Goal: Task Accomplishment & Management: Manage account settings

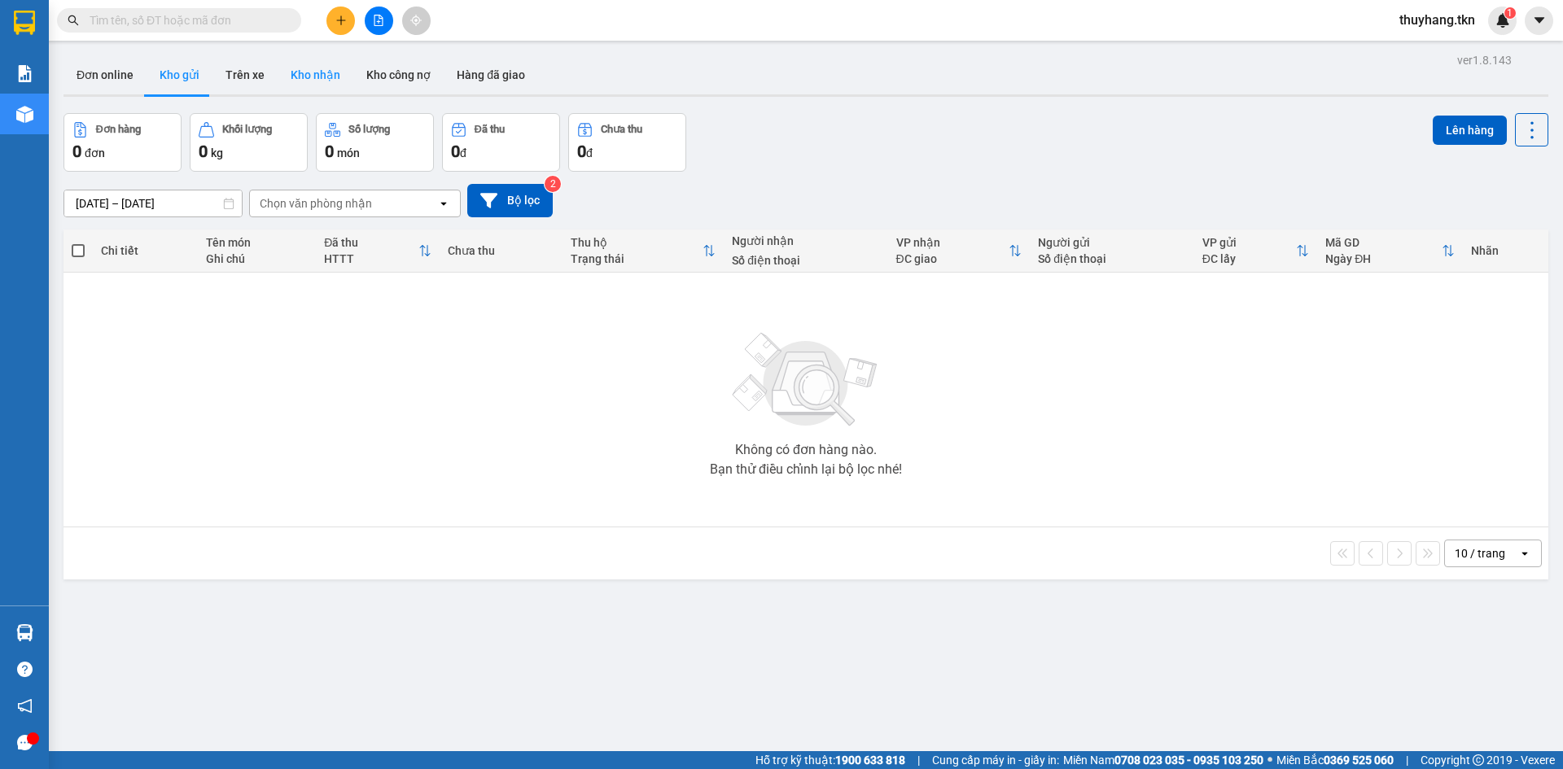
drag, startPoint x: 292, startPoint y: 72, endPoint x: 290, endPoint y: 81, distance: 9.3
click at [294, 72] on button "Kho nhận" at bounding box center [316, 74] width 76 height 39
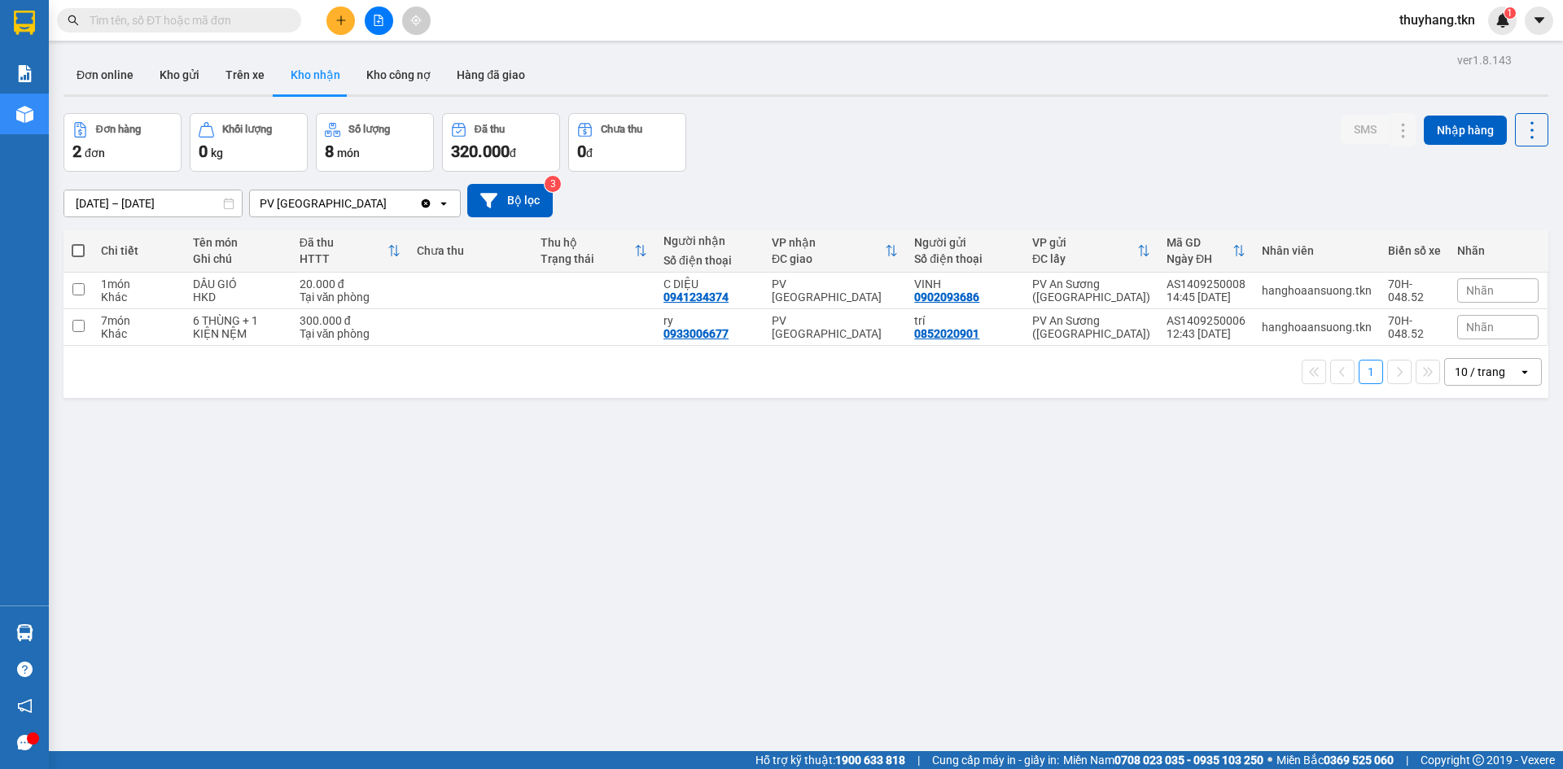
click at [192, 17] on input "text" at bounding box center [186, 20] width 192 height 18
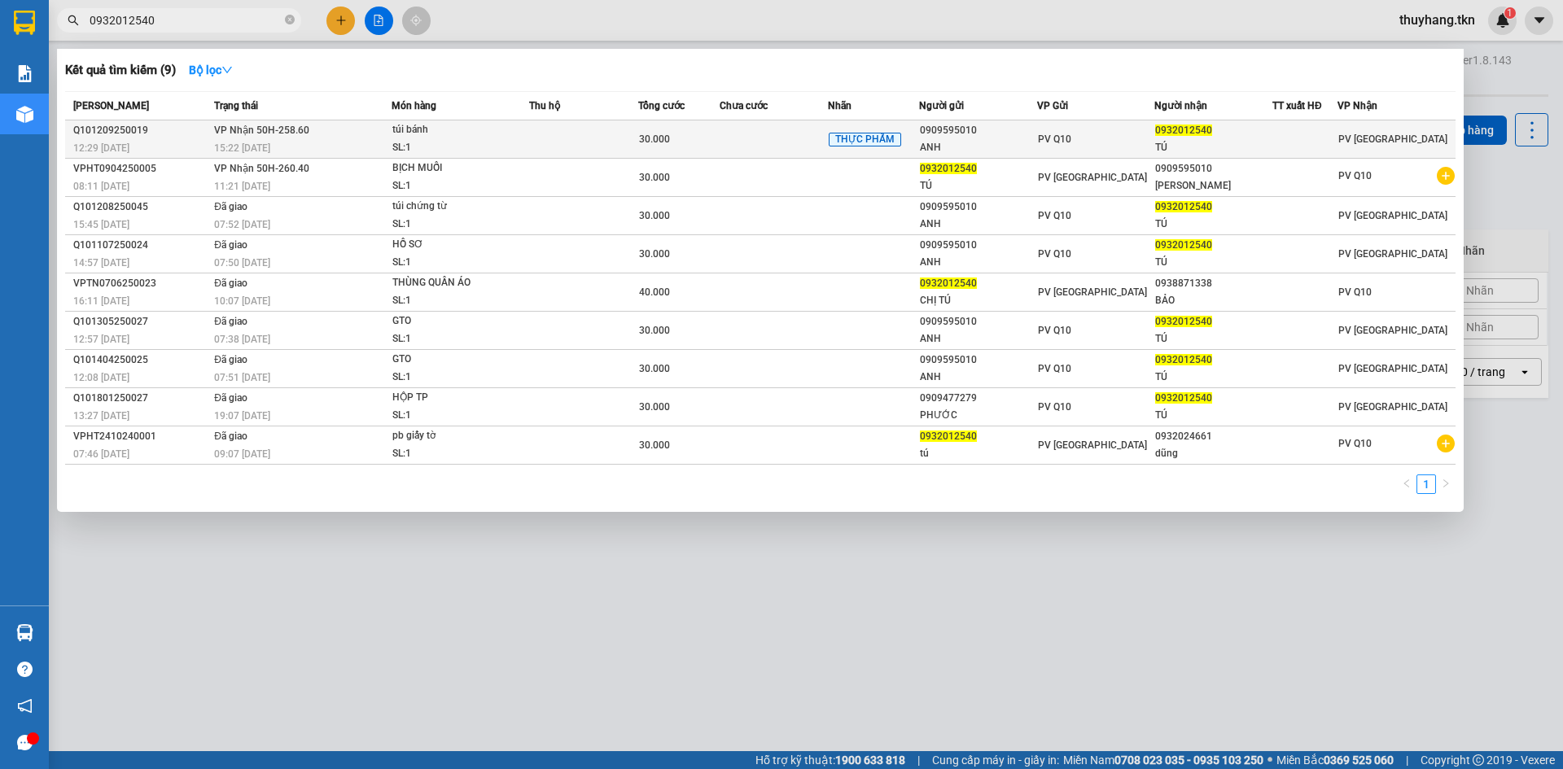
type input "0932012540"
click at [432, 142] on div "SL: 1" at bounding box center [453, 148] width 122 height 18
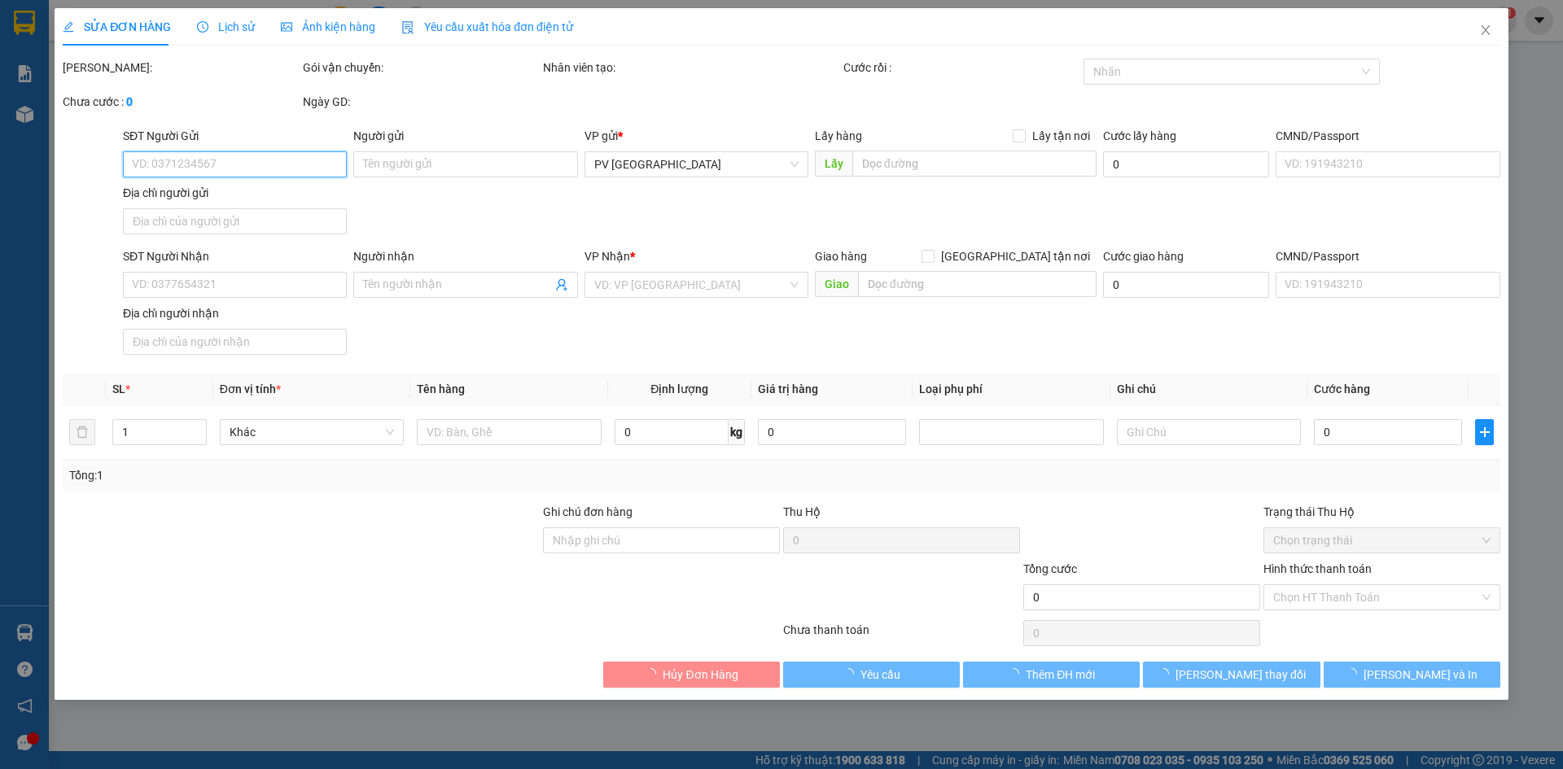
type input "0909595010"
type input "ANH"
type input "0932012540"
type input "TÚ"
type input "30.000"
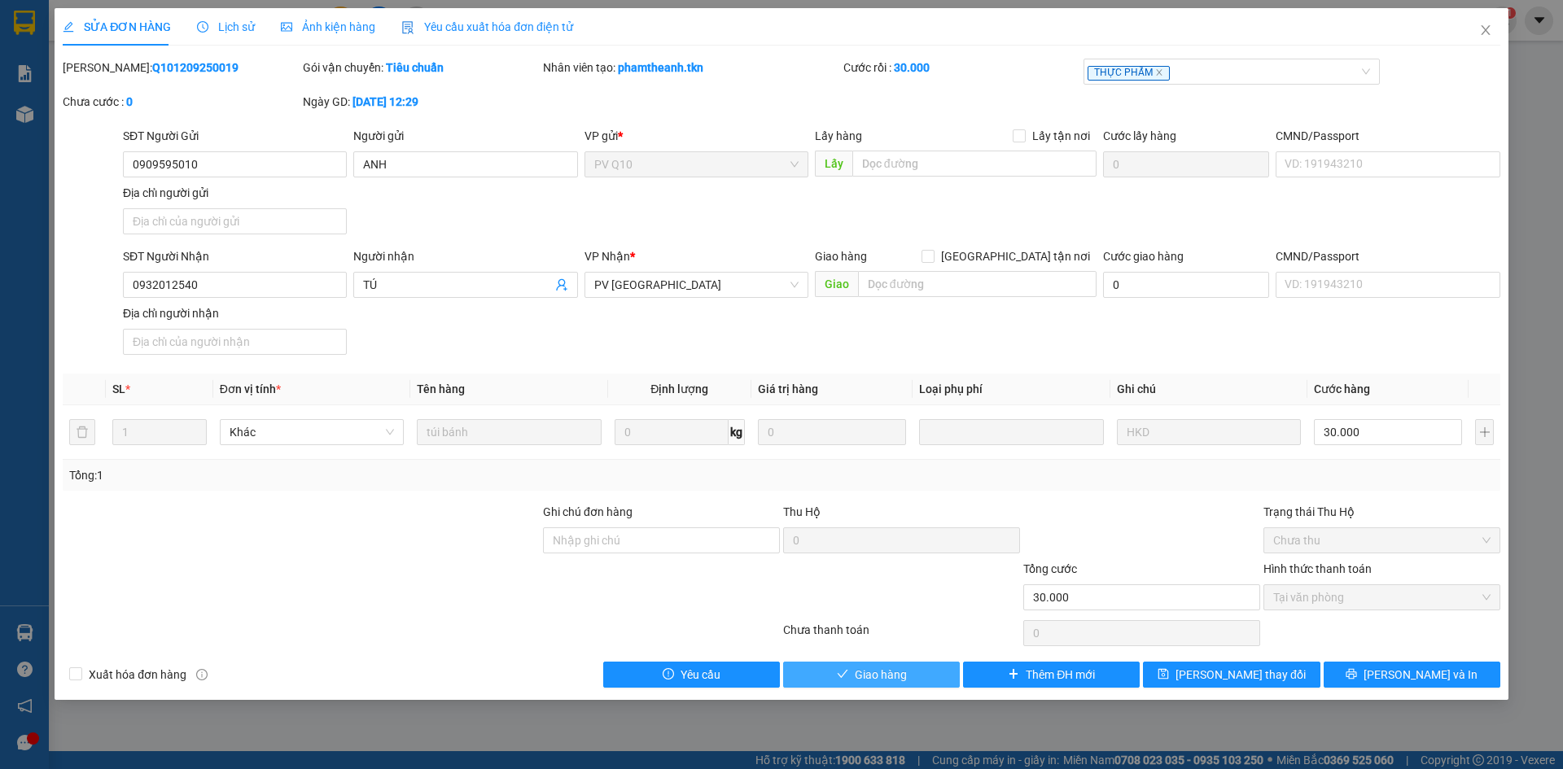
click at [887, 682] on span "Giao hàng" at bounding box center [881, 675] width 52 height 18
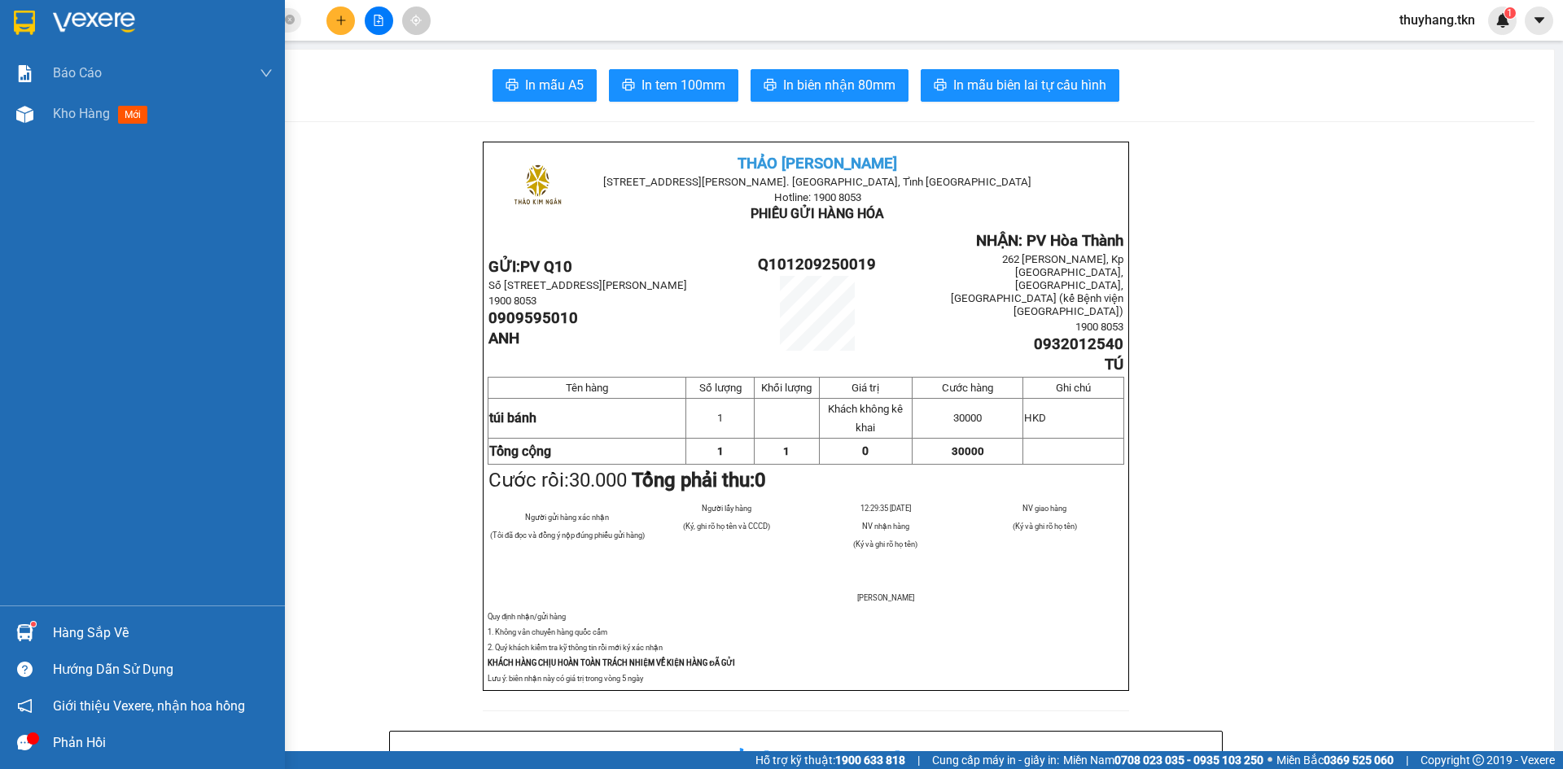
click at [34, 640] on div at bounding box center [25, 633] width 28 height 28
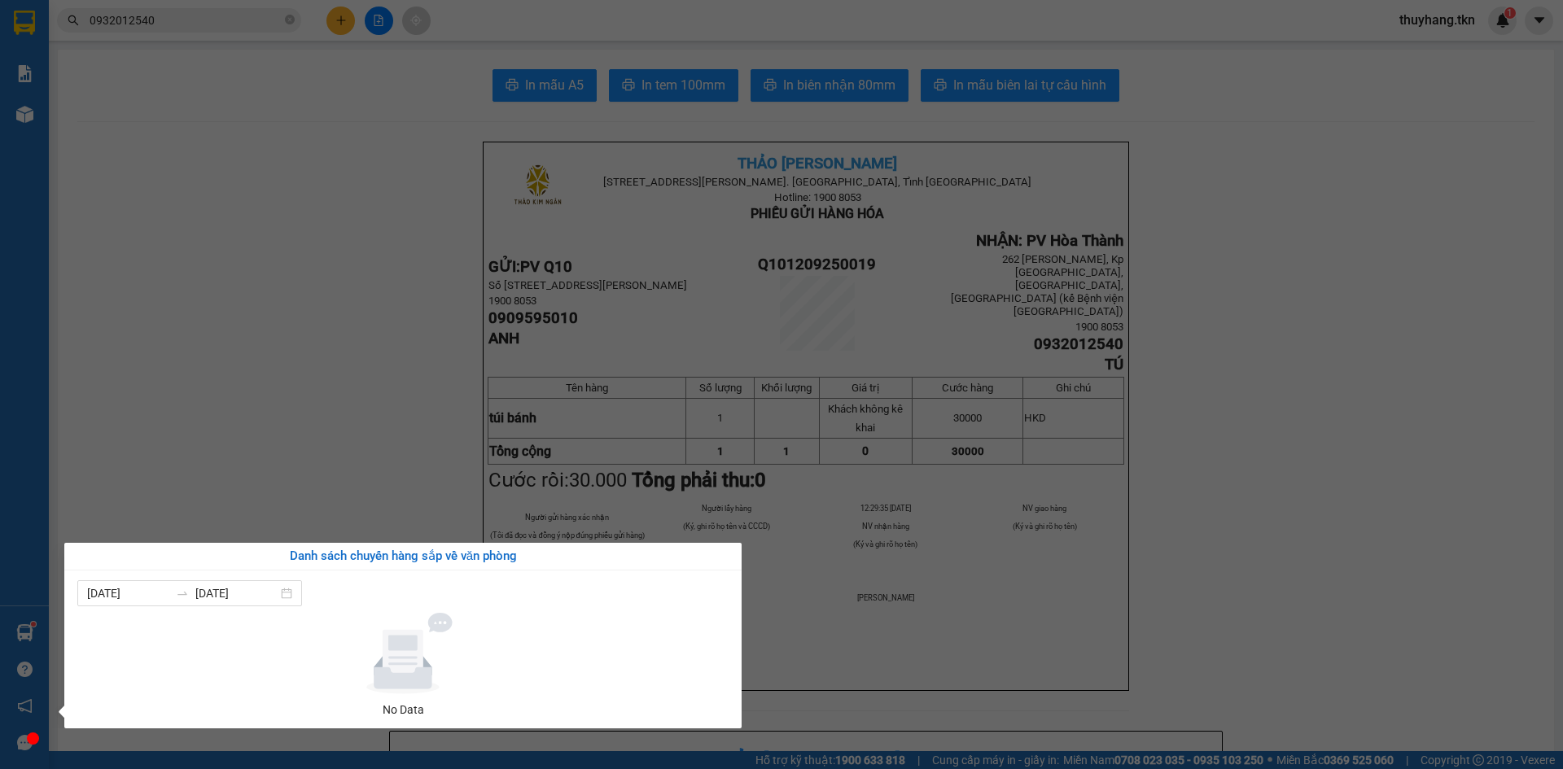
click at [256, 436] on section "Kết quả tìm kiếm ( 9 ) Bộ lọc Mã ĐH Trạng thái Món hàng Thu hộ Tổng cước Chưa c…" at bounding box center [781, 384] width 1563 height 769
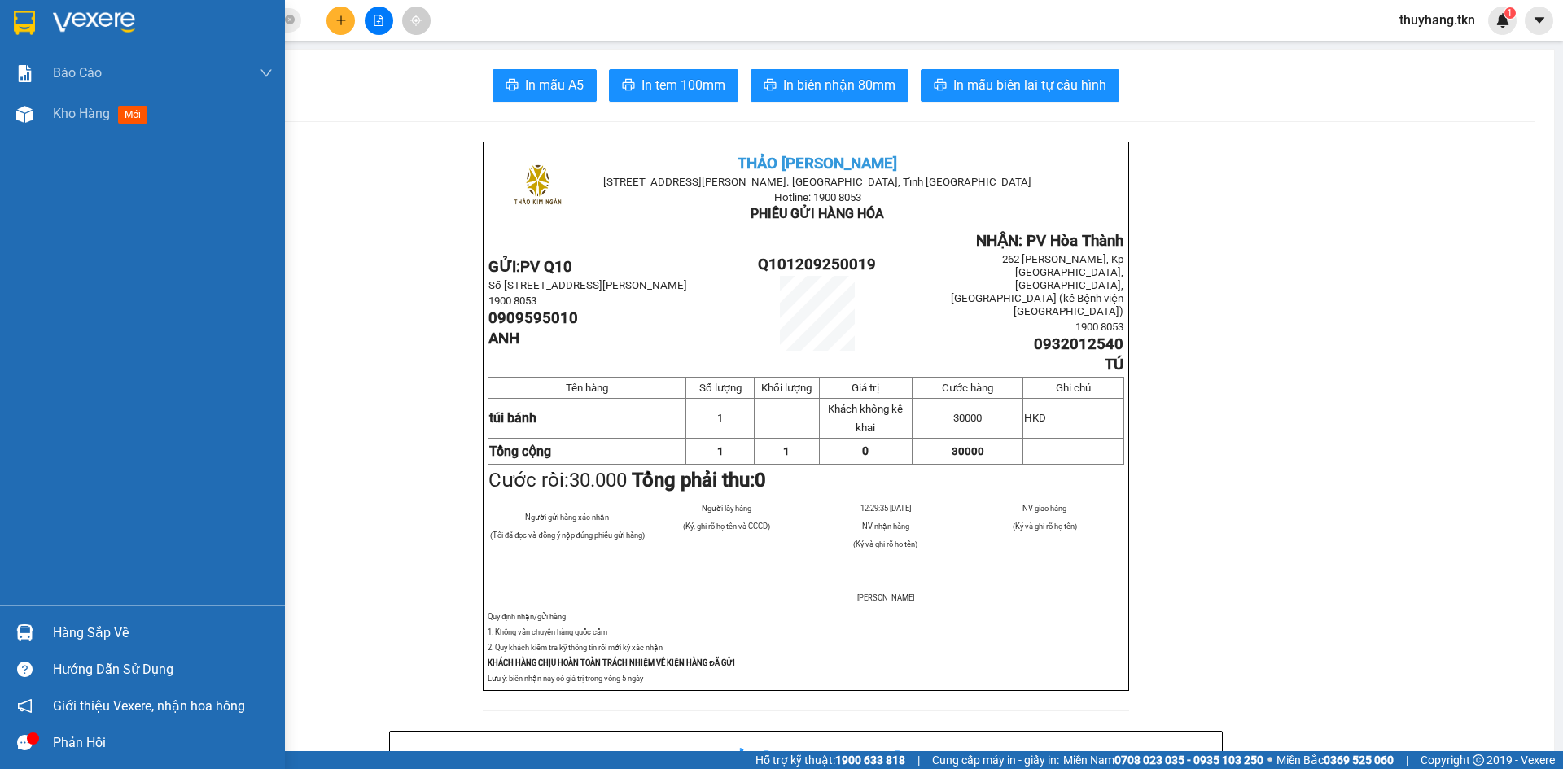
click at [21, 24] on img at bounding box center [24, 23] width 21 height 24
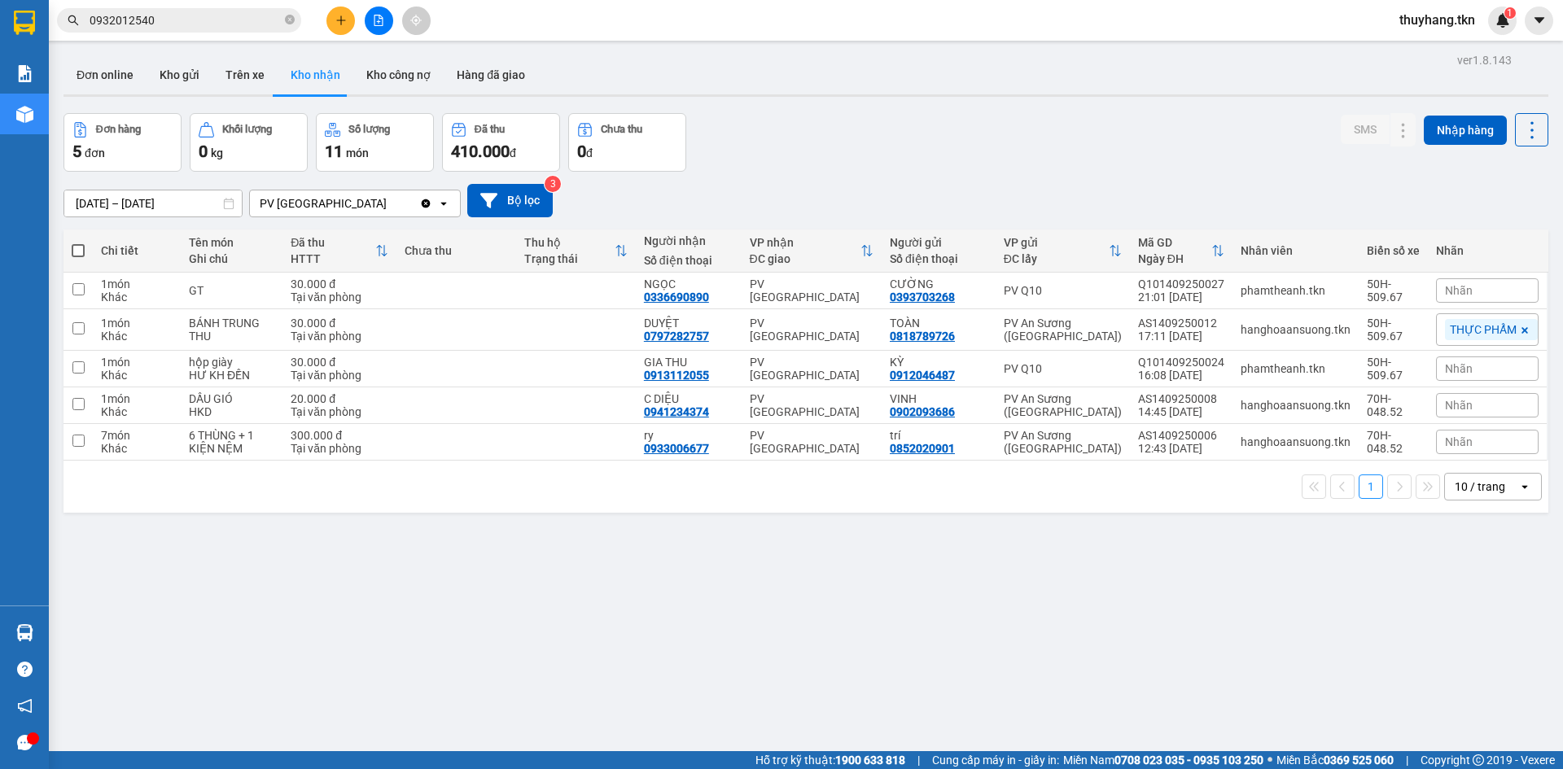
click at [321, 80] on button "Kho nhận" at bounding box center [316, 74] width 76 height 39
click at [820, 143] on div "Đơn hàng 5 đơn Khối lượng 0 kg Số lượng 11 món Đã thu 410.000 đ Chưa thu 0 đ SM…" at bounding box center [806, 142] width 1485 height 59
click at [178, 82] on button "Kho gửi" at bounding box center [180, 74] width 66 height 39
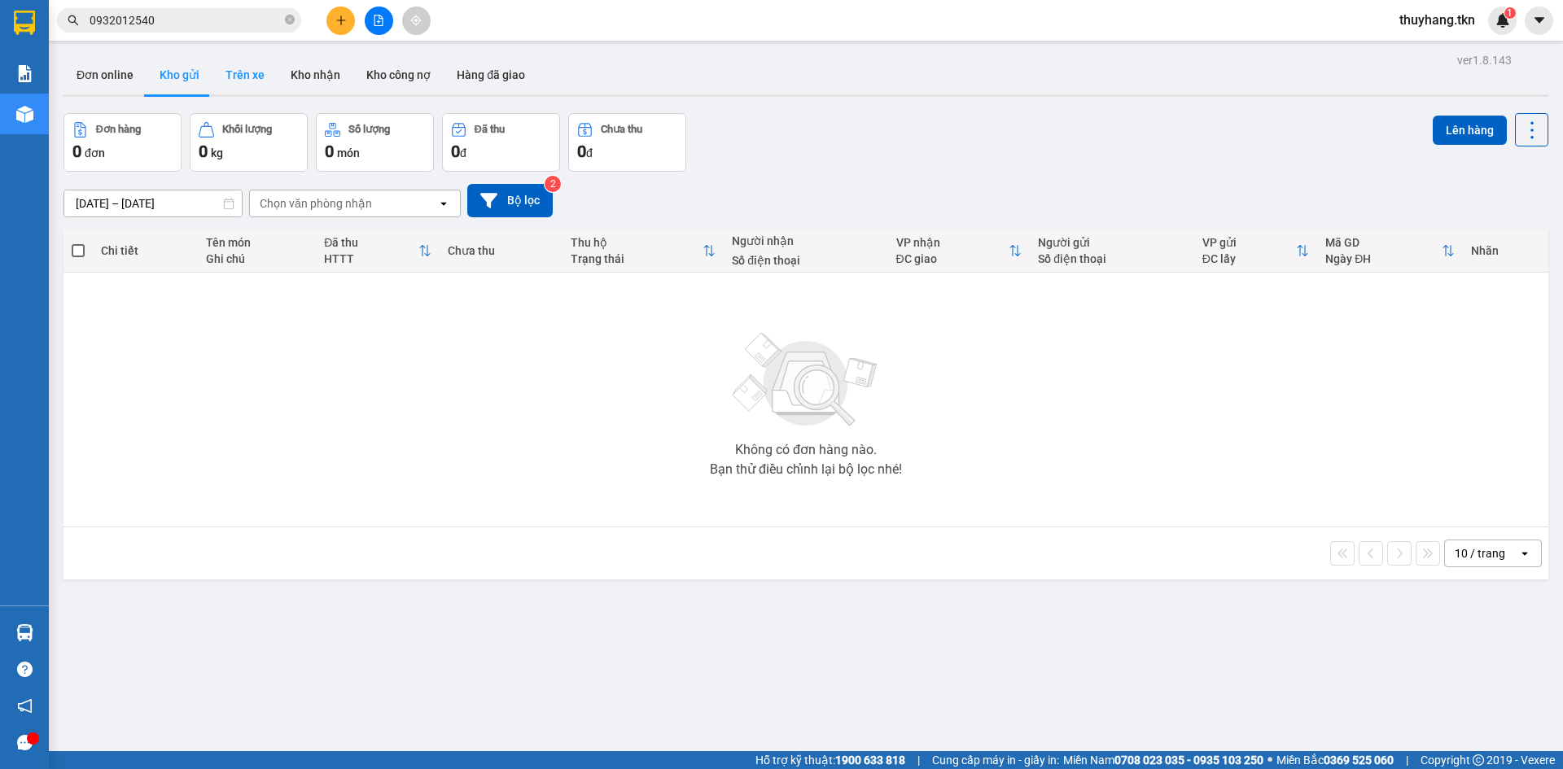
click at [226, 85] on button "Trên xe" at bounding box center [245, 74] width 65 height 39
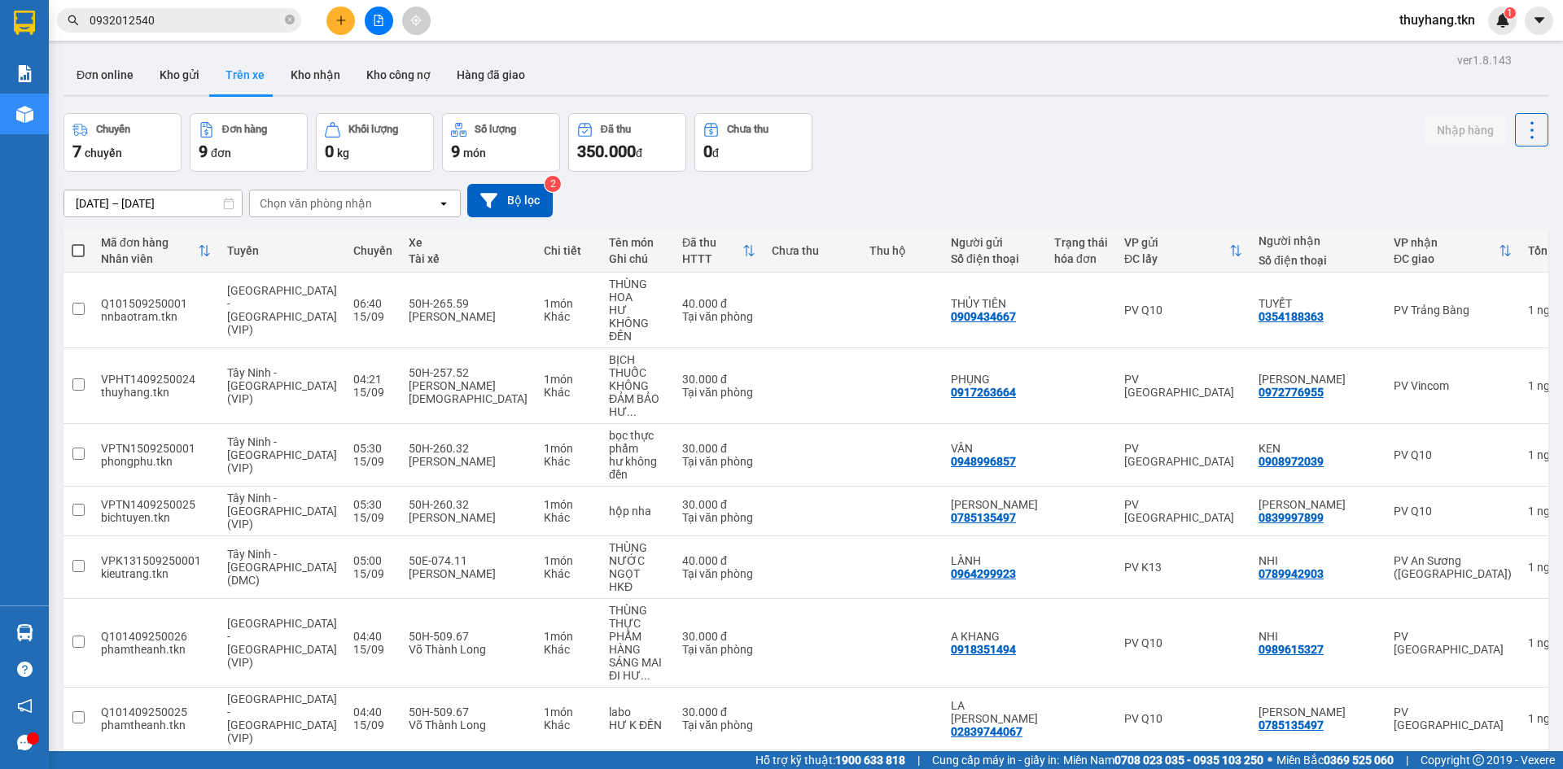
click at [973, 160] on div "Chuyến 7 chuyến Đơn hàng 9 đơn Khối lượng 0 kg Số lượng 9 món Đã thu 350.000 đ …" at bounding box center [806, 142] width 1485 height 59
click at [187, 69] on button "Kho gửi" at bounding box center [180, 74] width 66 height 39
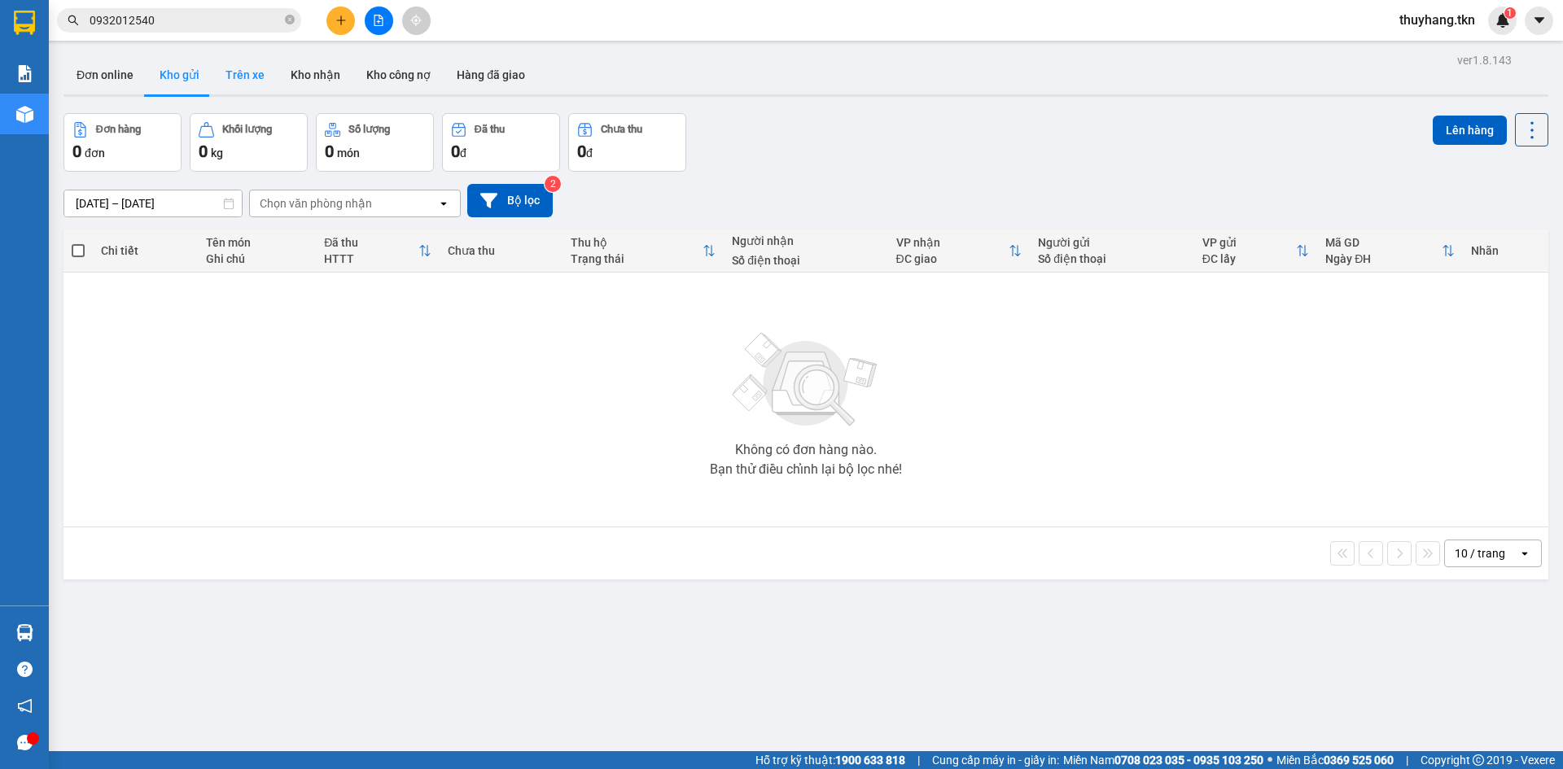
click at [252, 78] on button "Trên xe" at bounding box center [245, 74] width 65 height 39
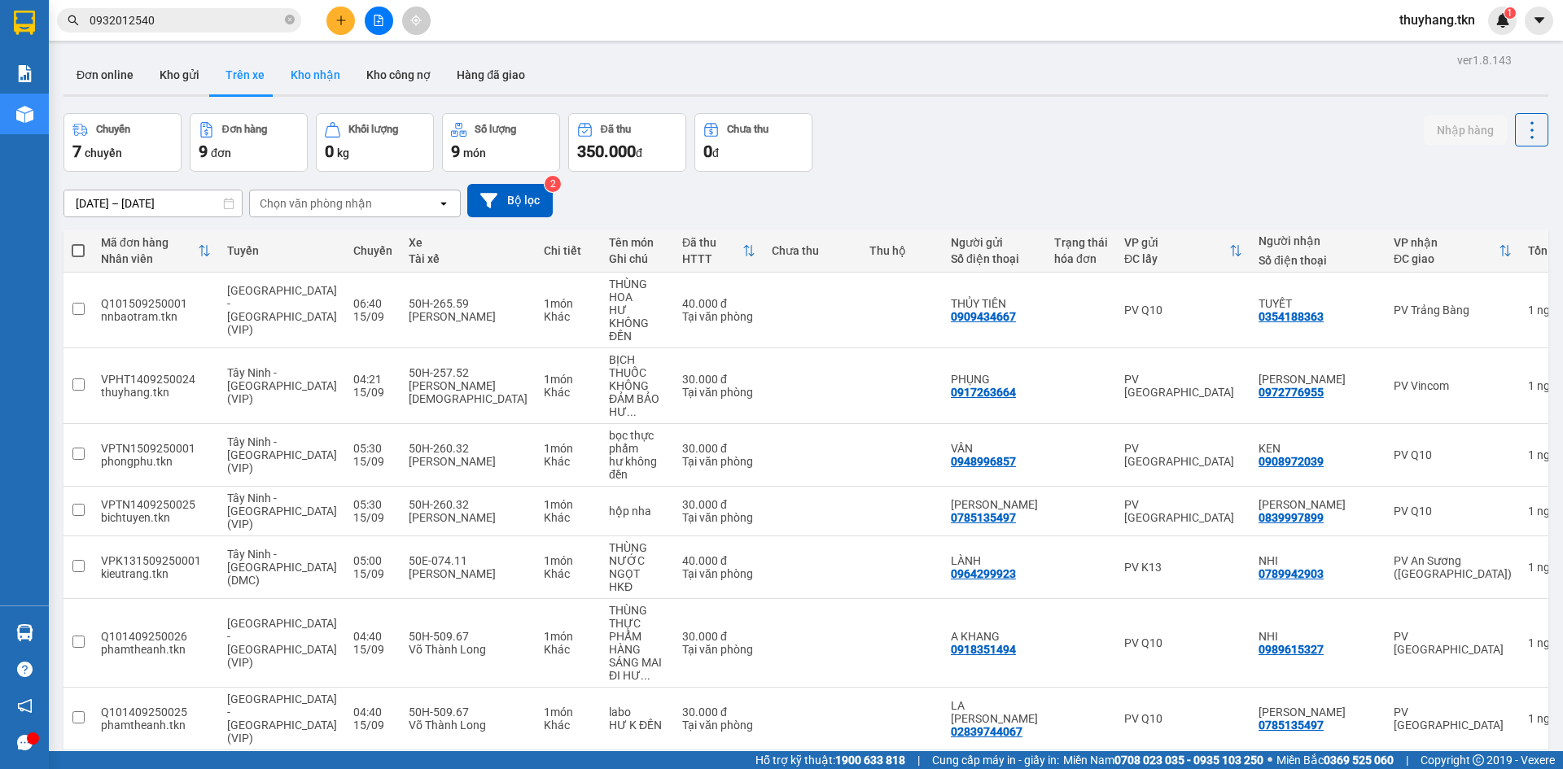
click at [316, 72] on button "Kho nhận" at bounding box center [316, 74] width 76 height 39
type input "[DATE] – [DATE]"
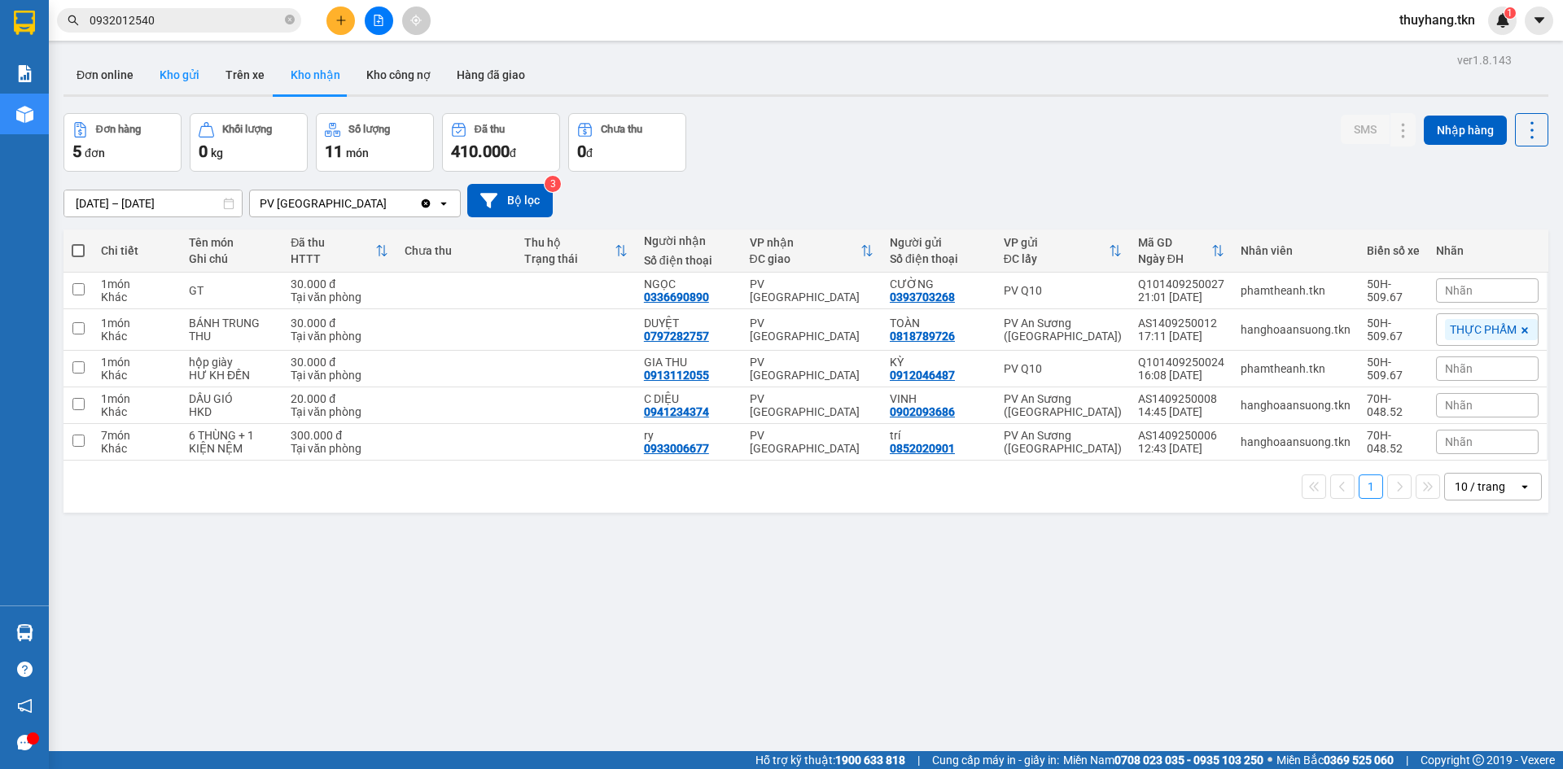
click at [171, 85] on button "Kho gửi" at bounding box center [180, 74] width 66 height 39
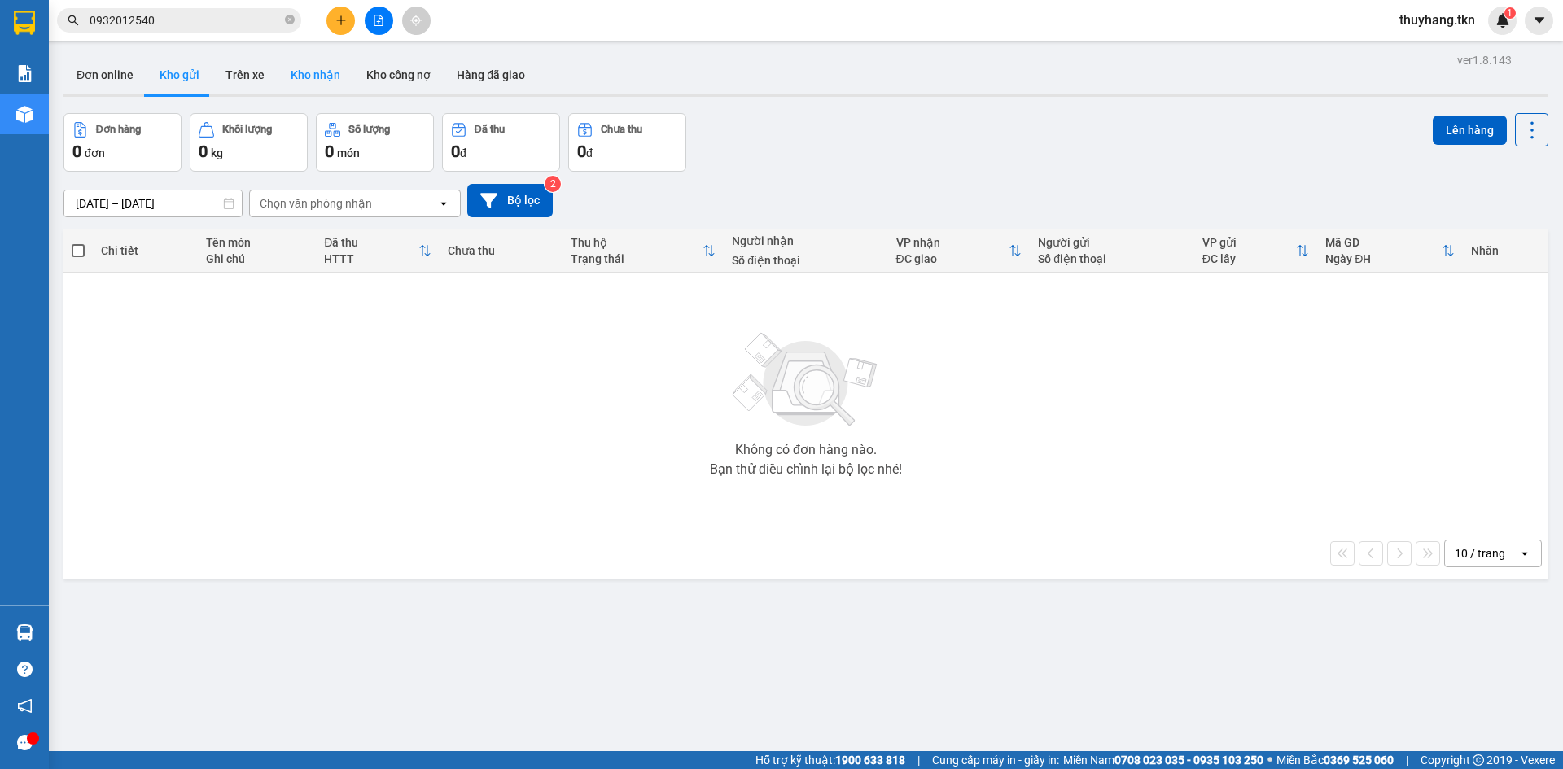
click at [328, 77] on button "Kho nhận" at bounding box center [316, 74] width 76 height 39
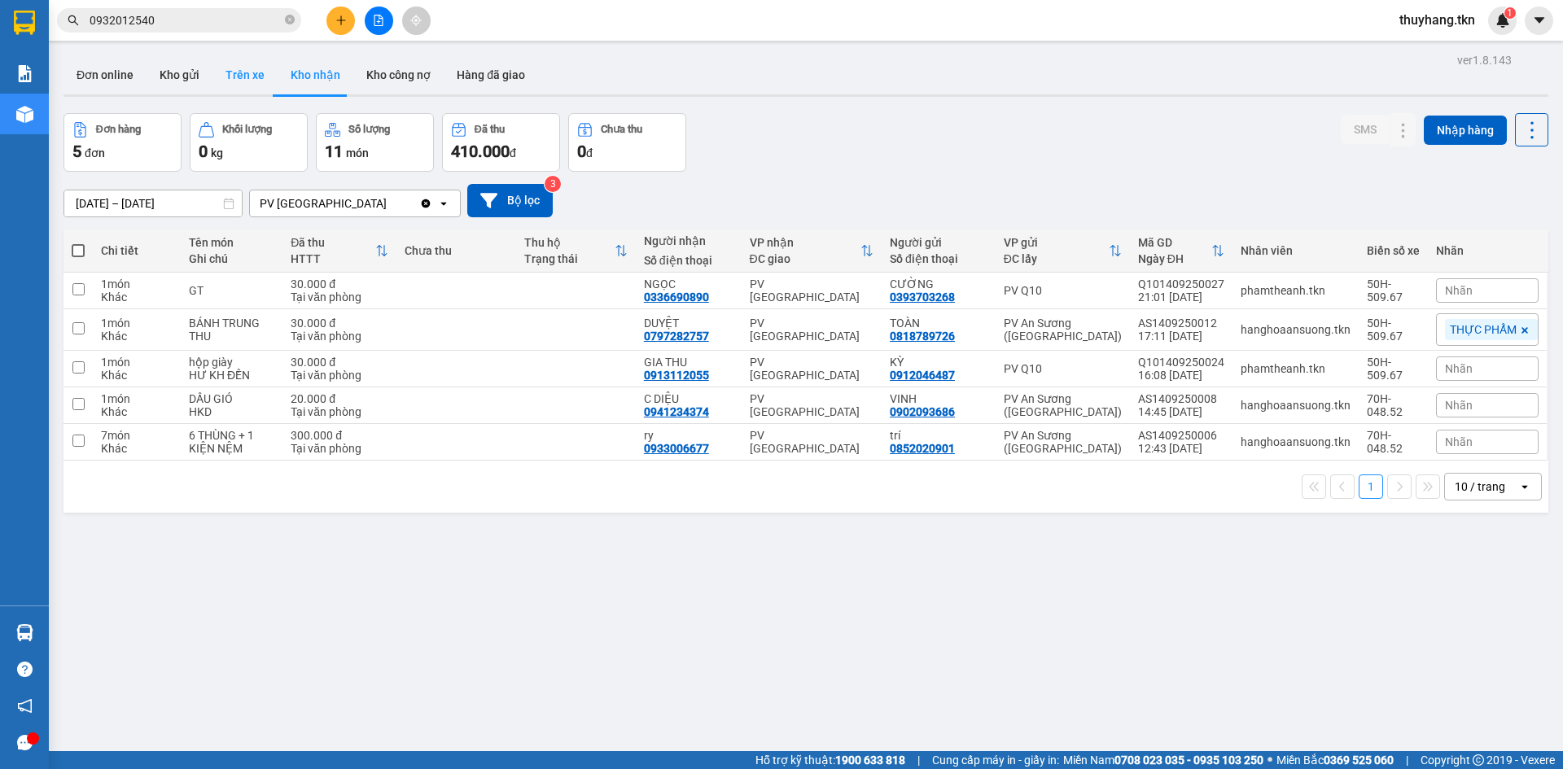
click at [243, 74] on button "Trên xe" at bounding box center [245, 74] width 65 height 39
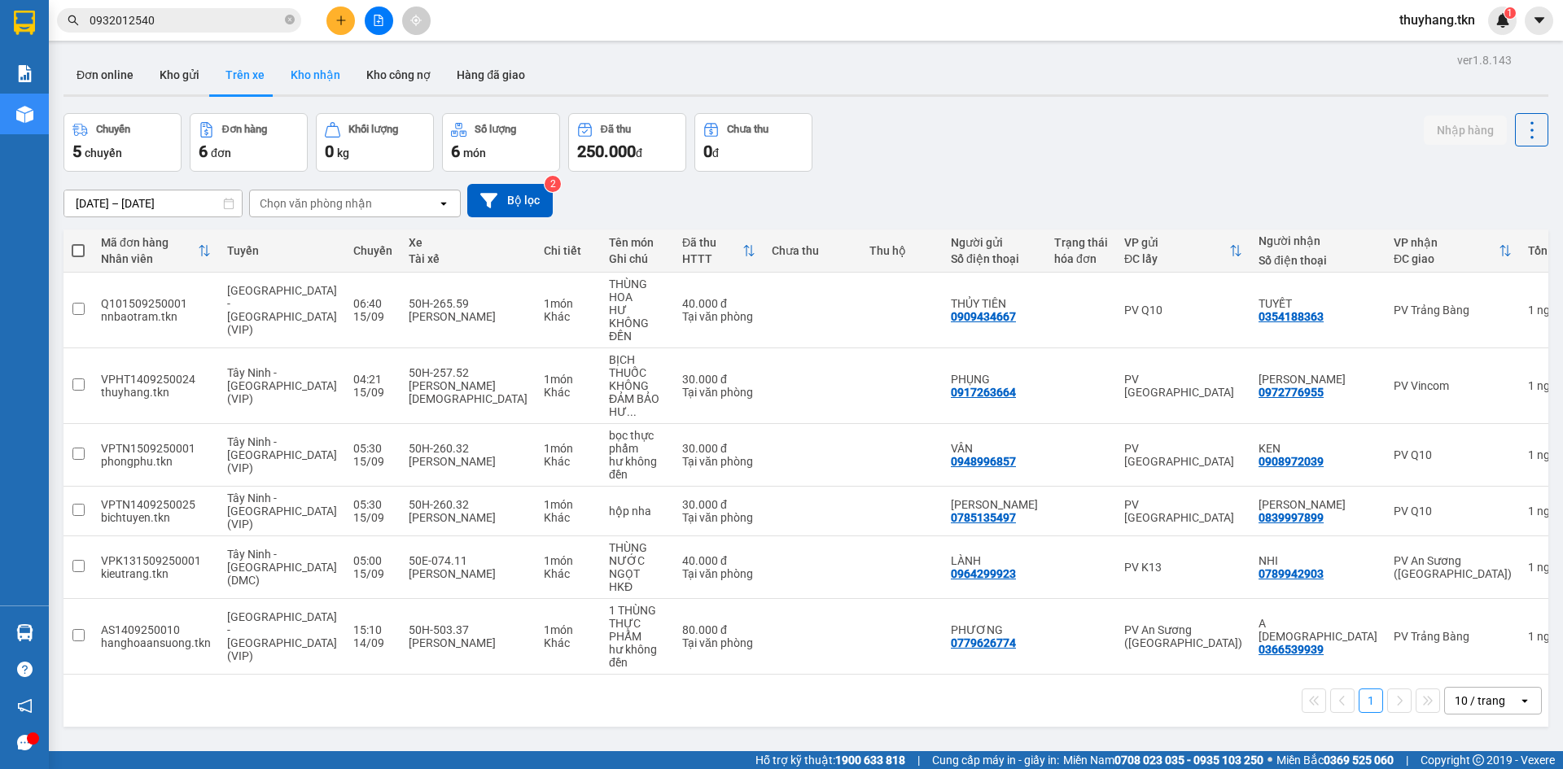
click at [311, 79] on button "Kho nhận" at bounding box center [316, 74] width 76 height 39
type input "[DATE] – [DATE]"
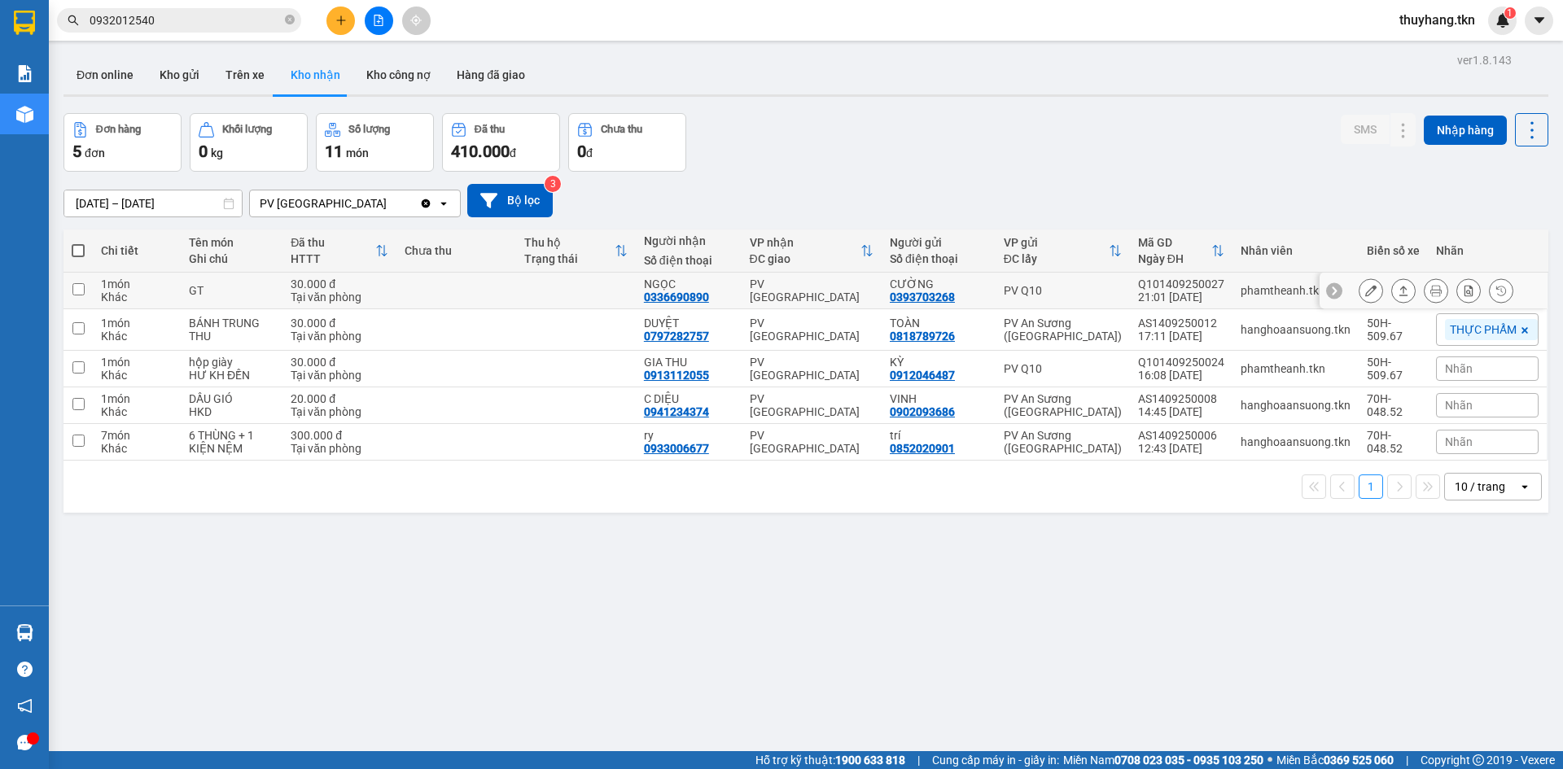
click at [742, 293] on td "NGỌC 0336690890" at bounding box center [689, 291] width 106 height 37
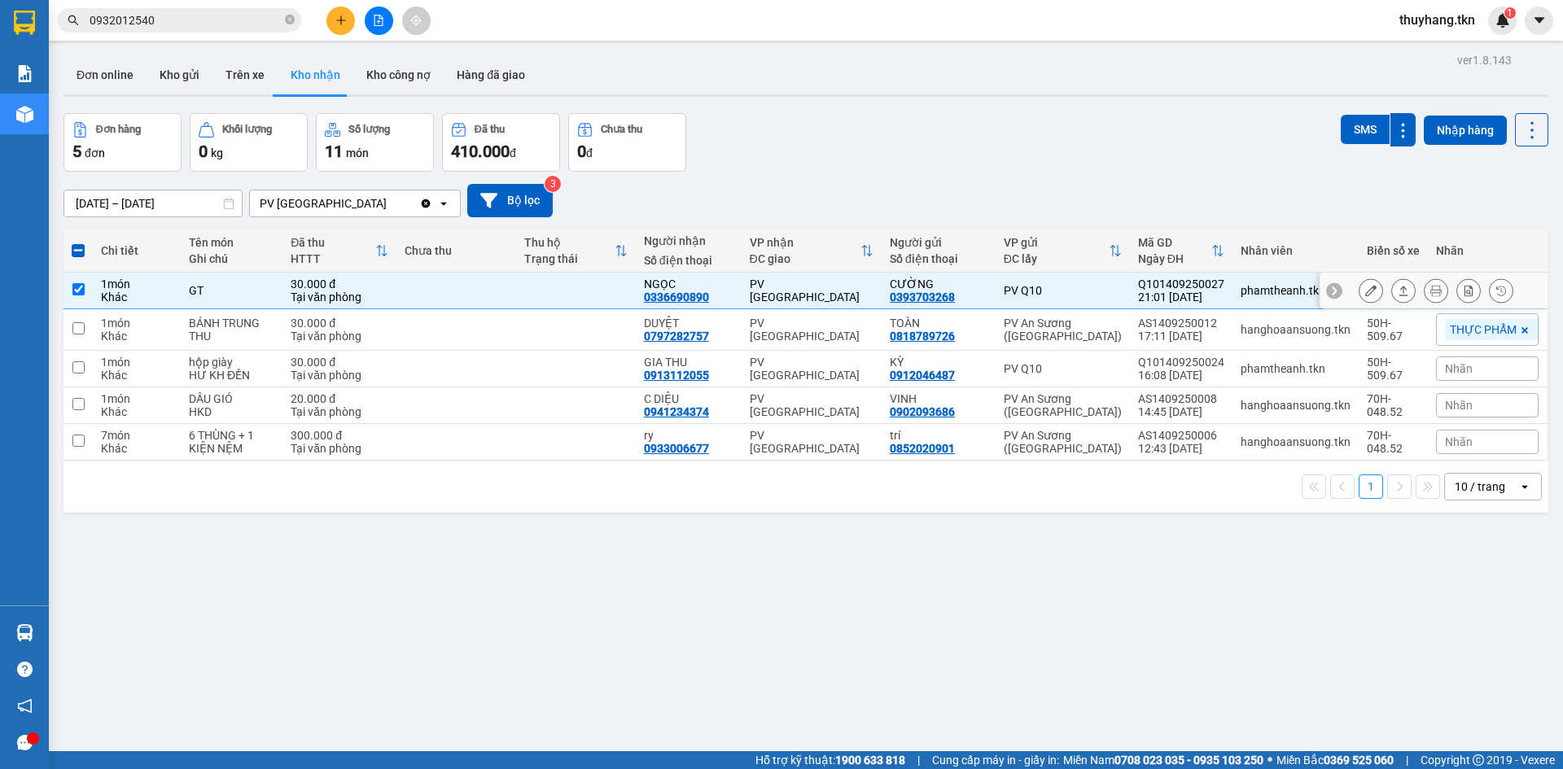
click at [610, 297] on td at bounding box center [576, 291] width 120 height 37
checkbox input "false"
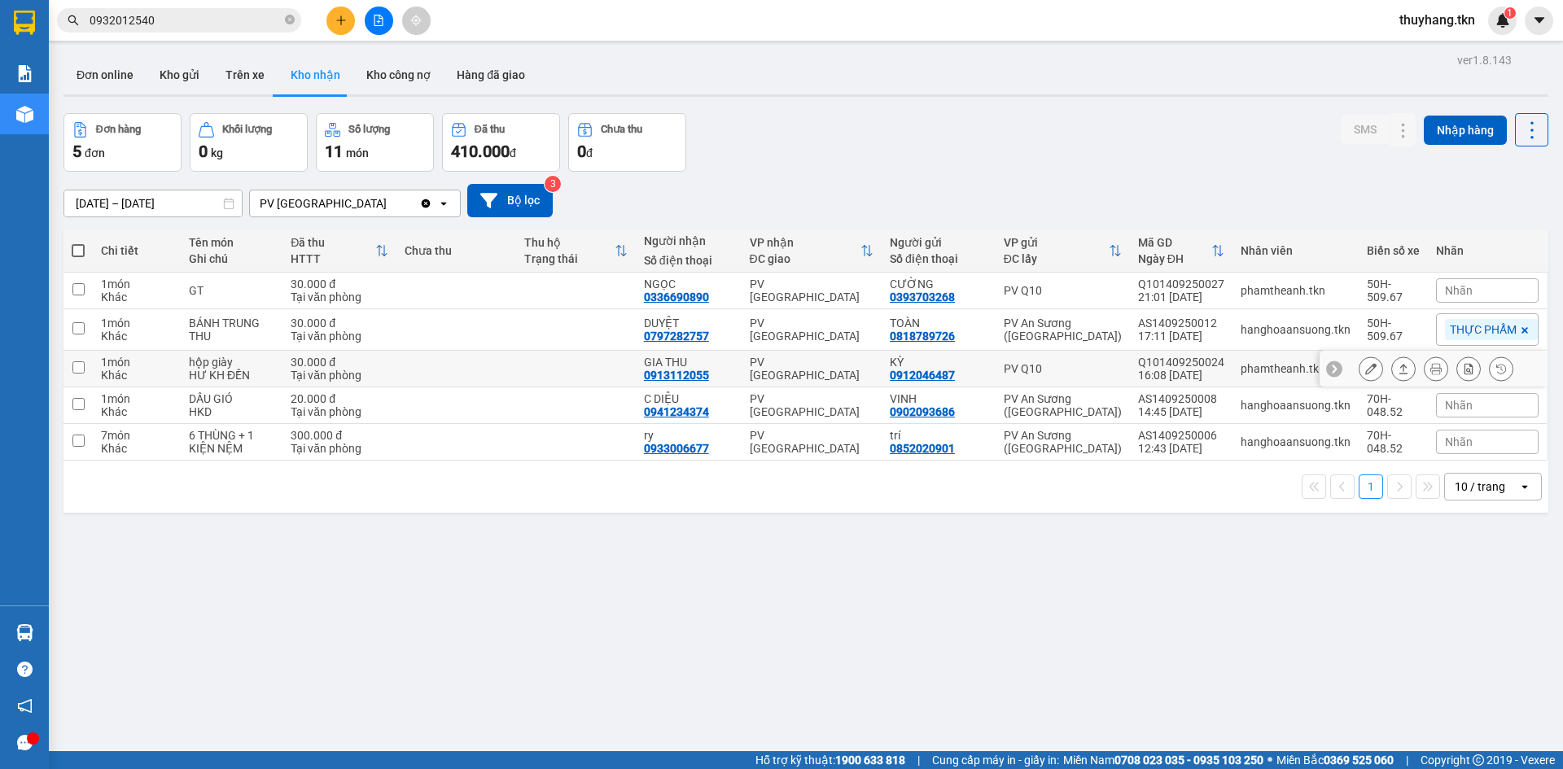
click at [611, 369] on td at bounding box center [576, 369] width 120 height 37
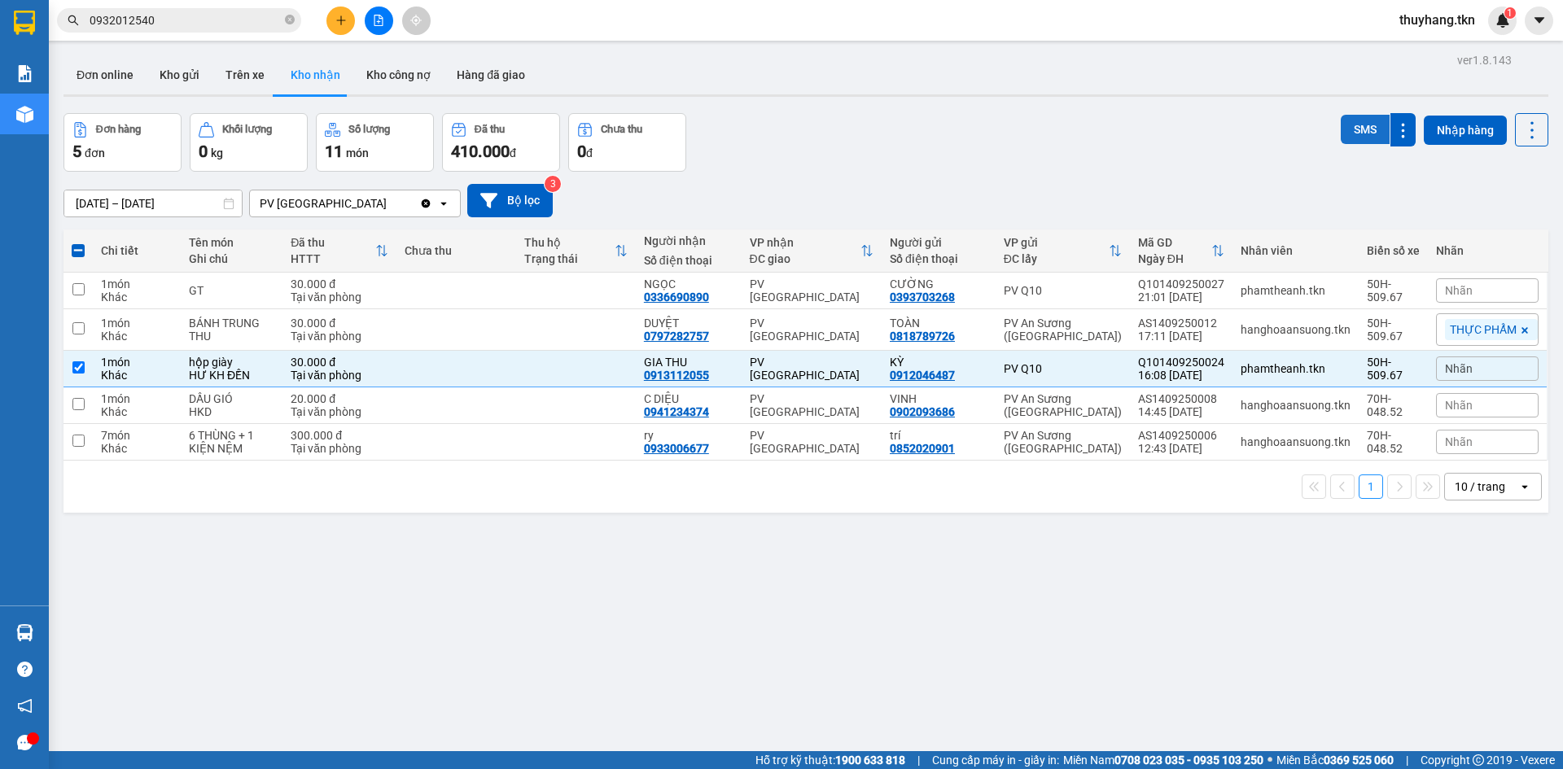
click at [1341, 133] on button "SMS" at bounding box center [1365, 129] width 49 height 29
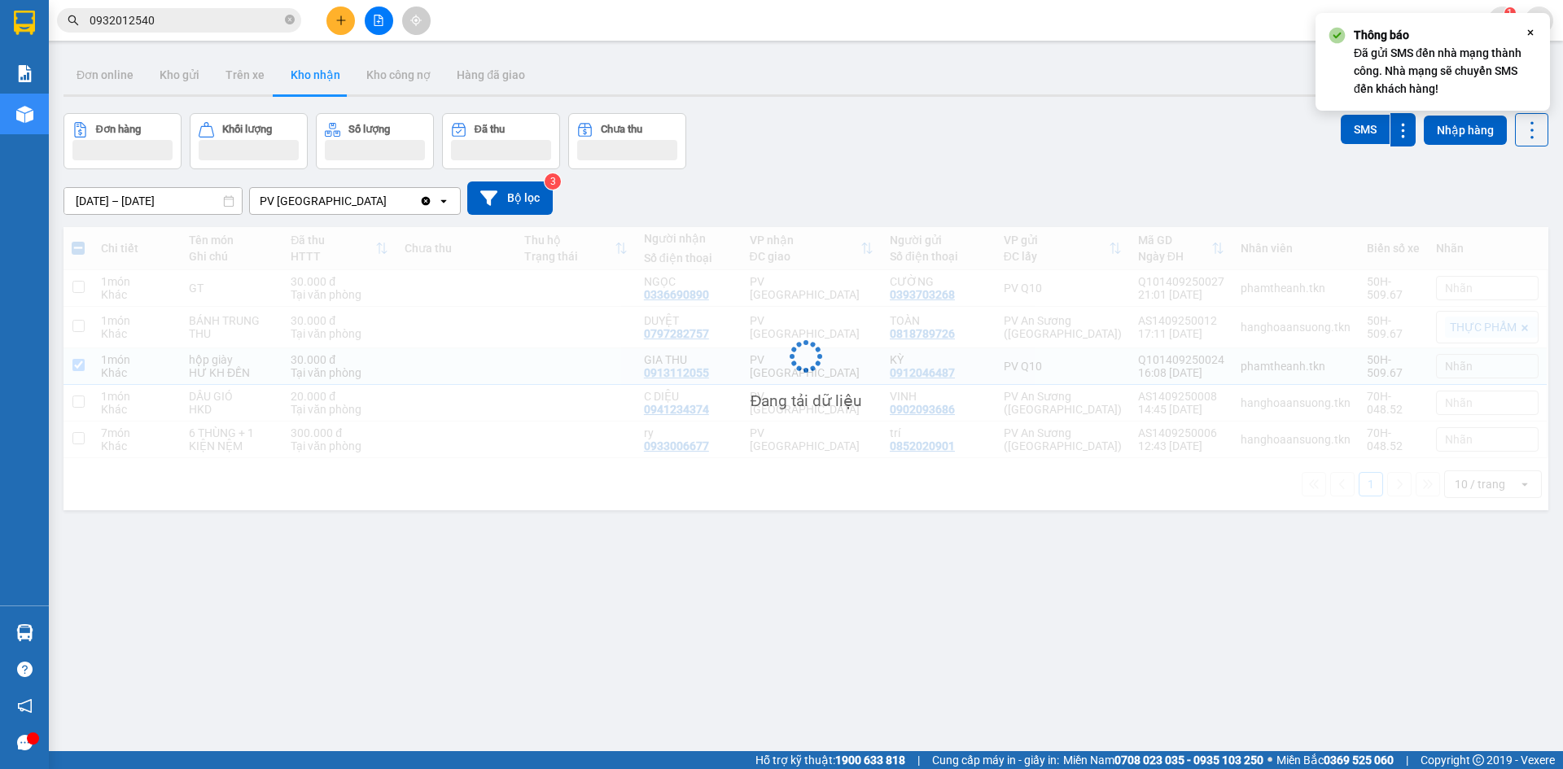
click at [575, 370] on td at bounding box center [576, 366] width 120 height 37
checkbox input "false"
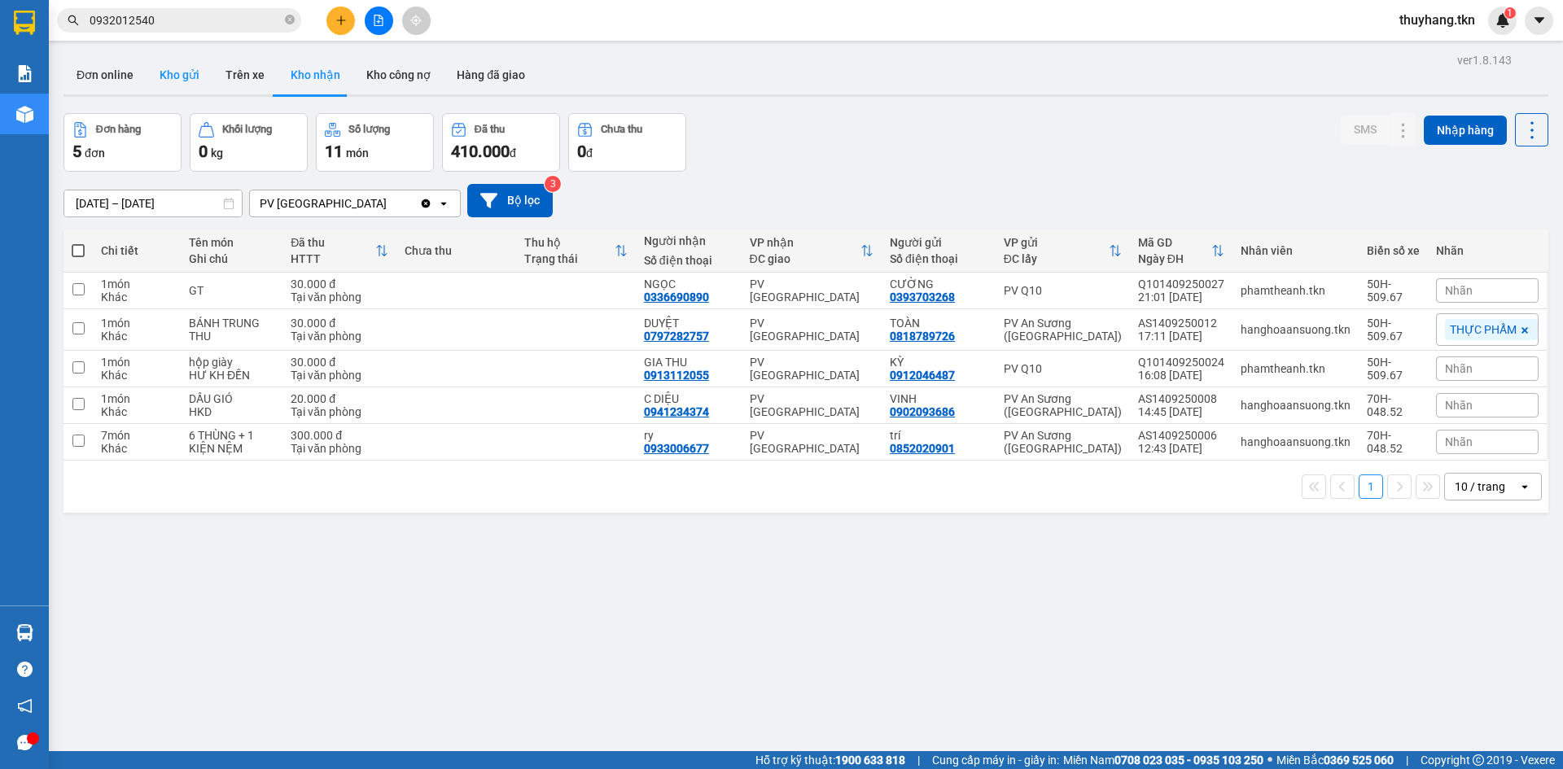
click at [180, 72] on button "Kho gửi" at bounding box center [180, 74] width 66 height 39
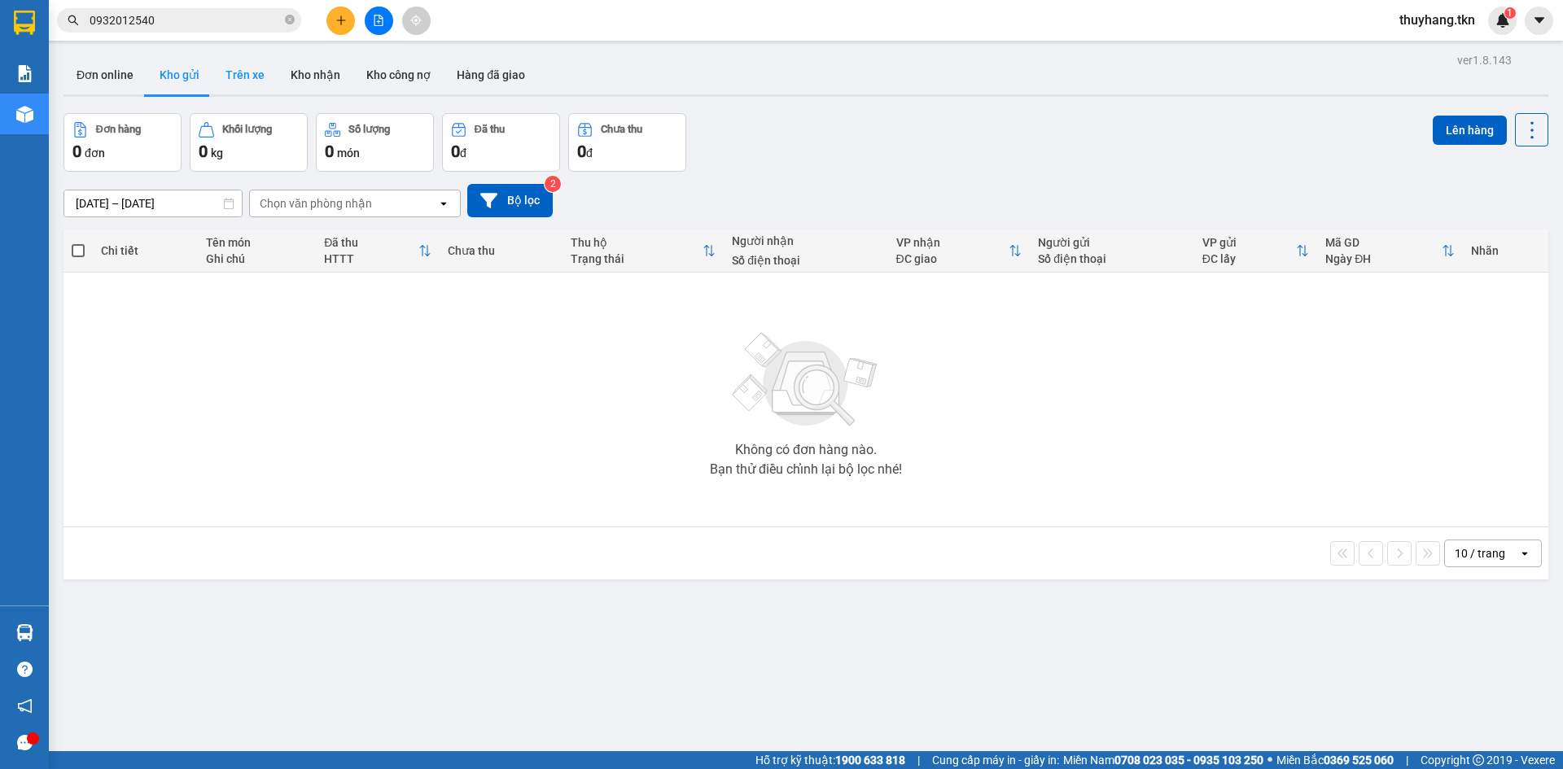
click at [250, 84] on button "Trên xe" at bounding box center [245, 74] width 65 height 39
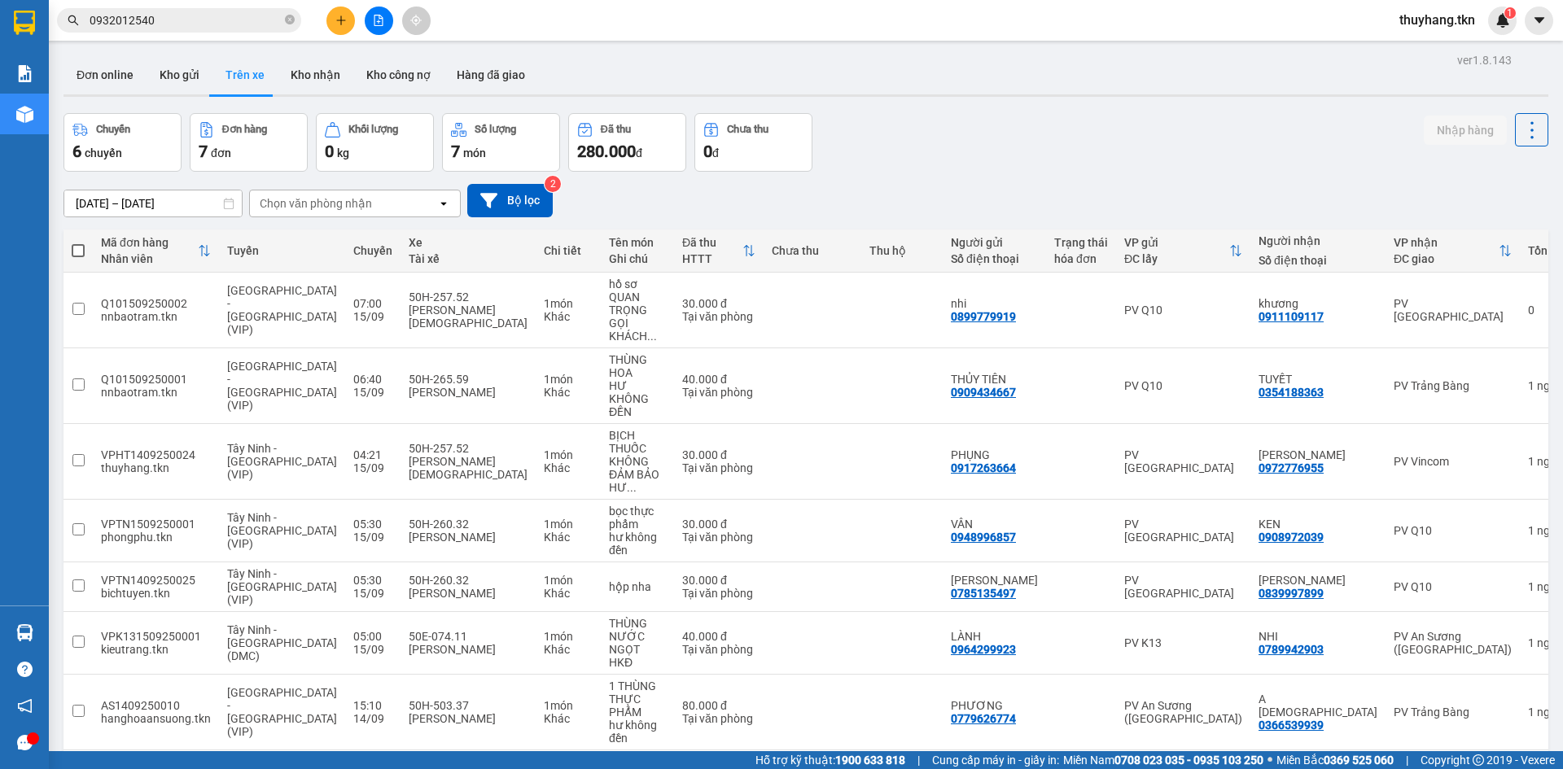
click at [975, 147] on div "Chuyến 6 chuyến Đơn hàng 7 đơn Khối lượng 0 kg Số lượng 7 món Đã thu 280.000 đ …" at bounding box center [806, 142] width 1485 height 59
click at [305, 64] on button "Kho nhận" at bounding box center [316, 74] width 76 height 39
type input "[DATE] – [DATE]"
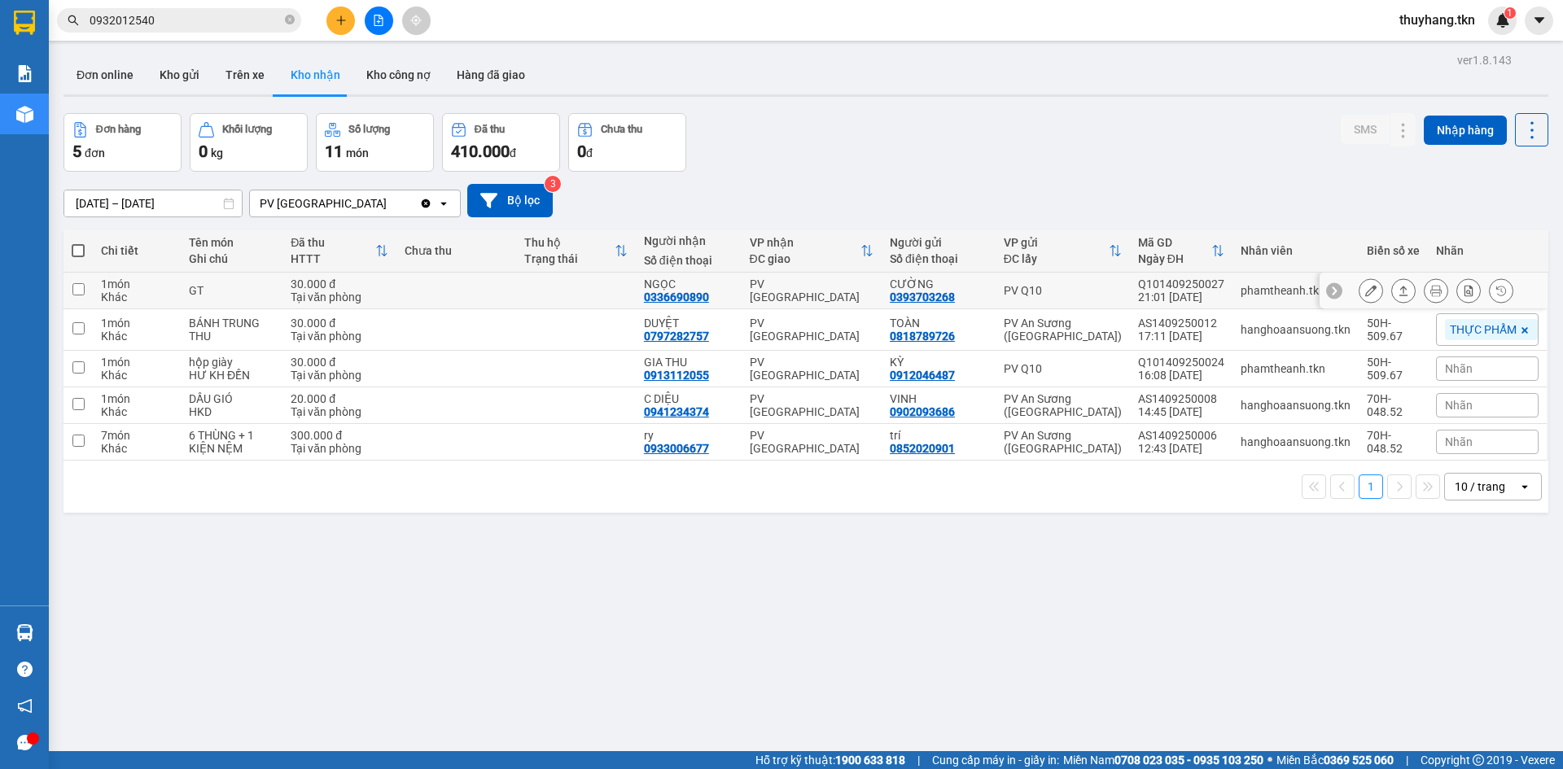
click at [1398, 291] on icon at bounding box center [1403, 290] width 11 height 11
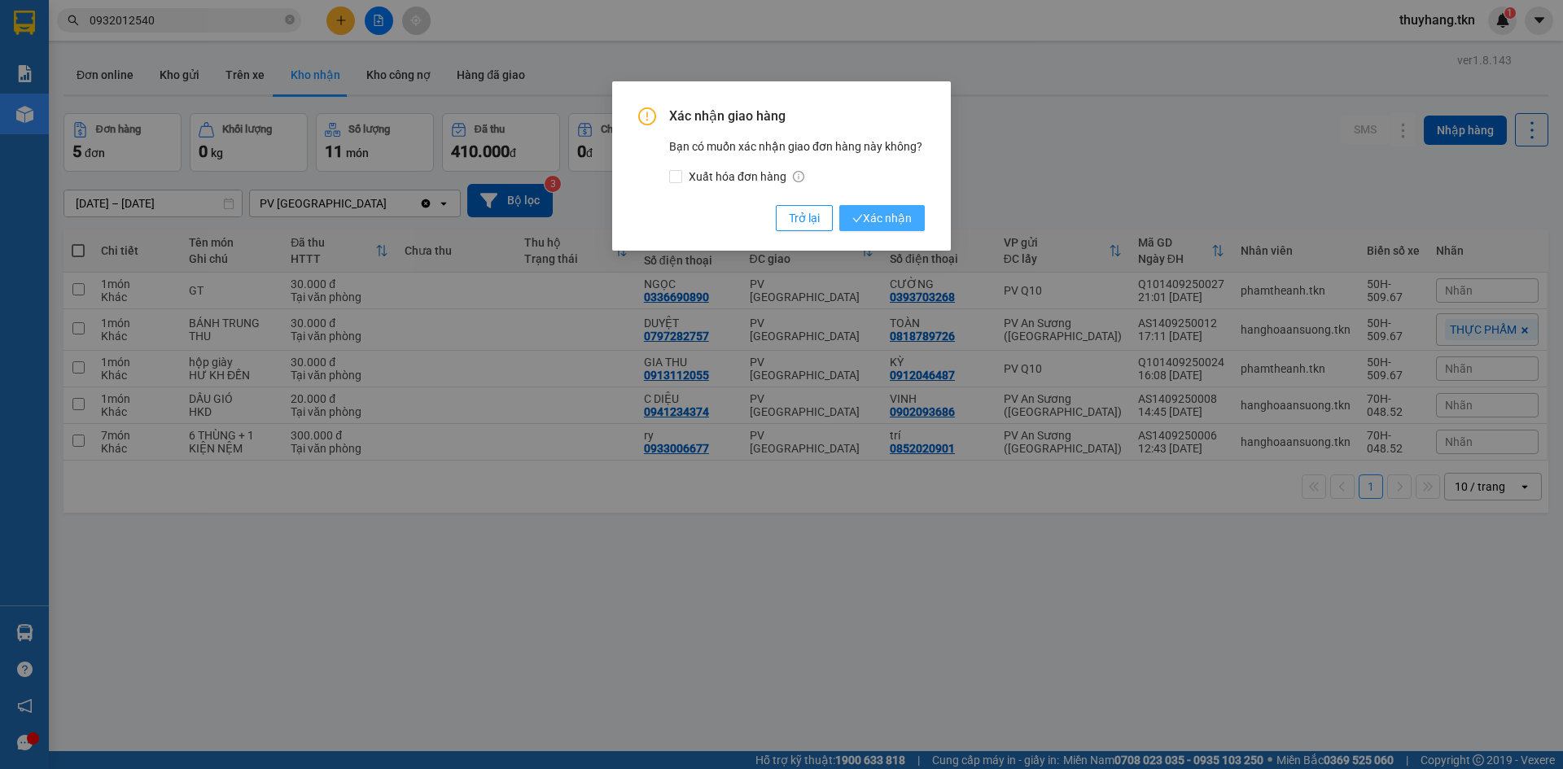
click at [905, 217] on span "Xác nhận" at bounding box center [882, 218] width 59 height 18
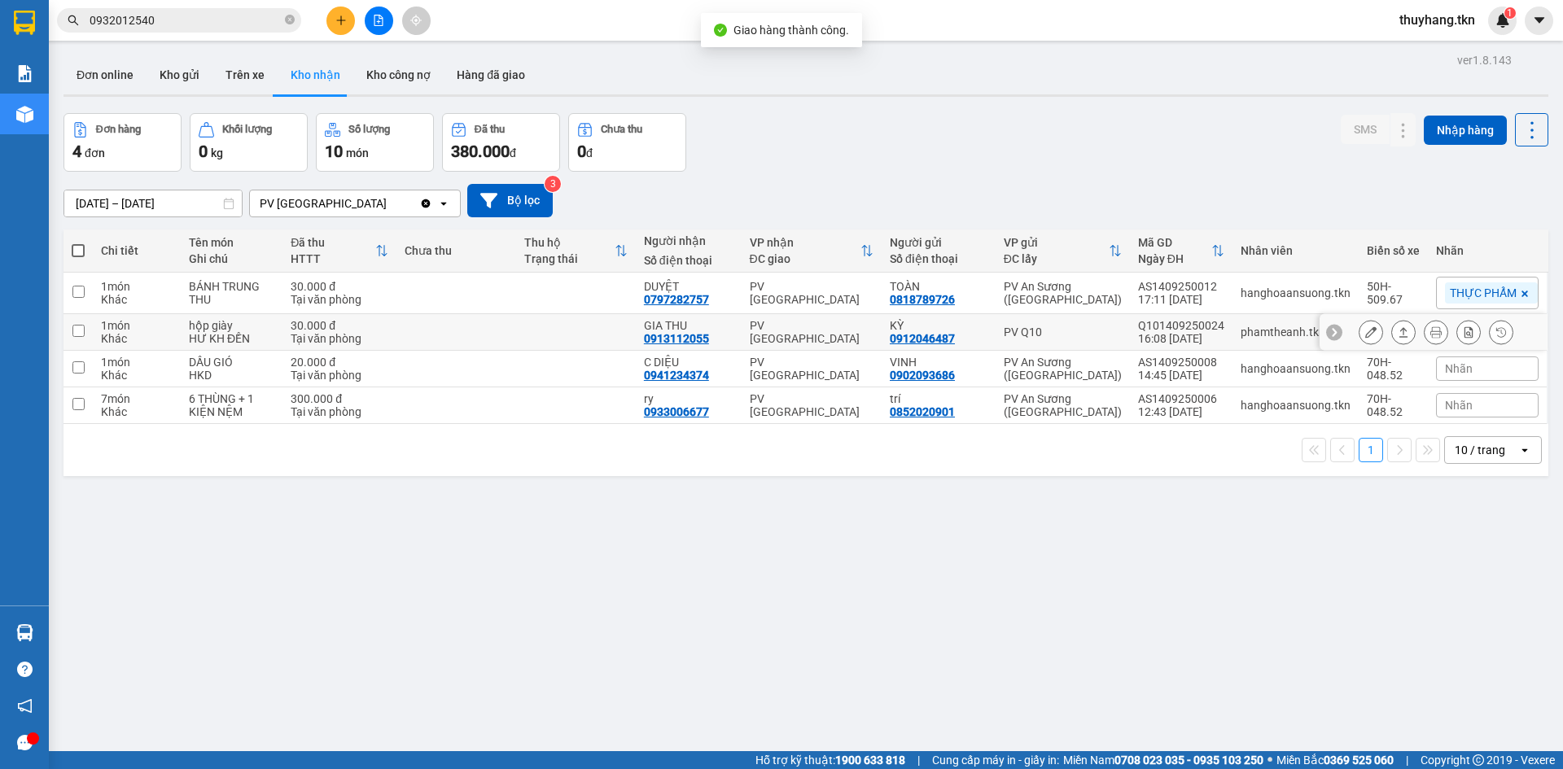
click at [1398, 335] on icon at bounding box center [1403, 332] width 11 height 11
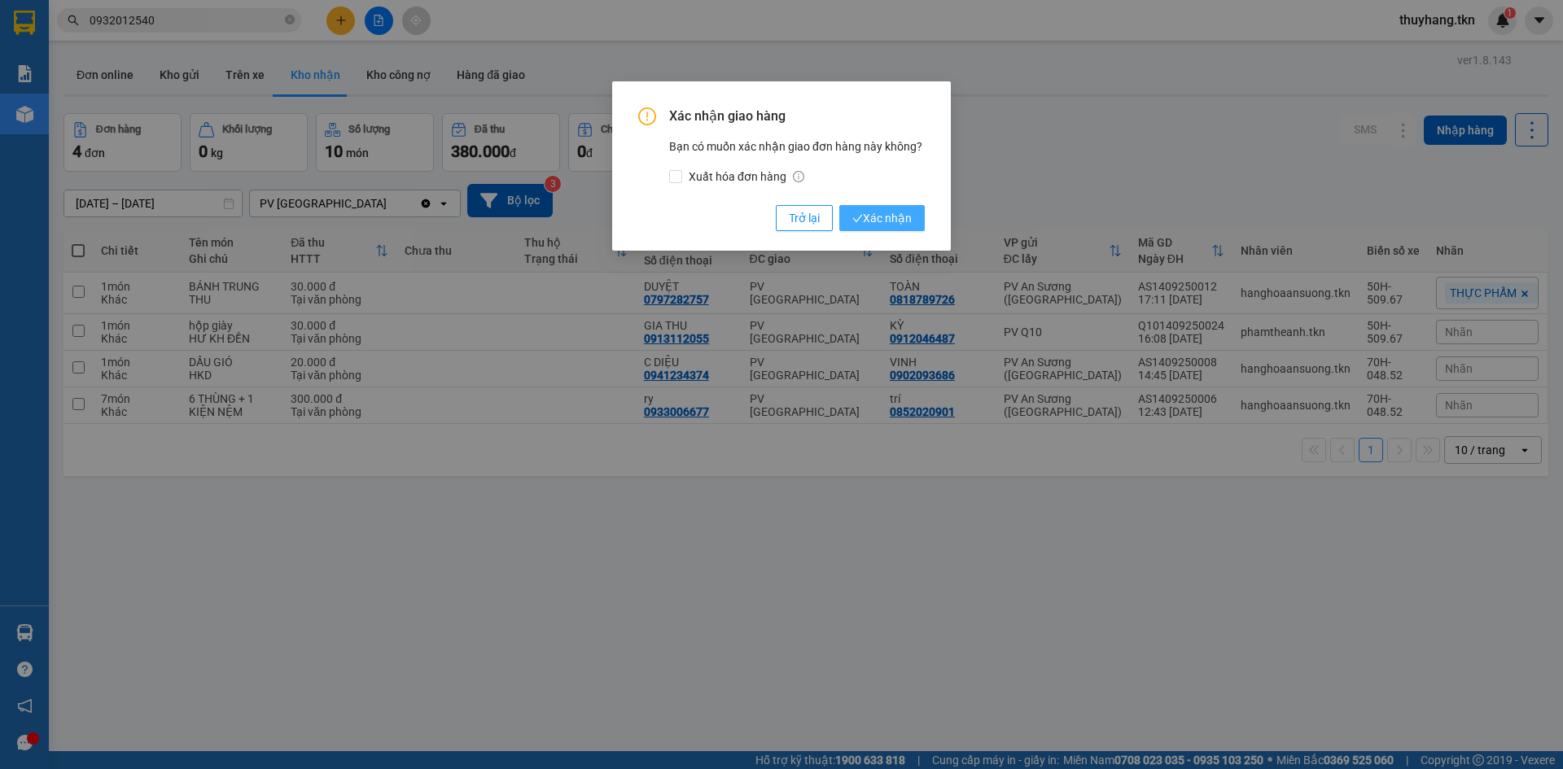
click at [909, 227] on span "Xác nhận" at bounding box center [882, 218] width 59 height 18
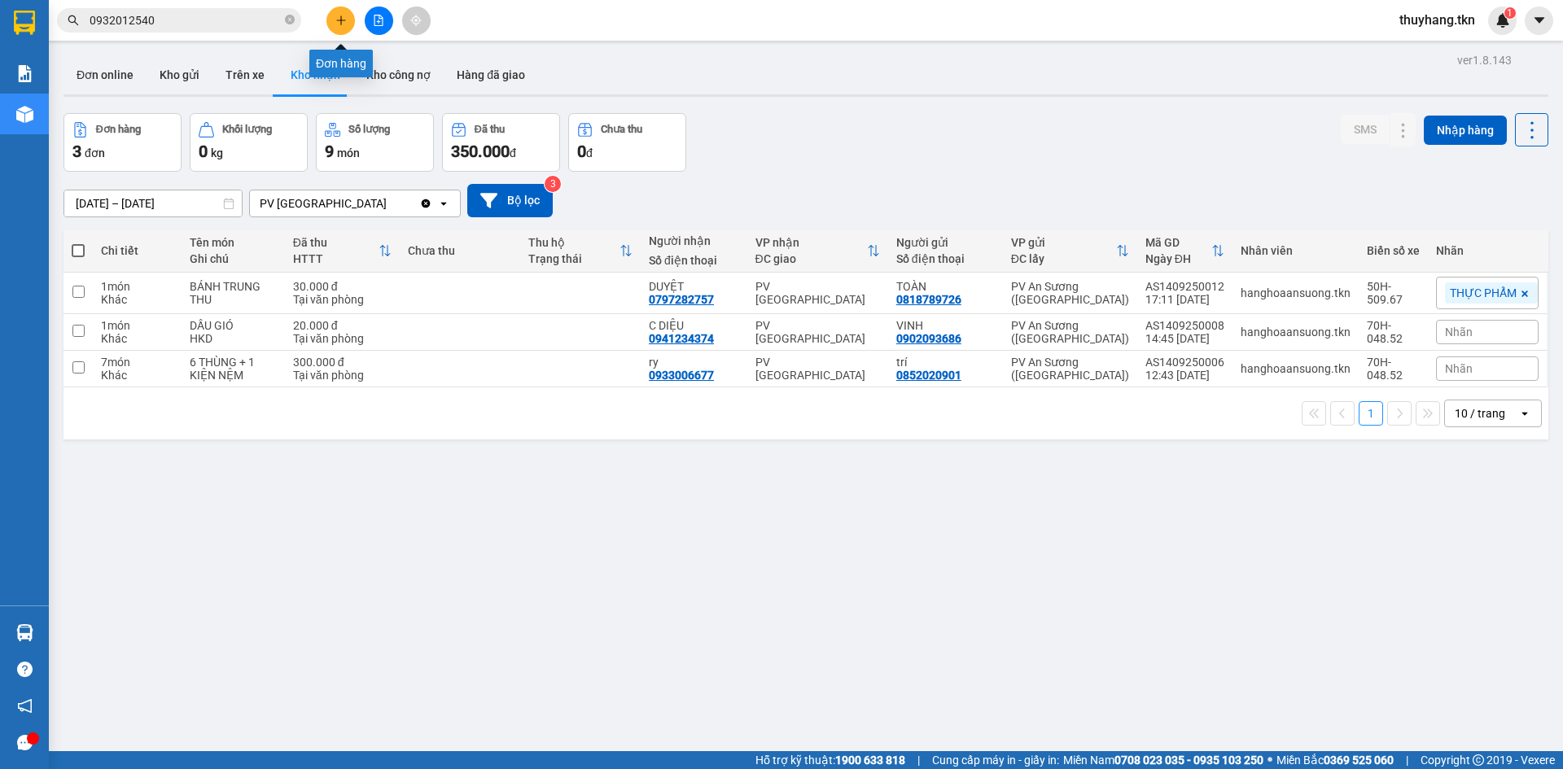
click at [338, 27] on button at bounding box center [341, 21] width 28 height 28
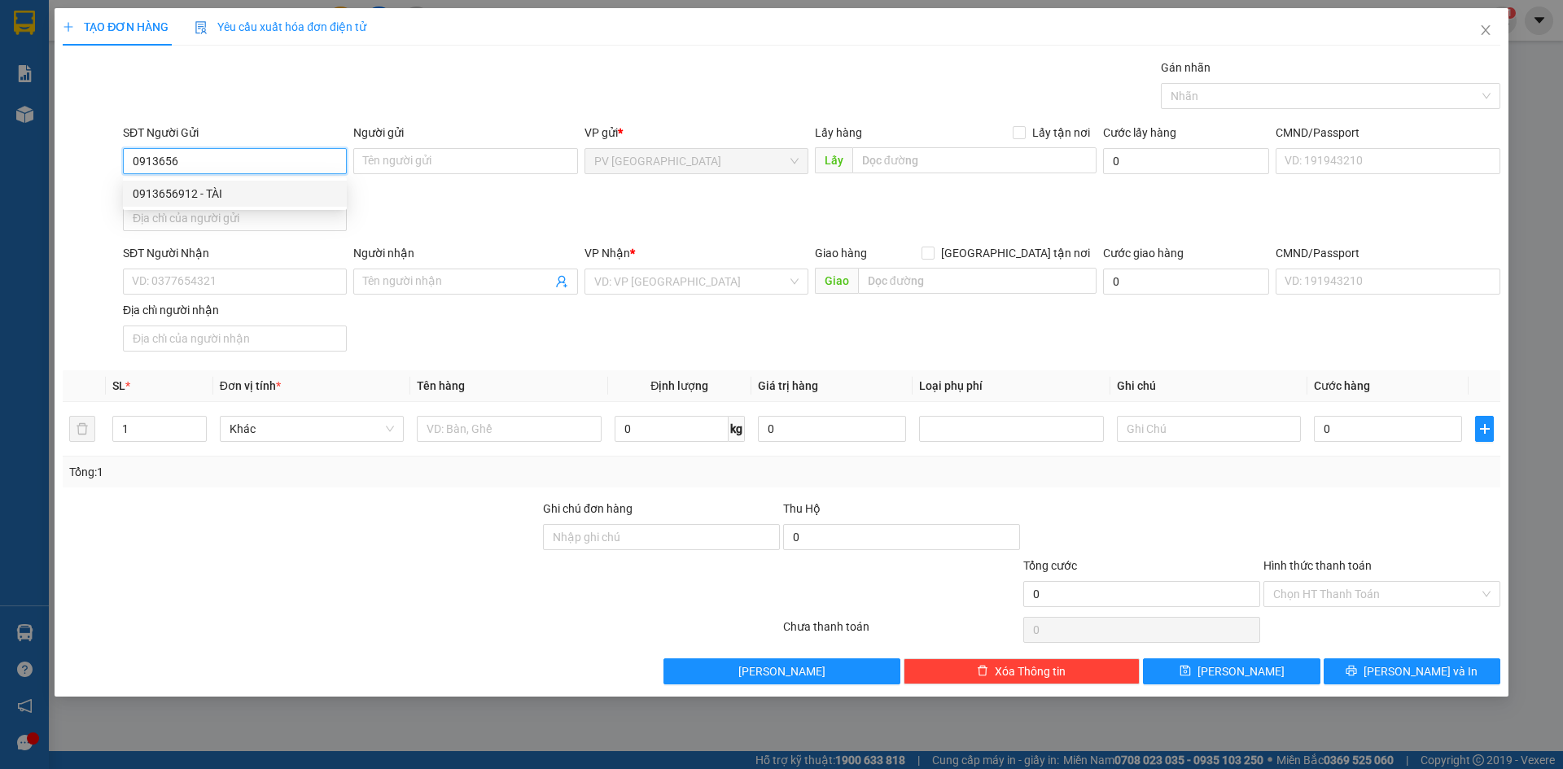
click at [275, 199] on div "0913656912 - TÀI" at bounding box center [235, 194] width 204 height 18
type input "0913656912"
type input "TÀI"
type input "0399791962"
type input "VÂN"
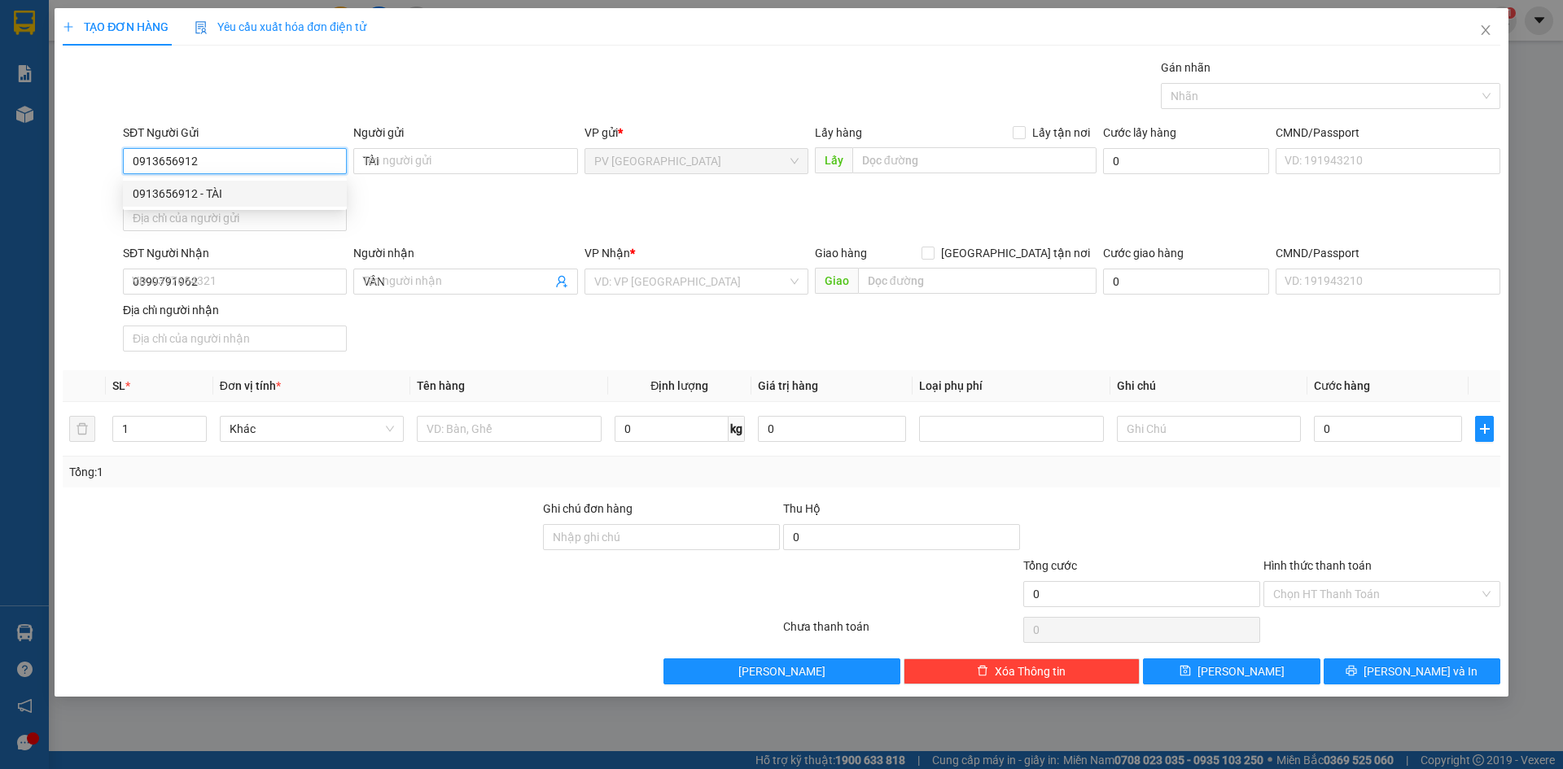
type input "50.000"
type input "0913656912"
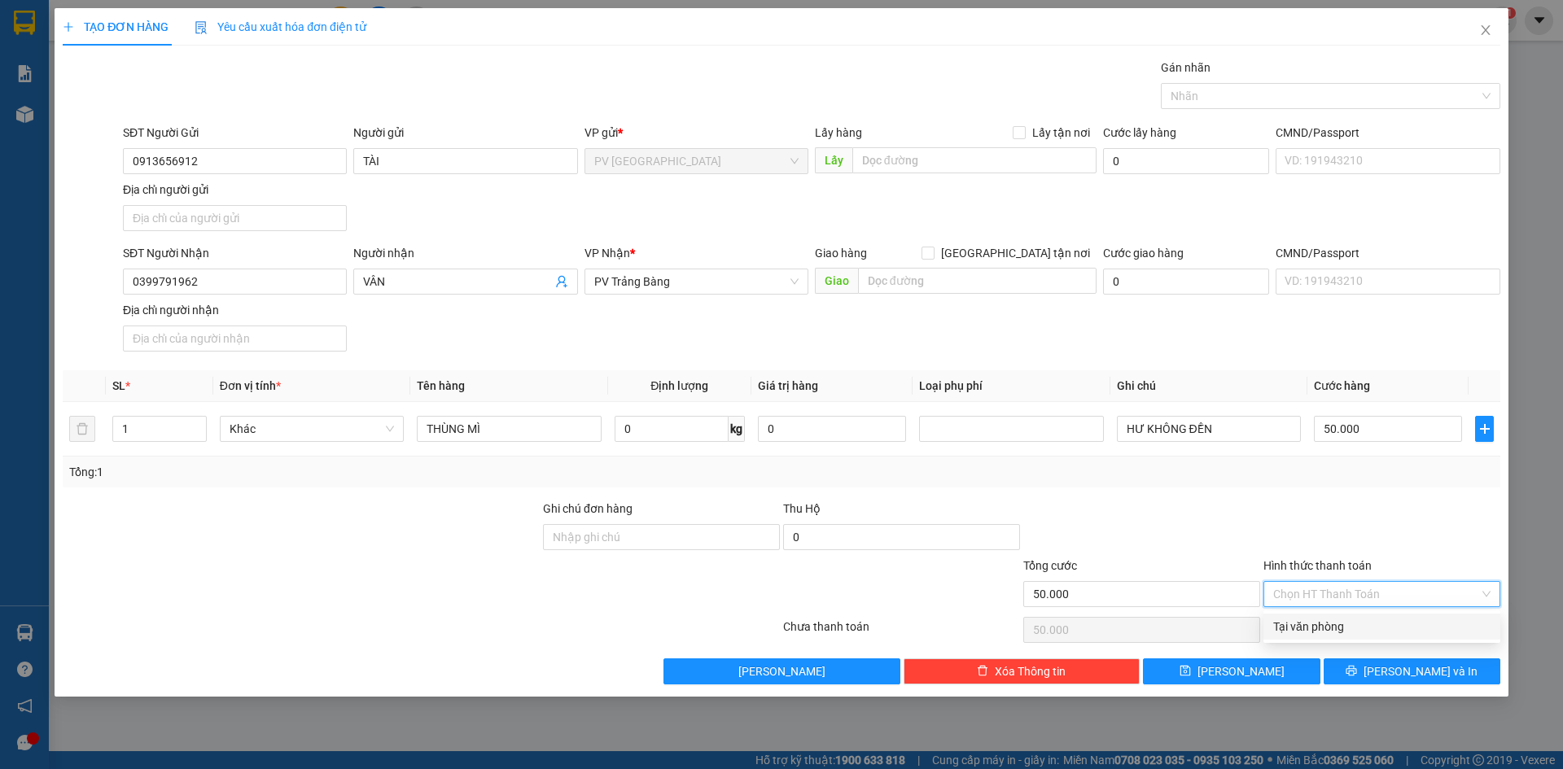
click at [1305, 589] on input "Hình thức thanh toán" at bounding box center [1376, 594] width 206 height 24
click at [1303, 628] on div "Tại văn phòng" at bounding box center [1381, 627] width 217 height 18
type input "0"
click at [1405, 687] on div "TẠO ĐƠN HÀNG Yêu cầu xuất hóa đơn điện tử Transit Pickup Surcharge Ids Transit …" at bounding box center [782, 352] width 1454 height 689
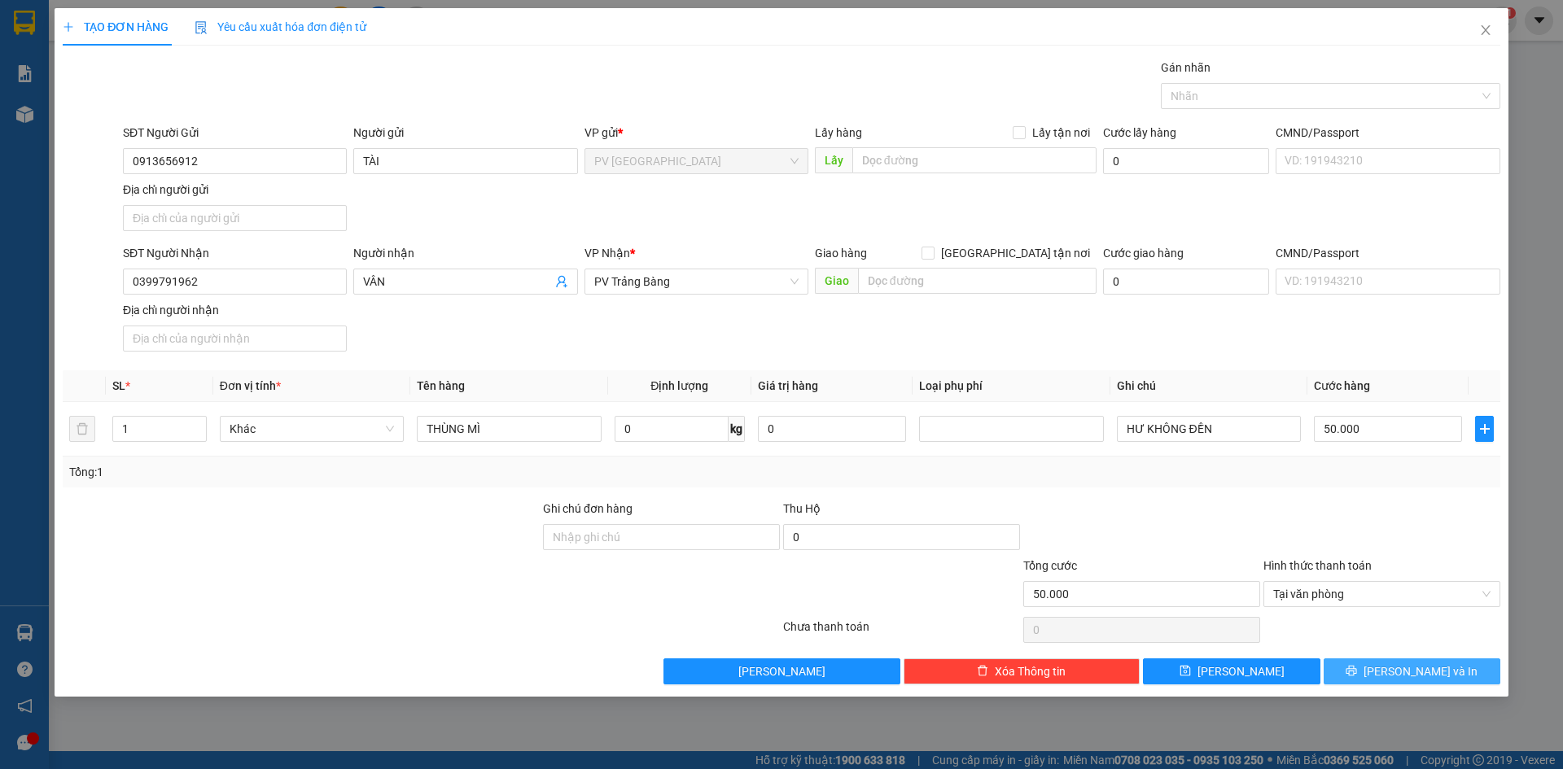
click at [1405, 668] on span "[PERSON_NAME] và In" at bounding box center [1421, 672] width 114 height 18
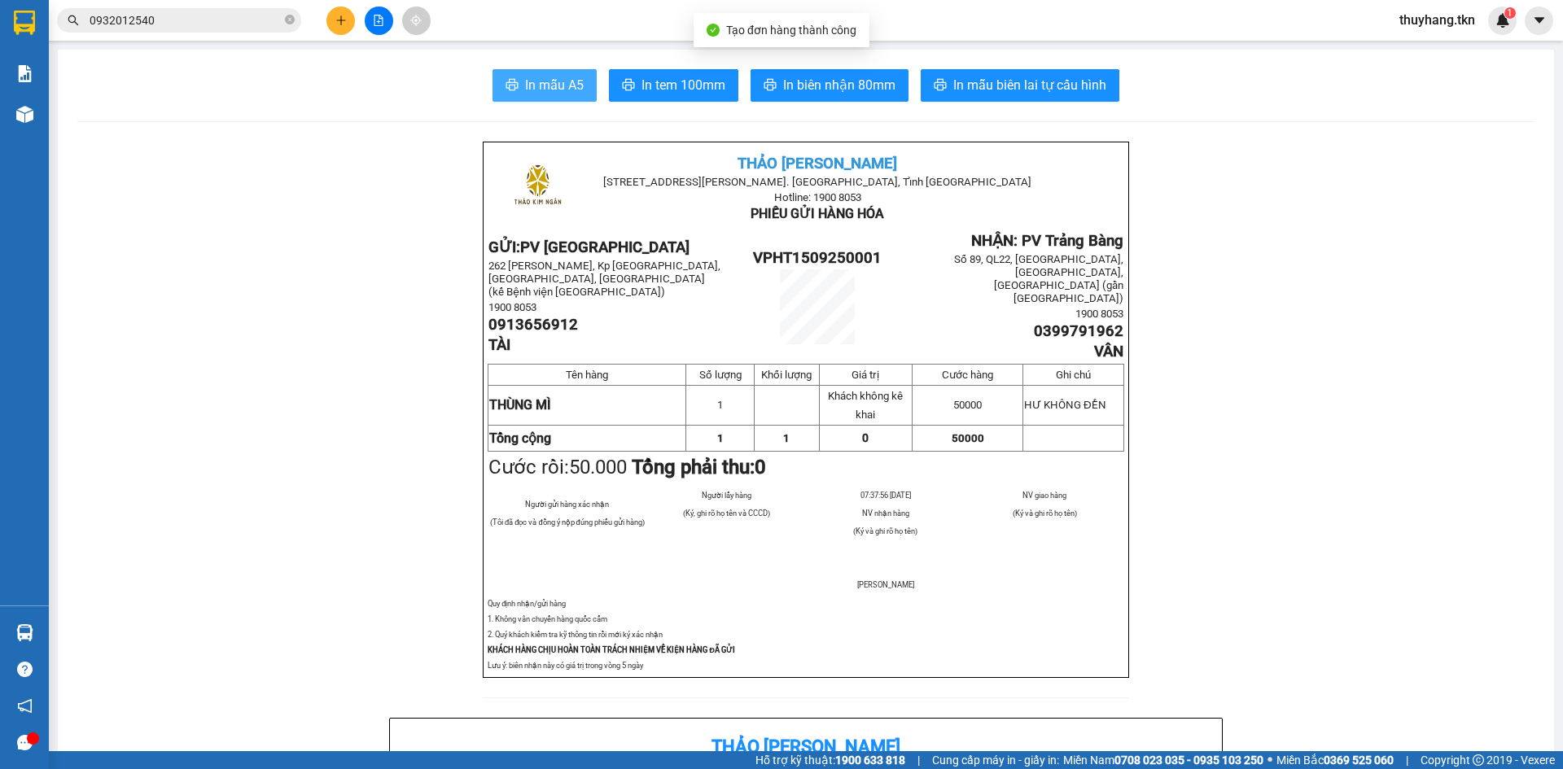
click at [525, 82] on span "In mẫu A5" at bounding box center [554, 85] width 59 height 20
click at [336, 16] on icon "plus" at bounding box center [340, 20] width 11 height 11
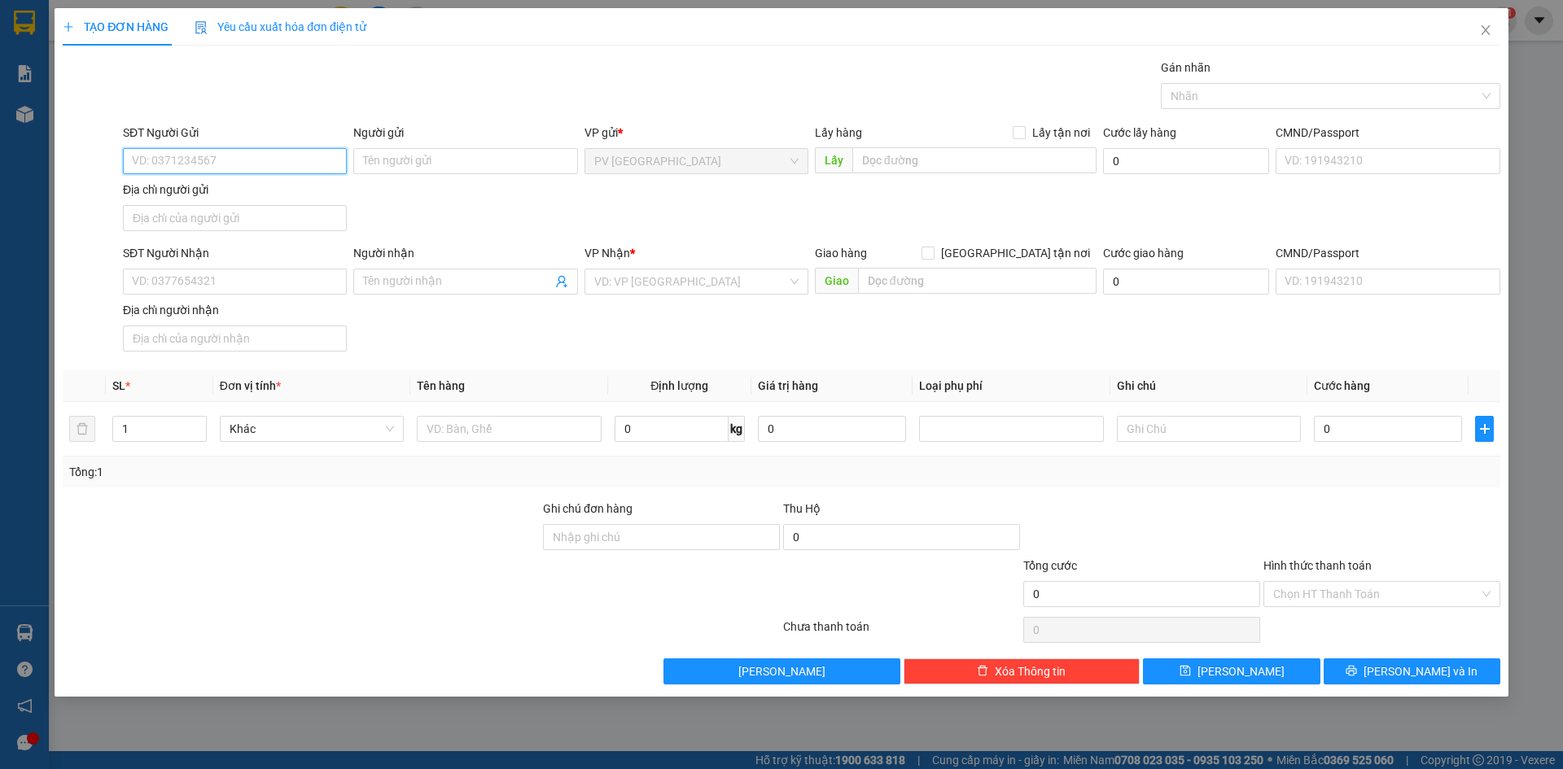
click at [280, 162] on input "SĐT Người Gửi" at bounding box center [235, 161] width 224 height 26
click at [245, 160] on input "SĐT Người Gửi" at bounding box center [235, 161] width 224 height 26
type input "0937375096"
click at [276, 207] on div "0937375096 0937375096 - YẾN" at bounding box center [235, 194] width 224 height 33
click at [257, 187] on div "0937375096 - YẾN" at bounding box center [235, 194] width 204 height 18
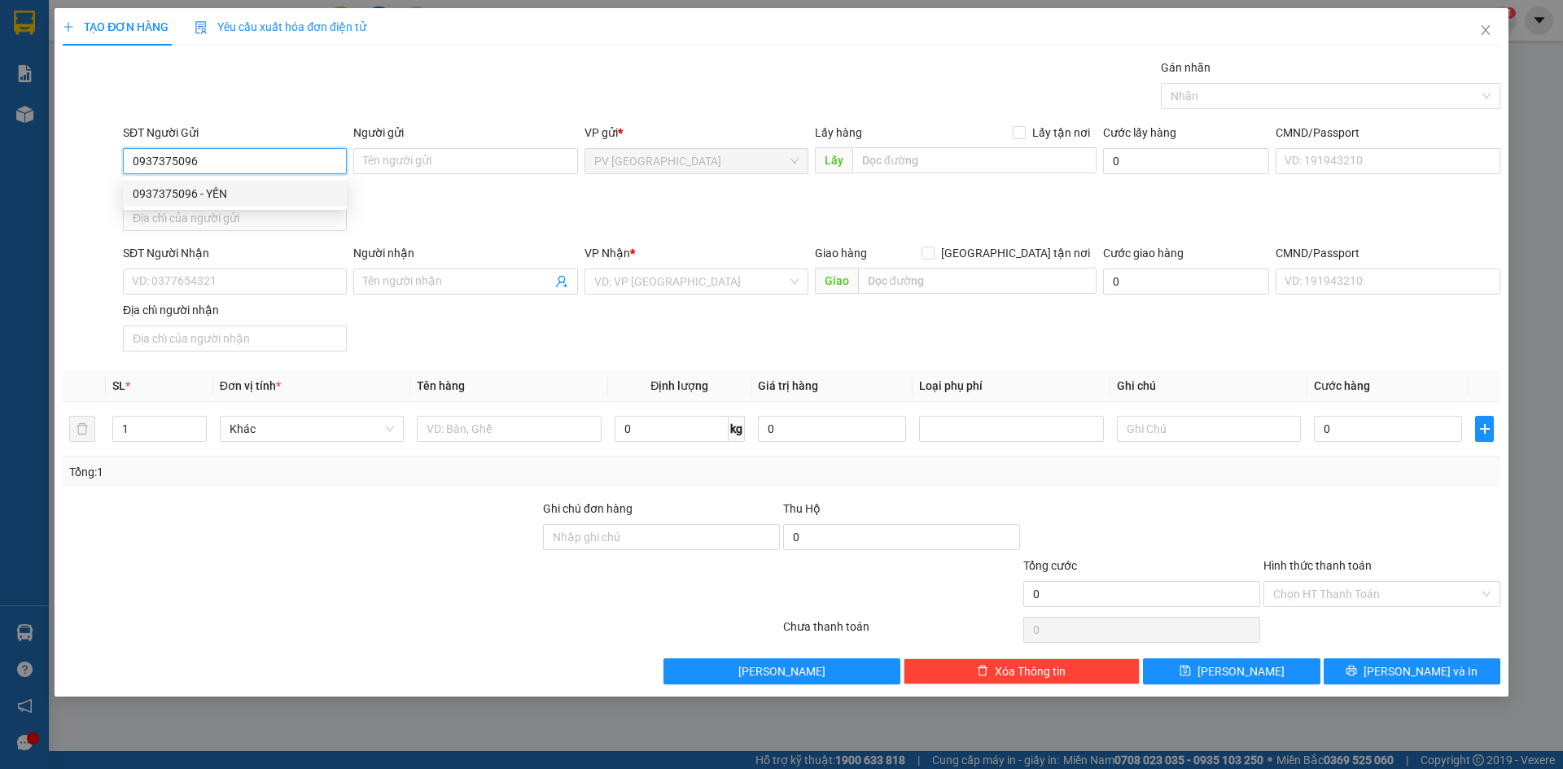
type input "YẾN"
type input "0946340282"
type input "A XÒM"
type input "20.000"
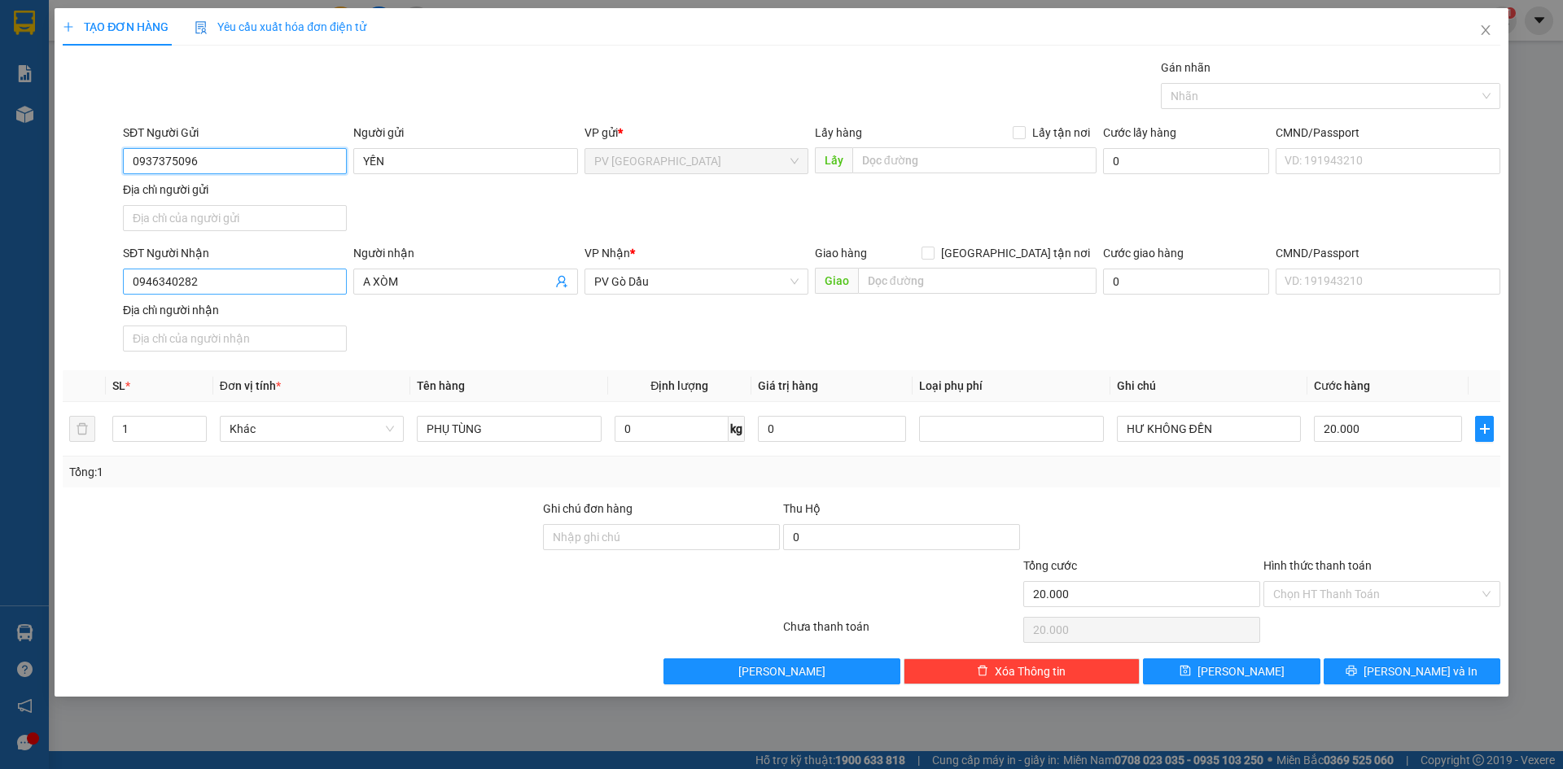
type input "0937375096"
click at [236, 276] on input "0946340282" at bounding box center [235, 282] width 224 height 26
type input "0"
type input "0932333792"
click at [252, 320] on div "0932333792 - ÚT PHỆT" at bounding box center [235, 314] width 204 height 18
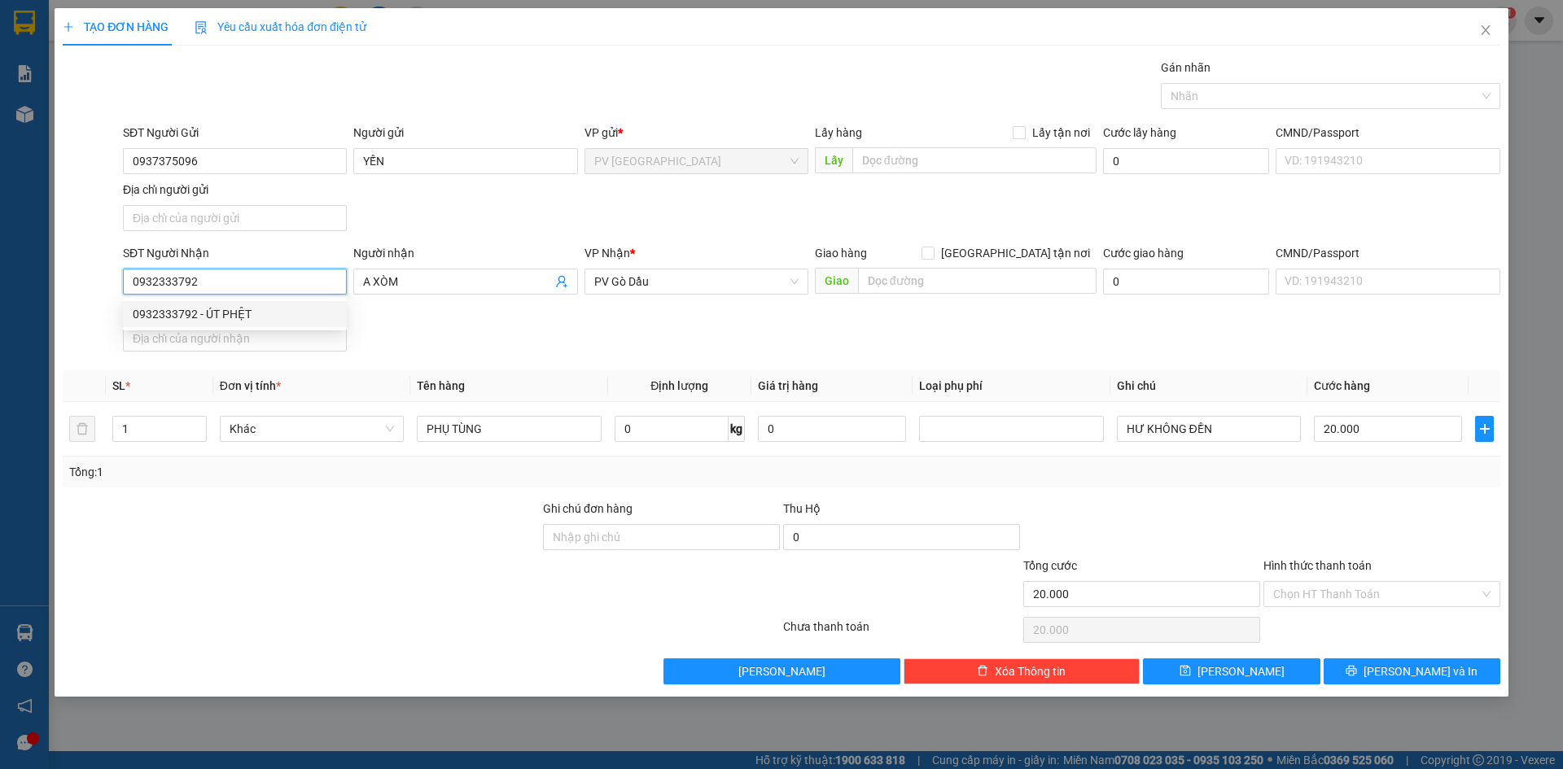
type input "ÚT PHỆT"
type input "30.000"
type input "0932333792"
click at [603, 322] on div "SĐT Người Nhận 0932333792 0932333792 Người nhận ÚT PHỆT VP Nhận * PV Gò Dầu Gia…" at bounding box center [812, 301] width 1384 height 114
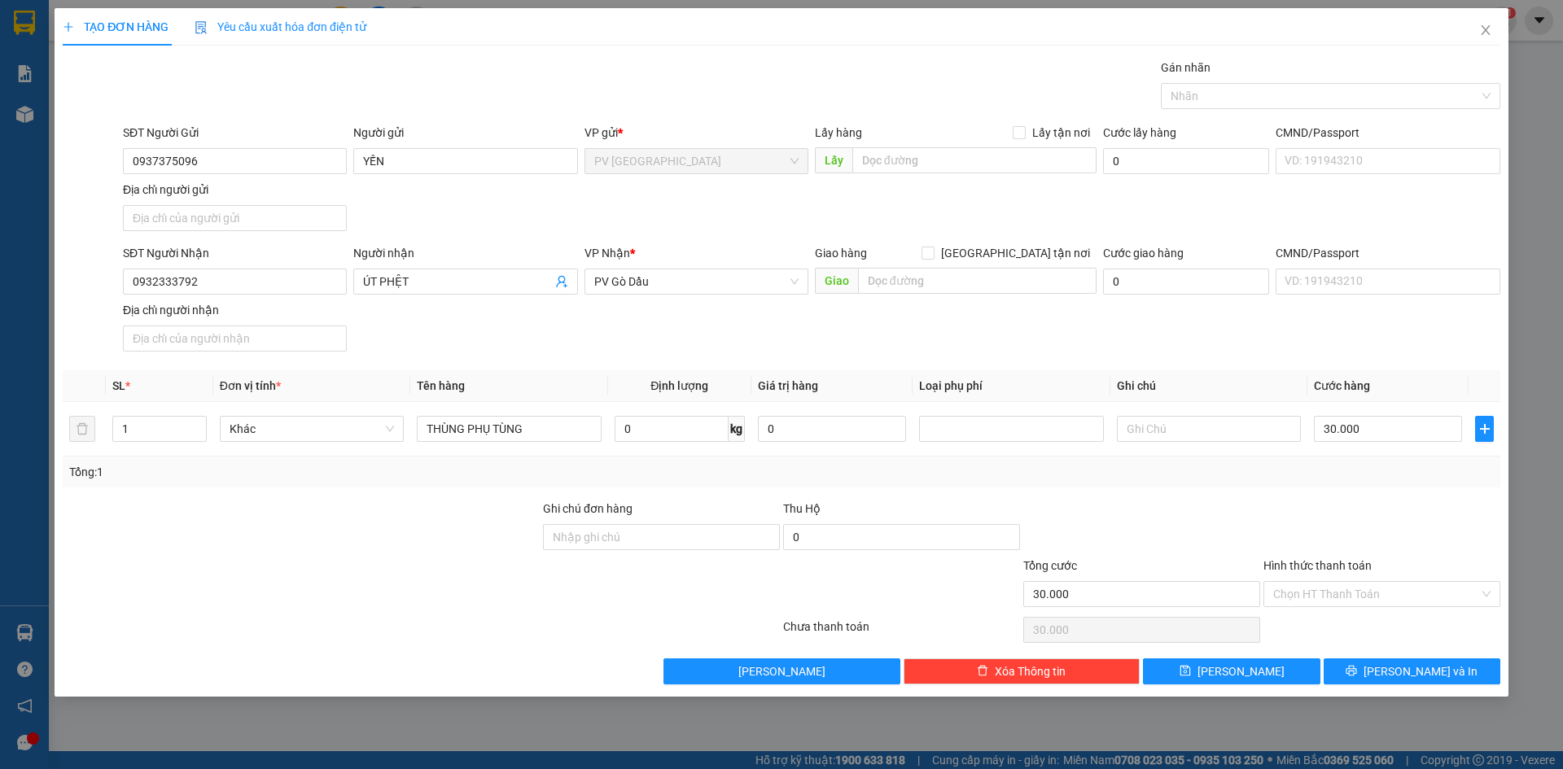
click at [450, 527] on div at bounding box center [301, 528] width 480 height 57
click at [1222, 428] on input "text" at bounding box center [1209, 429] width 184 height 26
type input "hư không đền"
click at [1382, 437] on input "30.000" at bounding box center [1388, 429] width 148 height 26
type input "0"
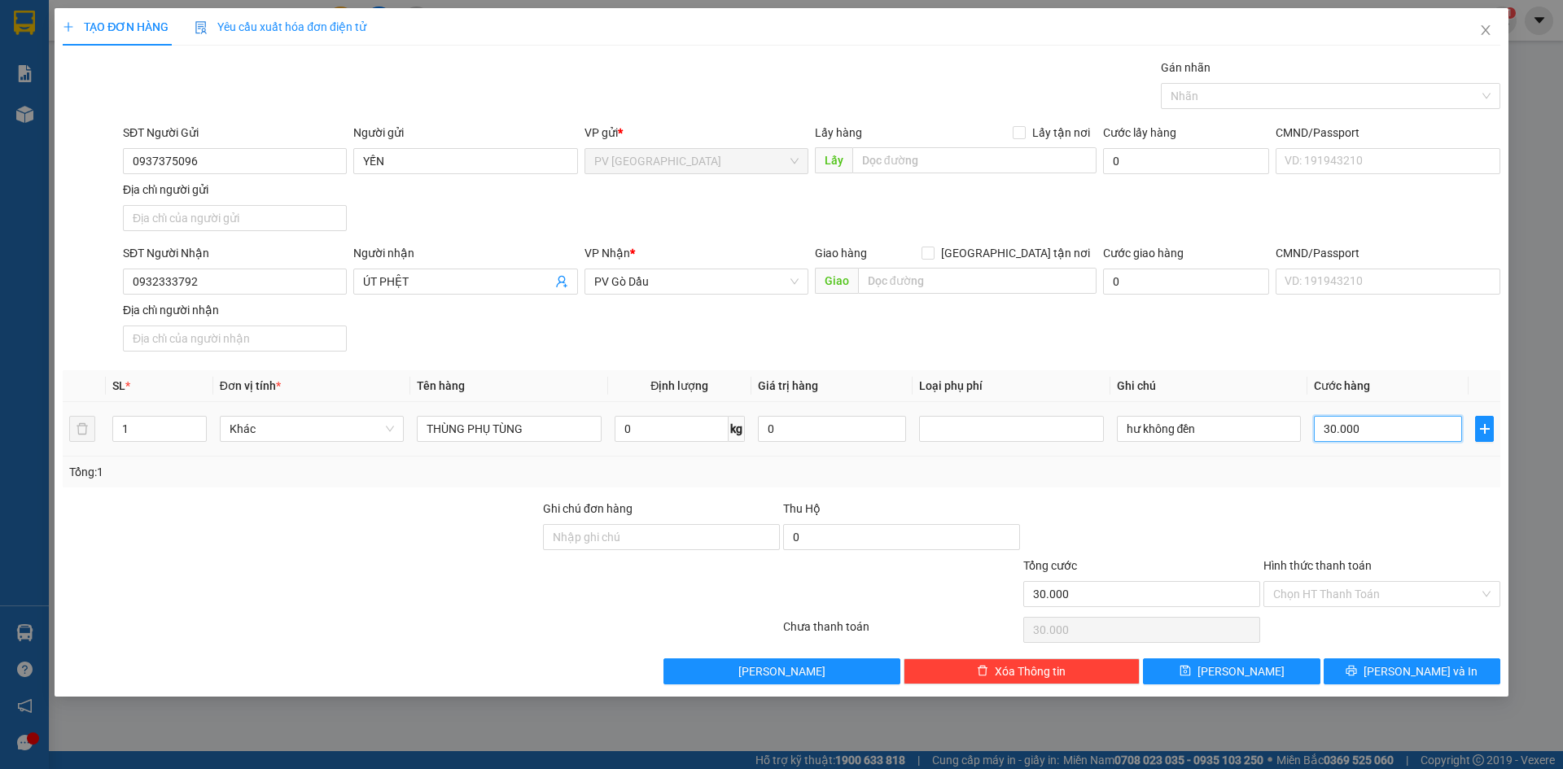
type input "0"
type input "2"
type input "02"
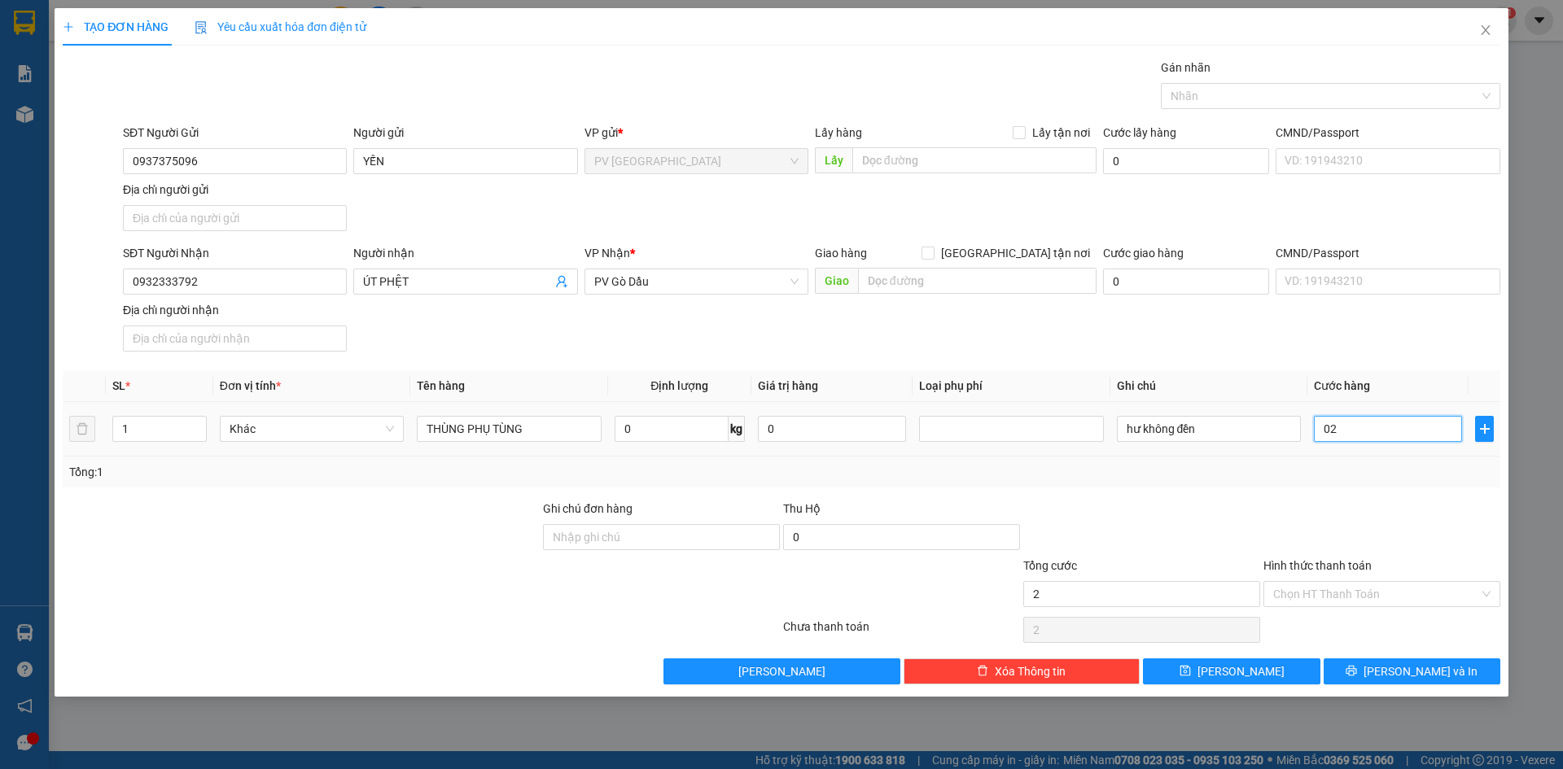
type input "20"
type input "020"
type input "200"
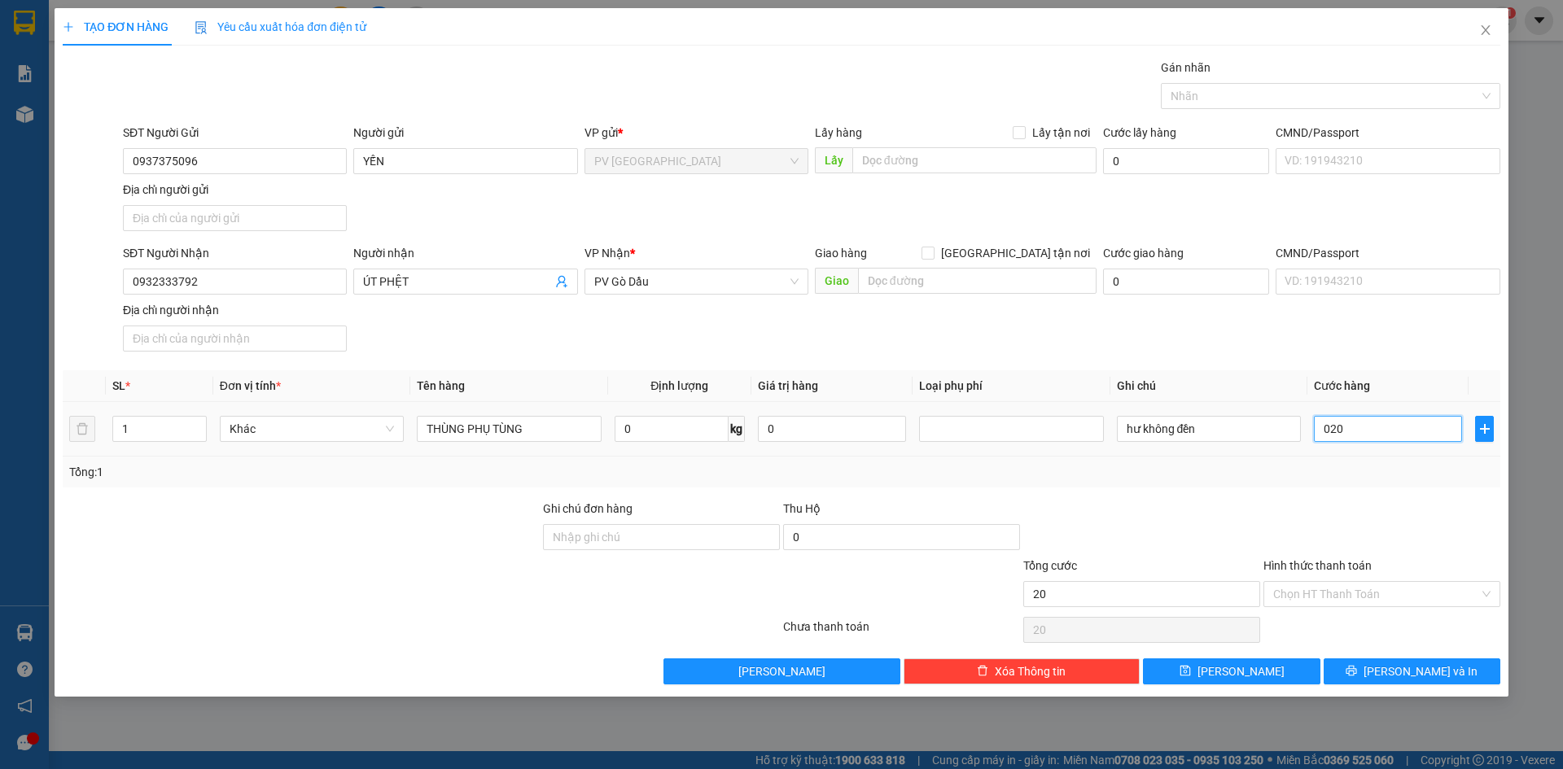
type input "0.200"
type input "2.000"
type input "02.000"
type input "20.000"
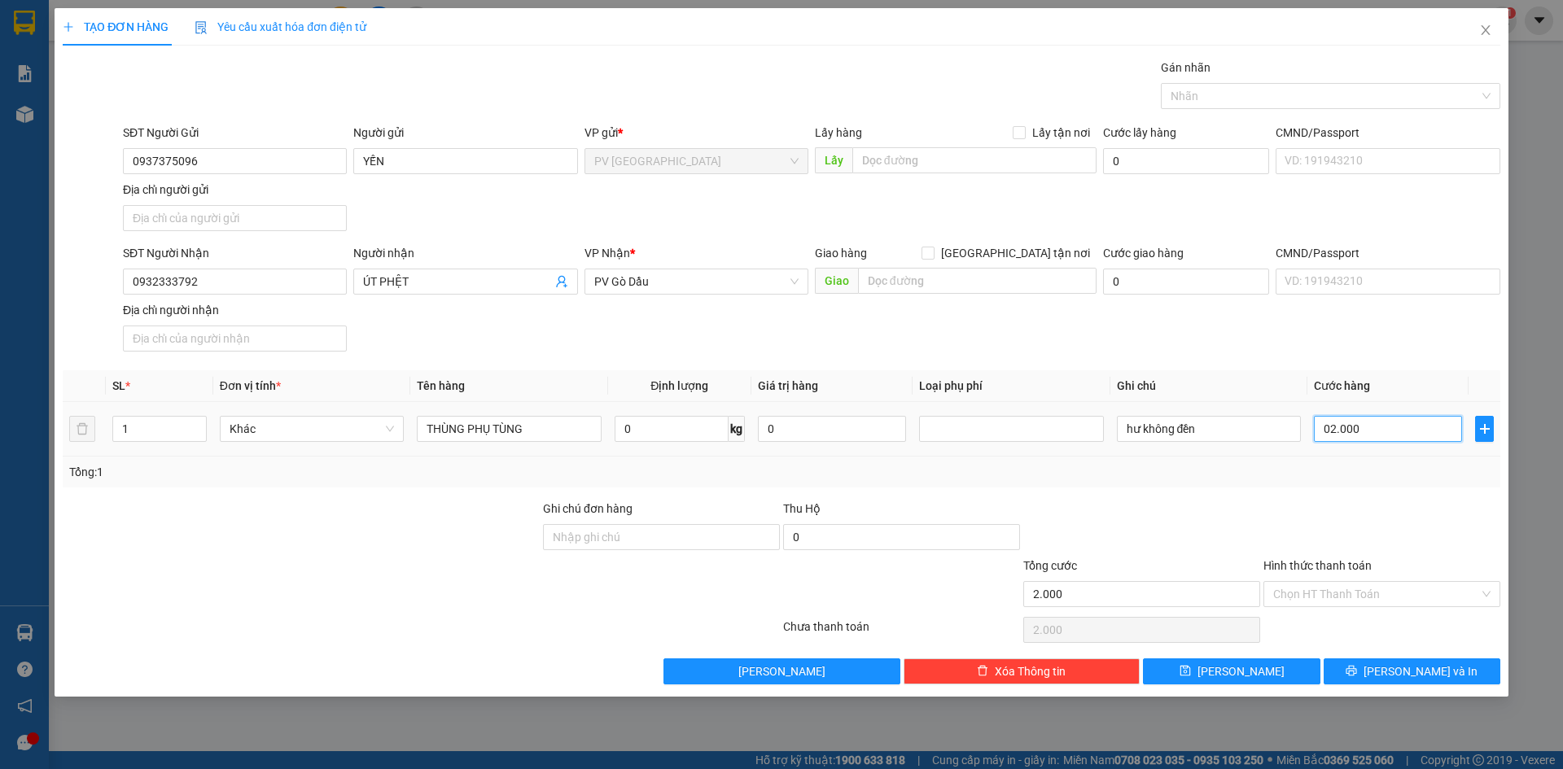
type input "20.000"
click at [1381, 504] on div at bounding box center [1382, 528] width 240 height 57
click at [1370, 597] on input "Hình thức thanh toán" at bounding box center [1376, 594] width 206 height 24
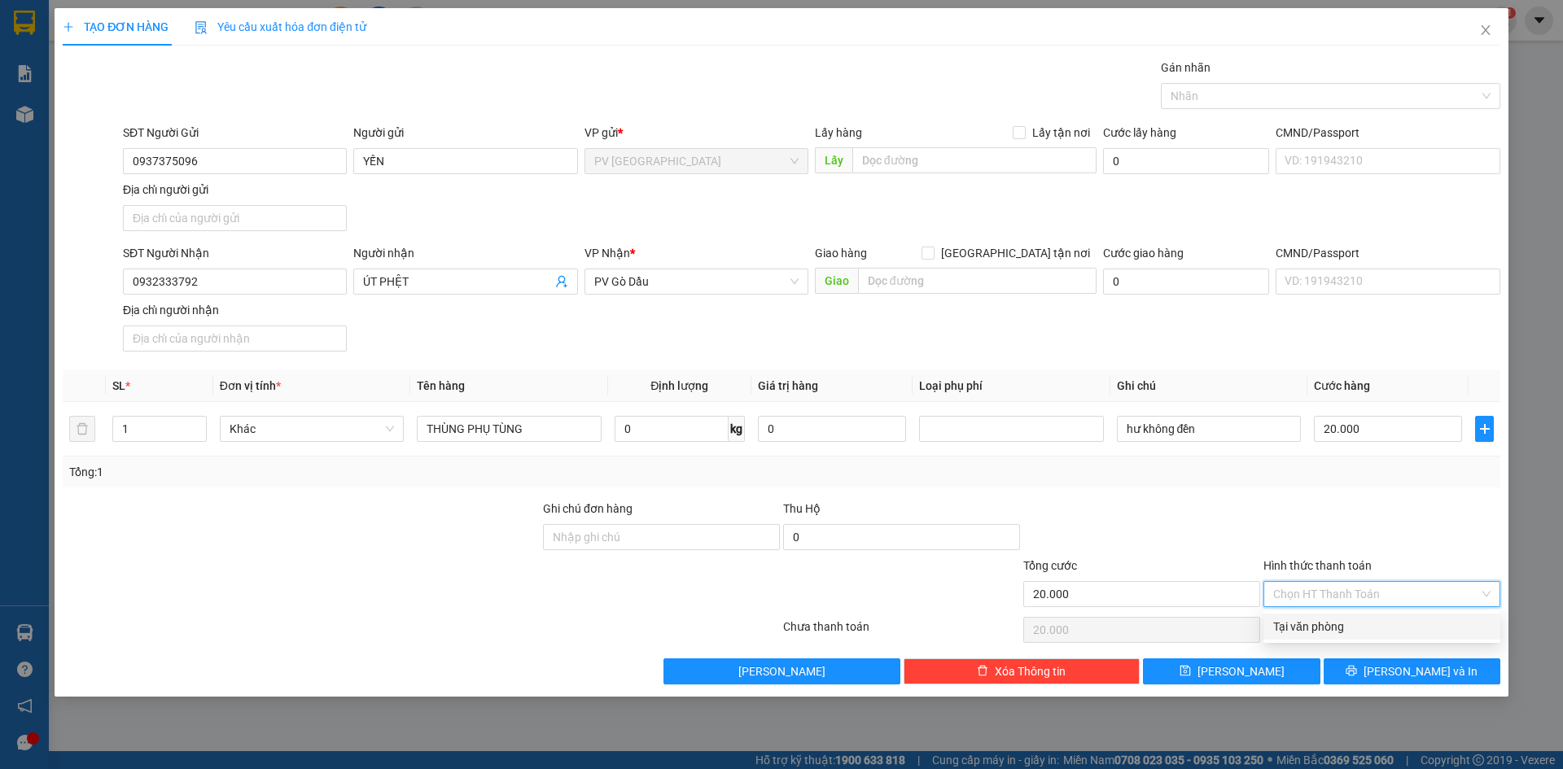
click at [1365, 628] on div "Tại văn phòng" at bounding box center [1381, 627] width 217 height 18
type input "0"
click at [1335, 533] on div at bounding box center [1382, 528] width 240 height 57
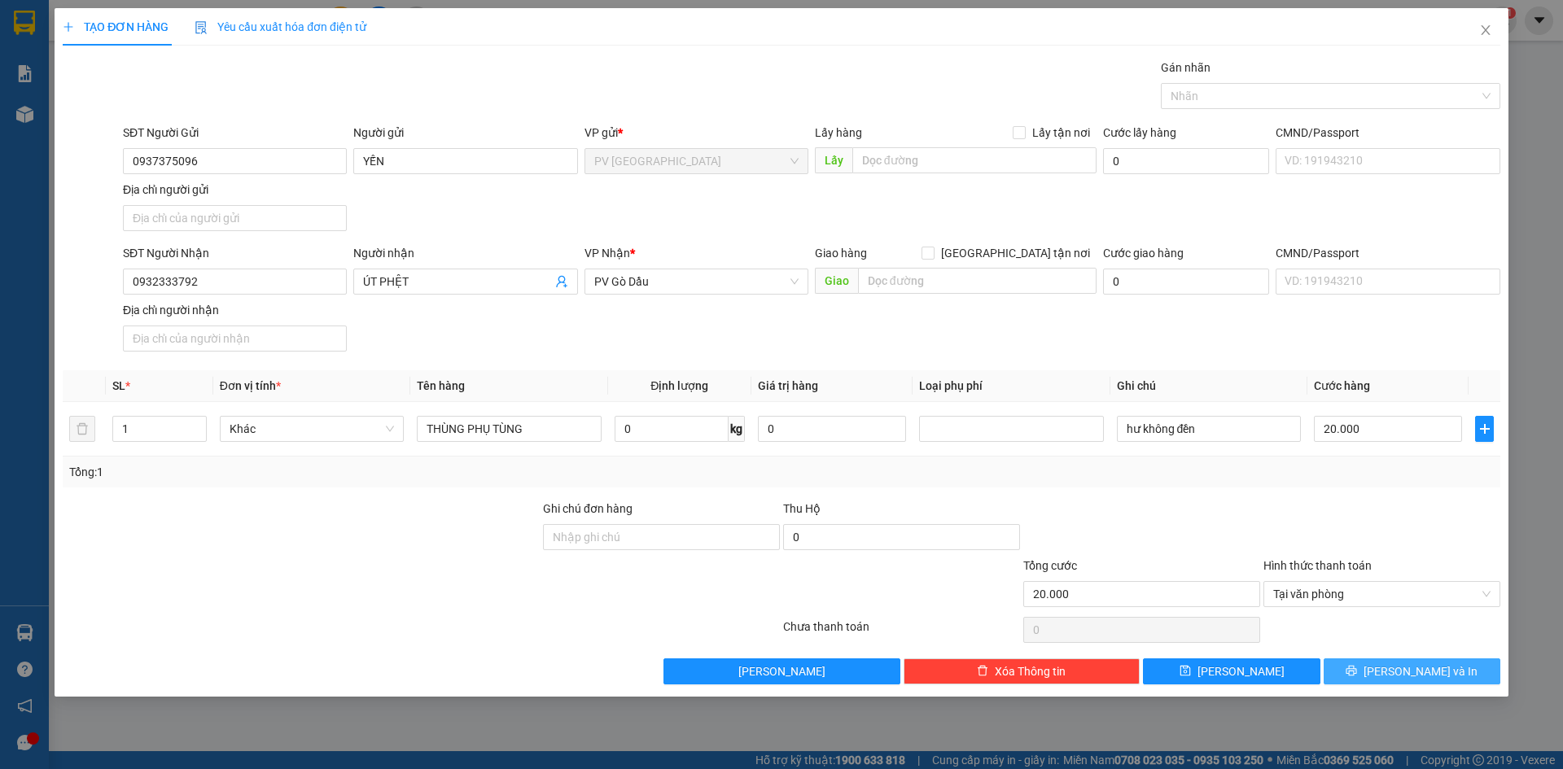
click at [1409, 669] on span "[PERSON_NAME] và In" at bounding box center [1421, 672] width 114 height 18
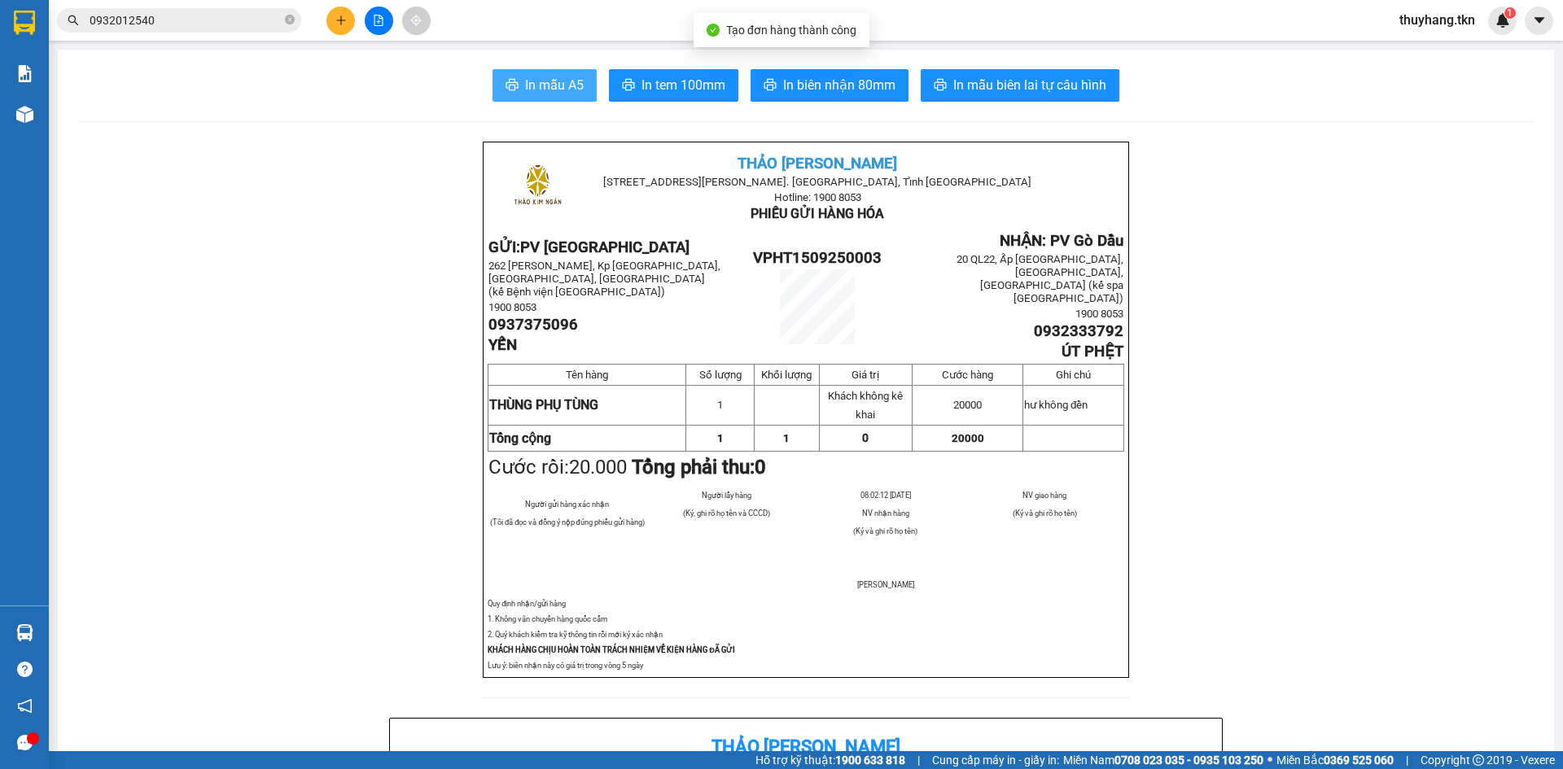
click at [564, 90] on span "In mẫu A5" at bounding box center [554, 85] width 59 height 20
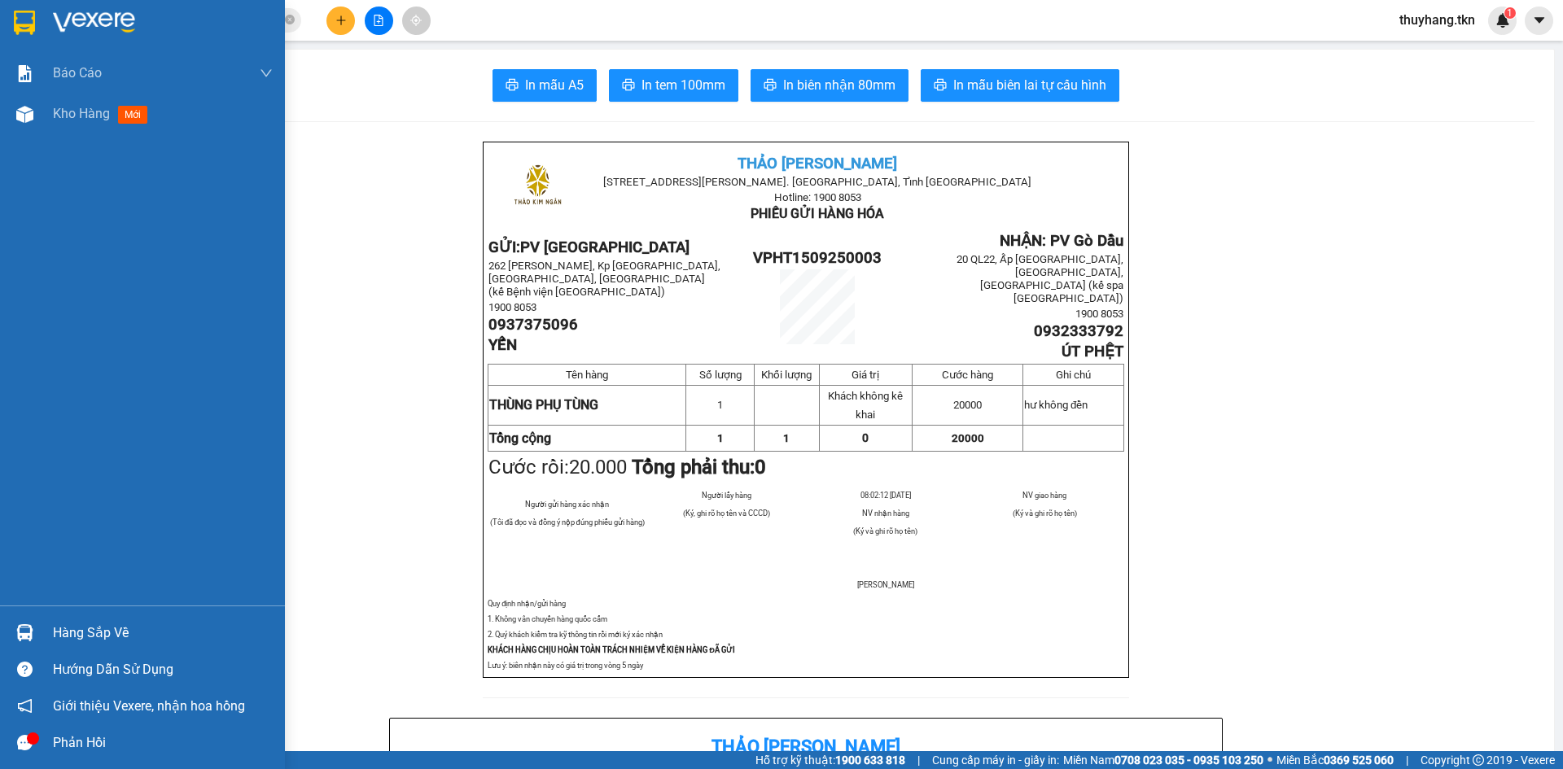
click at [23, 636] on img at bounding box center [24, 633] width 17 height 17
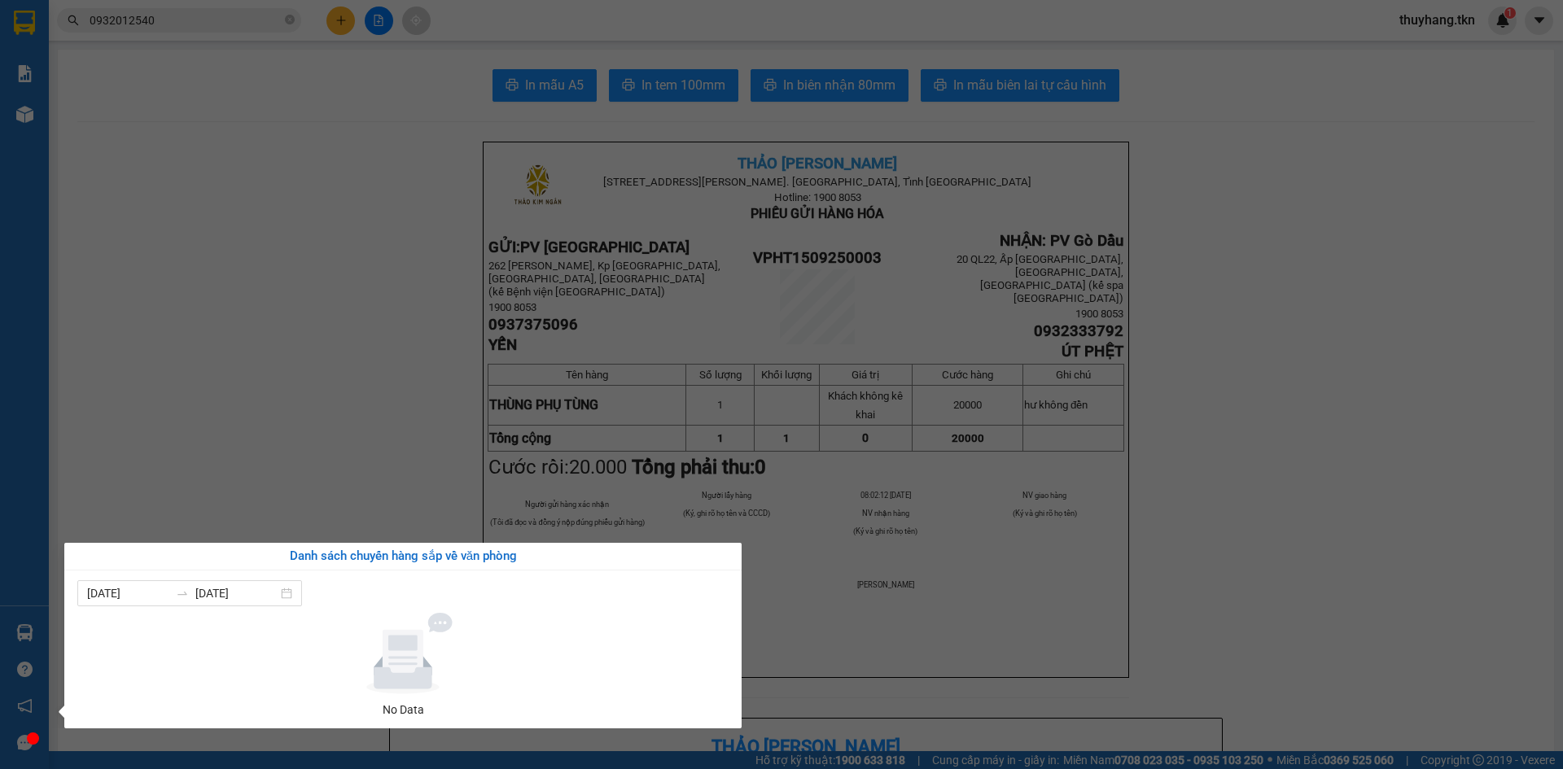
click at [12, 32] on div "Báo cáo Mẫu 1: Báo cáo dòng tiền theo nhân viên Mẫu 2: Thống kê đơn hàng theo n…" at bounding box center [24, 384] width 49 height 769
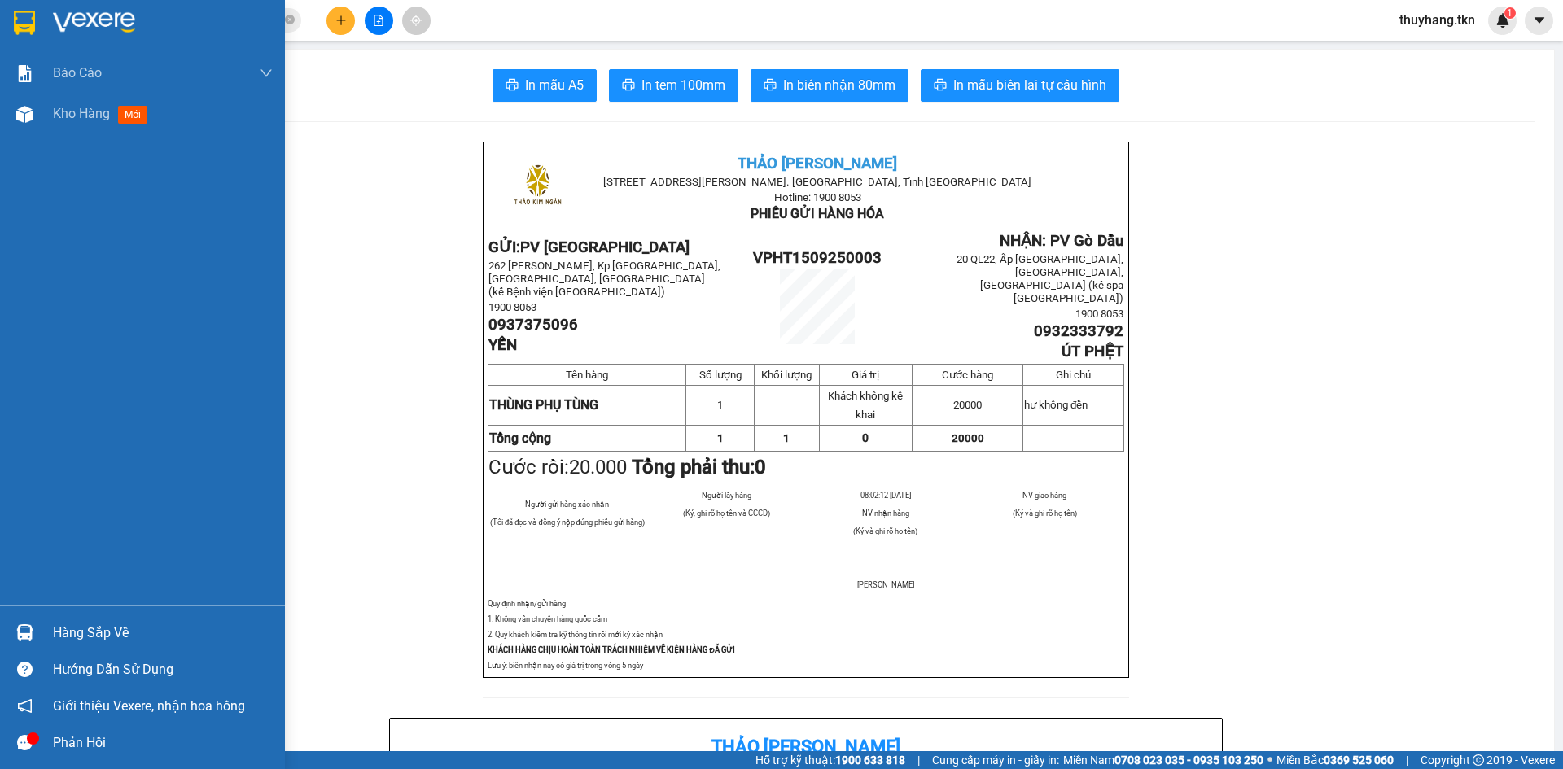
click at [12, 28] on div at bounding box center [25, 22] width 28 height 28
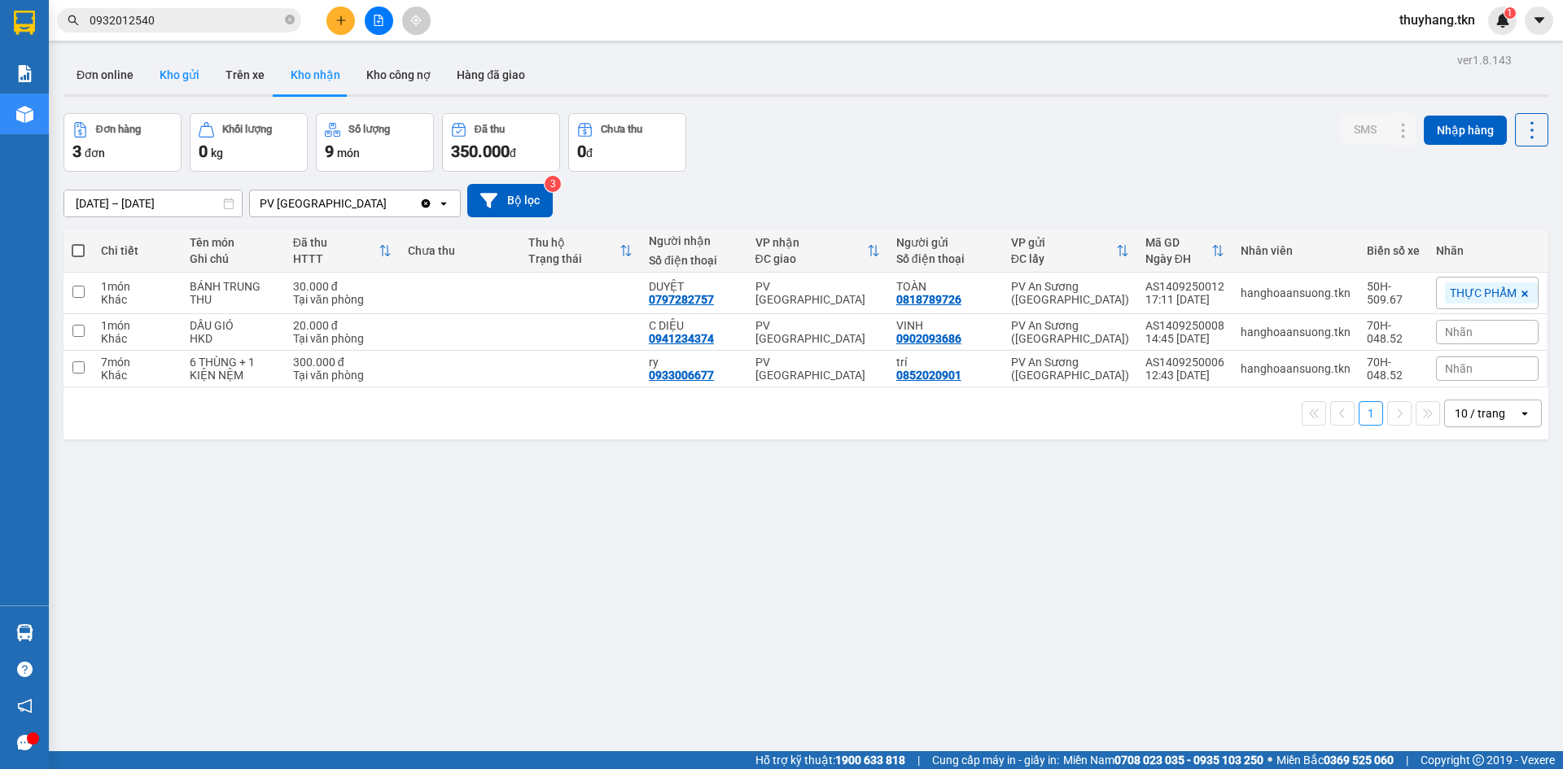
click at [178, 72] on button "Kho gửi" at bounding box center [180, 74] width 66 height 39
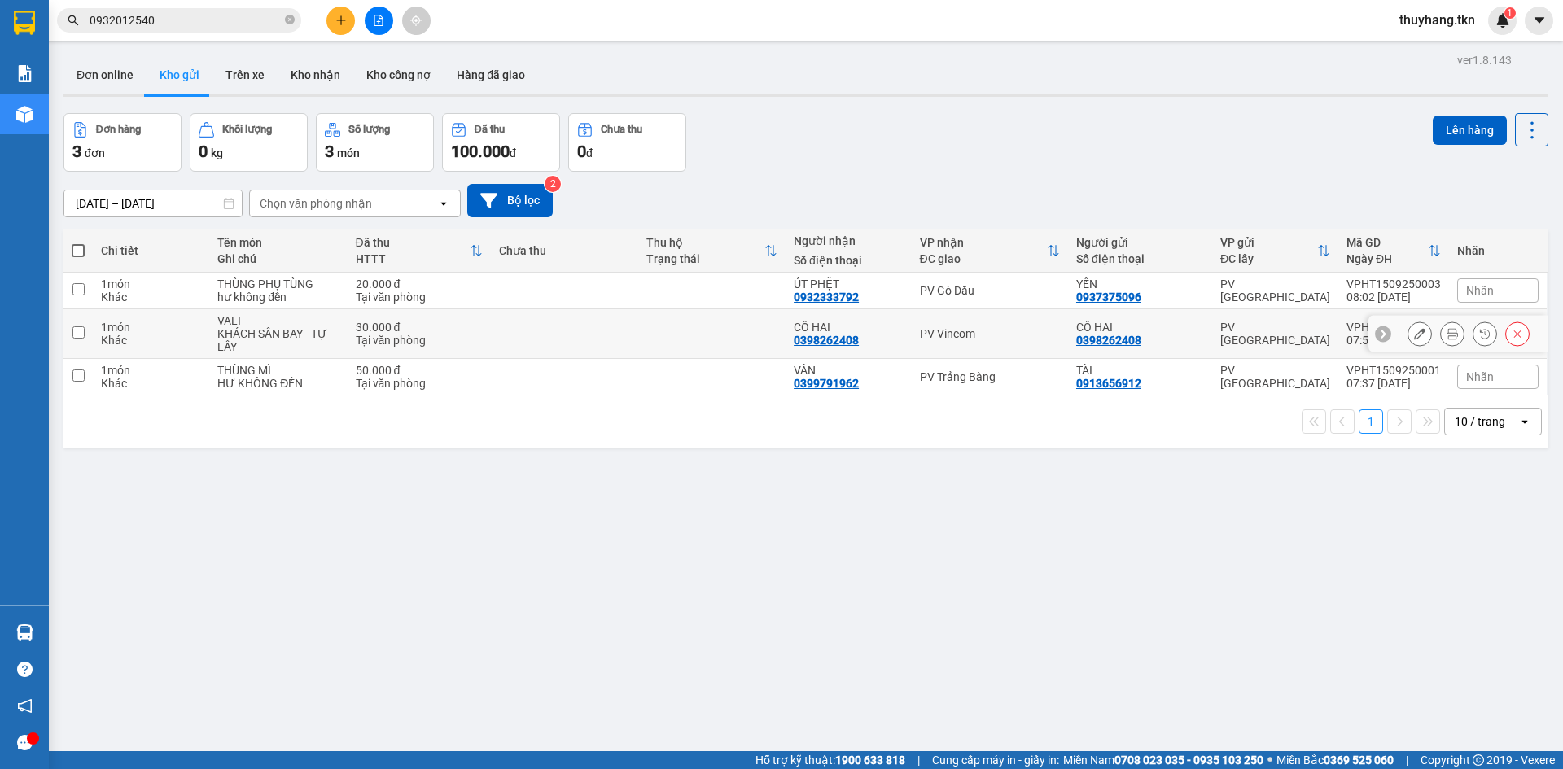
click at [712, 340] on td at bounding box center [711, 334] width 147 height 50
checkbox input "true"
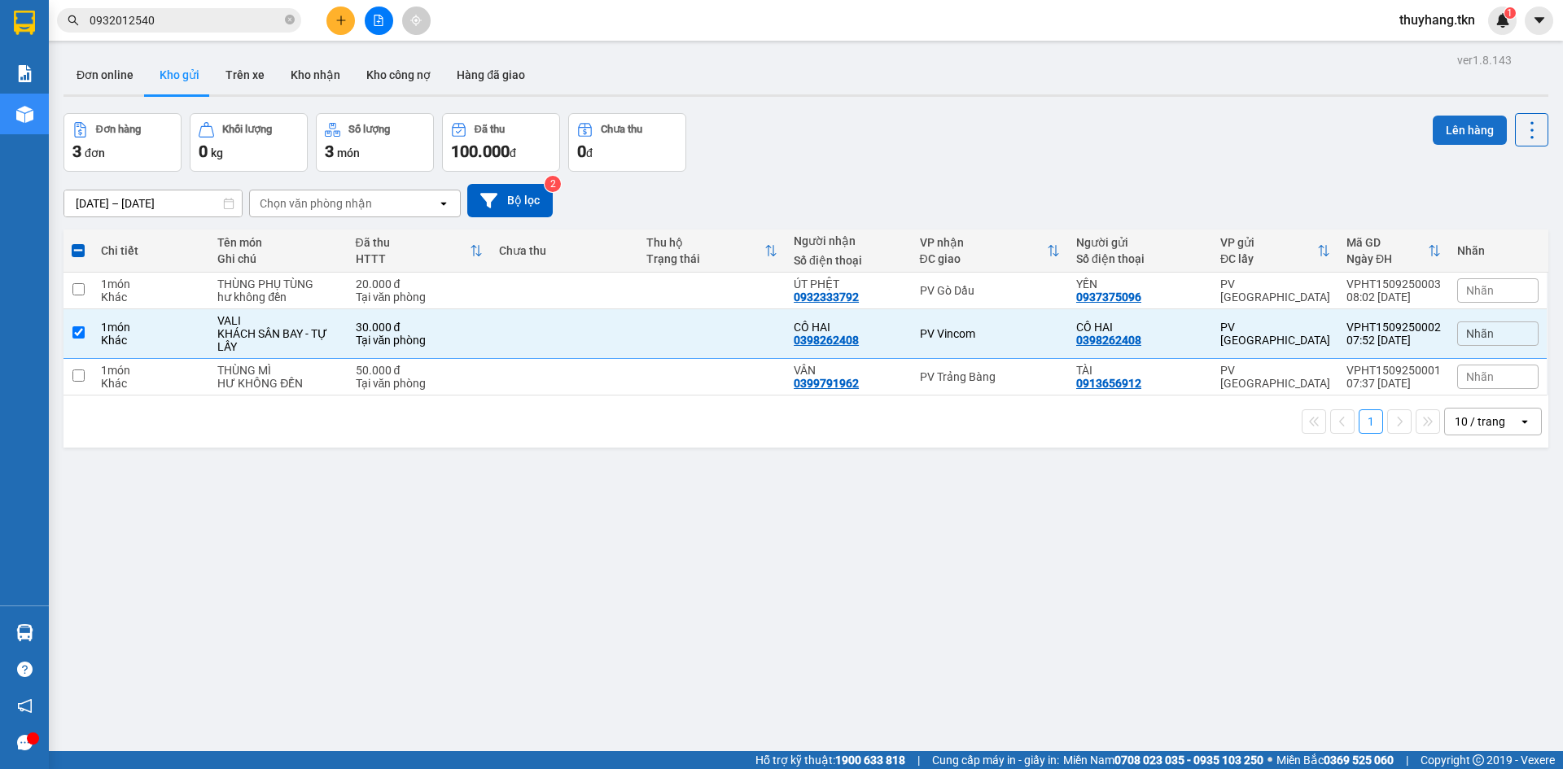
click at [1444, 132] on button "Lên hàng" at bounding box center [1470, 130] width 74 height 29
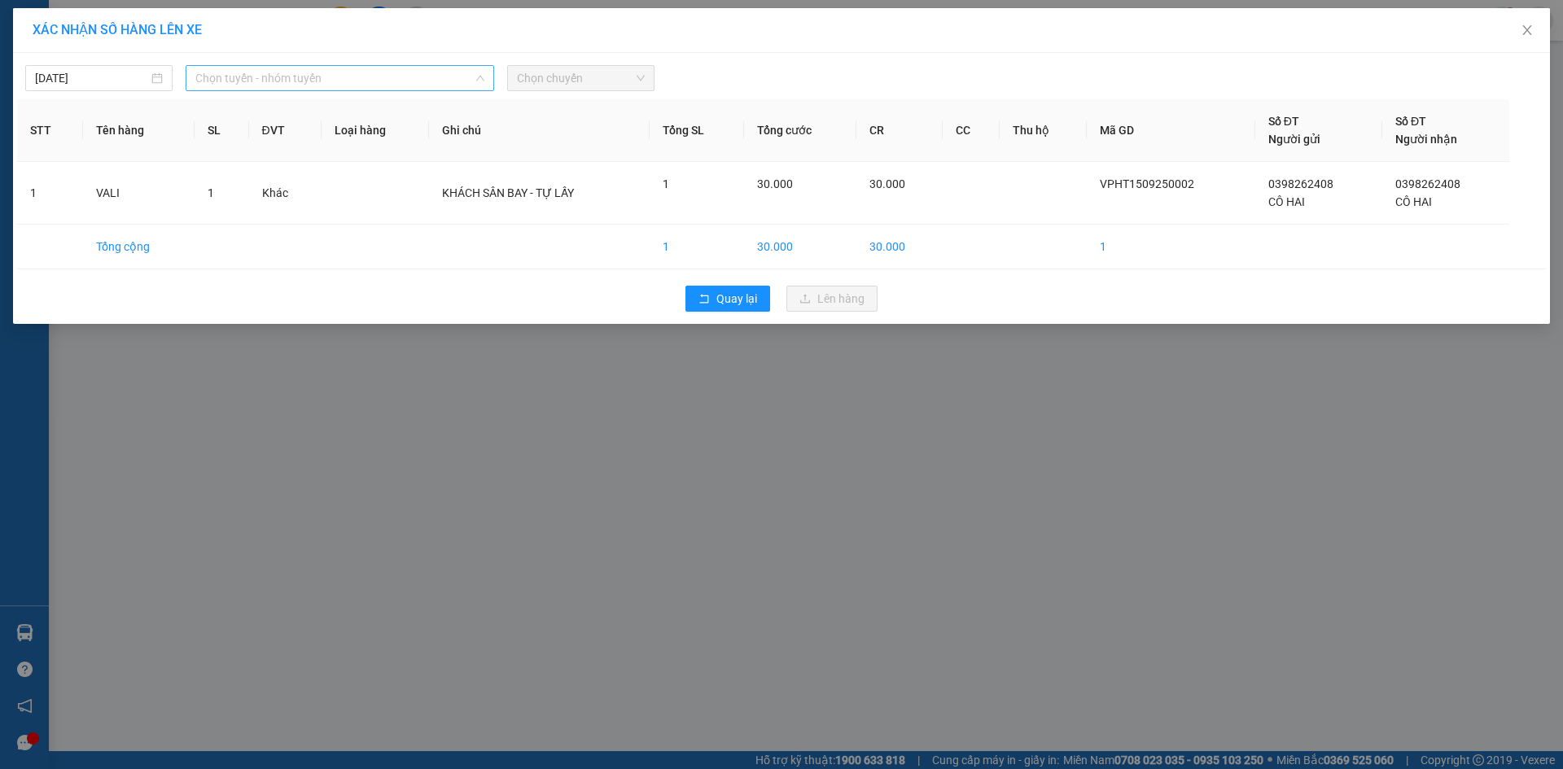
click at [357, 81] on span "Chọn tuyến - nhóm tuyến" at bounding box center [339, 78] width 289 height 24
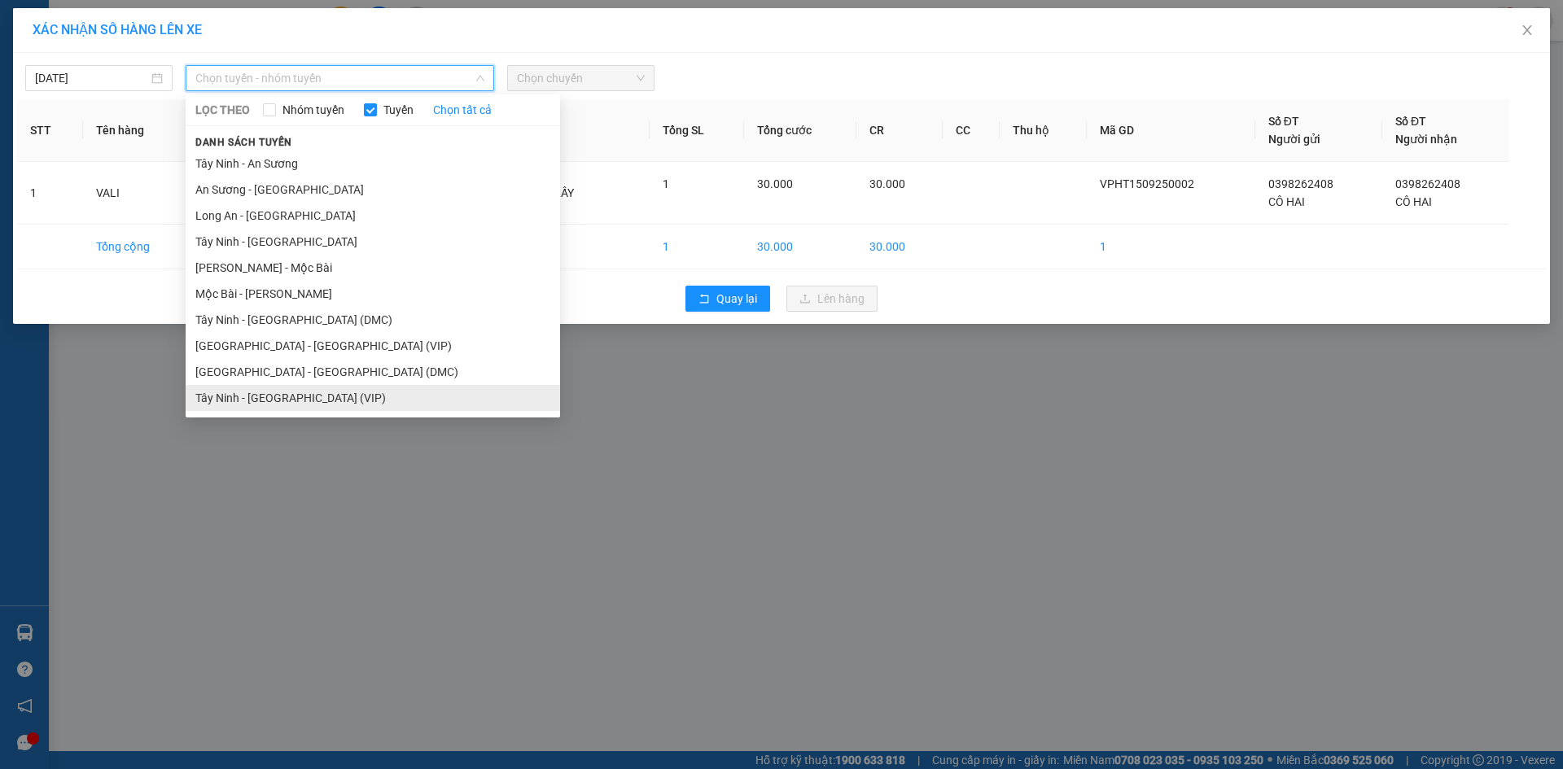
click at [317, 396] on li "Tây Ninh - [GEOGRAPHIC_DATA] (VIP)" at bounding box center [373, 398] width 375 height 26
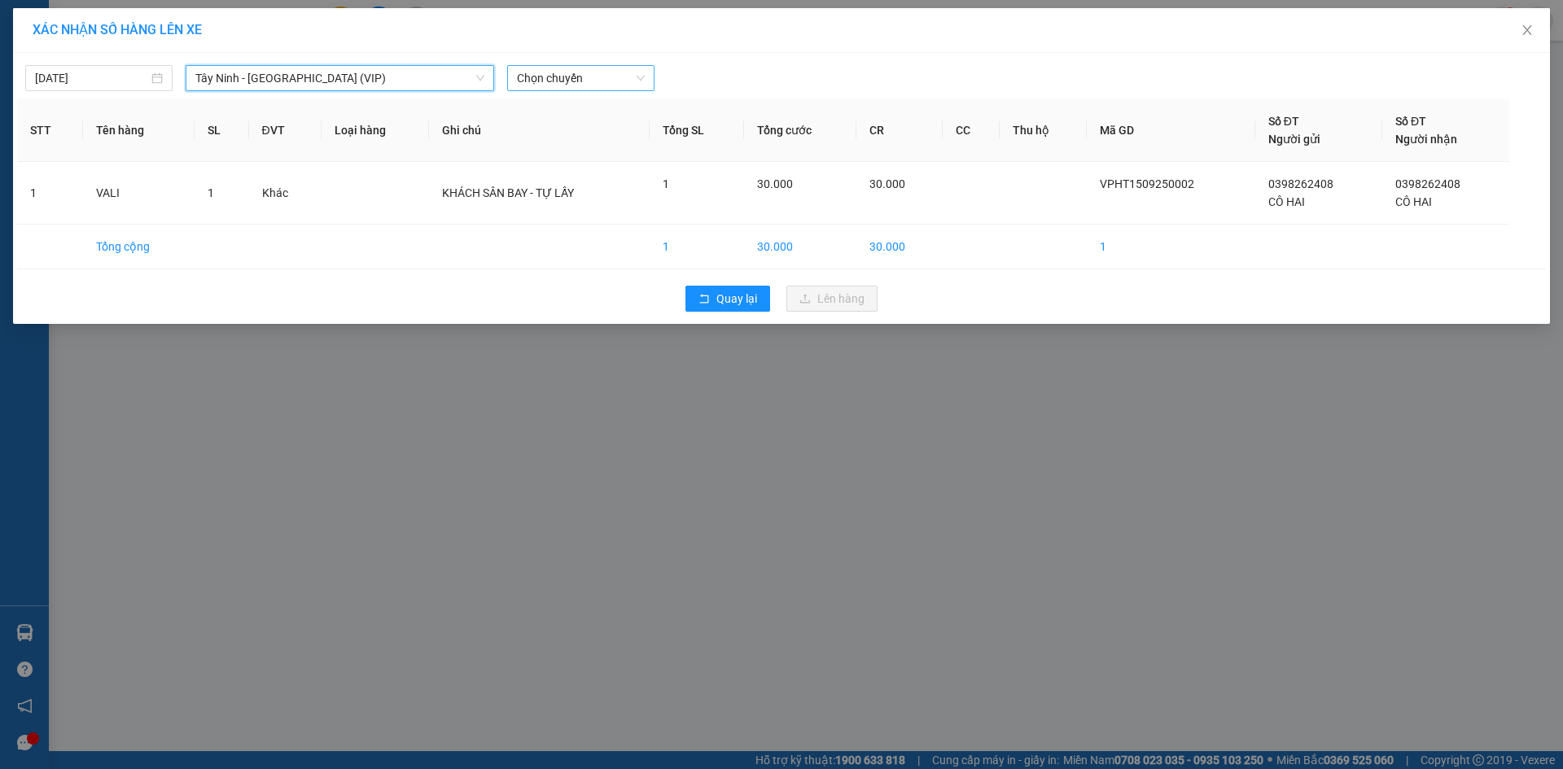
click at [577, 84] on span "Chọn chuyến" at bounding box center [581, 78] width 128 height 24
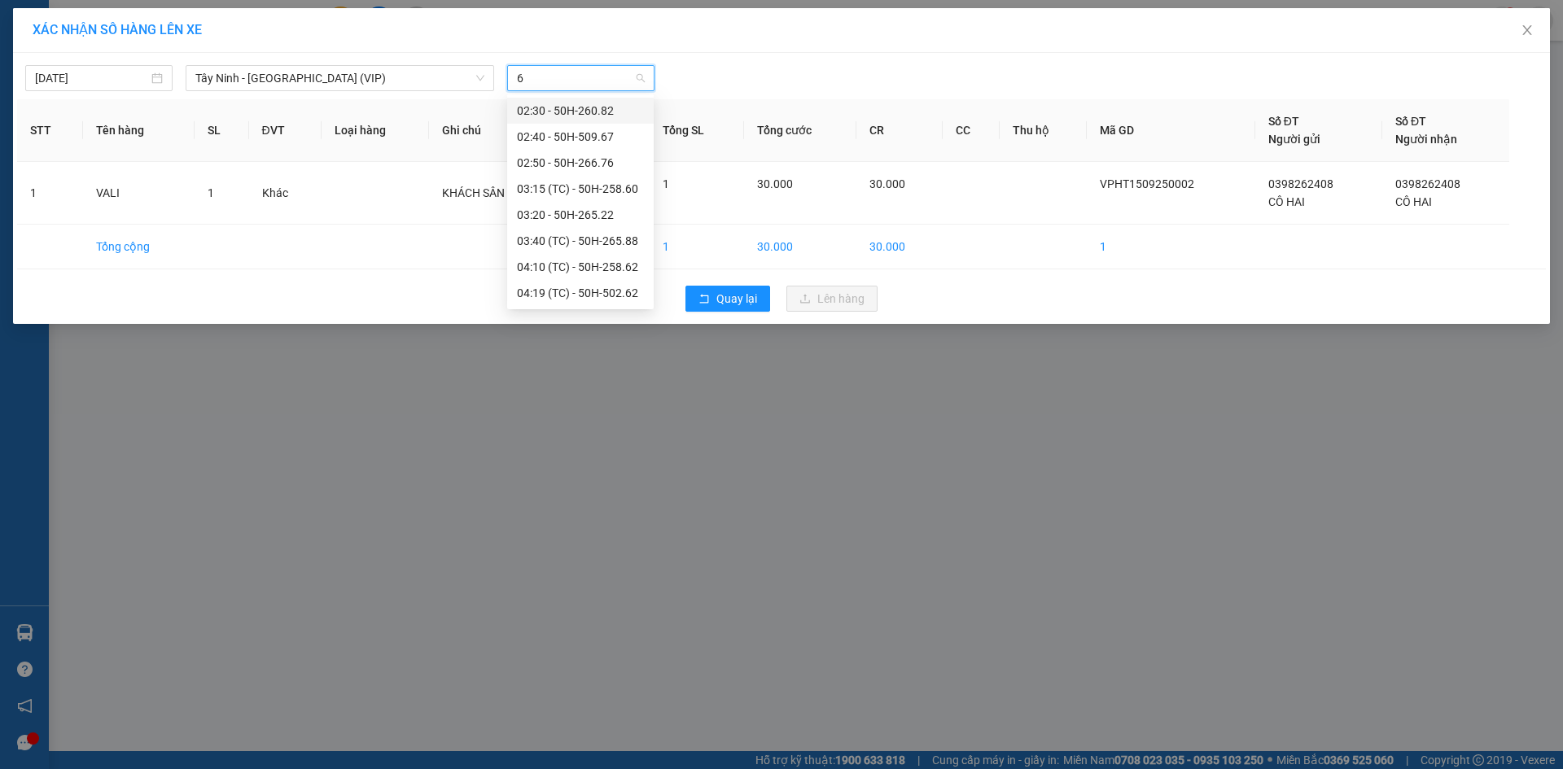
type input "66"
click at [597, 188] on div "07:50 - 50H-266.76" at bounding box center [580, 189] width 127 height 18
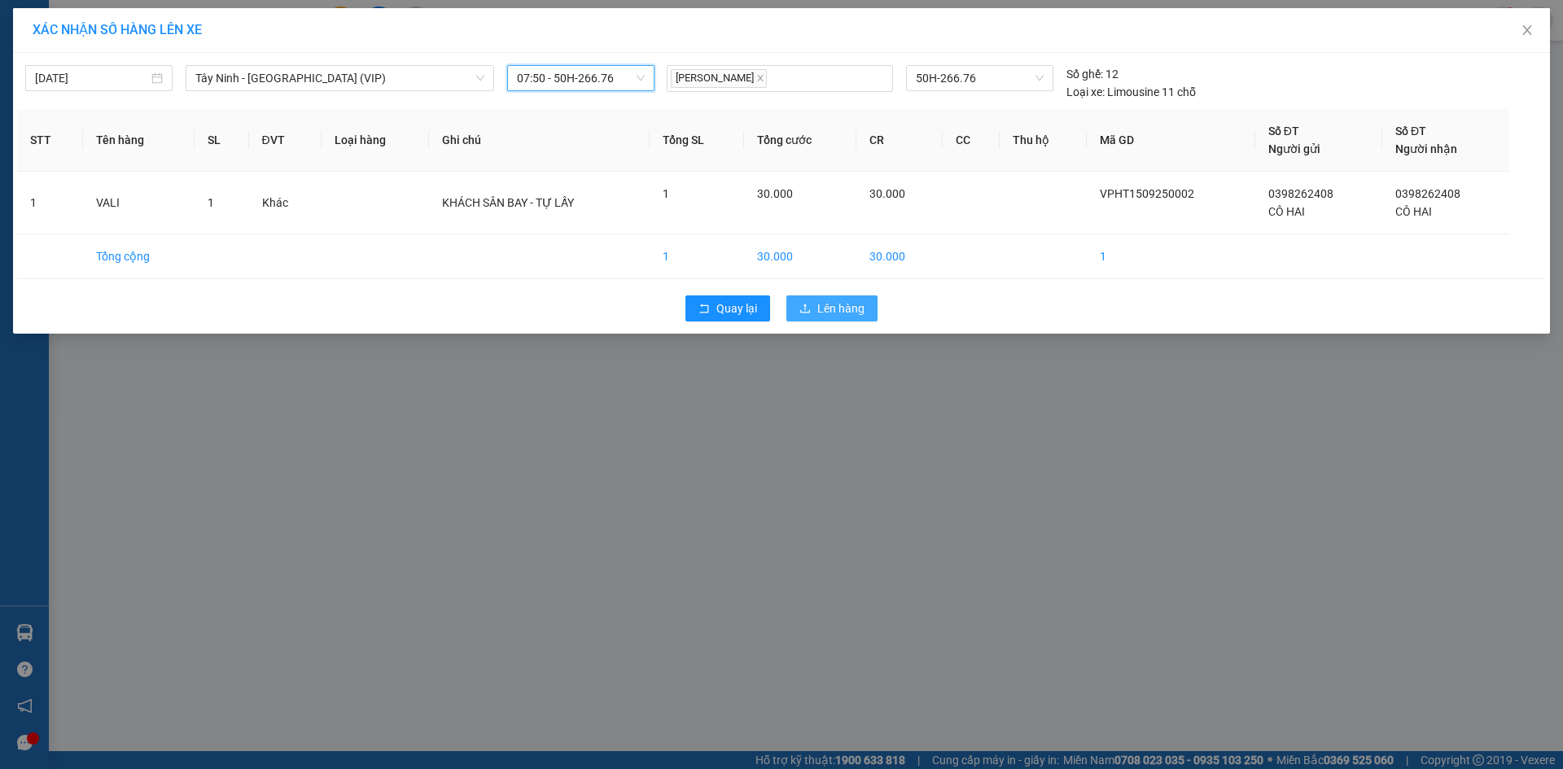
click at [822, 309] on span "Lên hàng" at bounding box center [840, 309] width 47 height 18
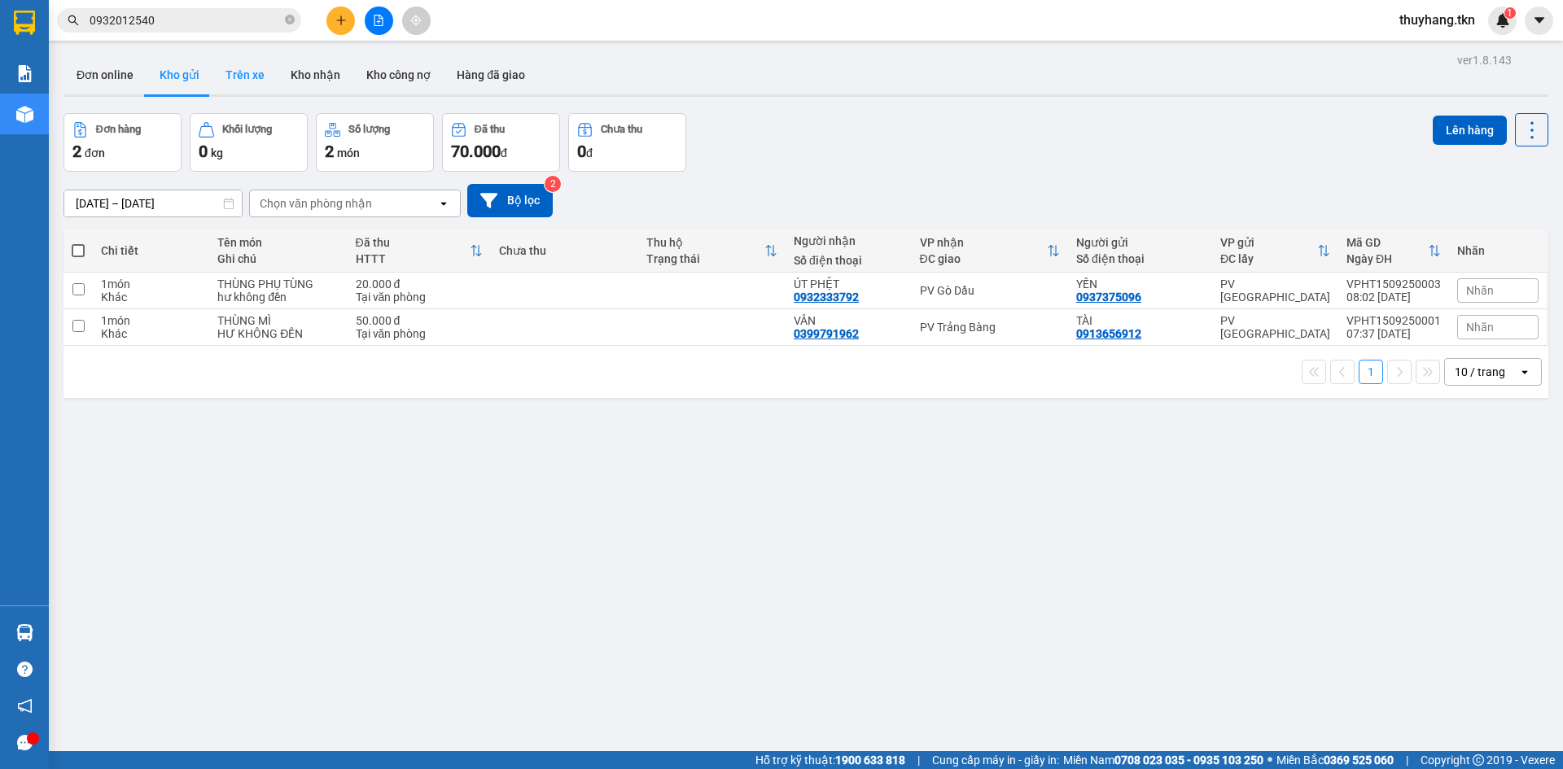
click at [253, 81] on button "Trên xe" at bounding box center [245, 74] width 65 height 39
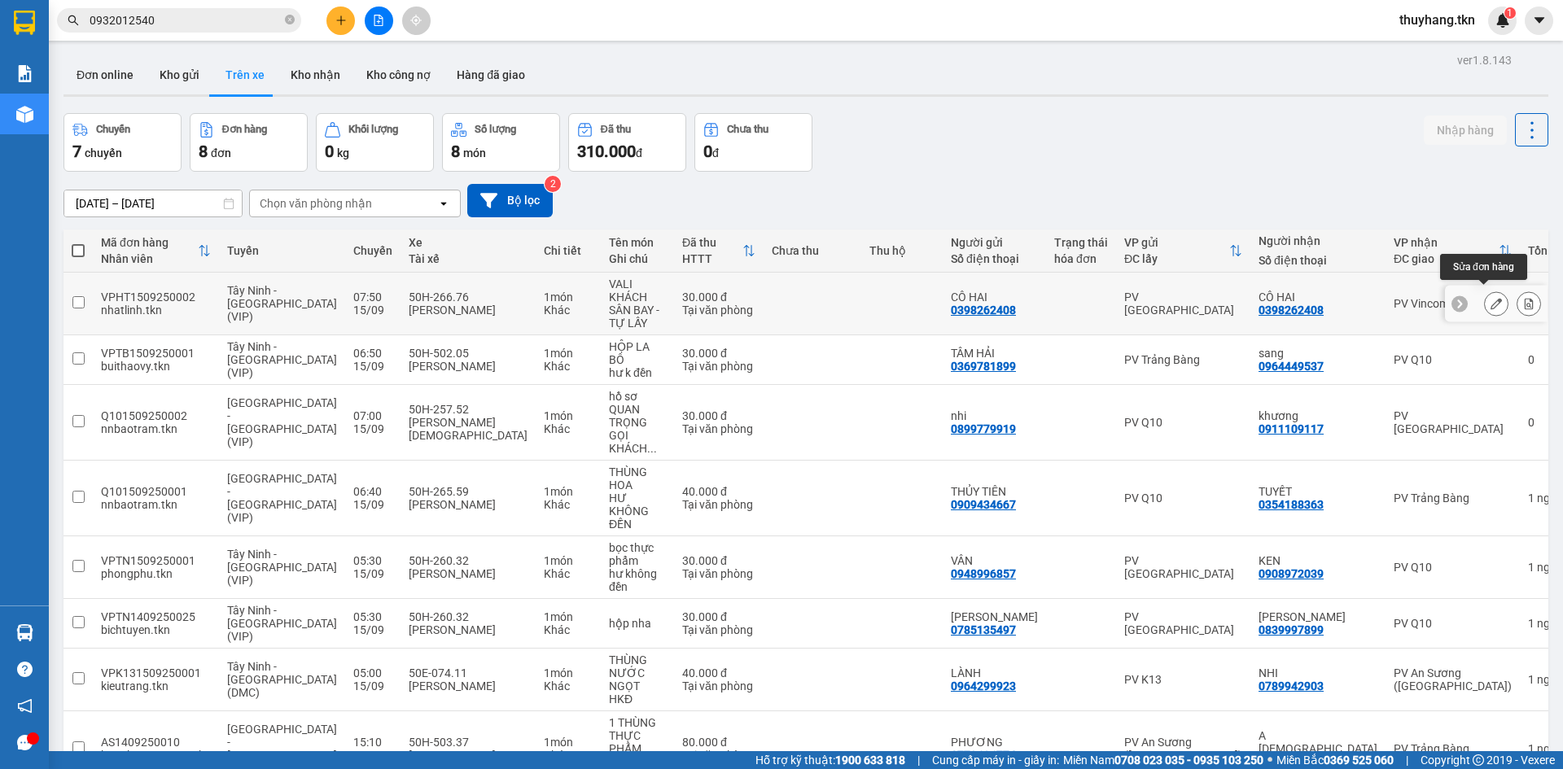
click at [1491, 298] on icon at bounding box center [1496, 303] width 11 height 11
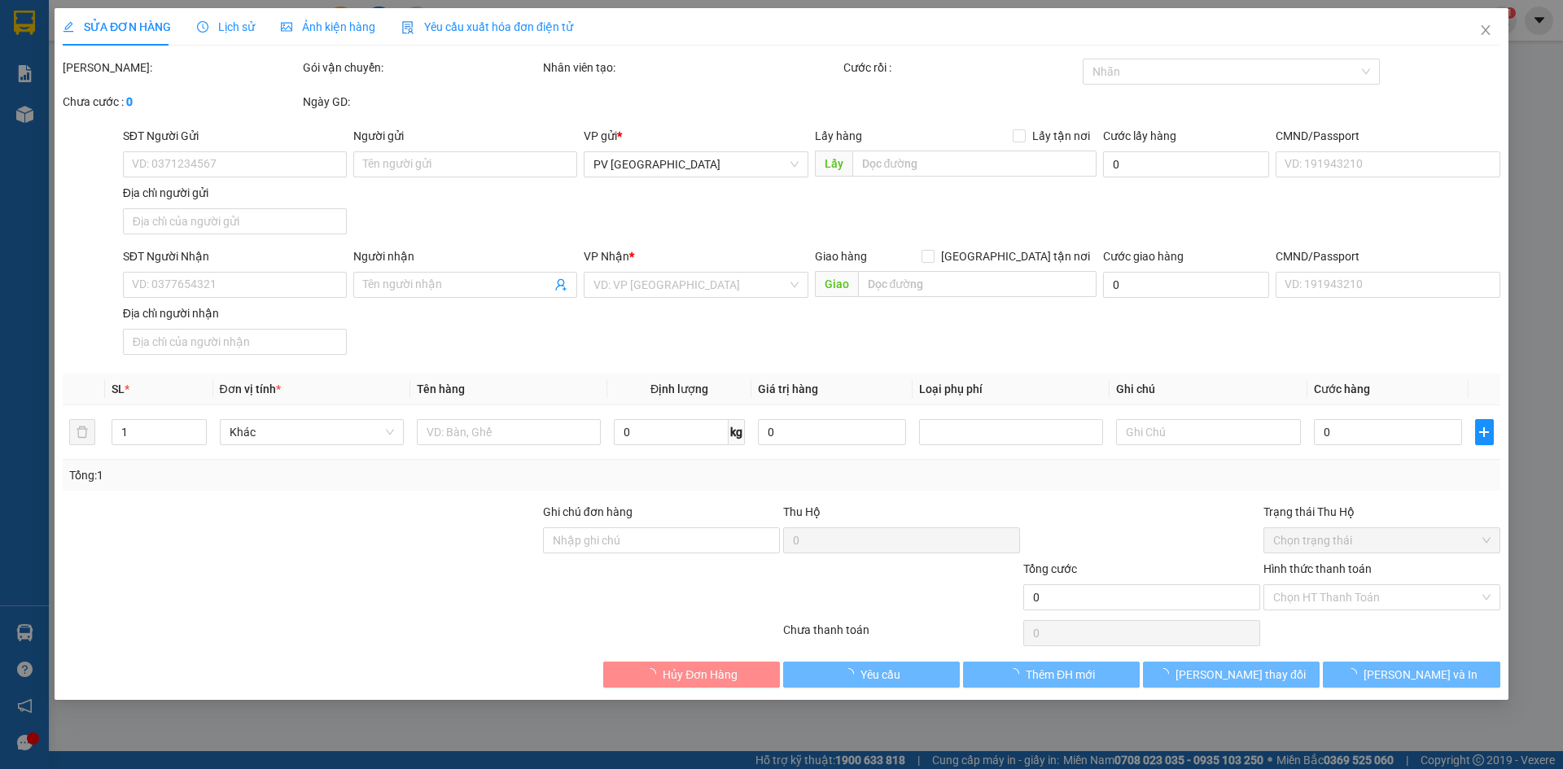
type input "0398262408"
type input "CÔ HAI"
type input "0398262408"
type input "CÔ HAI"
type input "30.000"
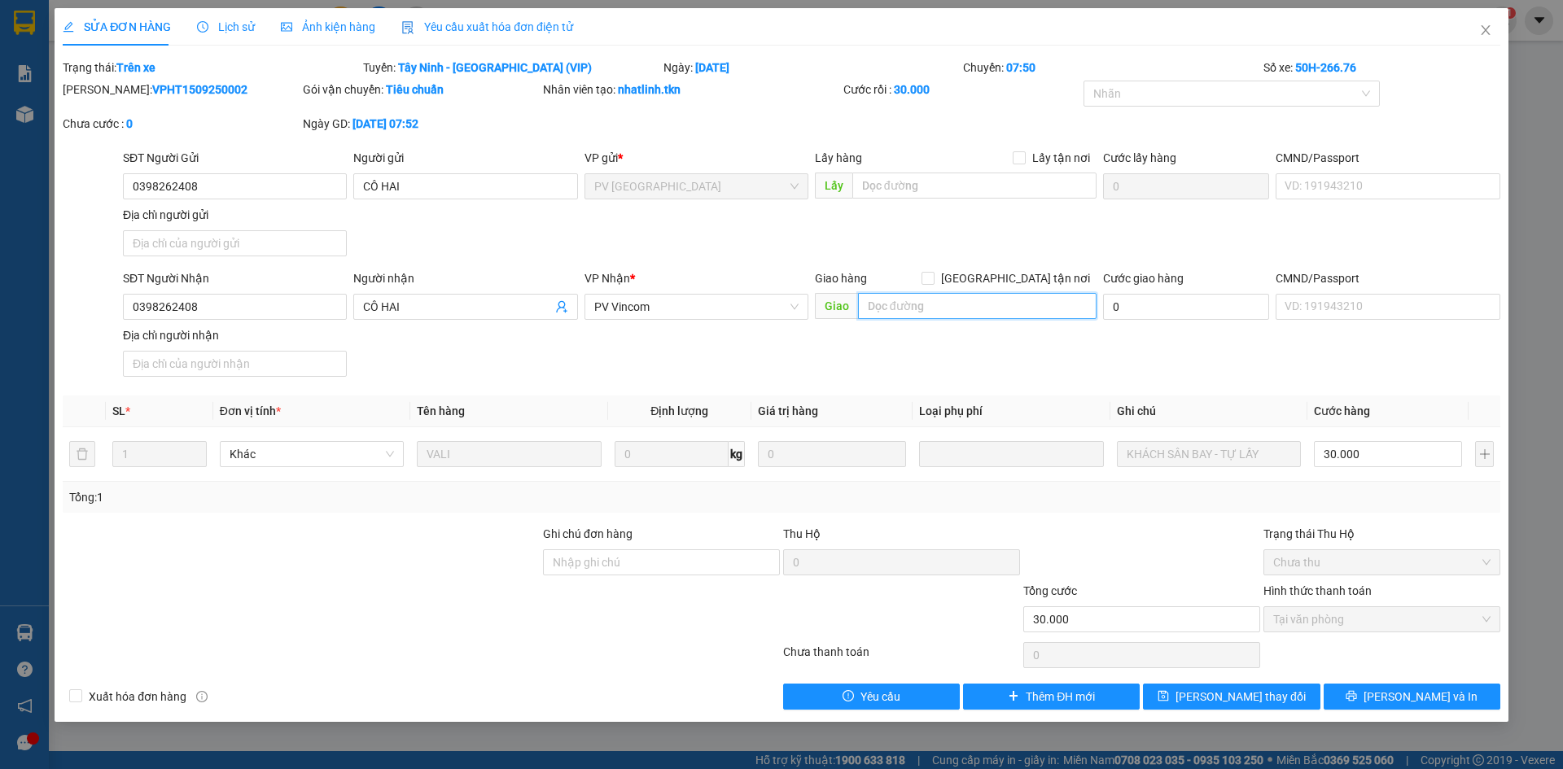
click at [1041, 314] on input "text" at bounding box center [977, 306] width 239 height 26
type input "HÀNG KÈM"
click at [1217, 706] on button "Lưu thay đổi" at bounding box center [1231, 697] width 177 height 26
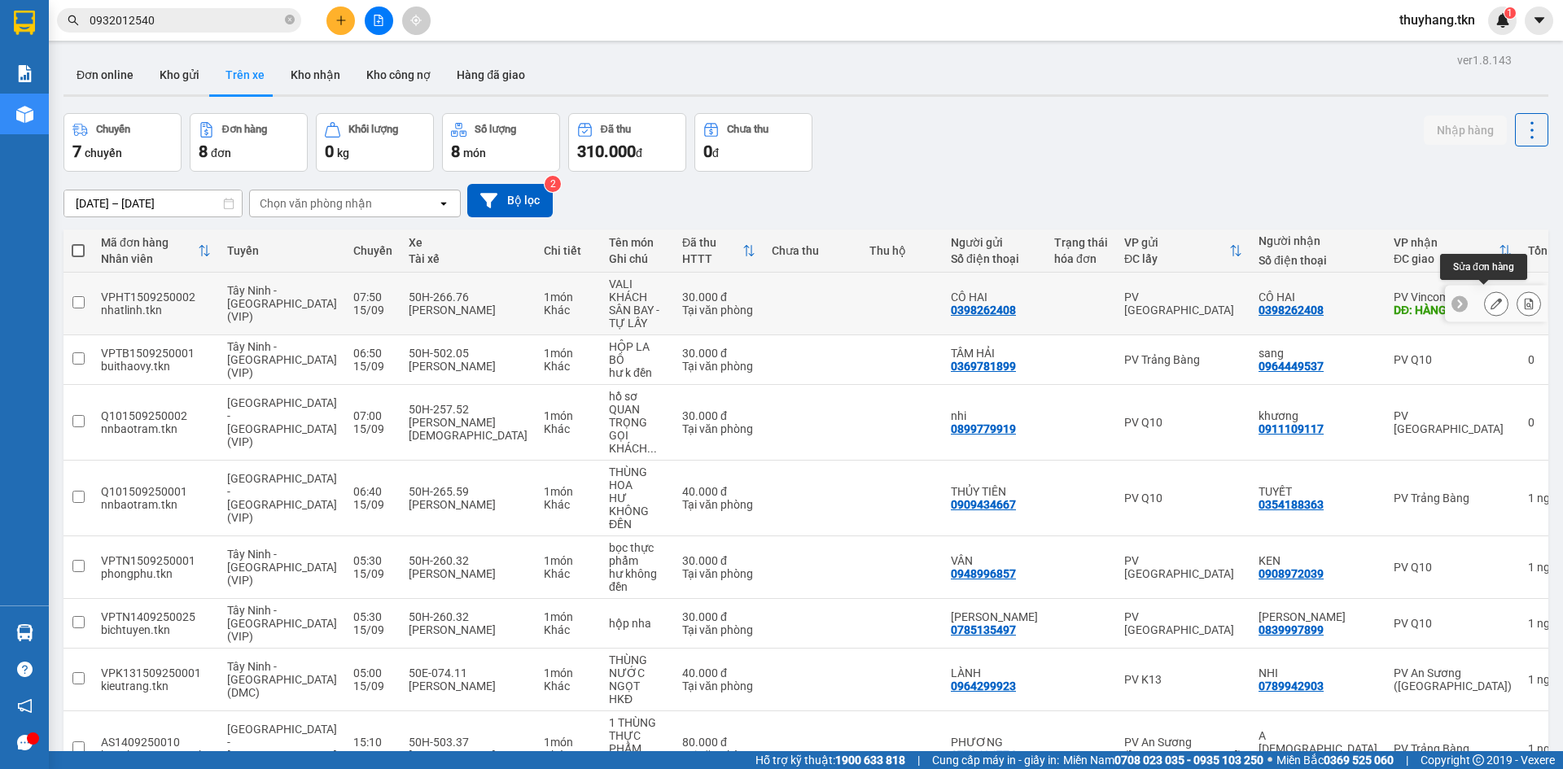
click at [1491, 299] on icon at bounding box center [1496, 303] width 11 height 11
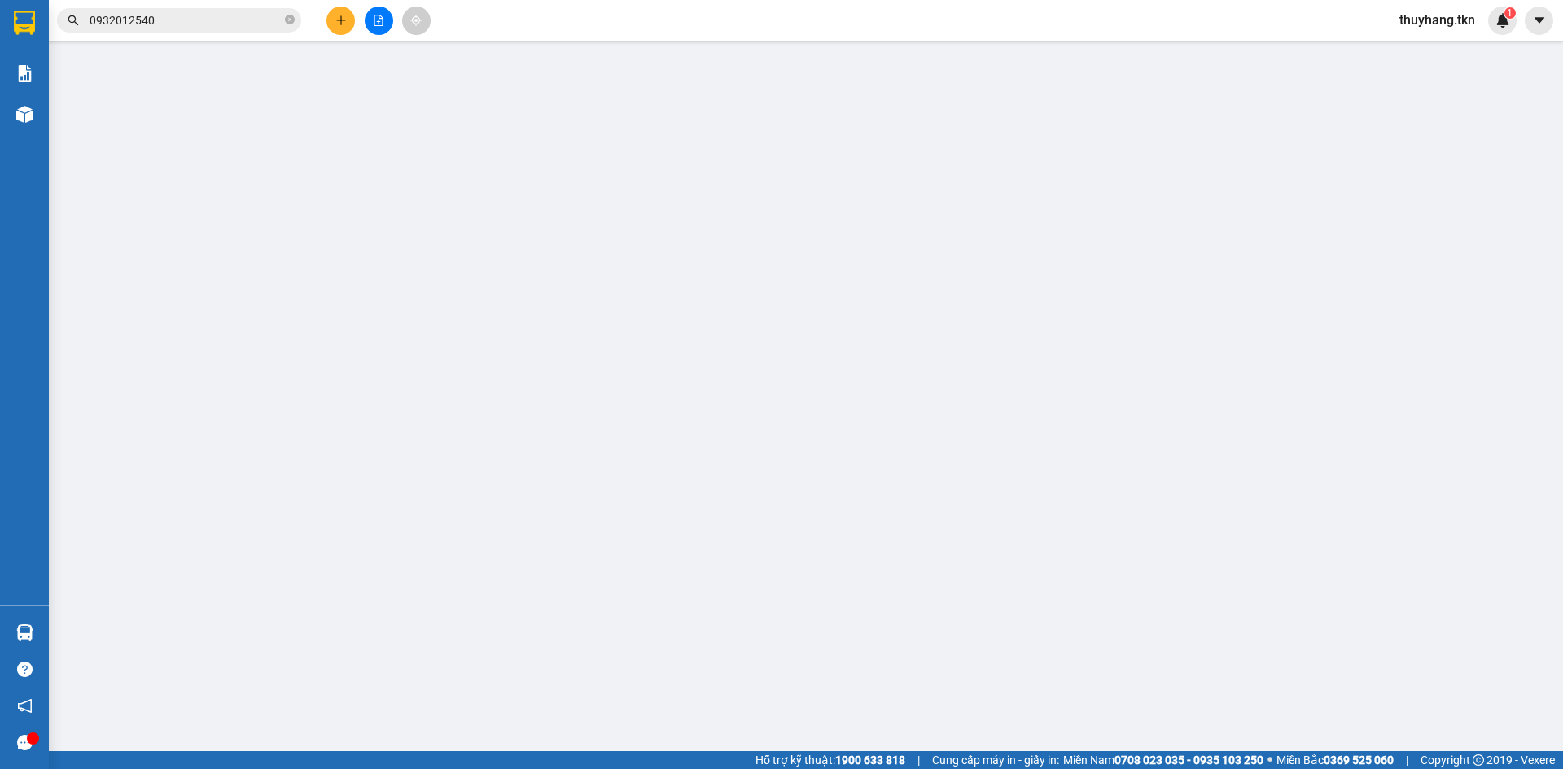
type input "0398262408"
type input "CÔ HAI"
type input "0398262408"
type input "CÔ HAI"
type input "HÀNG KÈM"
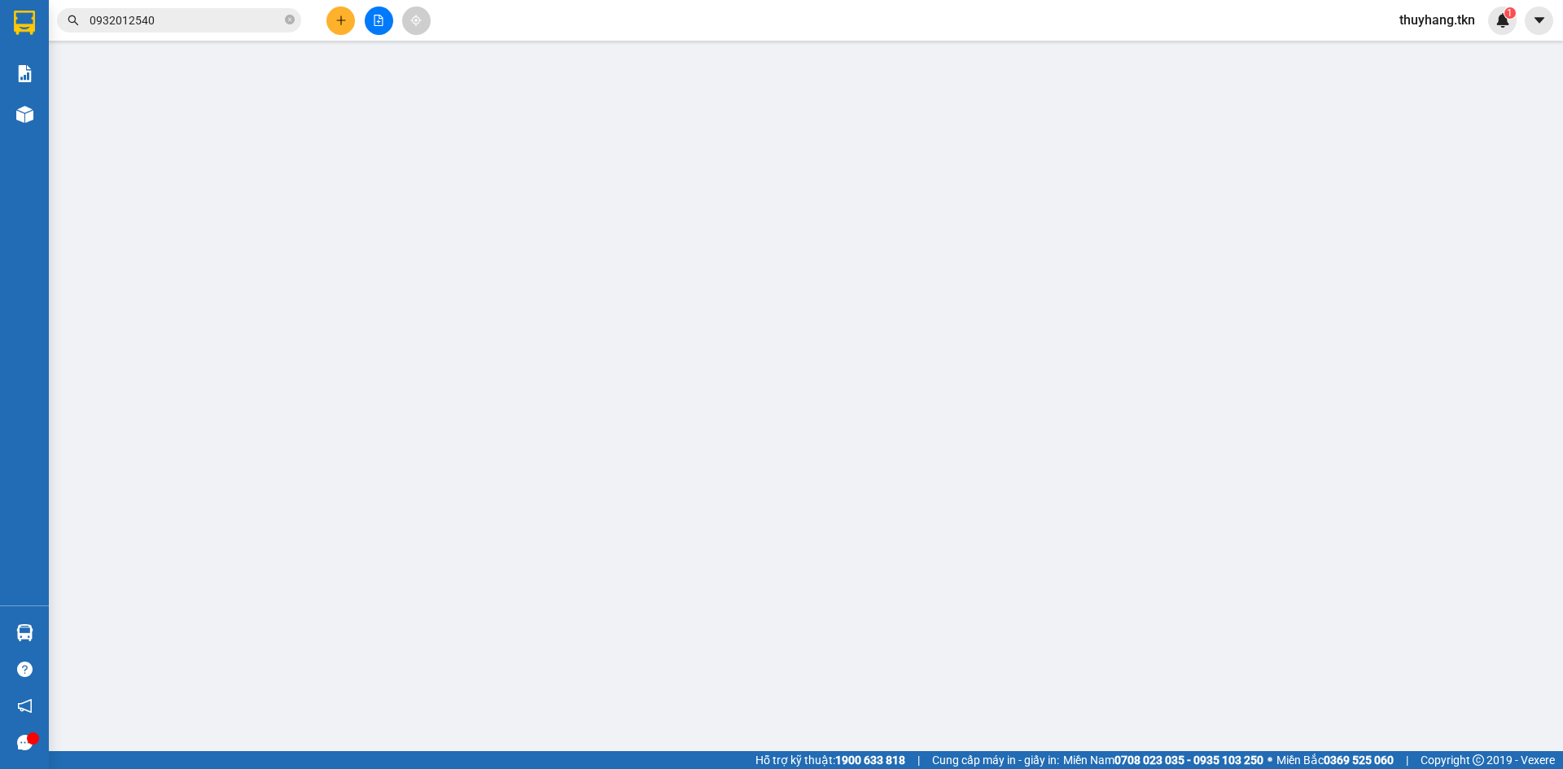
type input "30.000"
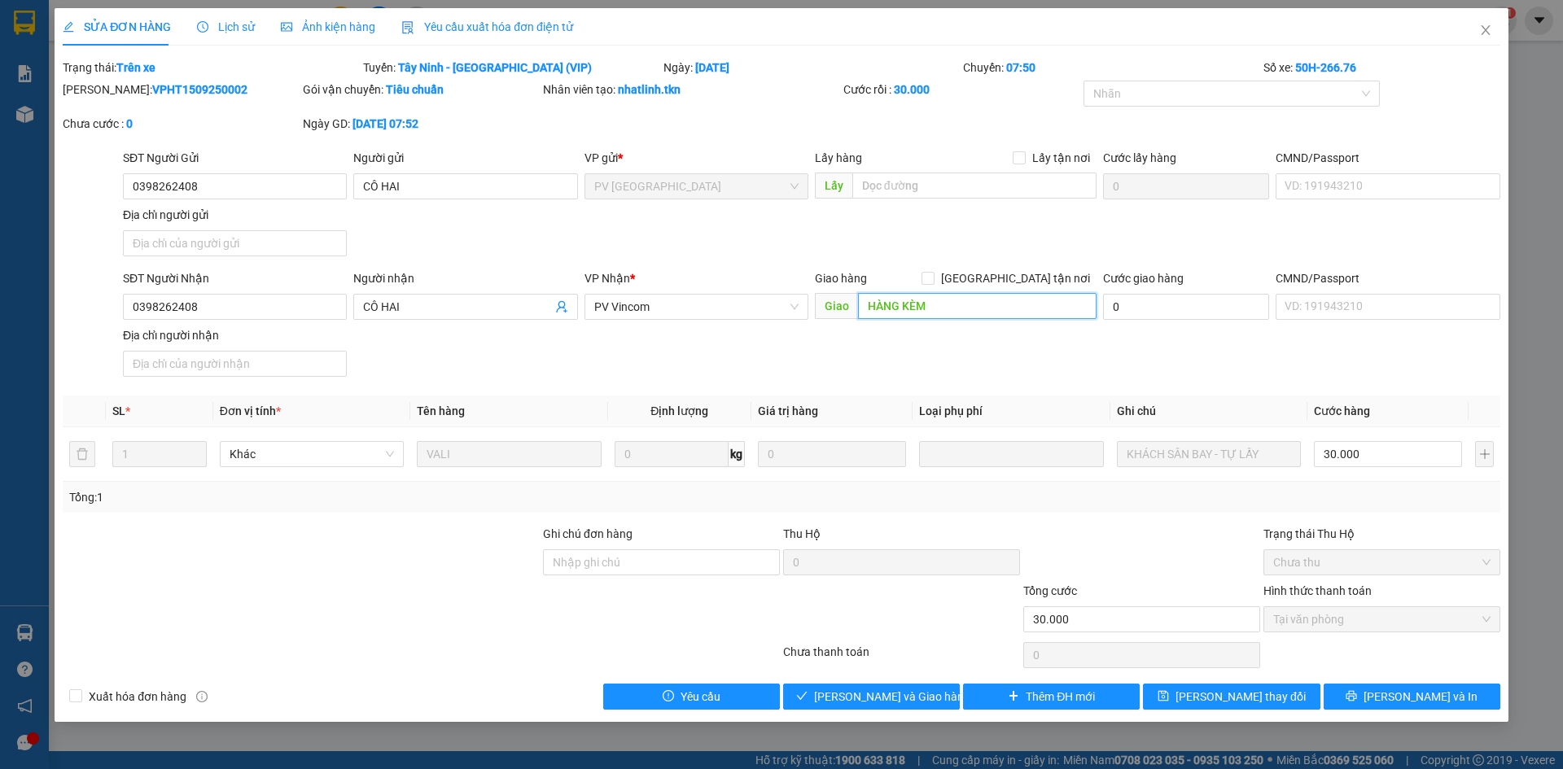
click at [903, 310] on input "HÀNG KÈM" at bounding box center [977, 306] width 239 height 26
click at [906, 312] on input "HÀNG KÈM" at bounding box center [977, 306] width 239 height 26
drag, startPoint x: 936, startPoint y: 309, endPoint x: 837, endPoint y: 307, distance: 98.5
click at [852, 307] on span "Giao HÀNG KÈM" at bounding box center [956, 306] width 282 height 26
click at [900, 301] on input "HÀNG KÈM" at bounding box center [977, 306] width 239 height 26
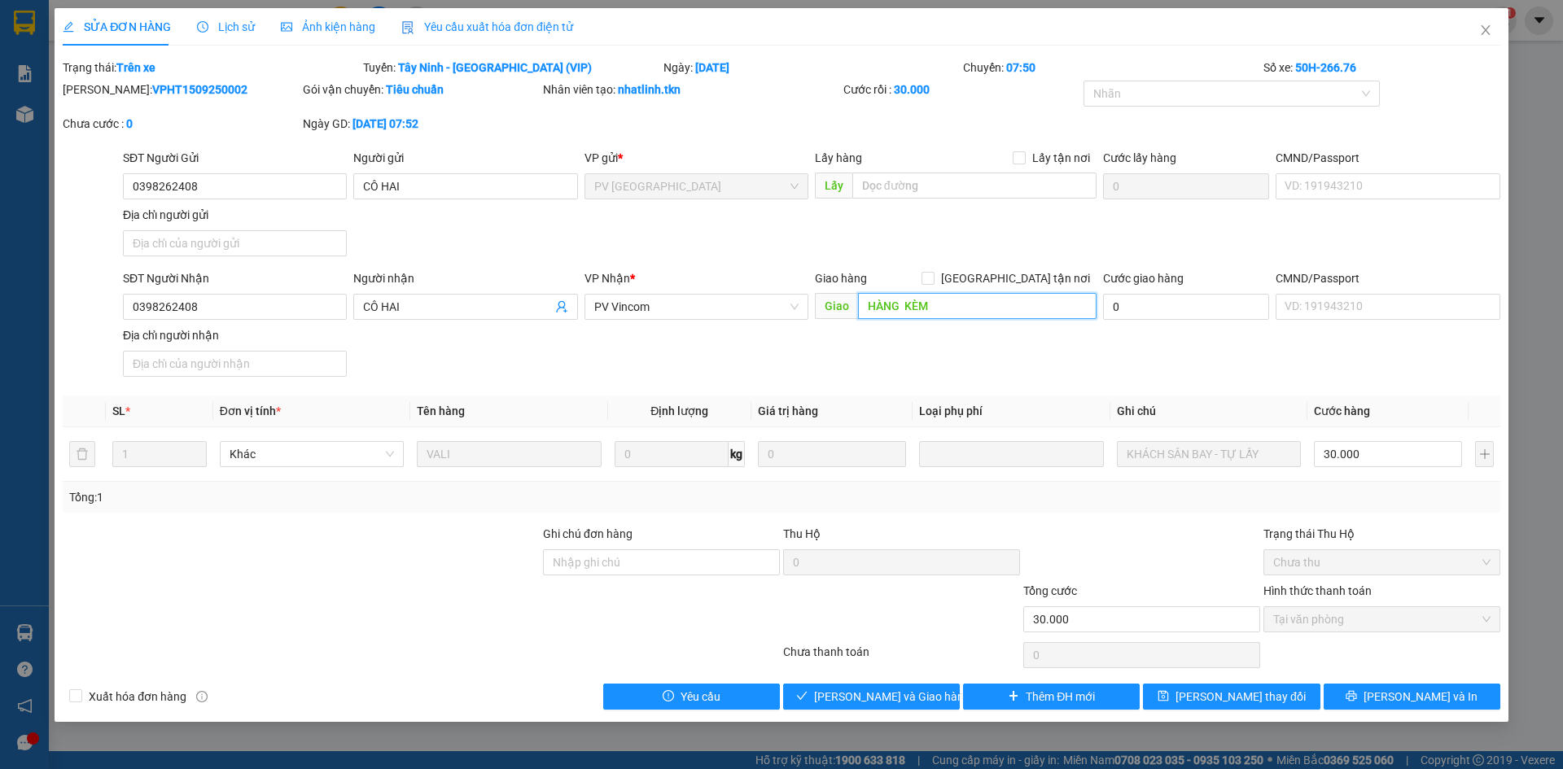
type input "HÀNG KÈM"
drag, startPoint x: 955, startPoint y: 305, endPoint x: 817, endPoint y: 312, distance: 138.6
click at [817, 312] on span "Giao HÀNG KÈM" at bounding box center [956, 306] width 282 height 26
click at [1188, 694] on button "Lưu thay đổi" at bounding box center [1231, 697] width 177 height 26
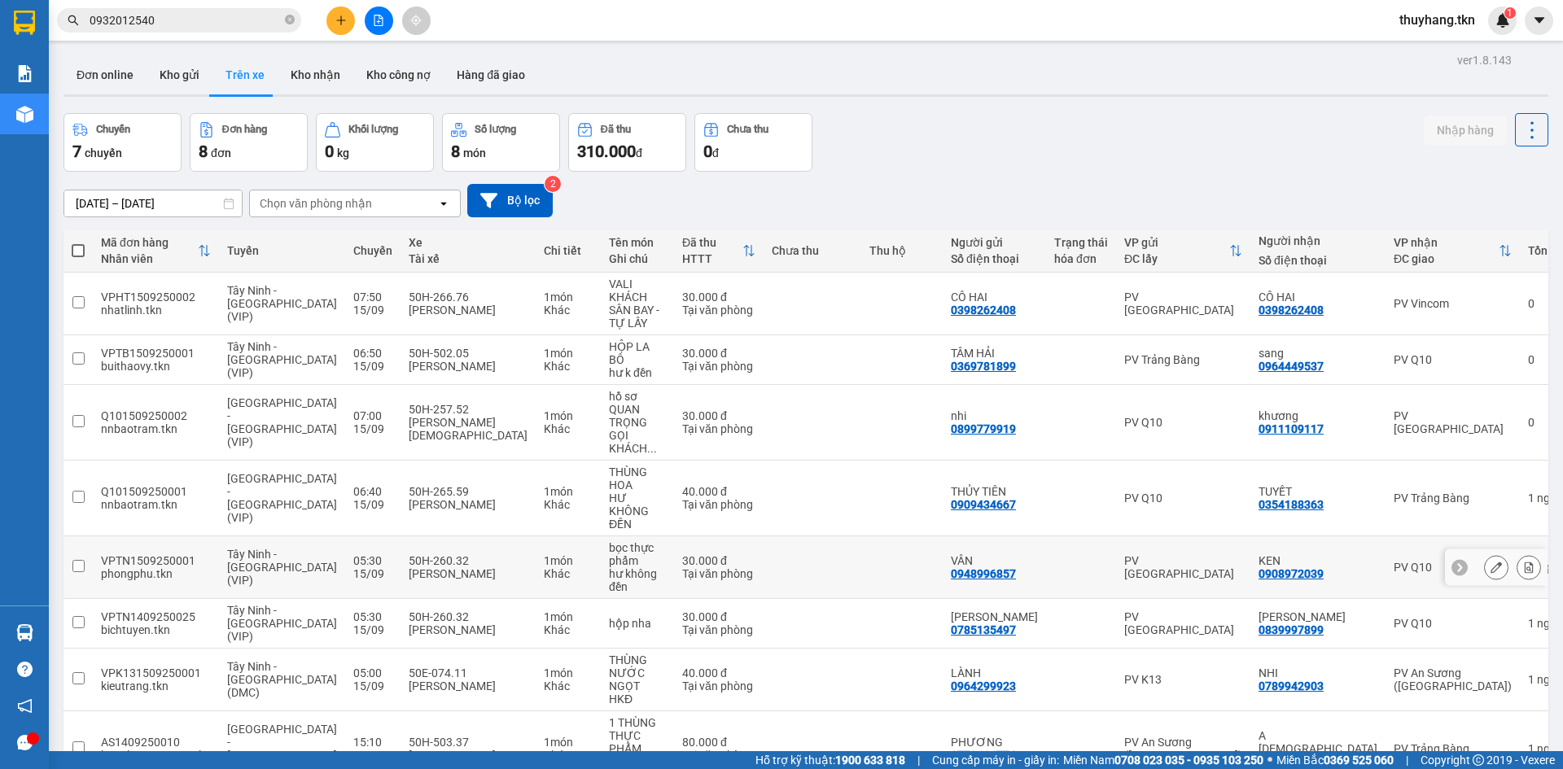
scroll to position [75, 0]
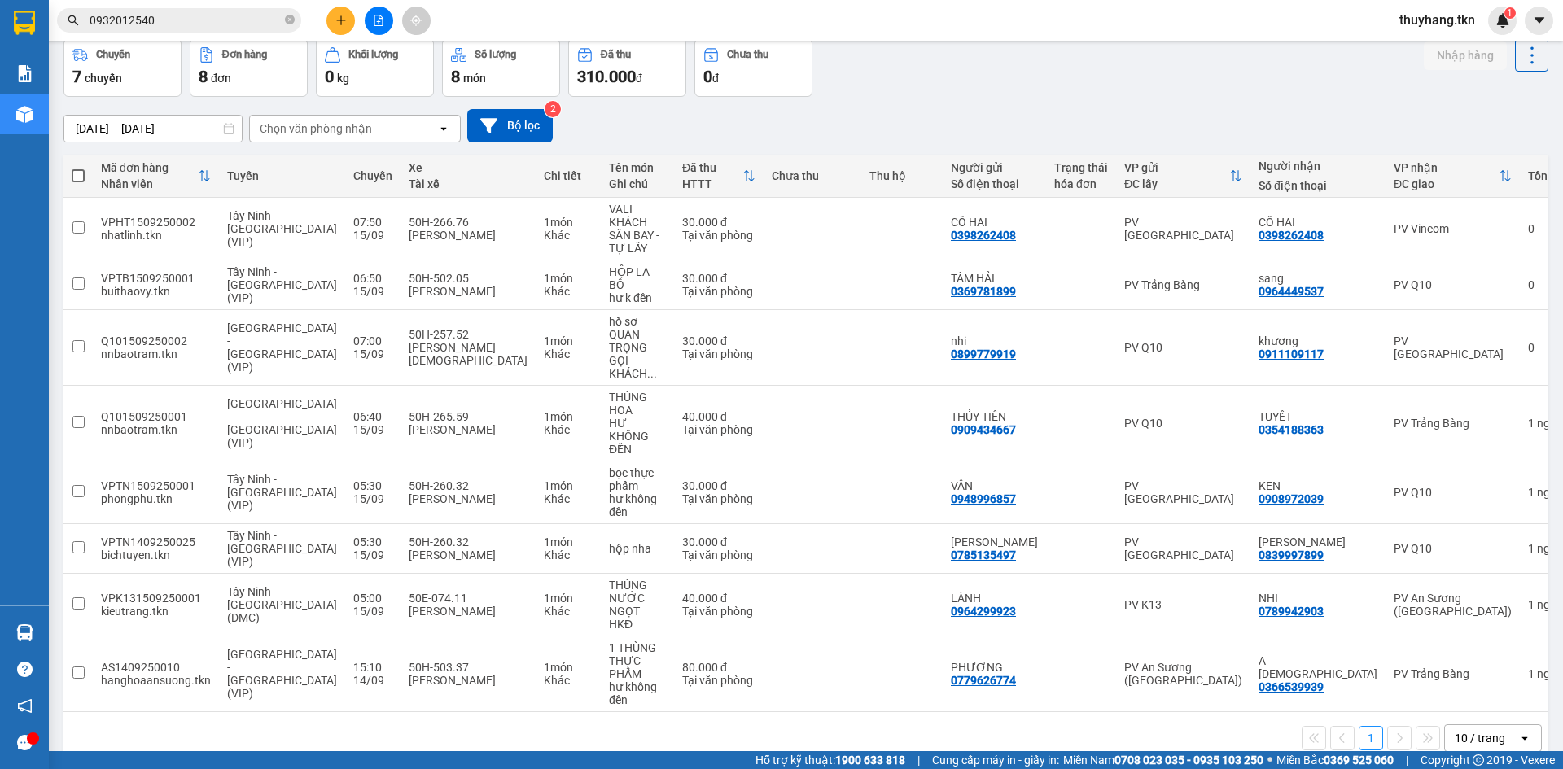
click at [340, 20] on icon "plus" at bounding box center [340, 20] width 9 height 1
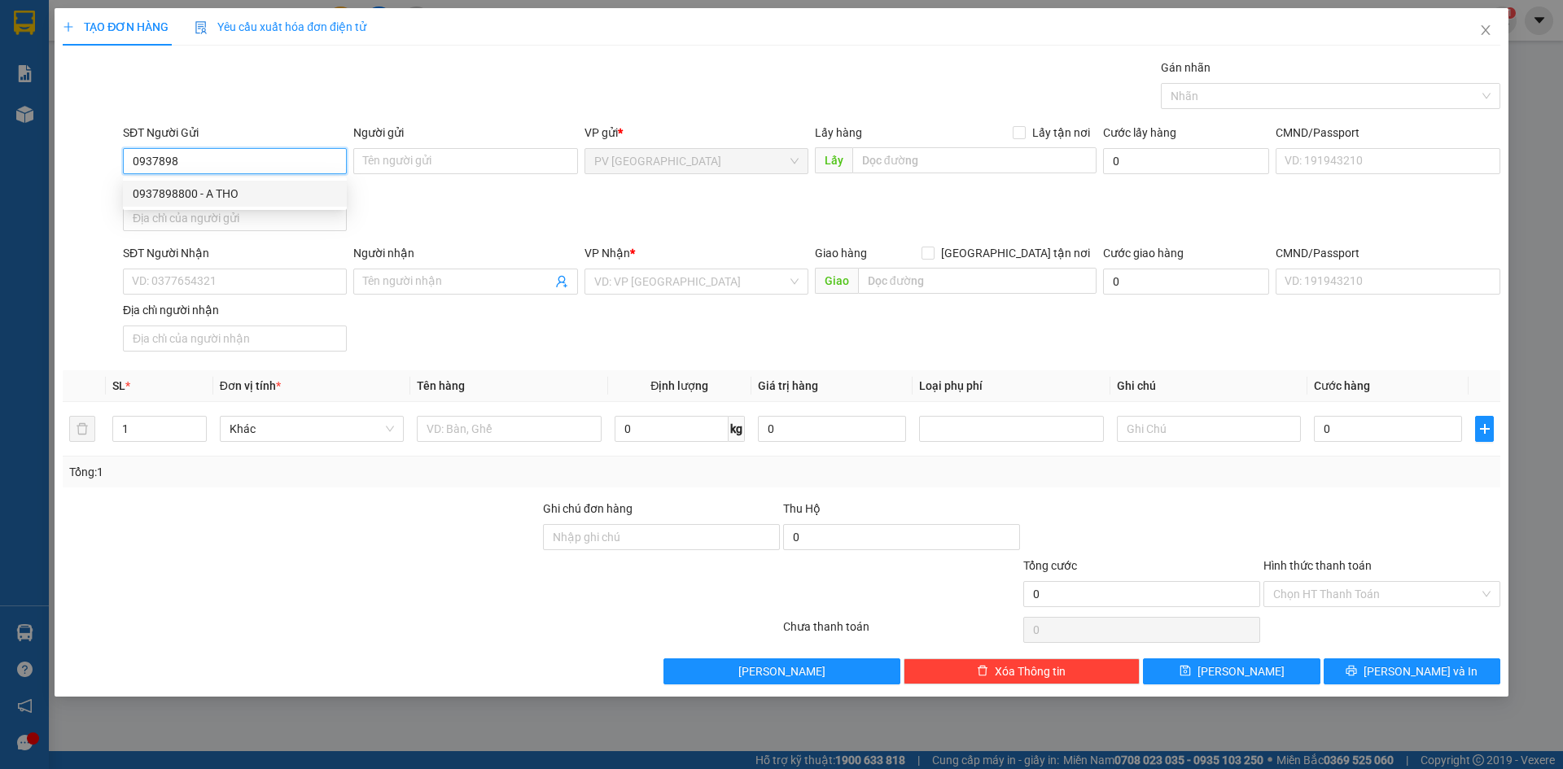
click at [270, 194] on div "0937898800 - A THO" at bounding box center [235, 194] width 204 height 18
type input "0937898800"
type input "A THO"
type input "0909360532"
type input "A TRỰC"
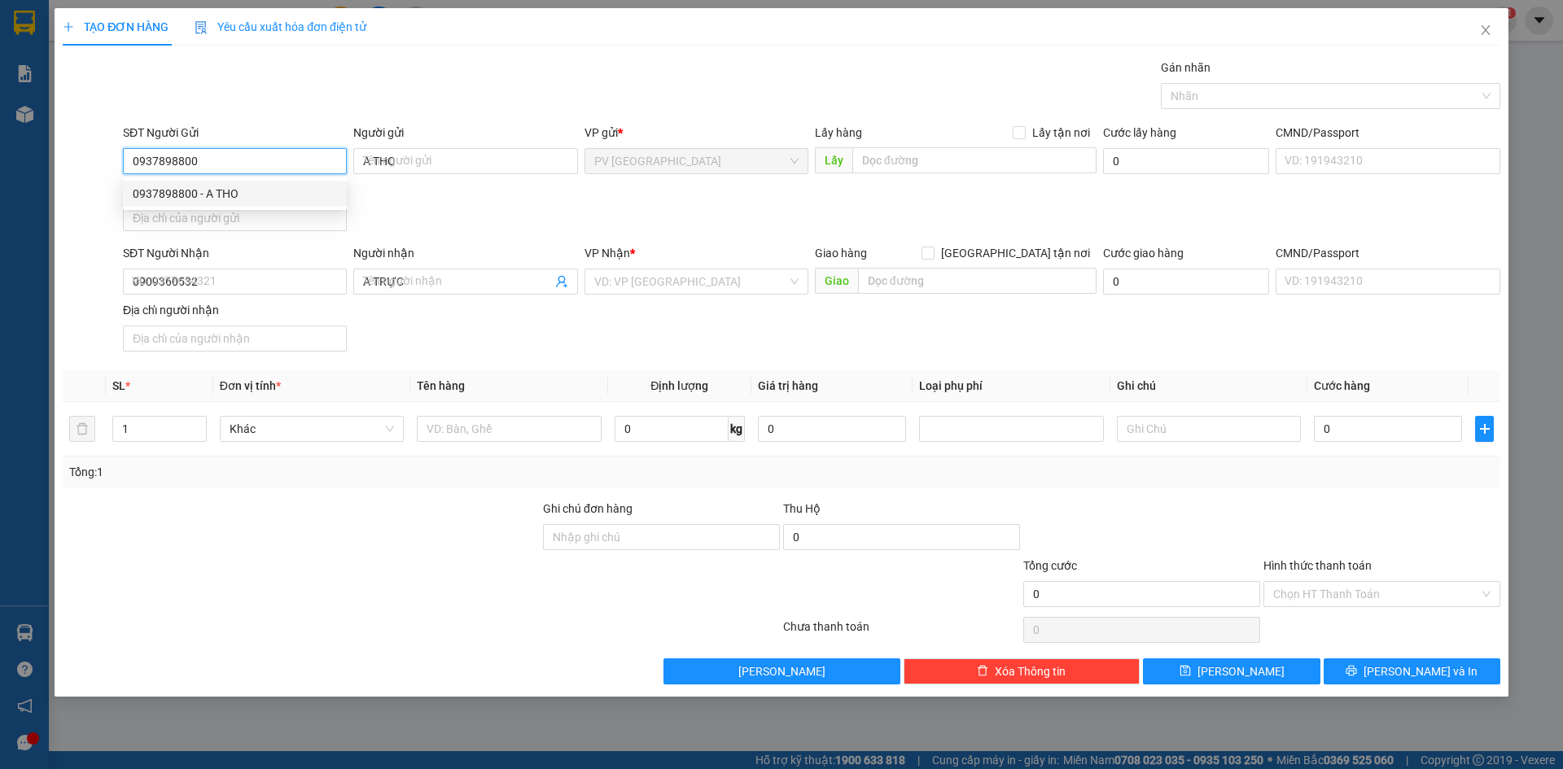
type input "30.000"
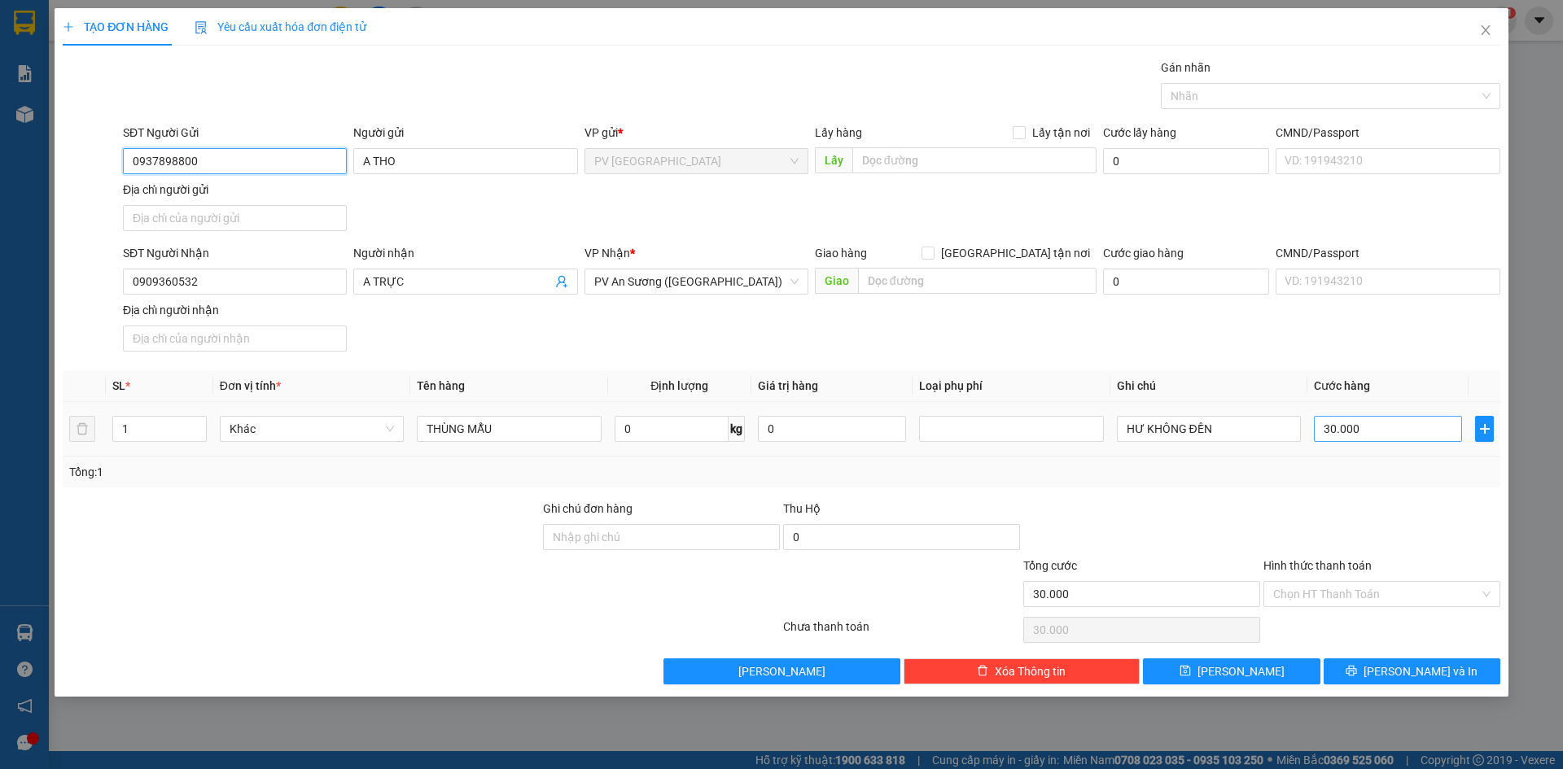
type input "0937898800"
click at [1374, 437] on input "30.000" at bounding box center [1388, 429] width 148 height 26
drag, startPoint x: 1365, startPoint y: 585, endPoint x: 1378, endPoint y: 607, distance: 25.1
click at [1366, 585] on input "Hình thức thanh toán" at bounding box center [1376, 594] width 206 height 24
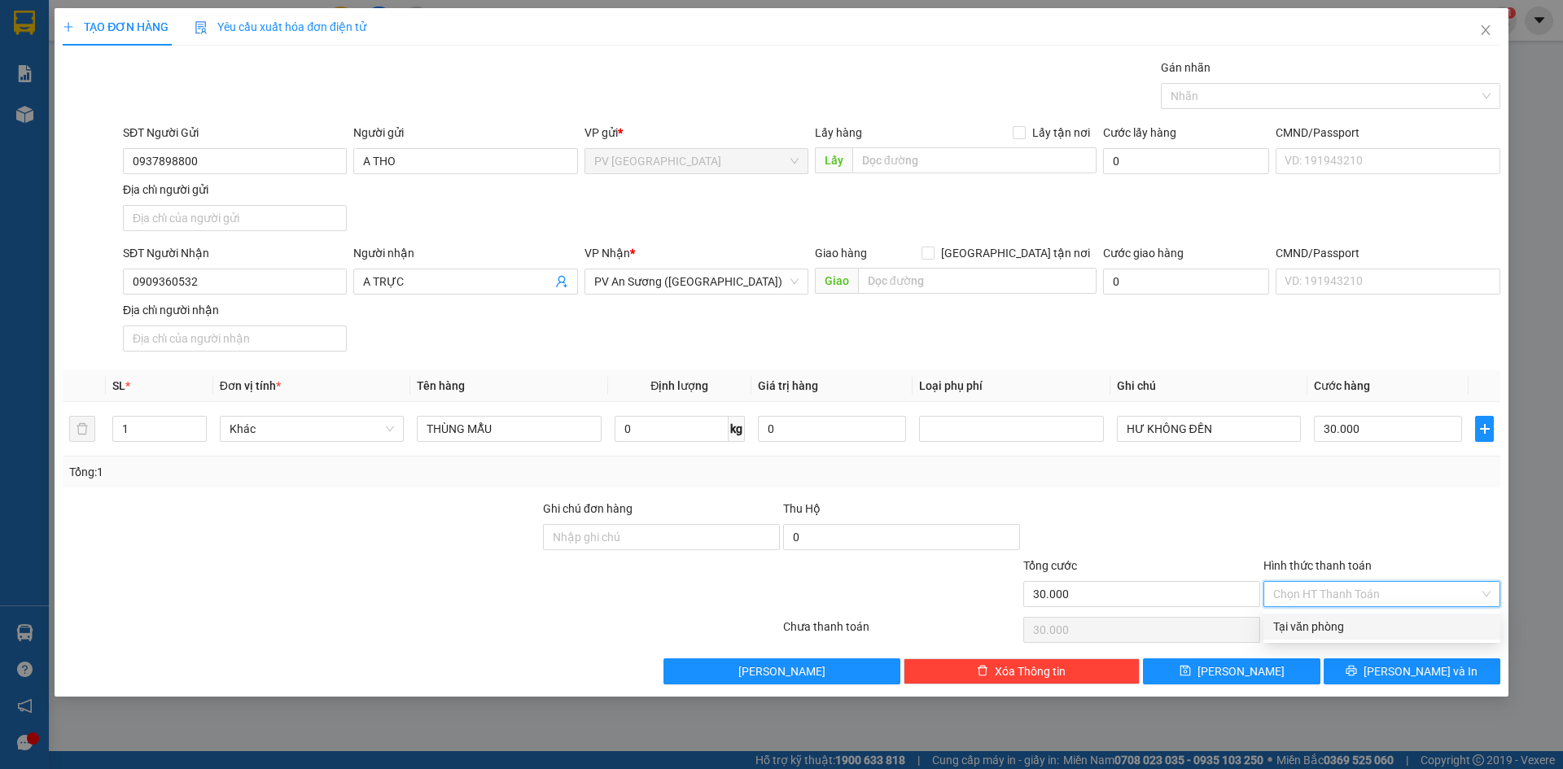
click at [1374, 620] on div "Tại văn phòng" at bounding box center [1381, 627] width 217 height 18
type input "0"
drag, startPoint x: 1391, startPoint y: 668, endPoint x: 1392, endPoint y: 652, distance: 15.5
click at [1357, 668] on icon "printer" at bounding box center [1351, 670] width 11 height 11
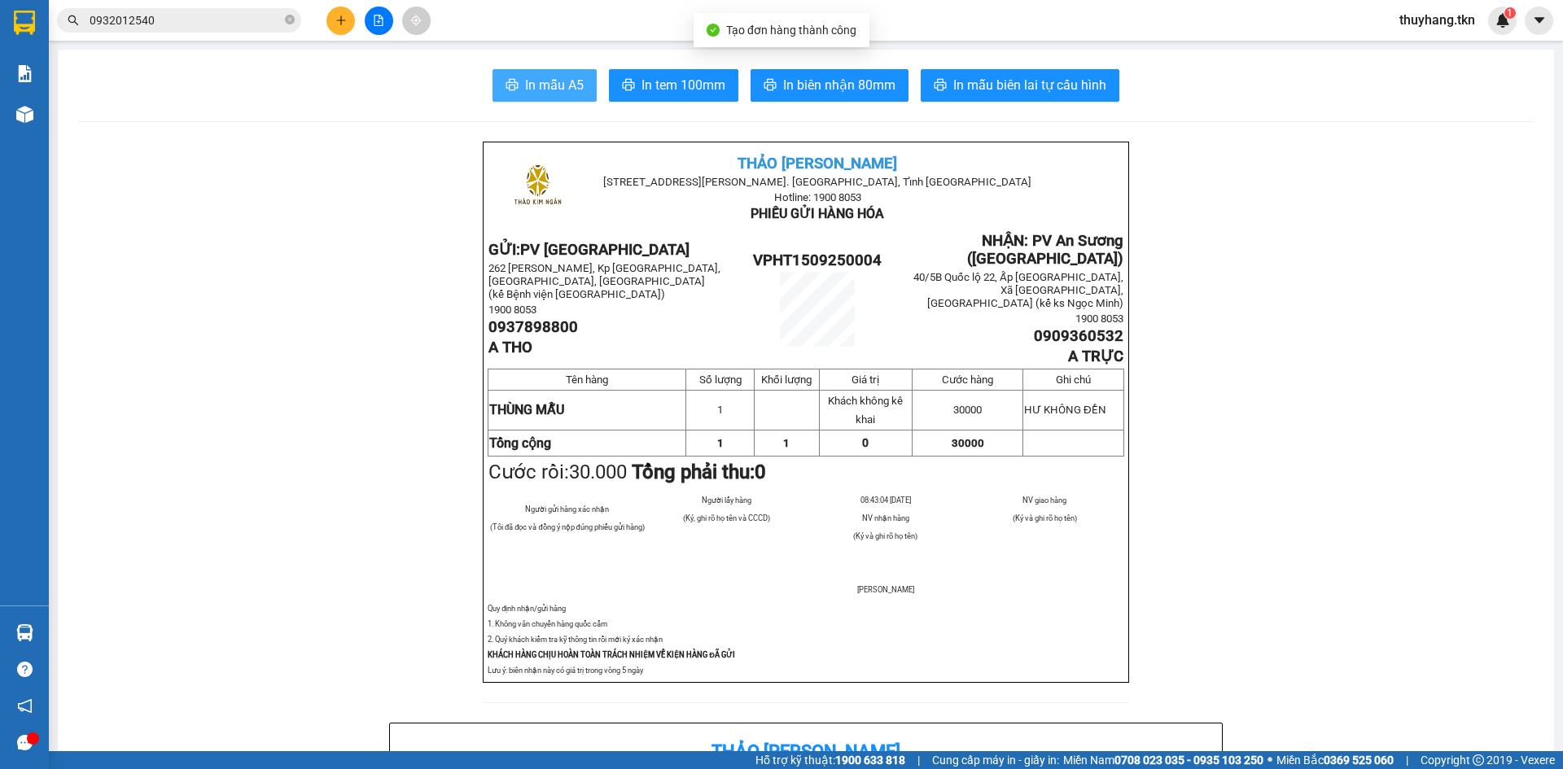
click at [541, 93] on span "In mẫu A5" at bounding box center [554, 85] width 59 height 20
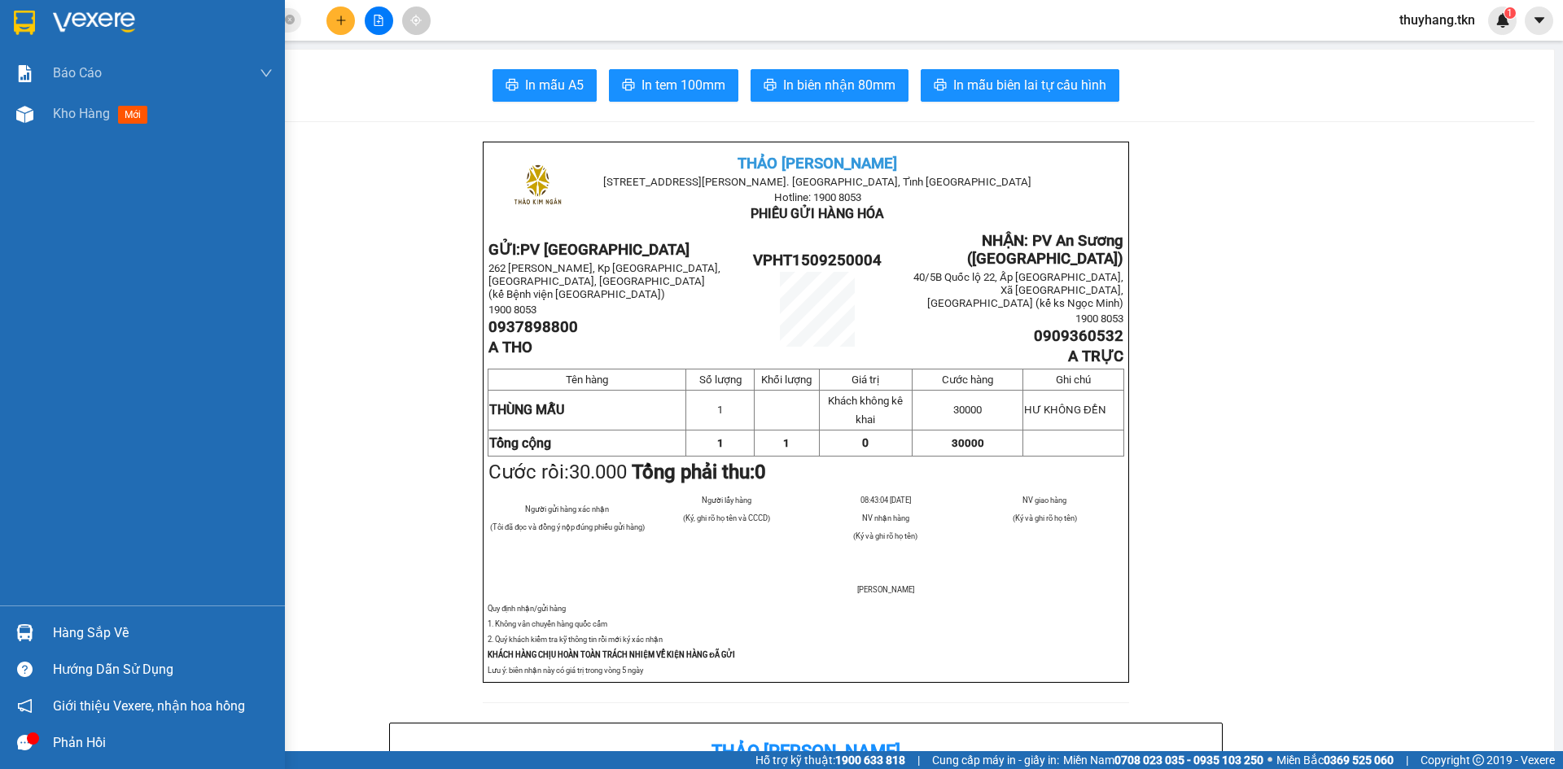
click at [20, 16] on img at bounding box center [24, 23] width 21 height 24
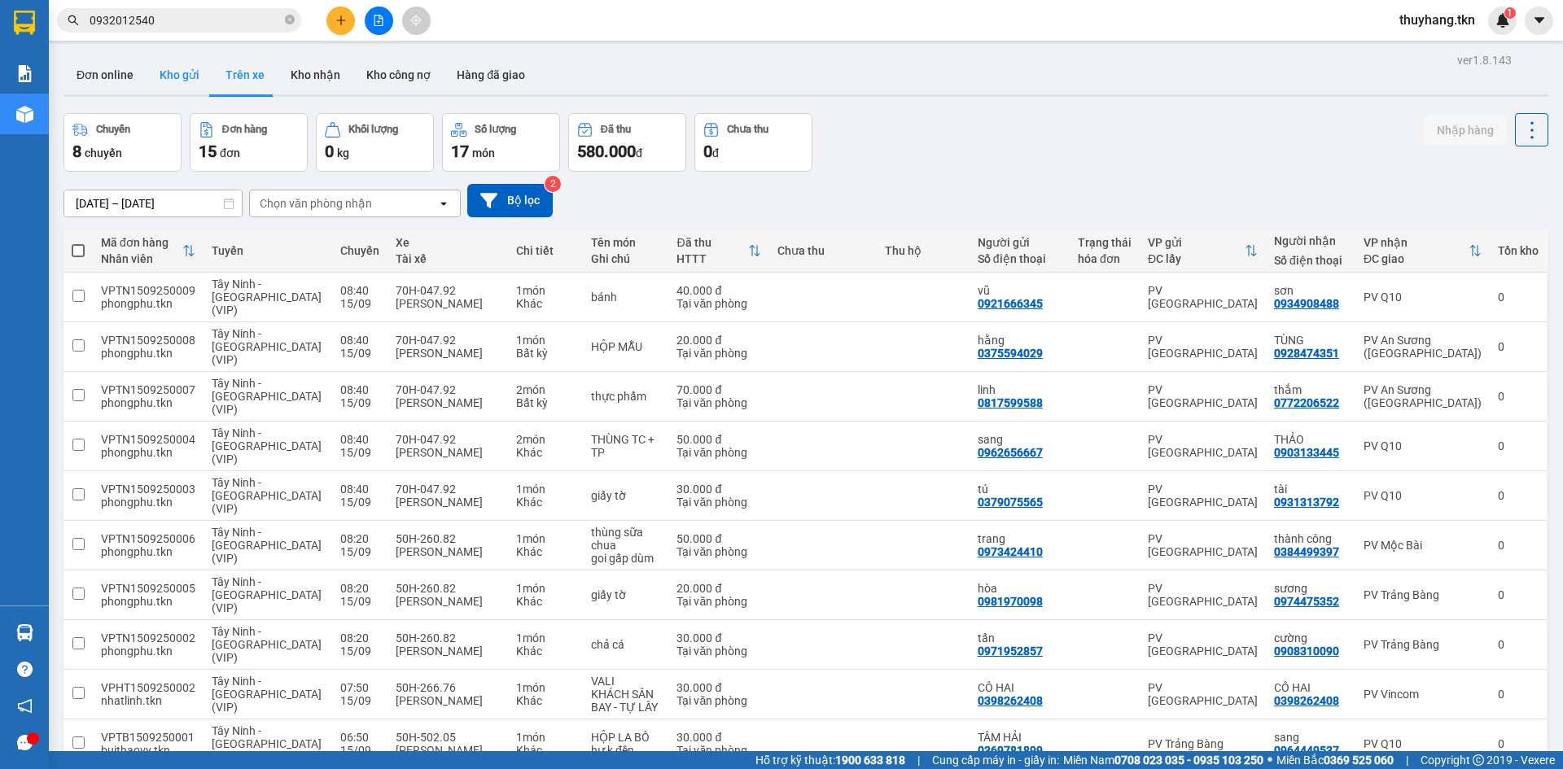
click at [182, 67] on button "Kho gửi" at bounding box center [180, 74] width 66 height 39
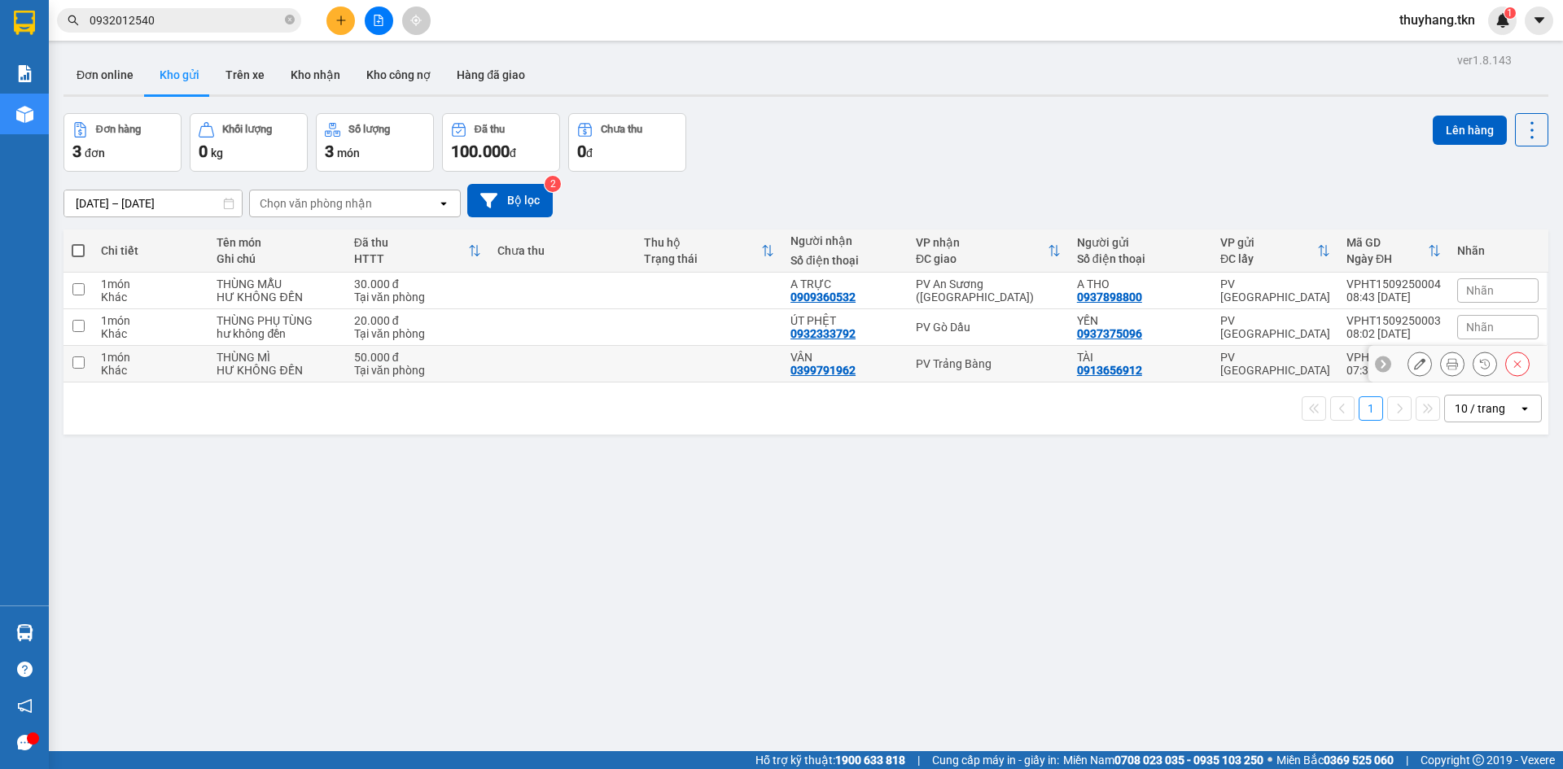
click at [537, 373] on td at bounding box center [562, 364] width 147 height 37
checkbox input "true"
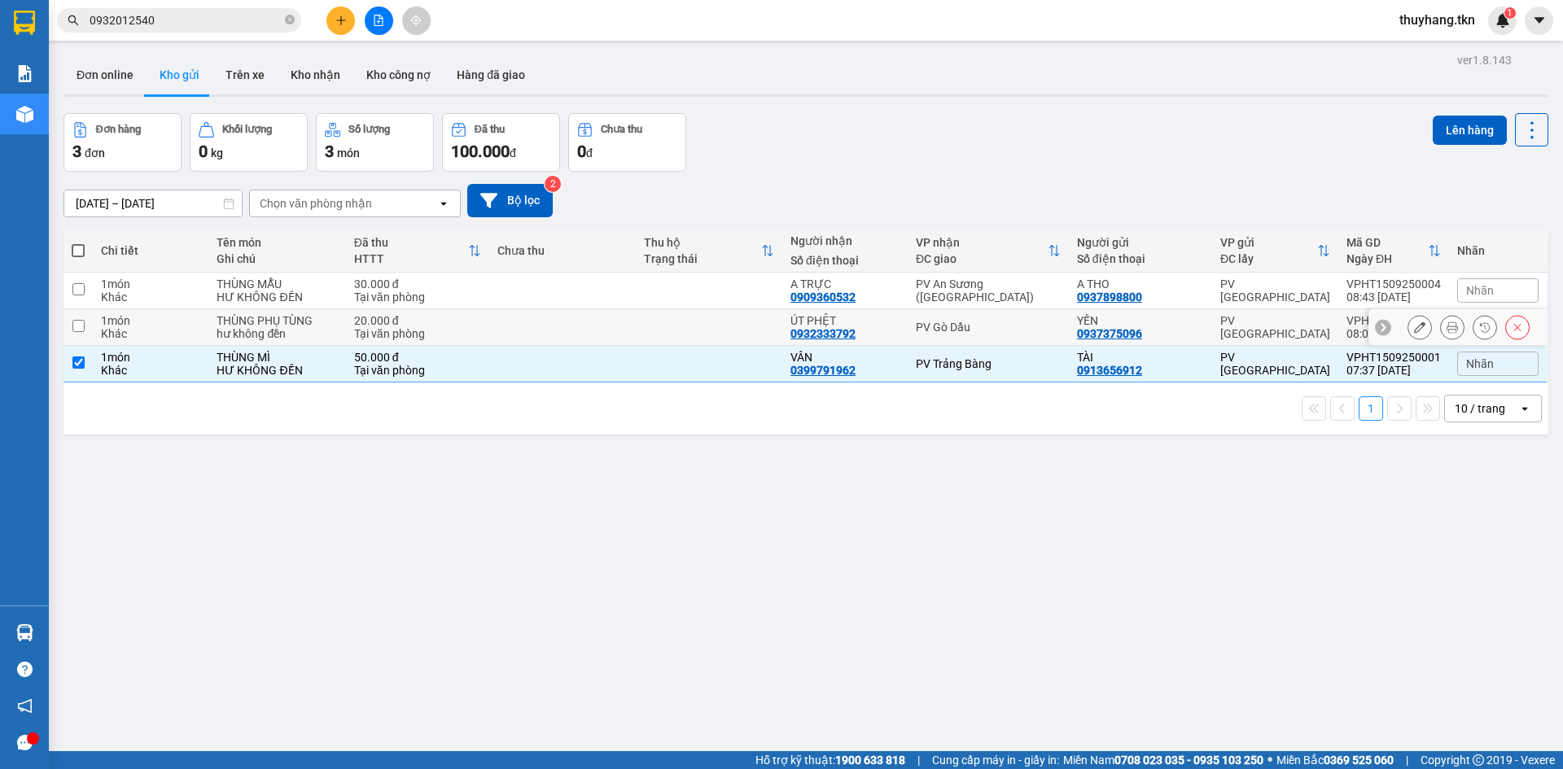
click at [538, 323] on td at bounding box center [562, 327] width 147 height 37
checkbox input "true"
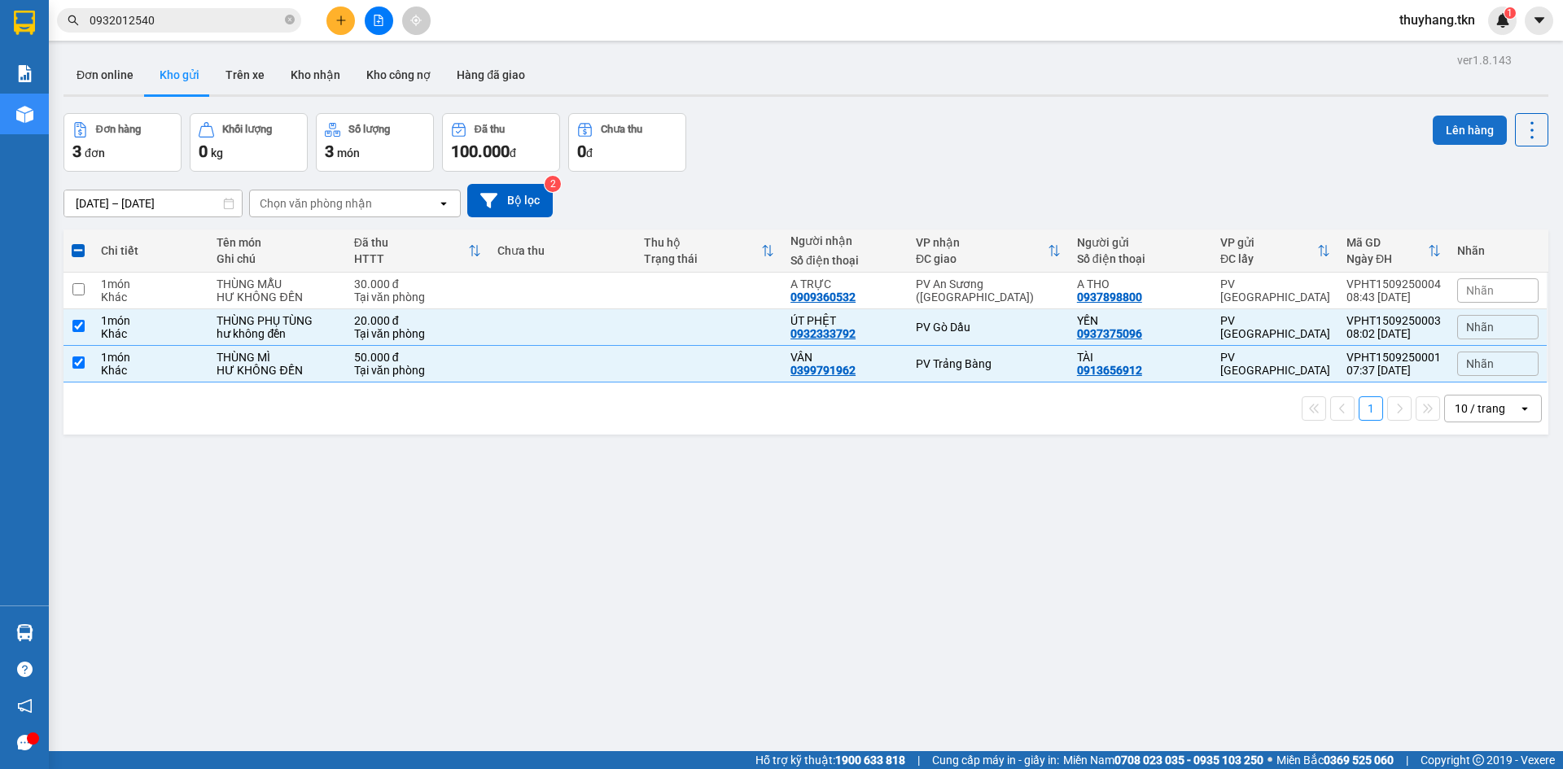
click at [1453, 137] on button "Lên hàng" at bounding box center [1470, 130] width 74 height 29
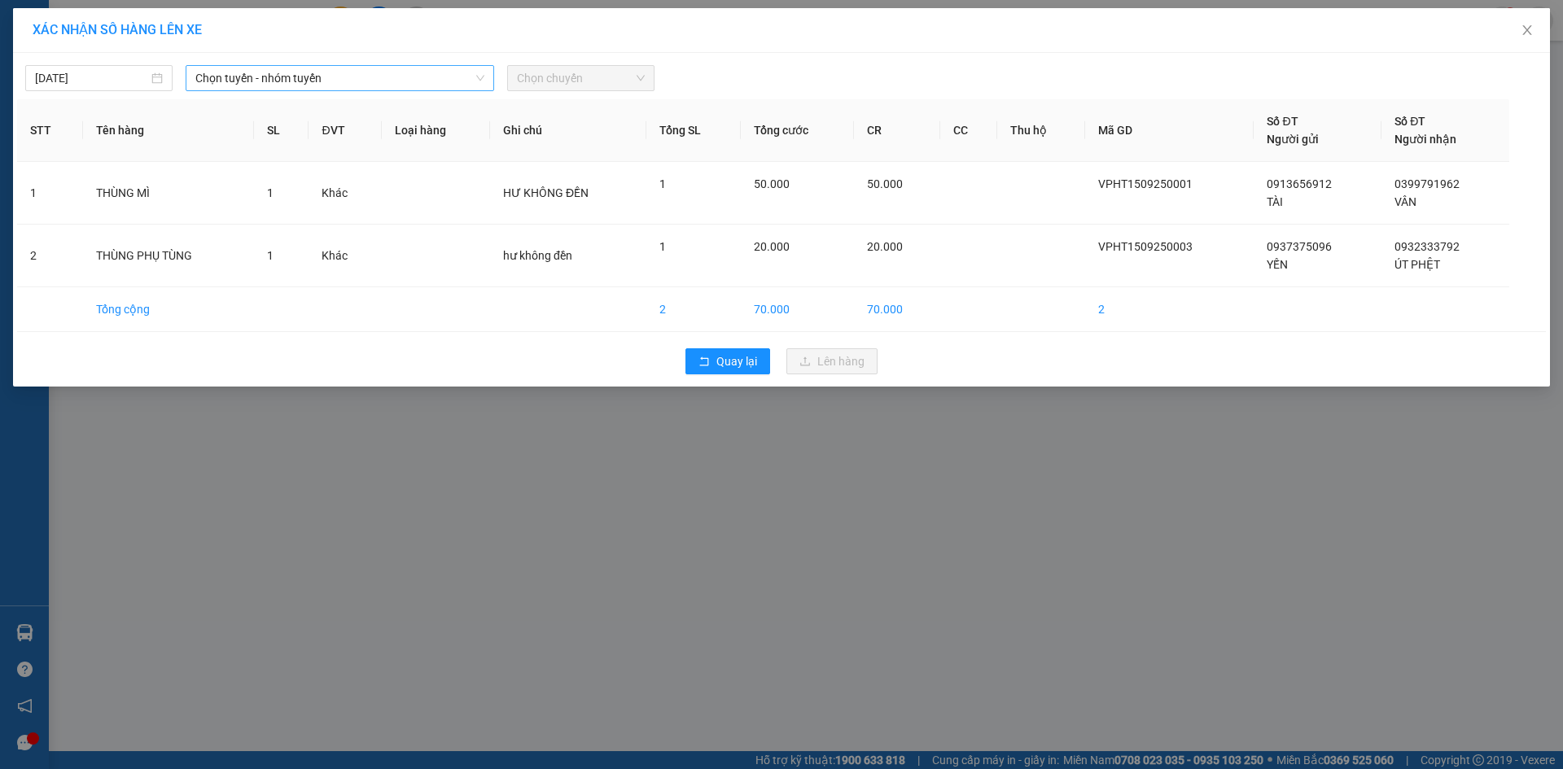
click at [299, 75] on span "Chọn tuyến - nhóm tuyến" at bounding box center [339, 78] width 289 height 24
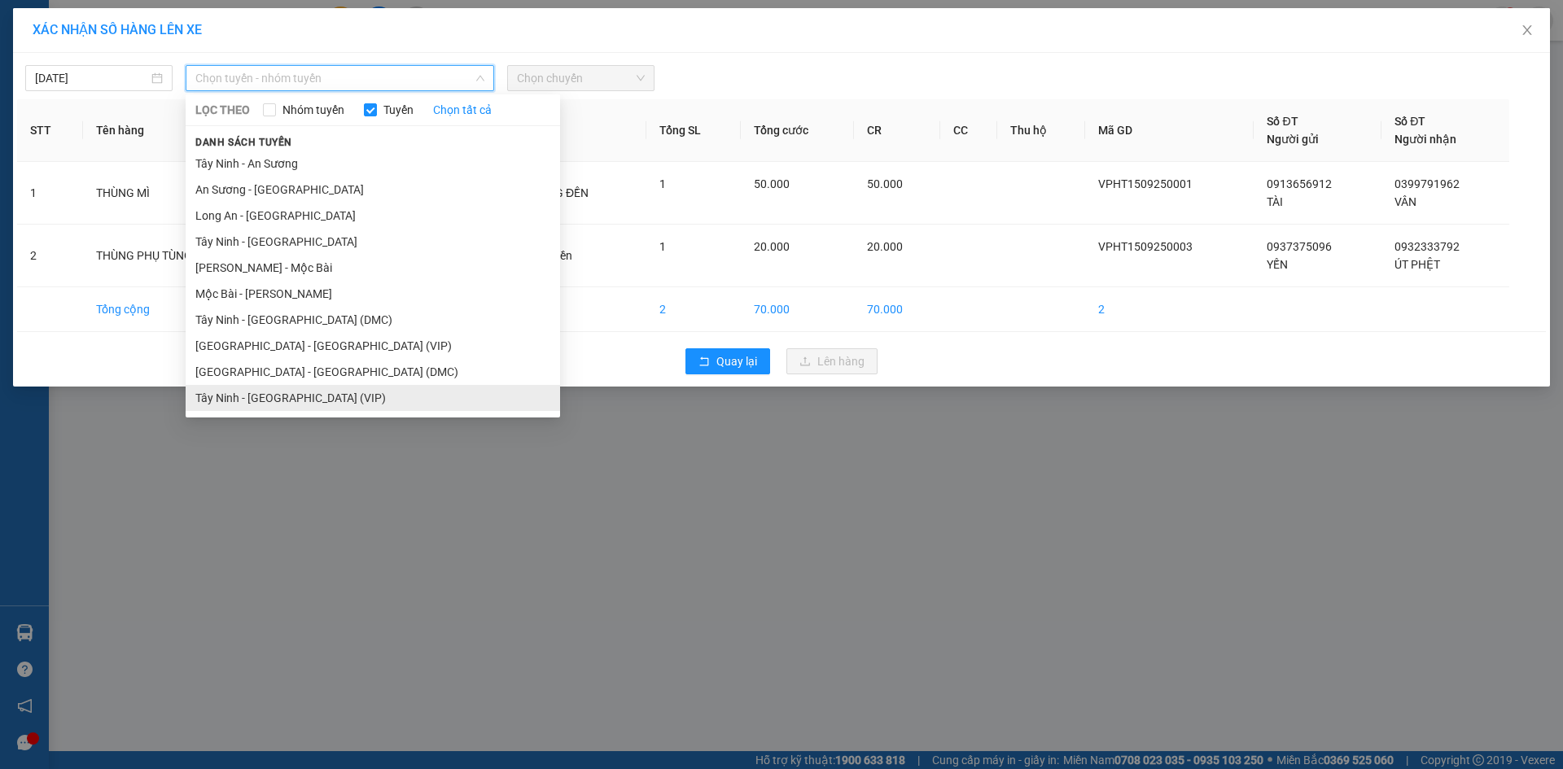
click at [288, 395] on li "Tây Ninh - [GEOGRAPHIC_DATA] (VIP)" at bounding box center [373, 398] width 375 height 26
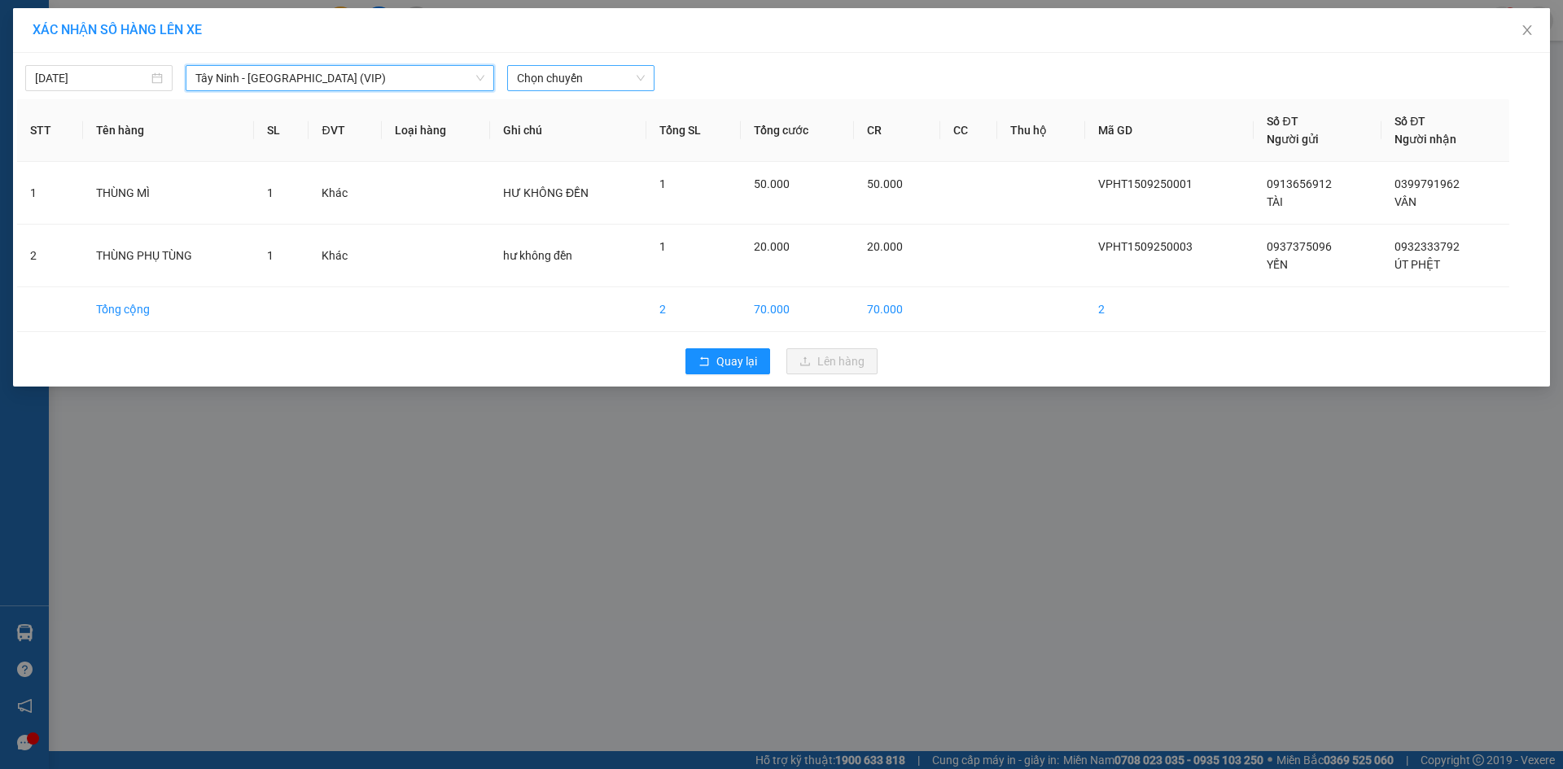
click at [556, 75] on span "Chọn chuyến" at bounding box center [581, 78] width 128 height 24
type input "26082"
click at [586, 138] on div "08:20 - 50H-260.82" at bounding box center [580, 137] width 127 height 18
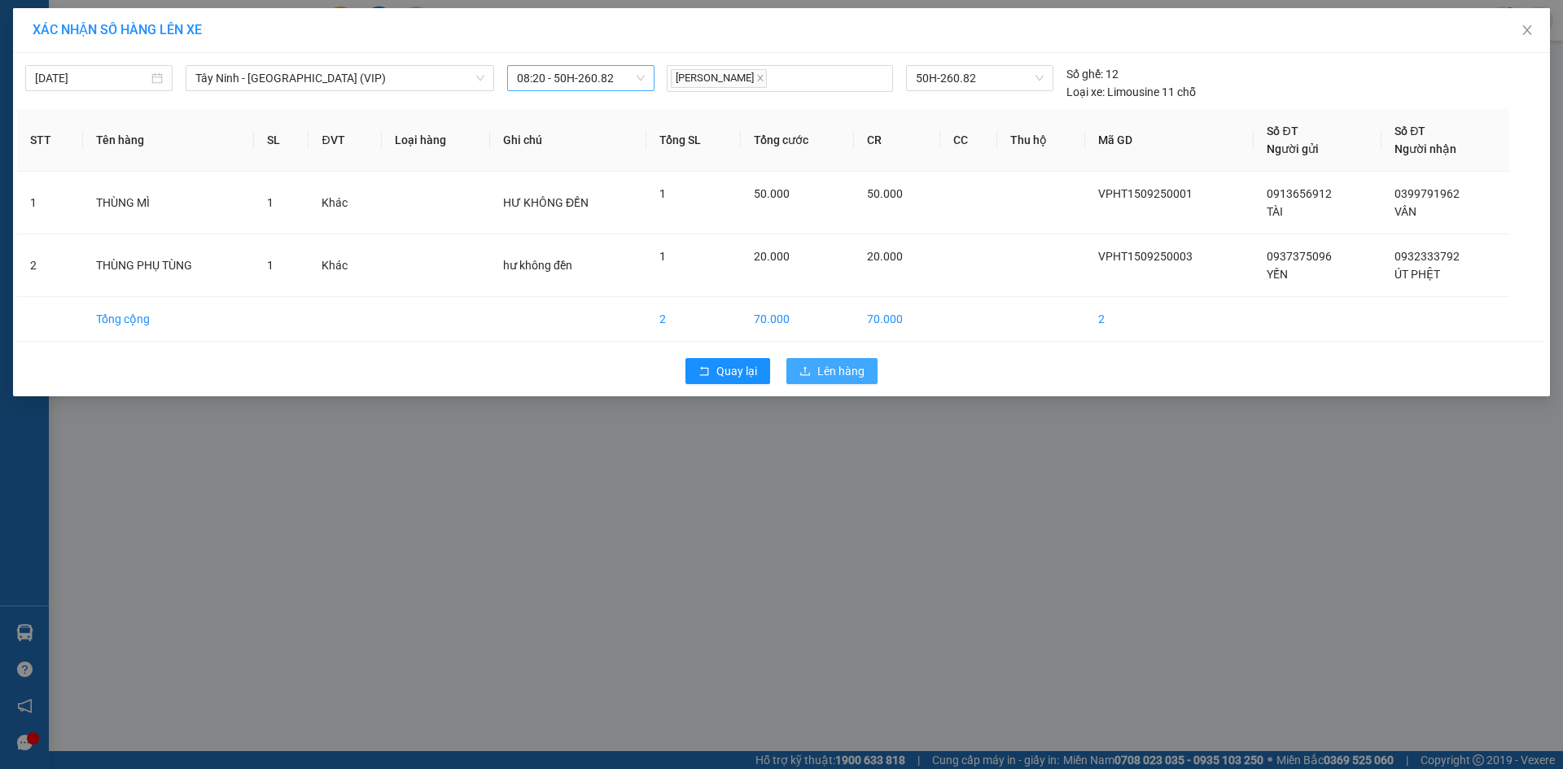
click at [825, 367] on span "Lên hàng" at bounding box center [840, 371] width 47 height 18
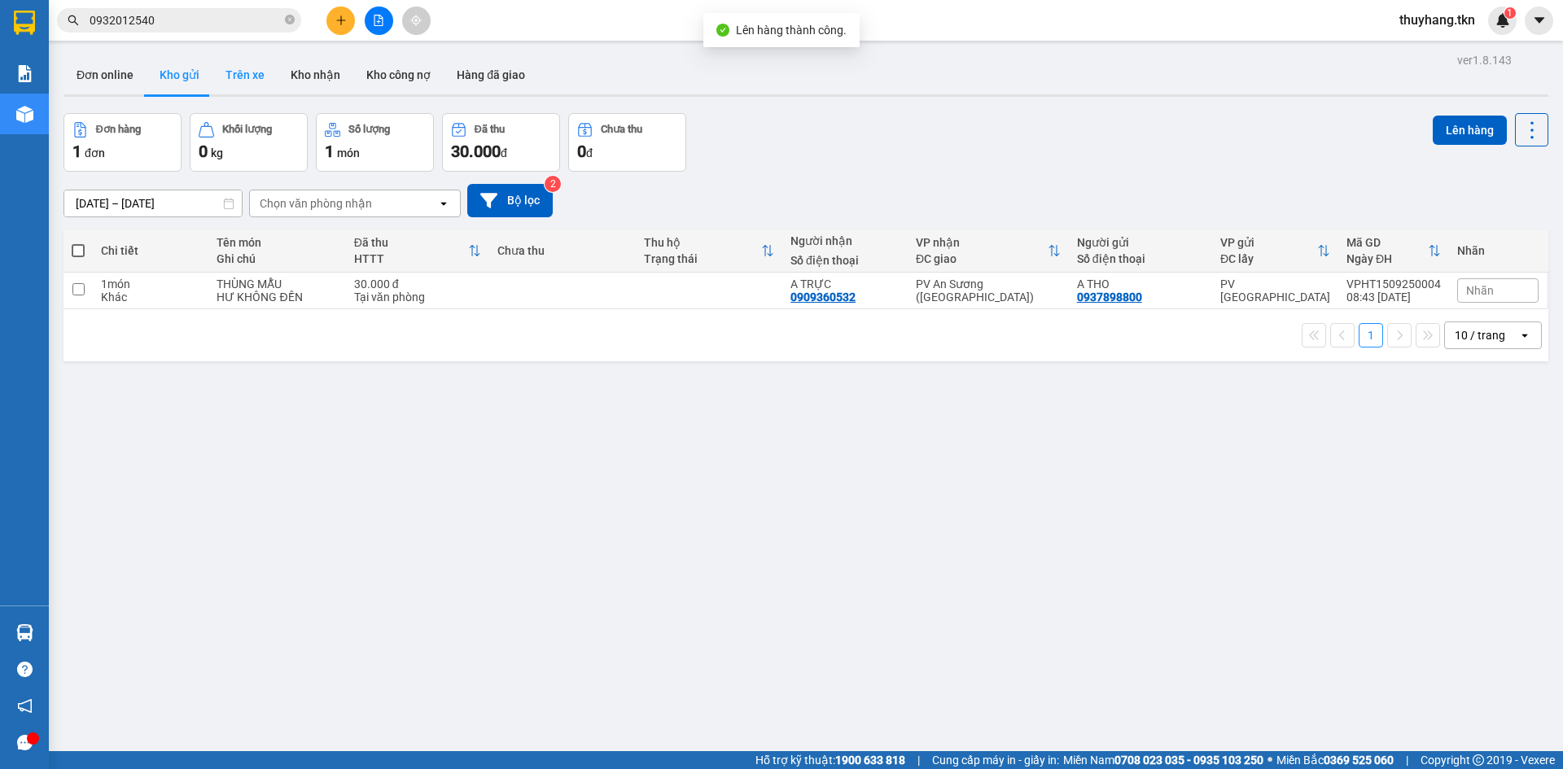
click at [242, 78] on button "Trên xe" at bounding box center [245, 74] width 65 height 39
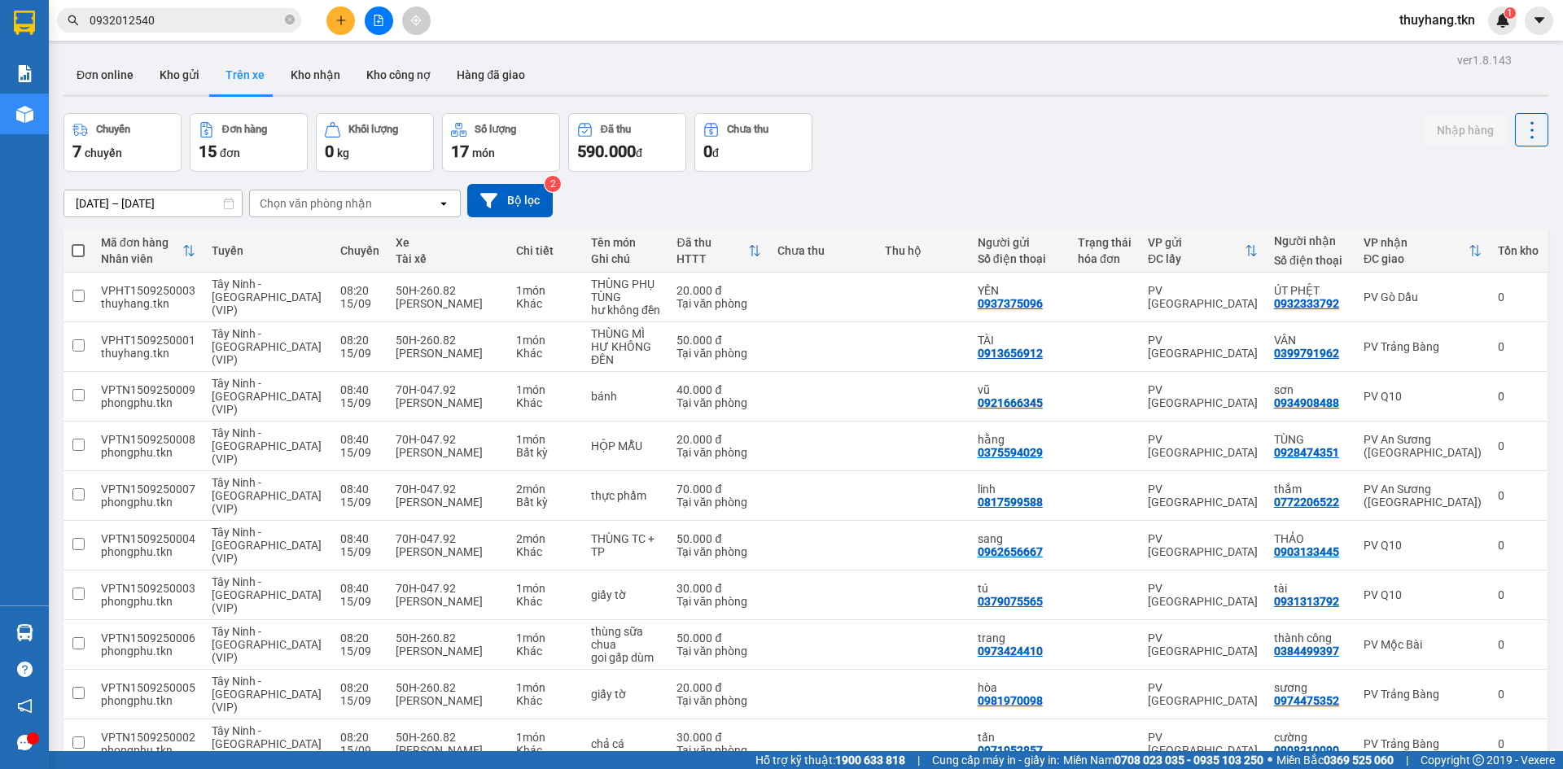
click at [909, 161] on div "Chuyến 7 chuyến Đơn hàng 15 đơn Khối lượng 0 kg Số lượng 17 món Đã thu 590.000 …" at bounding box center [806, 142] width 1485 height 59
click at [320, 78] on button "Kho nhận" at bounding box center [316, 74] width 76 height 39
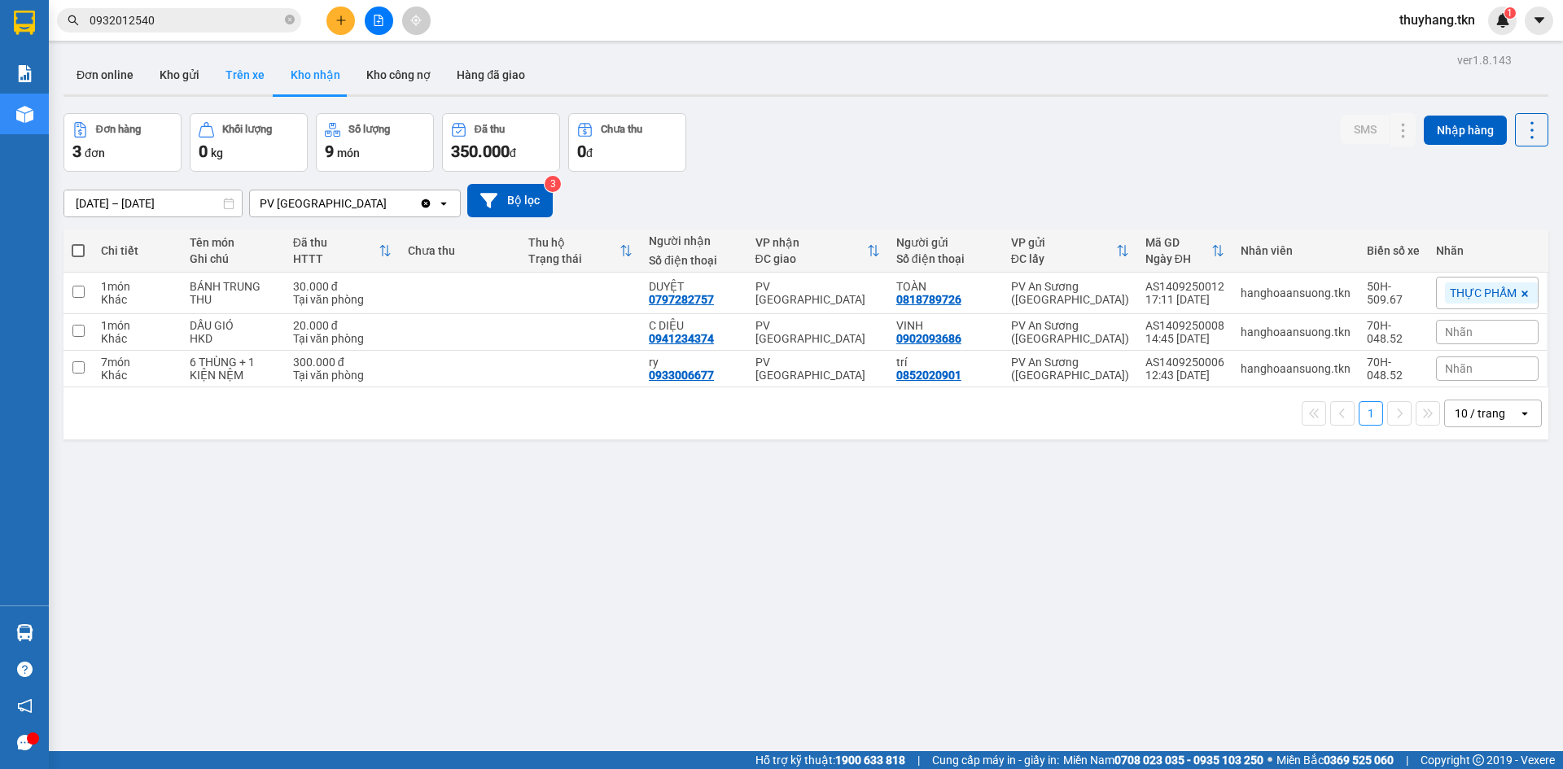
click at [225, 81] on button "Trên xe" at bounding box center [245, 74] width 65 height 39
type input "[DATE] – [DATE]"
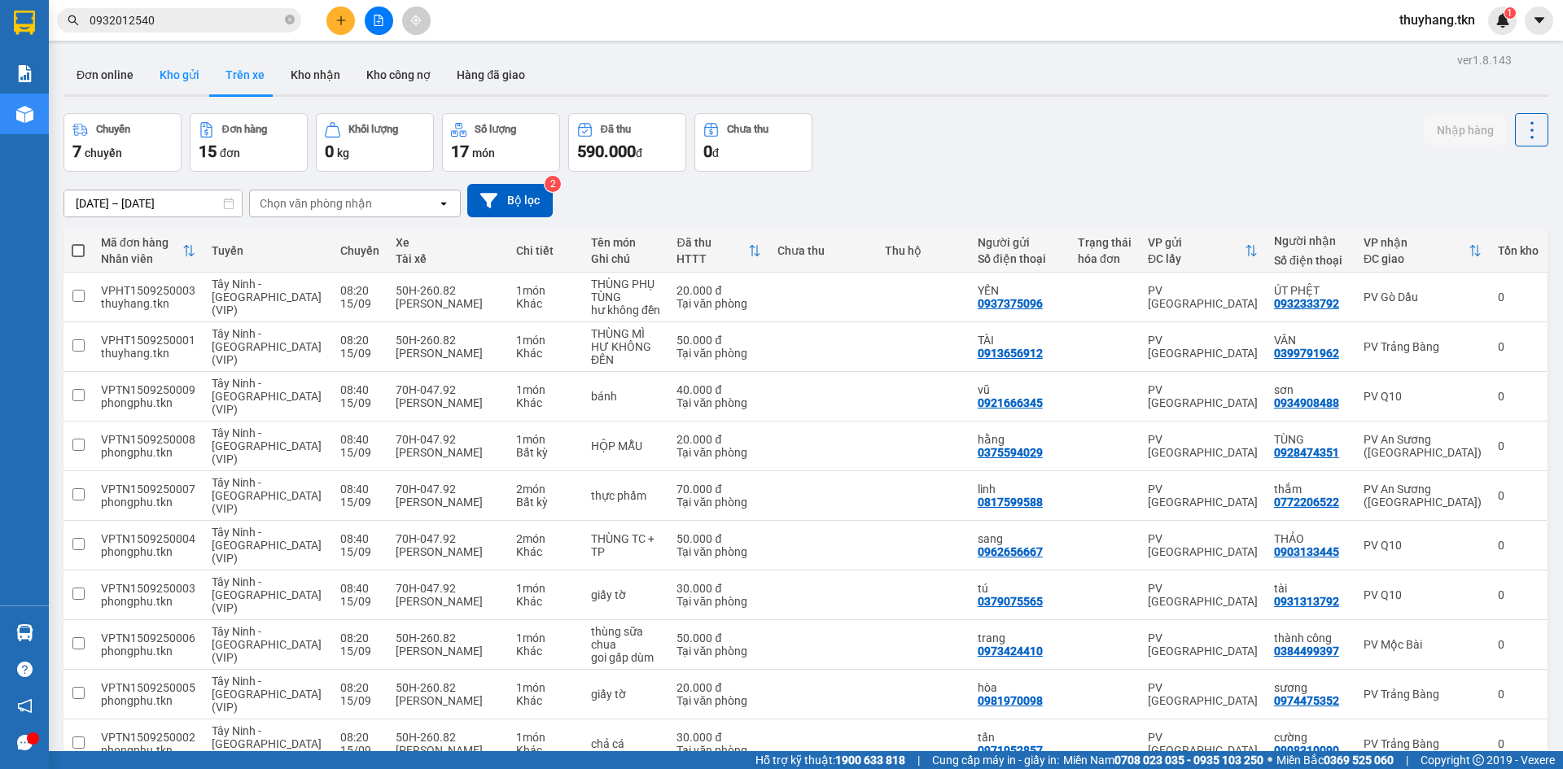
click at [161, 85] on button "Kho gửi" at bounding box center [180, 74] width 66 height 39
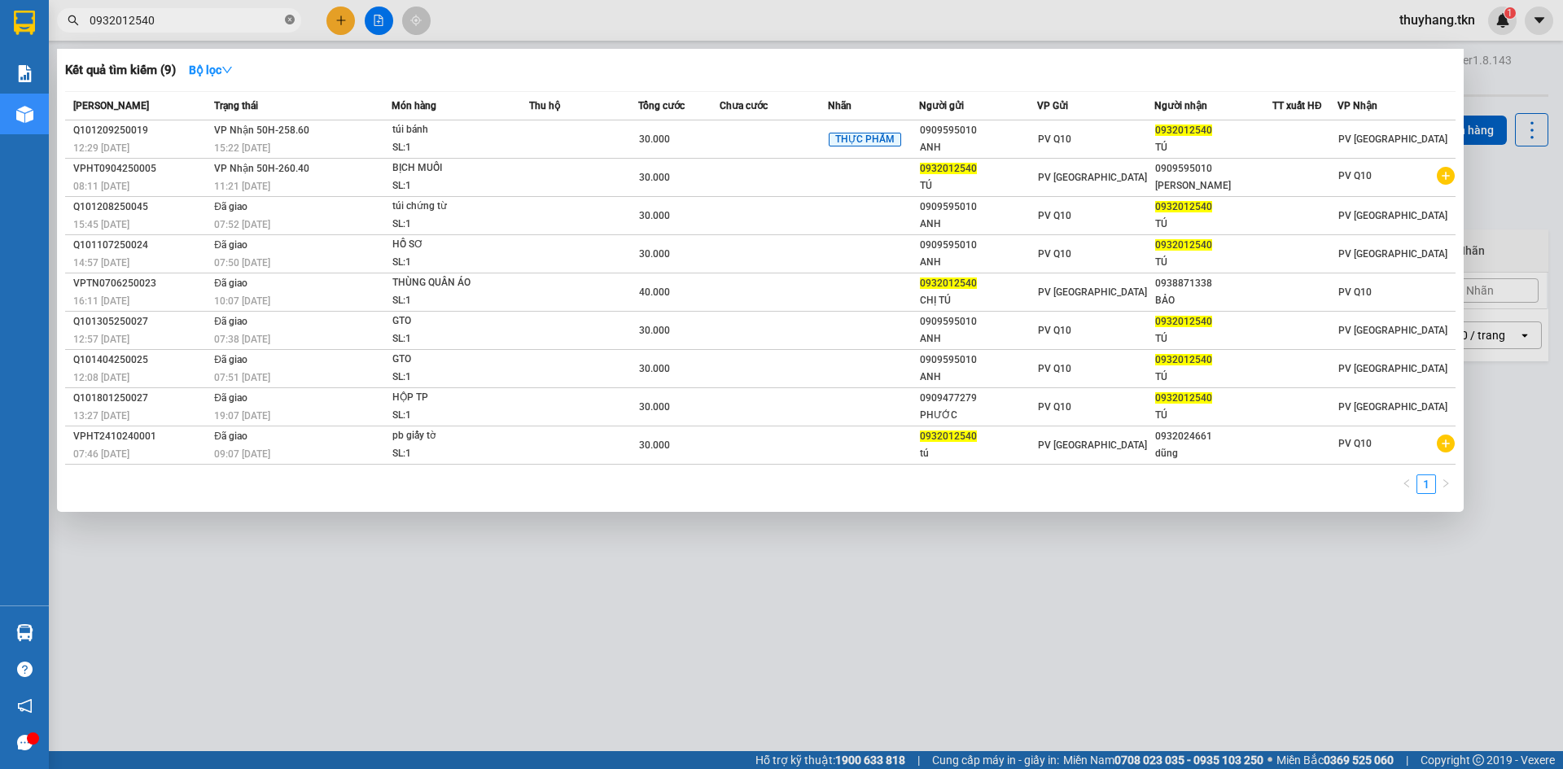
click at [288, 22] on icon "close-circle" at bounding box center [290, 20] width 10 height 10
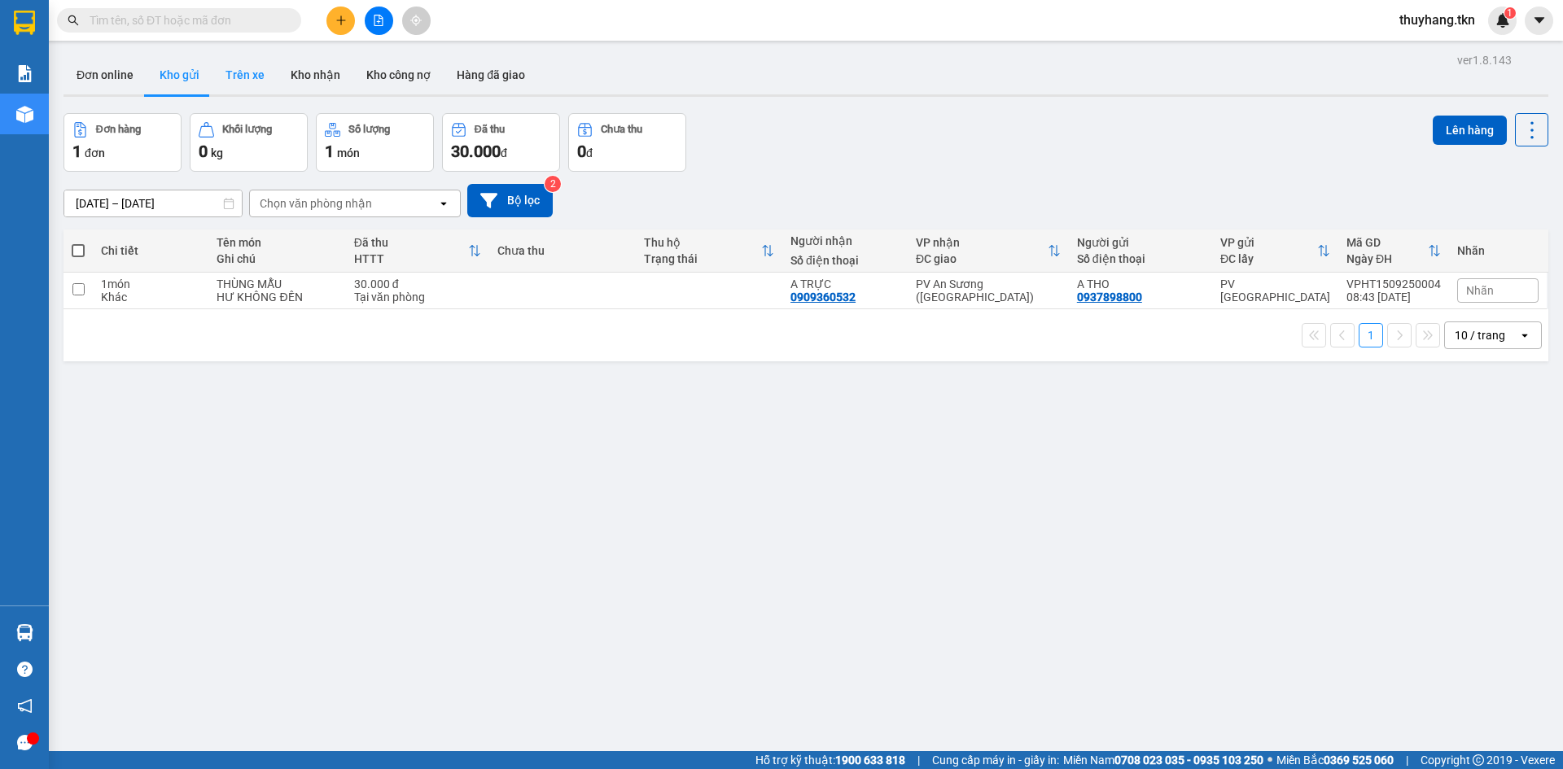
click at [247, 77] on button "Trên xe" at bounding box center [245, 74] width 65 height 39
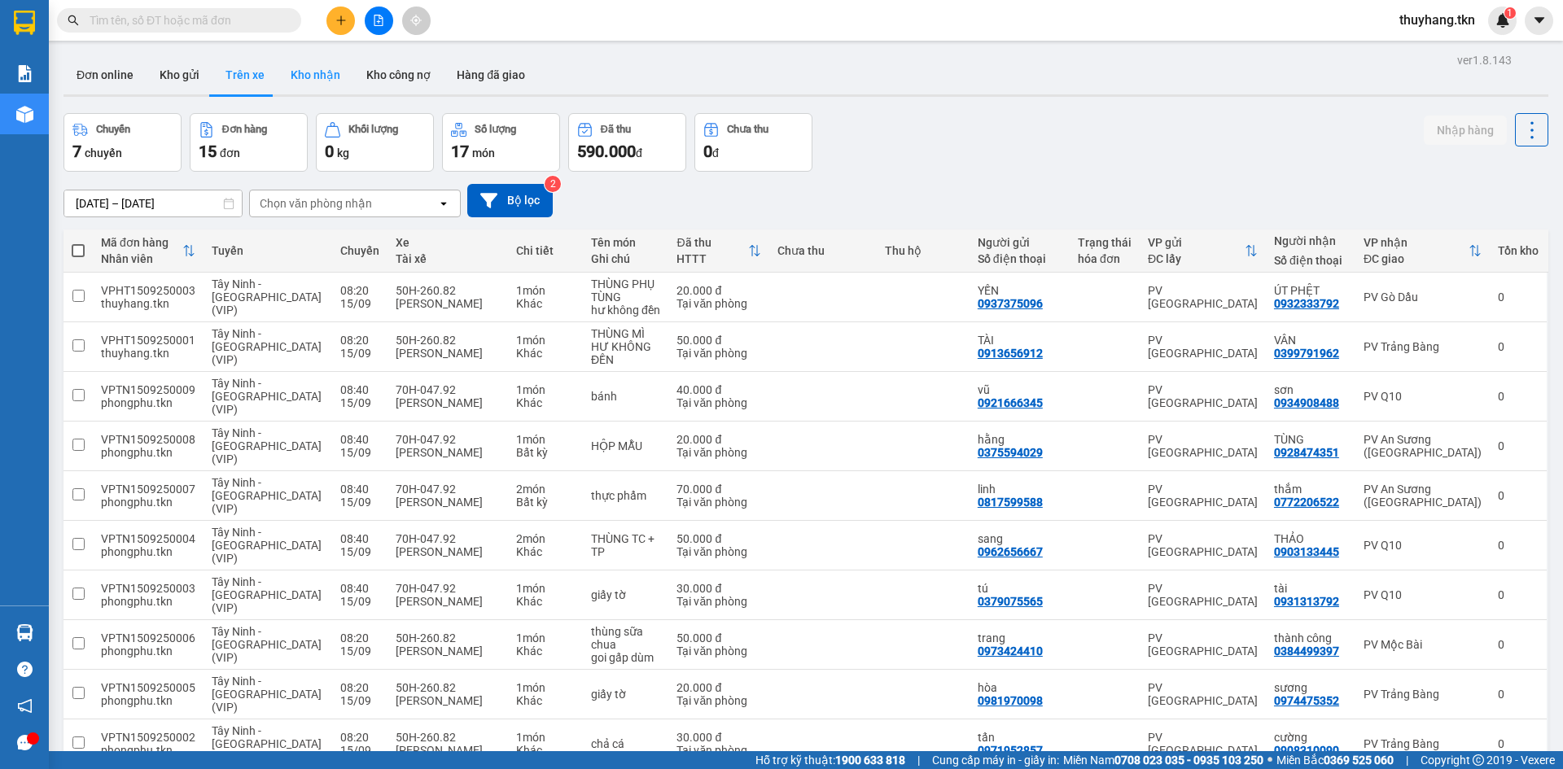
click at [327, 82] on button "Kho nhận" at bounding box center [316, 74] width 76 height 39
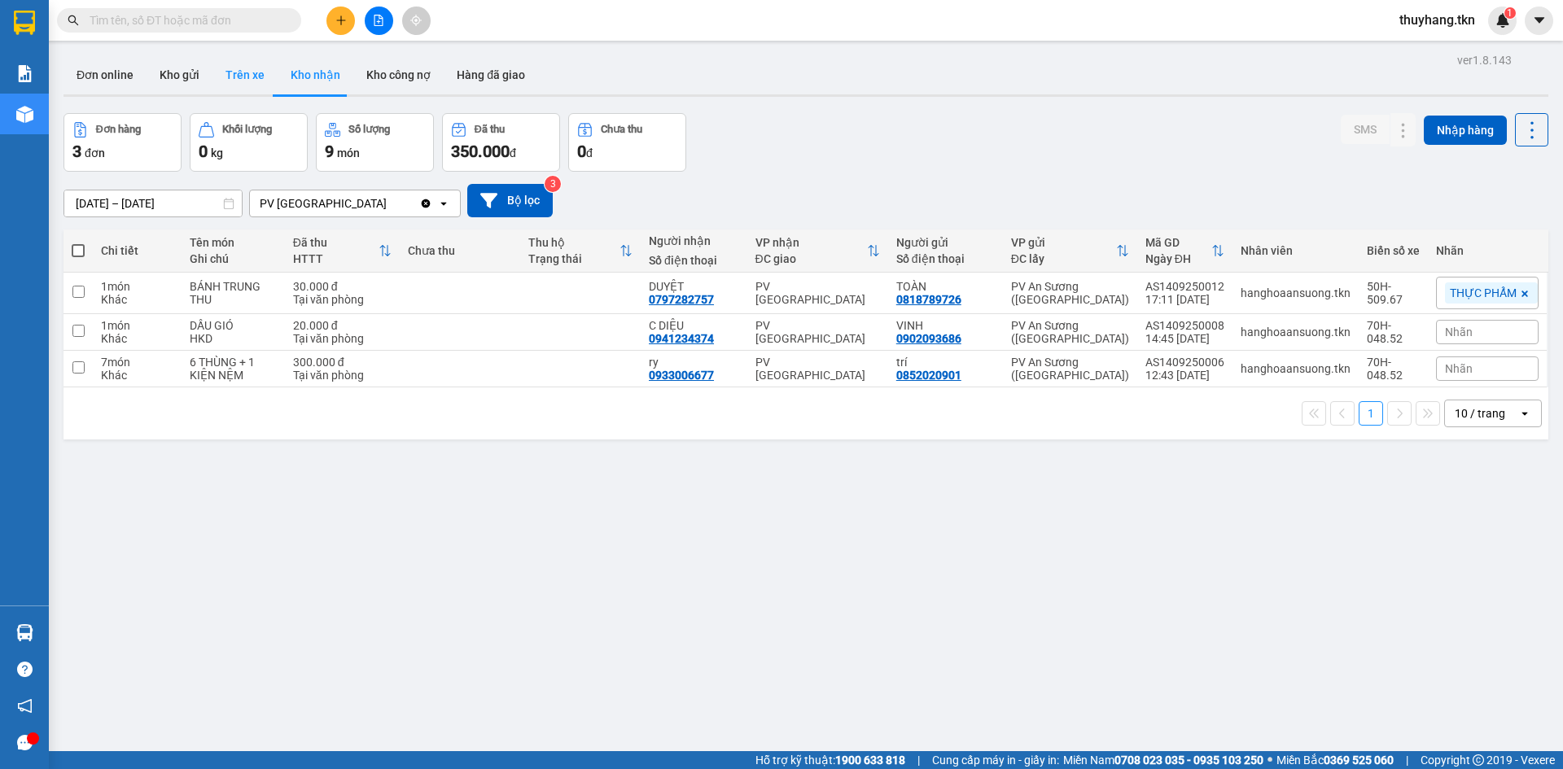
click at [219, 76] on button "Trên xe" at bounding box center [245, 74] width 65 height 39
type input "[DATE] – [DATE]"
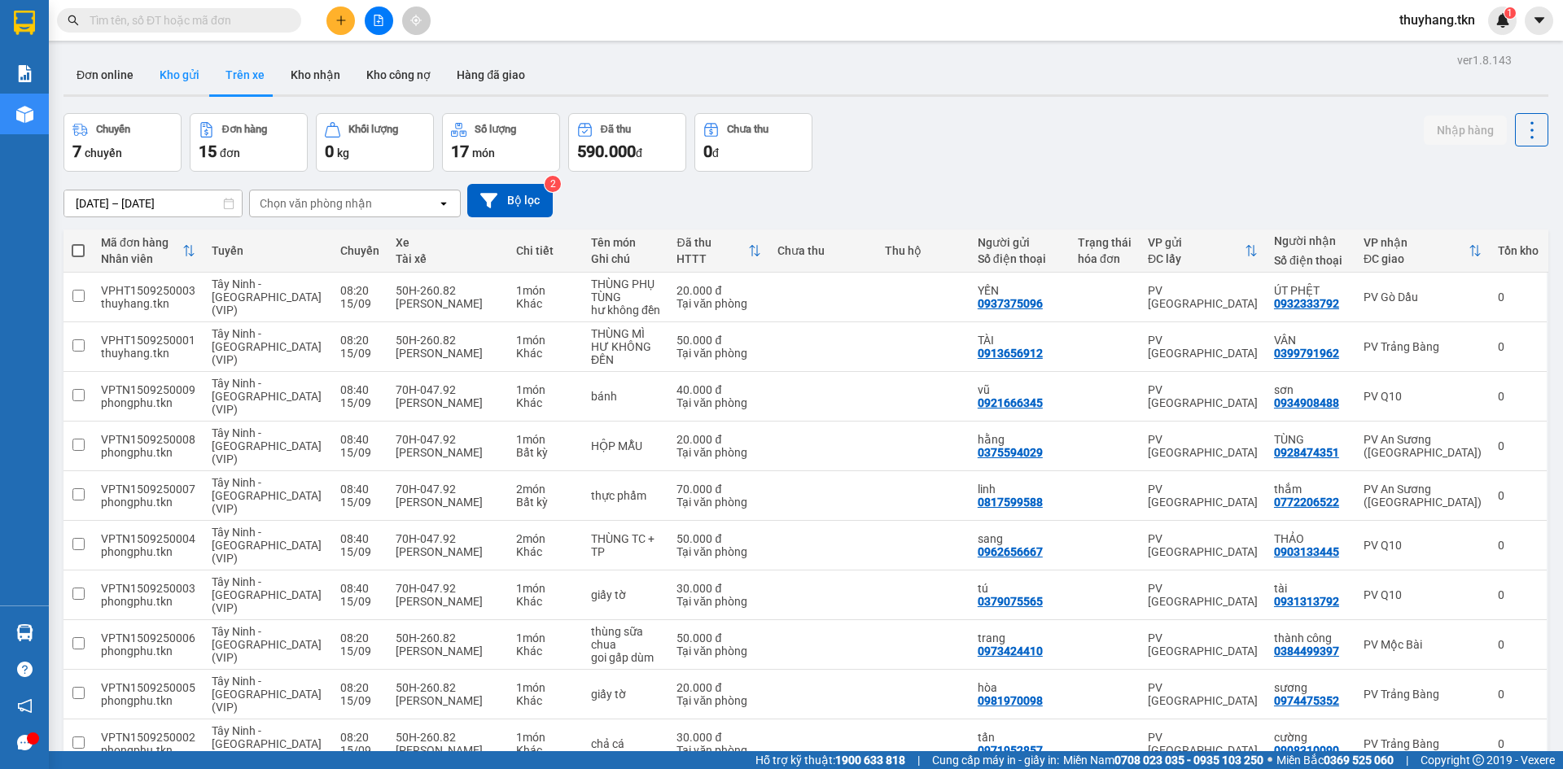
click at [191, 68] on button "Kho gửi" at bounding box center [180, 74] width 66 height 39
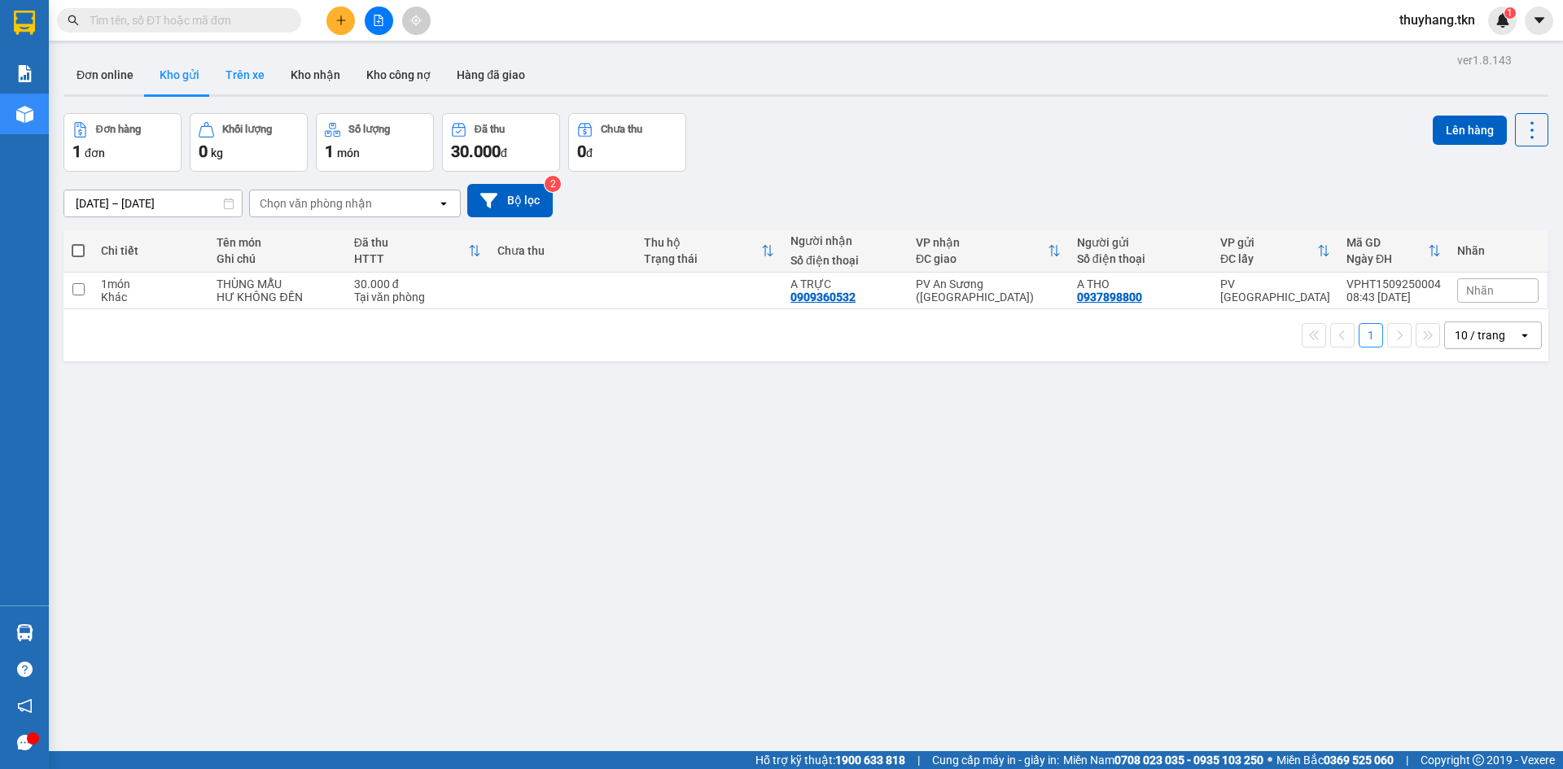
click at [258, 89] on button "Trên xe" at bounding box center [245, 74] width 65 height 39
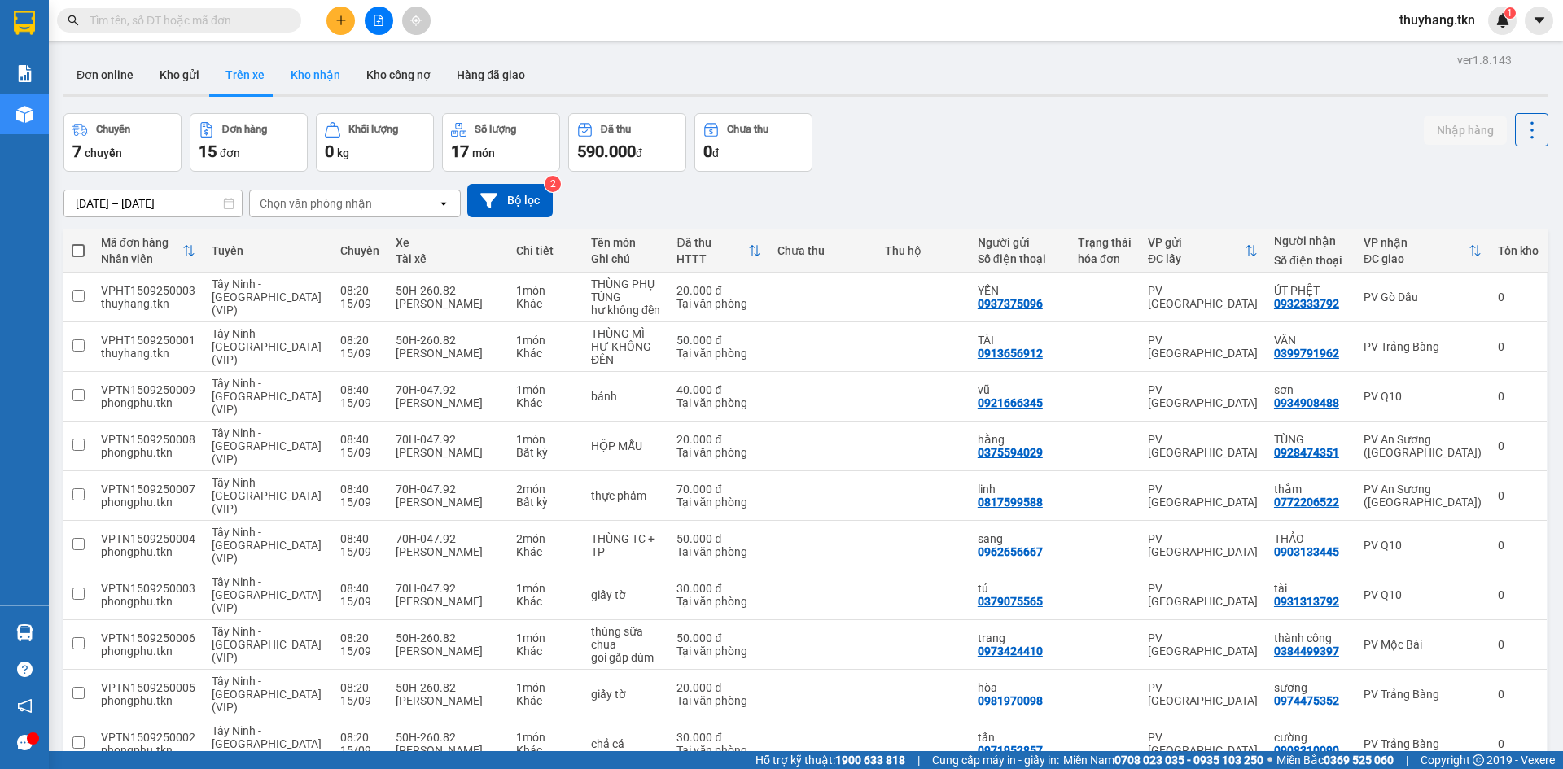
click at [318, 79] on button "Kho nhận" at bounding box center [316, 74] width 76 height 39
type input "[DATE] – [DATE]"
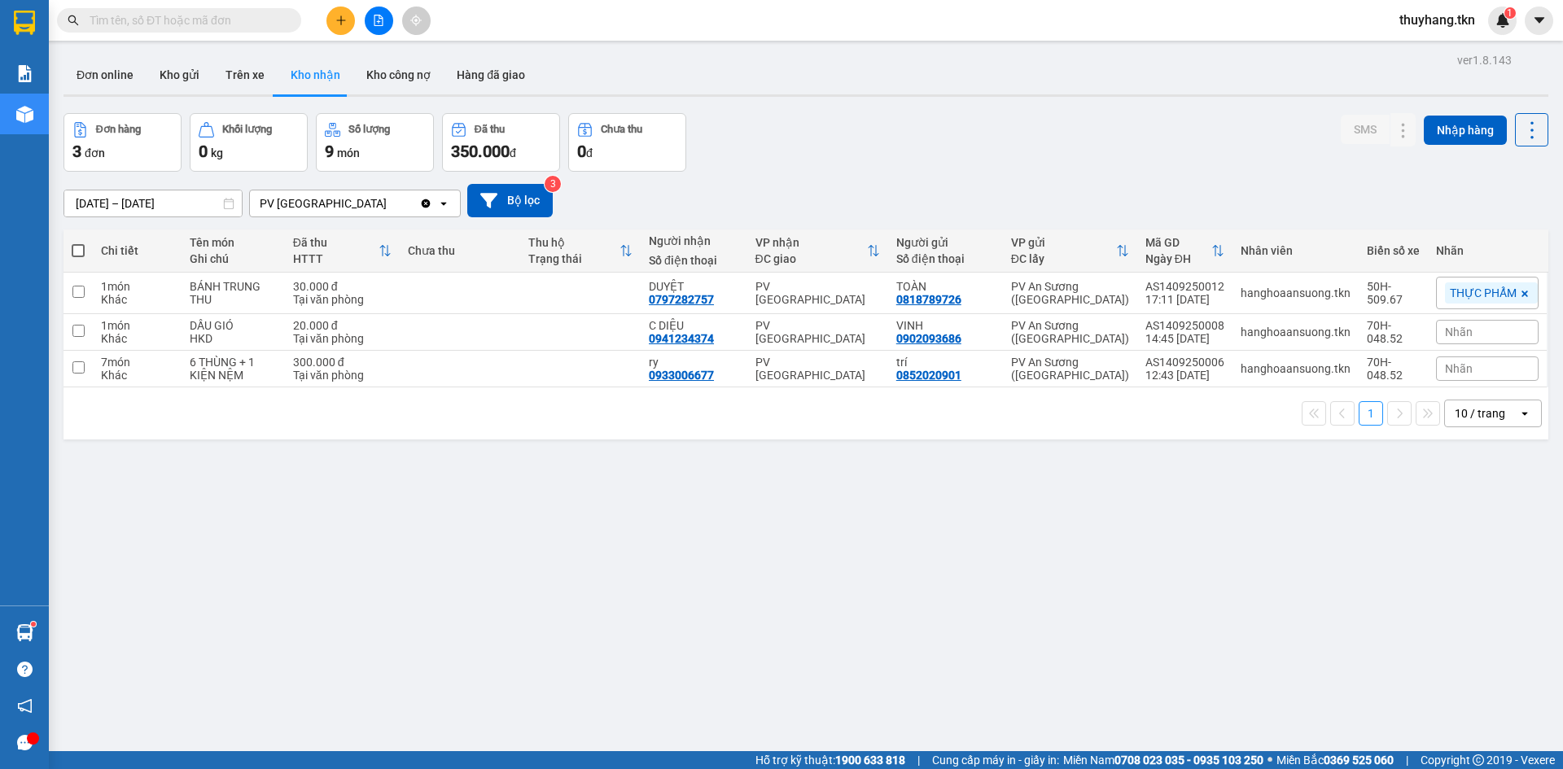
click at [338, 20] on icon "plus" at bounding box center [340, 20] width 11 height 11
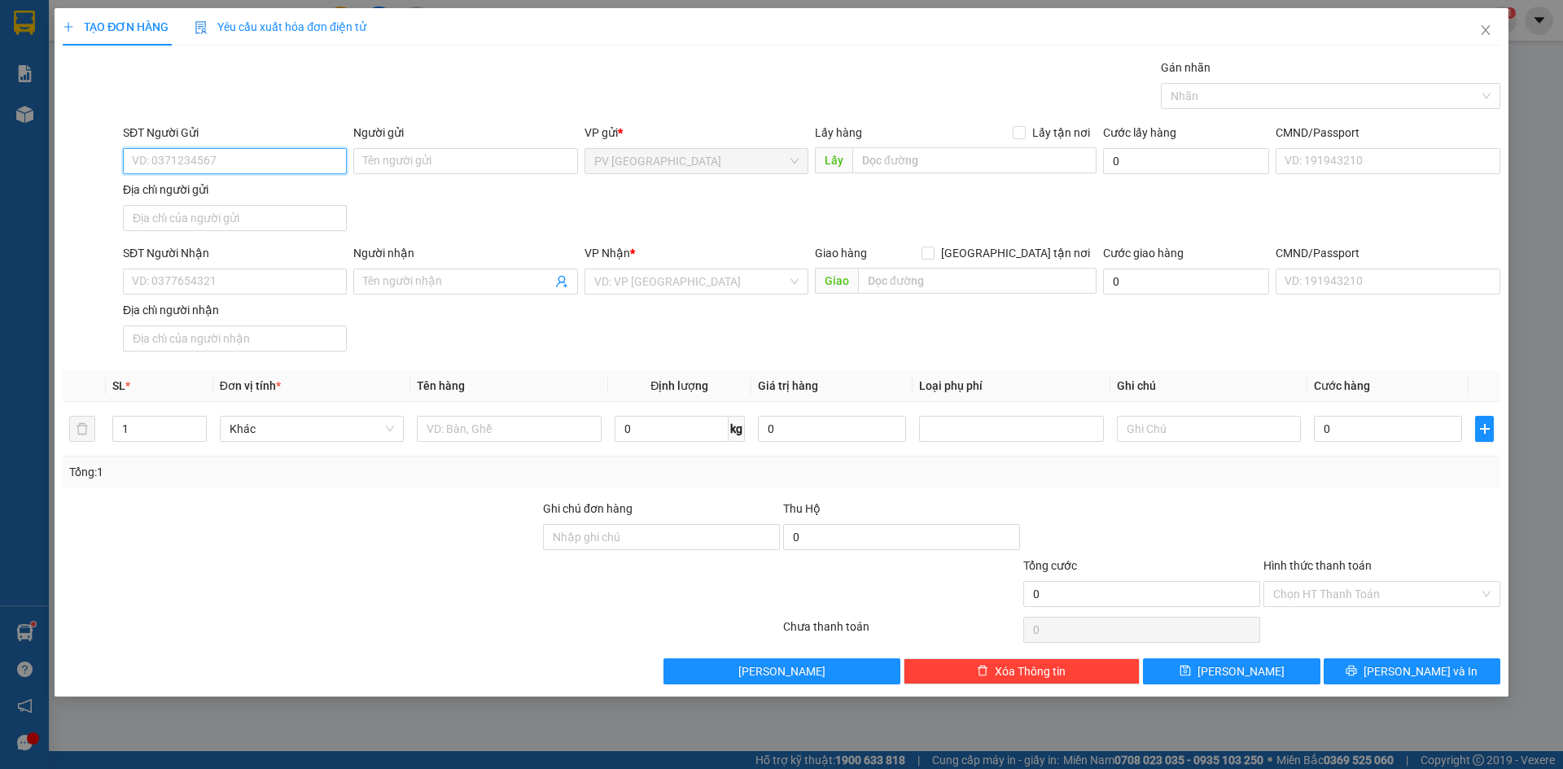
click at [287, 164] on input "SĐT Người Gửi" at bounding box center [235, 161] width 224 height 26
click at [298, 166] on input "SĐT Người Gửi" at bounding box center [235, 161] width 224 height 26
drag, startPoint x: 298, startPoint y: 166, endPoint x: 1563, endPoint y: 808, distance: 1418.0
click at [1563, 769] on html "Kết quả tìm kiếm ( 9 ) Bộ lọc Mã ĐH Trạng thái Món hàng Thu hộ Tổng cước Chưa c…" at bounding box center [781, 384] width 1563 height 769
click at [198, 165] on input "0" at bounding box center [235, 161] width 224 height 26
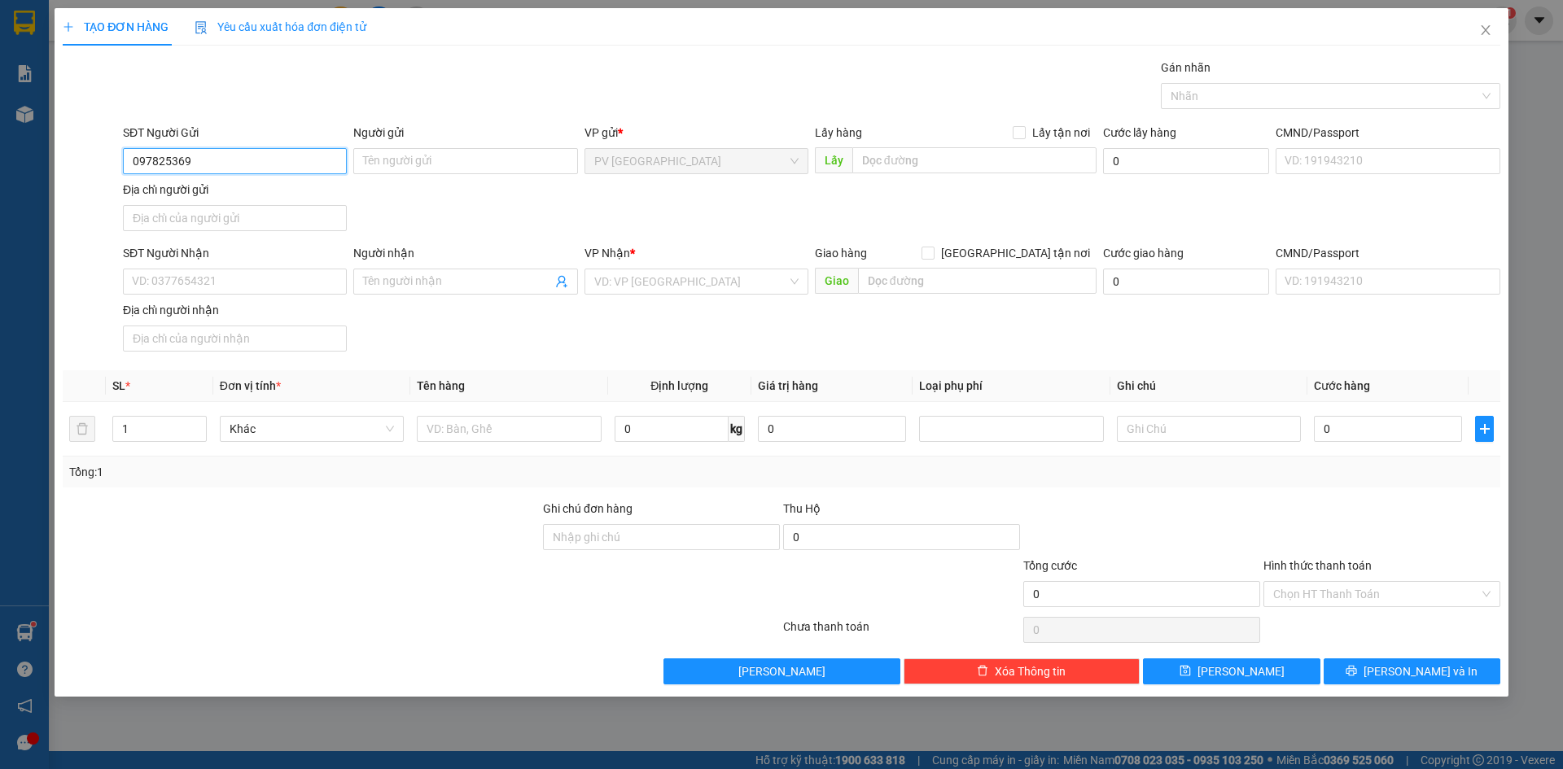
type input "0978253696"
click at [282, 189] on div "0978253696 - CÔ THỦY" at bounding box center [235, 194] width 204 height 18
type input "CÔ THỦY"
type input "0325509898"
type input "NHÂN"
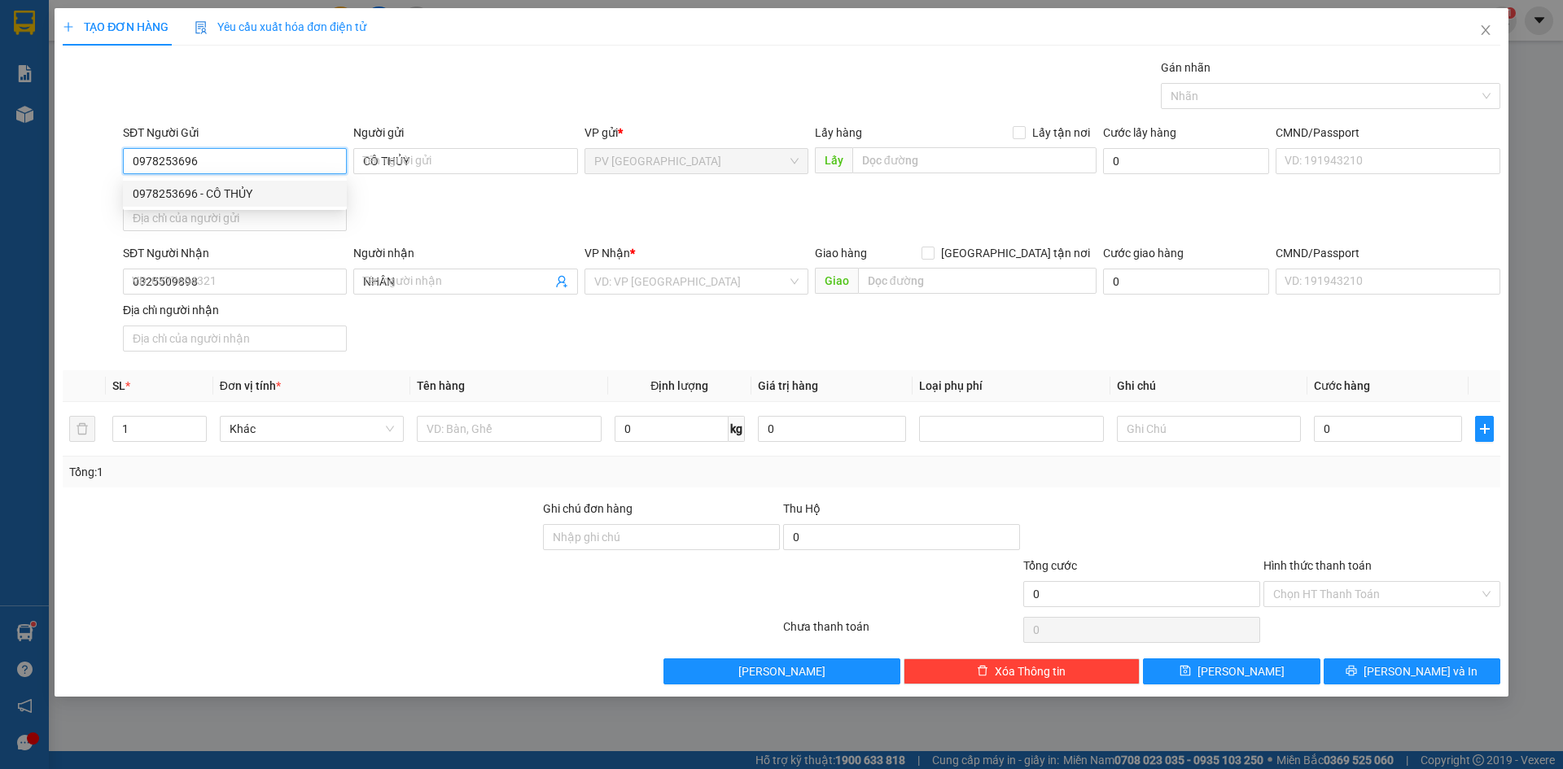
type input "100.000"
type input "0978253696"
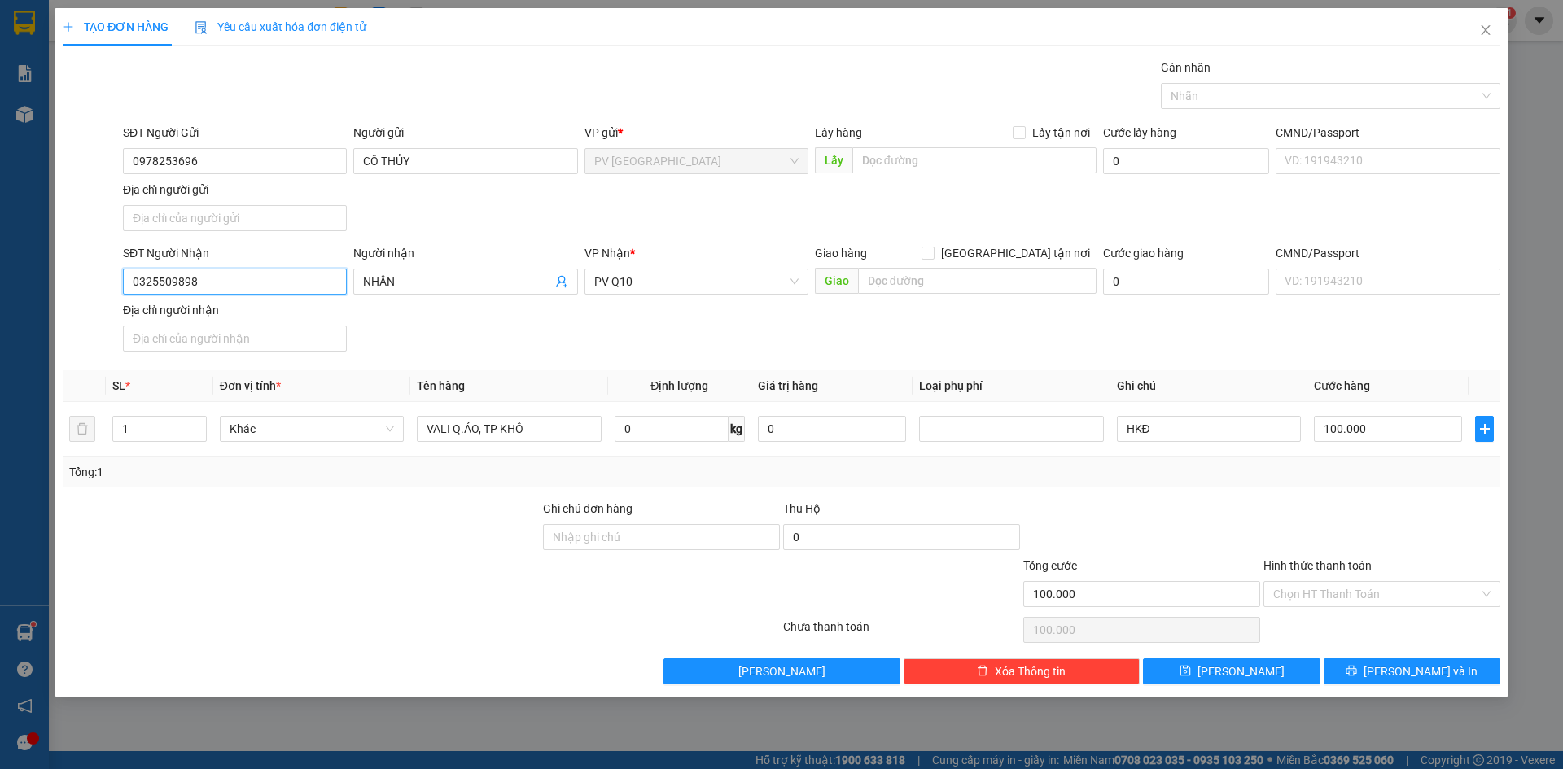
click at [291, 287] on input "0325509898" at bounding box center [235, 282] width 224 height 26
click at [387, 318] on div "SĐT Người Nhận 0325509898 Người nhận NHÂN VP Nhận * PV Q10 Giao hàng Giao tận n…" at bounding box center [812, 301] width 1384 height 114
click at [307, 286] on input "0325509898" at bounding box center [235, 282] width 224 height 26
type input "0909417718"
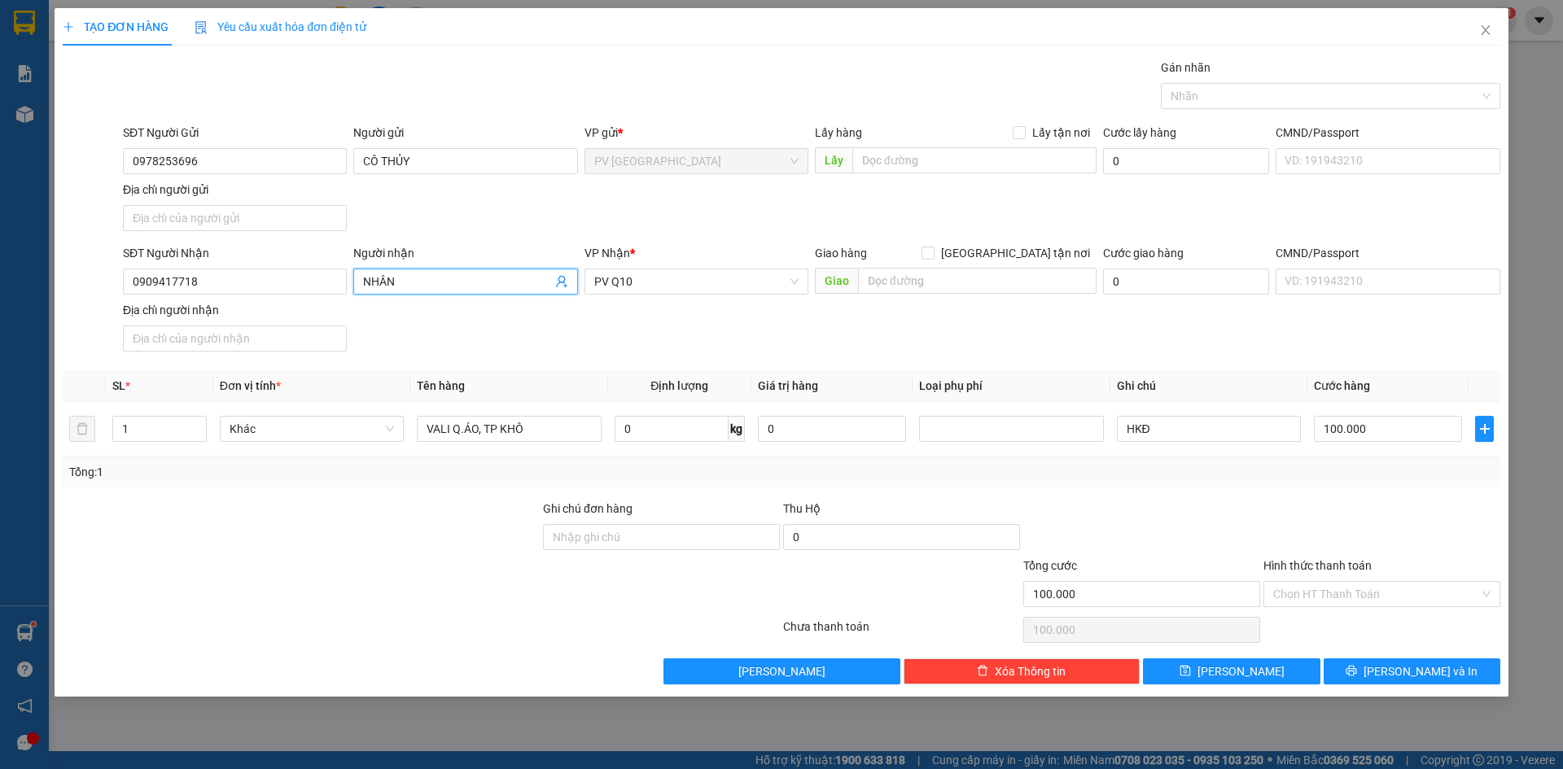
click at [405, 287] on input "NHÂN" at bounding box center [457, 282] width 188 height 18
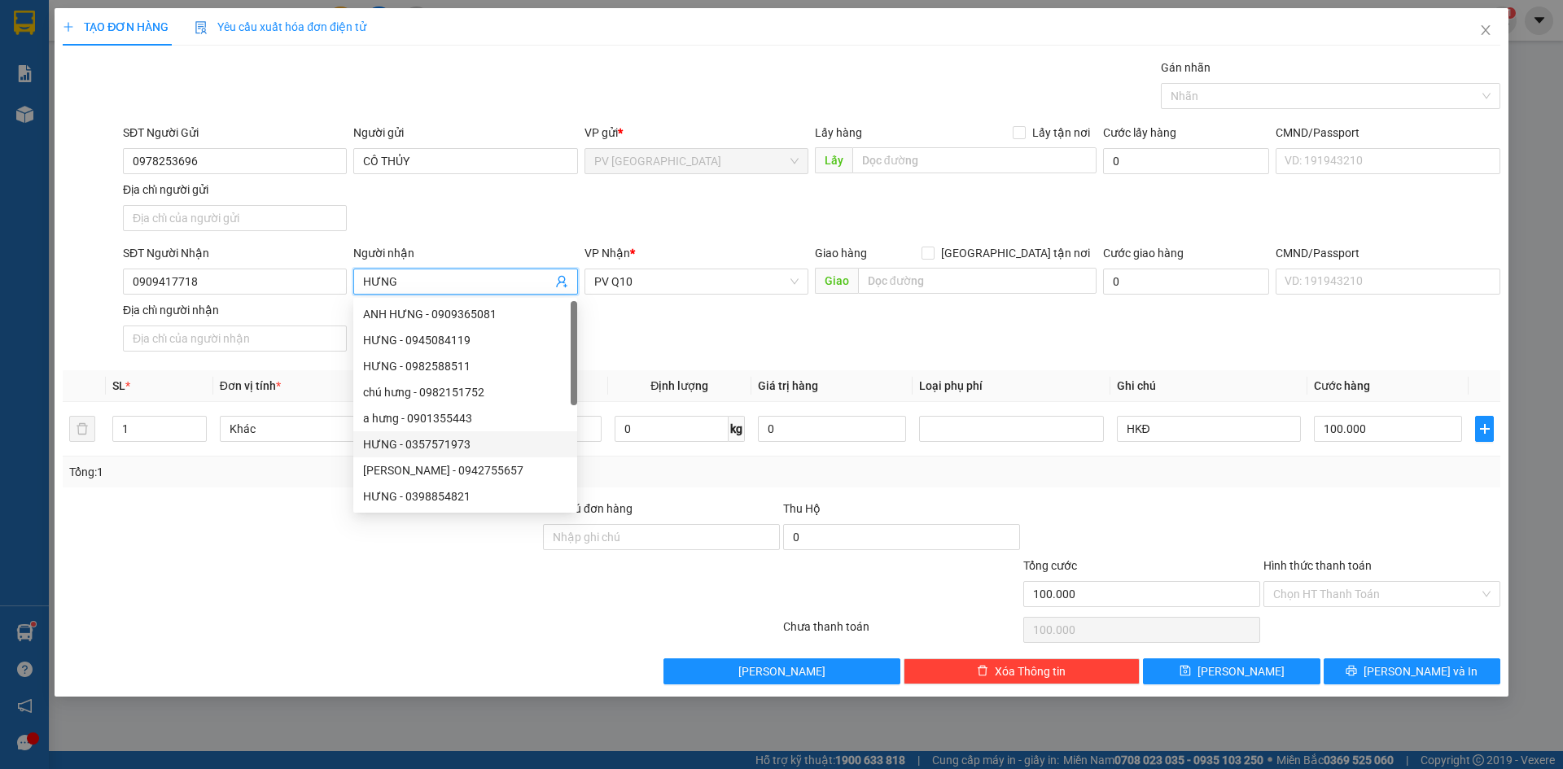
type input "HƯNG"
click at [647, 471] on div "Tổng: 1" at bounding box center [781, 472] width 1425 height 18
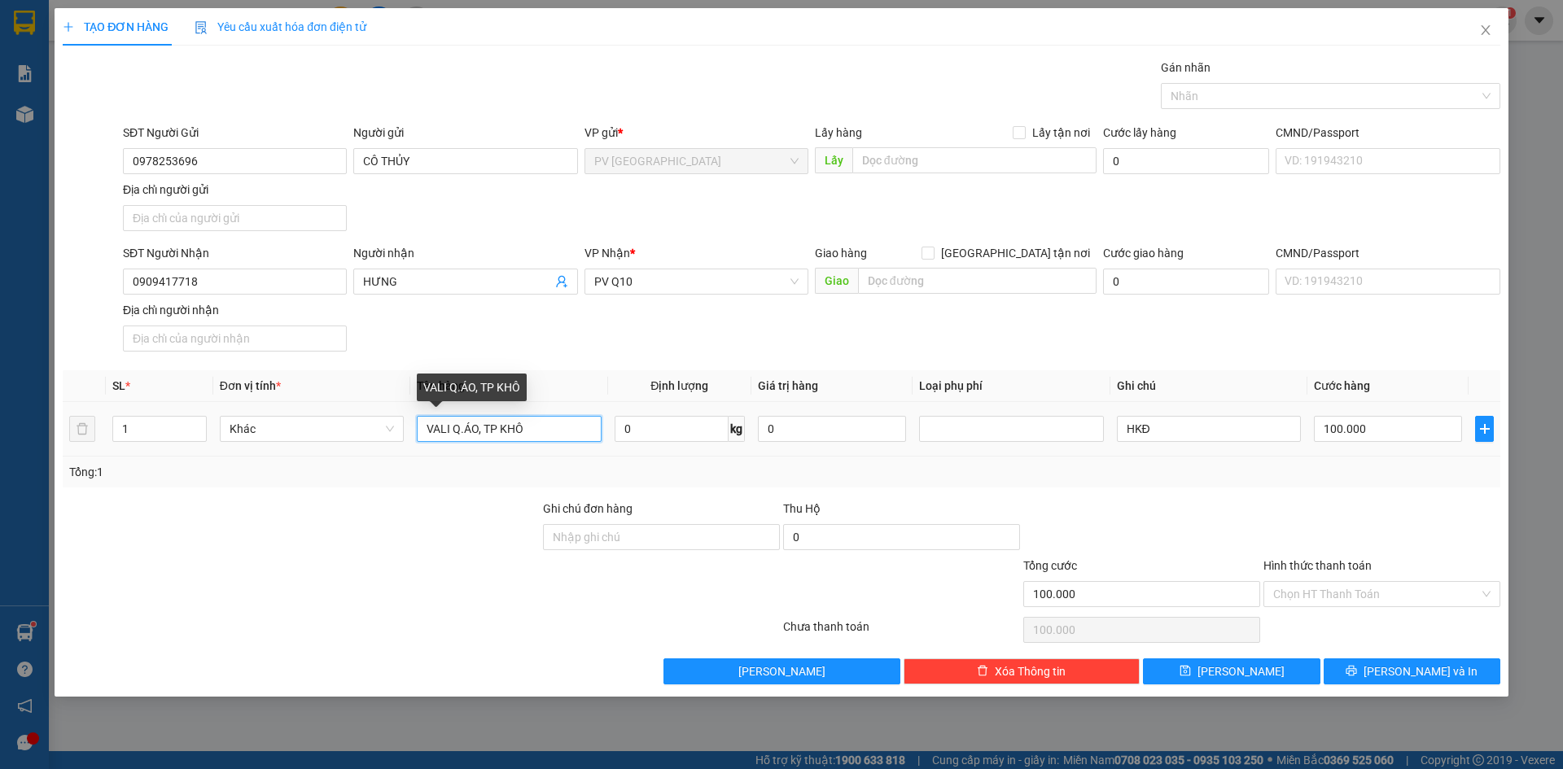
click at [581, 431] on input "VALI Q.ÁO, TP KHÔ" at bounding box center [509, 429] width 184 height 26
type input "THÙNG LOA"
click at [1199, 437] on input "HKĐ" at bounding box center [1209, 429] width 184 height 26
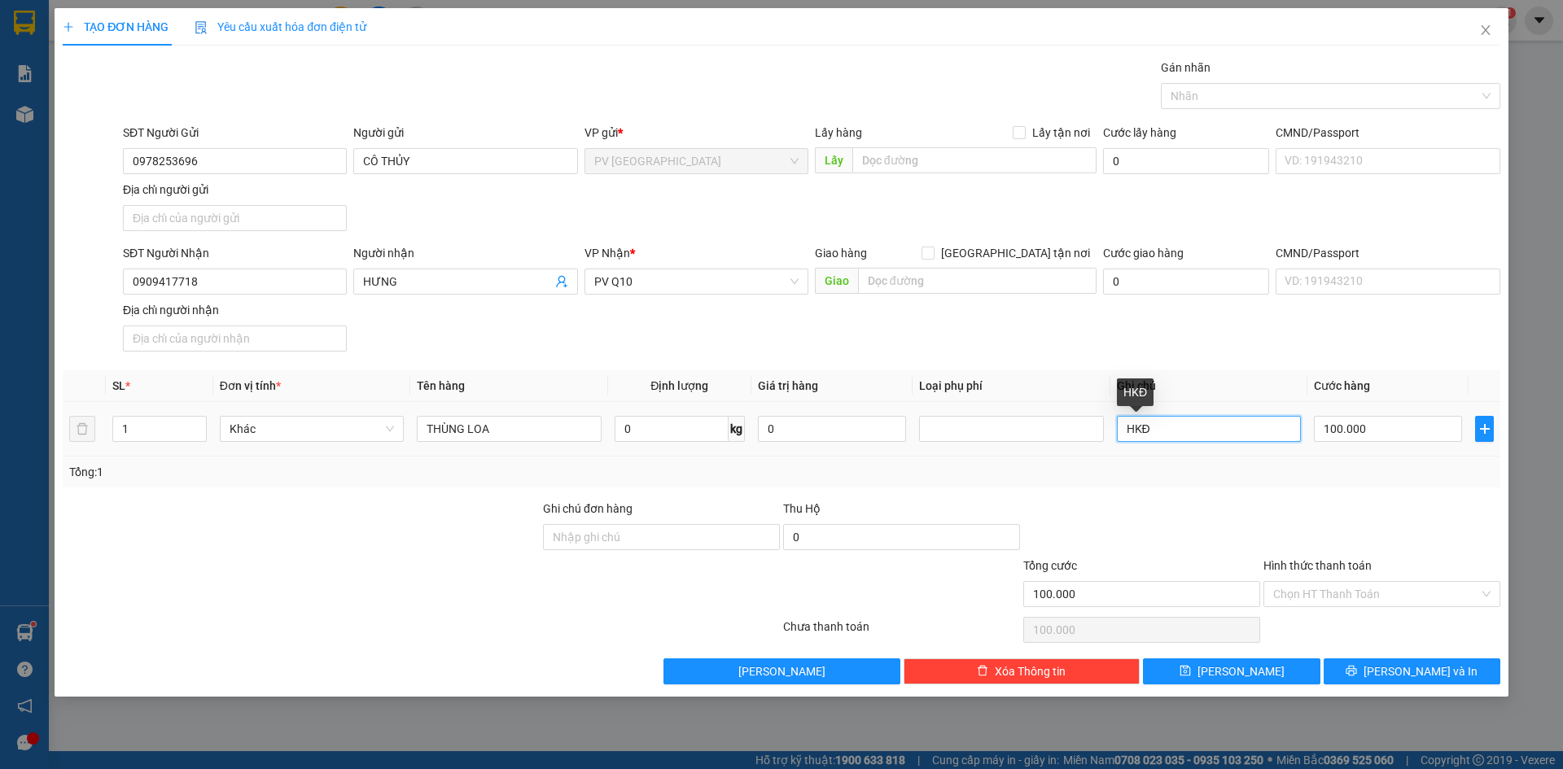
click at [1199, 437] on input "HKĐ" at bounding box center [1209, 429] width 184 height 26
type input "K"
type input "KHÔNG BAO HƯ HỎNG"
click at [1371, 432] on input "100.000" at bounding box center [1388, 429] width 148 height 26
type input "7"
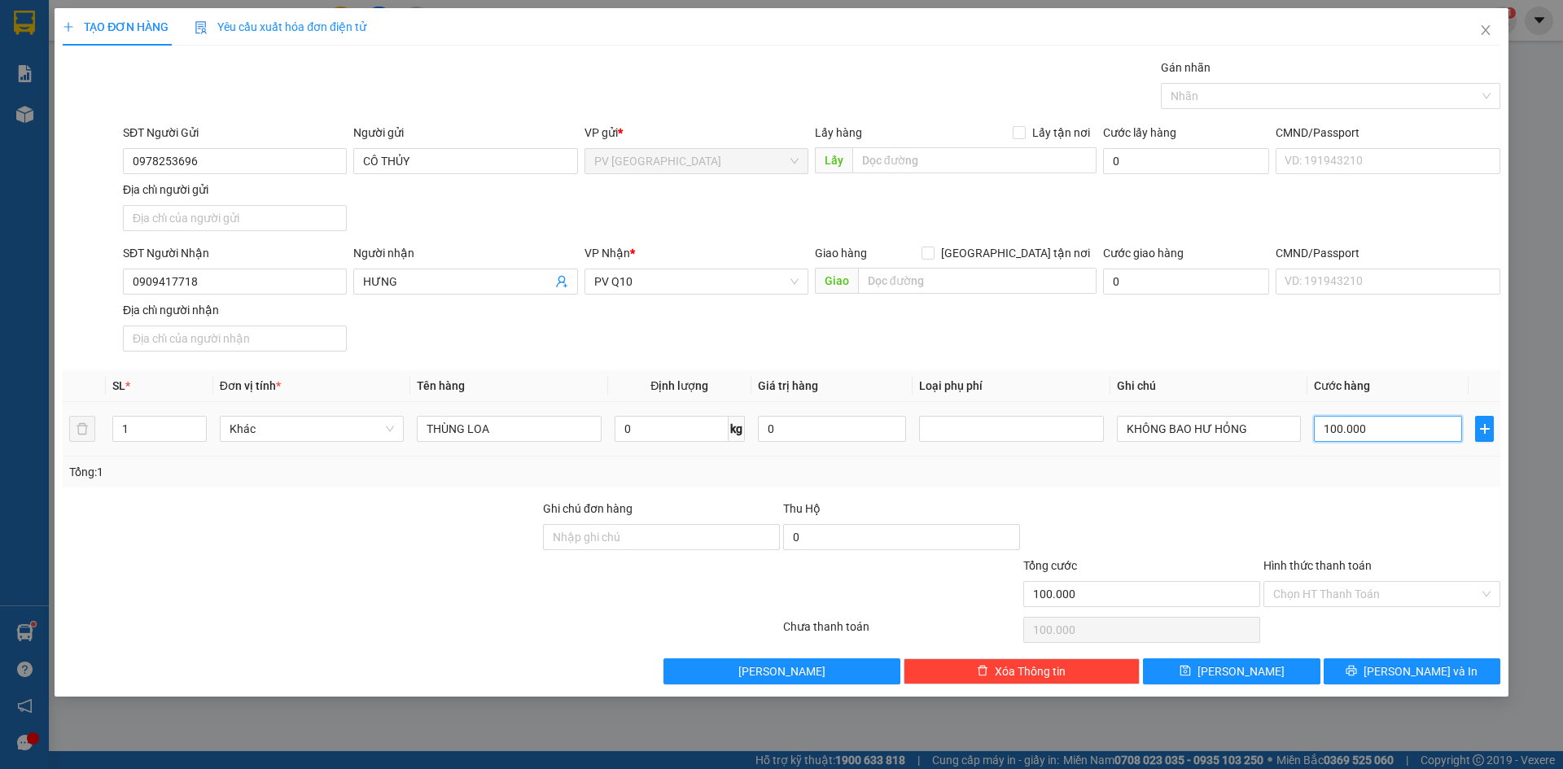
type input "7"
type input "70"
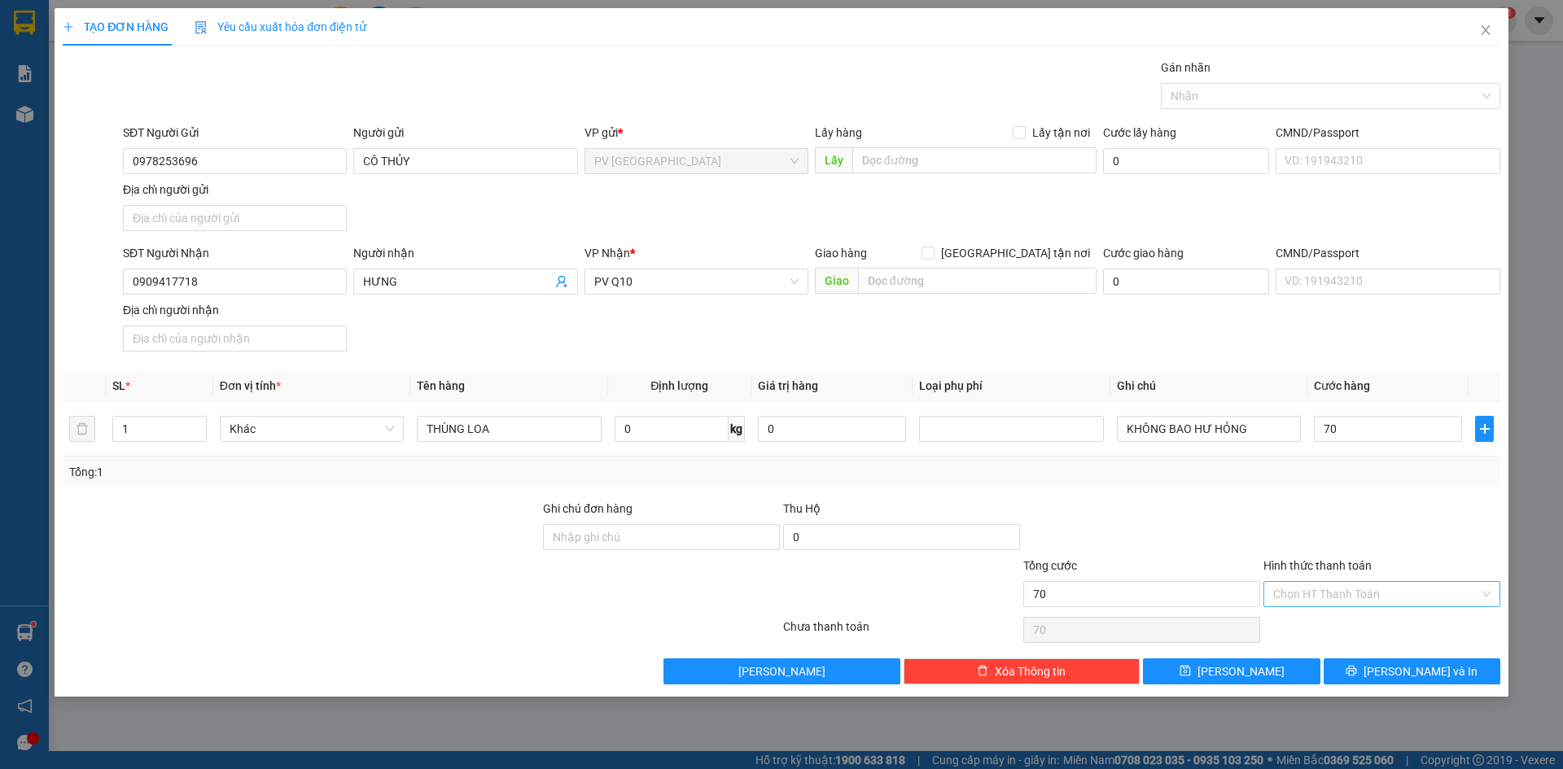
type input "70.000"
click at [1340, 599] on input "Hình thức thanh toán" at bounding box center [1376, 594] width 206 height 24
click at [1331, 624] on div "Tại văn phòng" at bounding box center [1381, 627] width 217 height 18
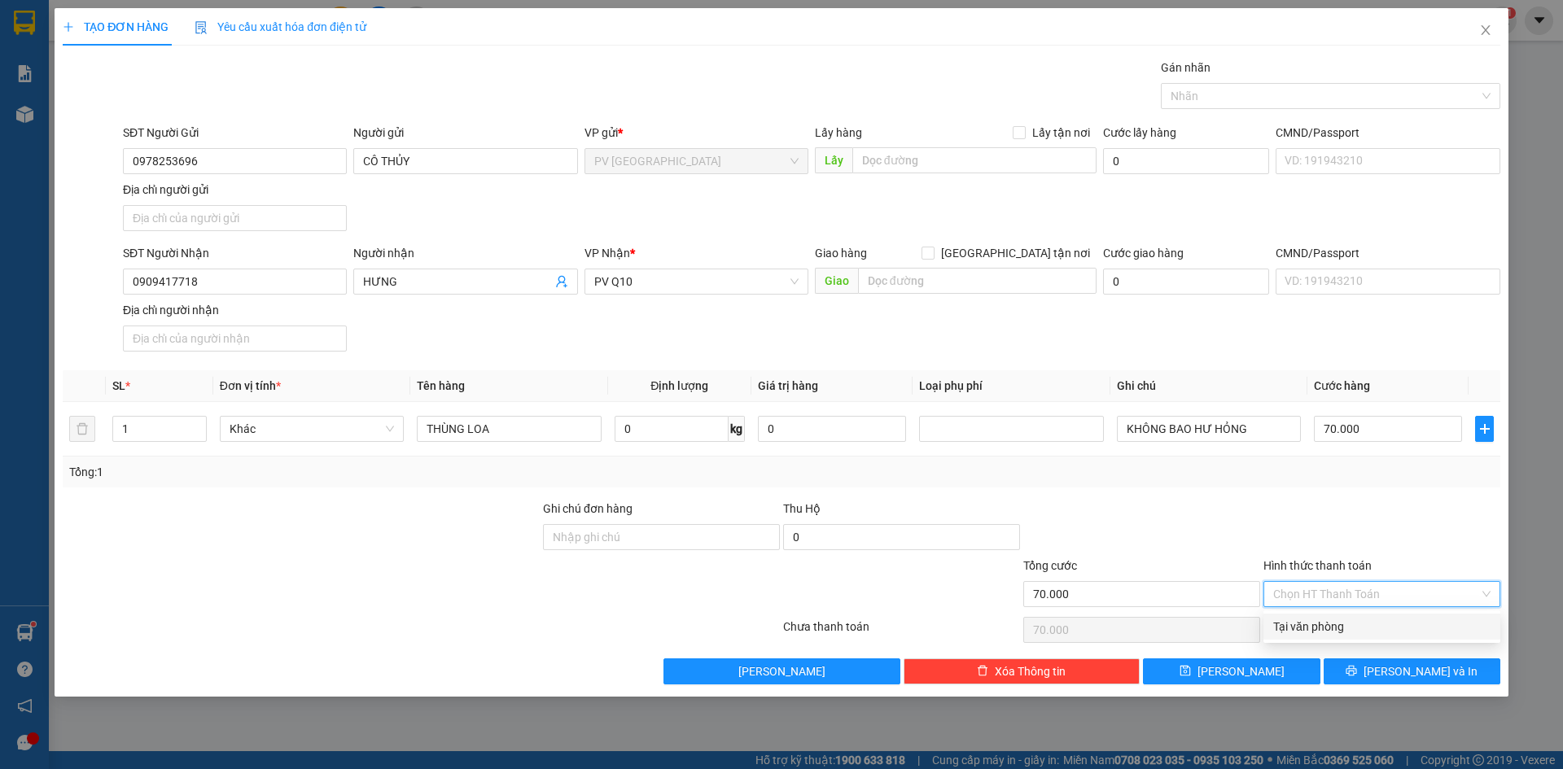
type input "0"
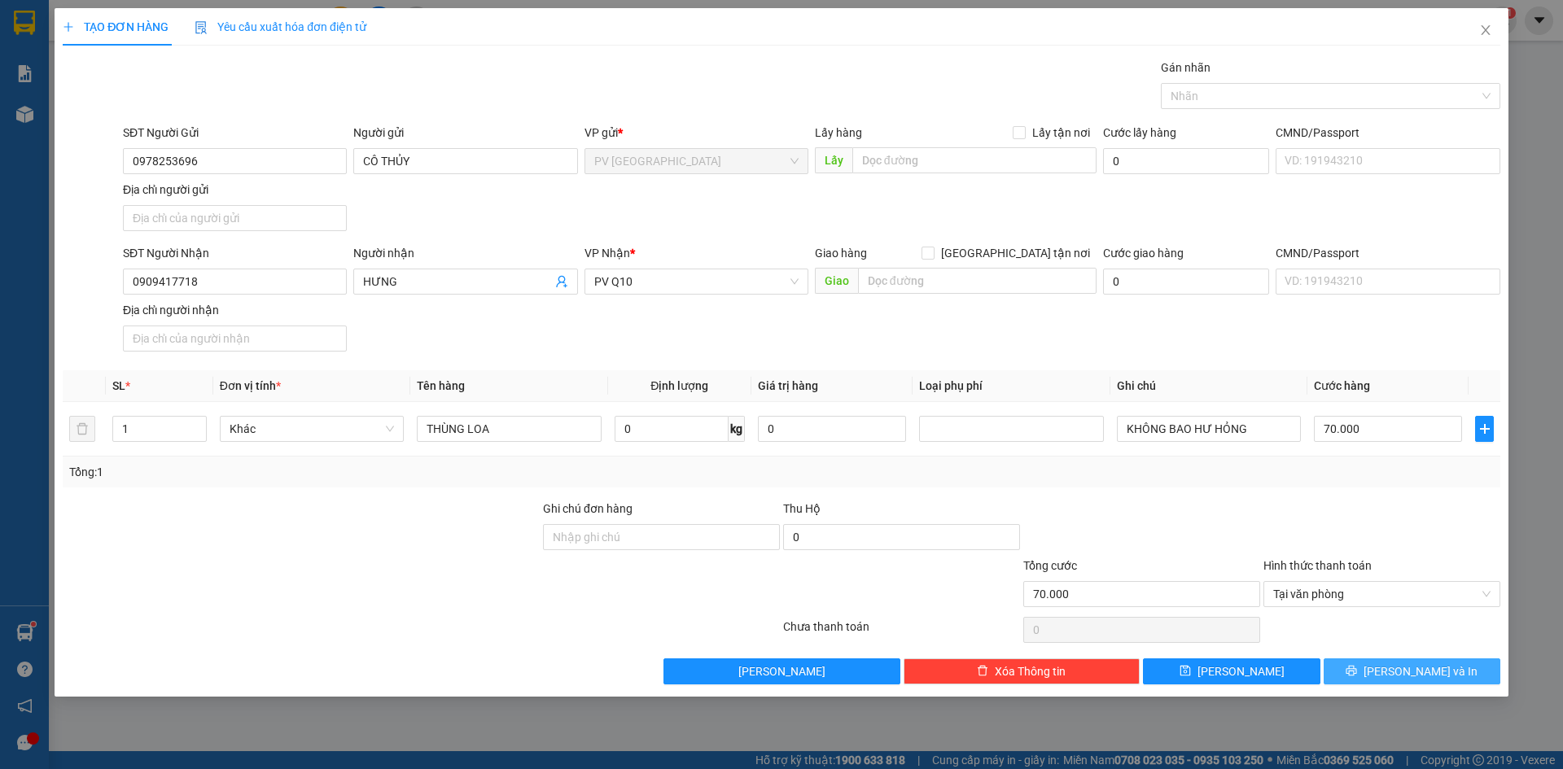
click at [1352, 668] on button "[PERSON_NAME] và In" at bounding box center [1412, 672] width 177 height 26
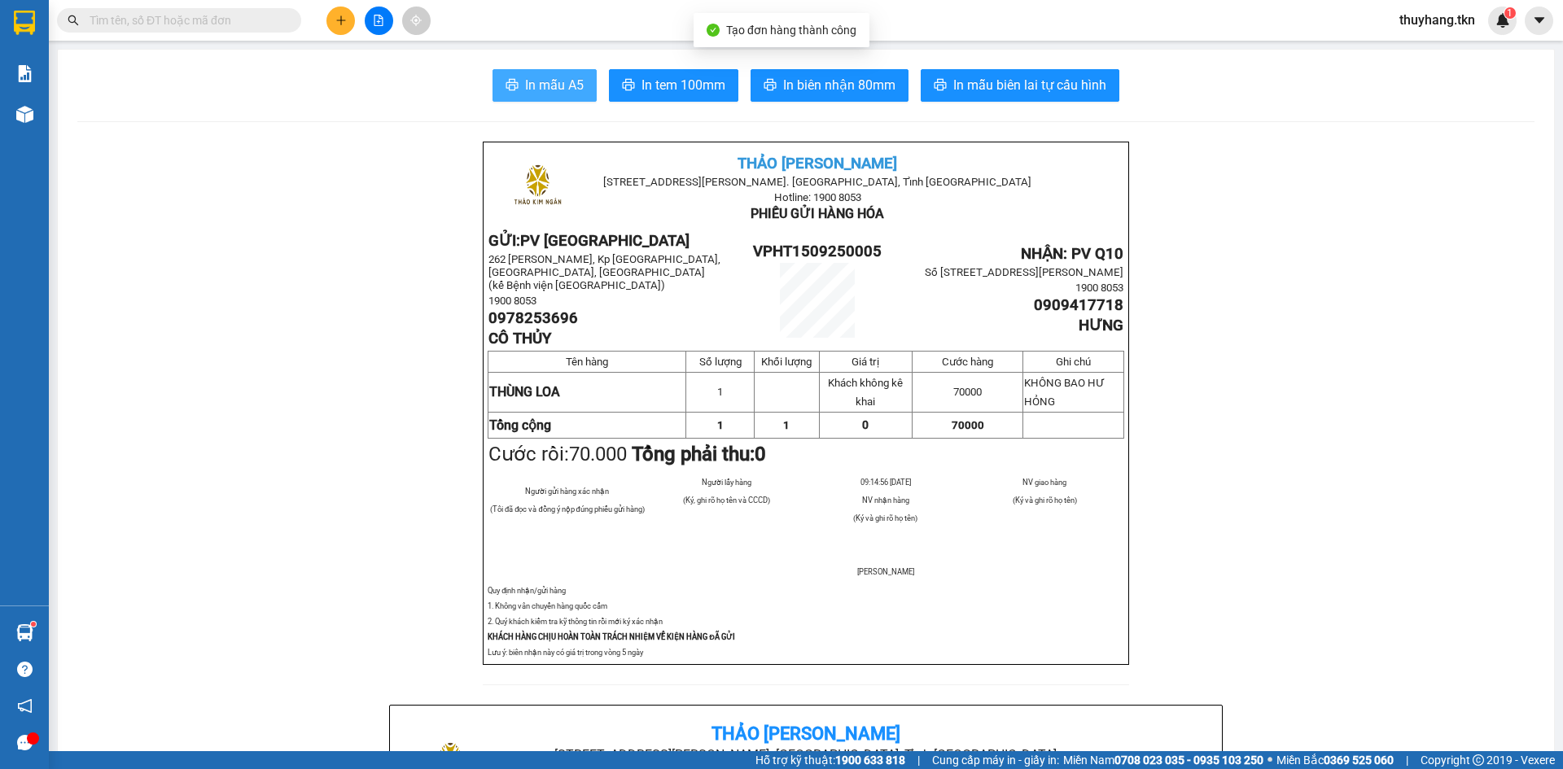
click at [554, 86] on span "In mẫu A5" at bounding box center [554, 85] width 59 height 20
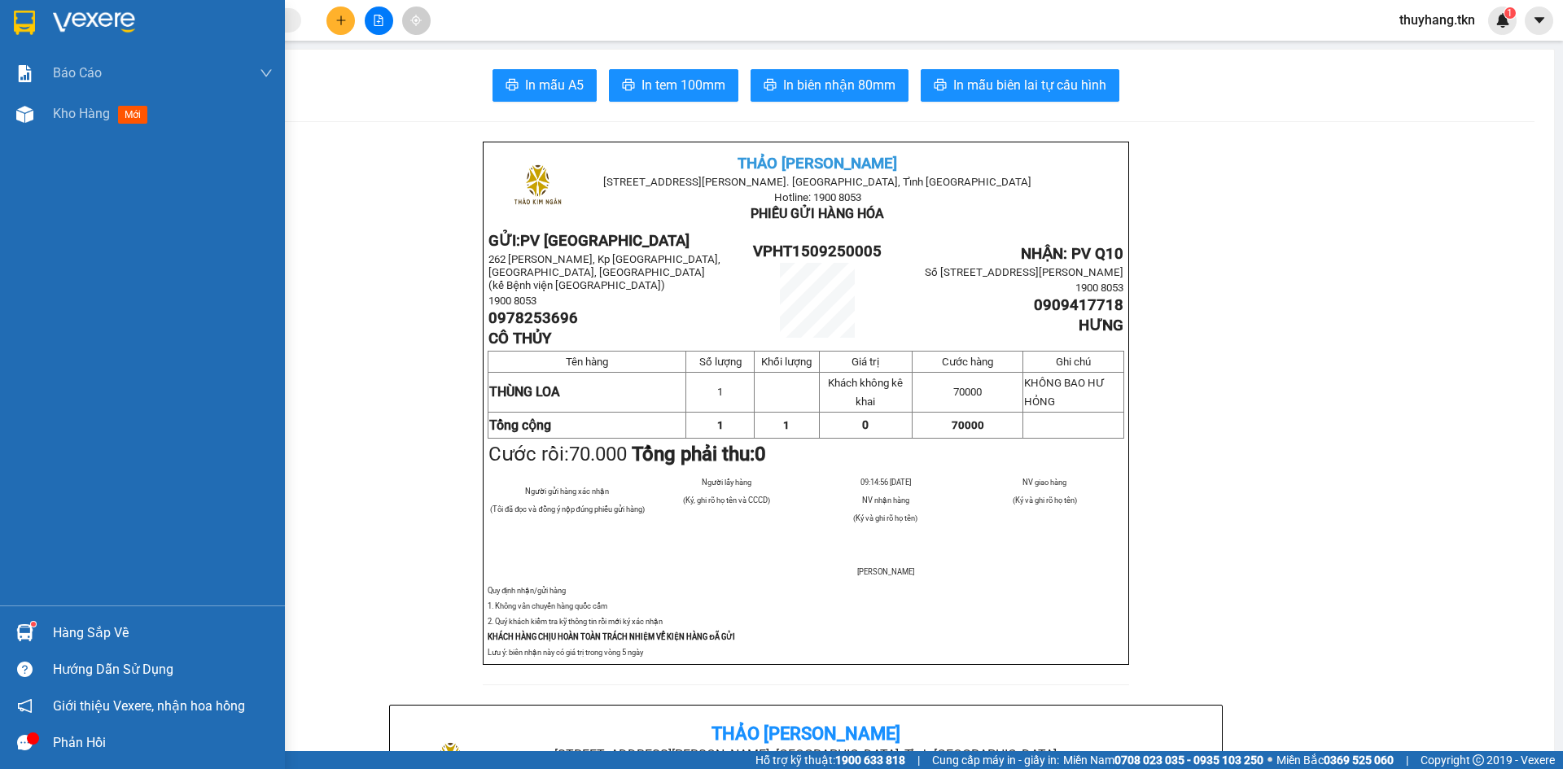
click at [38, 25] on div at bounding box center [25, 22] width 28 height 28
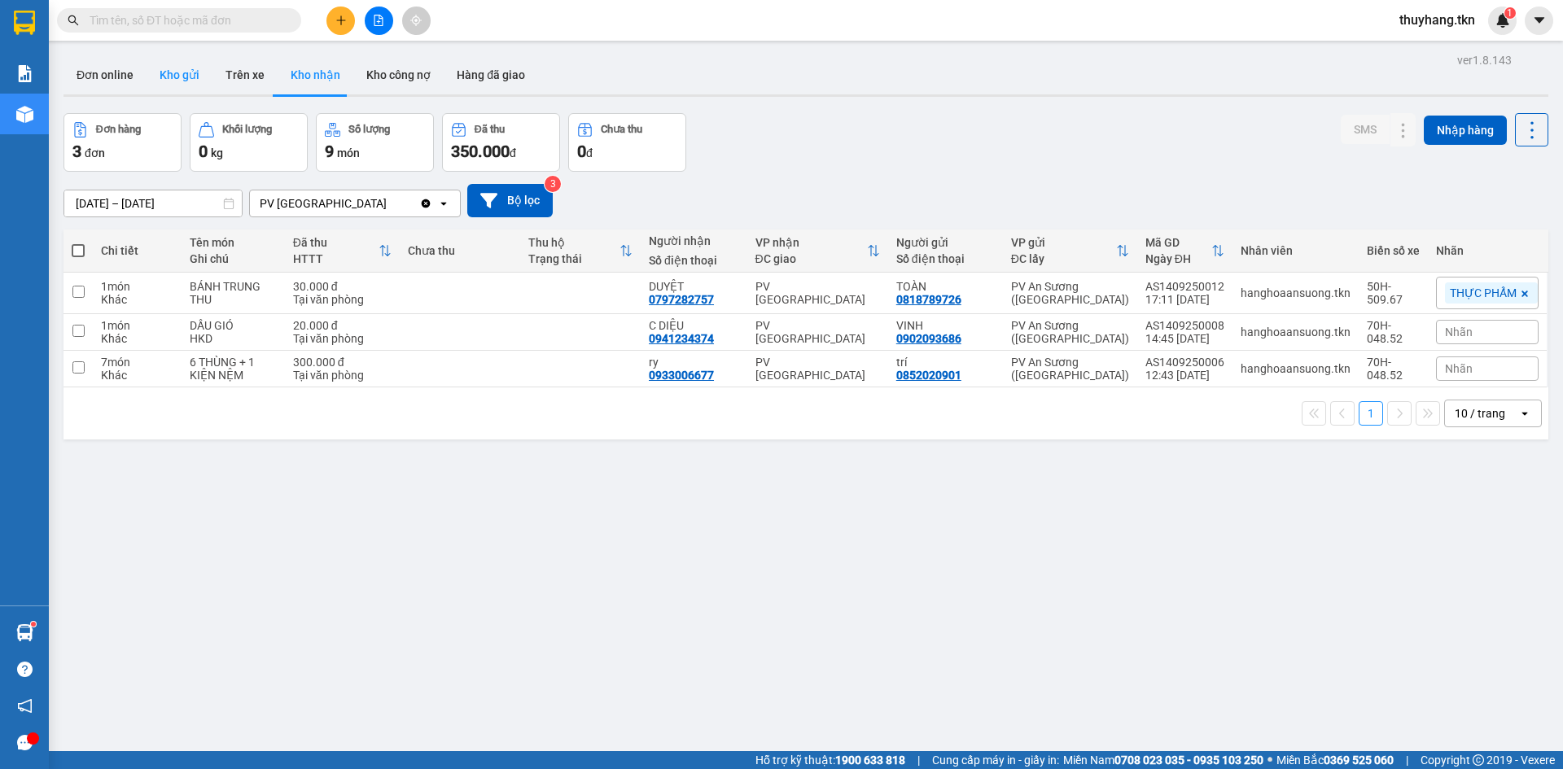
click at [173, 69] on button "Kho gửi" at bounding box center [180, 74] width 66 height 39
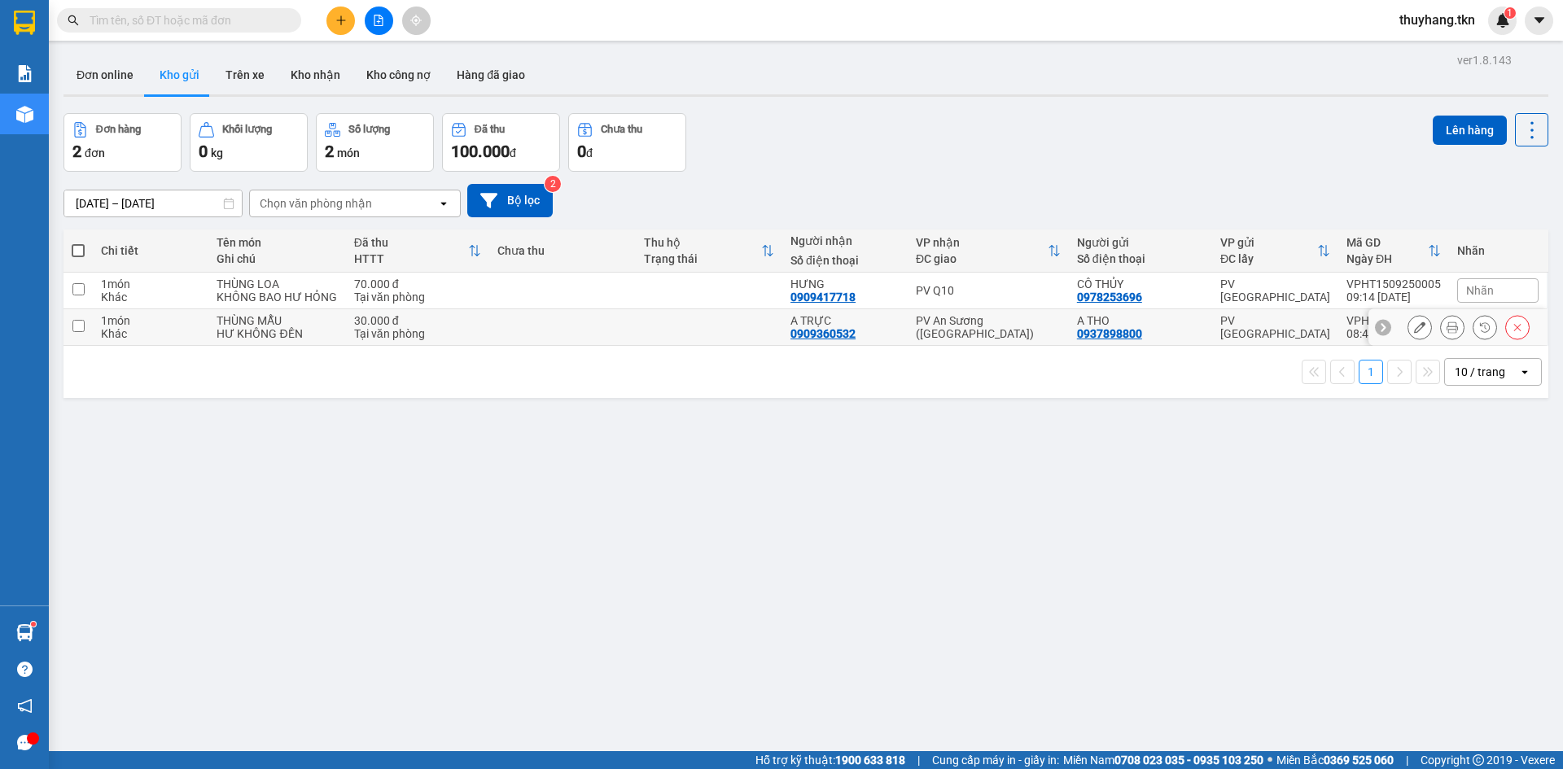
click at [730, 328] on td at bounding box center [709, 327] width 147 height 37
checkbox input "true"
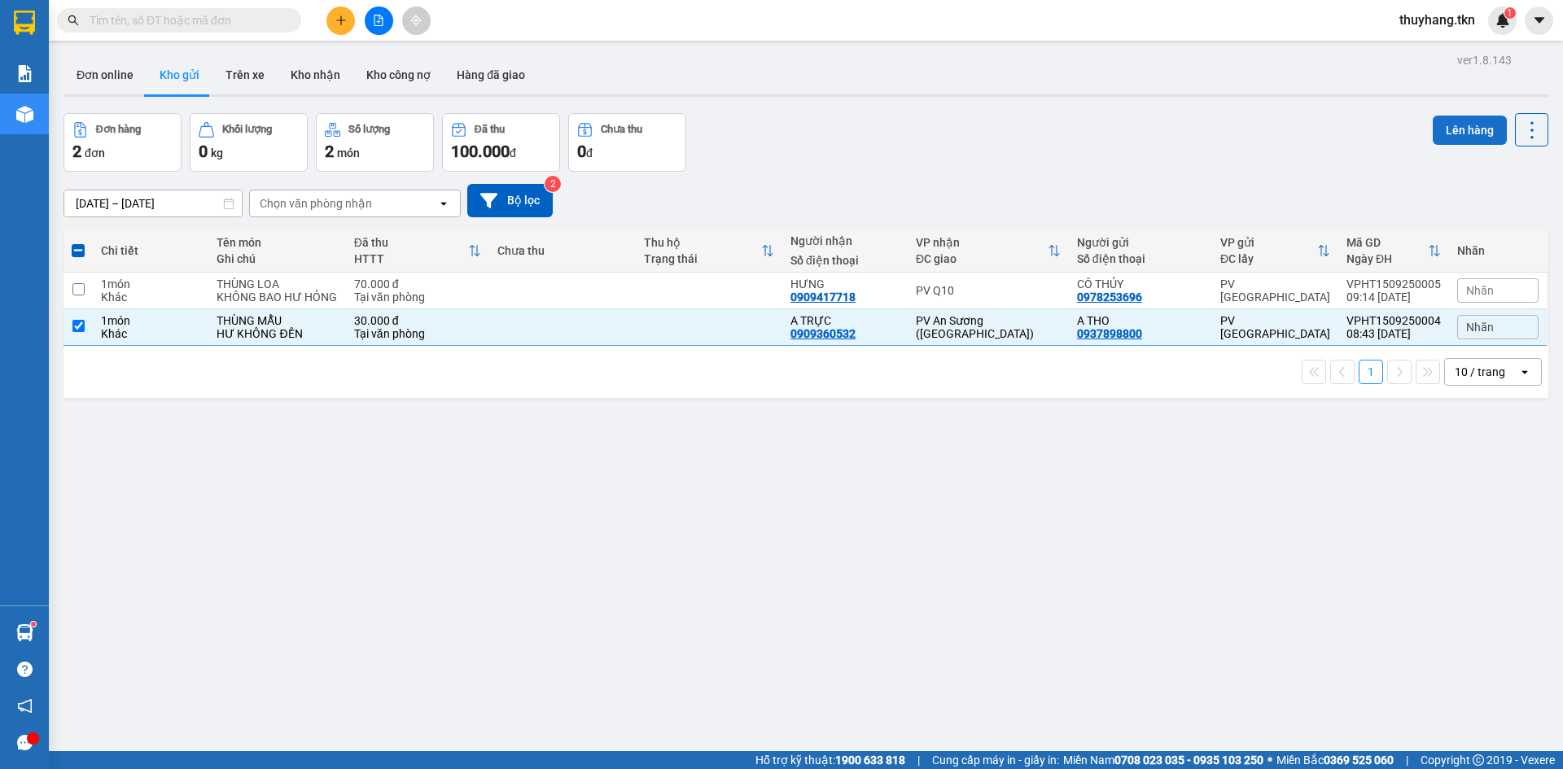
click at [1453, 126] on button "Lên hàng" at bounding box center [1470, 130] width 74 height 29
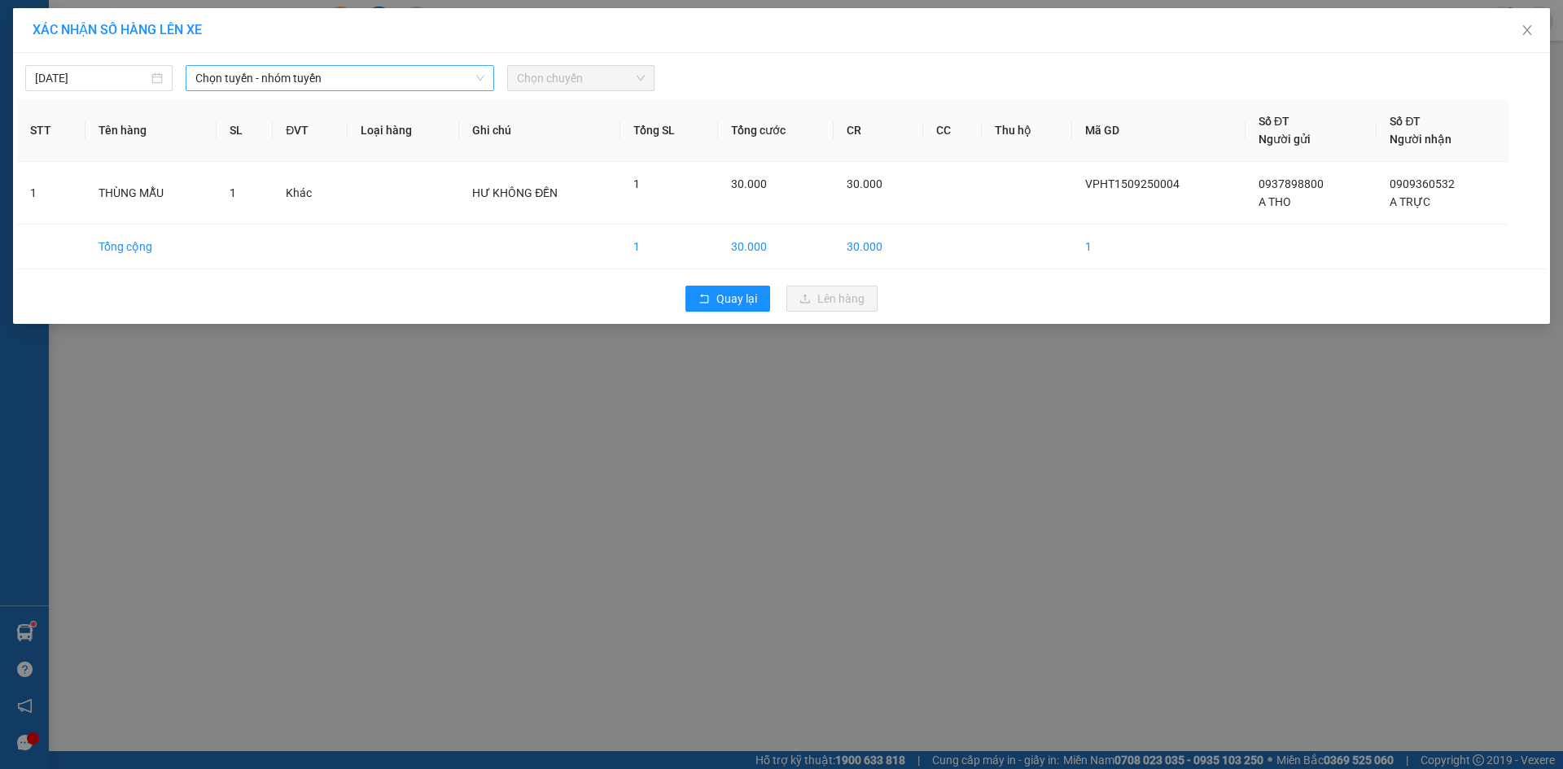
click at [376, 82] on span "Chọn tuyến - nhóm tuyến" at bounding box center [339, 78] width 289 height 24
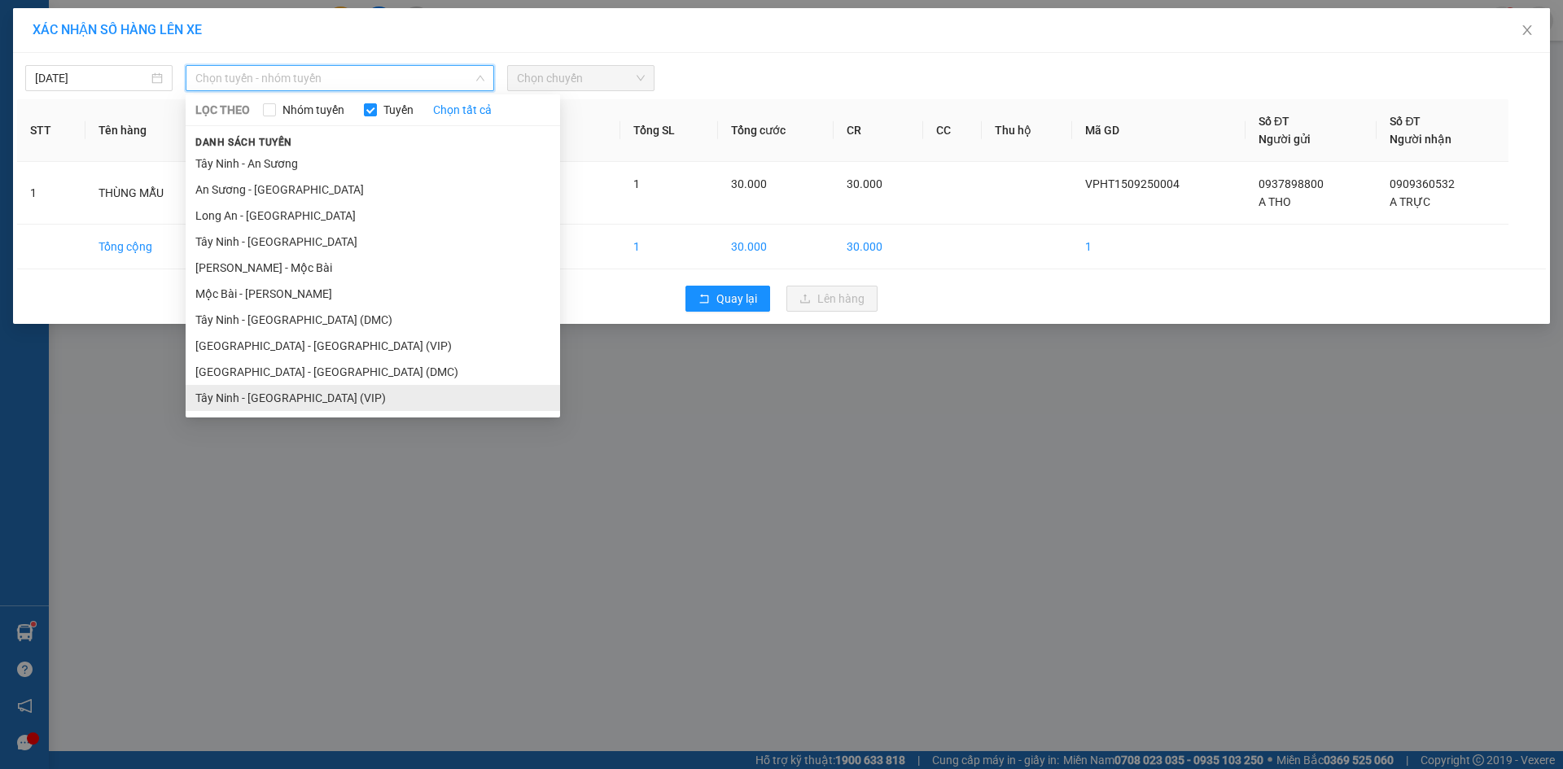
click at [317, 398] on li "Tây Ninh - [GEOGRAPHIC_DATA] (VIP)" at bounding box center [373, 398] width 375 height 26
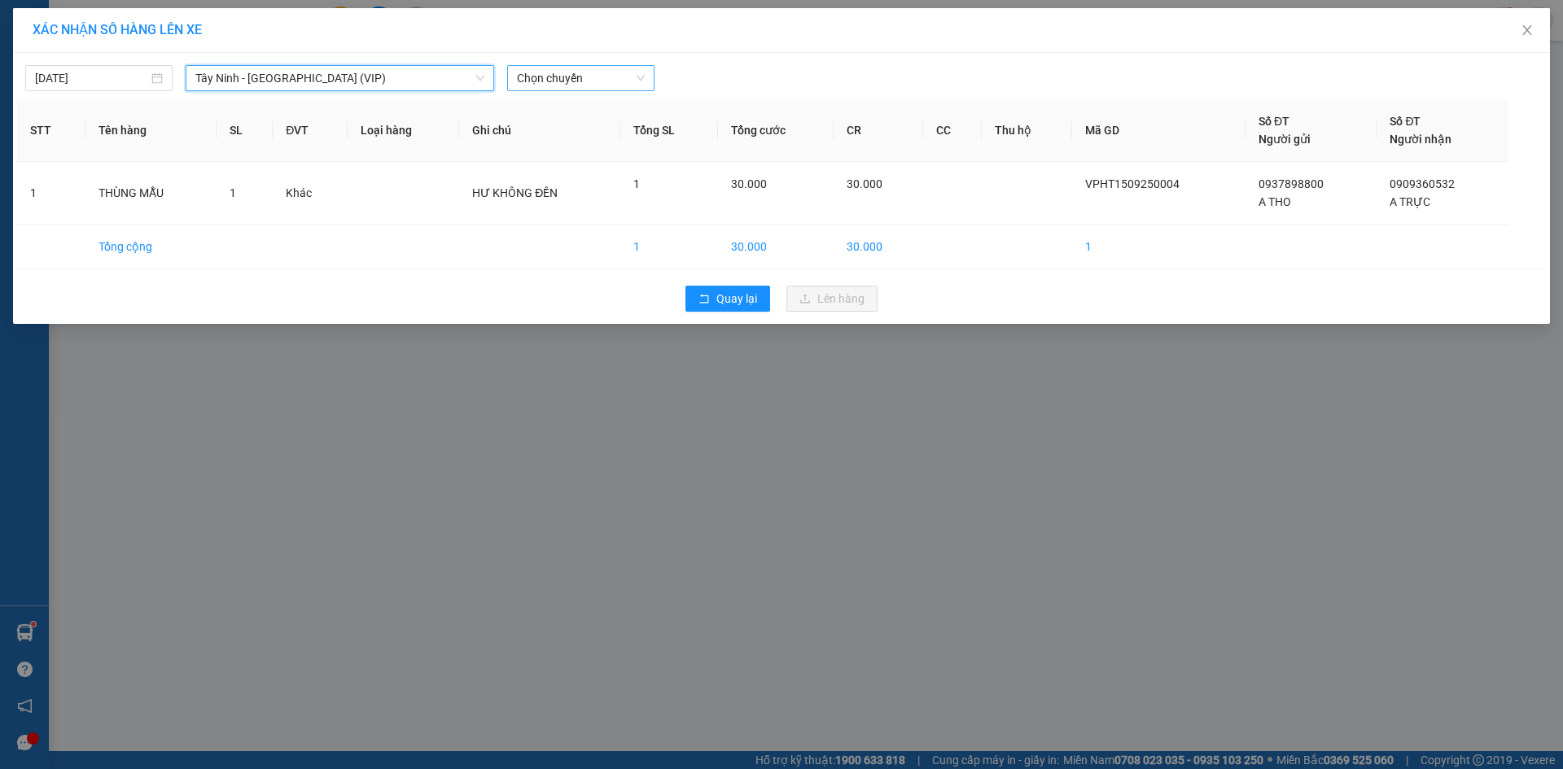
click at [586, 77] on span "Chọn chuyến" at bounding box center [581, 78] width 128 height 24
type input "4792"
click at [601, 139] on div "08:40 (TC) - 70H-047.92" at bounding box center [580, 137] width 127 height 18
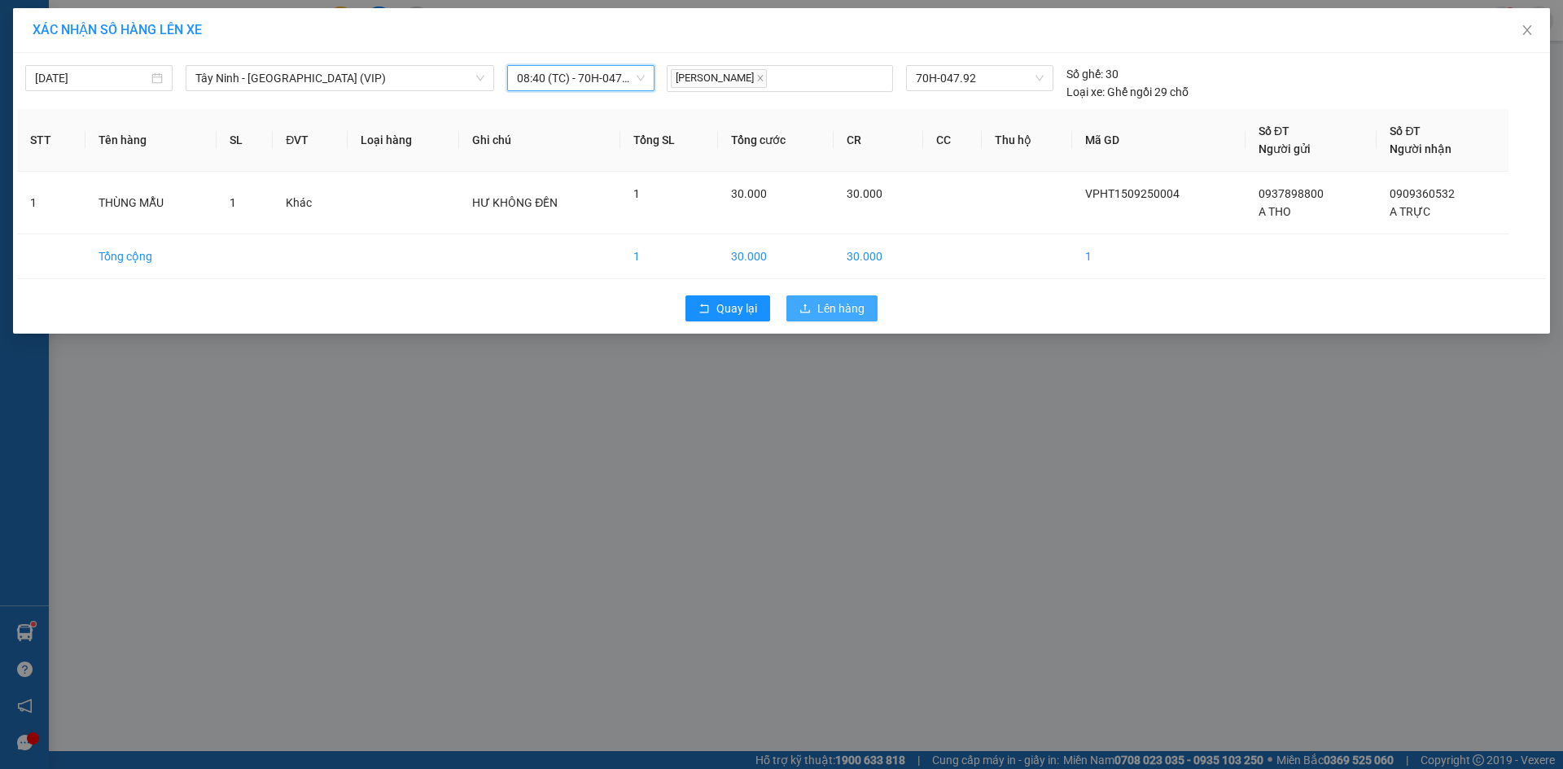
click at [833, 309] on span "Lên hàng" at bounding box center [840, 309] width 47 height 18
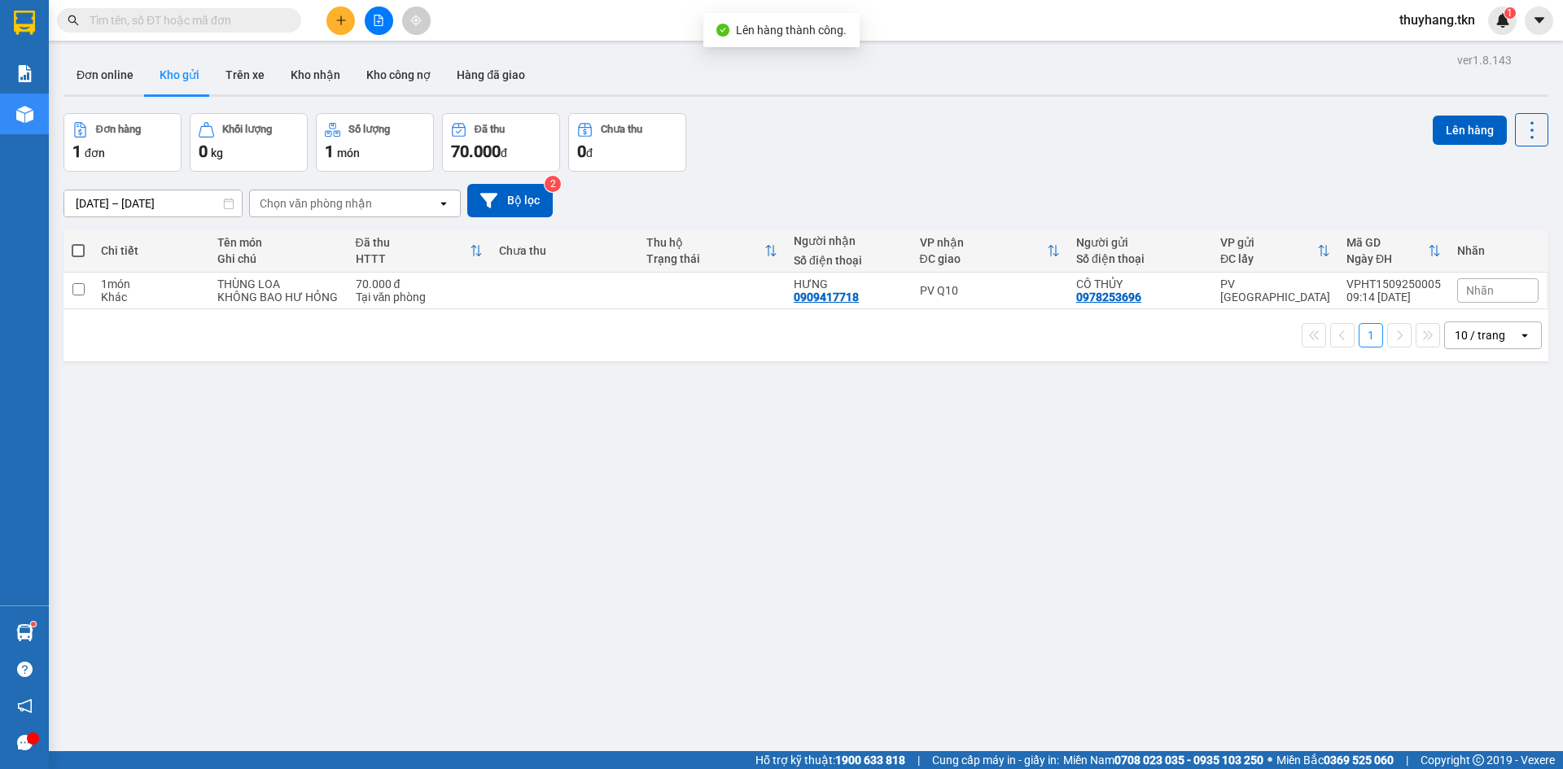
click at [809, 156] on div "Đơn hàng 1 đơn Khối lượng 0 kg Số lượng 1 món Đã thu 70.000 đ Chưa thu 0 đ Lên …" at bounding box center [806, 142] width 1485 height 59
click at [313, 72] on button "Kho nhận" at bounding box center [316, 74] width 76 height 39
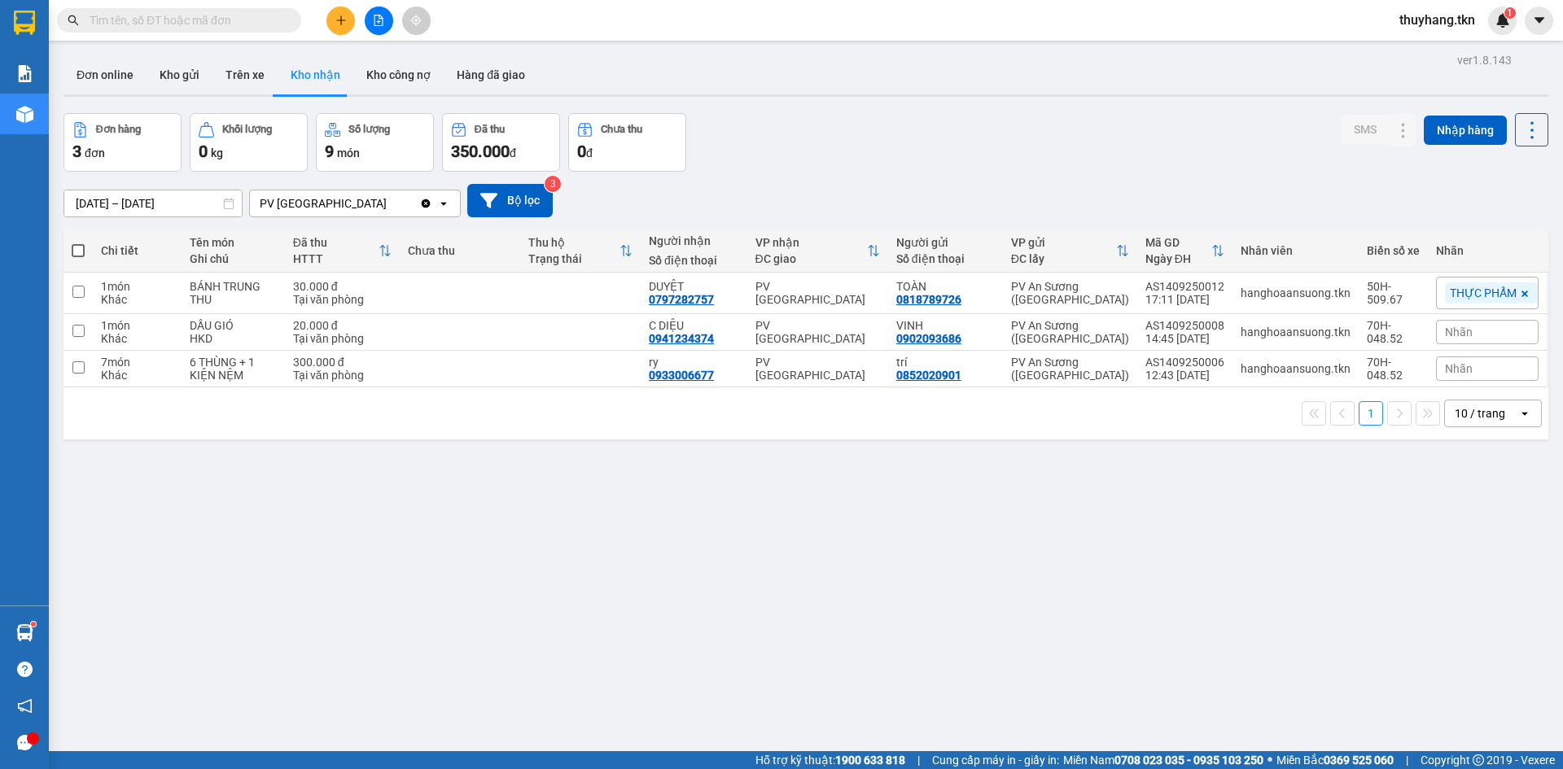
click at [195, 16] on input "text" at bounding box center [186, 20] width 192 height 18
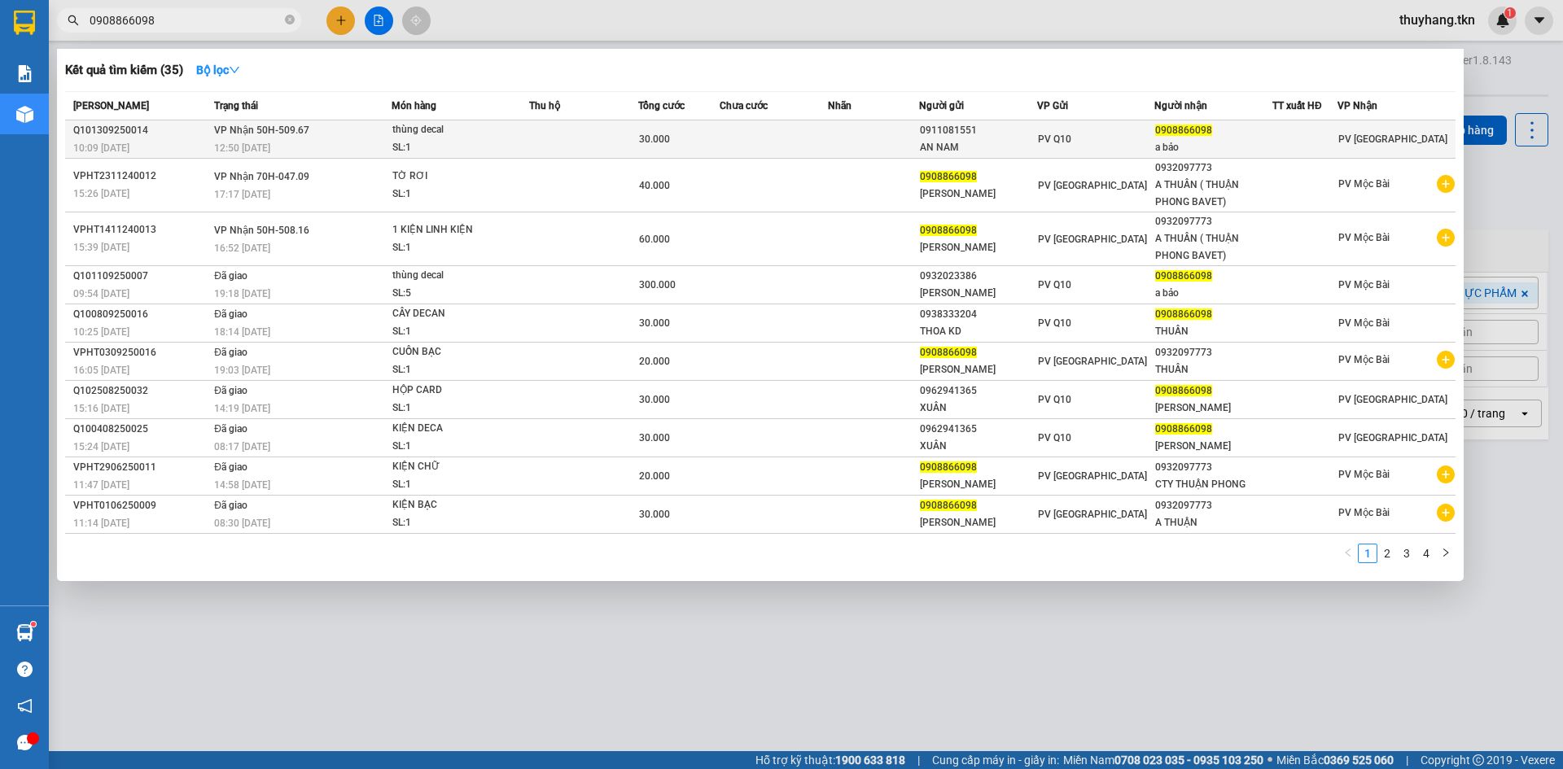
type input "0908866098"
click at [338, 134] on td "VP Nhận 50H-509.67 12:50 - 13/09" at bounding box center [301, 140] width 182 height 38
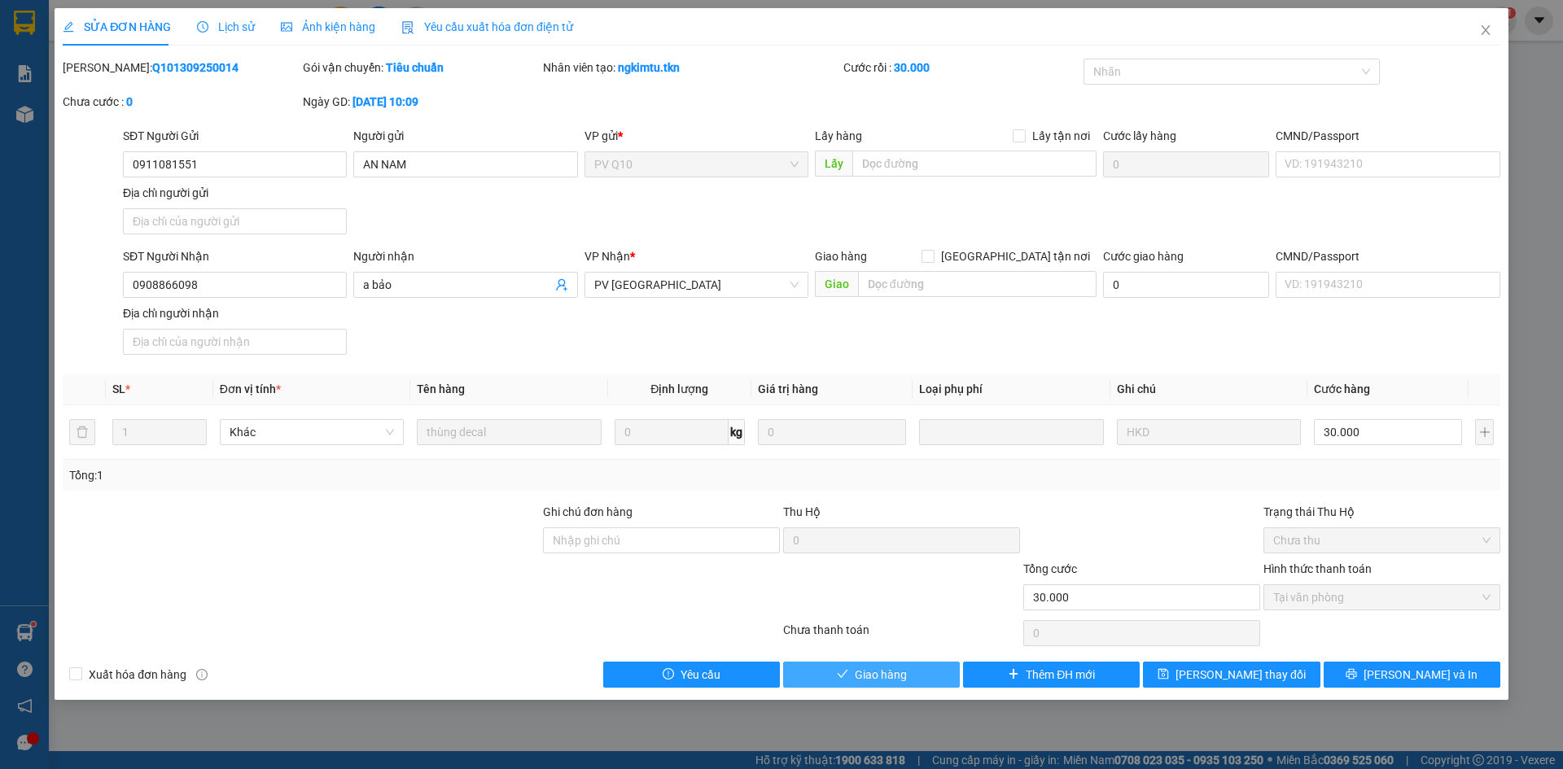
drag, startPoint x: 902, startPoint y: 688, endPoint x: 896, endPoint y: 670, distance: 18.8
click at [901, 678] on div "SỬA ĐƠN HÀNG Lịch sử Ảnh kiện hàng Yêu cầu xuất hóa đơn điện tử Total Paid Fee …" at bounding box center [782, 354] width 1454 height 692
click at [896, 670] on span "Giao hàng" at bounding box center [881, 675] width 52 height 18
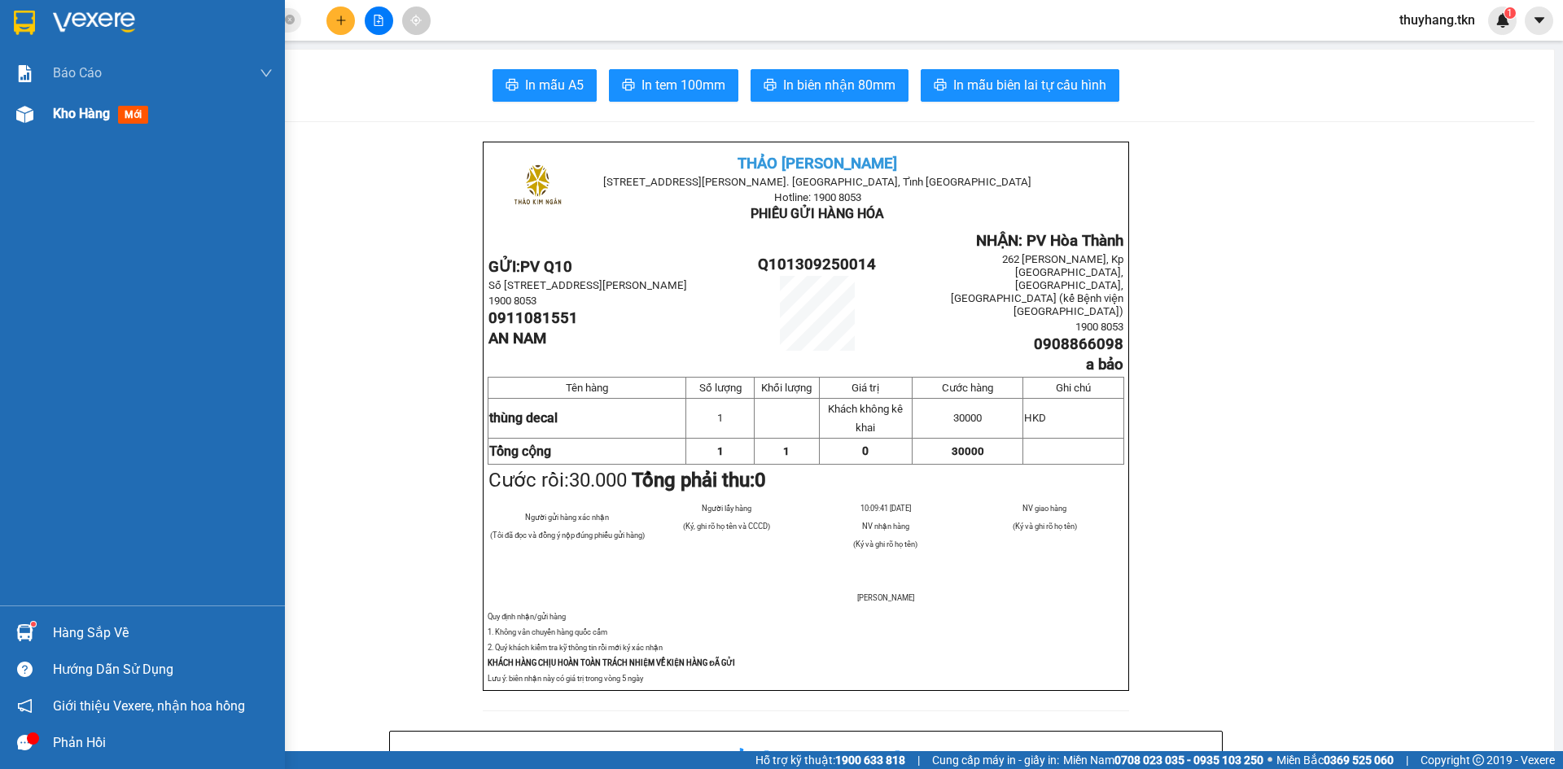
click at [29, 114] on img at bounding box center [24, 114] width 17 height 17
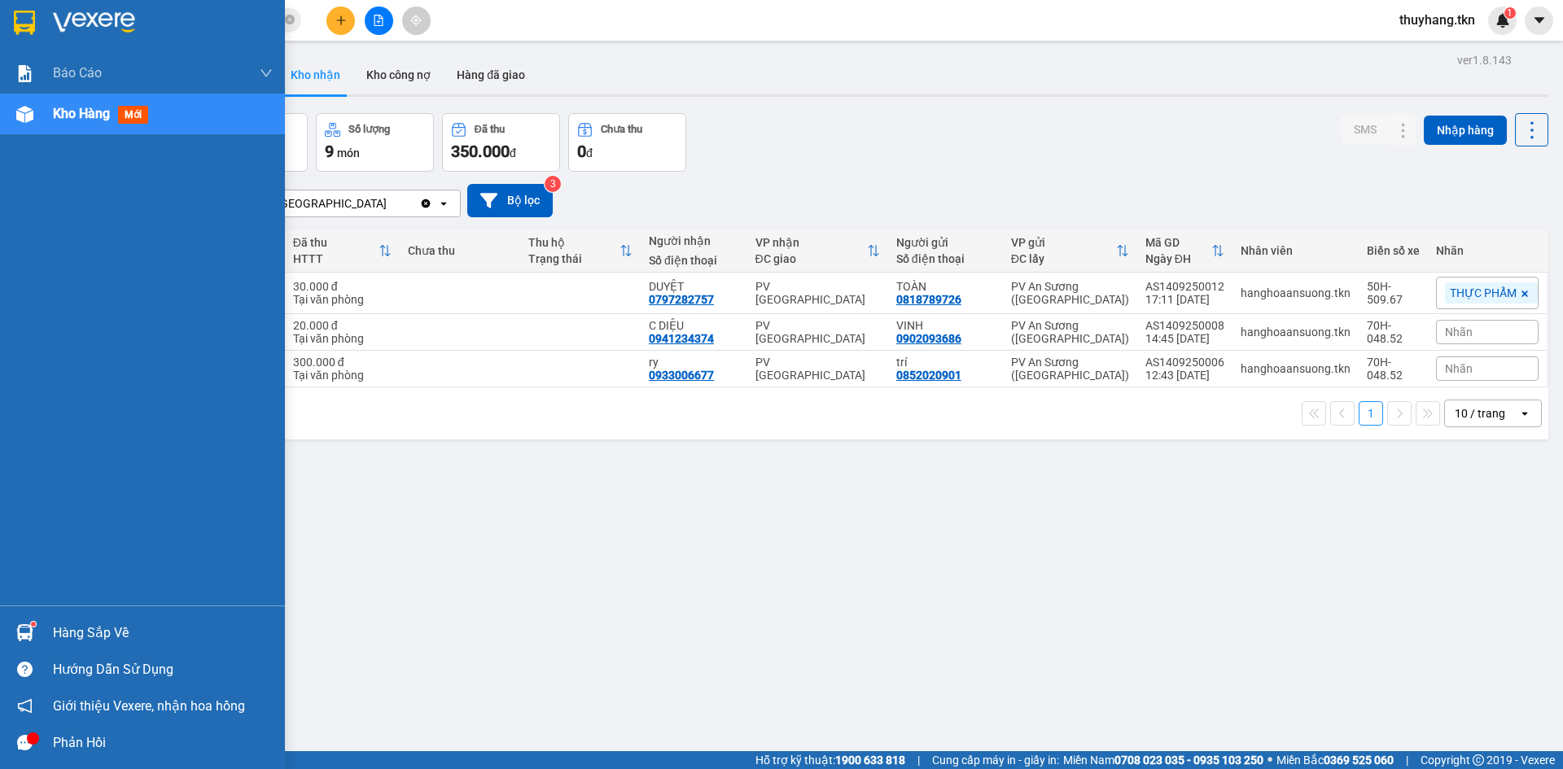
click at [22, 622] on div at bounding box center [25, 633] width 28 height 28
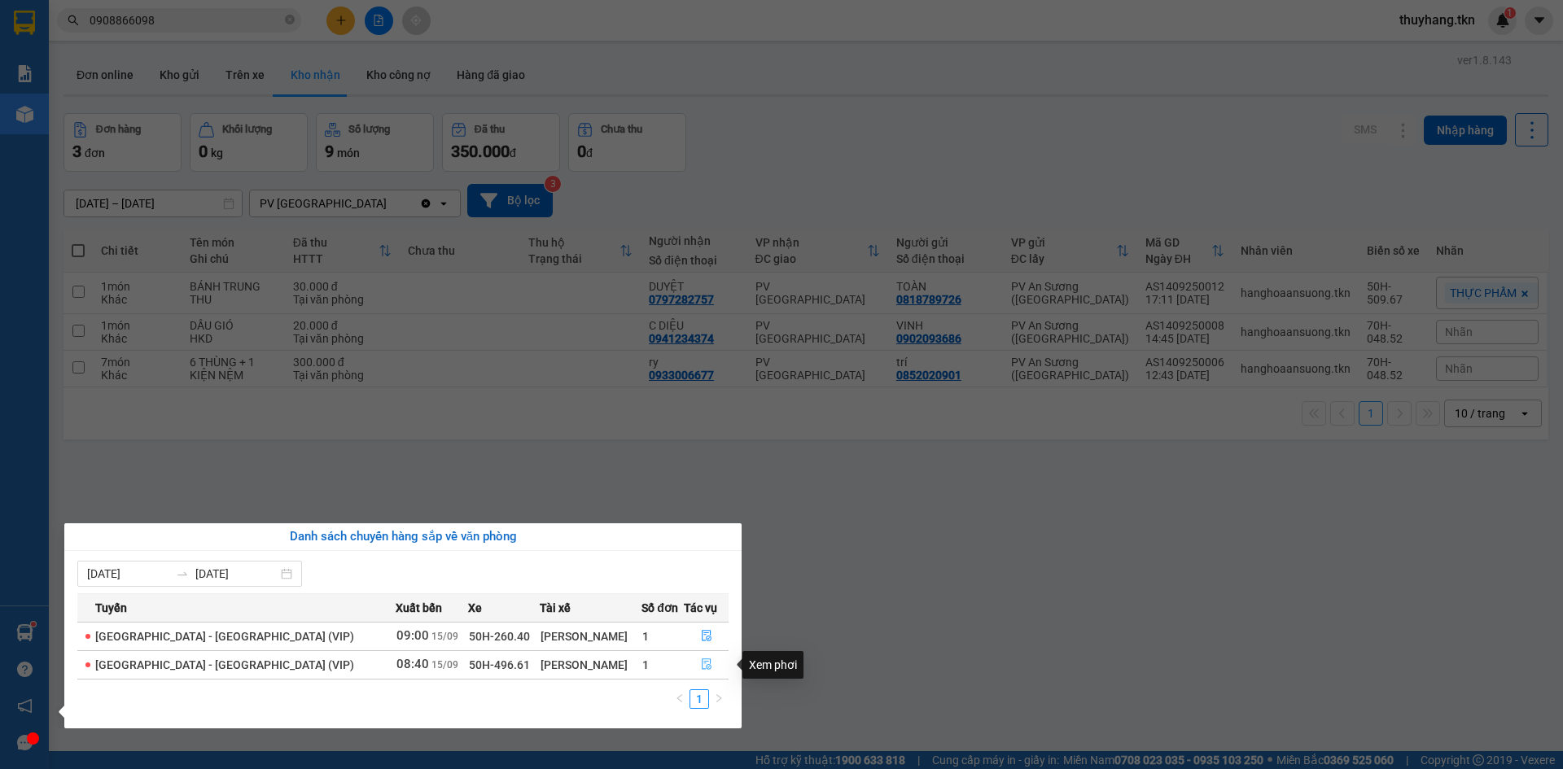
click at [701, 664] on icon "file-done" at bounding box center [706, 664] width 11 height 11
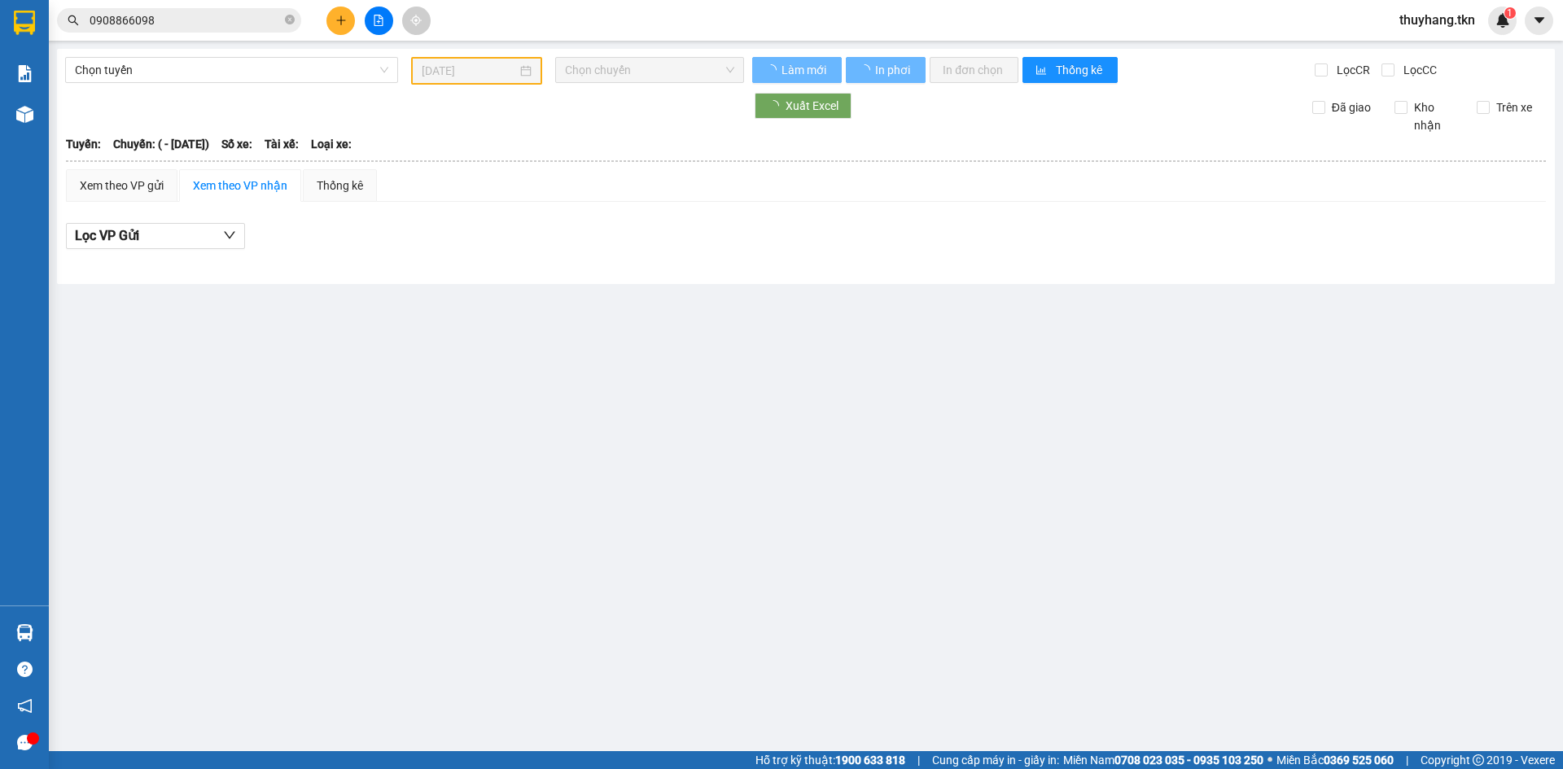
type input "[DATE]"
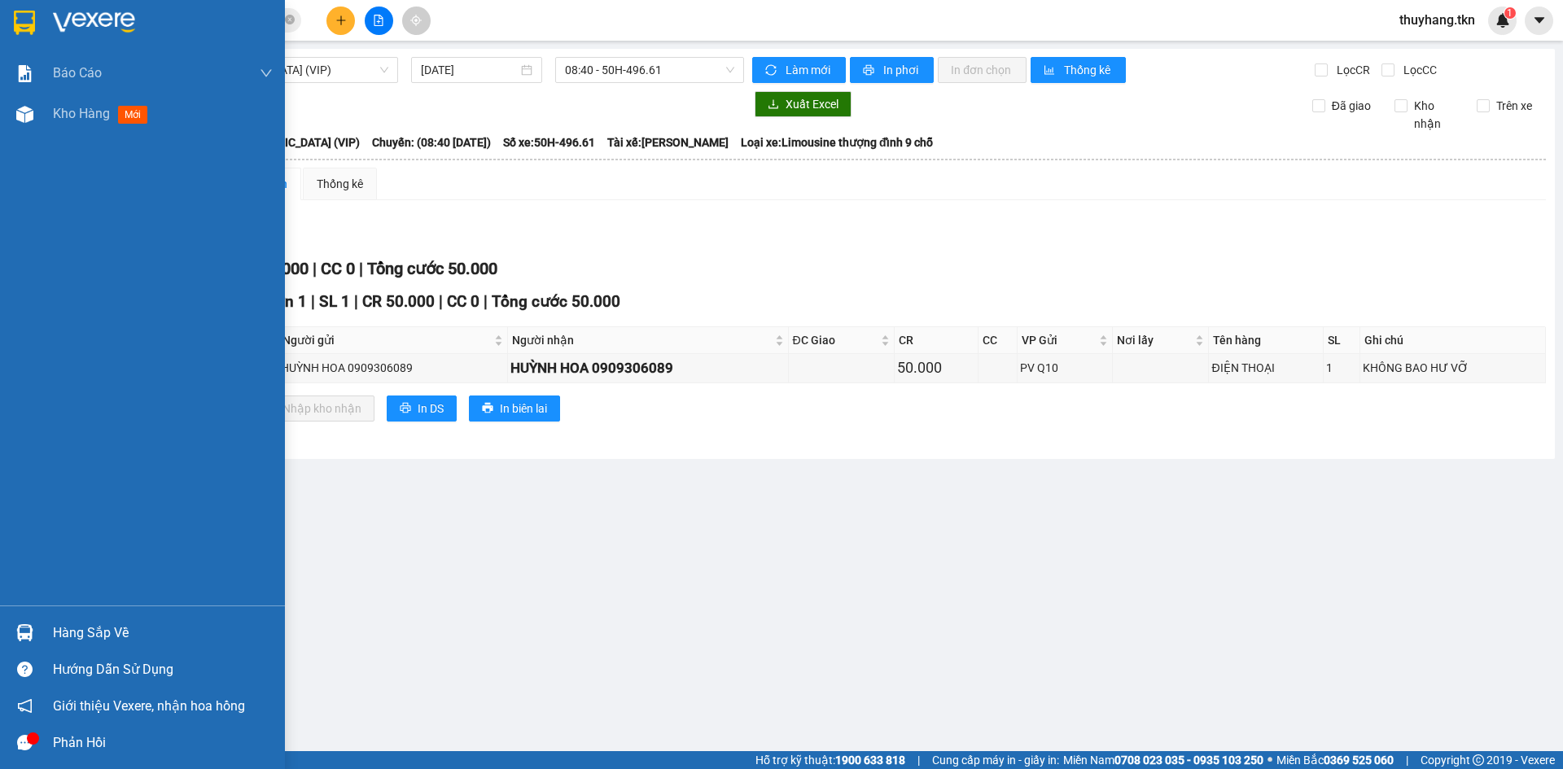
drag, startPoint x: 34, startPoint y: 624, endPoint x: 86, endPoint y: 625, distance: 52.1
click at [35, 624] on div at bounding box center [25, 633] width 28 height 28
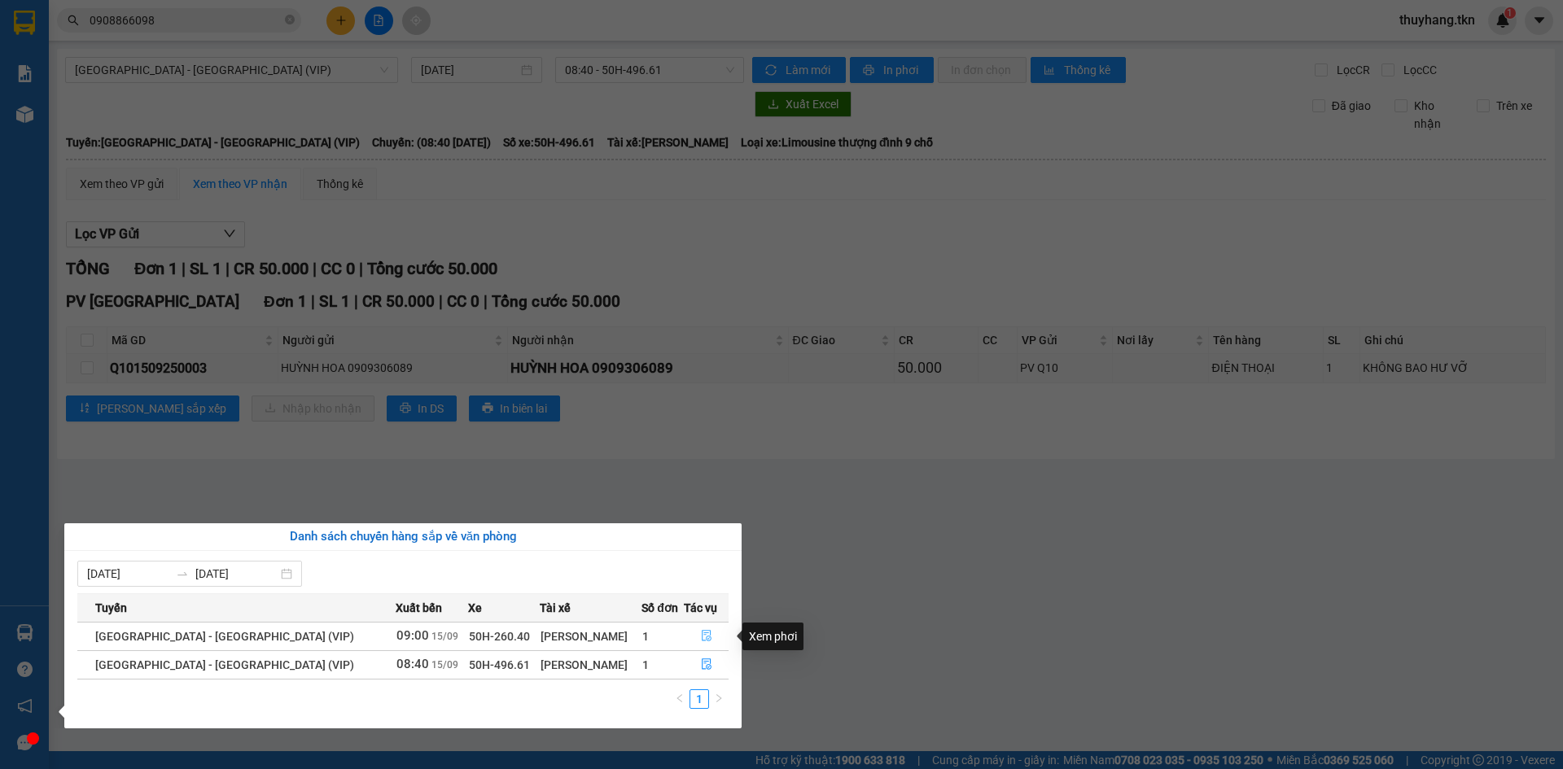
click at [705, 634] on icon "file-done" at bounding box center [706, 635] width 11 height 11
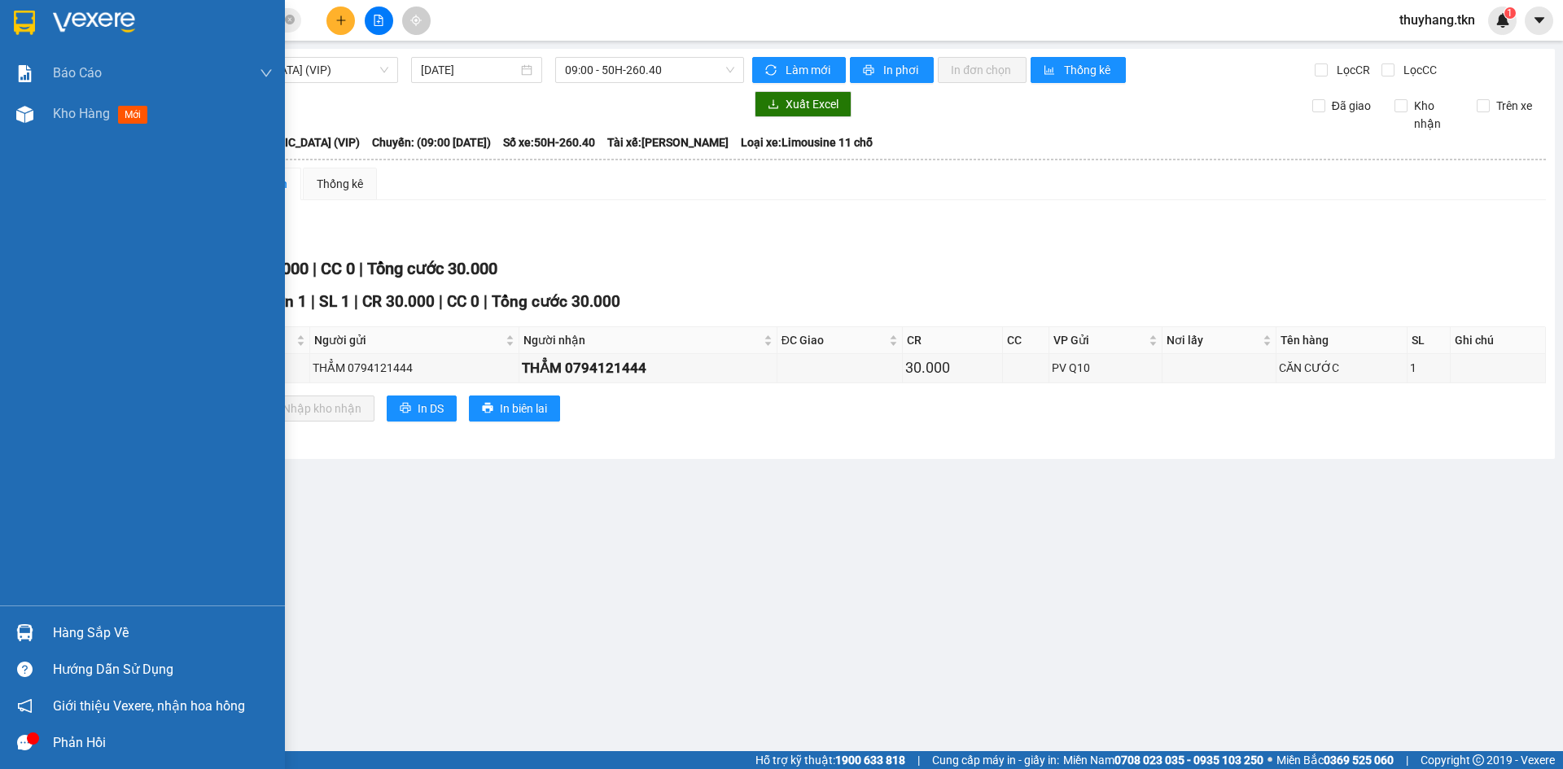
click at [19, 6] on div at bounding box center [142, 26] width 285 height 53
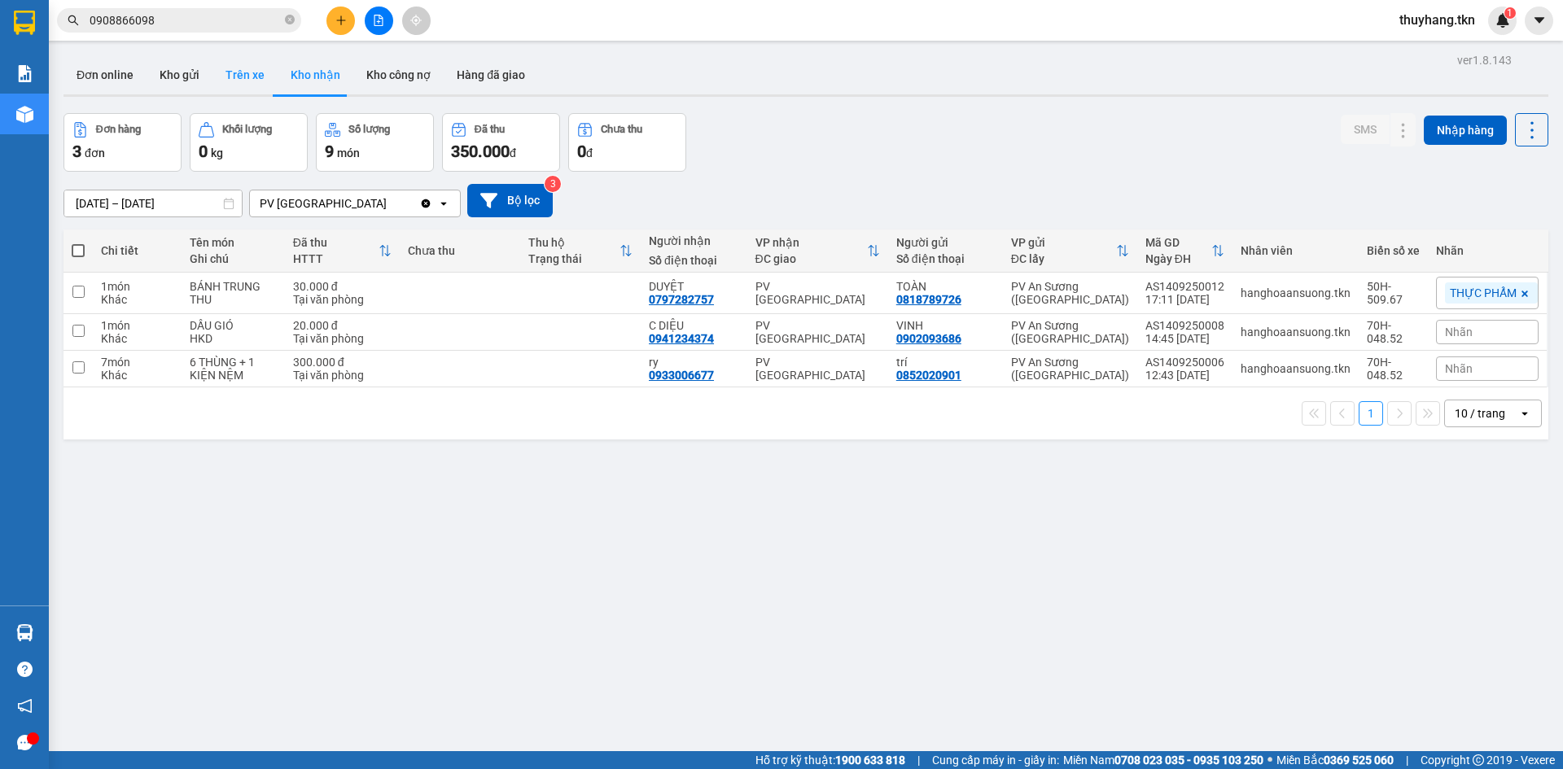
click at [235, 84] on button "Trên xe" at bounding box center [245, 74] width 65 height 39
type input "[DATE] – [DATE]"
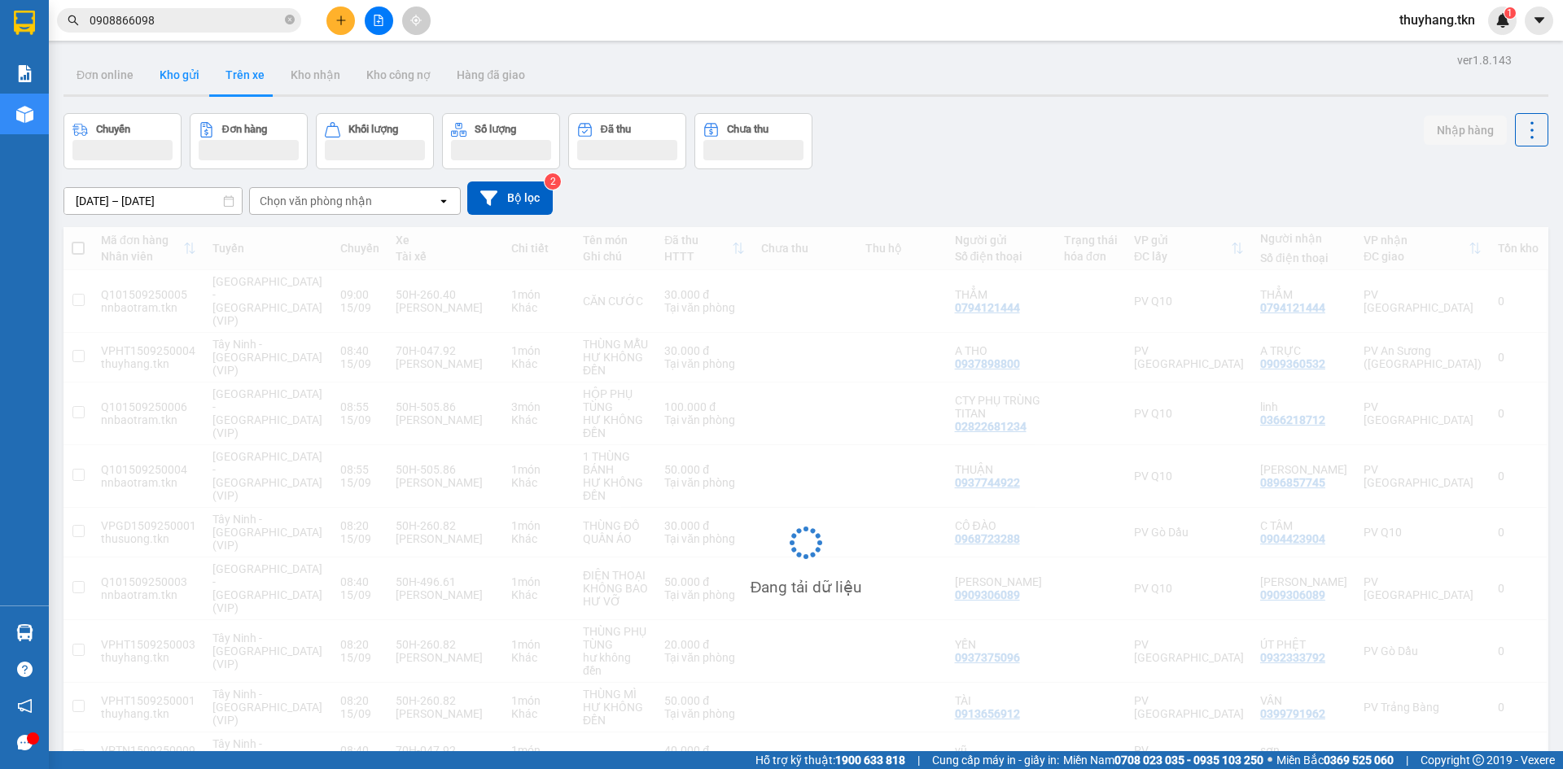
click at [182, 73] on button "Kho gửi" at bounding box center [180, 74] width 66 height 39
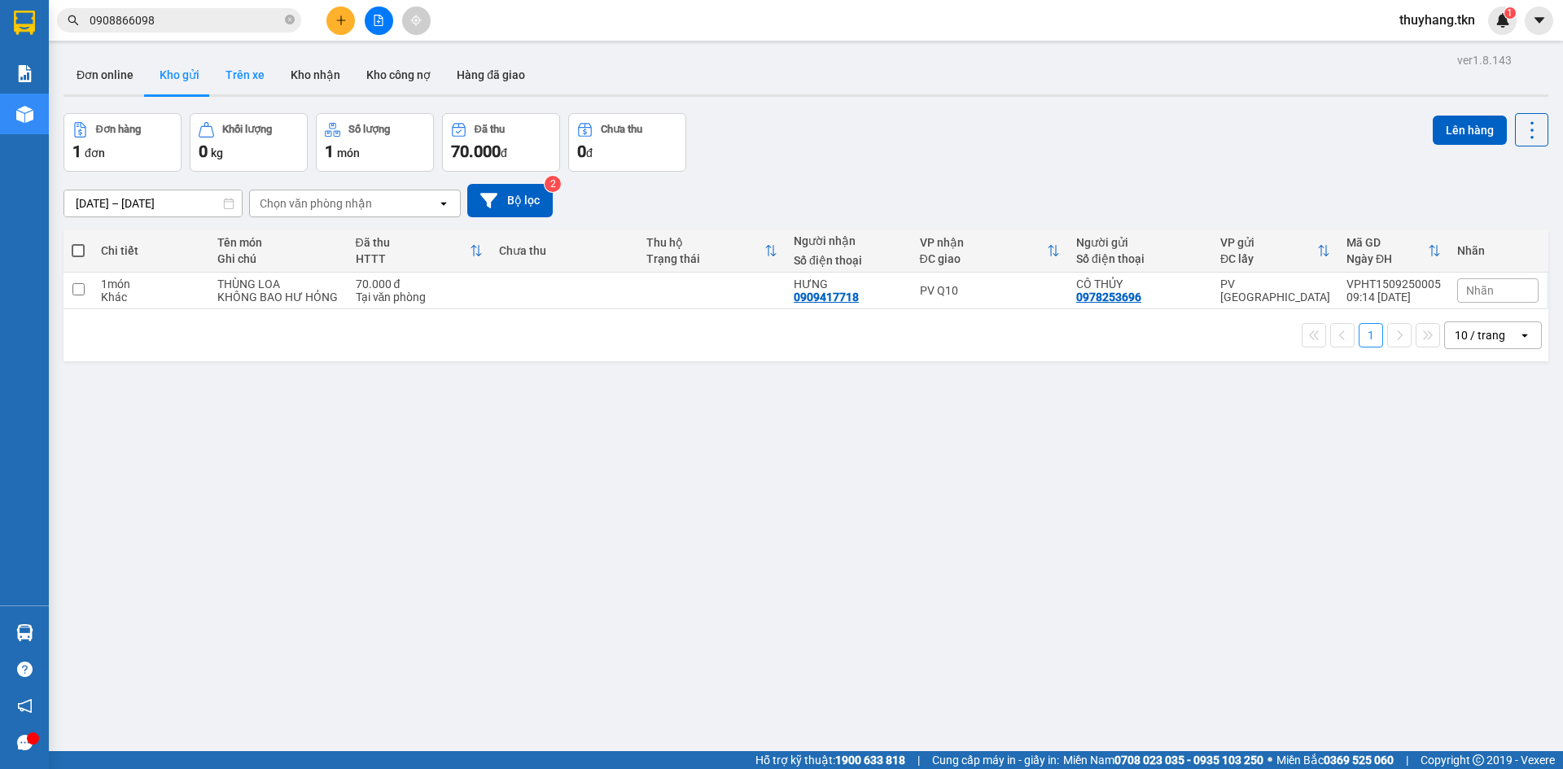
click at [226, 73] on button "Trên xe" at bounding box center [245, 74] width 65 height 39
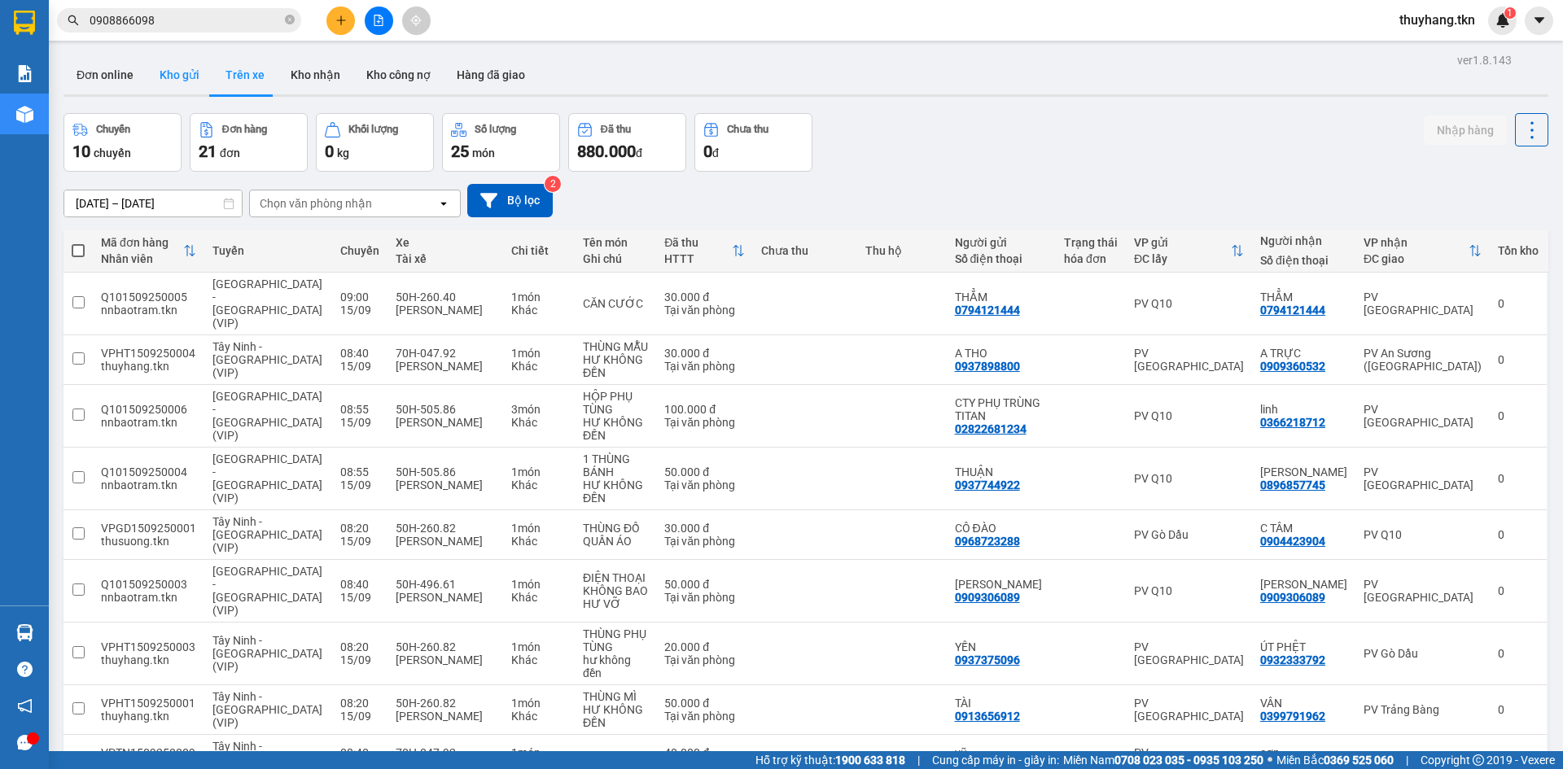
click at [172, 75] on button "Kho gửi" at bounding box center [180, 74] width 66 height 39
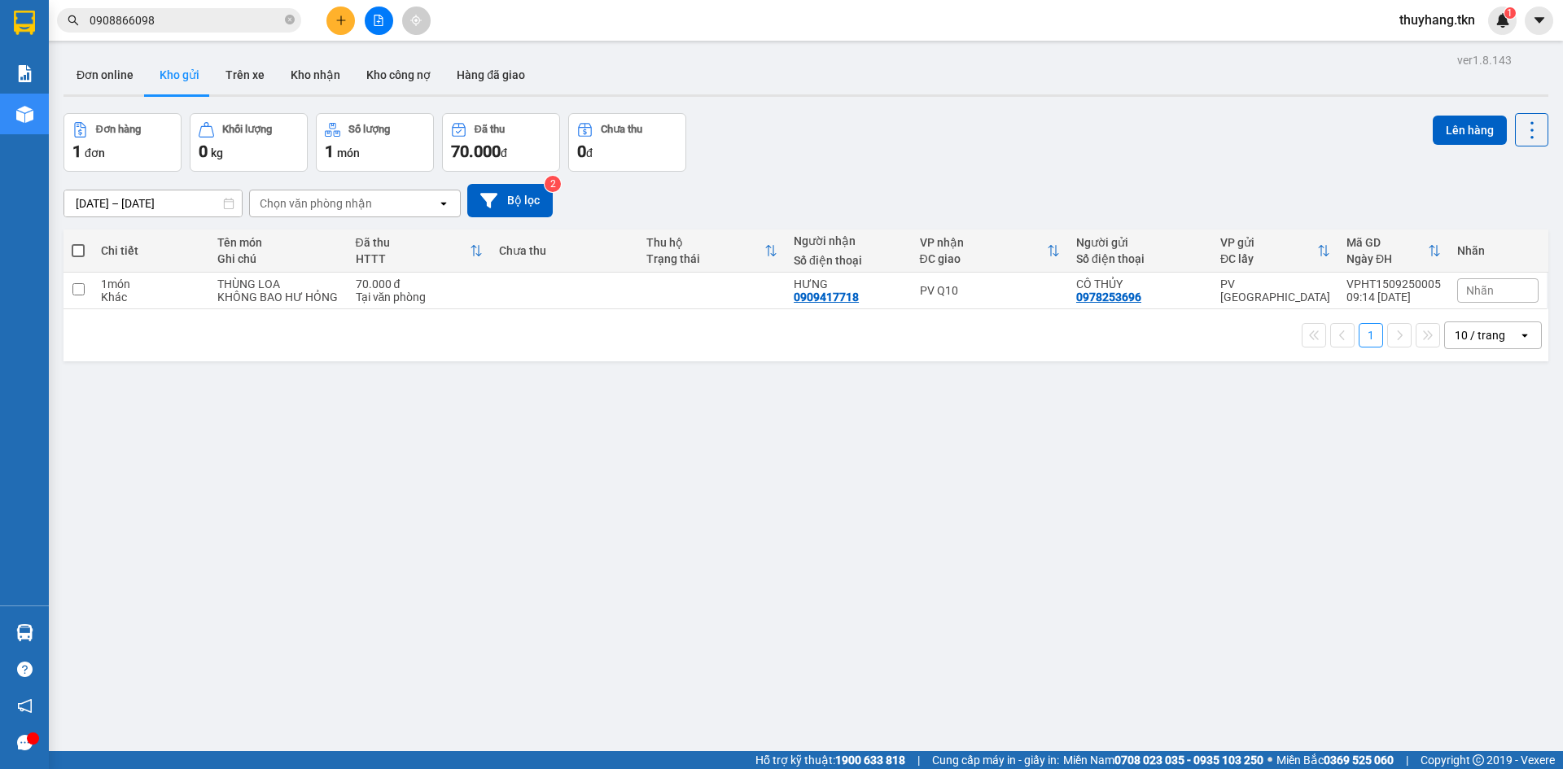
click at [568, 434] on div "ver 1.8.143 Đơn online Kho gửi Trên xe Kho nhận Kho công nợ Hàng đã giao Đơn hà…" at bounding box center [806, 433] width 1498 height 769
click at [343, 23] on icon "plus" at bounding box center [340, 20] width 11 height 11
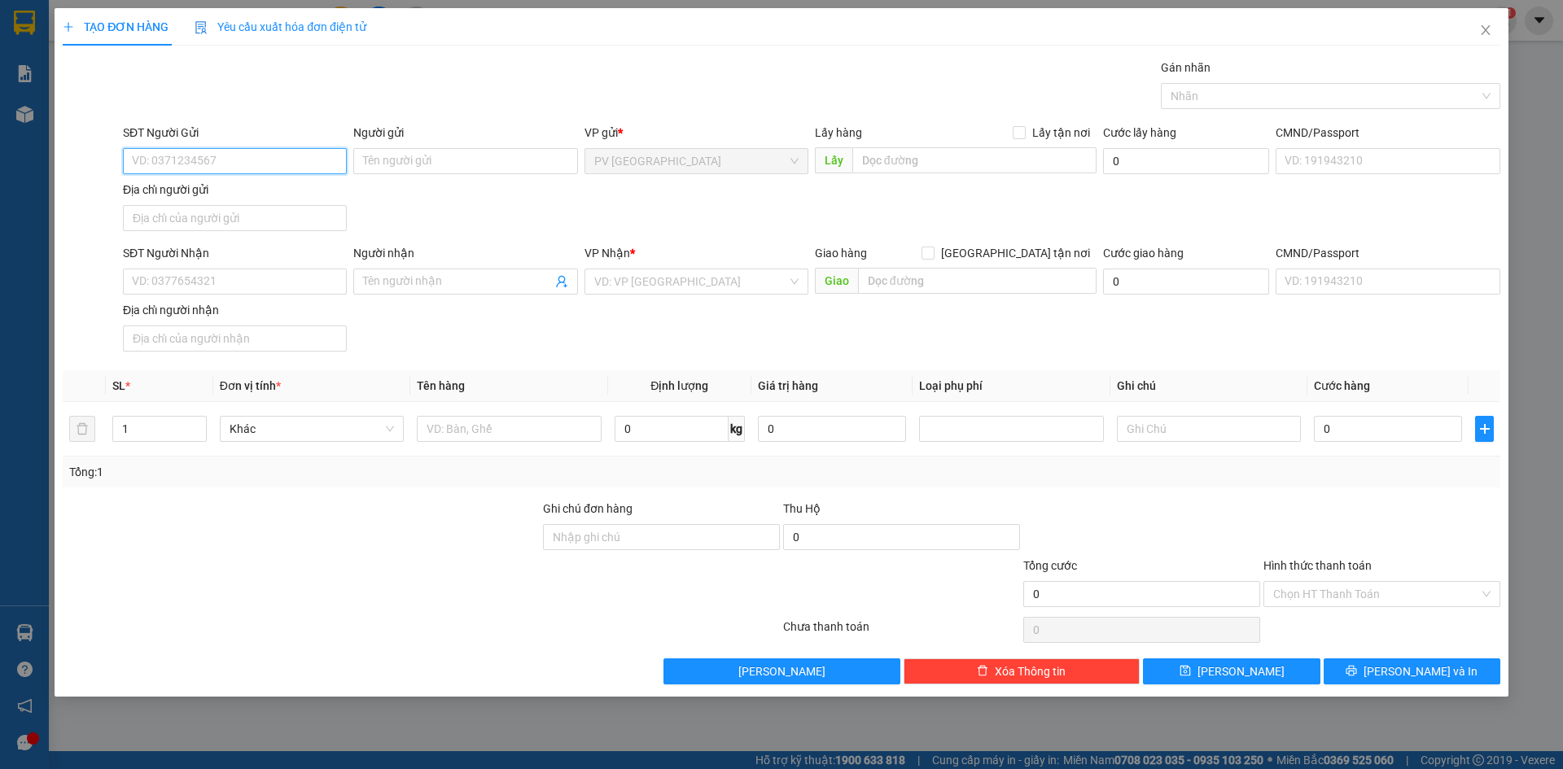
click at [272, 160] on input "SĐT Người Gửi" at bounding box center [235, 161] width 224 height 26
click at [784, 343] on form "SĐT Người Gửi VD: 0371234567 Người gửi Tên người gửi VP gửi * PV Hòa Thành Lấy …" at bounding box center [782, 241] width 1438 height 234
type input "0878631119"
click at [274, 186] on div "0878631119 - A DƯƠNG" at bounding box center [235, 194] width 204 height 18
type input "A DƯƠNG"
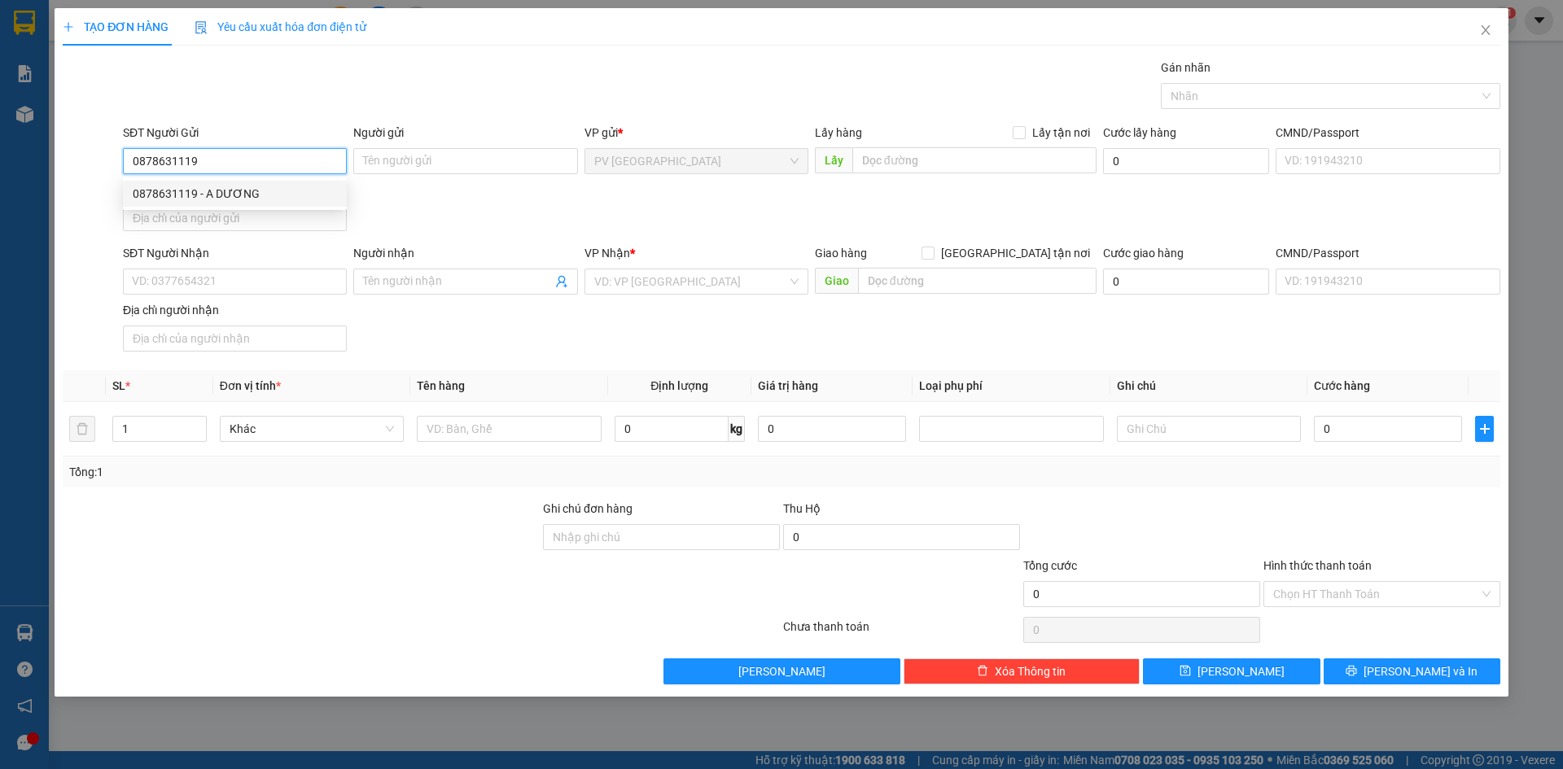
type input "0813262624"
type input "SƠN"
type input "60.000"
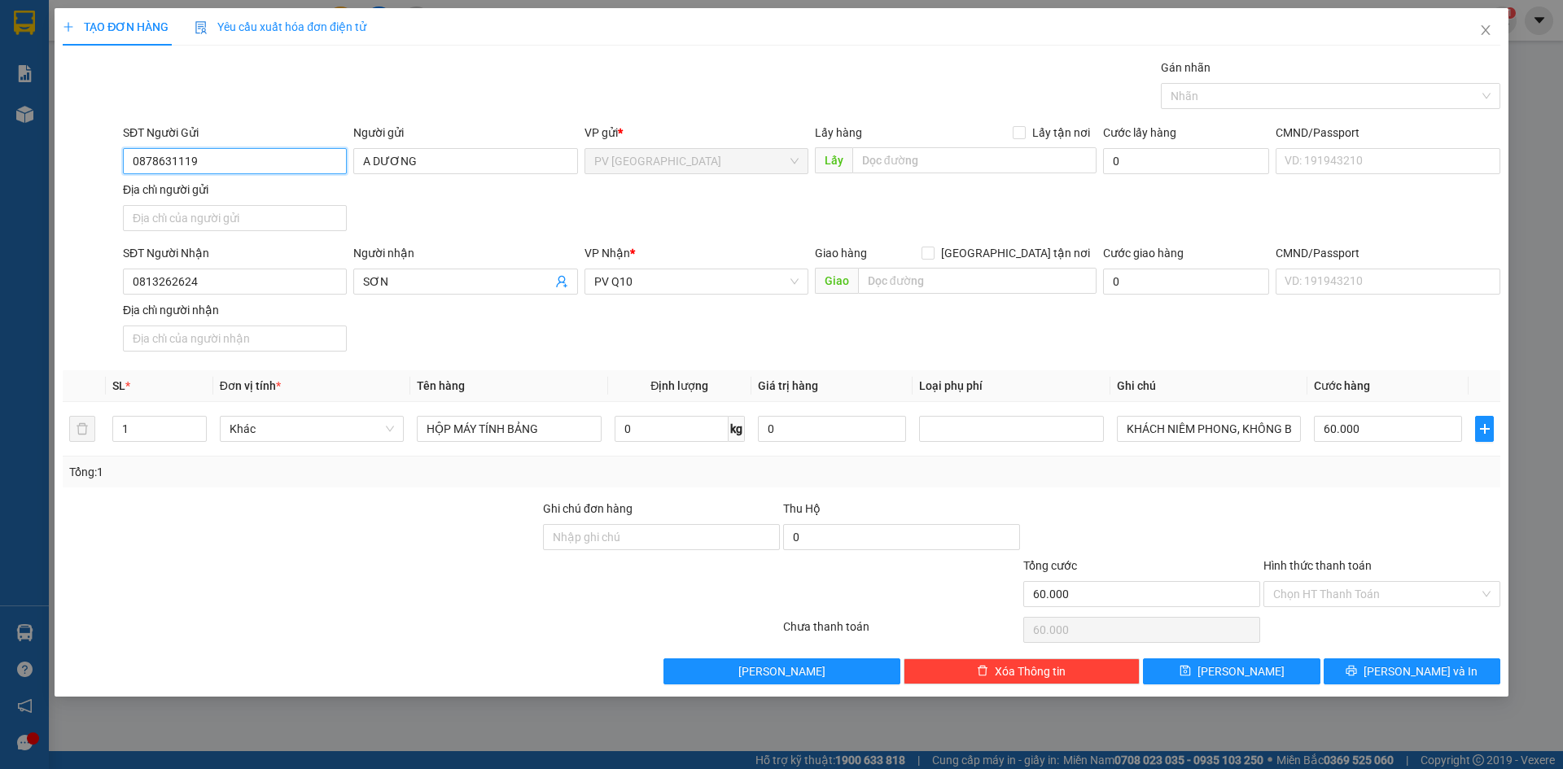
type input "0878631119"
click at [428, 335] on div "SĐT Người Nhận 0813262624 Người nhận SƠN VP Nhận * PV Q10 Giao hàng Giao tận nơ…" at bounding box center [812, 301] width 1384 height 114
click at [285, 288] on input "0813262624" at bounding box center [235, 282] width 224 height 26
type input "0783210998"
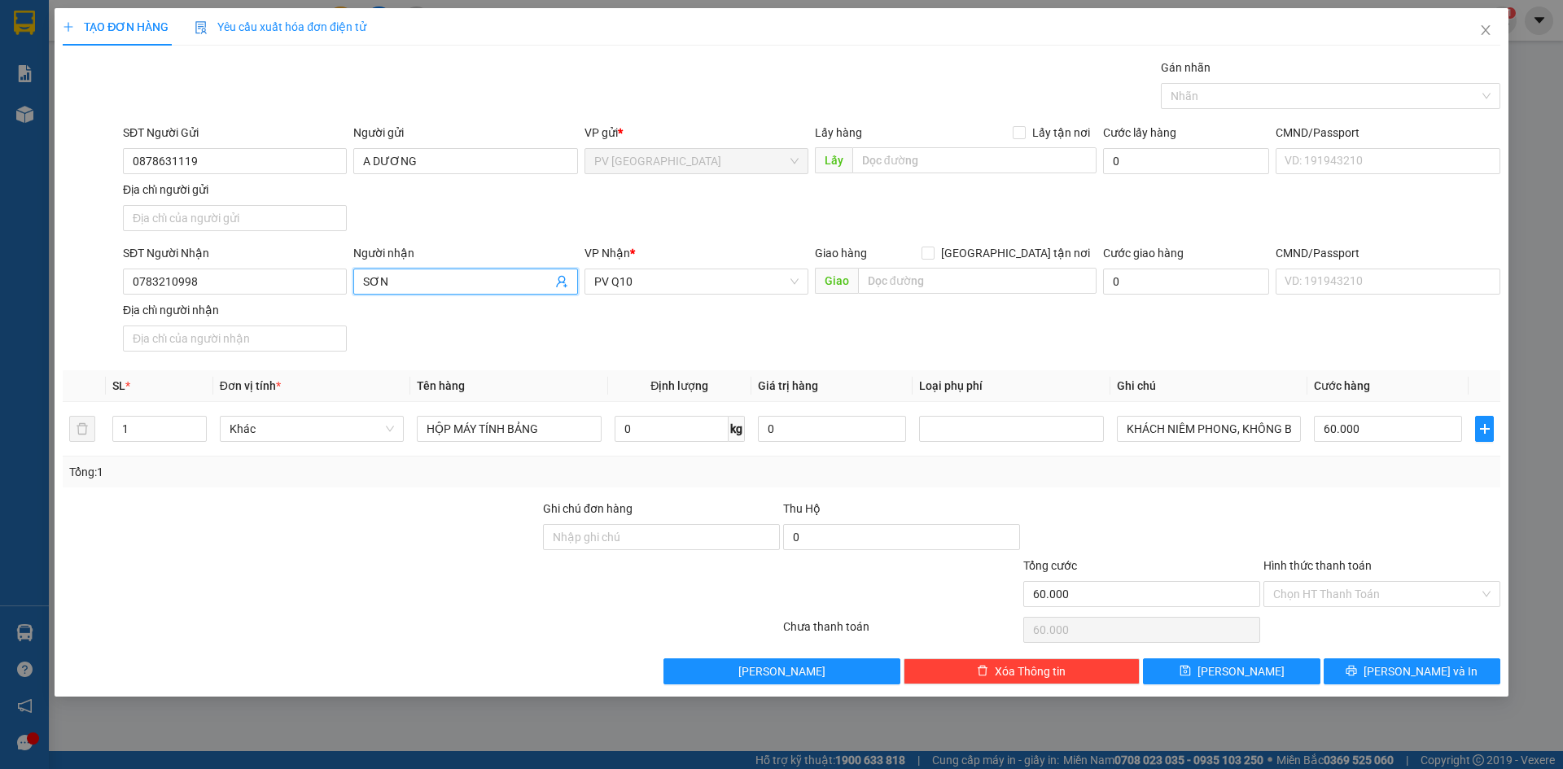
click at [432, 283] on input "SƠN" at bounding box center [457, 282] width 188 height 18
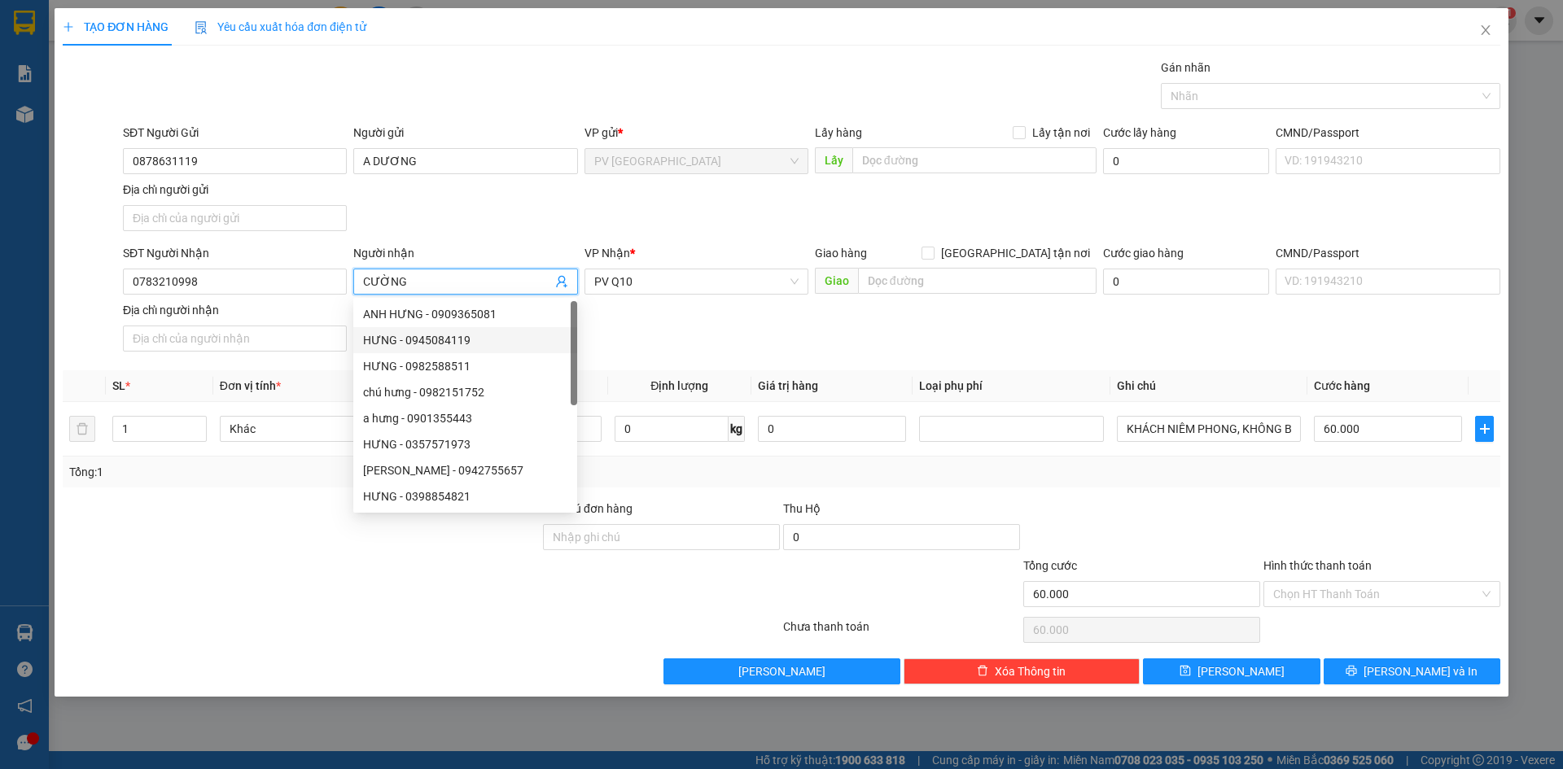
type input "CƯỜNG"
click at [636, 327] on div "SĐT Người Nhận 0783210998 Người nhận CƯỜNG VP Nhận * PV Q10 Giao hàng Giao tận …" at bounding box center [812, 301] width 1384 height 114
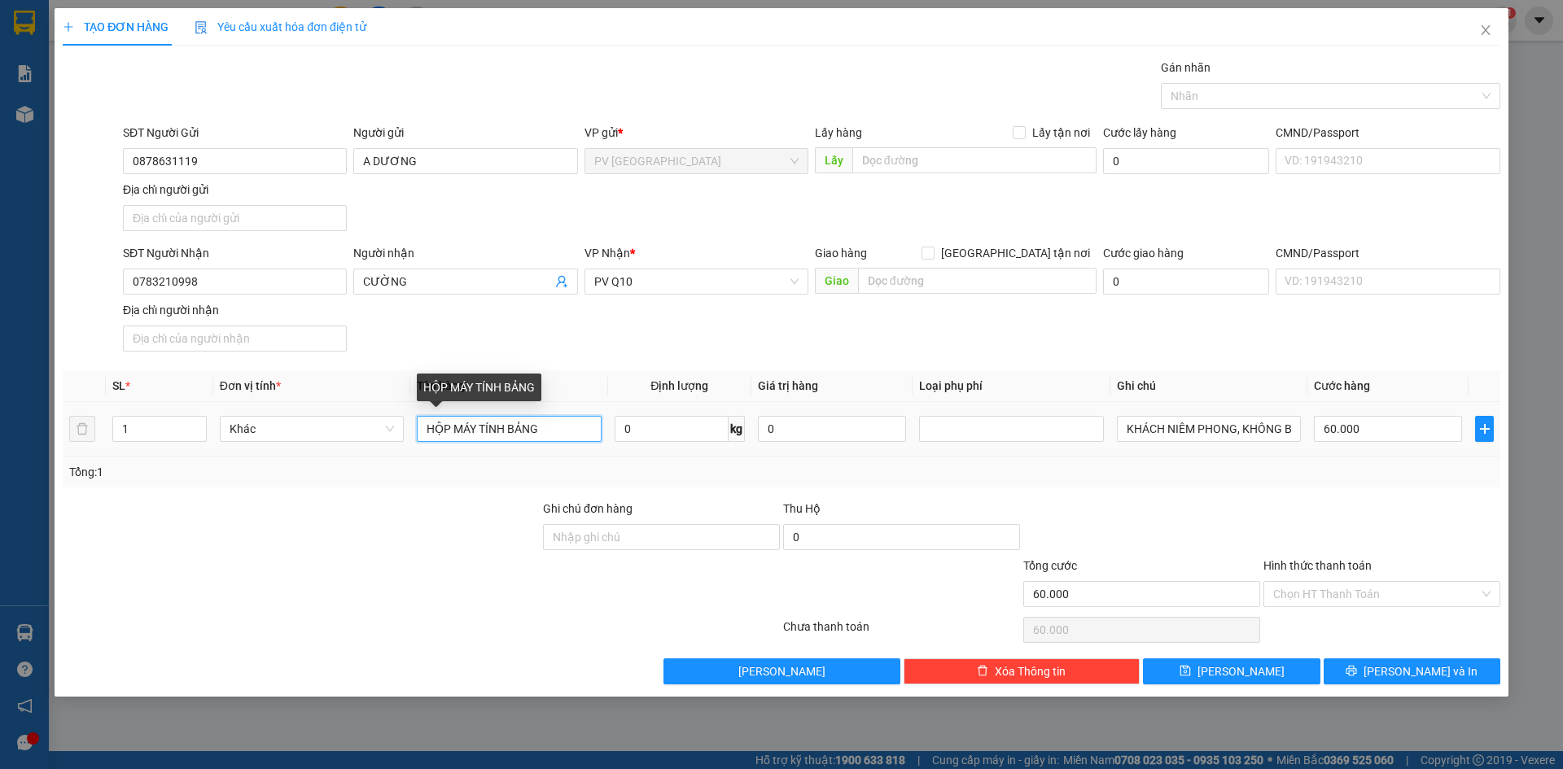
click at [590, 436] on input "HỘP MÁY TÍNH BẢNG" at bounding box center [509, 429] width 184 height 26
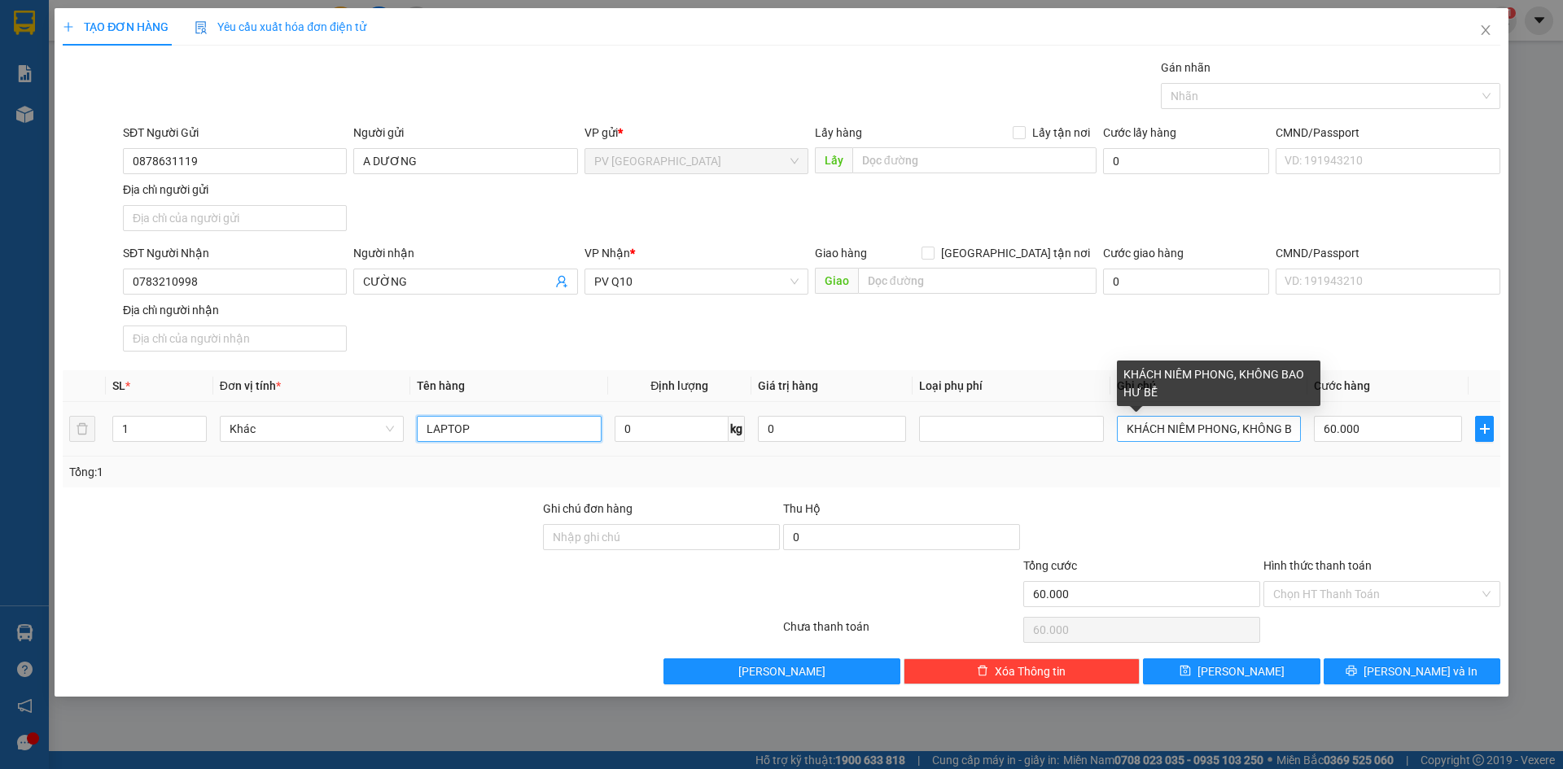
type input "LAPTOP"
click at [1233, 435] on input "KHÁCH NIÊM PHONG, KHÔNG BAO HƯ BỂ" at bounding box center [1209, 429] width 184 height 26
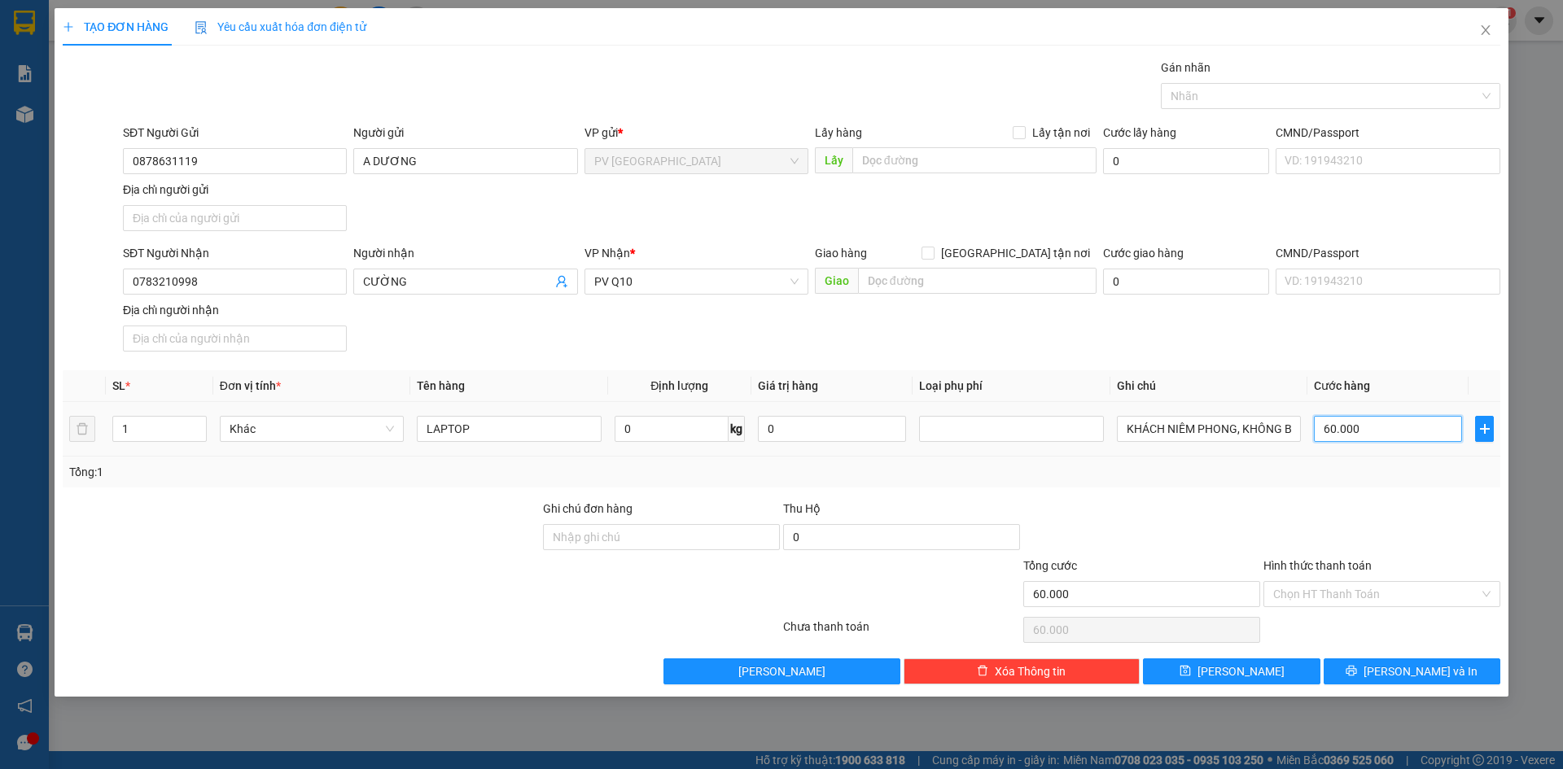
click at [1354, 424] on input "60.000" at bounding box center [1388, 429] width 148 height 26
type input "8"
type input "80"
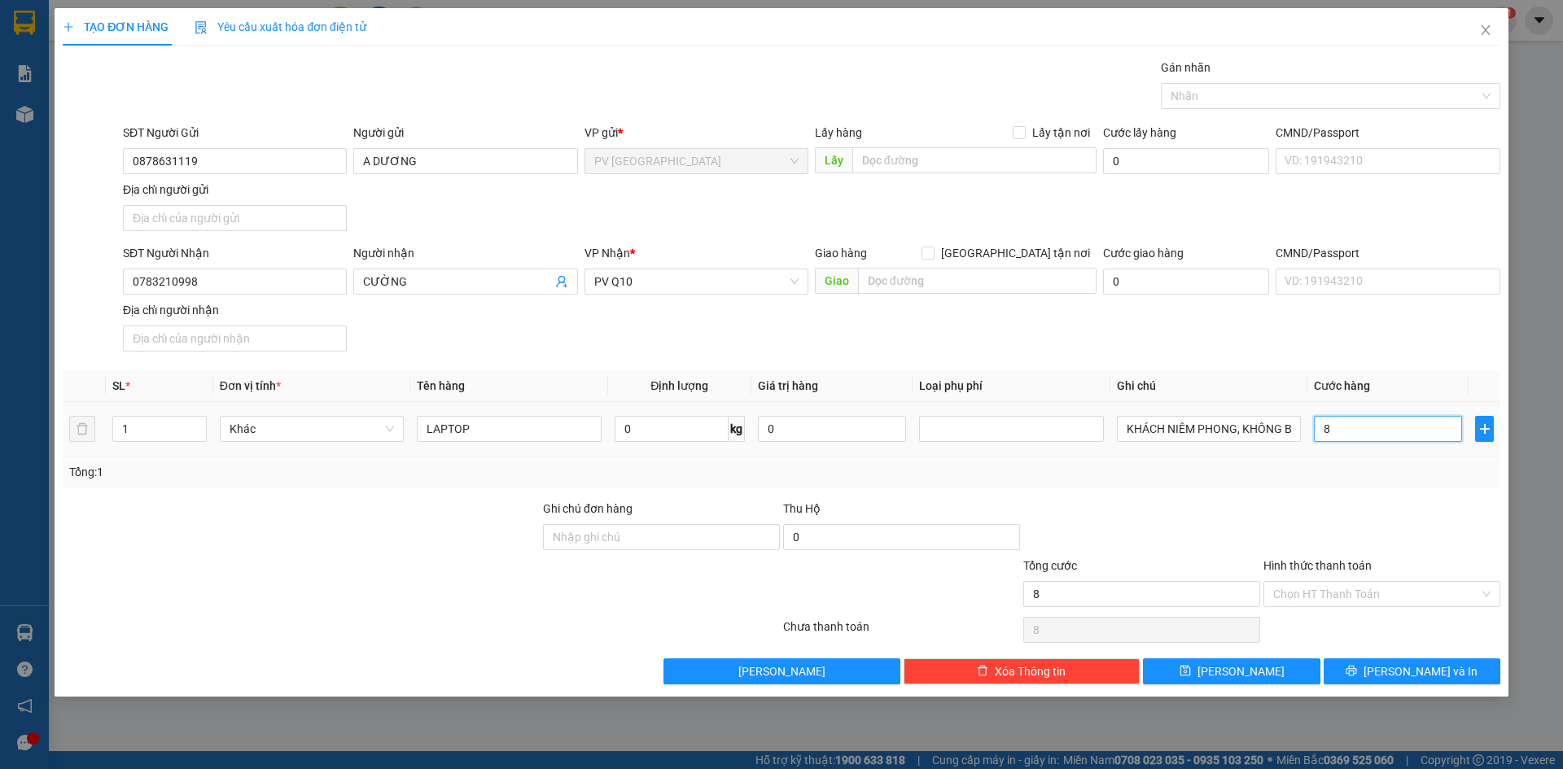
type input "80"
type input "80.000"
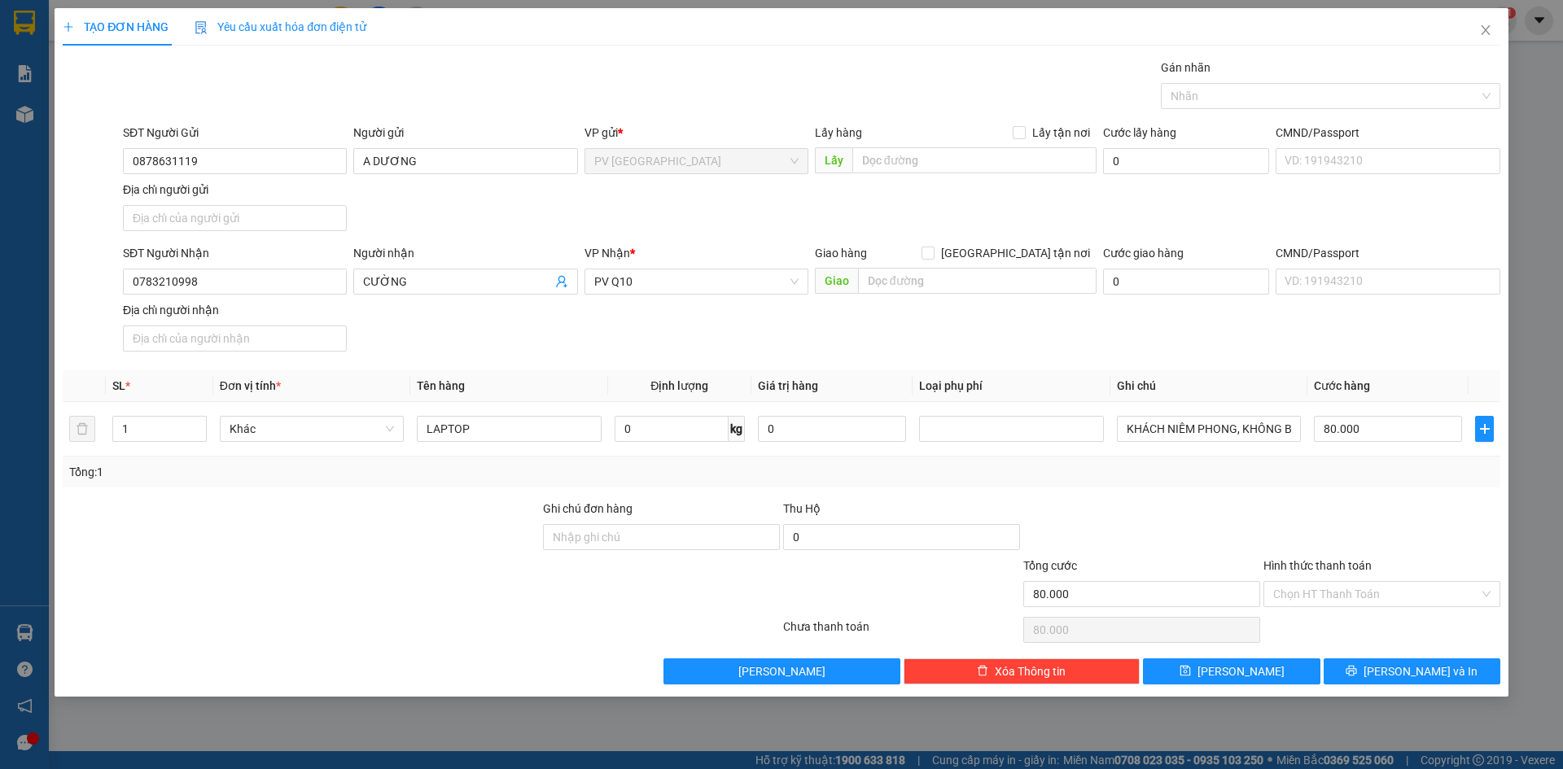
click at [1389, 524] on div at bounding box center [1382, 528] width 240 height 57
click at [1408, 598] on input "Hình thức thanh toán" at bounding box center [1376, 594] width 206 height 24
click at [1329, 628] on div "Tại văn phòng" at bounding box center [1381, 627] width 217 height 18
type input "0"
click at [1176, 500] on div at bounding box center [1142, 528] width 240 height 57
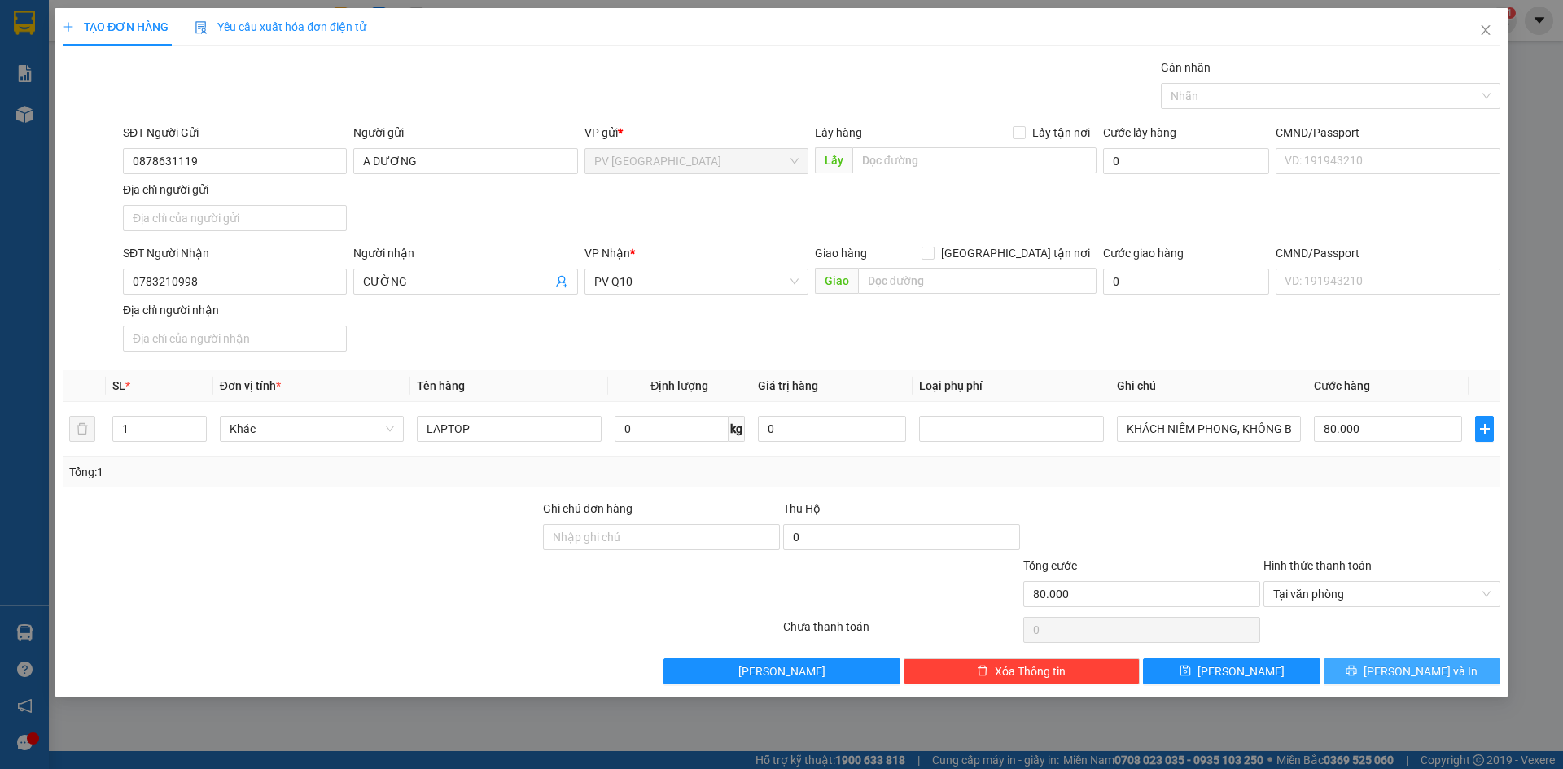
click at [1407, 668] on span "[PERSON_NAME] và In" at bounding box center [1421, 672] width 114 height 18
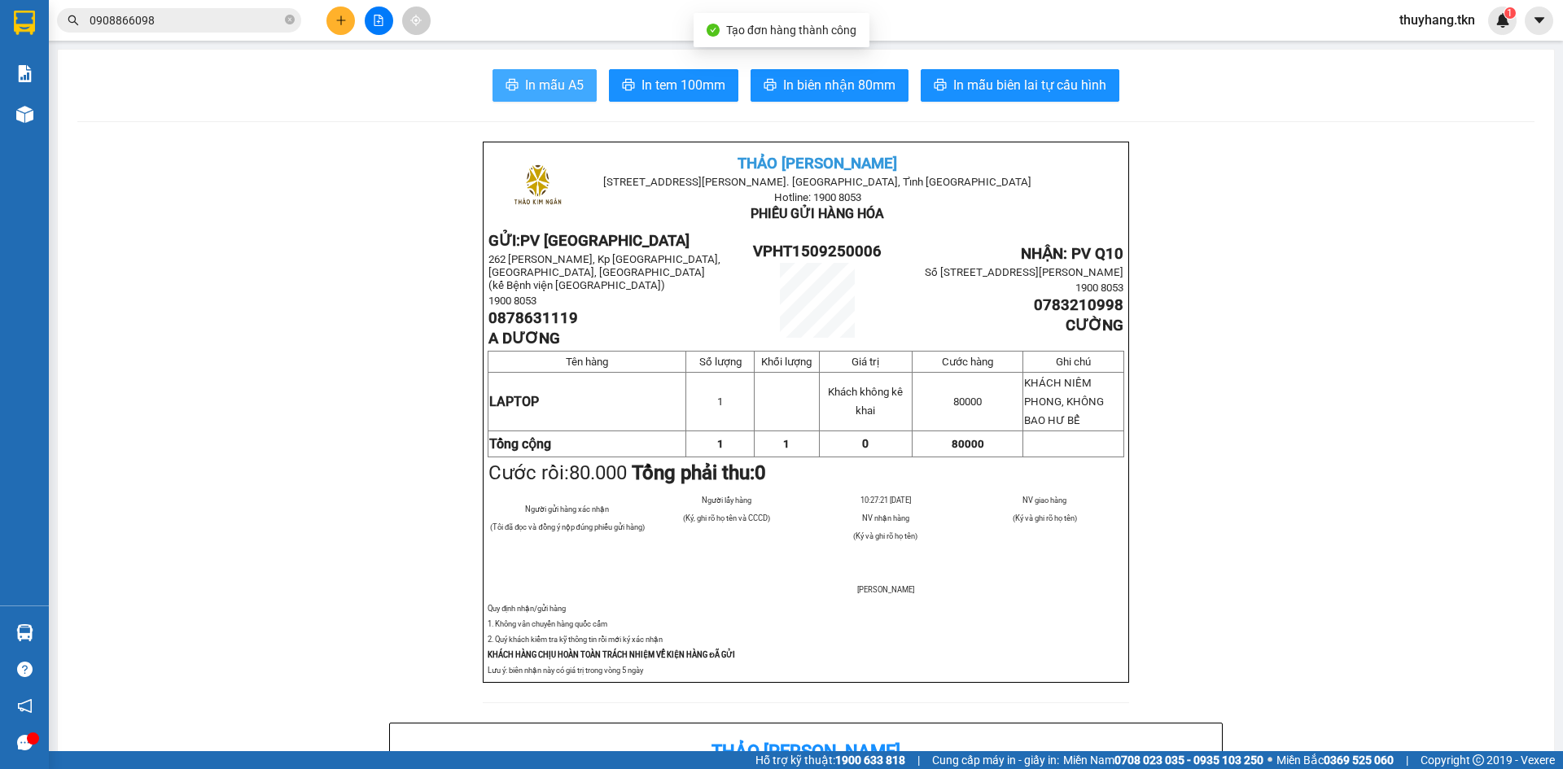
click at [559, 73] on button "In mẫu A5" at bounding box center [545, 85] width 104 height 33
click at [343, 15] on icon "plus" at bounding box center [340, 20] width 11 height 11
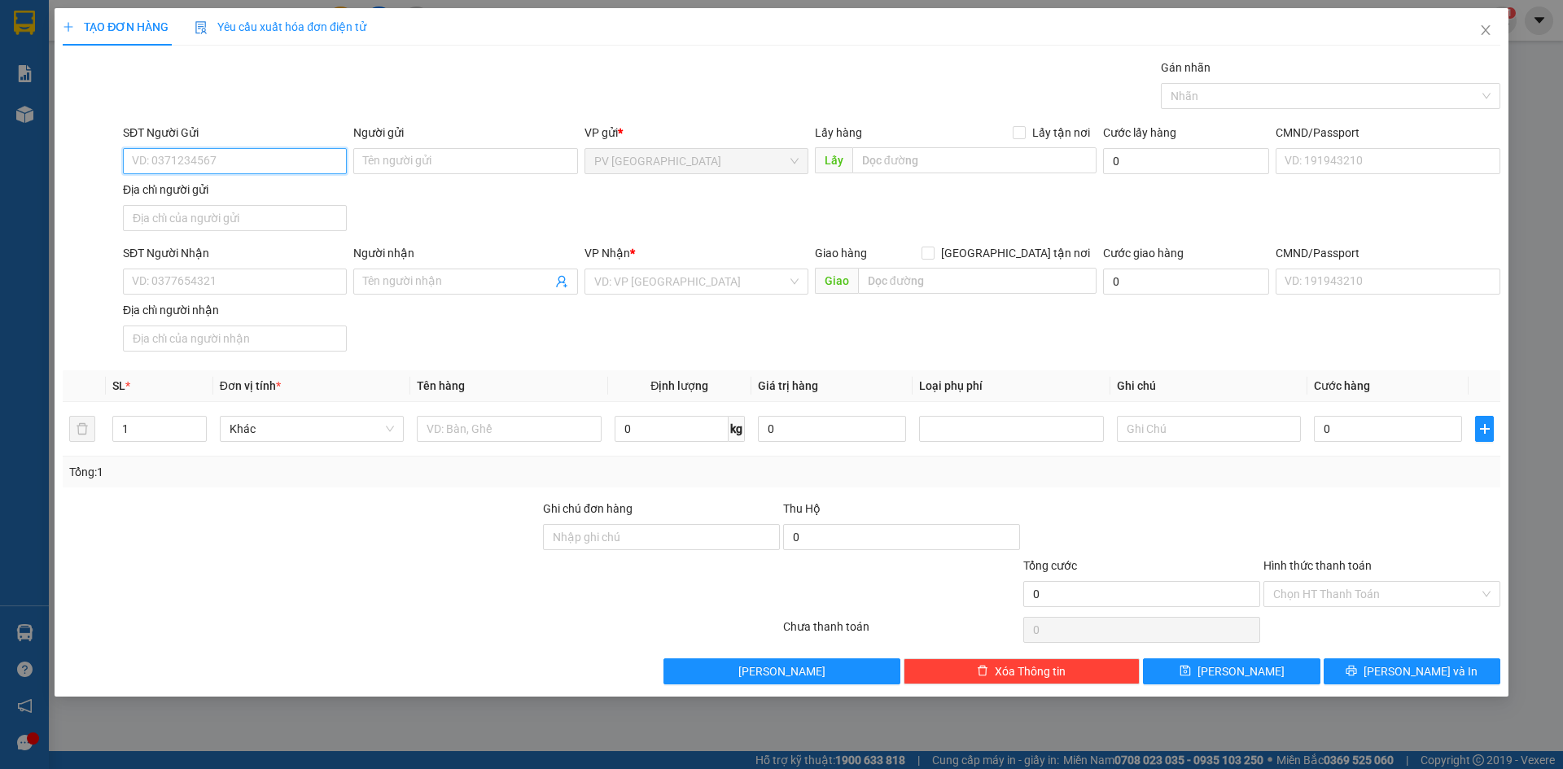
click at [233, 155] on input "SĐT Người Gửi" at bounding box center [235, 161] width 224 height 26
type input "0909189689"
click at [231, 190] on div "0909189689 - VIỆT ÚC" at bounding box center [235, 194] width 204 height 18
type input "VIỆT ÚC"
type input "0913129199"
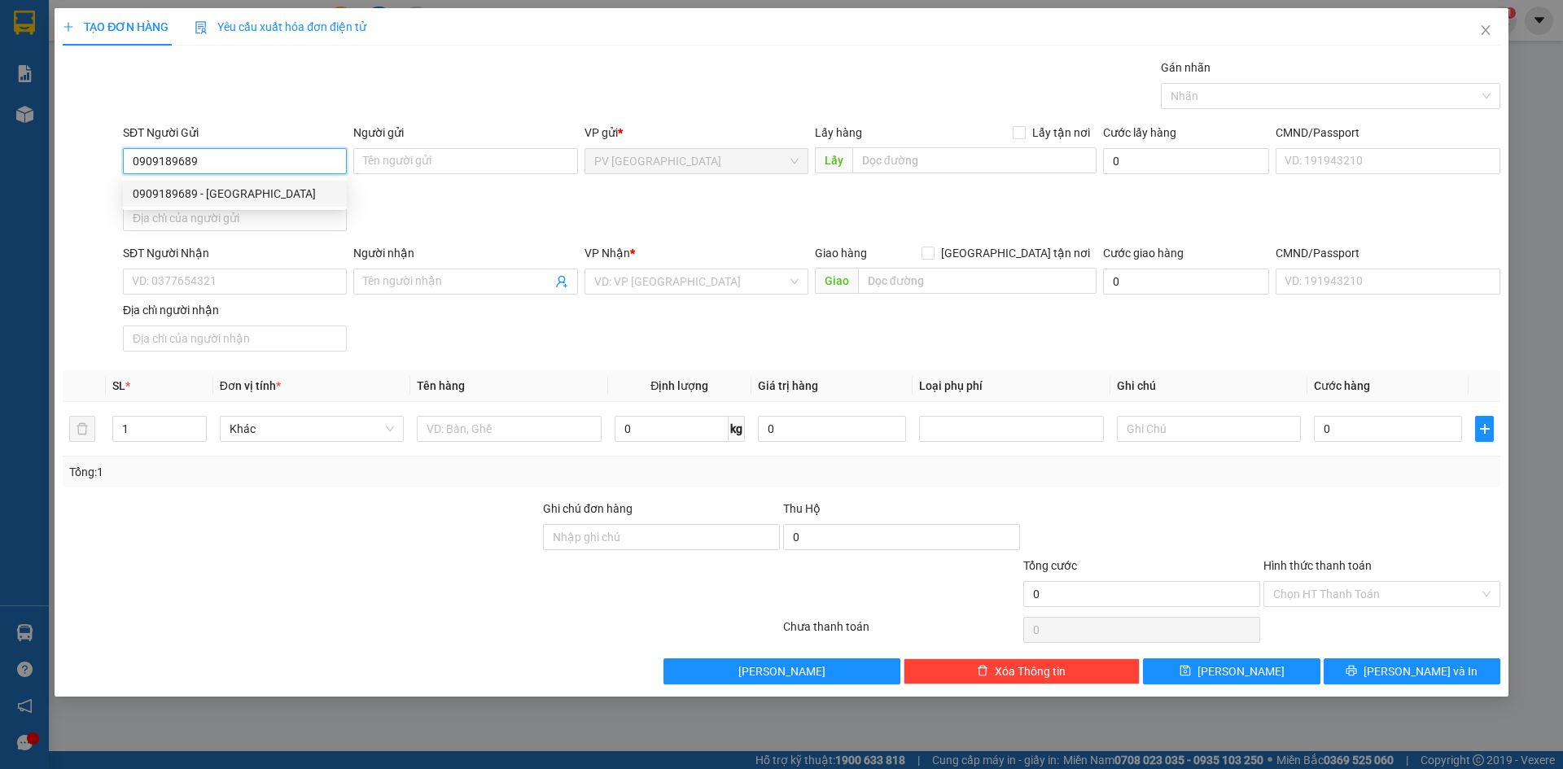
type input "LABO NGUYỄN LONG"
type input "20.000"
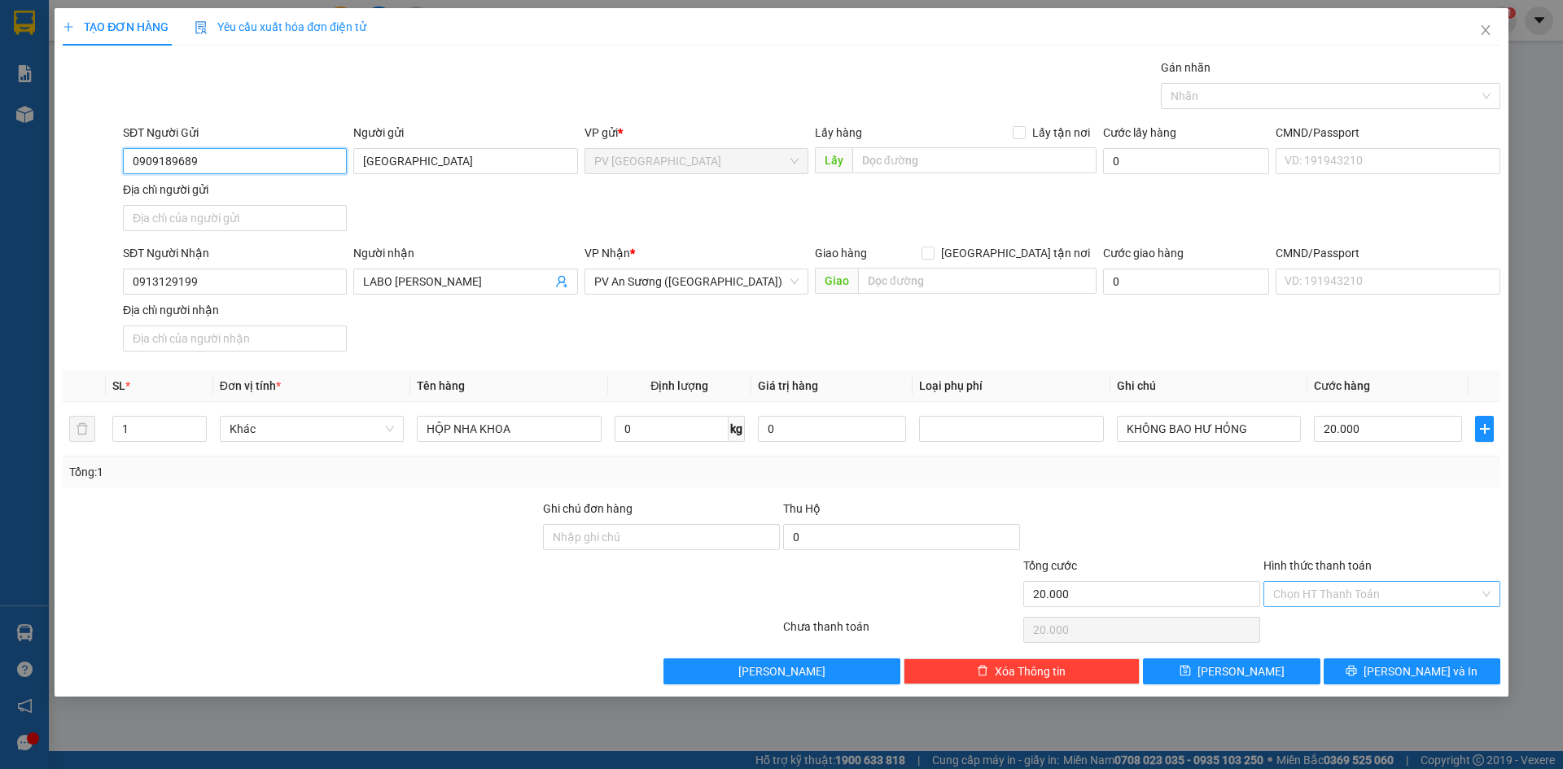
type input "0909189689"
click at [1399, 590] on input "Hình thức thanh toán" at bounding box center [1376, 594] width 206 height 24
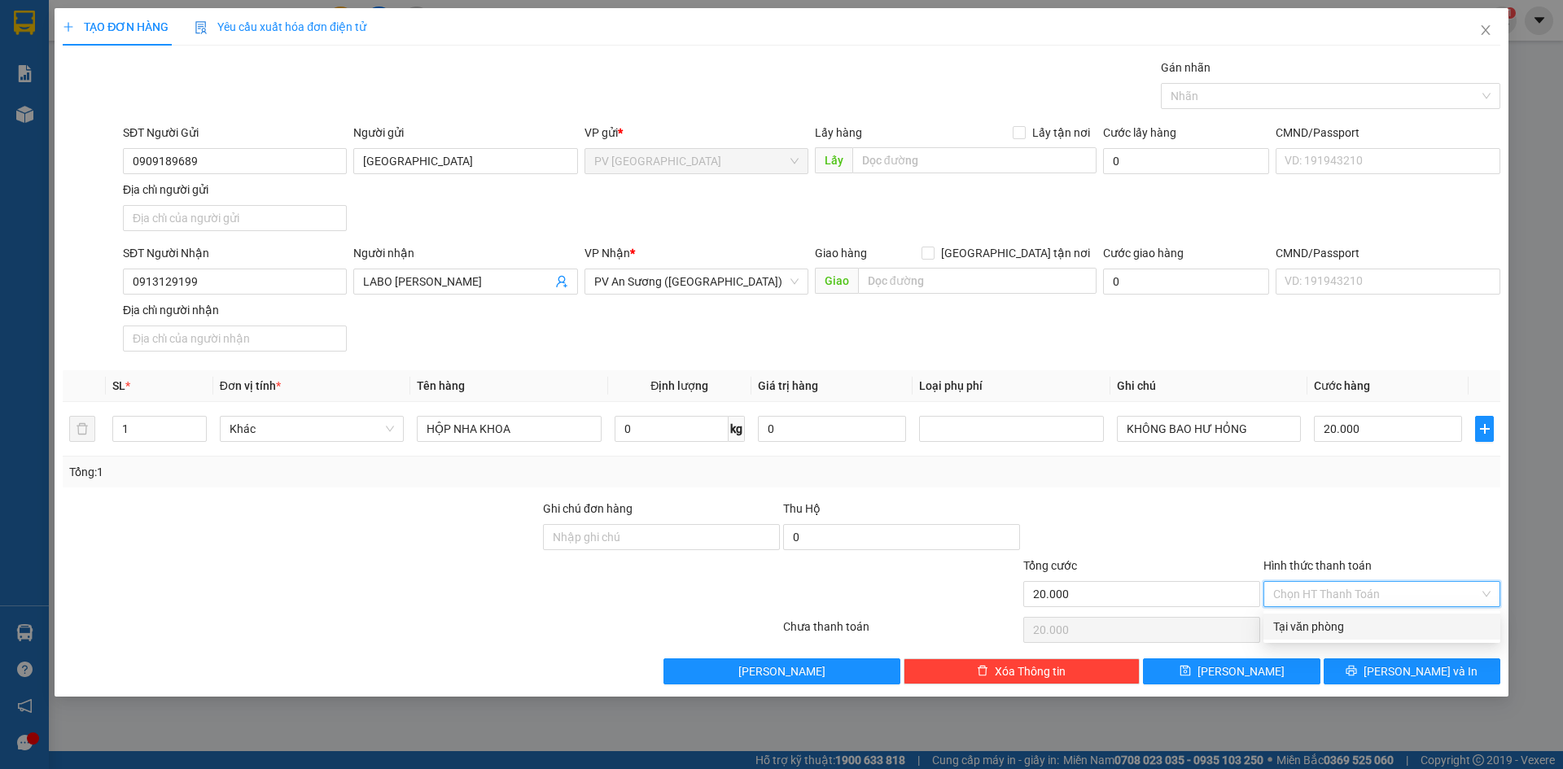
click at [1391, 633] on div "Tại văn phòng" at bounding box center [1381, 627] width 217 height 18
type input "0"
click at [1357, 673] on icon "printer" at bounding box center [1351, 670] width 11 height 11
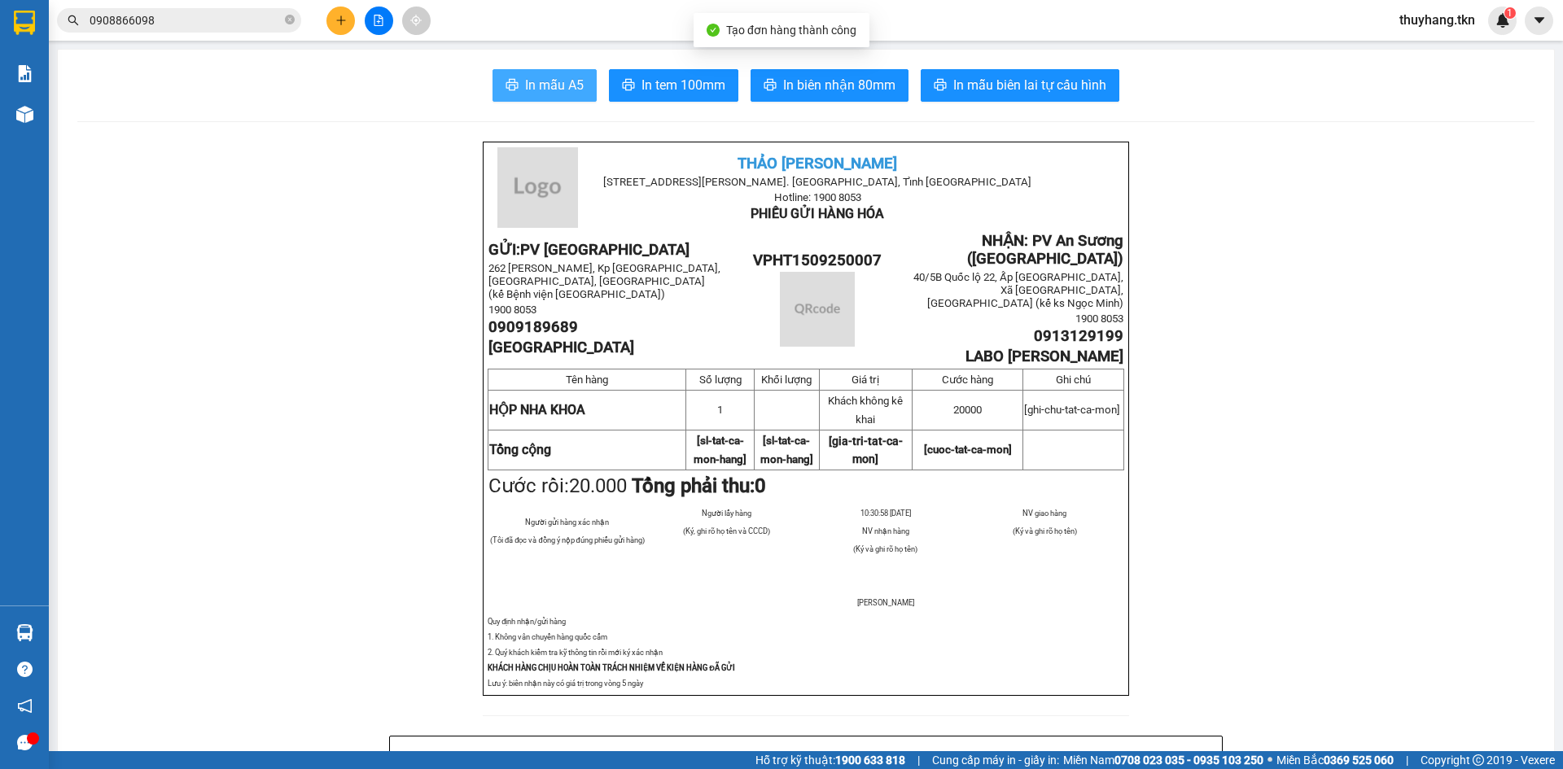
click at [545, 91] on span "In mẫu A5" at bounding box center [554, 85] width 59 height 20
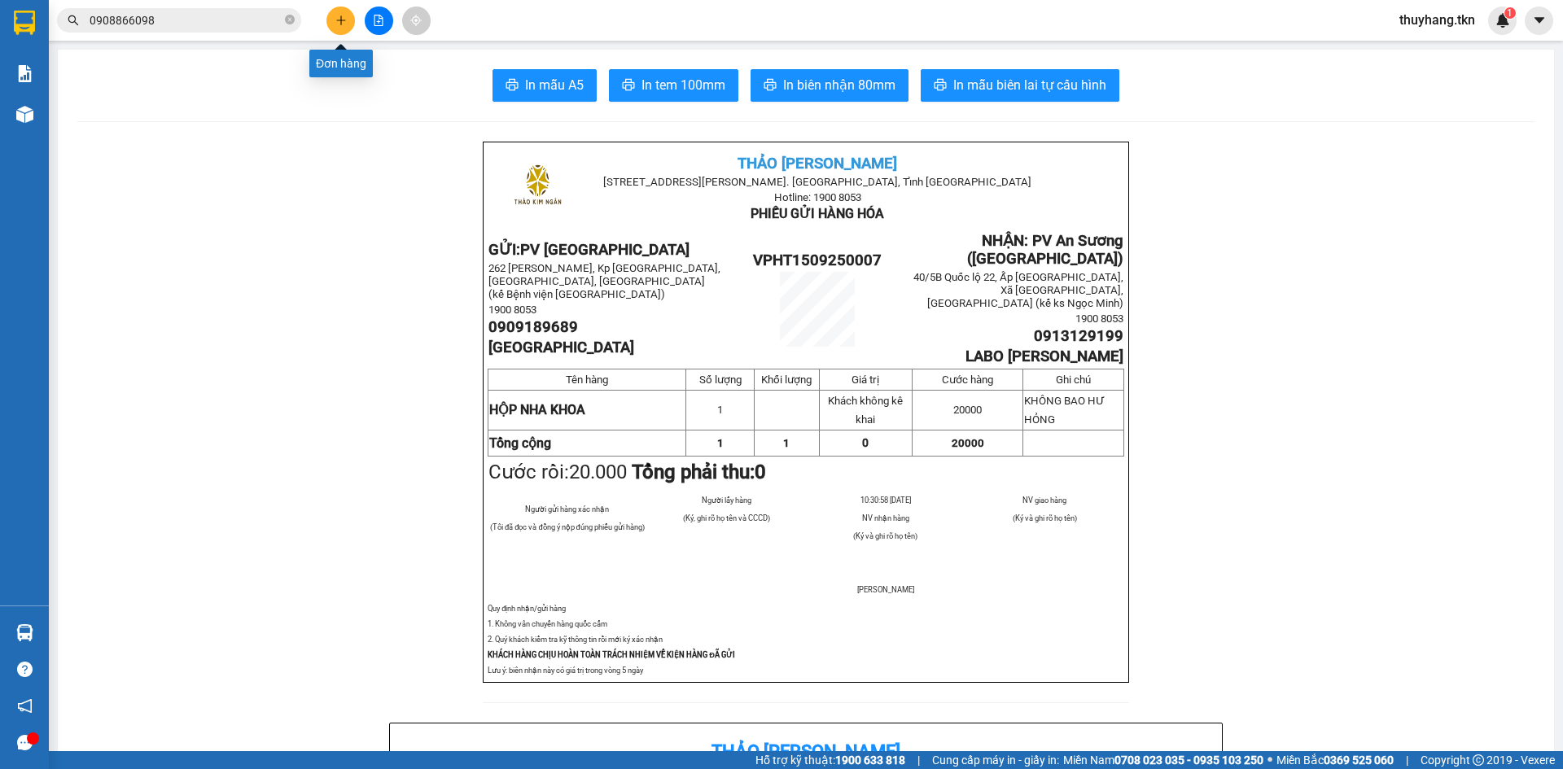
click at [336, 20] on icon "plus" at bounding box center [340, 20] width 11 height 11
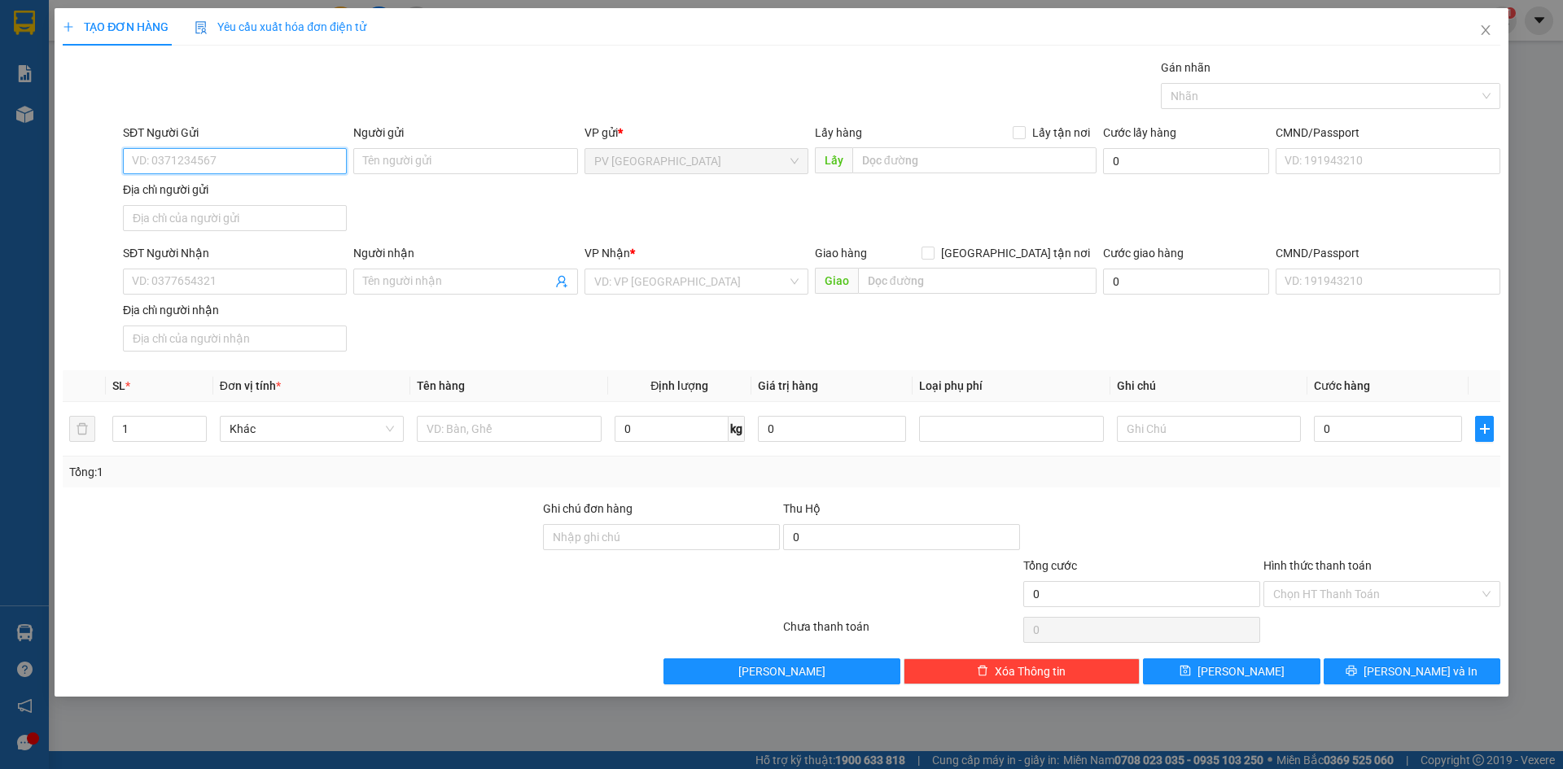
click at [311, 158] on input "SĐT Người Gửi" at bounding box center [235, 161] width 224 height 26
click at [256, 159] on input "SĐT Người Gửi" at bounding box center [235, 161] width 224 height 26
type input "0"
type input "0829104741"
type input "A"
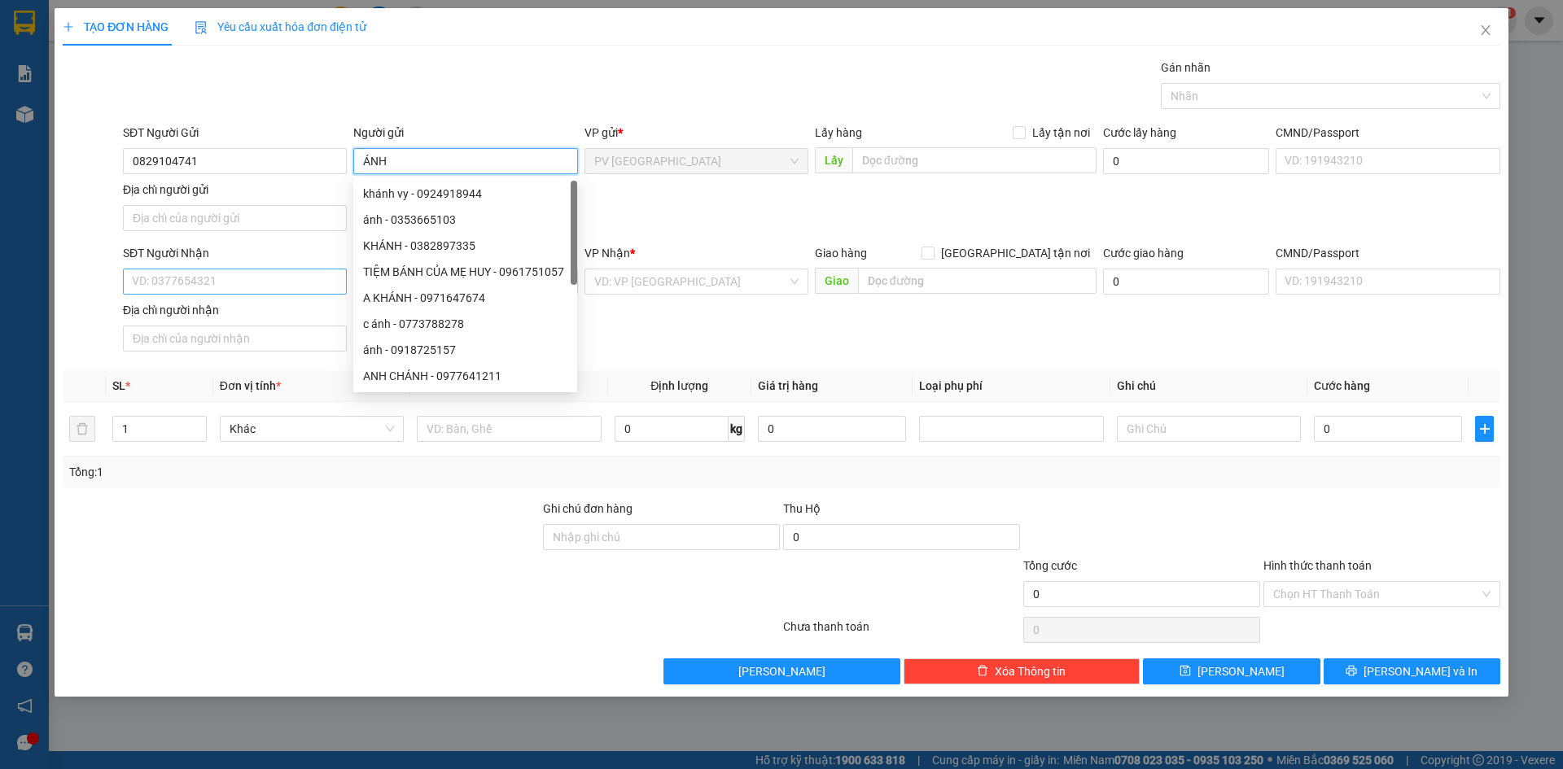
type input "ÁNH"
click at [256, 281] on input "SĐT Người Nhận" at bounding box center [235, 282] width 224 height 26
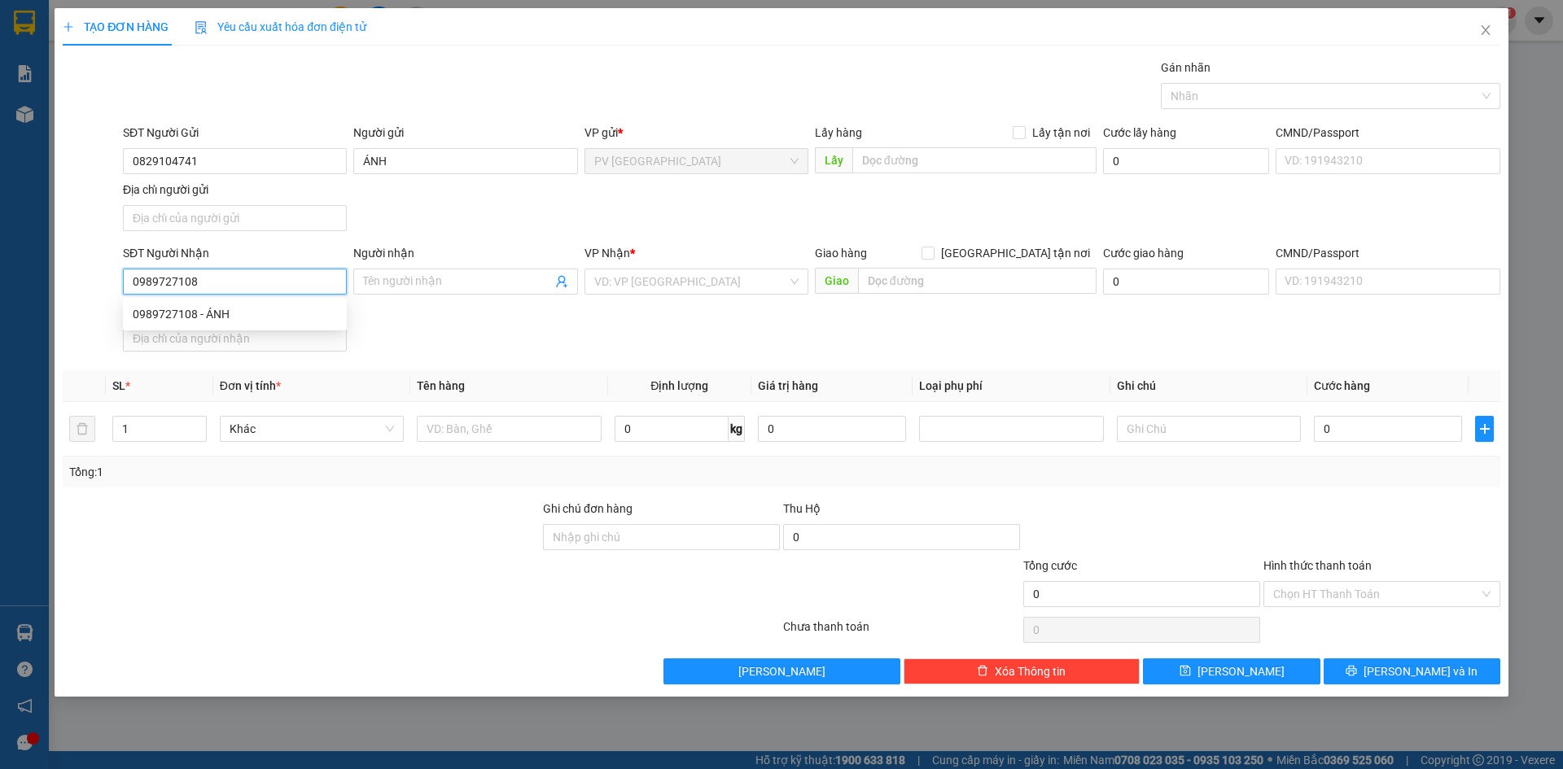
type input "0989727108"
type input "ÁNH"
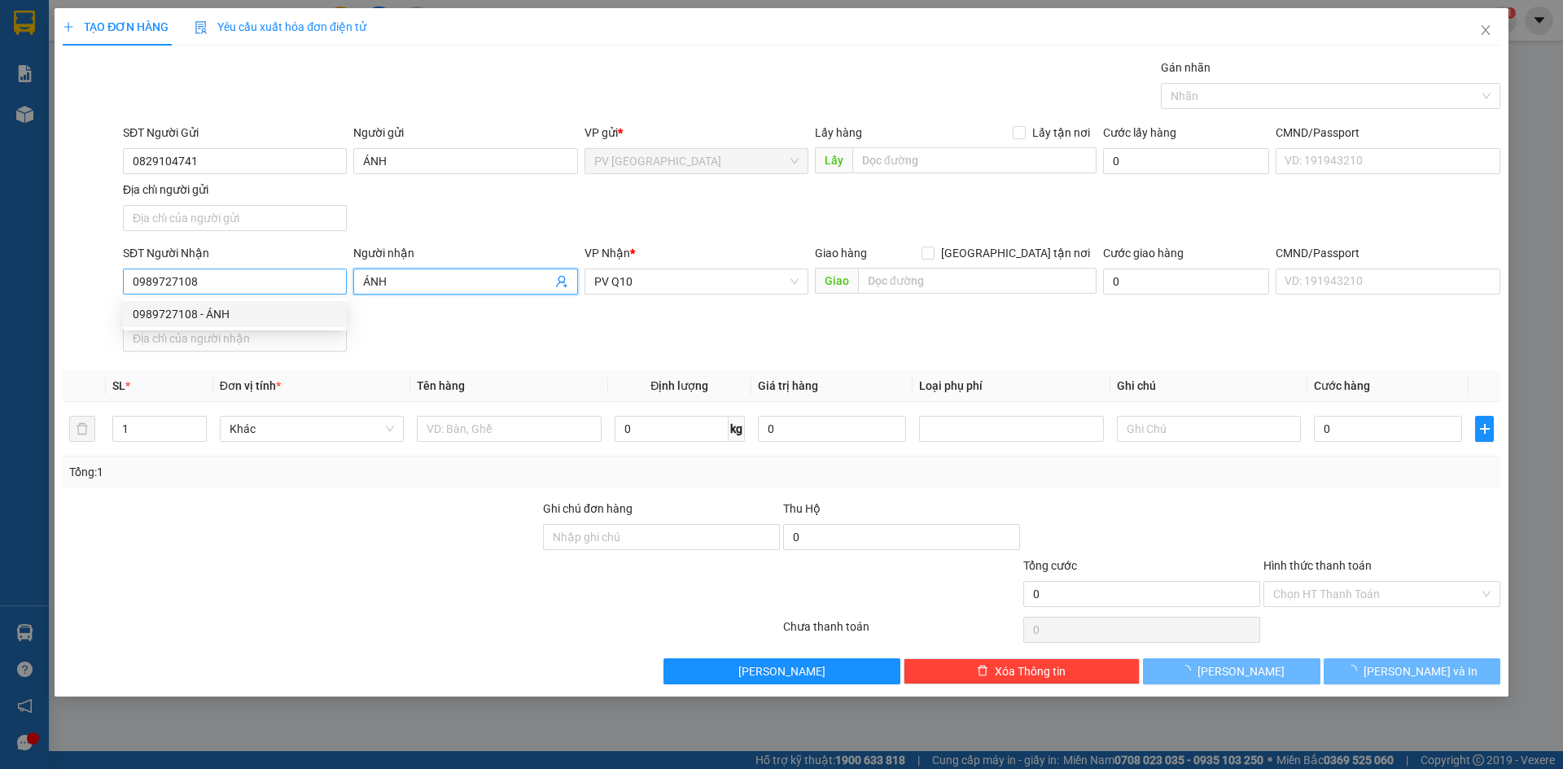
type input "60.000"
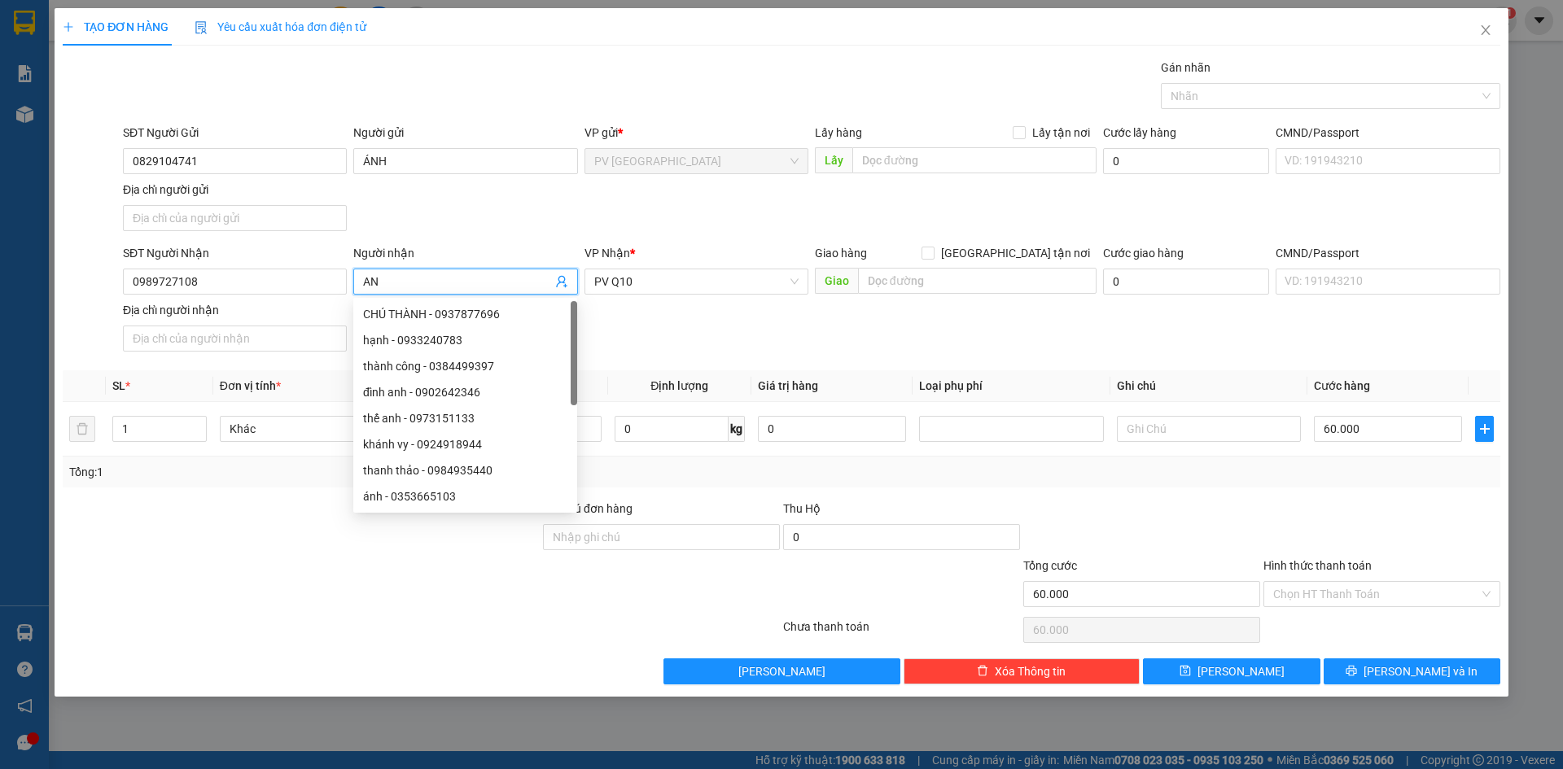
type input "A"
type input "ÁNH"
click at [441, 222] on div "SĐT Người Gửi 0829104741 Người gửi ÁNH VP gửi * PV Hòa Thành Lấy hàng Lấy tận n…" at bounding box center [812, 181] width 1384 height 114
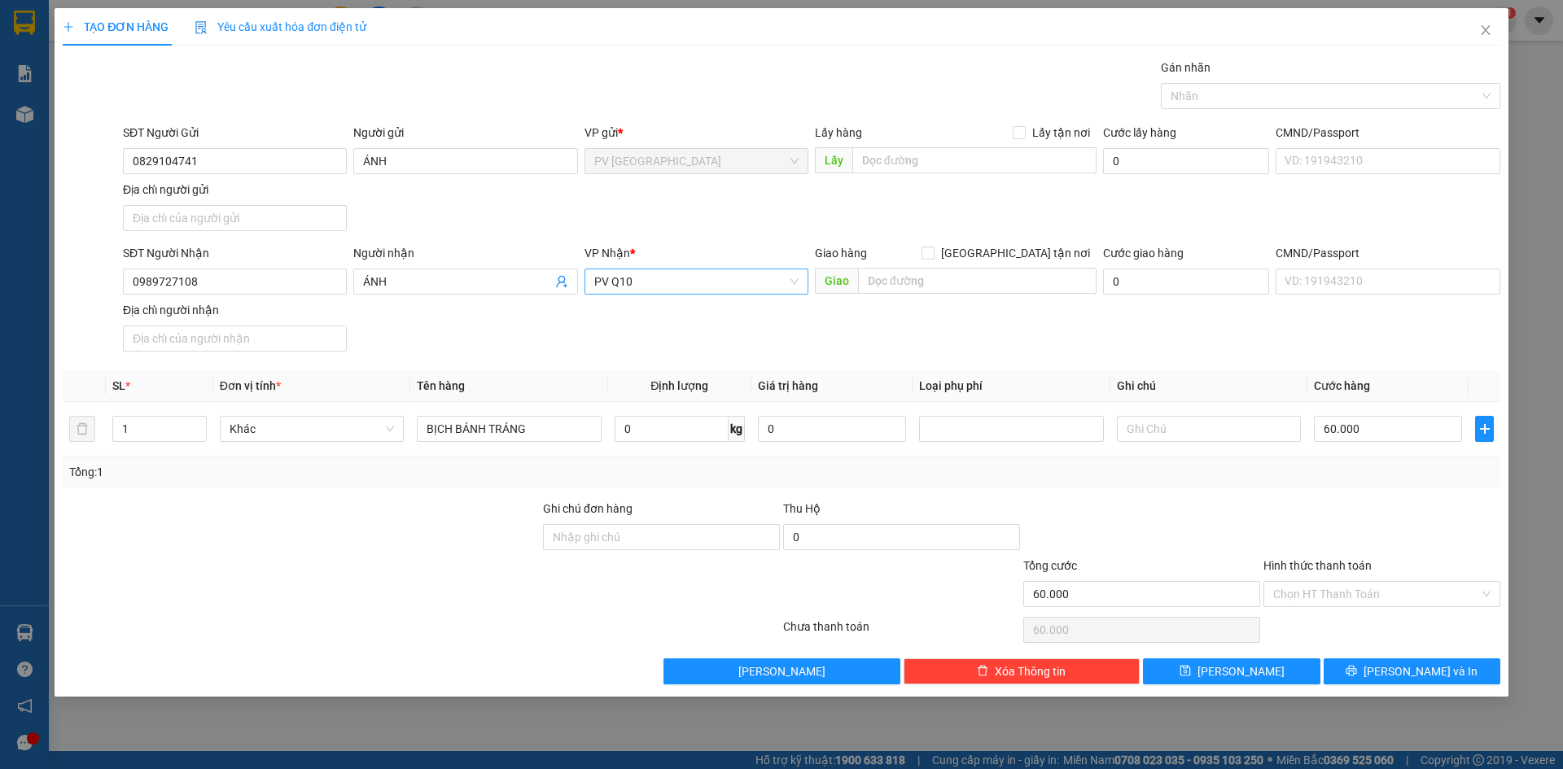
click at [723, 287] on span "PV Q10" at bounding box center [696, 282] width 204 height 24
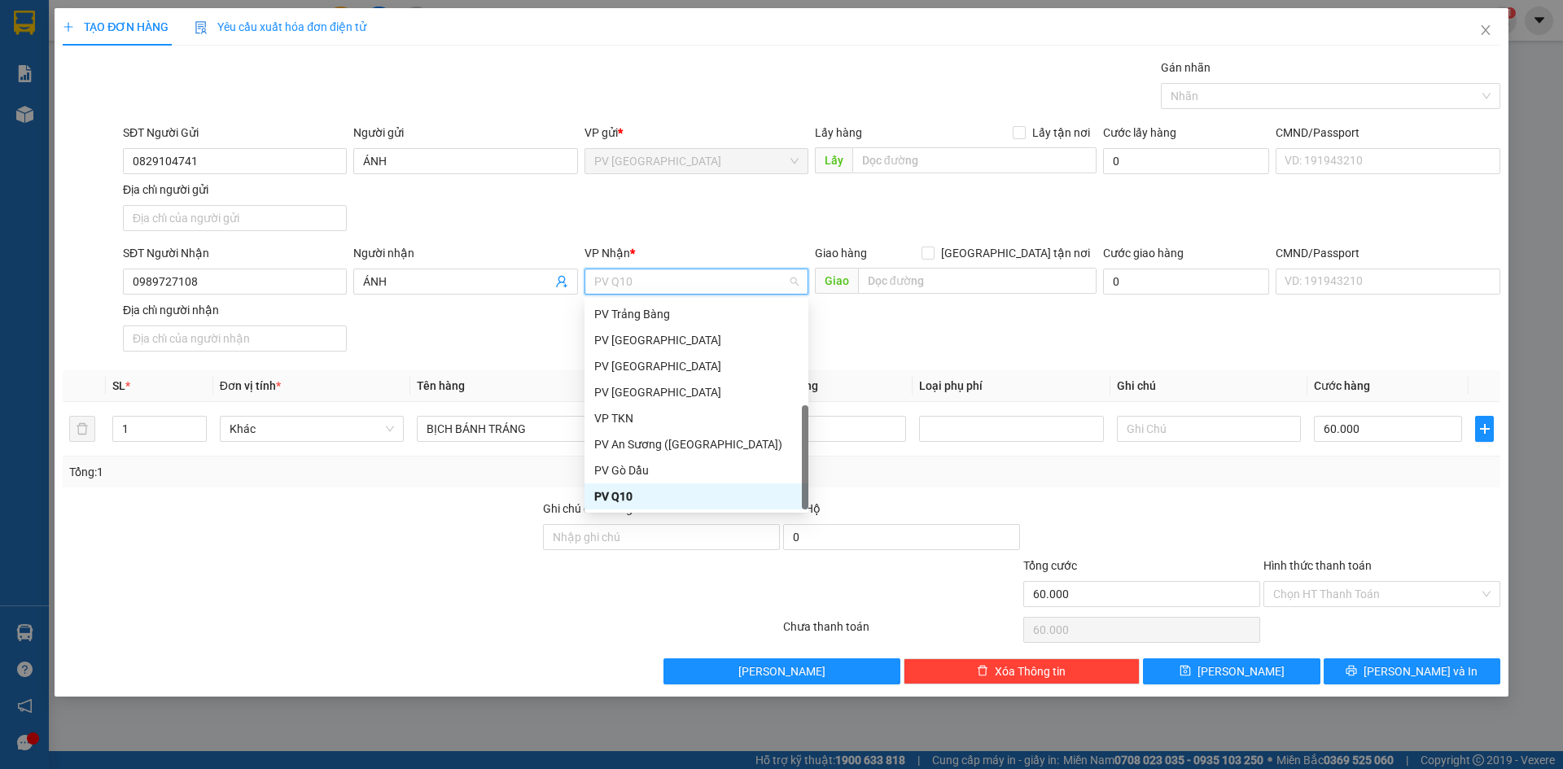
click at [614, 497] on div "PV Q10" at bounding box center [696, 497] width 204 height 18
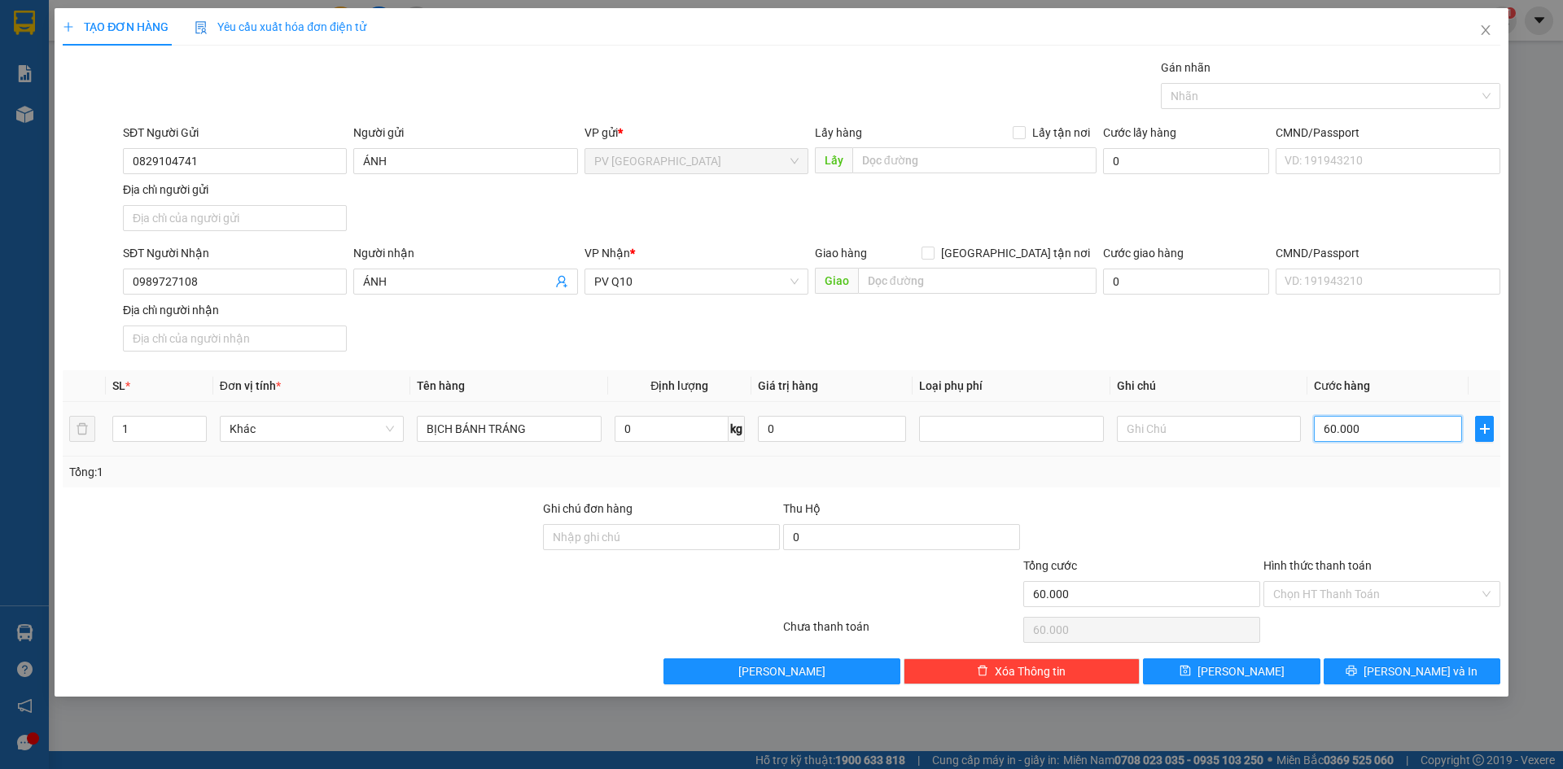
click at [1394, 432] on input "60.000" at bounding box center [1388, 429] width 148 height 26
click at [1296, 96] on div at bounding box center [1322, 96] width 315 height 20
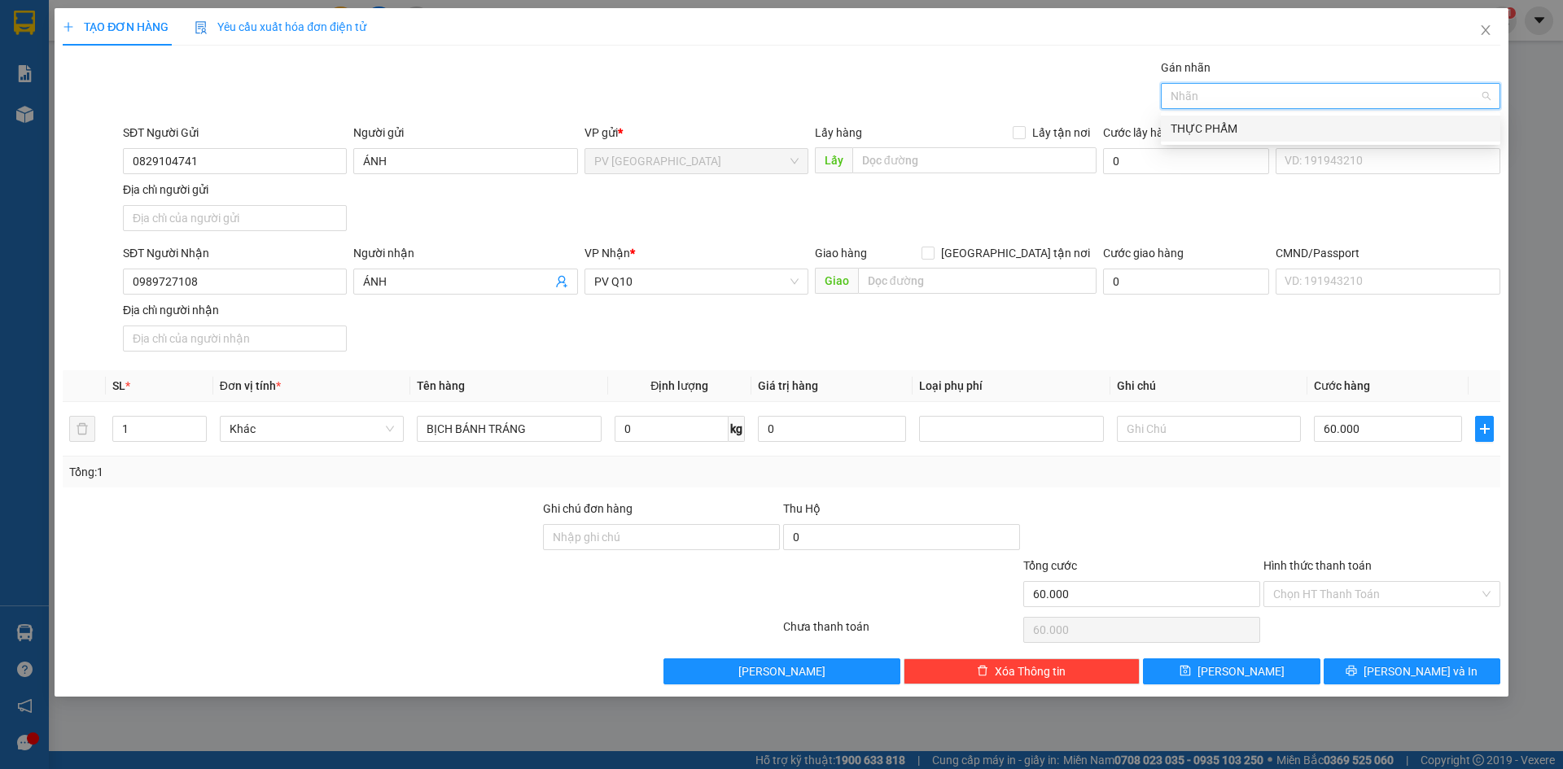
click at [1239, 134] on div "THỰC PHẨM" at bounding box center [1331, 129] width 320 height 18
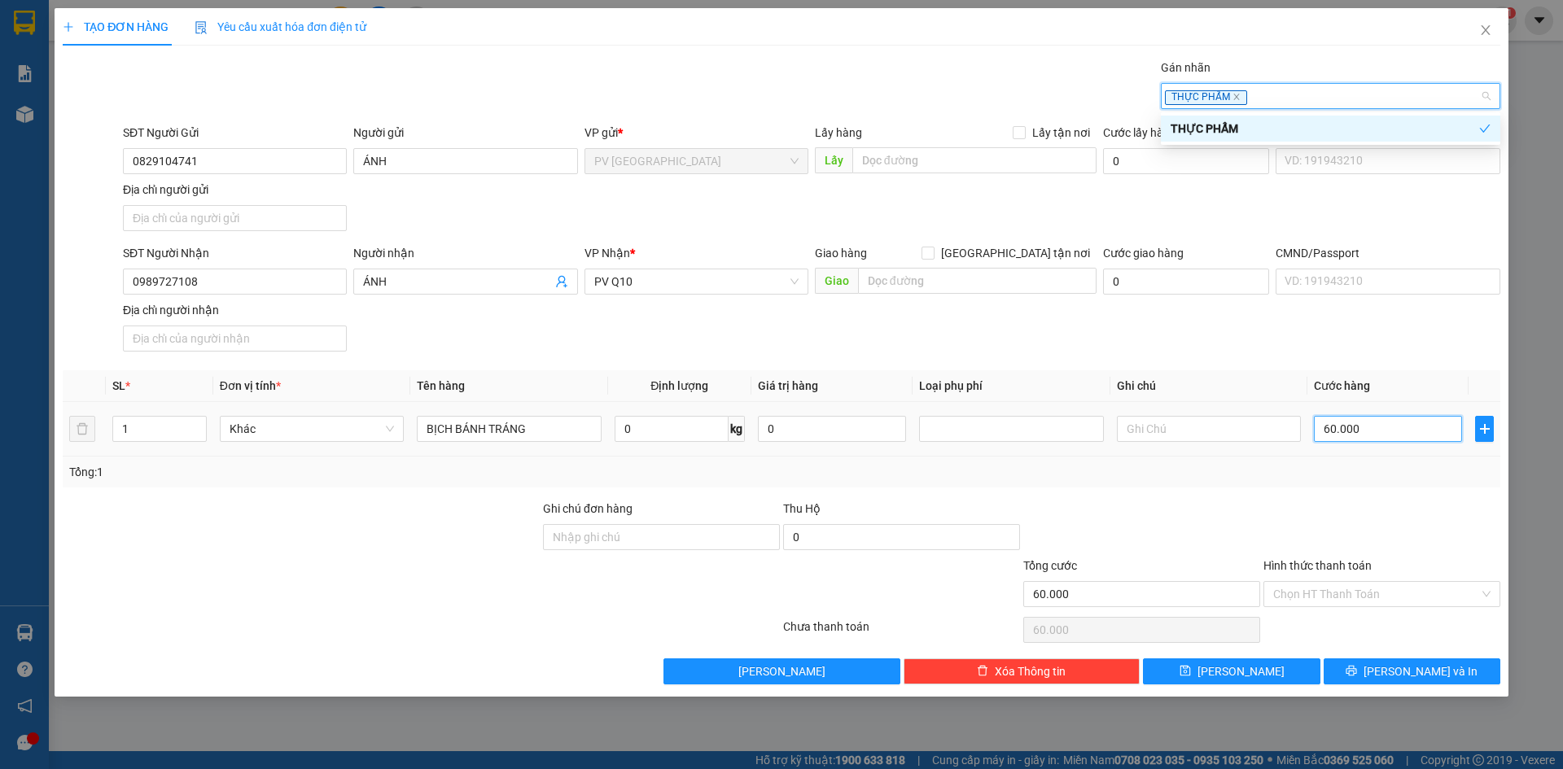
click at [1363, 425] on input "60.000" at bounding box center [1388, 429] width 148 height 26
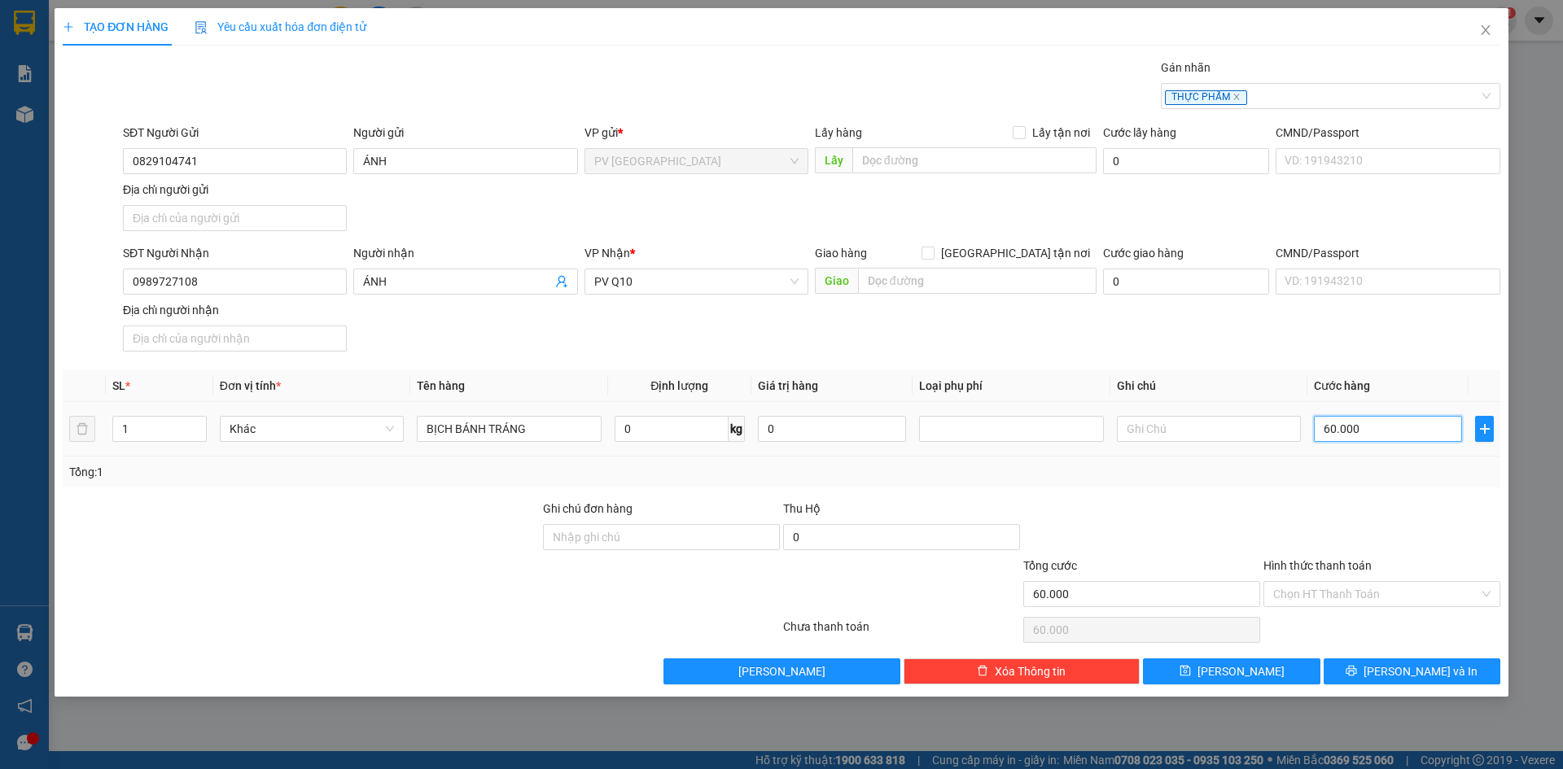
type input "0"
type input "7"
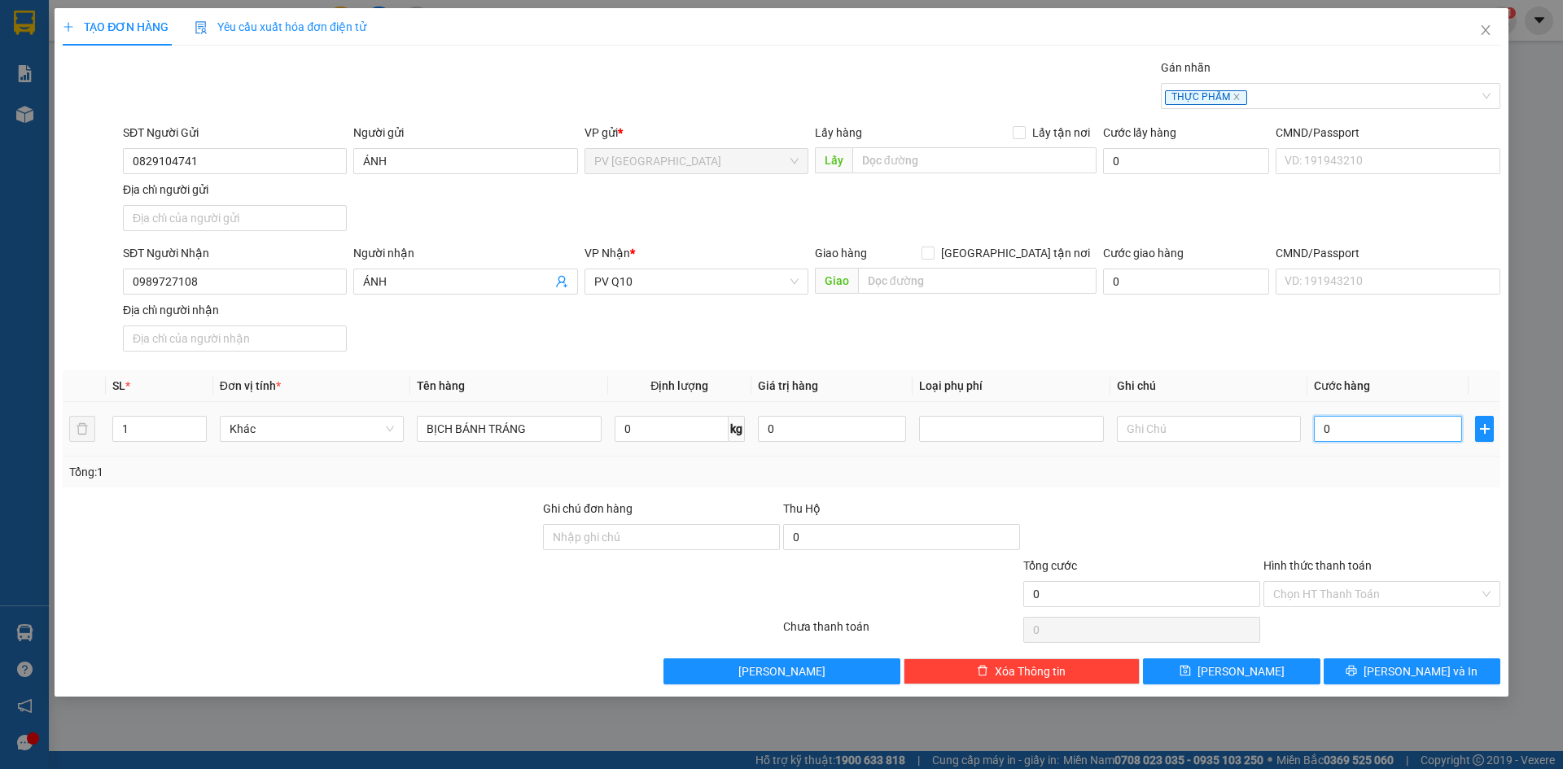
type input "07"
type input "70"
click at [1368, 437] on input "070" at bounding box center [1388, 429] width 148 height 26
type input "070"
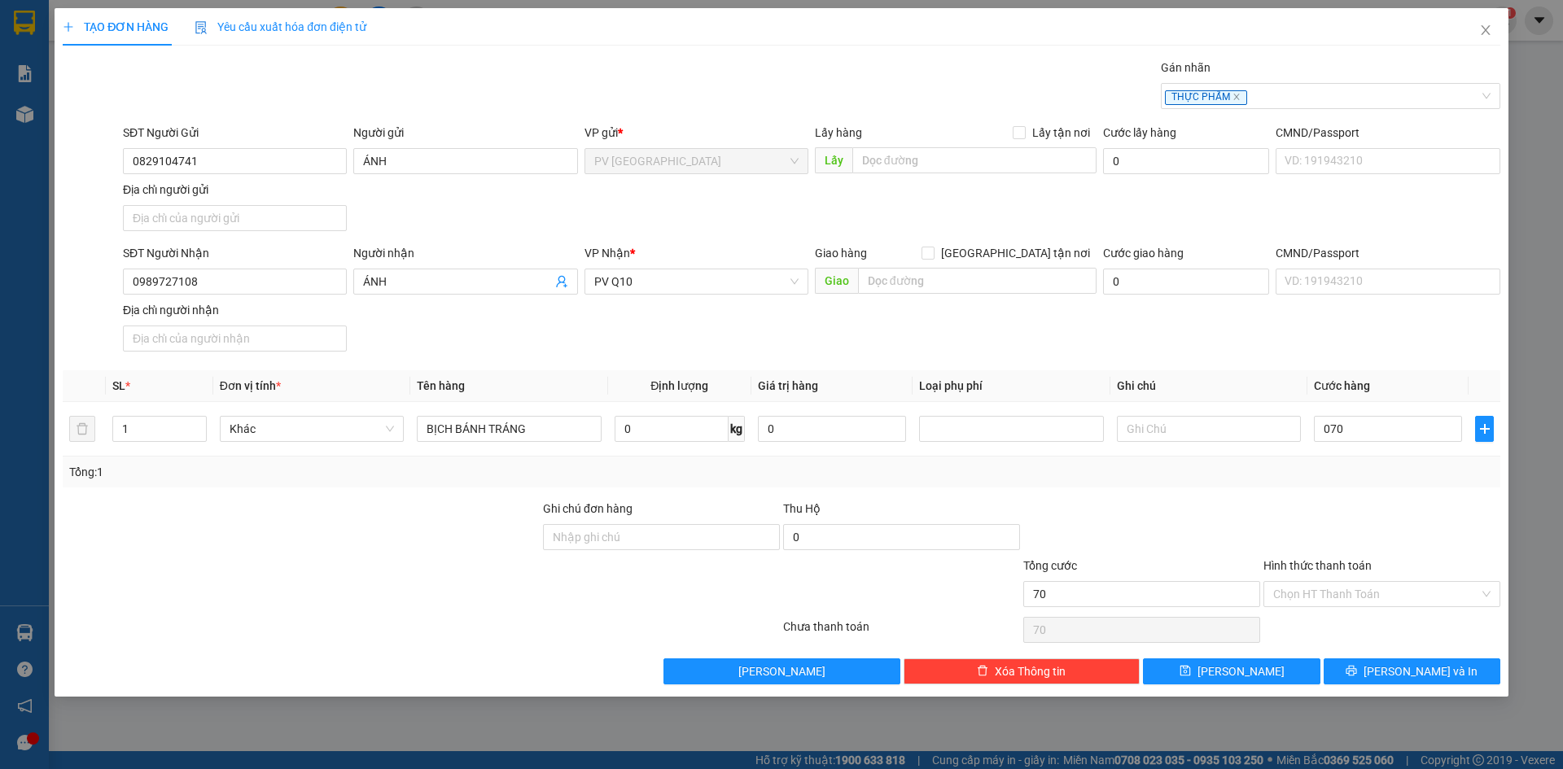
type input "70.000"
click at [1357, 487] on div "Tổng: 1" at bounding box center [782, 472] width 1438 height 31
click at [1365, 590] on input "Hình thức thanh toán" at bounding box center [1376, 594] width 206 height 24
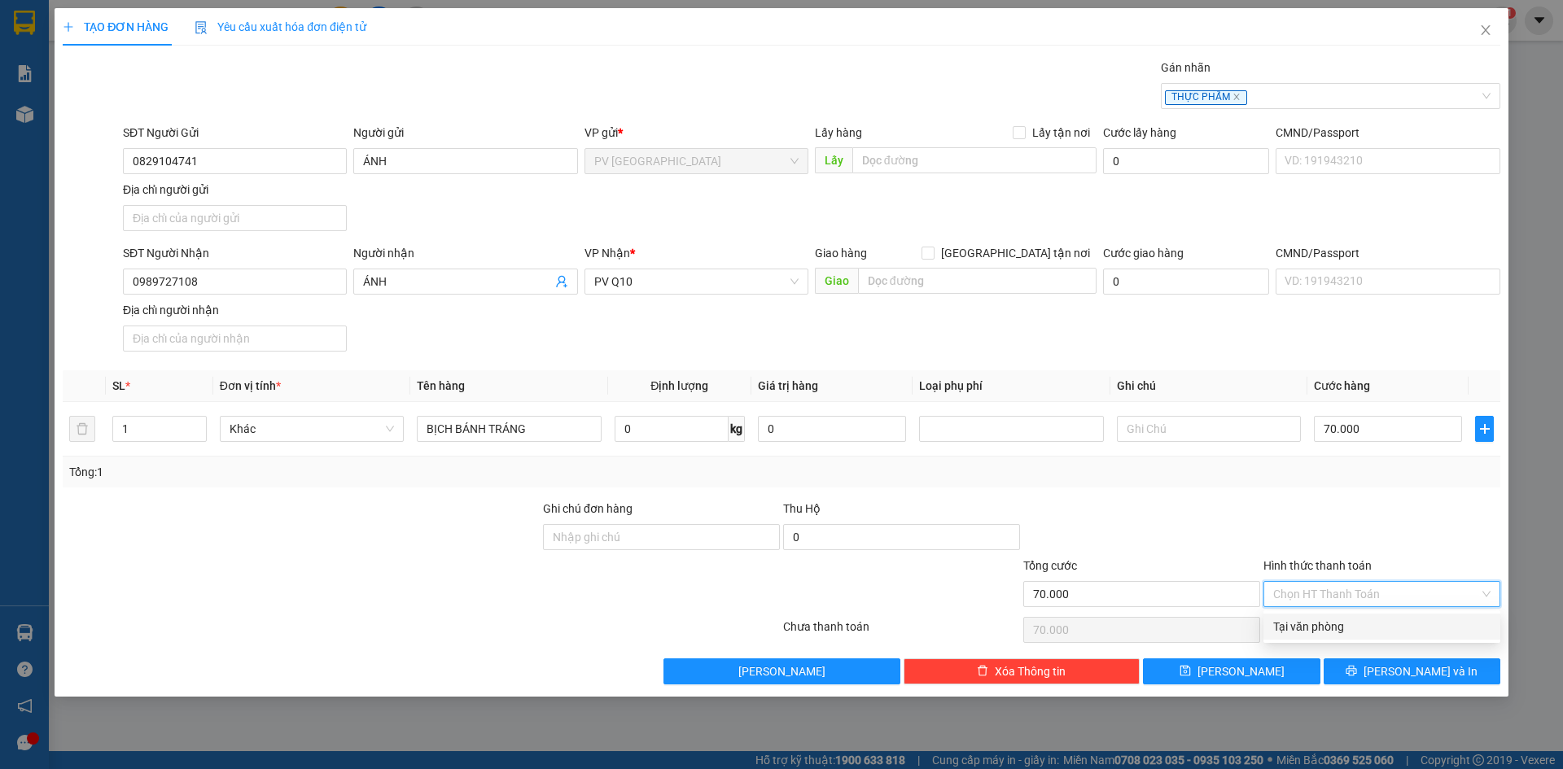
click at [1361, 619] on div "Tại văn phòng" at bounding box center [1381, 627] width 217 height 18
type input "0"
click at [1372, 671] on button "[PERSON_NAME] và In" at bounding box center [1412, 672] width 177 height 26
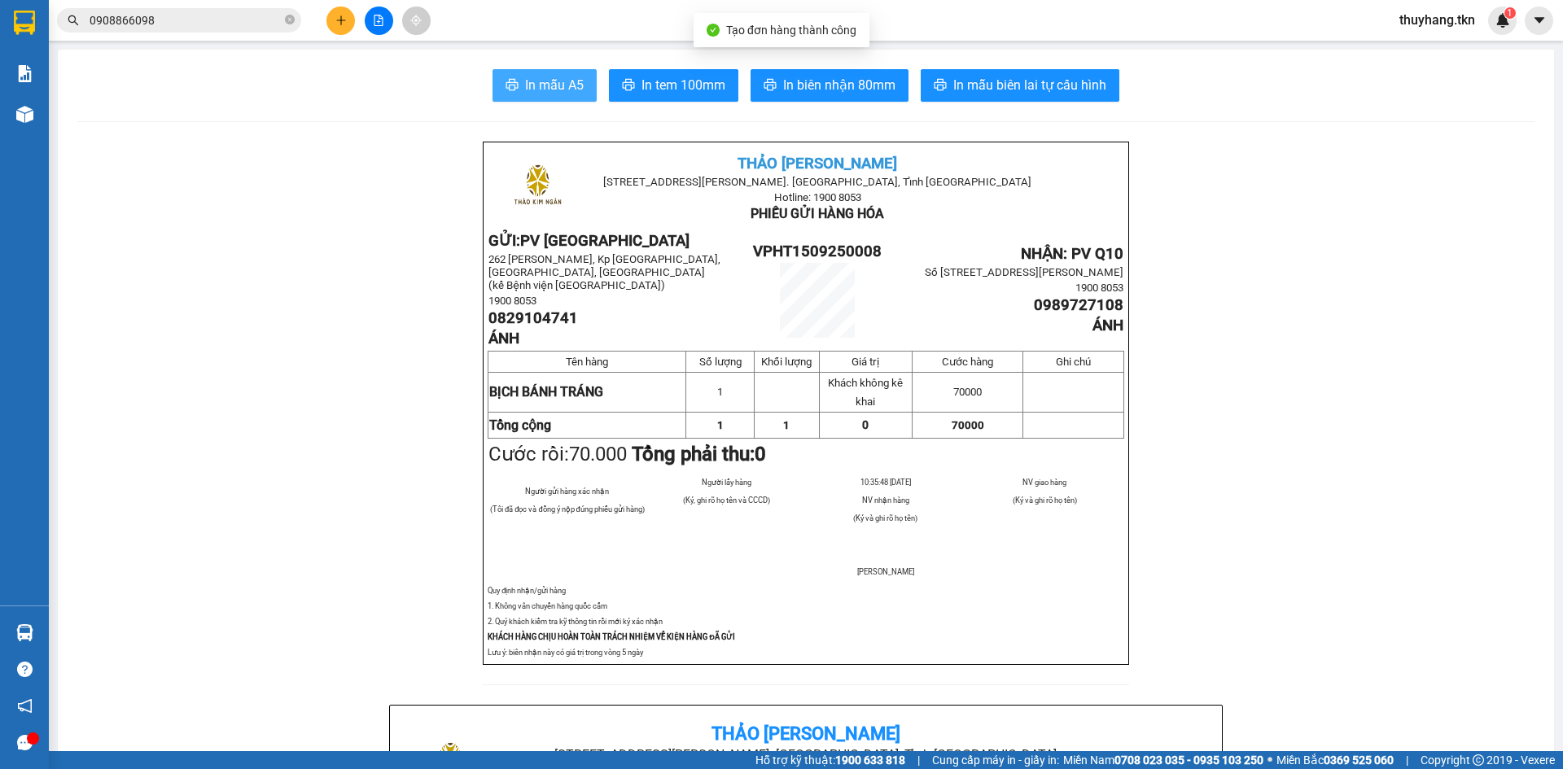
click at [581, 93] on button "In mẫu A5" at bounding box center [545, 85] width 104 height 33
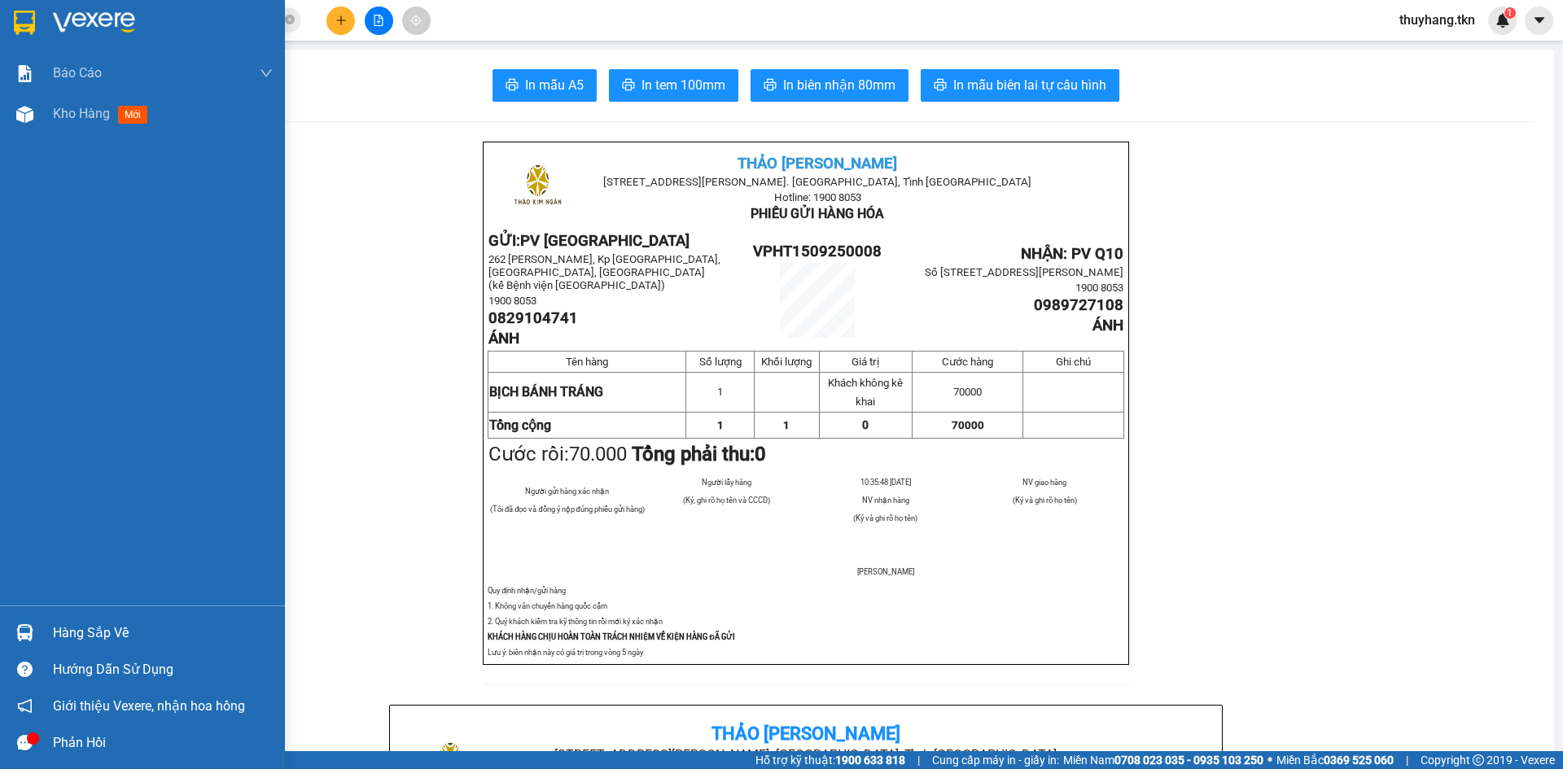
click at [17, 25] on img at bounding box center [24, 23] width 21 height 24
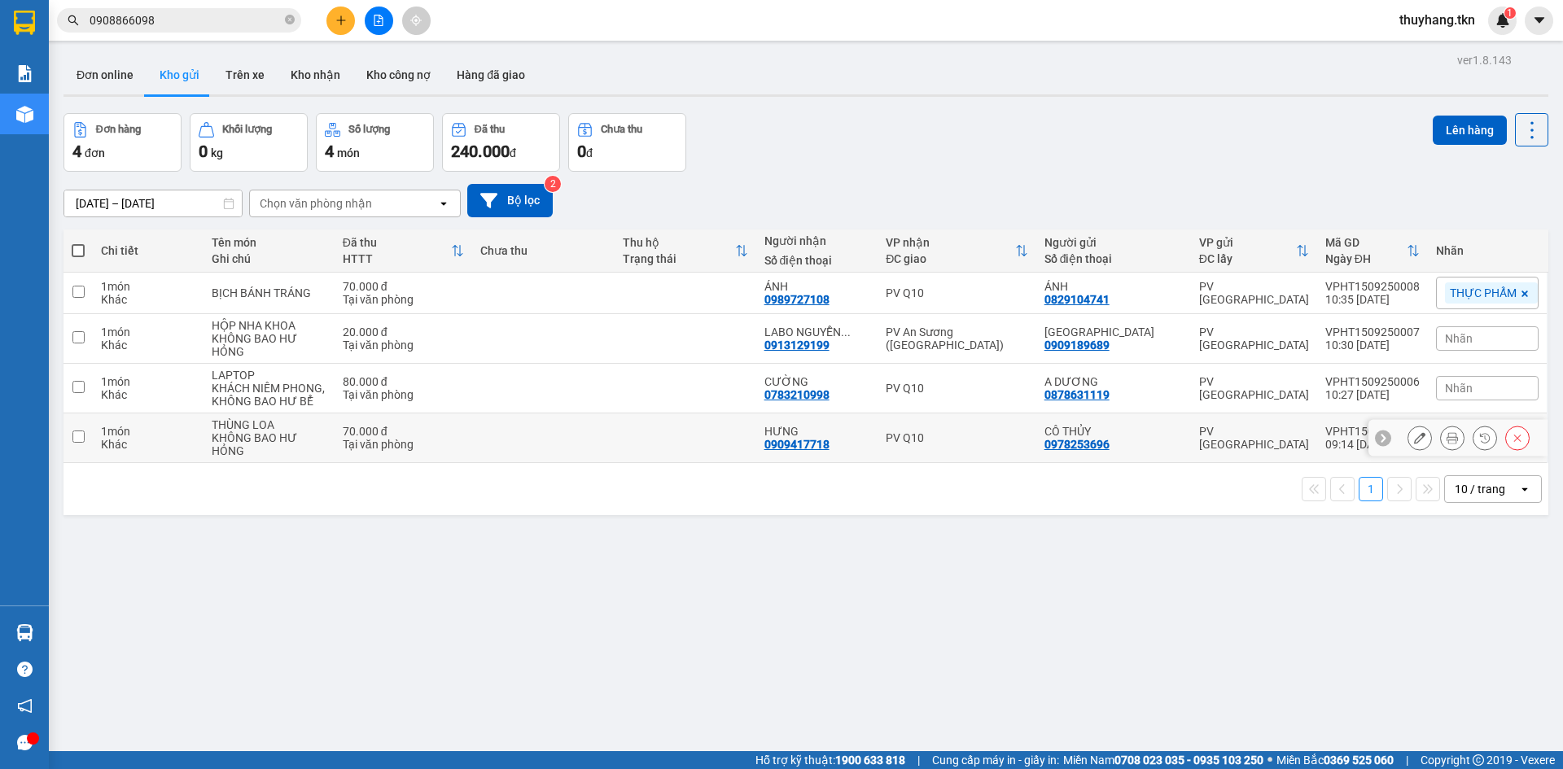
click at [544, 437] on td at bounding box center [543, 439] width 142 height 50
checkbox input "true"
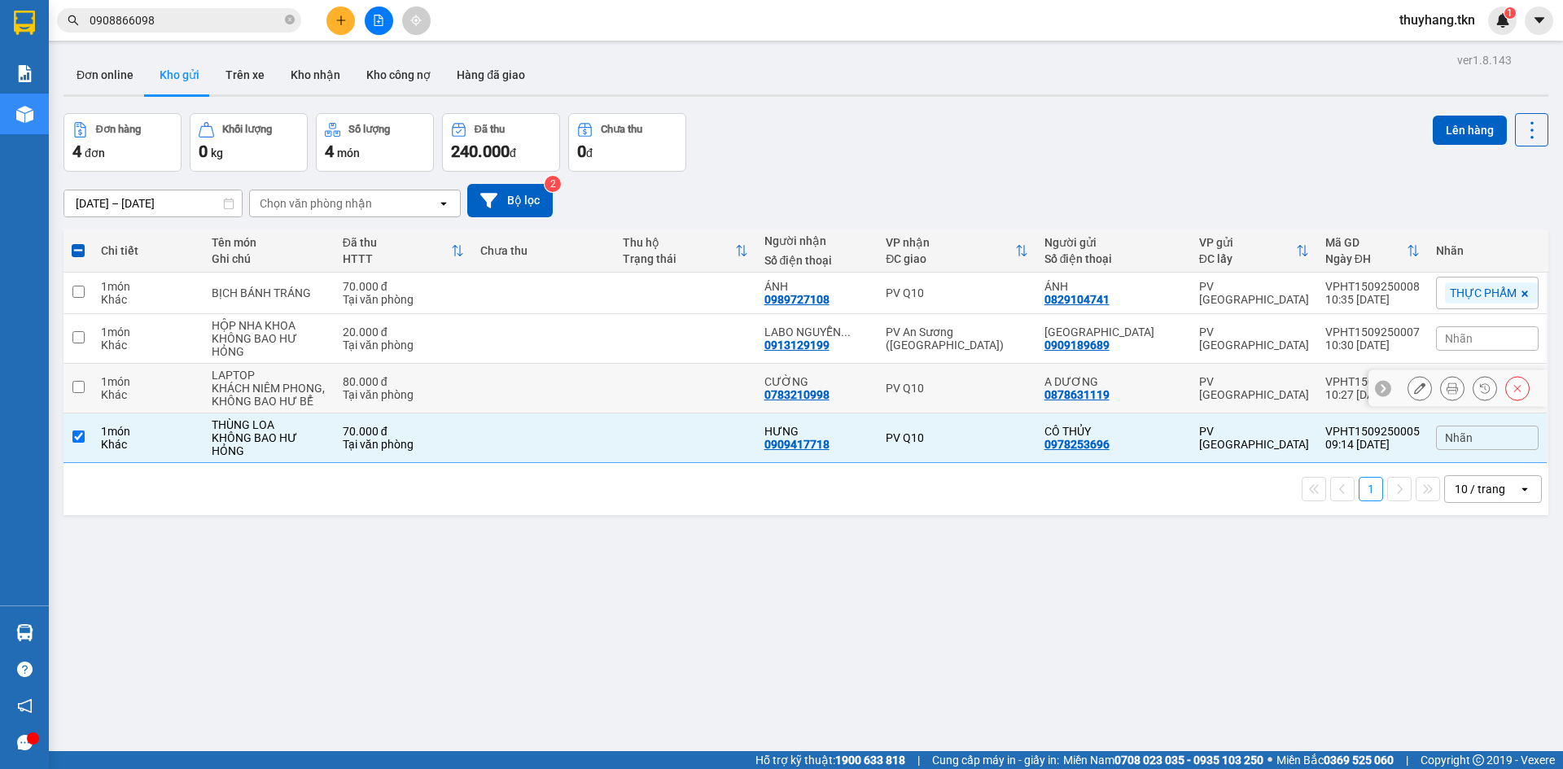
click at [554, 376] on td at bounding box center [543, 389] width 142 height 50
checkbox input "true"
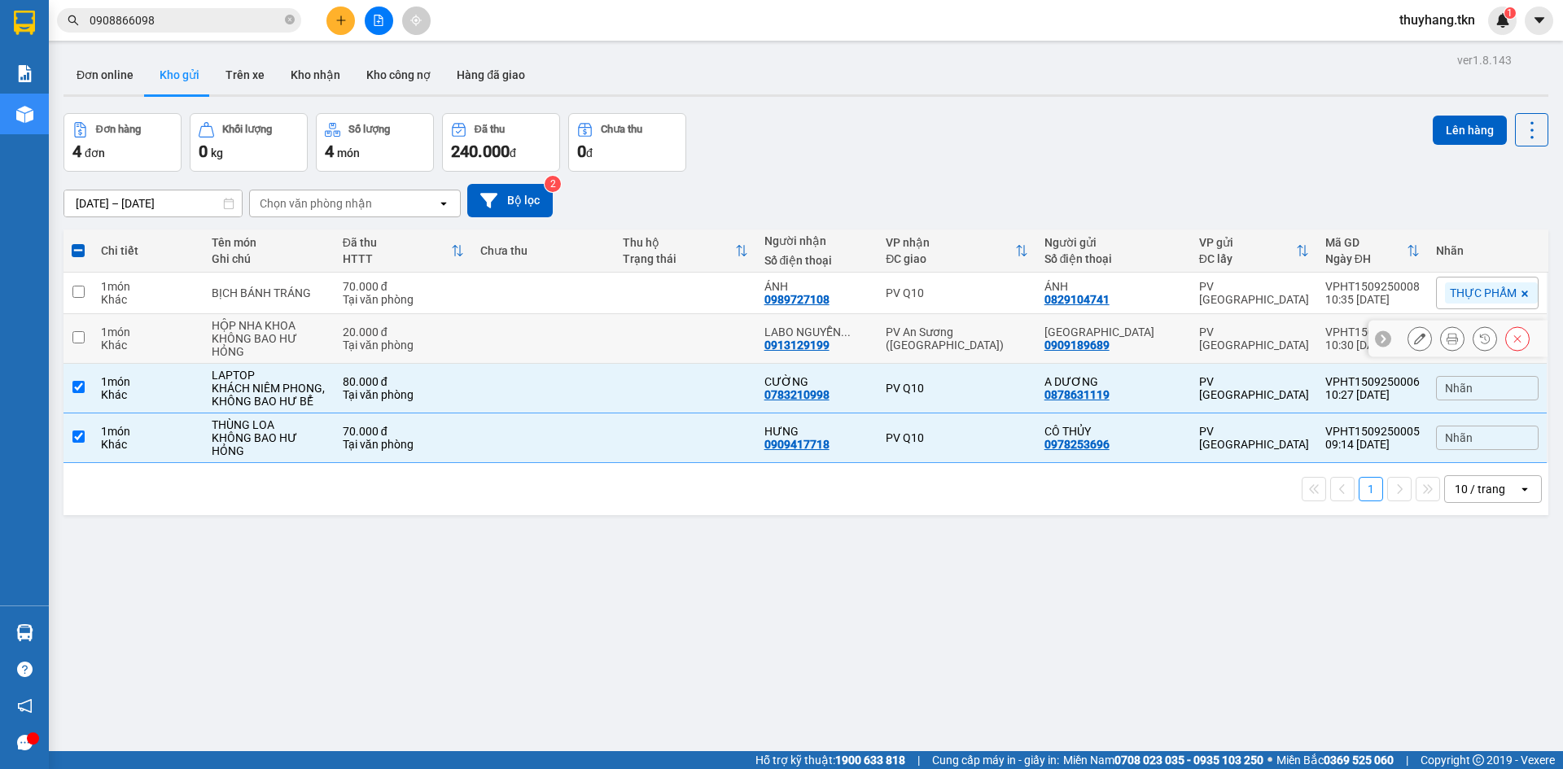
click at [561, 333] on td at bounding box center [543, 339] width 142 height 50
checkbox input "true"
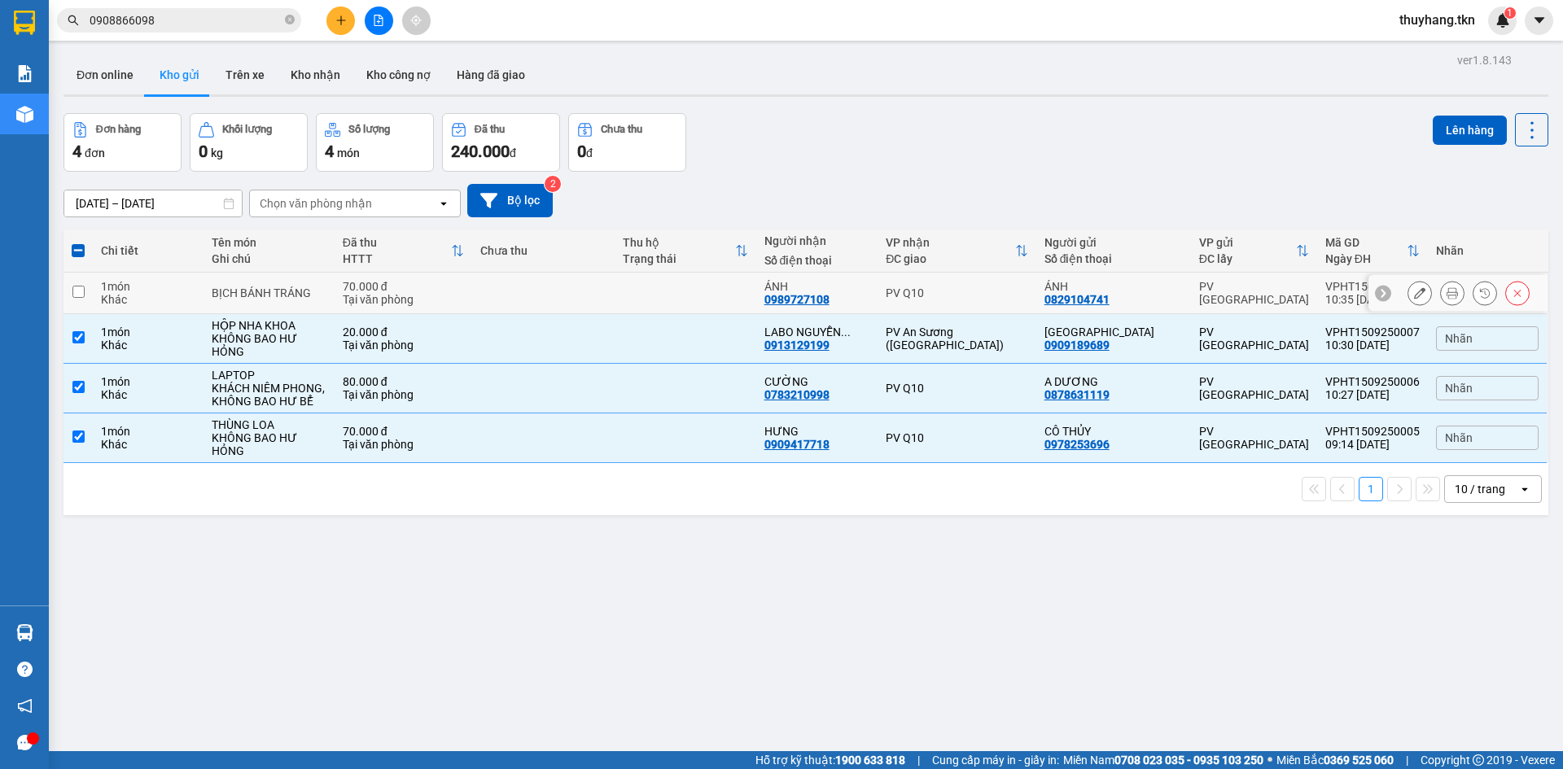
click at [567, 291] on td at bounding box center [543, 294] width 142 height 42
checkbox input "true"
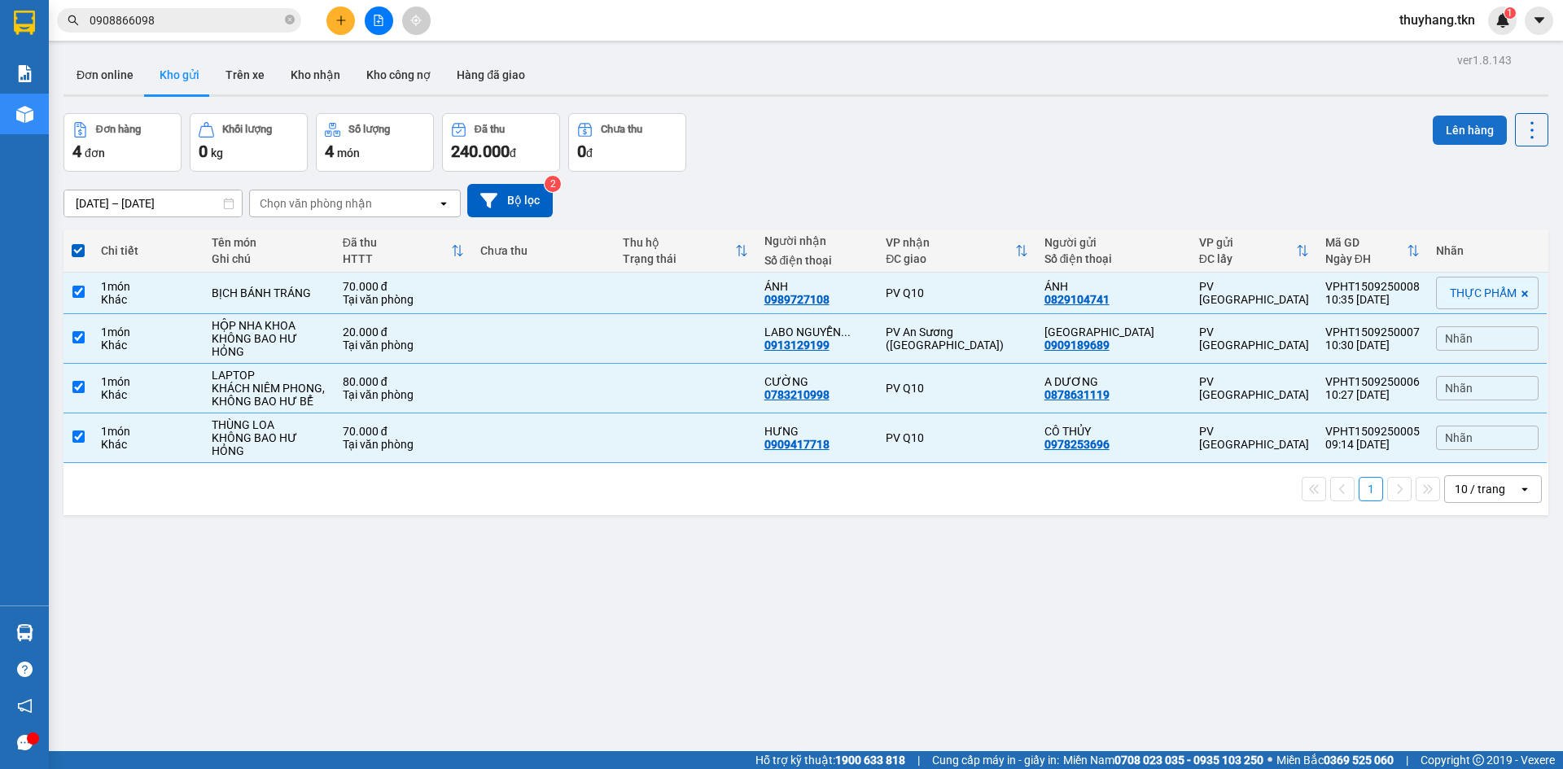
click at [1446, 132] on button "Lên hàng" at bounding box center [1470, 130] width 74 height 29
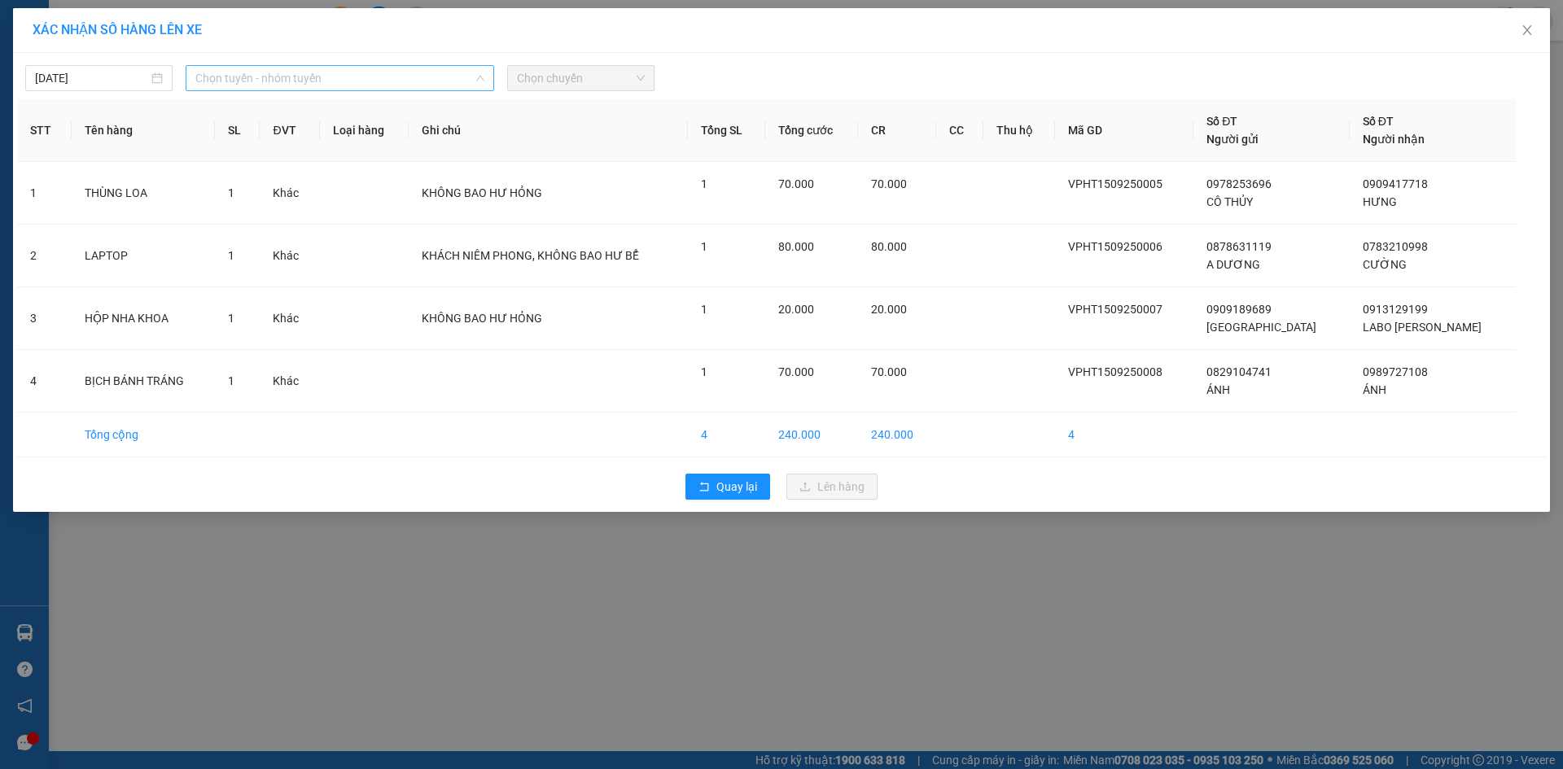
click at [328, 88] on span "Chọn tuyến - nhóm tuyến" at bounding box center [339, 78] width 289 height 24
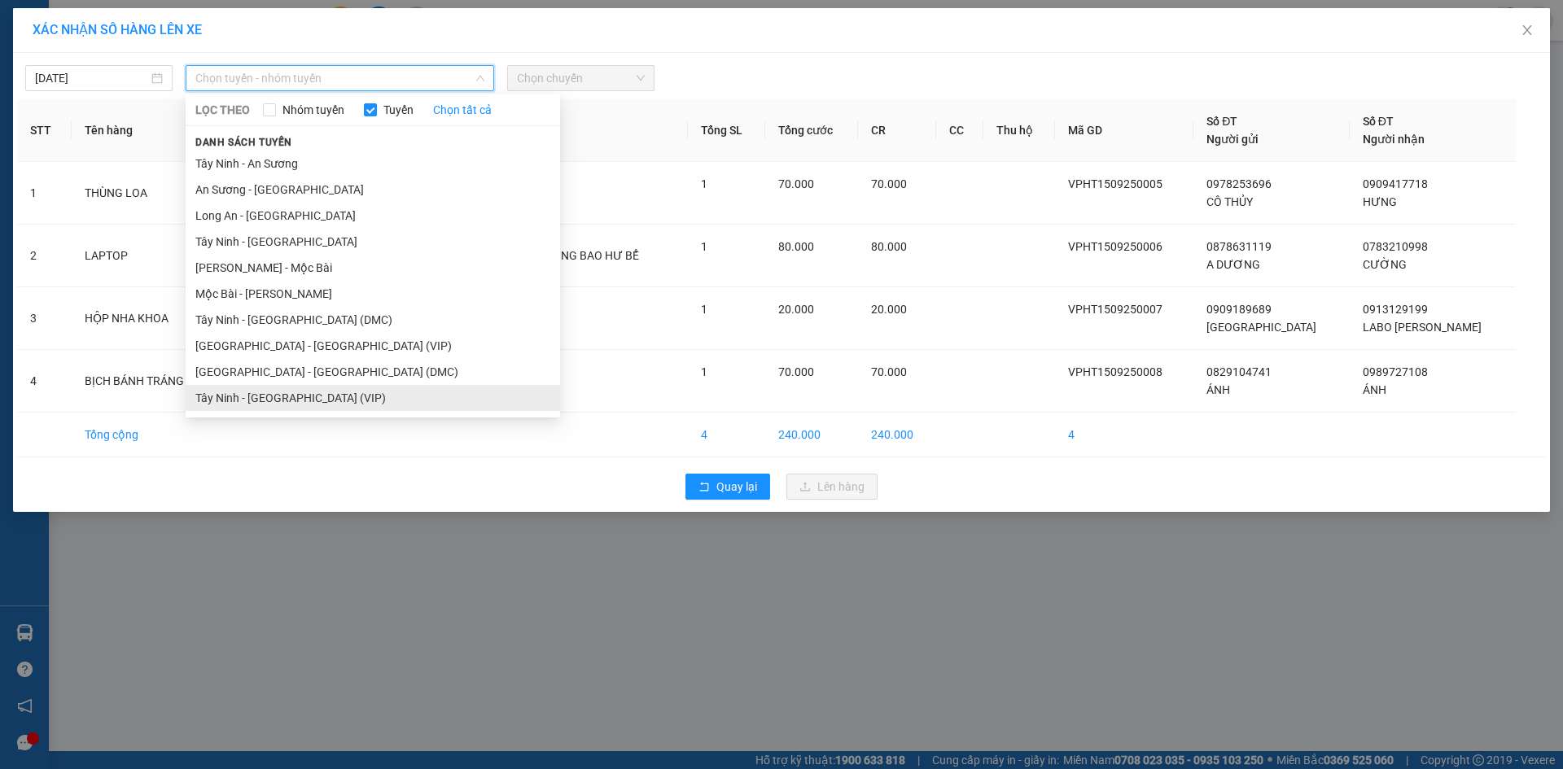
click at [329, 401] on li "Tây Ninh - [GEOGRAPHIC_DATA] (VIP)" at bounding box center [373, 398] width 375 height 26
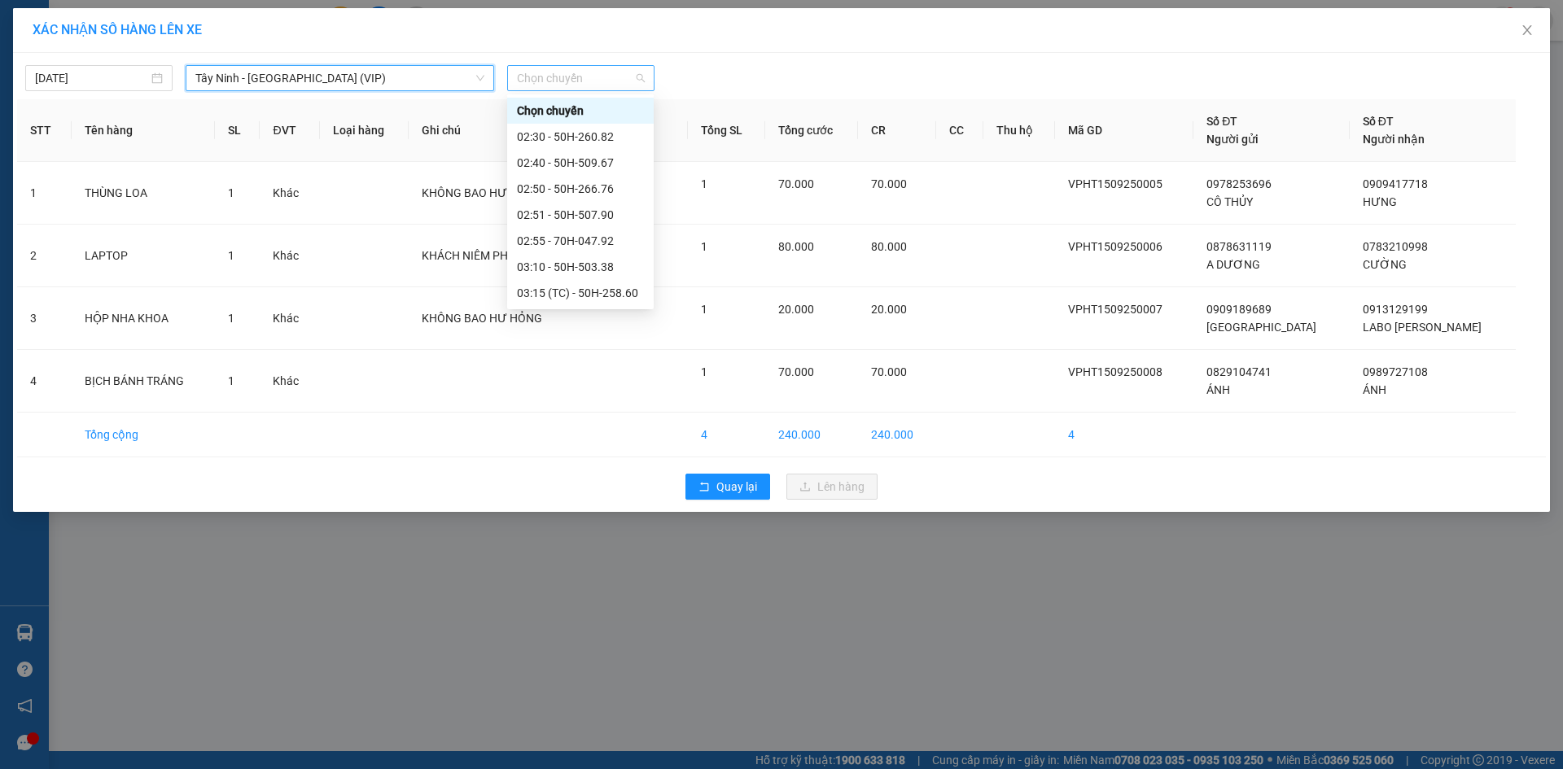
click at [588, 82] on span "Chọn chuyến" at bounding box center [581, 78] width 128 height 24
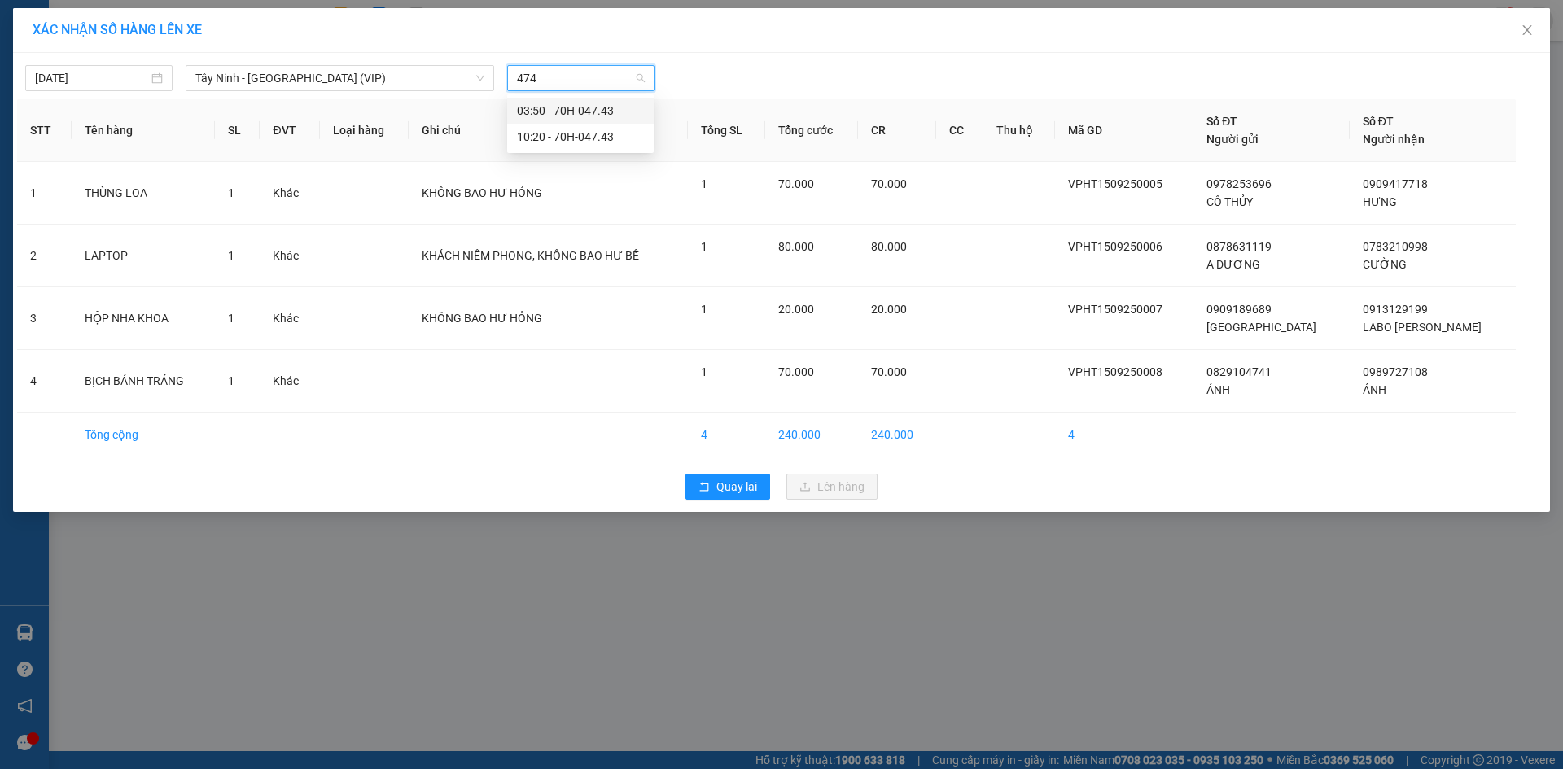
type input "4743"
click at [621, 149] on div "10:20 - 70H-047.43" at bounding box center [580, 137] width 147 height 26
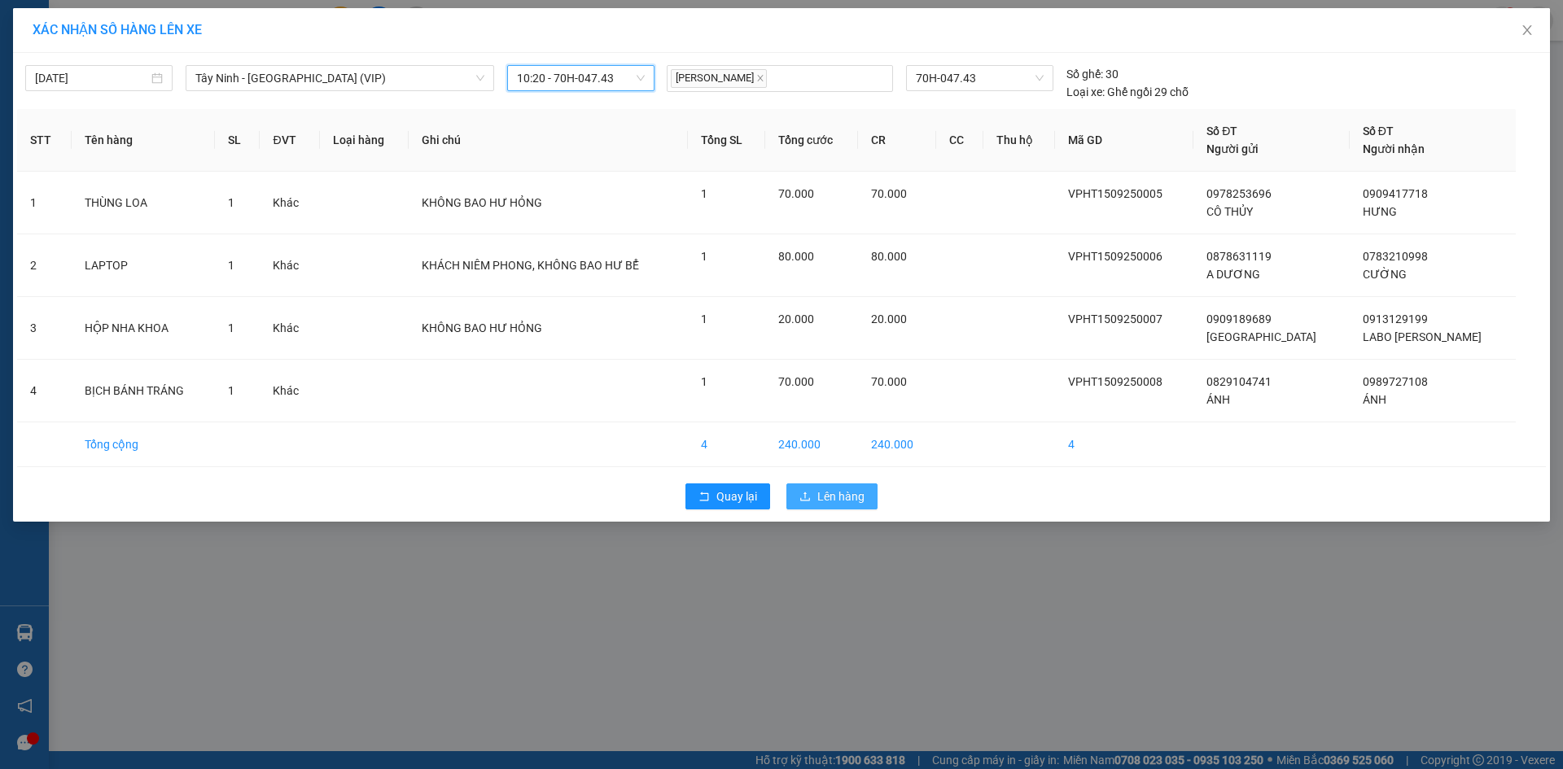
click at [857, 495] on span "Lên hàng" at bounding box center [840, 497] width 47 height 18
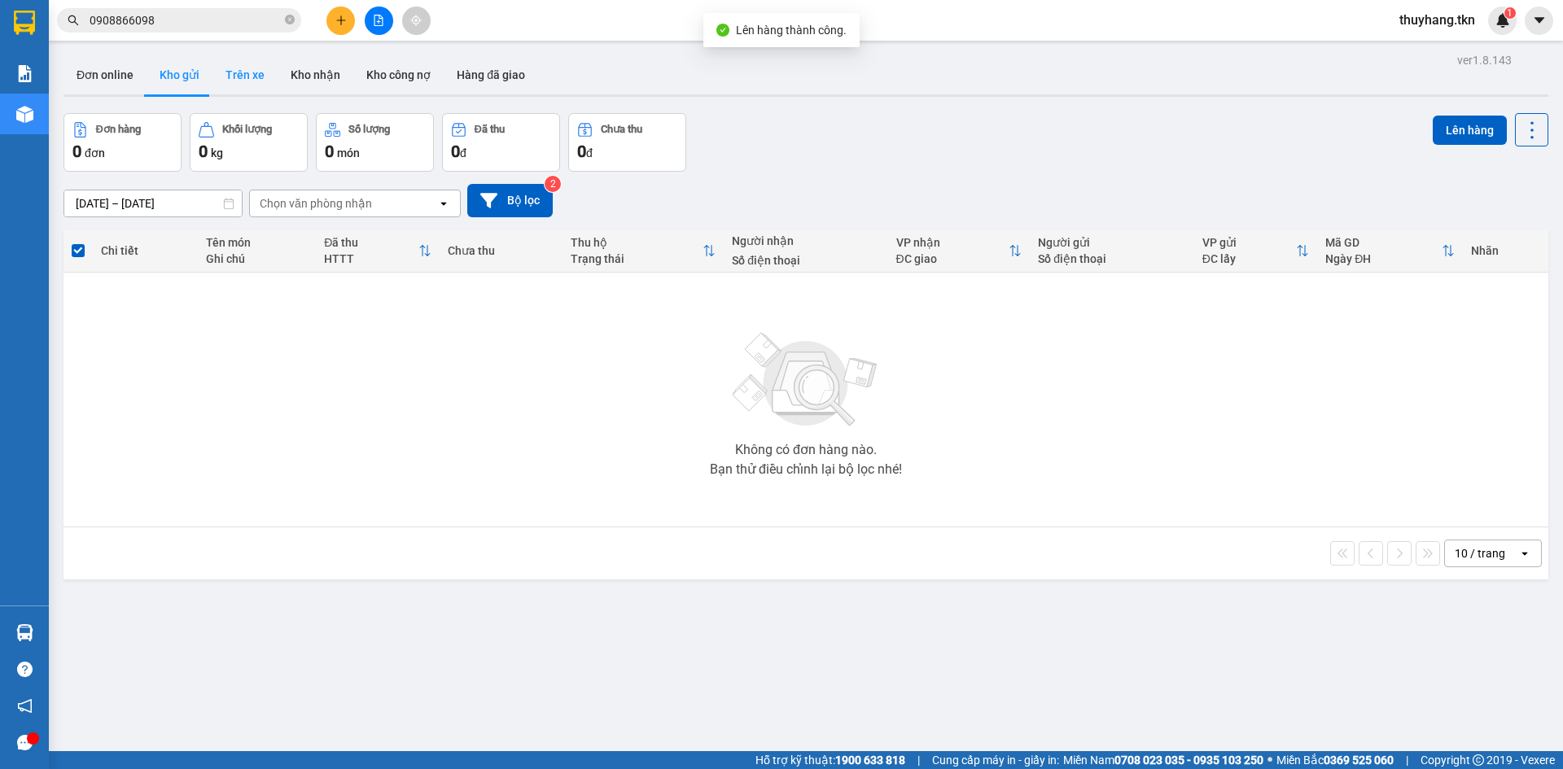
click at [229, 79] on button "Trên xe" at bounding box center [245, 74] width 65 height 39
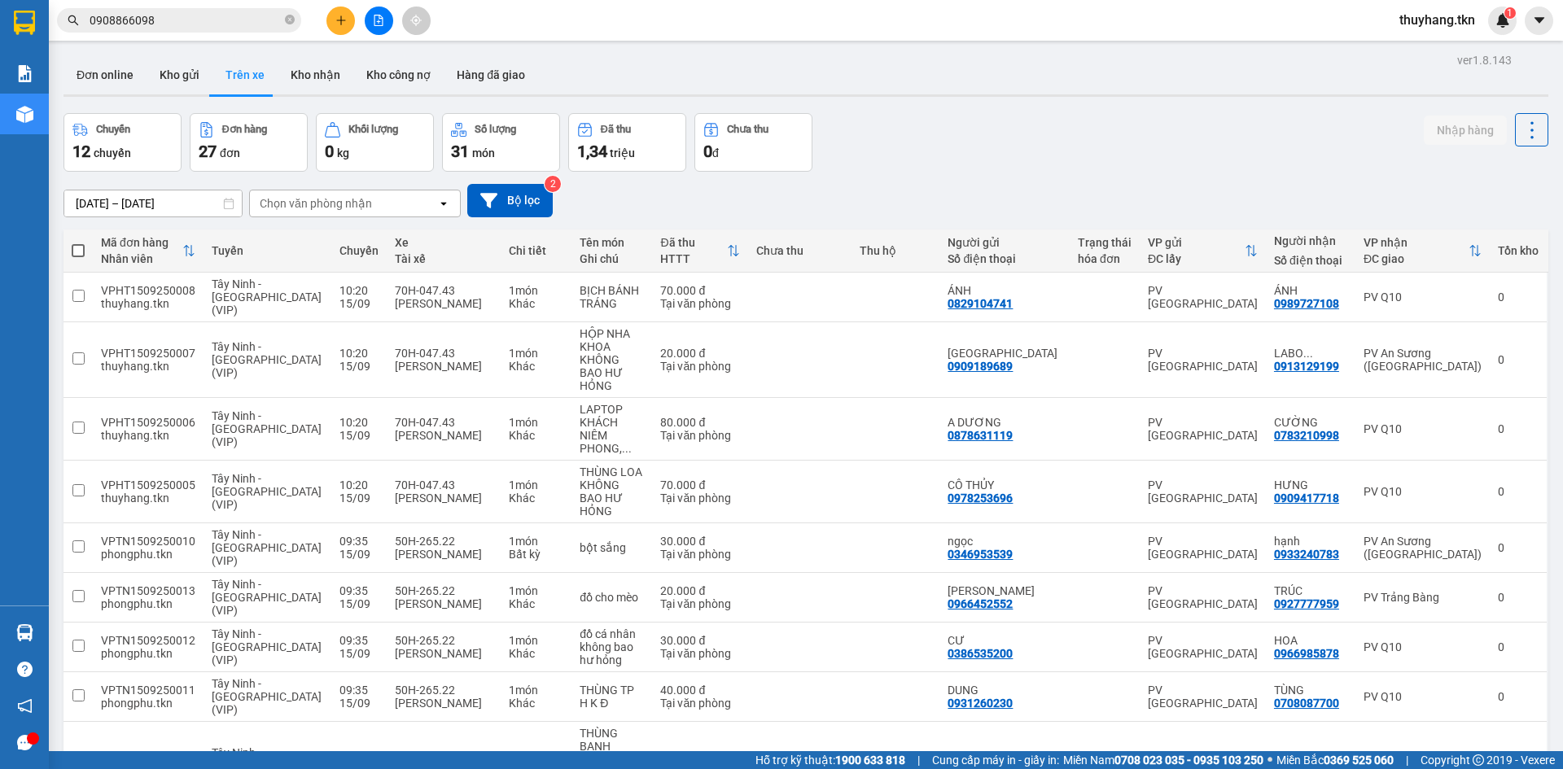
click at [1019, 162] on div "Chuyến 12 chuyến Đơn hàng 27 đơn Khối lượng 0 kg Số lượng 31 món Đã thu 1,34 tr…" at bounding box center [806, 142] width 1485 height 59
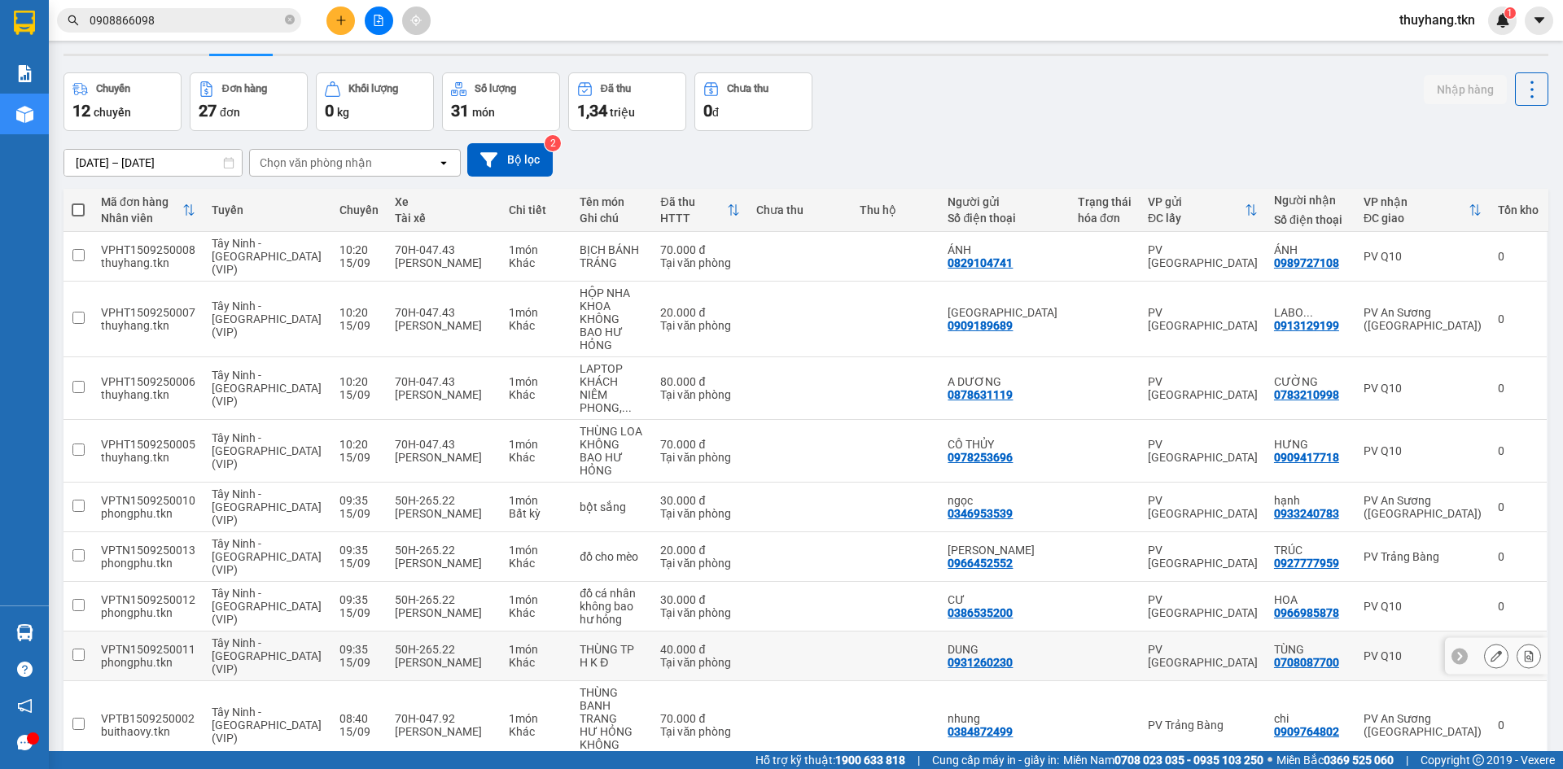
scroll to position [75, 0]
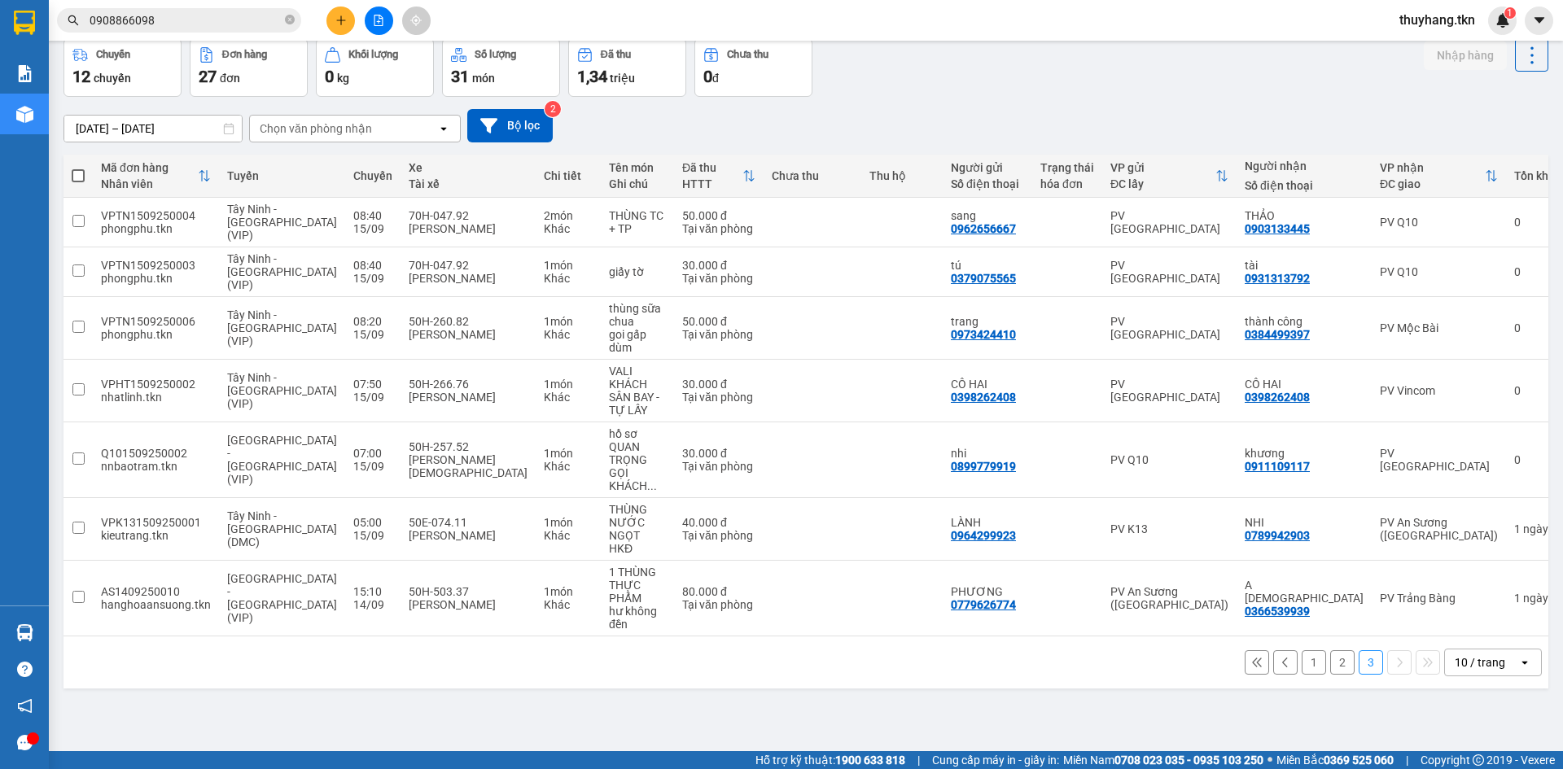
click at [1331, 651] on button "2" at bounding box center [1342, 663] width 24 height 24
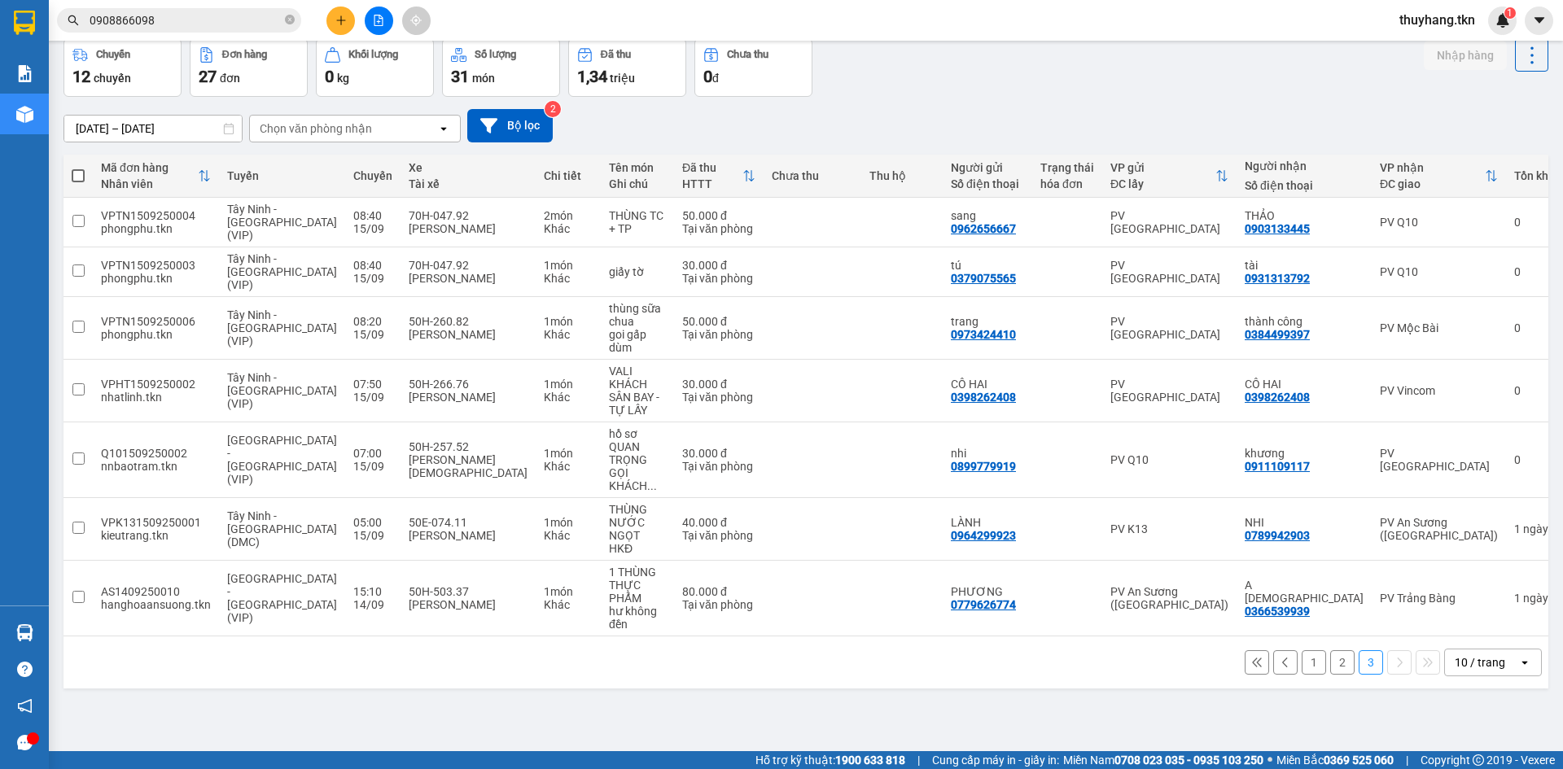
click at [1302, 651] on button "1" at bounding box center [1314, 663] width 24 height 24
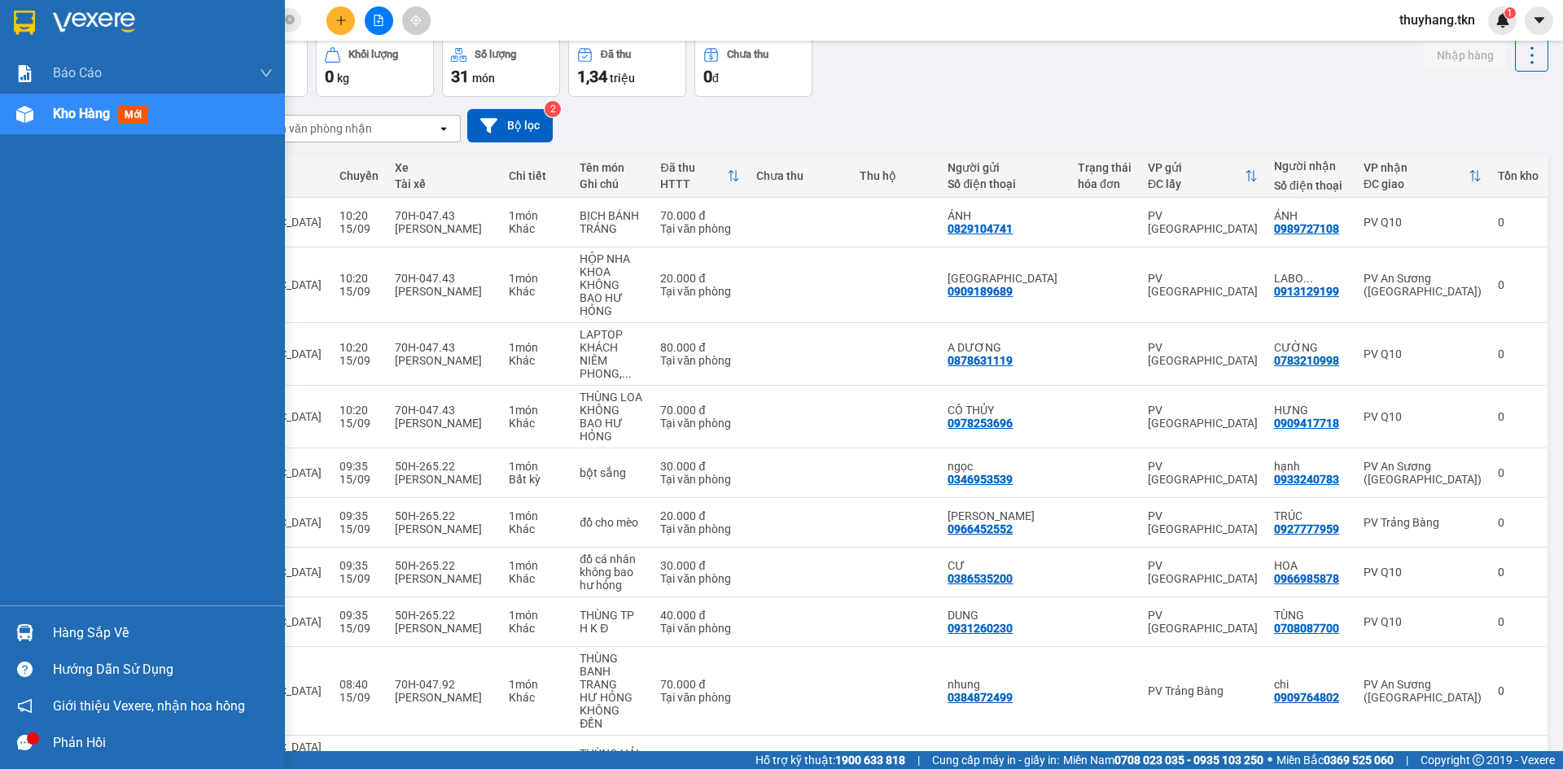
click at [92, 629] on div "Hàng sắp về" at bounding box center [163, 633] width 220 height 24
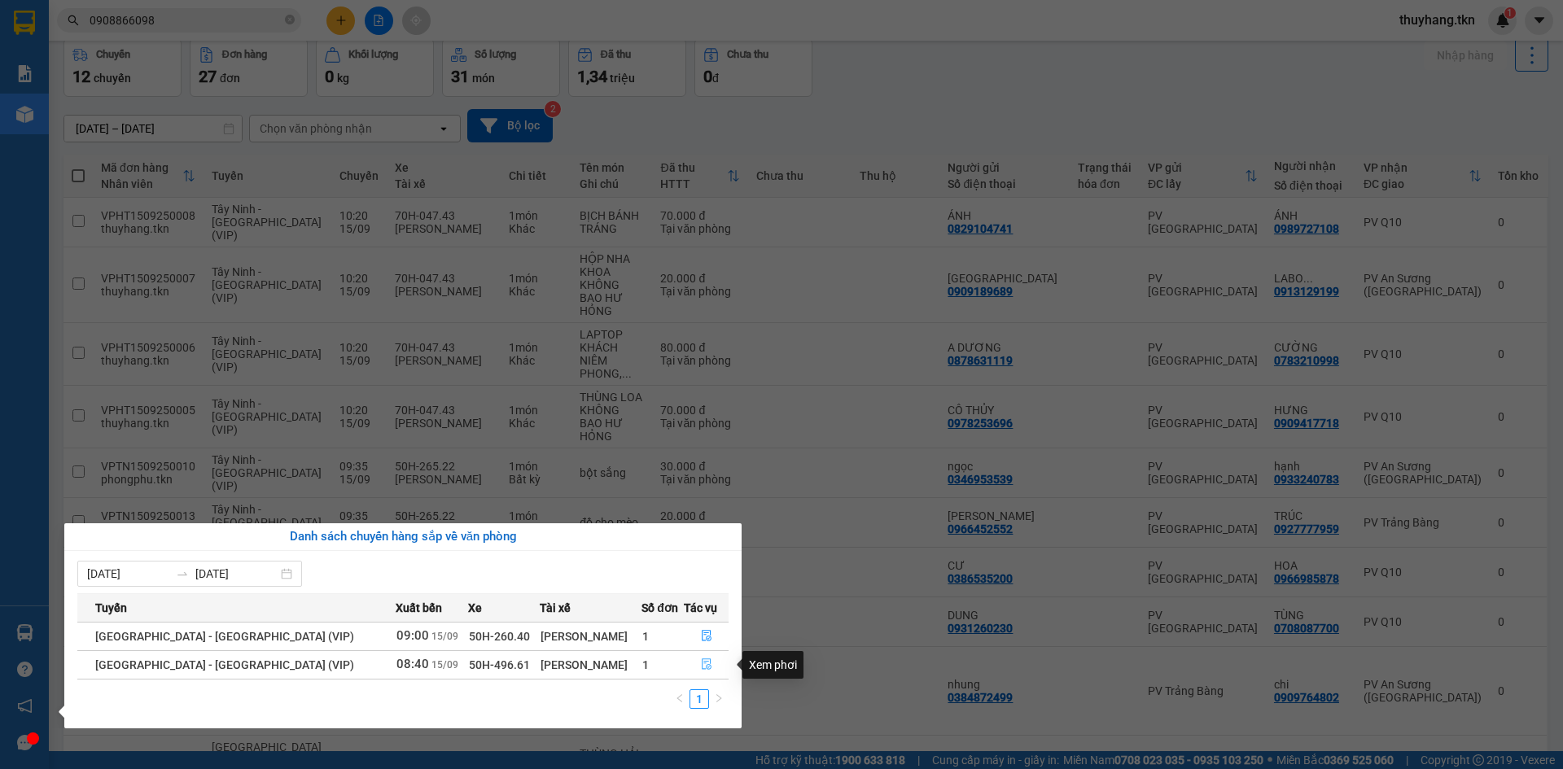
click at [702, 668] on icon "file-done" at bounding box center [707, 665] width 10 height 11
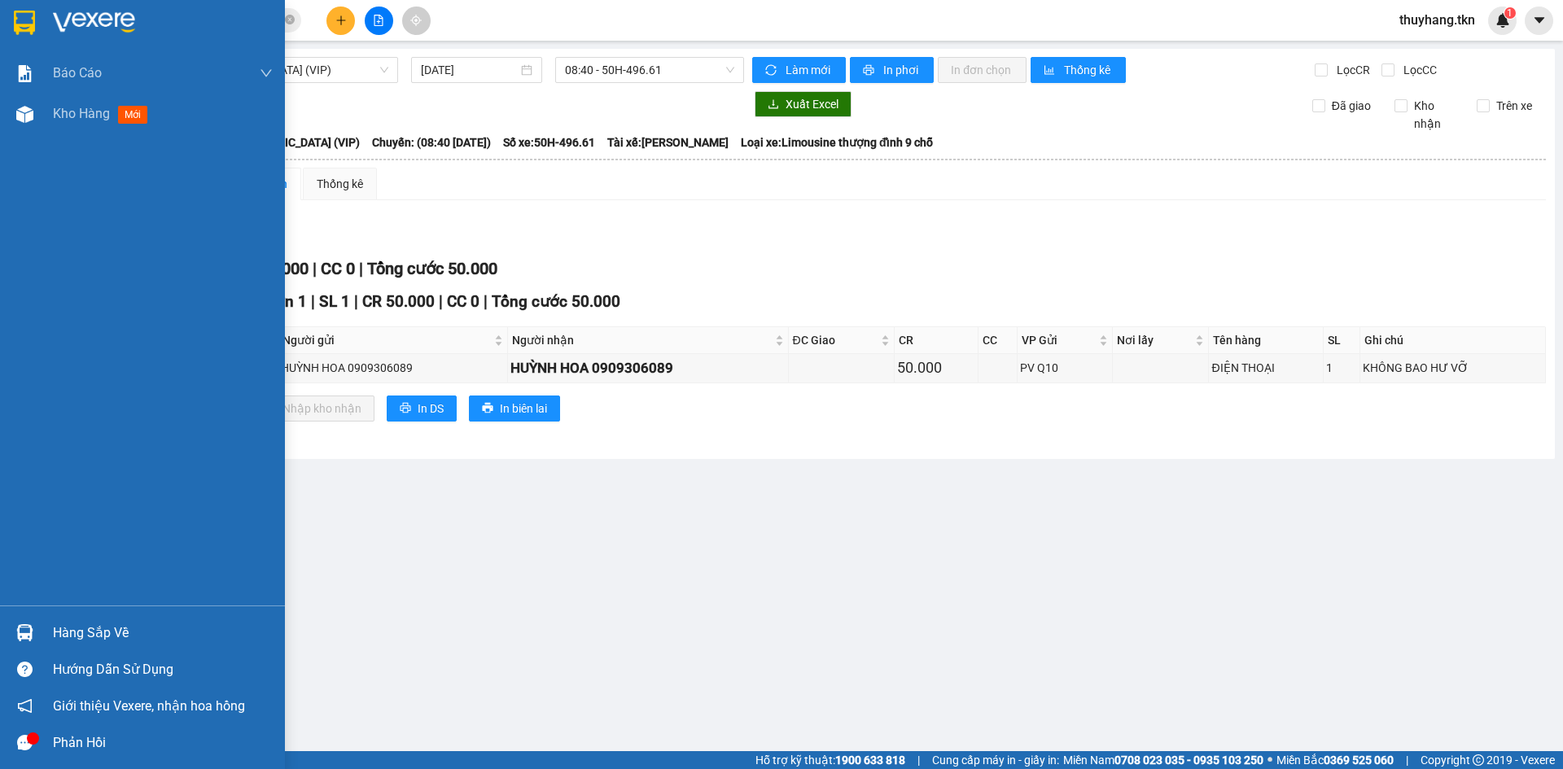
click at [31, 17] on img at bounding box center [24, 23] width 21 height 24
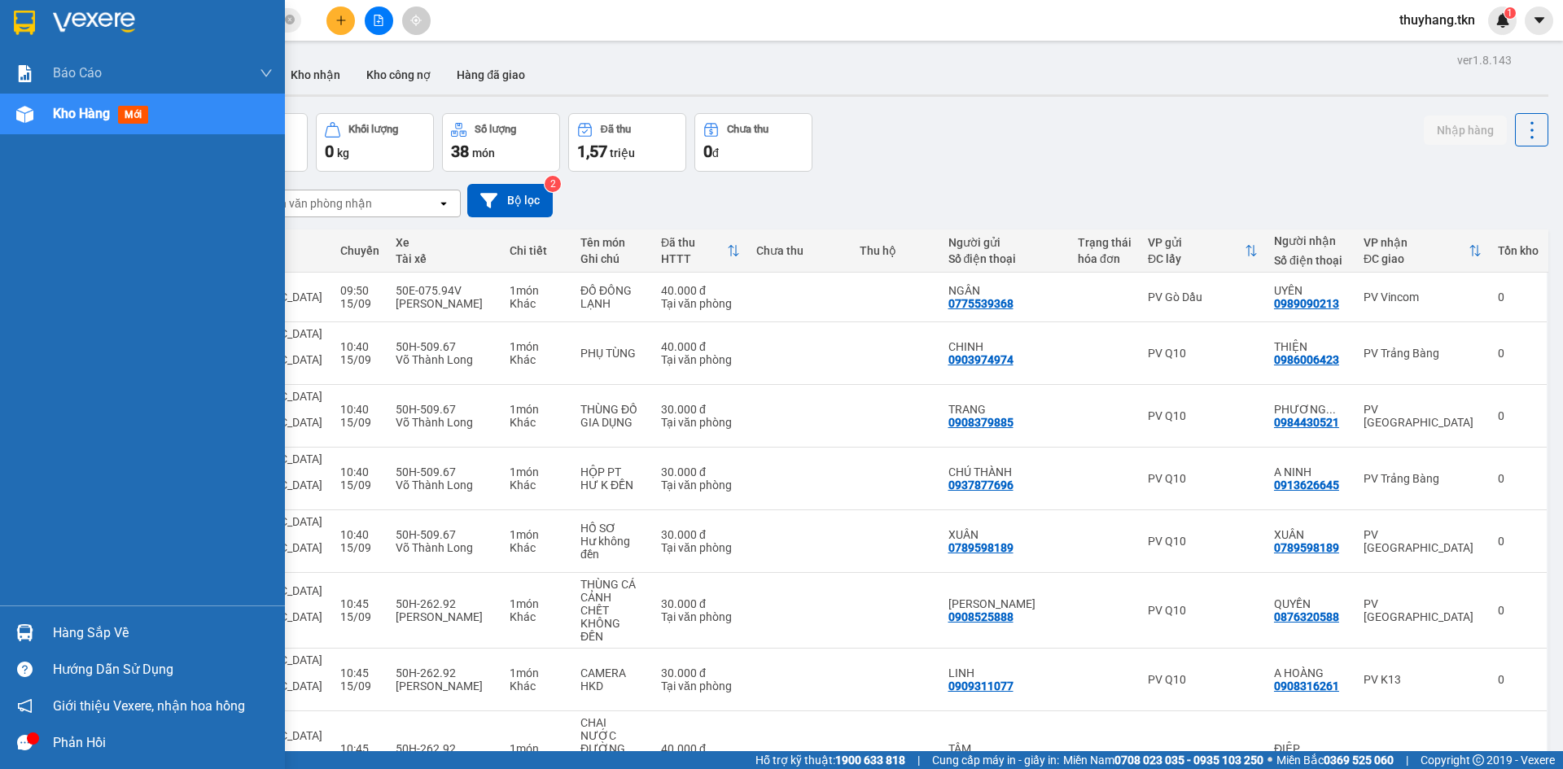
click at [24, 629] on img at bounding box center [24, 633] width 17 height 17
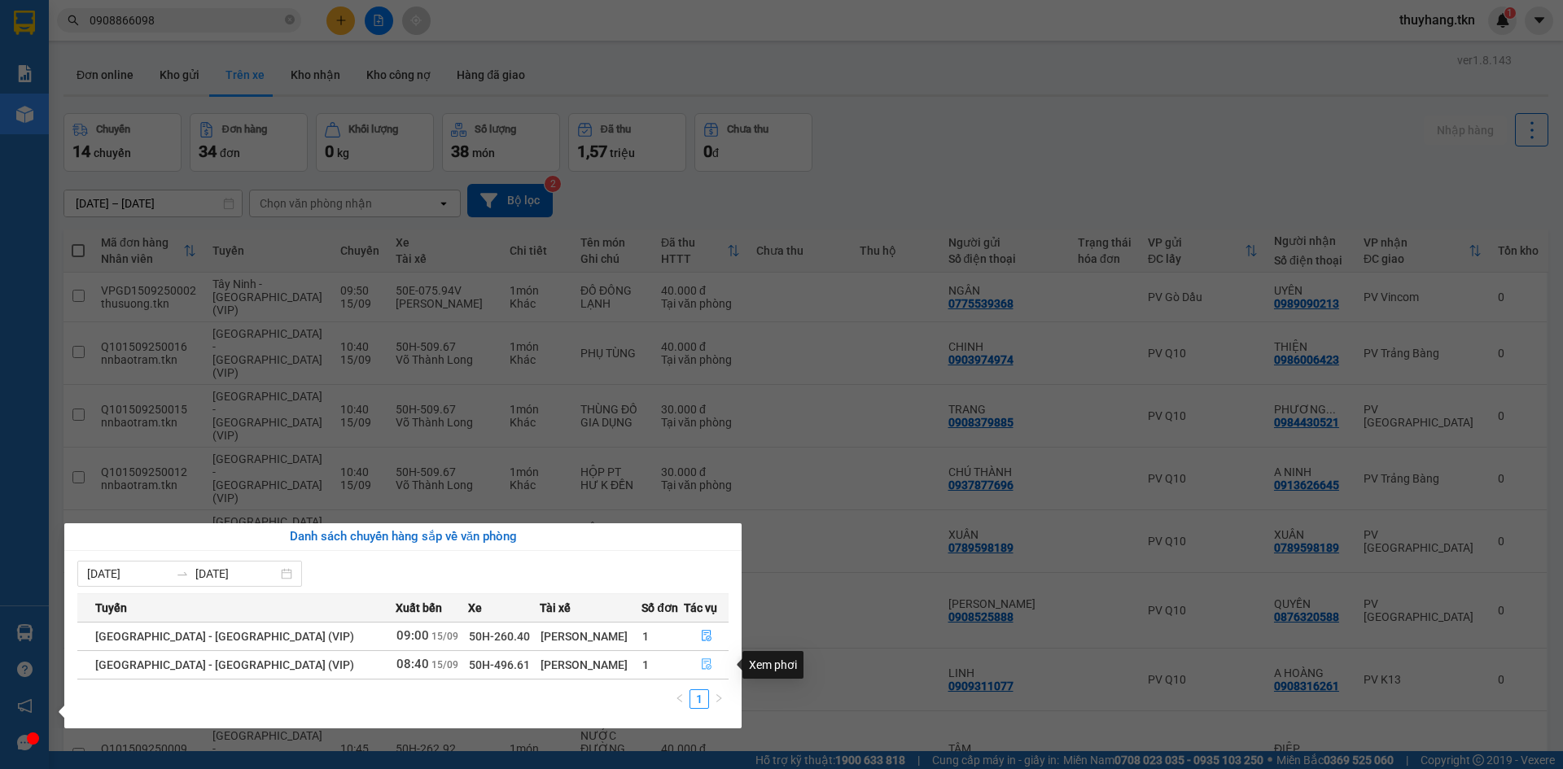
click at [701, 668] on icon "file-done" at bounding box center [706, 664] width 11 height 11
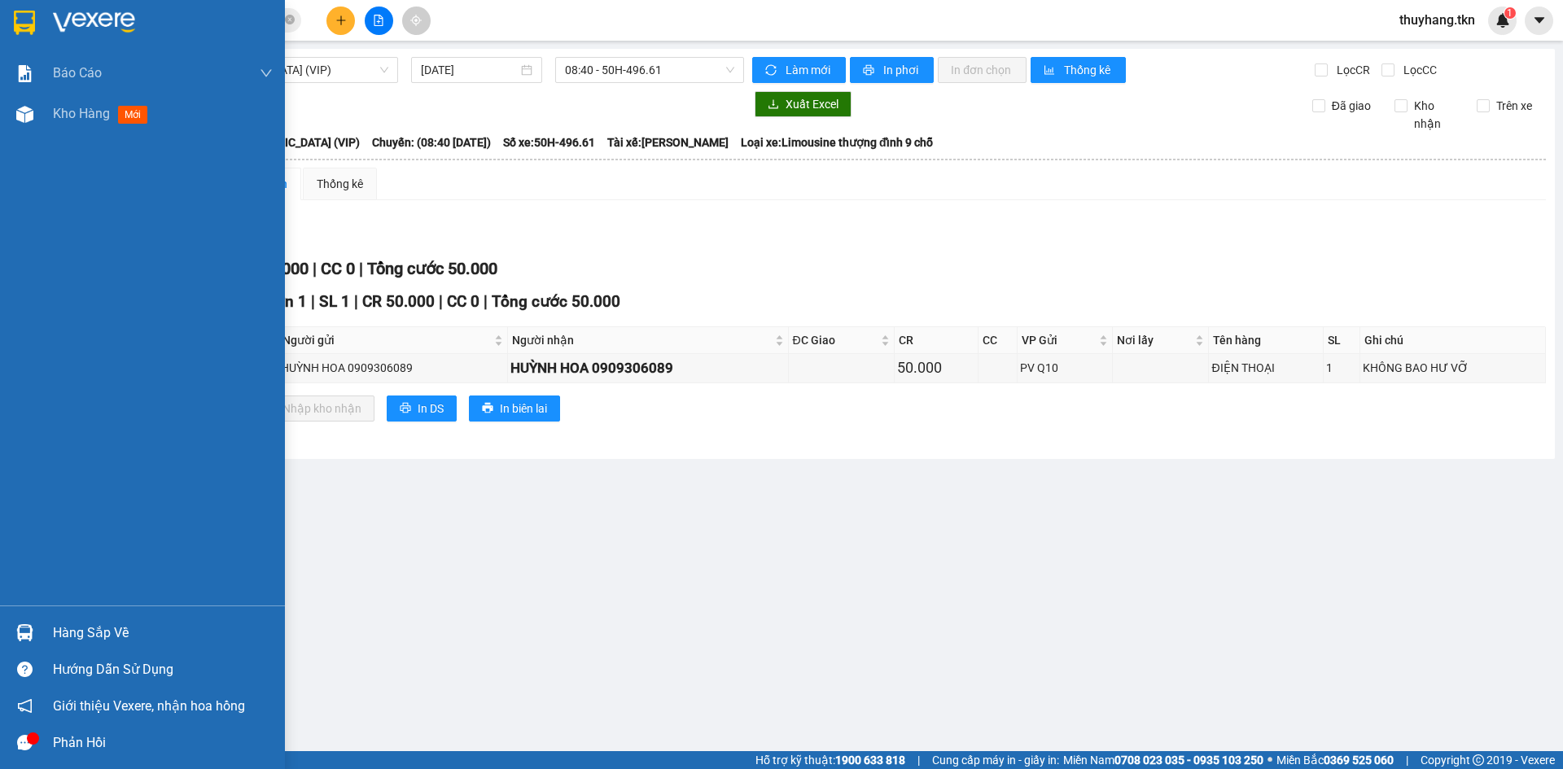
click at [24, 19] on img at bounding box center [24, 23] width 21 height 24
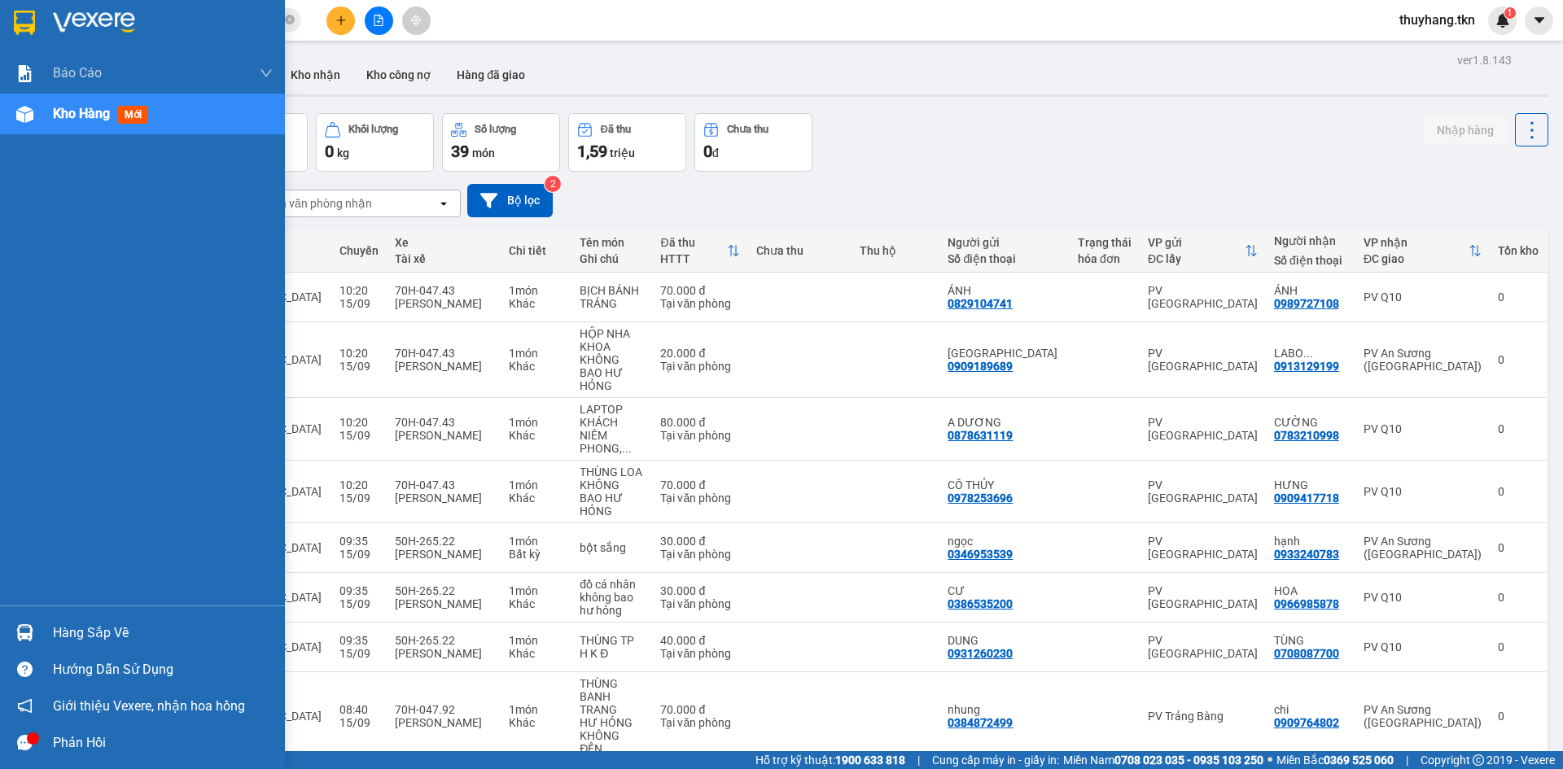
click at [101, 635] on div "Hàng sắp về" at bounding box center [163, 633] width 220 height 24
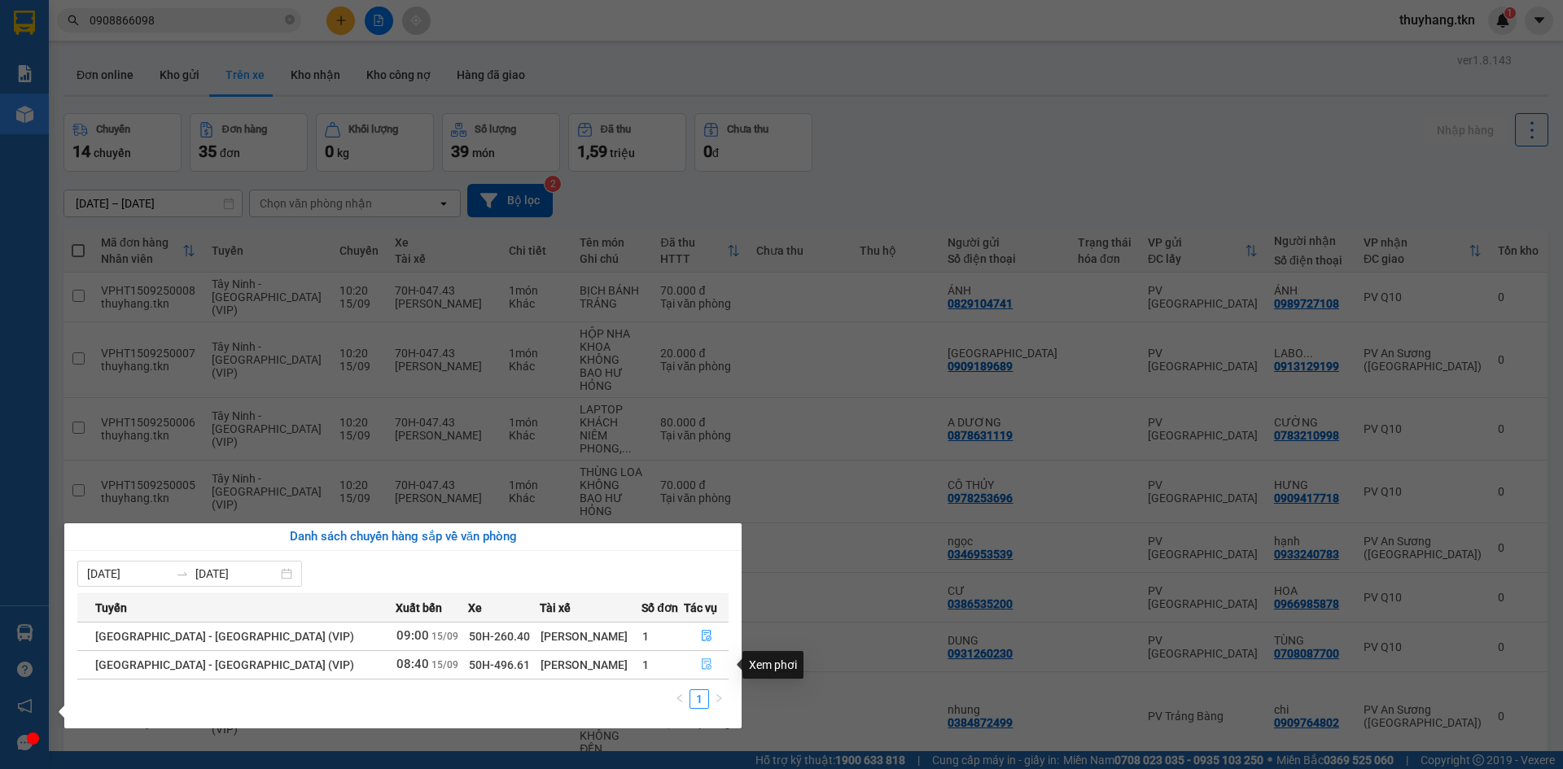
click at [702, 668] on icon "file-done" at bounding box center [707, 665] width 10 height 11
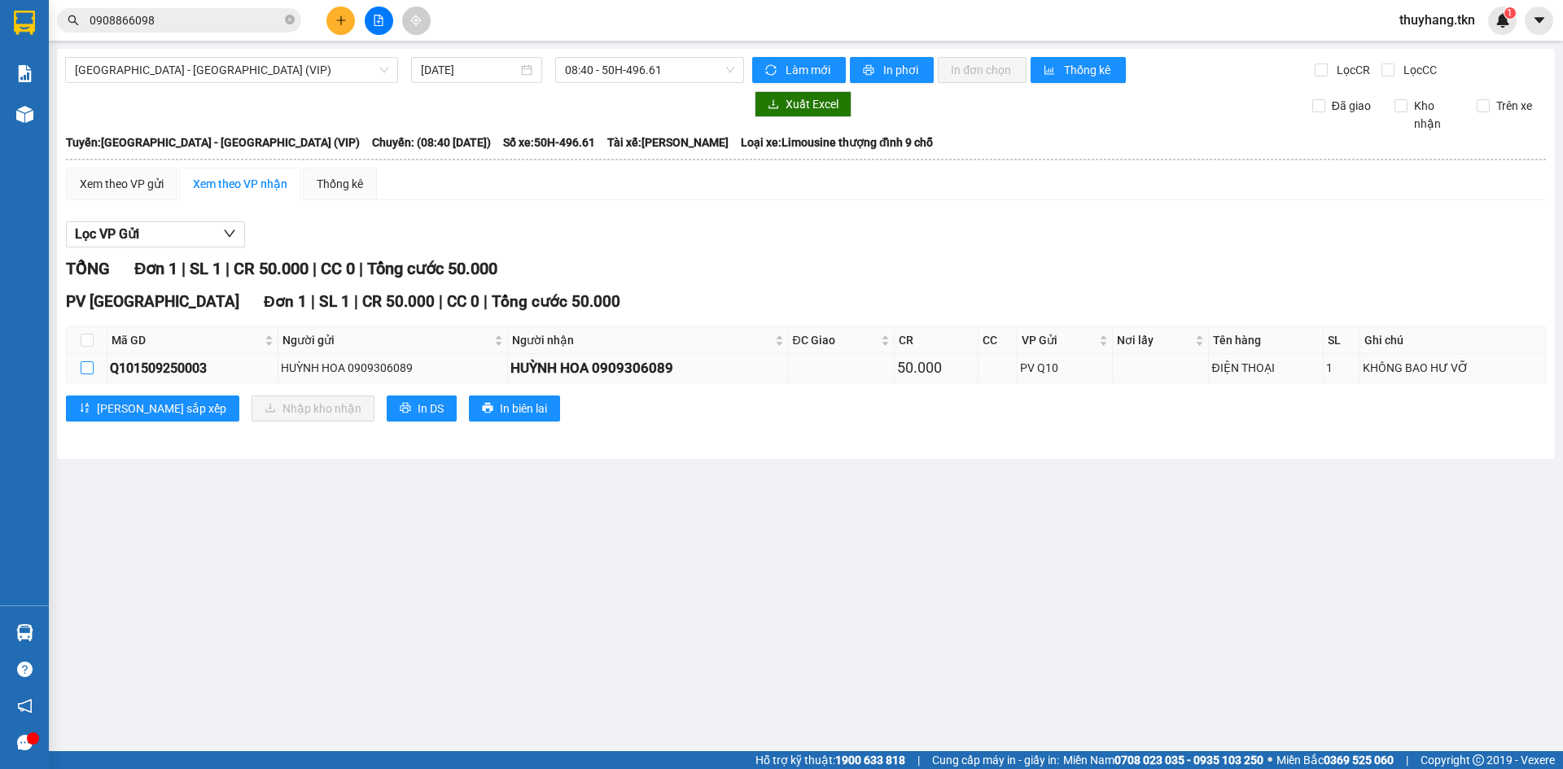
click at [84, 364] on input "checkbox" at bounding box center [87, 368] width 13 height 13
checkbox input "true"
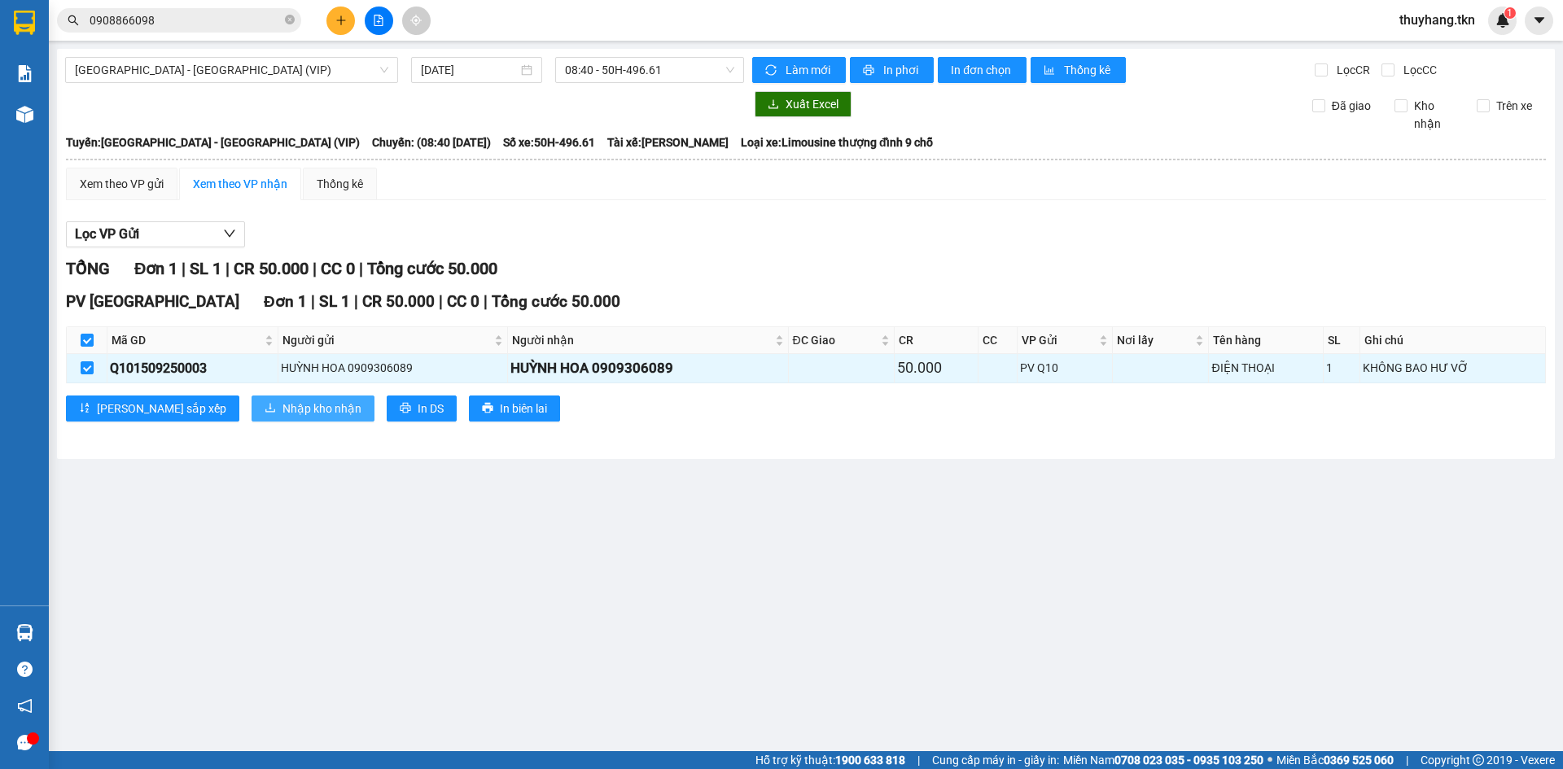
click at [252, 410] on button "Nhập kho nhận" at bounding box center [313, 409] width 123 height 26
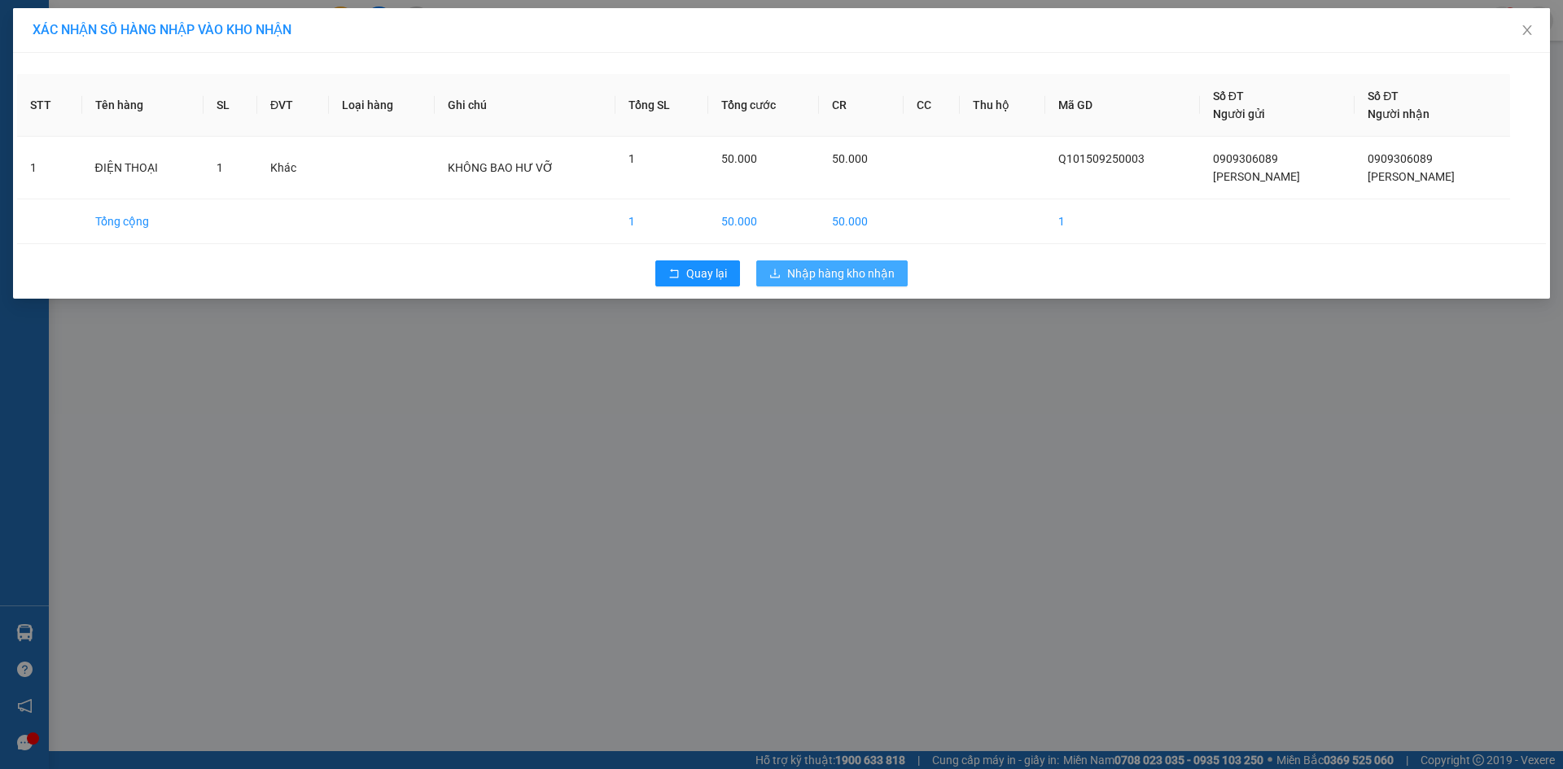
click at [841, 278] on span "Nhập hàng kho nhận" at bounding box center [840, 274] width 107 height 18
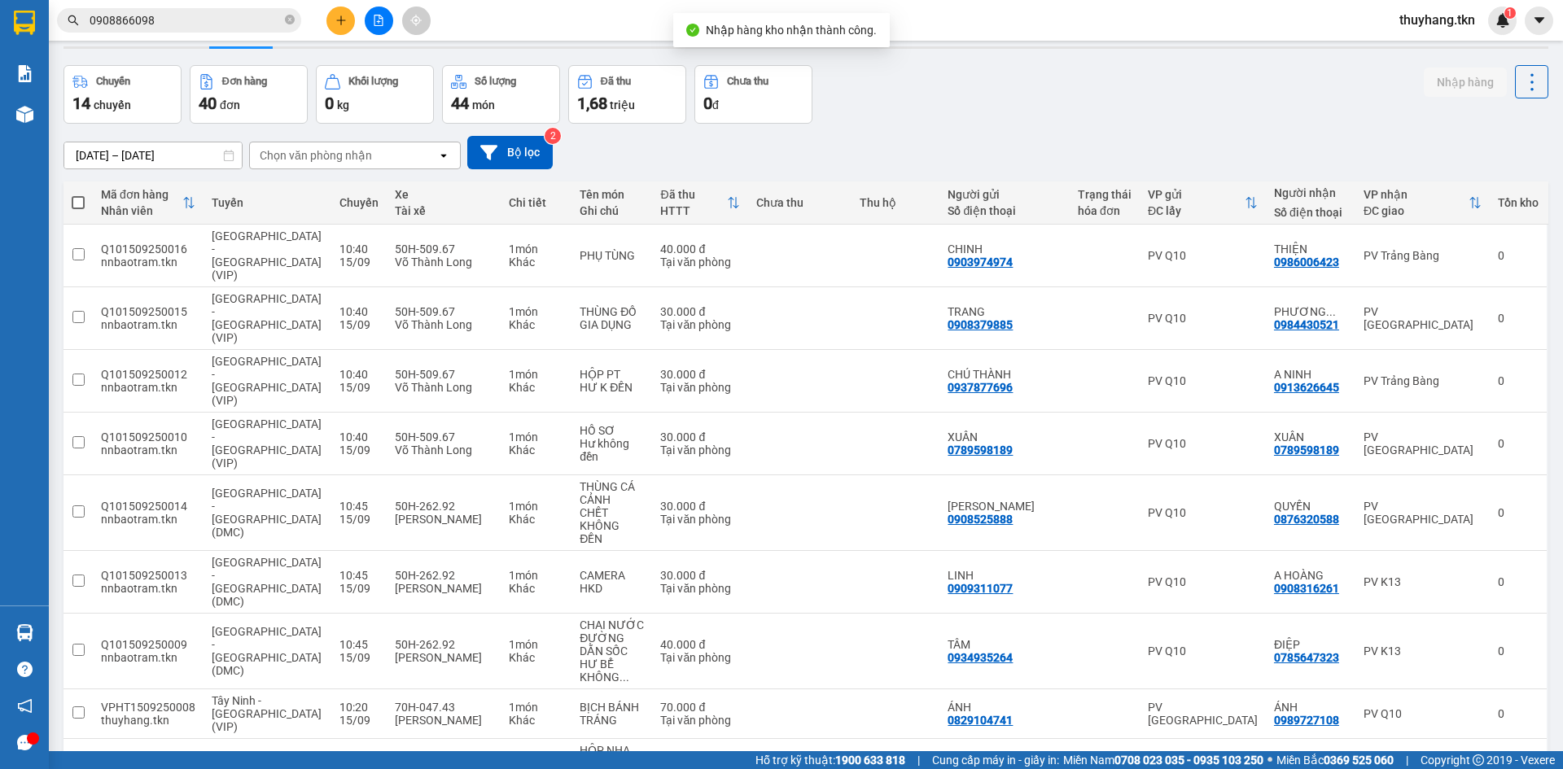
scroll to position [75, 0]
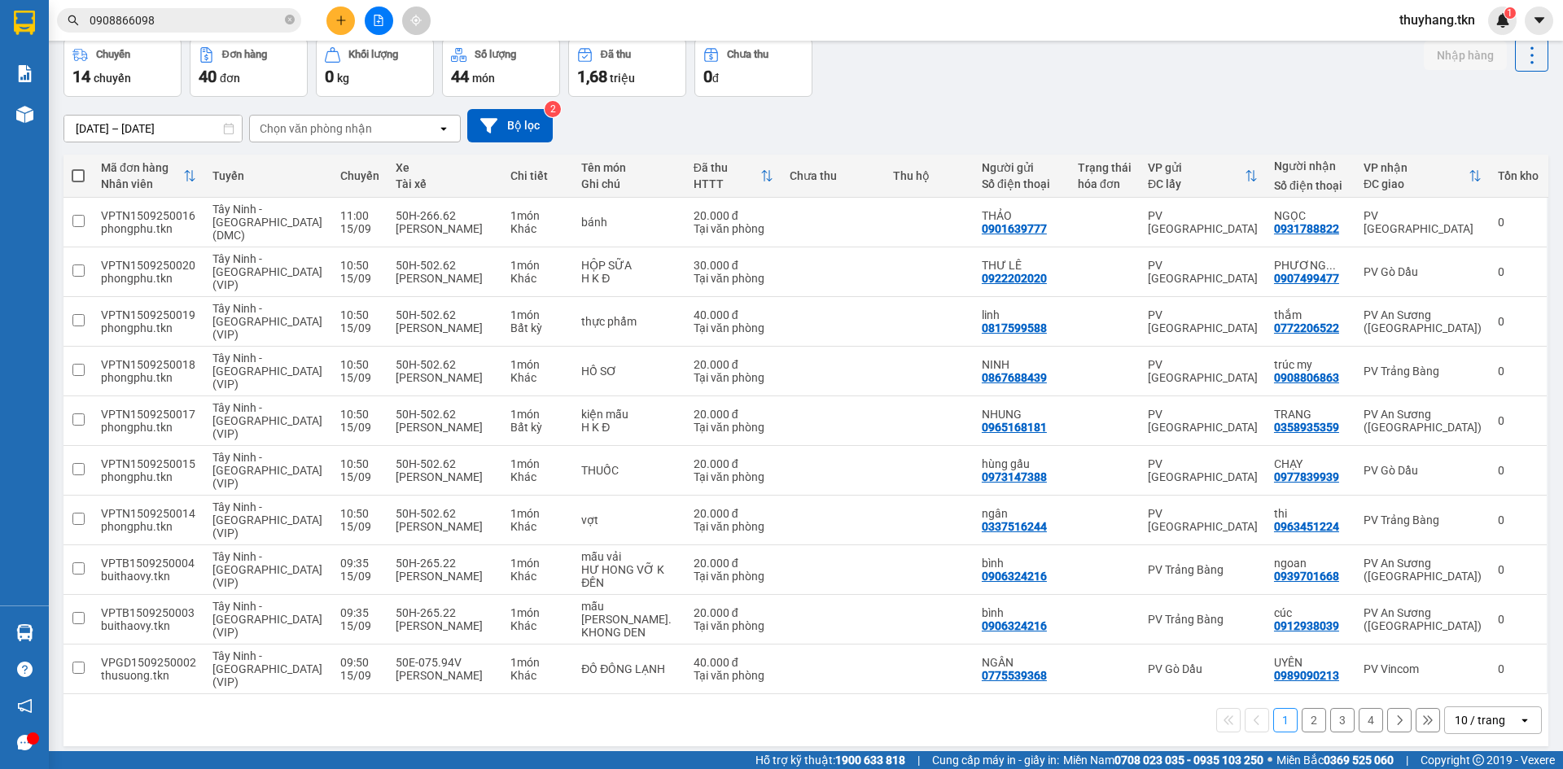
scroll to position [0, 0]
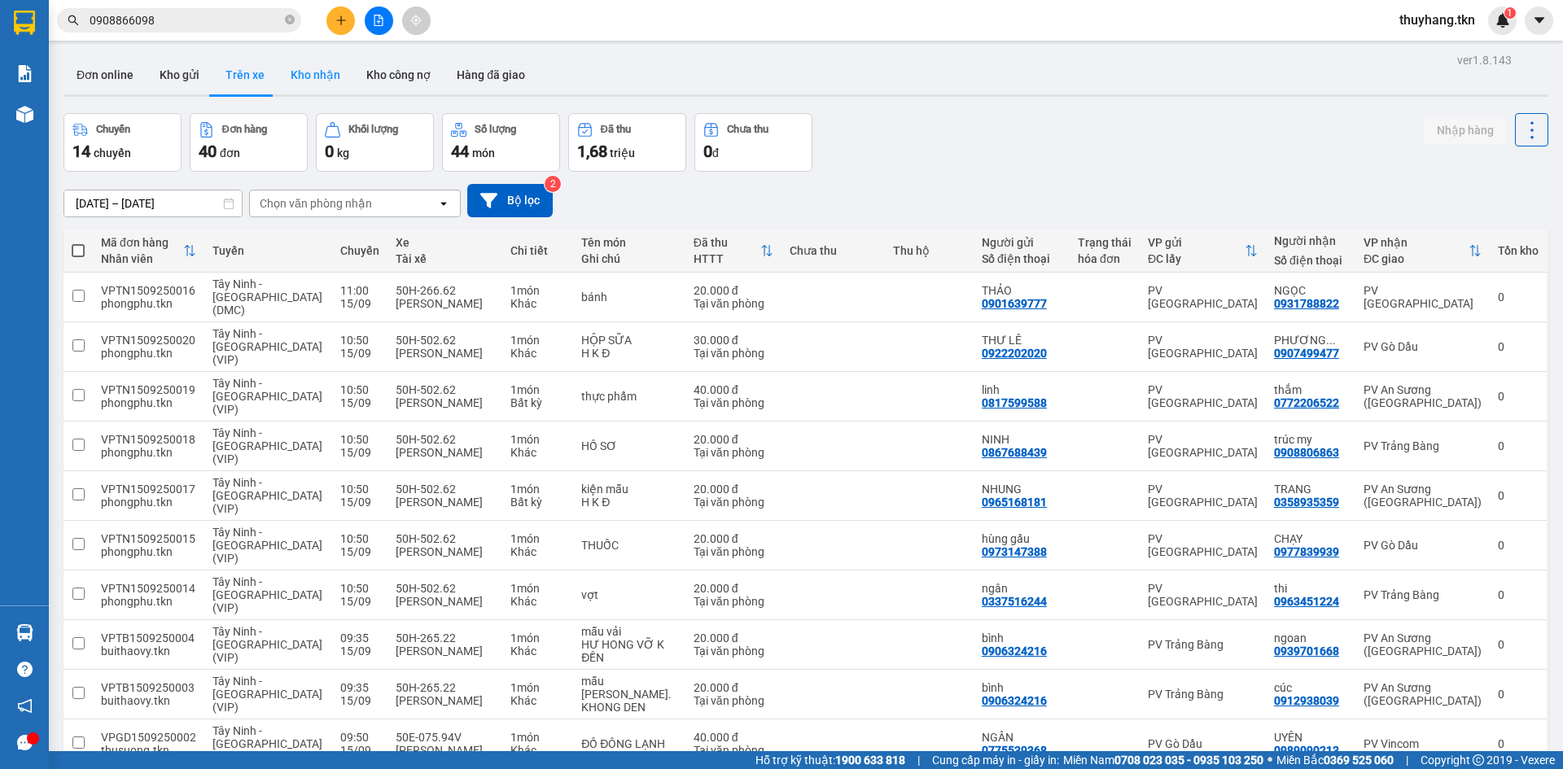
click at [322, 69] on button "Kho nhận" at bounding box center [316, 74] width 76 height 39
type input "[DATE] – [DATE]"
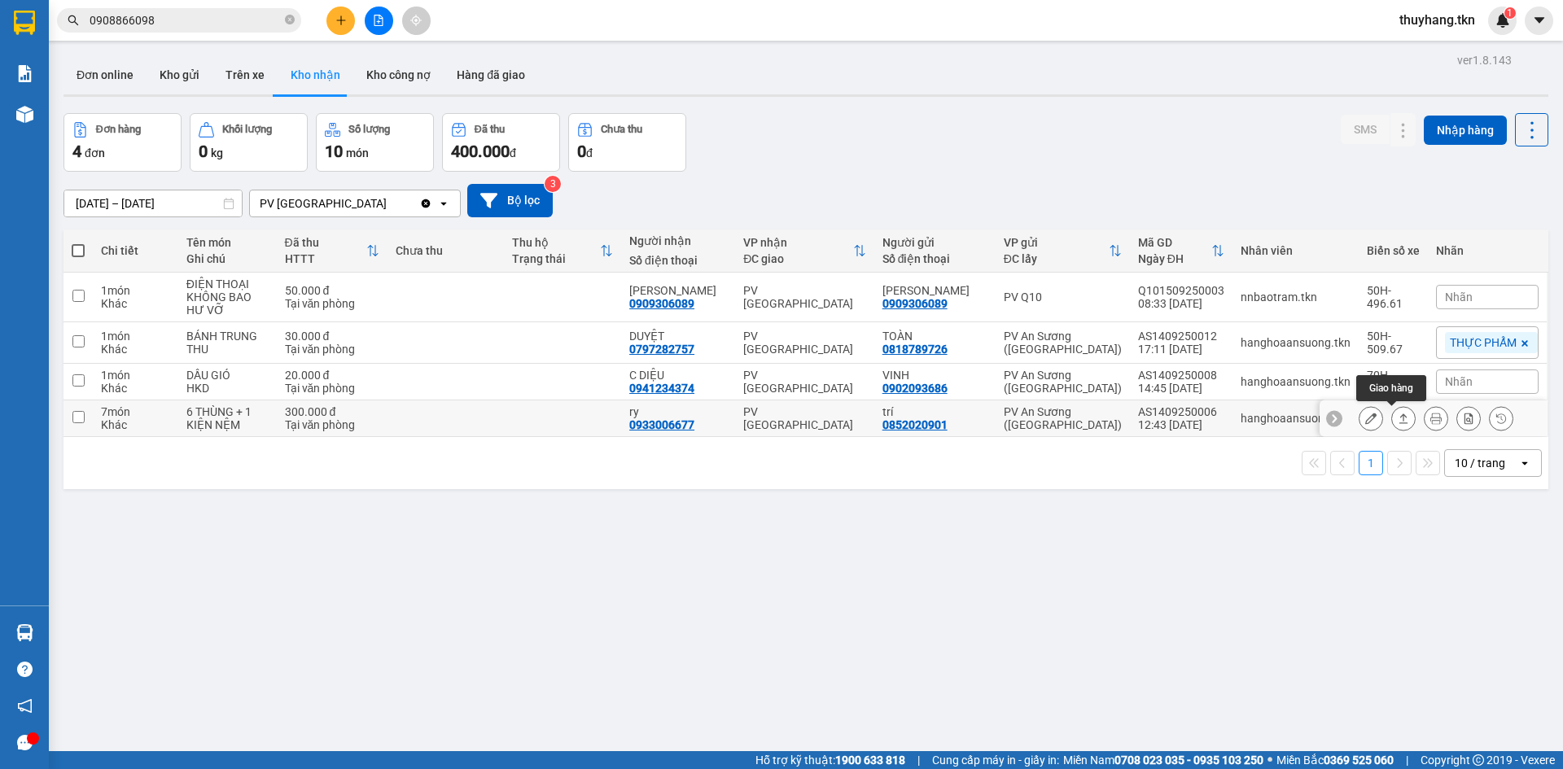
click at [1392, 426] on button at bounding box center [1403, 419] width 23 height 28
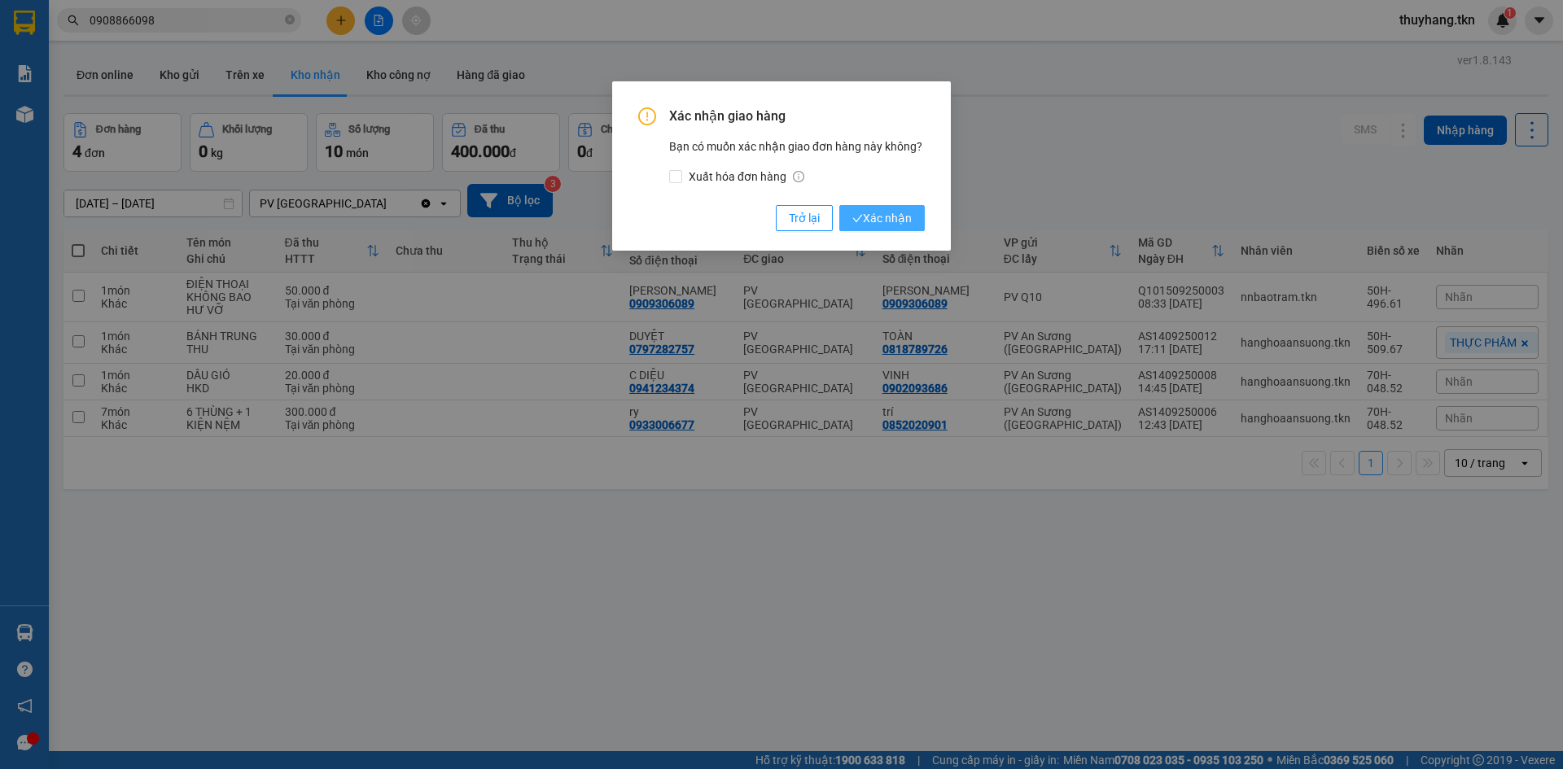
click at [879, 216] on span "Xác nhận" at bounding box center [882, 218] width 59 height 18
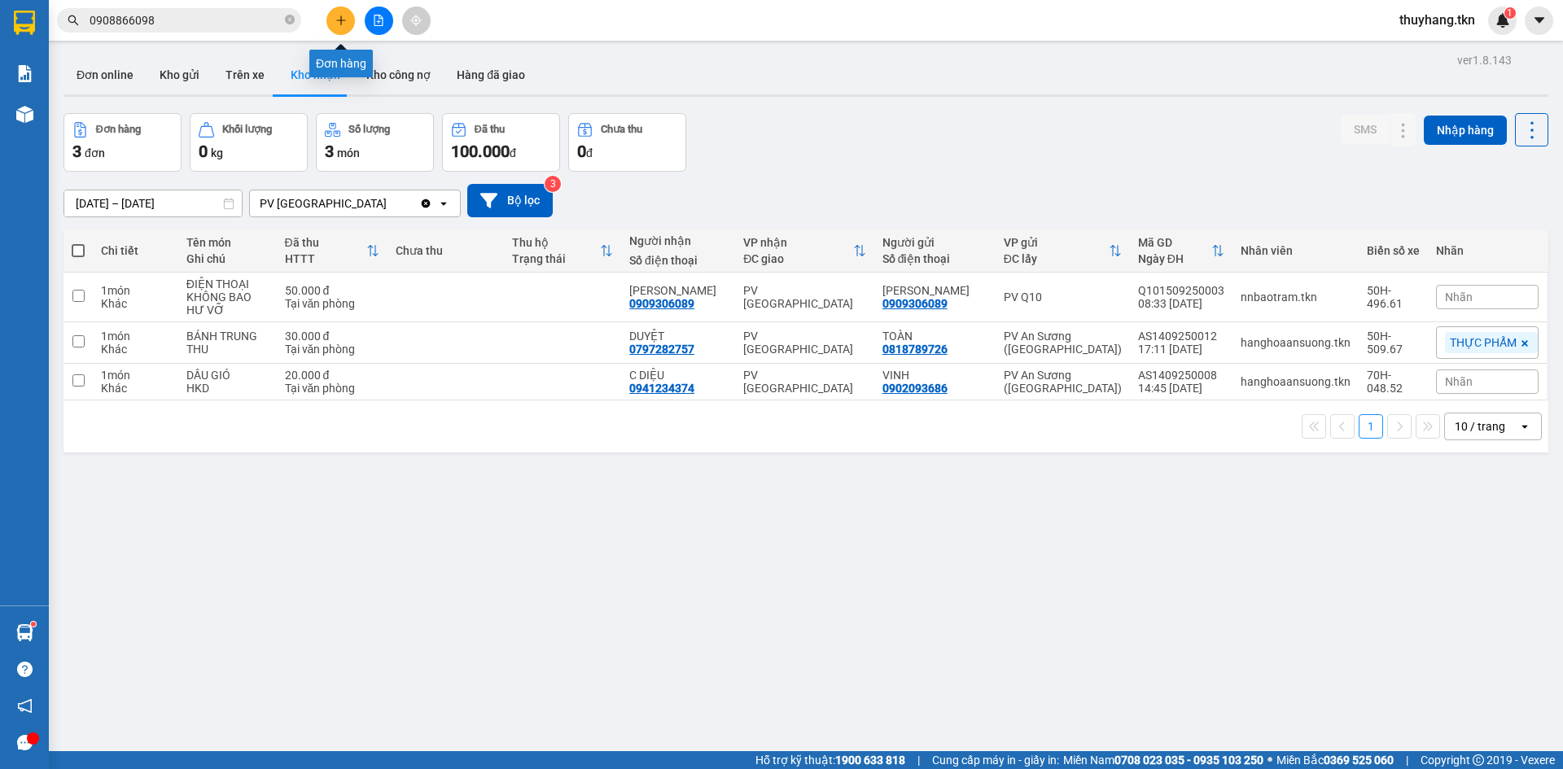
click at [335, 24] on icon "plus" at bounding box center [340, 20] width 11 height 11
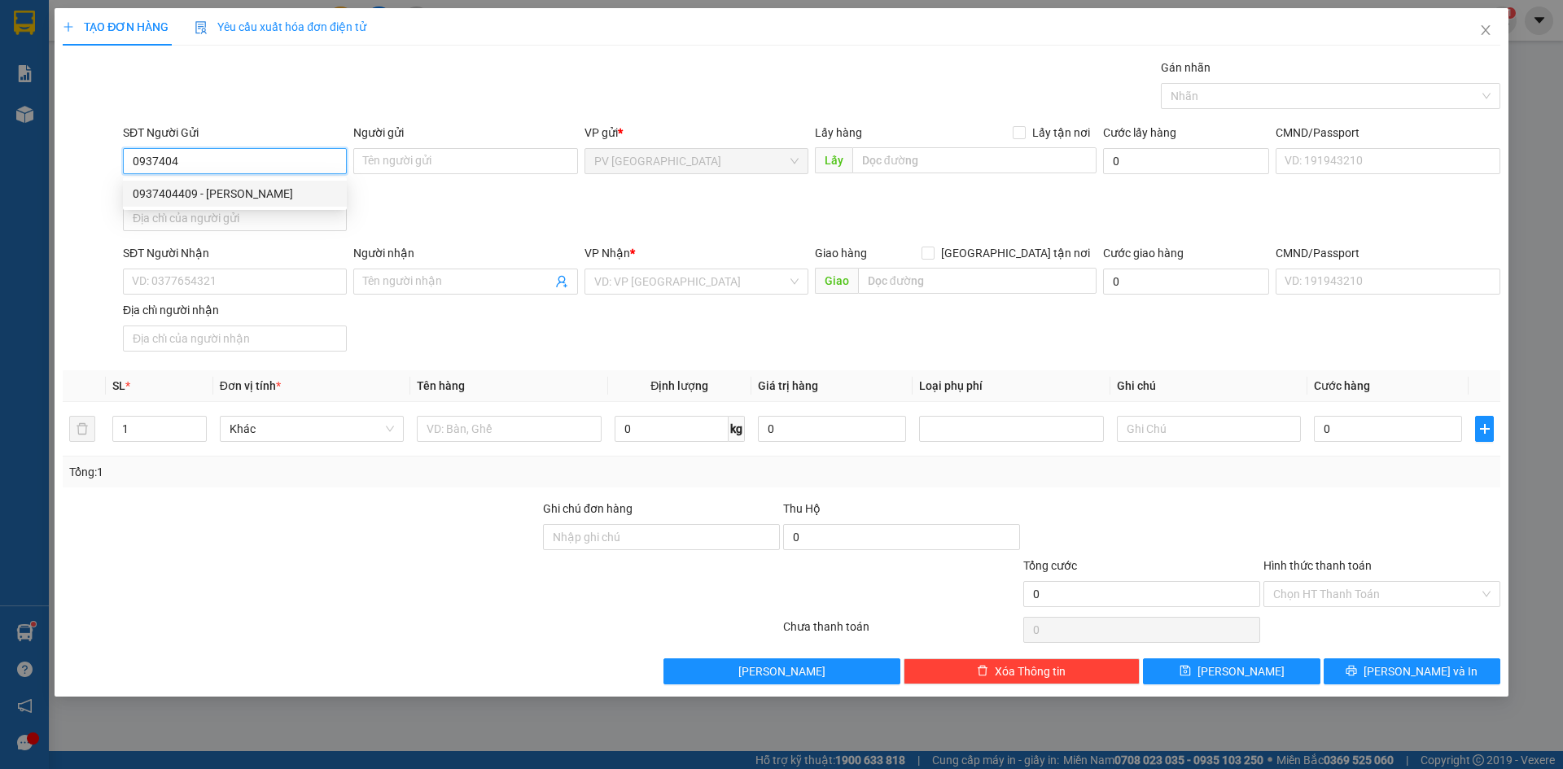
click at [272, 191] on div "0937404409 - [PERSON_NAME]" at bounding box center [235, 194] width 204 height 18
type input "0937404409"
type input "[PERSON_NAME]"
type input "0932333792"
type input "ÚT PHỆT"
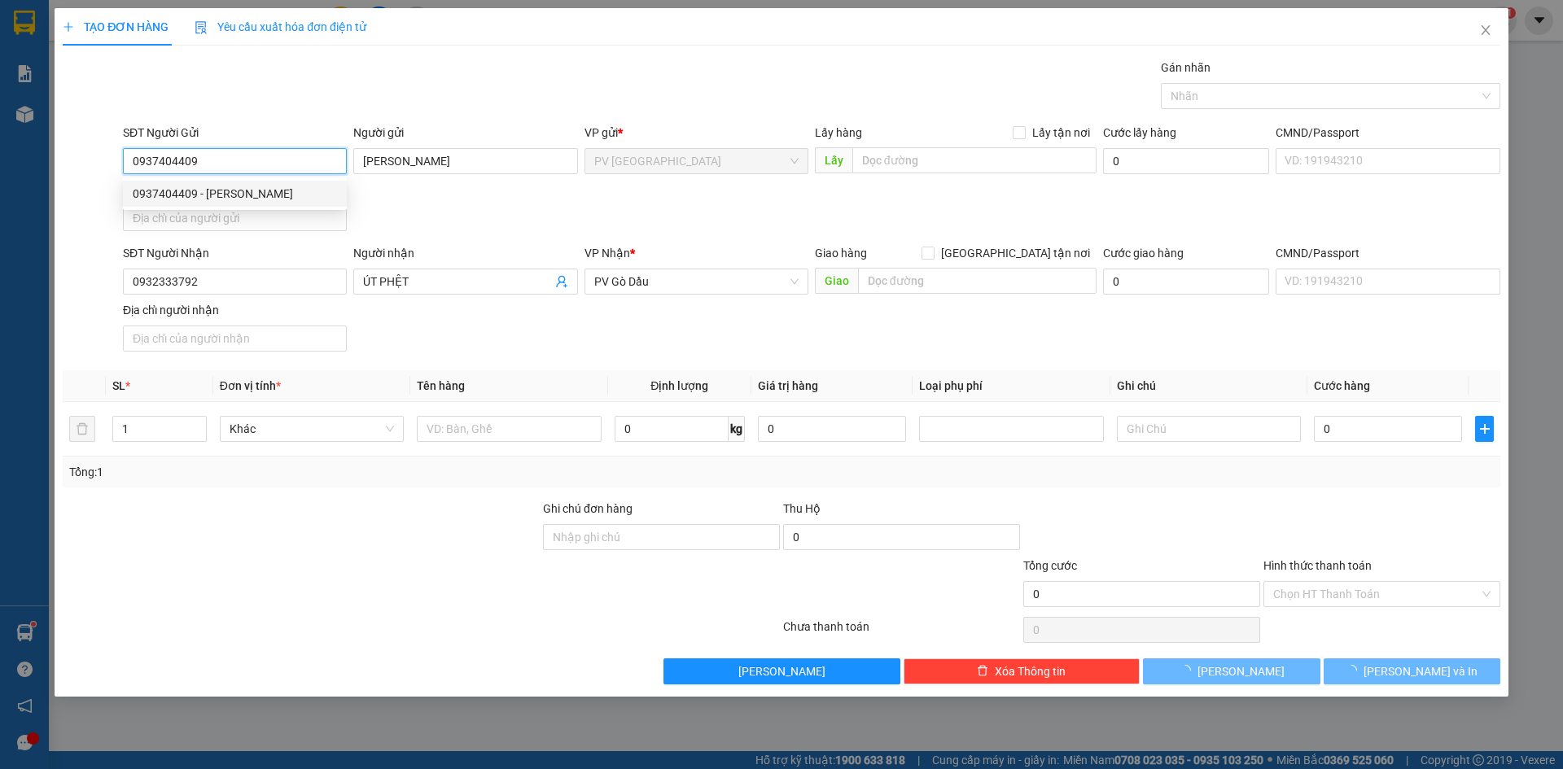
type input "30.000"
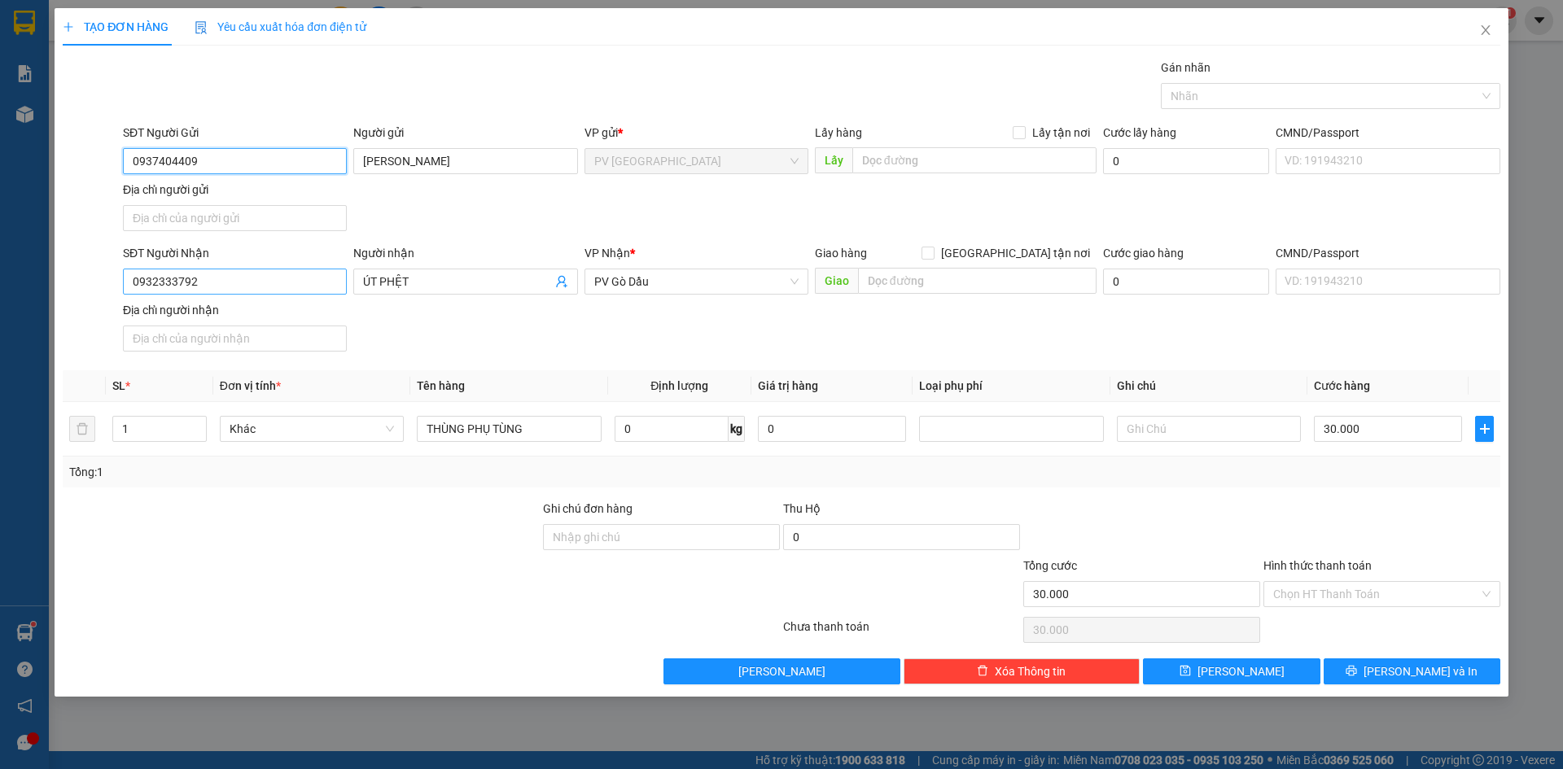
type input "0937404409"
click at [300, 285] on input "0932333792" at bounding box center [235, 282] width 224 height 26
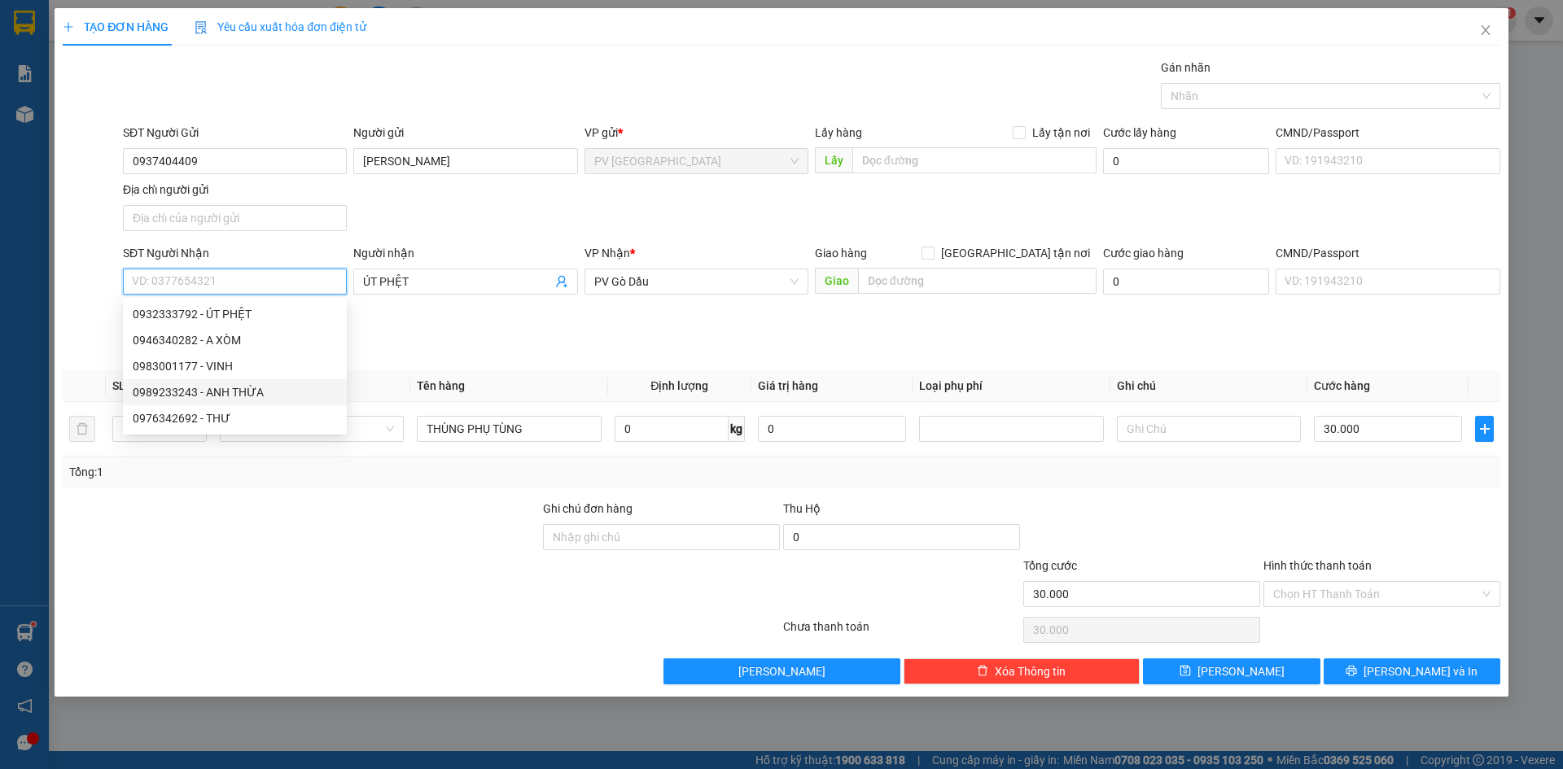
click at [260, 384] on div "0989233243 - ANH THỪA" at bounding box center [235, 392] width 224 height 26
type input "0989233243"
type input "[DEMOGRAPHIC_DATA]"
type input "20.000"
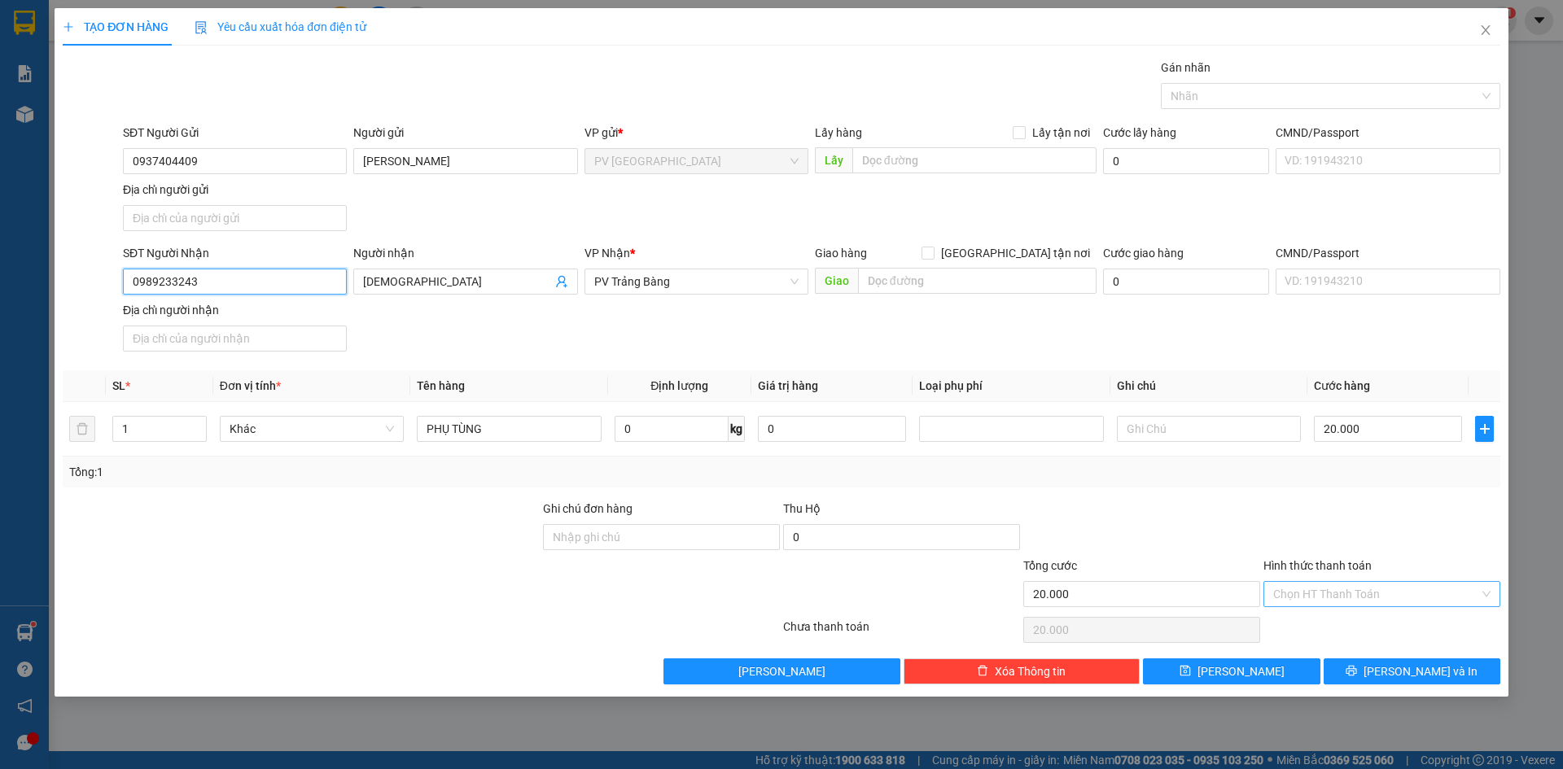
type input "0989233243"
click at [1376, 586] on input "Hình thức thanh toán" at bounding box center [1376, 594] width 206 height 24
click at [1355, 625] on div "Tại văn phòng" at bounding box center [1381, 627] width 217 height 18
type input "0"
click at [1362, 669] on button "[PERSON_NAME] và In" at bounding box center [1412, 672] width 177 height 26
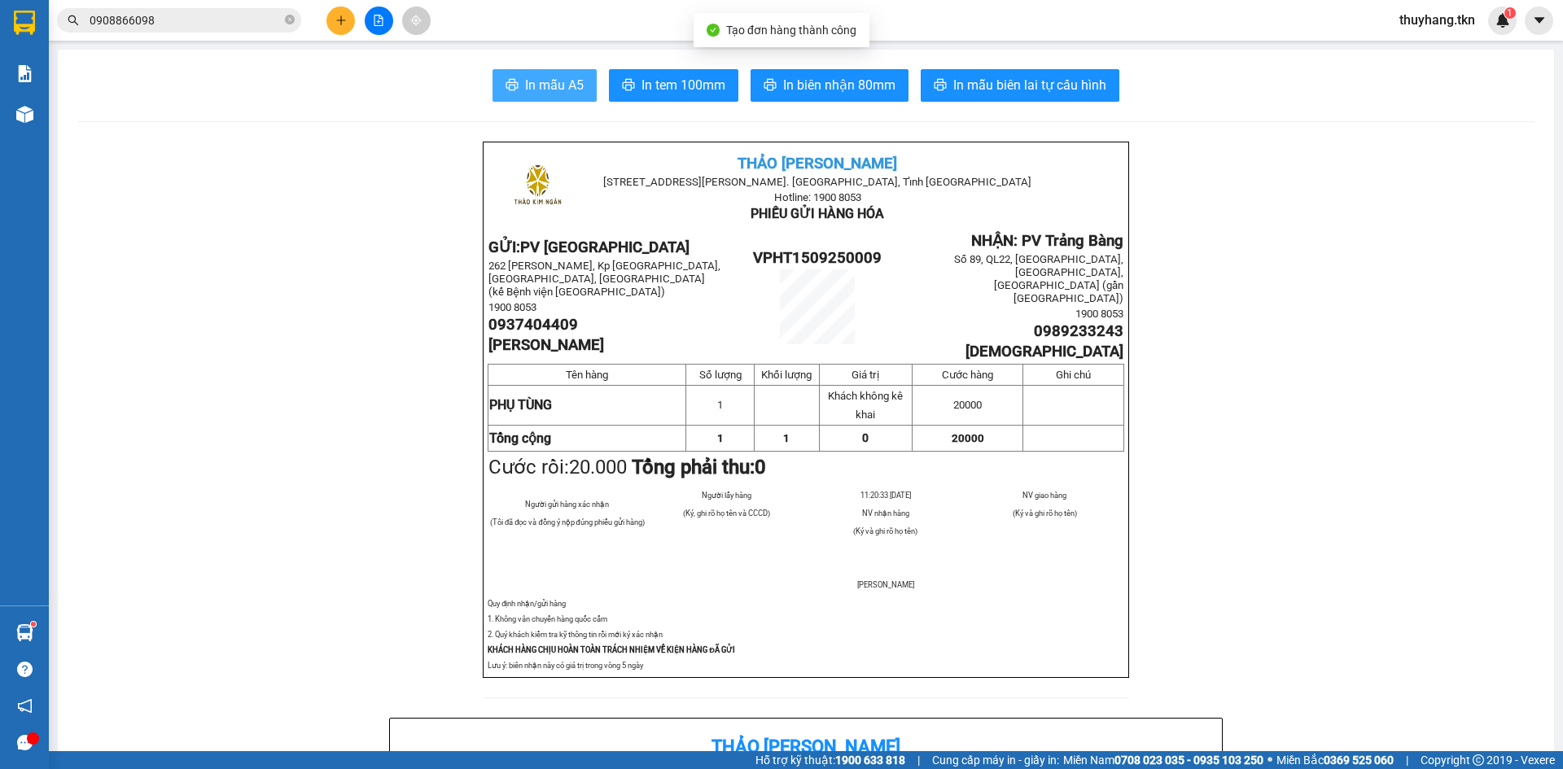
click at [546, 86] on span "In mẫu A5" at bounding box center [554, 85] width 59 height 20
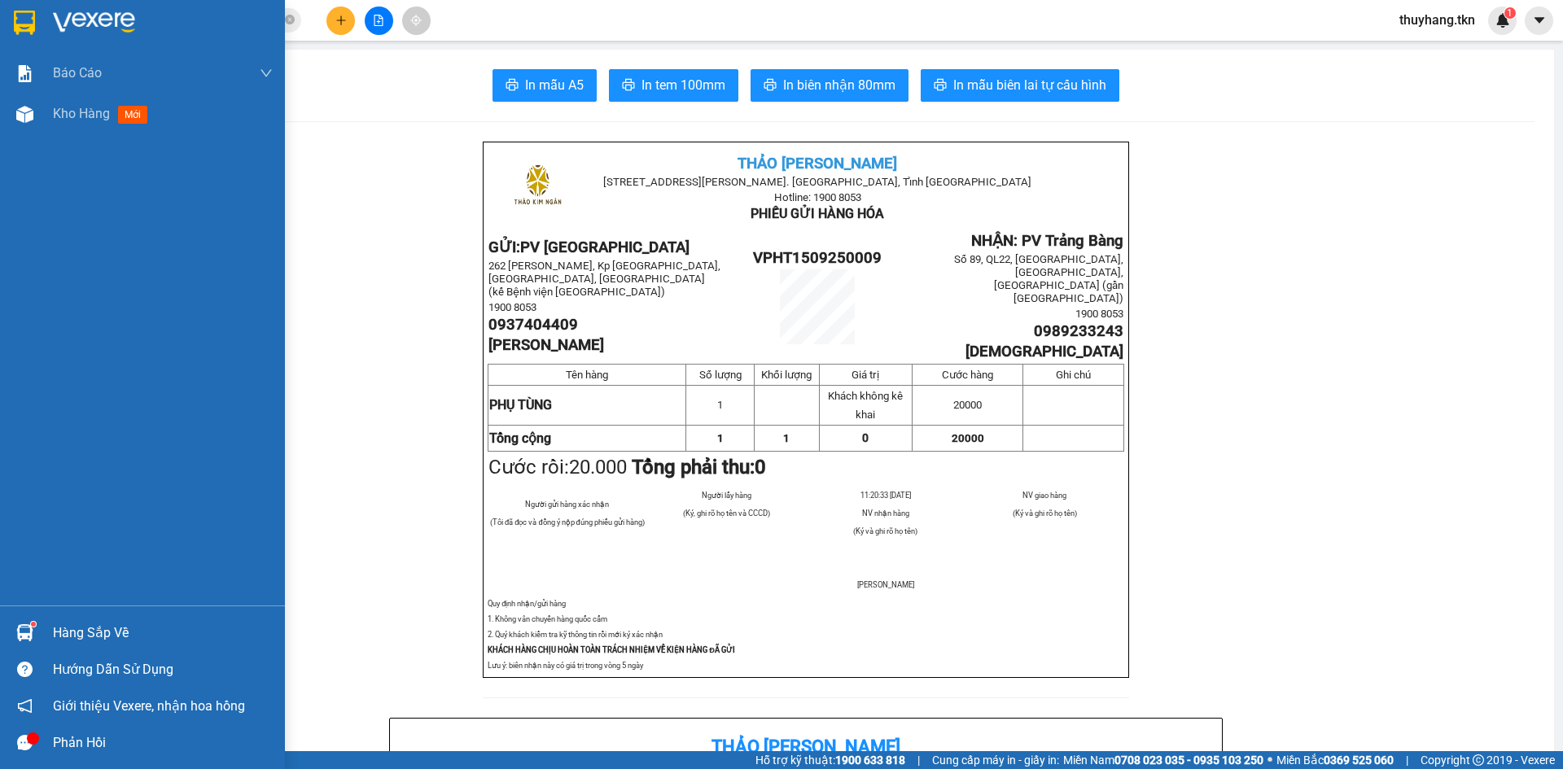
click at [25, 11] on img at bounding box center [24, 23] width 21 height 24
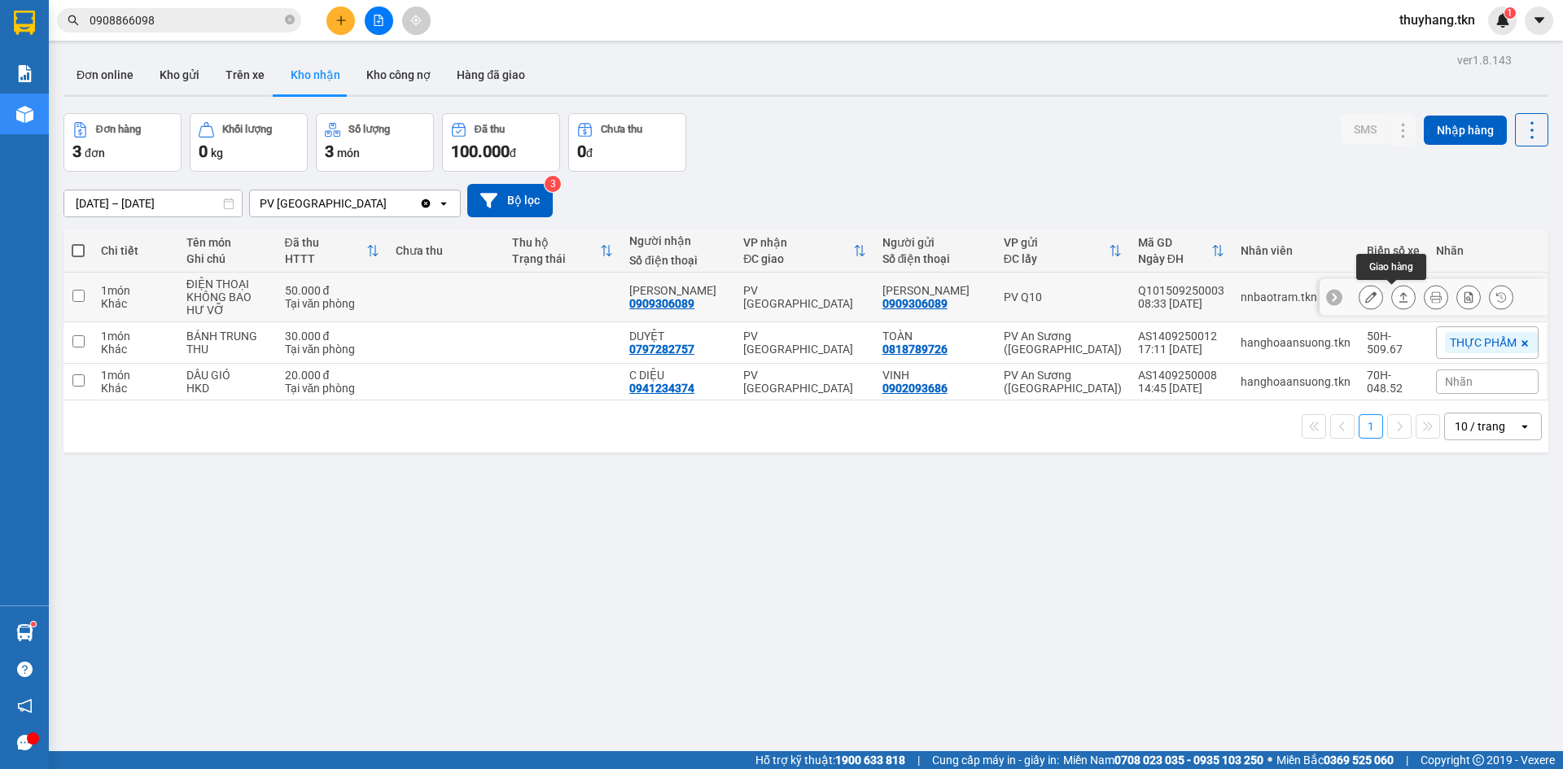
click at [1398, 301] on icon at bounding box center [1403, 296] width 11 height 11
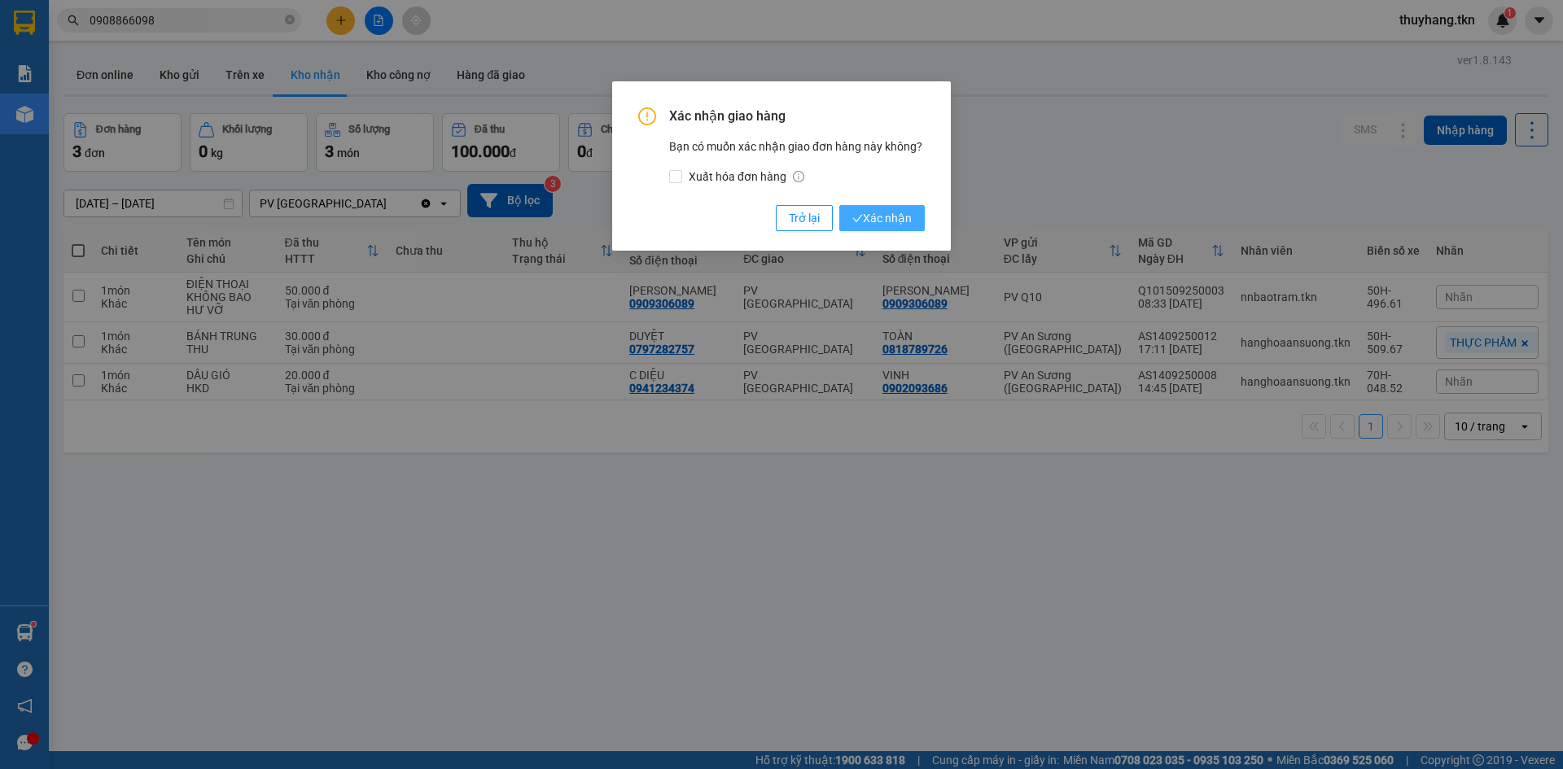
click at [895, 214] on span "Xác nhận" at bounding box center [882, 218] width 59 height 18
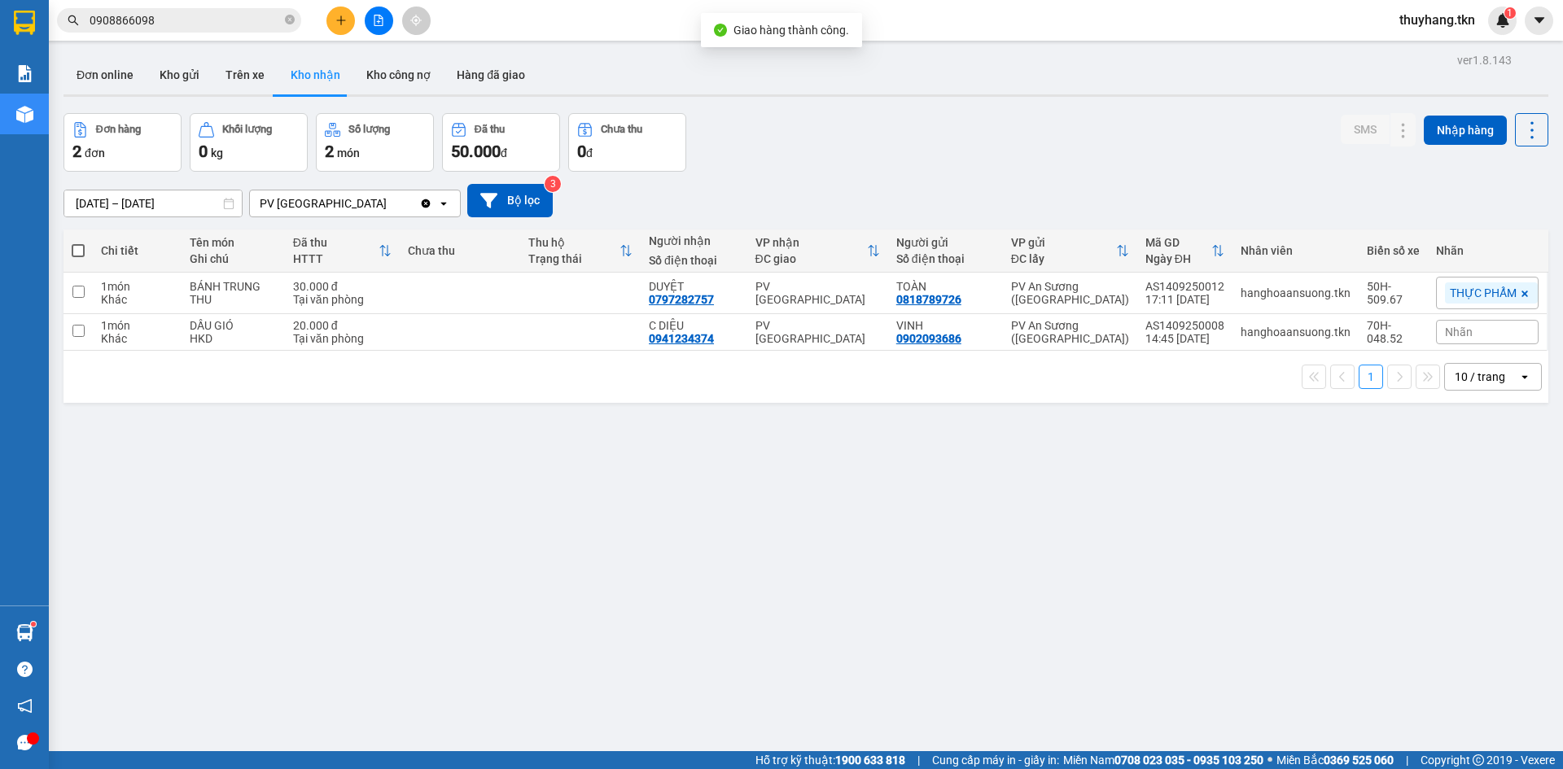
click at [898, 166] on div "Đơn hàng 2 đơn Khối lượng 0 kg Số lượng 2 món Đã thu 50.000 đ Chưa thu 0 đ SMS …" at bounding box center [806, 142] width 1485 height 59
click at [469, 65] on button "Hàng đã giao" at bounding box center [491, 74] width 94 height 39
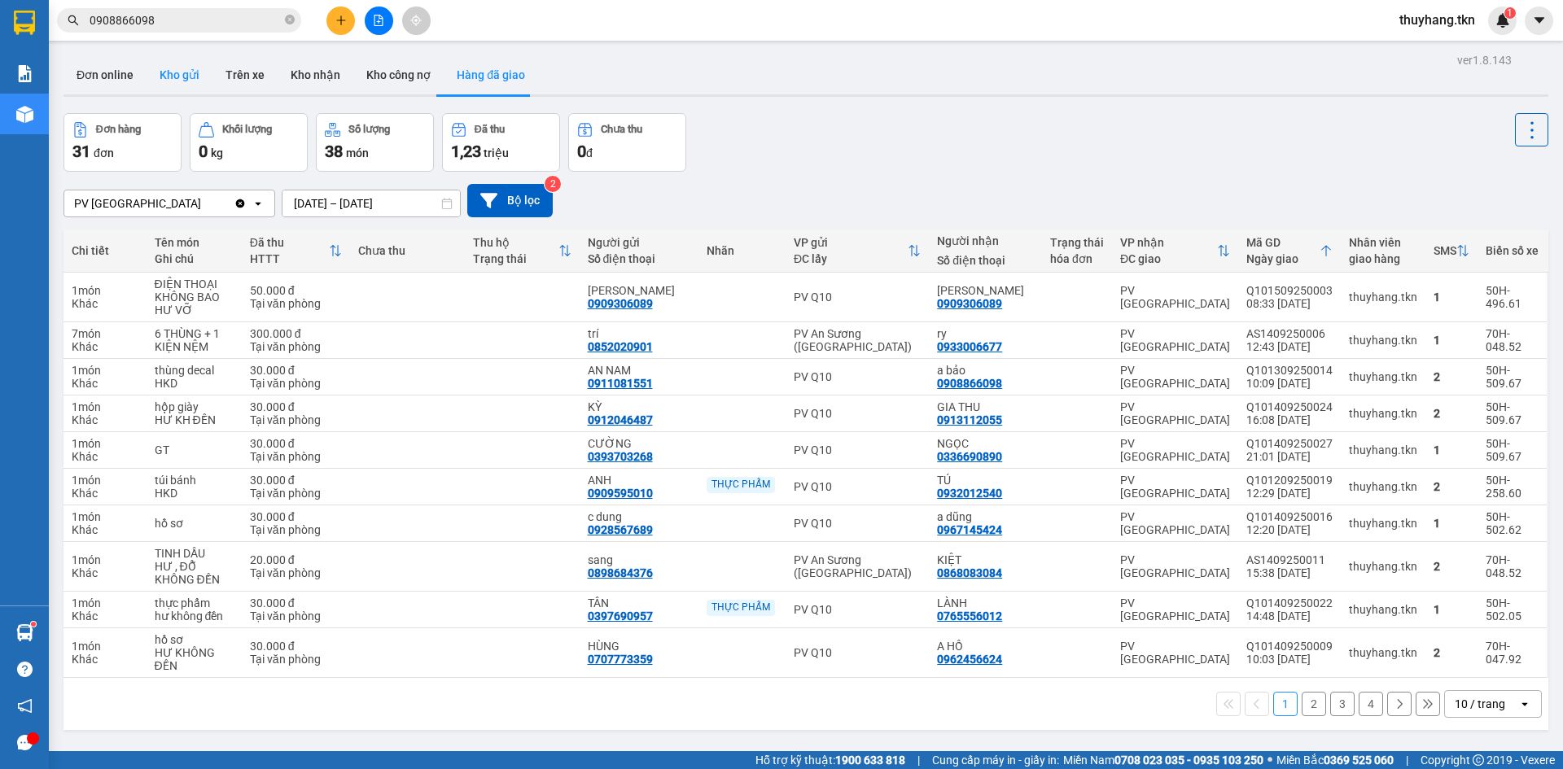
click at [182, 86] on button "Kho gửi" at bounding box center [180, 74] width 66 height 39
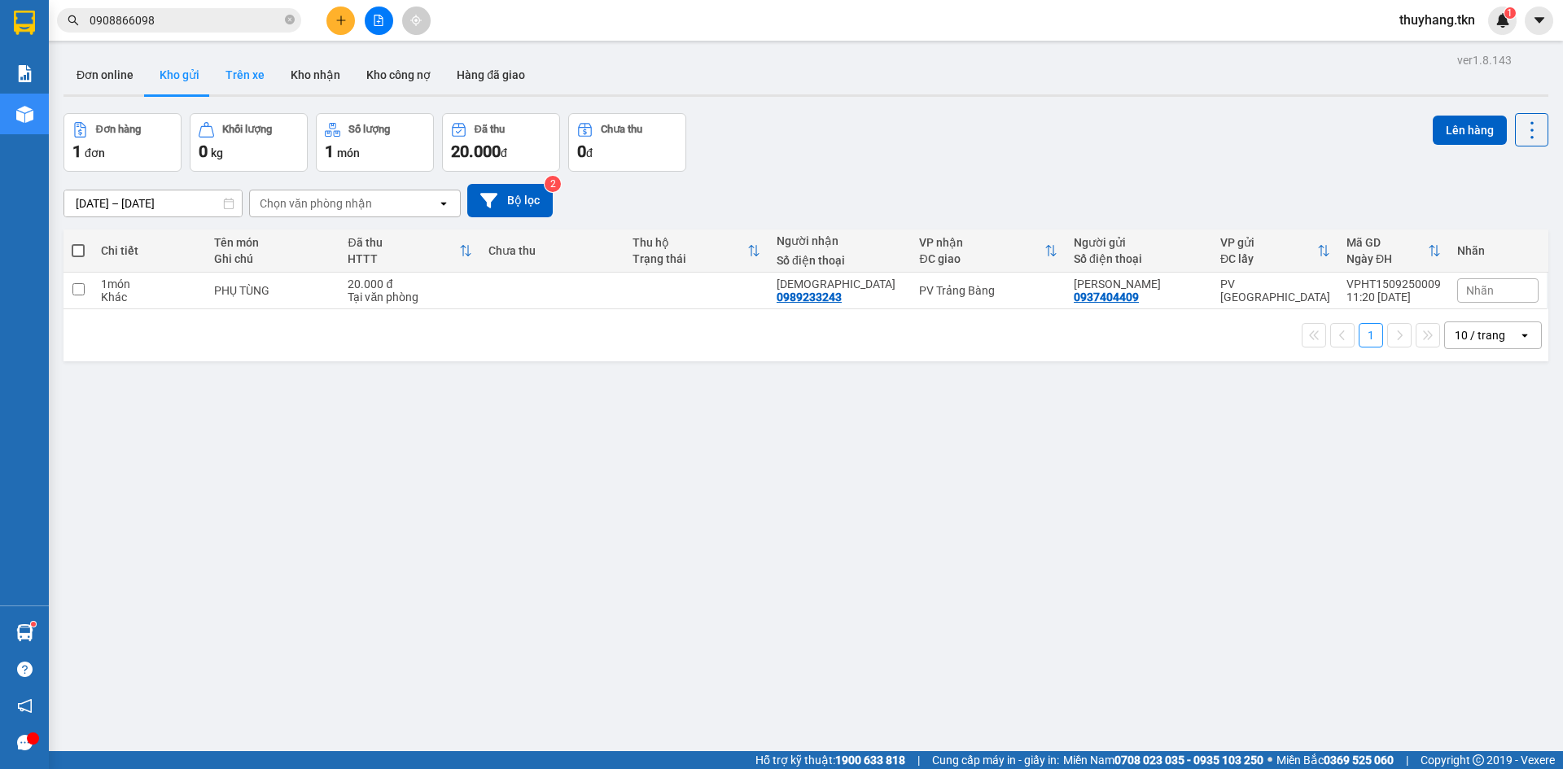
click at [259, 83] on button "Trên xe" at bounding box center [245, 74] width 65 height 39
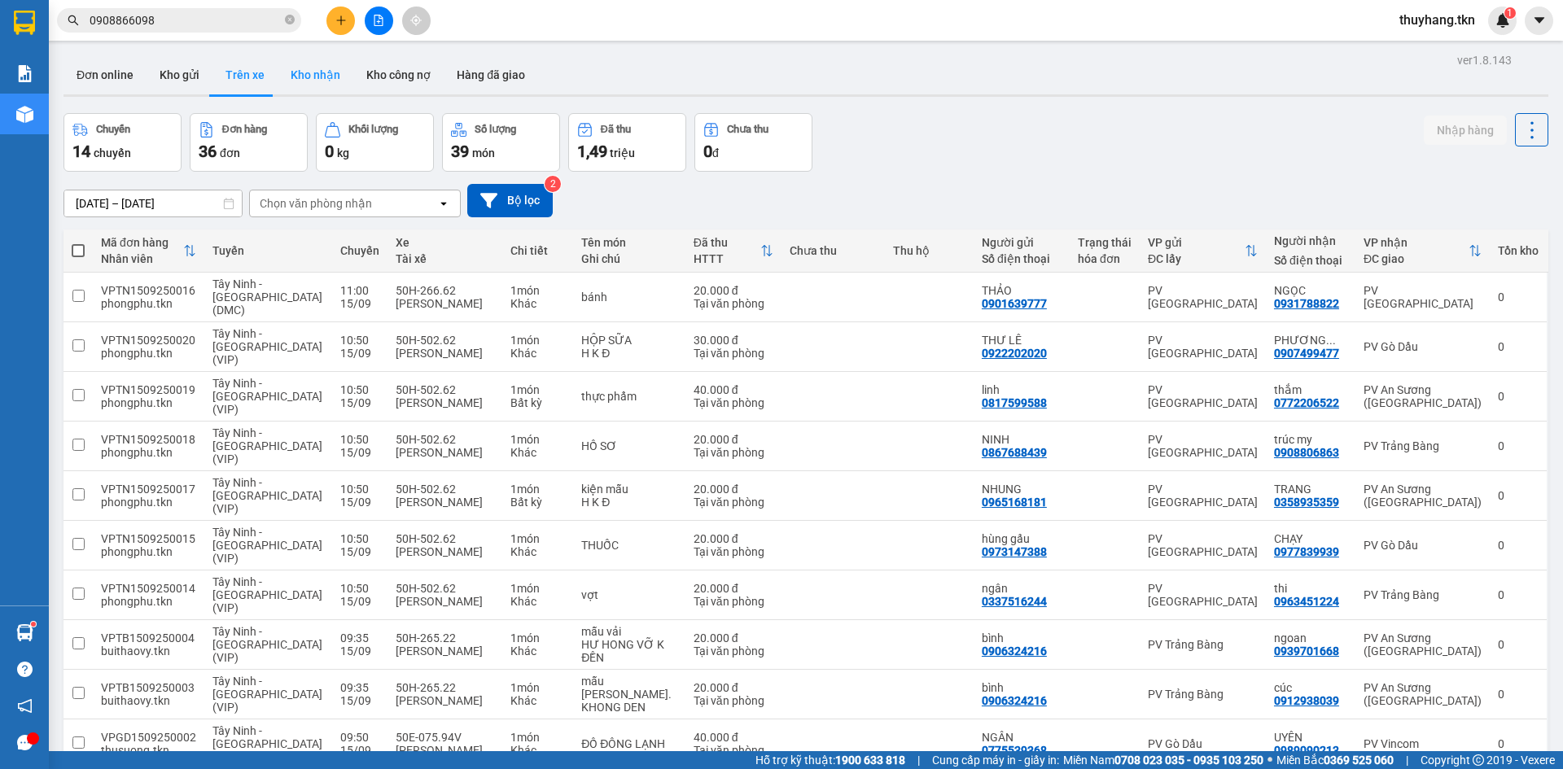
click at [311, 73] on button "Kho nhận" at bounding box center [316, 74] width 76 height 39
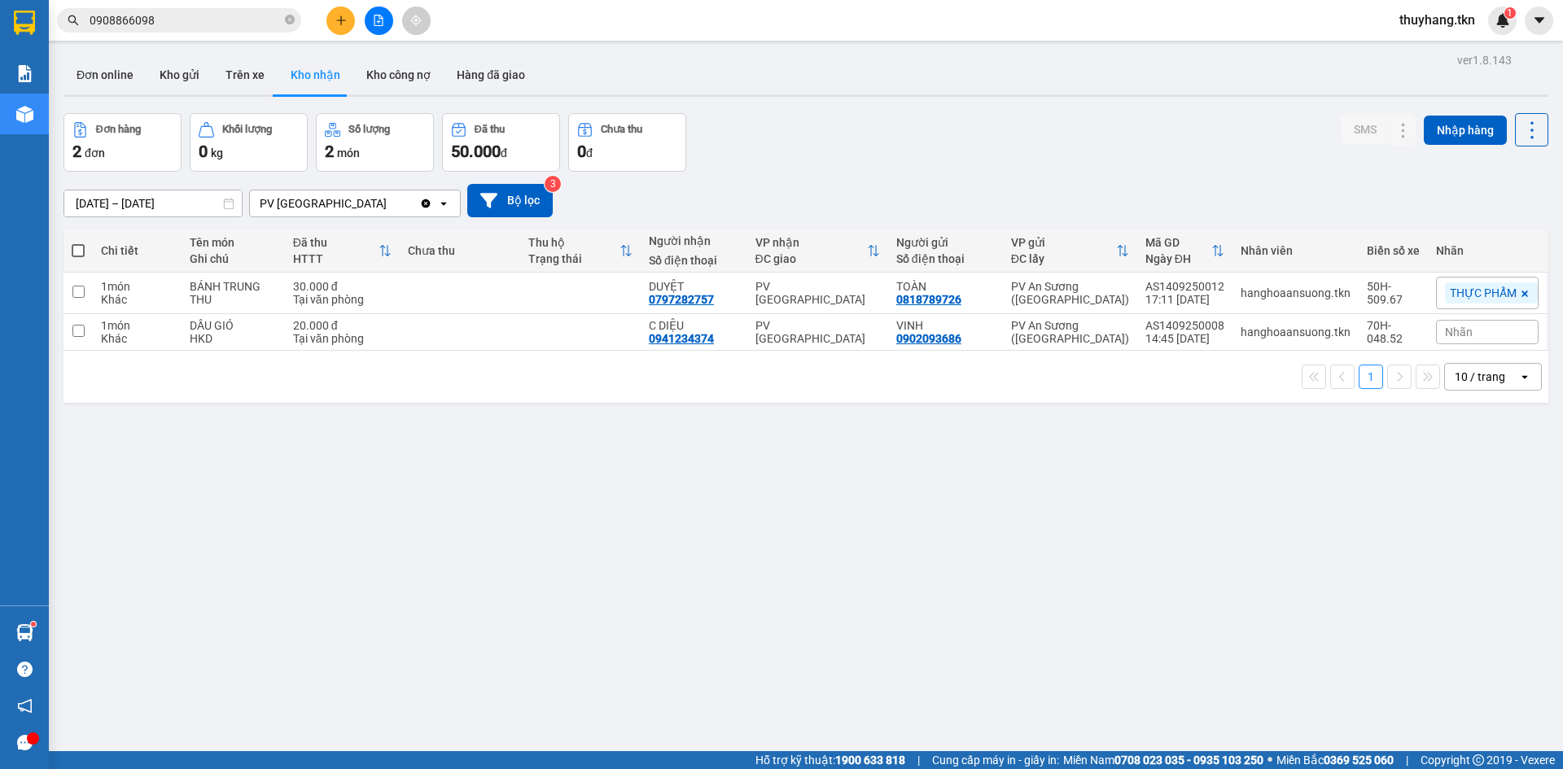
drag, startPoint x: 502, startPoint y: 461, endPoint x: 785, endPoint y: 392, distance: 291.7
click at [501, 461] on div "ver 1.8.143 Đơn online Kho gửi Trên xe Kho nhận Kho công nợ Hàng đã giao Đơn hà…" at bounding box center [806, 433] width 1498 height 769
click at [1398, 293] on icon at bounding box center [1403, 292] width 11 height 11
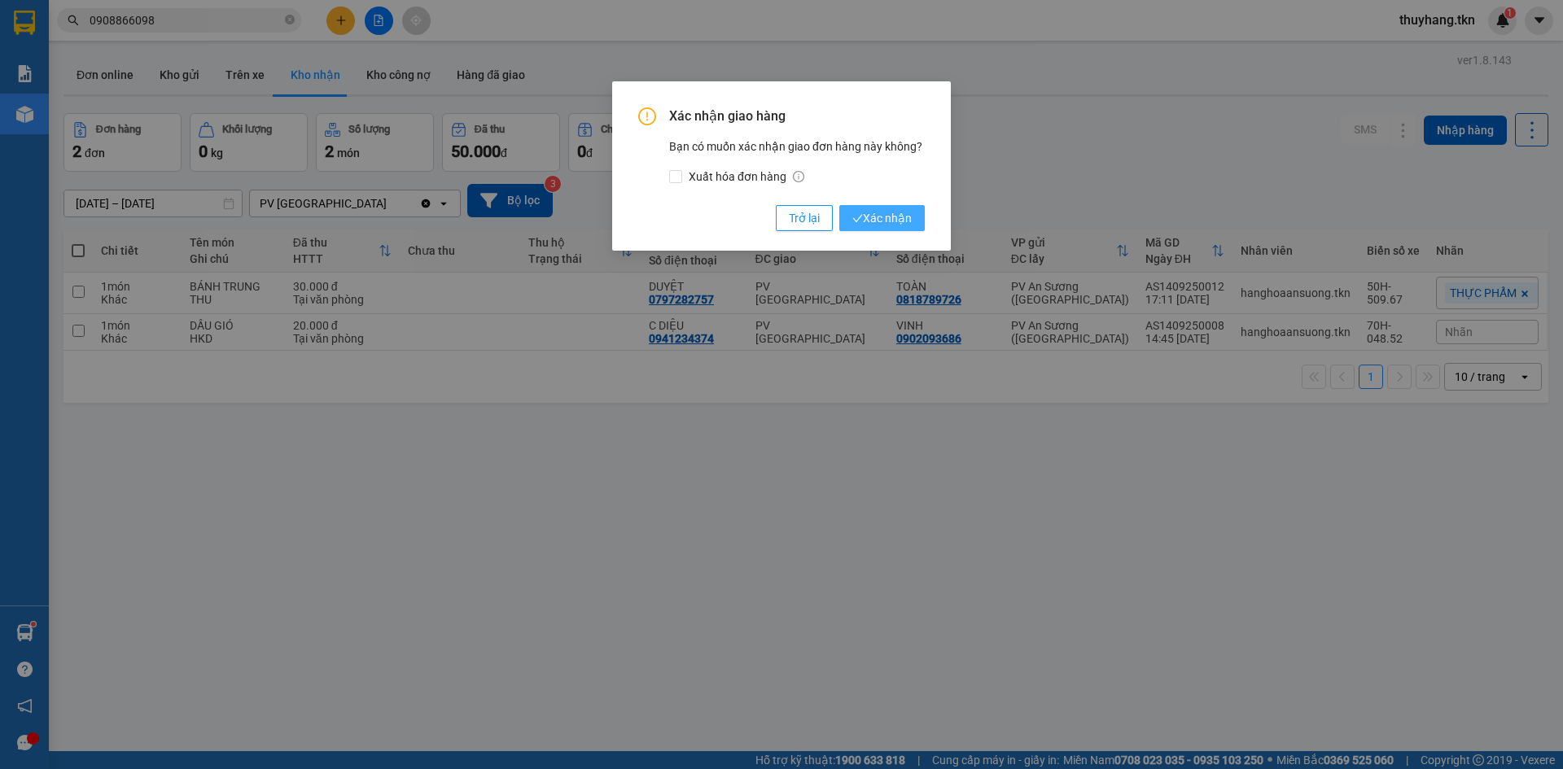
click at [865, 220] on span "Xác nhận" at bounding box center [882, 218] width 59 height 18
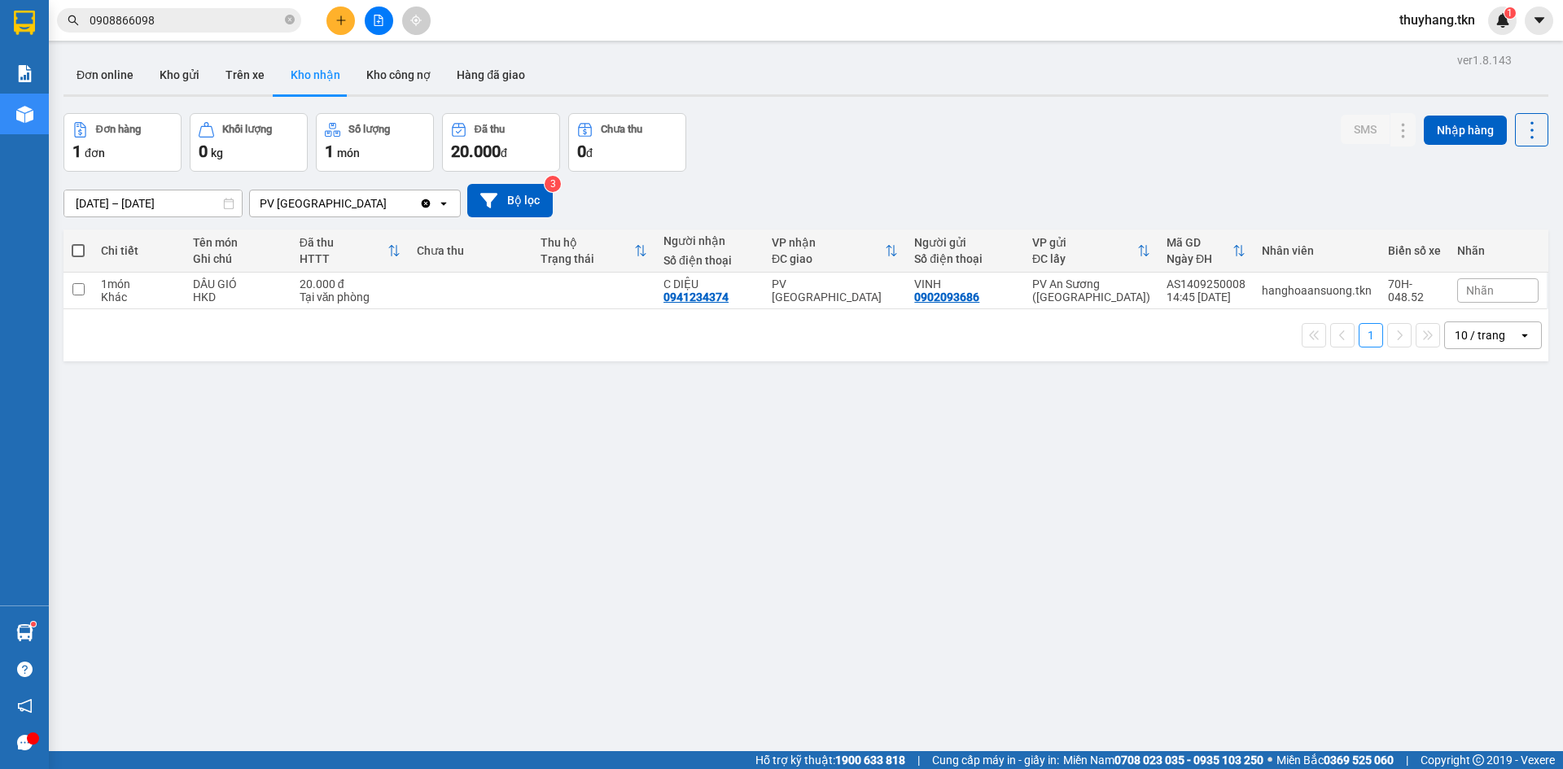
click at [638, 432] on div "ver 1.8.143 Đơn online Kho gửi Trên xe Kho nhận Kho công nợ Hàng đã giao Đơn hà…" at bounding box center [806, 433] width 1498 height 769
click at [233, 80] on button "Trên xe" at bounding box center [245, 74] width 65 height 39
type input "[DATE] – [DATE]"
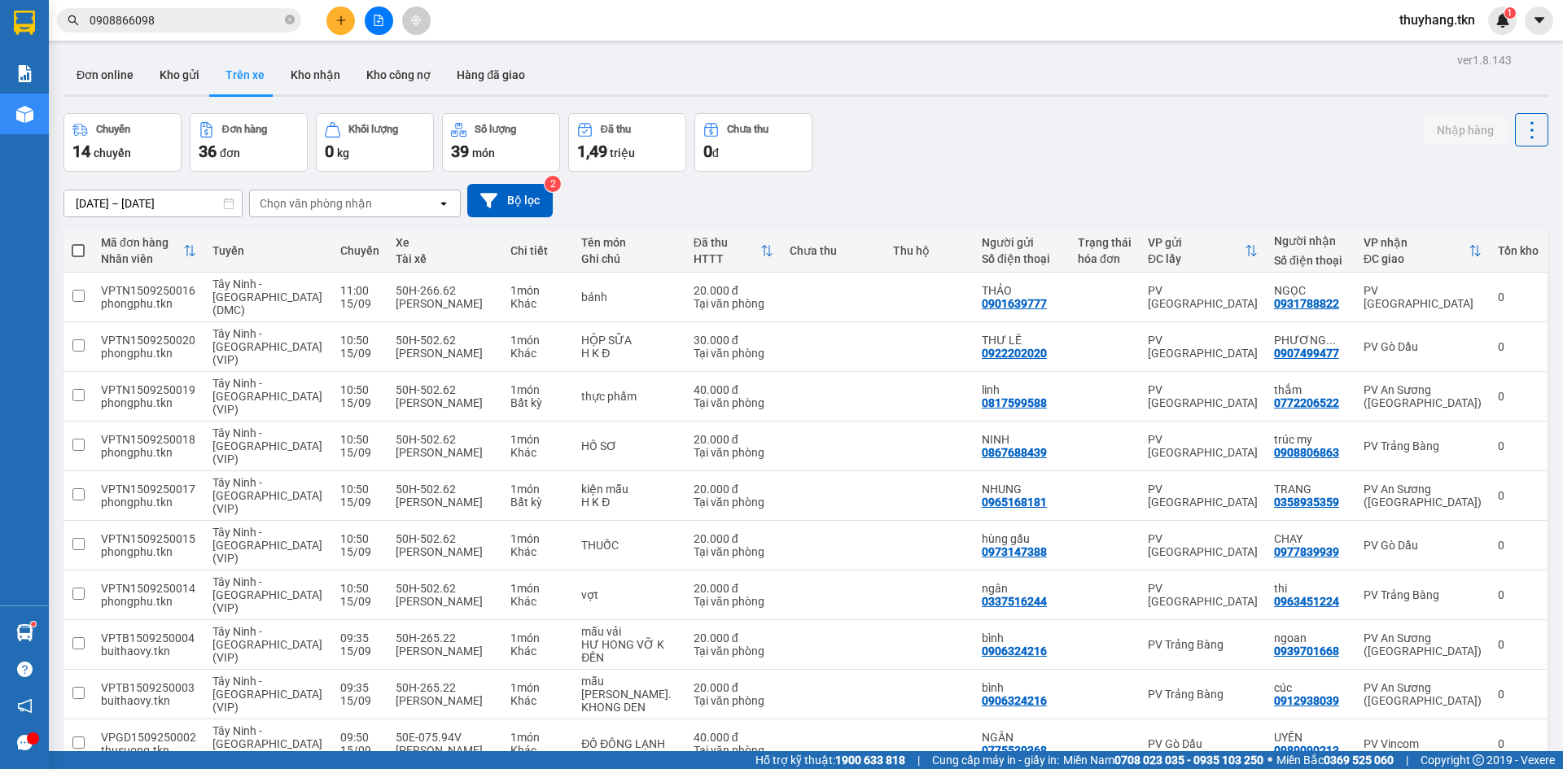
click at [343, 25] on icon "plus" at bounding box center [340, 20] width 11 height 11
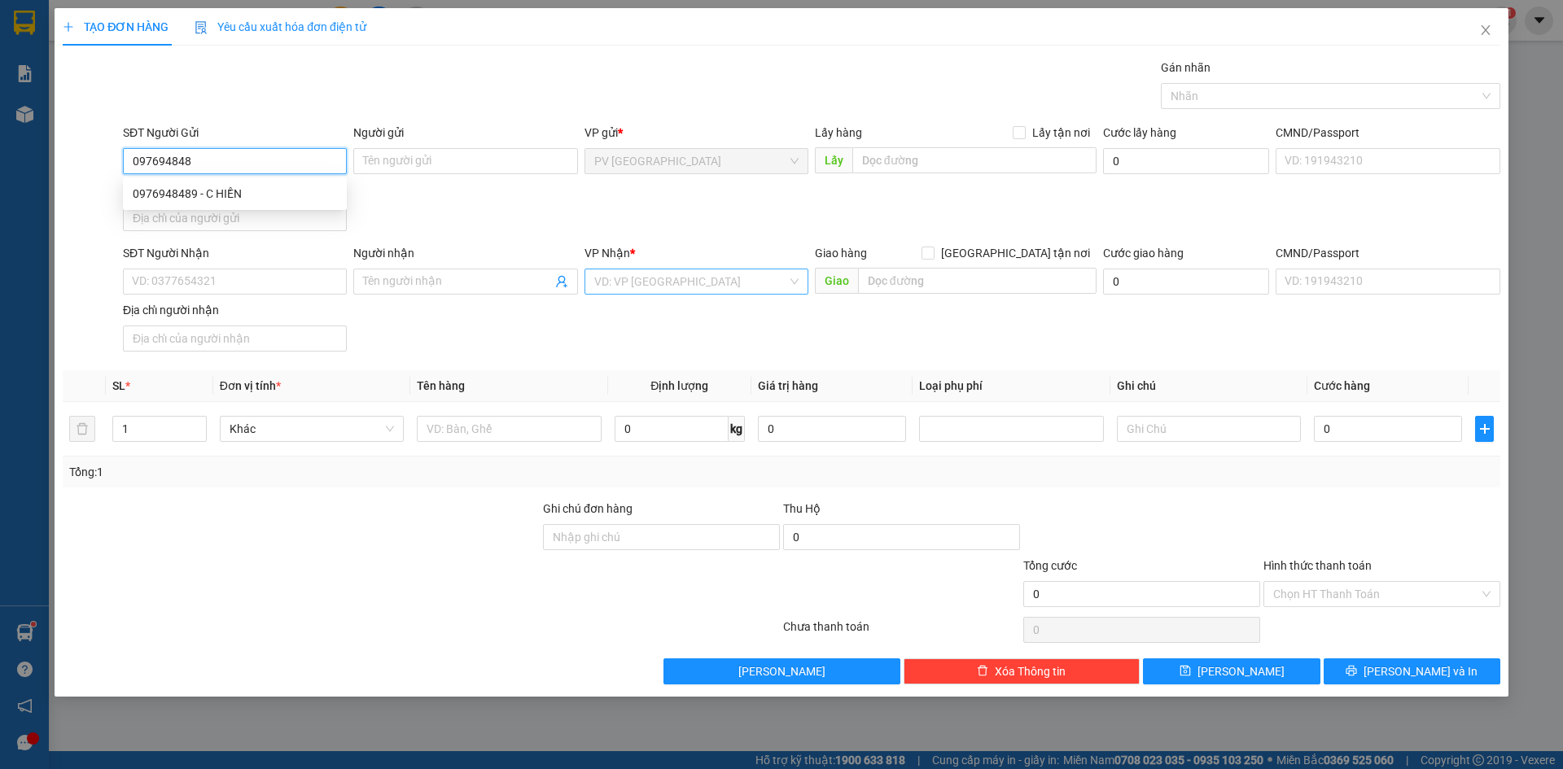
type input "0976948489"
click at [234, 191] on div "0976948489 - C HIỀN" at bounding box center [235, 194] width 204 height 18
type input "C HIỀN"
type input "0902431441"
type input "DŨNG"
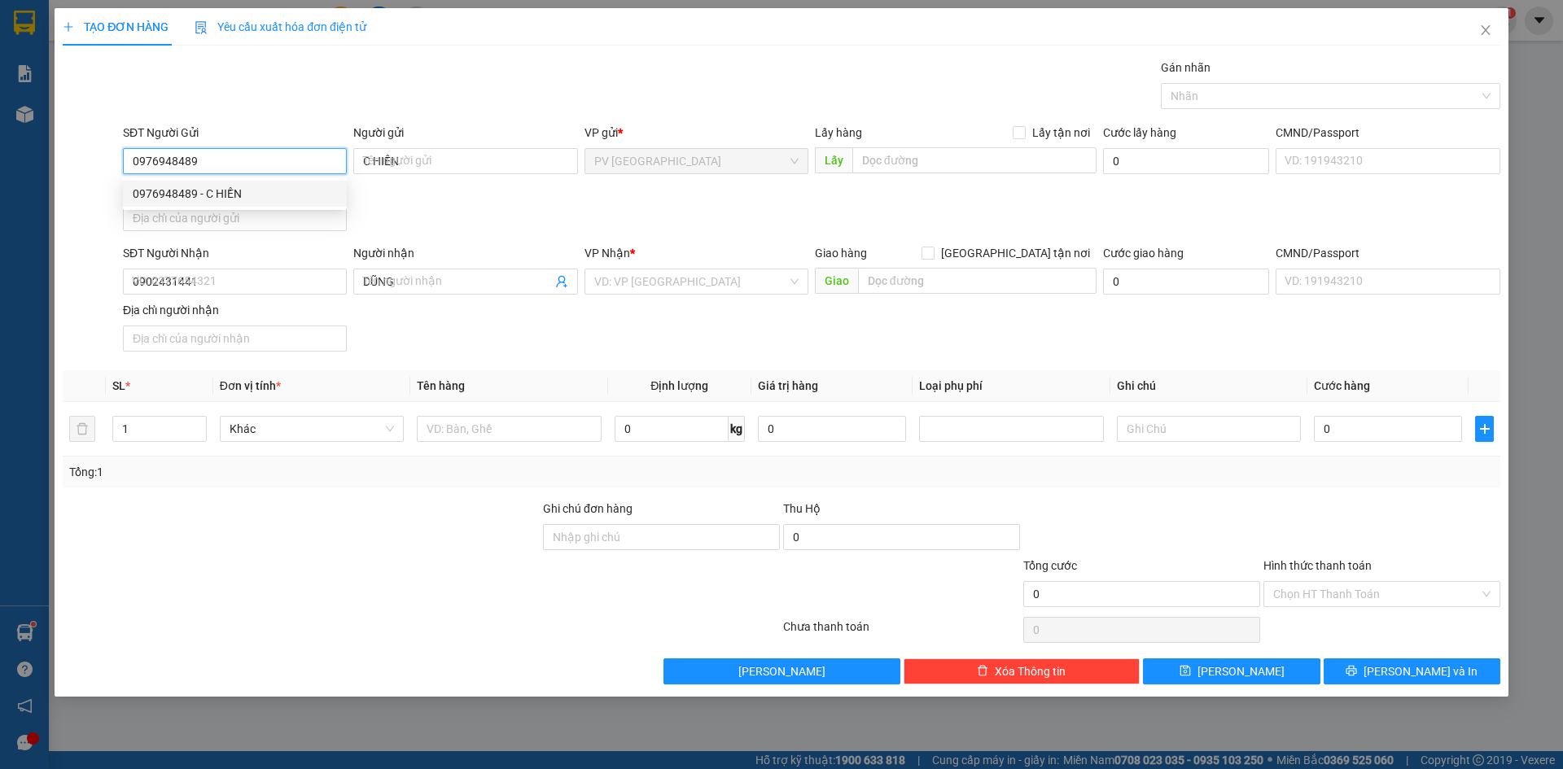
type input "50.000"
type input "0976948489"
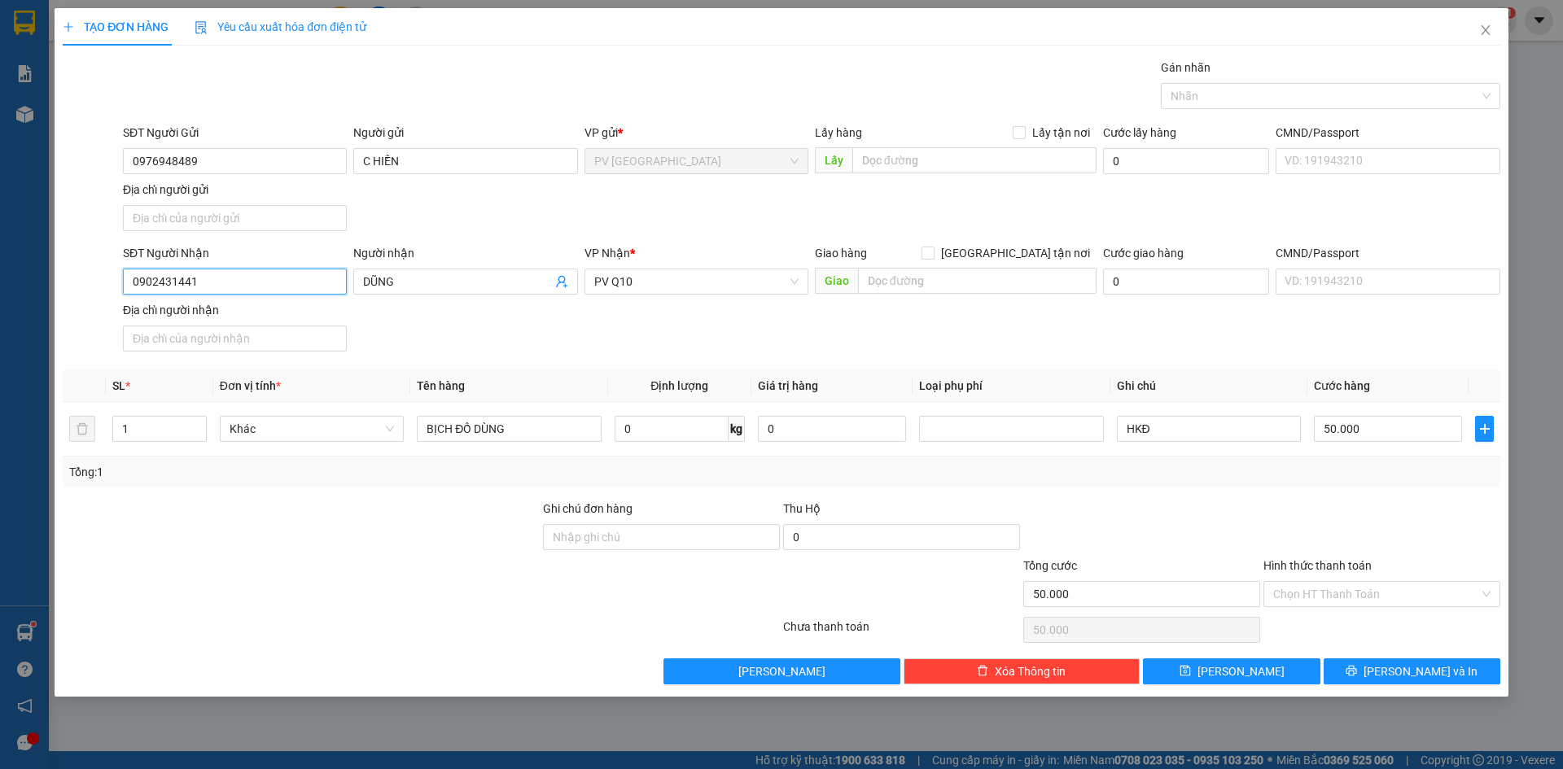
click at [260, 283] on input "0902431441" at bounding box center [235, 282] width 224 height 26
type input "0973918189"
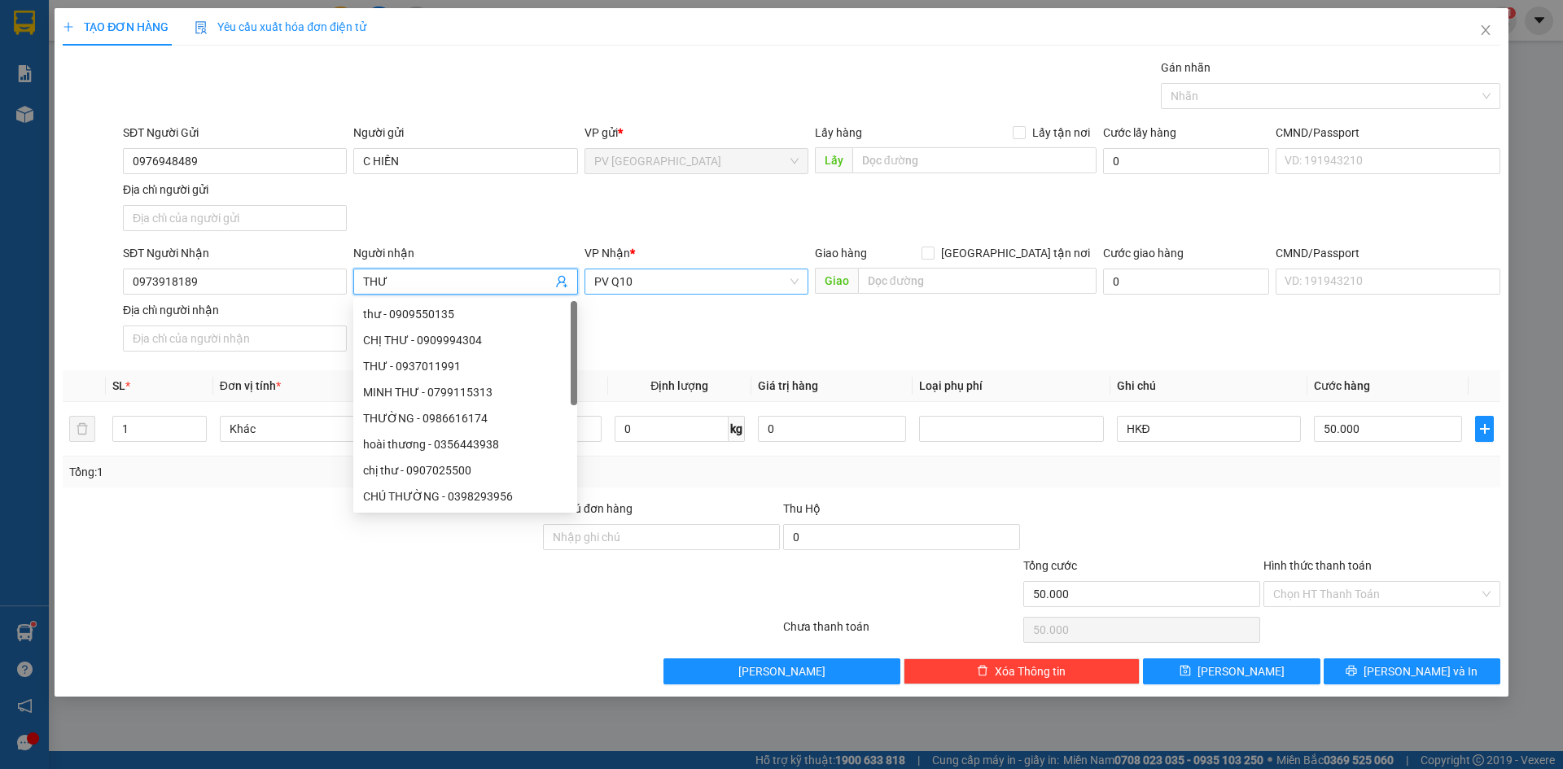
click at [683, 289] on span "PV Q10" at bounding box center [696, 282] width 204 height 24
type input "THƯ"
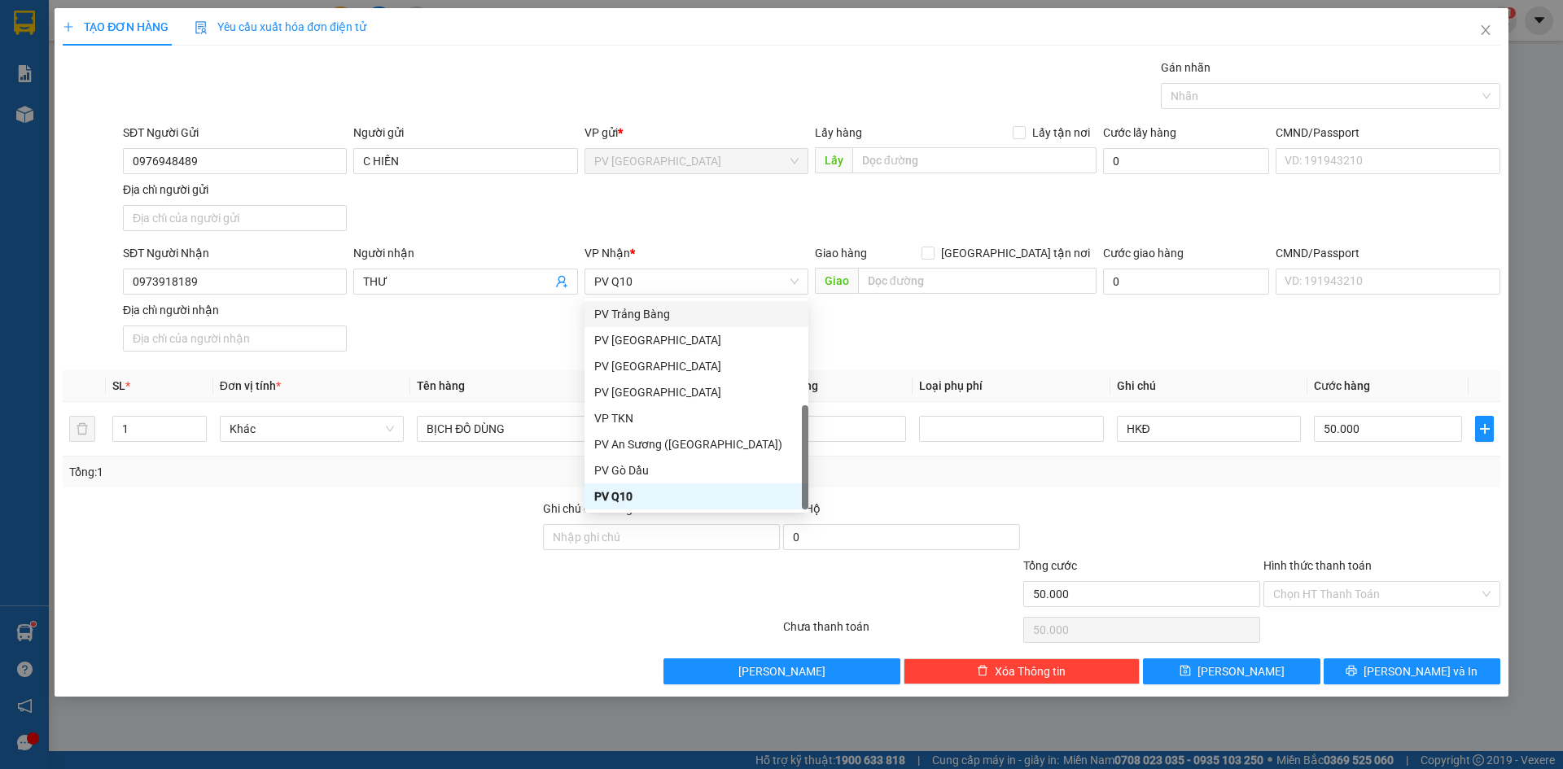
click at [825, 330] on div "SĐT Người Nhận 0973918189 Người nhận THƯ VP Nhận * PV Q10 Giao hàng Giao tận nơ…" at bounding box center [812, 301] width 1384 height 114
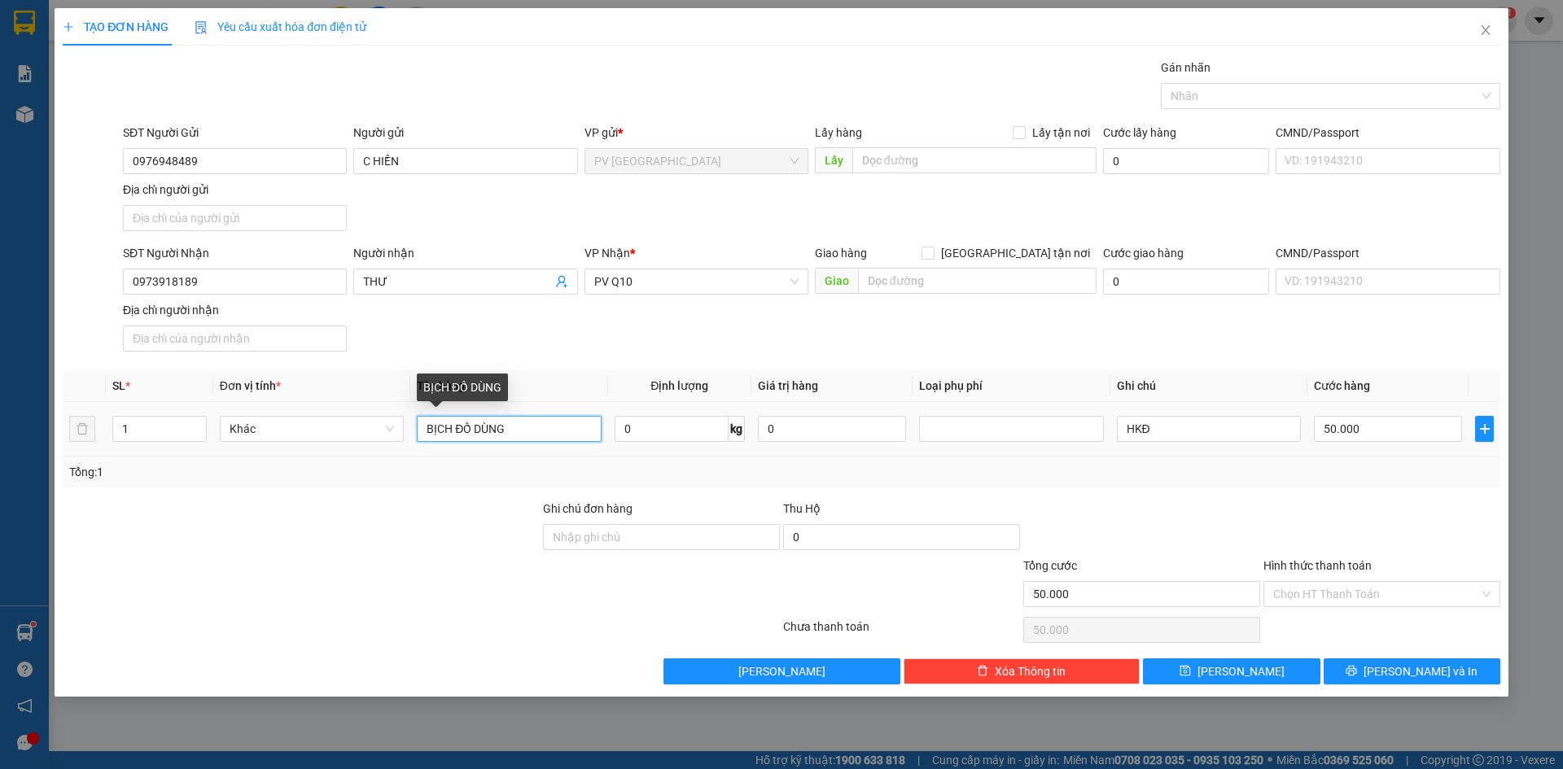
click at [535, 436] on input "BỊCH ĐỒ DÙNG" at bounding box center [509, 429] width 184 height 26
click at [537, 436] on input "BỊCH ĐỒ DÙNG" at bounding box center [509, 429] width 184 height 26
click at [1272, 99] on div at bounding box center [1322, 96] width 315 height 20
type input "BỊCH BÁNH TRÁNG"
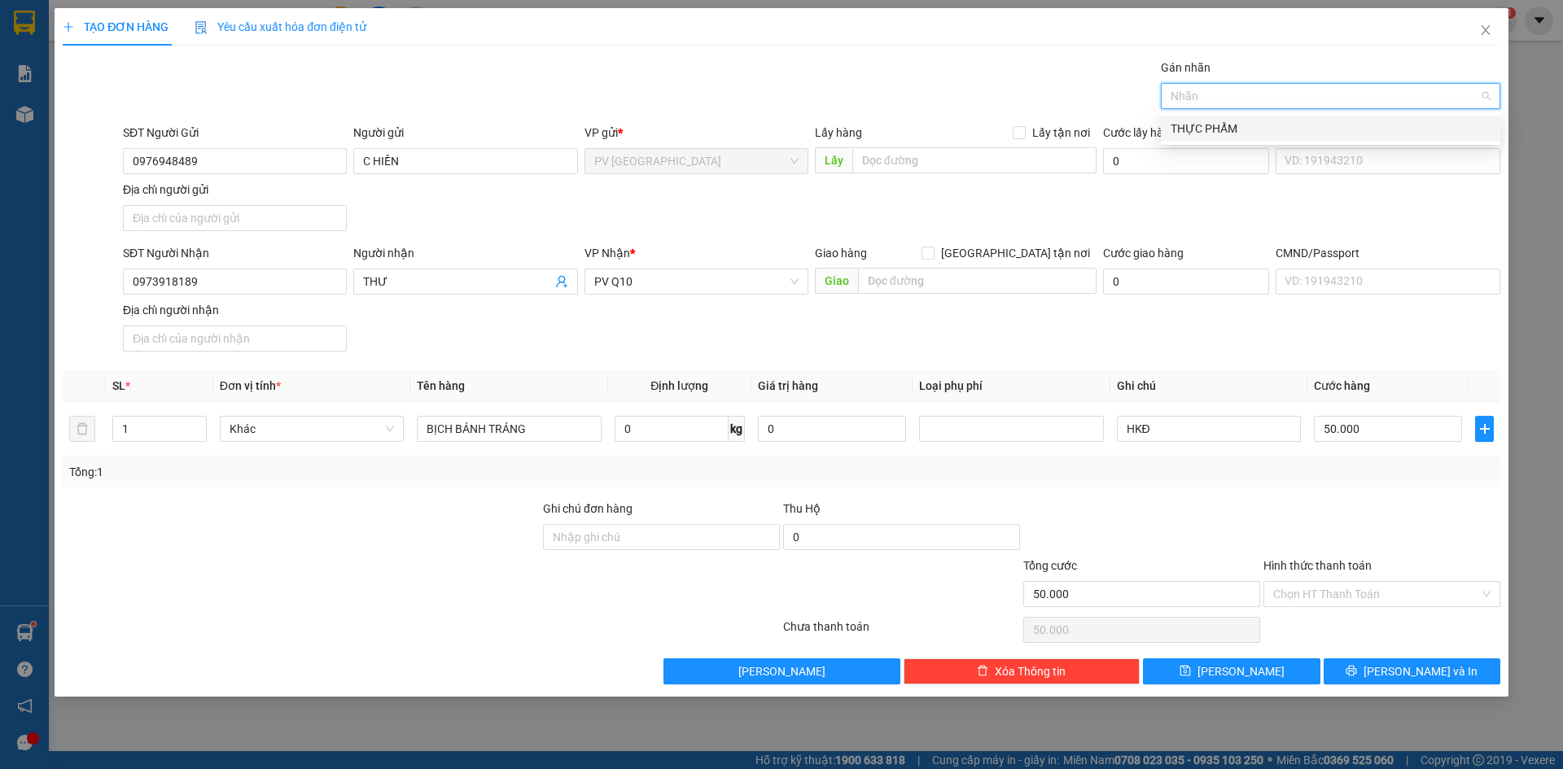
click at [1216, 129] on div "THỰC PHẨM" at bounding box center [1331, 129] width 320 height 18
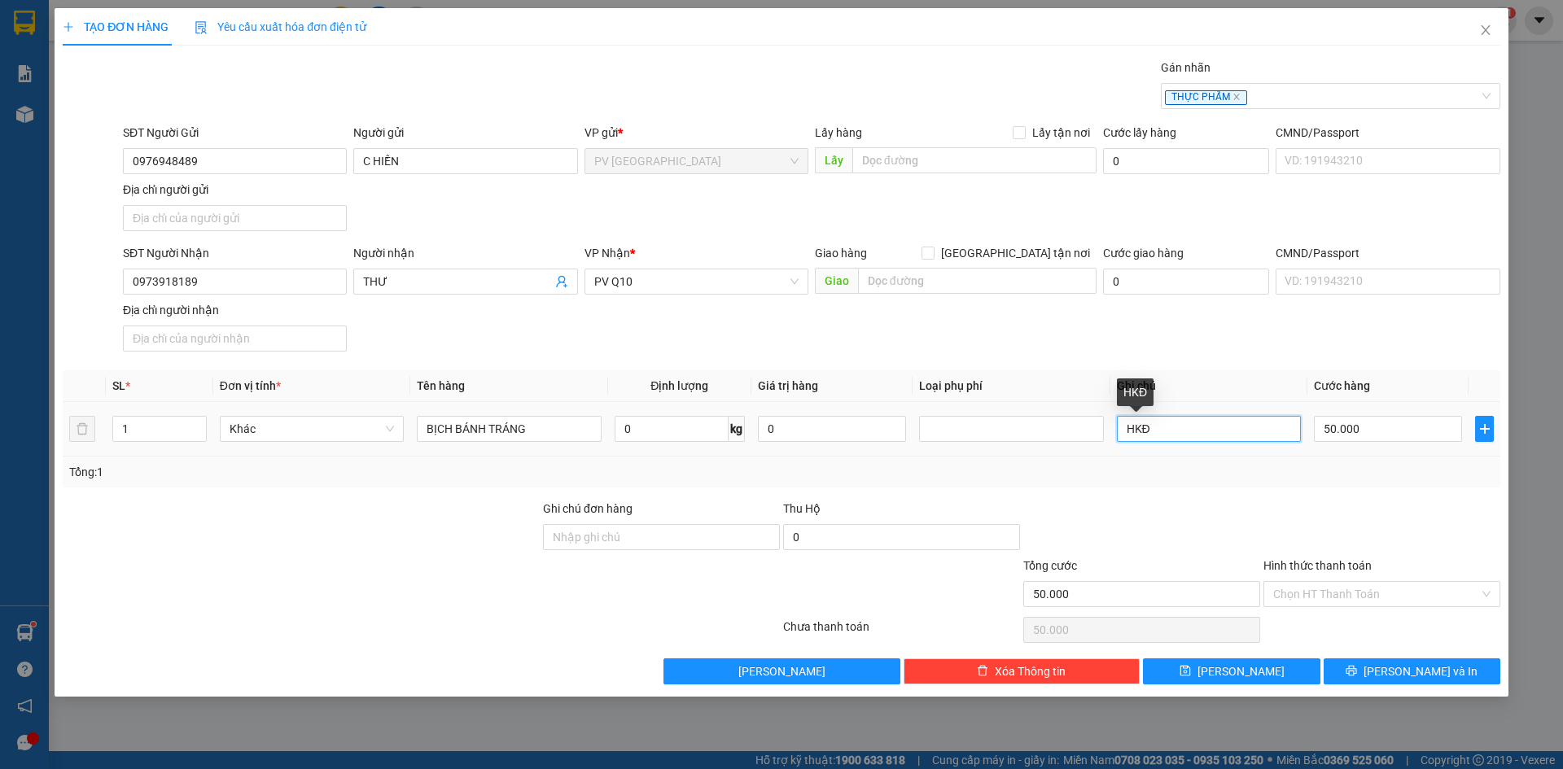
click at [1159, 426] on input "HKĐ" at bounding box center [1209, 429] width 184 height 26
click at [1385, 436] on input "50.000" at bounding box center [1388, 429] width 148 height 26
type input "4"
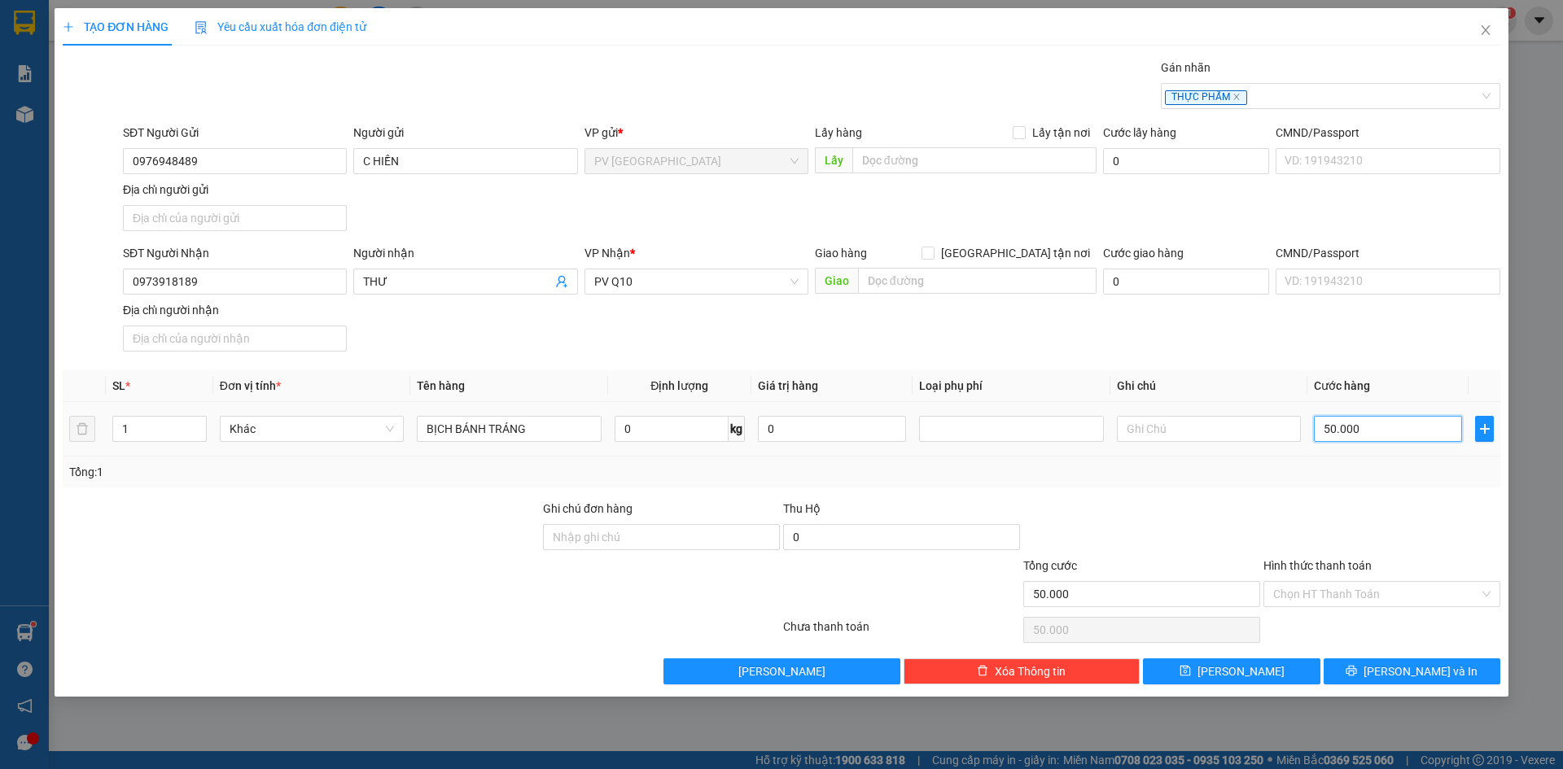
type input "4"
type input "40"
type input "40.000"
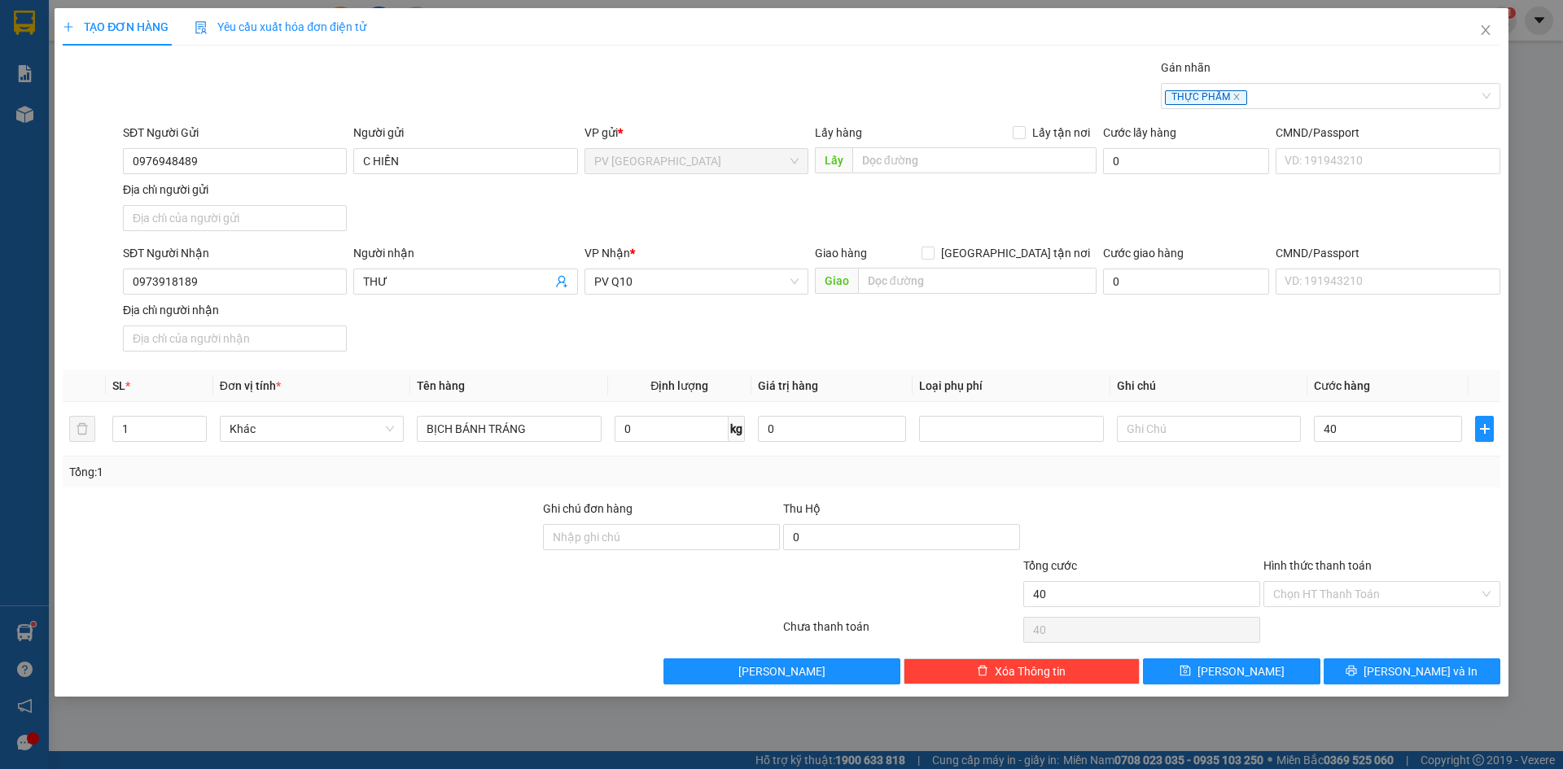
type input "40.000"
click at [1189, 517] on div at bounding box center [1142, 528] width 240 height 57
click at [1300, 603] on input "Hình thức thanh toán" at bounding box center [1376, 594] width 206 height 24
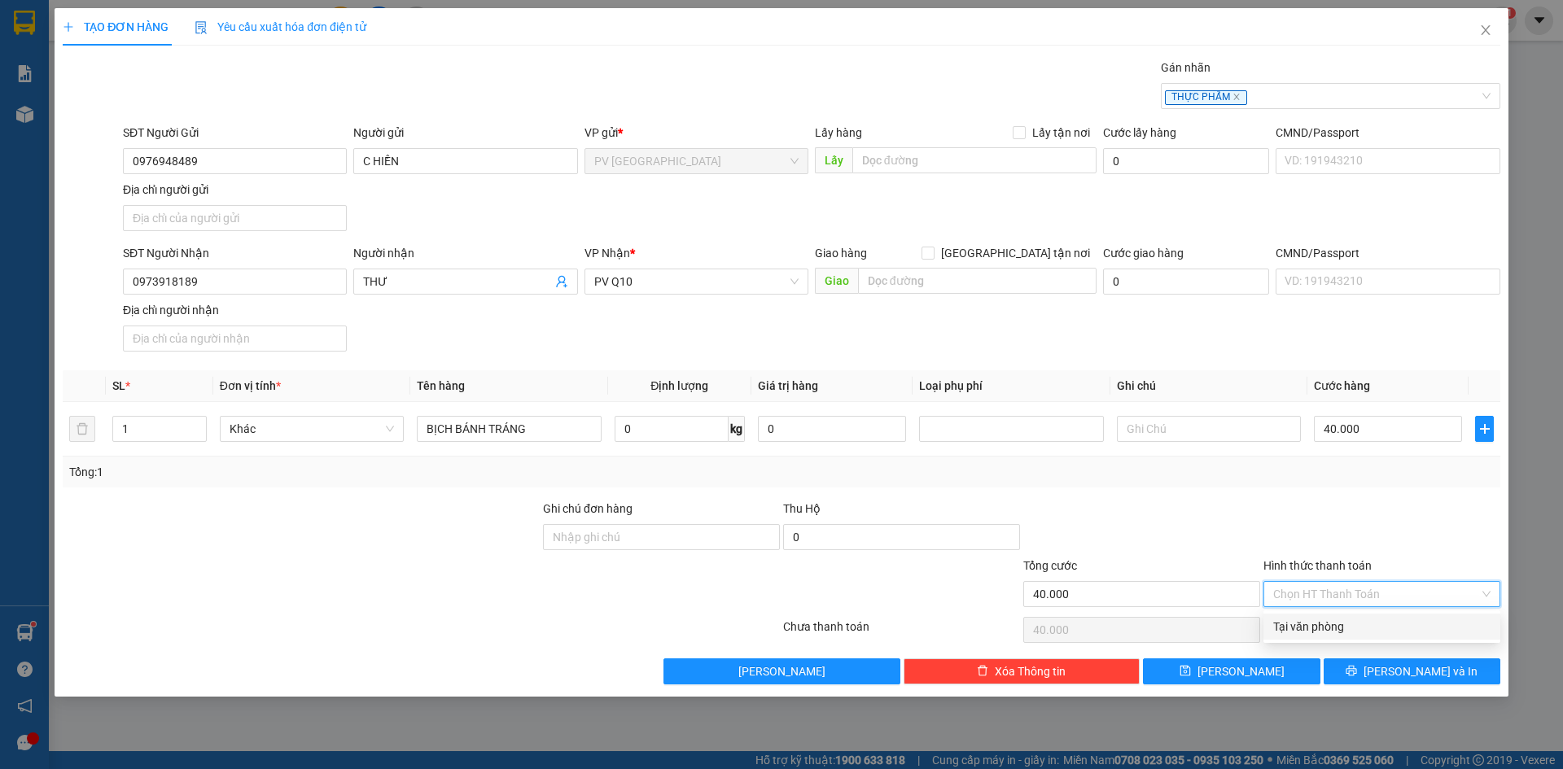
click at [1303, 627] on div "Tại văn phòng" at bounding box center [1381, 627] width 217 height 18
type input "0"
click at [1357, 671] on icon "printer" at bounding box center [1351, 670] width 11 height 11
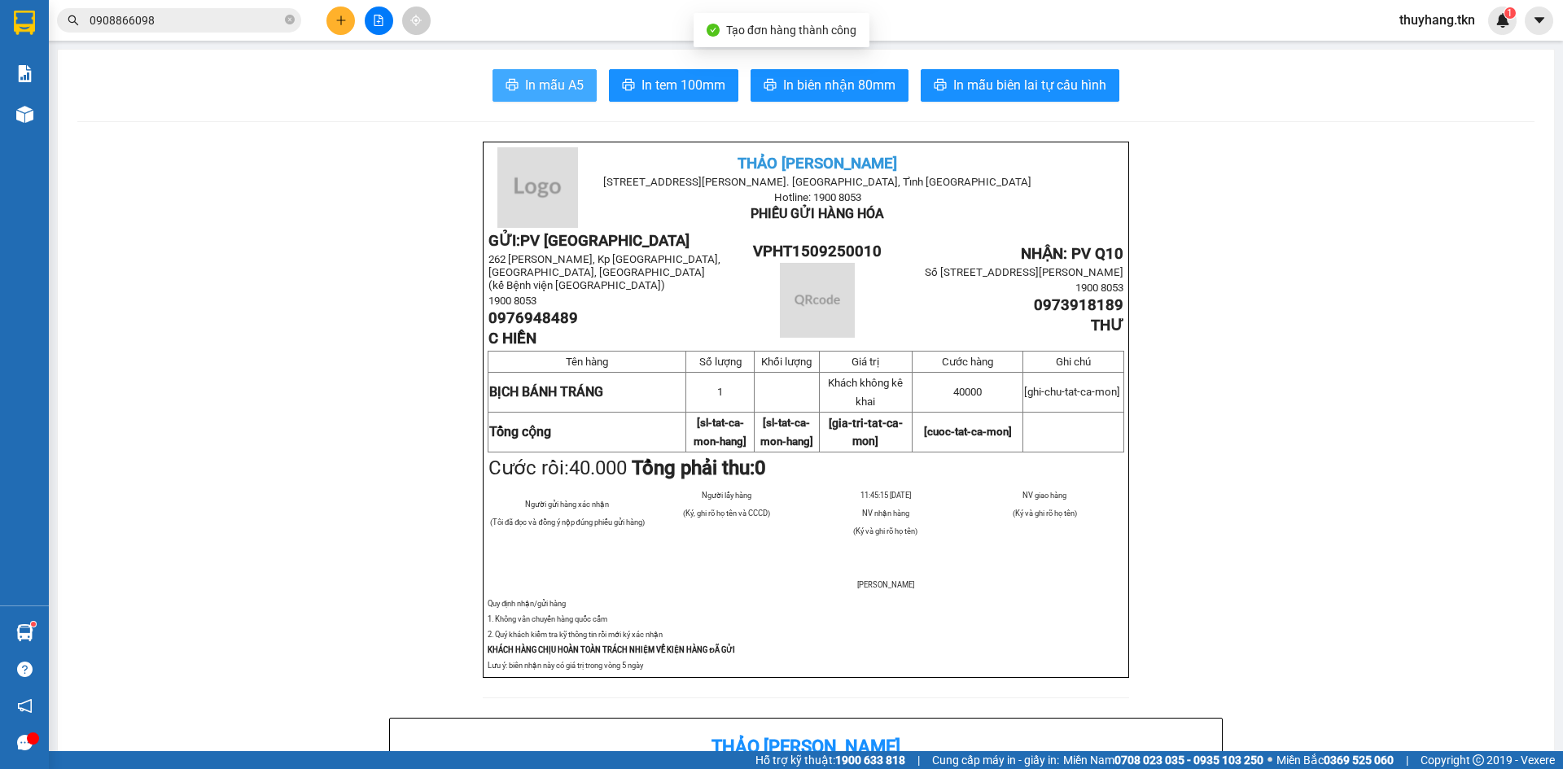
click at [585, 89] on button "In mẫu A5" at bounding box center [545, 85] width 104 height 33
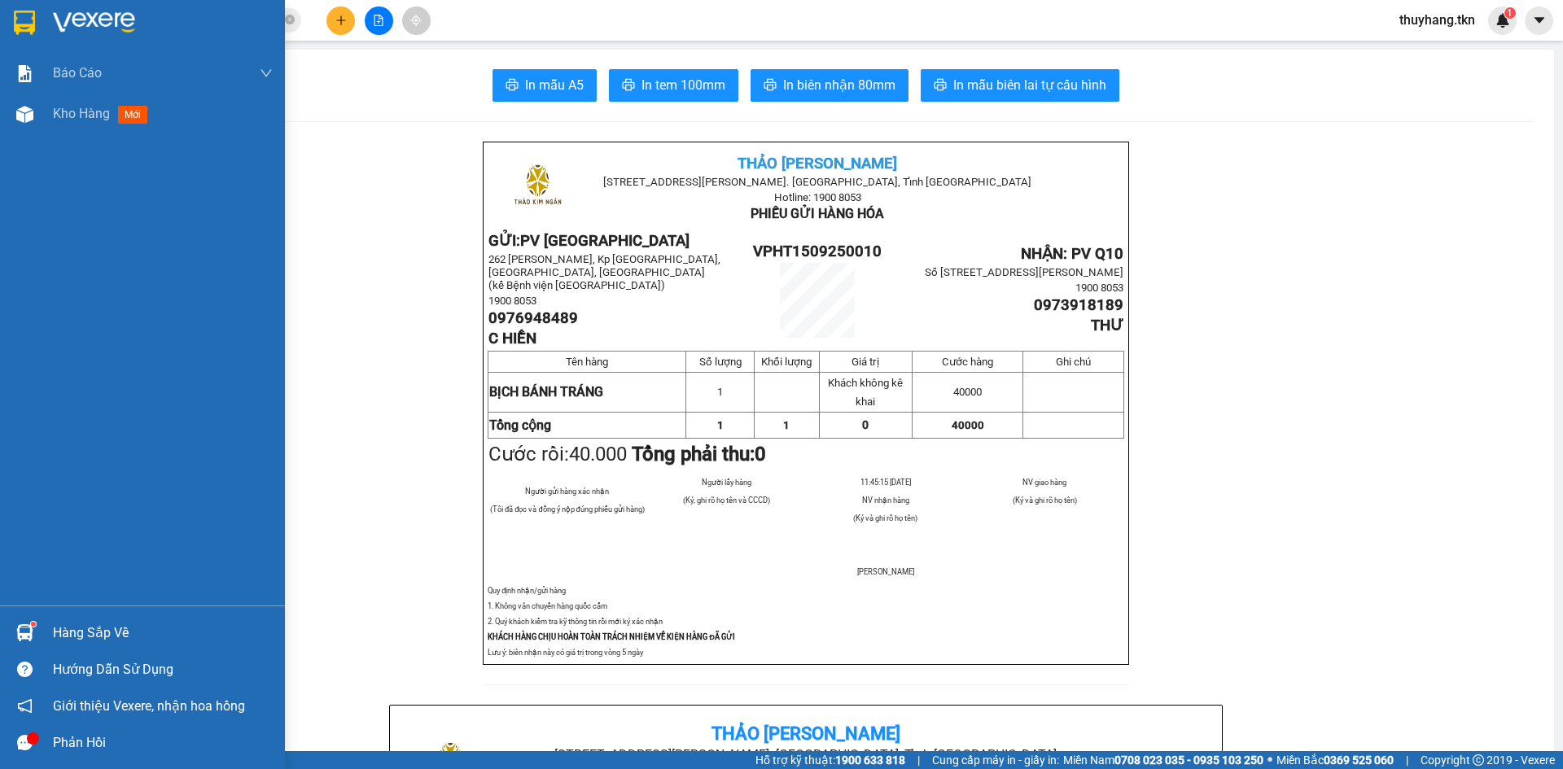
click at [41, 624] on div "Hàng sắp về" at bounding box center [142, 633] width 285 height 37
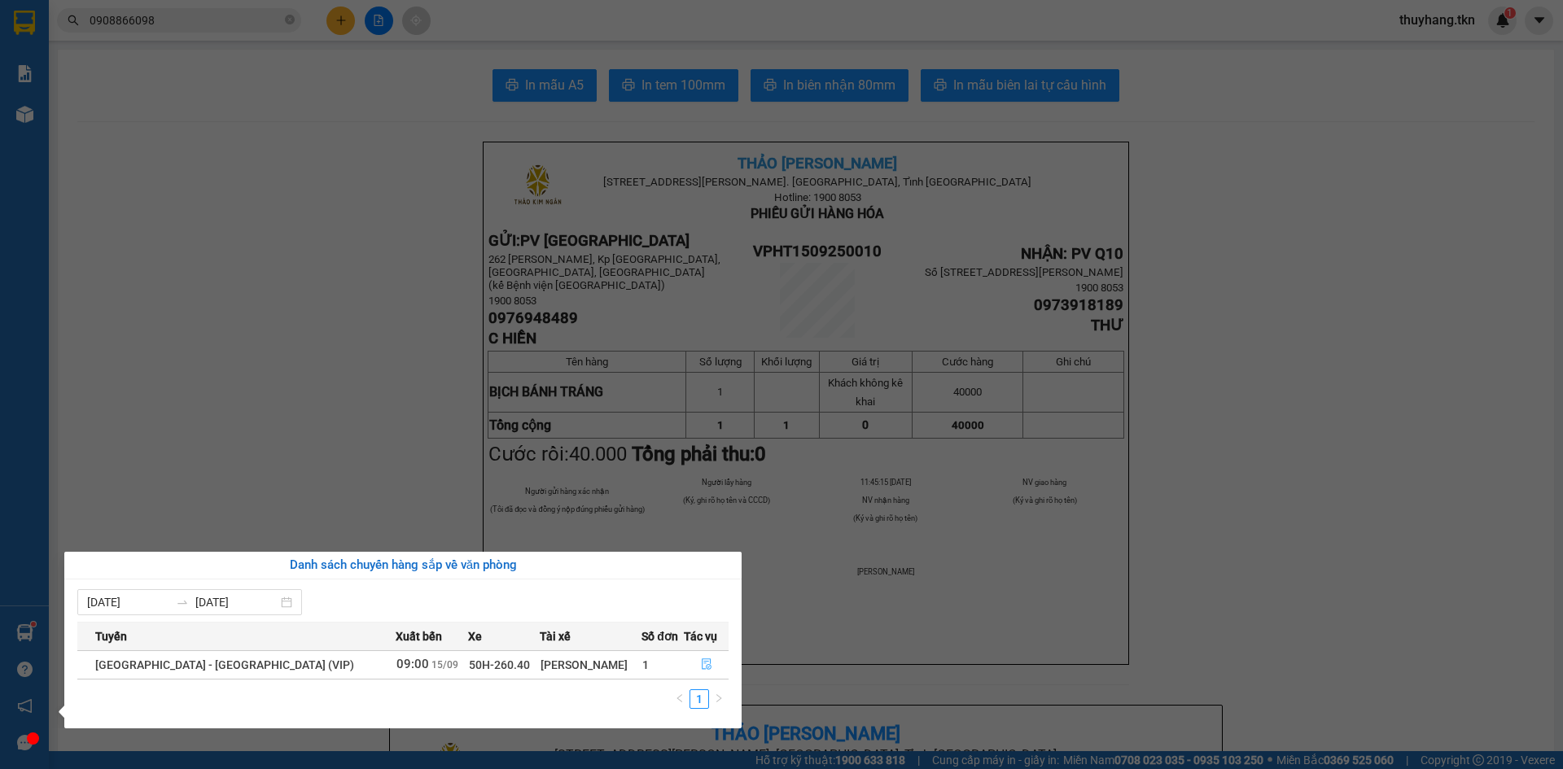
click at [703, 666] on icon "file-done" at bounding box center [707, 665] width 10 height 11
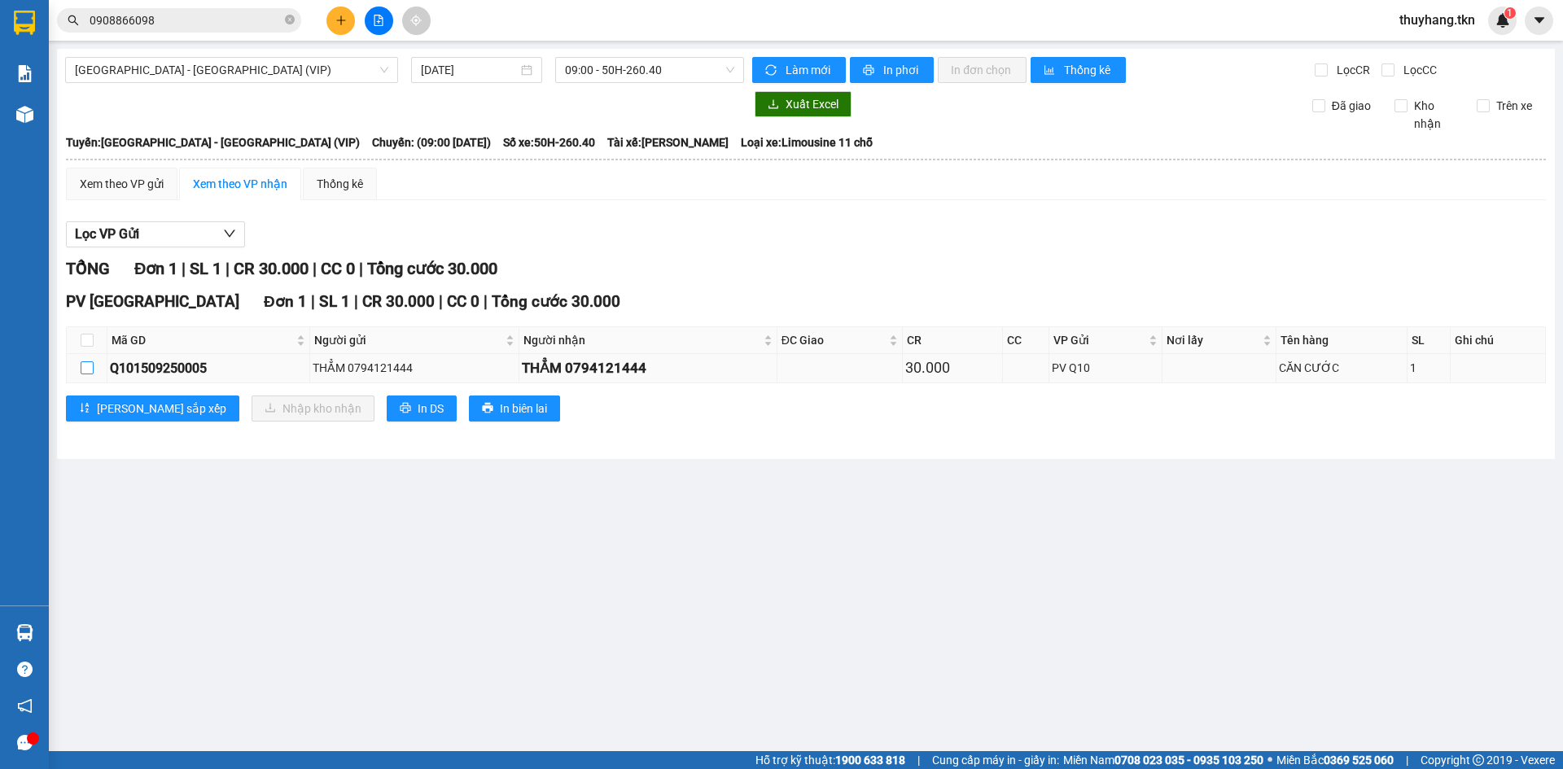
click at [93, 368] on input "checkbox" at bounding box center [87, 368] width 13 height 13
checkbox input "true"
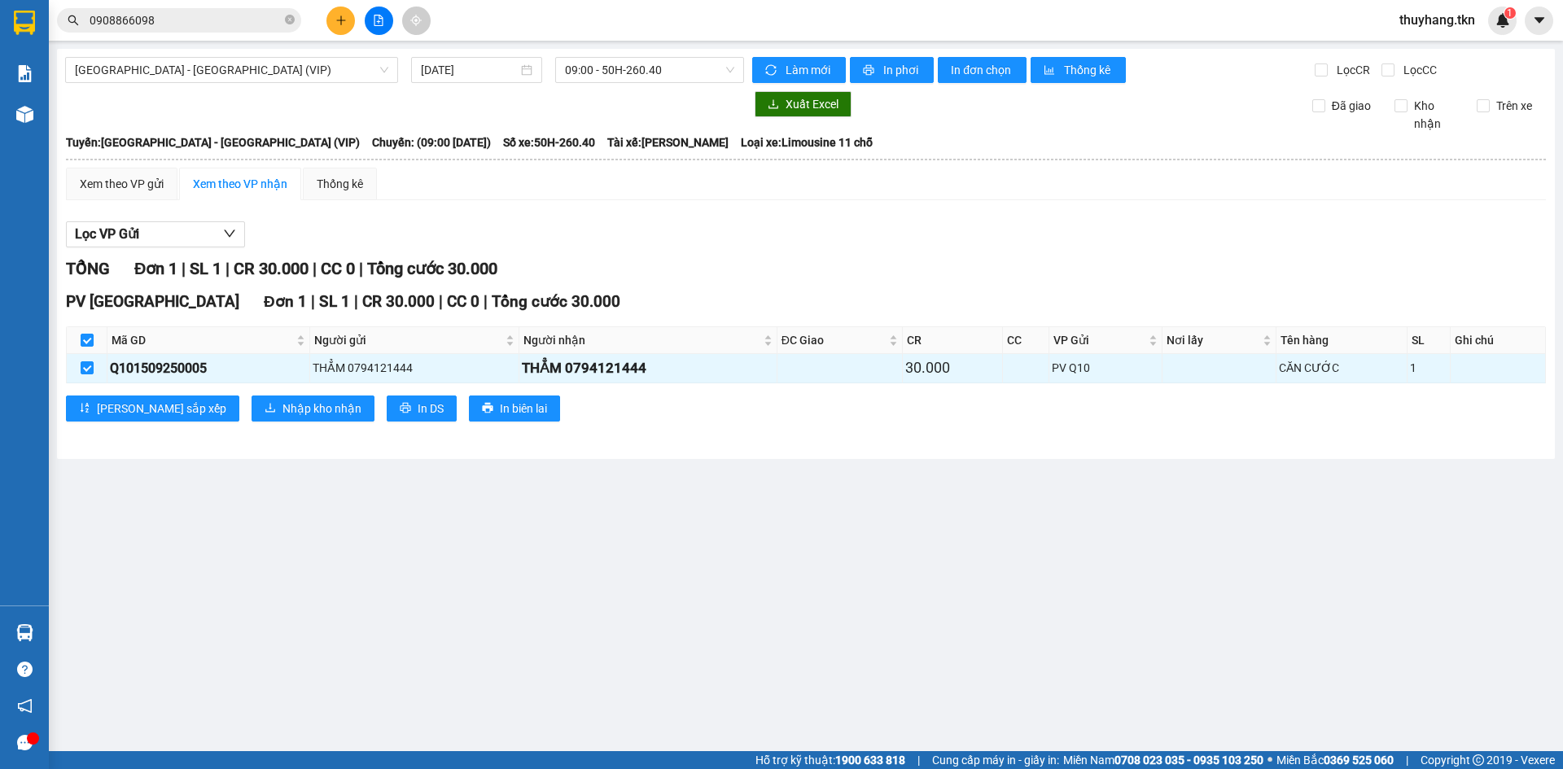
click at [217, 394] on div "PV Hòa Thành Đơn 1 | SL 1 | CR 30.000 | CC 0 | Tổng cước 30.000 Mã GD Người gửi…" at bounding box center [806, 361] width 1480 height 143
click at [283, 405] on span "Nhập kho nhận" at bounding box center [322, 409] width 79 height 18
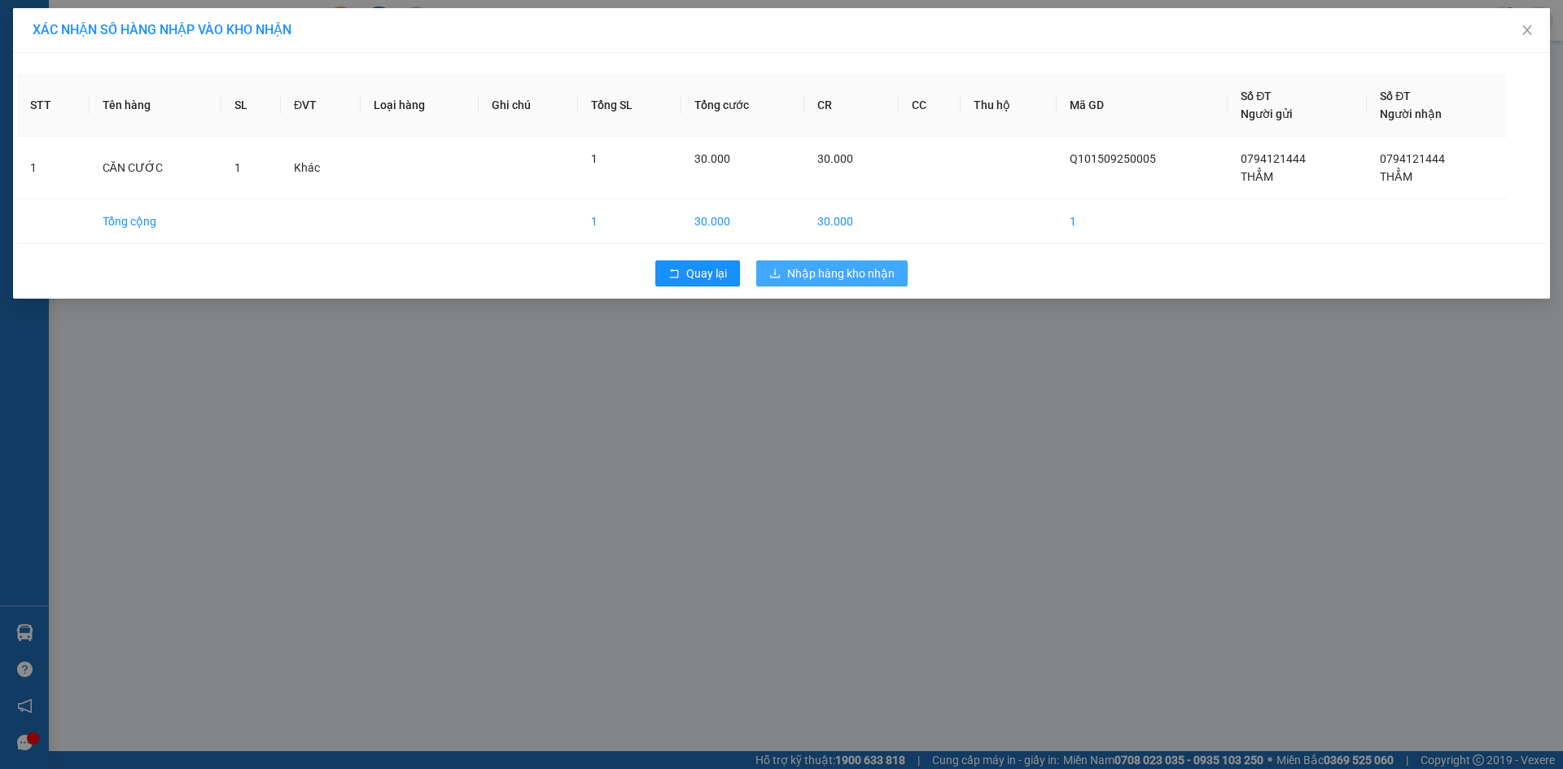
click at [877, 277] on span "Nhập hàng kho nhận" at bounding box center [840, 274] width 107 height 18
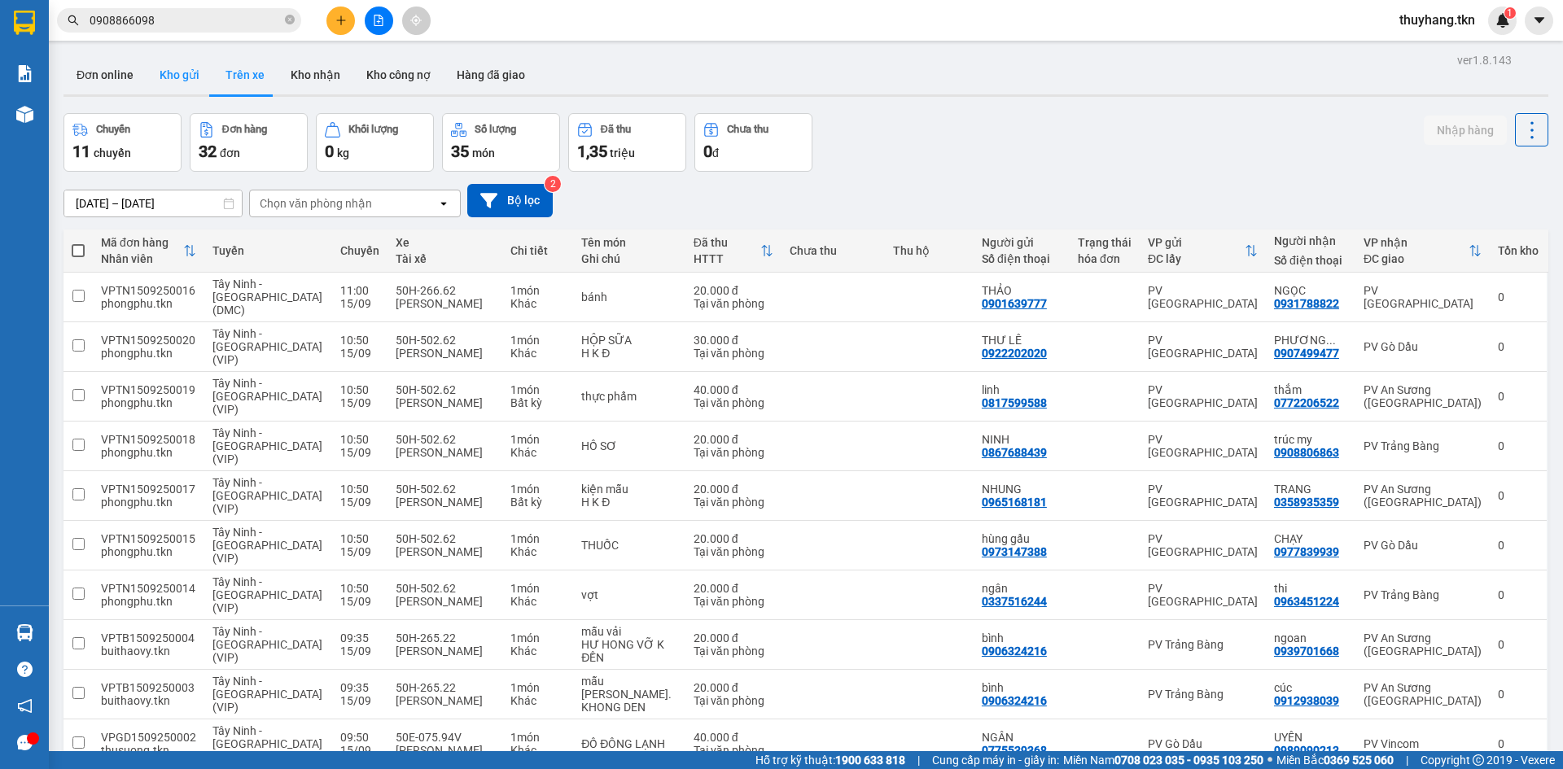
click at [177, 74] on button "Kho gửi" at bounding box center [180, 74] width 66 height 39
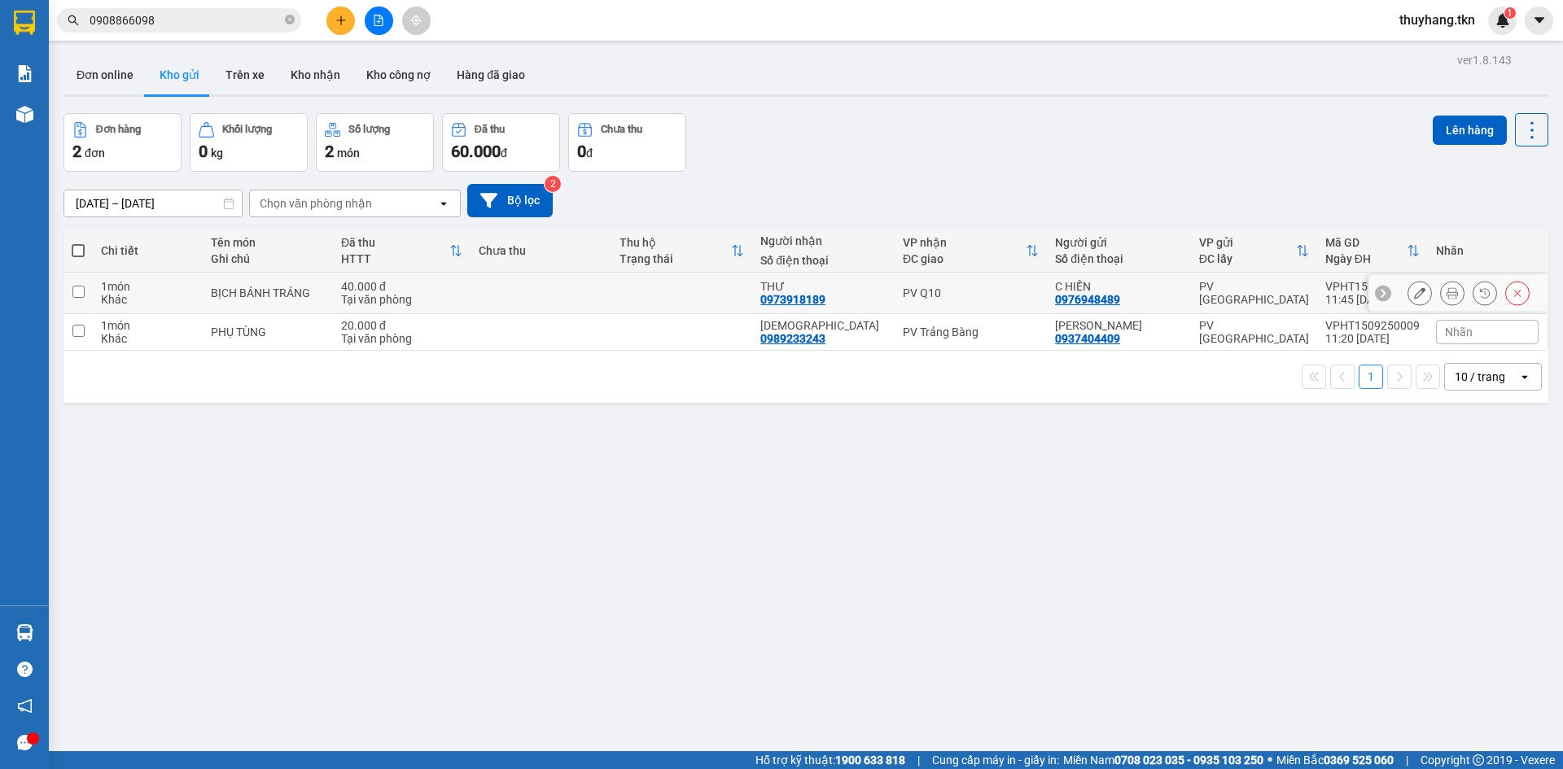
click at [505, 299] on td at bounding box center [541, 294] width 141 height 42
checkbox input "true"
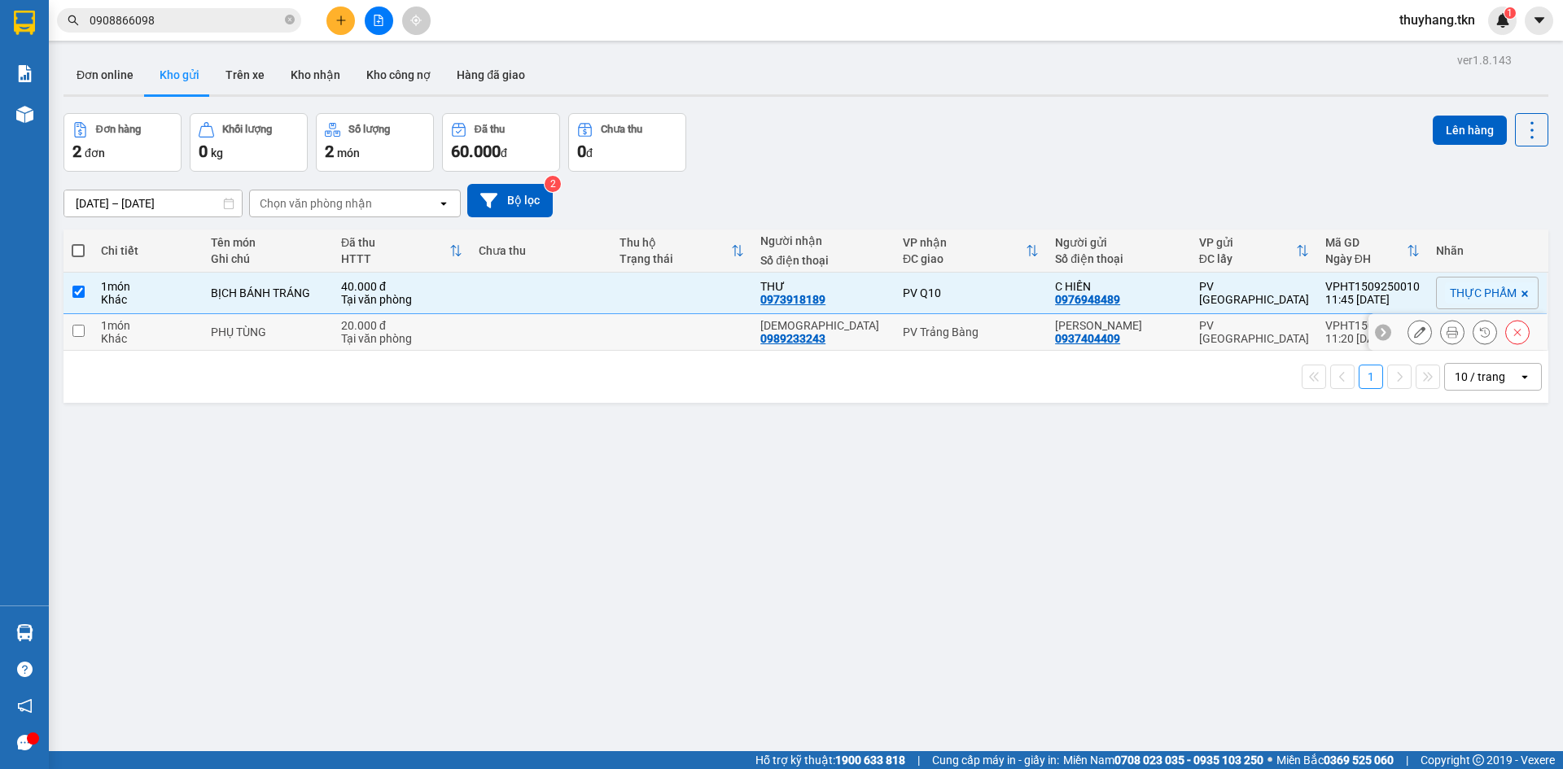
click at [512, 335] on td at bounding box center [541, 332] width 141 height 37
checkbox input "true"
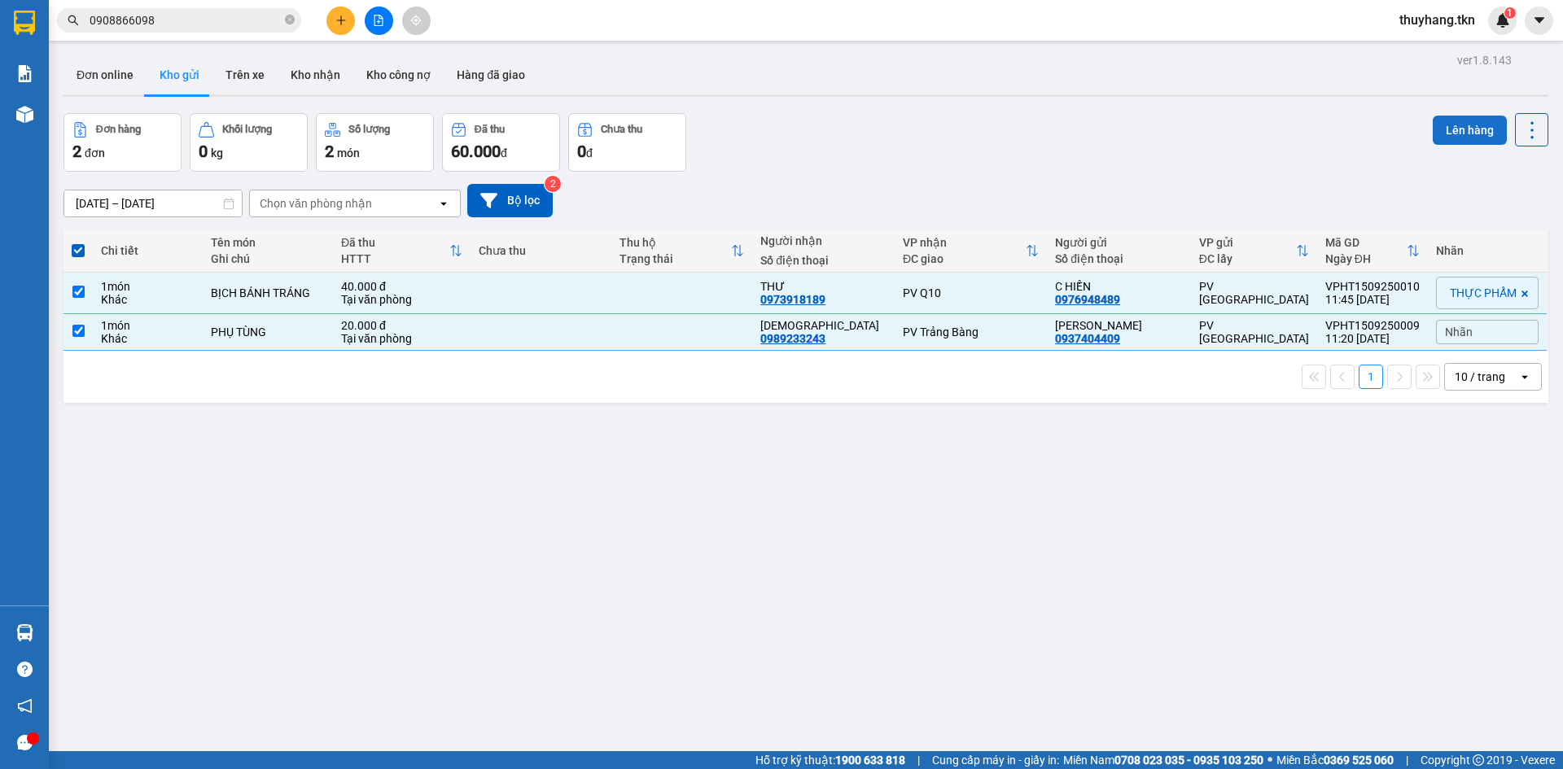
click at [1436, 134] on button "Lên hàng" at bounding box center [1470, 130] width 74 height 29
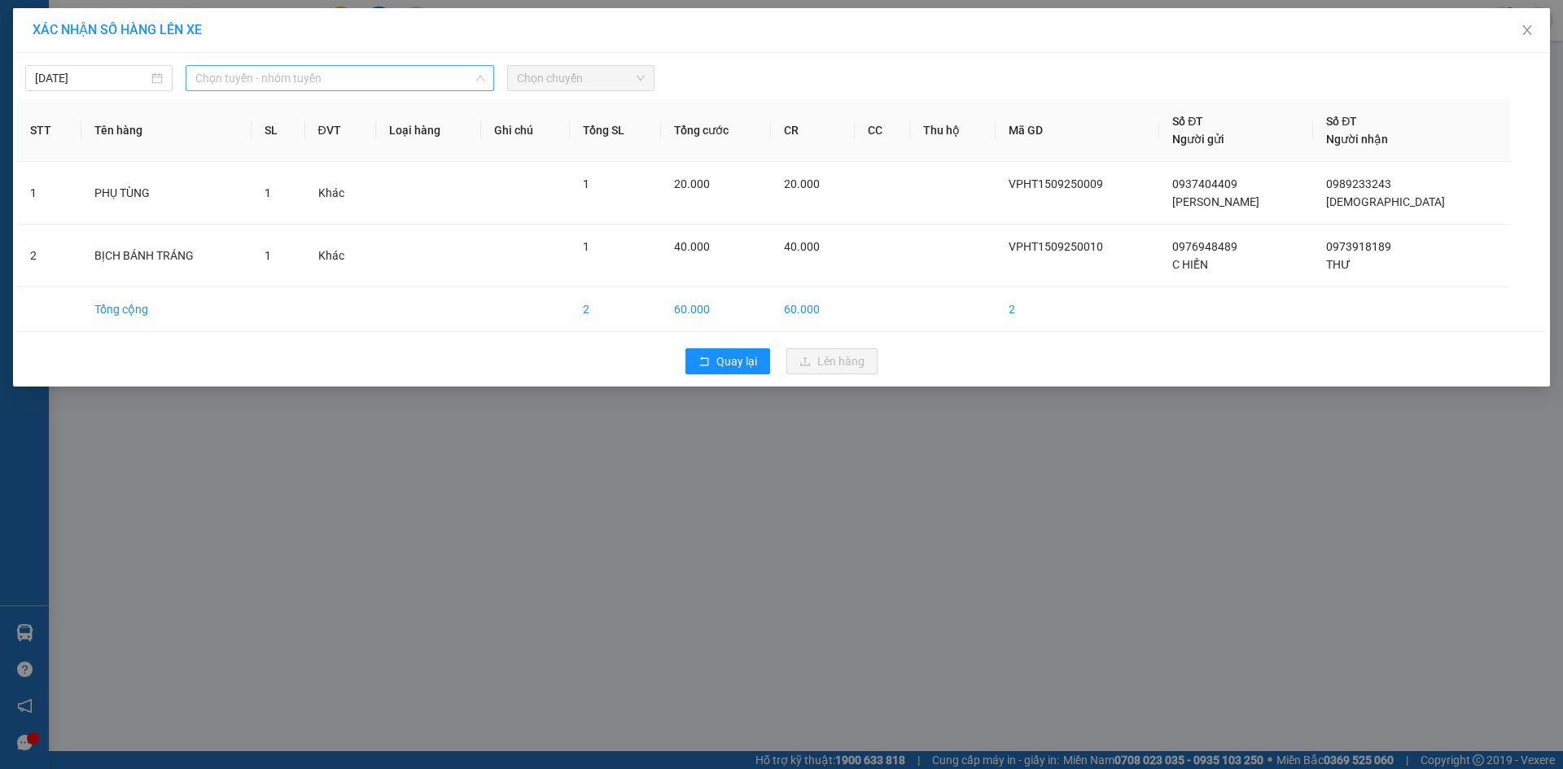
click at [461, 79] on span "Chọn tuyến - nhóm tuyến" at bounding box center [339, 78] width 289 height 24
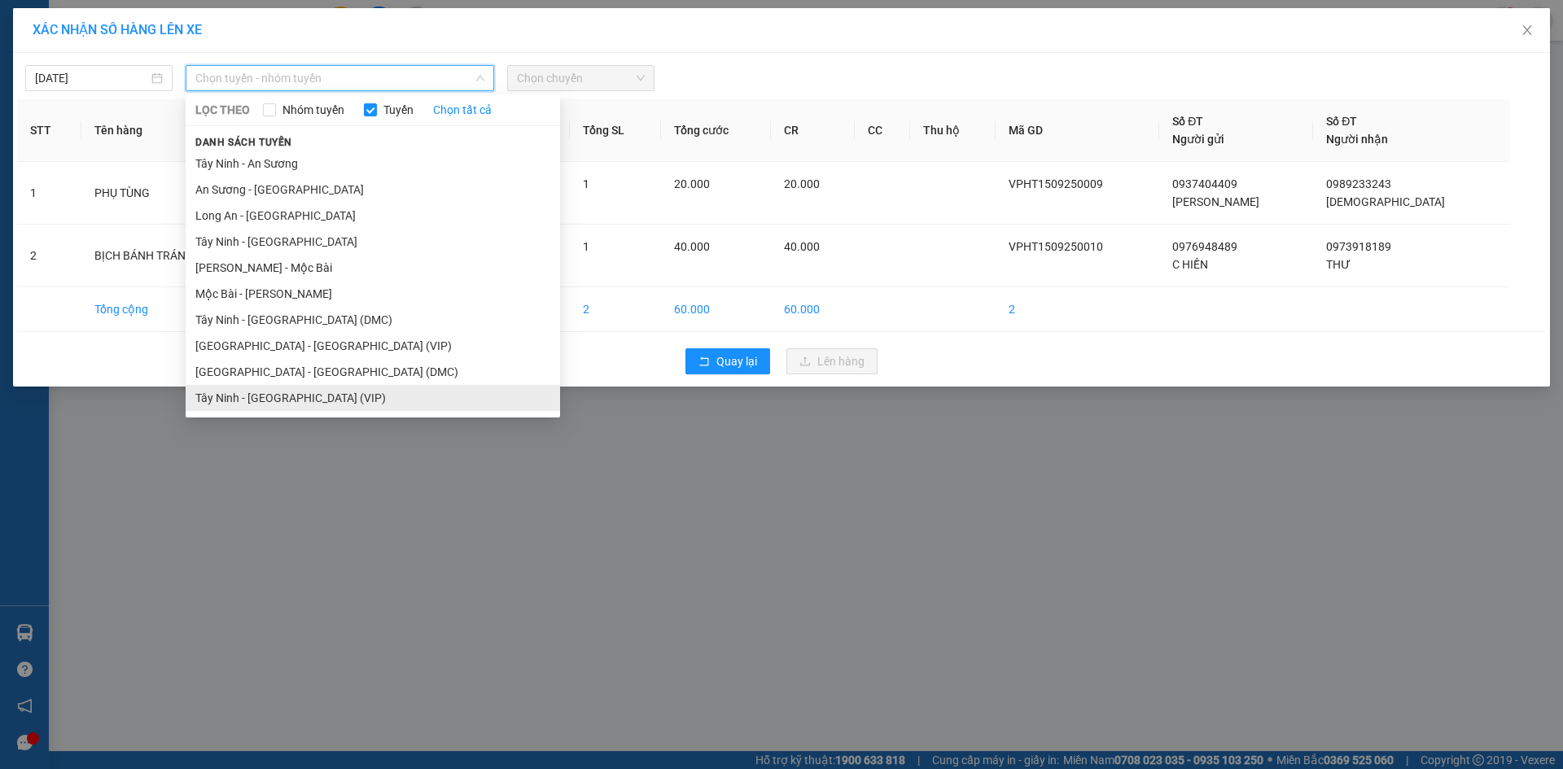
click at [376, 403] on li "Tây Ninh - [GEOGRAPHIC_DATA] (VIP)" at bounding box center [373, 398] width 375 height 26
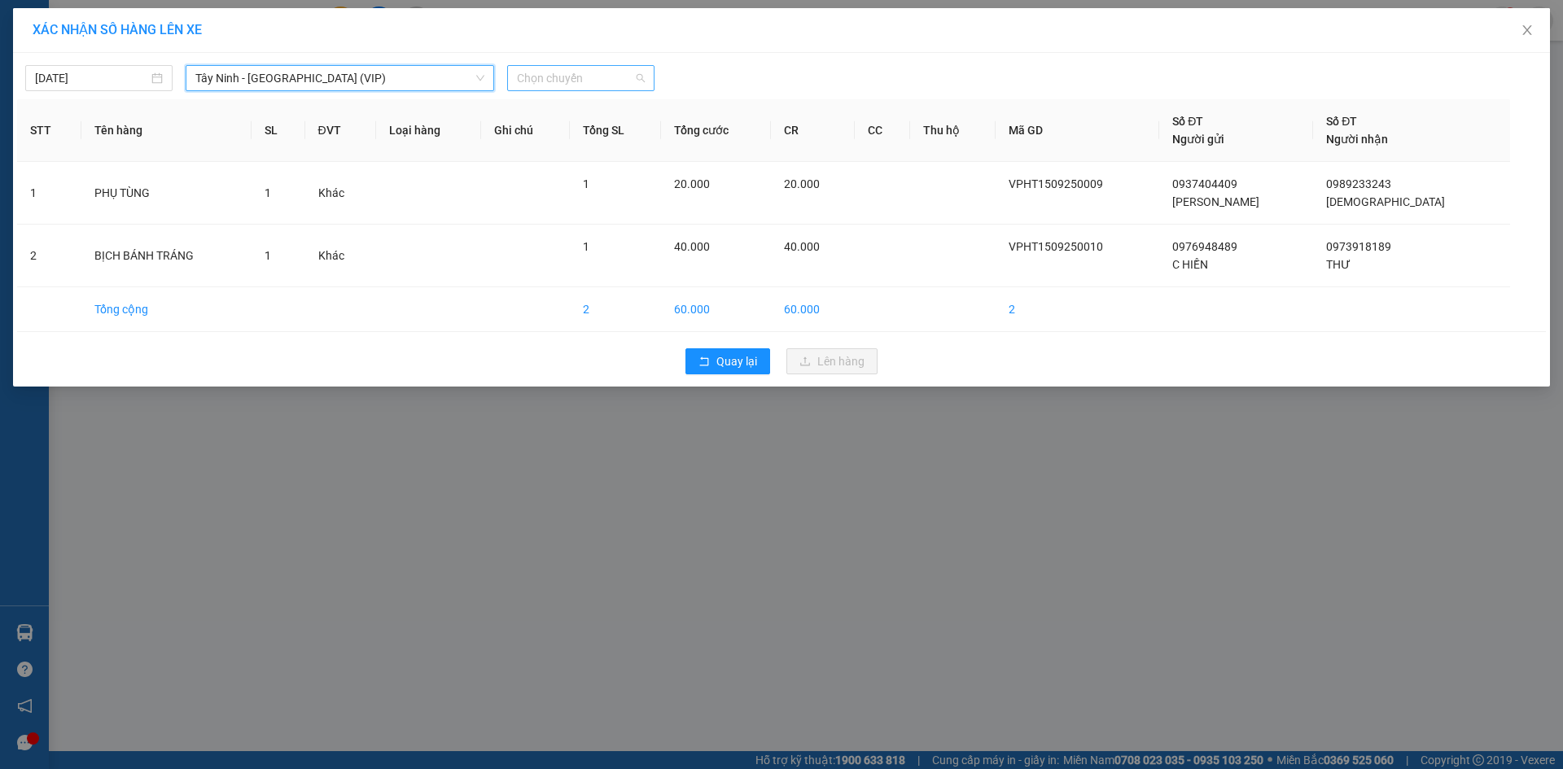
click at [598, 66] on span "Chọn chuyến" at bounding box center [581, 78] width 128 height 24
type input "4709"
click at [640, 114] on div "11:30 (TC) - 70H-047.09" at bounding box center [580, 111] width 127 height 18
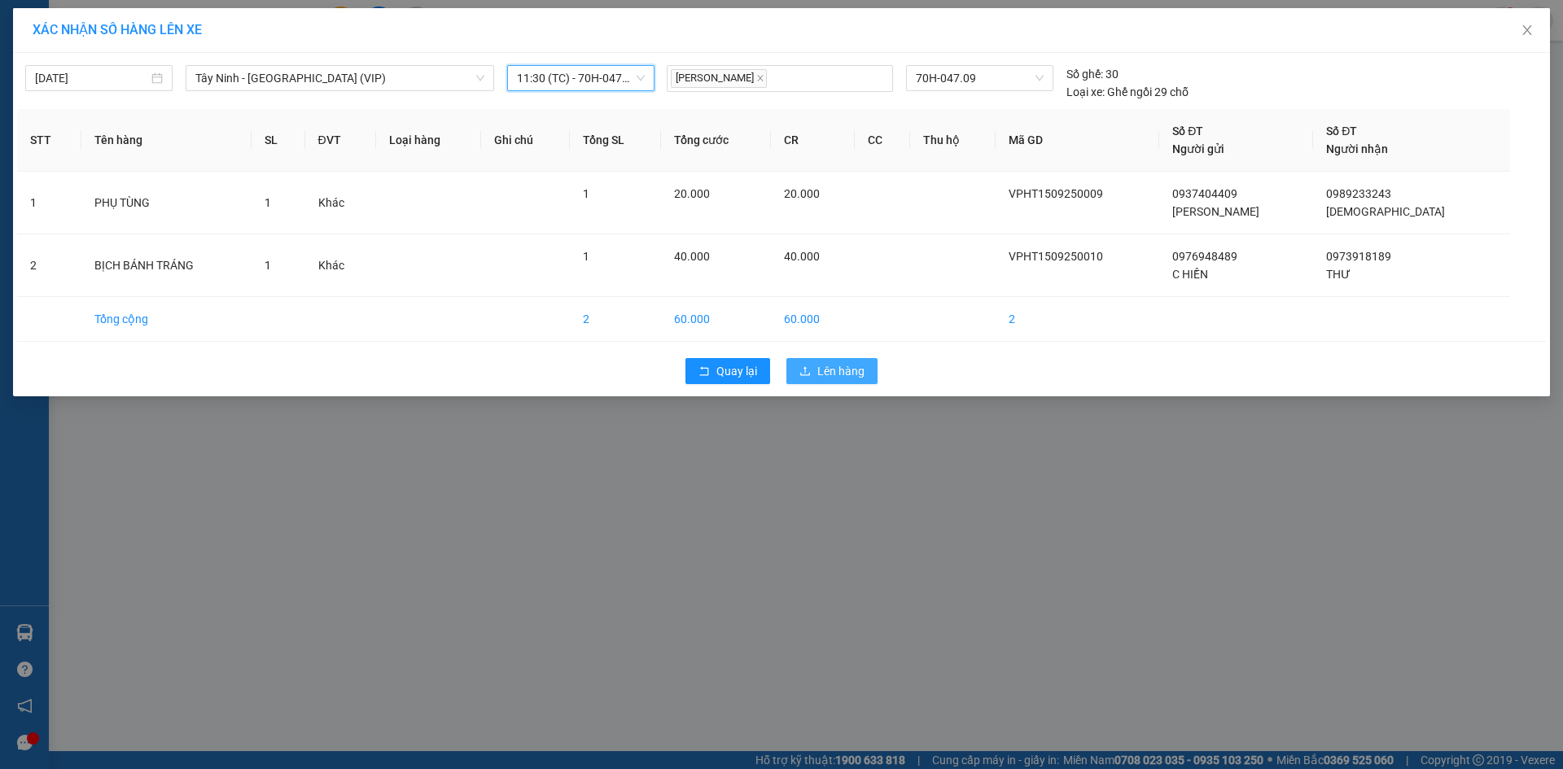
click at [822, 368] on span "Lên hàng" at bounding box center [840, 371] width 47 height 18
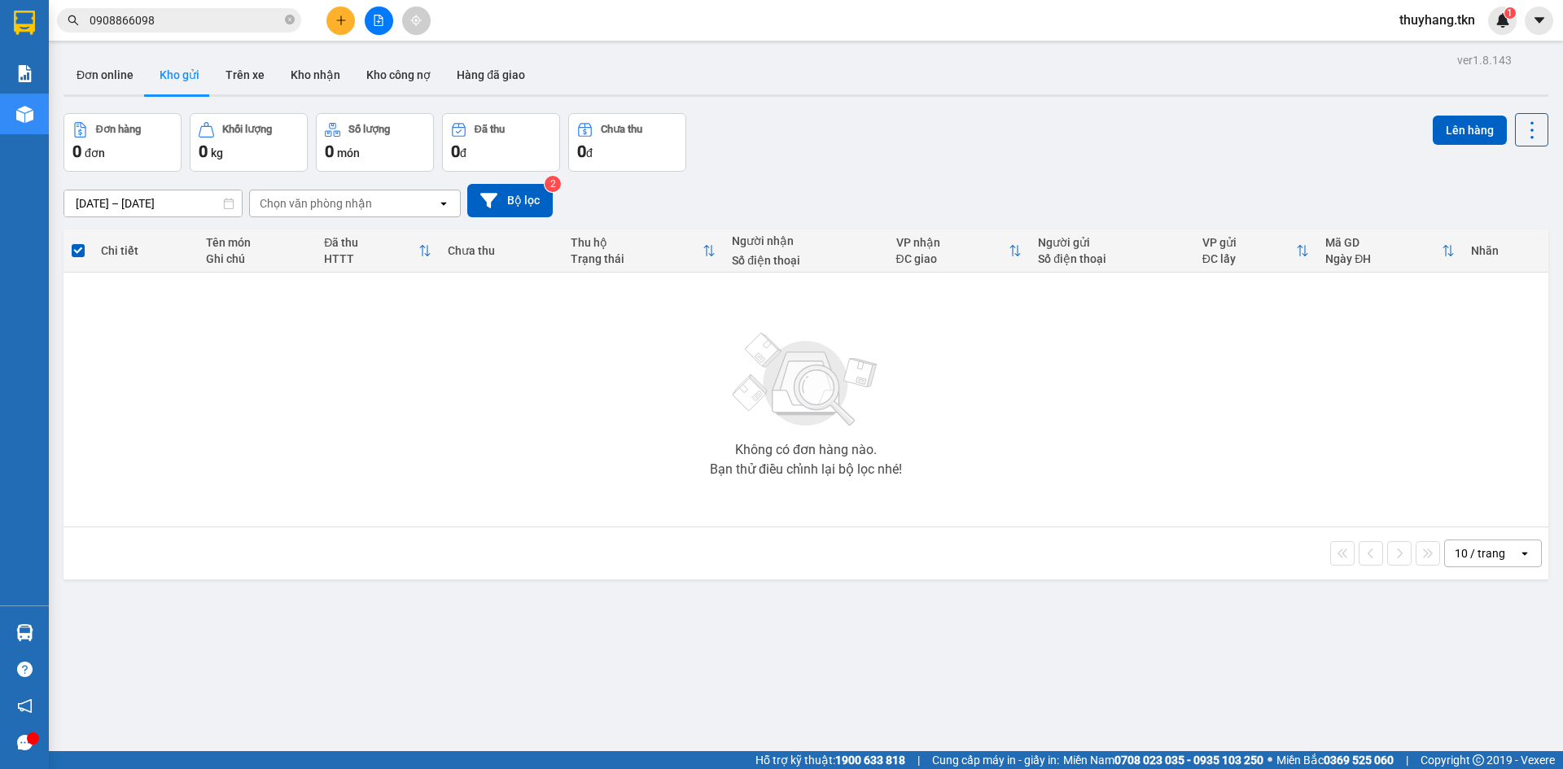
click at [145, 320] on div "Không có đơn hàng nào. Bạn thử điều chỉnh lại bộ lọc nhé!" at bounding box center [806, 400] width 1469 height 244
click at [239, 77] on button "Trên xe" at bounding box center [245, 74] width 65 height 39
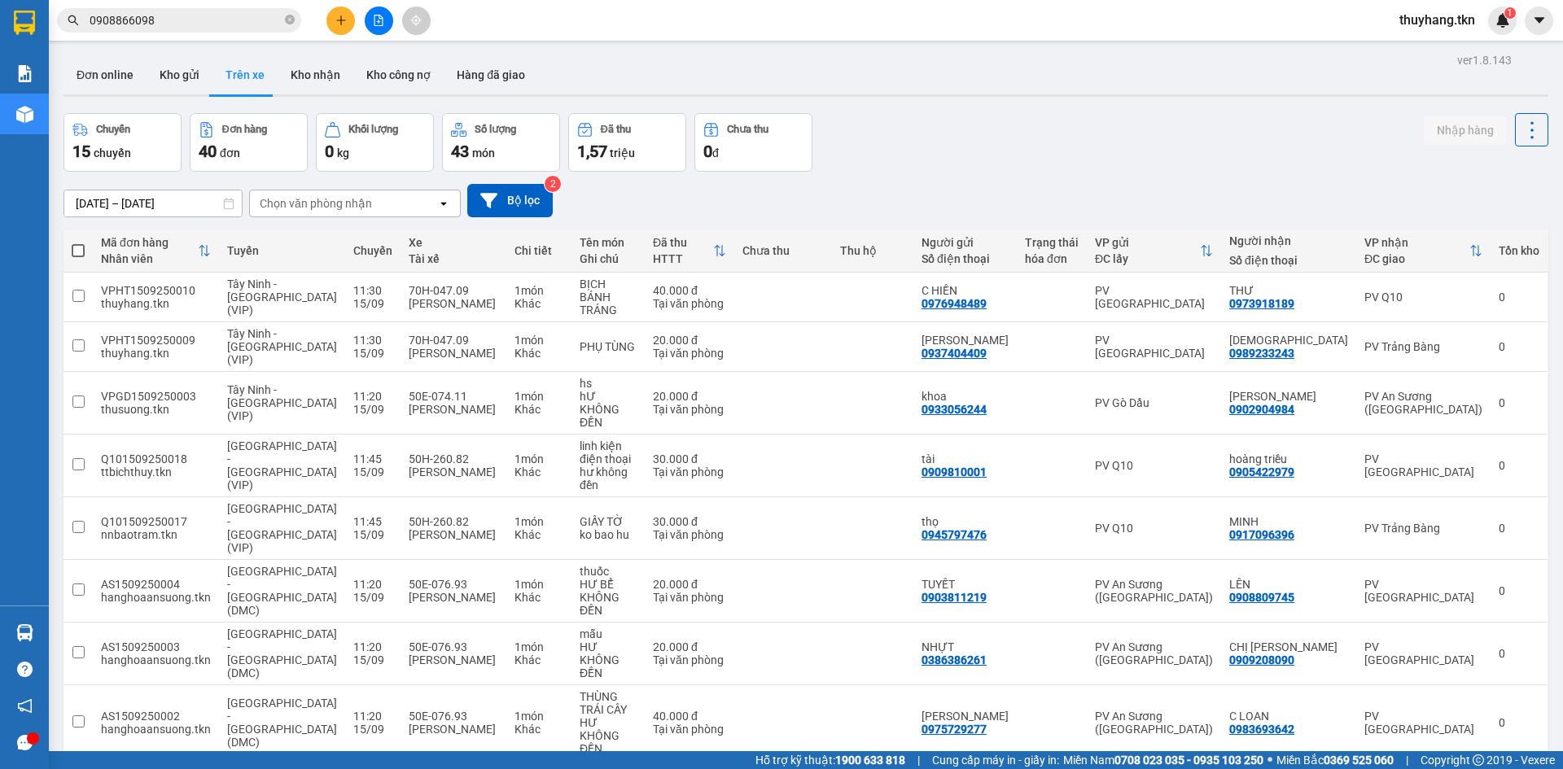
click at [1106, 115] on div "Chuyến 15 chuyến Đơn hàng 40 đơn Khối lượng 0 kg Số lượng 43 món Đã thu 1,57 tr…" at bounding box center [806, 142] width 1485 height 59
click at [343, 20] on icon "plus" at bounding box center [340, 20] width 11 height 11
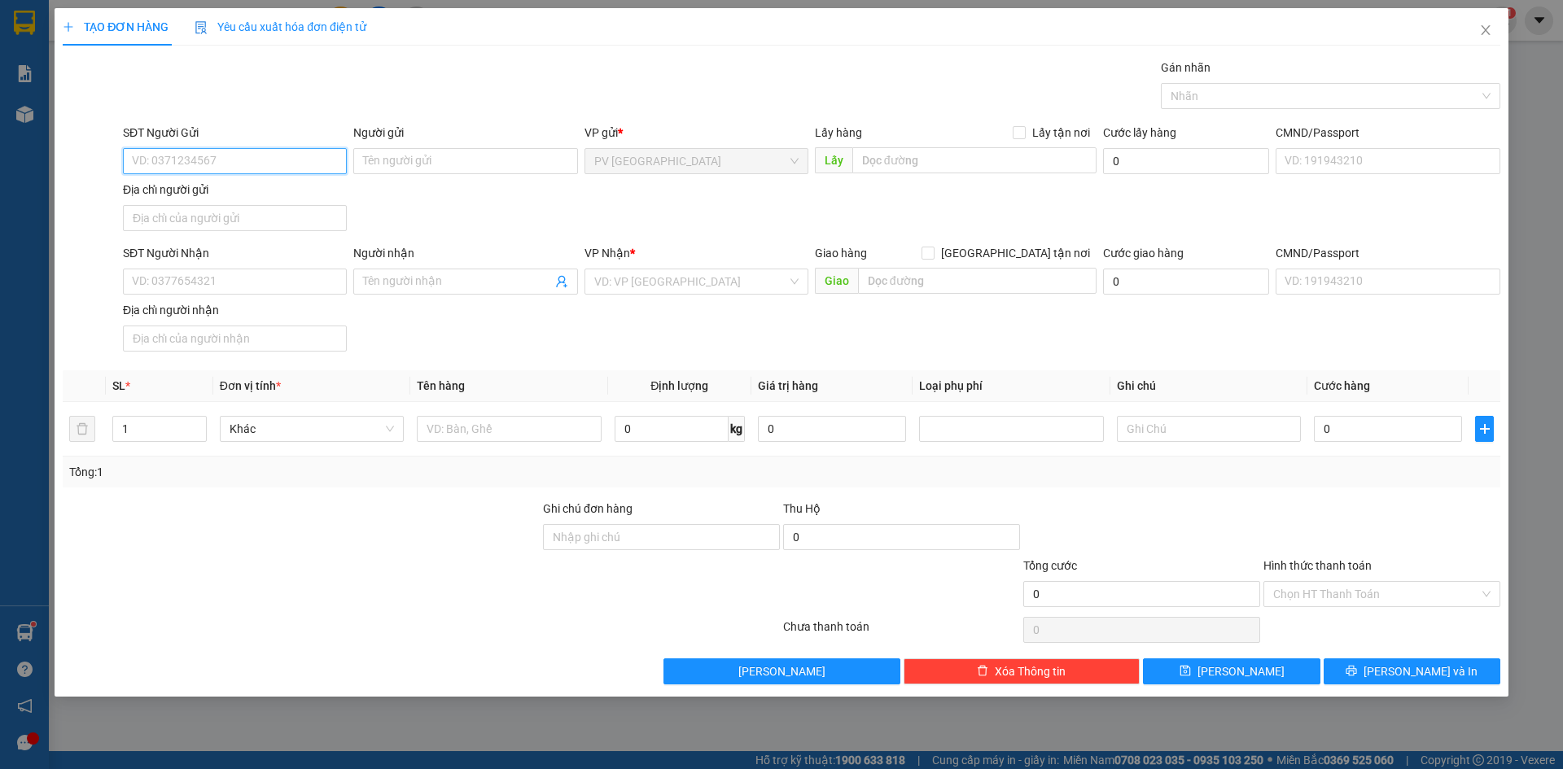
click at [222, 154] on input "SĐT Người Gửi" at bounding box center [235, 161] width 224 height 26
type input "0"
click at [223, 160] on input "0" at bounding box center [235, 161] width 224 height 26
type input "0"
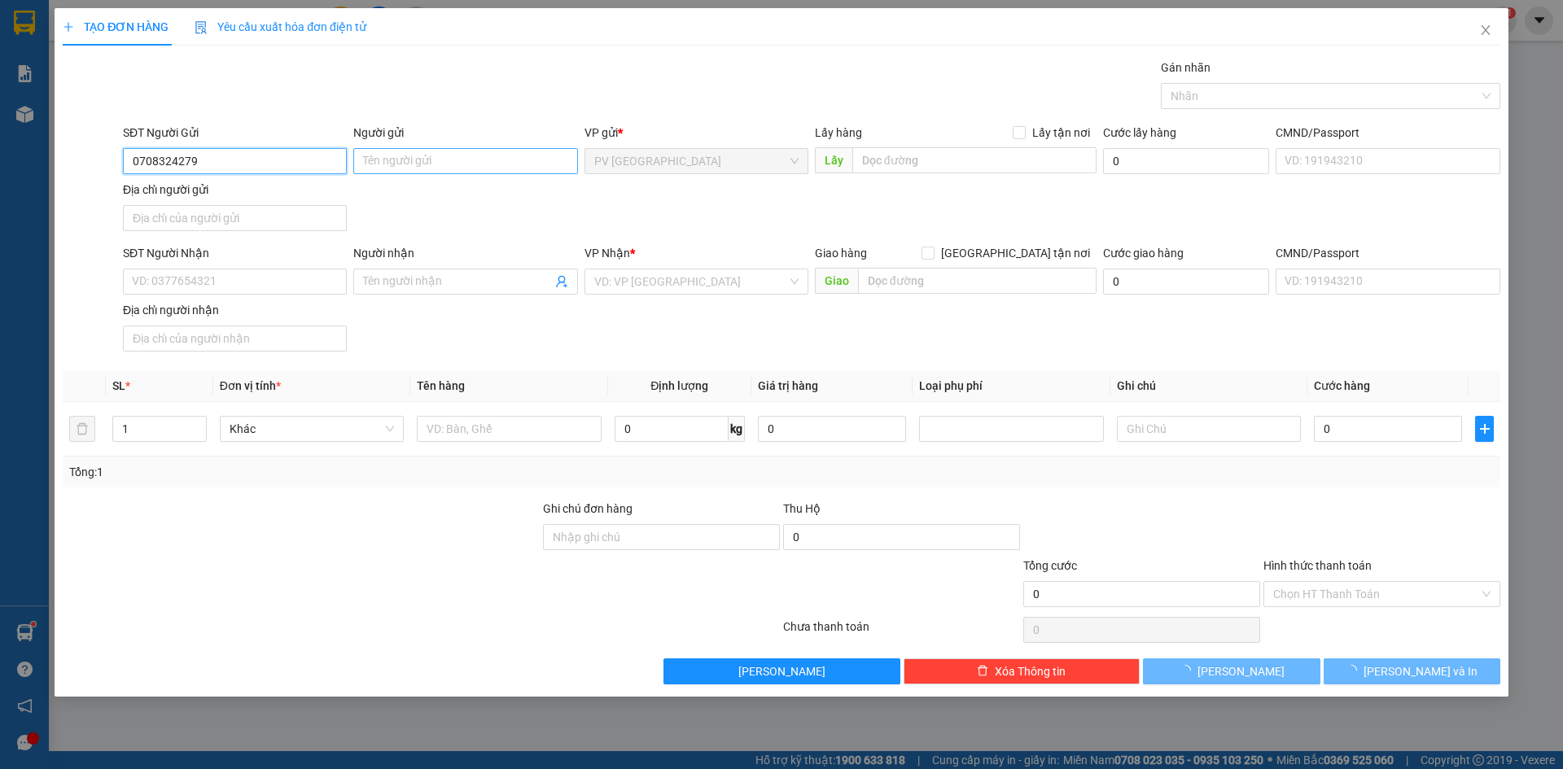
type input "0708324279"
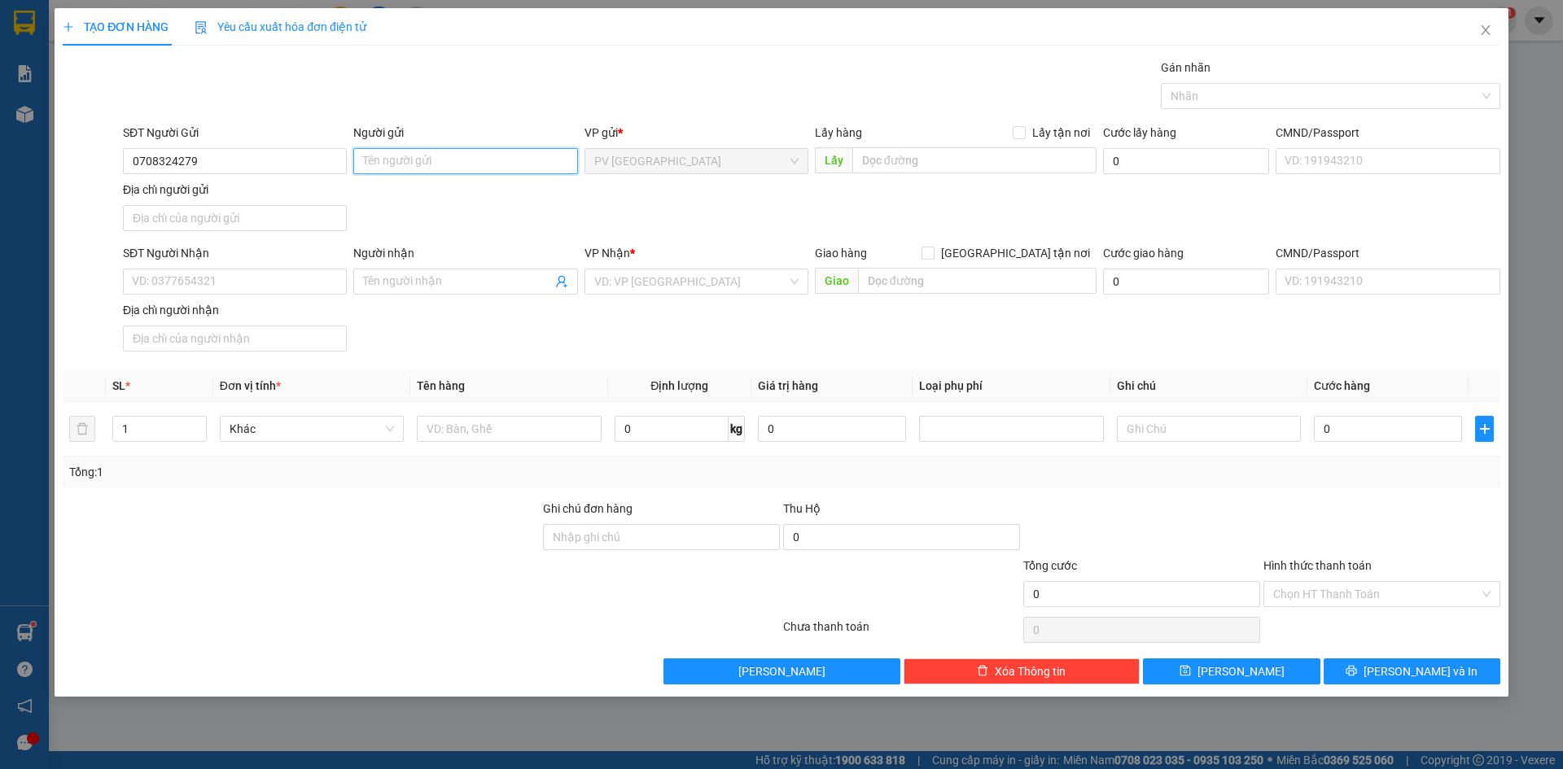
click at [403, 157] on input "Người gửi" at bounding box center [465, 161] width 224 height 26
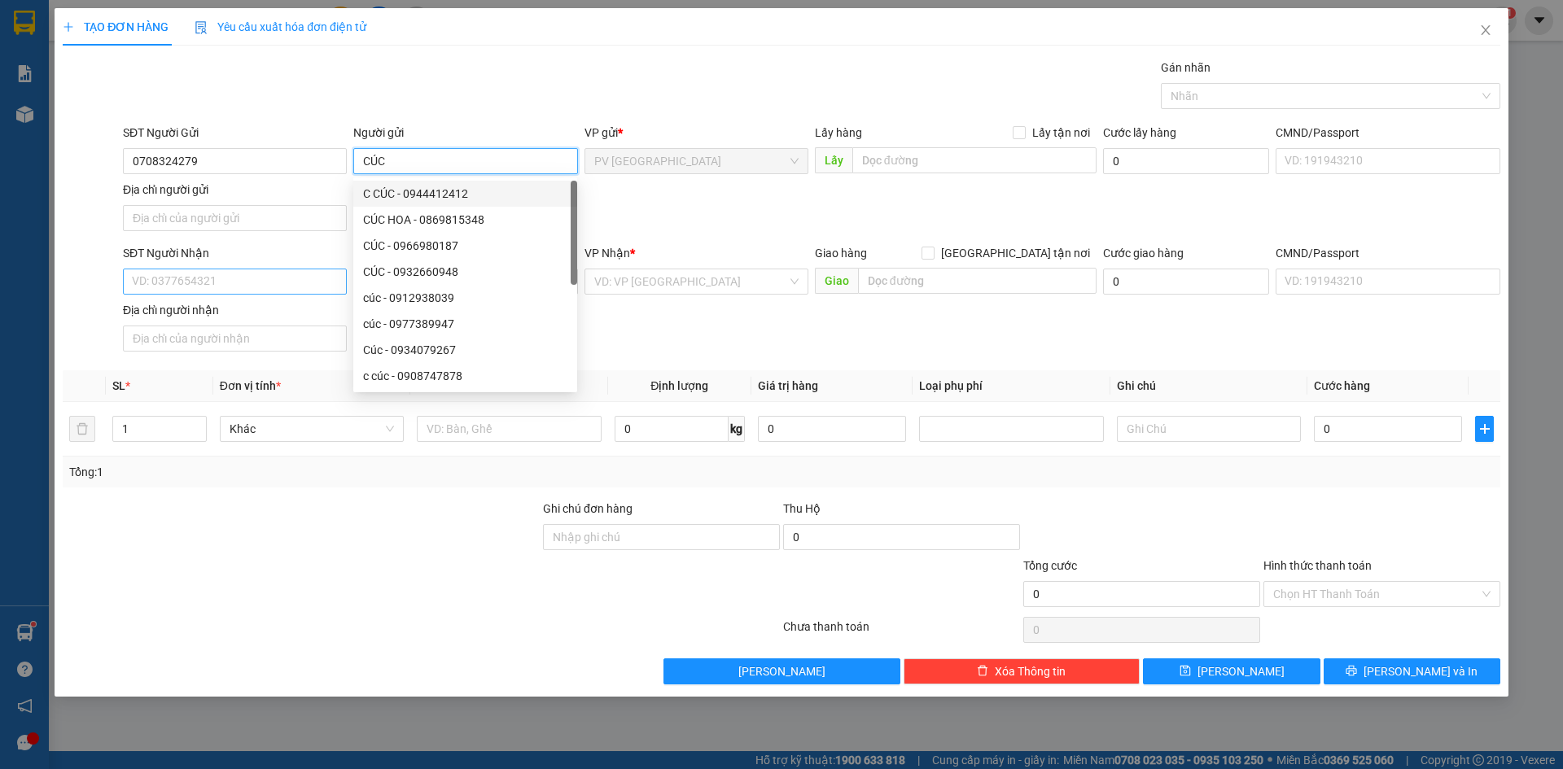
type input "CÚC"
click at [276, 286] on input "SĐT Người Nhận" at bounding box center [235, 282] width 224 height 26
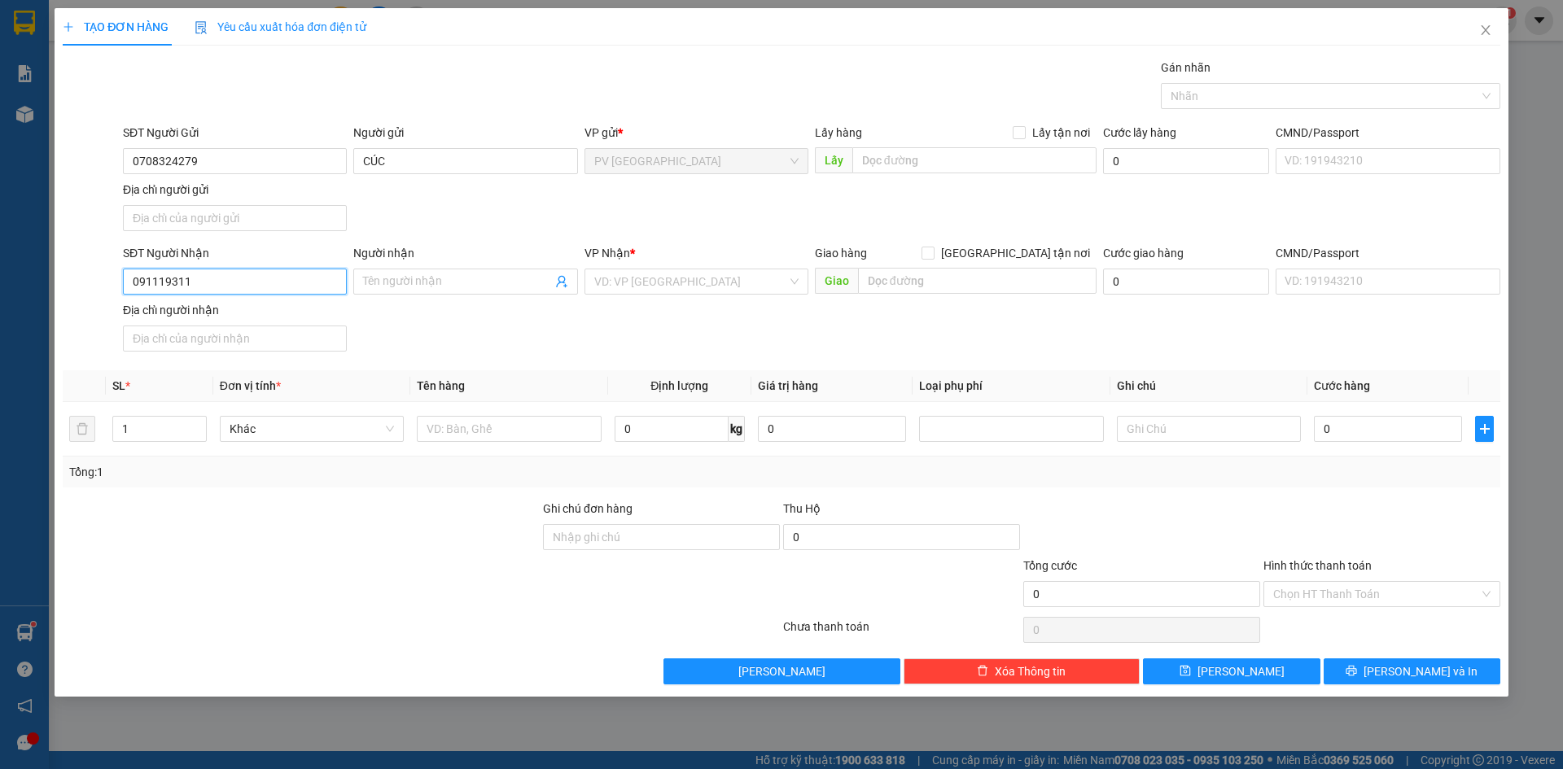
type input "0911193113"
click at [269, 311] on div "0911193113 - CÔ 10" at bounding box center [235, 314] width 204 height 18
type input "CÔ 10"
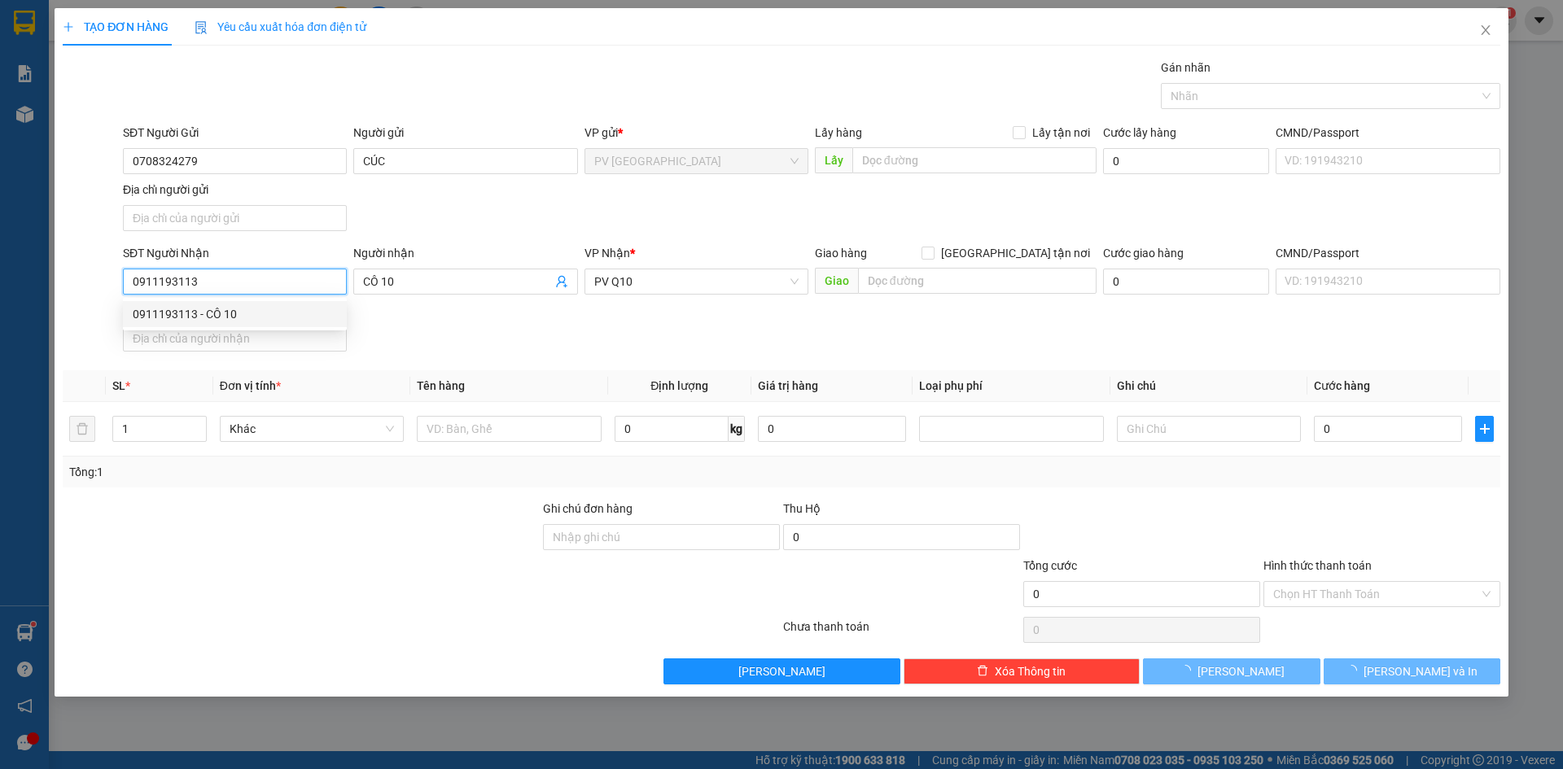
type input "30.000"
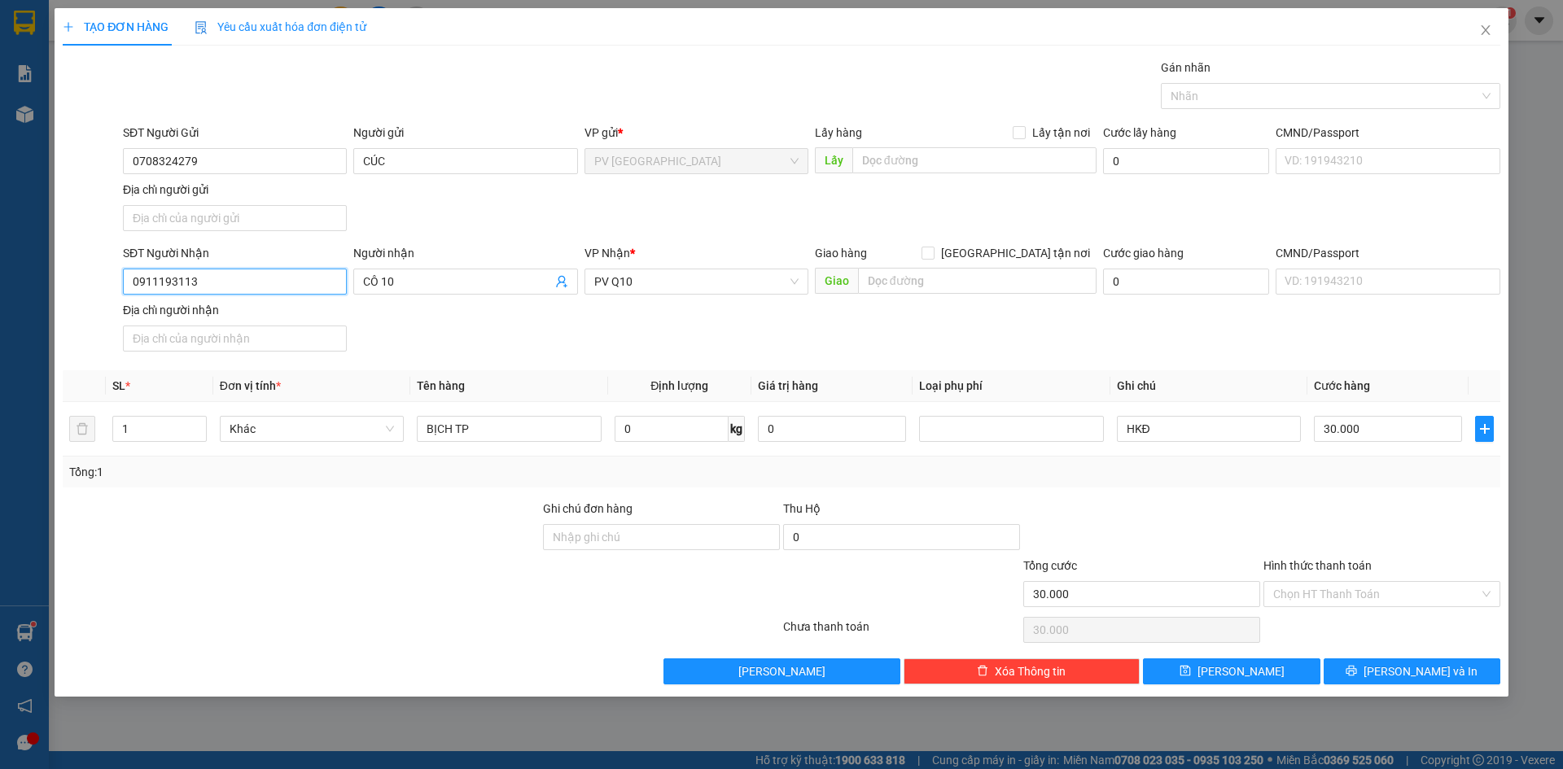
type input "0911193113"
click at [382, 318] on div "SĐT Người Nhận 0911193113 0911193113 Người nhận CÔ 10 VP Nhận * PV Q10 Giao hàn…" at bounding box center [812, 301] width 1384 height 114
click at [471, 511] on div at bounding box center [301, 528] width 480 height 57
click at [492, 430] on input "BỊCH TP" at bounding box center [509, 429] width 184 height 26
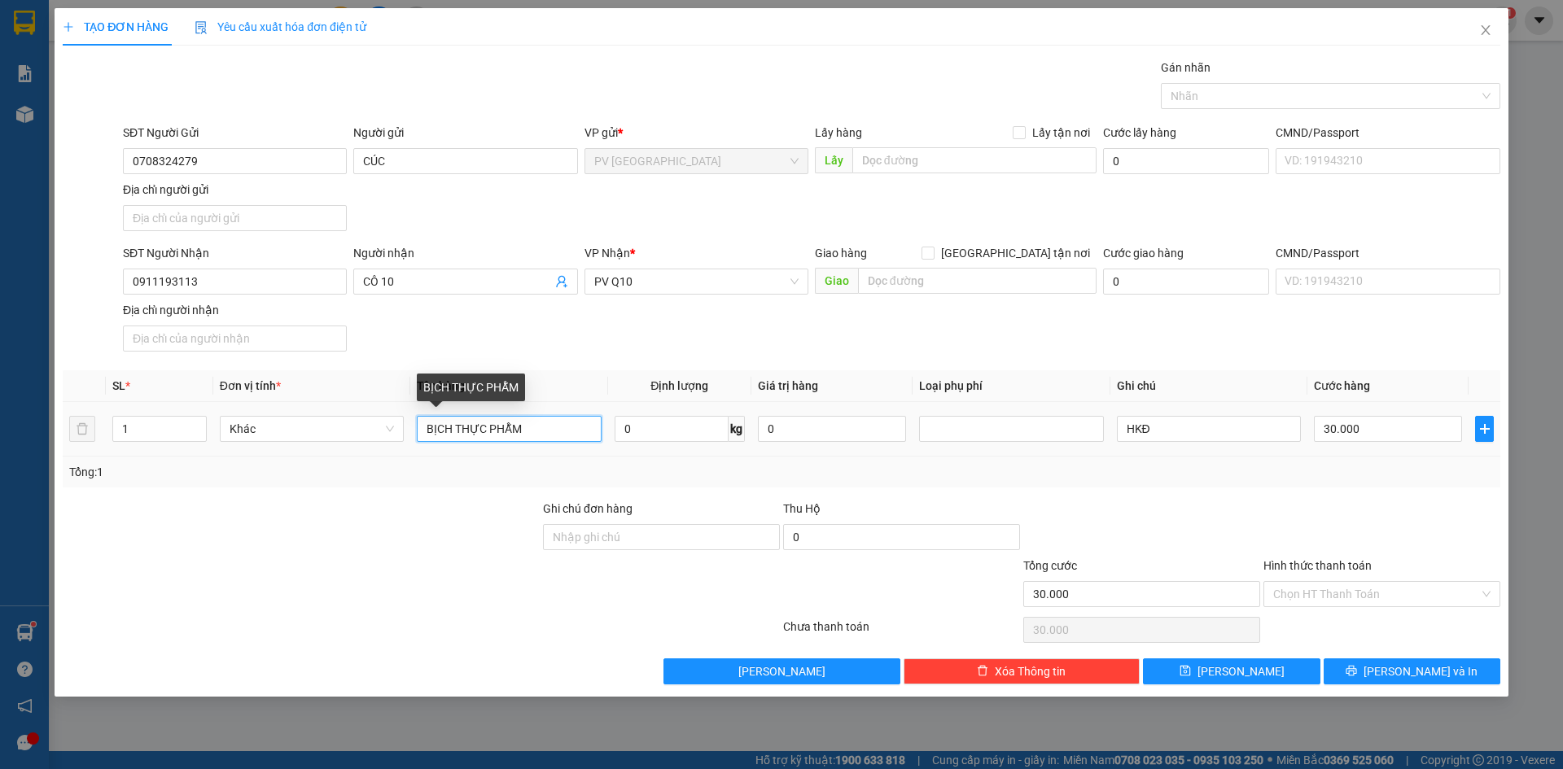
type input "BỊCH THỰC PHẪM"
click at [458, 492] on div "Transit Pickup Surcharge Ids Transit Deliver Surcharge Ids Transit Deliver Surc…" at bounding box center [782, 372] width 1438 height 626
click at [361, 584] on div at bounding box center [301, 585] width 480 height 57
click at [497, 530] on div at bounding box center [301, 528] width 480 height 57
click at [636, 276] on span "PV Q10" at bounding box center [696, 282] width 204 height 24
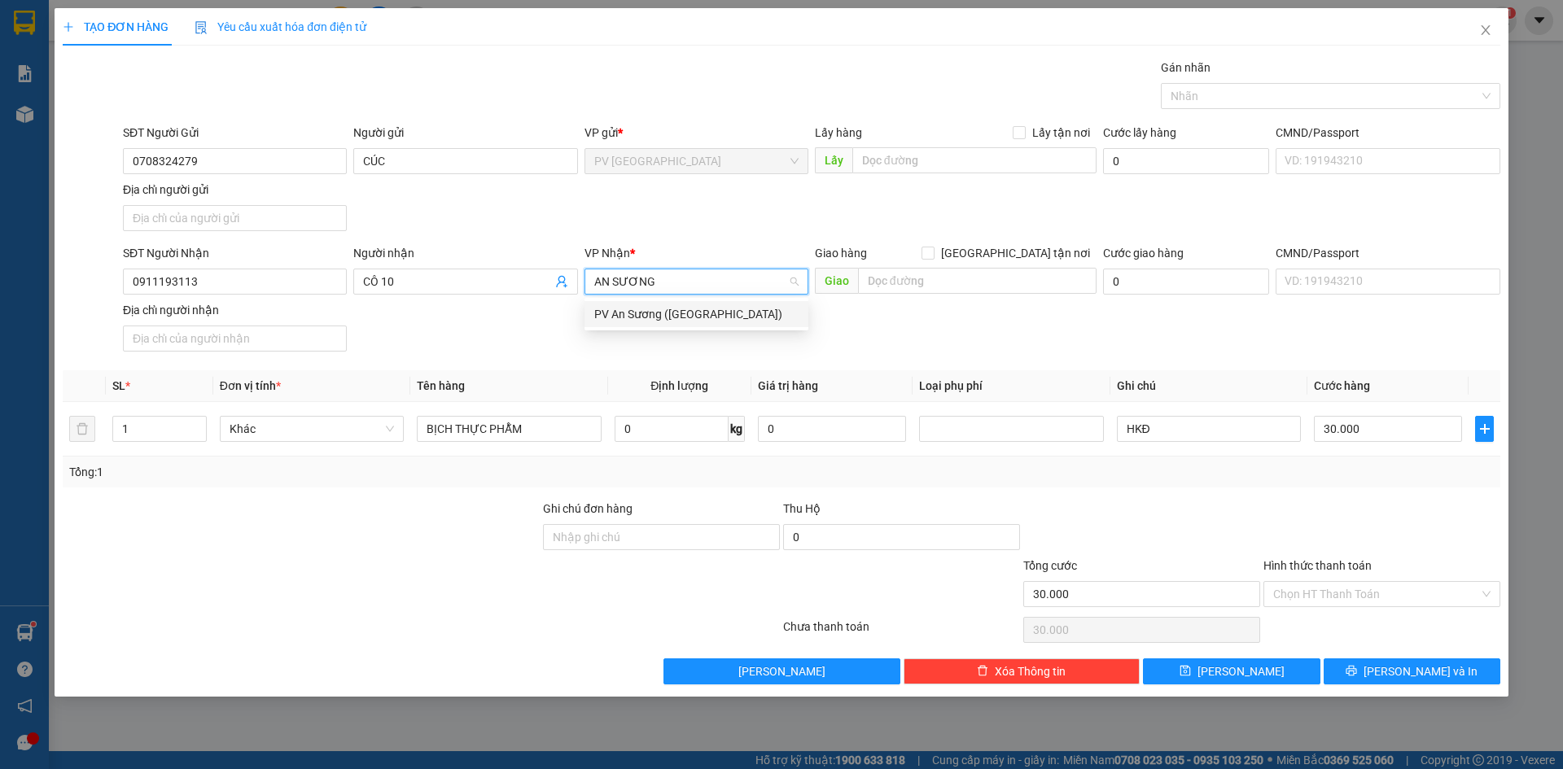
type input "AN SƯƠNG"
click at [505, 338] on div "SĐT Người Nhận 0911193113 Người nhận CÔ 10 VP Nhận * PV Q10 Giao hàng Giao tận …" at bounding box center [812, 301] width 1384 height 114
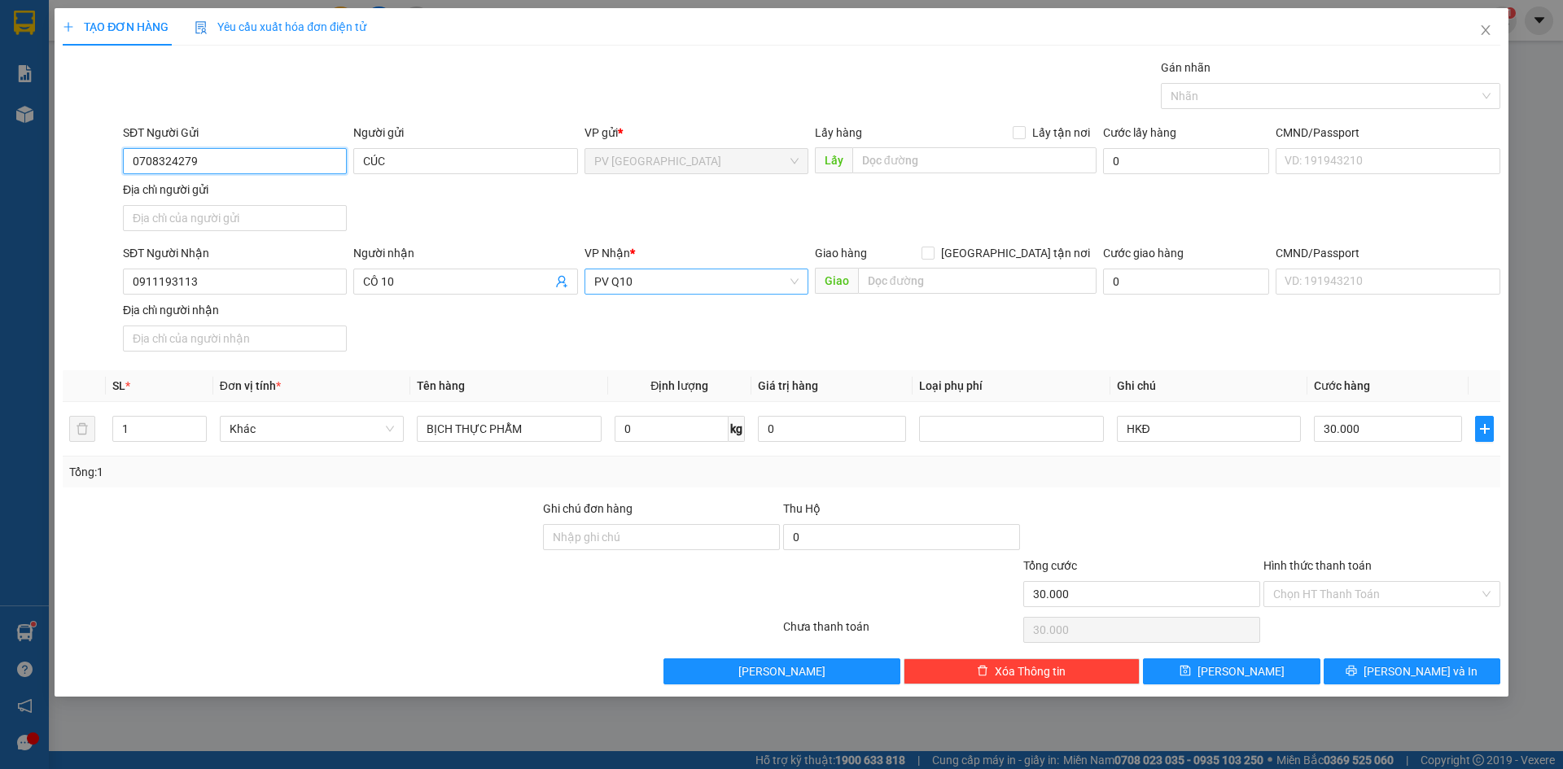
drag, startPoint x: 208, startPoint y: 160, endPoint x: 0, endPoint y: 203, distance: 211.9
click at [0, 203] on div "TẠO ĐƠN HÀNG Yêu cầu xuất hóa đơn điện tử Transit Pickup Surcharge Ids Transit …" at bounding box center [781, 384] width 1563 height 769
click at [409, 205] on div "SĐT Người Gửi 0708324279 0708324279 Người gửi CÚC VP gửi * PV Hòa Thành Lấy hàn…" at bounding box center [812, 181] width 1384 height 114
click at [289, 278] on input "0911193113" at bounding box center [235, 282] width 224 height 26
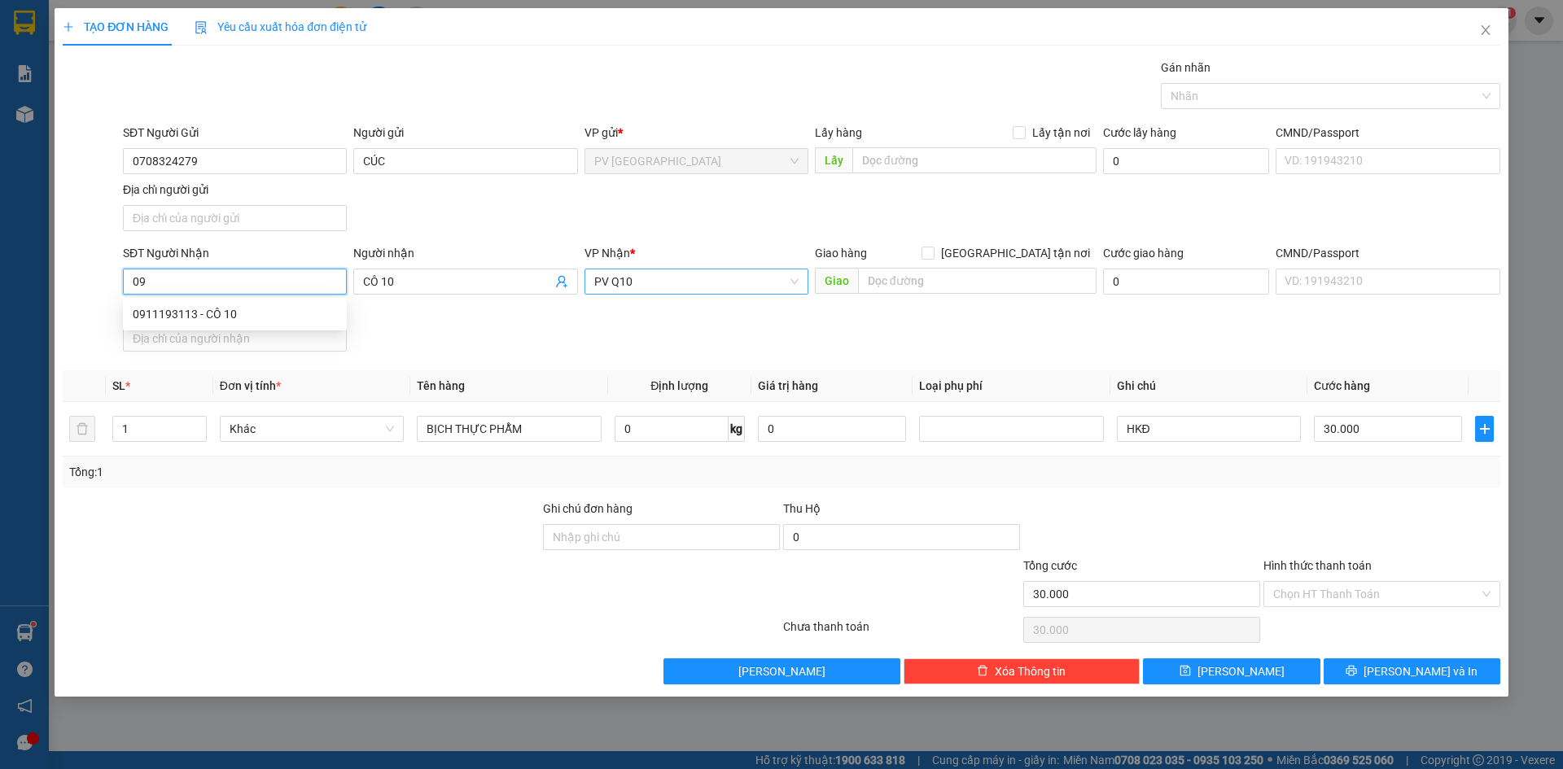
type input "0"
paste input "0708324279"
type input "0708324279"
click at [423, 283] on input "CÔ 10" at bounding box center [457, 282] width 188 height 18
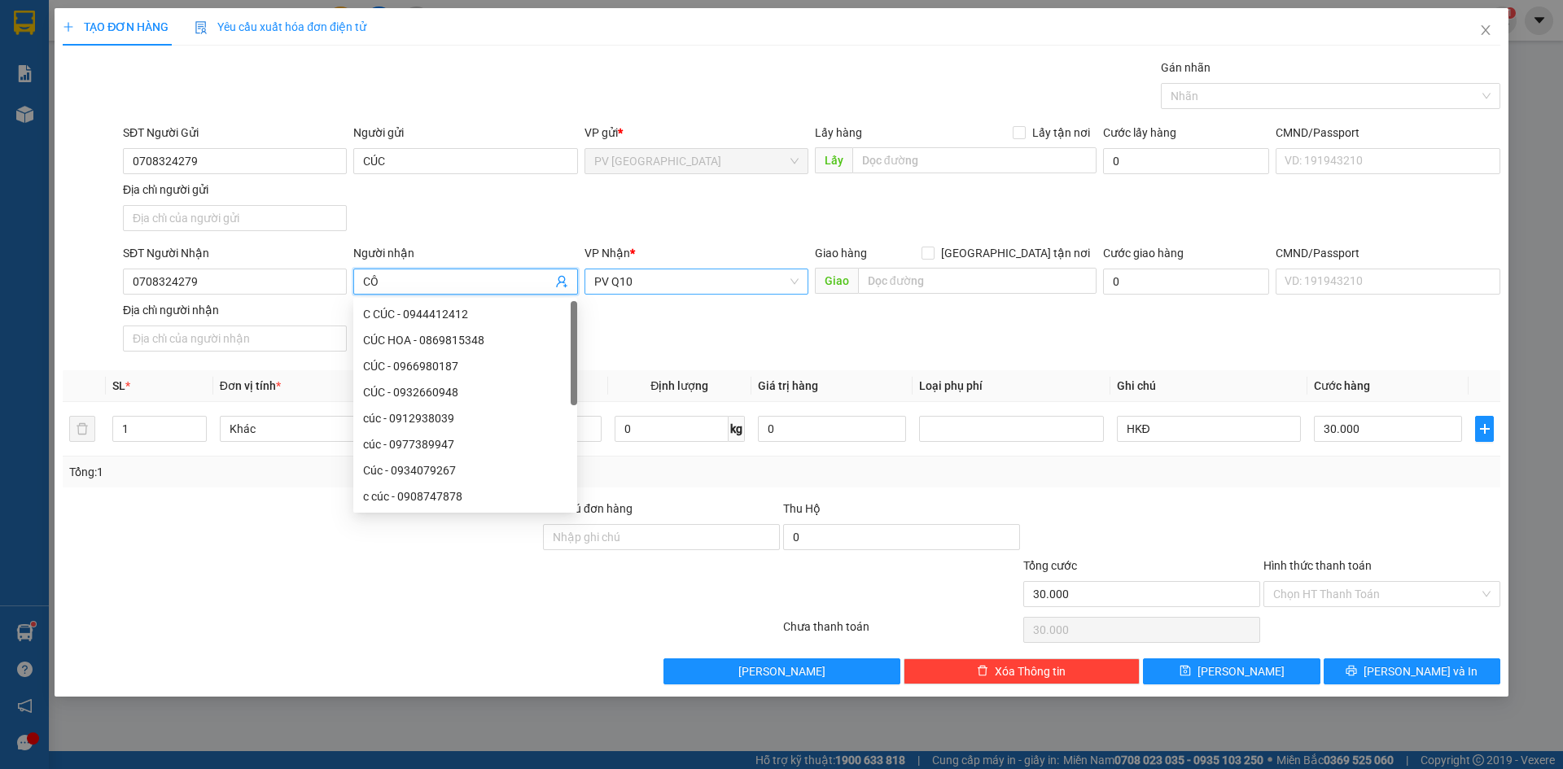
type input "C"
type input "CÚC"
click at [211, 160] on input "0708324279" at bounding box center [235, 161] width 224 height 26
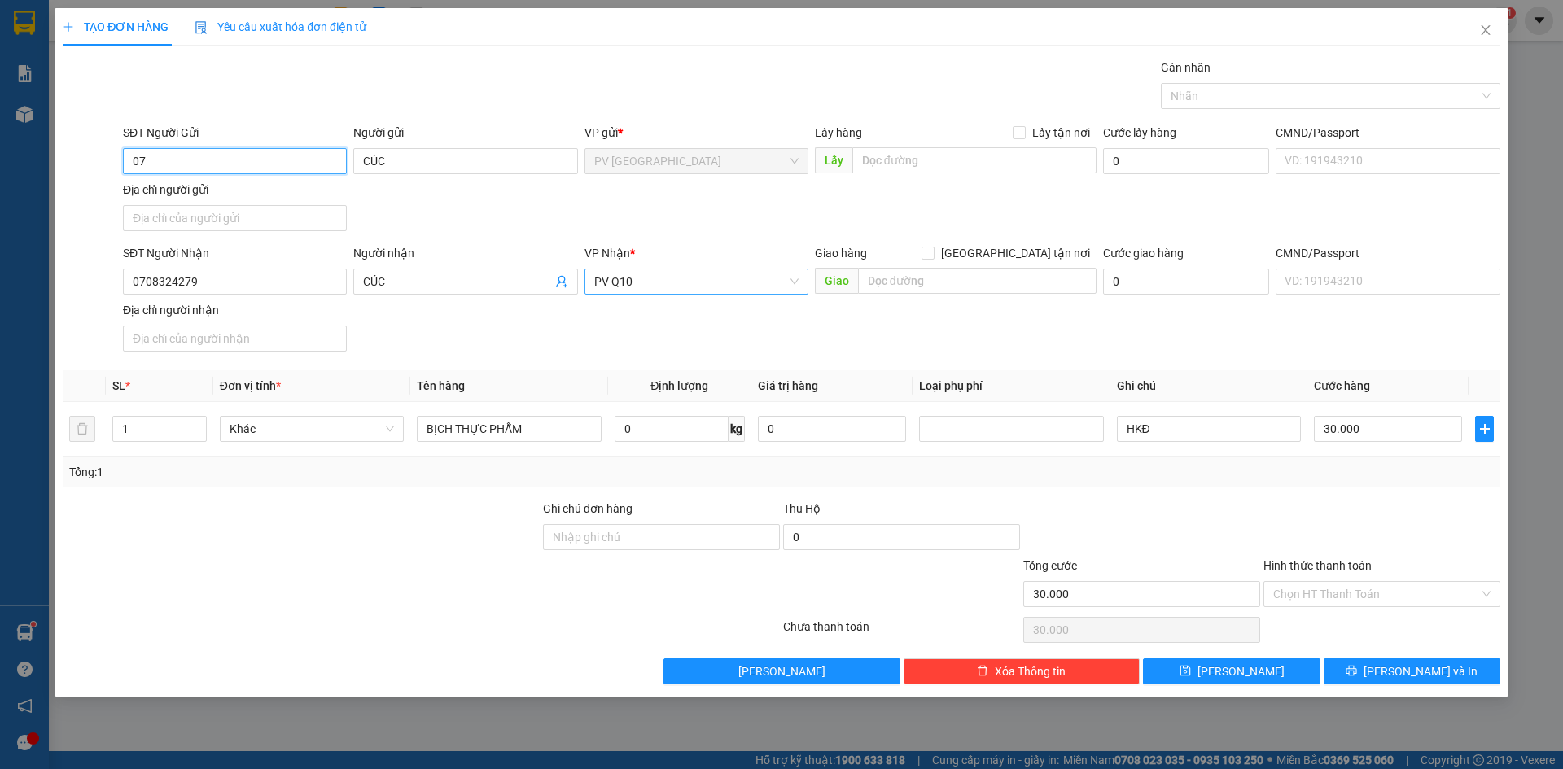
type input "0"
type input "0911193113"
click at [257, 188] on div "0911193113 - CÔ 10" at bounding box center [235, 194] width 204 height 18
type input "CÔ 10"
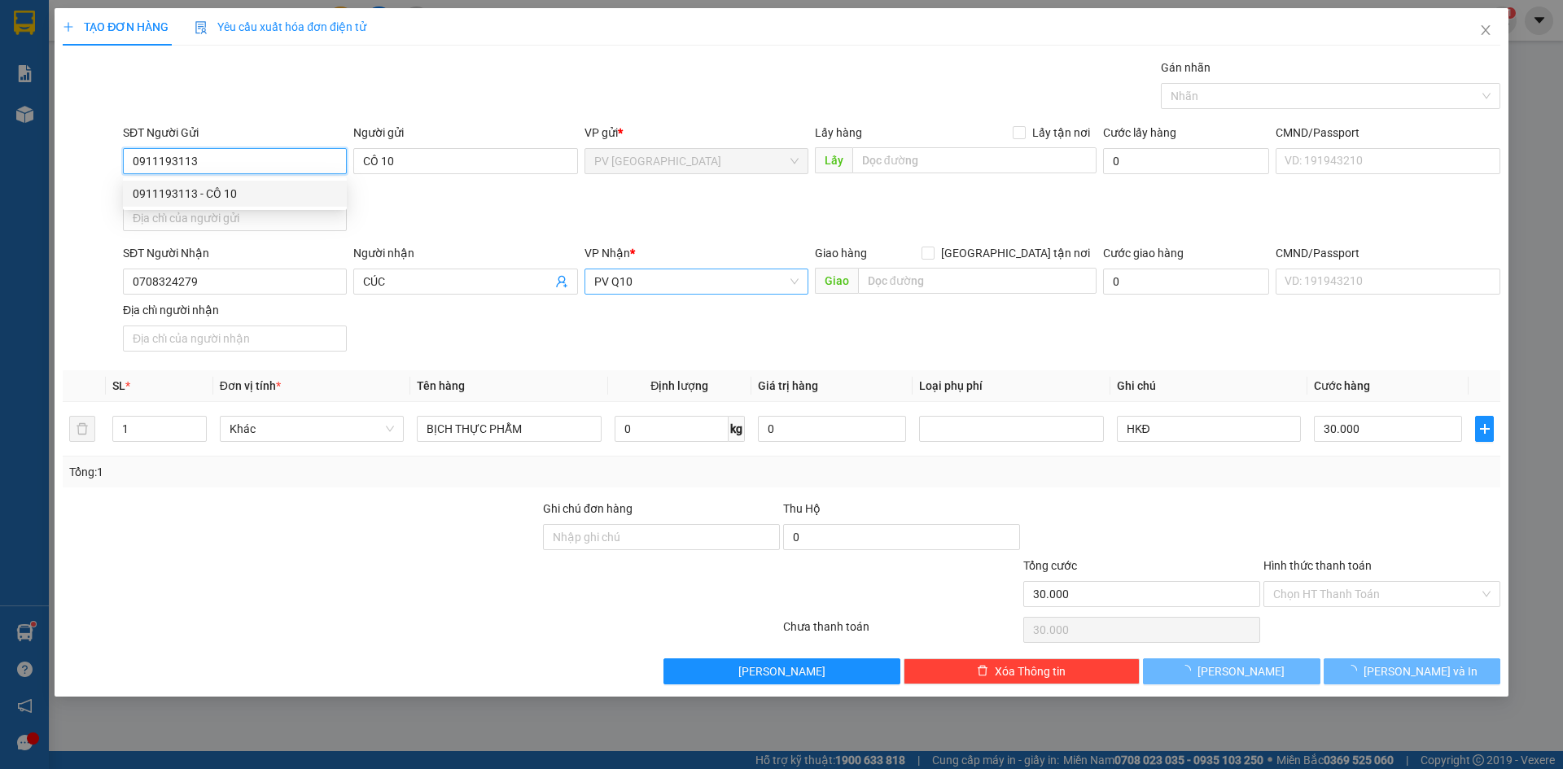
type input "20.000"
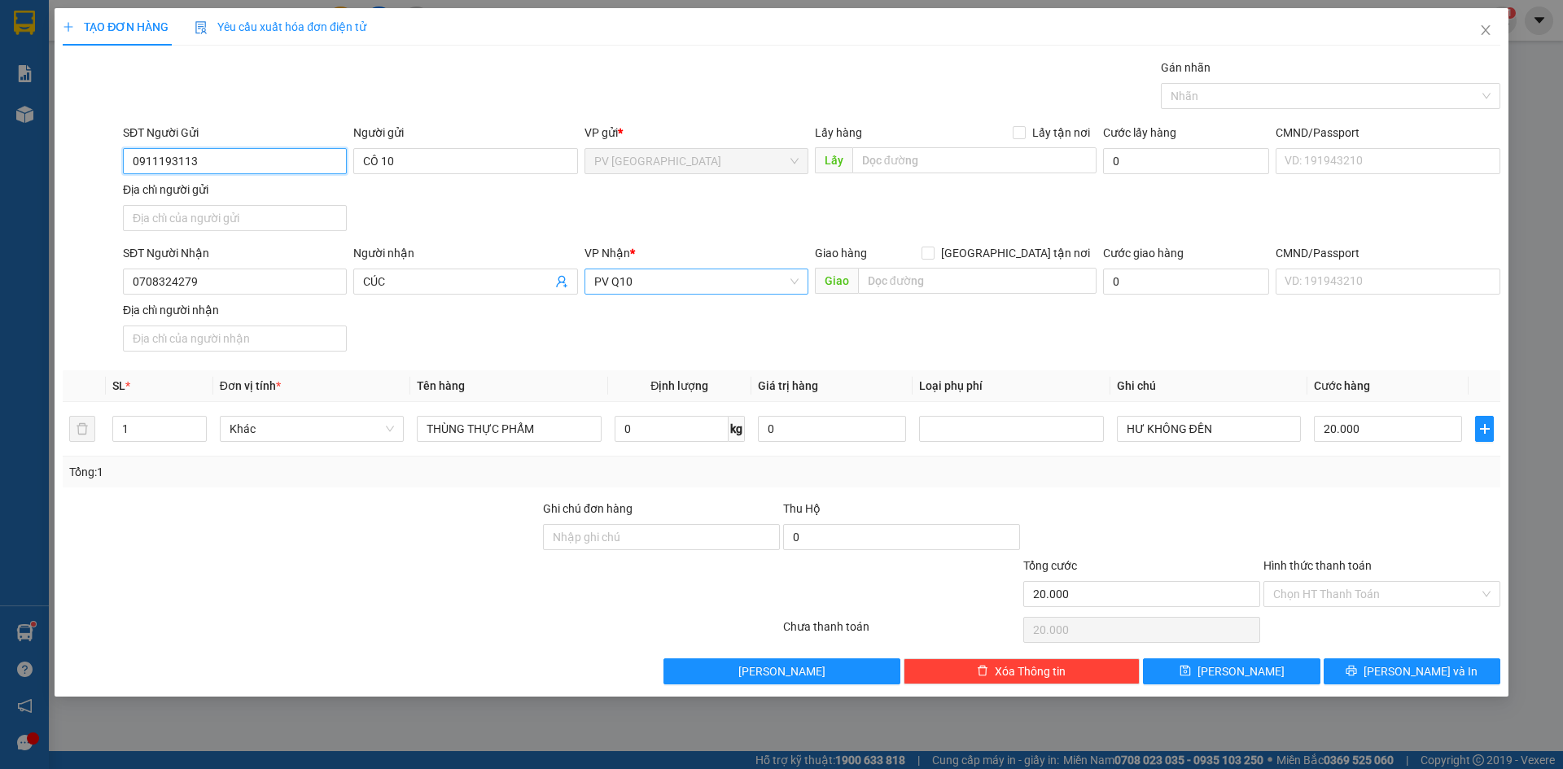
type input "0911193113"
drag, startPoint x: 394, startPoint y: 314, endPoint x: 525, endPoint y: 297, distance: 132.2
click at [399, 314] on div "SĐT Người Nhận 0708324279 Người nhận CÚC VP Nhận * PV Q10 Giao hàng Giao tận nơ…" at bounding box center [812, 301] width 1384 height 114
click at [679, 279] on span "PV Q10" at bounding box center [696, 282] width 204 height 24
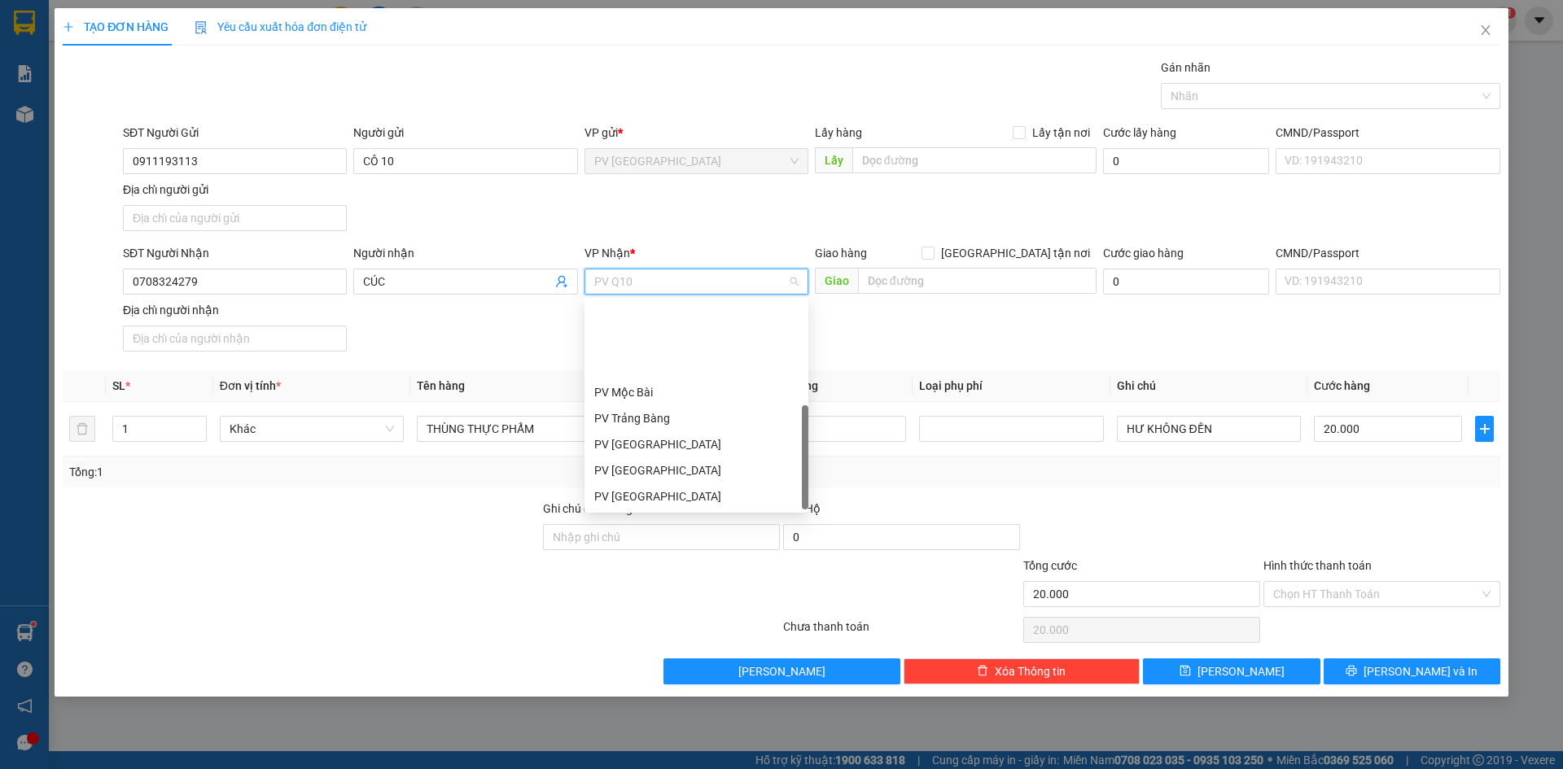
scroll to position [104, 0]
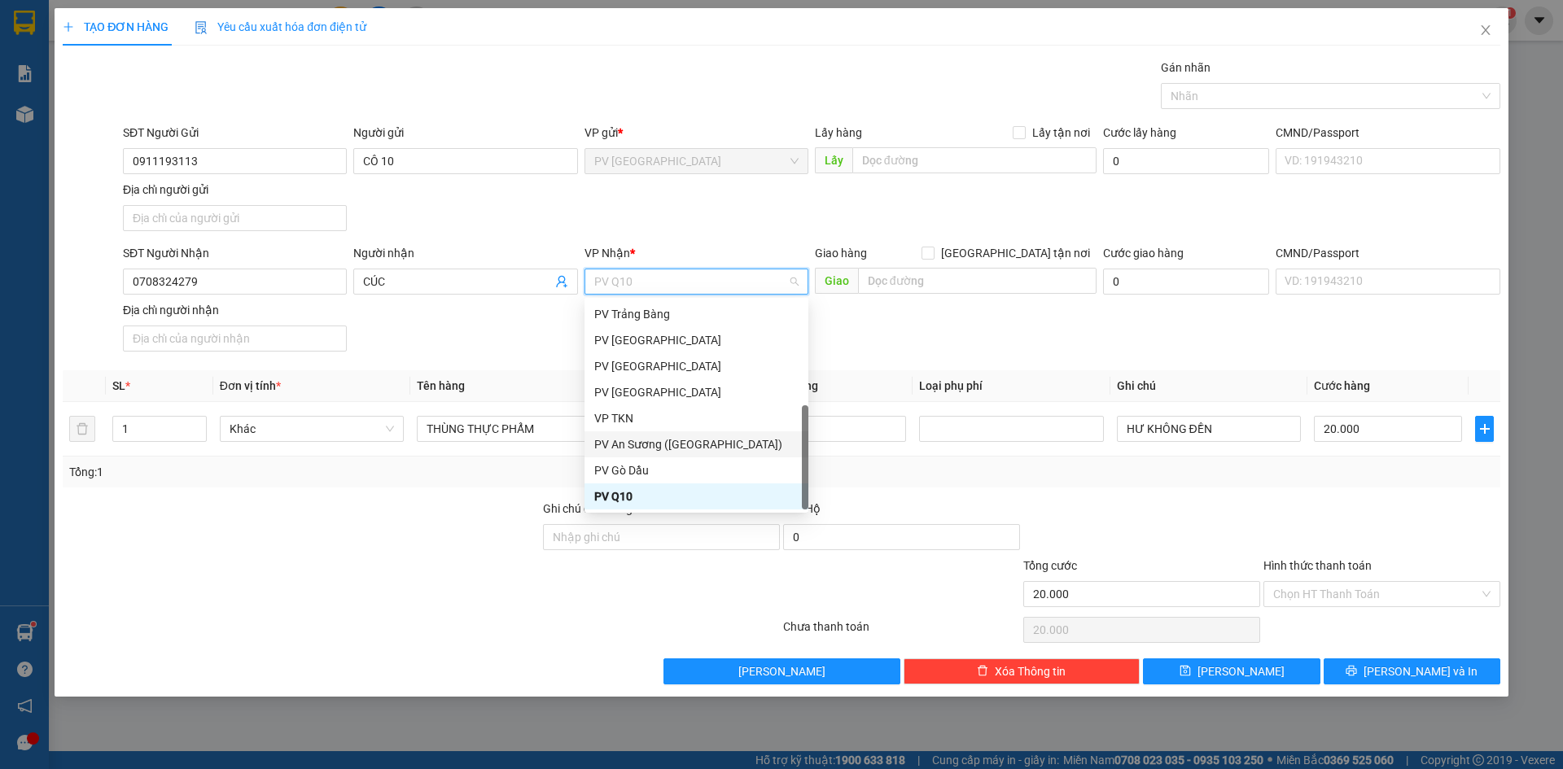
click at [626, 449] on div "PV An Sương ([GEOGRAPHIC_DATA])" at bounding box center [696, 445] width 204 height 18
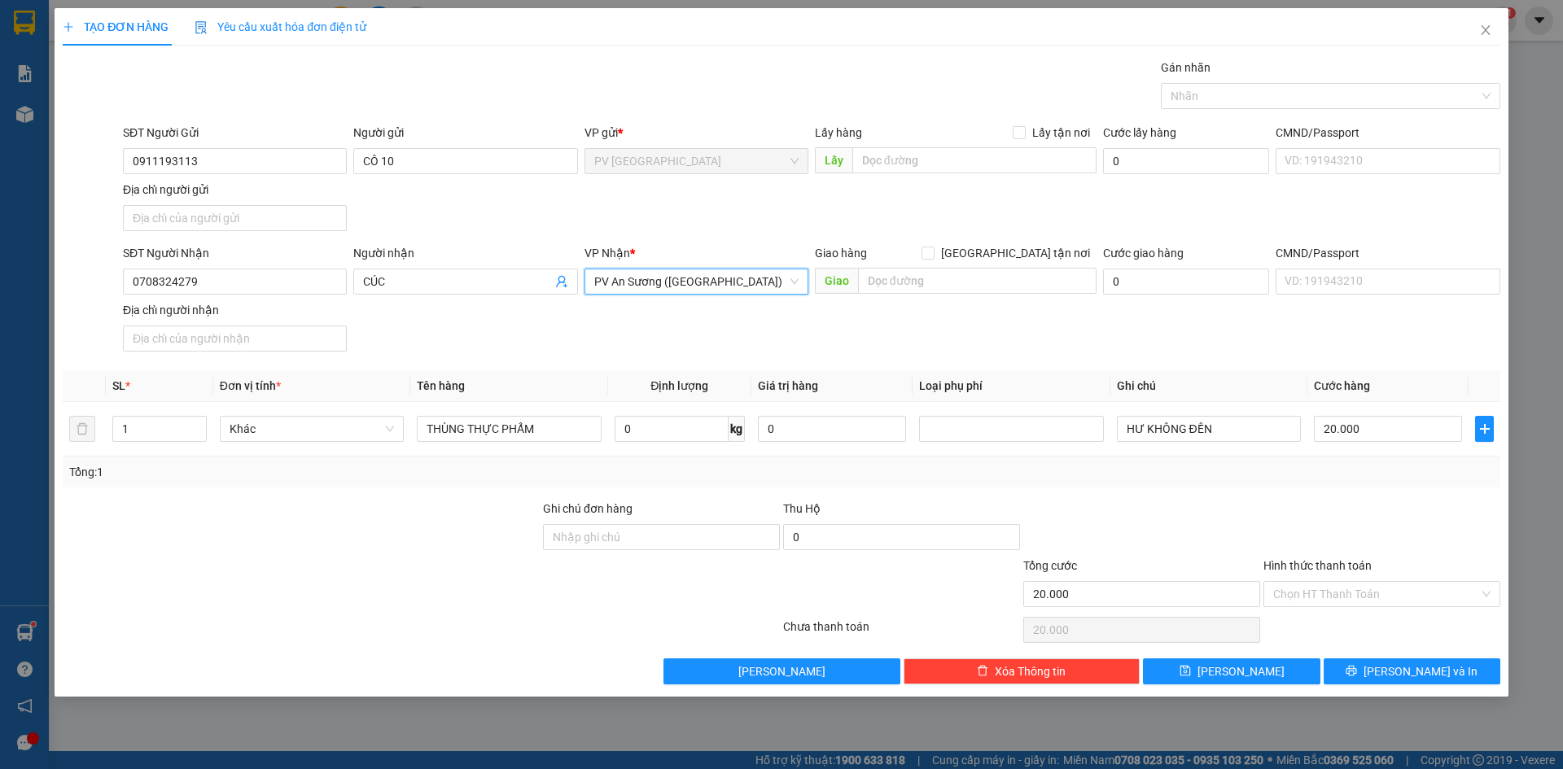
click at [426, 565] on div at bounding box center [301, 585] width 480 height 57
click at [1105, 459] on div "Tổng: 1" at bounding box center [782, 472] width 1438 height 31
click at [1204, 433] on input "HƯ KHÔNG ĐỀN" at bounding box center [1209, 429] width 184 height 26
drag, startPoint x: 1239, startPoint y: 463, endPoint x: 1288, endPoint y: 468, distance: 49.1
click at [1242, 463] on div "Tổng: 1" at bounding box center [781, 472] width 1425 height 18
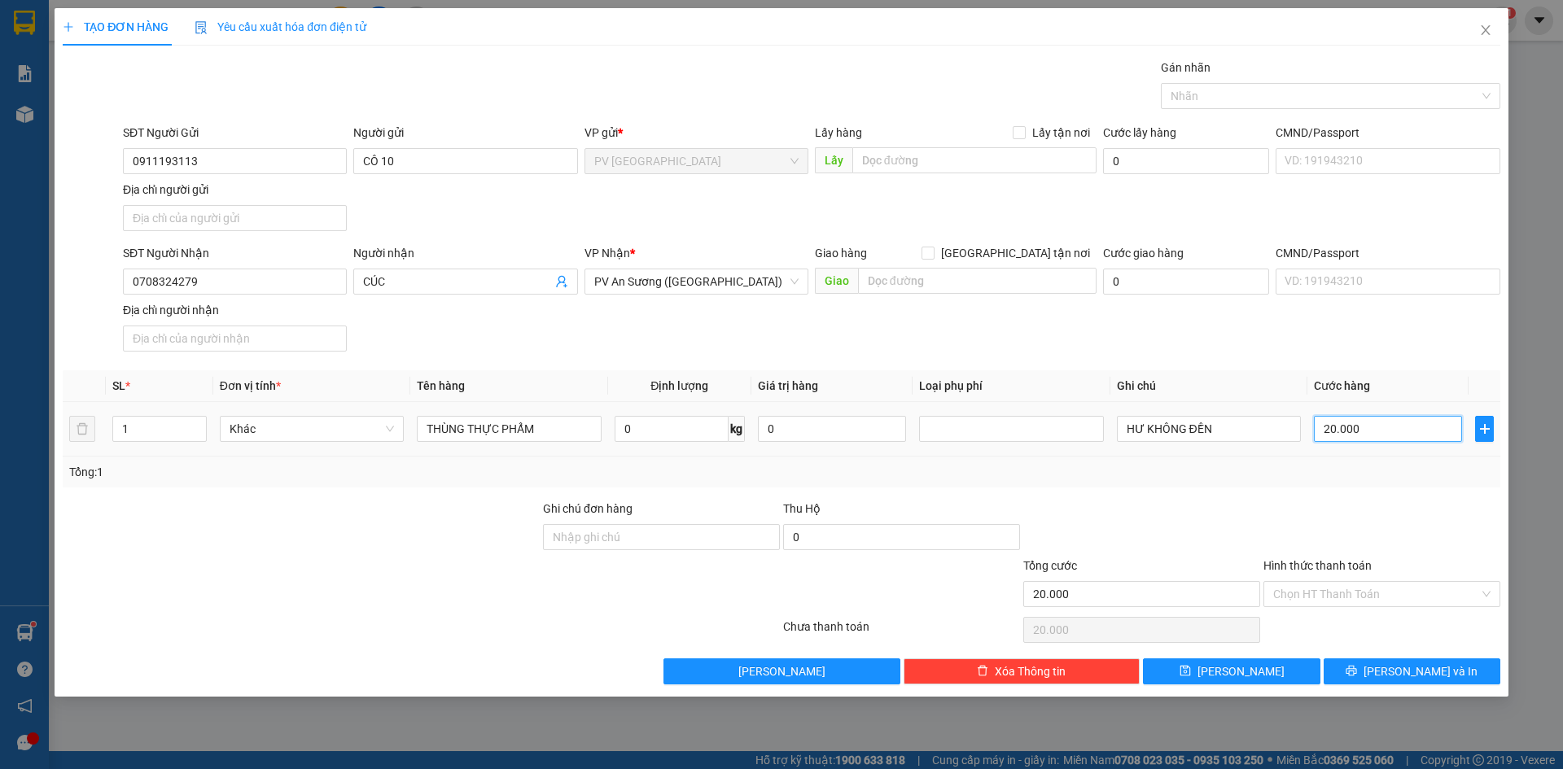
click at [1357, 436] on input "20.000" at bounding box center [1388, 429] width 148 height 26
type input "0"
type input "4"
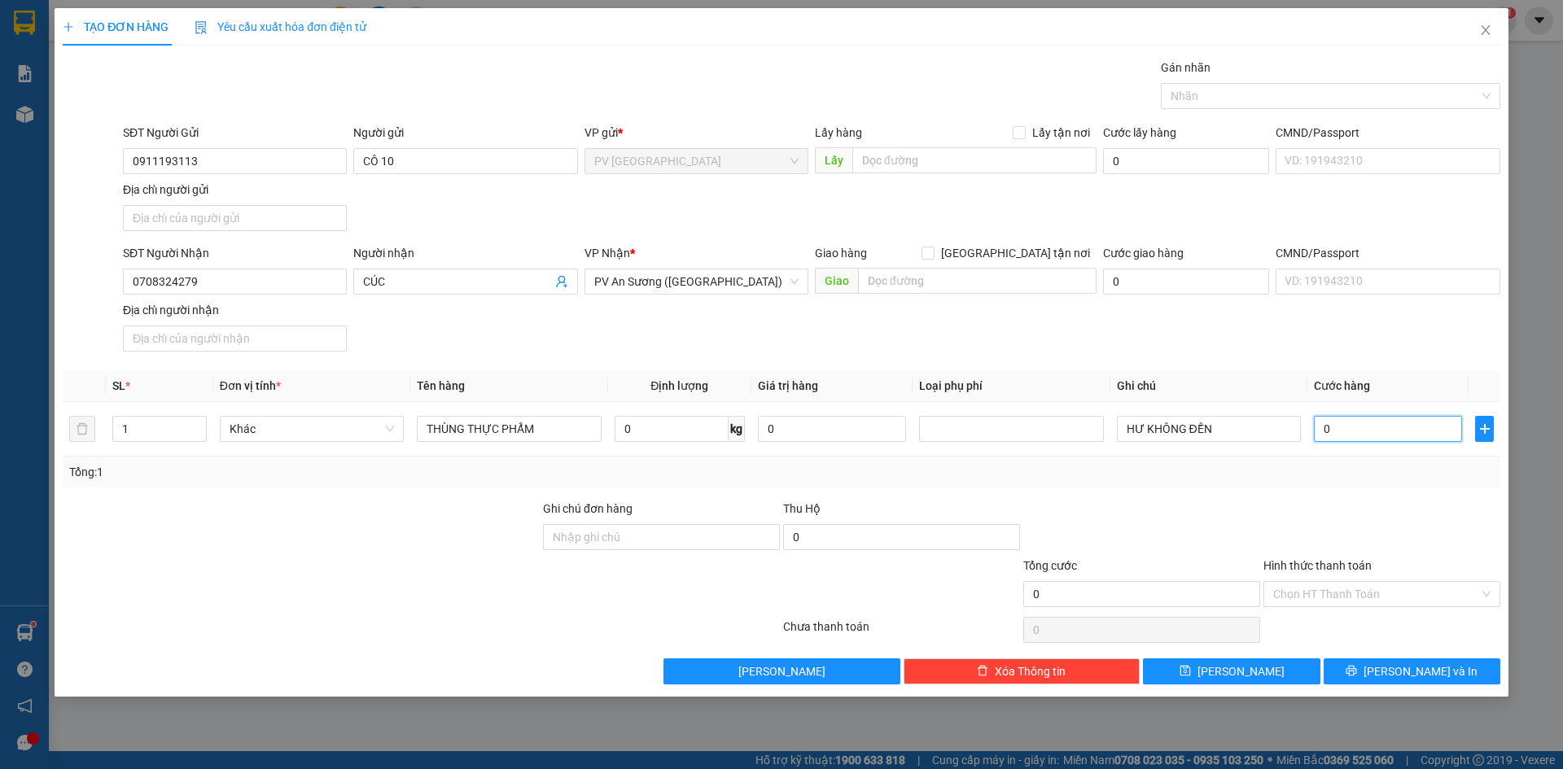
type input "4"
type input "04"
type input "40"
type input "040"
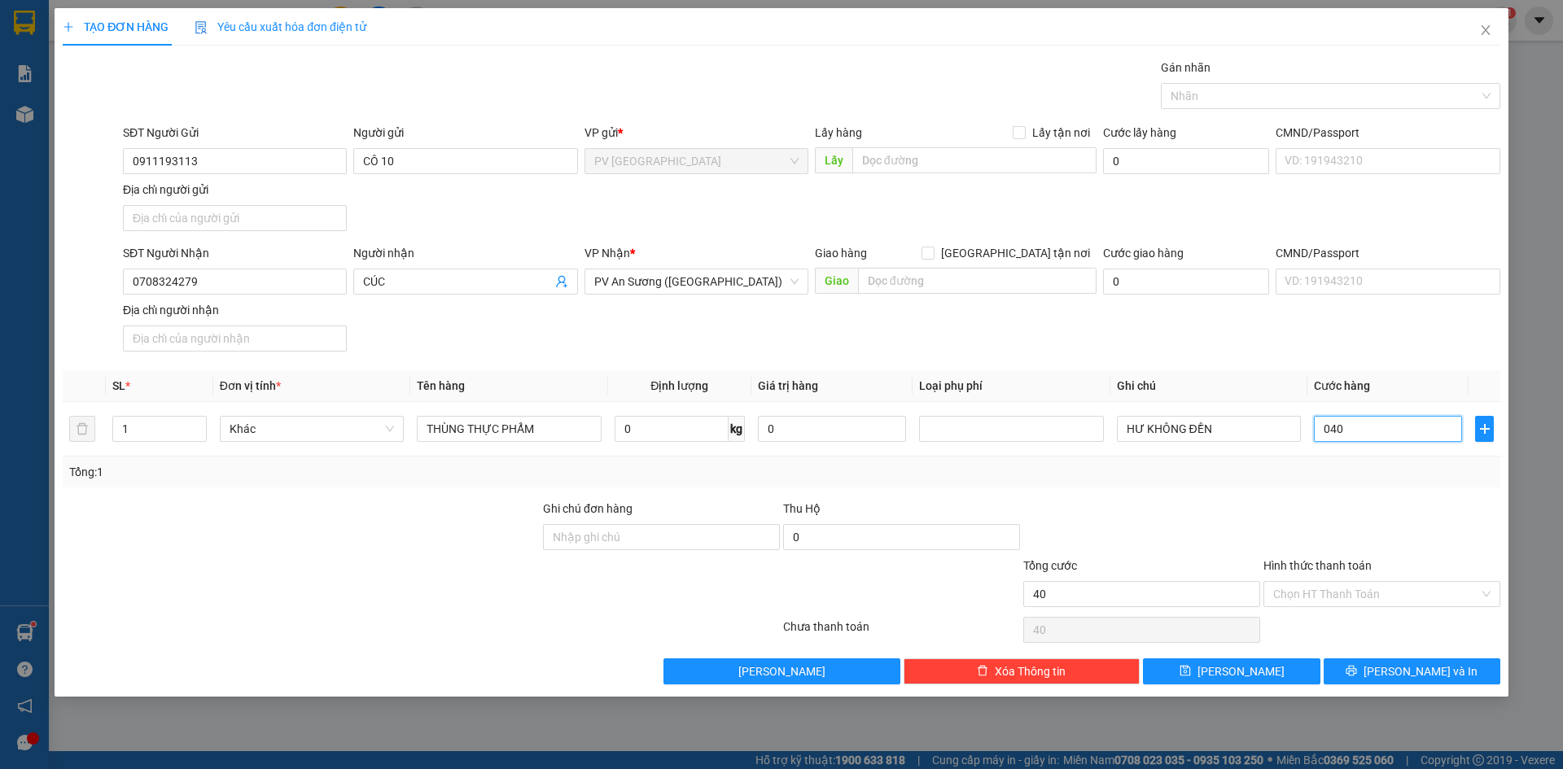
type input "400"
type input "0.400"
type input "4.000"
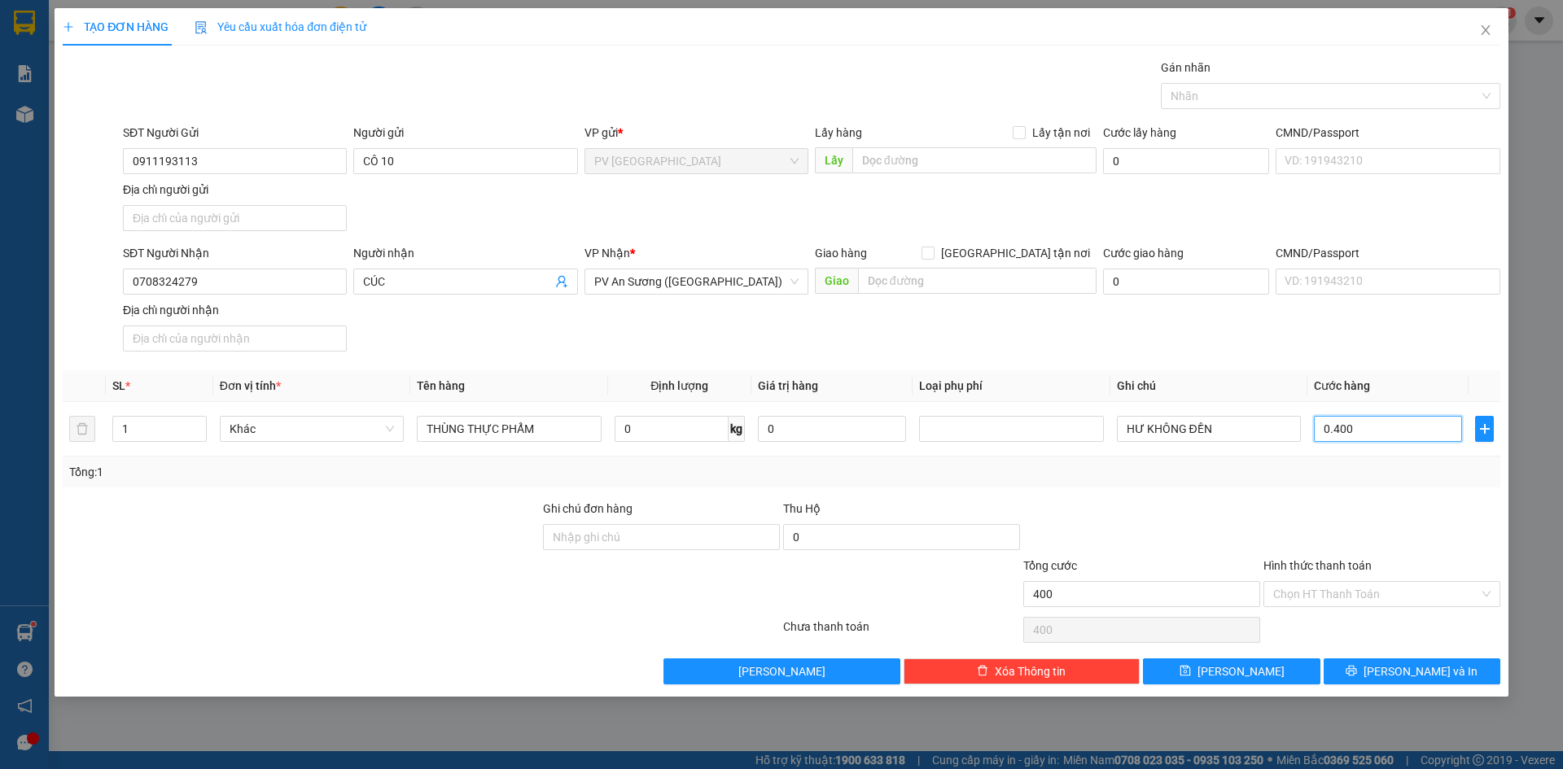
type input "04.000"
type input "40.000"
drag, startPoint x: 1322, startPoint y: 524, endPoint x: 1332, endPoint y: 575, distance: 52.4
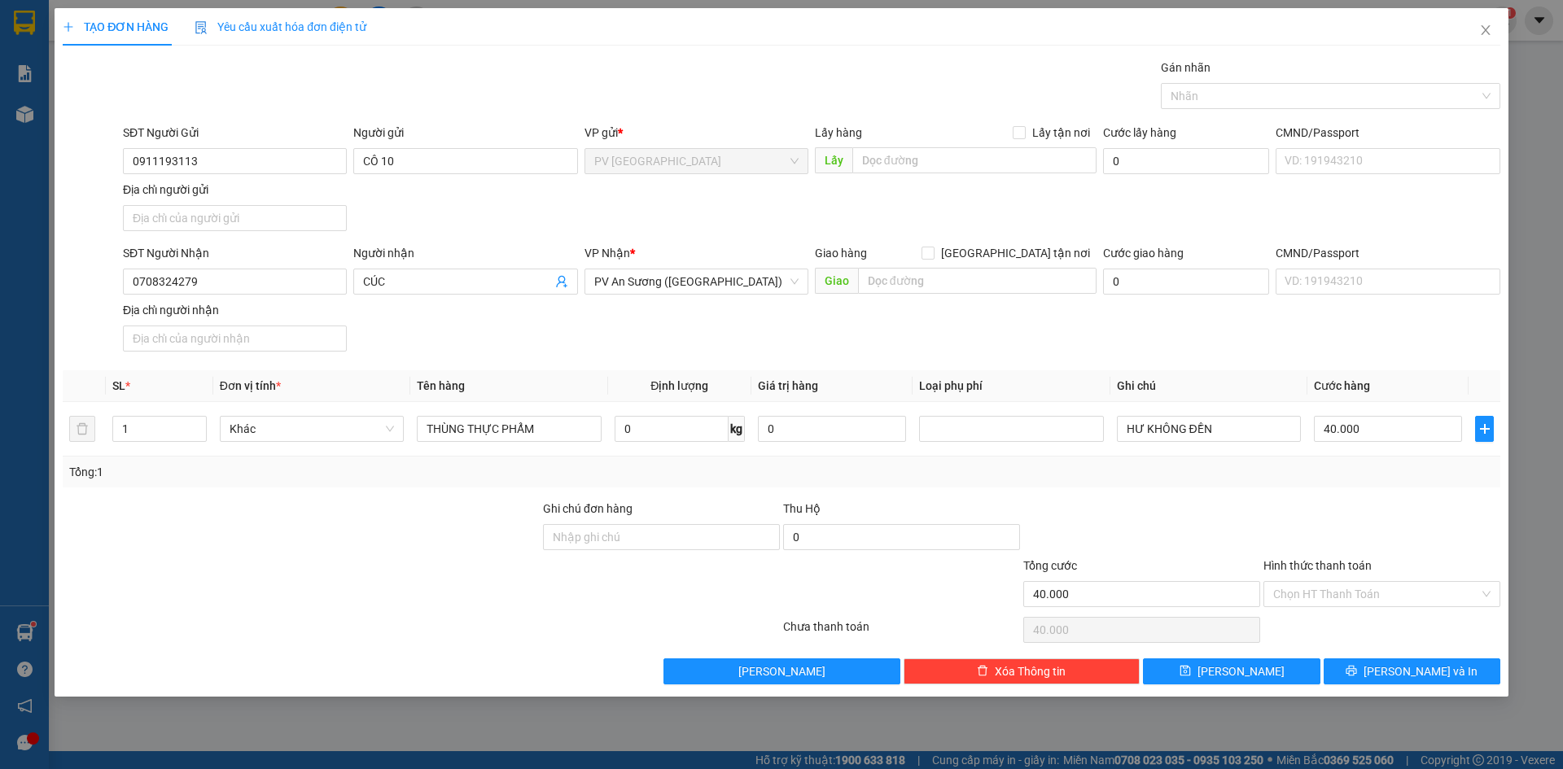
click at [1326, 529] on div at bounding box center [1382, 528] width 240 height 57
click at [1329, 593] on input "Hình thức thanh toán" at bounding box center [1376, 594] width 206 height 24
click at [1313, 630] on div "Tại văn phòng" at bounding box center [1381, 627] width 217 height 18
type input "0"
click at [1308, 529] on div at bounding box center [1382, 528] width 240 height 57
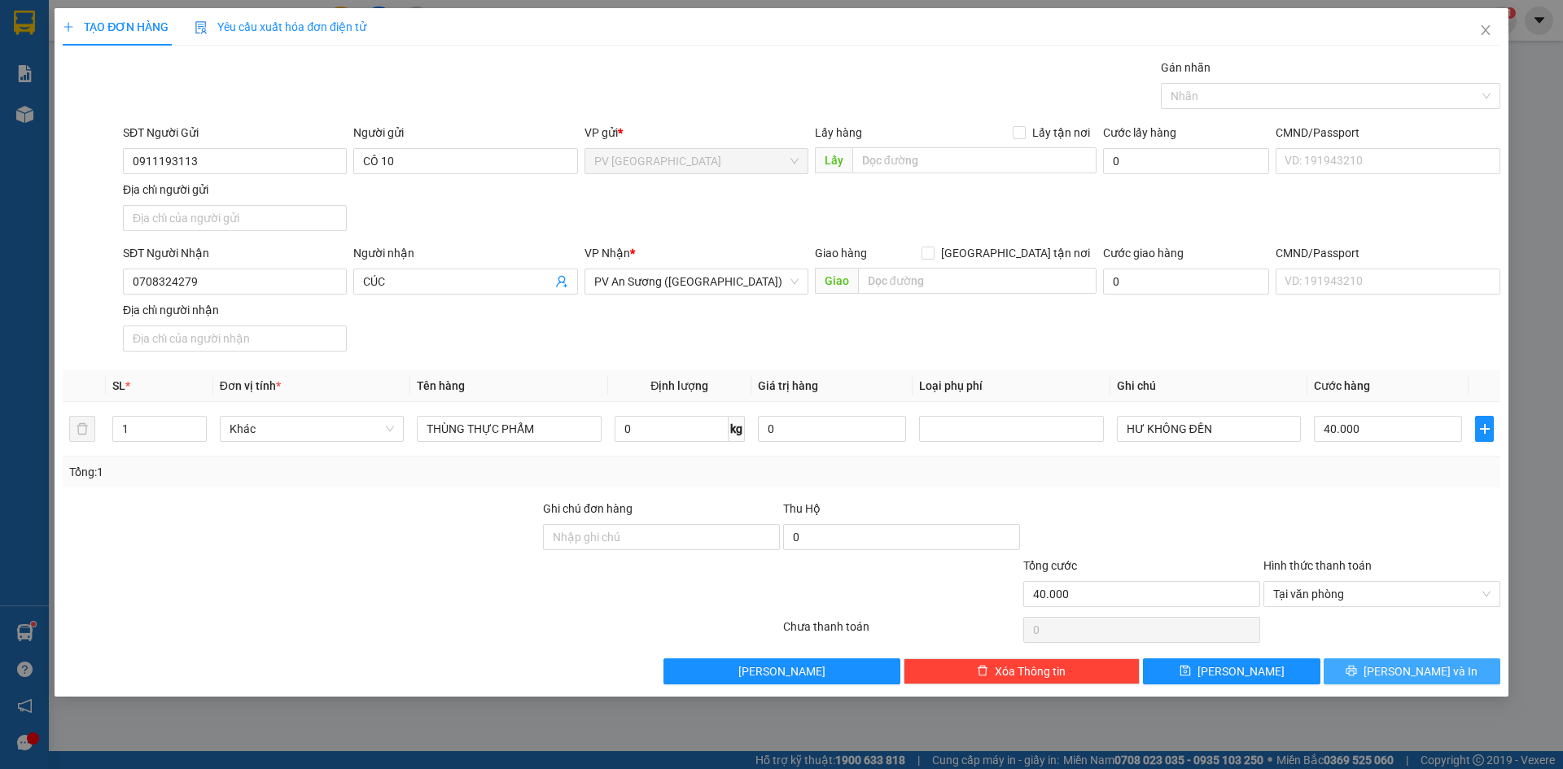
click at [1372, 668] on button "[PERSON_NAME] và In" at bounding box center [1412, 672] width 177 height 26
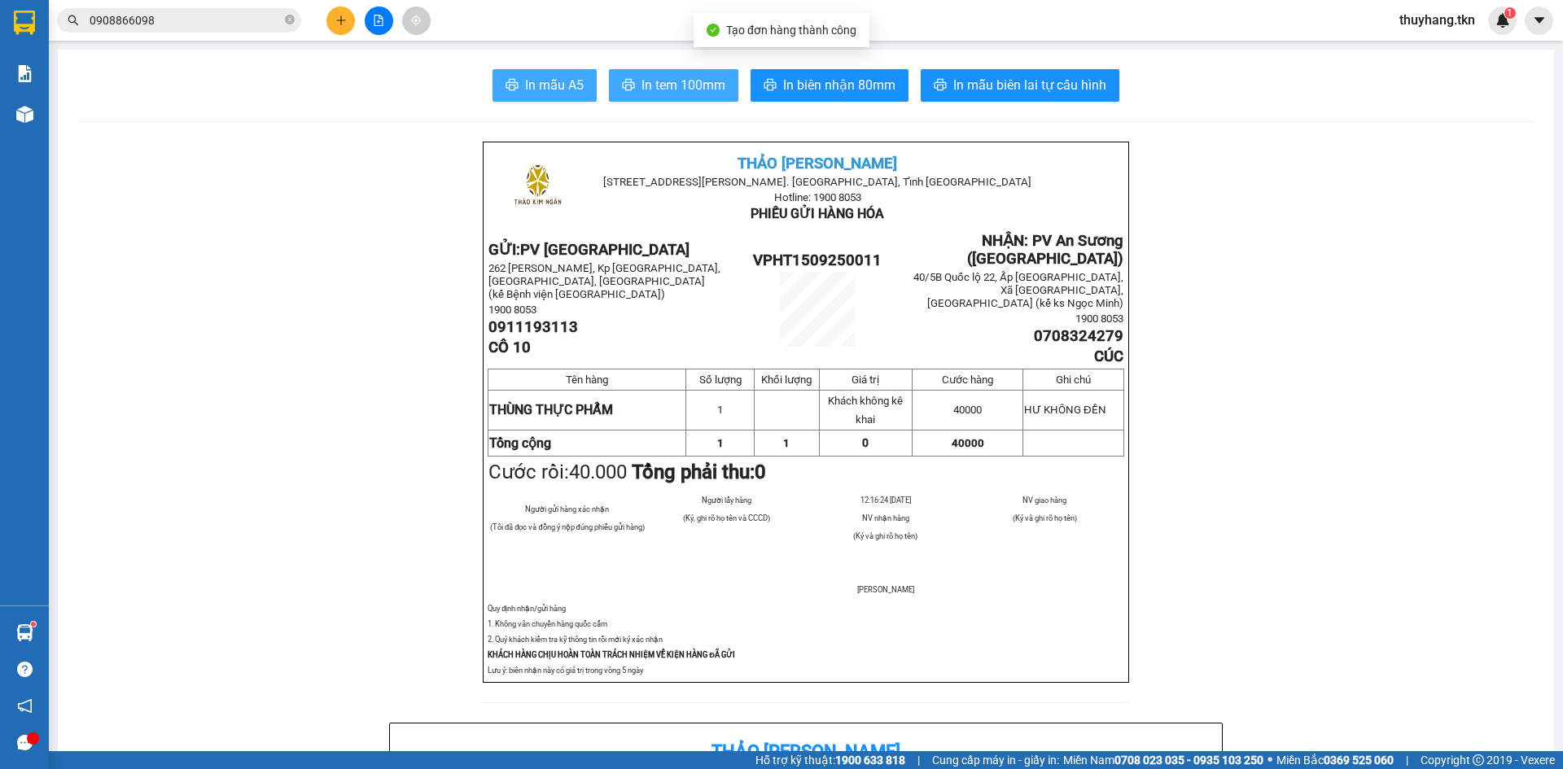
drag, startPoint x: 633, startPoint y: 70, endPoint x: 559, endPoint y: 77, distance: 74.4
click at [633, 72] on button "In tem 100mm" at bounding box center [673, 85] width 129 height 33
click at [553, 77] on span "In mẫu A5" at bounding box center [554, 85] width 59 height 20
click at [554, 87] on span "In mẫu A5" at bounding box center [554, 85] width 59 height 20
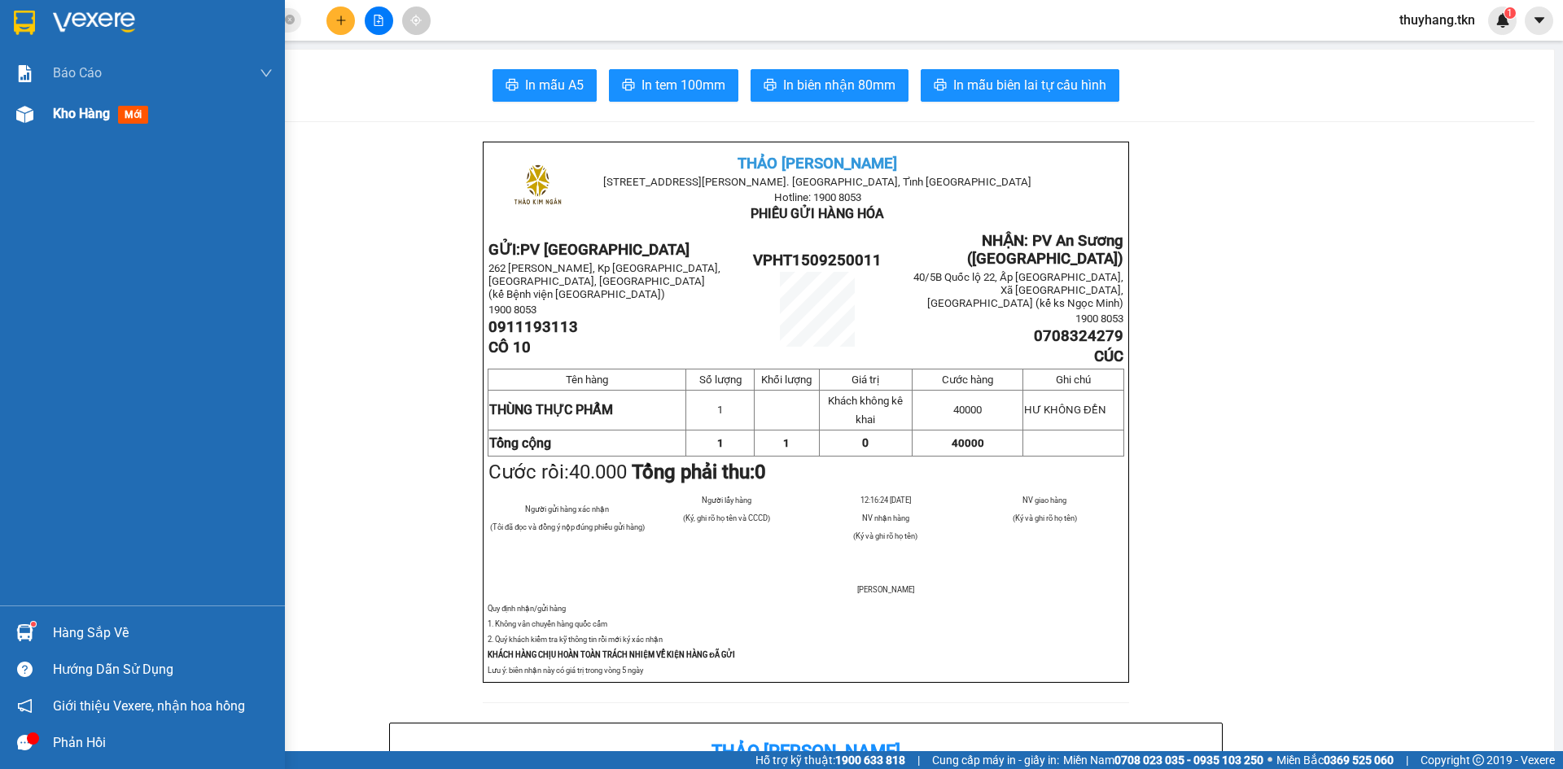
drag, startPoint x: 52, startPoint y: 118, endPoint x: 169, endPoint y: 274, distance: 194.9
click at [54, 120] on div "Kho hàng mới" at bounding box center [142, 114] width 285 height 41
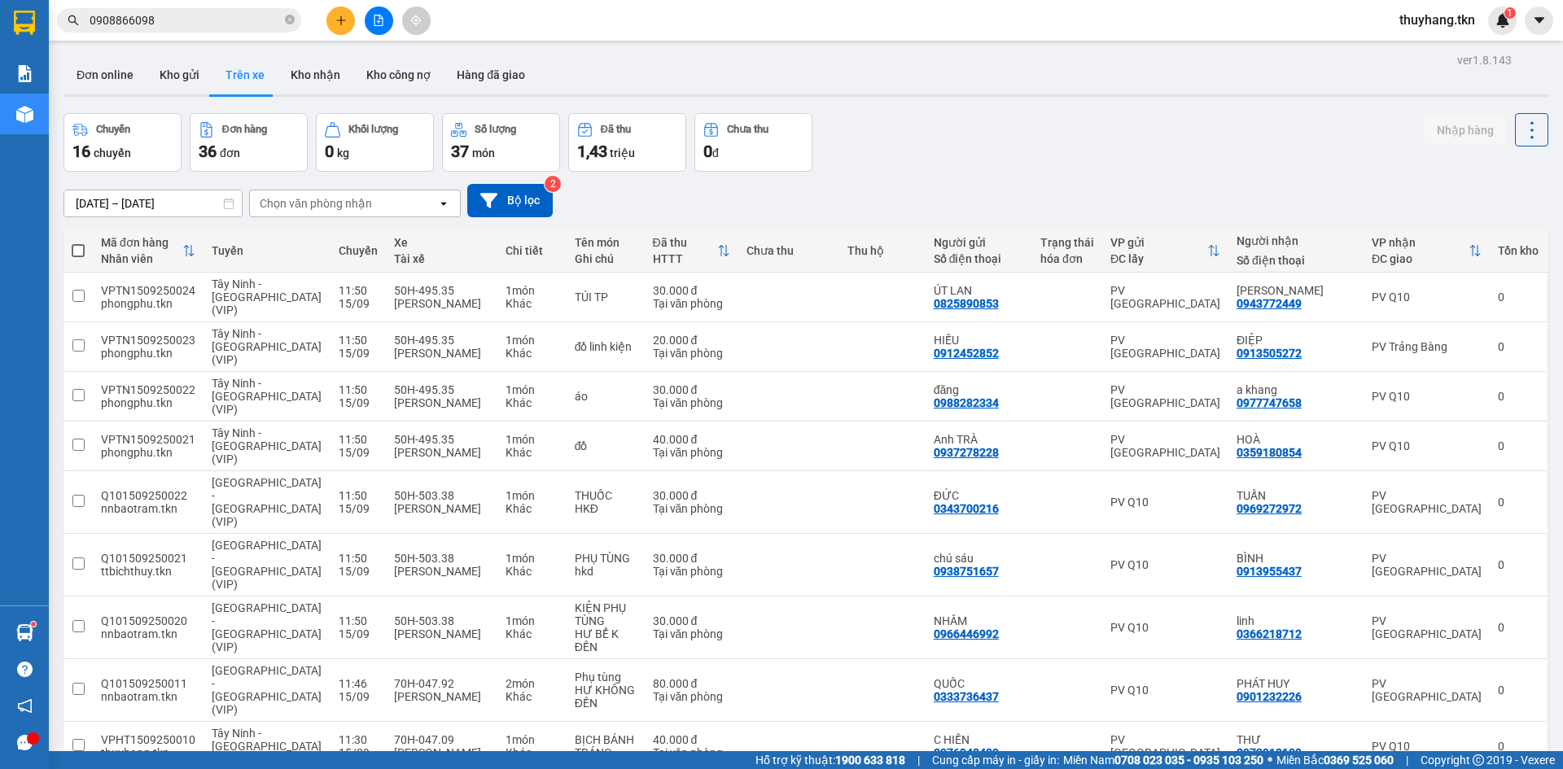
click at [891, 197] on div "[DATE] – [DATE] Press the down arrow key to interact with the calendar and sele…" at bounding box center [806, 200] width 1485 height 33
click at [345, 26] on button at bounding box center [341, 21] width 28 height 28
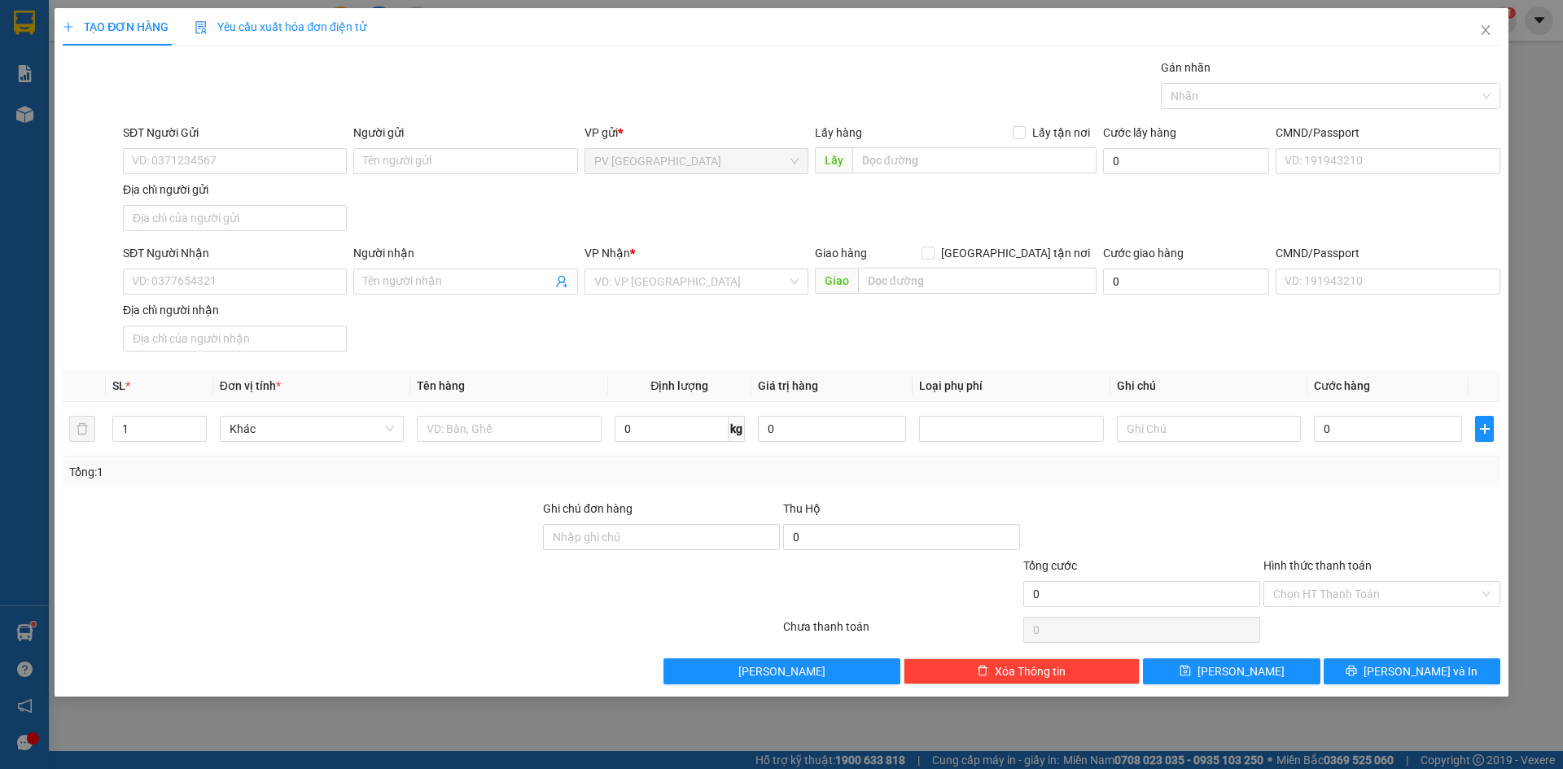
click at [190, 145] on div "SĐT Người Gửi" at bounding box center [235, 136] width 224 height 24
click at [178, 151] on input "SĐT Người Gửi" at bounding box center [235, 161] width 224 height 26
type input "0972846044"
click at [236, 196] on div "0972846044 - A BIẾT" at bounding box center [235, 194] width 204 height 18
type input "A BIẾT"
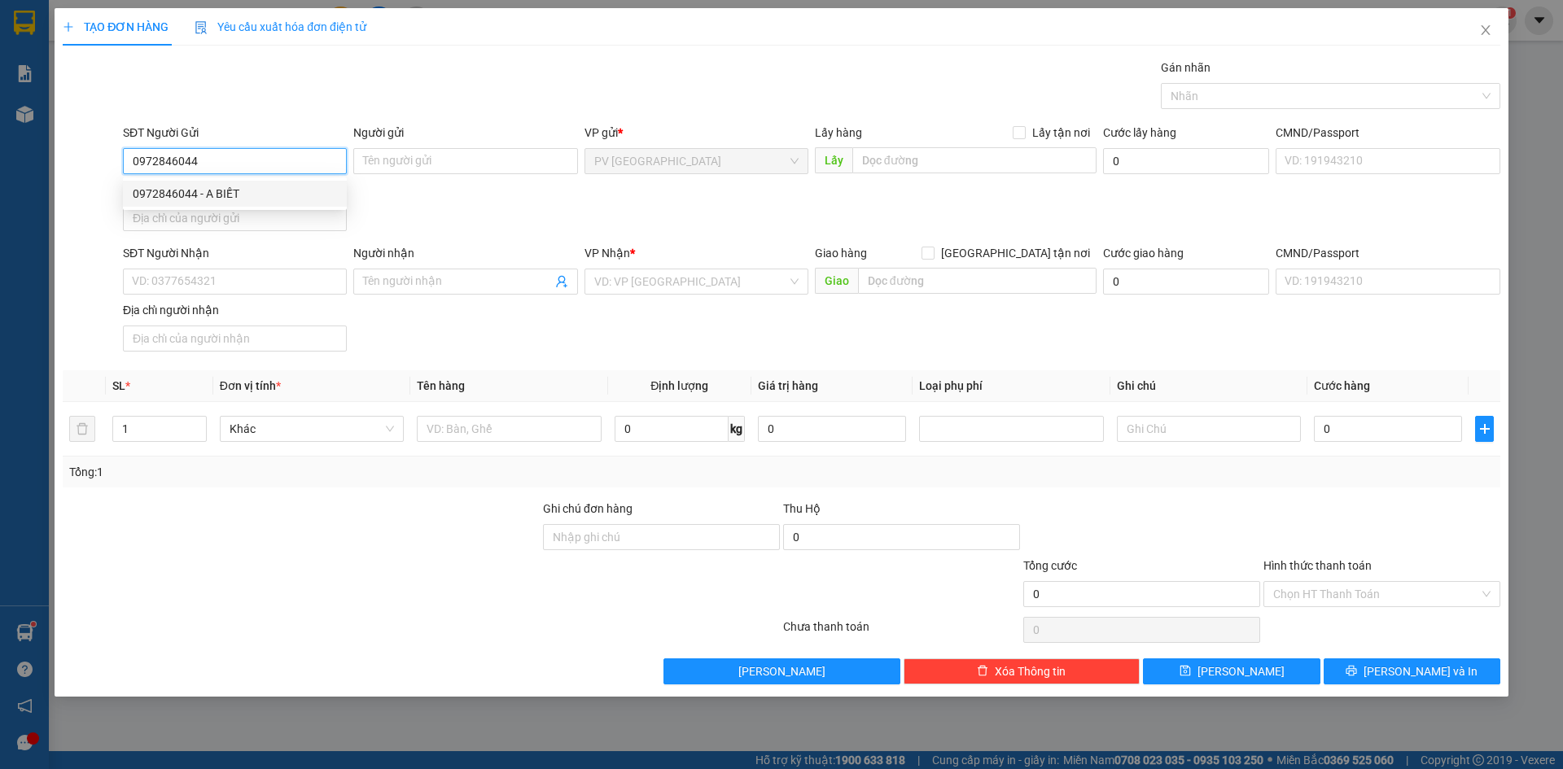
type input "0919097226"
type input "CHÚ HÙNG"
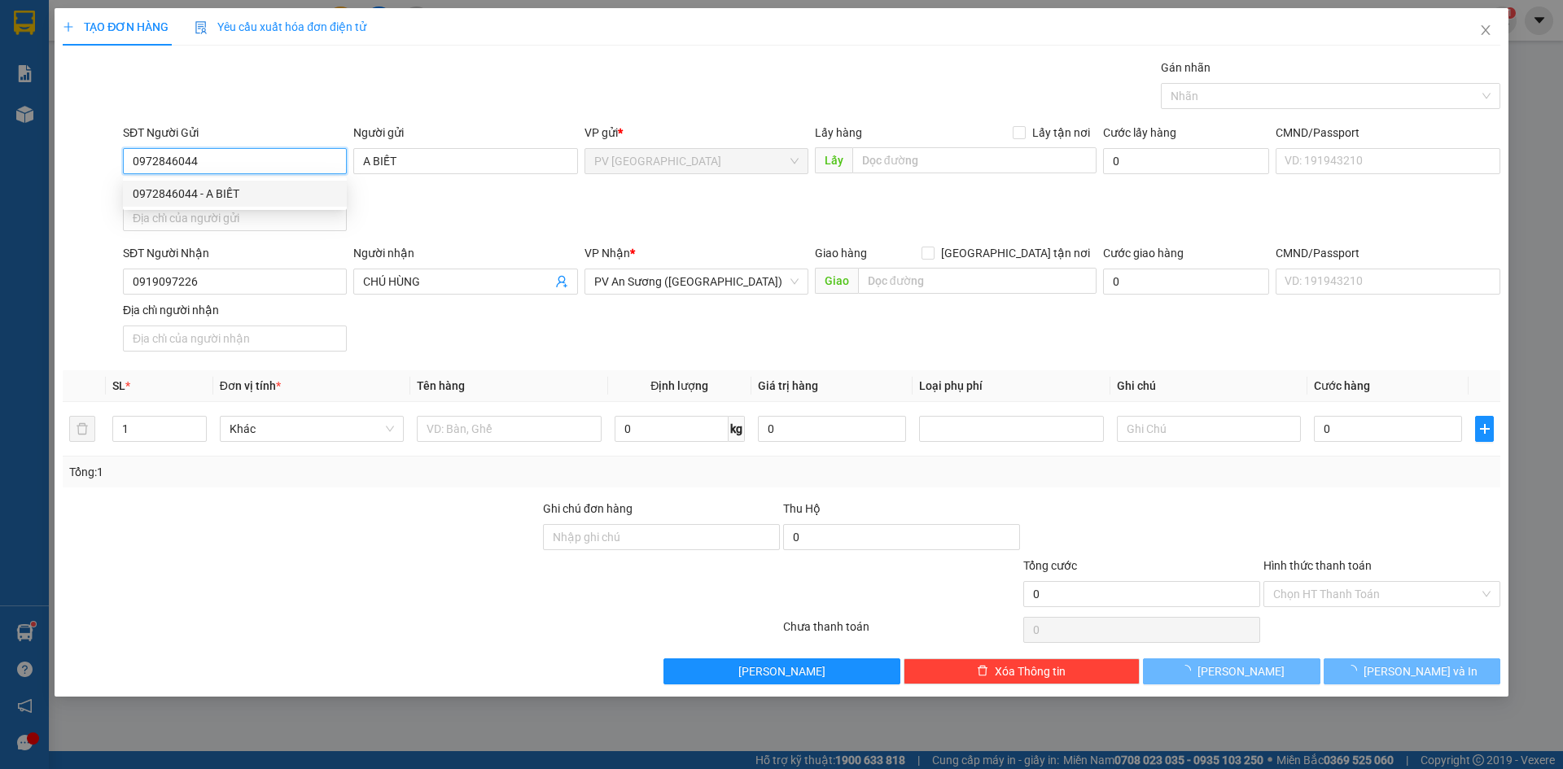
type input "60.000"
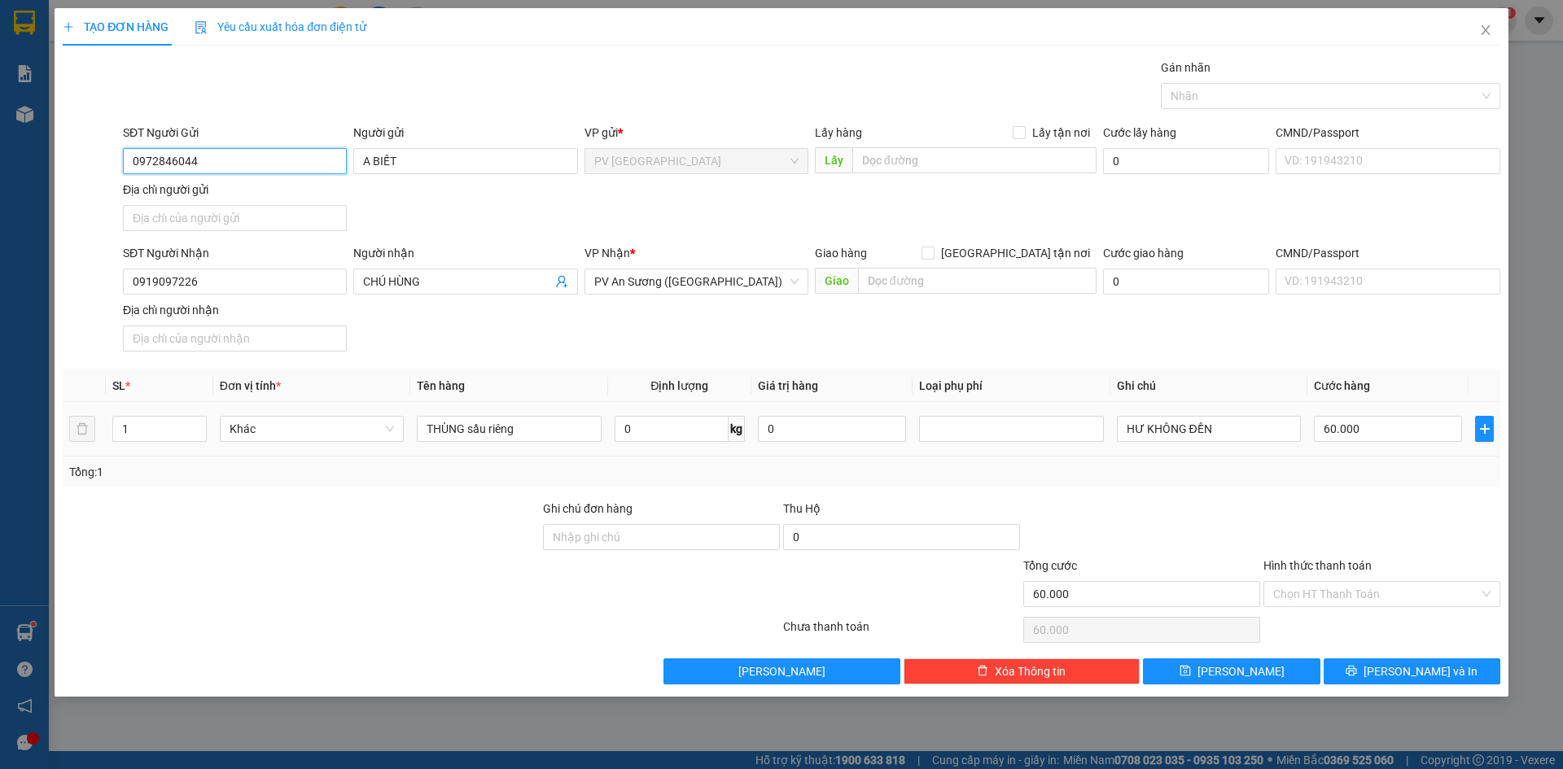
type input "0972846044"
click at [502, 372] on div "Transit Pickup Surcharge Ids Transit Deliver Surcharge Ids Transit Deliver Surc…" at bounding box center [782, 372] width 1438 height 626
click at [436, 500] on div at bounding box center [301, 528] width 480 height 57
click at [1378, 431] on input "60.000" at bounding box center [1388, 429] width 148 height 26
type input "0"
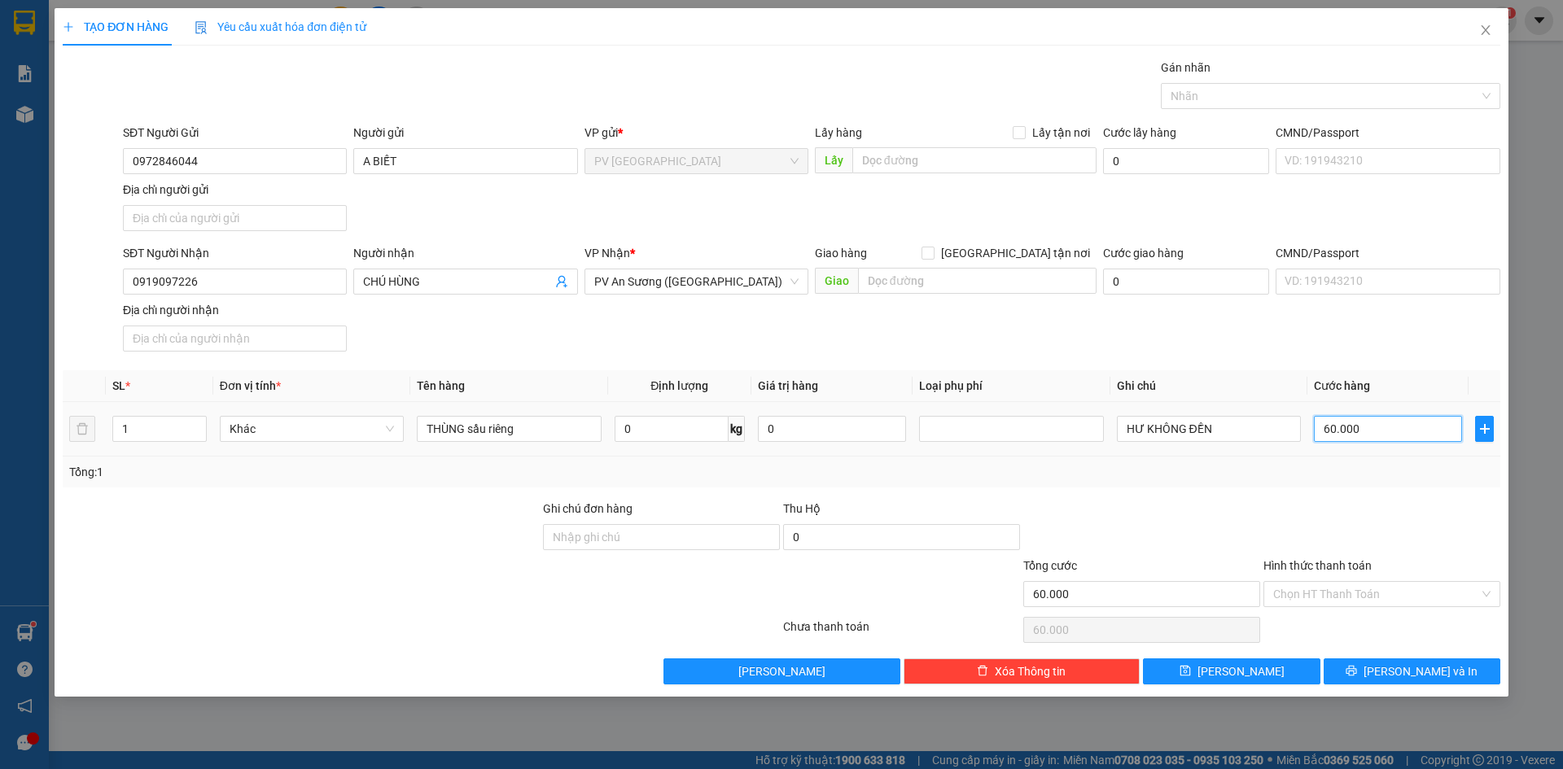
type input "0"
type input "6"
type input "06"
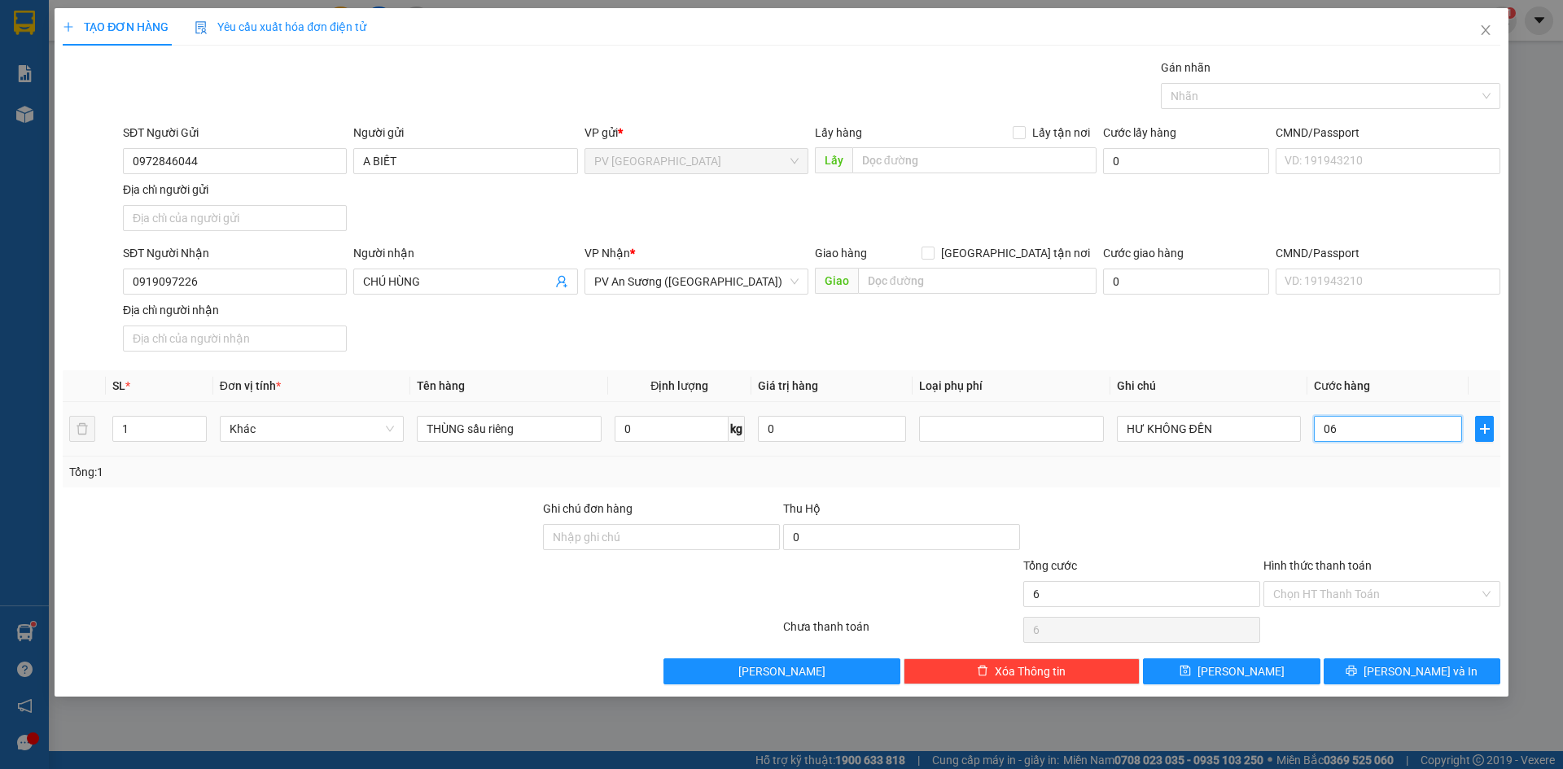
type input "60"
type input "060"
type input "600"
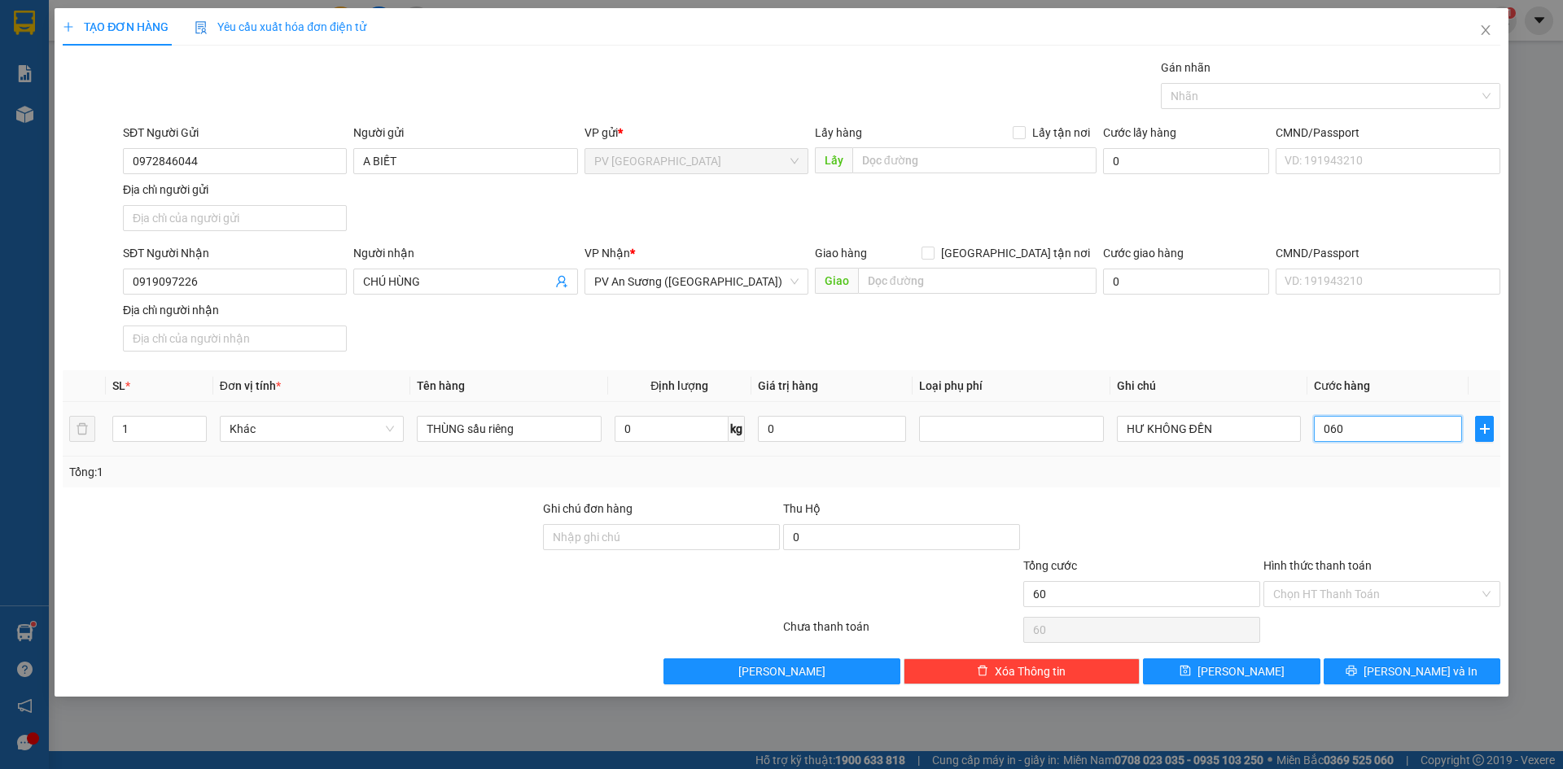
type input "0.600"
type input "6.000"
type input "06.000"
type input "60.000"
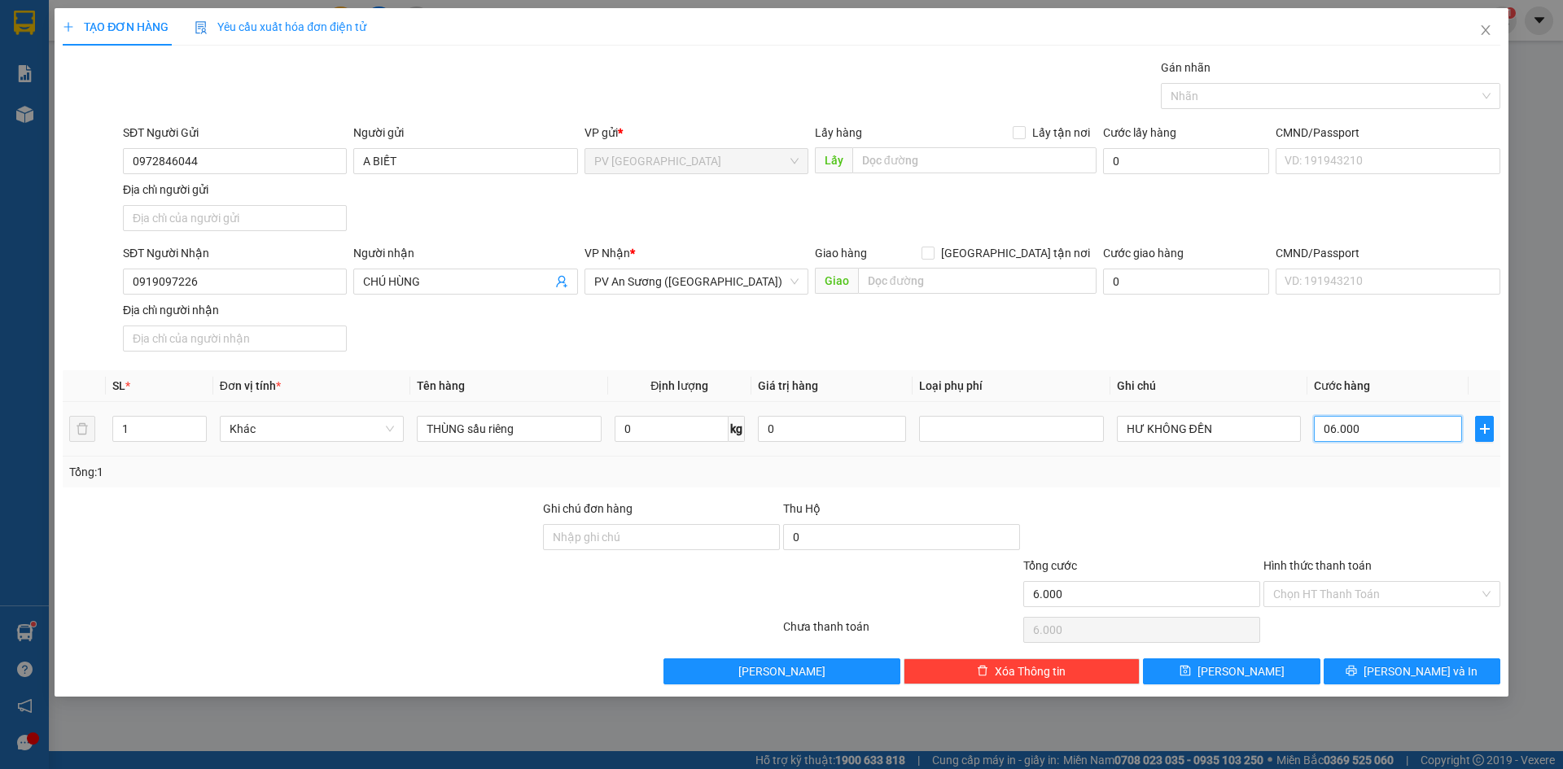
type input "60.000"
click at [1365, 540] on div at bounding box center [1382, 528] width 240 height 57
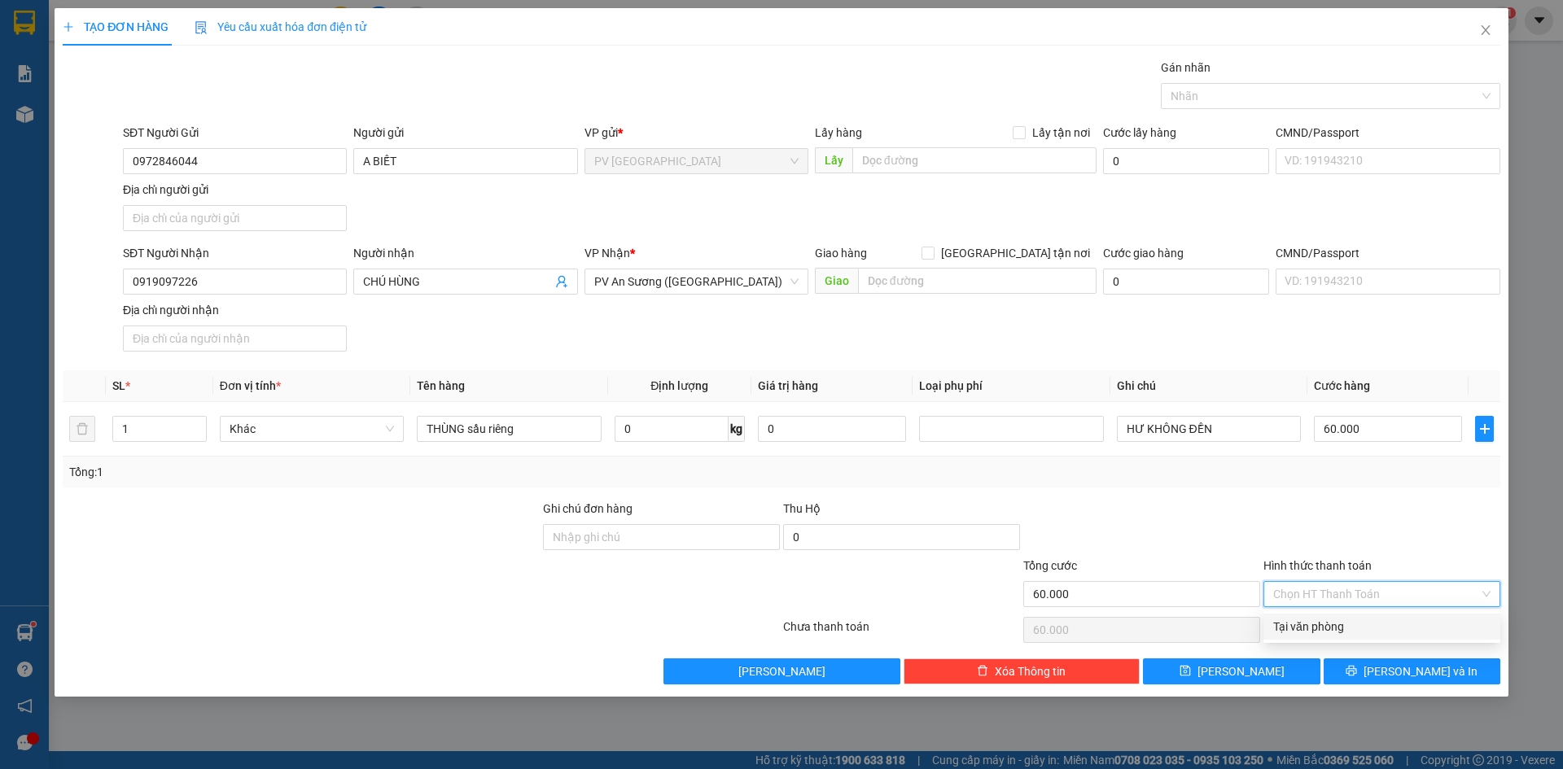
drag, startPoint x: 1376, startPoint y: 586, endPoint x: 1345, endPoint y: 617, distance: 43.8
click at [1374, 590] on input "Hình thức thanh toán" at bounding box center [1376, 594] width 206 height 24
click at [1339, 625] on div "Tại văn phòng" at bounding box center [1381, 627] width 217 height 18
type input "0"
drag, startPoint x: 1365, startPoint y: 488, endPoint x: 1390, endPoint y: 601, distance: 116.0
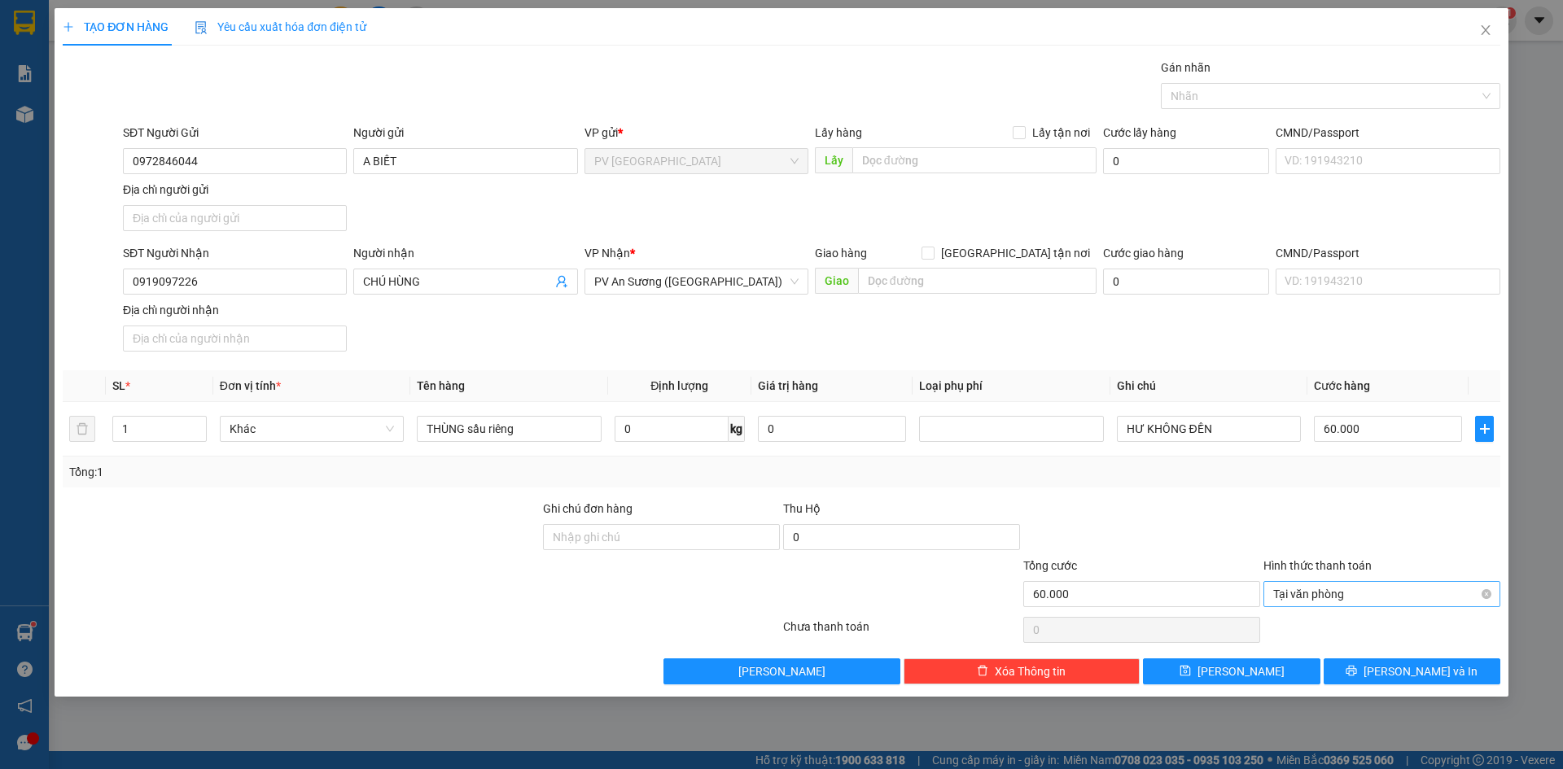
click at [1370, 494] on div "Transit Pickup Surcharge Ids Transit Deliver Surcharge Ids Transit Deliver Surc…" at bounding box center [782, 372] width 1438 height 626
click at [1394, 661] on button "[PERSON_NAME] và In" at bounding box center [1412, 672] width 177 height 26
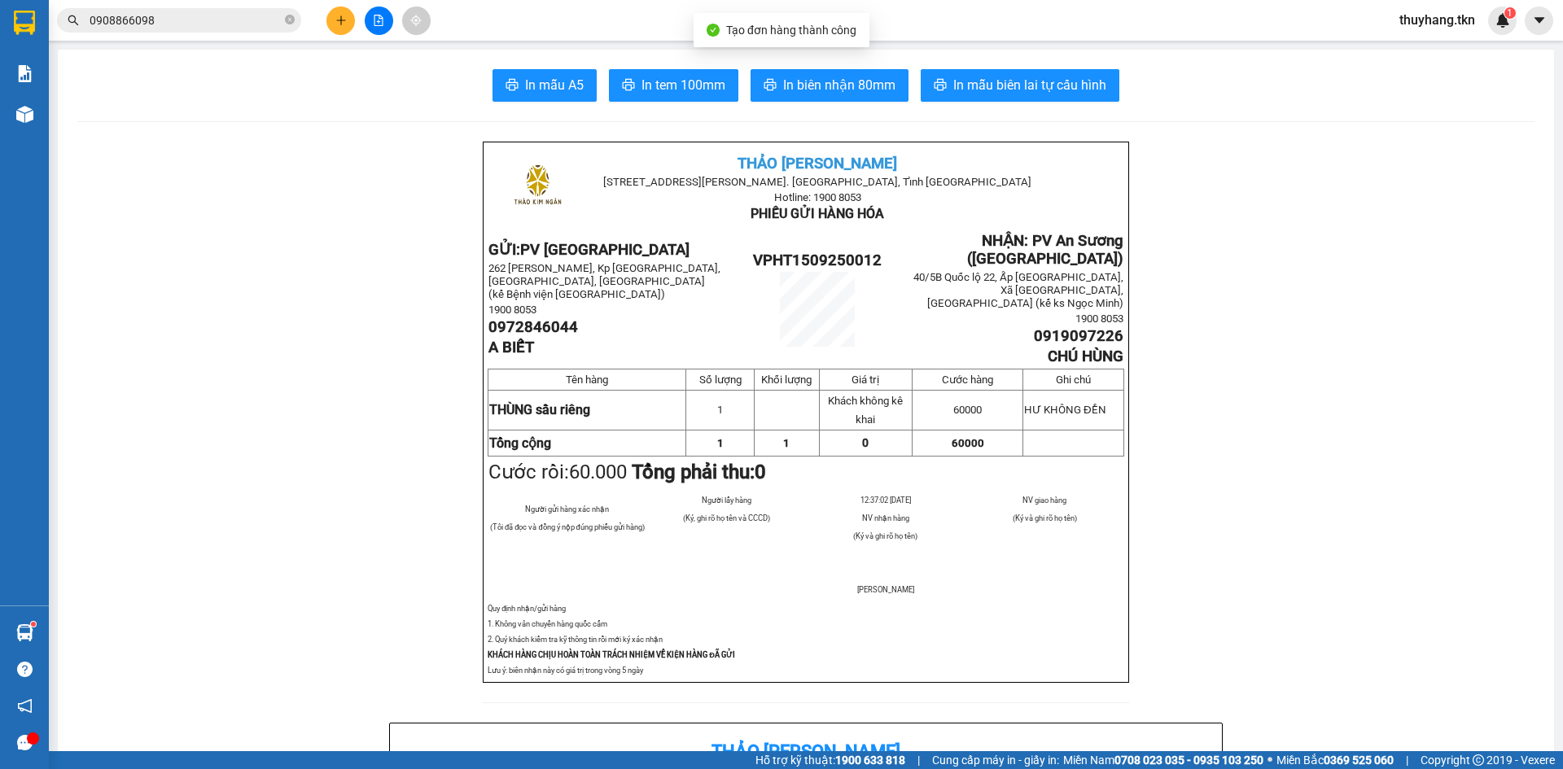
click at [551, 94] on span "In mẫu A5" at bounding box center [554, 85] width 59 height 20
click at [331, 29] on button at bounding box center [341, 21] width 28 height 28
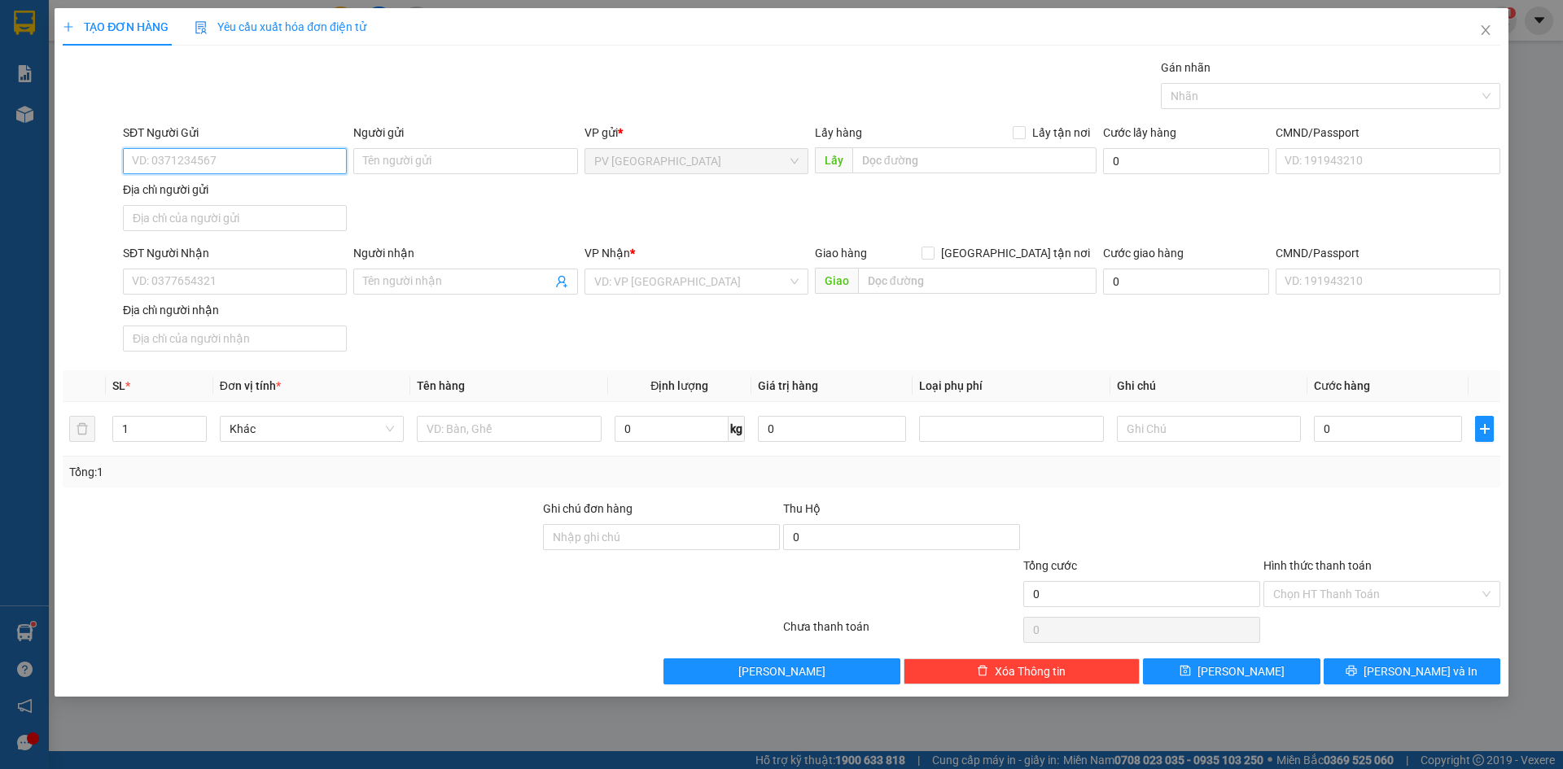
click at [216, 158] on input "SĐT Người Gửi" at bounding box center [235, 161] width 224 height 26
type input "0909601715"
click at [239, 195] on div "0909601715 - CHANG" at bounding box center [235, 194] width 204 height 18
type input "CHANG"
type input "0869328112"
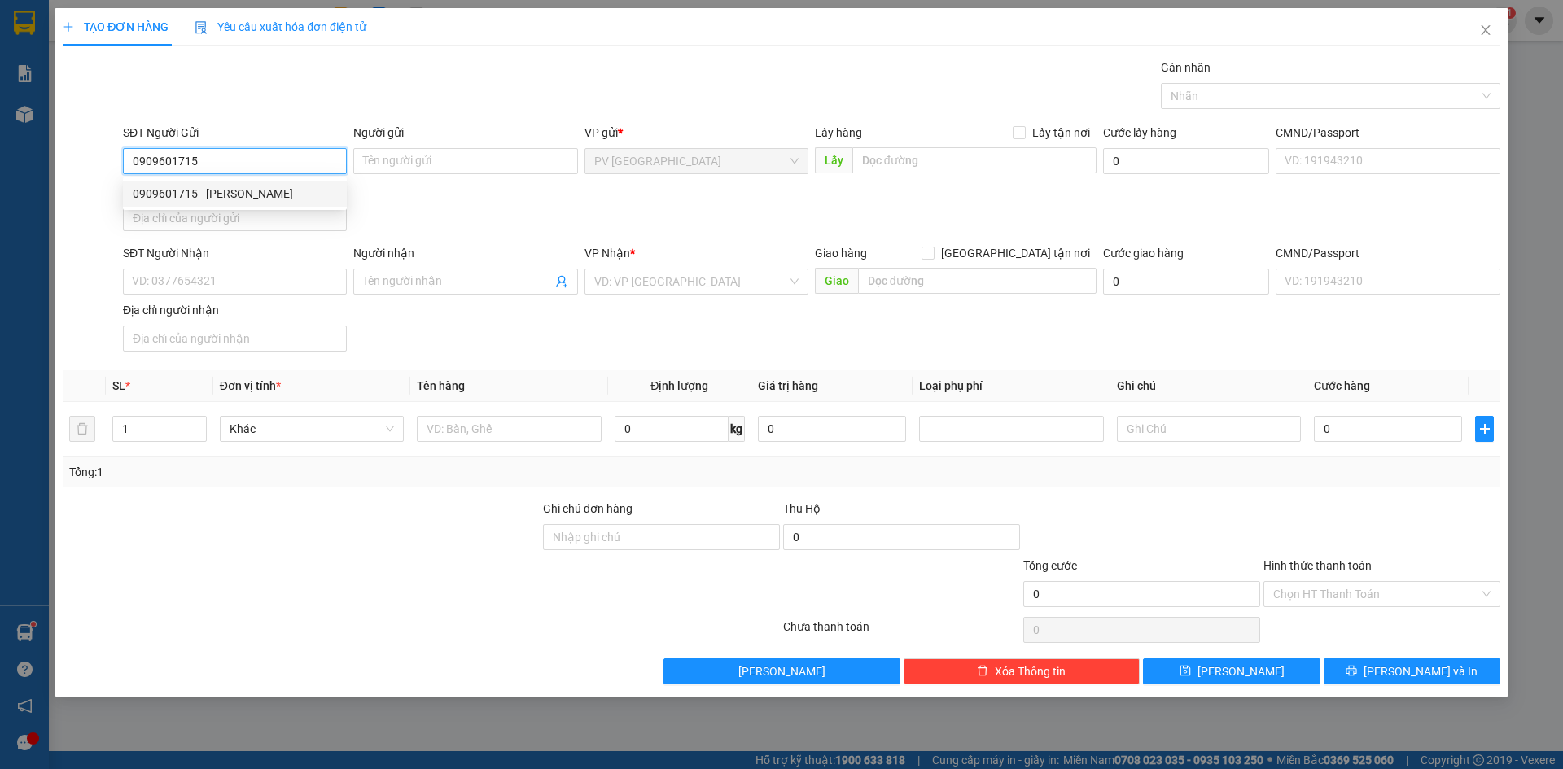
type input "NHÃ"
type input "30.000"
type input "0909601715"
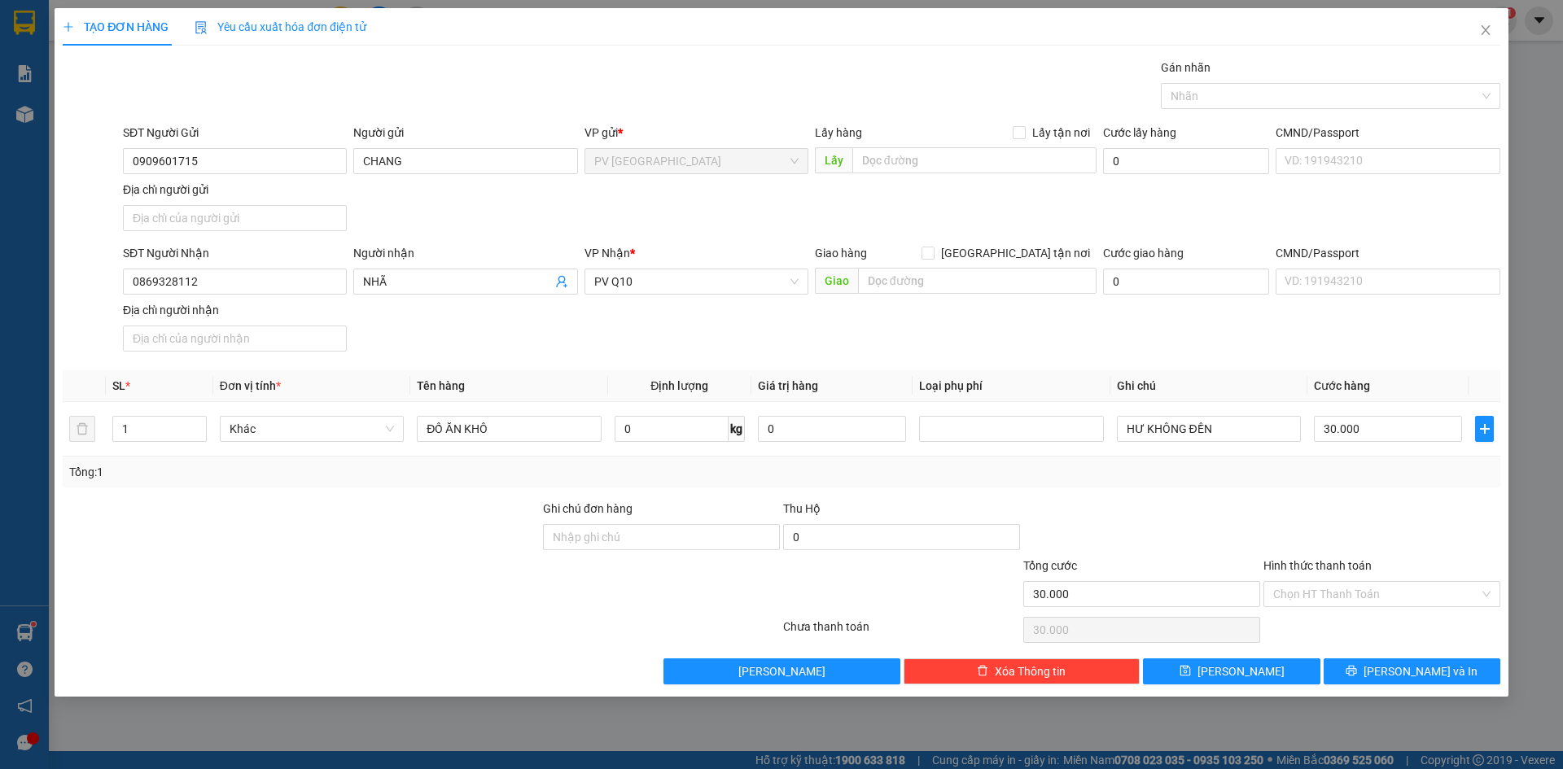
click at [471, 333] on div "SĐT Người Nhận 0869328112 Người nhận NHÃ VP Nhận * PV Q10 Giao hàng Giao tận nơ…" at bounding box center [812, 301] width 1384 height 114
click at [362, 537] on div at bounding box center [301, 528] width 480 height 57
click at [474, 366] on div "Transit Pickup Surcharge Ids Transit Deliver Surcharge Ids Transit Deliver Surc…" at bounding box center [782, 372] width 1438 height 626
drag, startPoint x: 250, startPoint y: 291, endPoint x: 96, endPoint y: 291, distance: 153.9
click at [99, 296] on div "SĐT Người Nhận 0869328112 Người nhận NHÃ VP Nhận * PV Q10 Giao hàng Giao tận nơ…" at bounding box center [781, 301] width 1441 height 114
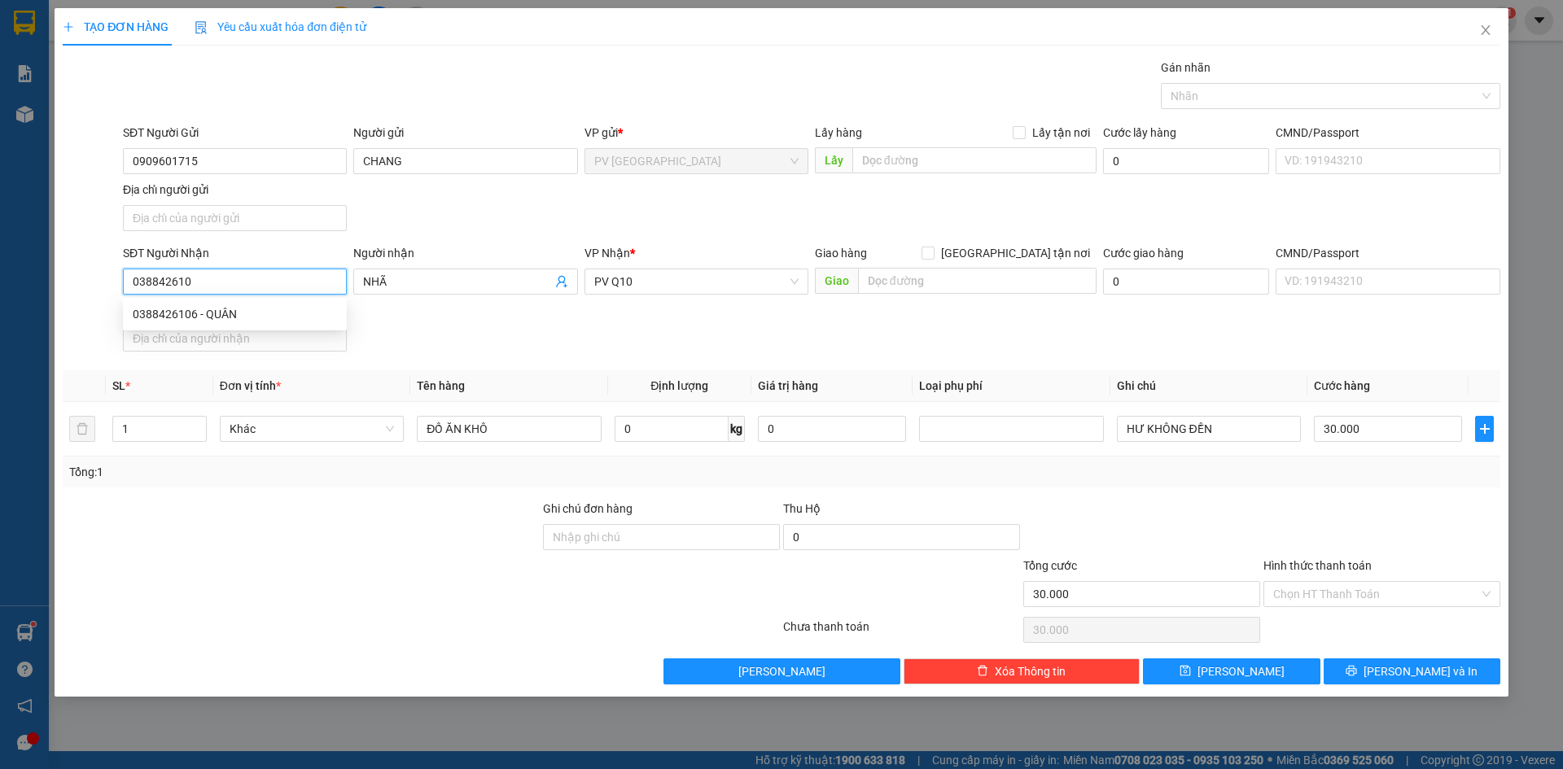
type input "0388426106"
click at [195, 316] on div "0388426106 - QUÂN" at bounding box center [235, 314] width 204 height 18
type input "QUÂN"
type input "40.000"
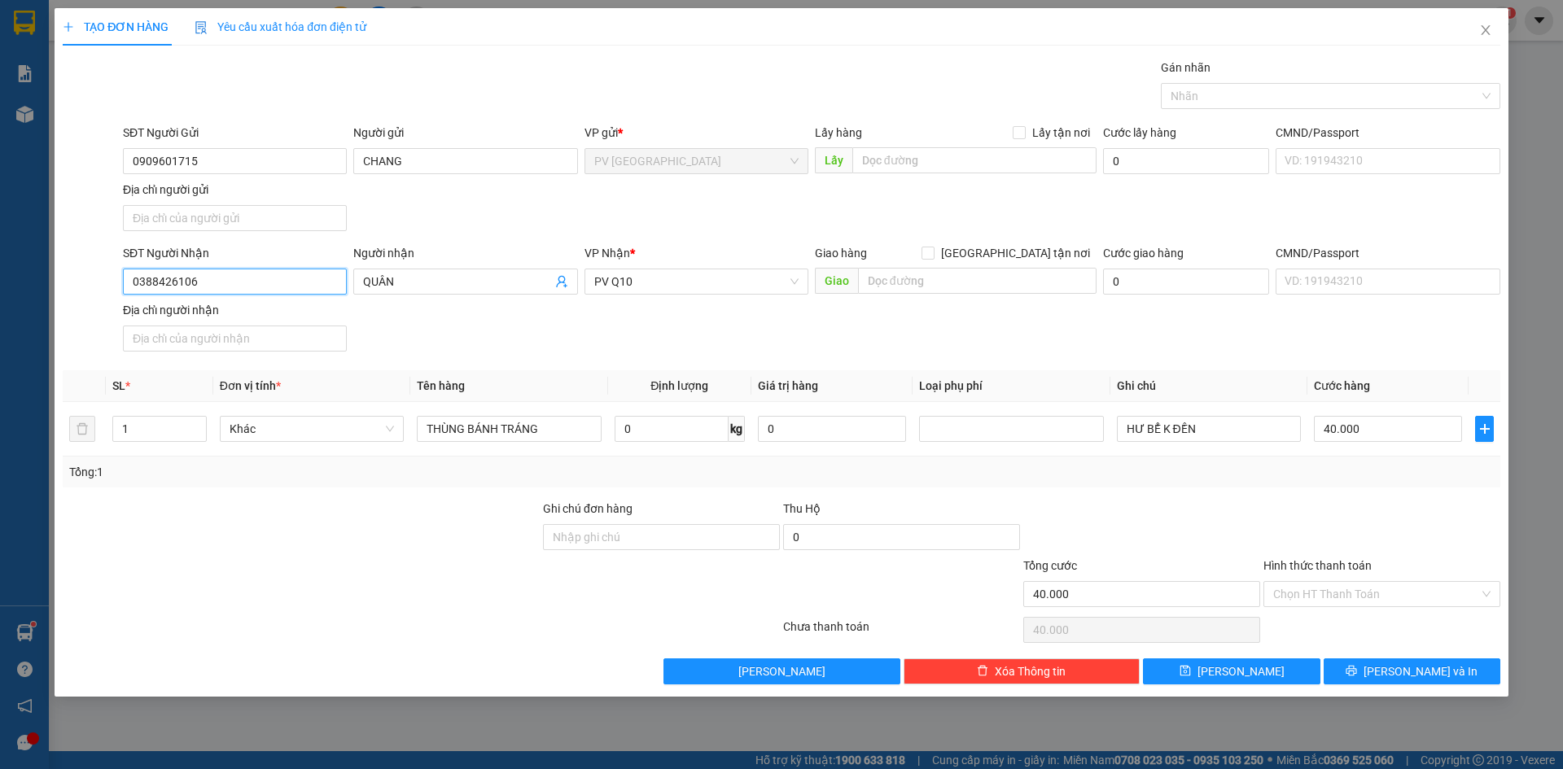
type input "0388426106"
drag, startPoint x: 453, startPoint y: 338, endPoint x: 495, endPoint y: 484, distance: 151.8
click at [454, 339] on div "SĐT Người Nhận 0388426106 0388426106 Người nhận QUÂN VP Nhận * PV Q10 Giao hàng…" at bounding box center [812, 301] width 1384 height 114
click at [476, 530] on div at bounding box center [301, 528] width 480 height 57
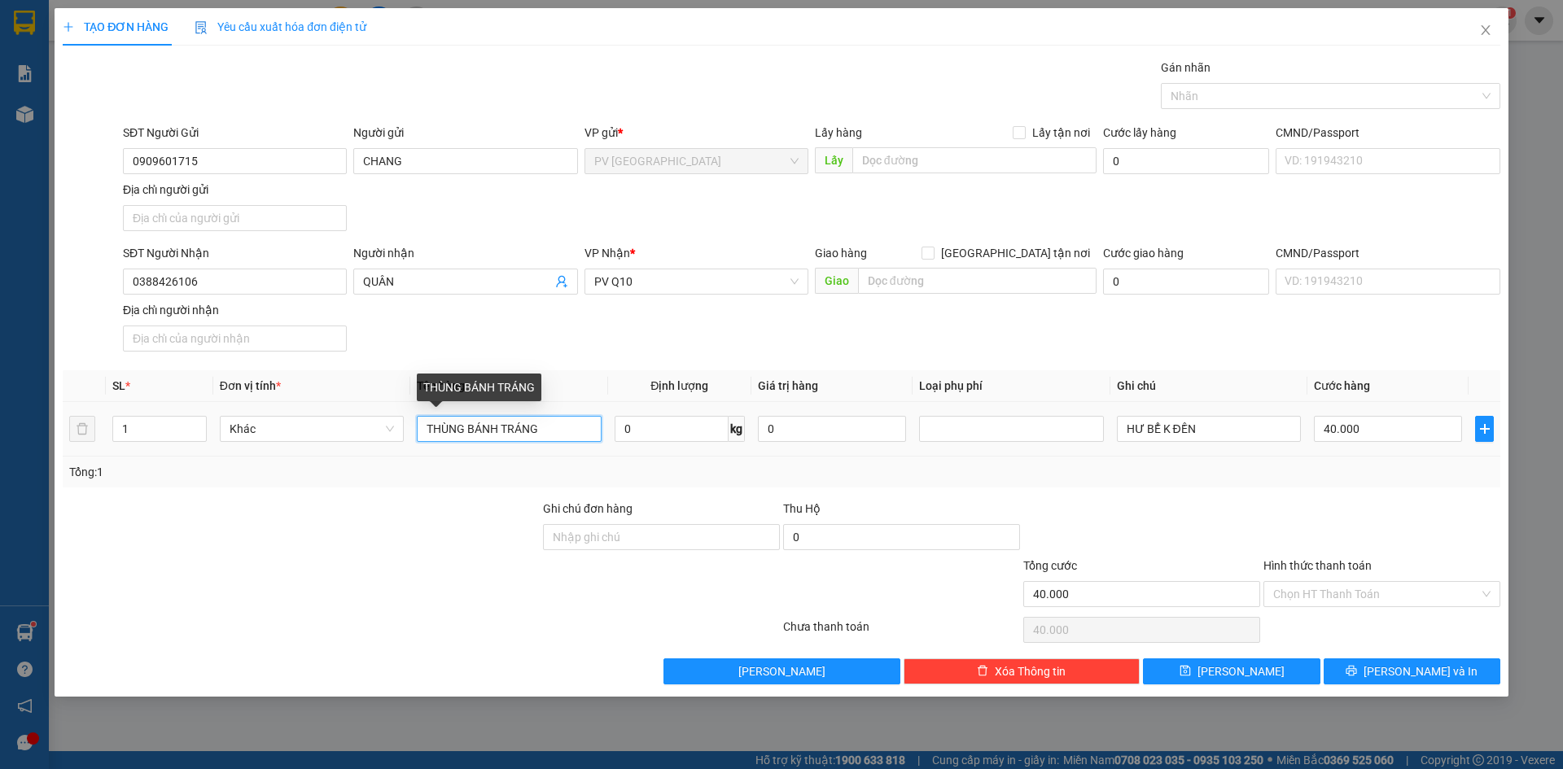
drag, startPoint x: 561, startPoint y: 441, endPoint x: 467, endPoint y: 441, distance: 94.5
click at [467, 441] on input "THÙNG BÁNH TRÁNG" at bounding box center [509, 429] width 184 height 26
type input "THÙNG MẢNG CẦU"
click at [476, 536] on div at bounding box center [301, 528] width 480 height 57
click at [1230, 482] on div "Tổng: 1" at bounding box center [782, 472] width 1438 height 31
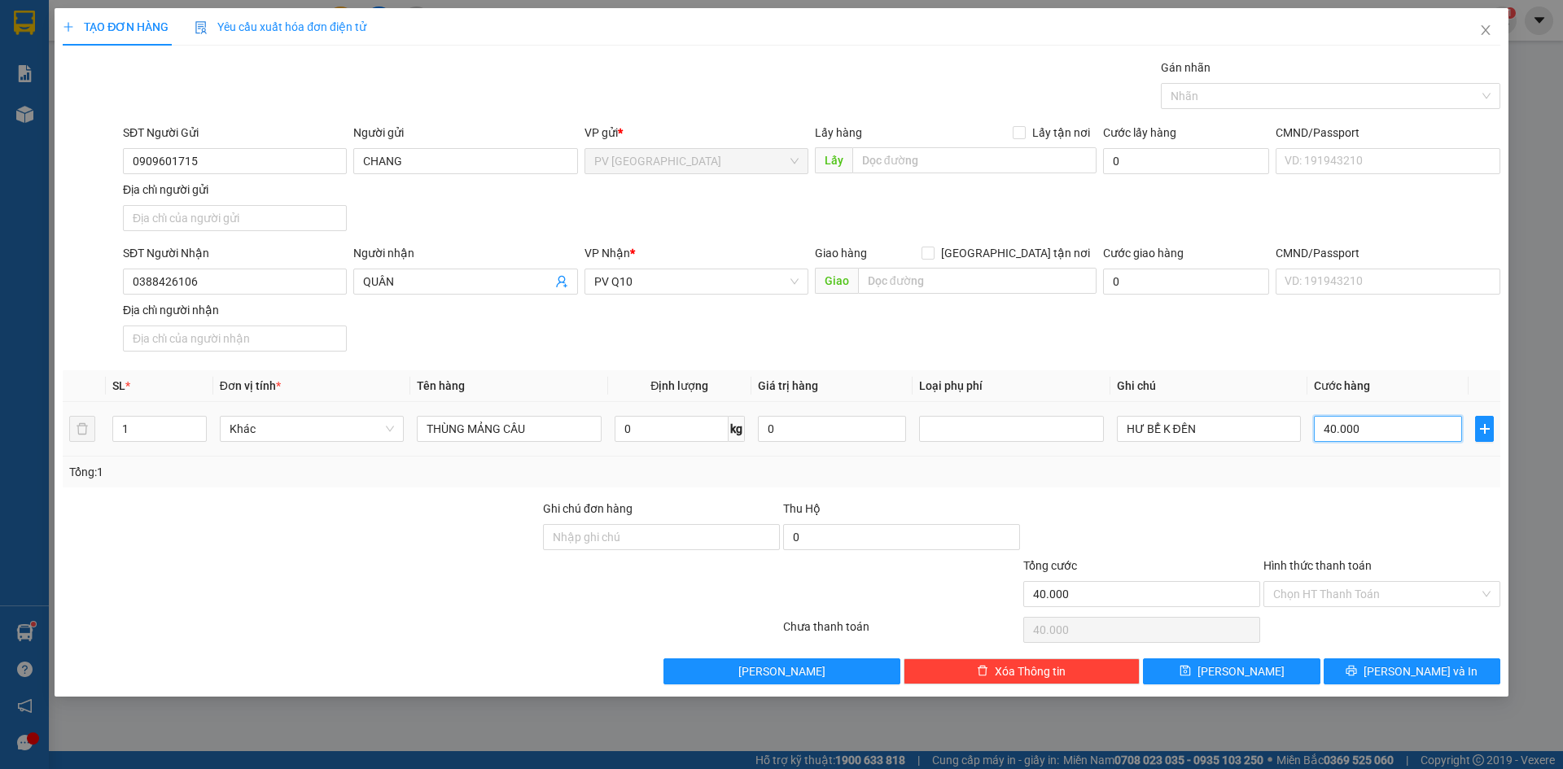
click at [1365, 433] on input "40.000" at bounding box center [1388, 429] width 148 height 26
type input "0"
type input "7"
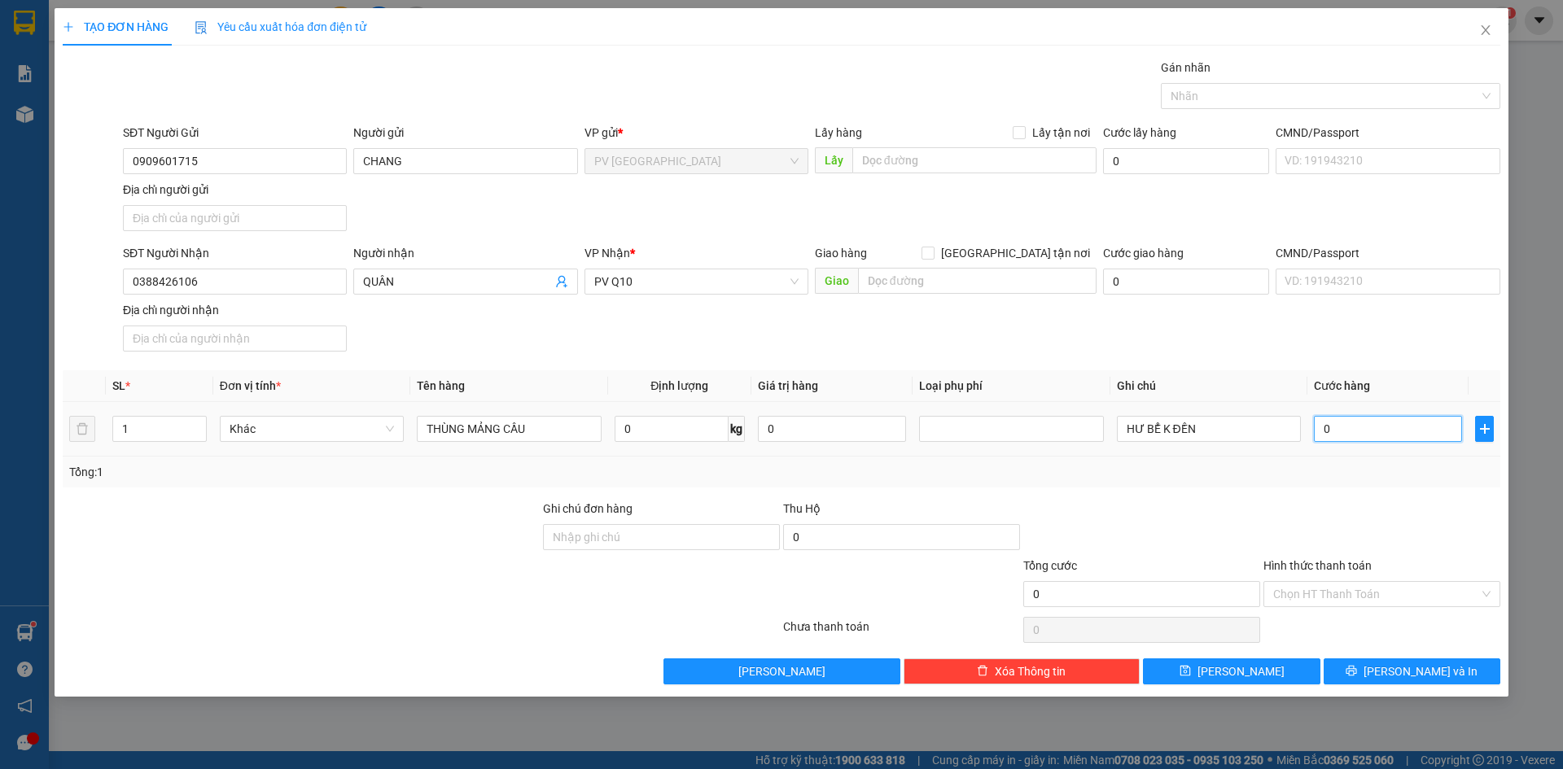
type input "7"
type input "07"
type input "70"
type input "070"
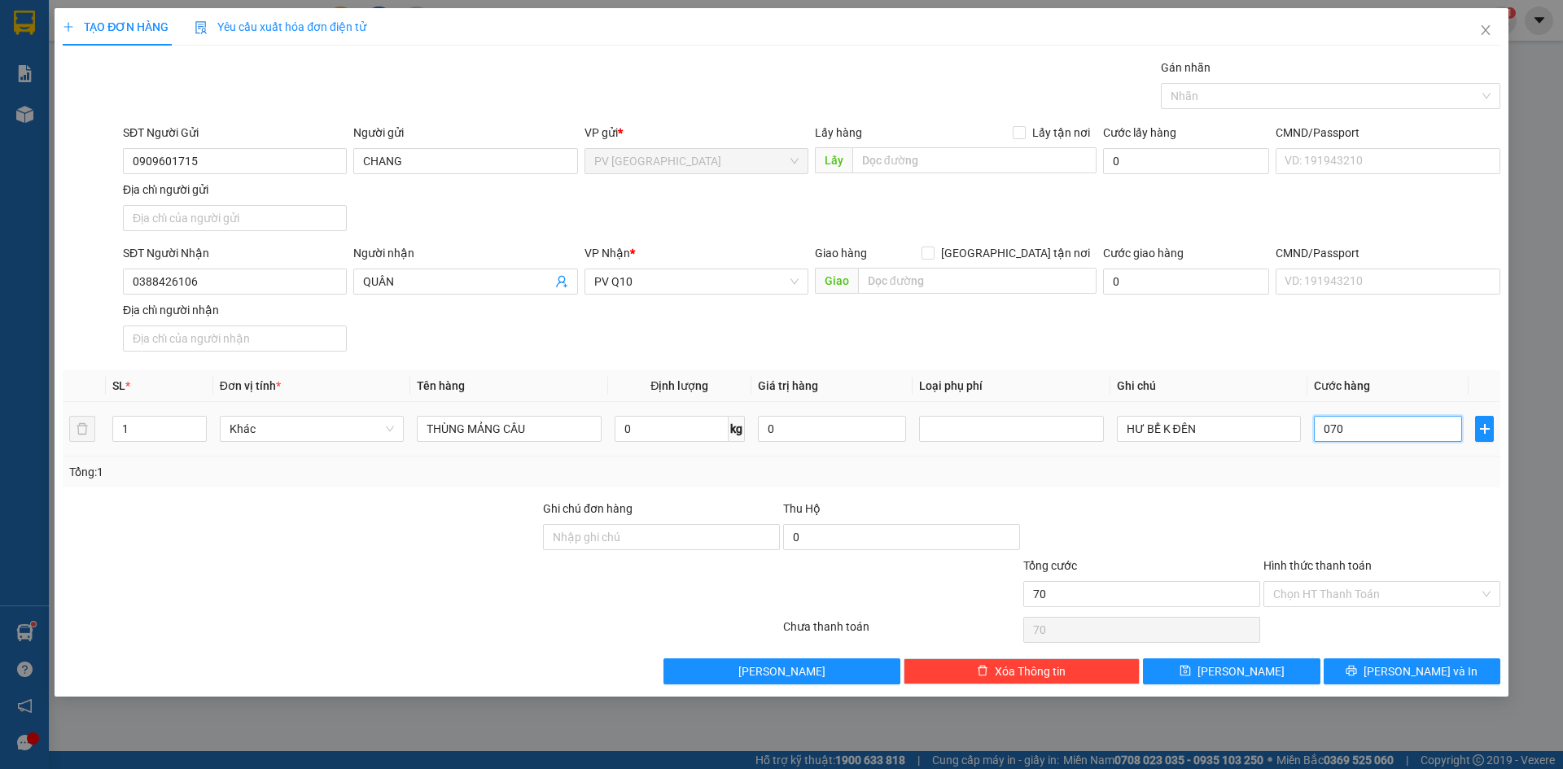
type input "700"
type input "0.700"
type input "7.000"
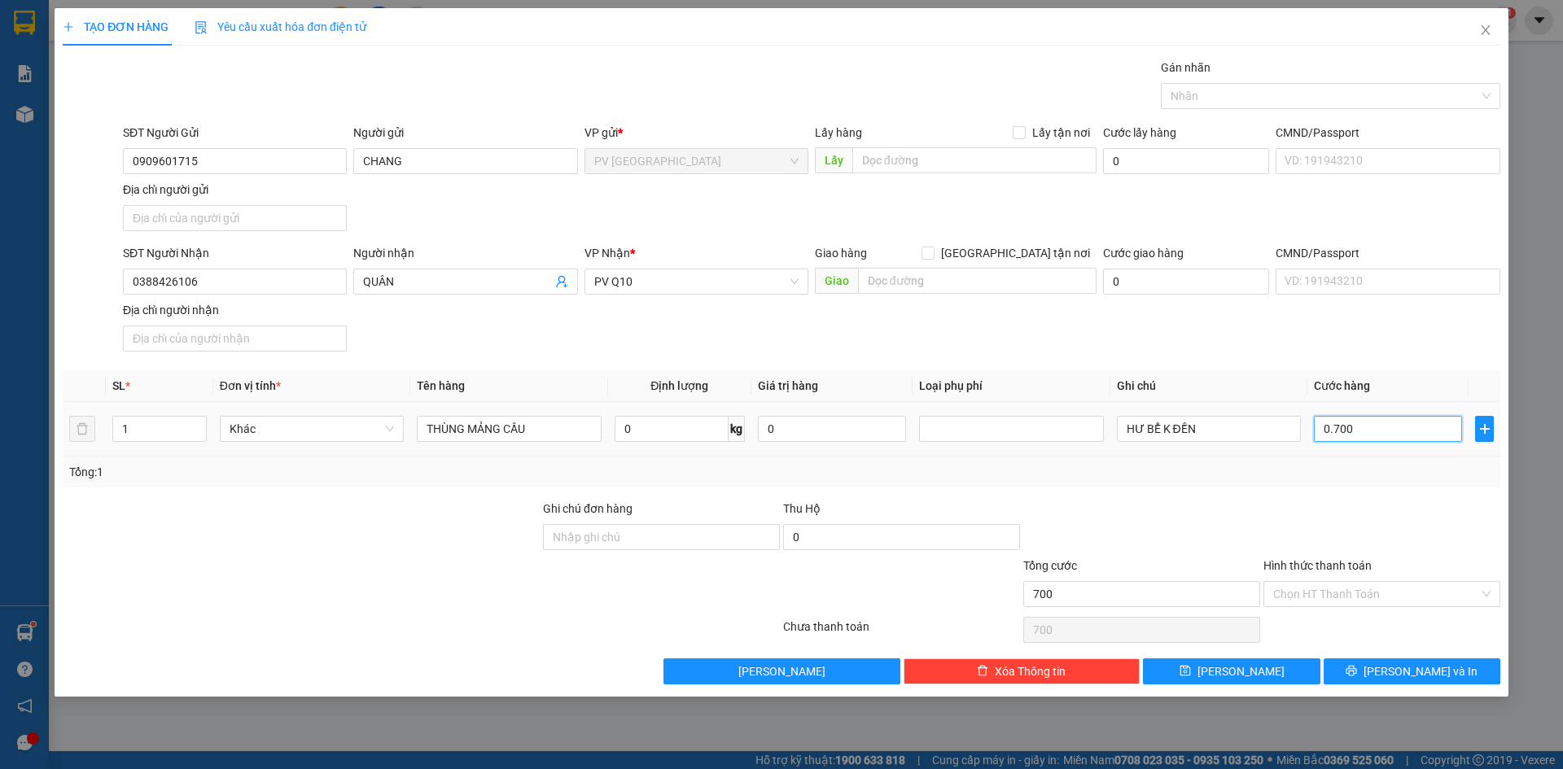
type input "07.000"
type input "70.000"
type input "070.000"
type input "700.000"
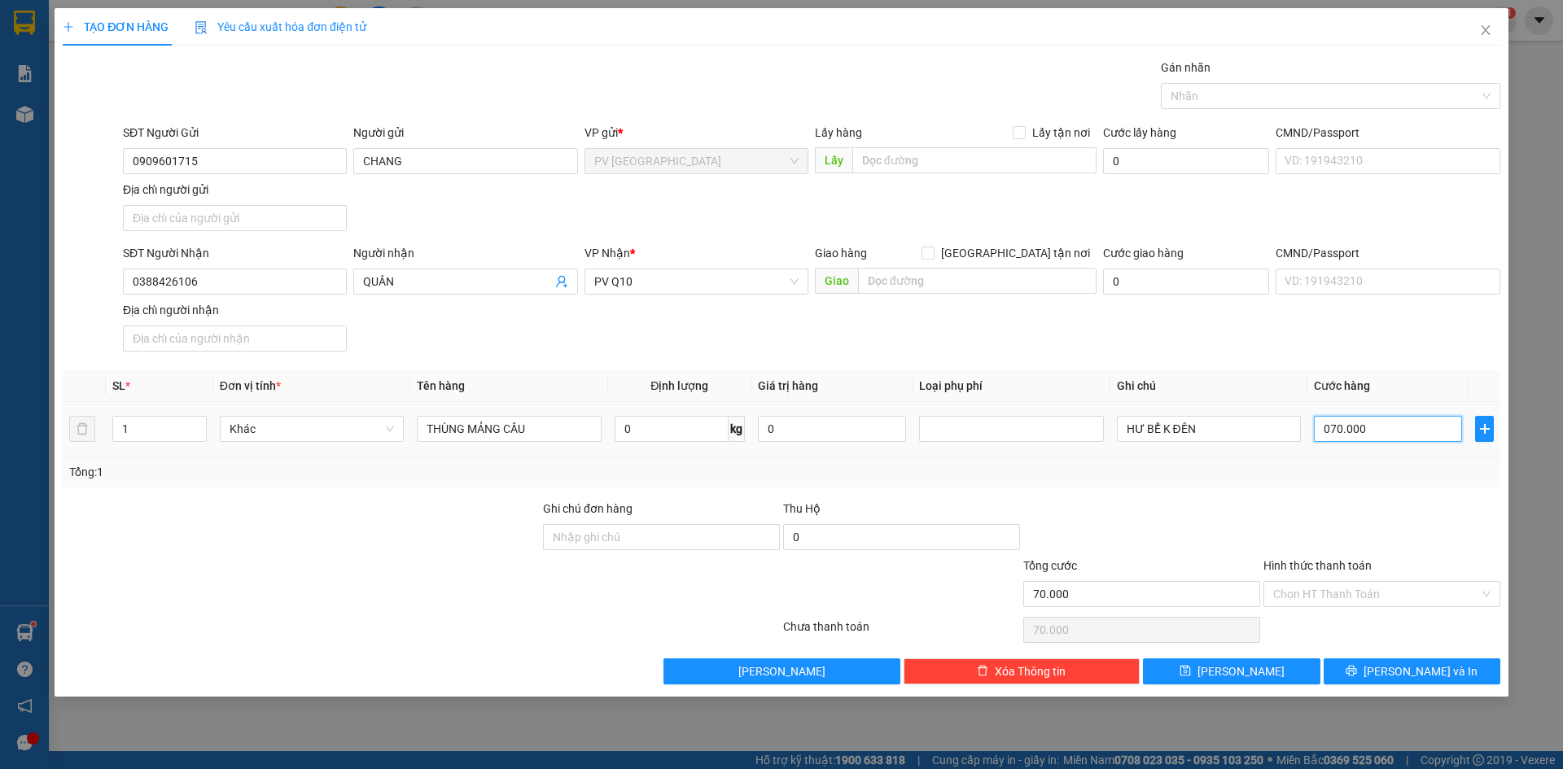
type input "700.000"
type input "0.700.000"
type input "70.000"
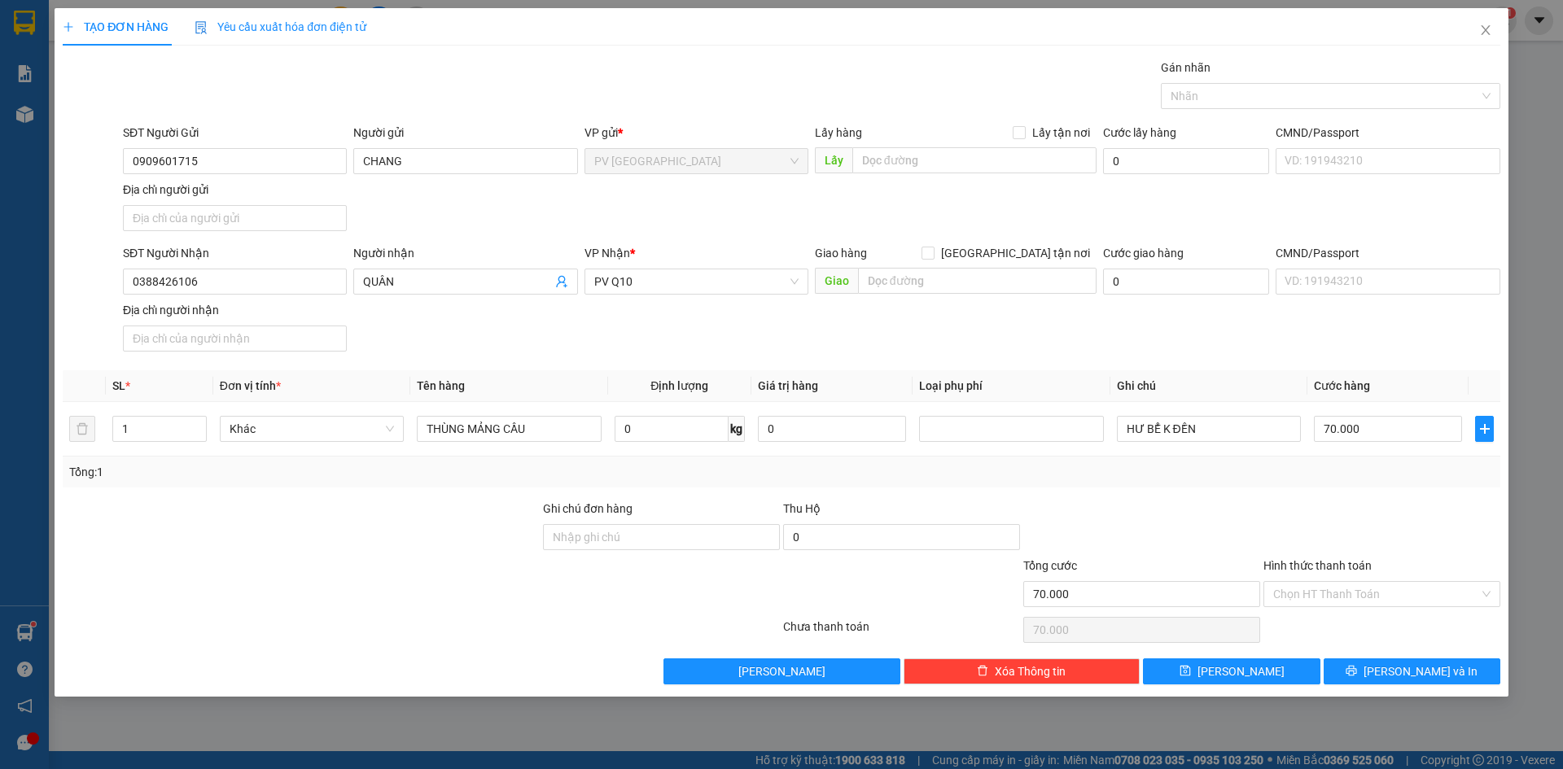
click at [1326, 506] on div at bounding box center [1382, 528] width 240 height 57
click at [1366, 607] on div "Chọn HT Thanh Toán" at bounding box center [1382, 594] width 237 height 26
drag, startPoint x: 1359, startPoint y: 595, endPoint x: 1346, endPoint y: 615, distance: 23.5
click at [1358, 595] on input "Hình thức thanh toán" at bounding box center [1376, 594] width 206 height 24
click at [1345, 620] on div "Tại văn phòng" at bounding box center [1381, 627] width 217 height 18
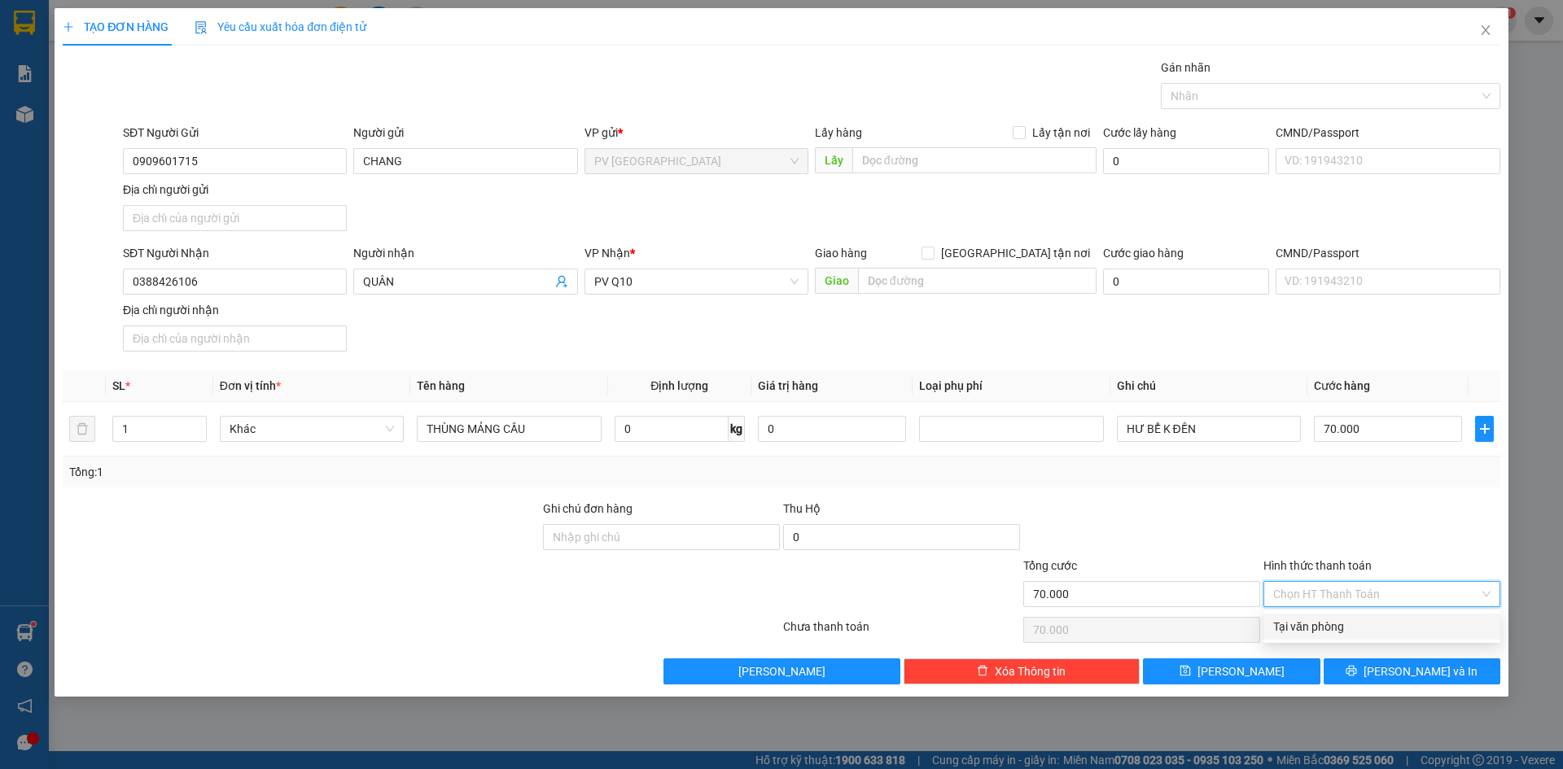
type input "0"
click at [1327, 516] on div at bounding box center [1382, 528] width 240 height 57
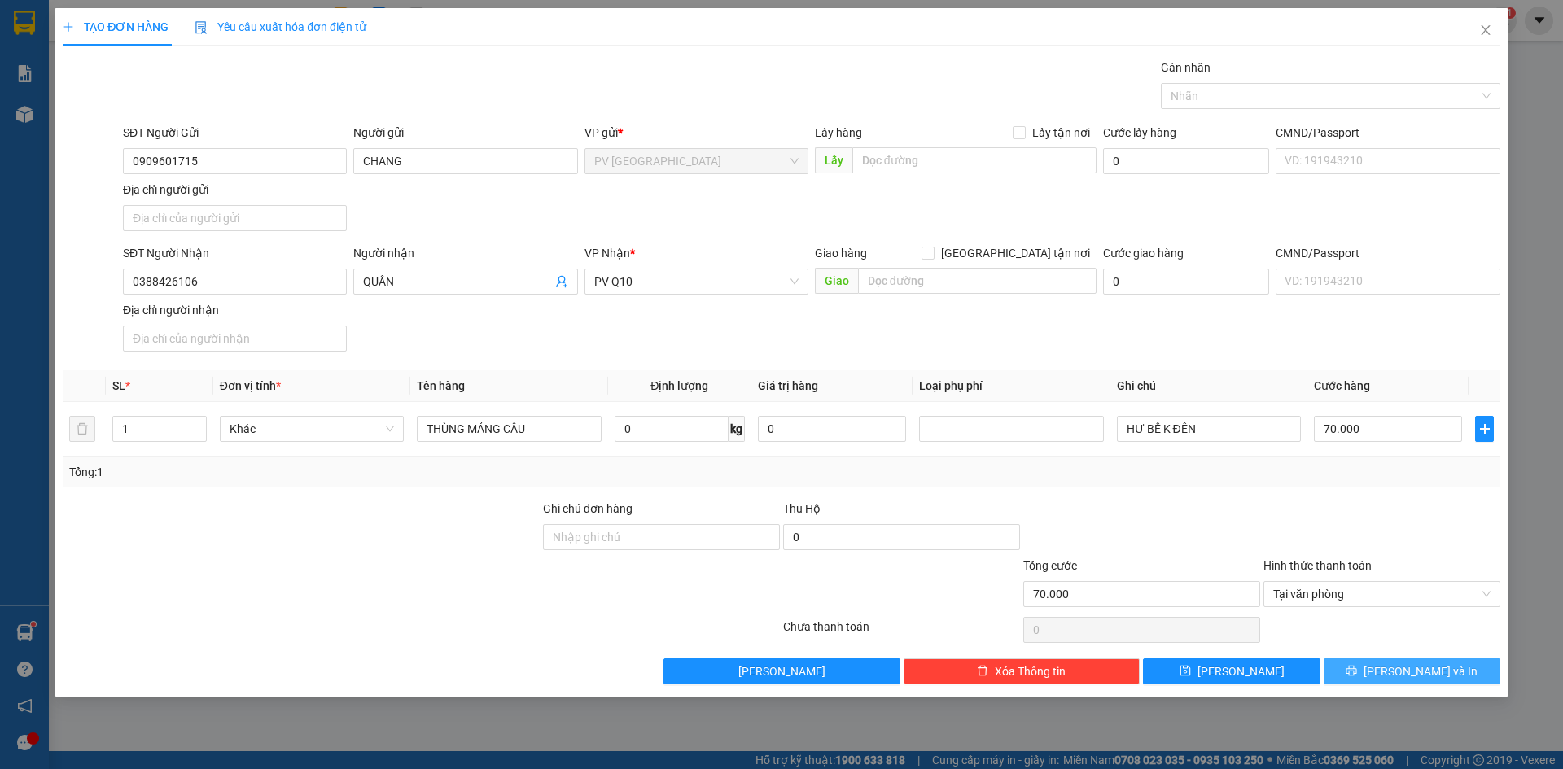
click at [1357, 665] on icon "printer" at bounding box center [1351, 670] width 11 height 11
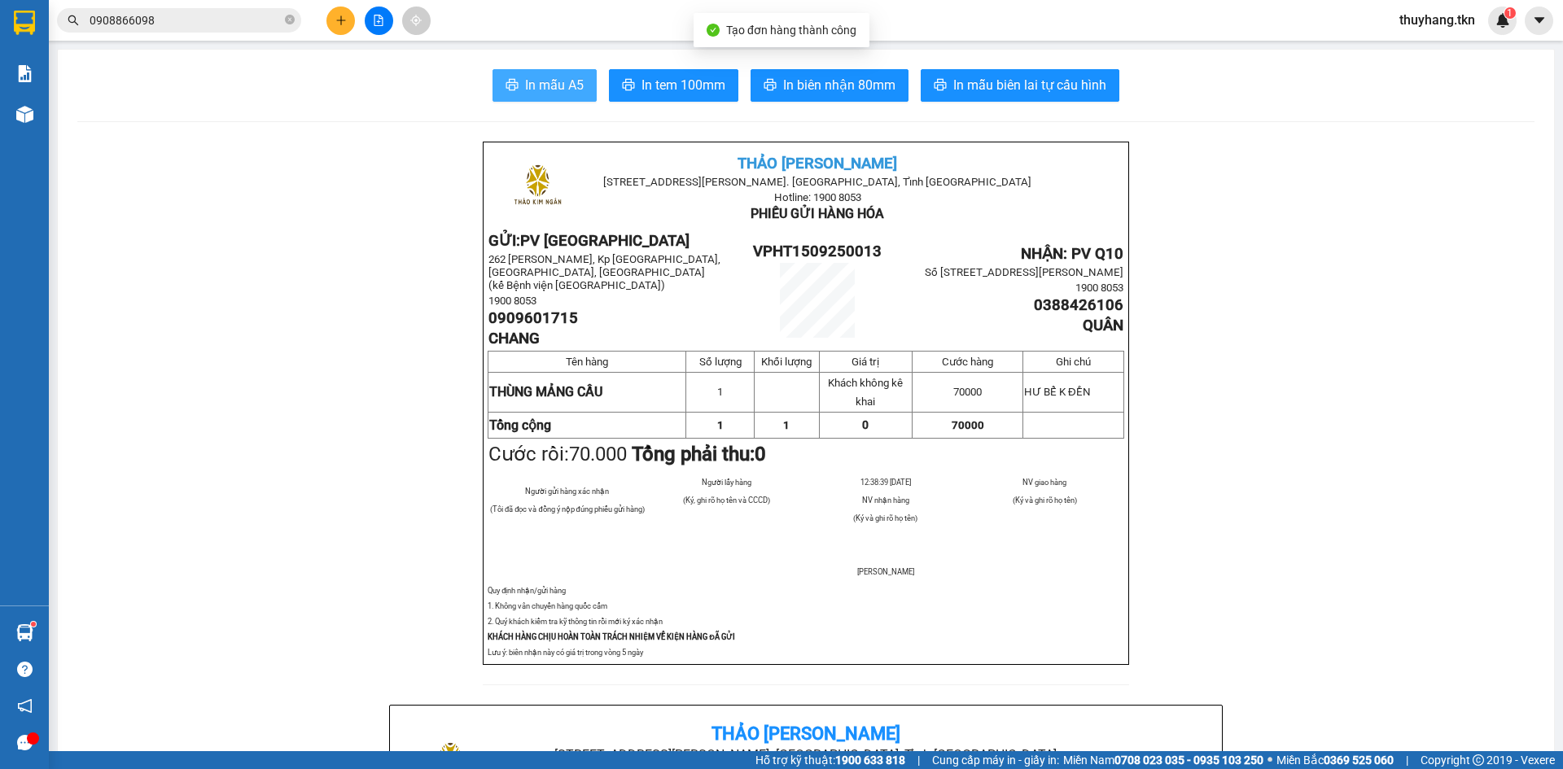
click at [525, 90] on span "In mẫu A5" at bounding box center [554, 85] width 59 height 20
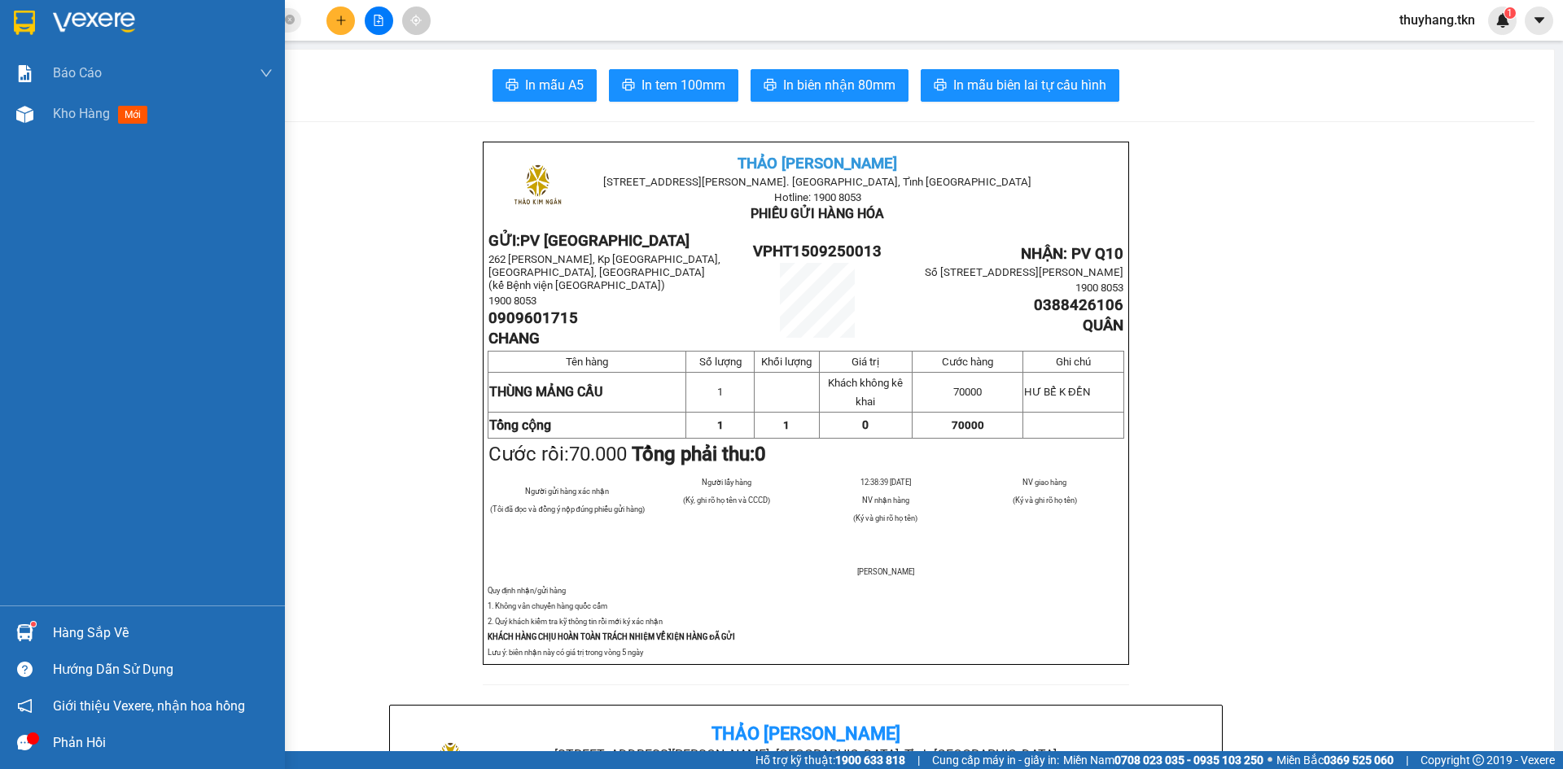
drag, startPoint x: 57, startPoint y: 111, endPoint x: 17, endPoint y: 166, distance: 68.2
click at [56, 110] on span "Kho hàng" at bounding box center [81, 113] width 57 height 15
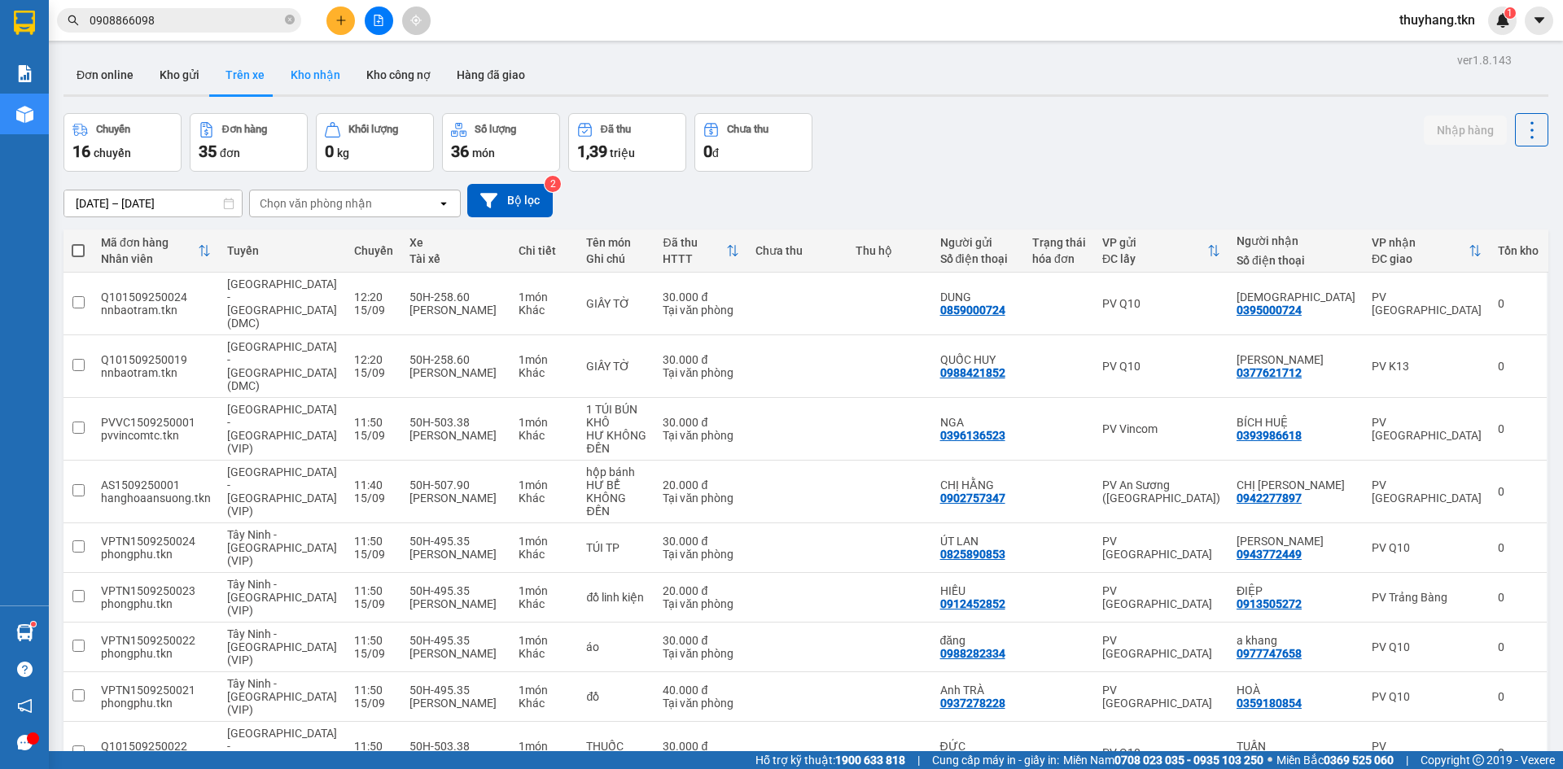
click at [304, 72] on button "Kho nhận" at bounding box center [316, 74] width 76 height 39
type input "[DATE] – [DATE]"
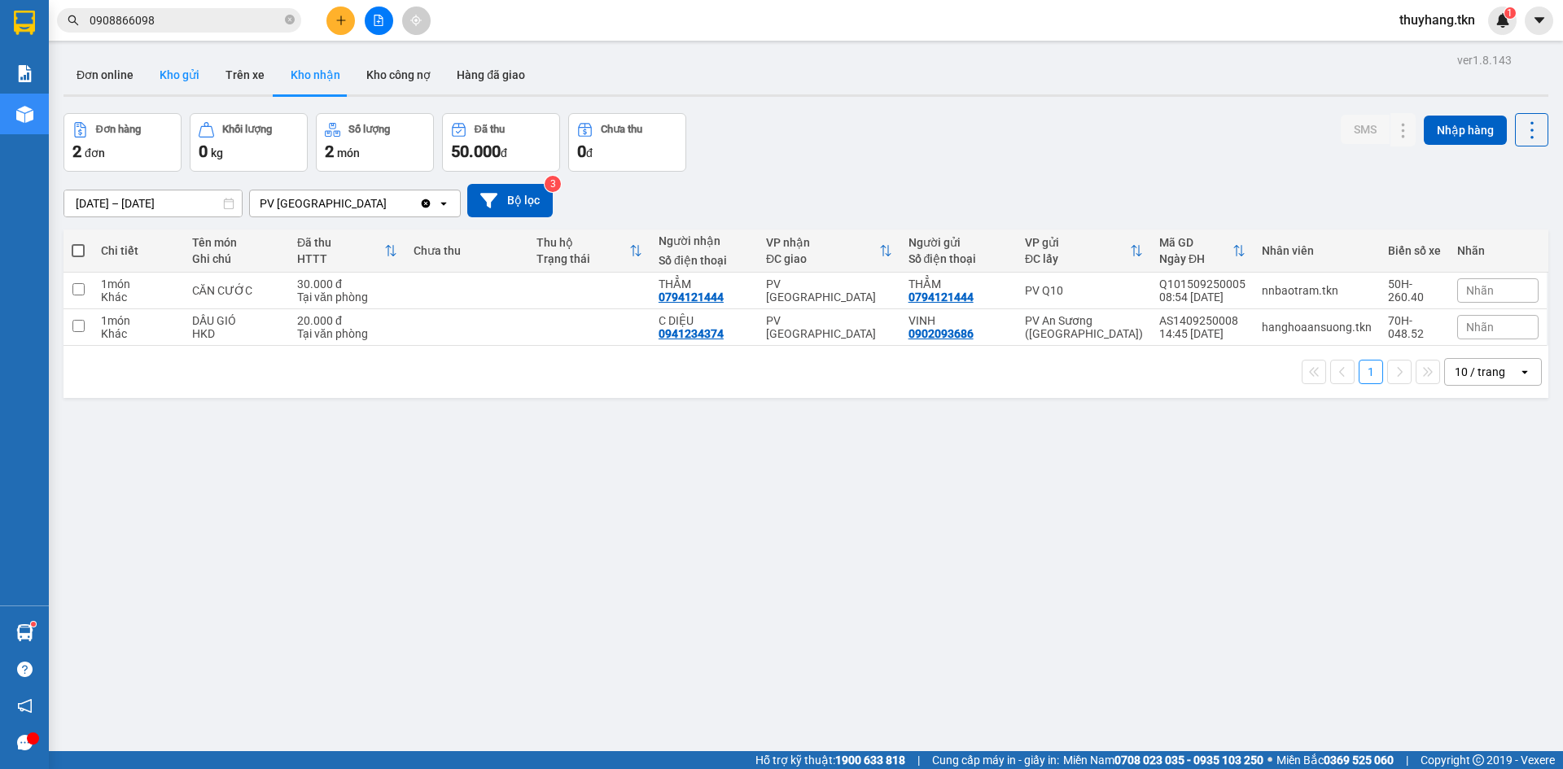
click at [170, 68] on button "Kho gửi" at bounding box center [180, 74] width 66 height 39
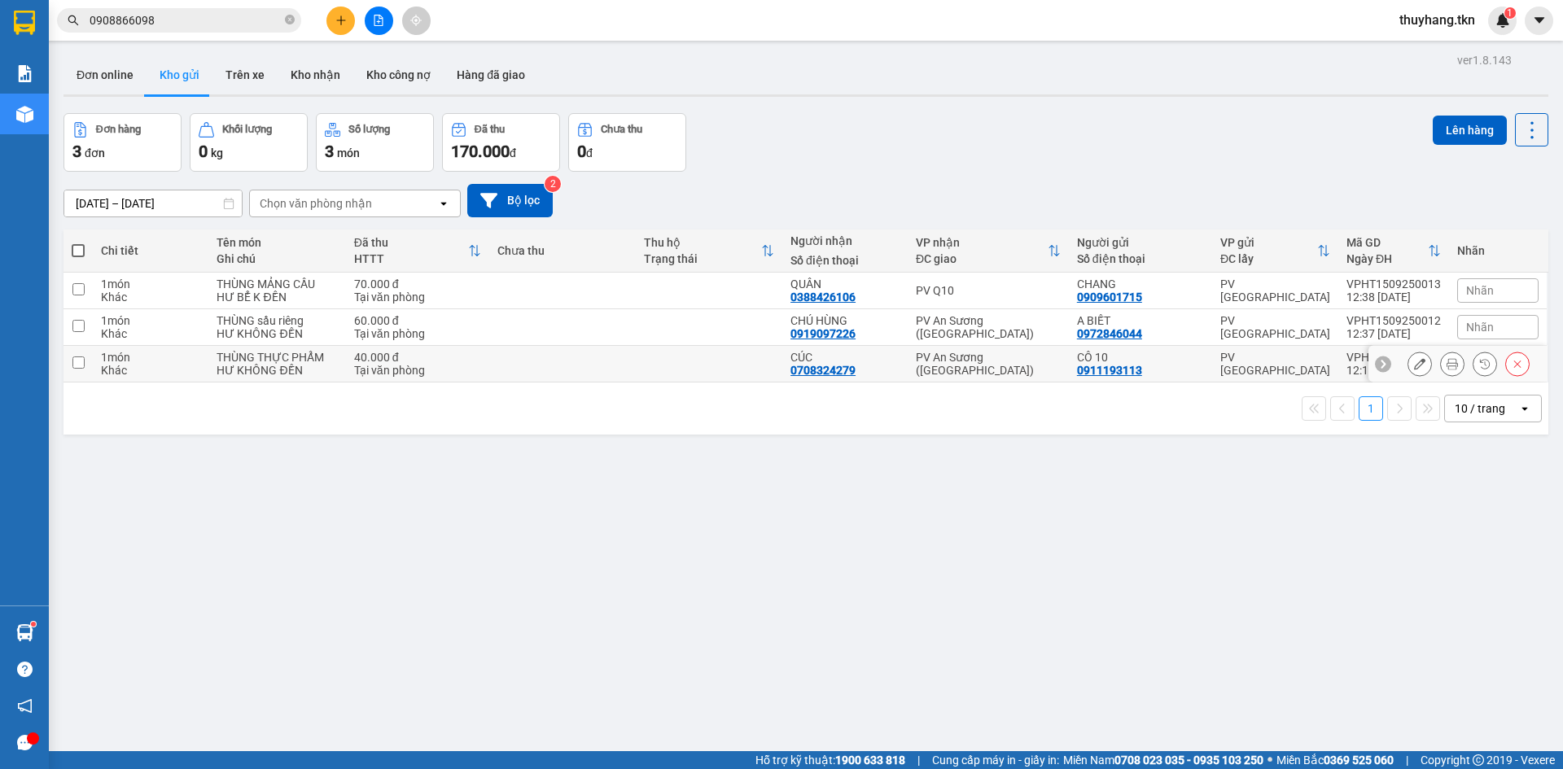
click at [328, 364] on div "HƯ KHÔNG ĐỀN" at bounding box center [277, 370] width 121 height 13
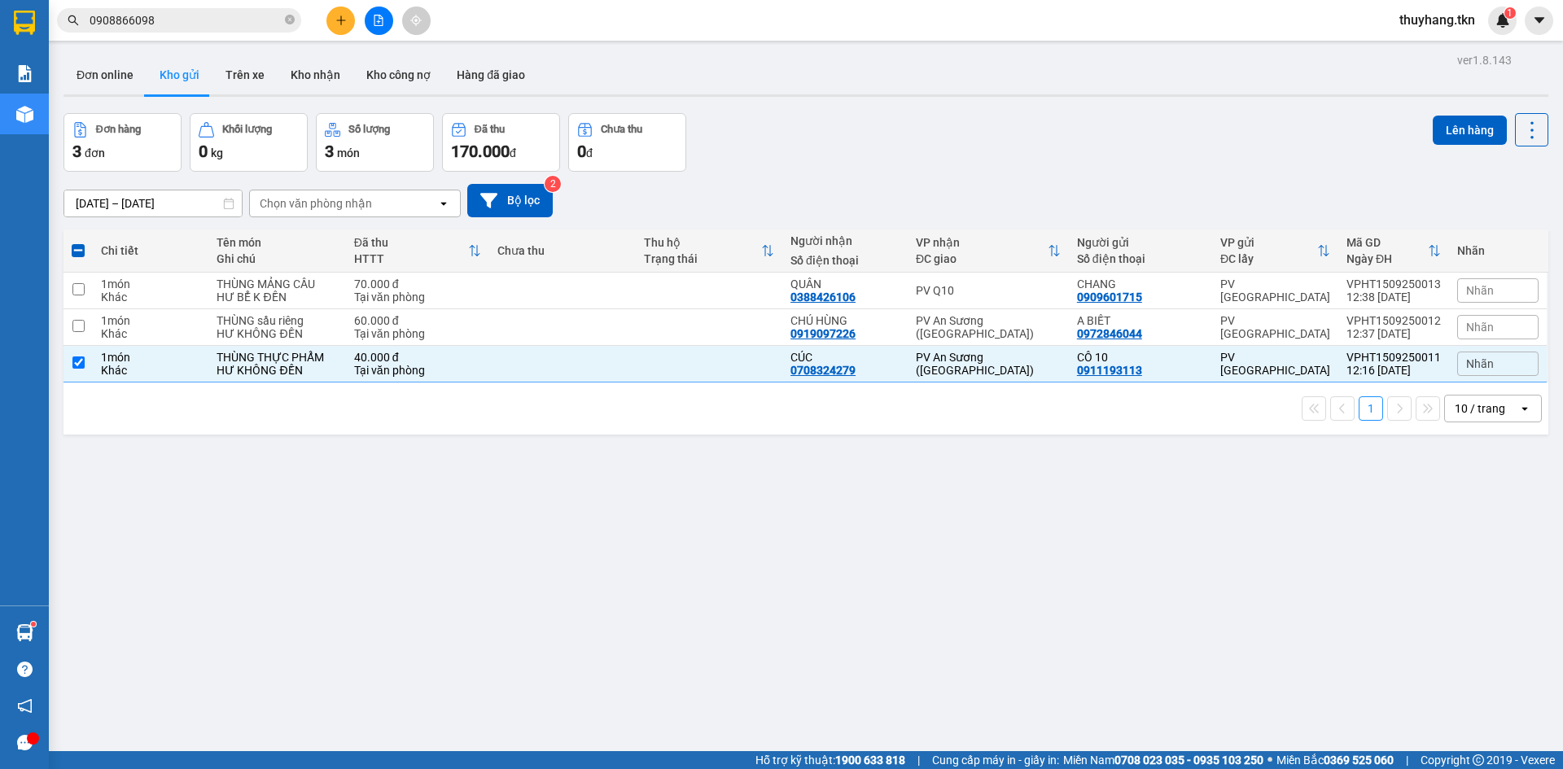
click at [773, 590] on div "ver 1.8.143 Đơn online Kho gửi Trên xe Kho nhận Kho công nợ Hàng đã giao Đơn hà…" at bounding box center [806, 433] width 1498 height 769
click at [633, 350] on td at bounding box center [562, 364] width 147 height 37
checkbox input "false"
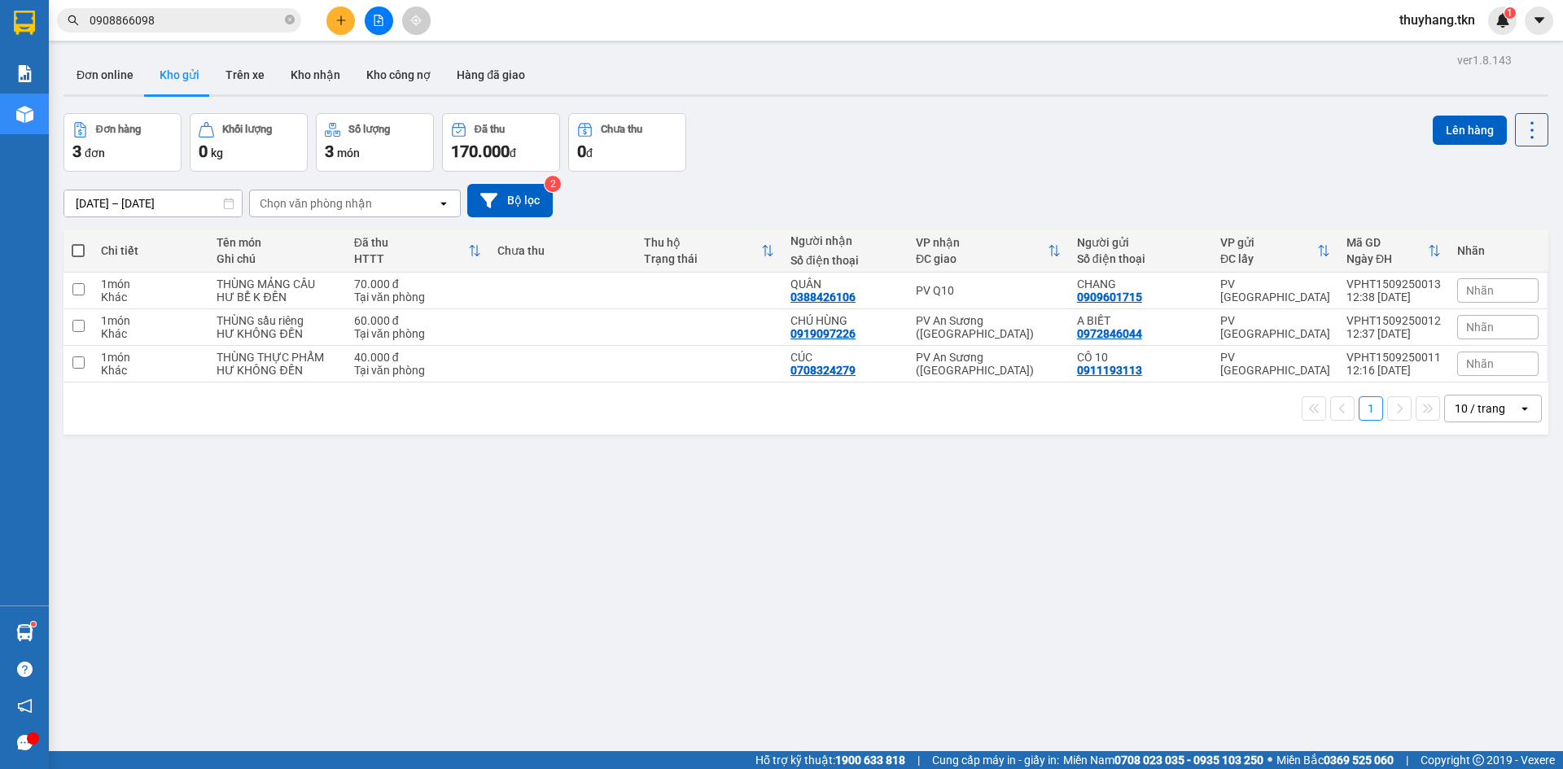
click at [1484, 371] on div "Nhãn" at bounding box center [1497, 364] width 81 height 24
click at [1247, 316] on div "THỰC PHẨM" at bounding box center [1248, 312] width 68 height 21
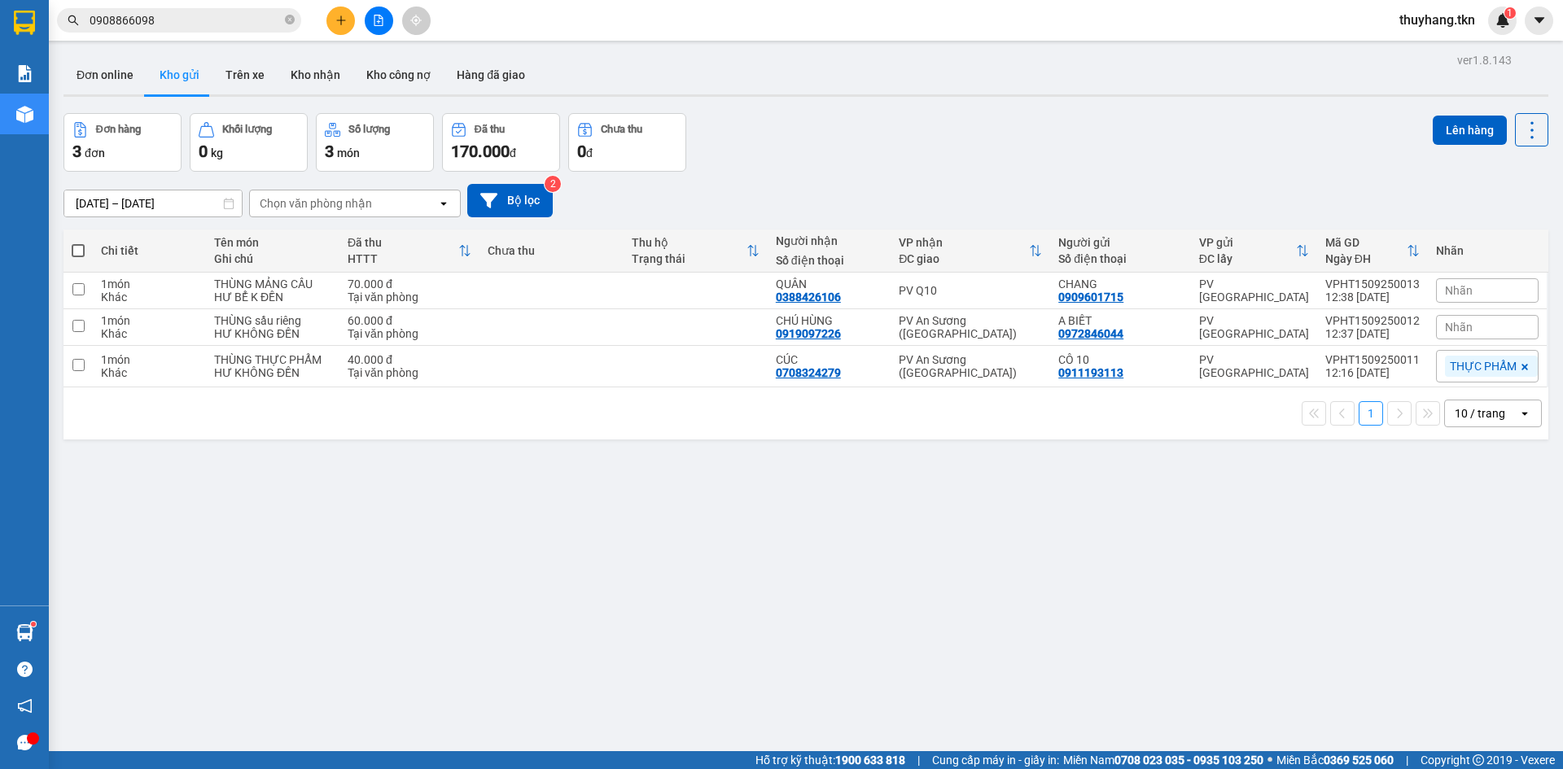
click at [1423, 511] on div "ver 1.8.143 Đơn online Kho gửi Trên xe Kho nhận Kho công nợ Hàng đã giao Đơn hà…" at bounding box center [806, 433] width 1498 height 769
click at [1473, 327] on div "Nhãn" at bounding box center [1487, 327] width 103 height 24
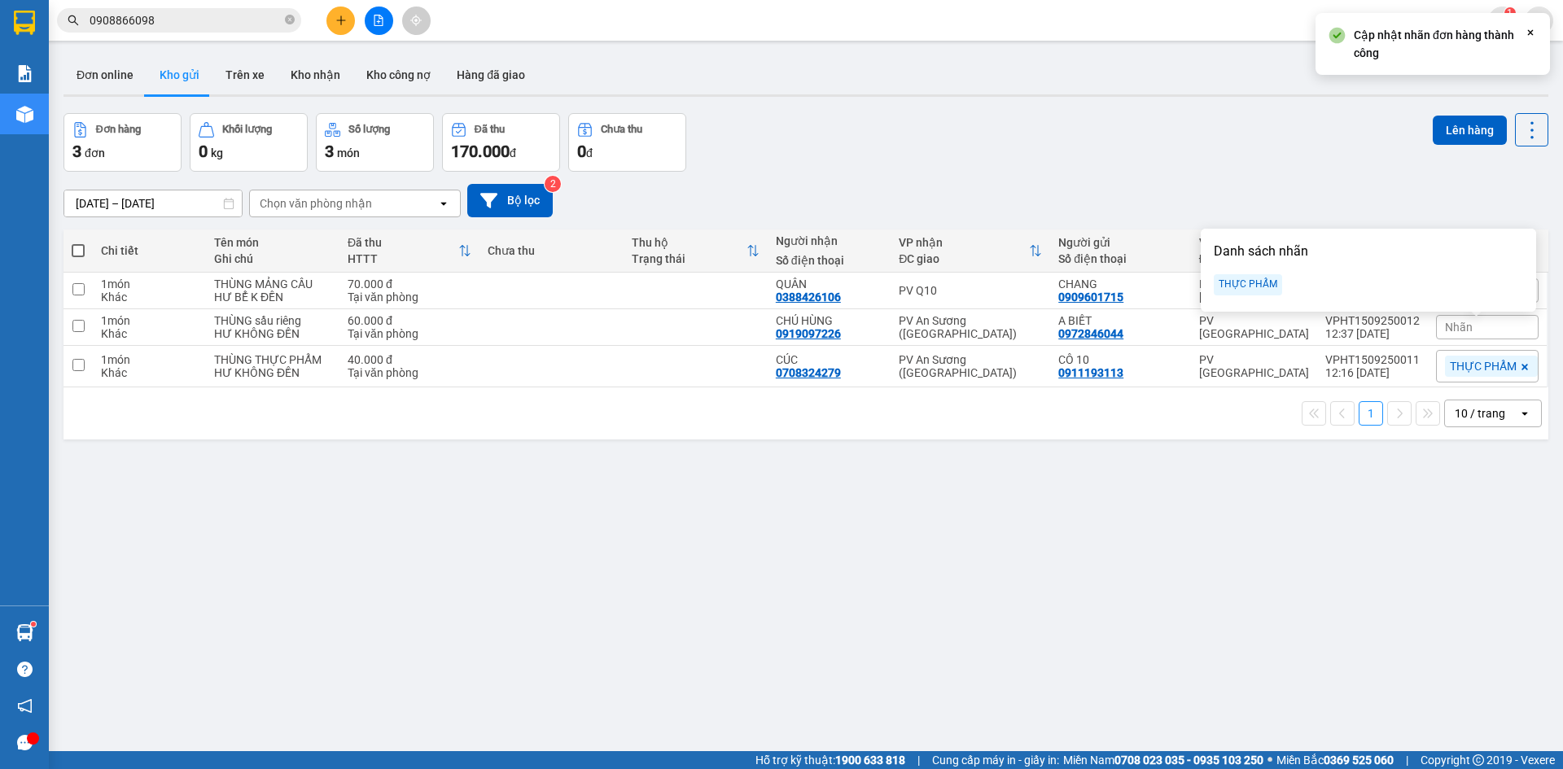
click at [1260, 290] on div "THỰC PHẨM" at bounding box center [1248, 284] width 68 height 21
drag, startPoint x: 1309, startPoint y: 538, endPoint x: 1395, endPoint y: 405, distance: 158.6
click at [1310, 538] on div "ver 1.8.143 Đơn online Kho gửi Trên xe Kho nhận Kho công nợ Hàng đã giao Đơn hà…" at bounding box center [806, 433] width 1498 height 769
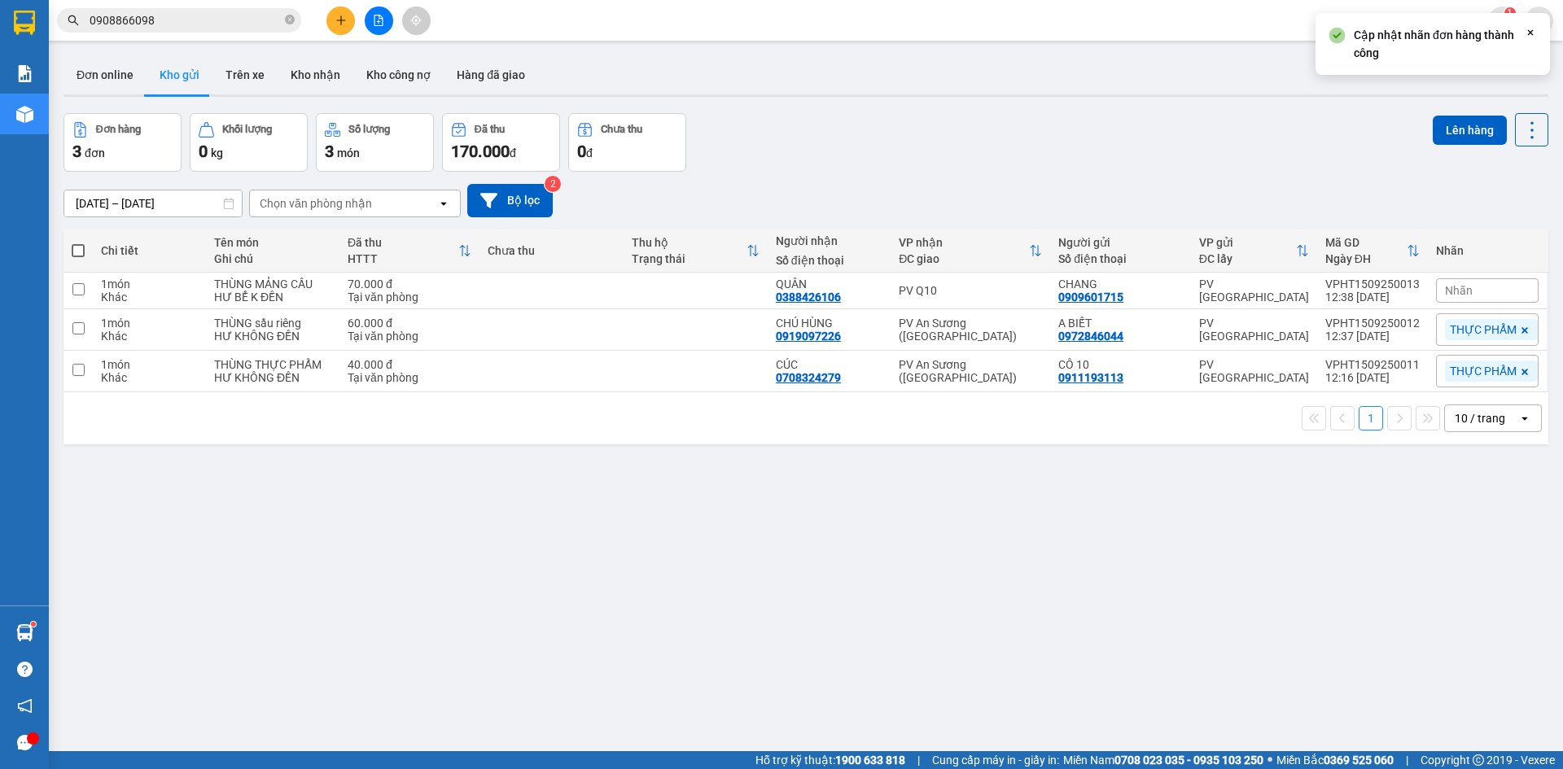
click at [1453, 293] on span "Nhãn" at bounding box center [1459, 290] width 28 height 13
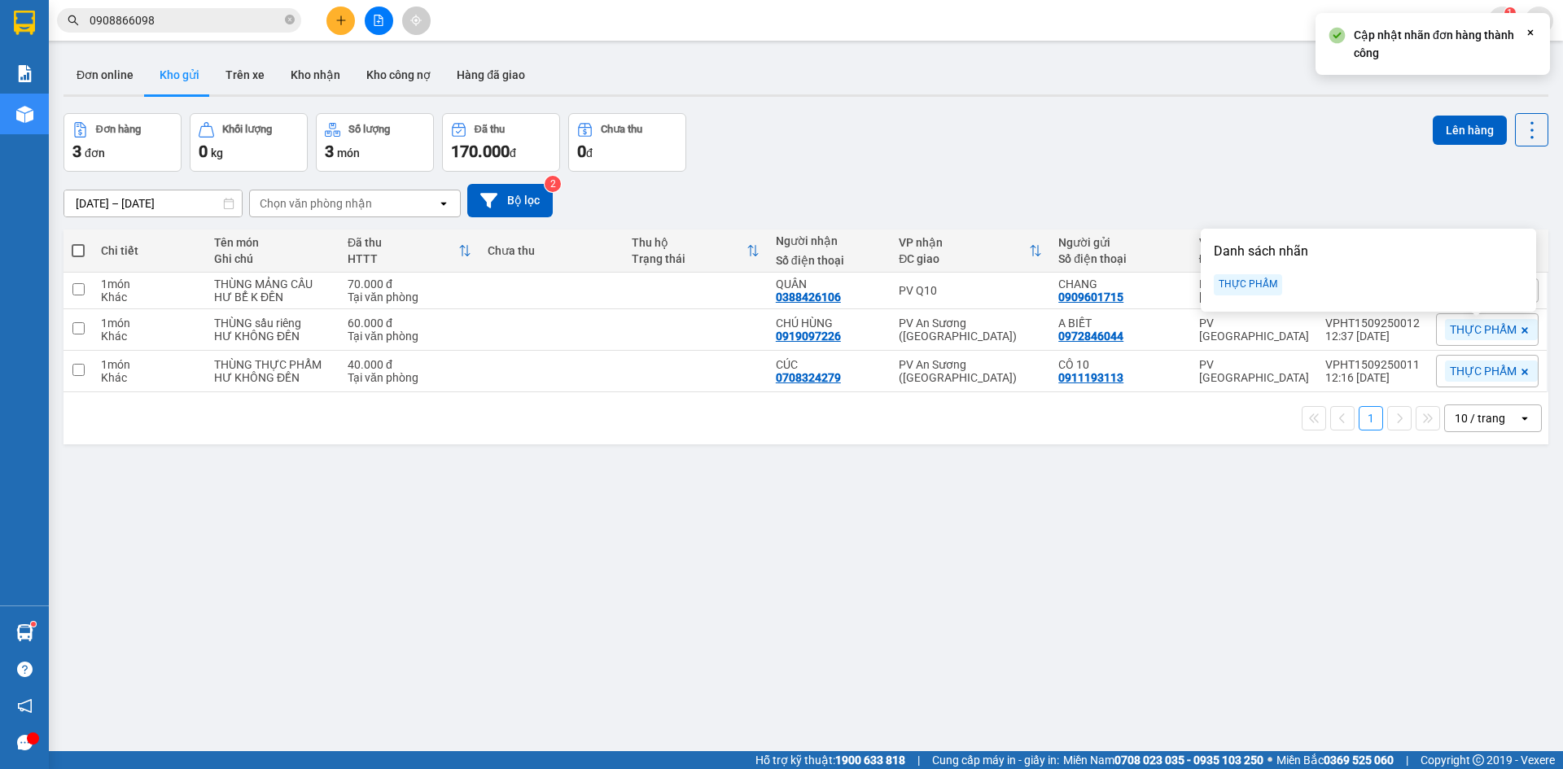
drag, startPoint x: 1258, startPoint y: 287, endPoint x: 1220, endPoint y: 418, distance: 135.8
click at [1255, 291] on div "THỰC PHẨM" at bounding box center [1248, 284] width 68 height 21
click at [1203, 449] on div "ver 1.8.143 Đơn online Kho gửi Trên xe Kho nhận Kho công nợ Hàng đã giao Đơn hà…" at bounding box center [806, 433] width 1498 height 769
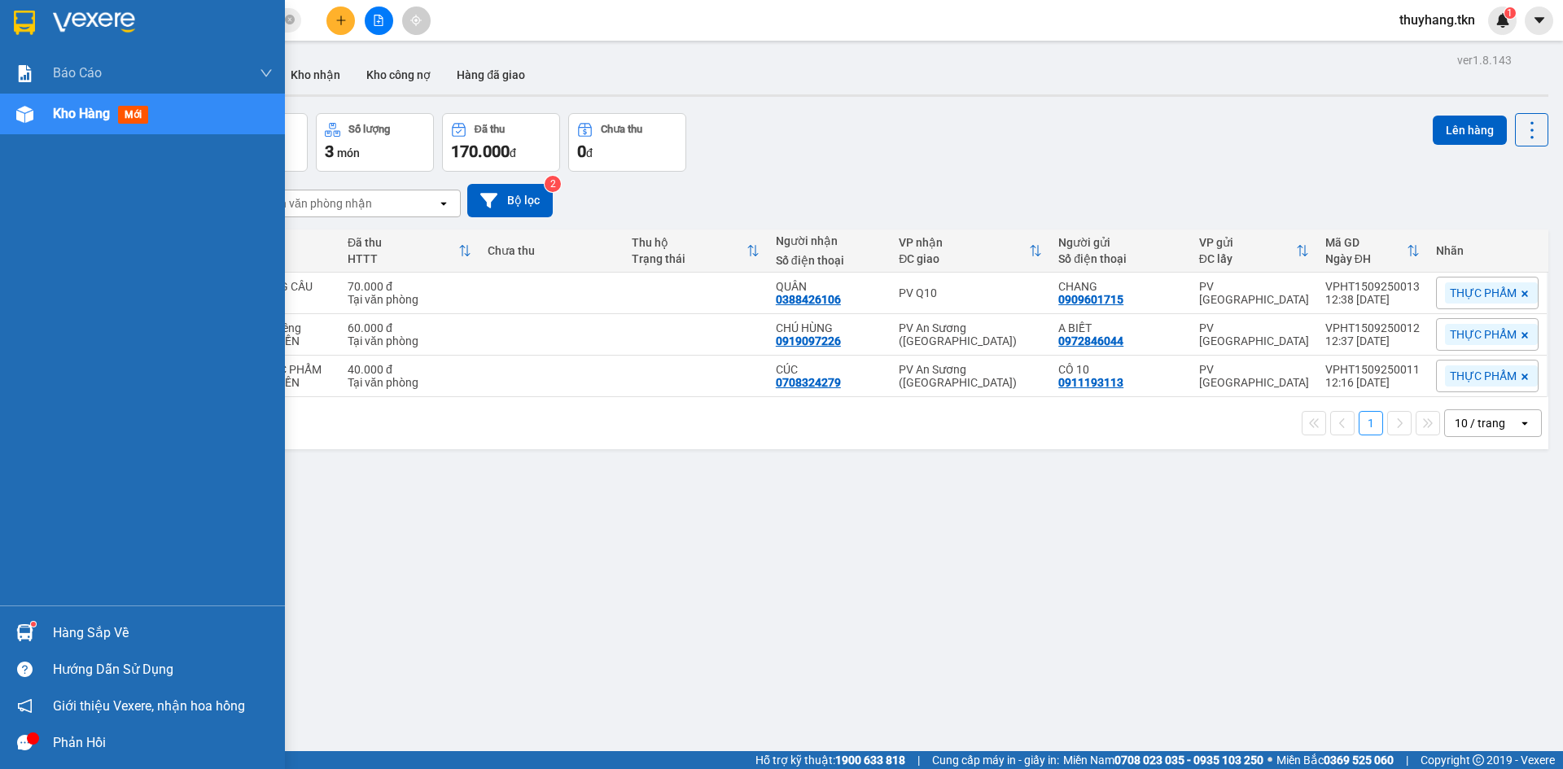
click at [32, 633] on img at bounding box center [24, 633] width 17 height 17
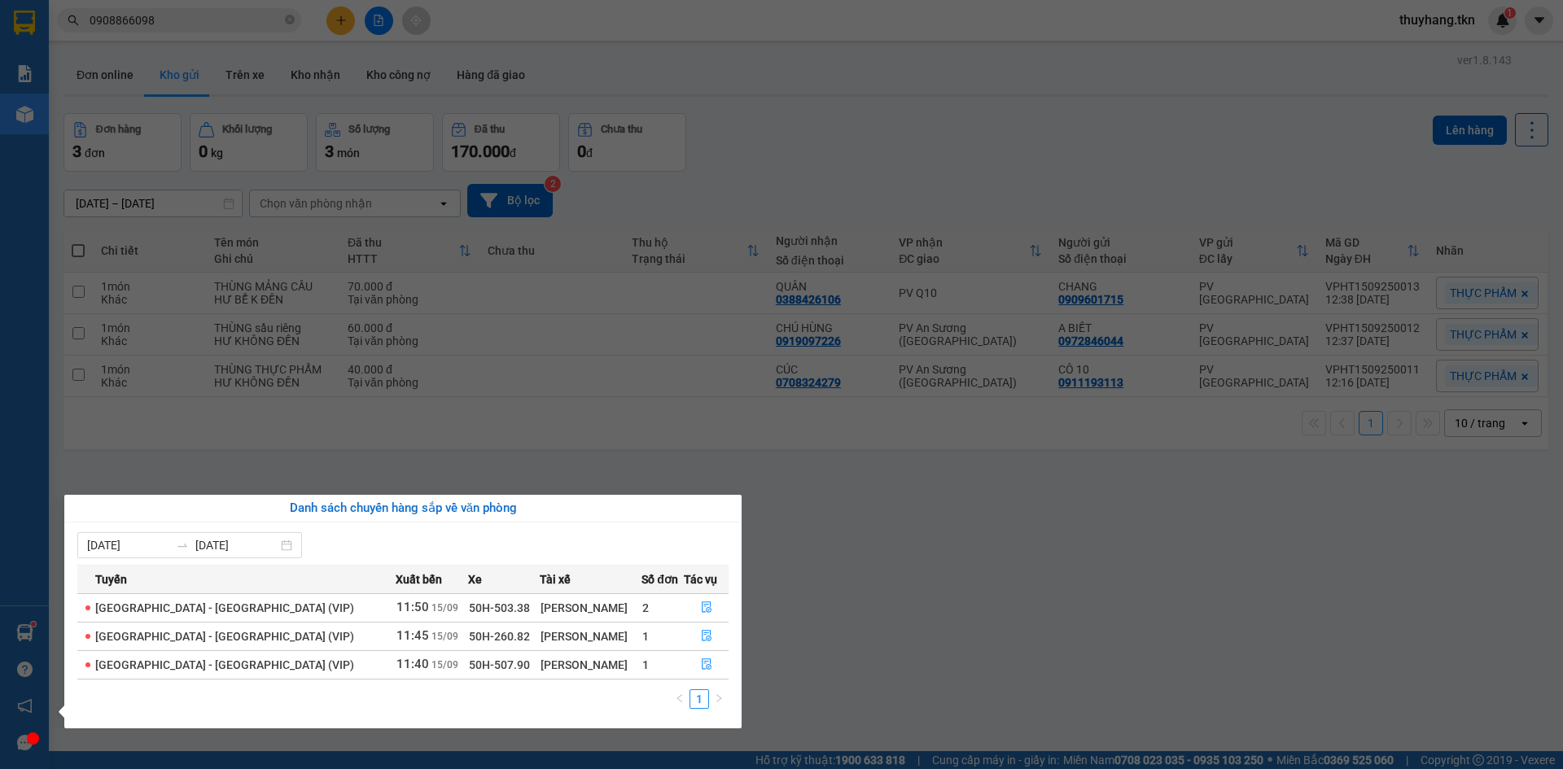
click at [736, 118] on section "Kết quả tìm kiếm ( 35 ) Bộ lọc Mã ĐH Trạng thái Món hàng Thu hộ Tổng cước Chưa …" at bounding box center [781, 384] width 1563 height 769
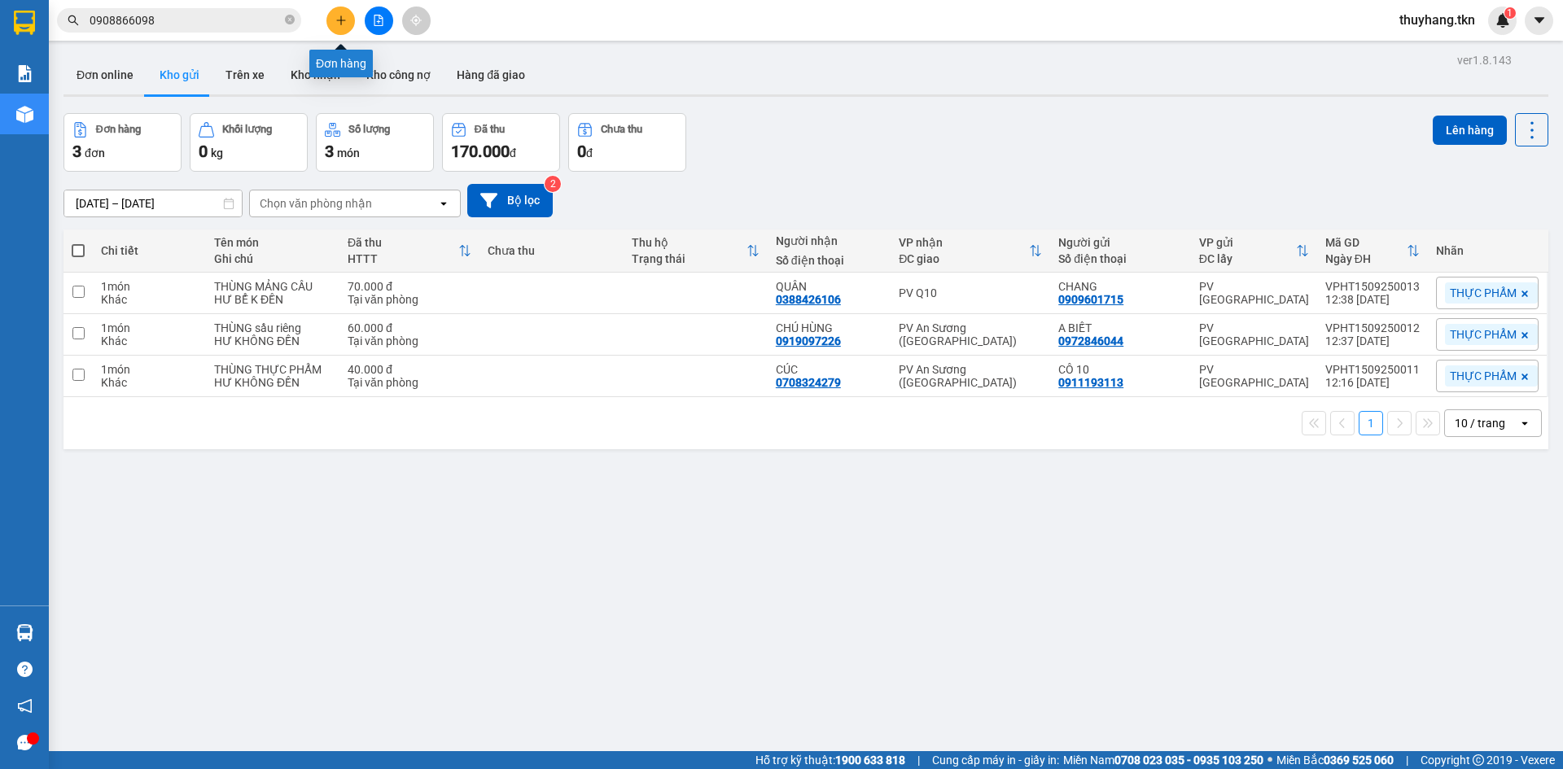
click at [348, 22] on button at bounding box center [341, 21] width 28 height 28
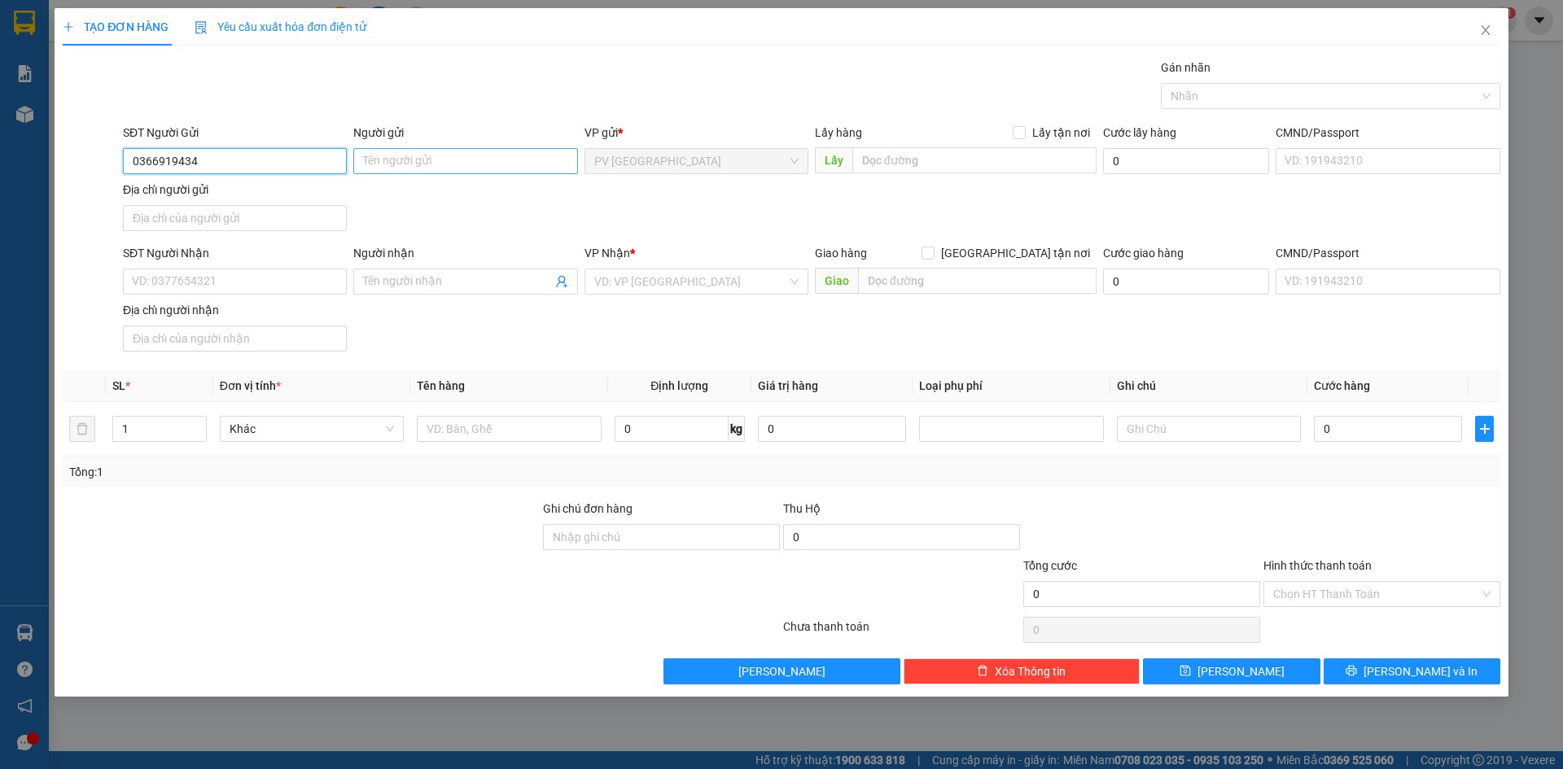
type input "0366919434"
click at [400, 164] on input "Người gửi" at bounding box center [465, 161] width 224 height 26
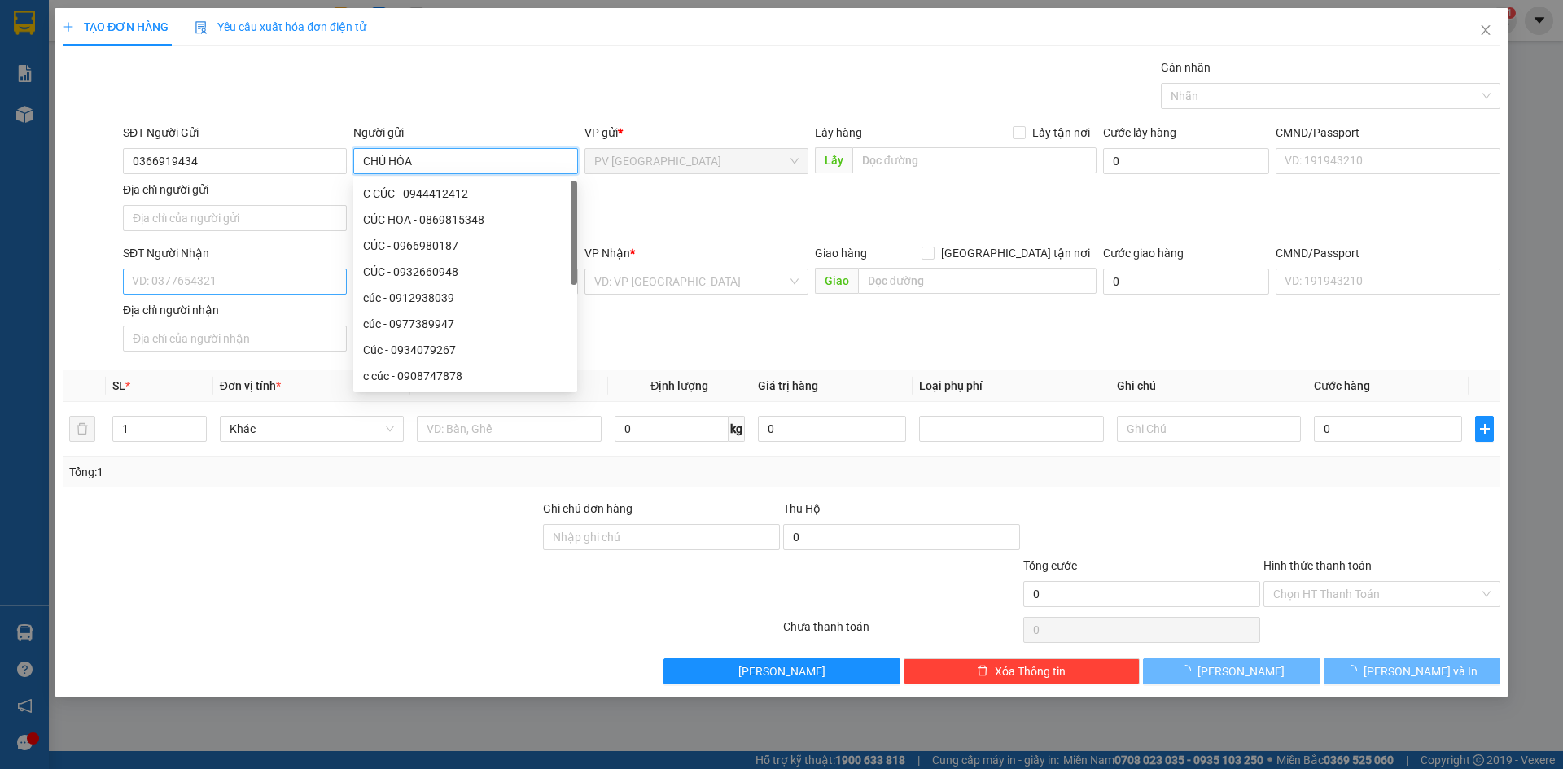
type input "CHÚ HÒA"
click at [234, 287] on input "SĐT Người Nhận" at bounding box center [235, 282] width 224 height 26
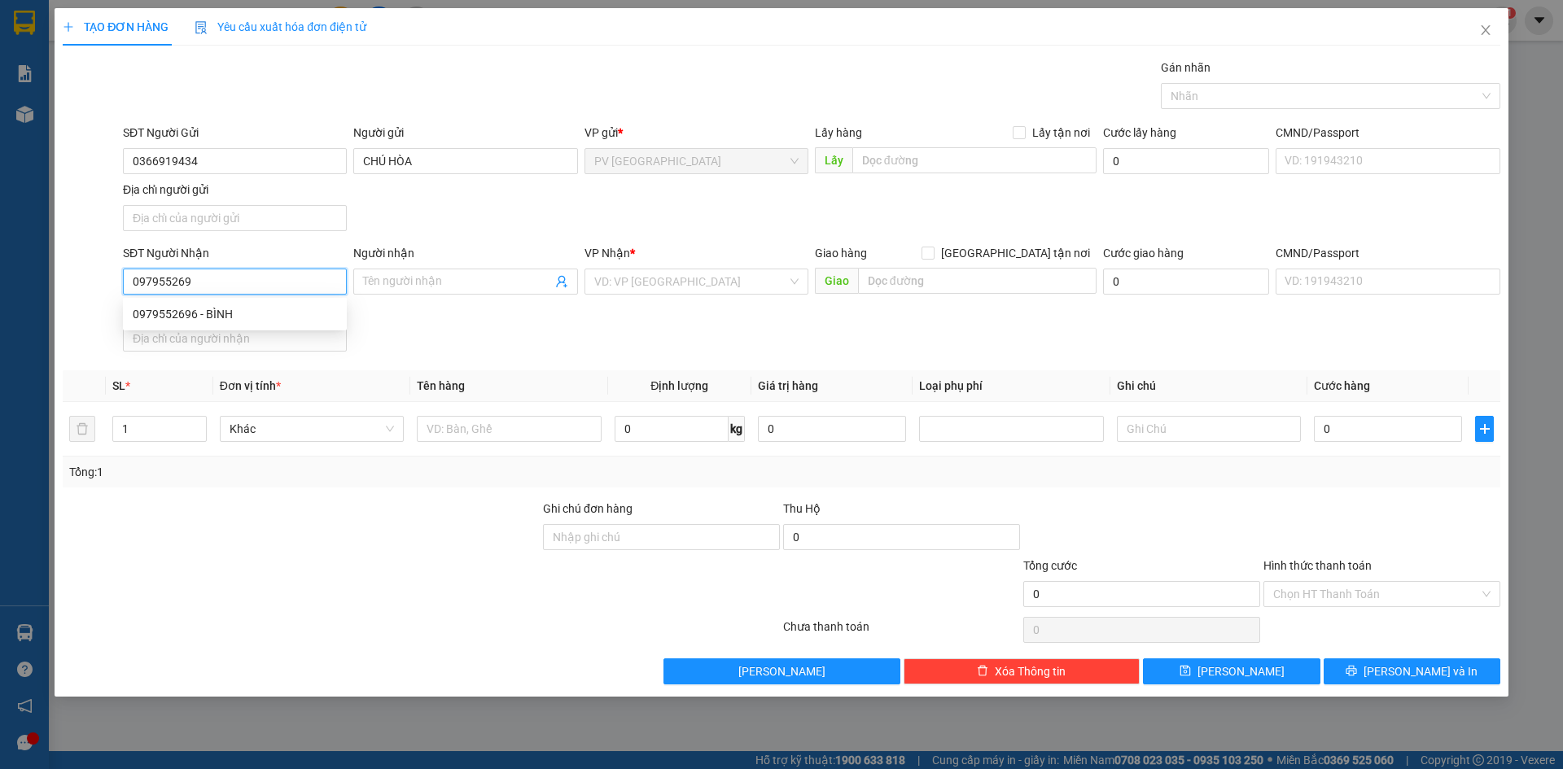
type input "0979552696"
click at [306, 317] on div "0979552696 - BÌNH" at bounding box center [235, 314] width 204 height 18
type input "BÌNH"
type input "20.000"
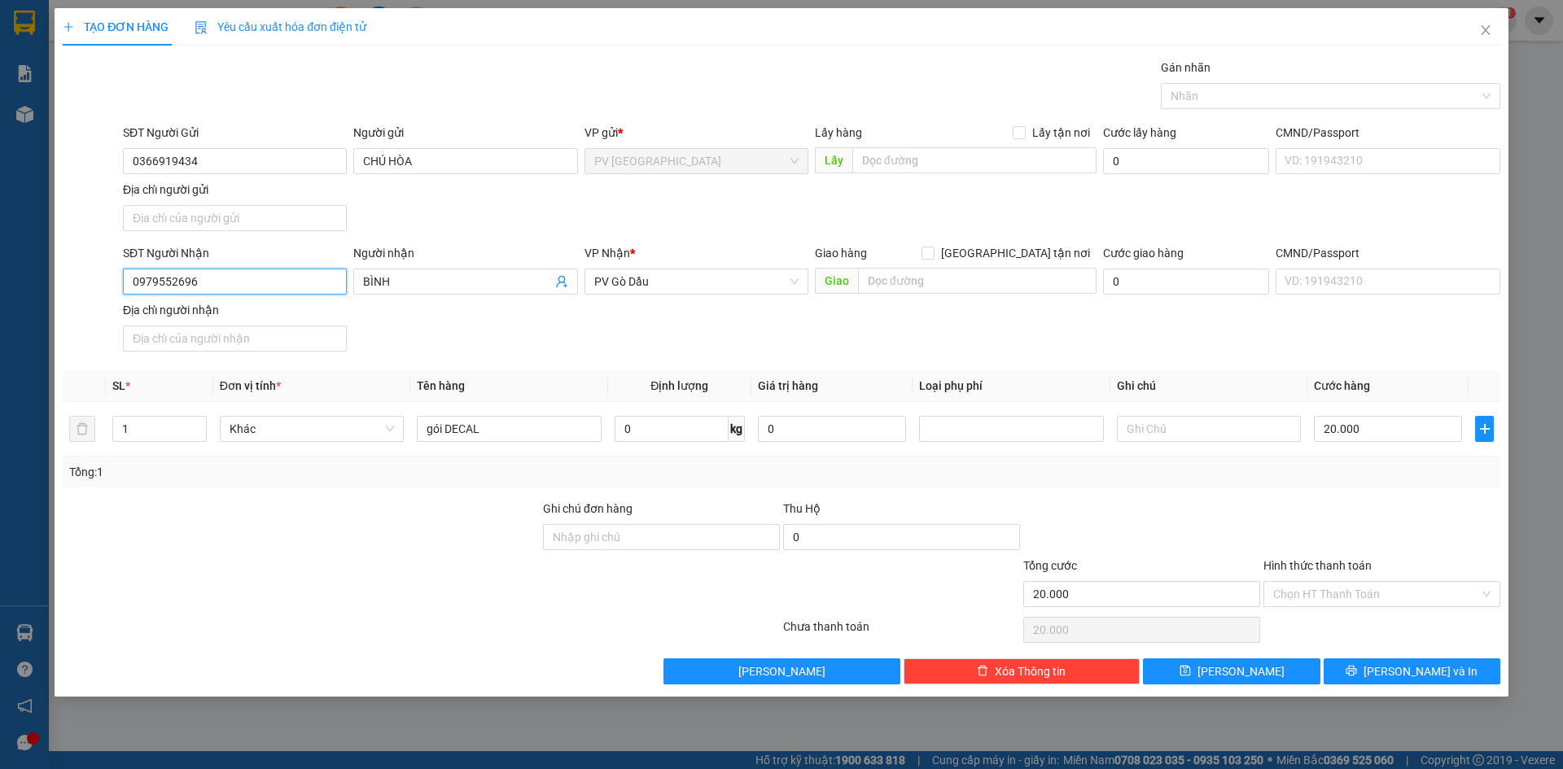
type input "0979552696"
click at [472, 347] on div "SĐT Người Nhận 0979552696 0979552696 Người nhận BÌNH VP Nhận * PV Gò Dầu Giao h…" at bounding box center [812, 301] width 1384 height 114
drag, startPoint x: 443, startPoint y: 441, endPoint x: 416, endPoint y: 445, distance: 27.3
click at [416, 445] on td "gói DECAL" at bounding box center [508, 429] width 197 height 55
click at [505, 432] on input "gói DECAL" at bounding box center [509, 429] width 184 height 26
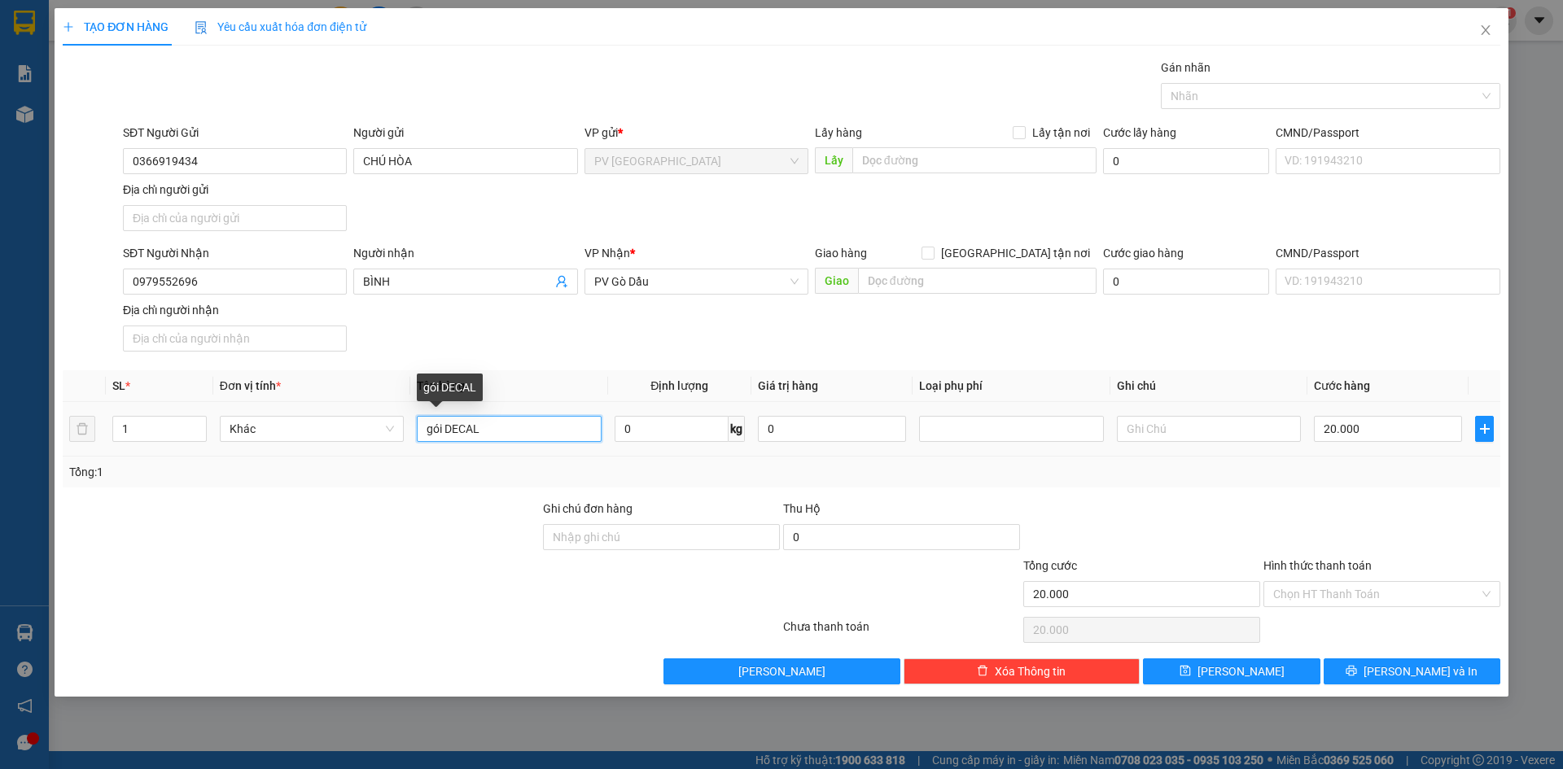
click at [505, 432] on input "gói DECAL" at bounding box center [509, 429] width 184 height 26
type input "GIẤY THI"
click at [1345, 600] on input "Hình thức thanh toán" at bounding box center [1376, 594] width 206 height 24
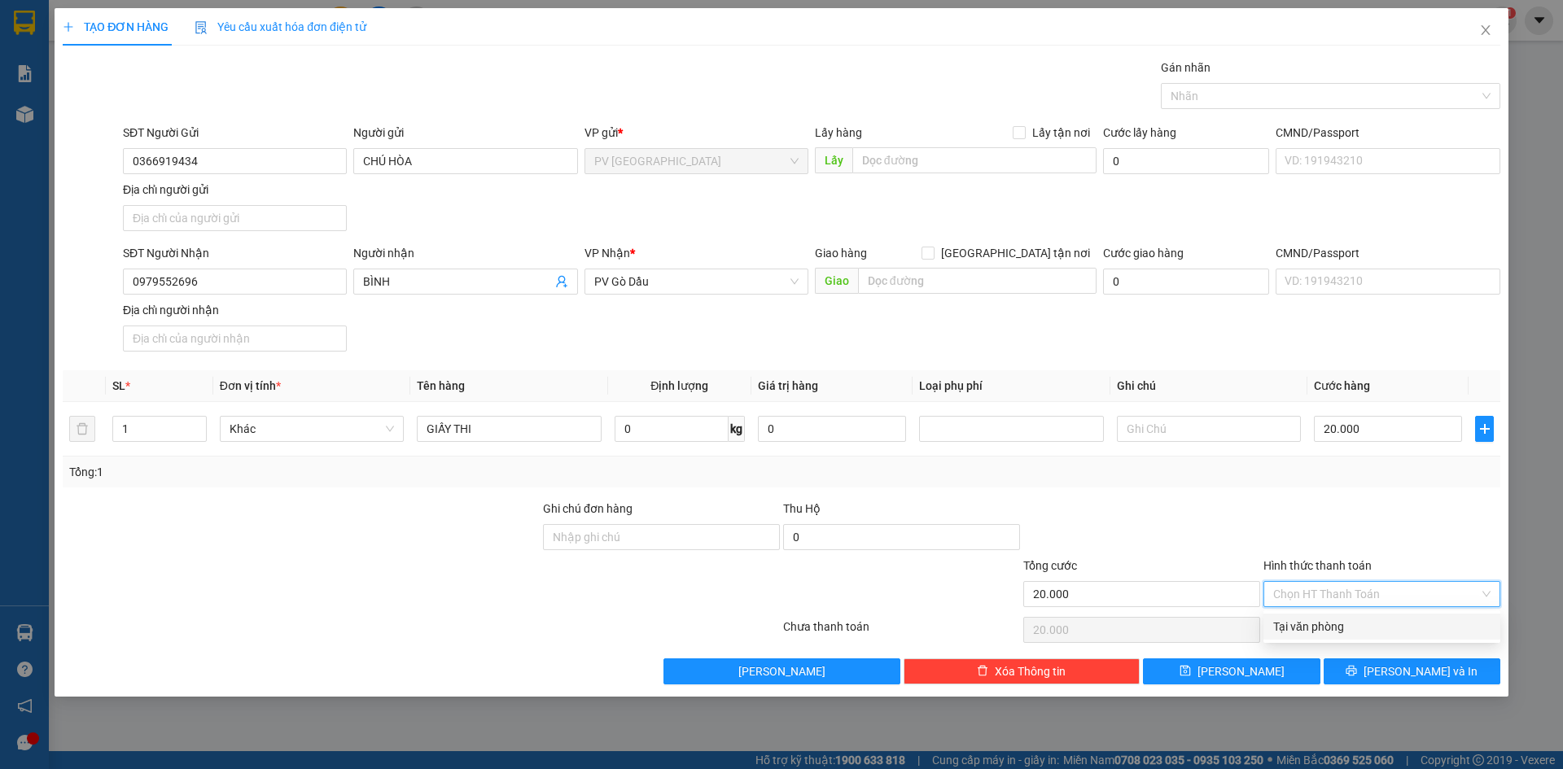
click at [1343, 632] on div "Tại văn phòng" at bounding box center [1381, 627] width 217 height 18
type input "0"
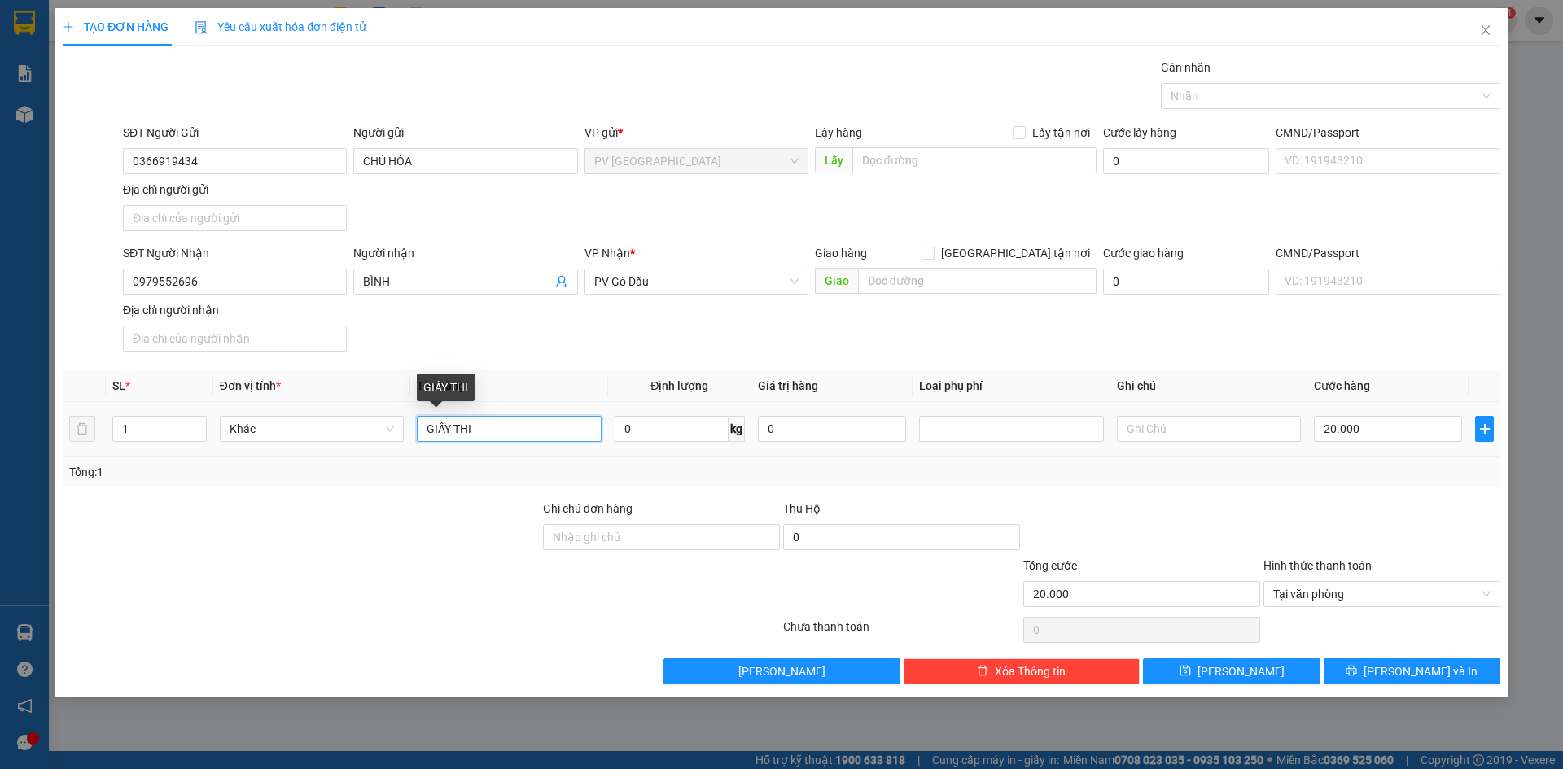
click at [427, 437] on input "GIẤY THI" at bounding box center [509, 429] width 184 height 26
type input "HỘP GIẤY THI"
click at [1418, 672] on span "[PERSON_NAME] và In" at bounding box center [1421, 672] width 114 height 18
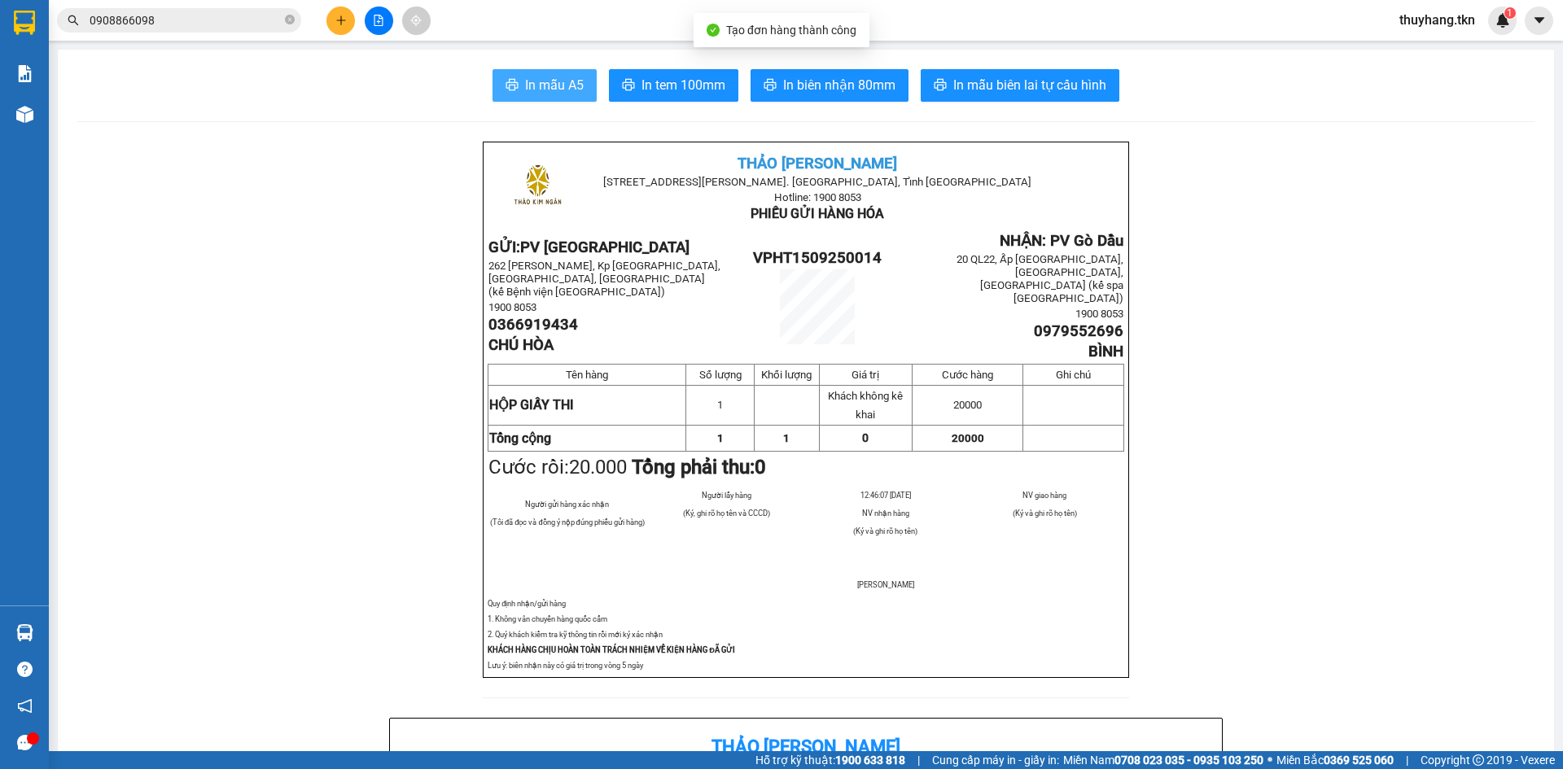
click at [567, 93] on span "In mẫu A5" at bounding box center [554, 85] width 59 height 20
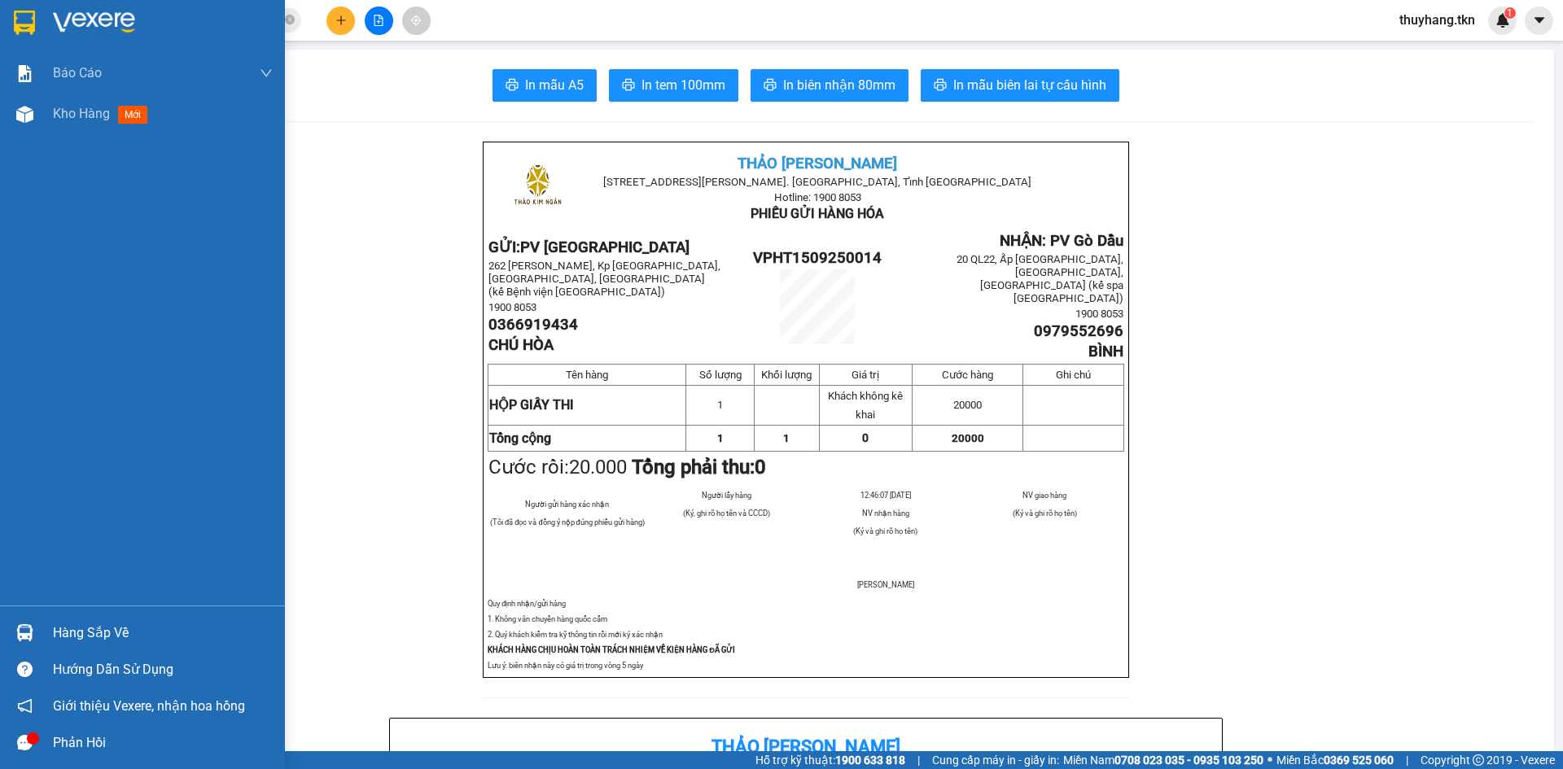
click at [36, 636] on div at bounding box center [25, 633] width 28 height 28
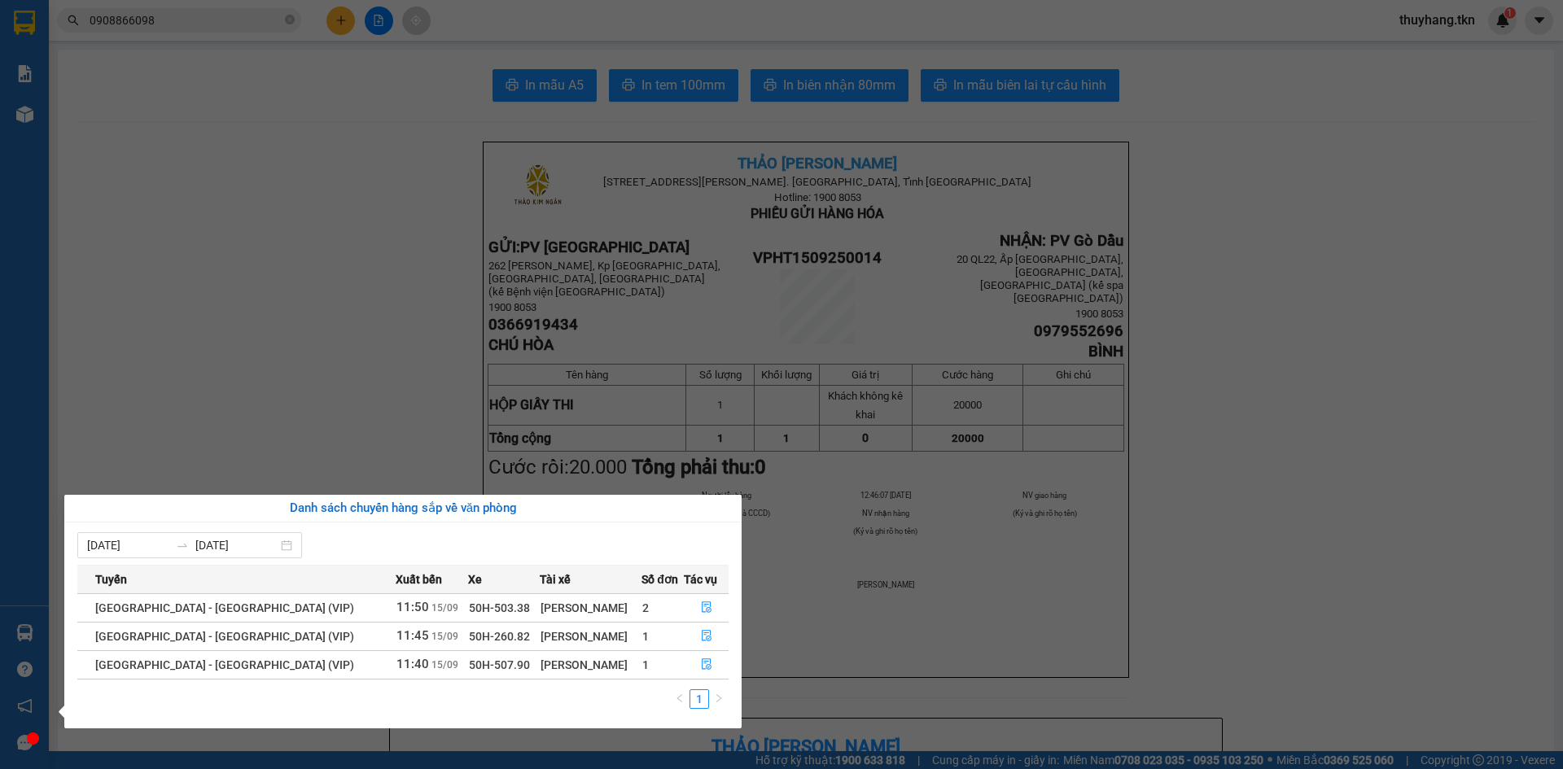
click at [167, 109] on section "Kết quả tìm kiếm ( 35 ) Bộ lọc Mã ĐH Trạng thái Món hàng Thu hộ Tổng cước Chưa …" at bounding box center [781, 384] width 1563 height 769
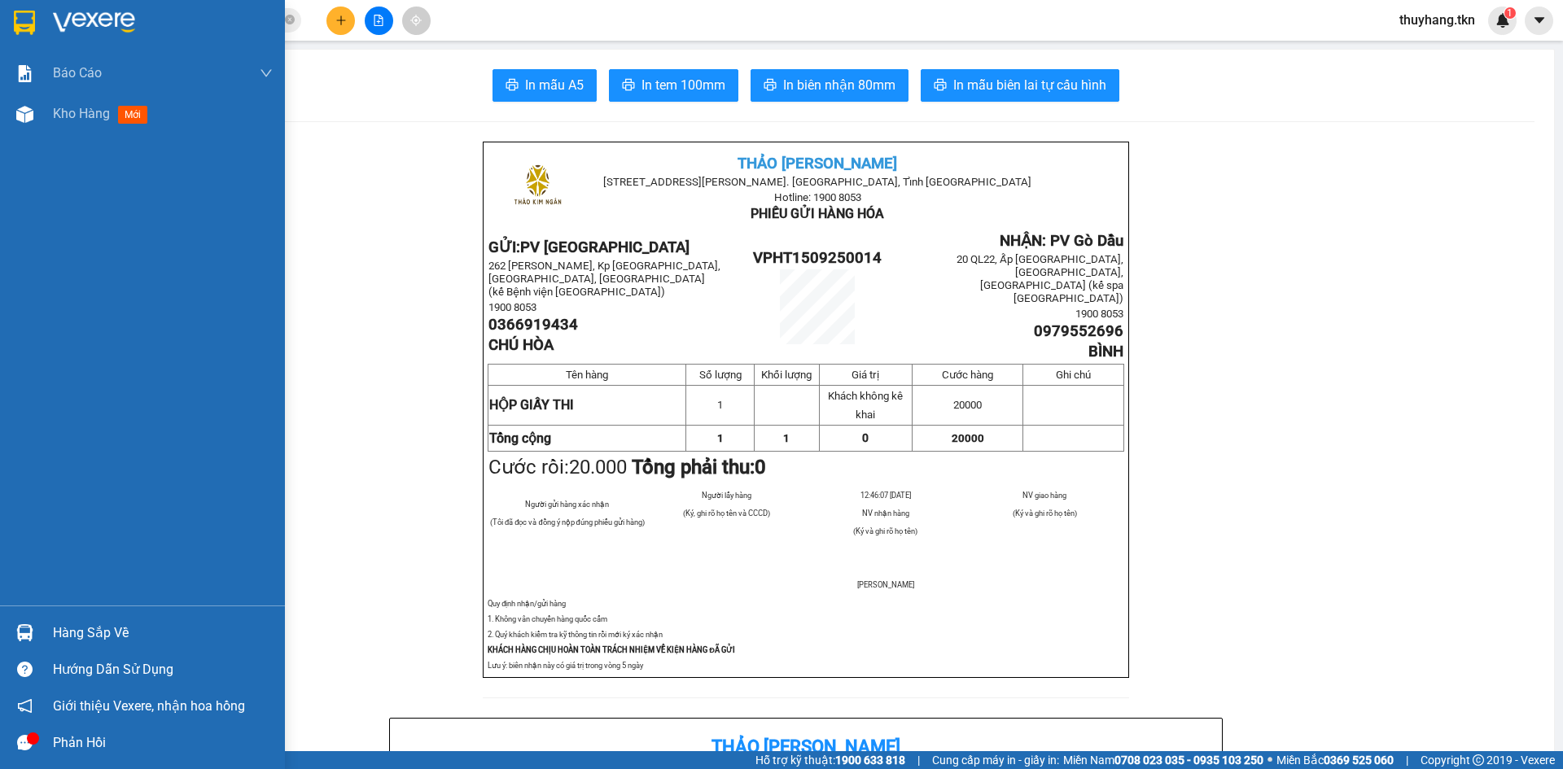
click at [21, 11] on img at bounding box center [24, 23] width 21 height 24
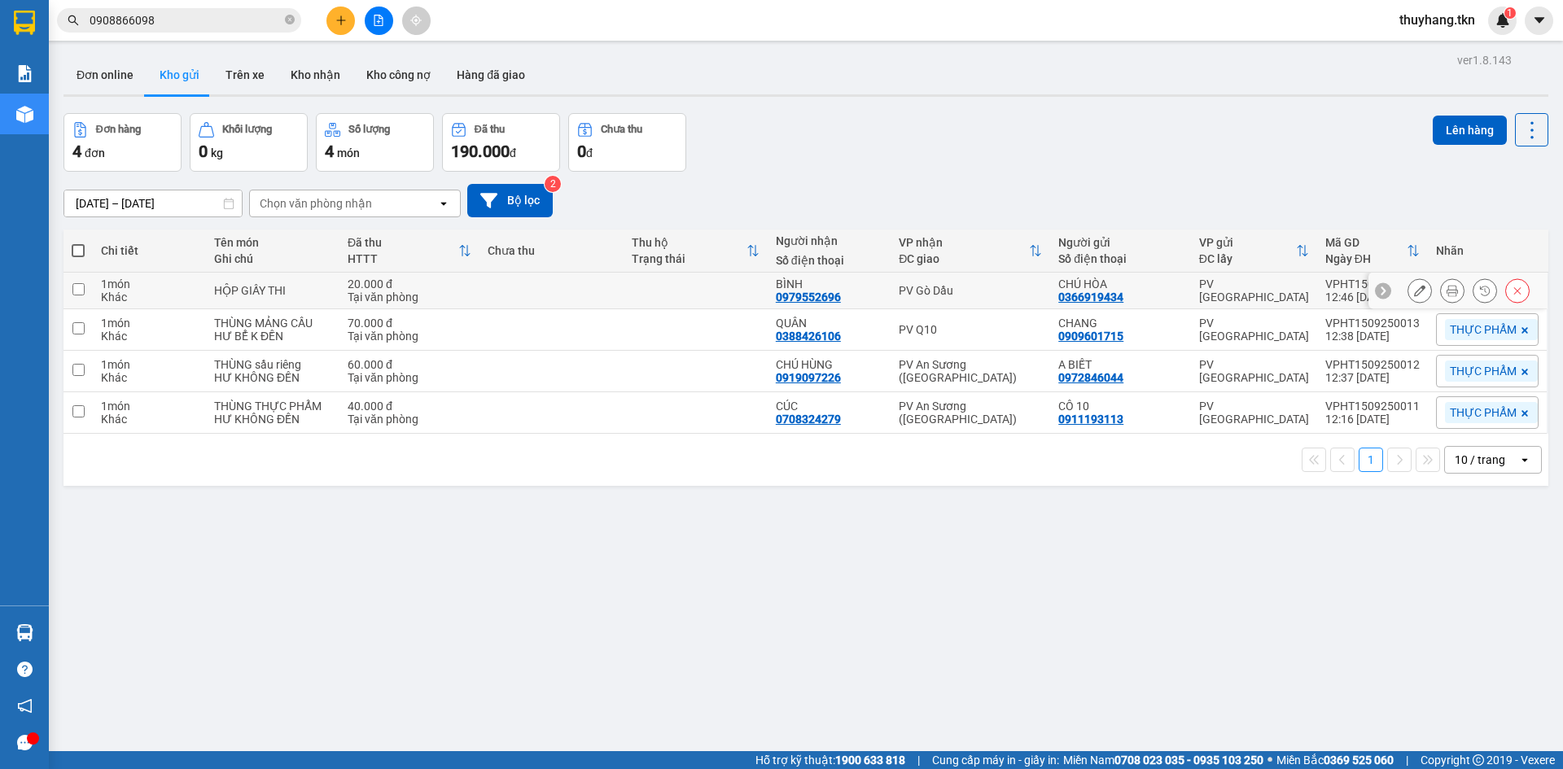
click at [558, 299] on td at bounding box center [552, 291] width 144 height 37
checkbox input "true"
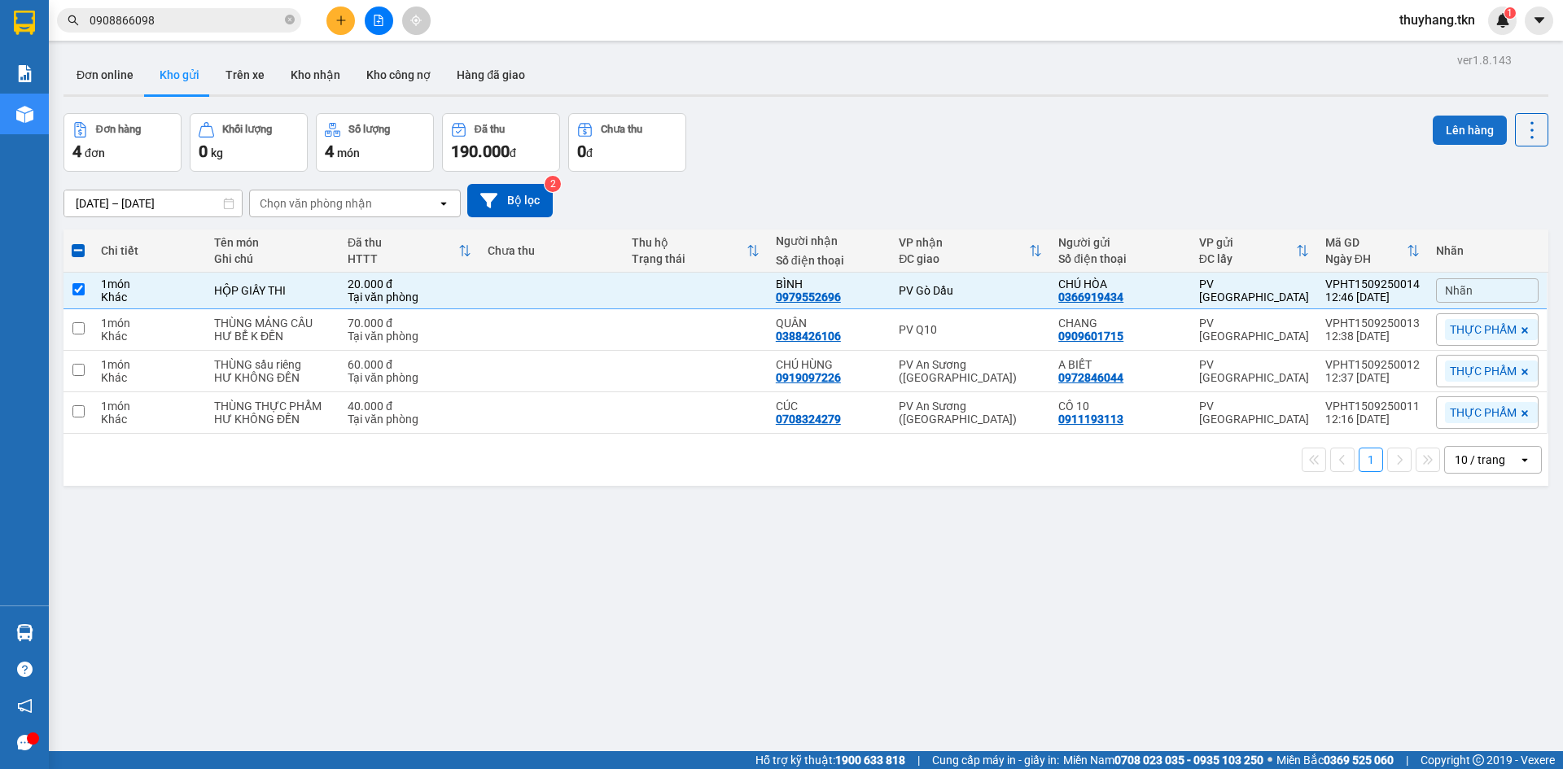
click at [1433, 127] on button "Lên hàng" at bounding box center [1470, 130] width 74 height 29
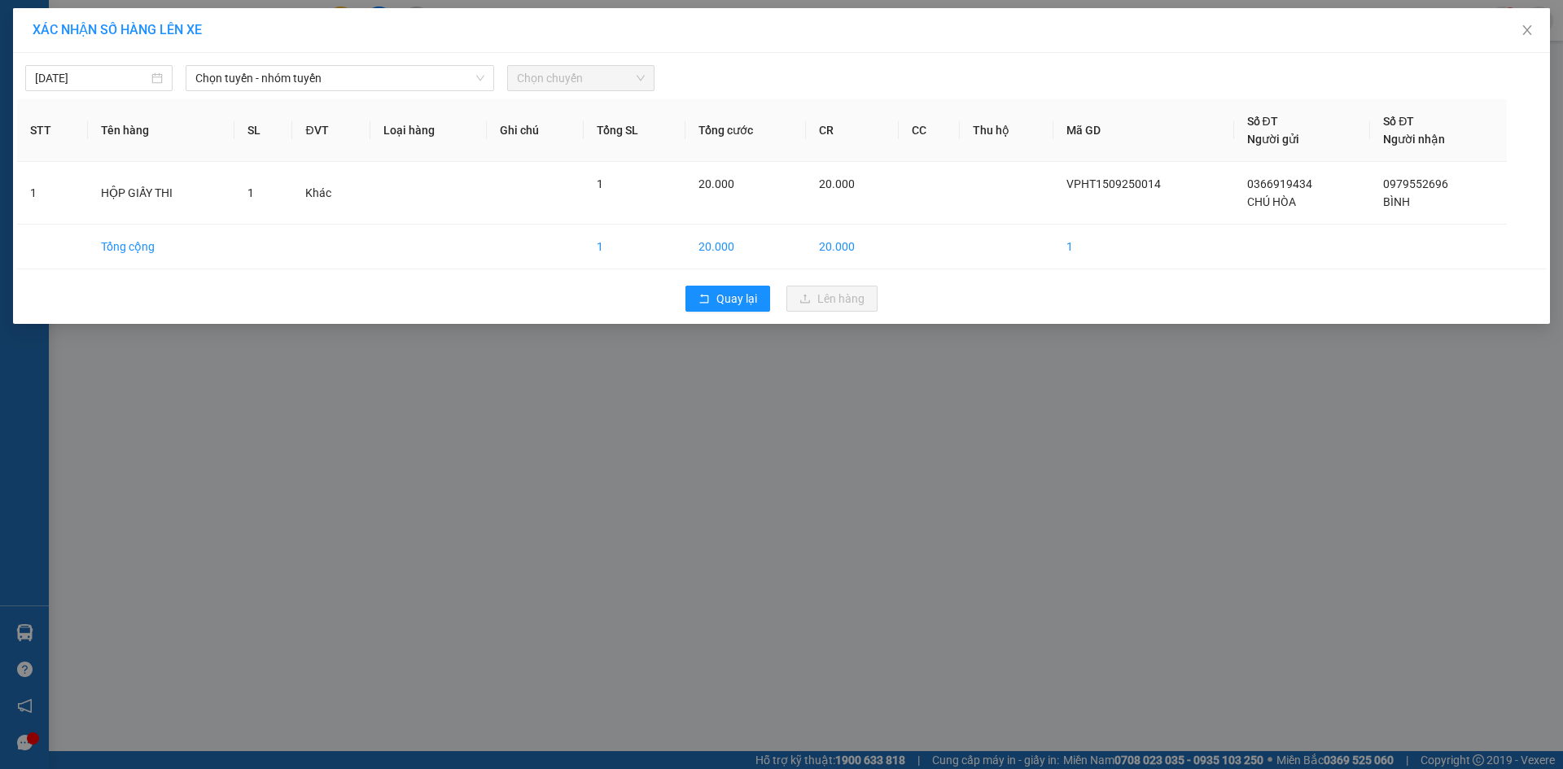
click at [413, 64] on div "15/09/2025 Chọn tuyến - nhóm tuyến Chọn chuyến" at bounding box center [781, 74] width 1529 height 34
click at [413, 68] on span "Chọn tuyến - nhóm tuyến" at bounding box center [339, 78] width 289 height 24
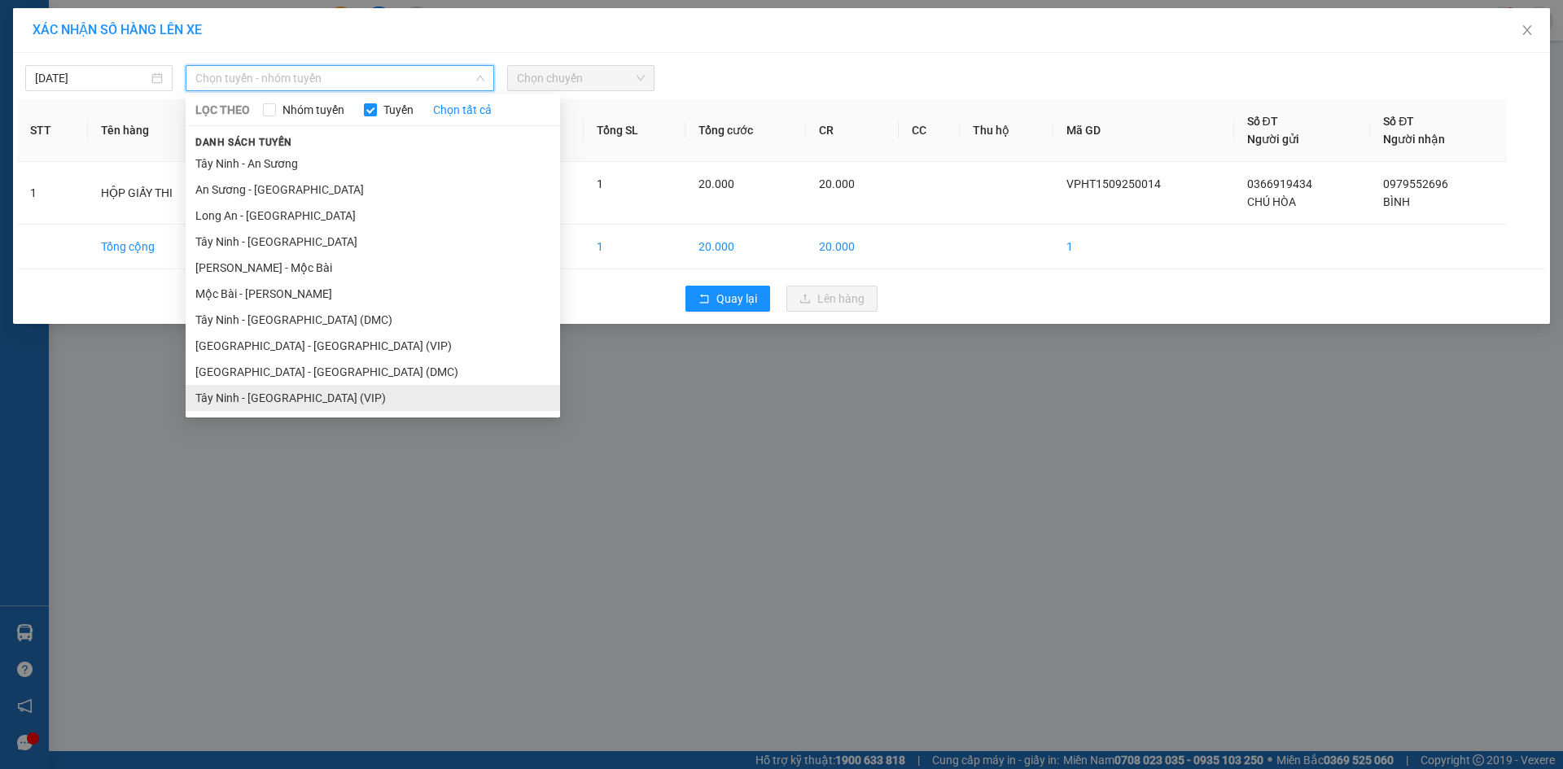
click at [350, 392] on li "Tây Ninh - [GEOGRAPHIC_DATA] (VIP)" at bounding box center [373, 398] width 375 height 26
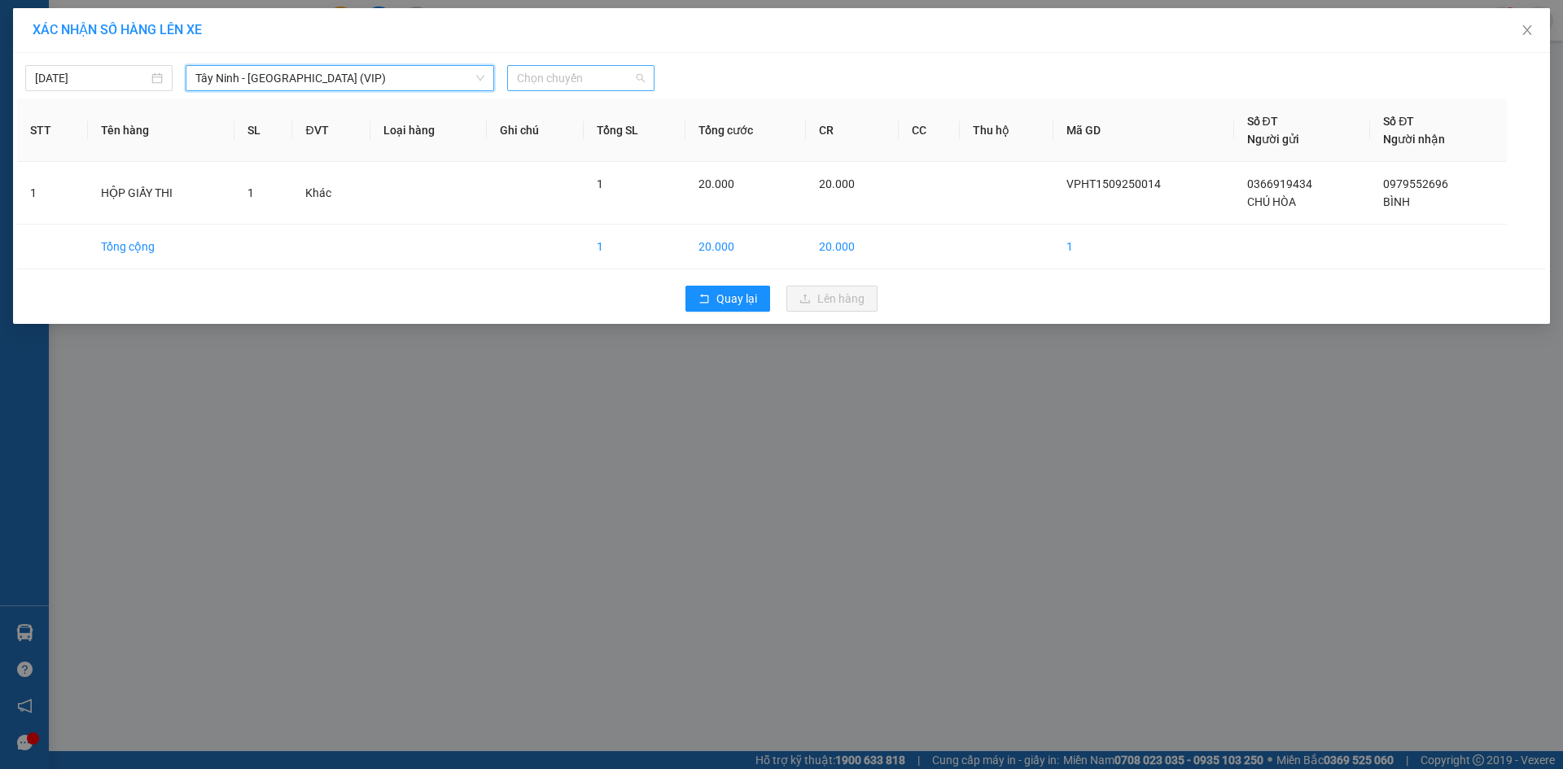
click at [563, 80] on span "Chọn chuyến" at bounding box center [581, 78] width 128 height 24
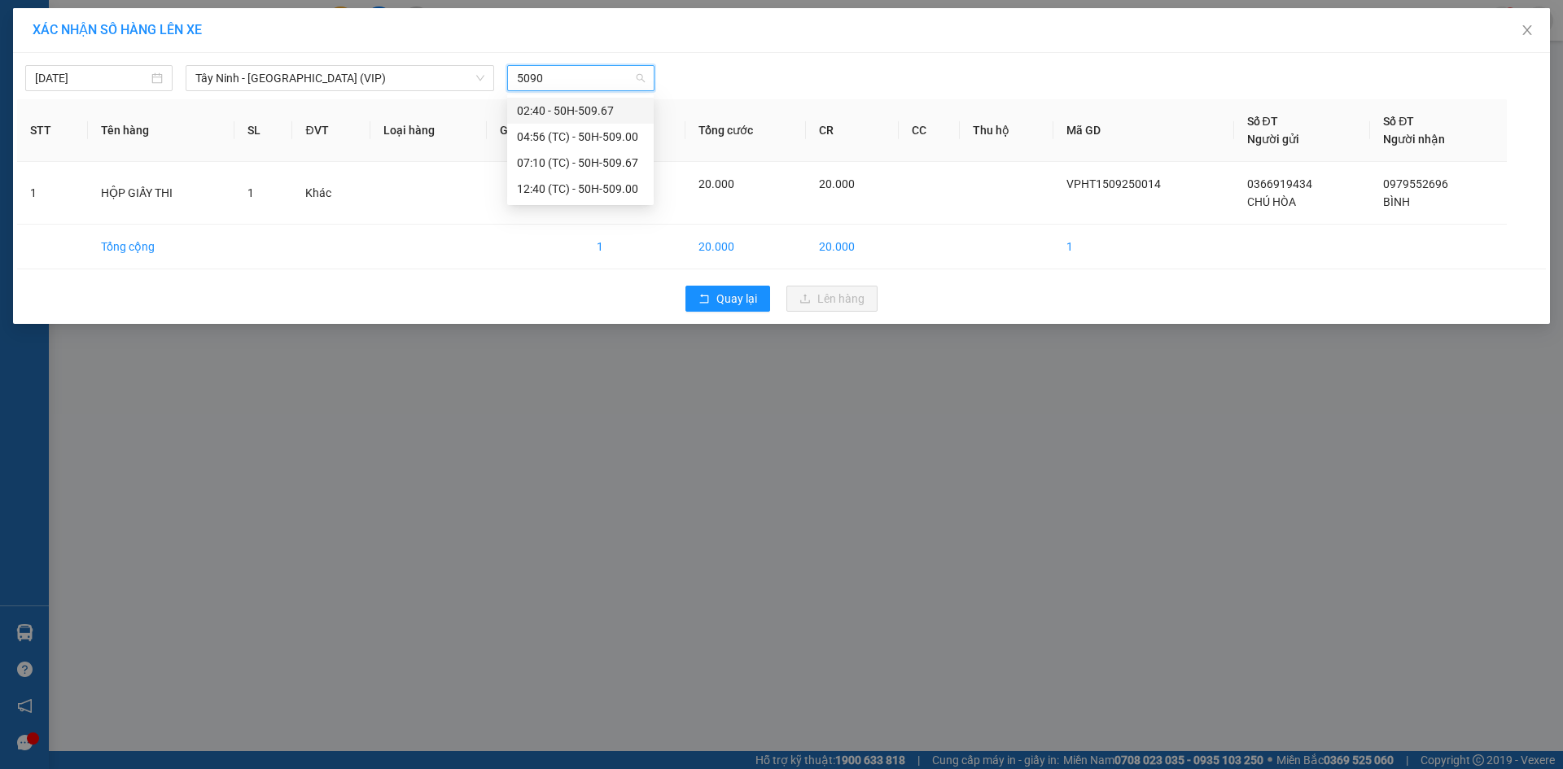
type input "50900"
click at [611, 142] on div "12:40 (TC) - 50H-509.00" at bounding box center [580, 137] width 127 height 18
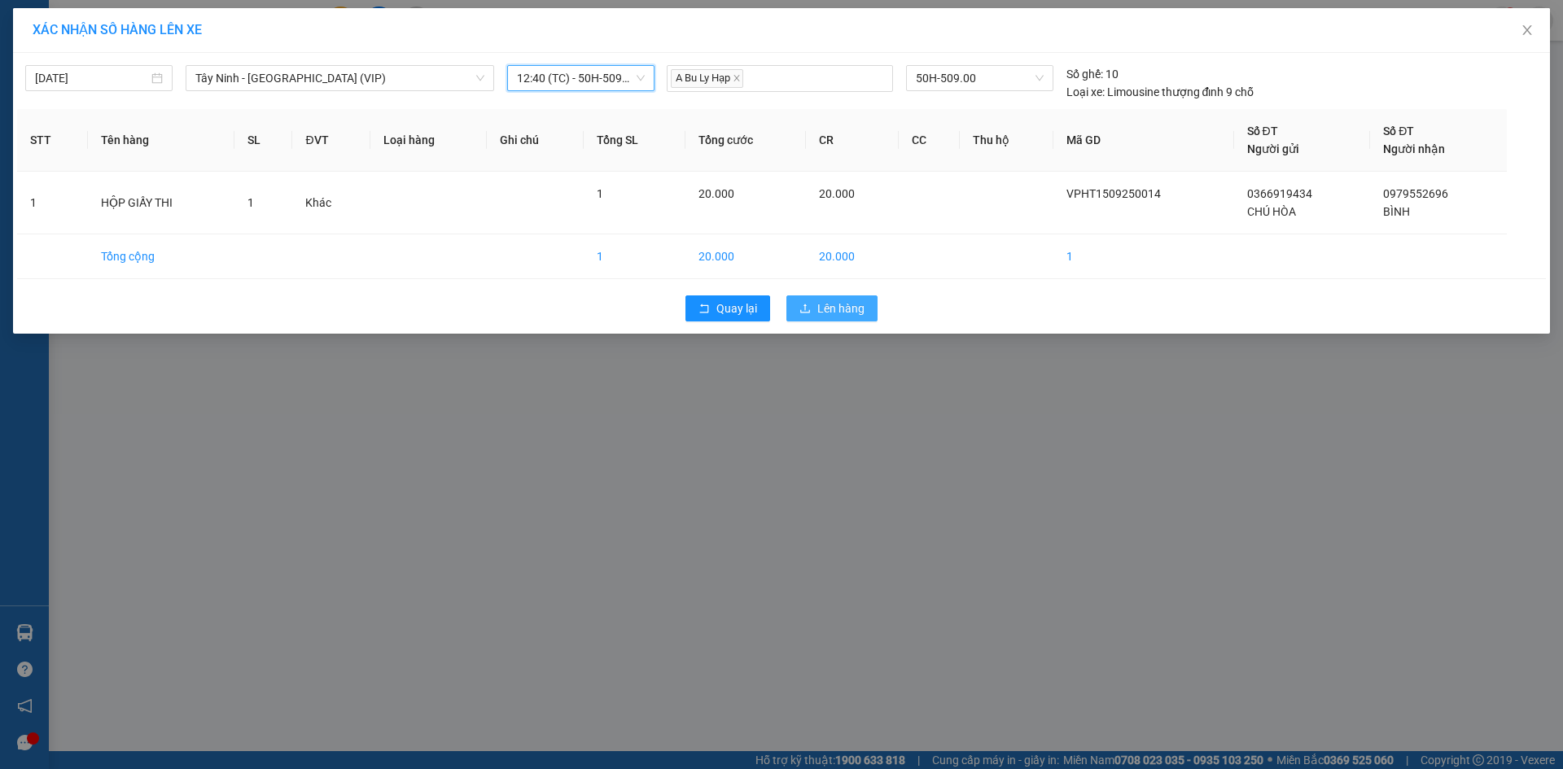
click at [806, 308] on icon "upload" at bounding box center [805, 308] width 10 height 9
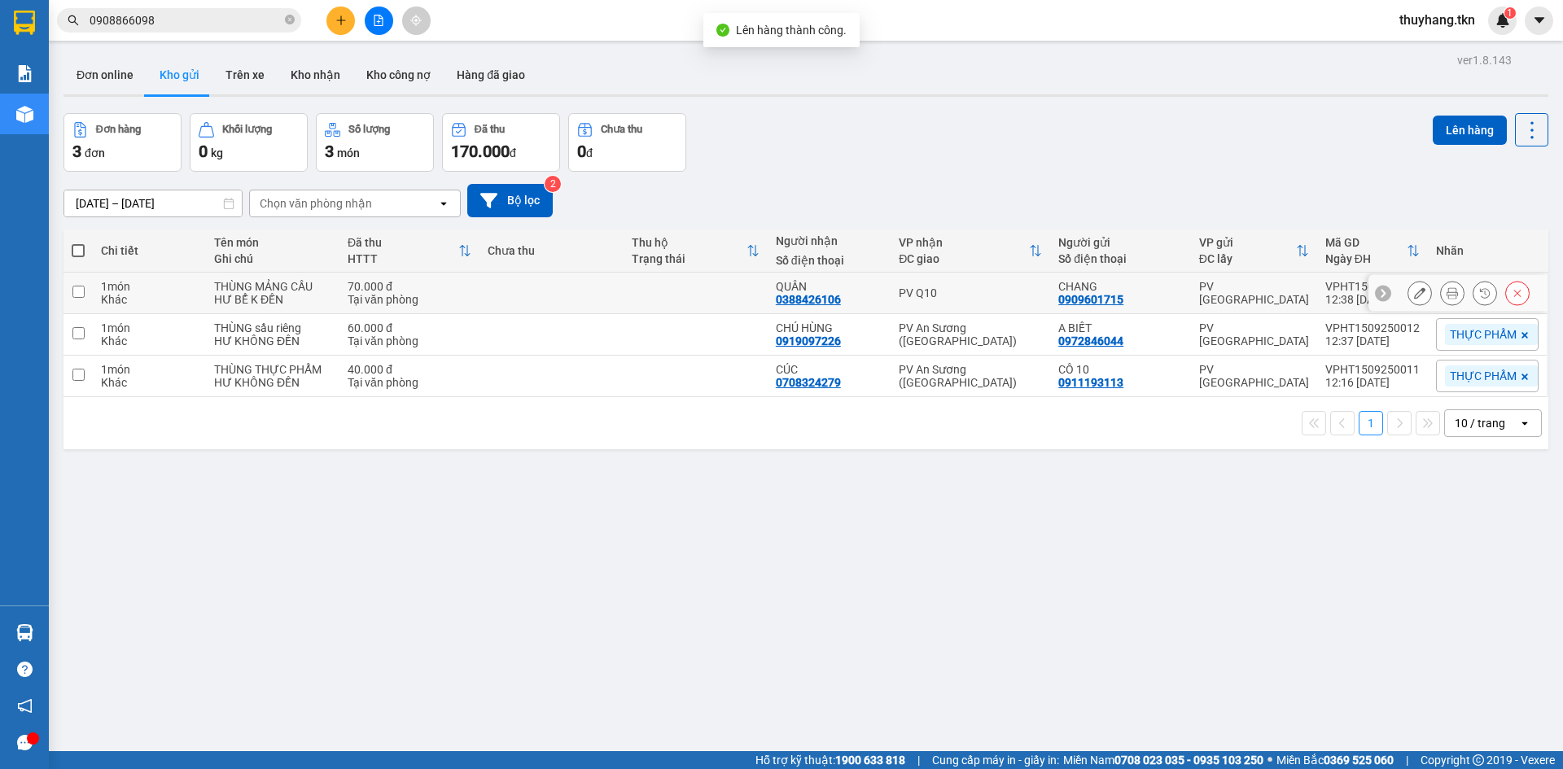
click at [511, 297] on td at bounding box center [552, 294] width 144 height 42
checkbox input "true"
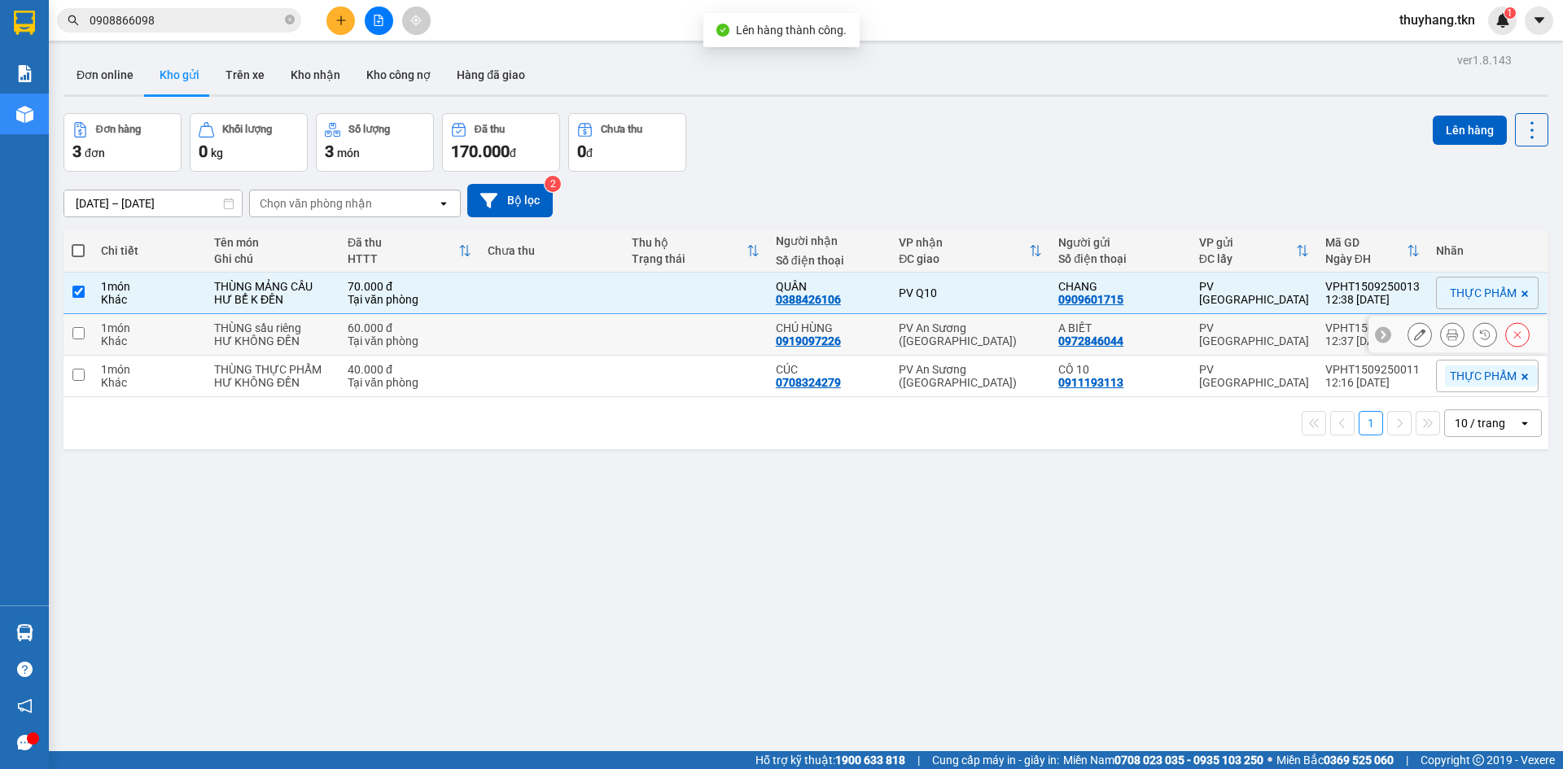
click at [521, 340] on td at bounding box center [552, 335] width 144 height 42
checkbox input "true"
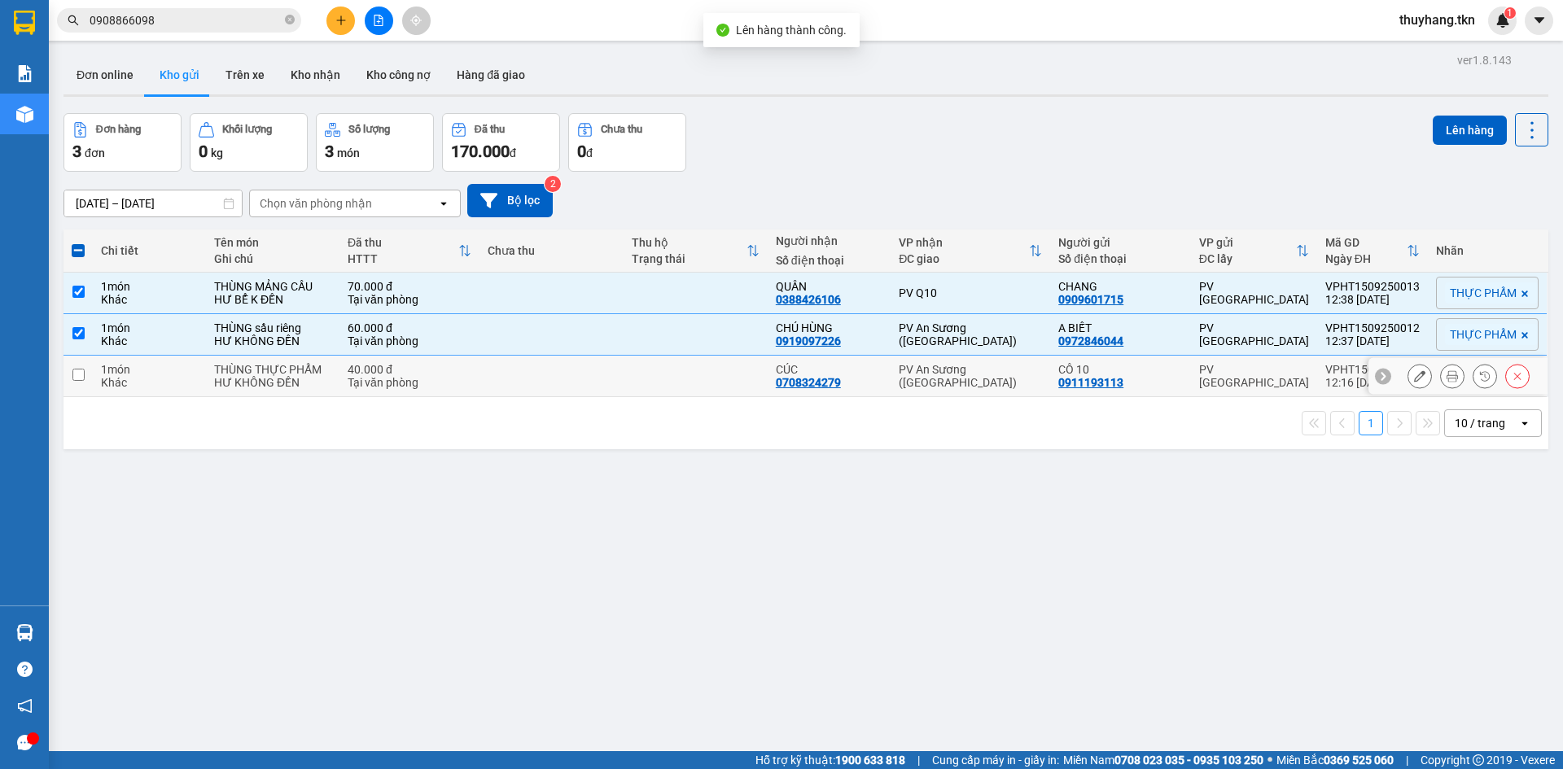
click at [535, 393] on td at bounding box center [552, 377] width 144 height 42
checkbox input "true"
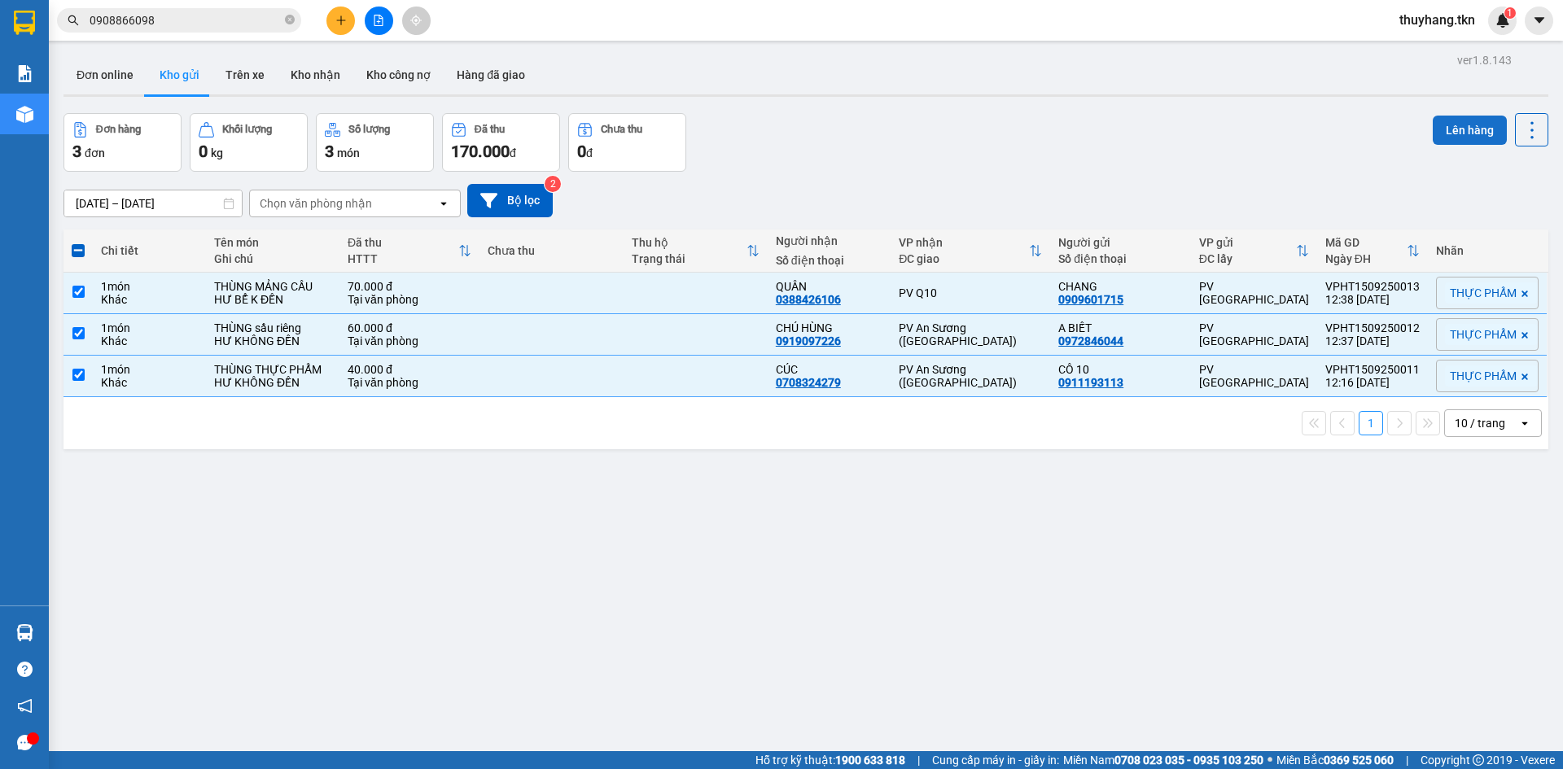
click at [1436, 136] on button "Lên hàng" at bounding box center [1470, 130] width 74 height 29
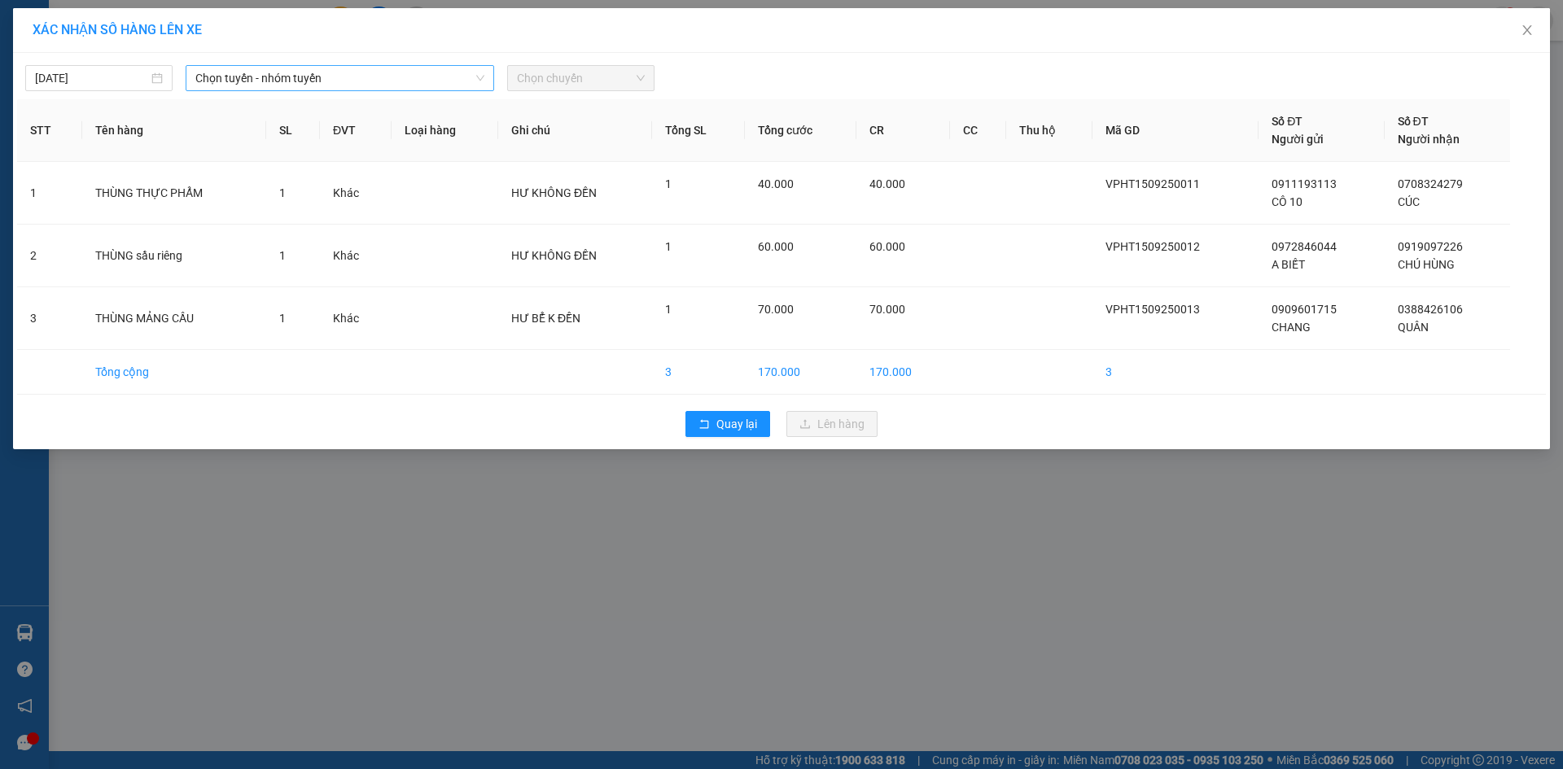
click at [370, 88] on span "Chọn tuyến - nhóm tuyến" at bounding box center [339, 78] width 289 height 24
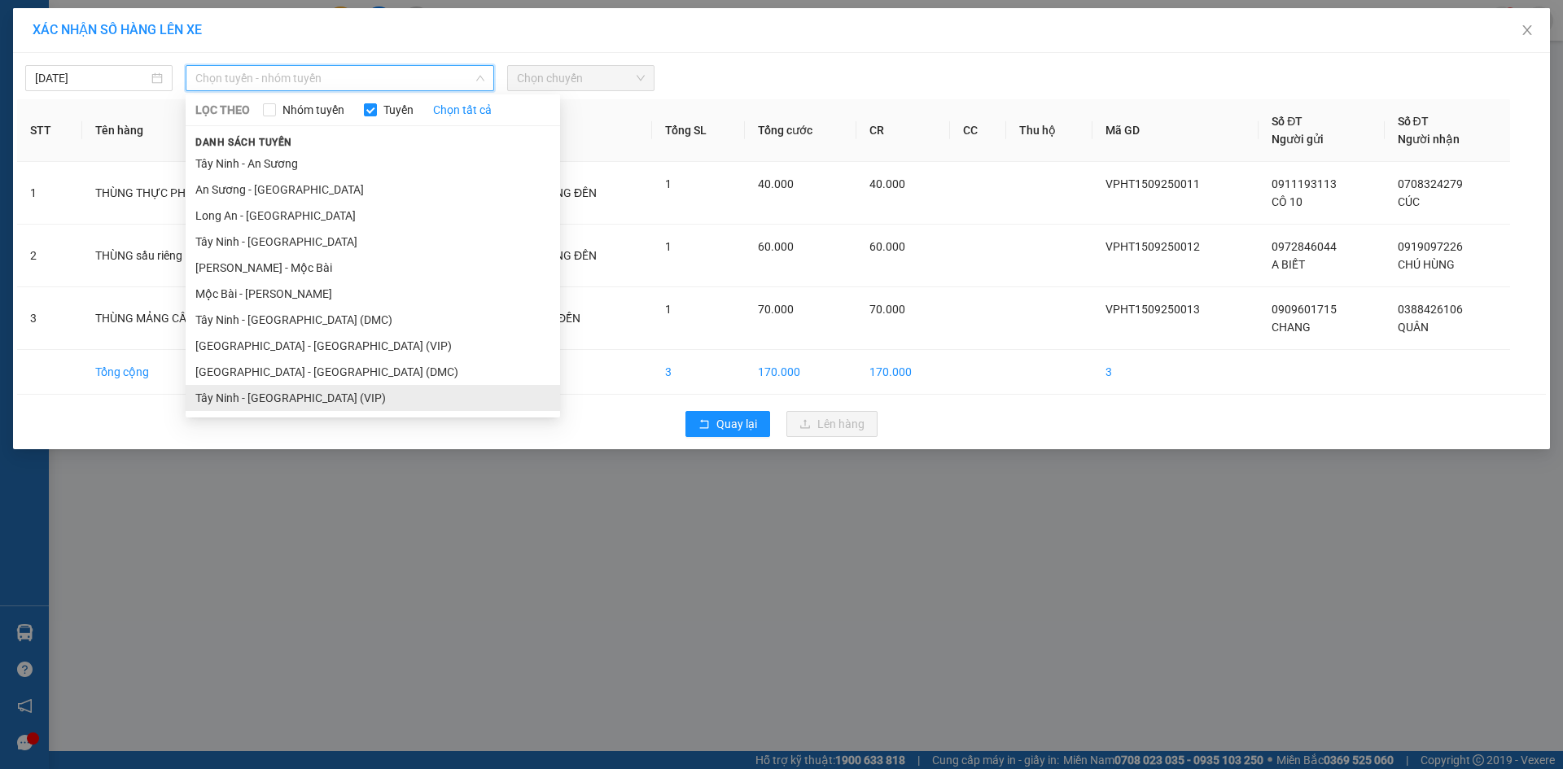
click at [331, 397] on li "Tây Ninh - [GEOGRAPHIC_DATA] (VIP)" at bounding box center [373, 398] width 375 height 26
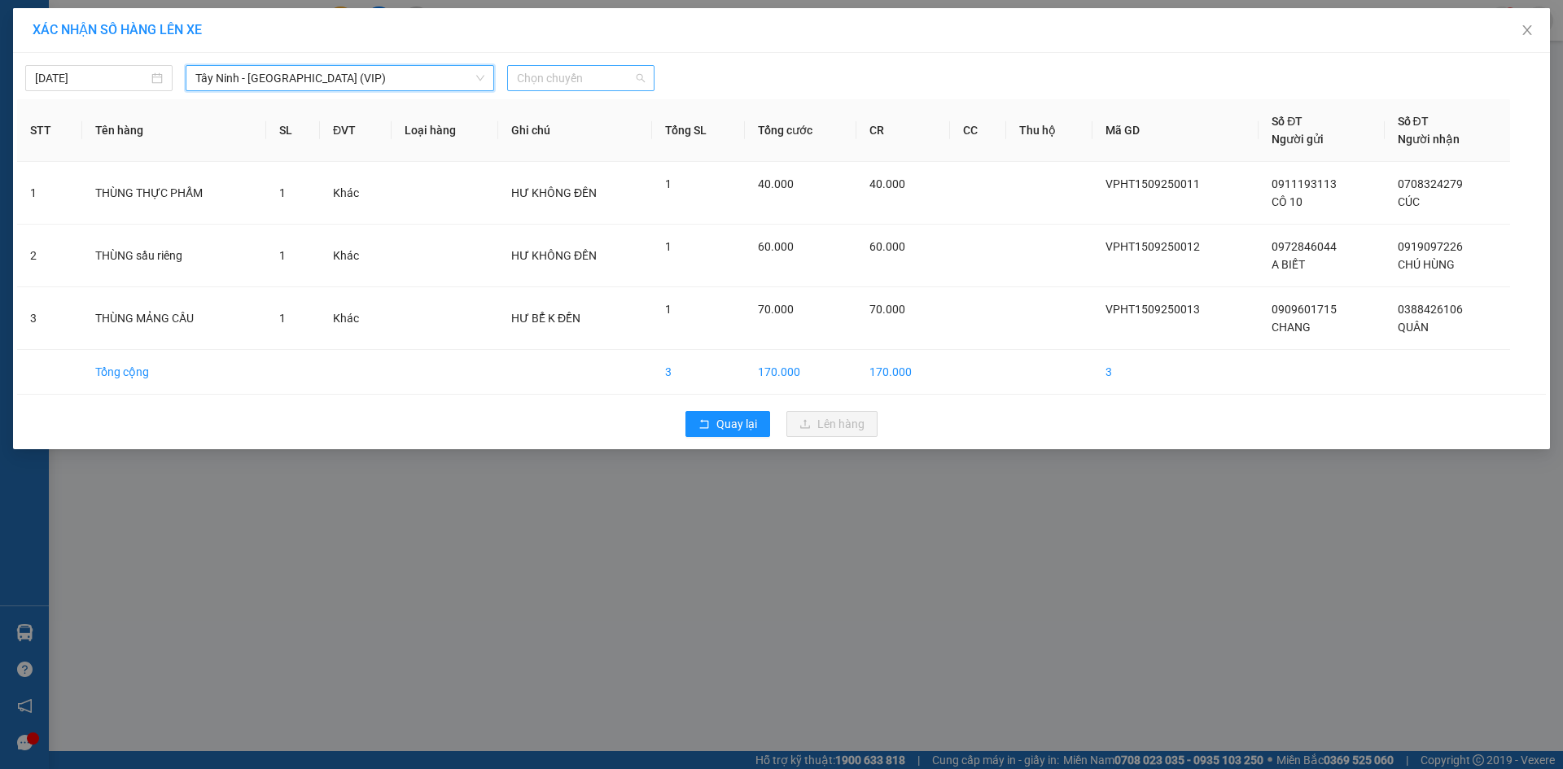
click at [589, 84] on span "Chọn chuyến" at bounding box center [581, 78] width 128 height 24
type input "4784"
click at [590, 142] on div "12:30 (TC) - 70H-047.84" at bounding box center [580, 137] width 127 height 18
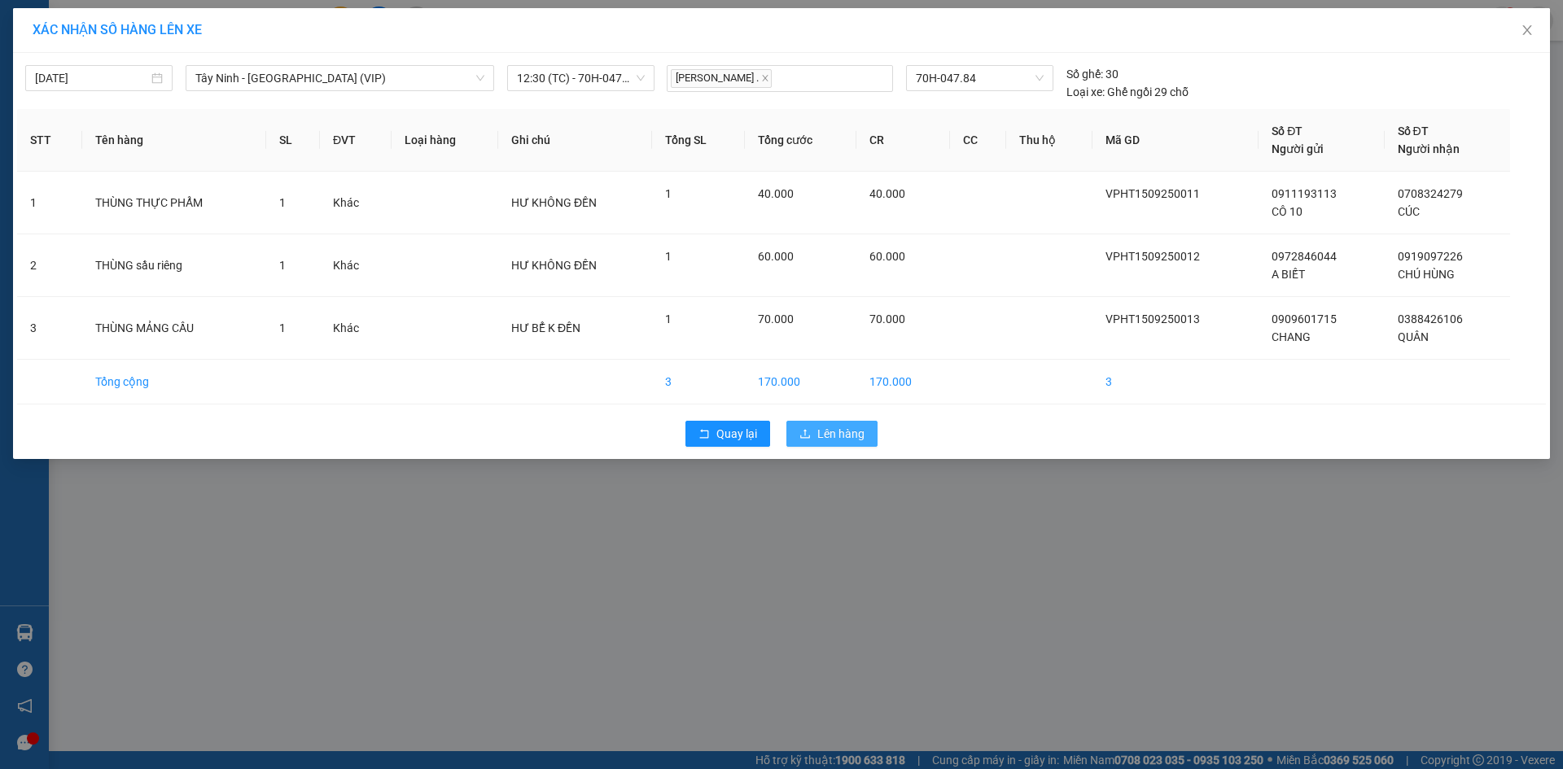
drag, startPoint x: 848, startPoint y: 421, endPoint x: 844, endPoint y: 414, distance: 8.4
click at [847, 422] on button "Lên hàng" at bounding box center [832, 434] width 91 height 26
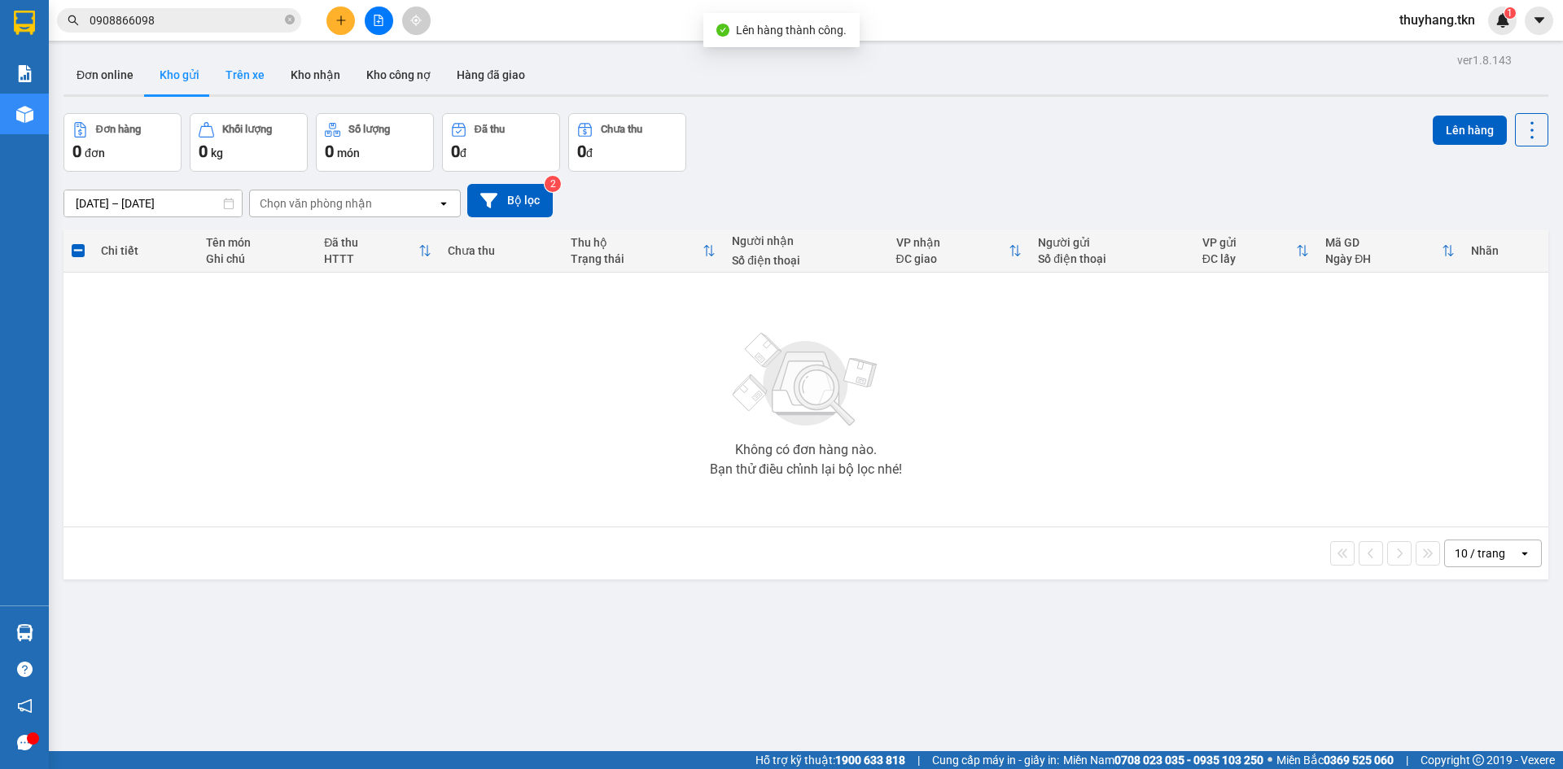
click at [239, 72] on button "Trên xe" at bounding box center [245, 74] width 65 height 39
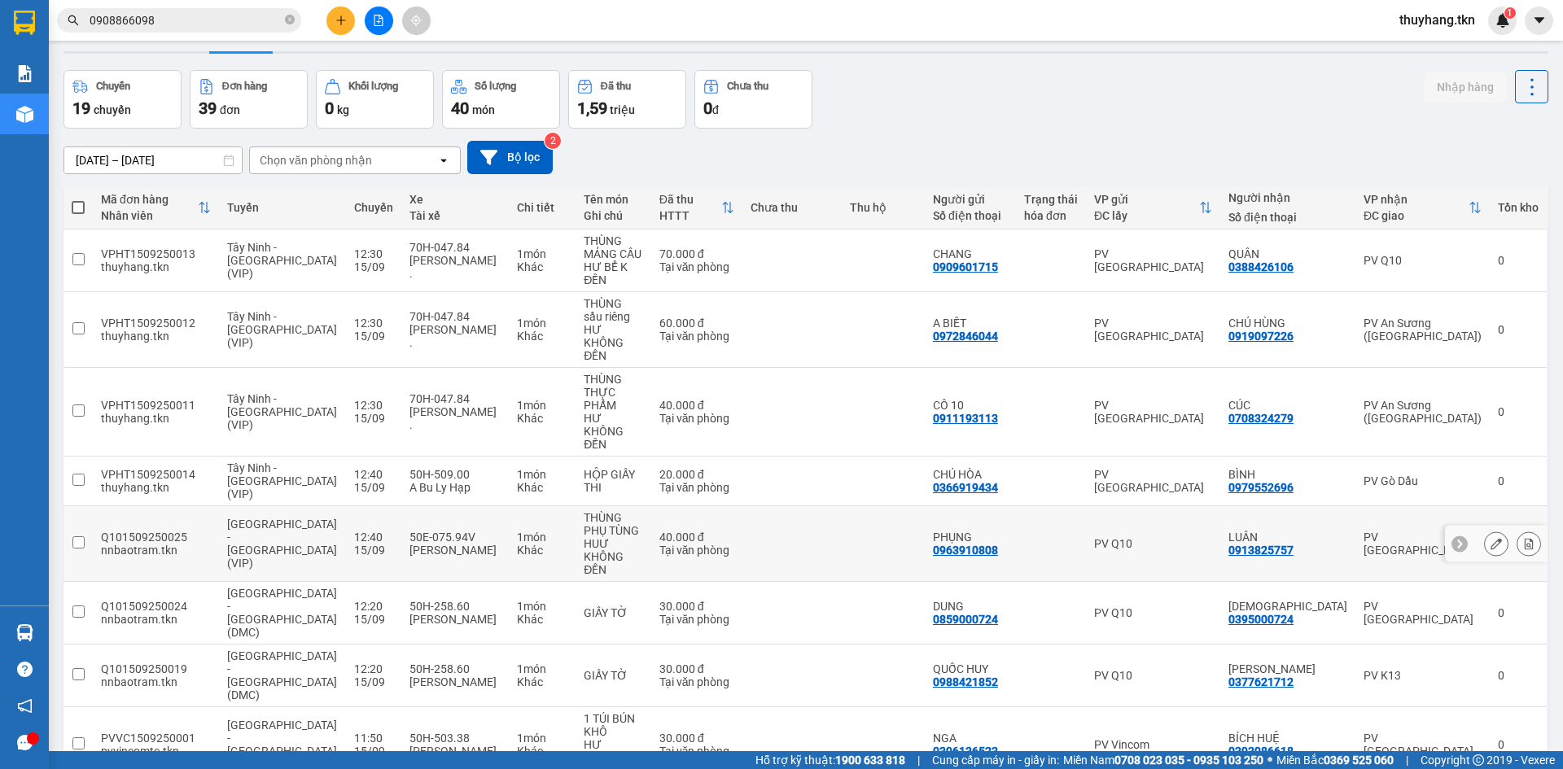
scroll to position [81, 0]
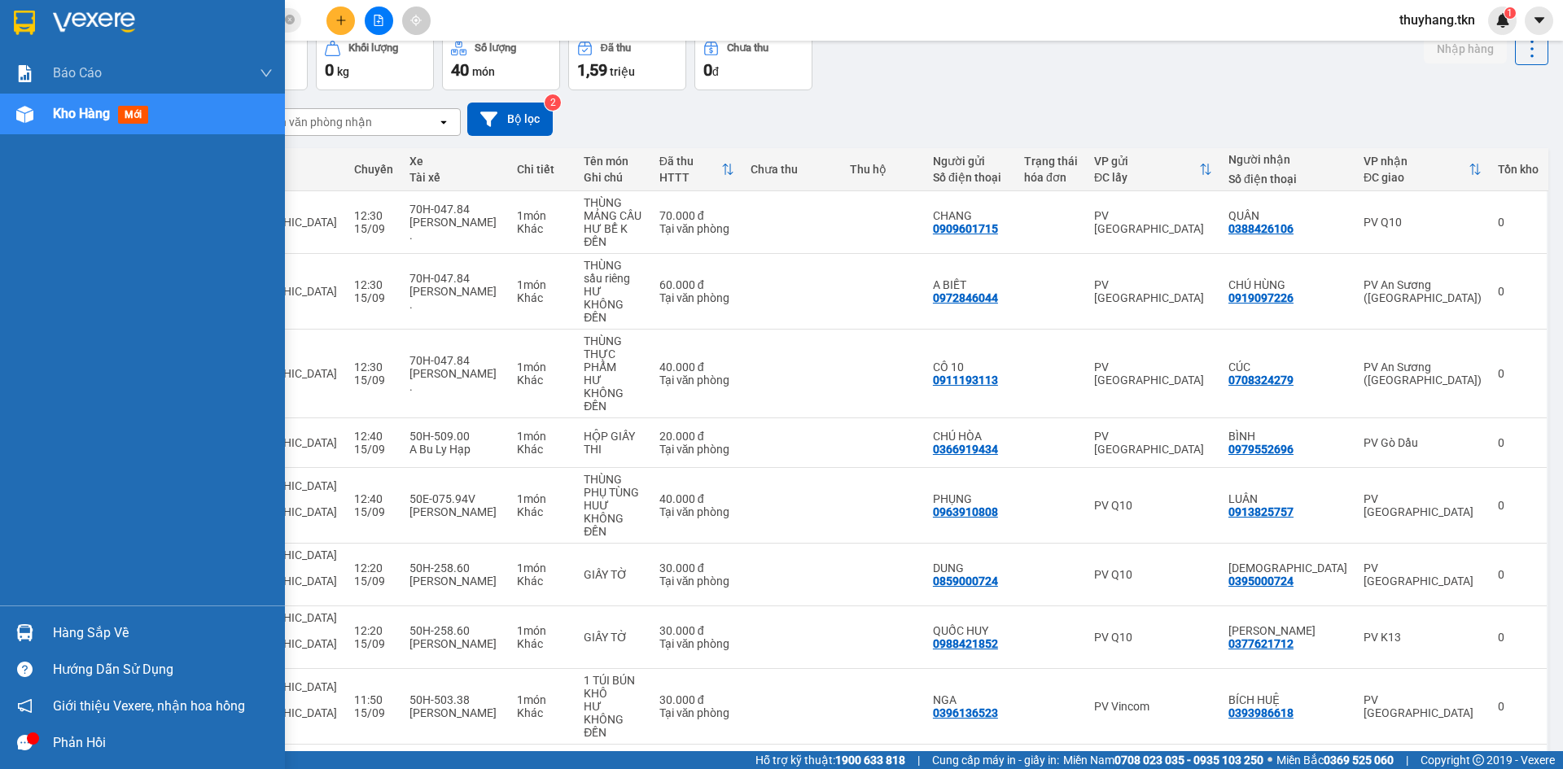
click at [29, 633] on img at bounding box center [24, 633] width 17 height 17
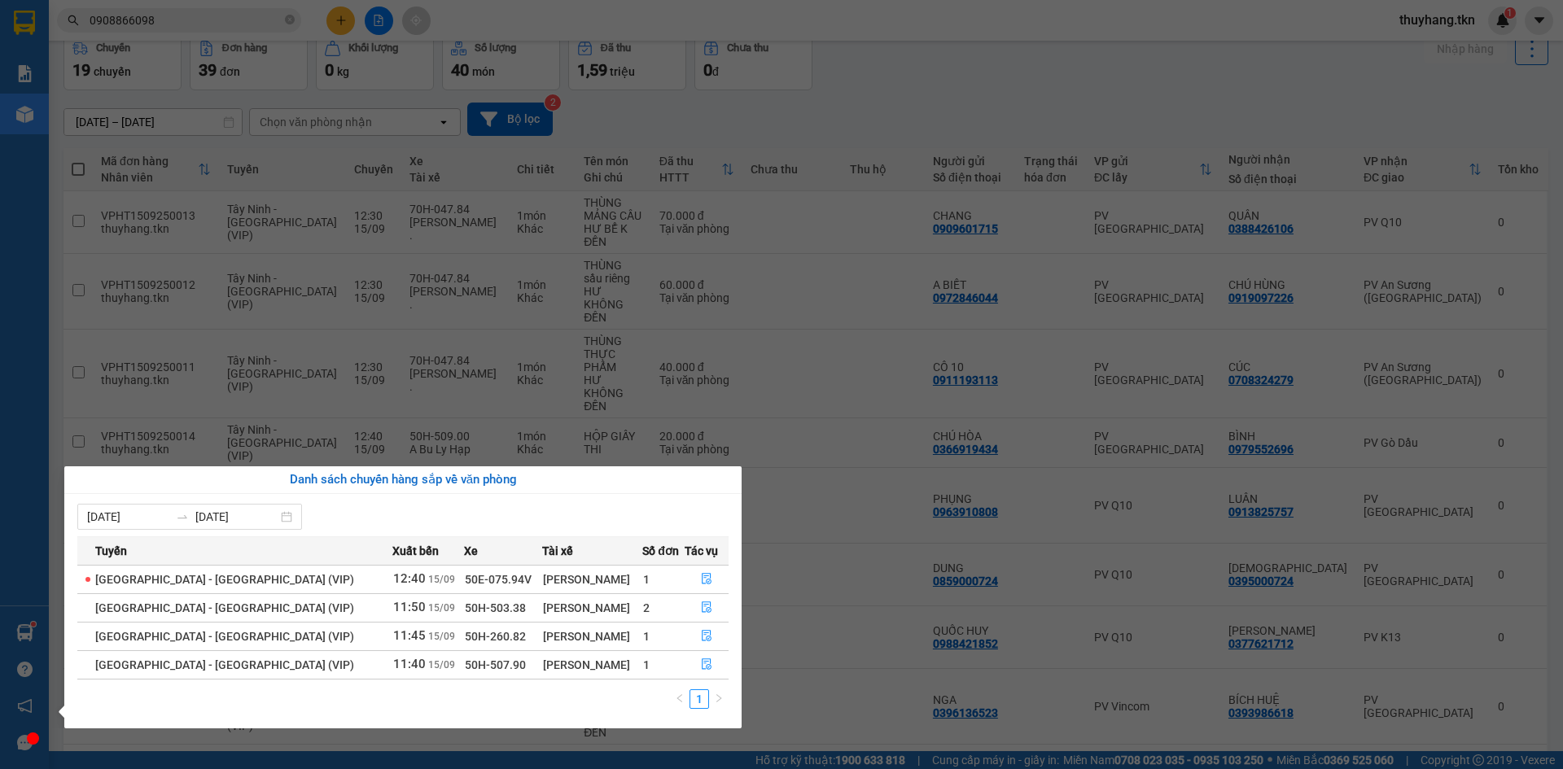
click at [1267, 49] on section "Kết quả tìm kiếm ( 35 ) Bộ lọc Mã ĐH Trạng thái Món hàng Thu hộ Tổng cước Chưa …" at bounding box center [781, 384] width 1563 height 769
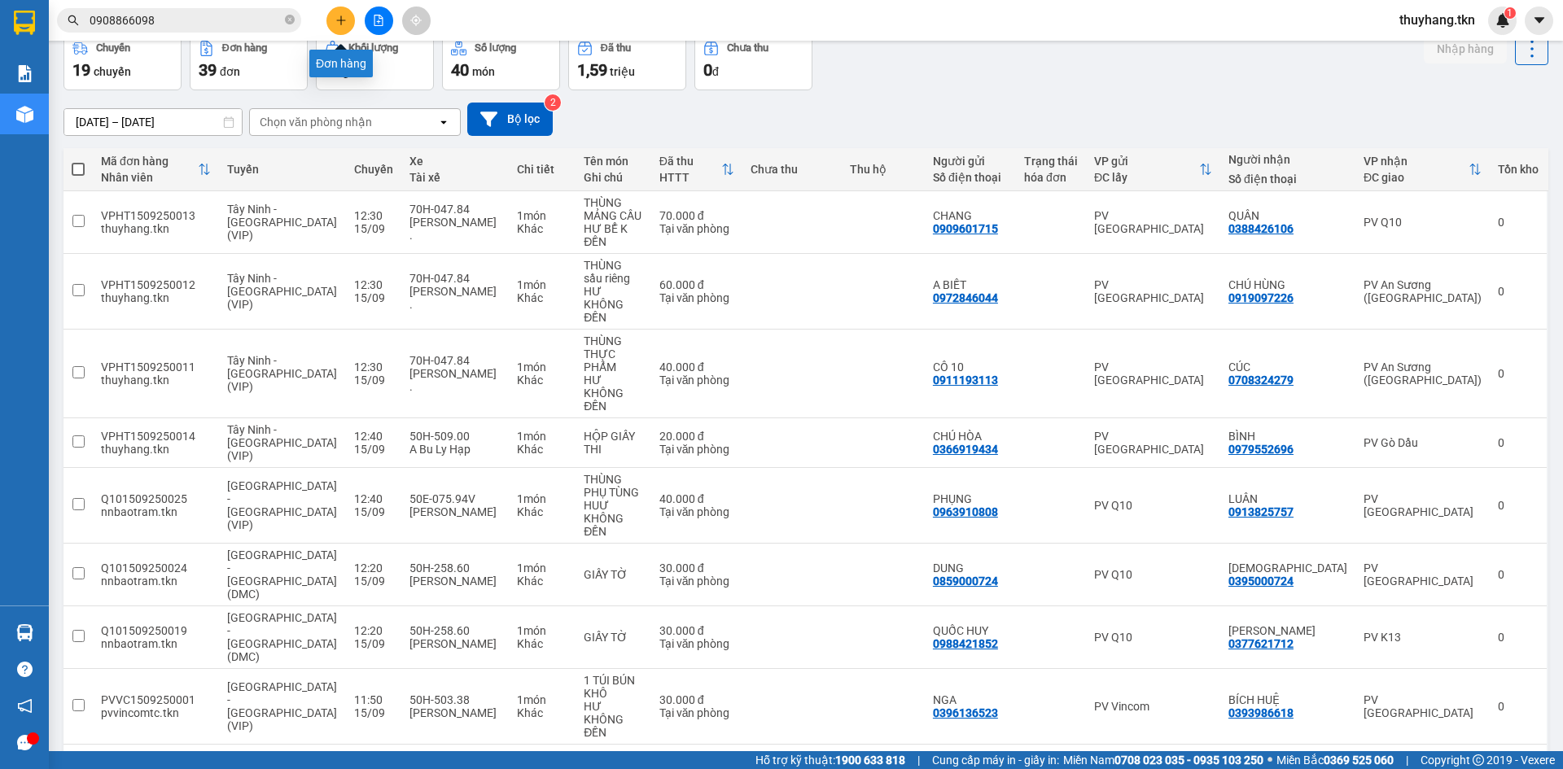
click at [340, 20] on icon "plus" at bounding box center [340, 20] width 11 height 11
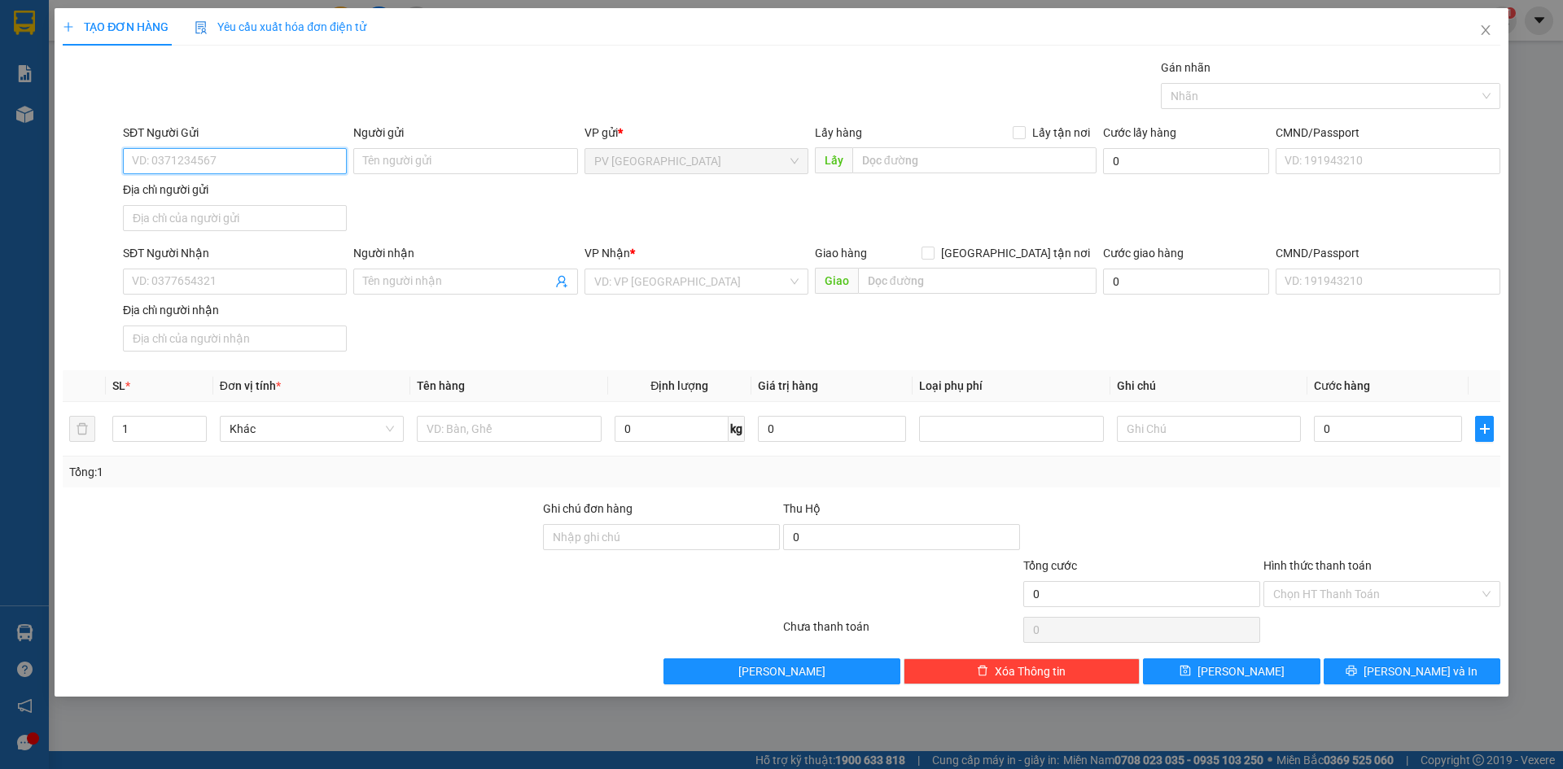
click at [273, 162] on input "SĐT Người Gửi" at bounding box center [235, 161] width 224 height 26
type input "0988981805"
click at [373, 165] on input "Người gửi" at bounding box center [465, 161] width 224 height 26
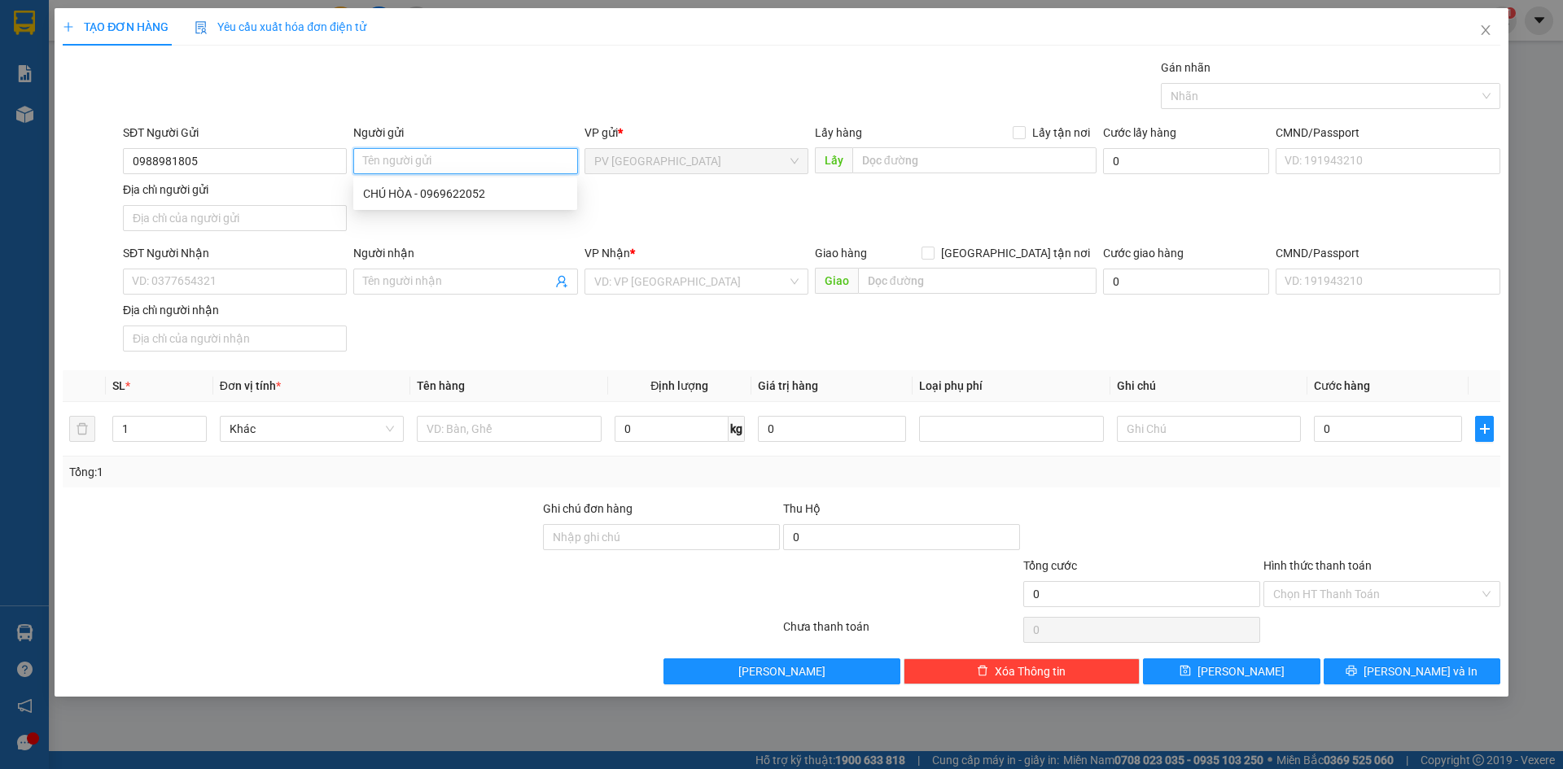
click at [415, 165] on input "Người gửi" at bounding box center [465, 161] width 224 height 26
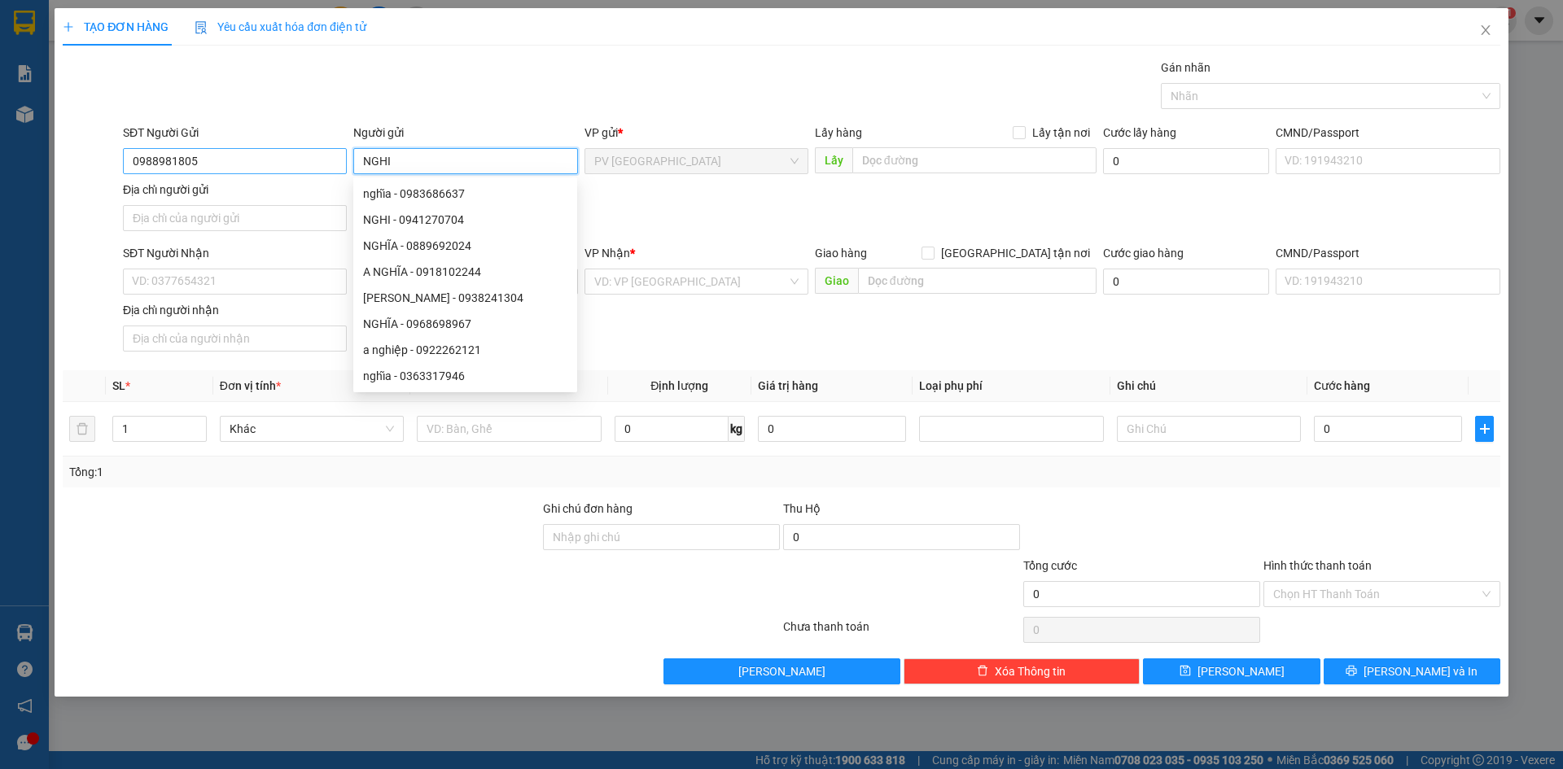
type input "NGHI"
drag, startPoint x: 208, startPoint y: 164, endPoint x: 83, endPoint y: 178, distance: 126.1
click at [85, 177] on div "SĐT Người Gửi 0988981805 0988981805 Người gửi NGHI VP gửi * PV Hòa Thành Lấy hà…" at bounding box center [781, 181] width 1441 height 114
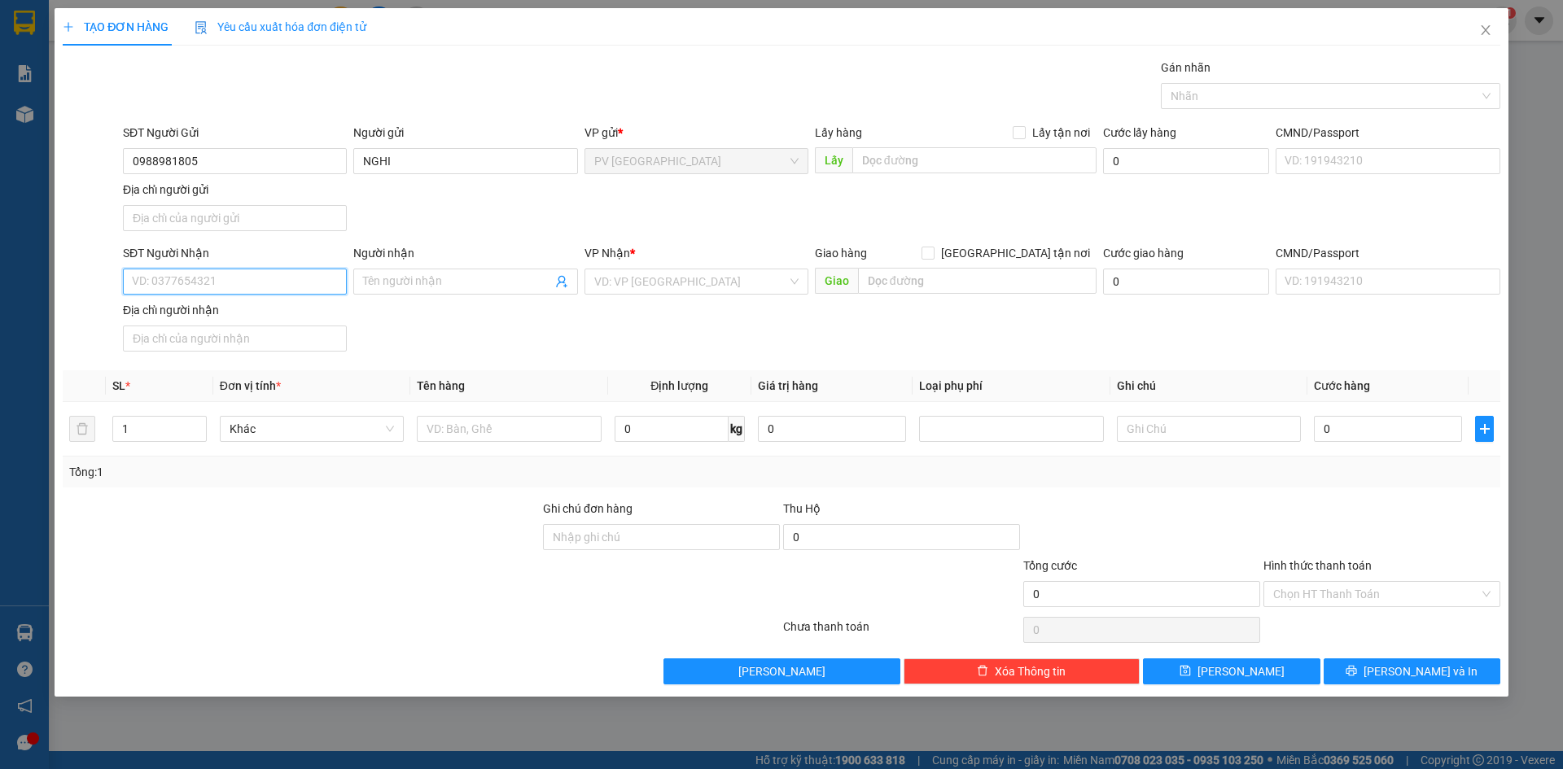
click at [176, 283] on input "SĐT Người Nhận" at bounding box center [235, 282] width 224 height 26
paste input "0988981805"
type input "0988981805"
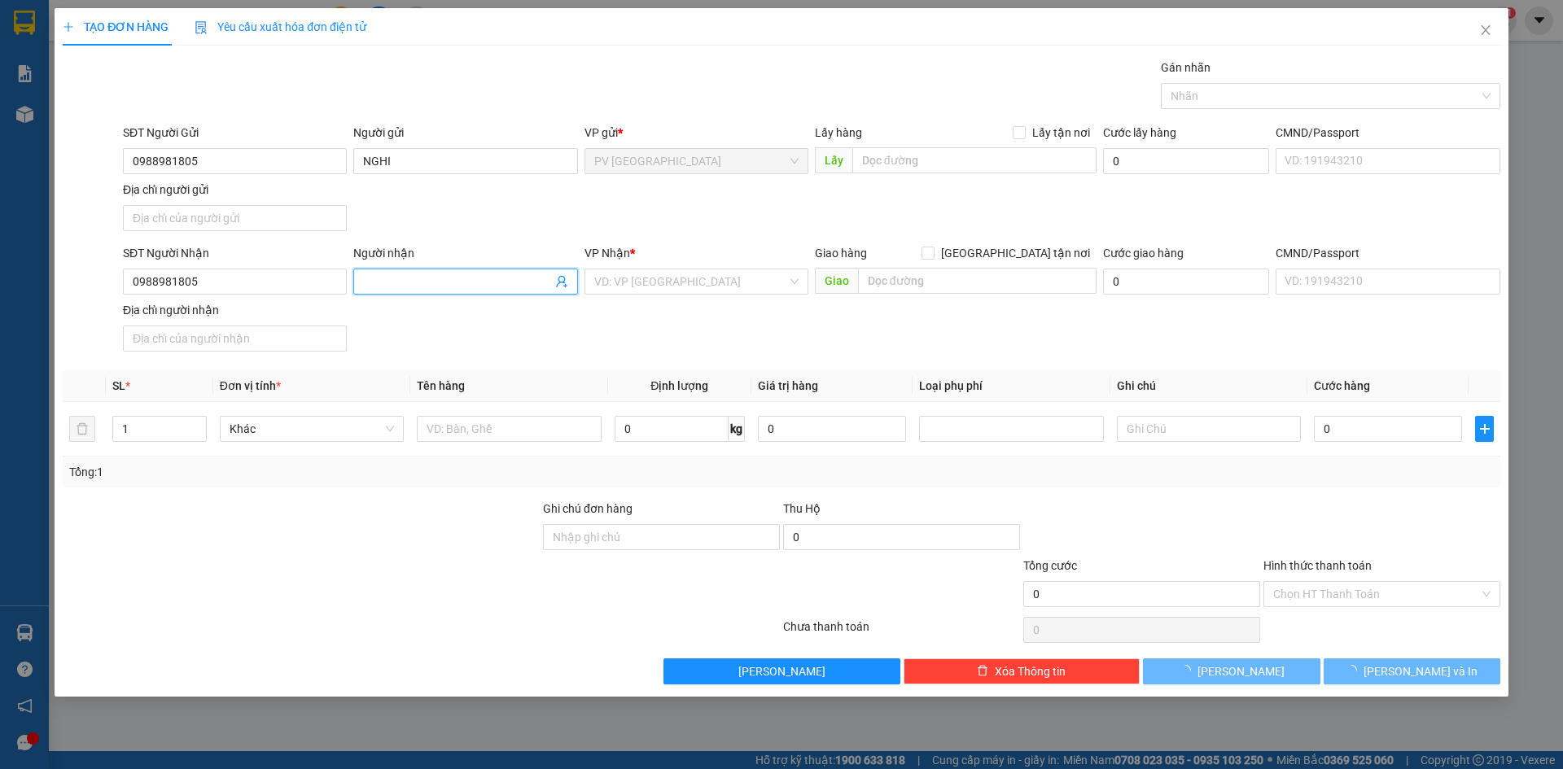
click at [435, 276] on input "Người nhận" at bounding box center [457, 282] width 188 height 18
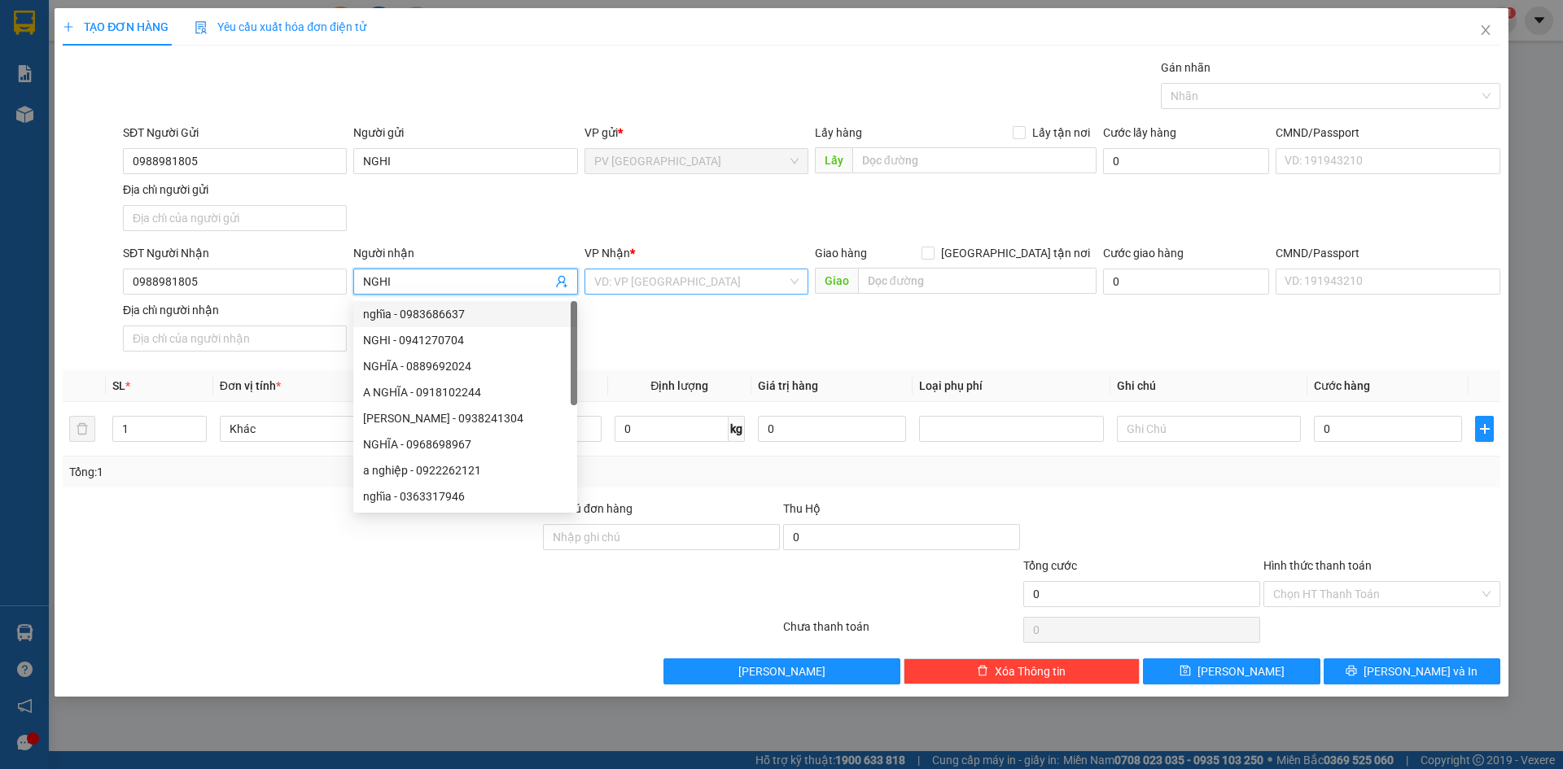
type input "NGHI"
click at [638, 283] on input "search" at bounding box center [690, 282] width 193 height 24
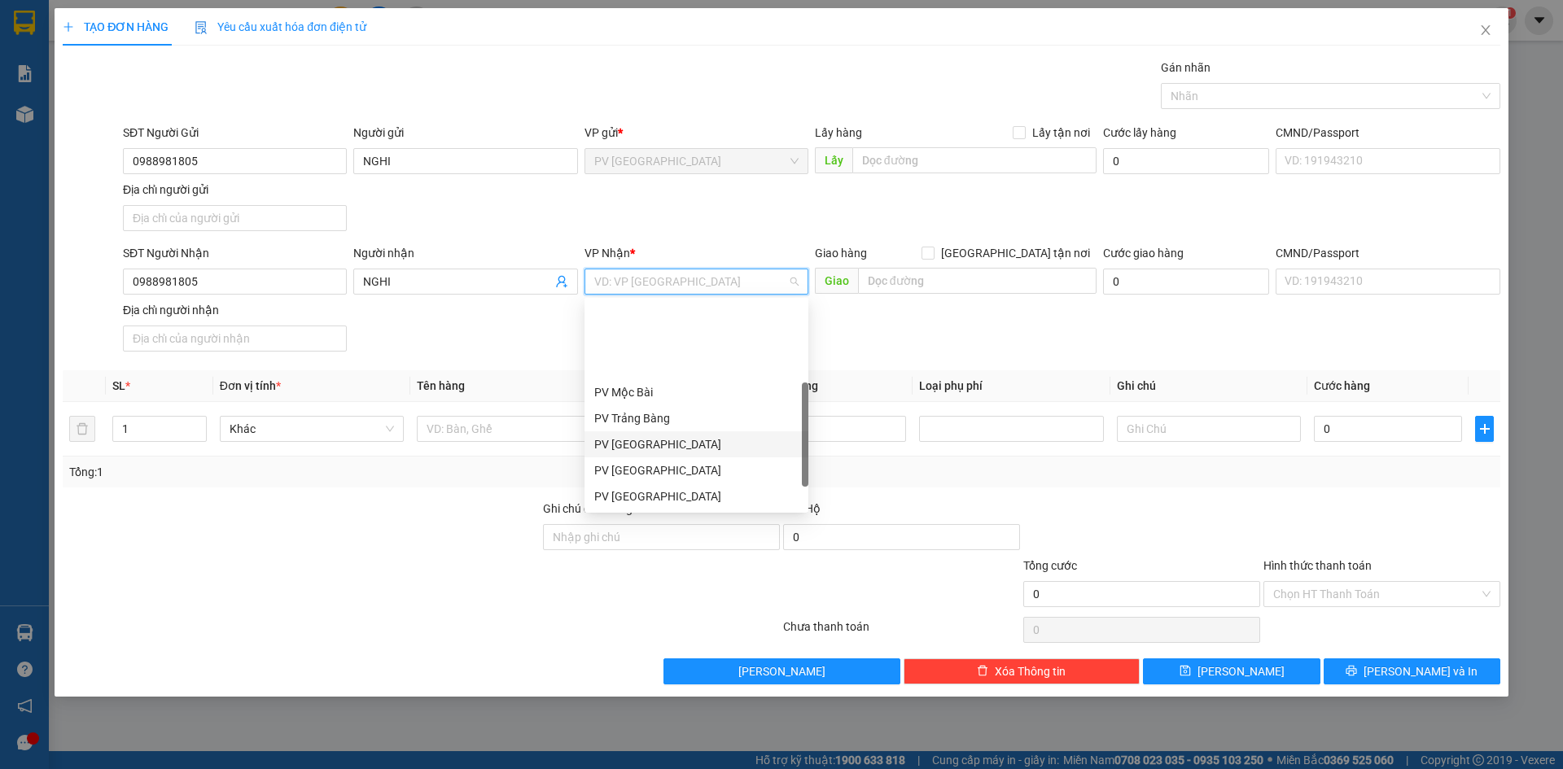
scroll to position [104, 0]
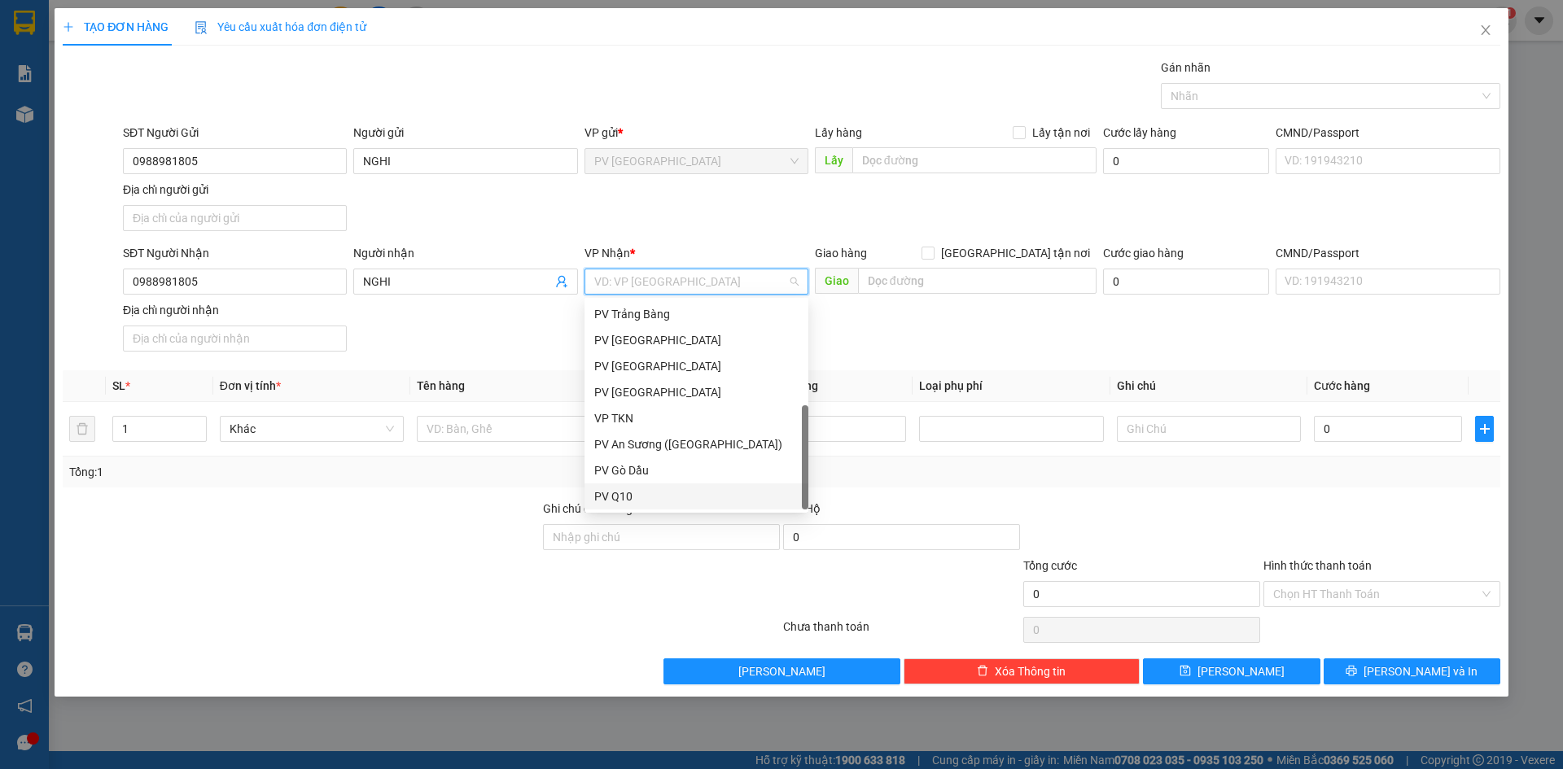
click at [633, 497] on div "PV Q10" at bounding box center [696, 497] width 204 height 18
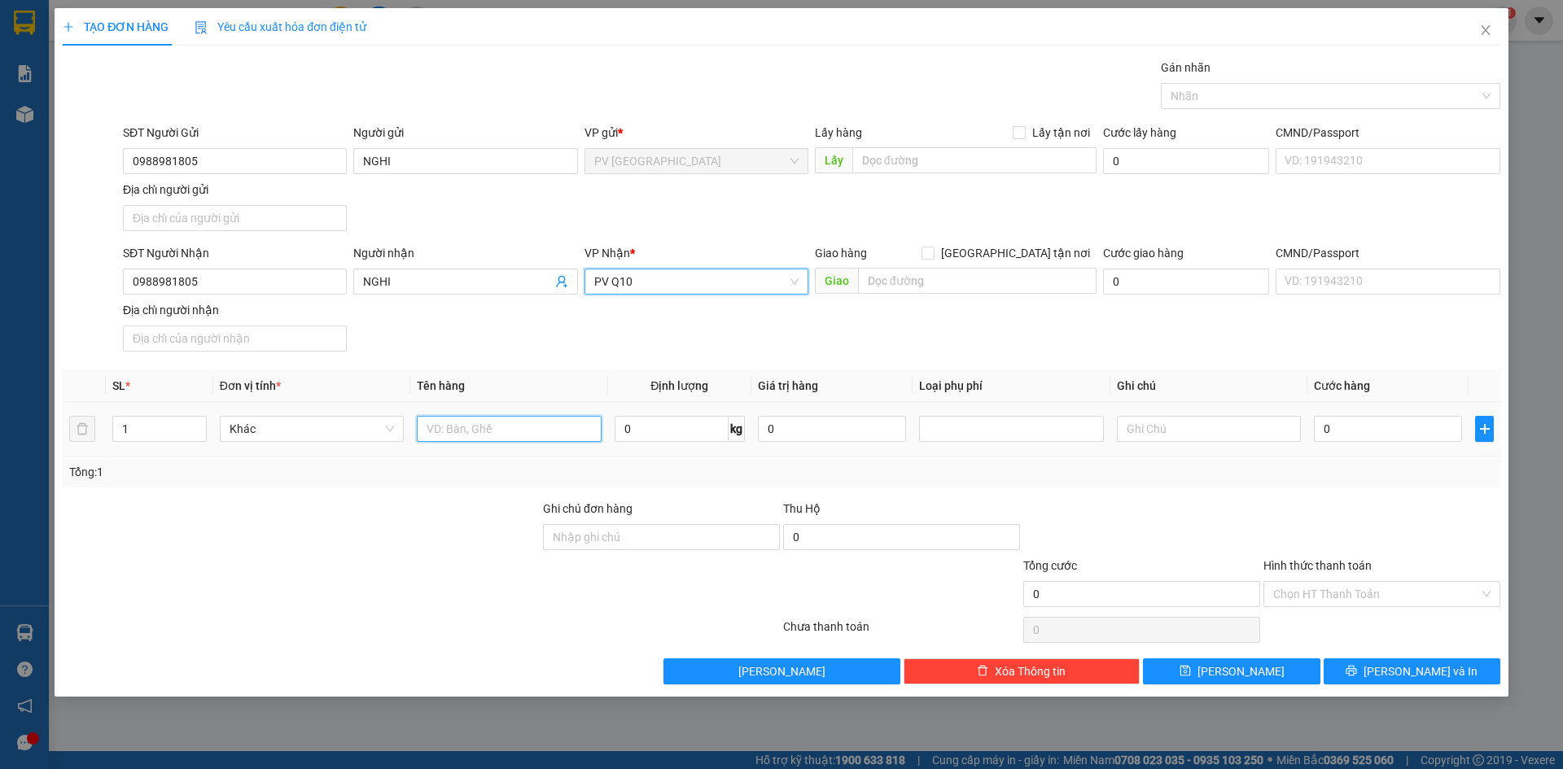
click at [514, 431] on input "text" at bounding box center [509, 429] width 184 height 26
type input "T"
type input "BỊCH QUẦN ÁO"
click at [1352, 432] on input "0" at bounding box center [1388, 429] width 148 height 26
type input "4"
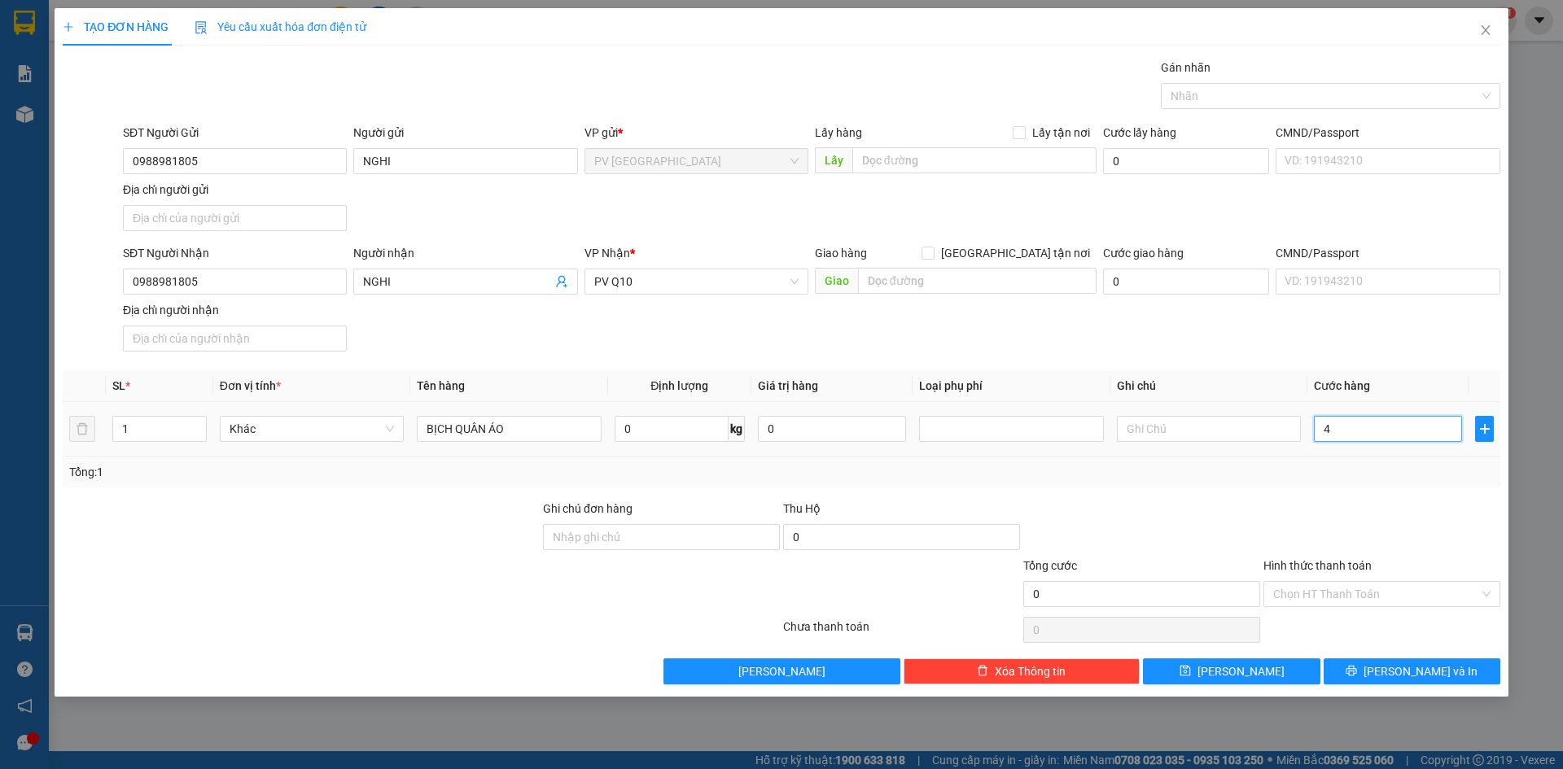
type input "4"
type input "40"
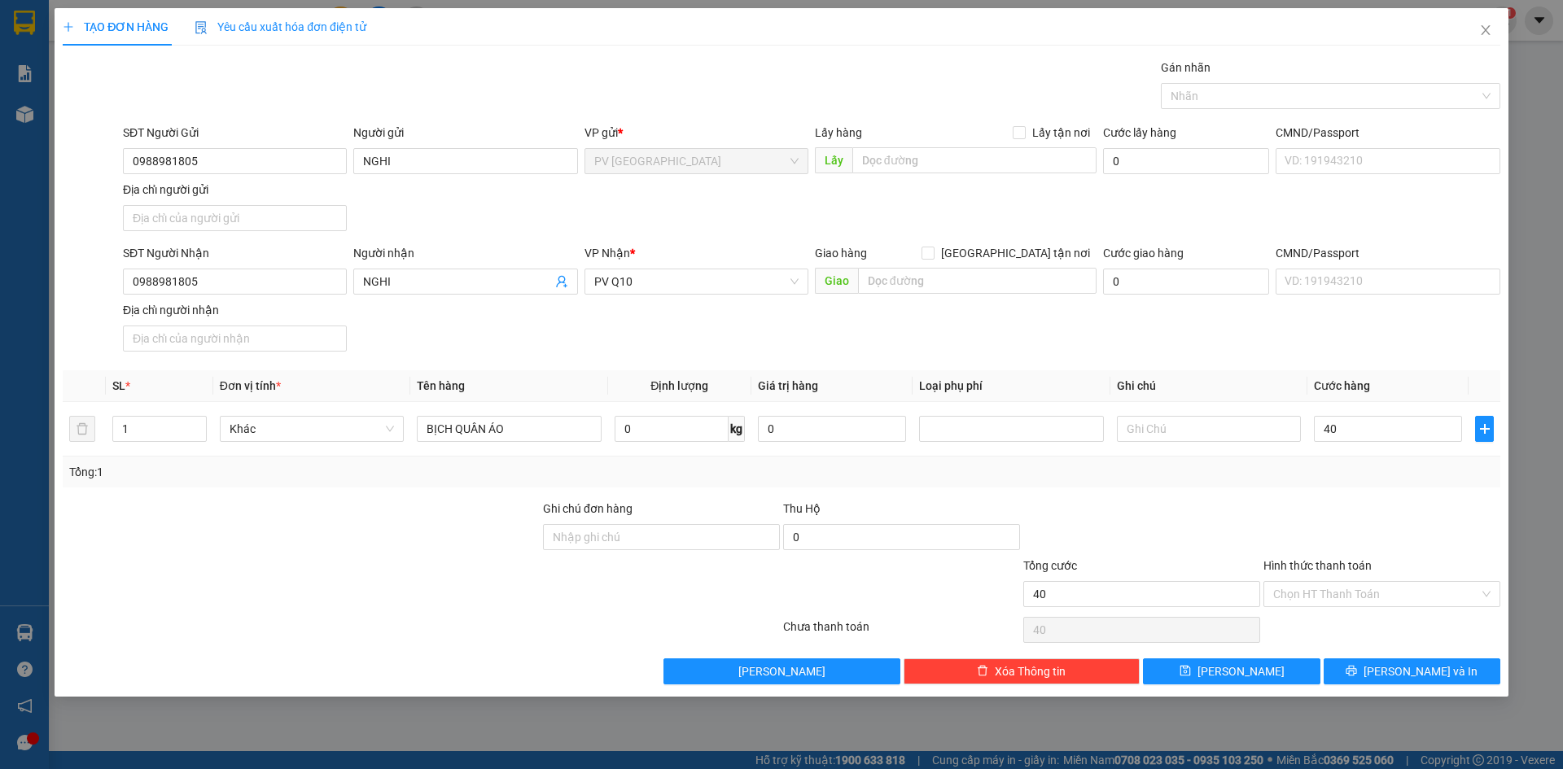
type input "40.000"
click at [1362, 487] on div "Tổng: 1" at bounding box center [782, 472] width 1438 height 31
click at [1364, 601] on input "Hình thức thanh toán" at bounding box center [1376, 594] width 206 height 24
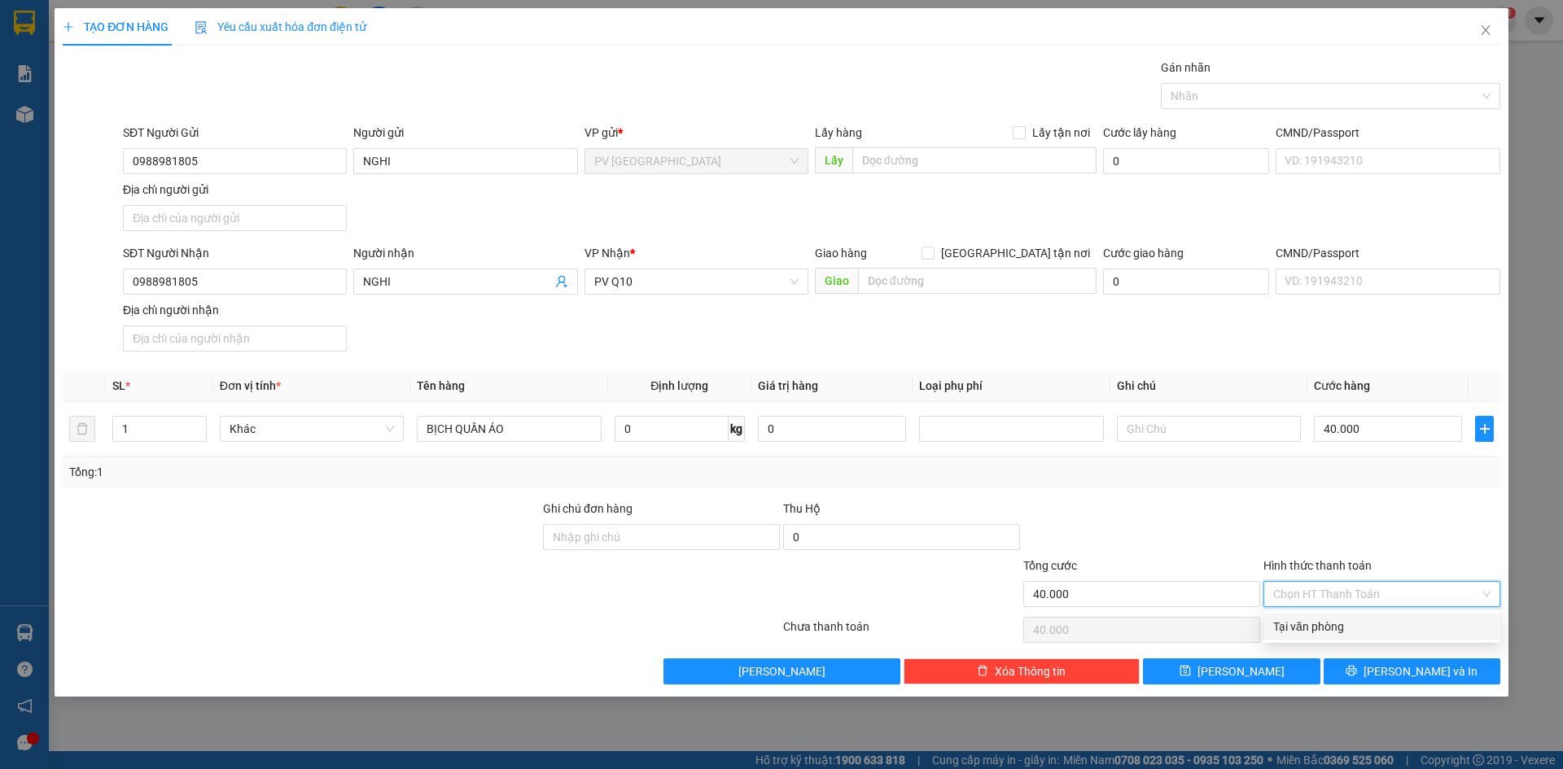
click at [1329, 634] on div "Tại văn phòng" at bounding box center [1381, 627] width 217 height 18
type input "0"
click at [1356, 666] on button "[PERSON_NAME] và In" at bounding box center [1412, 672] width 177 height 26
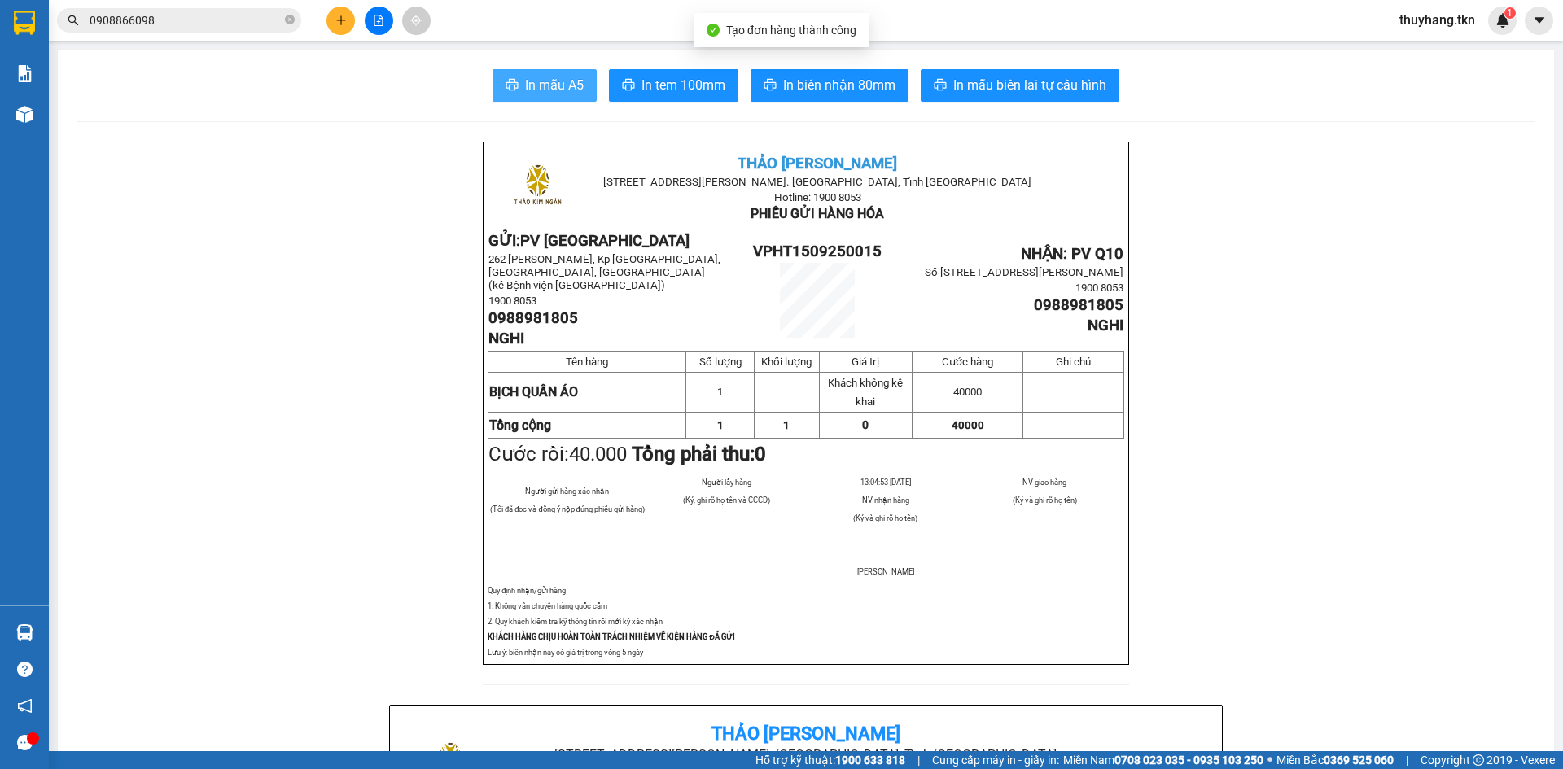
click at [551, 88] on span "In mẫu A5" at bounding box center [554, 85] width 59 height 20
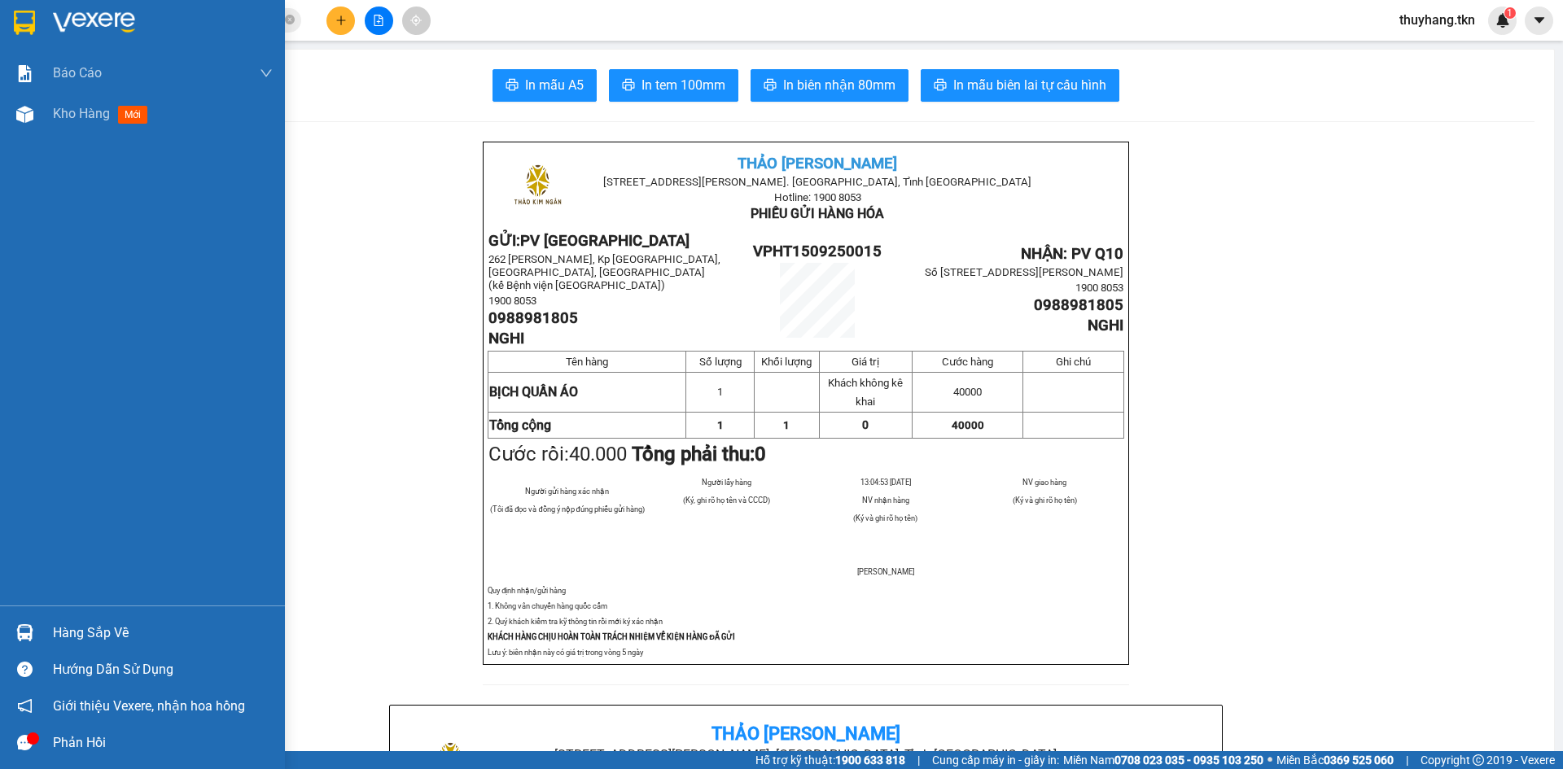
click at [20, 24] on img at bounding box center [24, 23] width 21 height 24
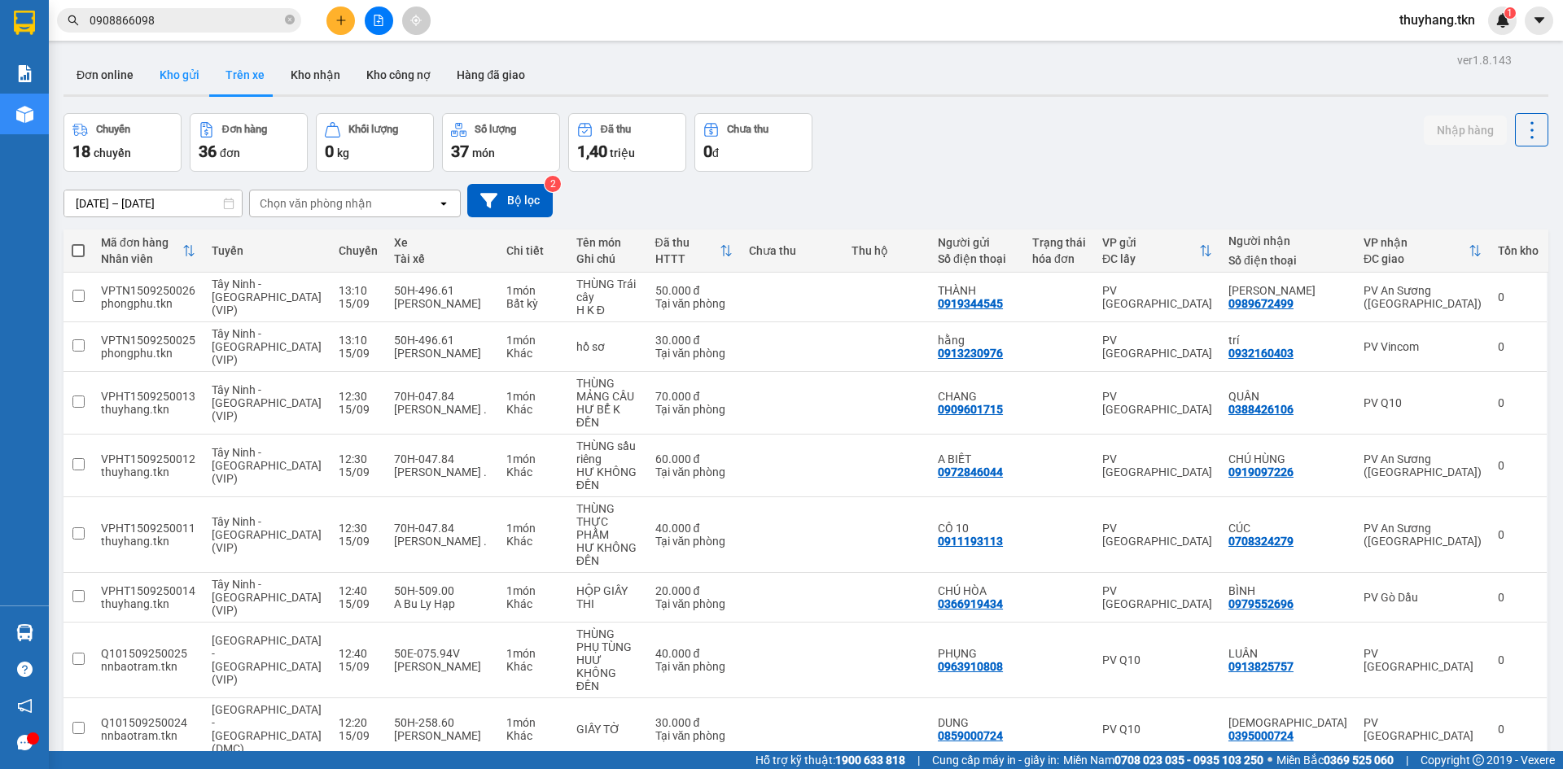
click at [191, 79] on button "Kho gửi" at bounding box center [180, 74] width 66 height 39
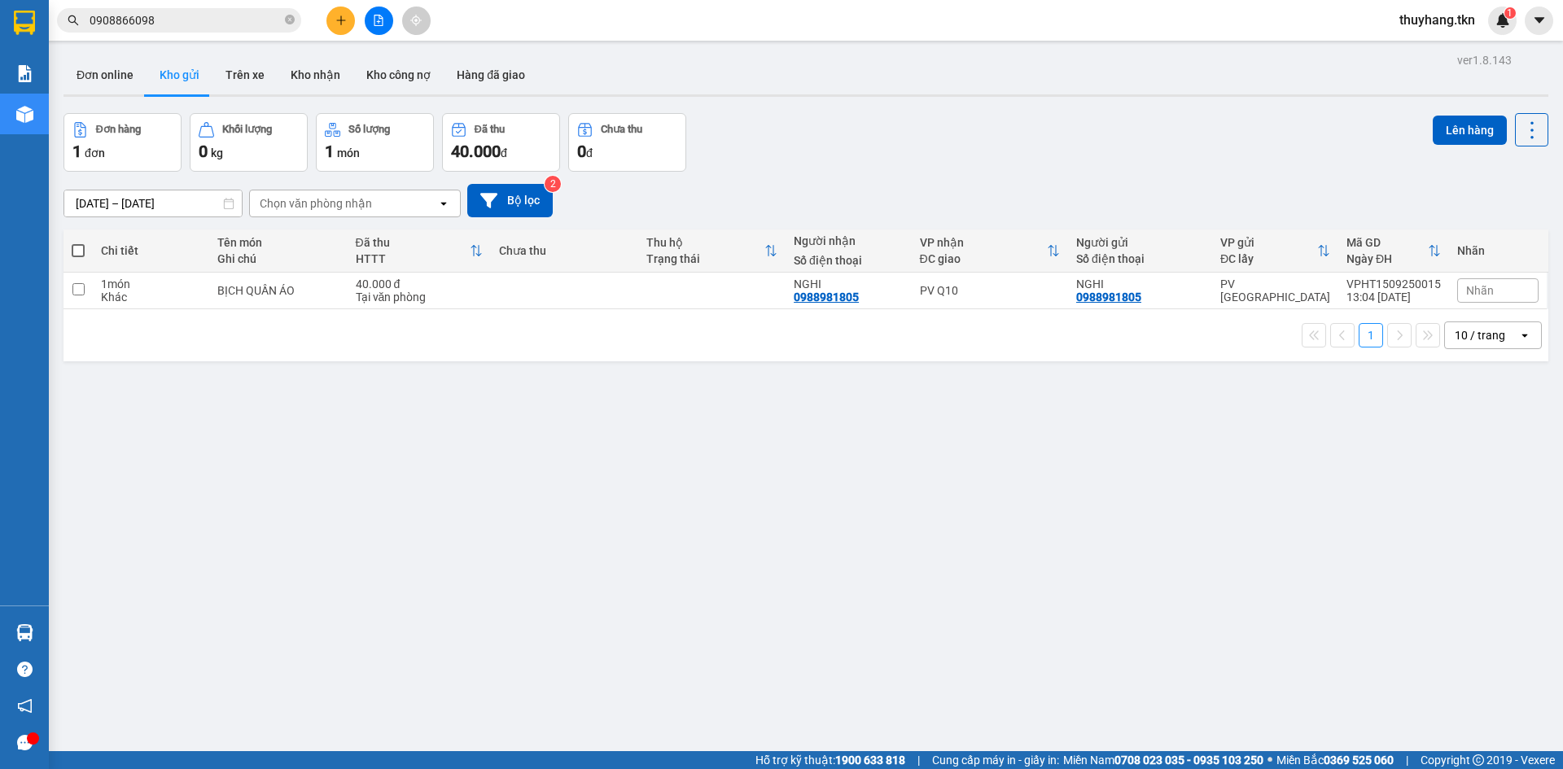
drag, startPoint x: 861, startPoint y: 161, endPoint x: 912, endPoint y: 21, distance: 148.9
click at [862, 160] on div "Đơn hàng 1 đơn Khối lượng 0 kg Số lượng 1 món Đã thu 40.000 đ Chưa thu 0 đ Lên …" at bounding box center [806, 142] width 1485 height 59
click at [345, 24] on icon "plus" at bounding box center [340, 20] width 11 height 11
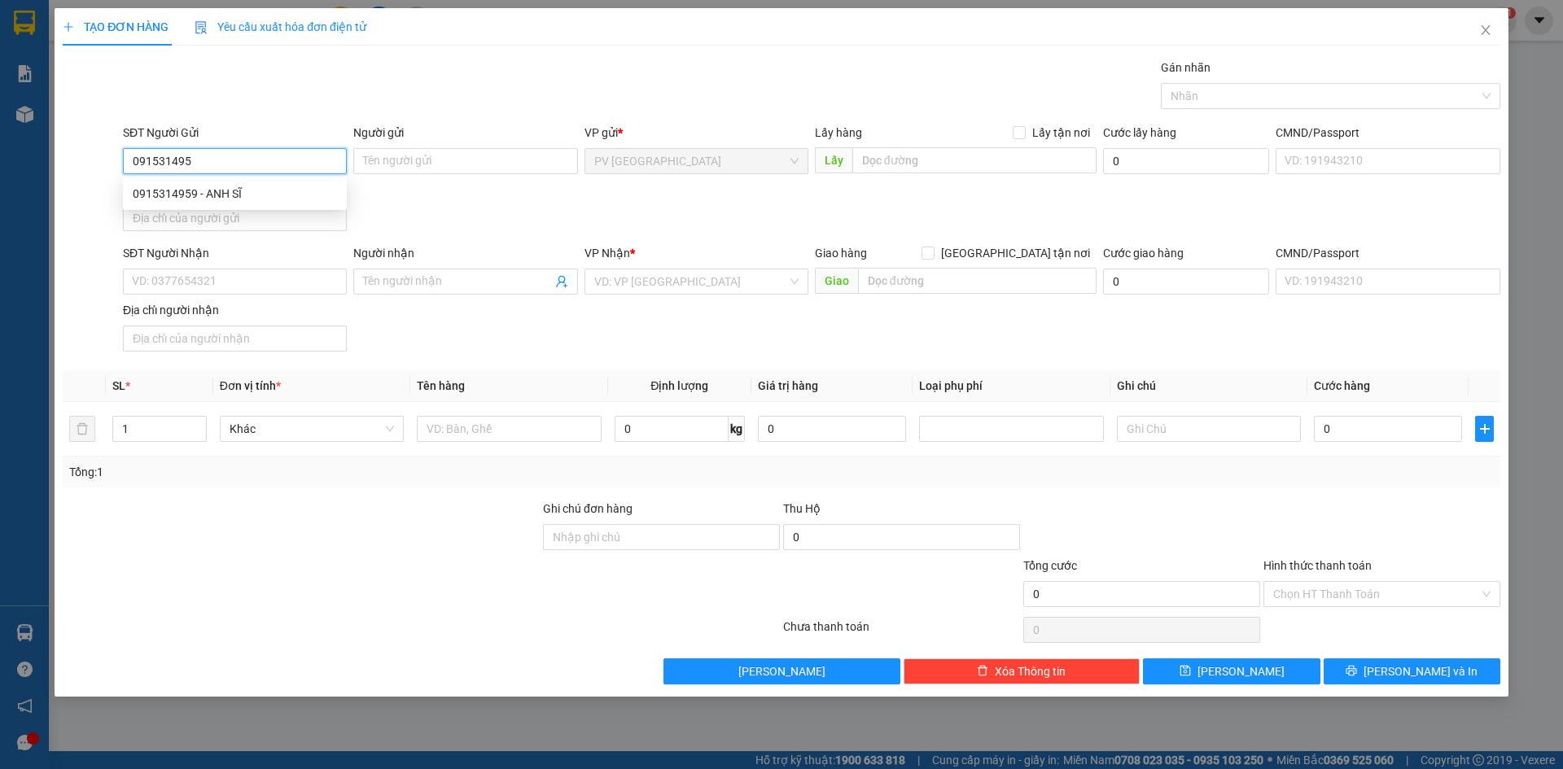
type input "0915314959"
click at [262, 186] on div "0915314959 - ANH SĨ" at bounding box center [235, 194] width 204 height 18
type input "ANH SĨ"
type input "0777525262"
type input "ANH LÂM"
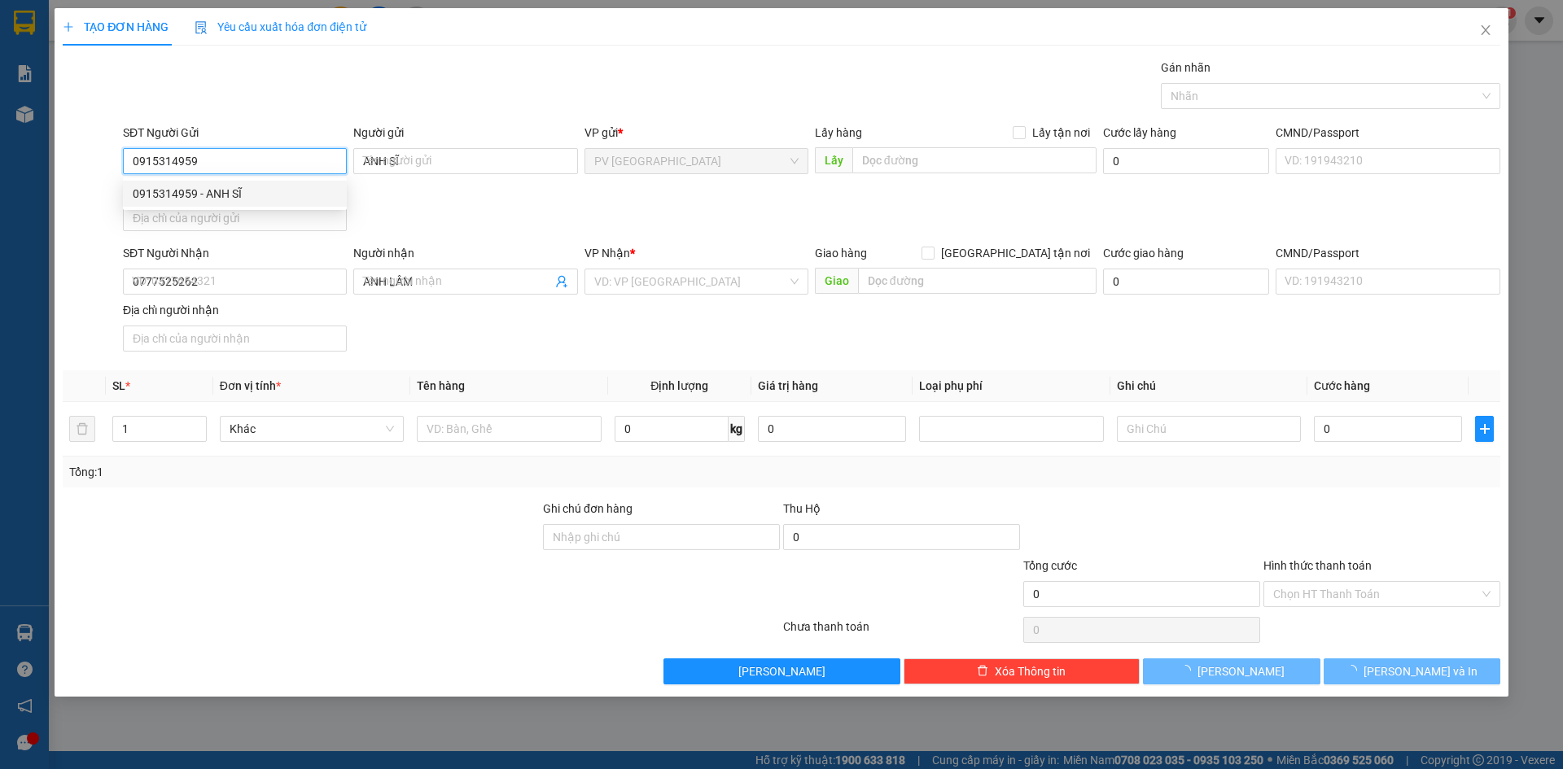
type input "30.000"
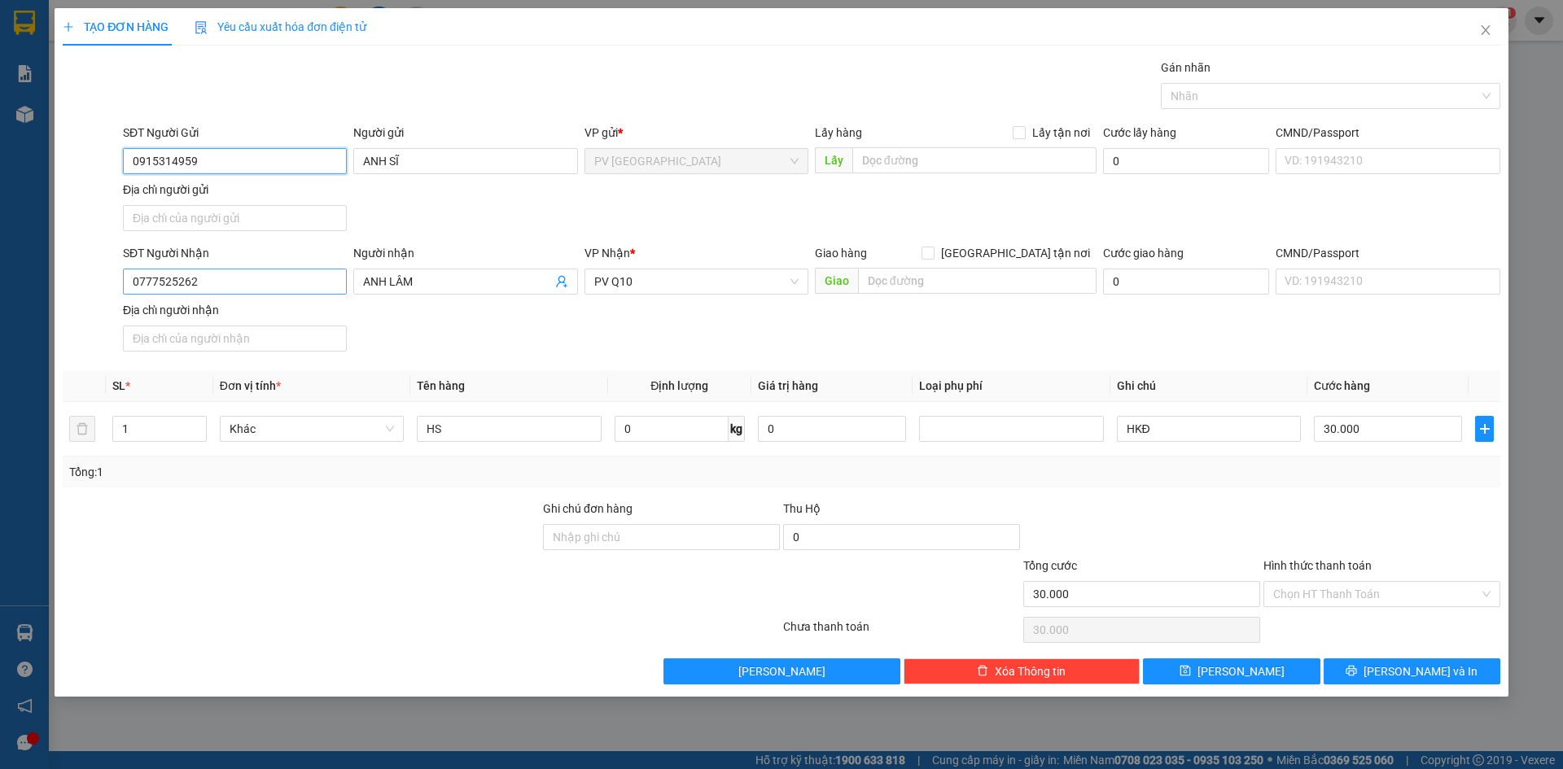
type input "0915314959"
click at [305, 283] on input "0777525262" at bounding box center [235, 282] width 224 height 26
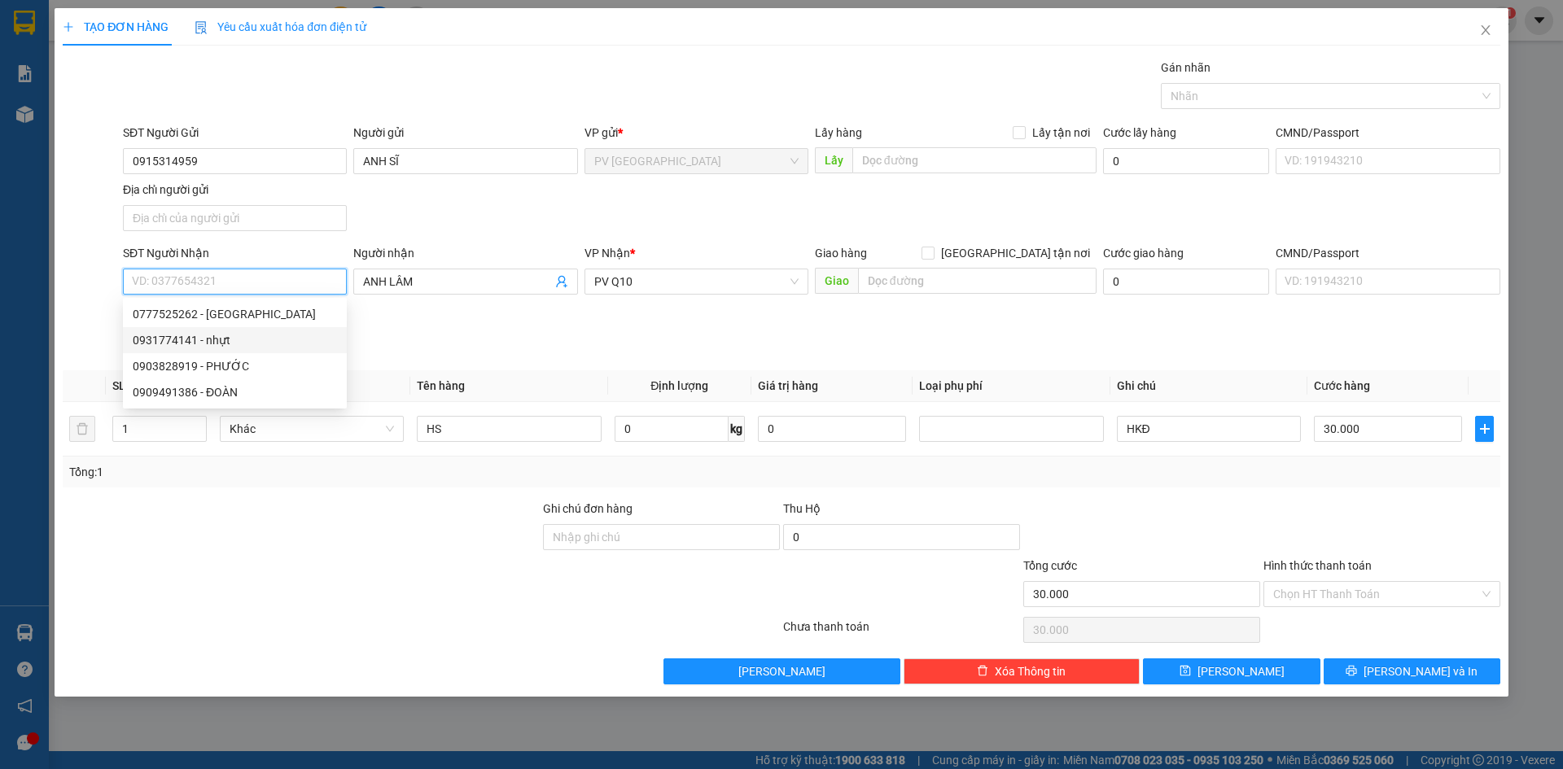
click at [261, 343] on div "0931774141 - nhựt" at bounding box center [235, 340] width 204 height 18
type input "0931774141"
type input "nhựt"
type input "20.000"
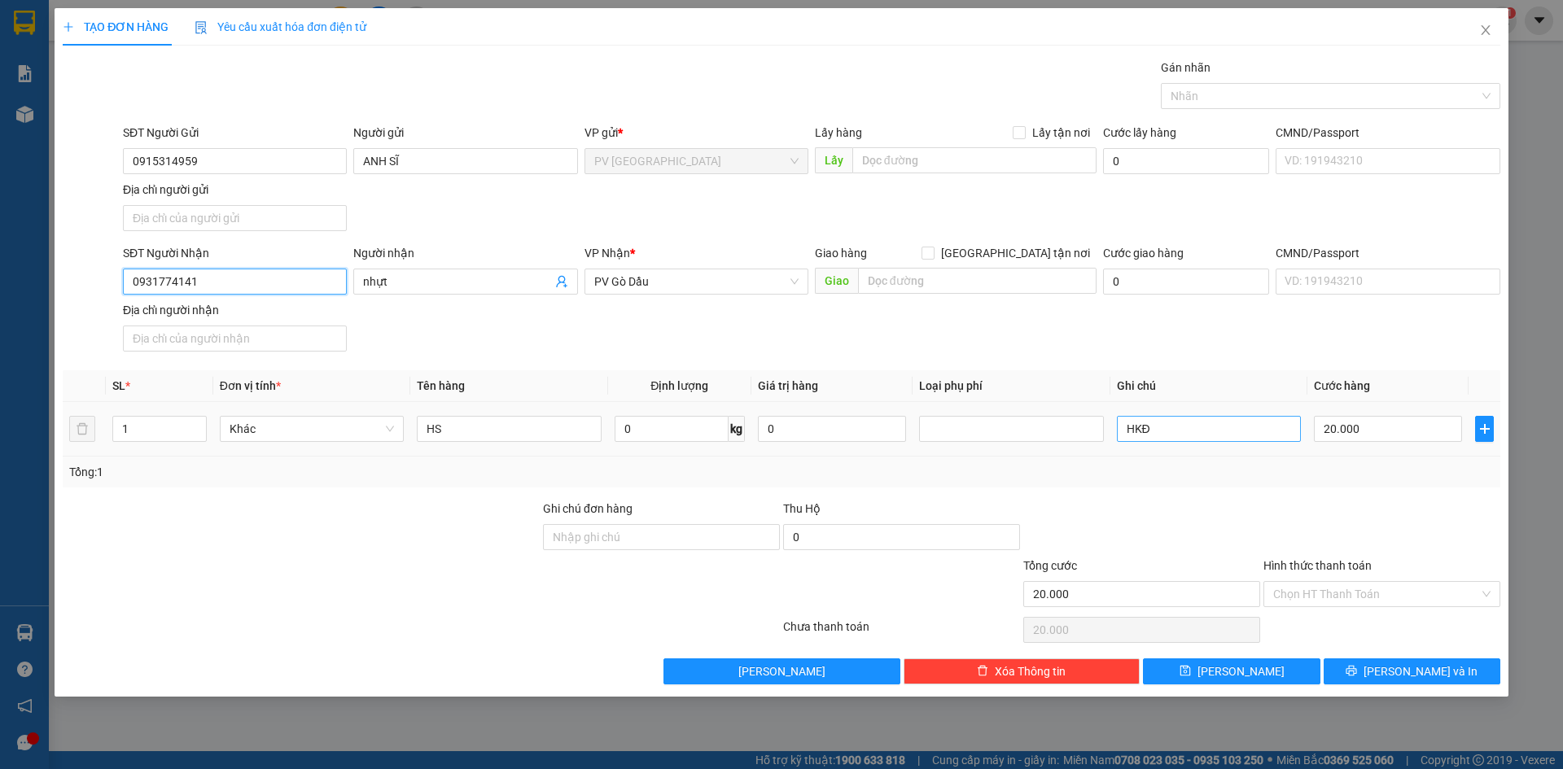
type input "0931774141"
click at [1217, 432] on input "HKĐ" at bounding box center [1209, 429] width 184 height 26
click at [1369, 591] on input "Hình thức thanh toán" at bounding box center [1376, 594] width 206 height 24
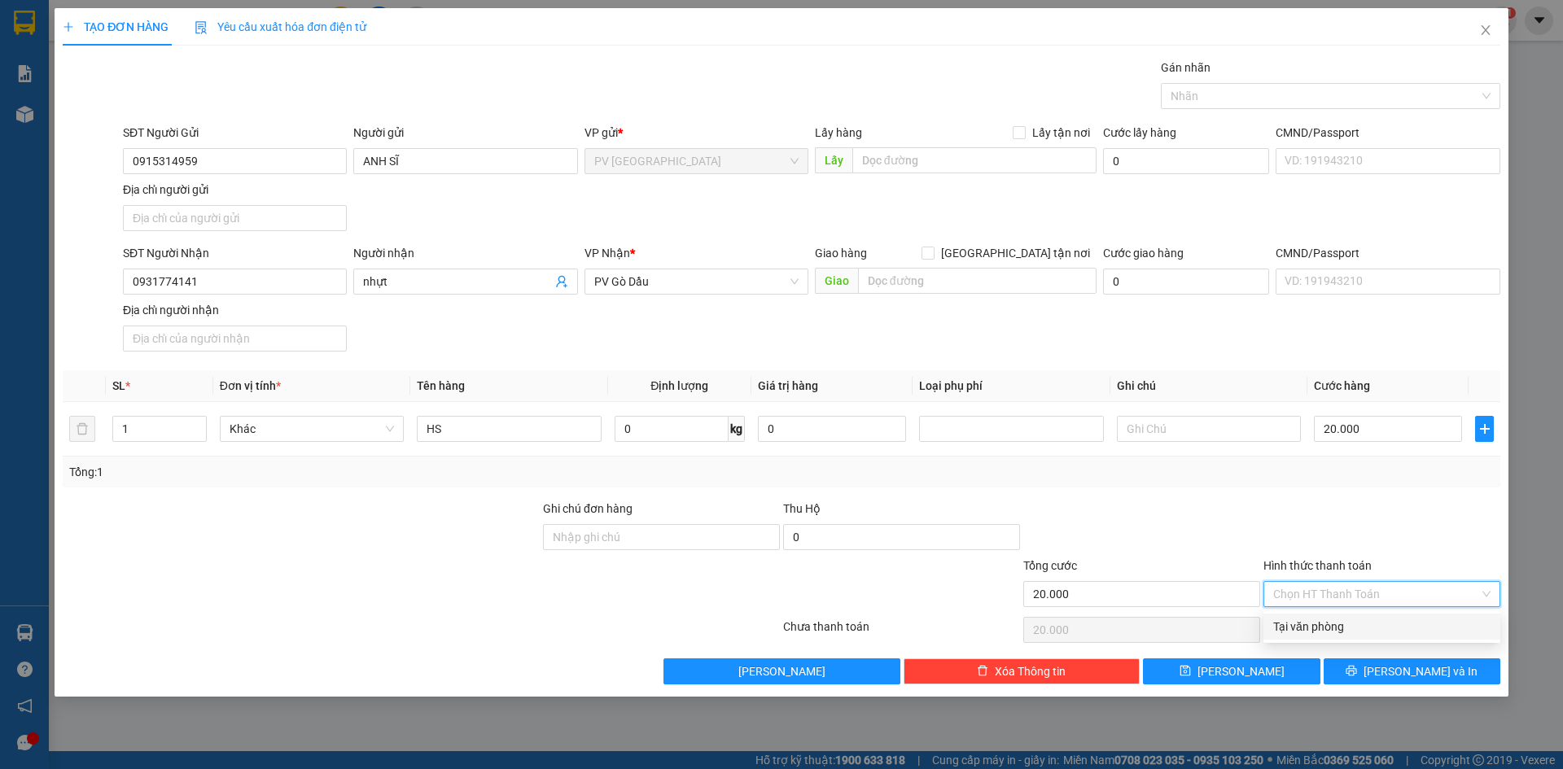
click at [1361, 630] on div "Tại văn phòng" at bounding box center [1381, 627] width 217 height 18
type input "0"
click at [1373, 667] on button "[PERSON_NAME] và In" at bounding box center [1412, 672] width 177 height 26
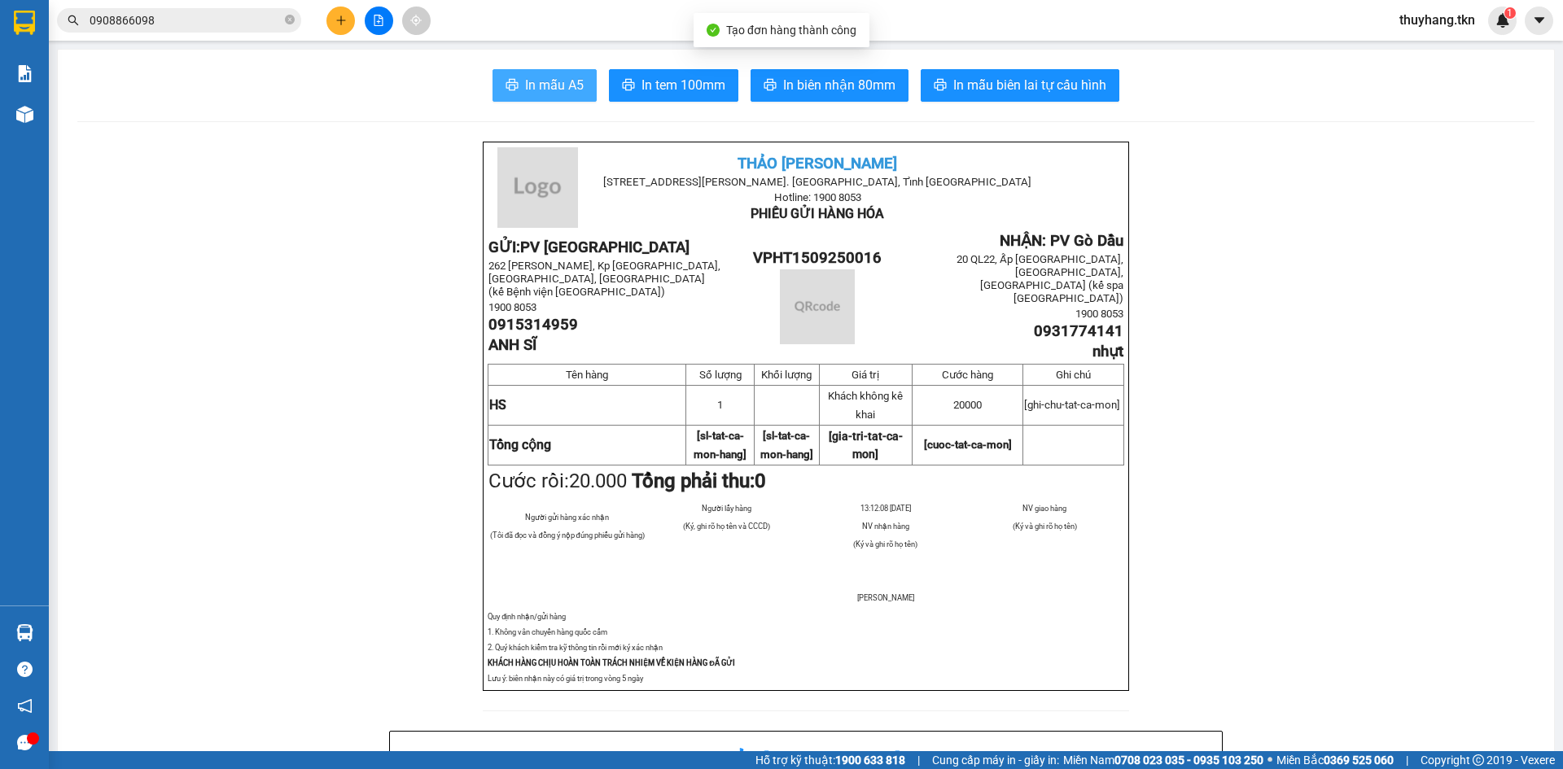
click at [525, 81] on span "In mẫu A5" at bounding box center [554, 85] width 59 height 20
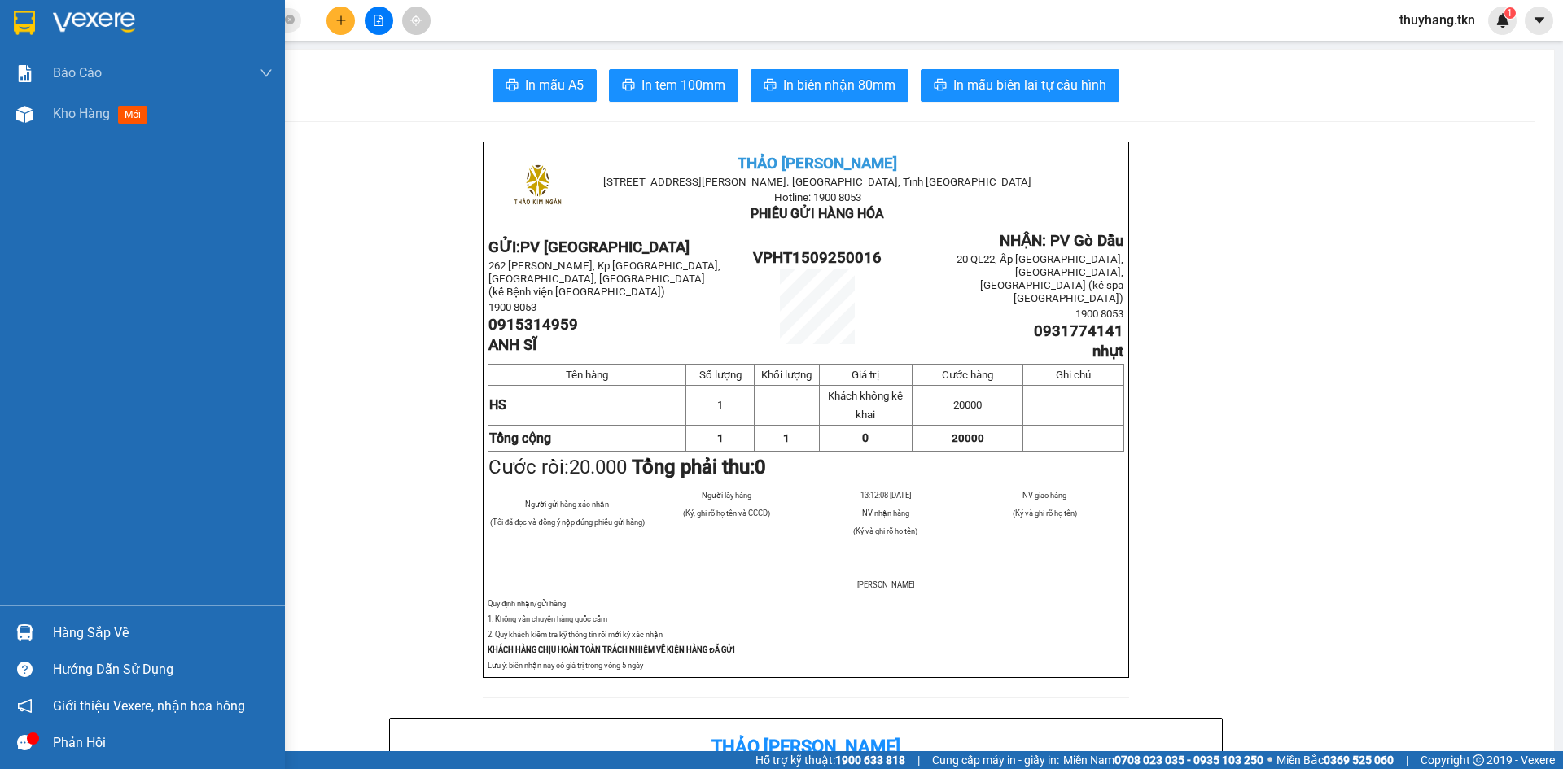
click at [38, 24] on div at bounding box center [142, 26] width 285 height 53
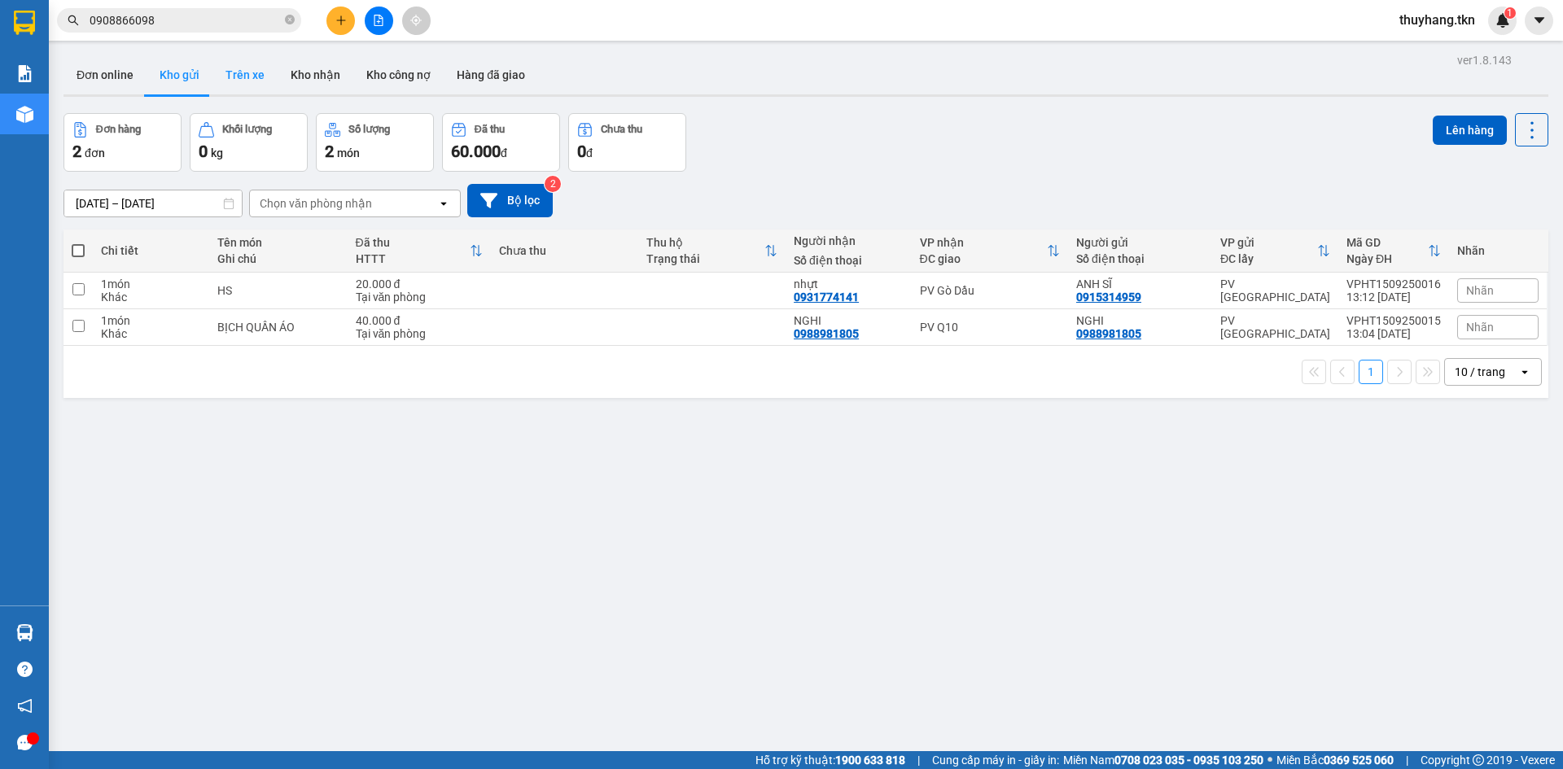
click at [255, 85] on button "Trên xe" at bounding box center [245, 74] width 65 height 39
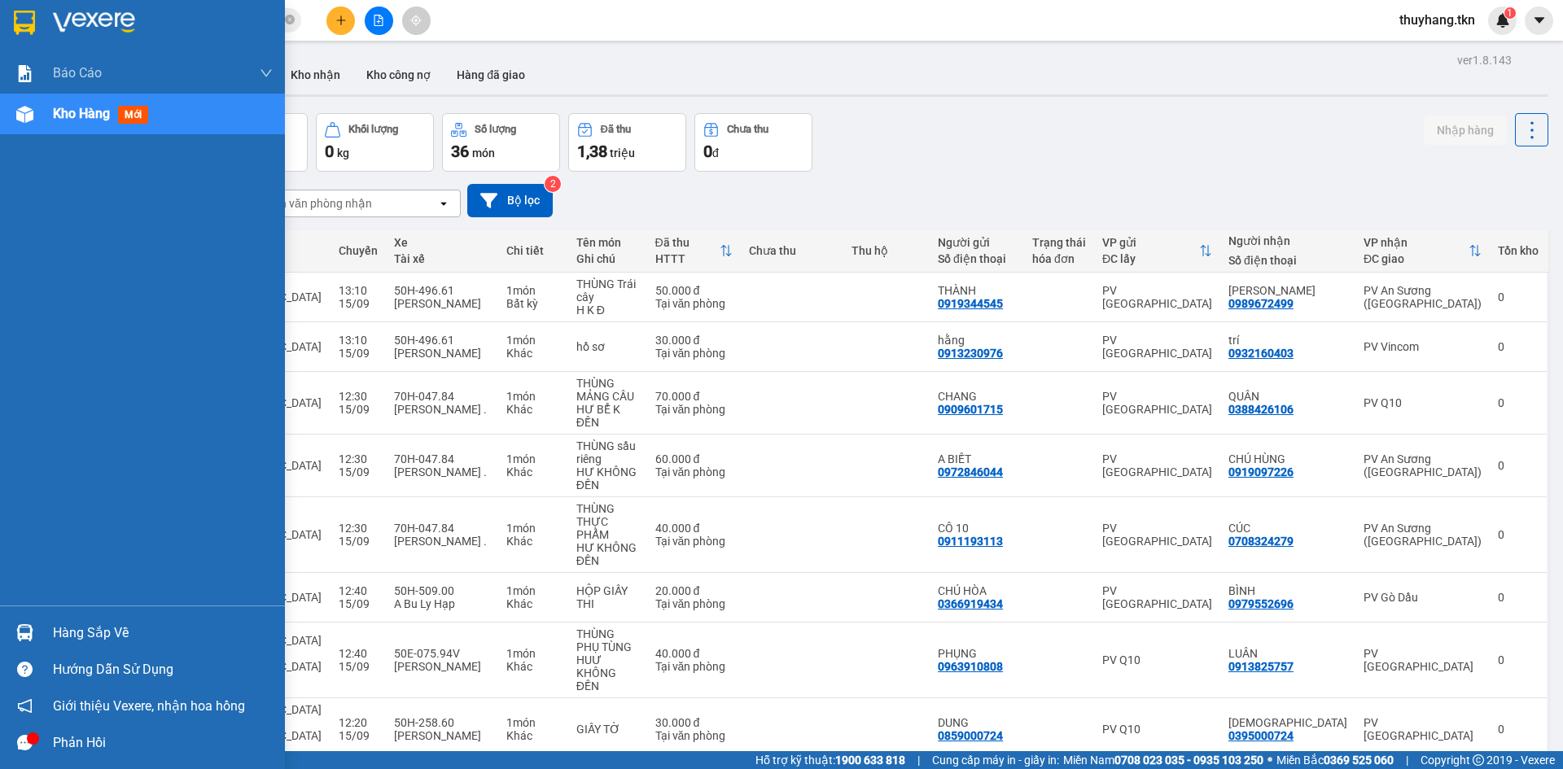
click at [11, 628] on div at bounding box center [25, 633] width 28 height 28
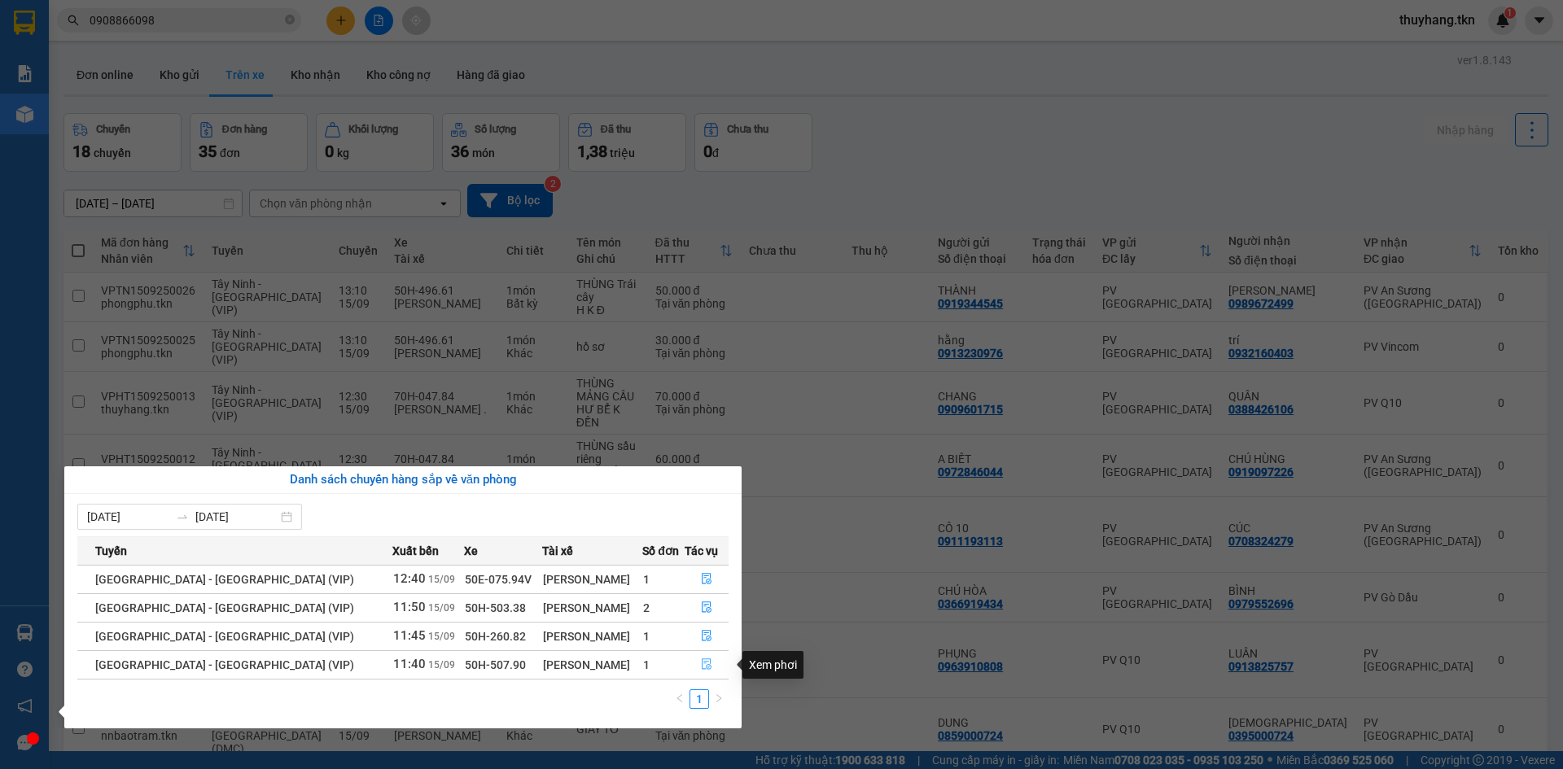
click at [701, 661] on icon "file-done" at bounding box center [706, 664] width 11 height 11
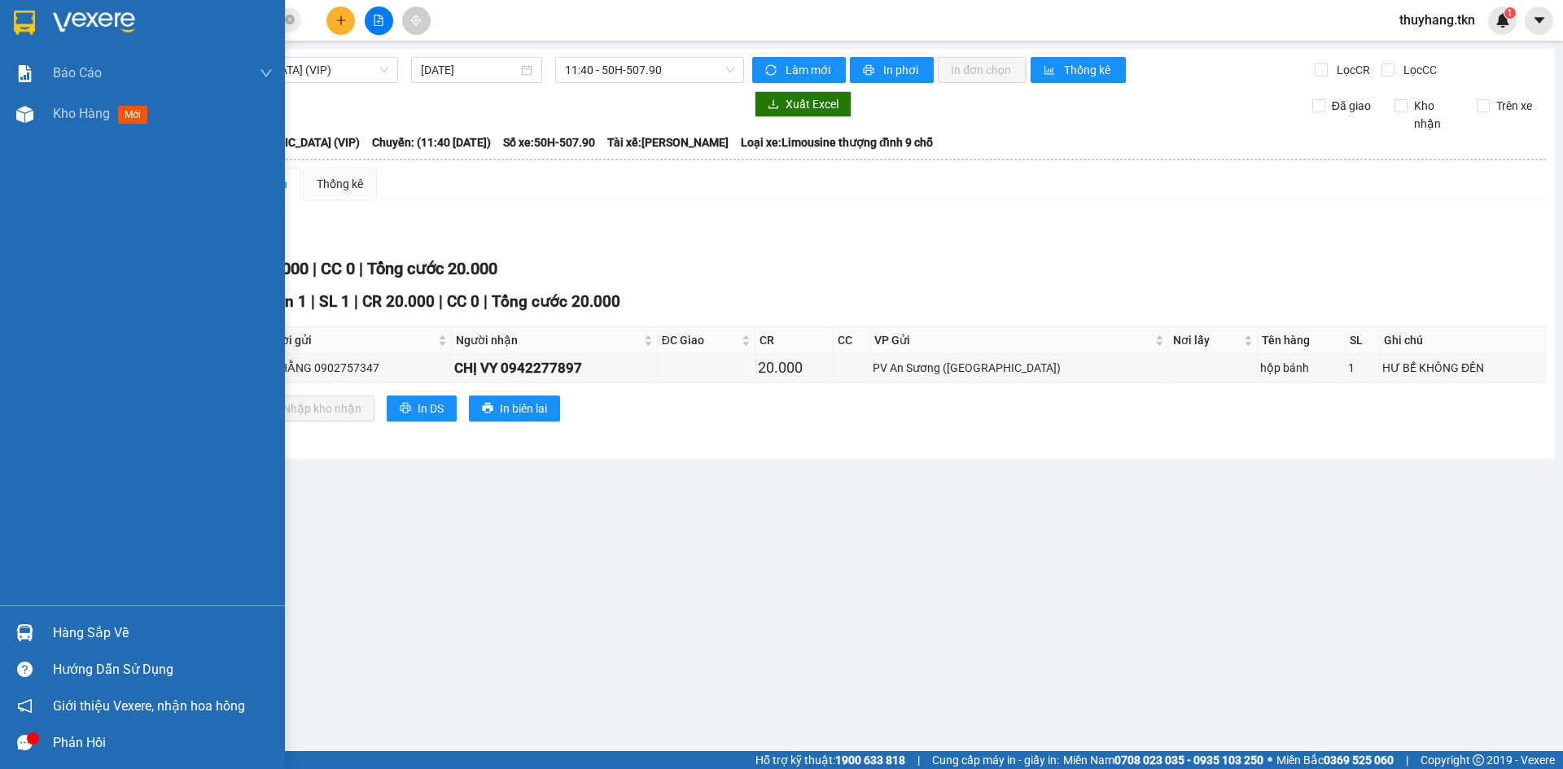
click at [30, 633] on img at bounding box center [24, 633] width 17 height 17
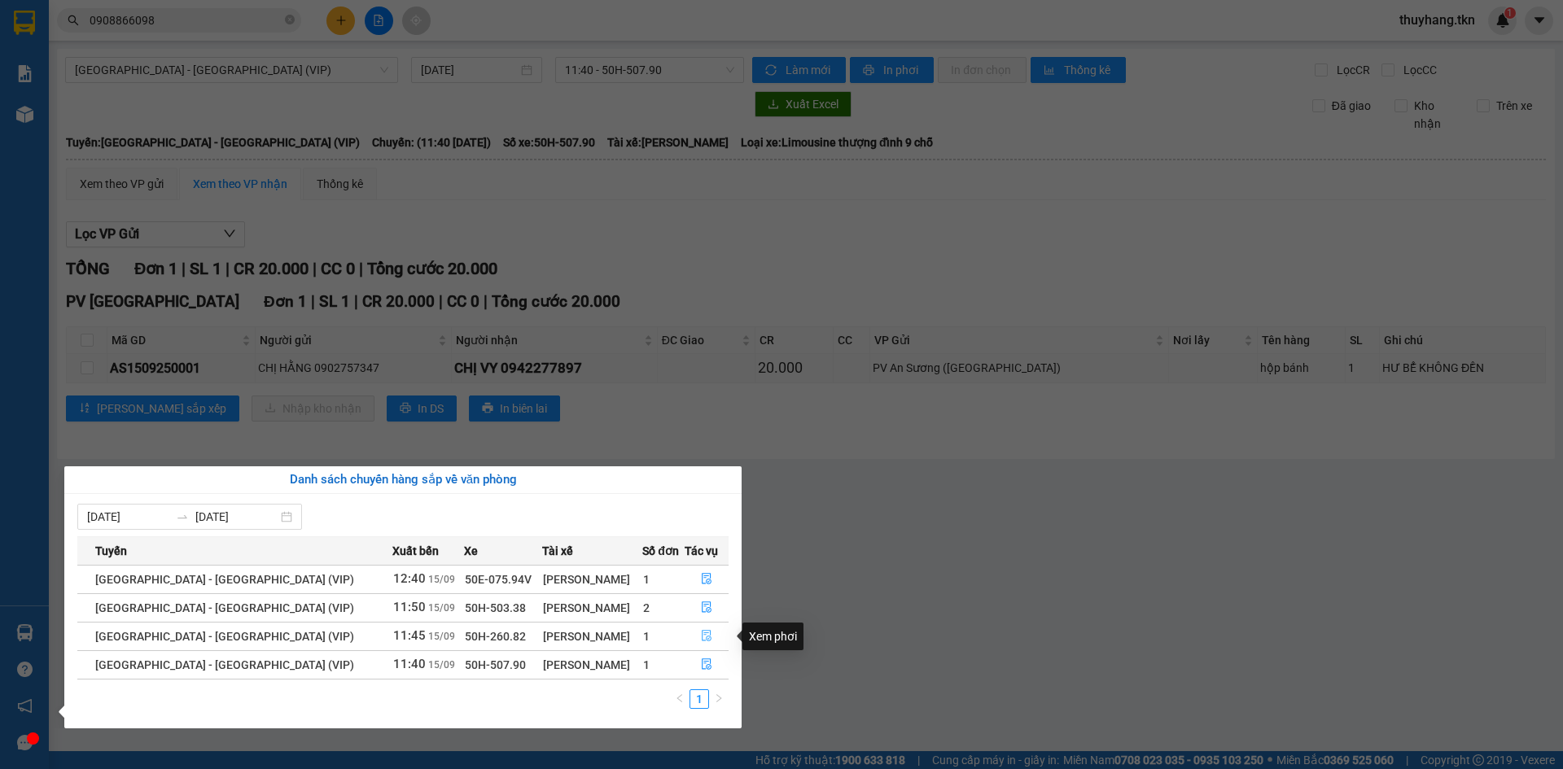
click at [702, 633] on icon "file-done" at bounding box center [707, 636] width 10 height 11
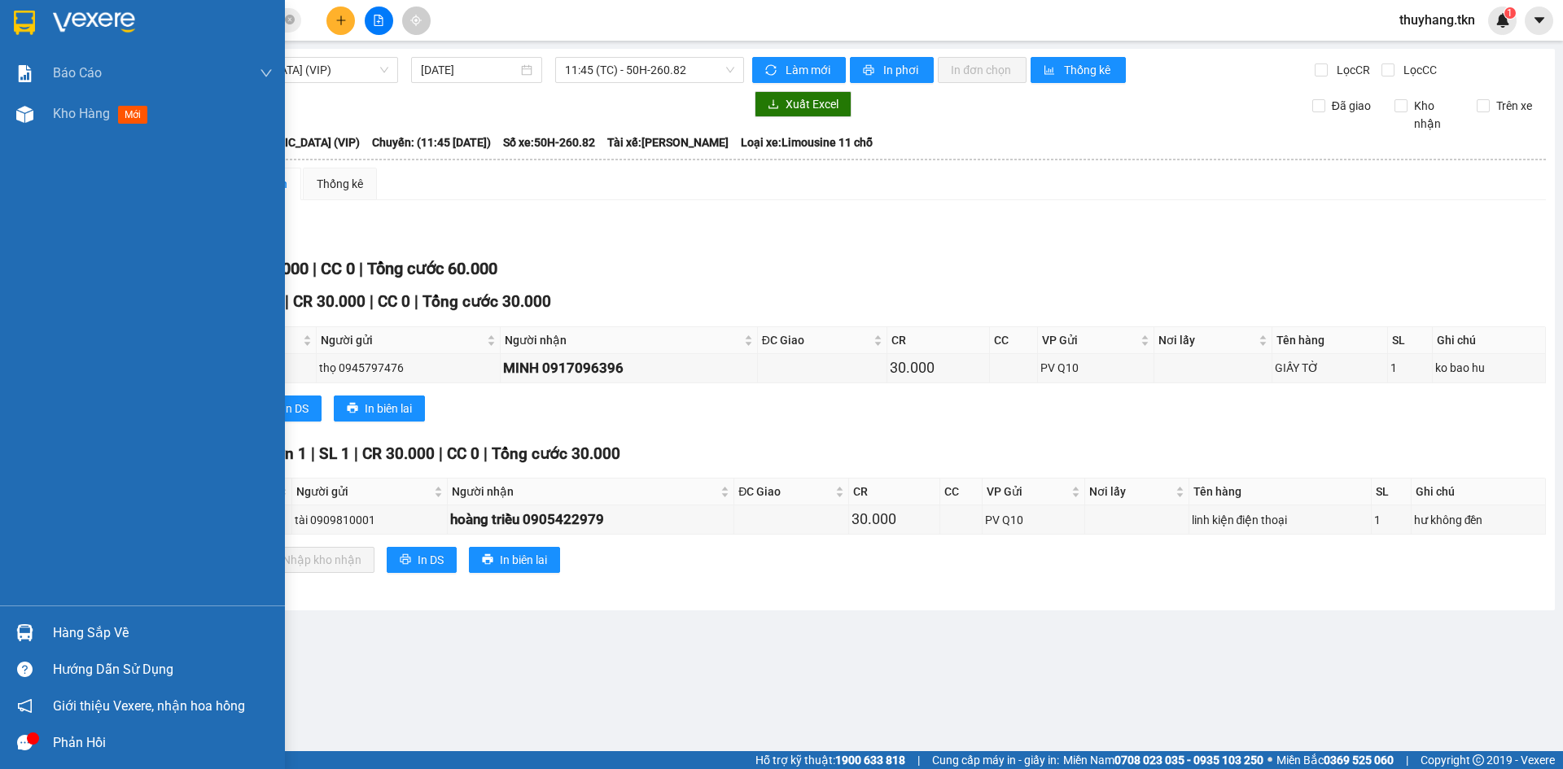
click at [33, 633] on img at bounding box center [24, 633] width 17 height 17
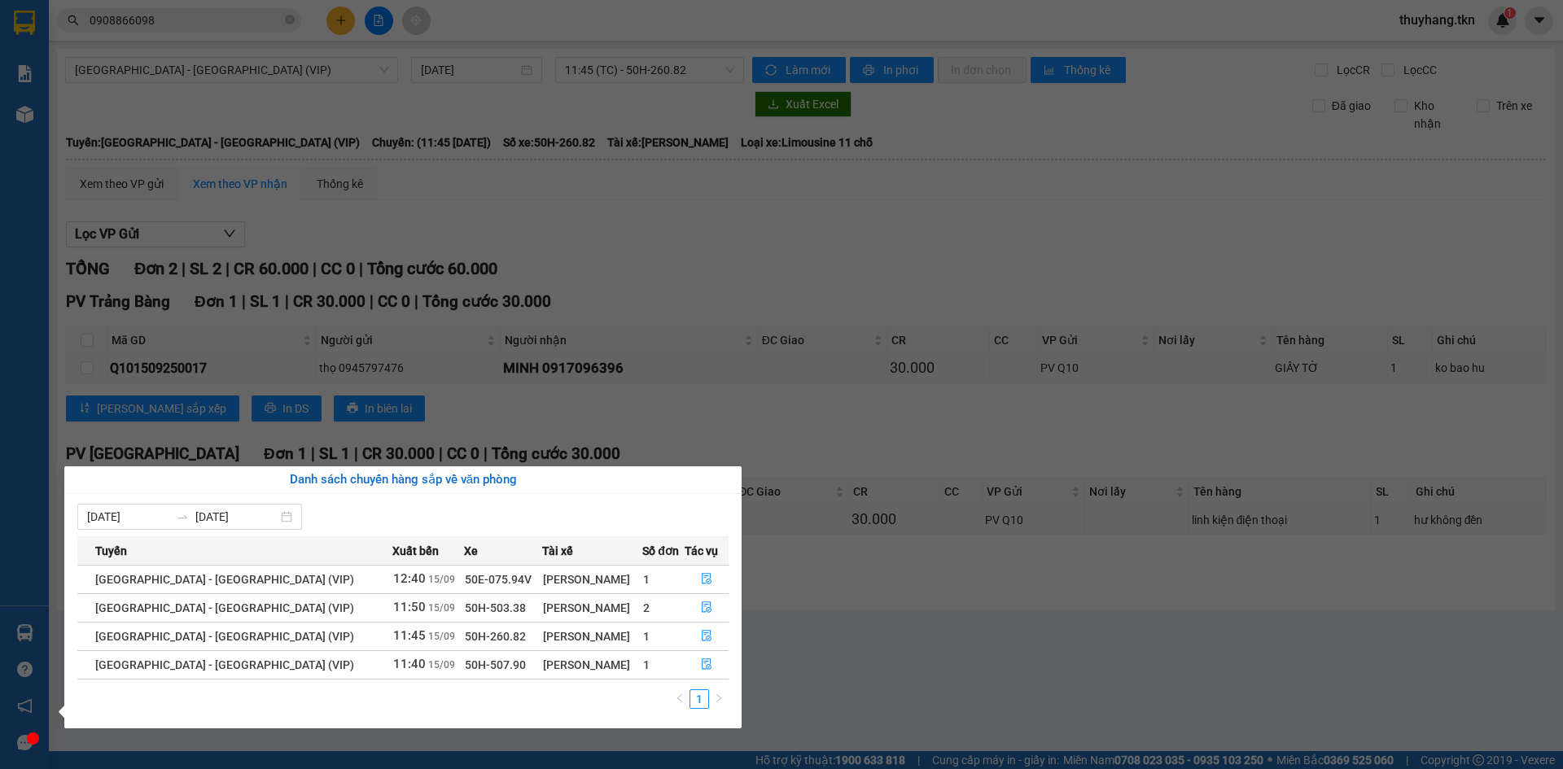
click at [938, 648] on section "Kết quả tìm kiếm ( 35 ) Bộ lọc Mã ĐH Trạng thái Món hàng Thu hộ Tổng cước Chưa …" at bounding box center [781, 384] width 1563 height 769
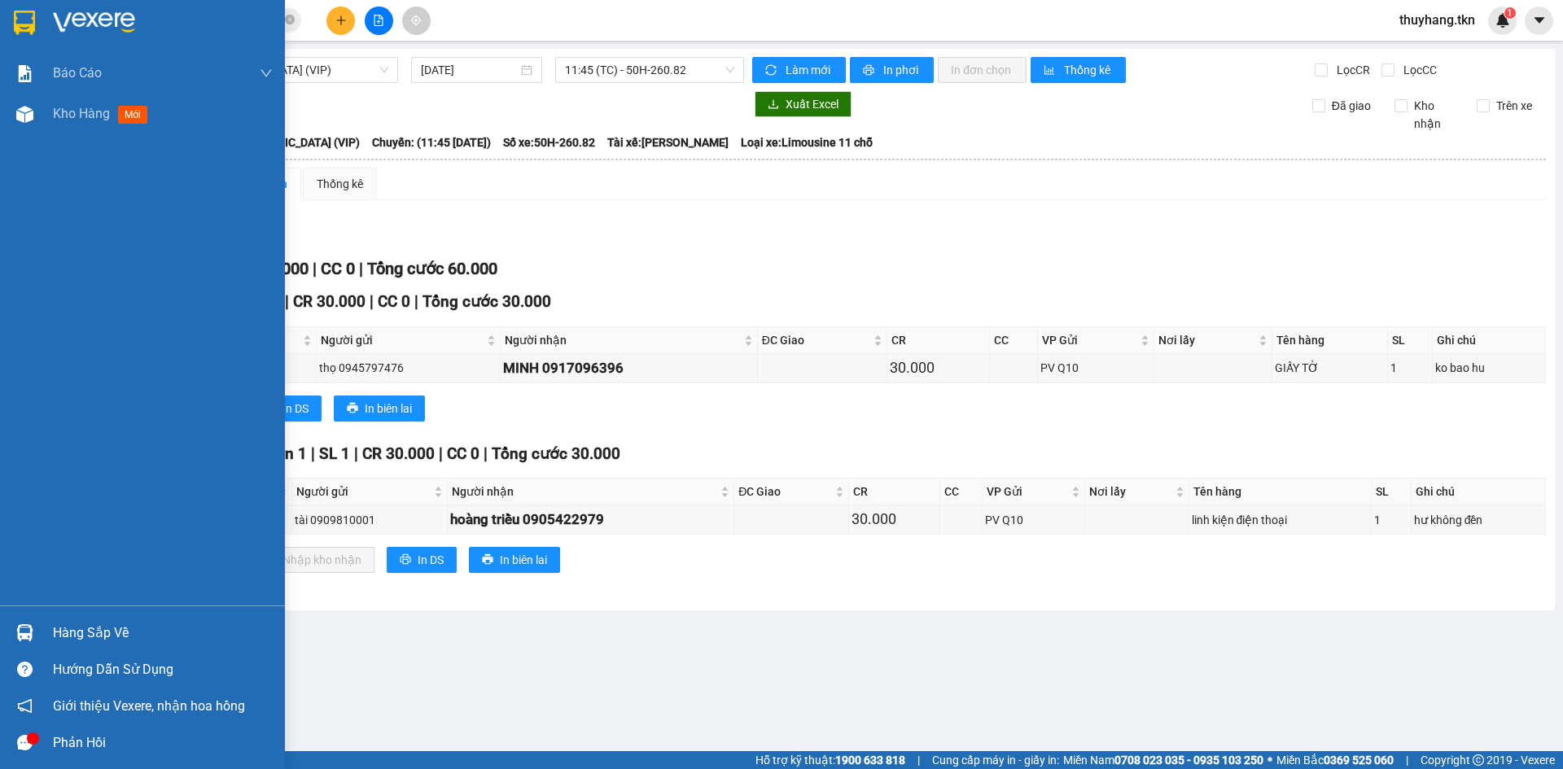
click at [23, 622] on div at bounding box center [25, 633] width 28 height 28
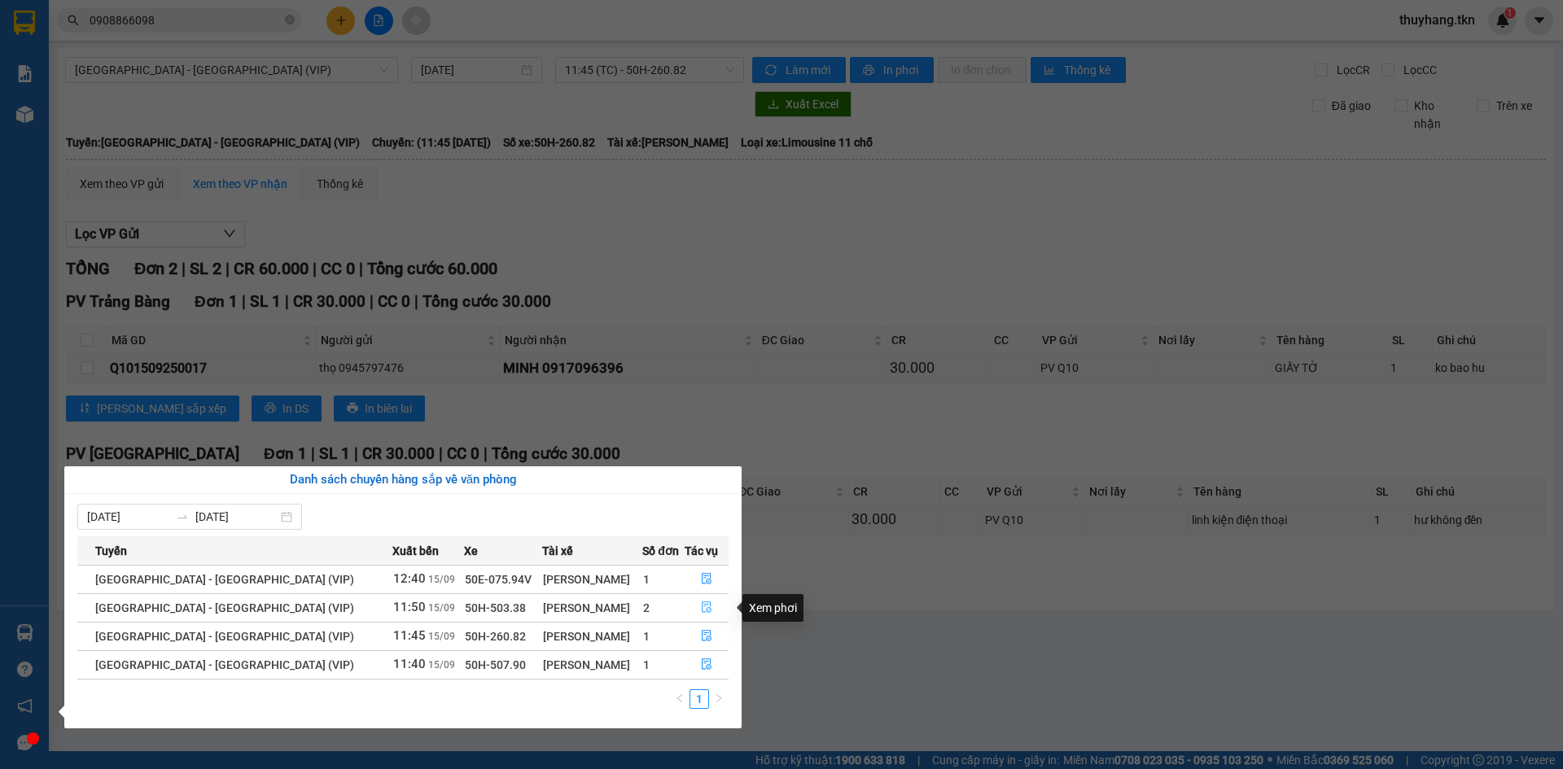
click at [701, 607] on icon "file-done" at bounding box center [706, 607] width 11 height 11
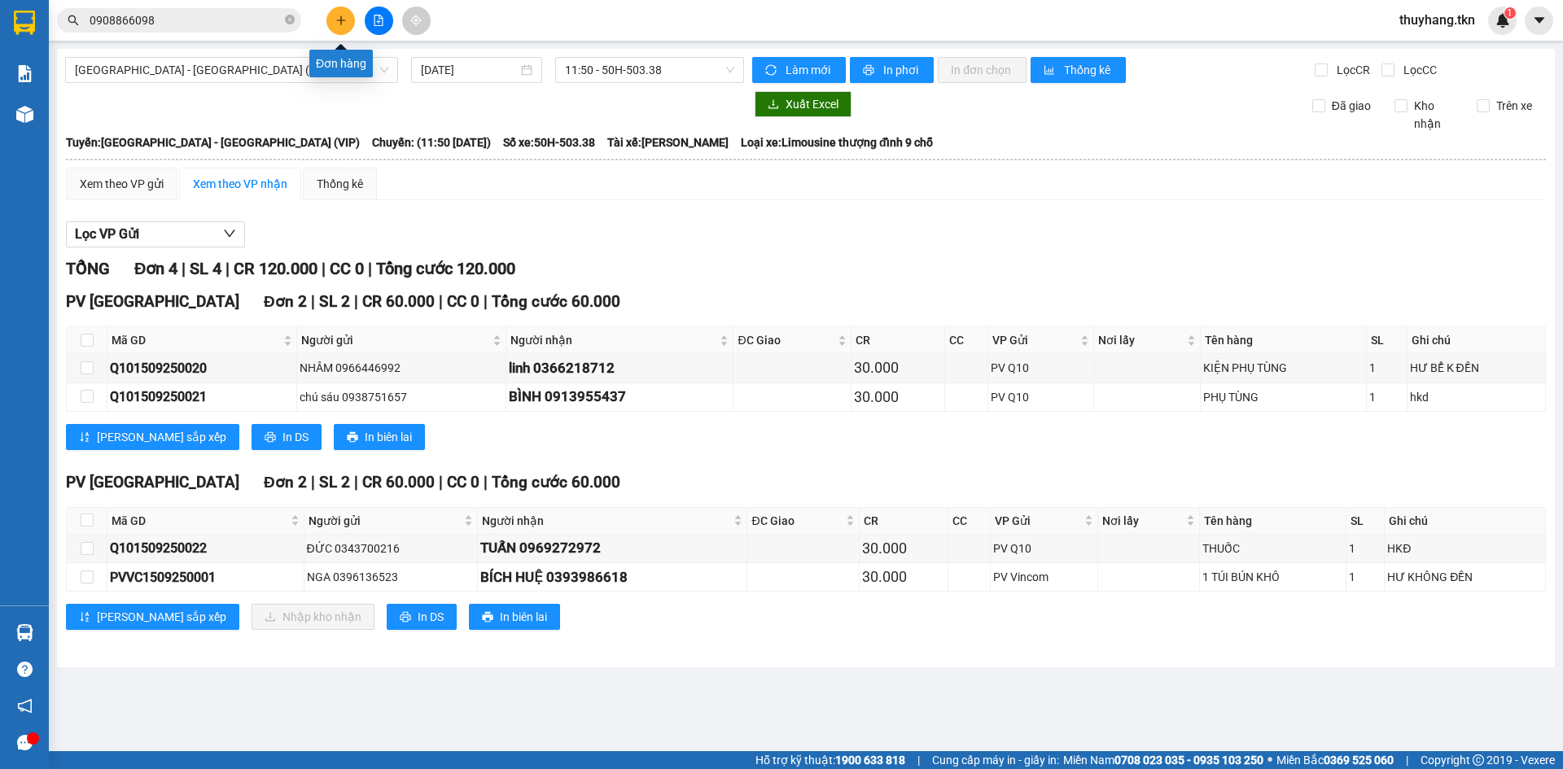
click at [335, 20] on icon "plus" at bounding box center [340, 20] width 11 height 11
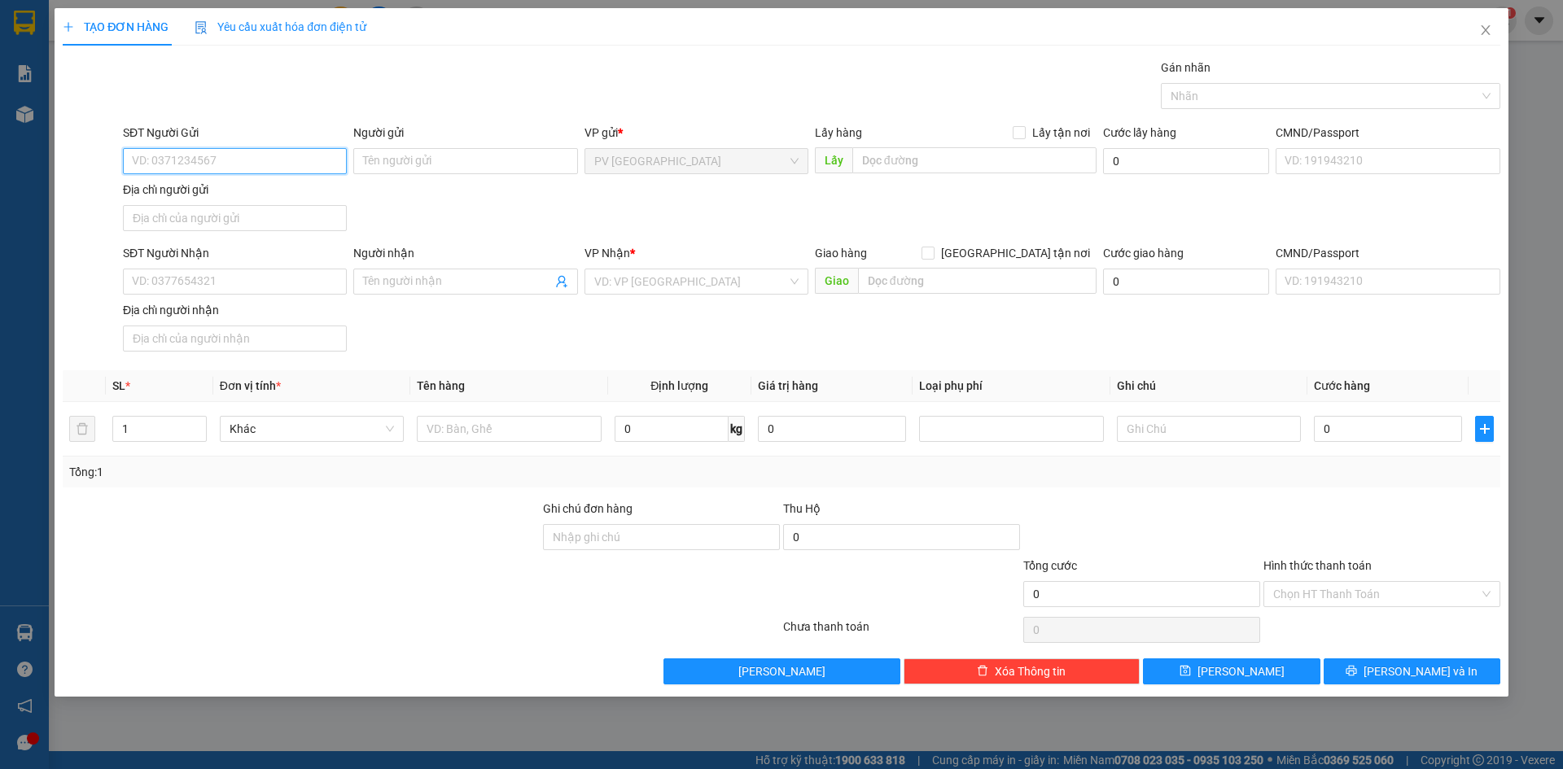
click at [331, 168] on input "SĐT Người Gửi" at bounding box center [235, 161] width 224 height 26
type input "0979494714"
click at [448, 162] on input "Người gửi" at bounding box center [465, 161] width 224 height 26
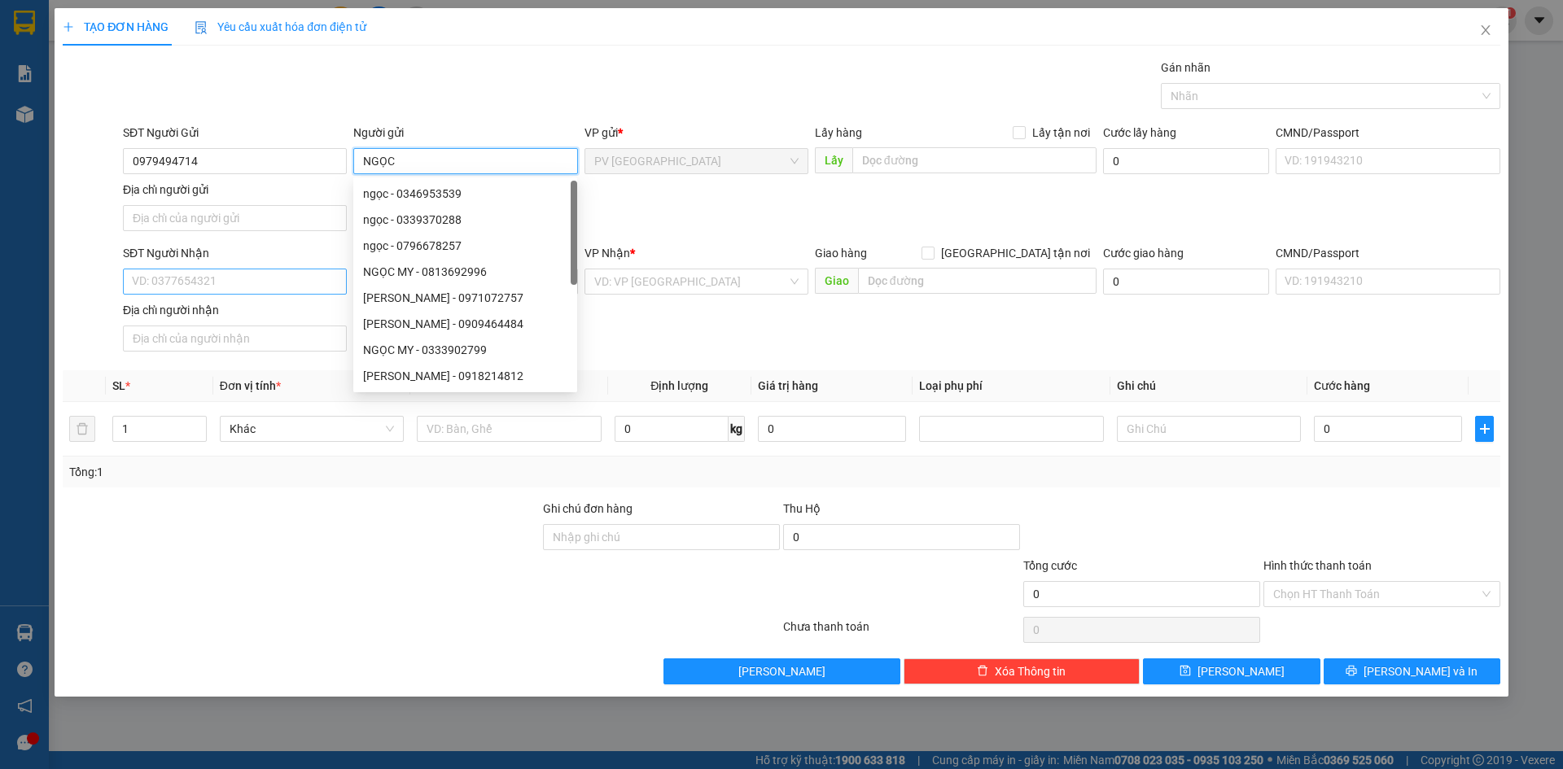
type input "NGỌC"
click at [239, 283] on input "SĐT Người Nhận" at bounding box center [235, 282] width 224 height 26
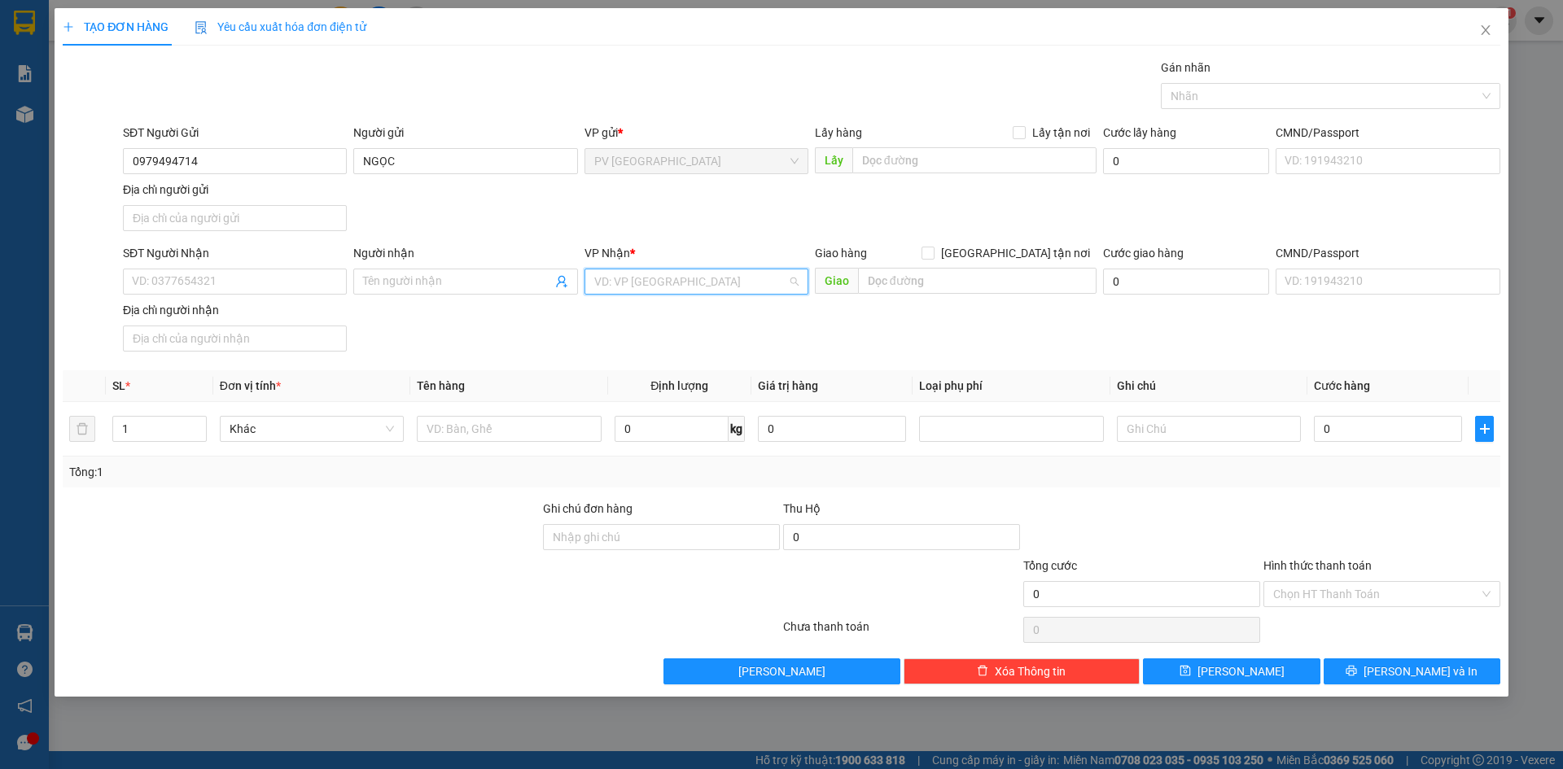
click at [677, 278] on input "search" at bounding box center [690, 282] width 193 height 24
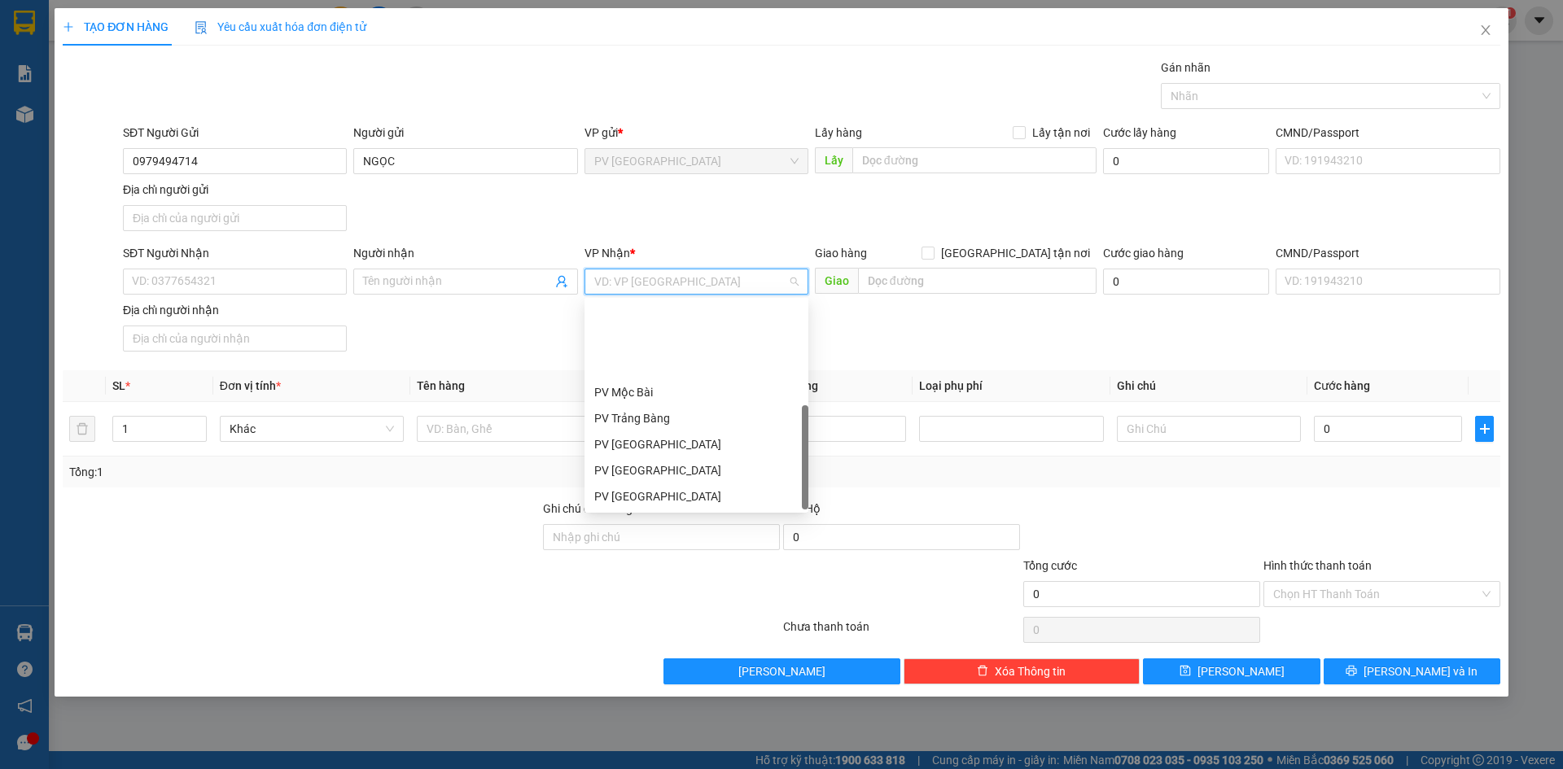
scroll to position [104, 0]
click at [650, 494] on div "PV Q10" at bounding box center [696, 497] width 204 height 18
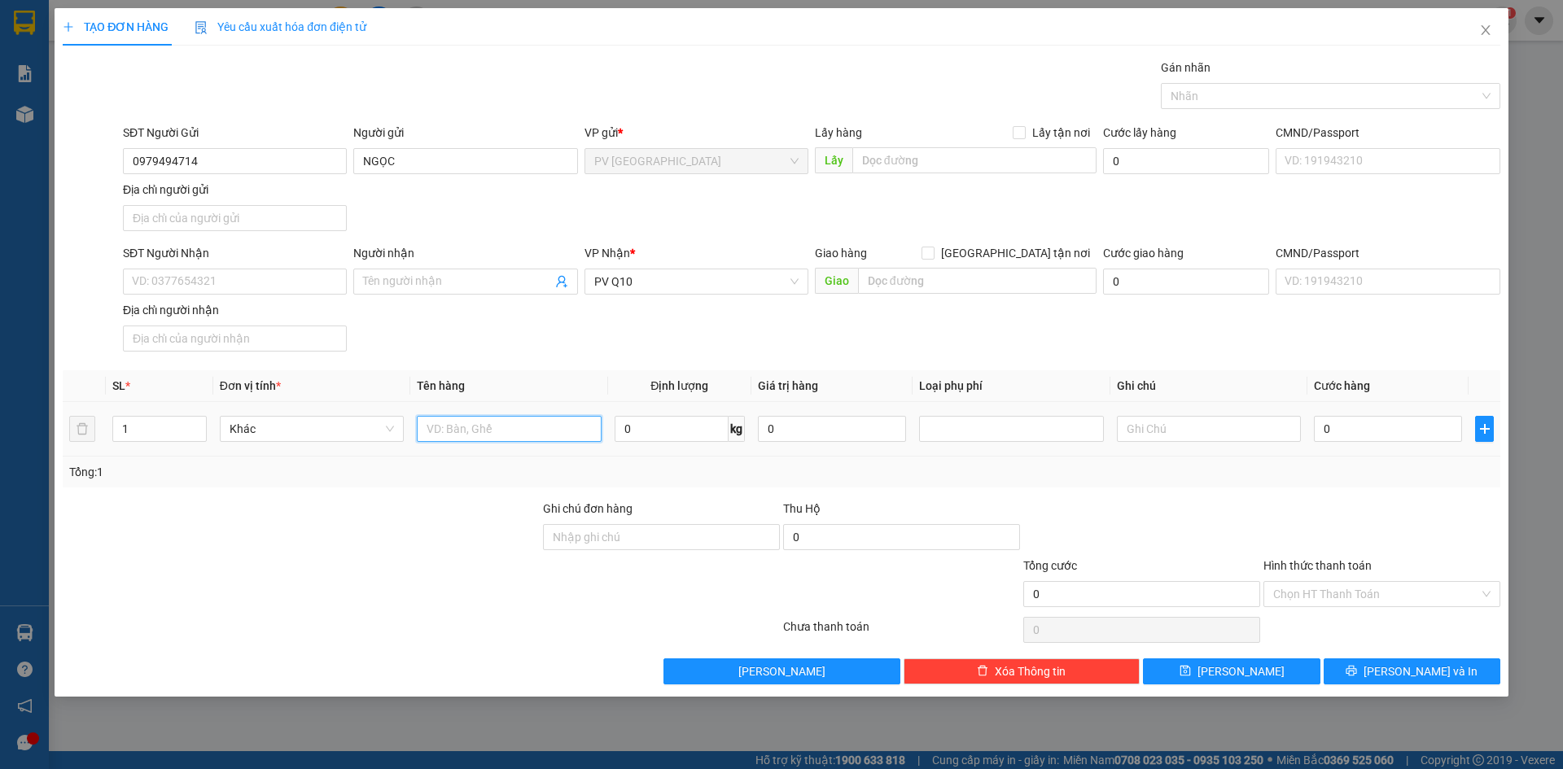
click at [490, 436] on input "text" at bounding box center [509, 429] width 184 height 26
type input "BỊCH SÁCH"
click at [312, 284] on input "SĐT Người Nhận" at bounding box center [235, 282] width 224 height 26
type input "0869943737"
click at [427, 278] on input "Người nhận" at bounding box center [457, 282] width 188 height 18
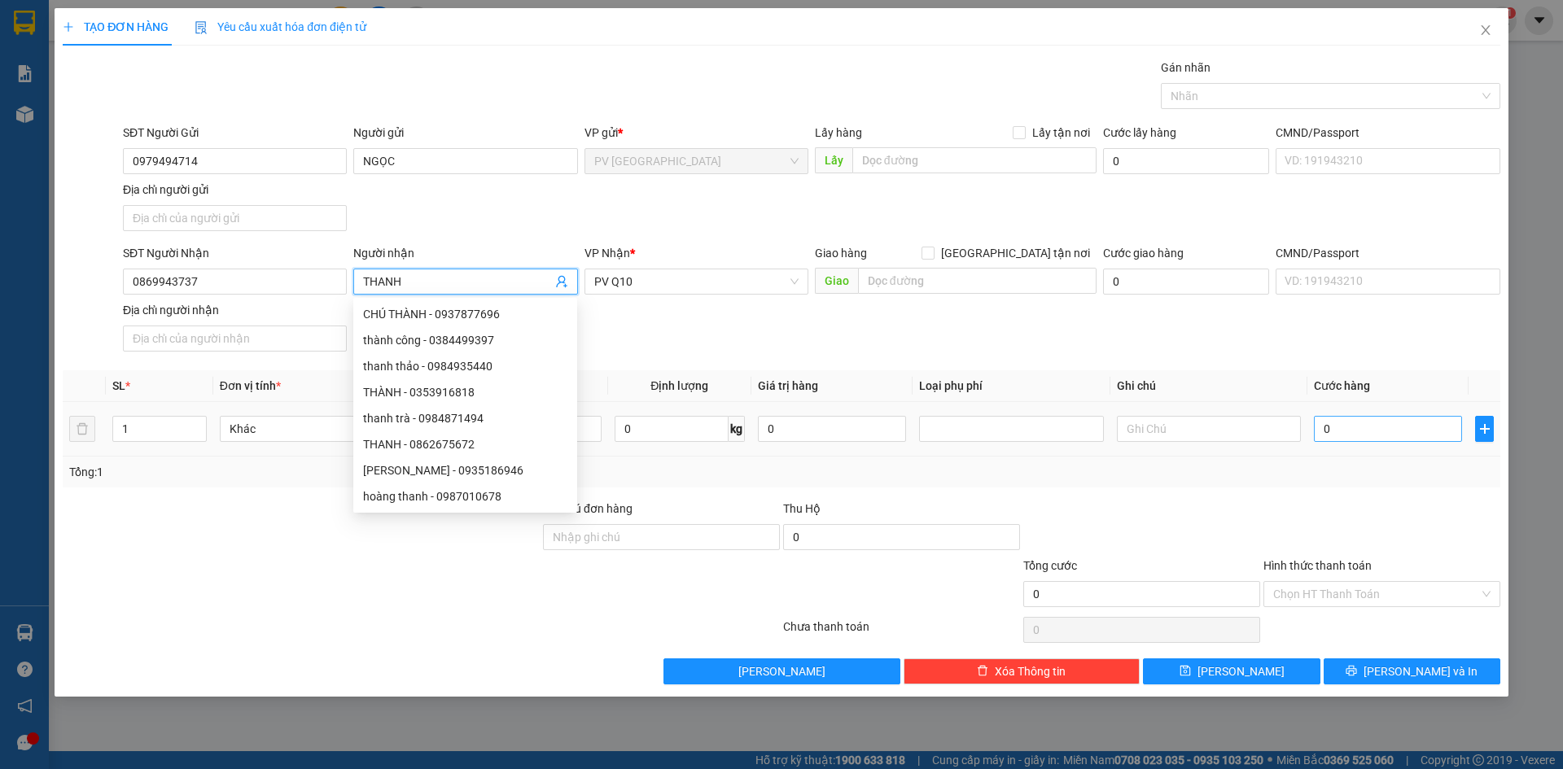
type input "THANH"
click at [1405, 430] on input "0" at bounding box center [1388, 429] width 148 height 26
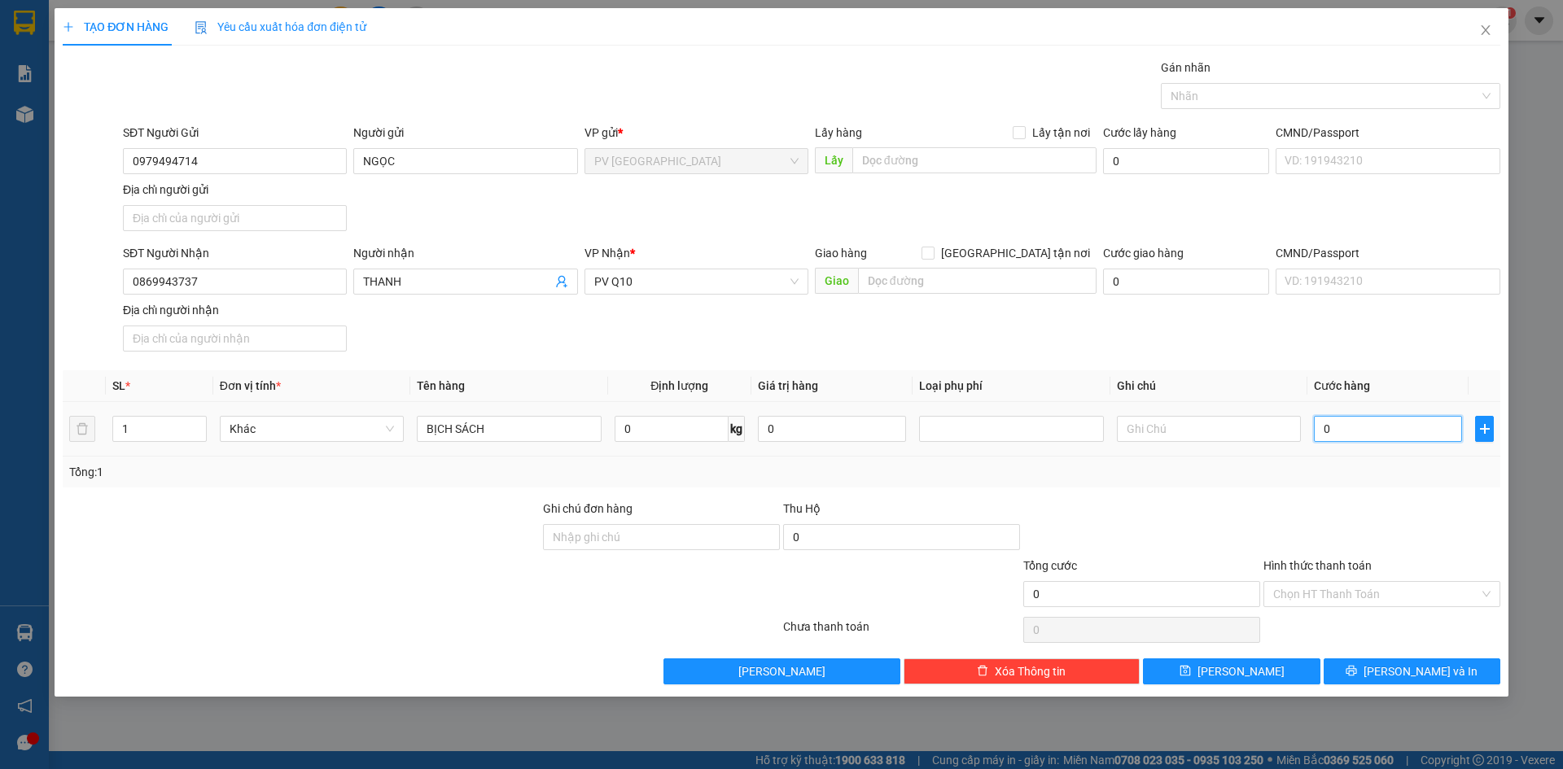
type input "3"
type input "30"
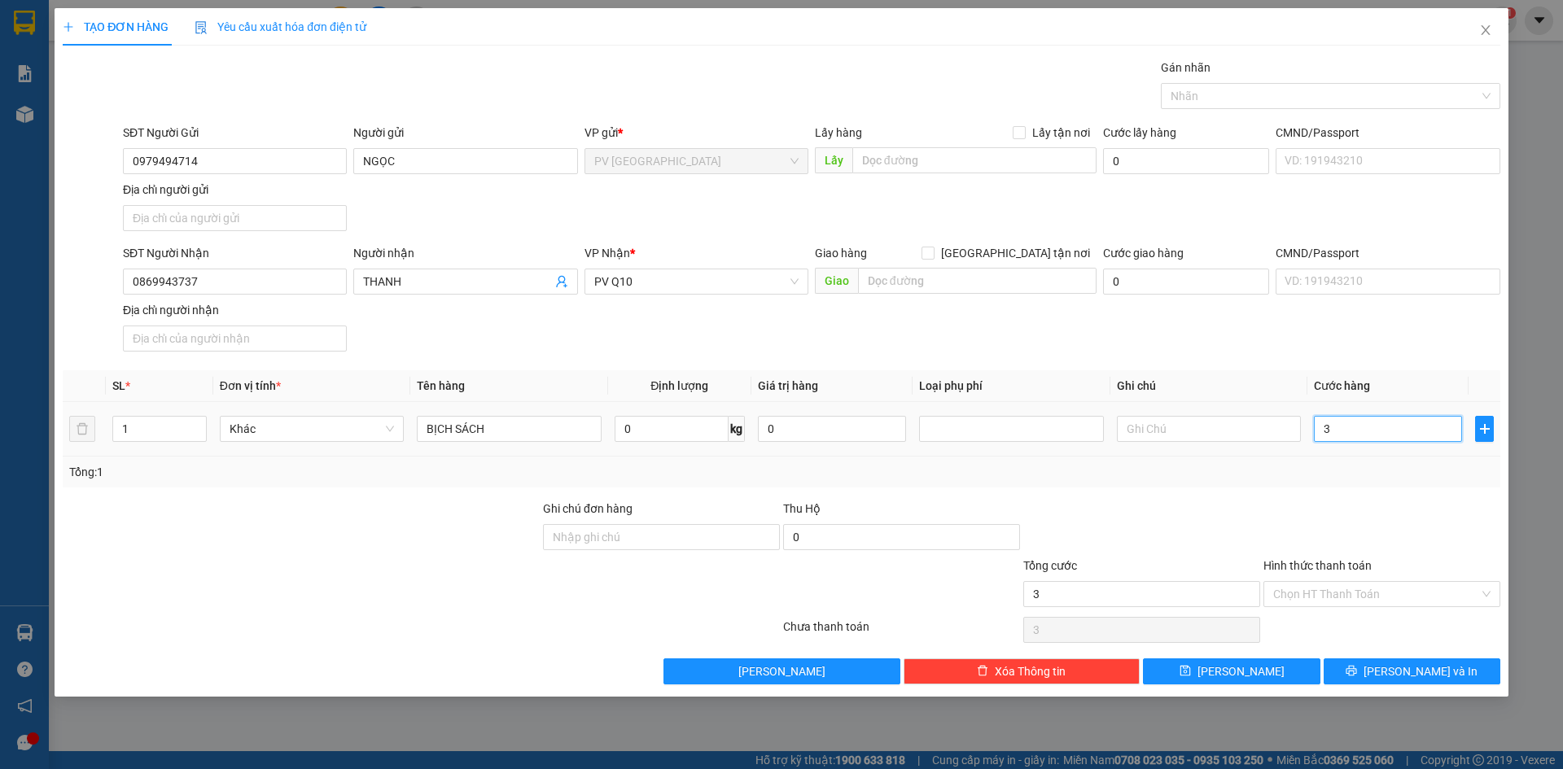
type input "30"
type input "30.000"
click at [1427, 505] on div at bounding box center [1382, 528] width 240 height 57
click at [1394, 588] on input "Hình thức thanh toán" at bounding box center [1376, 594] width 206 height 24
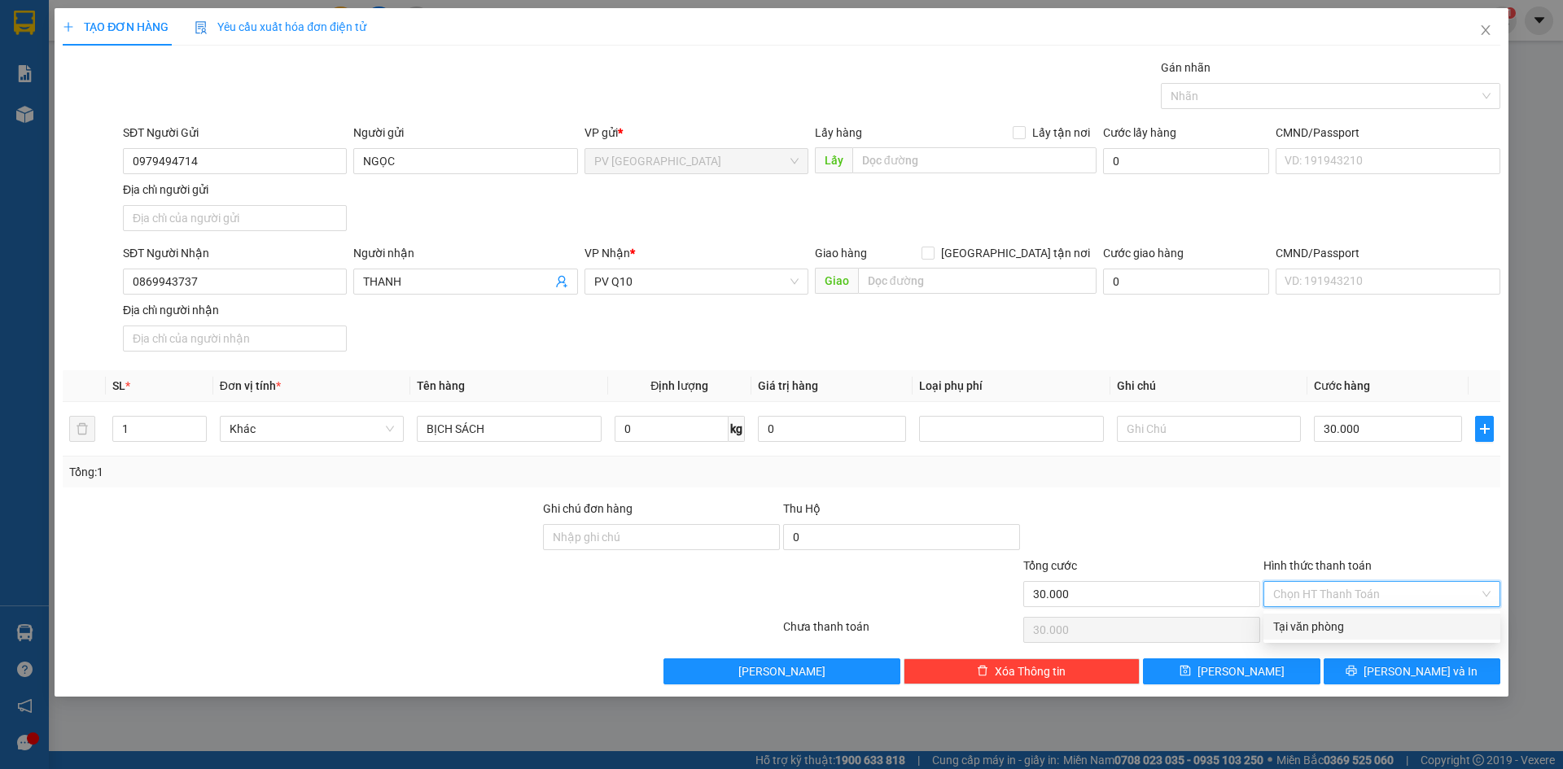
click at [1388, 633] on div "Tại văn phòng" at bounding box center [1381, 627] width 217 height 18
type input "0"
click at [1357, 676] on icon "printer" at bounding box center [1351, 670] width 11 height 11
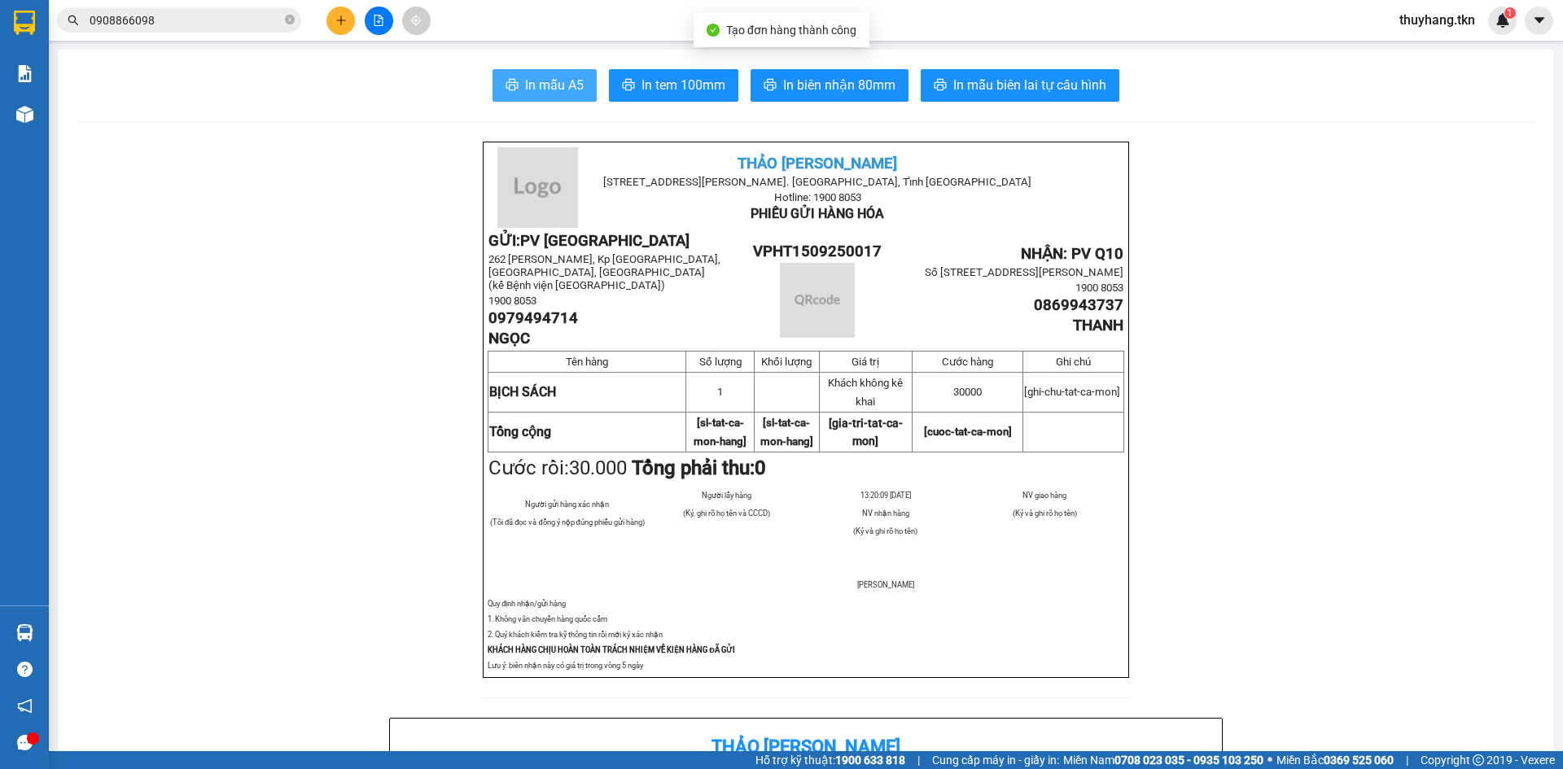
click at [497, 71] on button "In mẫu A5" at bounding box center [545, 85] width 104 height 33
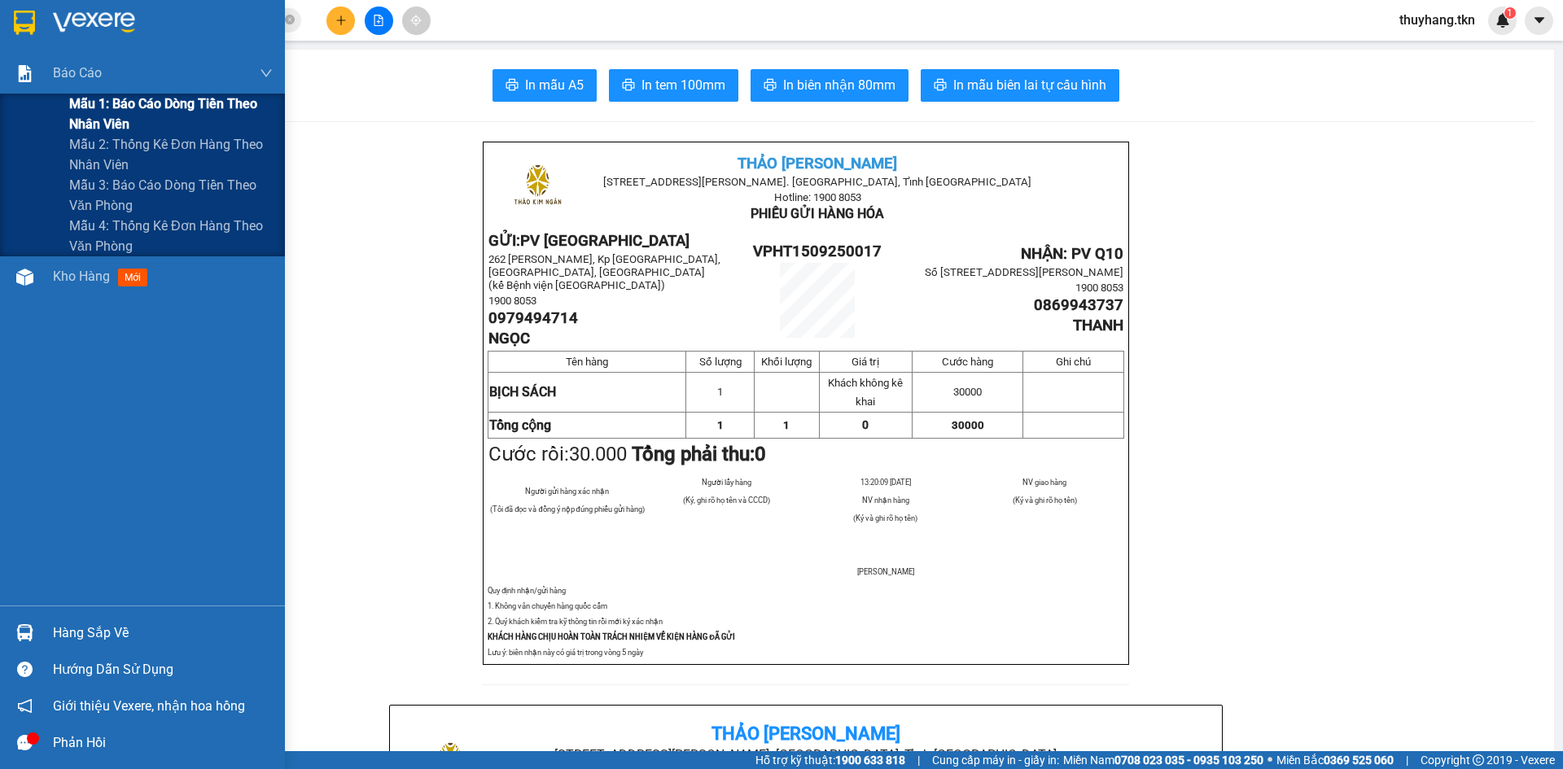
click at [139, 99] on span "Mẫu 1: Báo cáo dòng tiền theo nhân viên" at bounding box center [171, 114] width 204 height 41
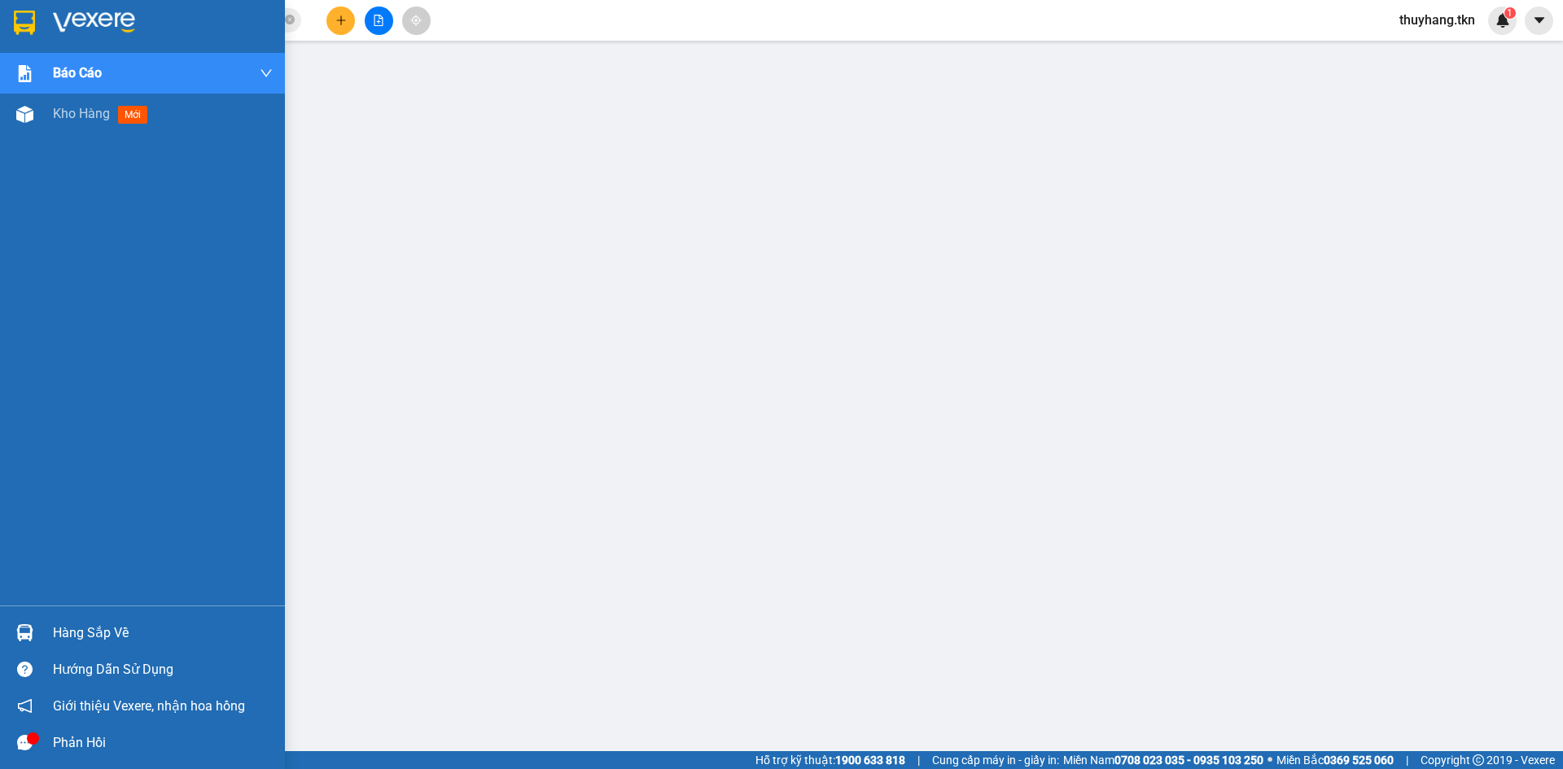
click at [28, 25] on img at bounding box center [24, 23] width 21 height 24
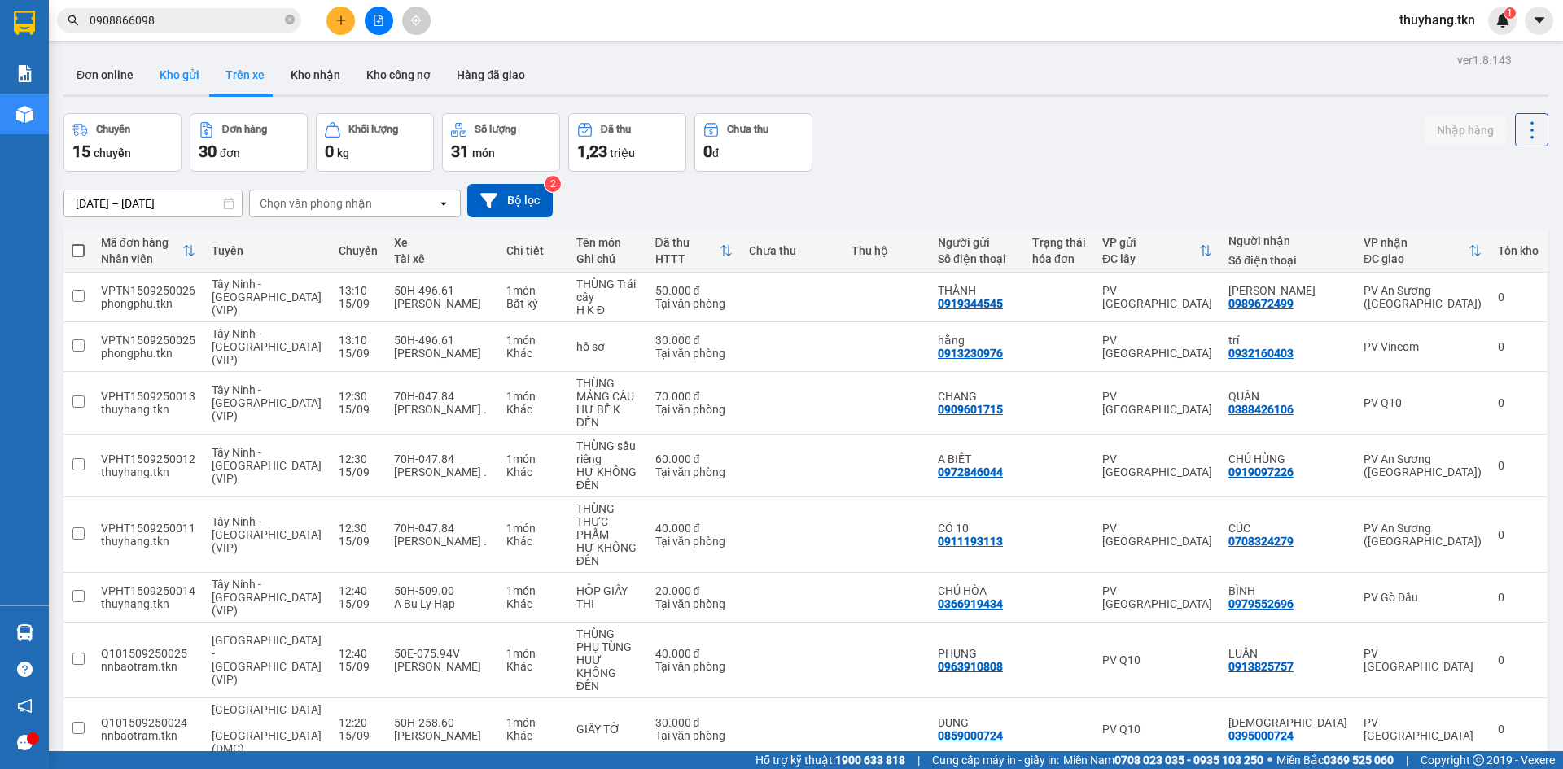
click at [186, 81] on button "Kho gửi" at bounding box center [180, 74] width 66 height 39
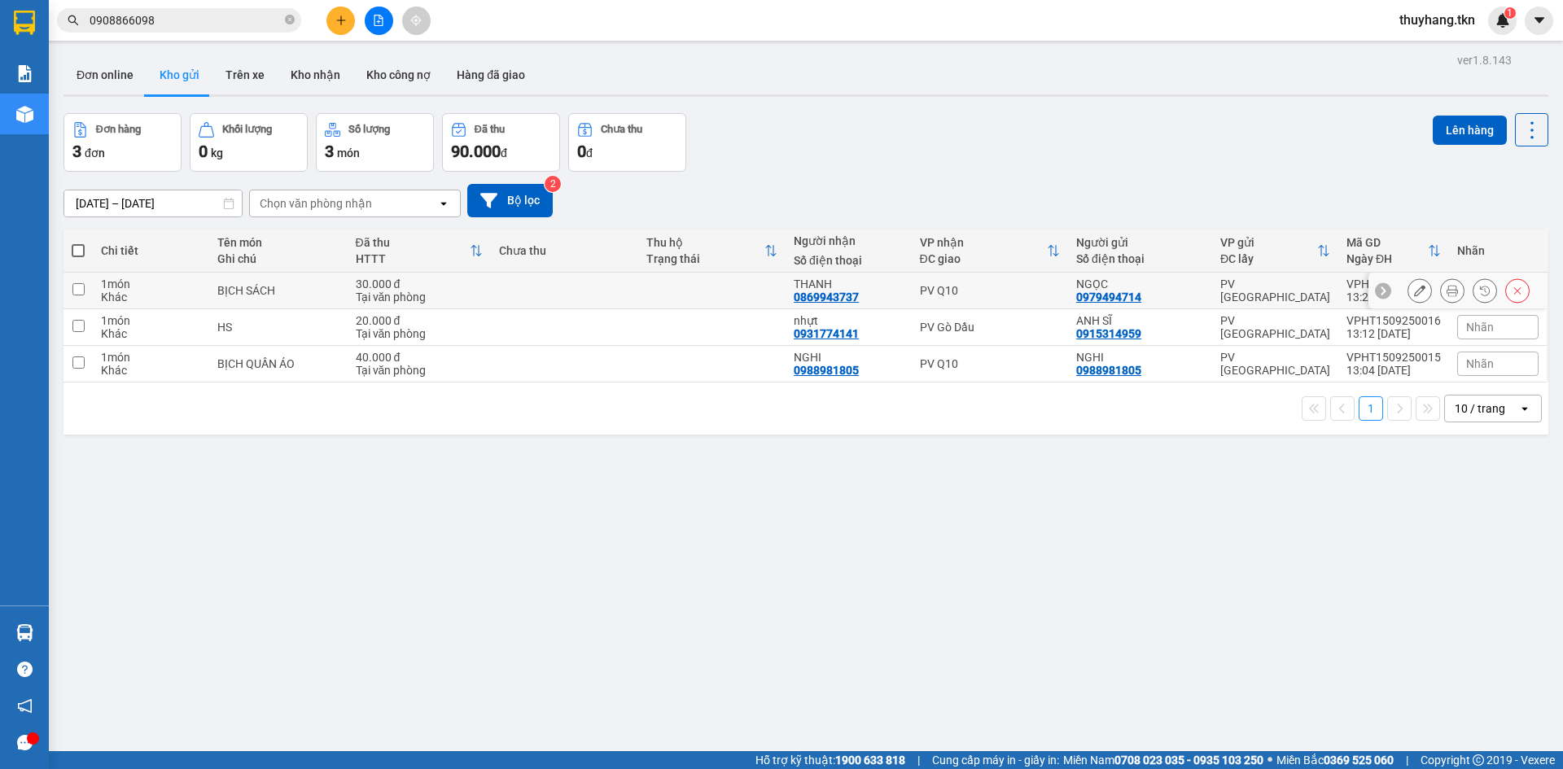
click at [564, 296] on td at bounding box center [564, 291] width 147 height 37
checkbox input "true"
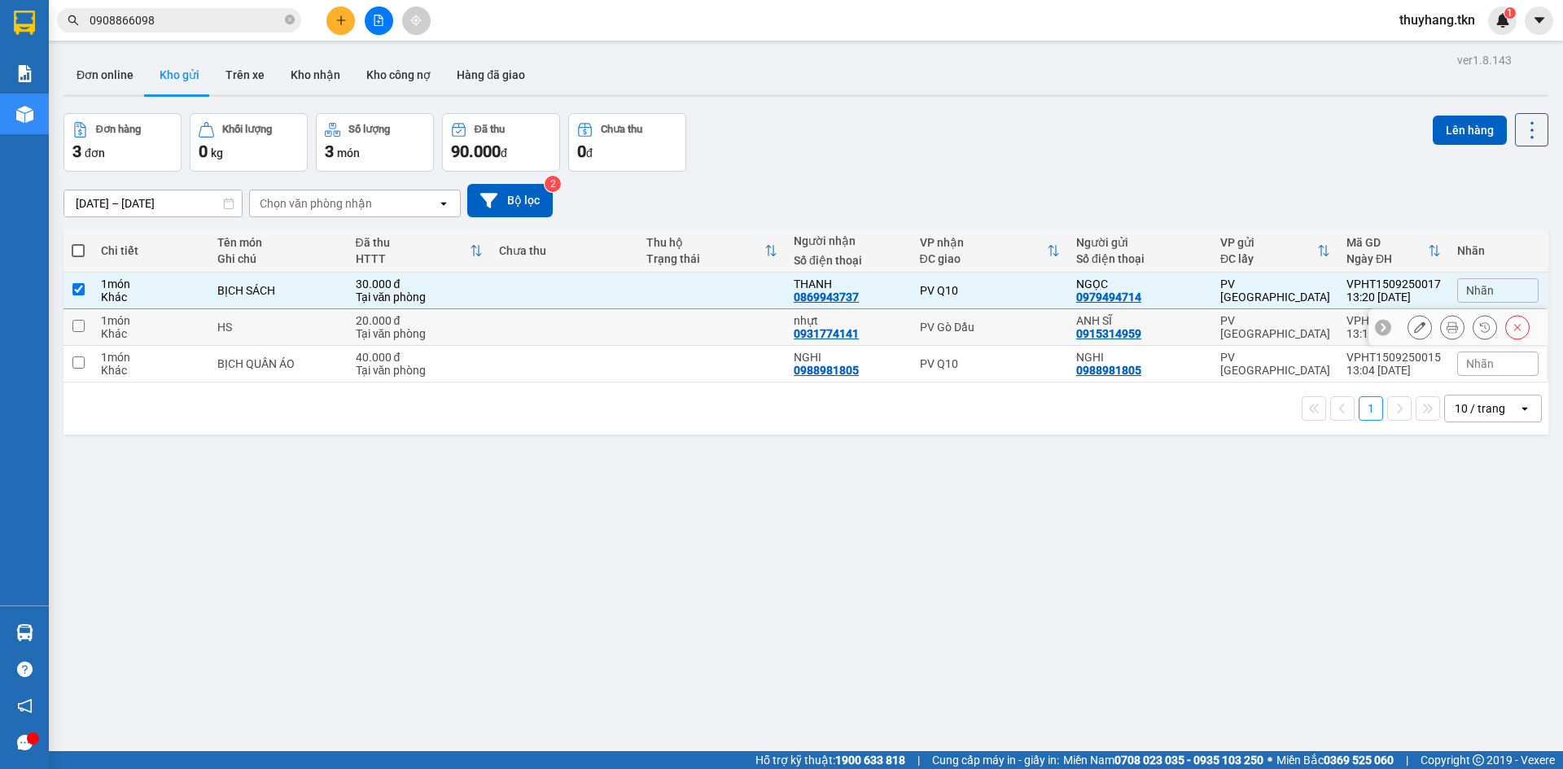
click at [570, 327] on td at bounding box center [564, 327] width 147 height 37
checkbox input "true"
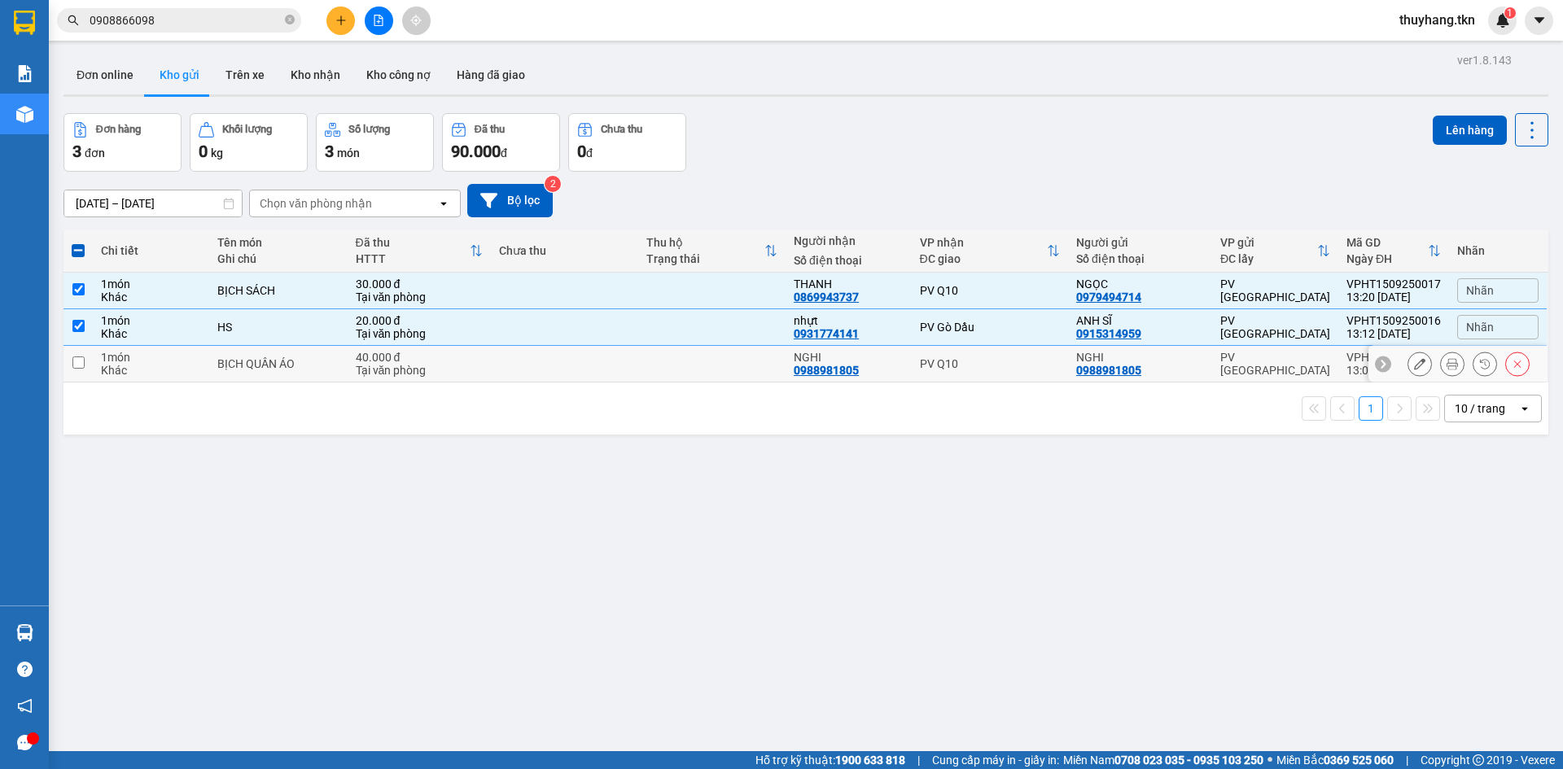
click at [586, 375] on td at bounding box center [564, 364] width 147 height 37
checkbox input "true"
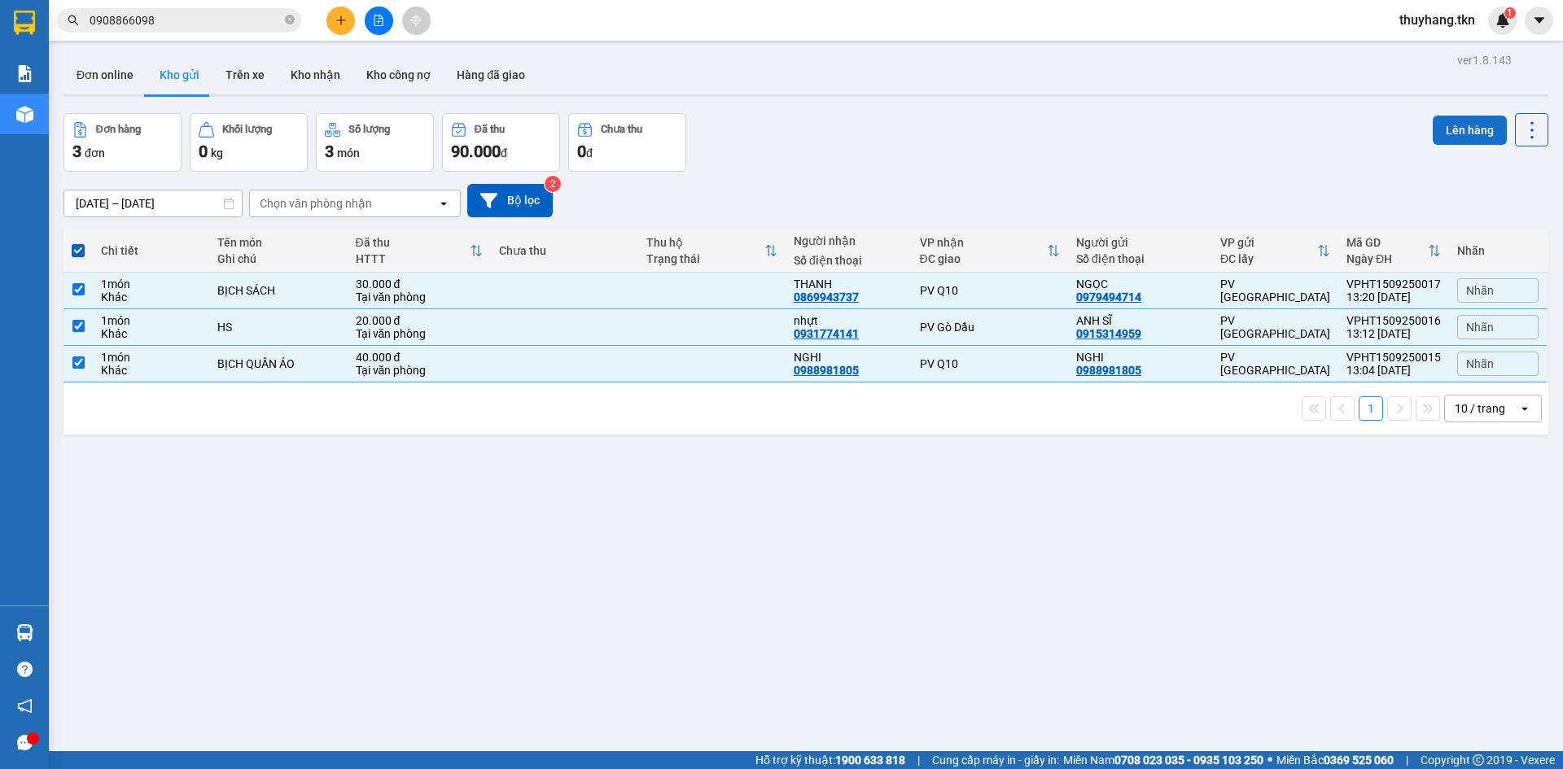
click at [1443, 129] on button "Lên hàng" at bounding box center [1470, 130] width 74 height 29
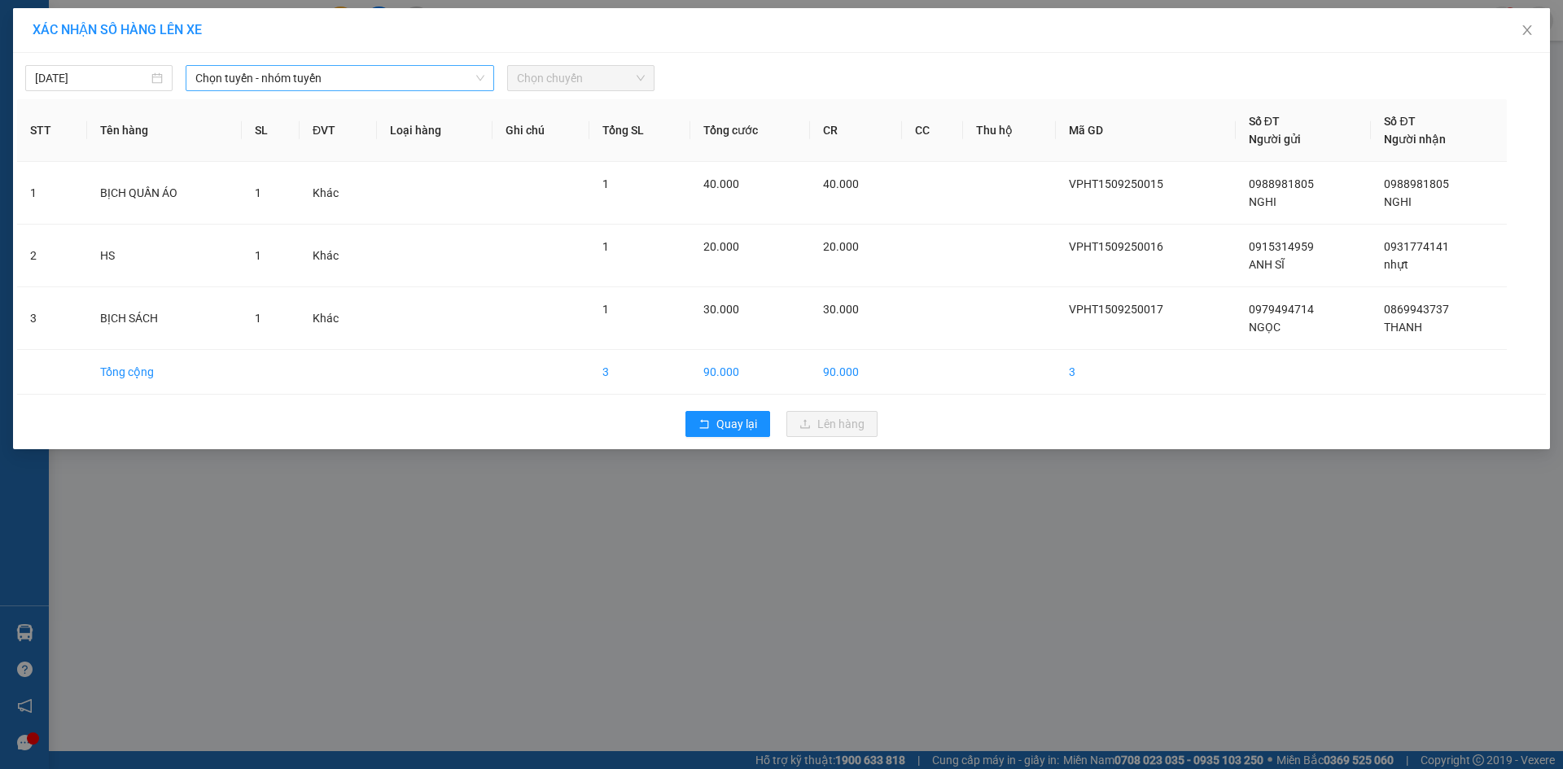
click at [397, 73] on span "Chọn tuyến - nhóm tuyến" at bounding box center [339, 78] width 289 height 24
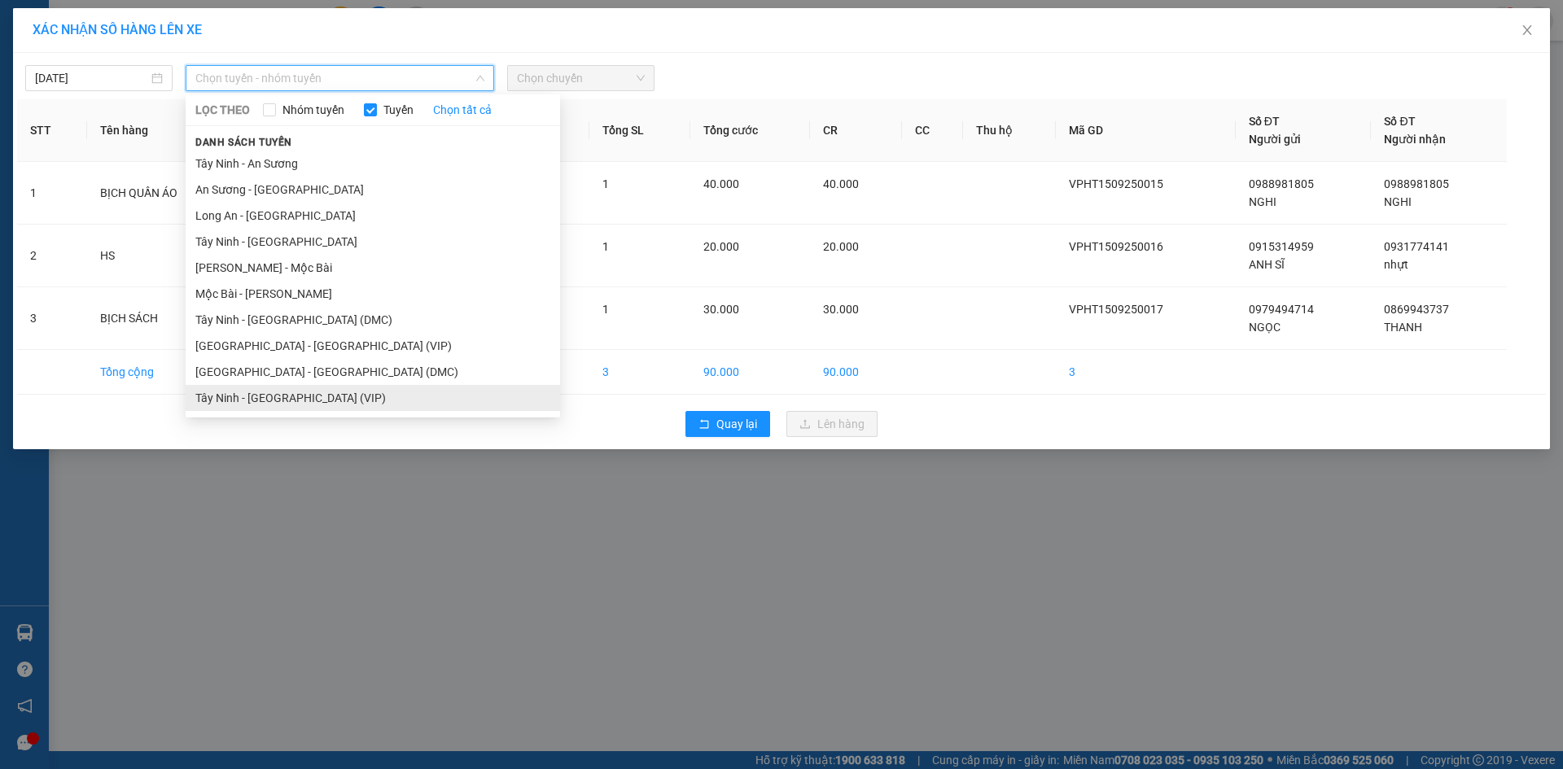
click at [290, 401] on li "Tây Ninh - [GEOGRAPHIC_DATA] (VIP)" at bounding box center [373, 398] width 375 height 26
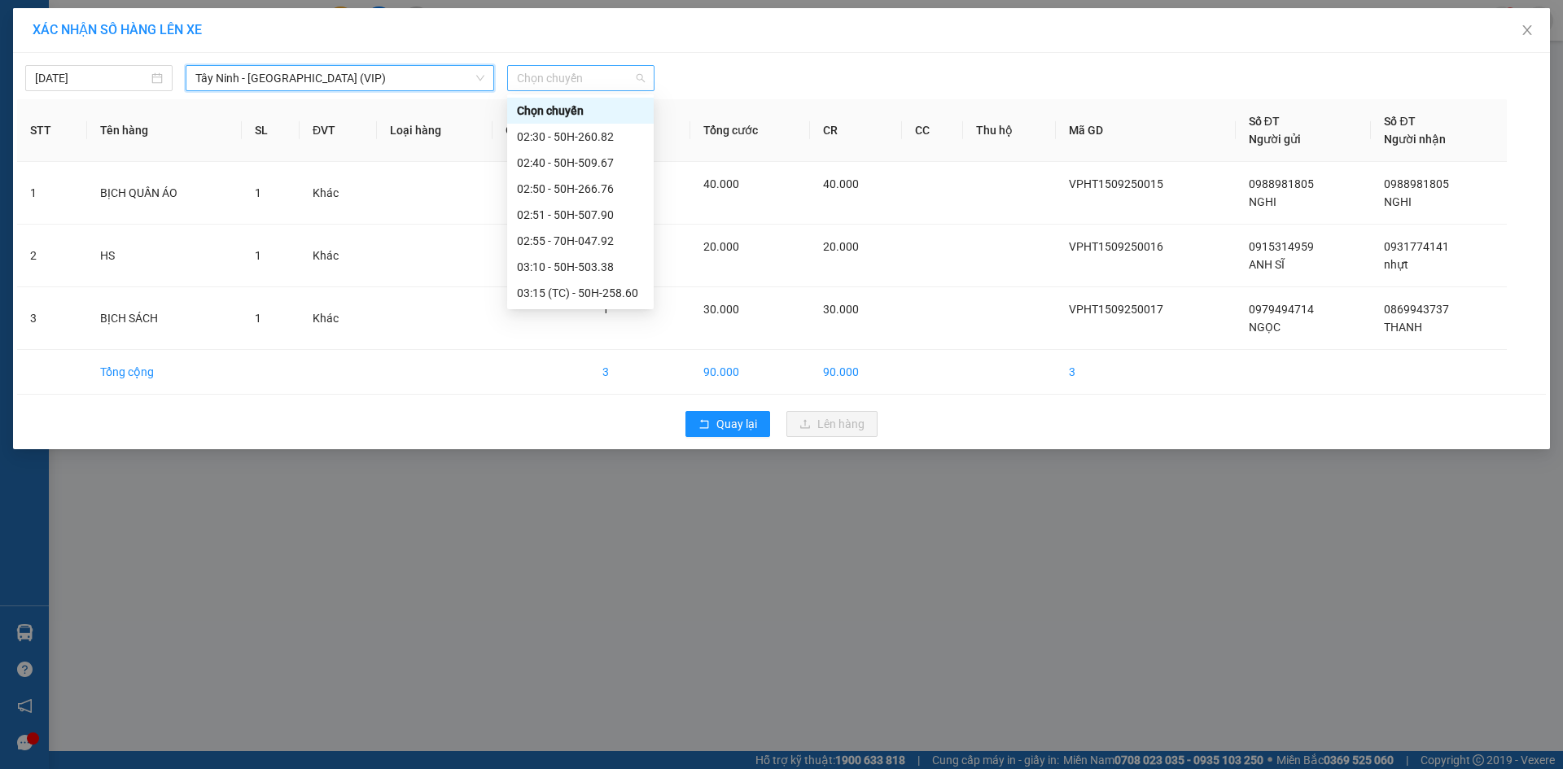
click at [555, 83] on span "Chọn chuyến" at bounding box center [581, 78] width 128 height 24
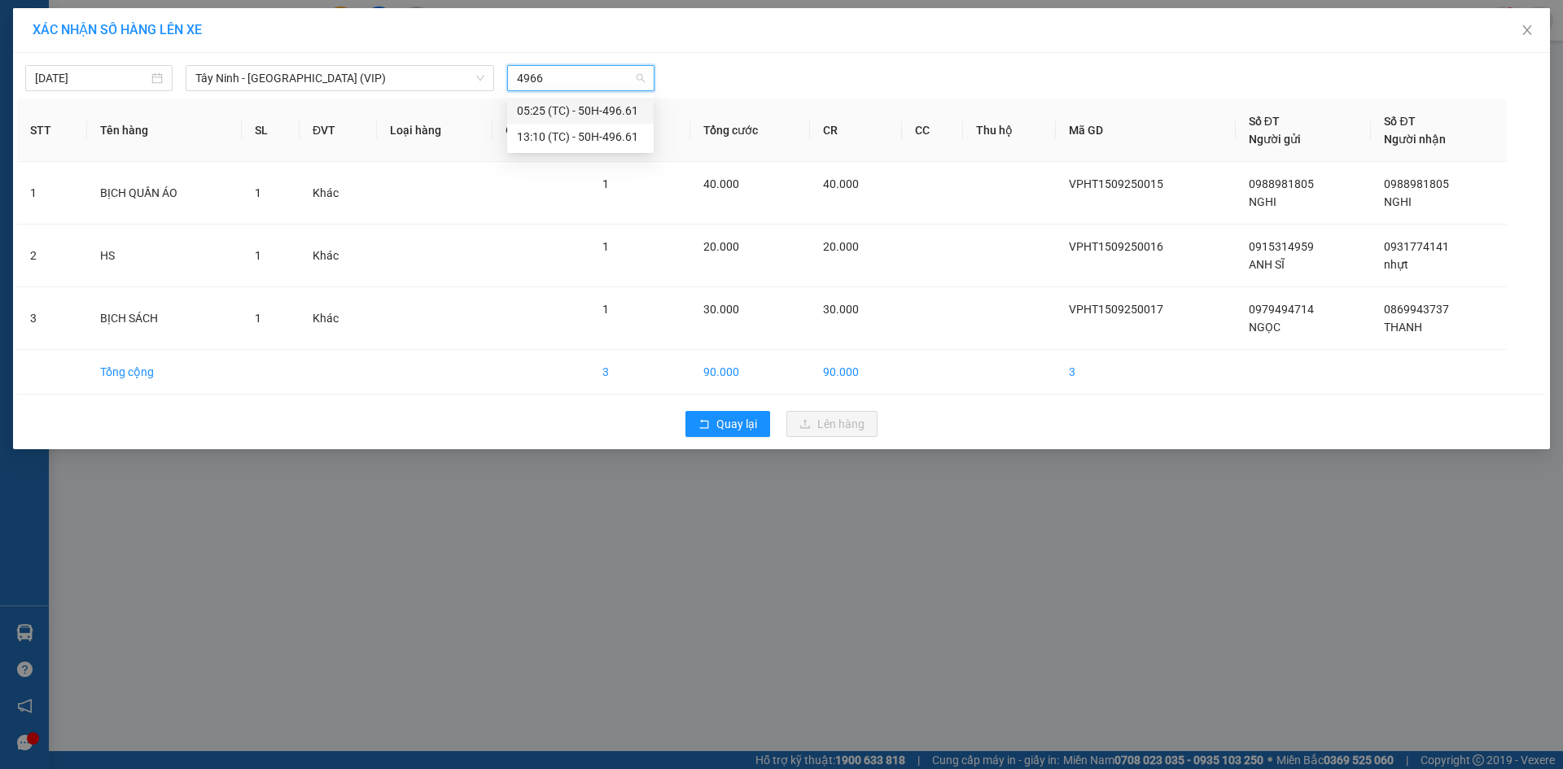
type input "49661"
click at [544, 136] on div "13:10 (TC) - 50H-496.61" at bounding box center [580, 137] width 127 height 18
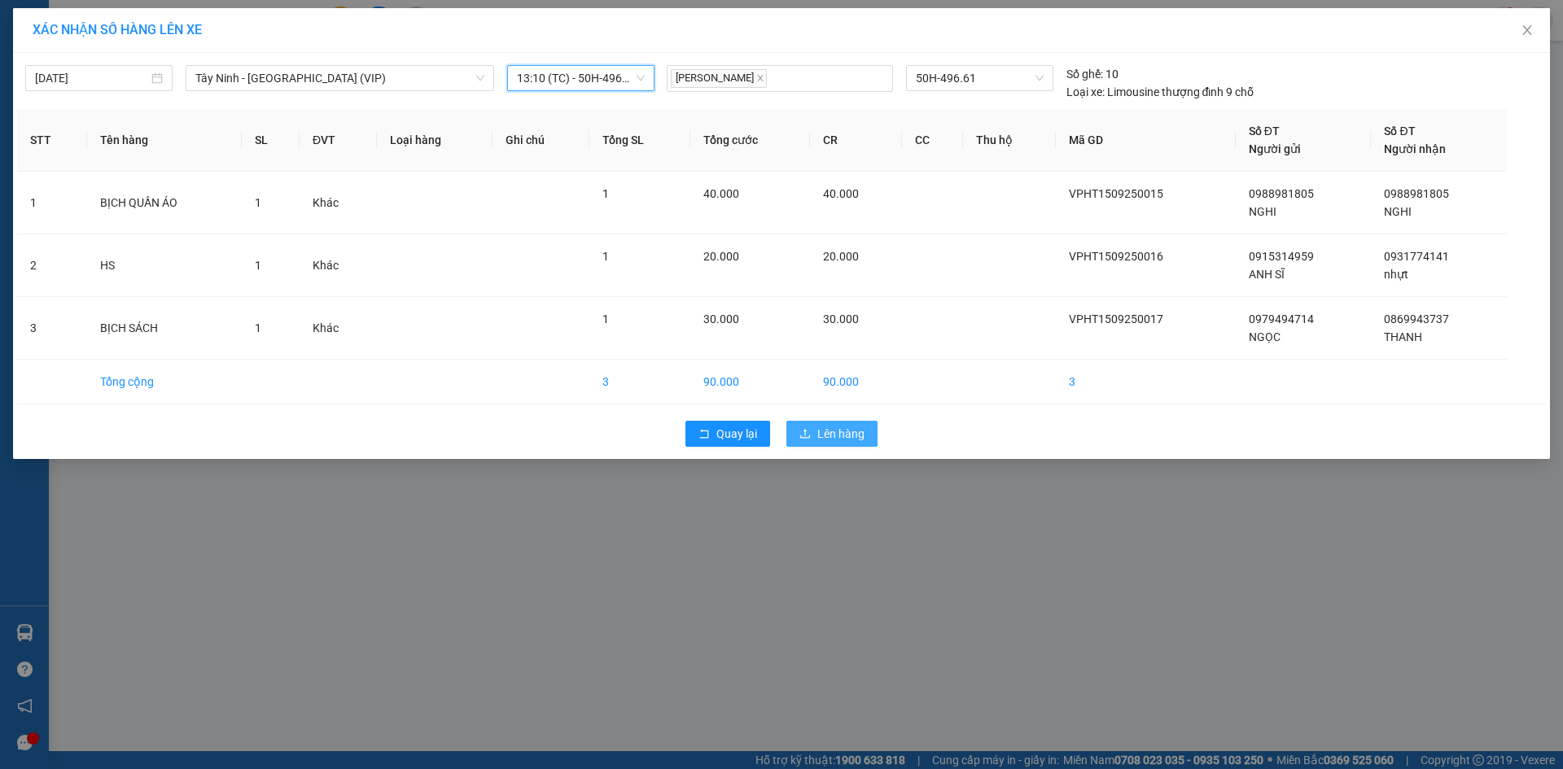
click at [816, 431] on button "Lên hàng" at bounding box center [832, 434] width 91 height 26
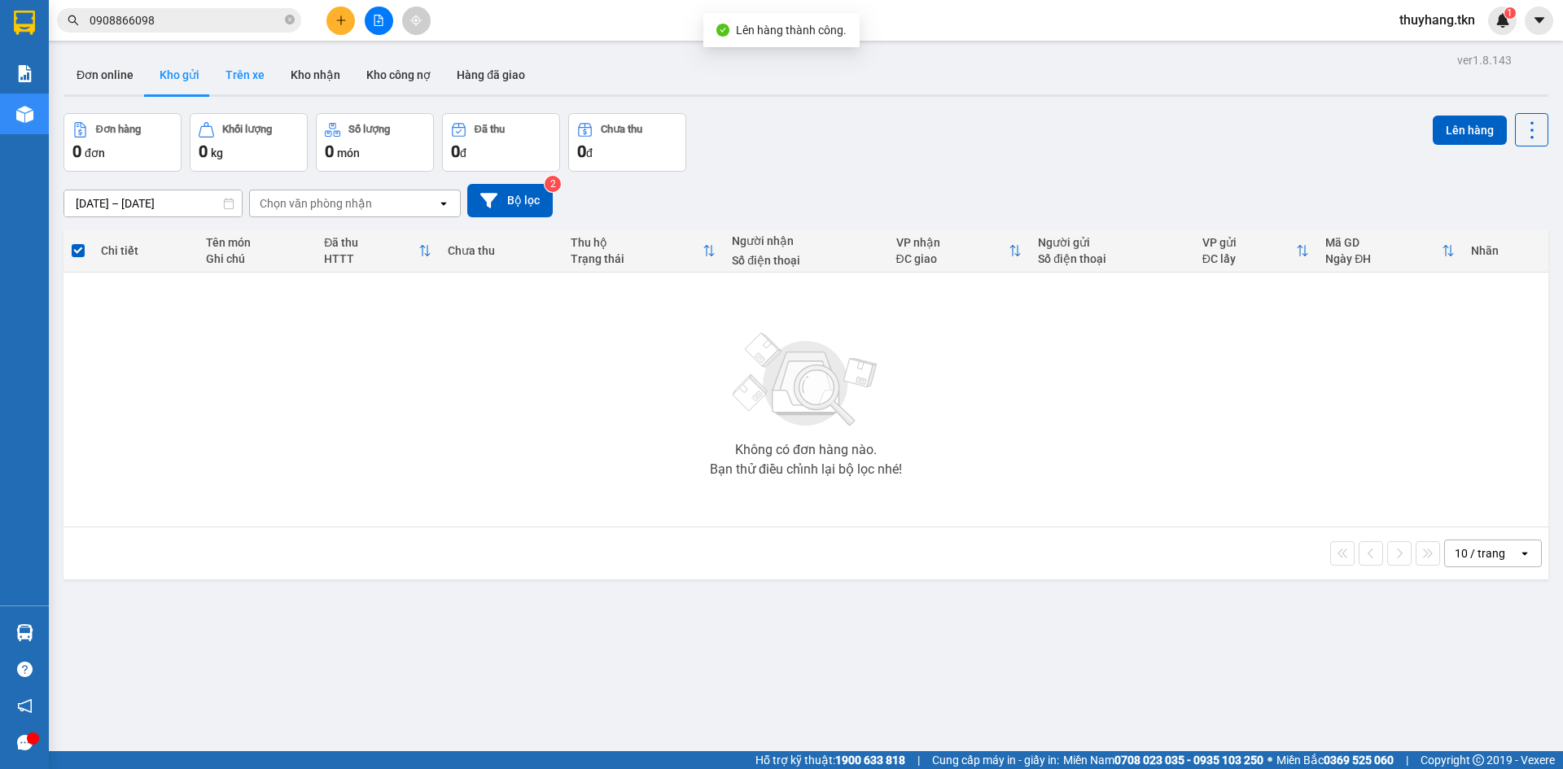
click at [261, 74] on button "Trên xe" at bounding box center [245, 74] width 65 height 39
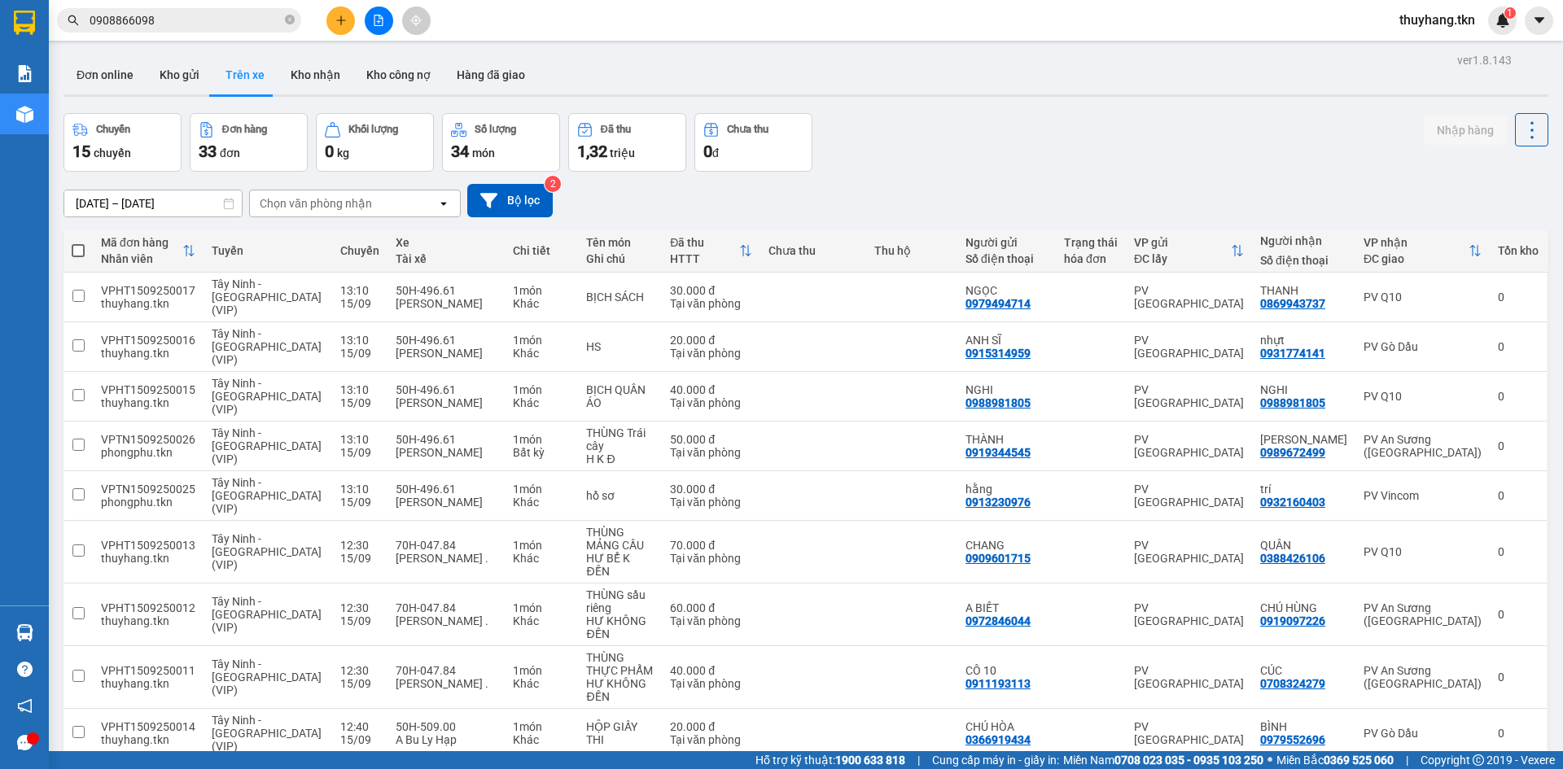
click at [1168, 97] on div "Đơn online Kho gửi Trên xe Kho nhận Kho công nợ Hàng đã giao" at bounding box center [806, 76] width 1485 height 43
click at [1260, 157] on div "Chuyến 15 chuyến Đơn hàng 33 đơn Khối lượng 0 kg Số lượng 34 món Đã thu 1,32 tr…" at bounding box center [806, 142] width 1485 height 59
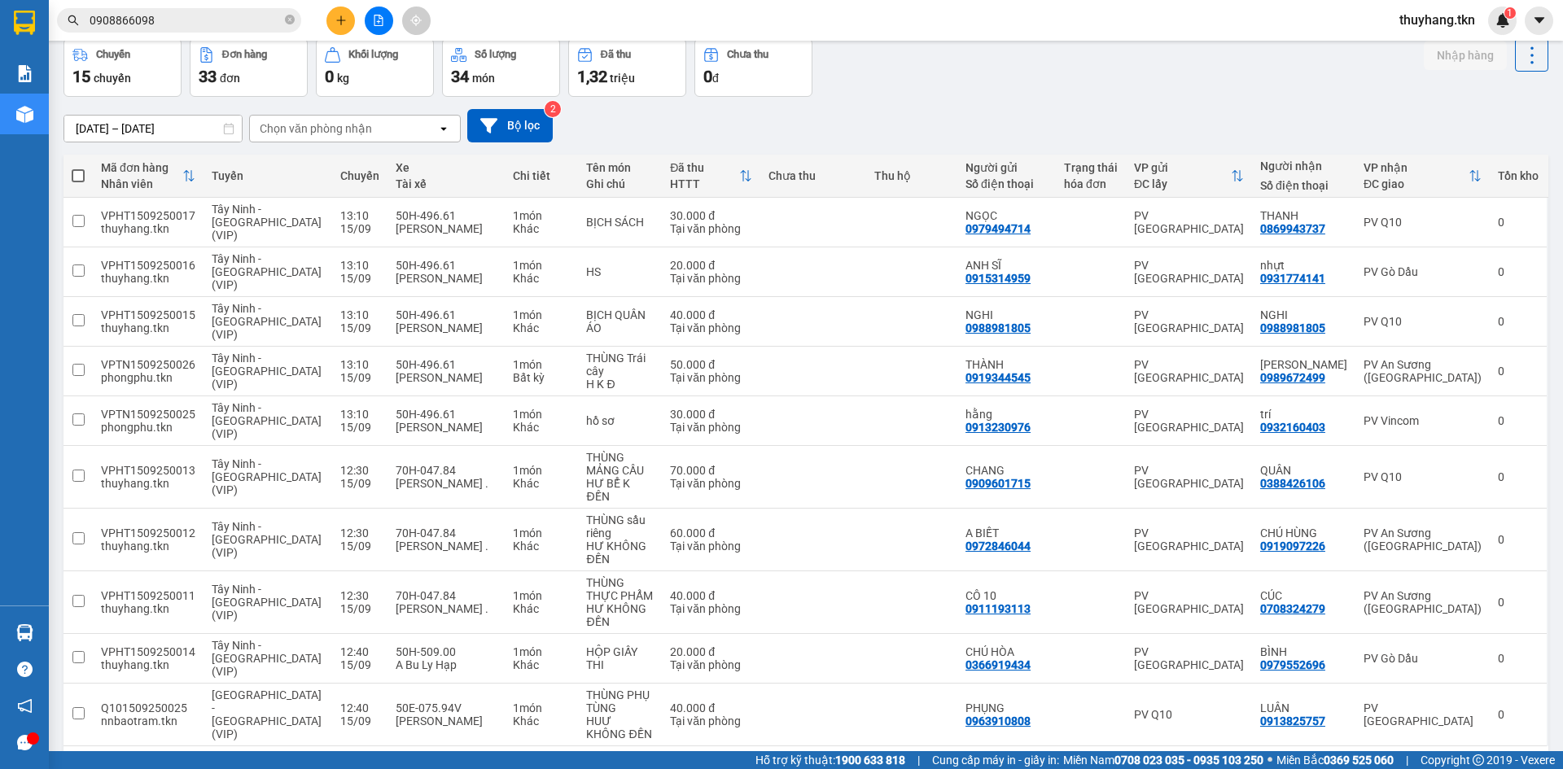
click at [336, 151] on div "[DATE] – [DATE] Press the down arrow key to interact with the calendar and sele…" at bounding box center [806, 126] width 1485 height 58
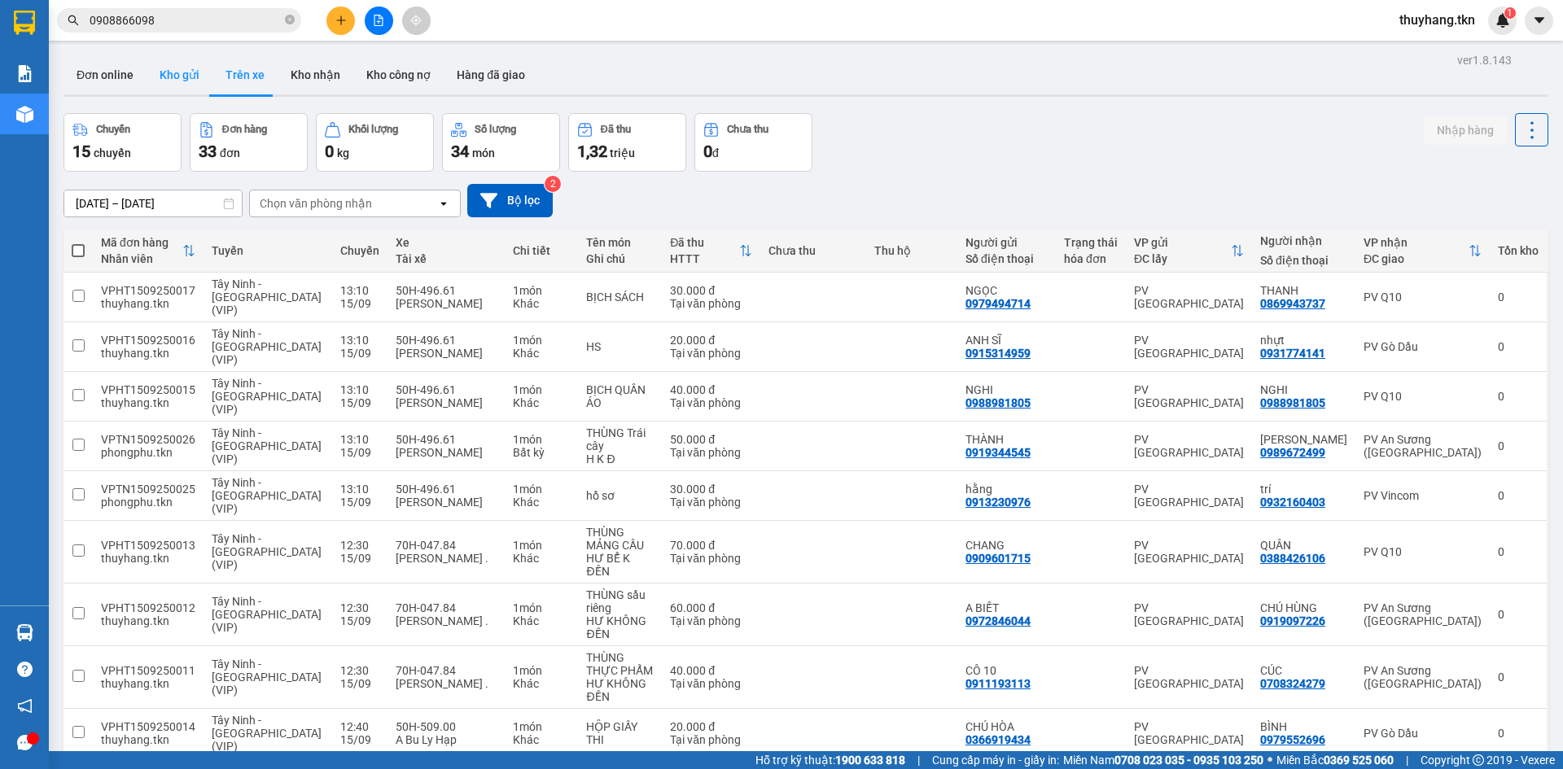
click at [191, 76] on button "Kho gửi" at bounding box center [180, 74] width 66 height 39
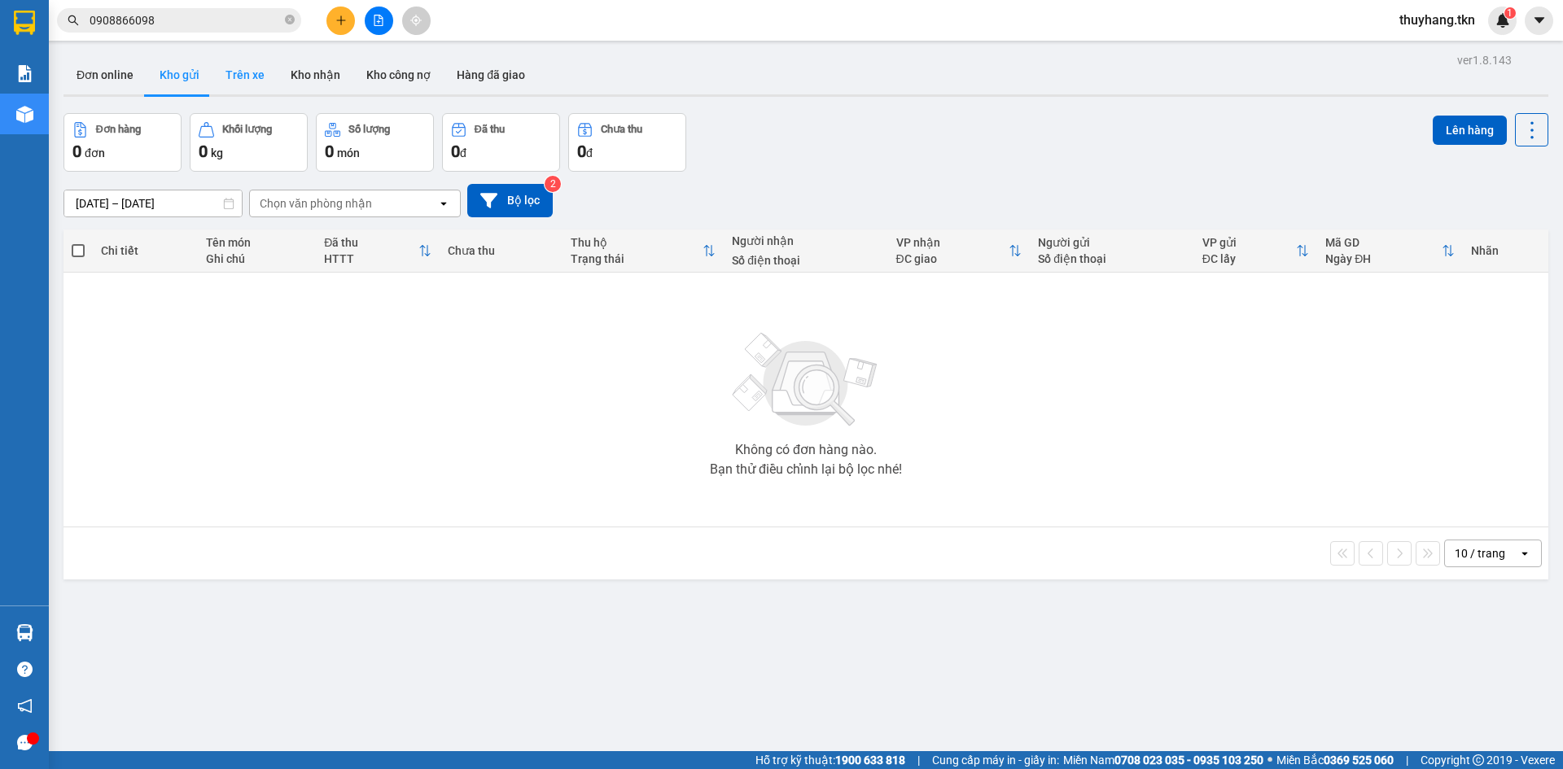
click at [246, 87] on button "Trên xe" at bounding box center [245, 74] width 65 height 39
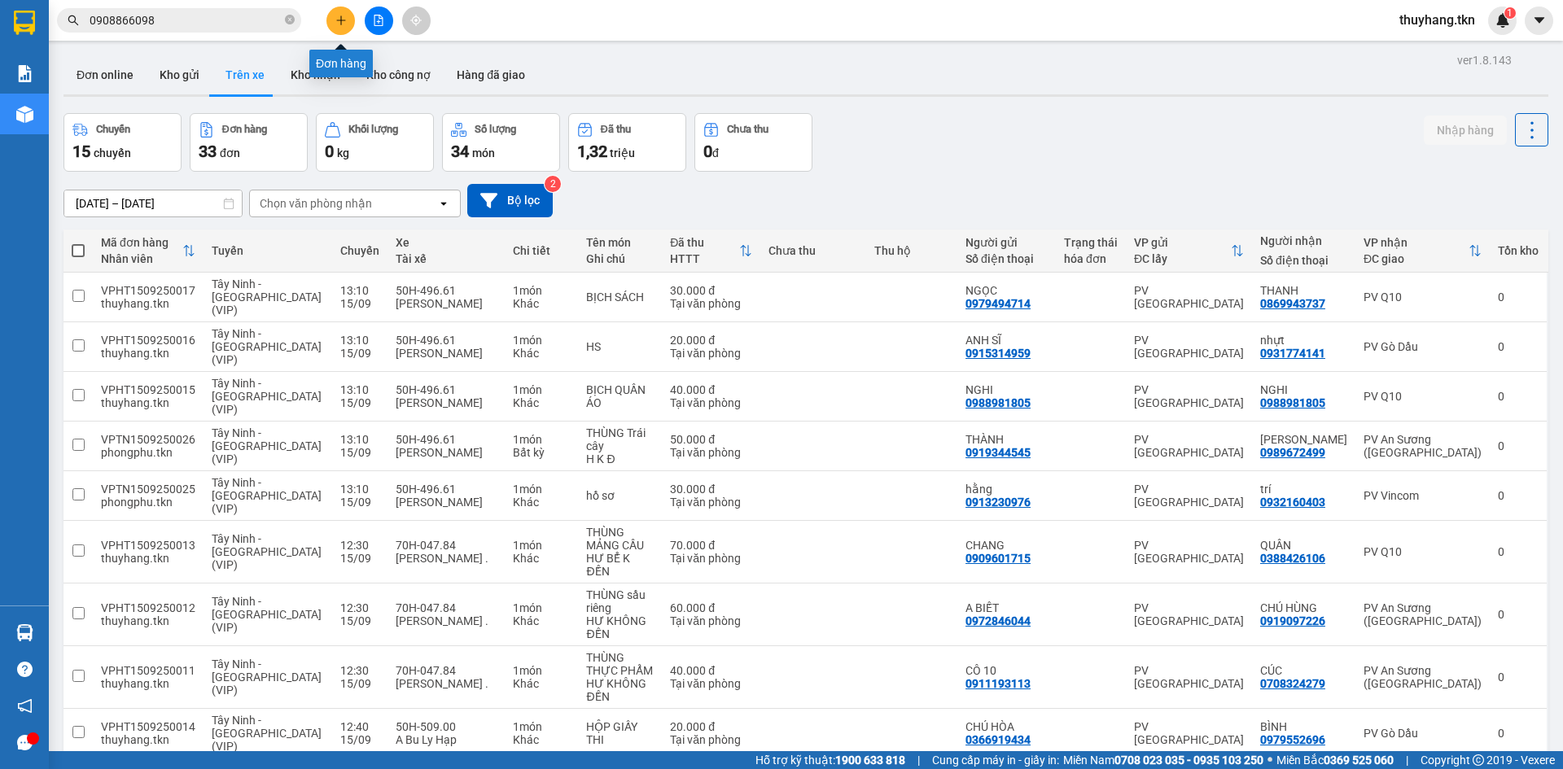
click at [340, 24] on icon "plus" at bounding box center [340, 20] width 11 height 11
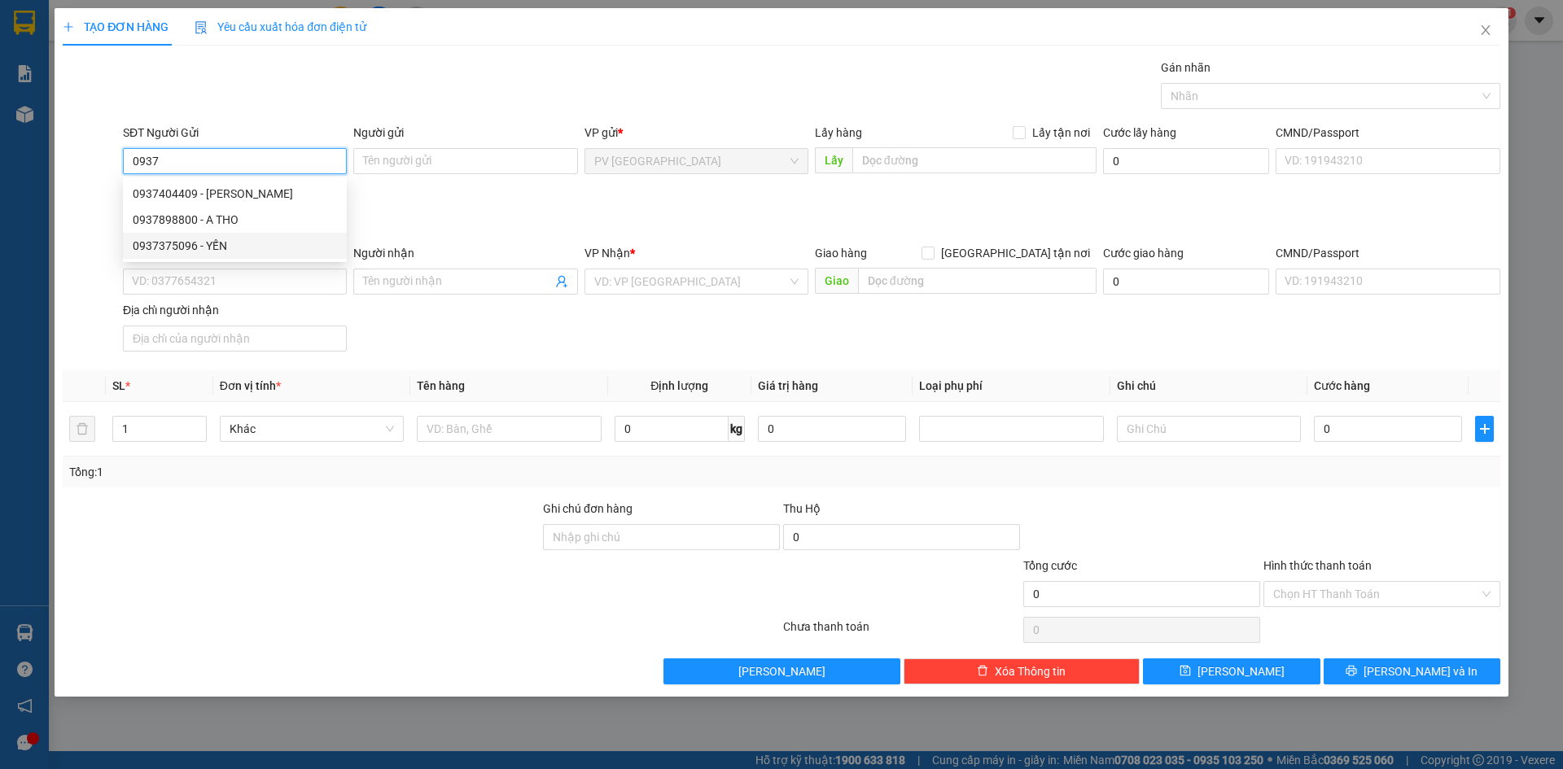
click at [275, 239] on div "0937375096 - YẾN" at bounding box center [235, 246] width 204 height 18
type input "0937375096"
type input "YẾN"
type input "0932333792"
type input "ÚT PHỆT"
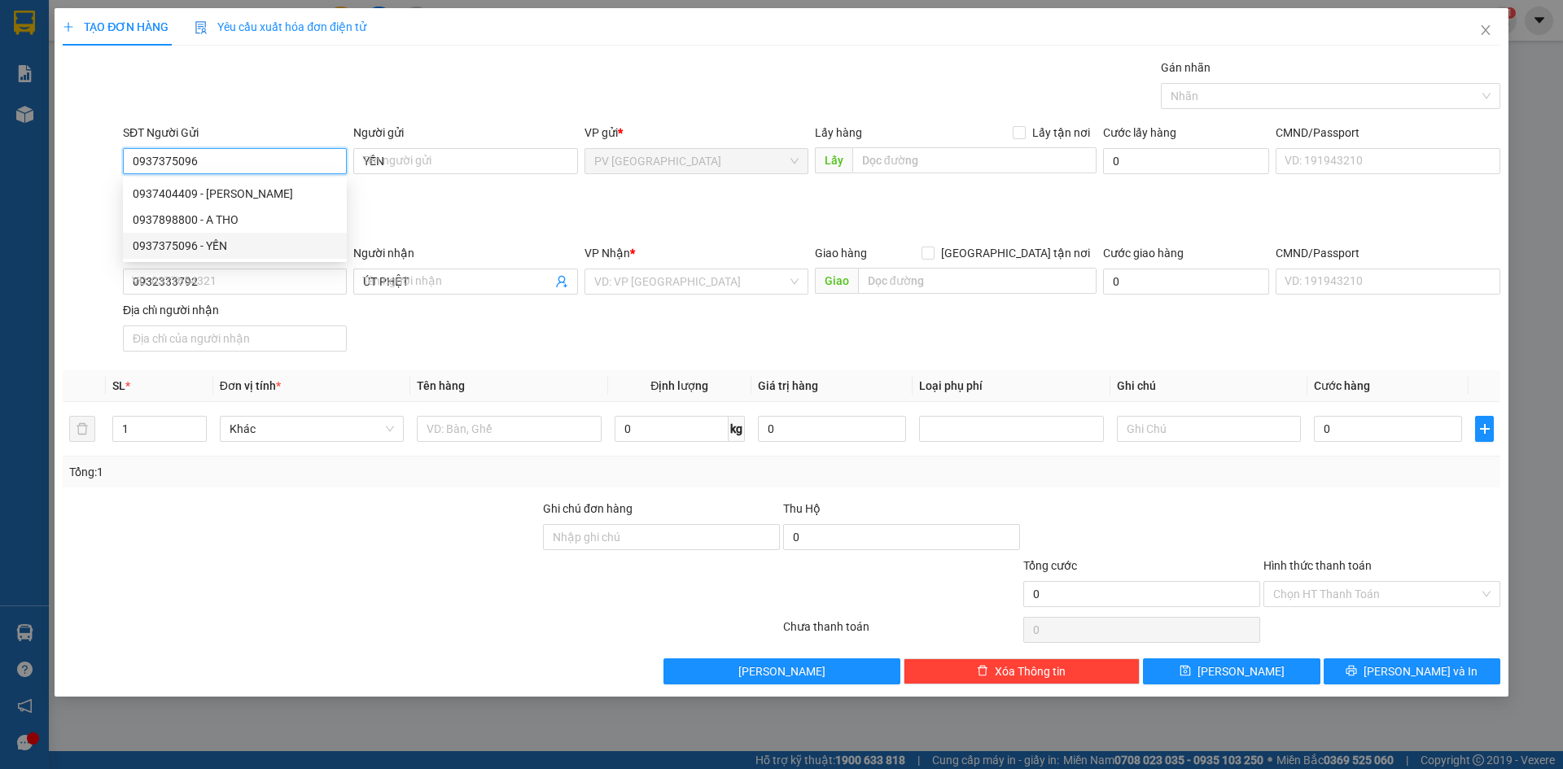
type input "20.000"
type input "0937375096"
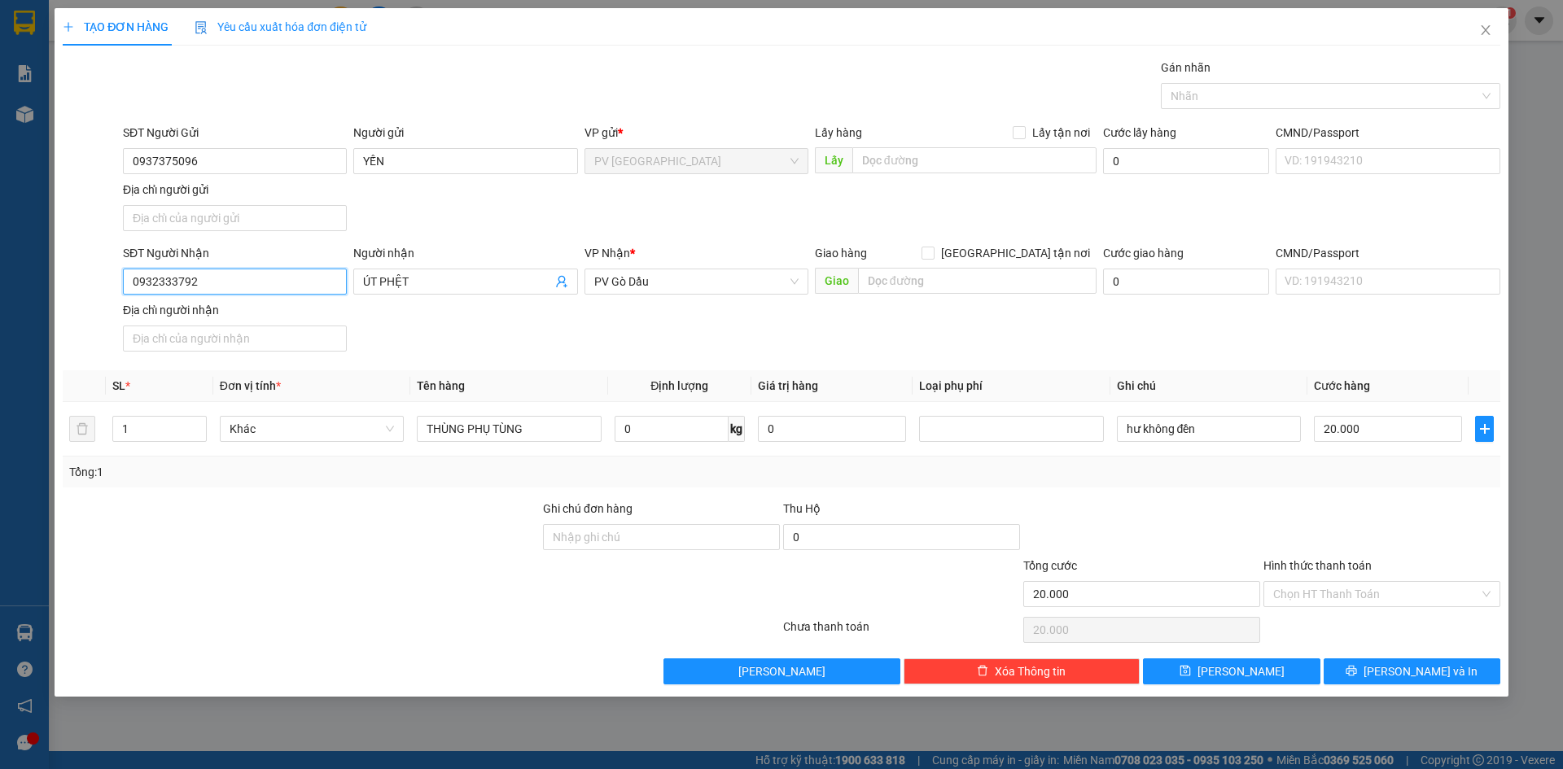
click at [261, 278] on input "0932333792" at bounding box center [235, 282] width 224 height 26
type input "0988300499"
click at [248, 305] on div "0988300499 - ÂN PHÁT" at bounding box center [235, 314] width 224 height 26
click at [1180, 441] on input "HKĐ" at bounding box center [1209, 429] width 184 height 26
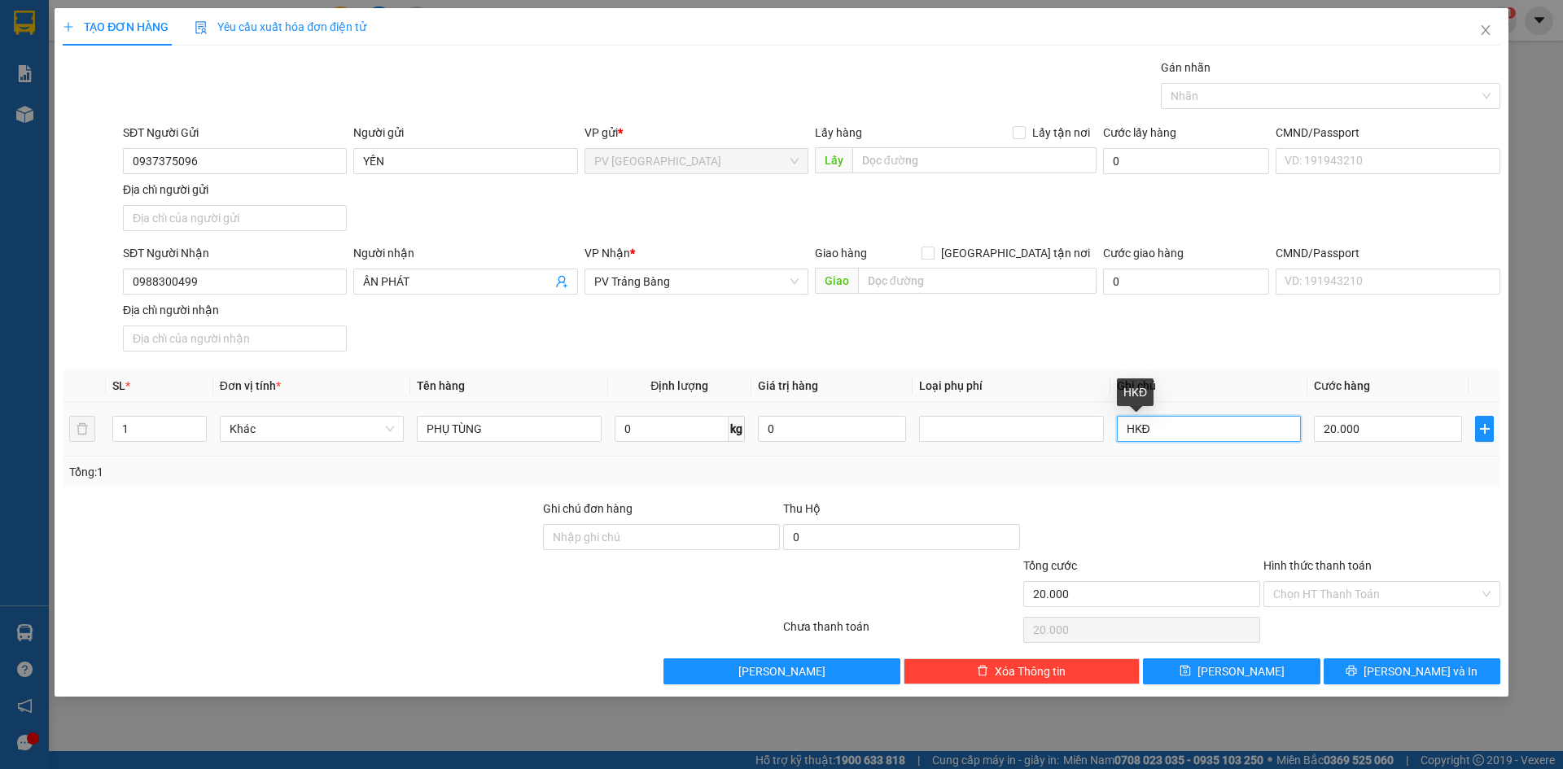
click at [1180, 441] on input "HKĐ" at bounding box center [1209, 429] width 184 height 26
click at [1156, 428] on input "30" at bounding box center [1209, 429] width 184 height 26
click at [1396, 432] on input "20.000" at bounding box center [1388, 429] width 148 height 26
click at [1386, 505] on div at bounding box center [1382, 528] width 240 height 57
click at [1310, 596] on input "Hình thức thanh toán" at bounding box center [1376, 594] width 206 height 24
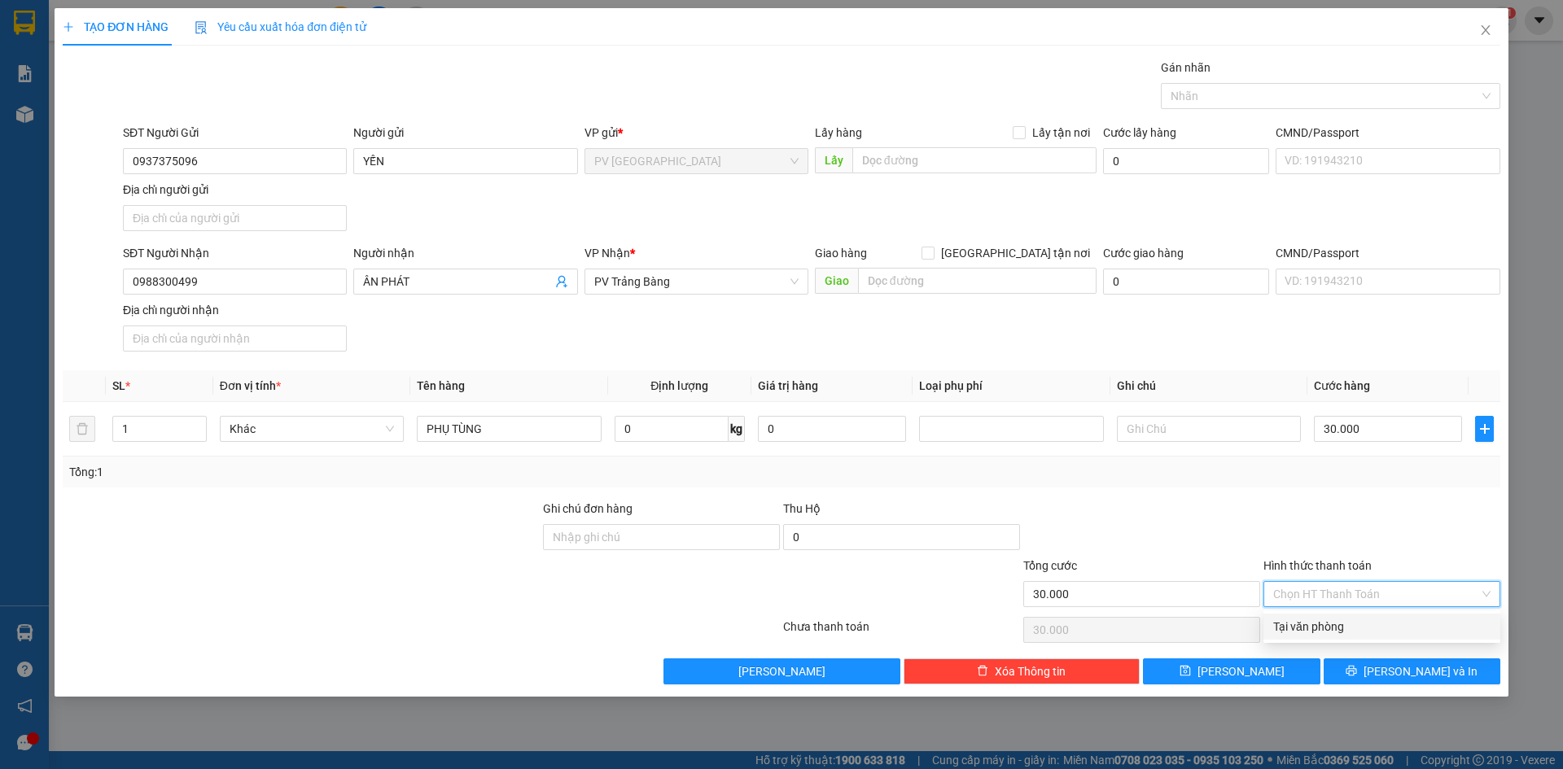
click at [1308, 622] on div "Tại văn phòng" at bounding box center [1381, 627] width 217 height 18
click at [1408, 668] on span "[PERSON_NAME] và In" at bounding box center [1421, 672] width 114 height 18
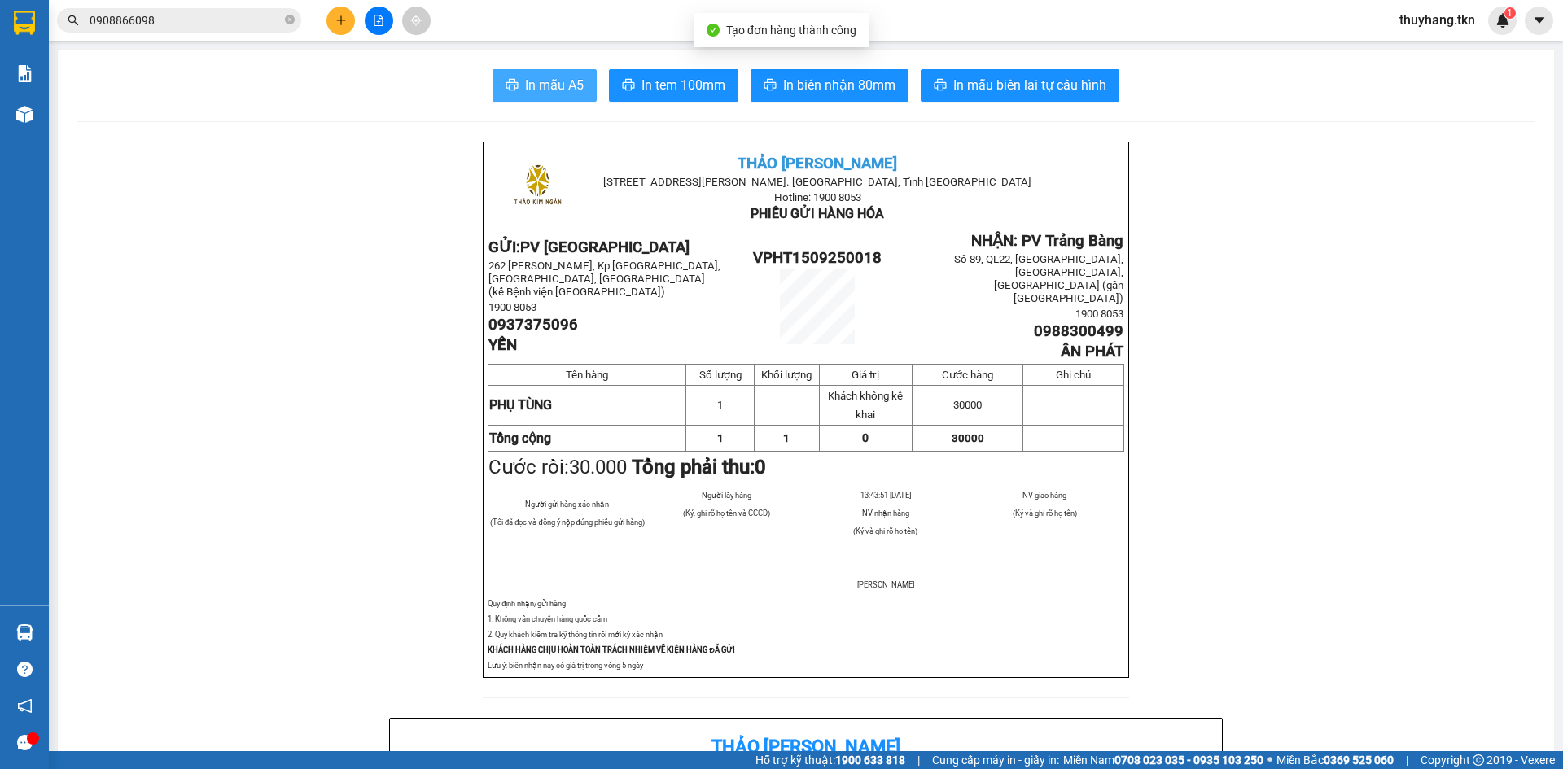
click at [540, 82] on span "In mẫu A5" at bounding box center [554, 85] width 59 height 20
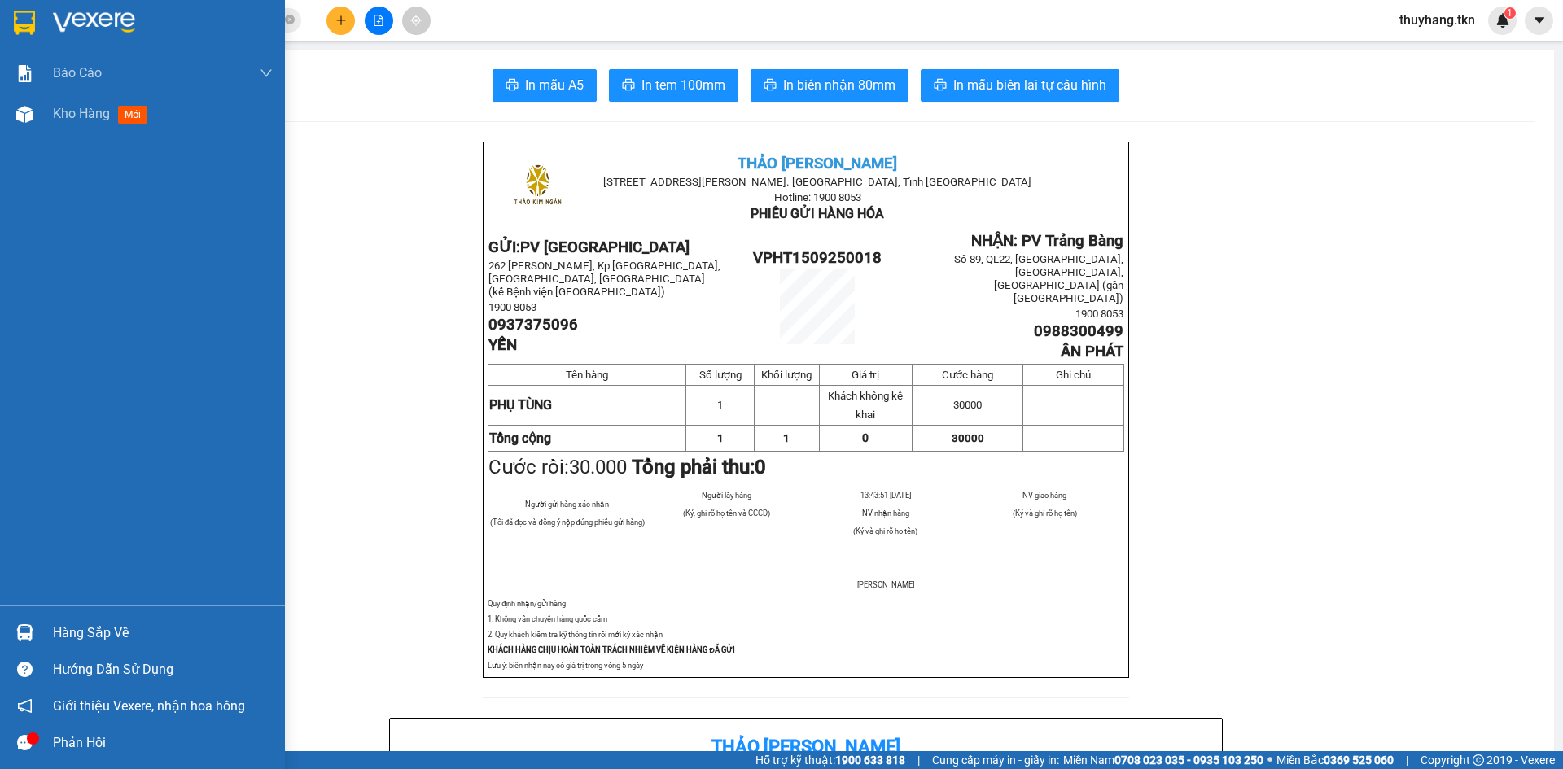
click at [21, 30] on img at bounding box center [24, 23] width 21 height 24
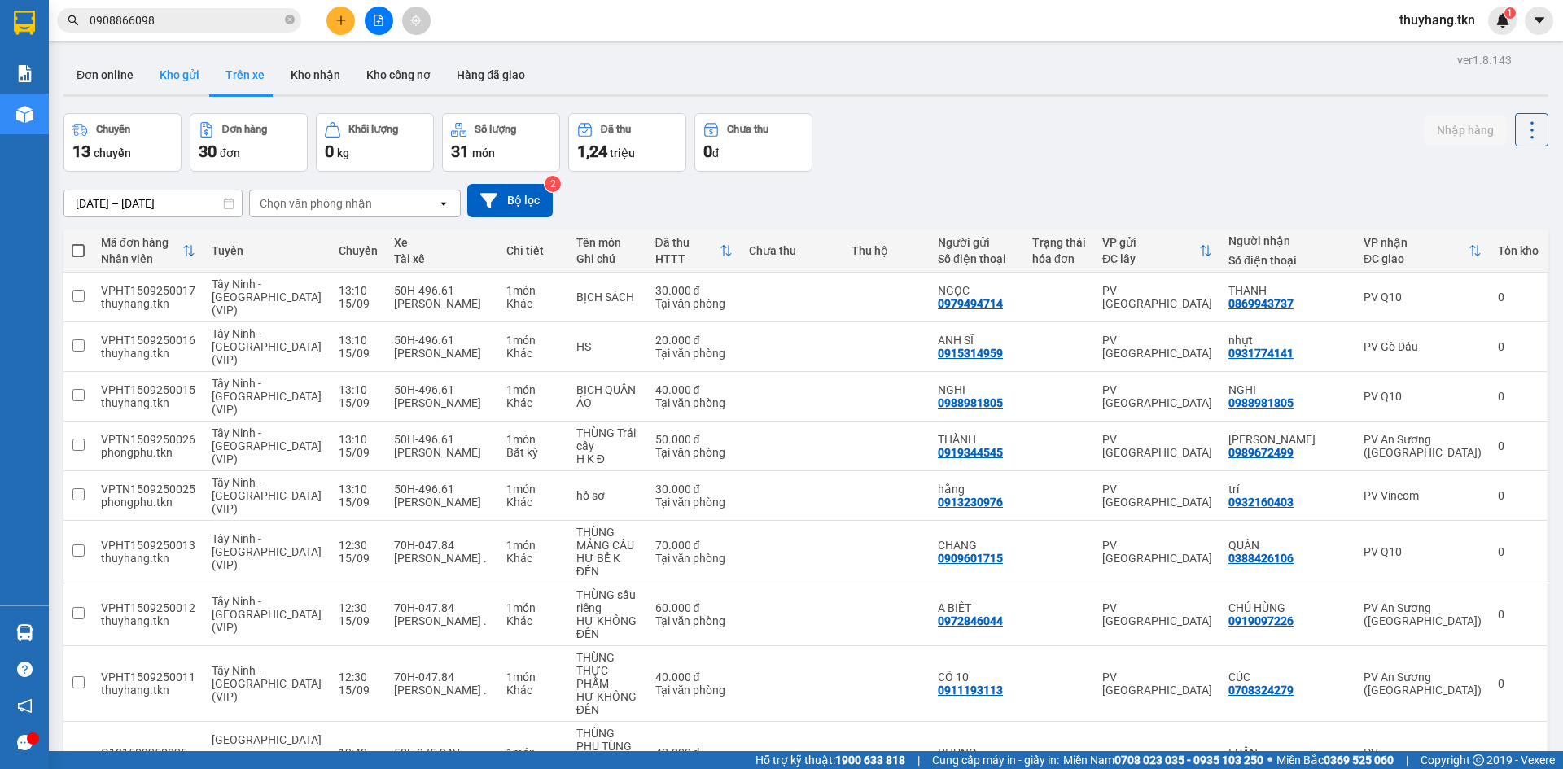
click at [197, 90] on button "Kho gửi" at bounding box center [180, 74] width 66 height 39
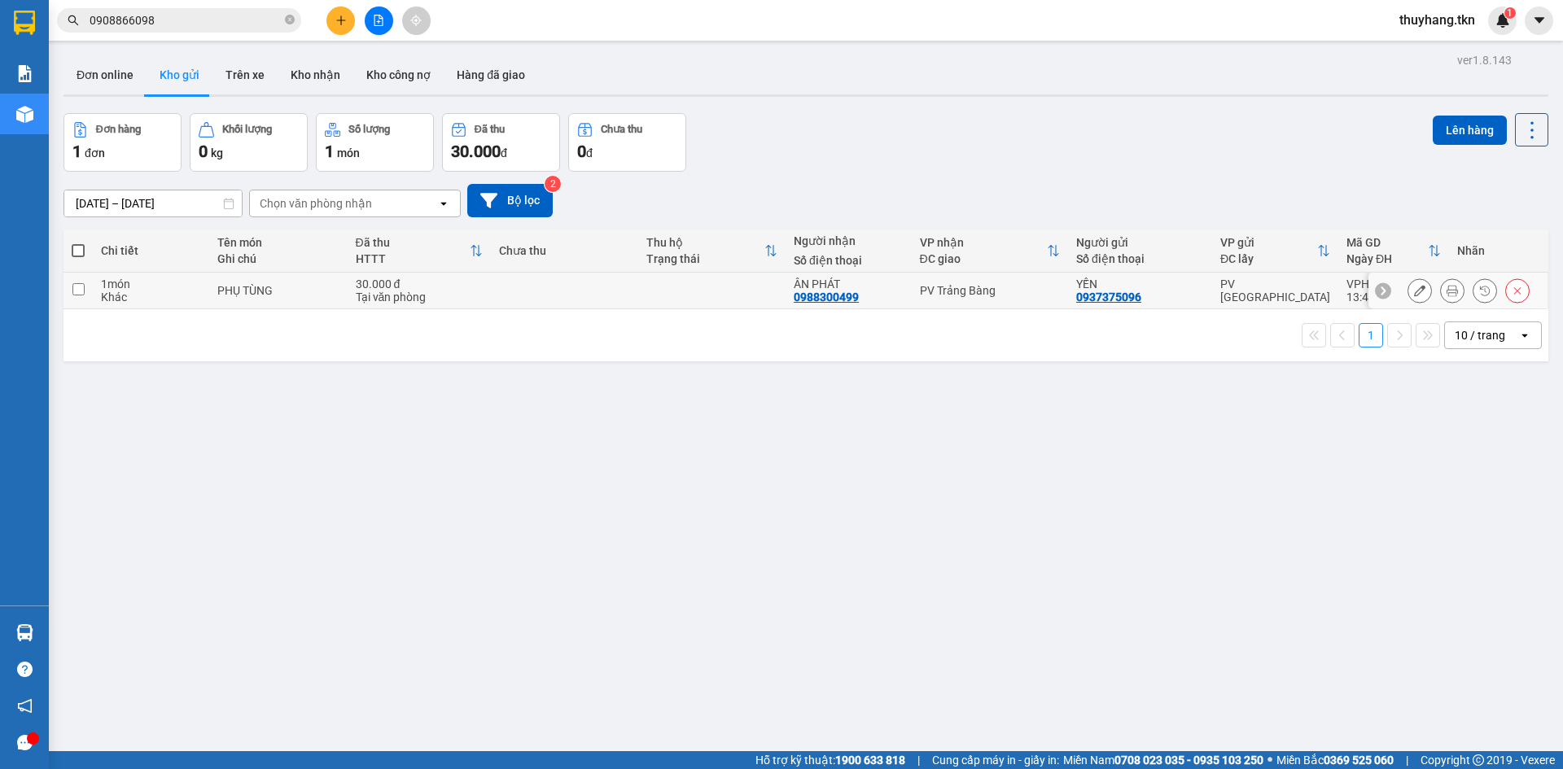
click at [579, 300] on td at bounding box center [564, 291] width 147 height 37
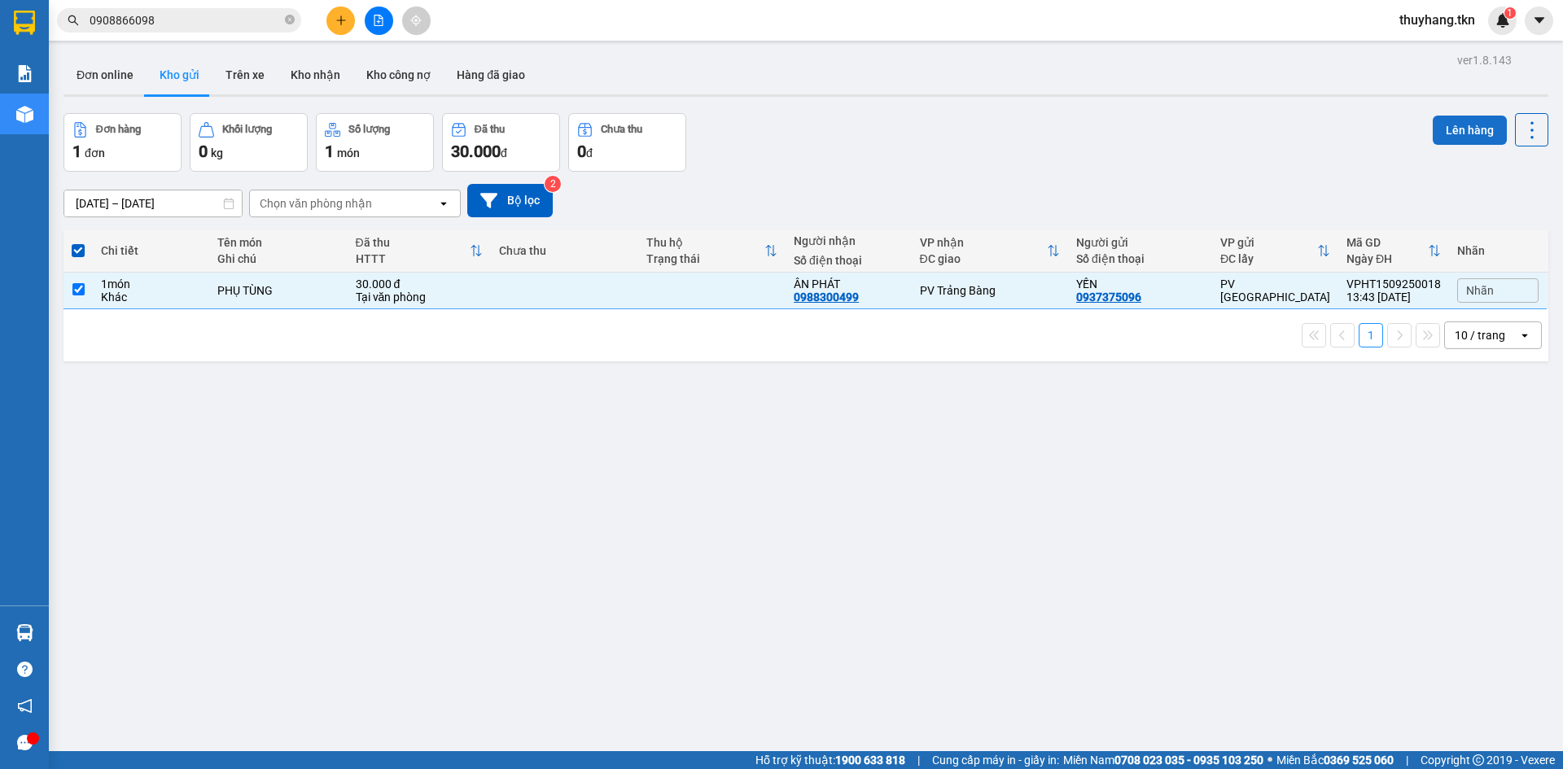
click at [1478, 123] on button "Lên hàng" at bounding box center [1470, 130] width 74 height 29
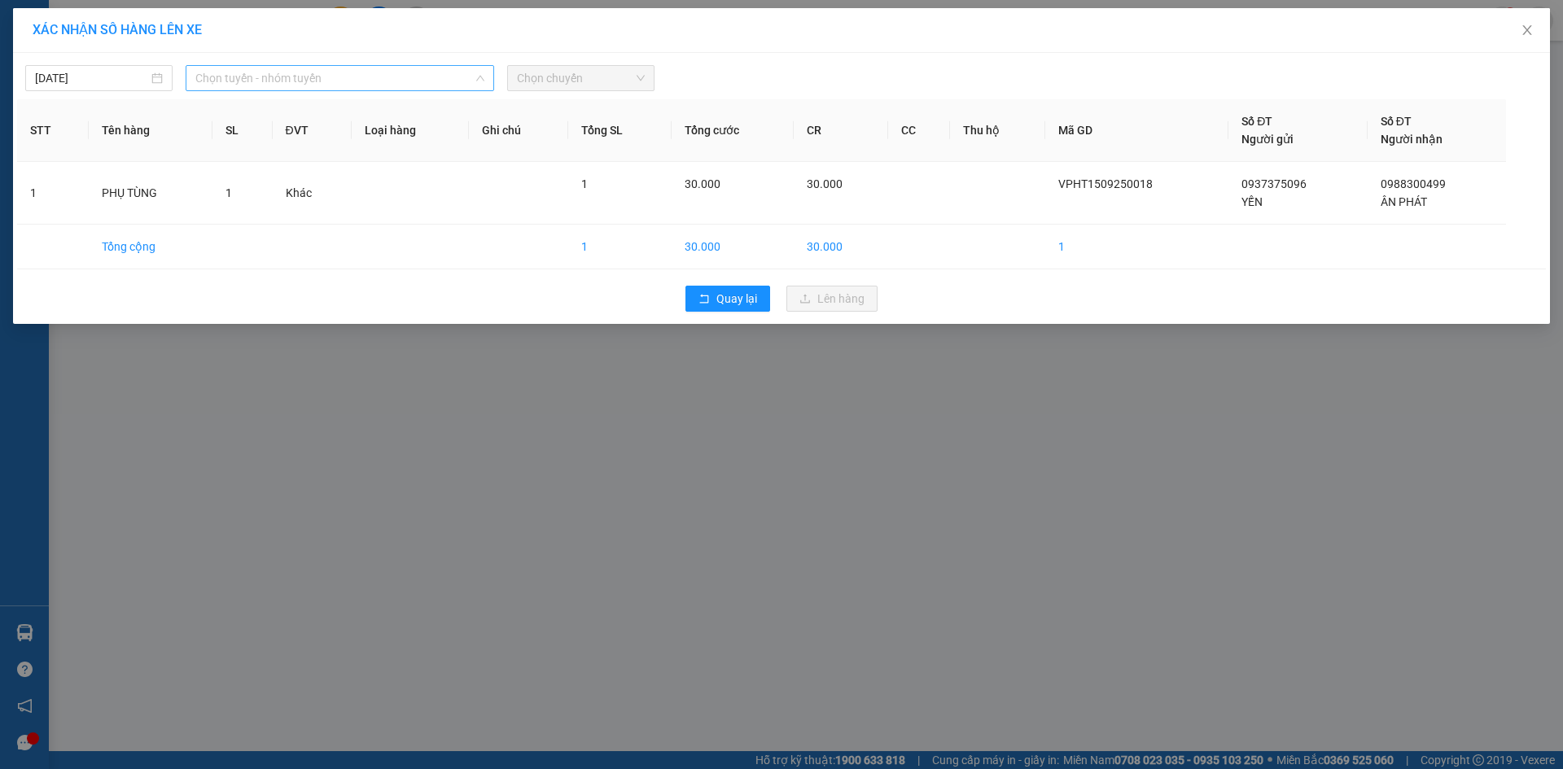
click at [355, 72] on span "Chọn tuyến - nhóm tuyến" at bounding box center [339, 78] width 289 height 24
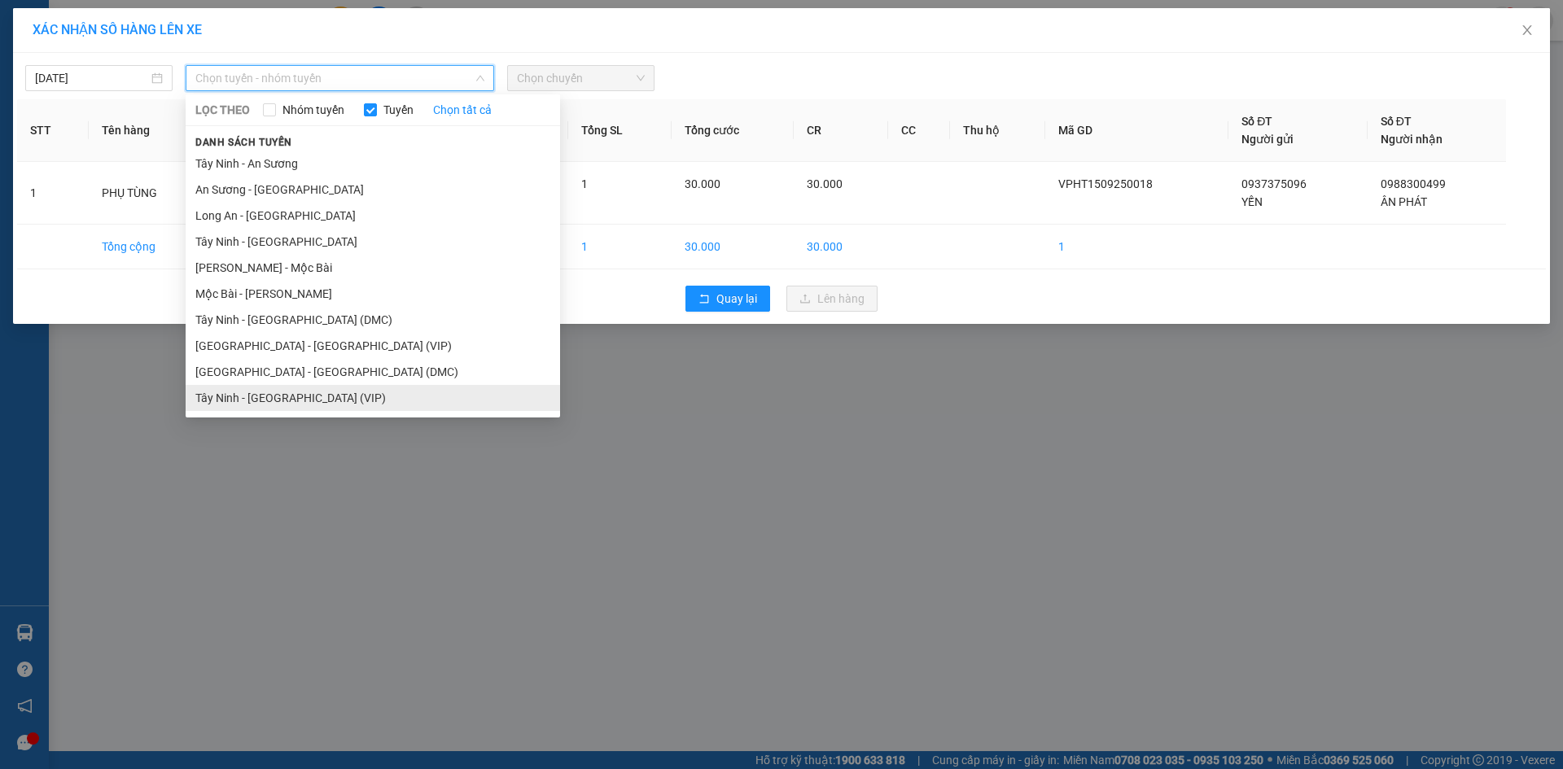
click at [381, 408] on li "Tây Ninh - [GEOGRAPHIC_DATA] (VIP)" at bounding box center [373, 398] width 375 height 26
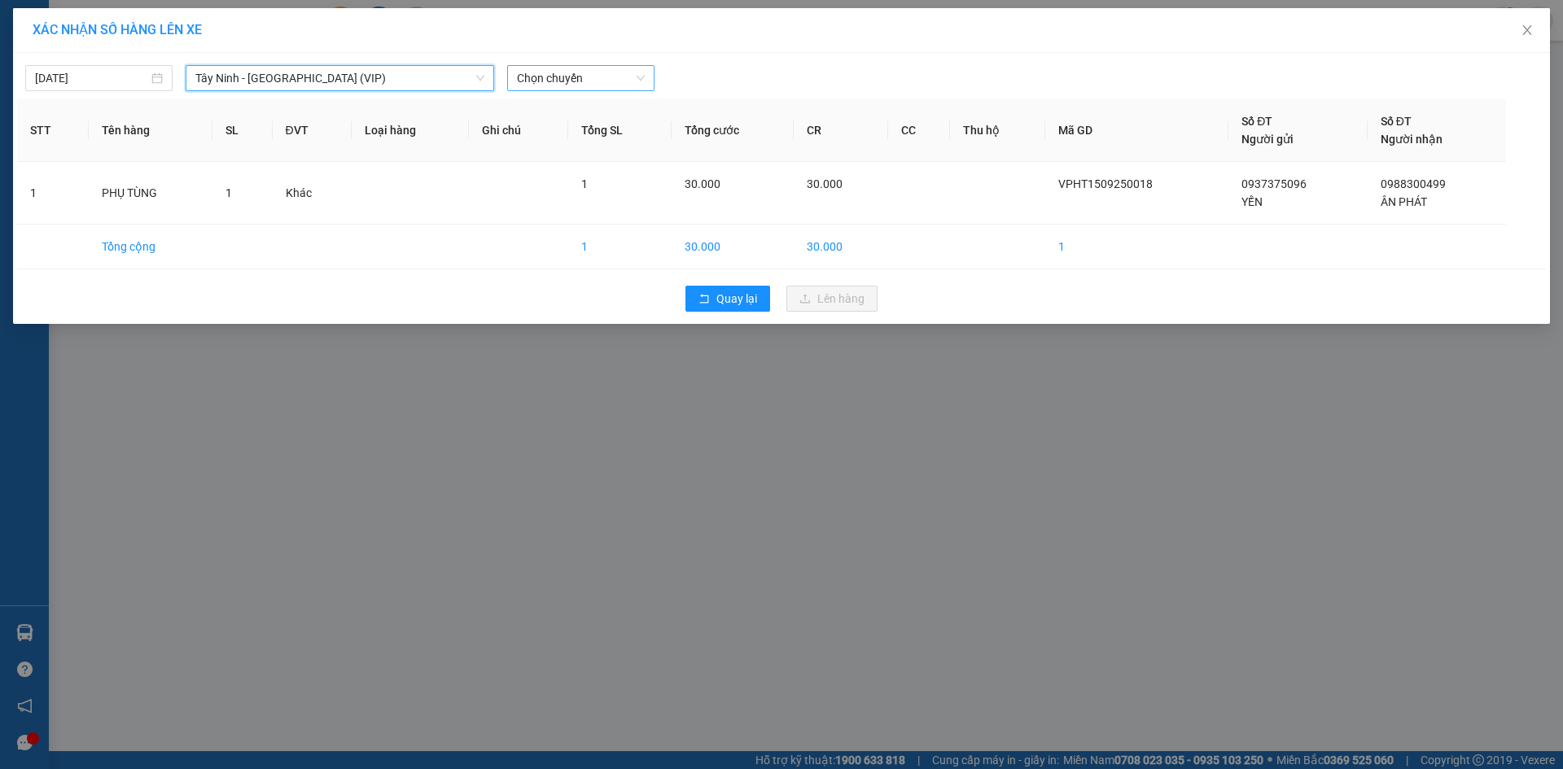
click at [568, 79] on span "Chọn chuyến" at bounding box center [581, 78] width 128 height 24
click at [607, 139] on div "13:30 (TC) - 50H-503.37" at bounding box center [580, 137] width 127 height 18
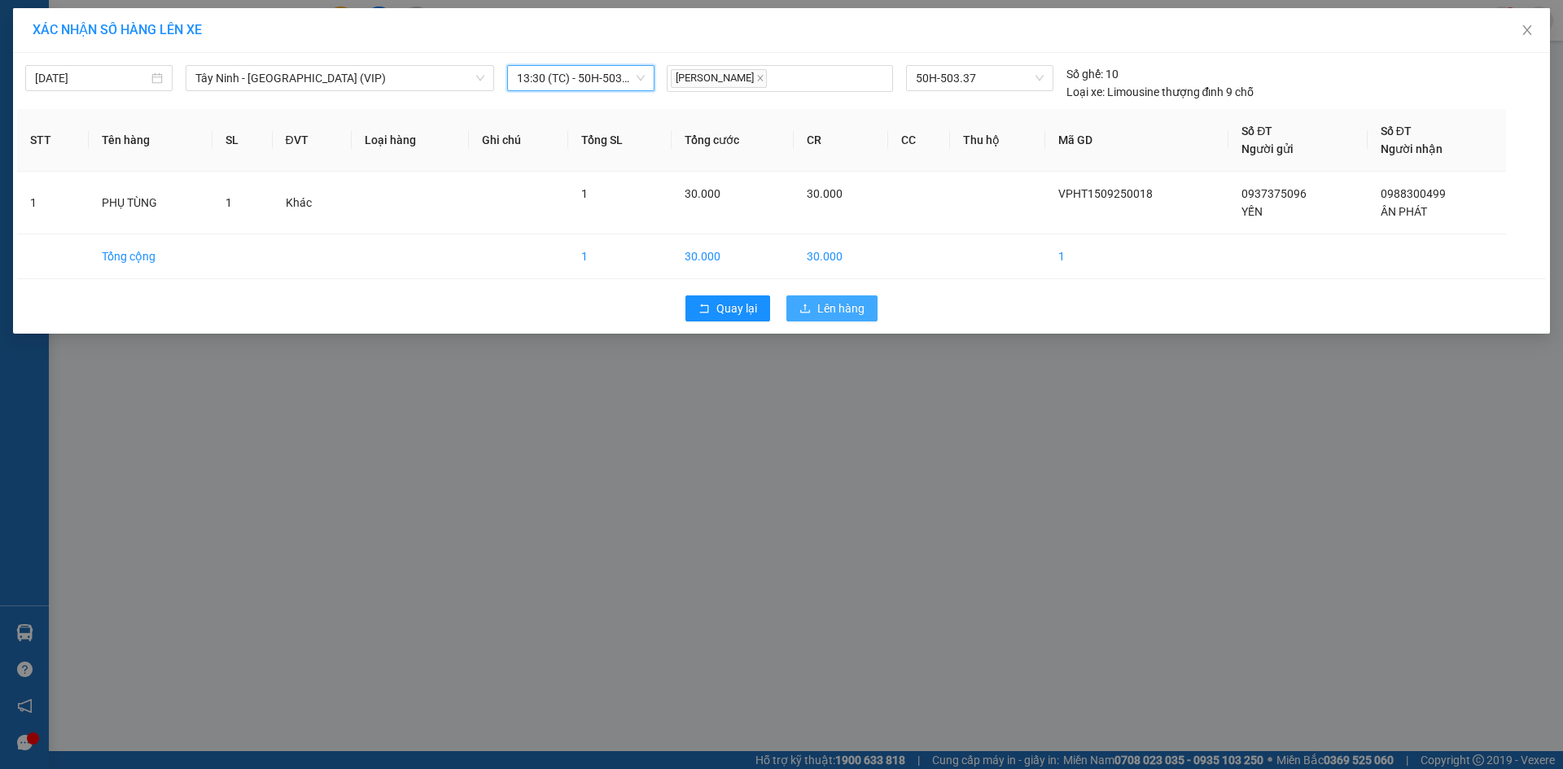
click at [838, 312] on span "Lên hàng" at bounding box center [840, 309] width 47 height 18
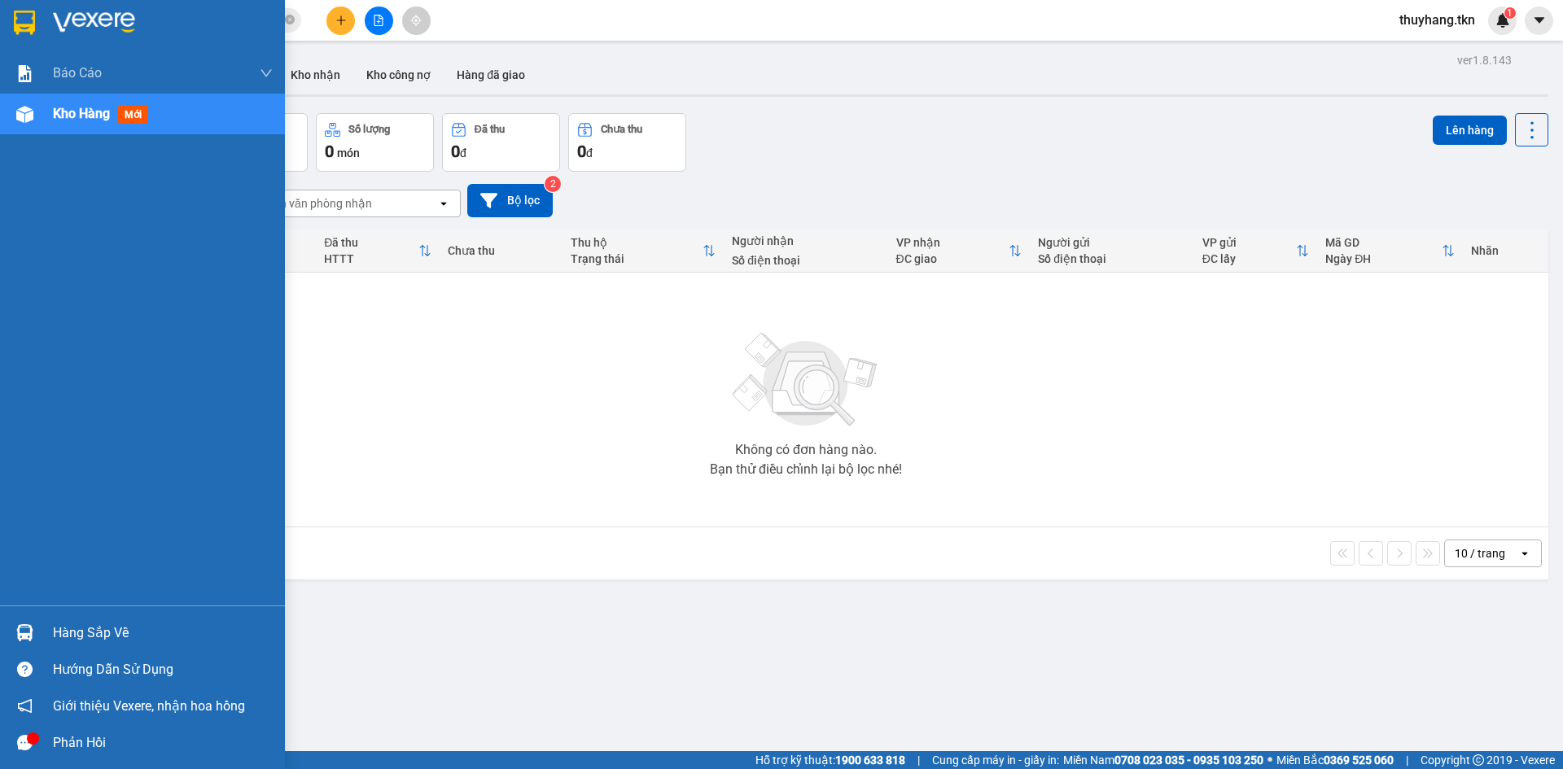
click at [72, 640] on div "Hàng sắp về" at bounding box center [163, 633] width 220 height 24
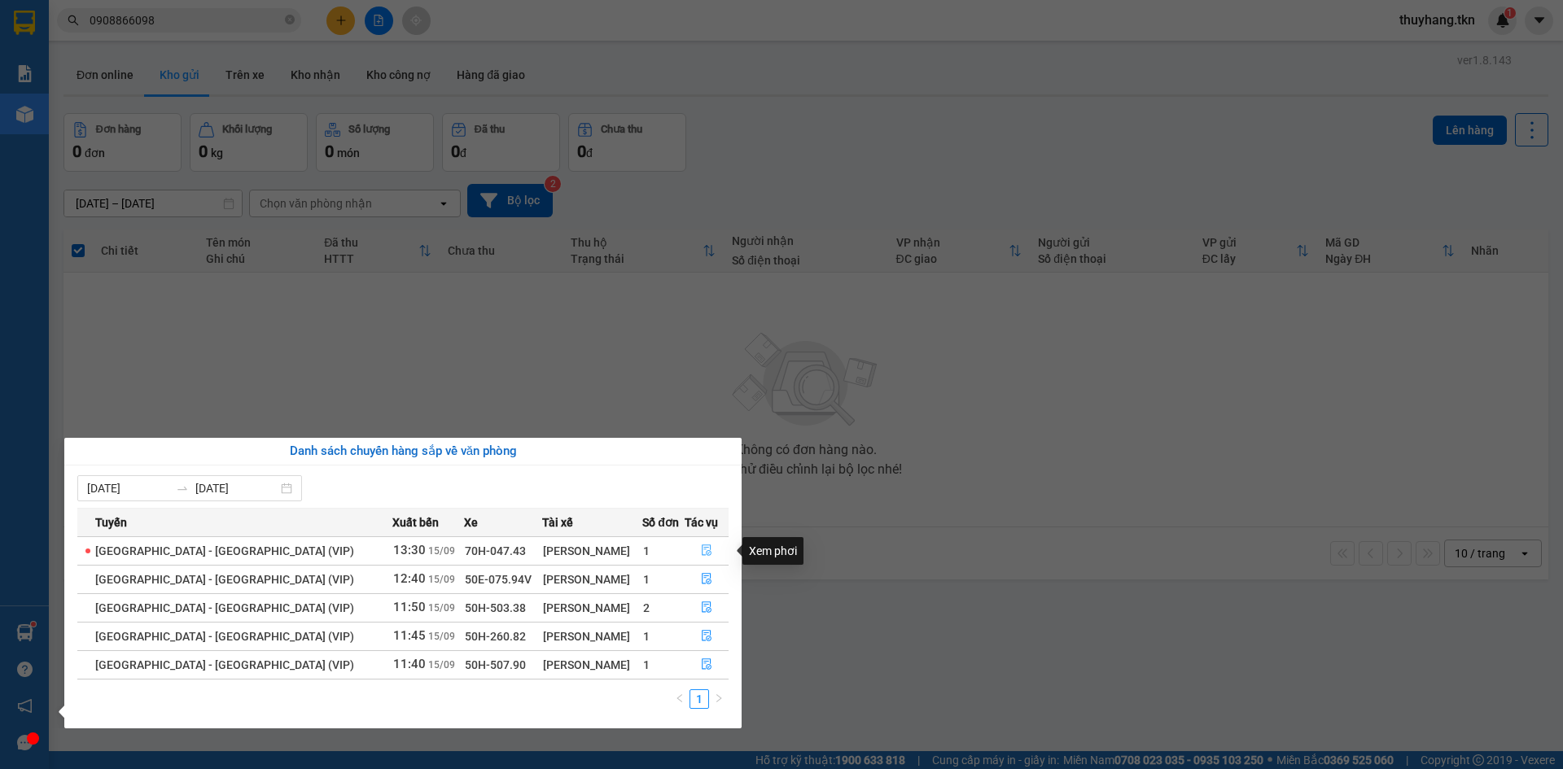
click at [701, 553] on icon "file-done" at bounding box center [706, 550] width 11 height 11
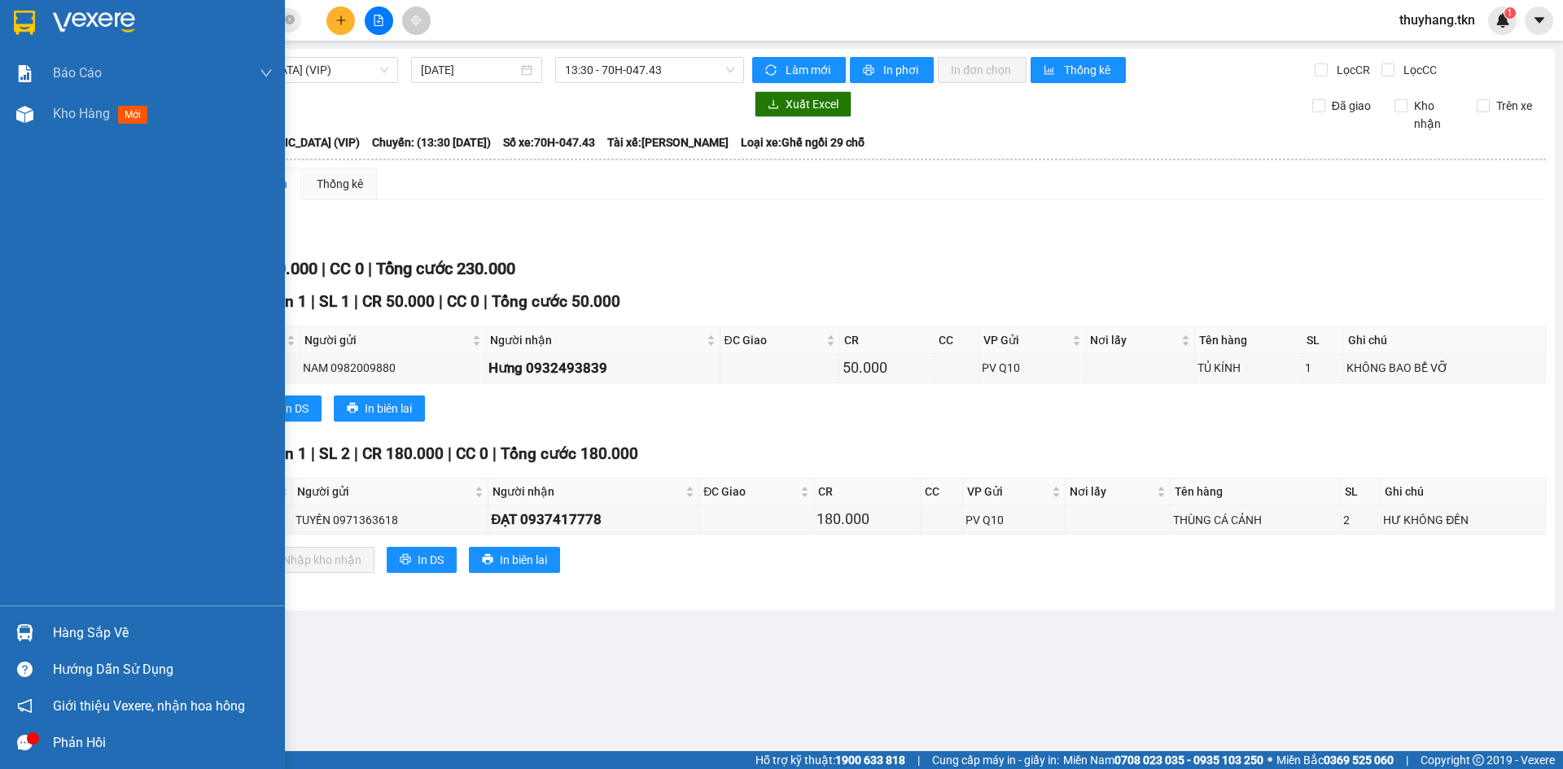
click at [72, 638] on div "Hàng sắp về" at bounding box center [163, 633] width 220 height 24
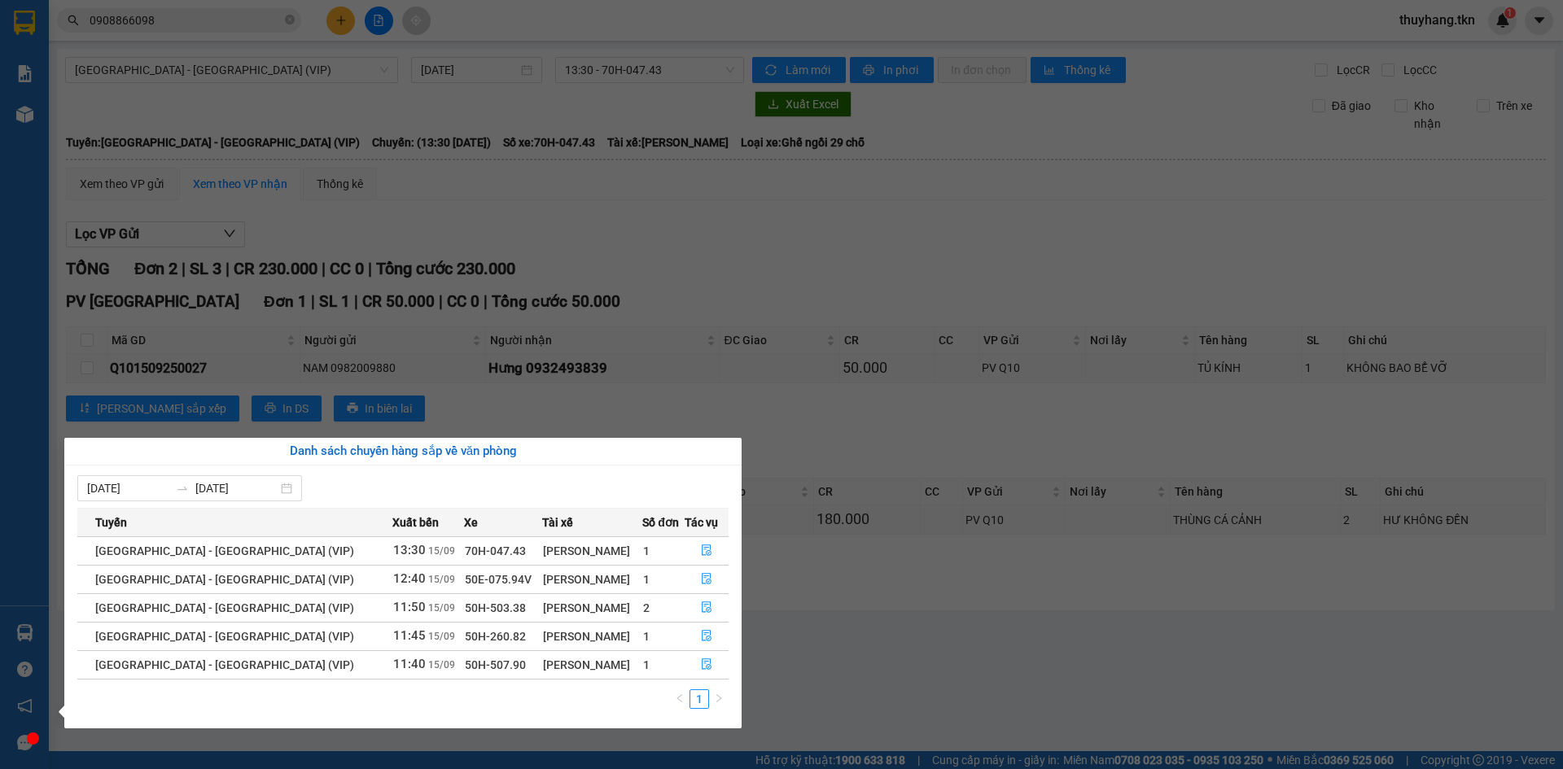
click at [336, 24] on section "Kết quả tìm kiếm ( 35 ) Bộ lọc Mã ĐH Trạng thái Món hàng Thu hộ Tổng cước Chưa …" at bounding box center [781, 384] width 1563 height 769
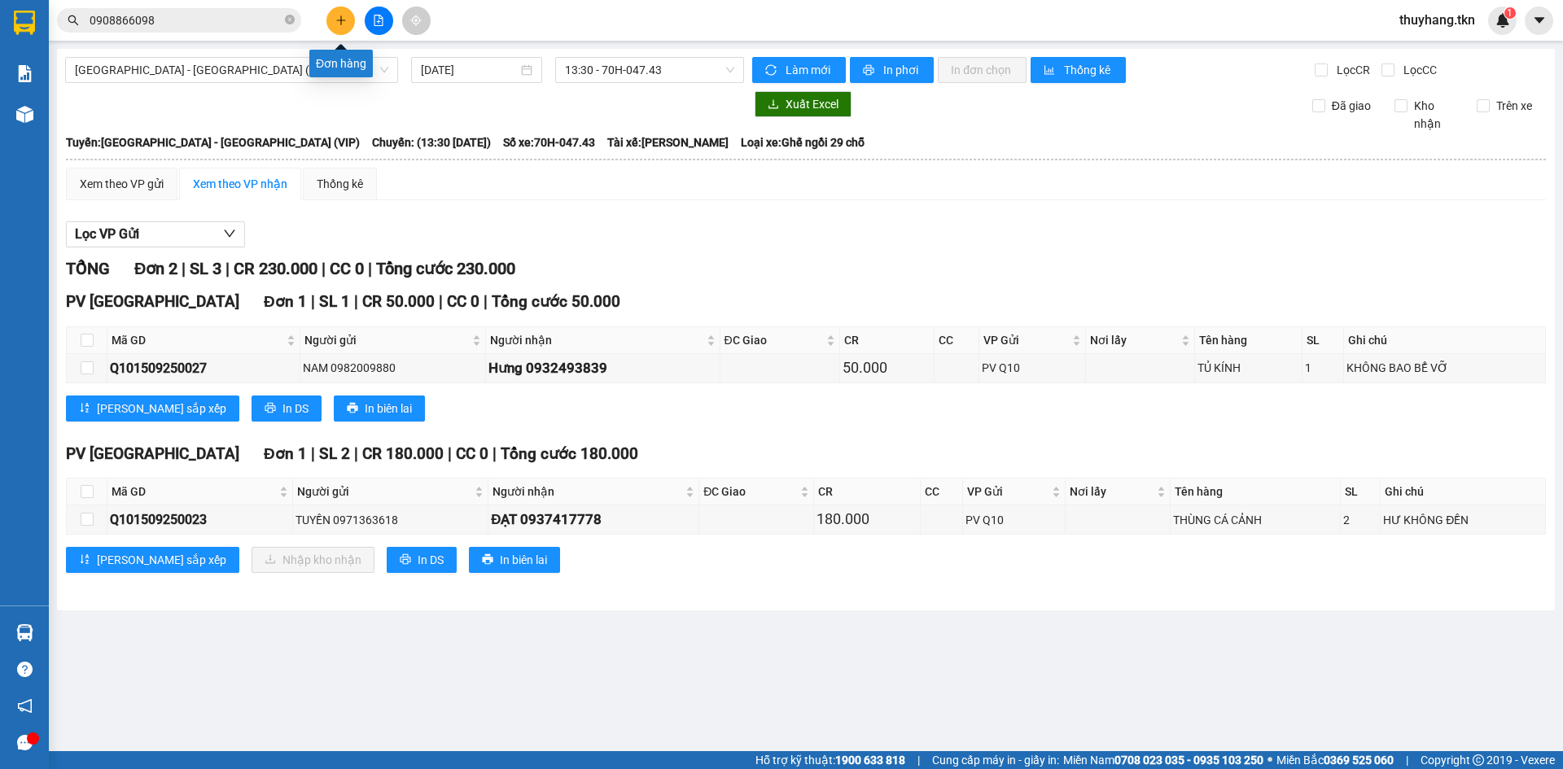
click at [336, 24] on icon "plus" at bounding box center [340, 20] width 11 height 11
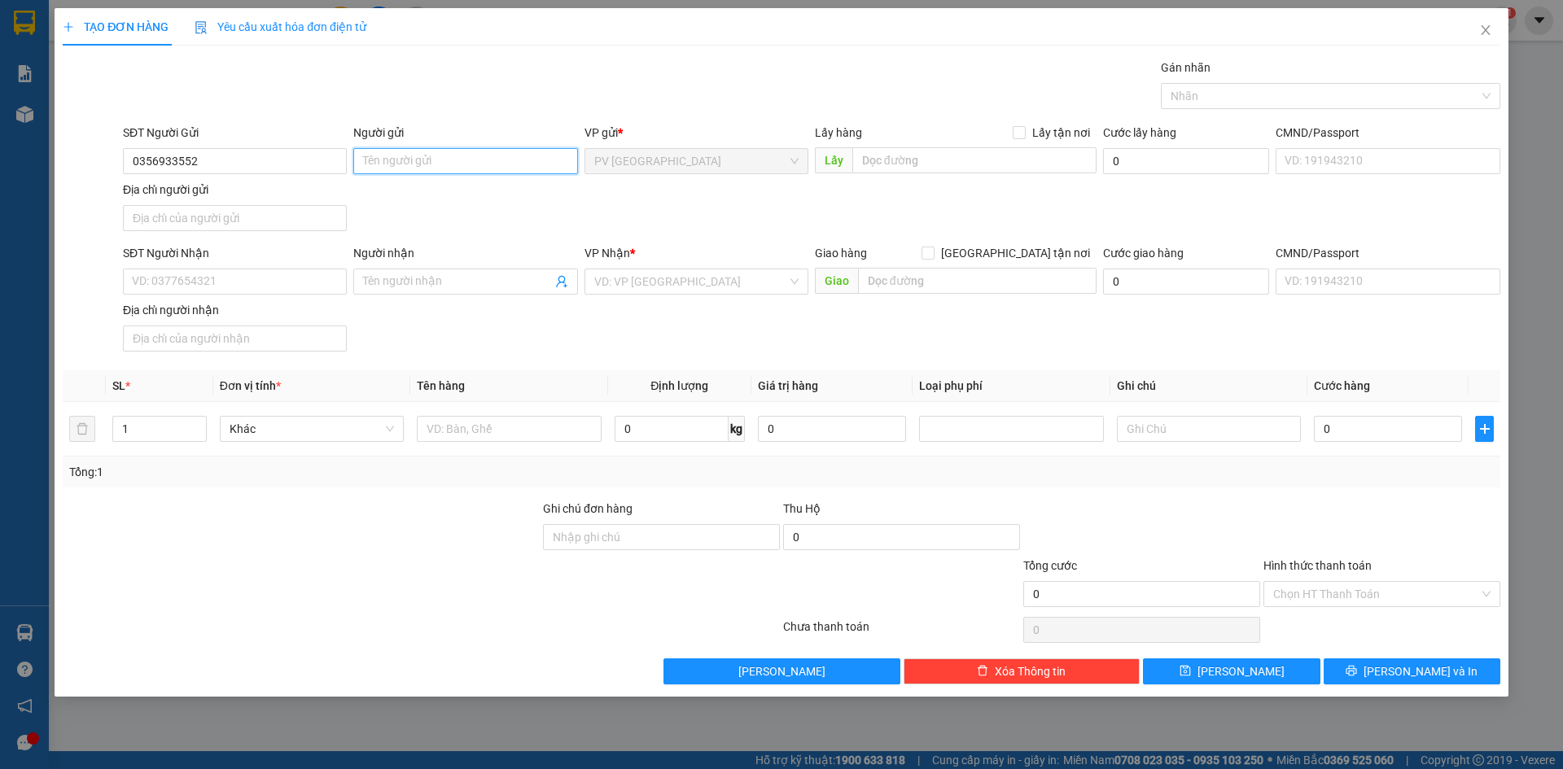
click at [428, 164] on input "Người gửi" at bounding box center [465, 161] width 224 height 26
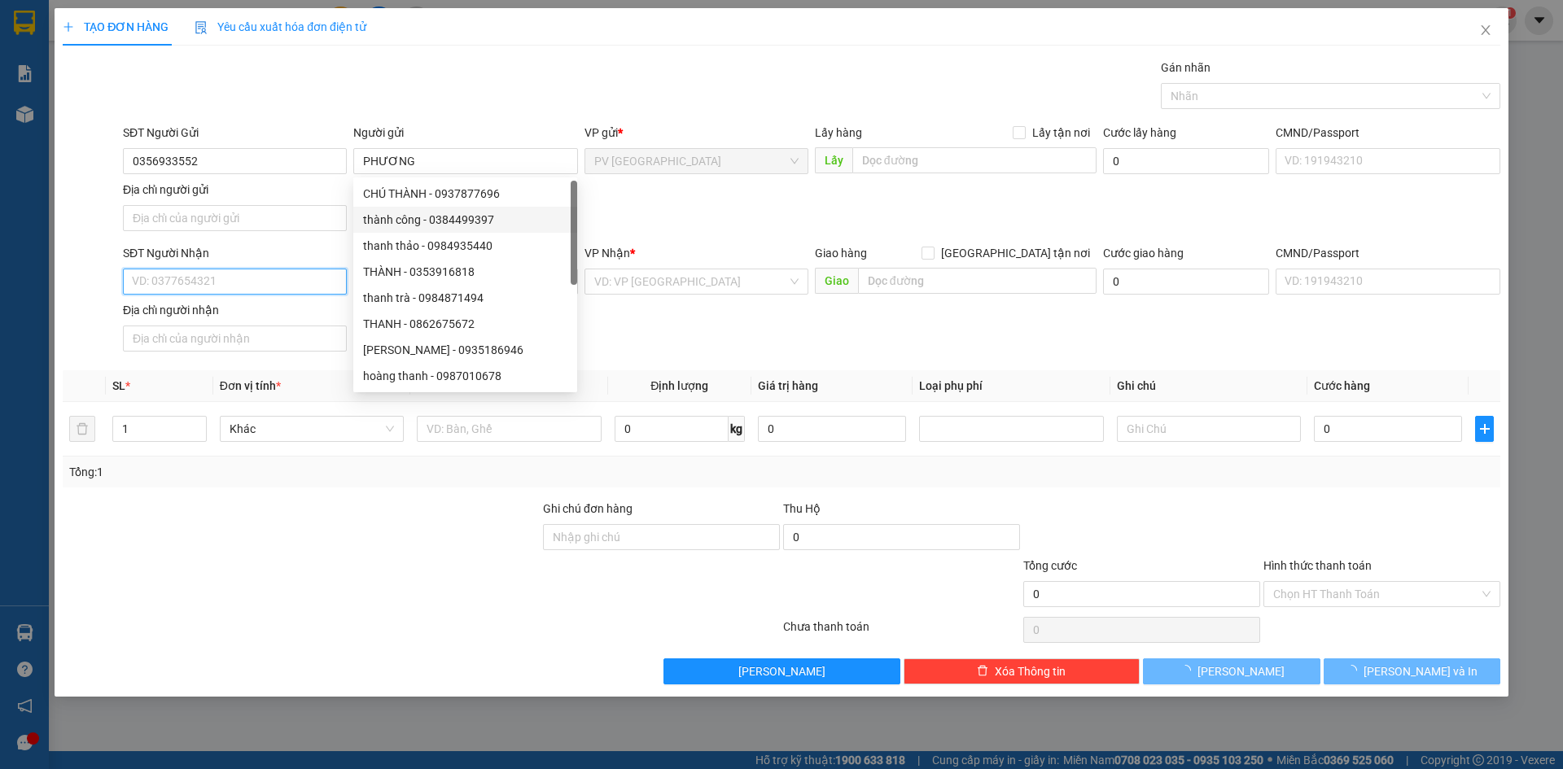
click at [230, 287] on input "SĐT Người Nhận" at bounding box center [235, 282] width 224 height 26
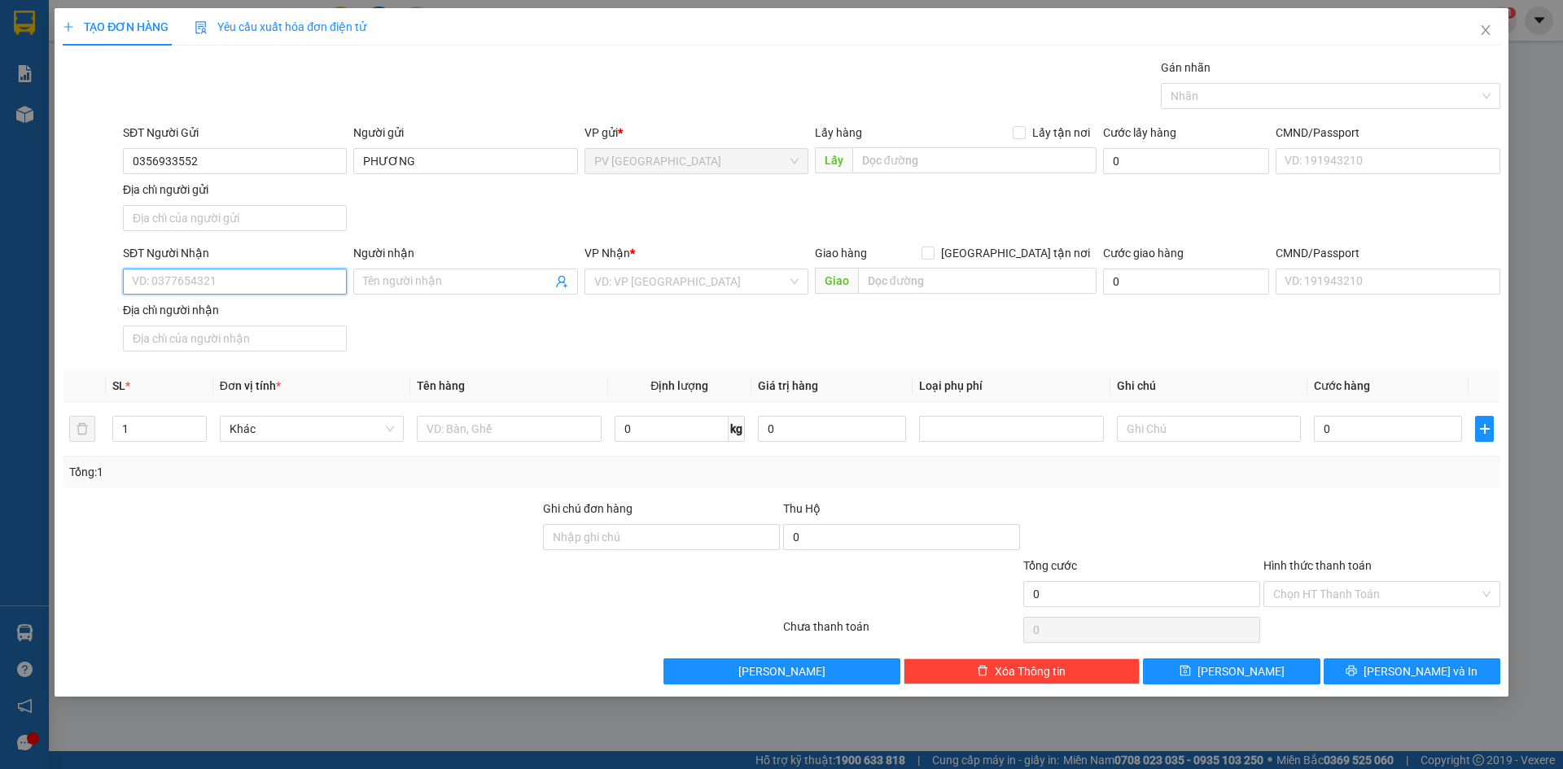
click at [308, 287] on input "SĐT Người Nhận" at bounding box center [235, 282] width 224 height 26
click at [459, 270] on span at bounding box center [465, 282] width 224 height 26
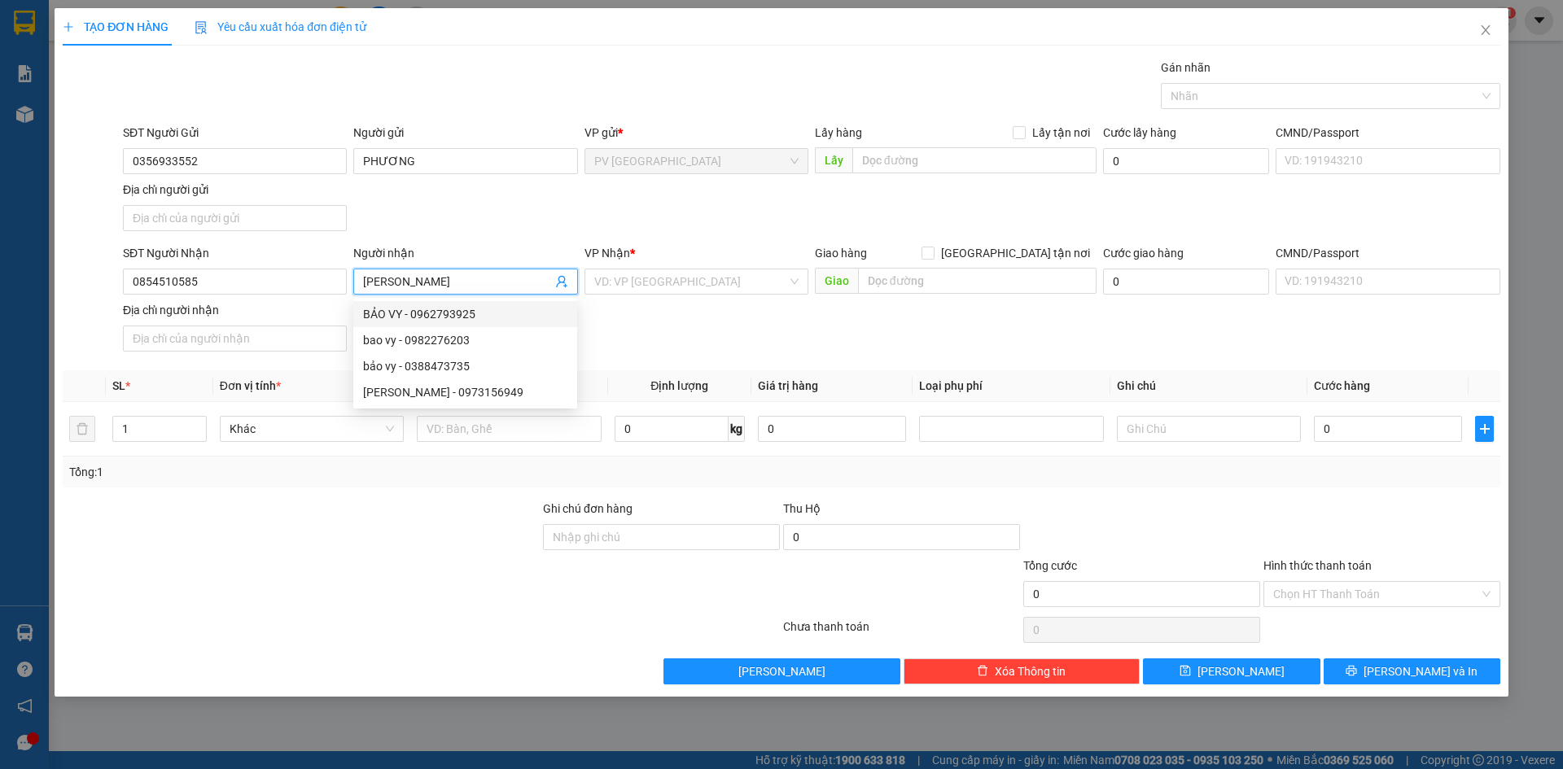
click at [383, 284] on input "BAO VY" at bounding box center [457, 282] width 188 height 18
click at [673, 286] on input "search" at bounding box center [690, 282] width 193 height 24
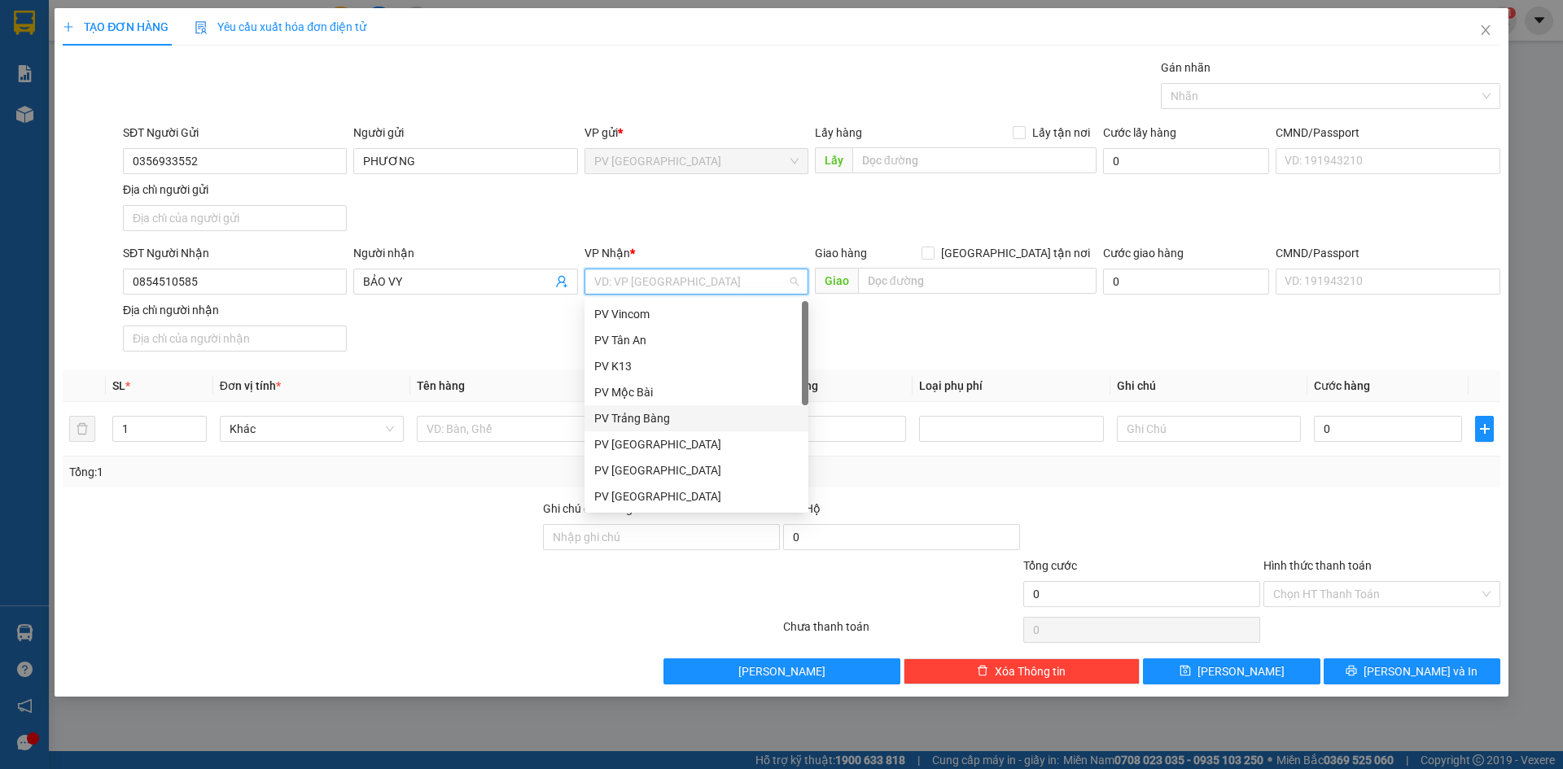
click at [649, 419] on div "PV Trảng Bàng" at bounding box center [696, 419] width 204 height 18
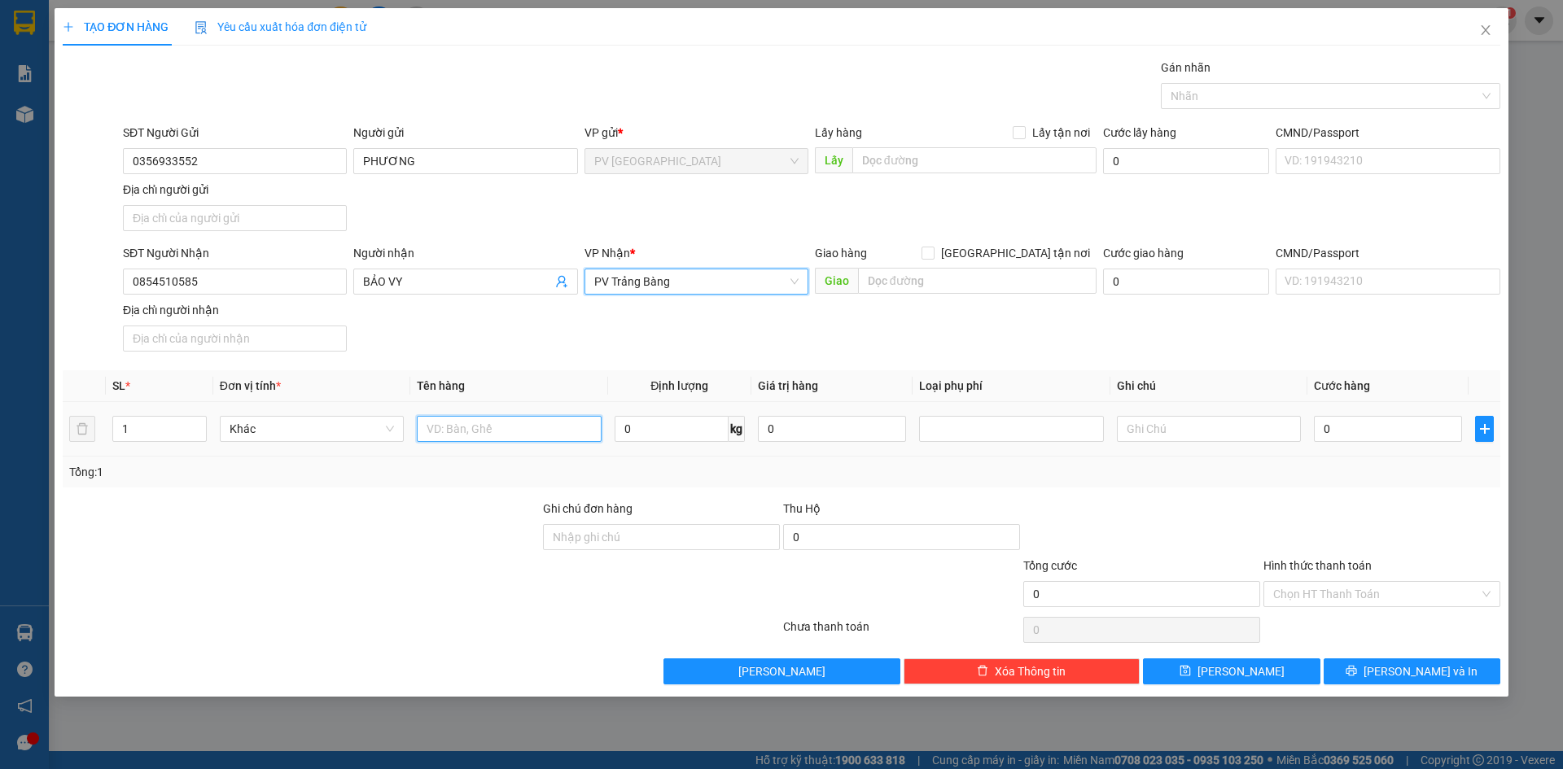
click at [544, 432] on input "text" at bounding box center [509, 429] width 184 height 26
click at [1308, 82] on div "Gán nhãn" at bounding box center [1331, 71] width 340 height 24
click at [1226, 103] on div at bounding box center [1322, 96] width 315 height 20
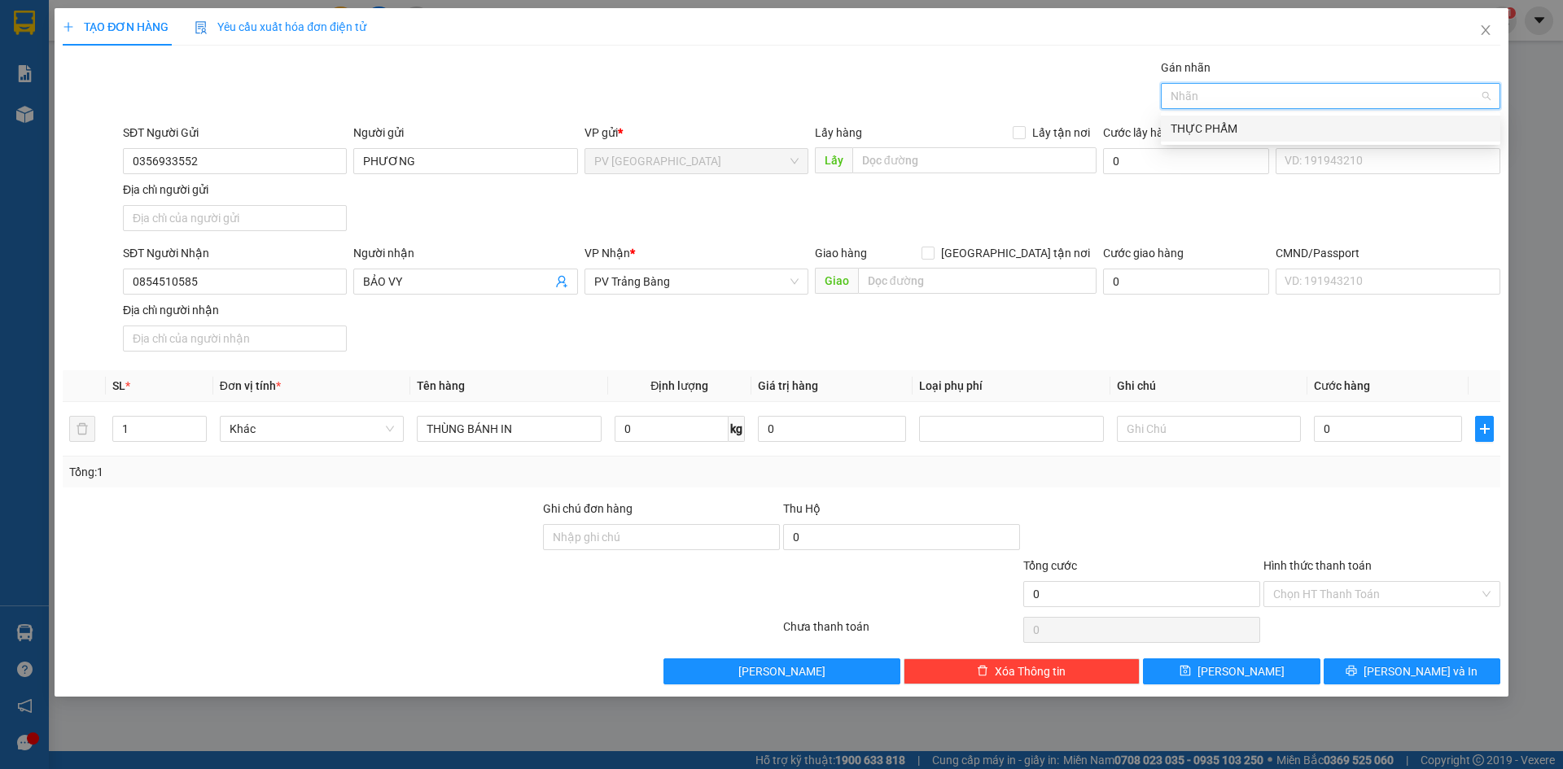
click at [1208, 129] on div "THỰC PHẨM" at bounding box center [1331, 129] width 320 height 18
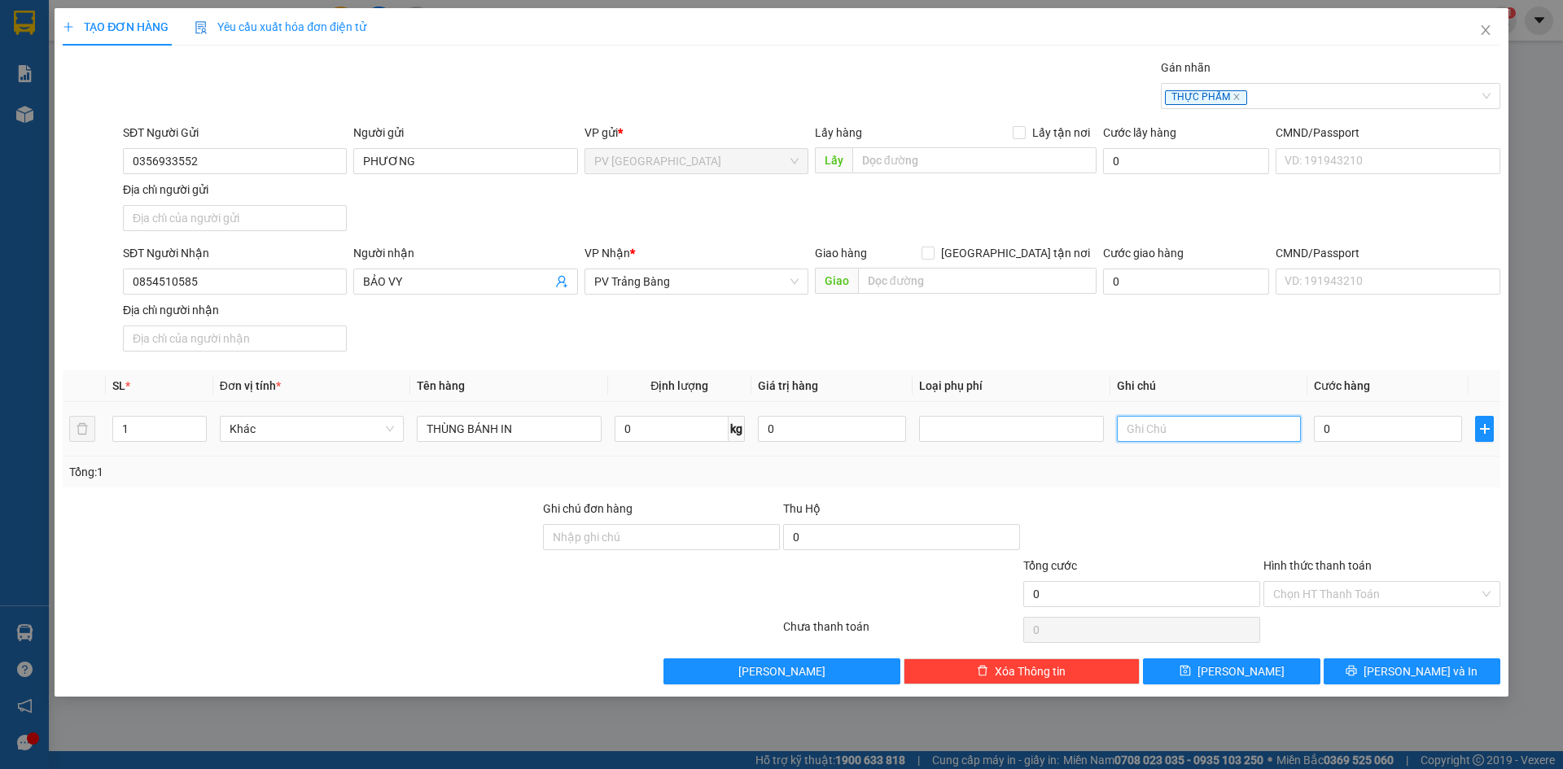
click at [1168, 433] on input "text" at bounding box center [1209, 429] width 184 height 26
click at [1411, 427] on input "0" at bounding box center [1388, 429] width 148 height 26
click at [1405, 493] on div "Transit Pickup Surcharge Ids Transit Deliver Surcharge Ids Transit Deliver Surc…" at bounding box center [782, 372] width 1438 height 626
click at [1370, 588] on input "Hình thức thanh toán" at bounding box center [1376, 594] width 206 height 24
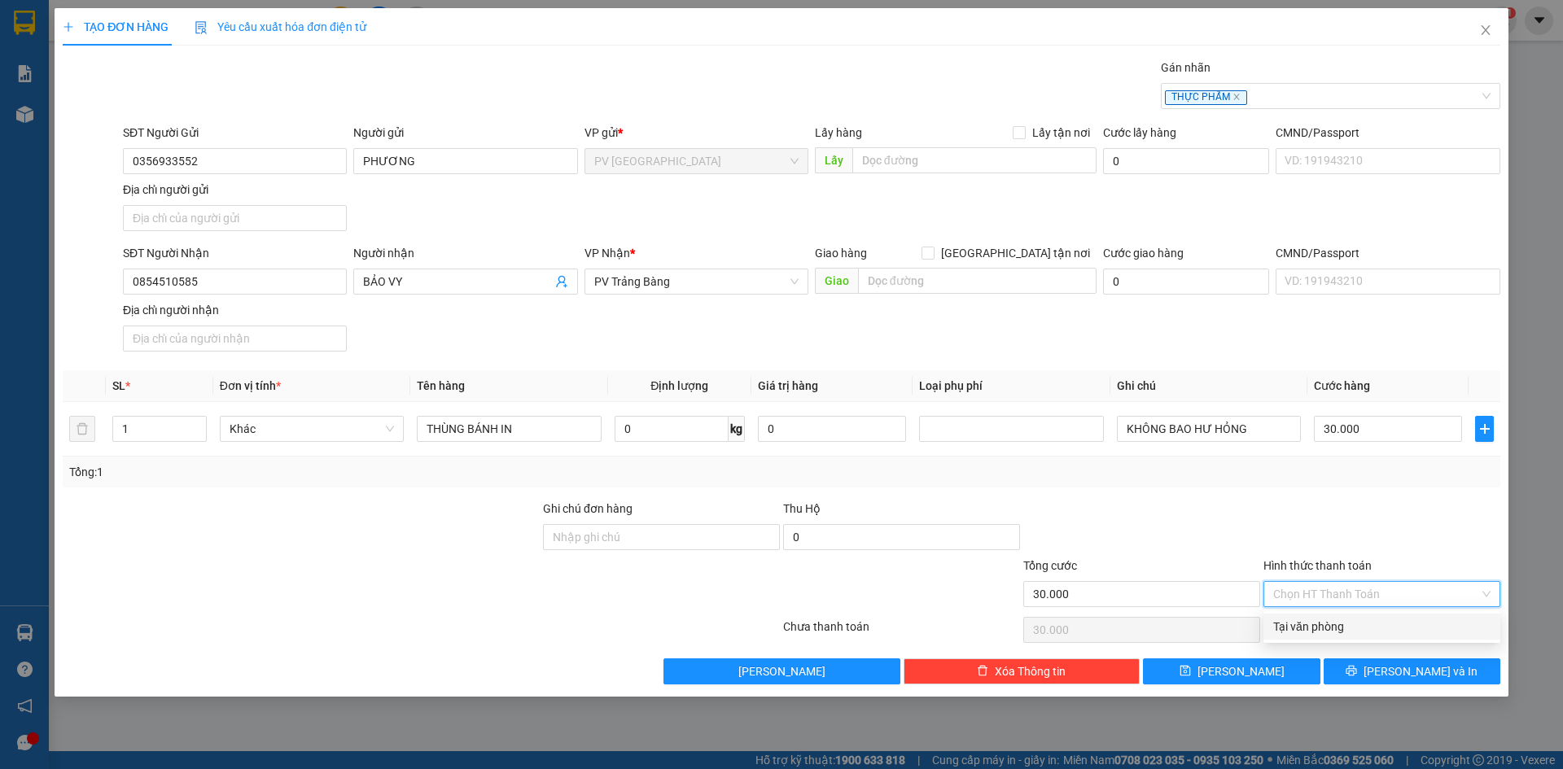
click at [1344, 623] on div "Tại văn phòng" at bounding box center [1381, 627] width 217 height 18
click at [1369, 668] on button "[PERSON_NAME] và In" at bounding box center [1412, 672] width 177 height 26
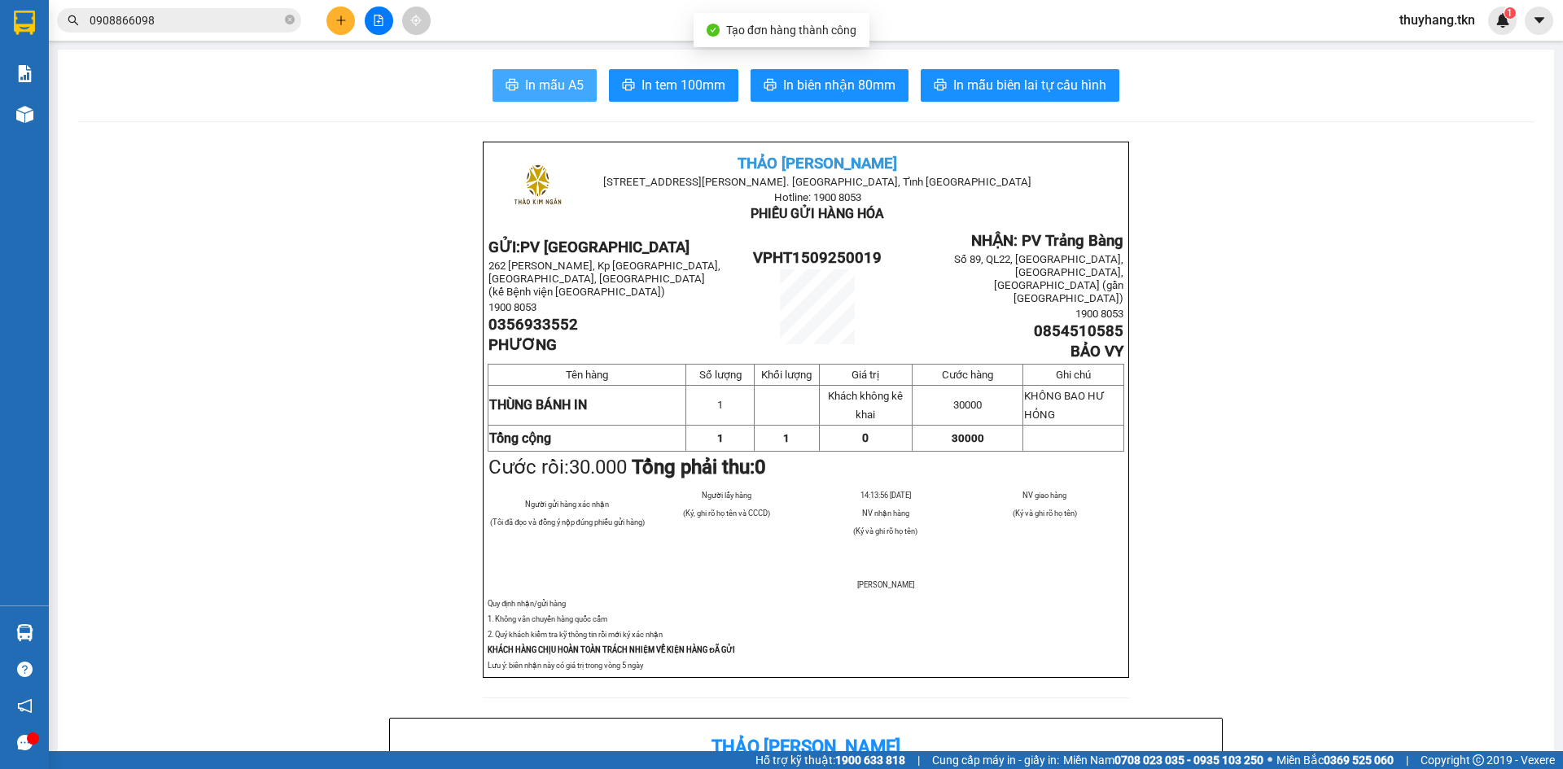
click at [546, 96] on button "In mẫu A5" at bounding box center [545, 85] width 104 height 33
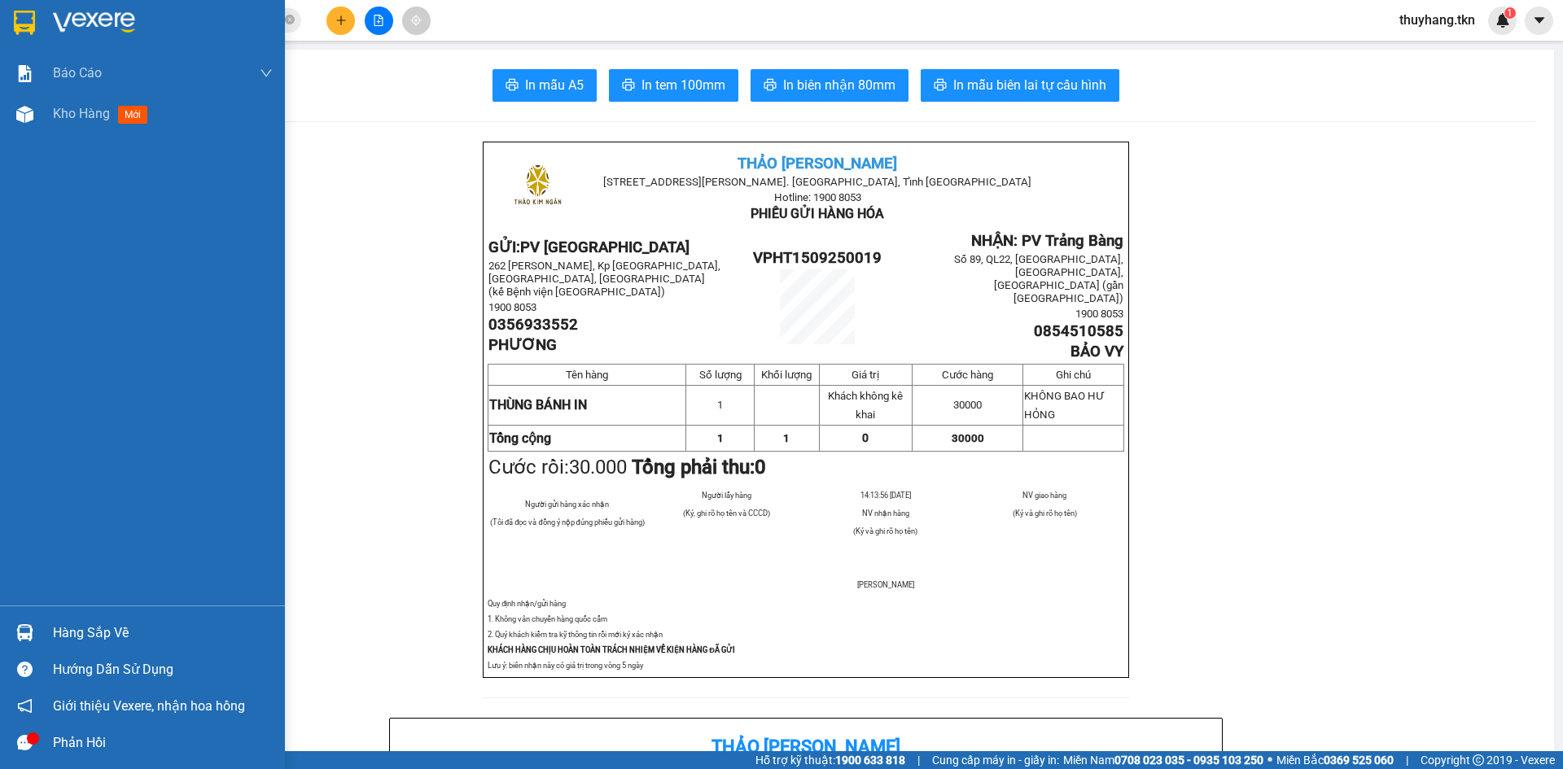
click at [24, 24] on img at bounding box center [24, 23] width 21 height 24
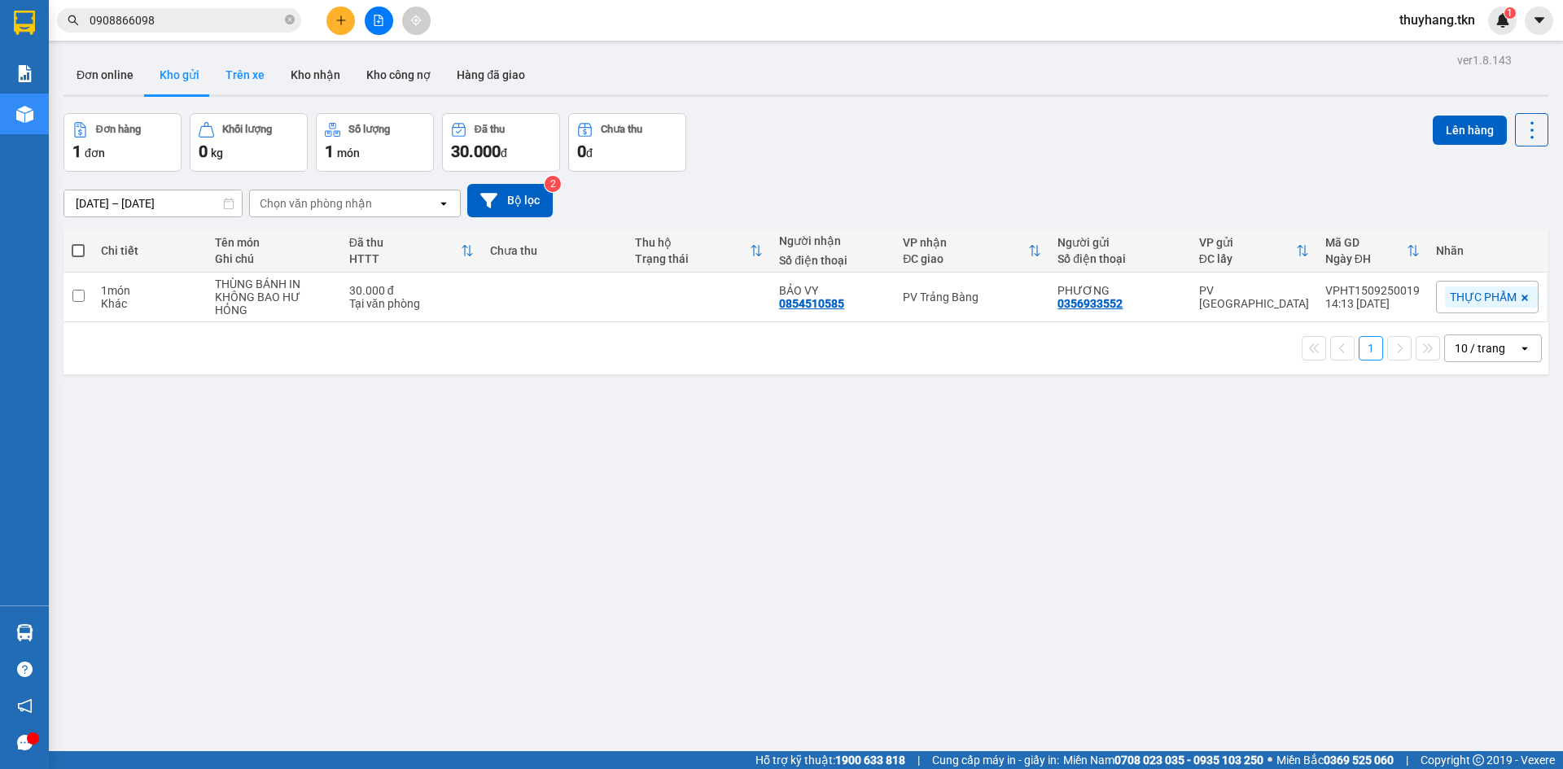
click at [252, 82] on button "Trên xe" at bounding box center [245, 74] width 65 height 39
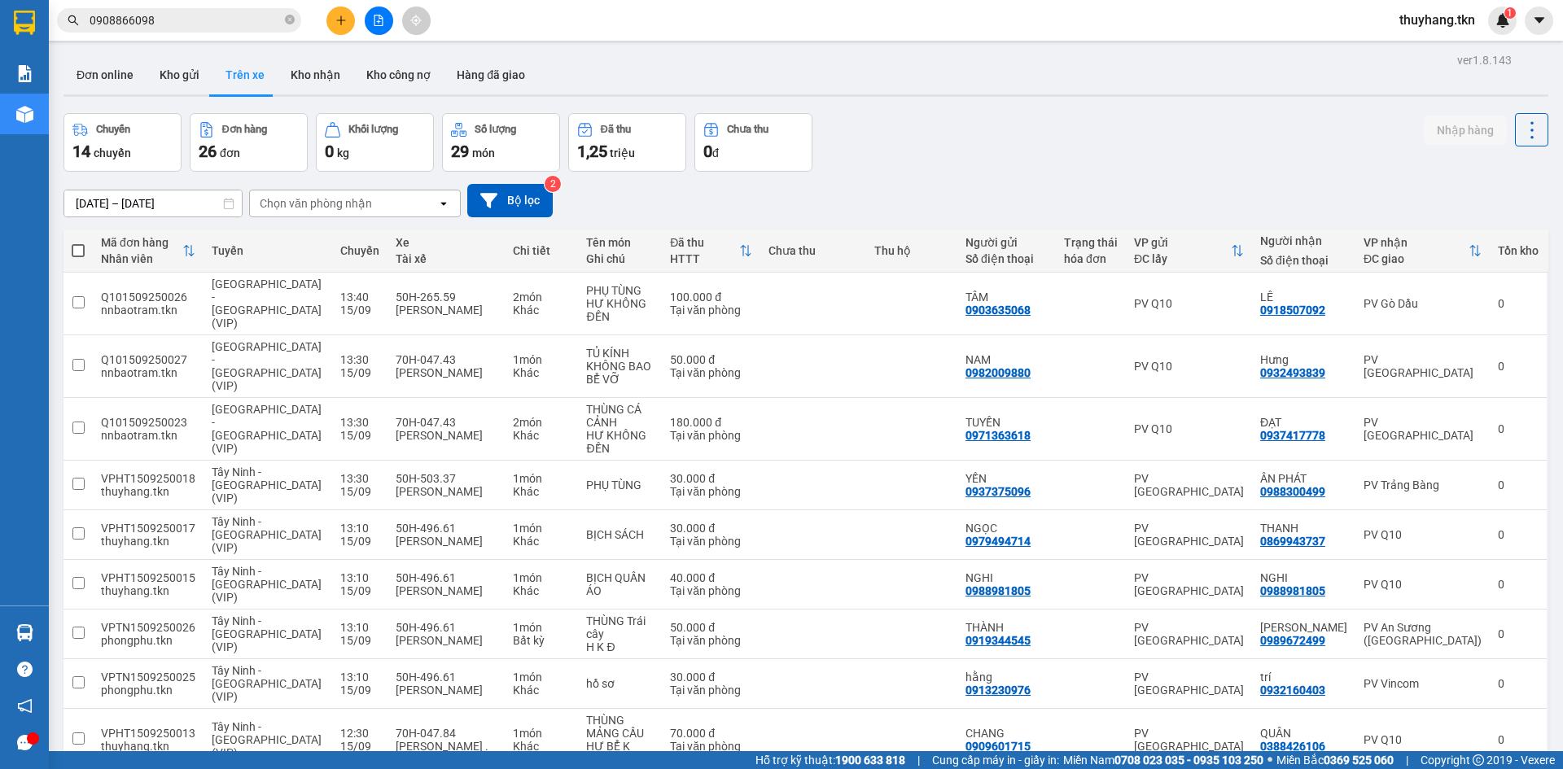
click at [1048, 139] on div "Chuyến 14 chuyến Đơn hàng 26 đơn Khối lượng 0 kg Số lượng 29 món Đã thu 1,25 tr…" at bounding box center [806, 142] width 1485 height 59
click at [328, 83] on button "Kho nhận" at bounding box center [316, 74] width 76 height 39
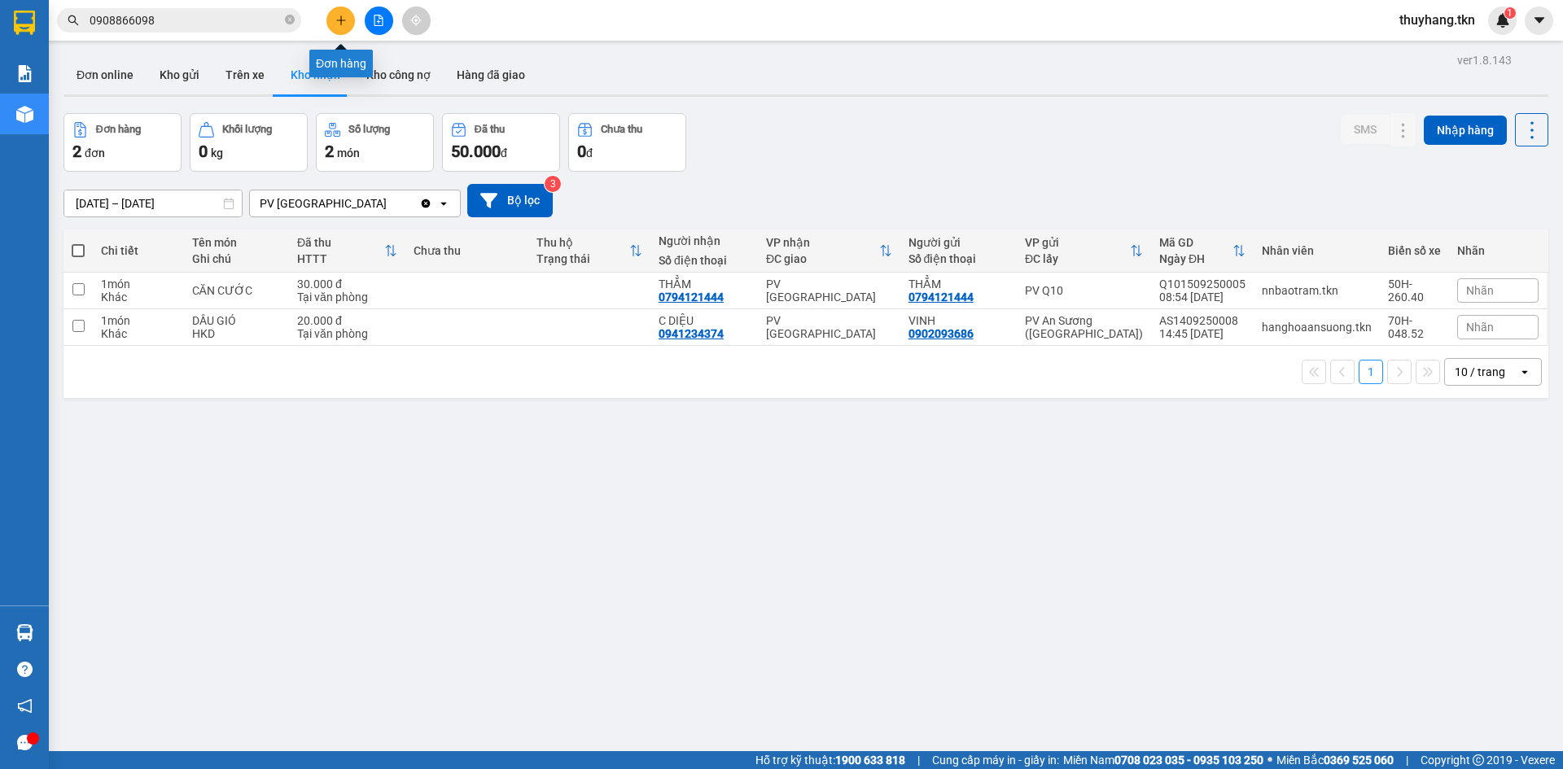
click at [349, 20] on button at bounding box center [341, 21] width 28 height 28
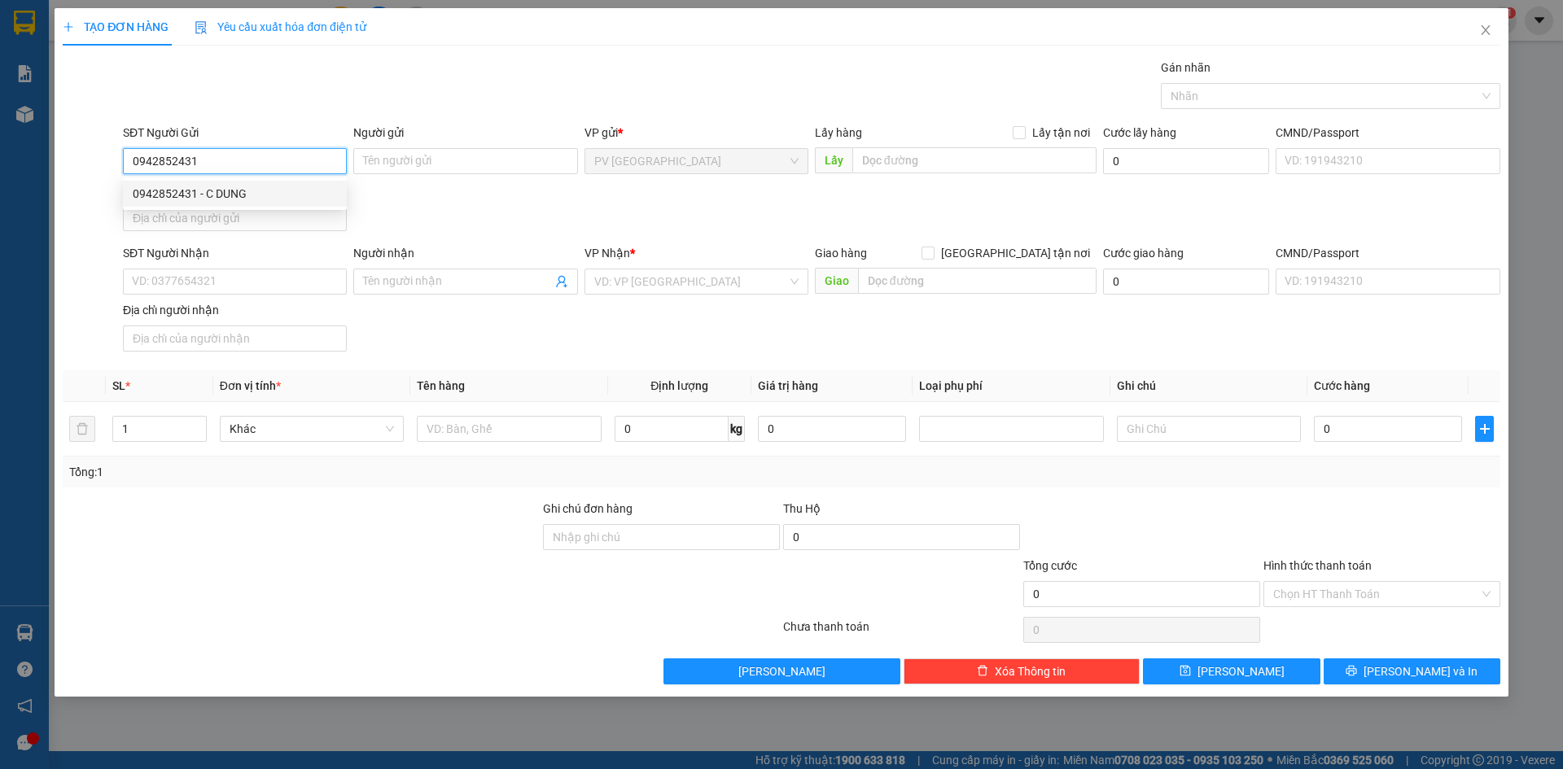
click at [276, 205] on div "0942852431 - C DUNG" at bounding box center [235, 194] width 224 height 26
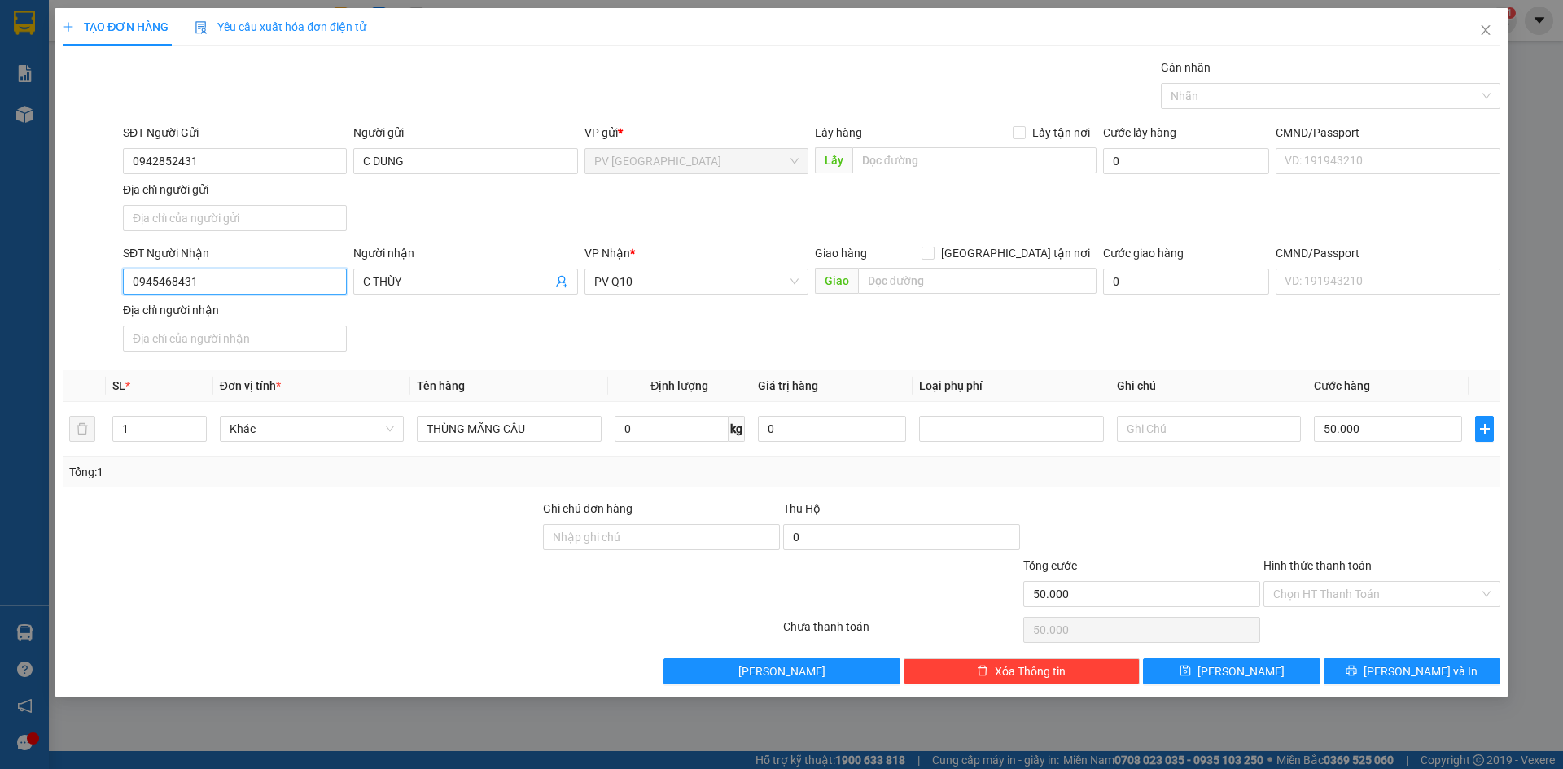
click at [317, 287] on input "0945468431" at bounding box center [235, 282] width 224 height 26
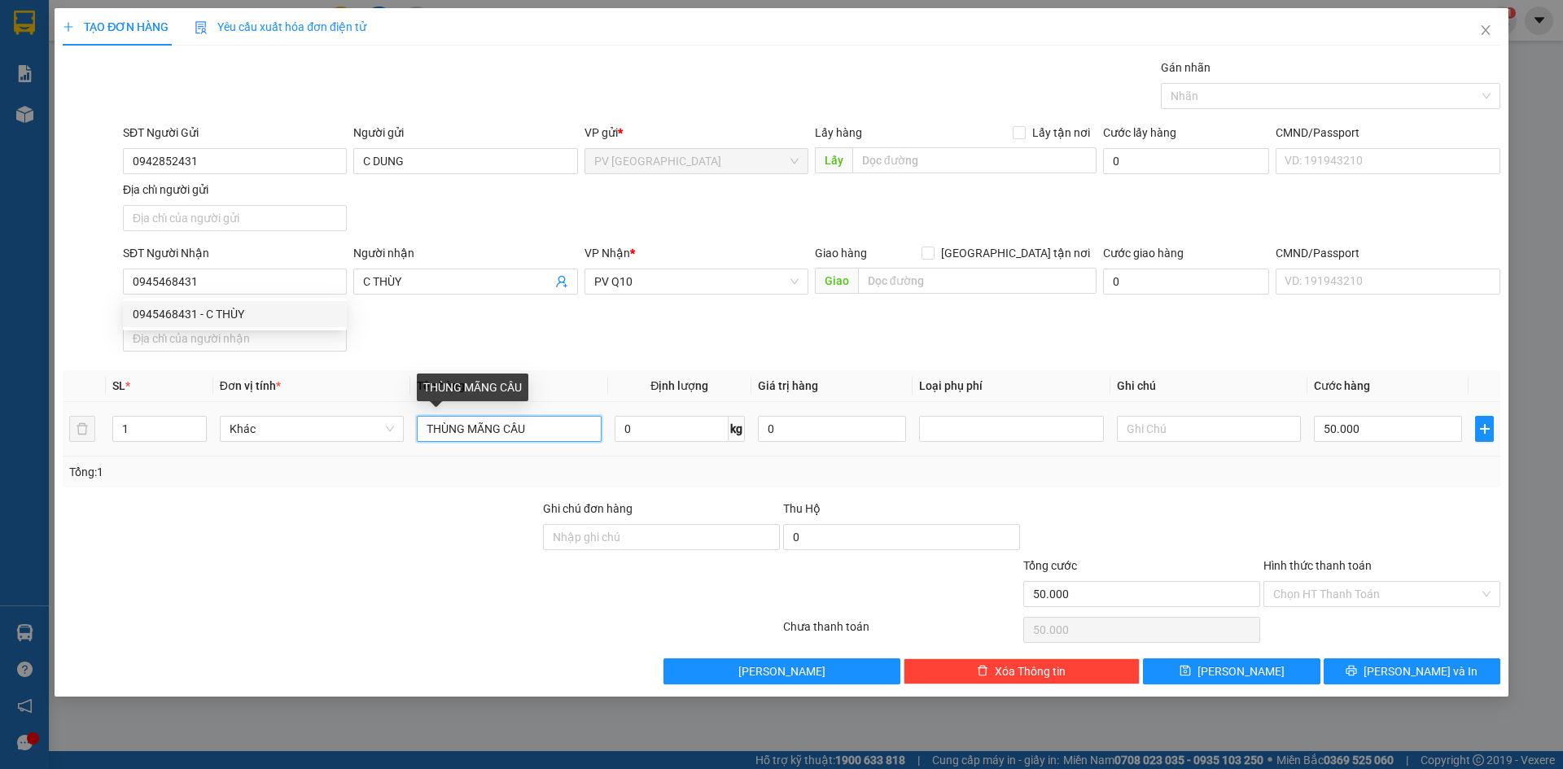
click at [537, 425] on input "THÙNG MÃNG CẦU" at bounding box center [509, 429] width 184 height 26
drag, startPoint x: 553, startPoint y: 432, endPoint x: 382, endPoint y: 455, distance: 172.6
click at [384, 454] on tr "1 Khác THÙNG MÃNG CẦU 0 kg 0 50.000" at bounding box center [782, 429] width 1438 height 55
click at [1264, 106] on div "Nhãn" at bounding box center [1331, 96] width 340 height 26
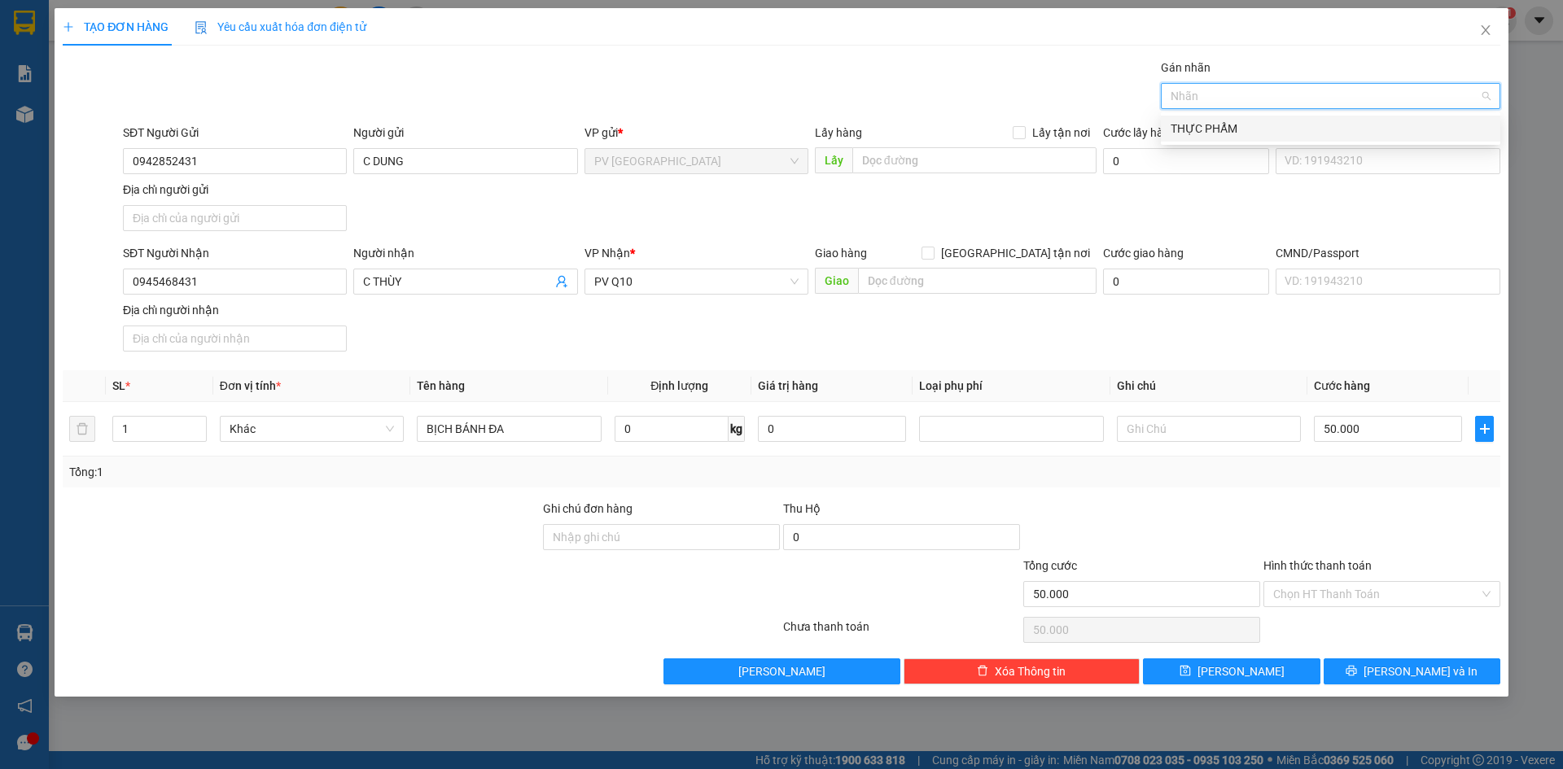
click at [1236, 125] on div "THỰC PHẨM" at bounding box center [1331, 129] width 320 height 18
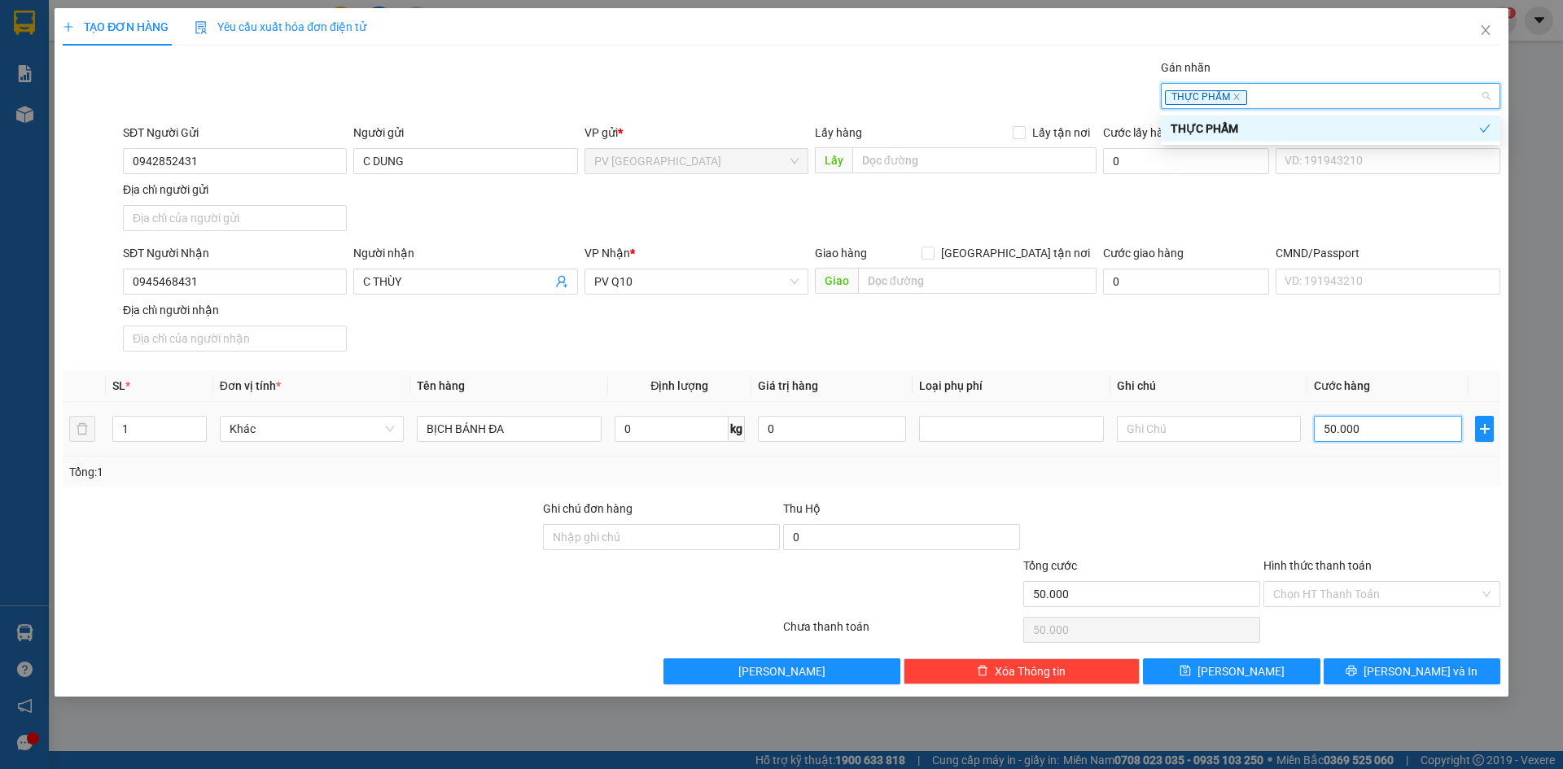
click at [1370, 431] on input "50.000" at bounding box center [1388, 429] width 148 height 26
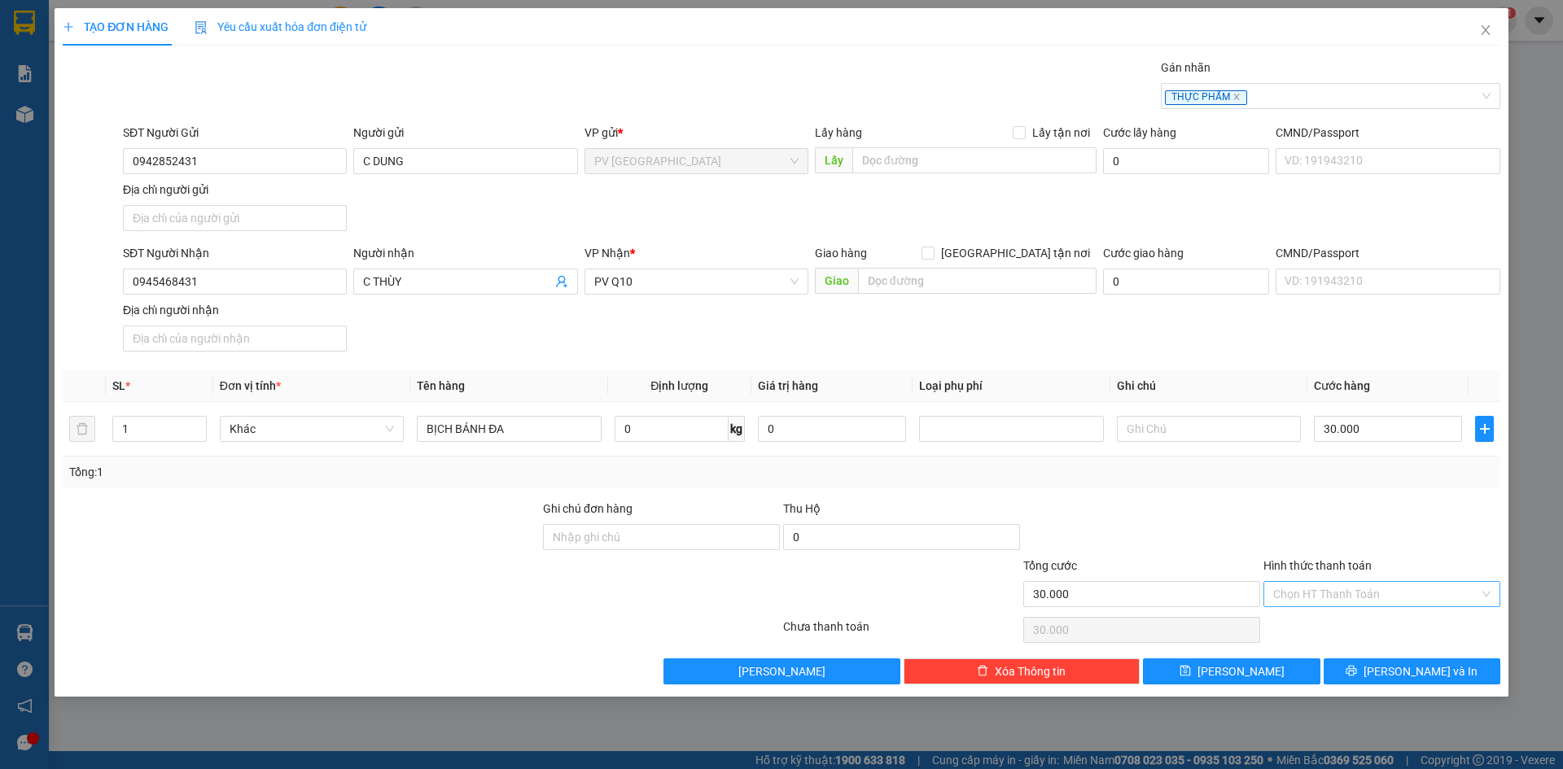
click at [1389, 603] on input "Hình thức thanh toán" at bounding box center [1376, 594] width 206 height 24
drag, startPoint x: 1359, startPoint y: 625, endPoint x: 1373, endPoint y: 652, distance: 31.0
click at [1359, 625] on div "Tại văn phòng" at bounding box center [1381, 627] width 217 height 18
click at [1357, 673] on icon "printer" at bounding box center [1351, 670] width 11 height 11
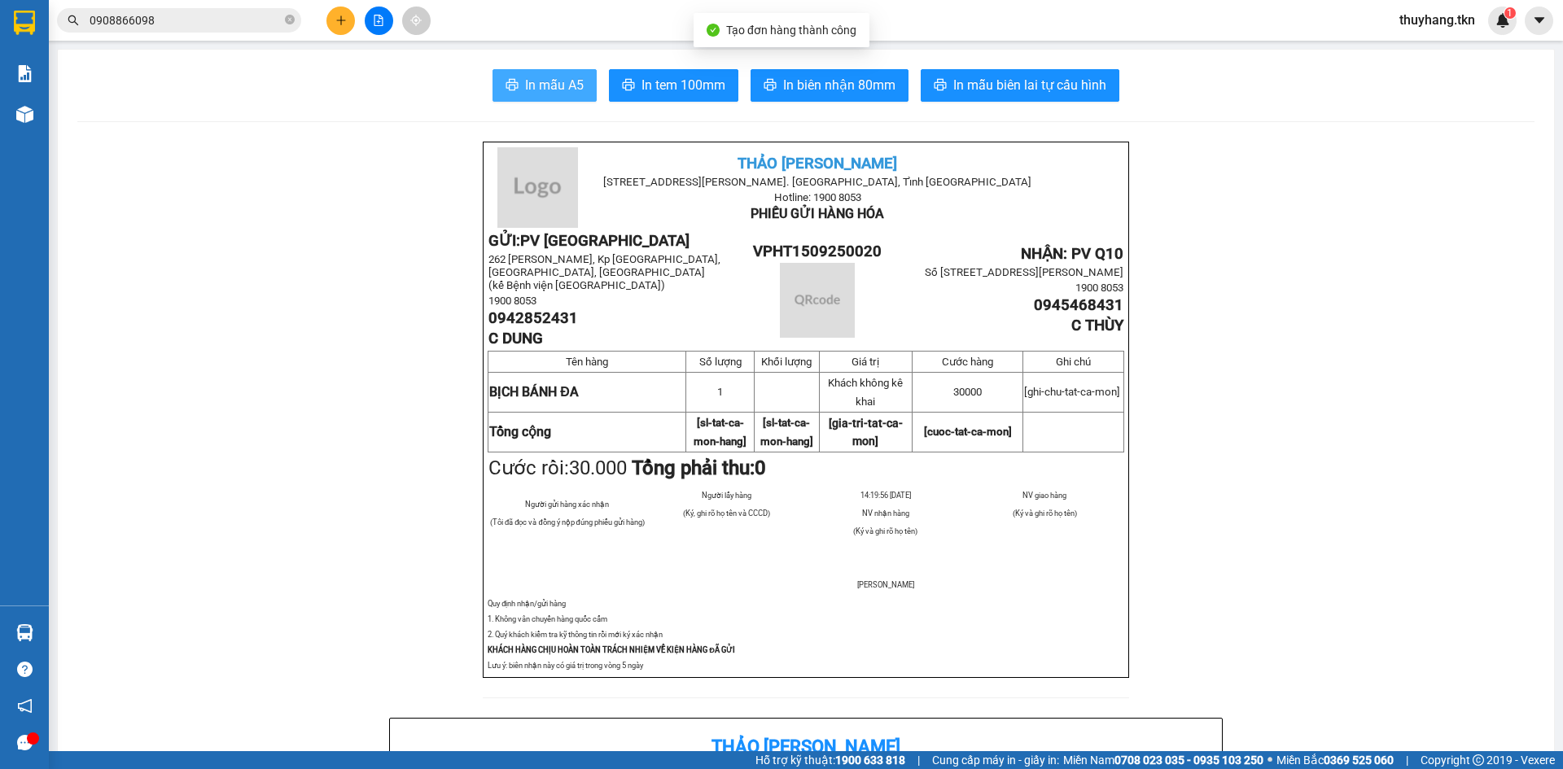
click at [525, 82] on span "In mẫu A5" at bounding box center [554, 85] width 59 height 20
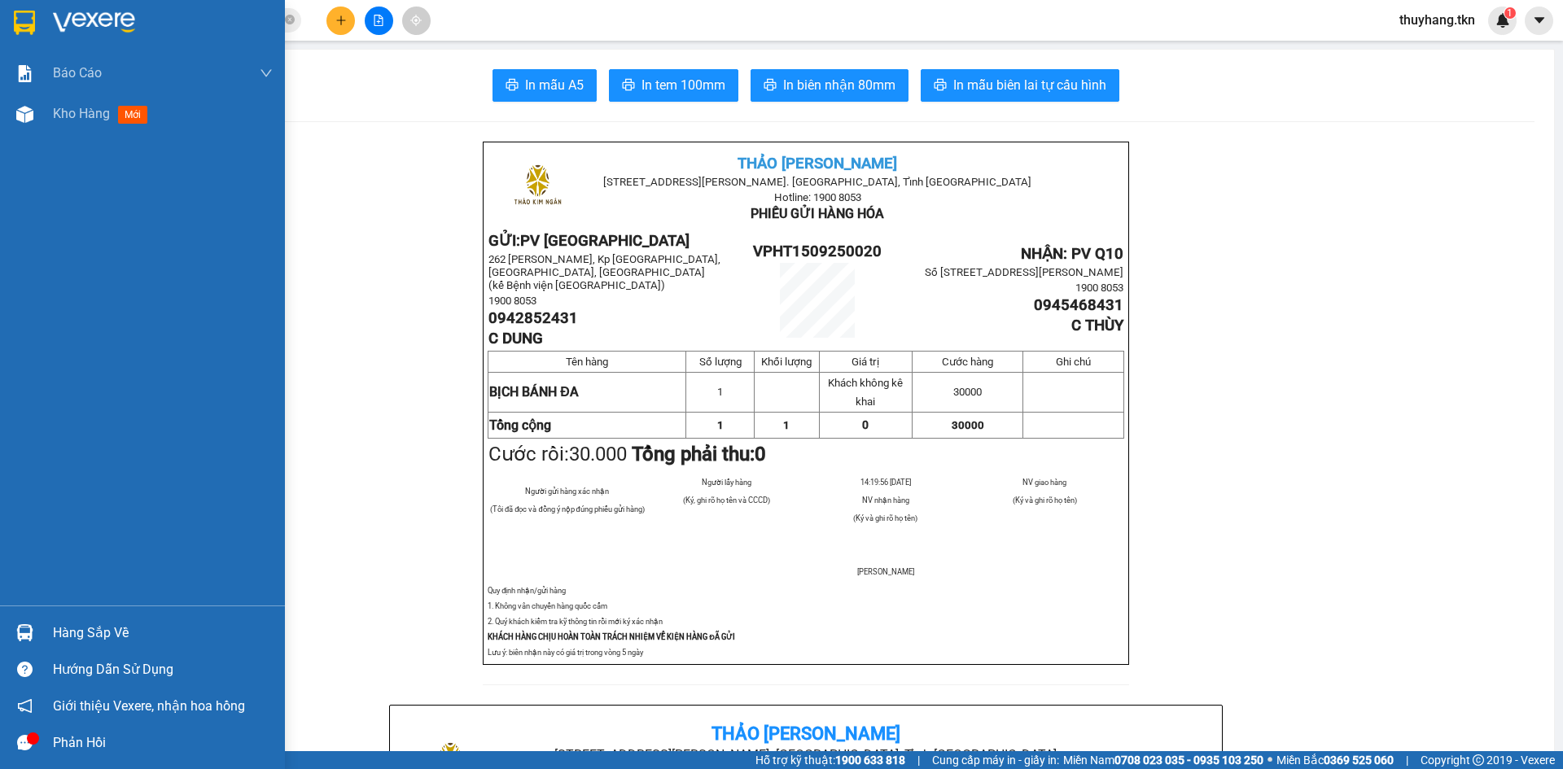
click at [41, 17] on div at bounding box center [142, 26] width 285 height 53
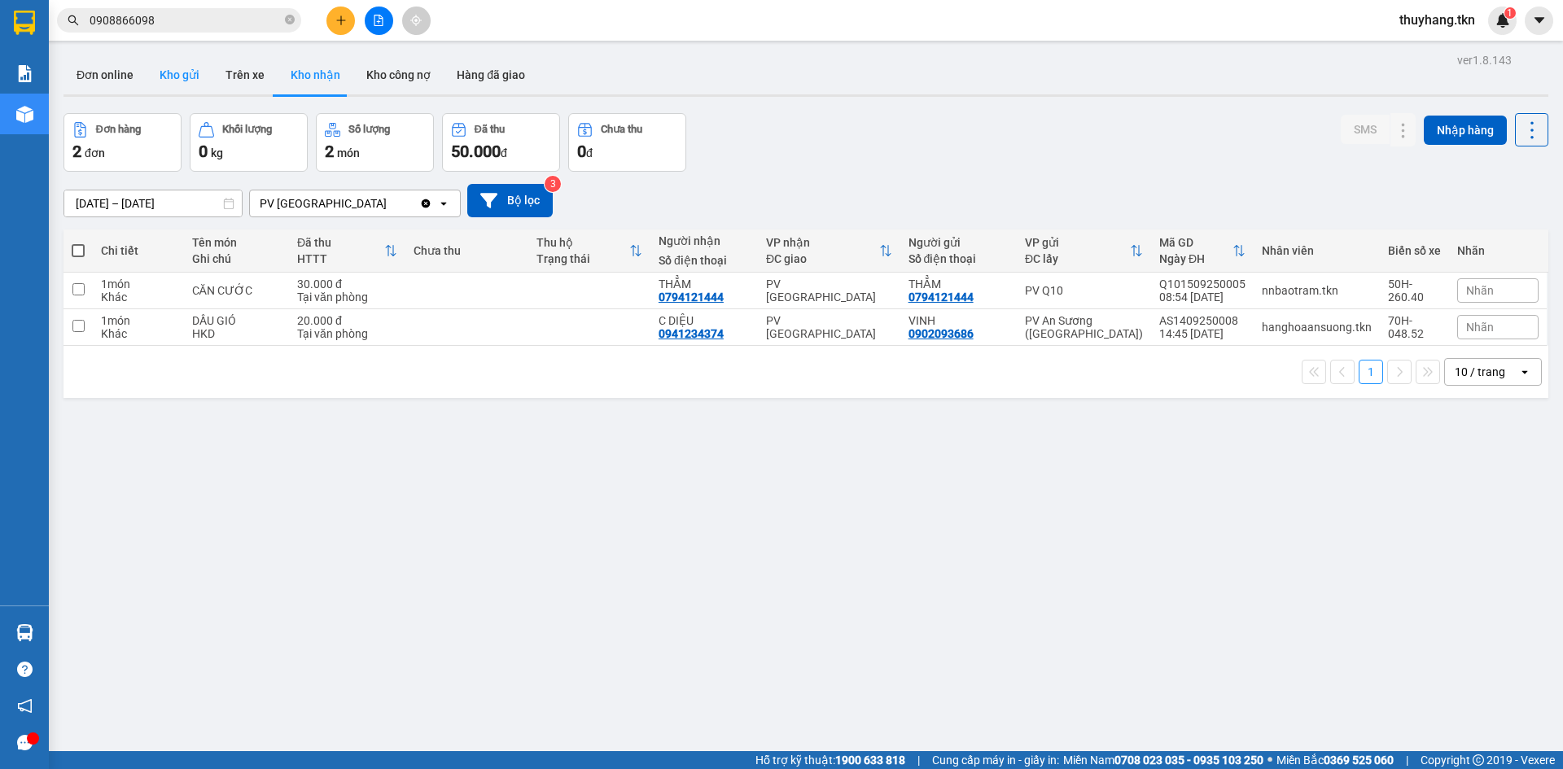
click at [186, 80] on button "Kho gửi" at bounding box center [180, 74] width 66 height 39
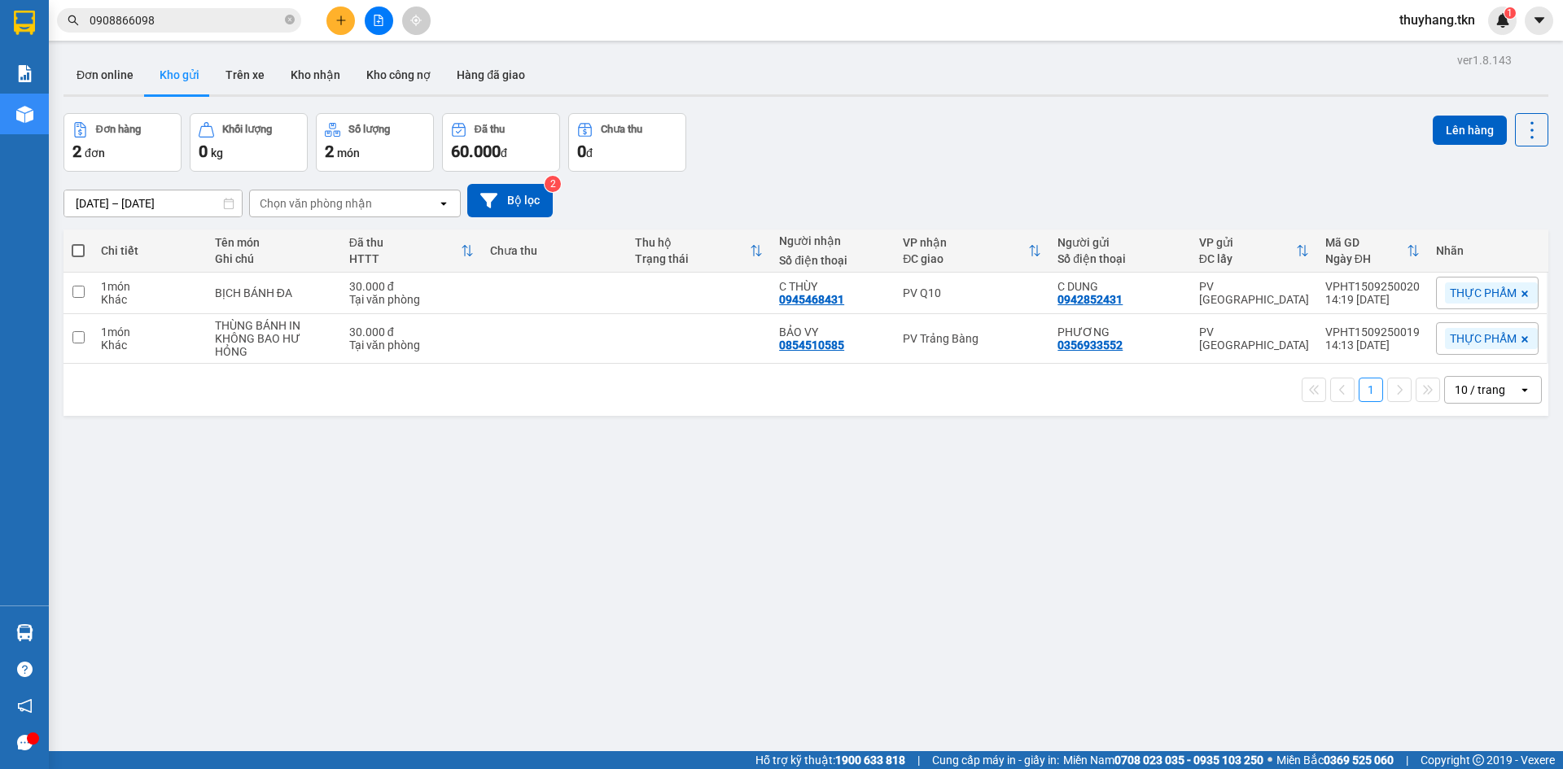
click at [782, 123] on div "Đơn hàng 2 đơn Khối lượng 0 kg Số lượng 2 món Đã thu 60.000 đ Chưa thu 0 đ Lên …" at bounding box center [806, 142] width 1485 height 59
click at [312, 84] on button "Kho nhận" at bounding box center [316, 74] width 76 height 39
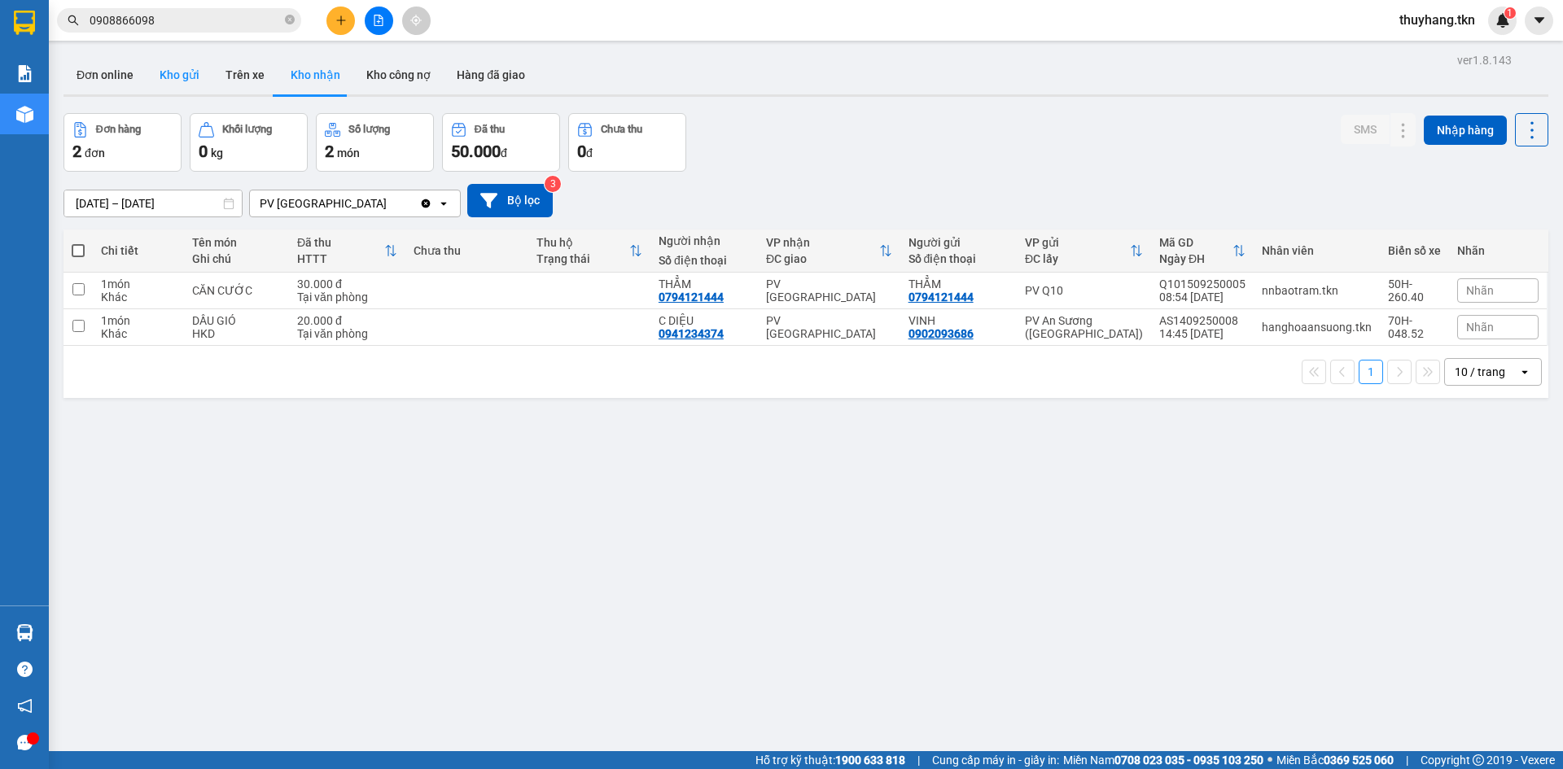
click at [172, 73] on button "Kho gửi" at bounding box center [180, 74] width 66 height 39
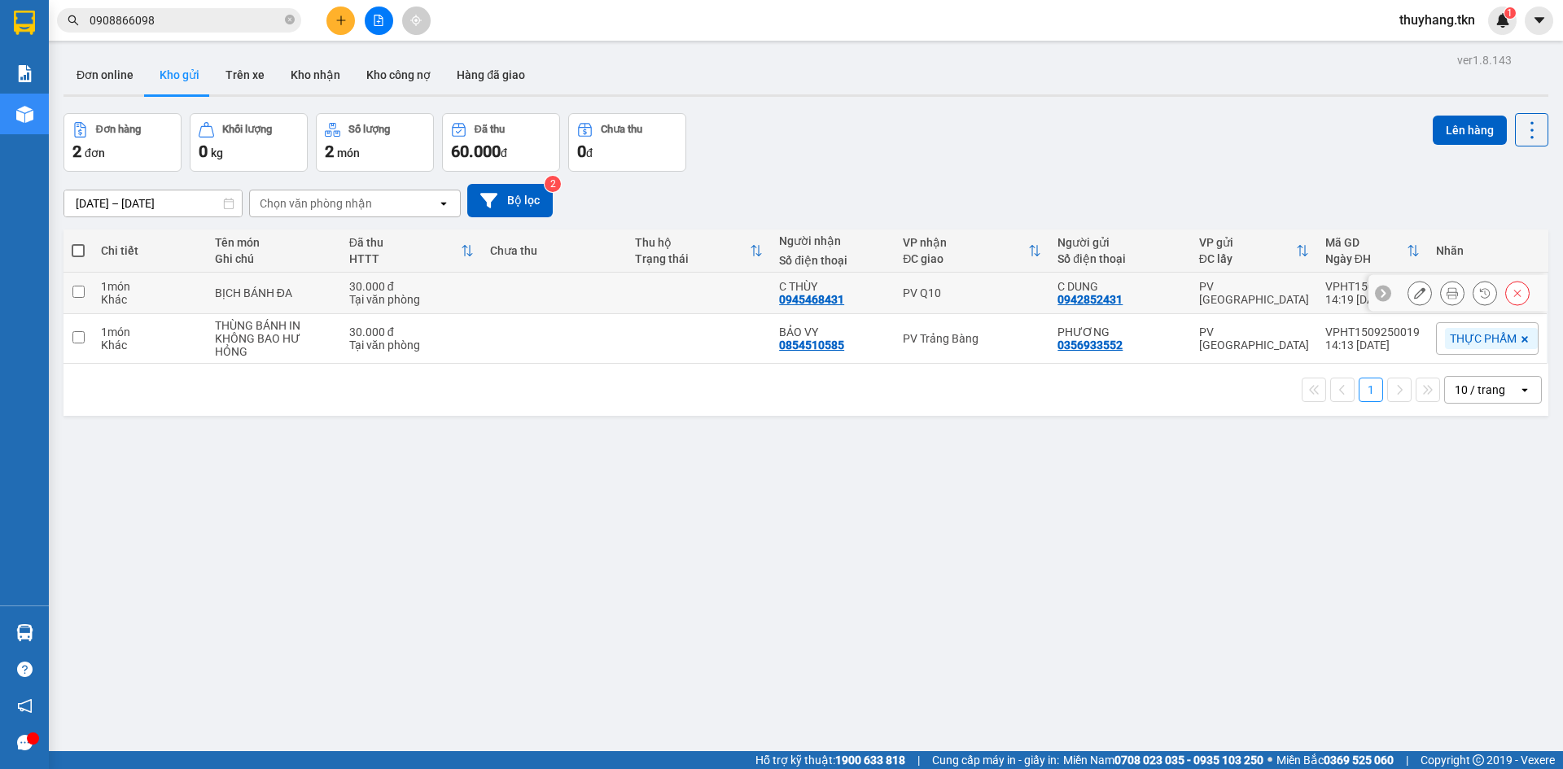
click at [657, 300] on td at bounding box center [699, 294] width 145 height 42
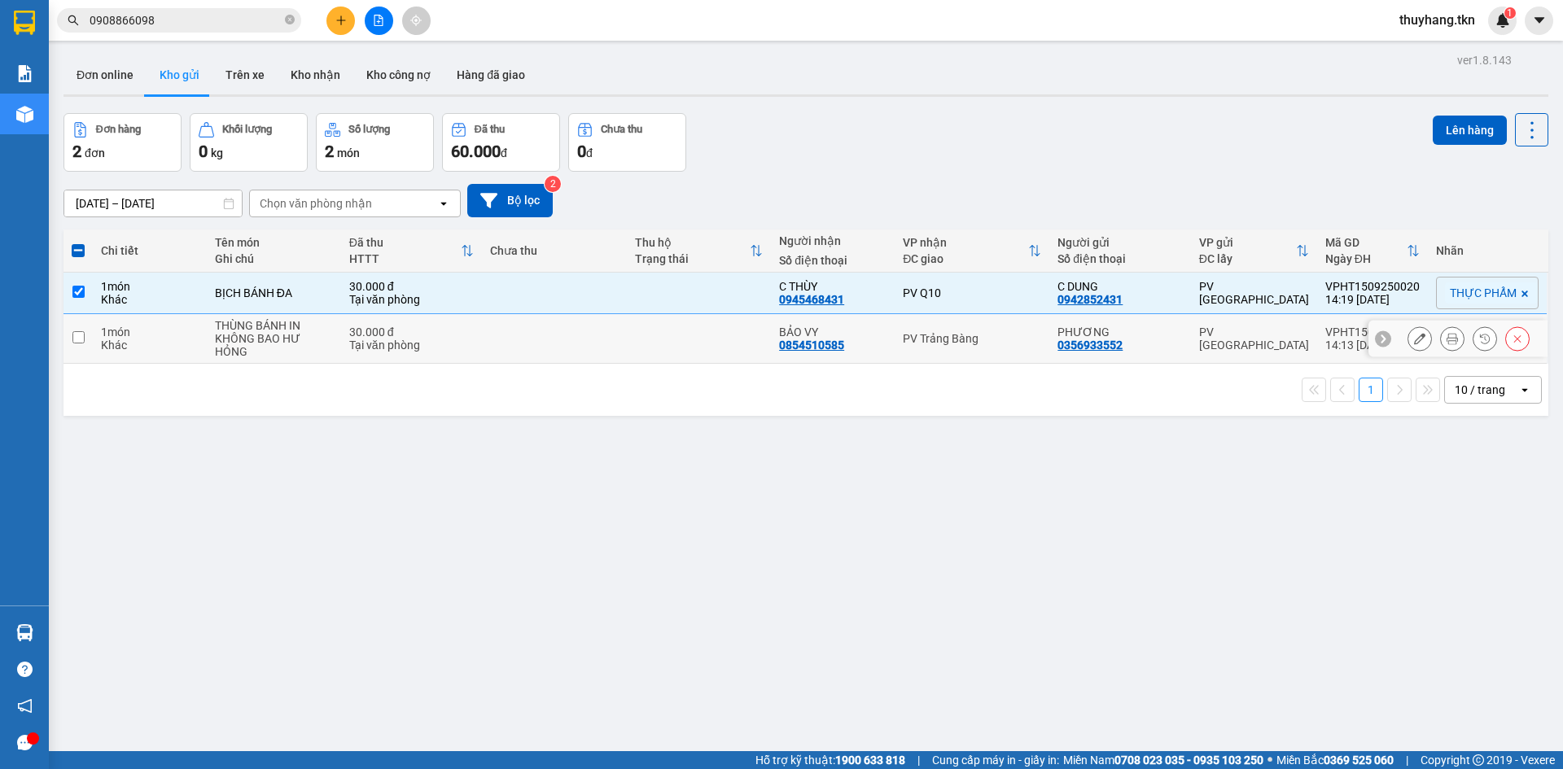
click at [668, 340] on td at bounding box center [699, 339] width 145 height 50
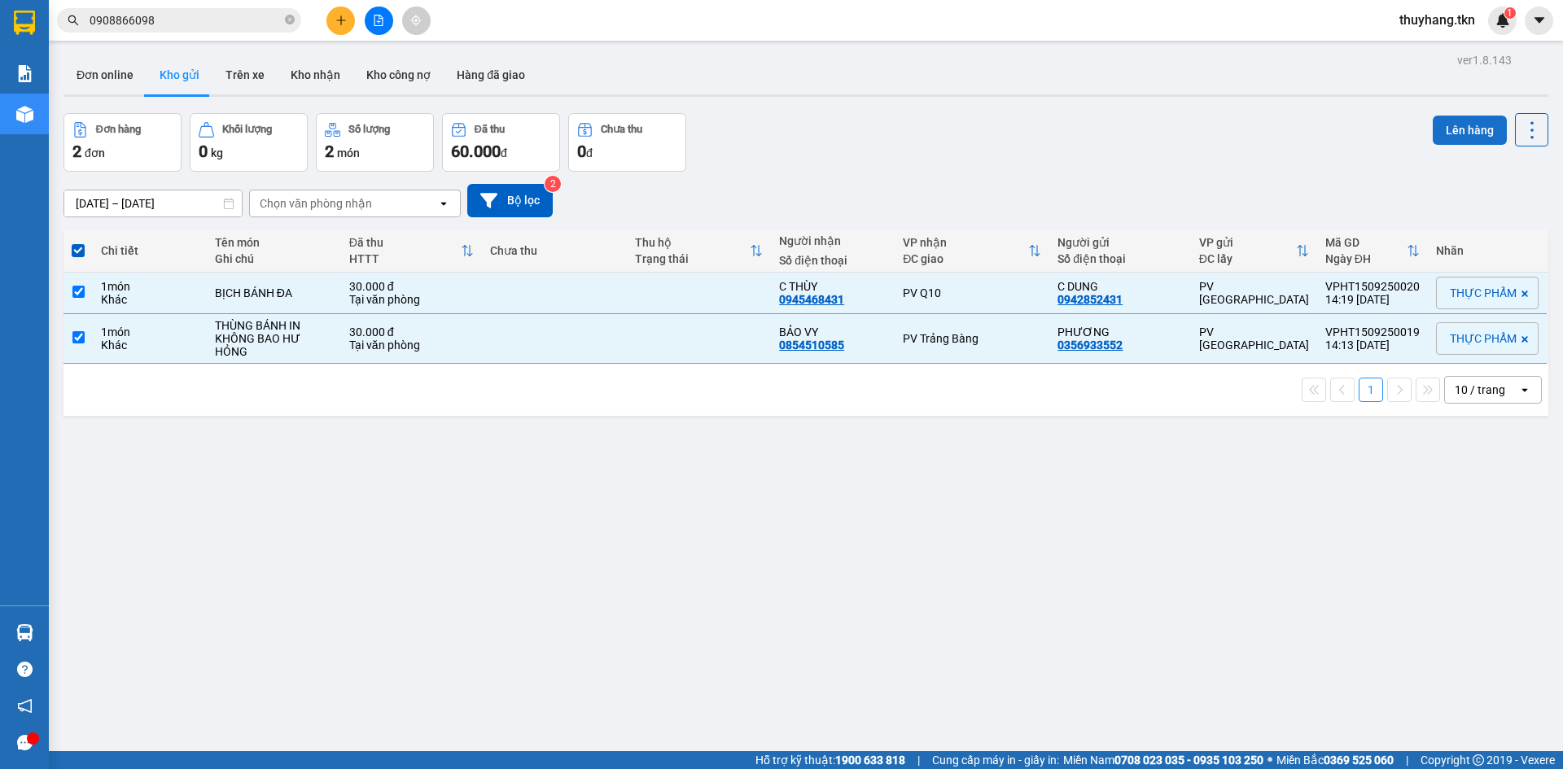
click at [1457, 137] on button "Lên hàng" at bounding box center [1470, 130] width 74 height 29
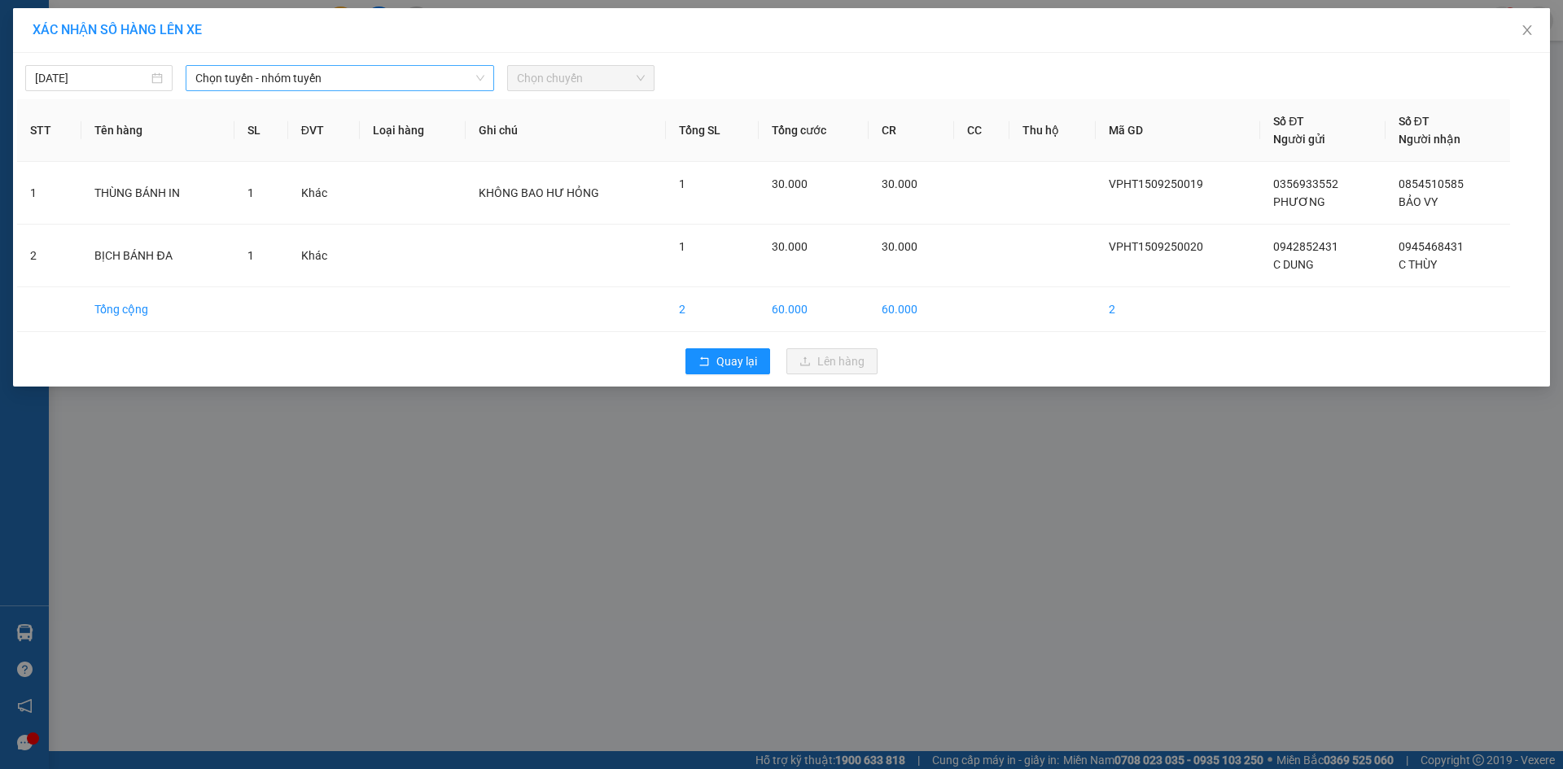
click at [374, 80] on span "Chọn tuyến - nhóm tuyến" at bounding box center [339, 78] width 289 height 24
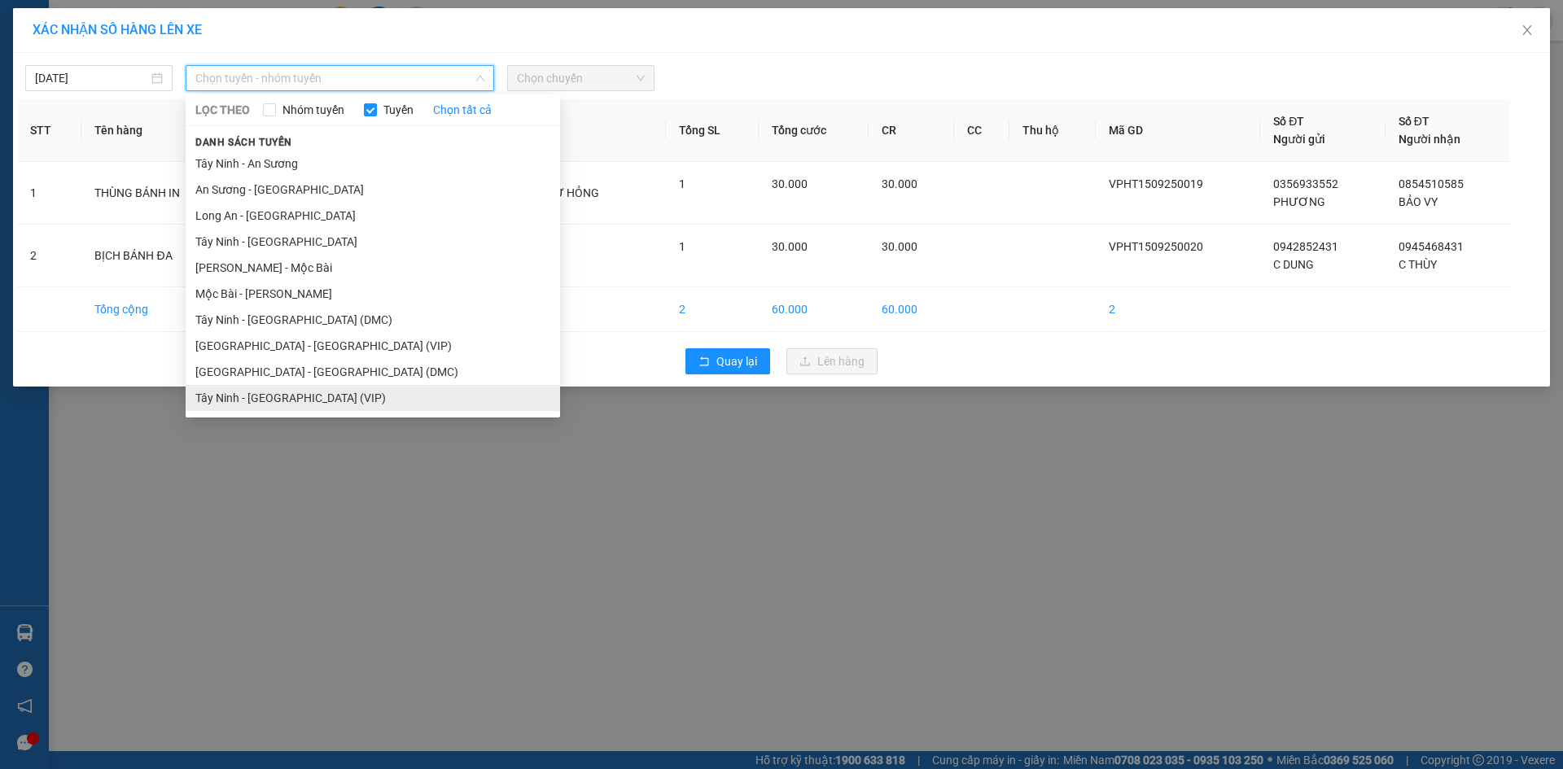
click at [353, 397] on li "Tây Ninh - [GEOGRAPHIC_DATA] (VIP)" at bounding box center [373, 398] width 375 height 26
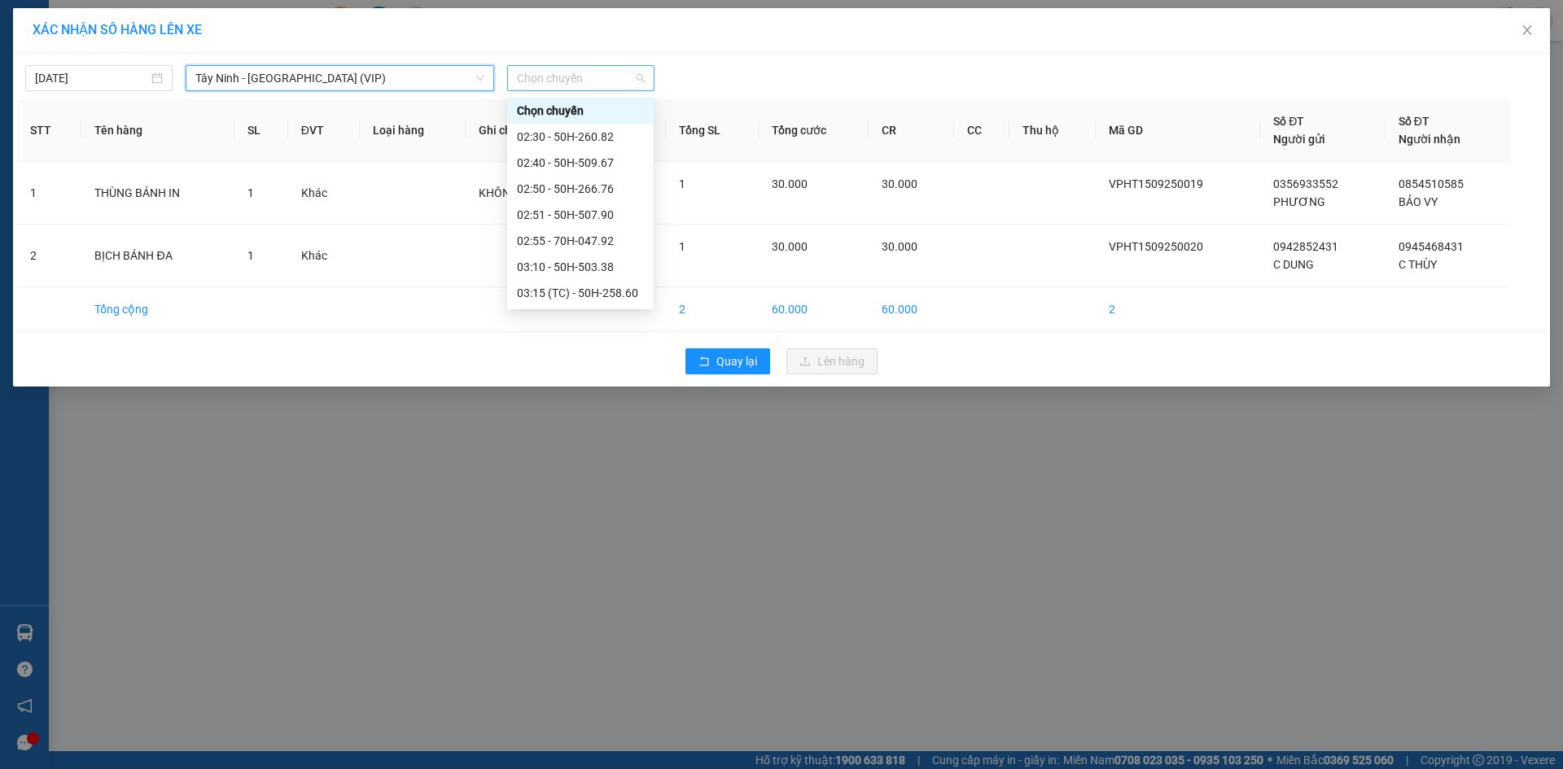
click at [589, 79] on span "Chọn chuyến" at bounding box center [581, 78] width 128 height 24
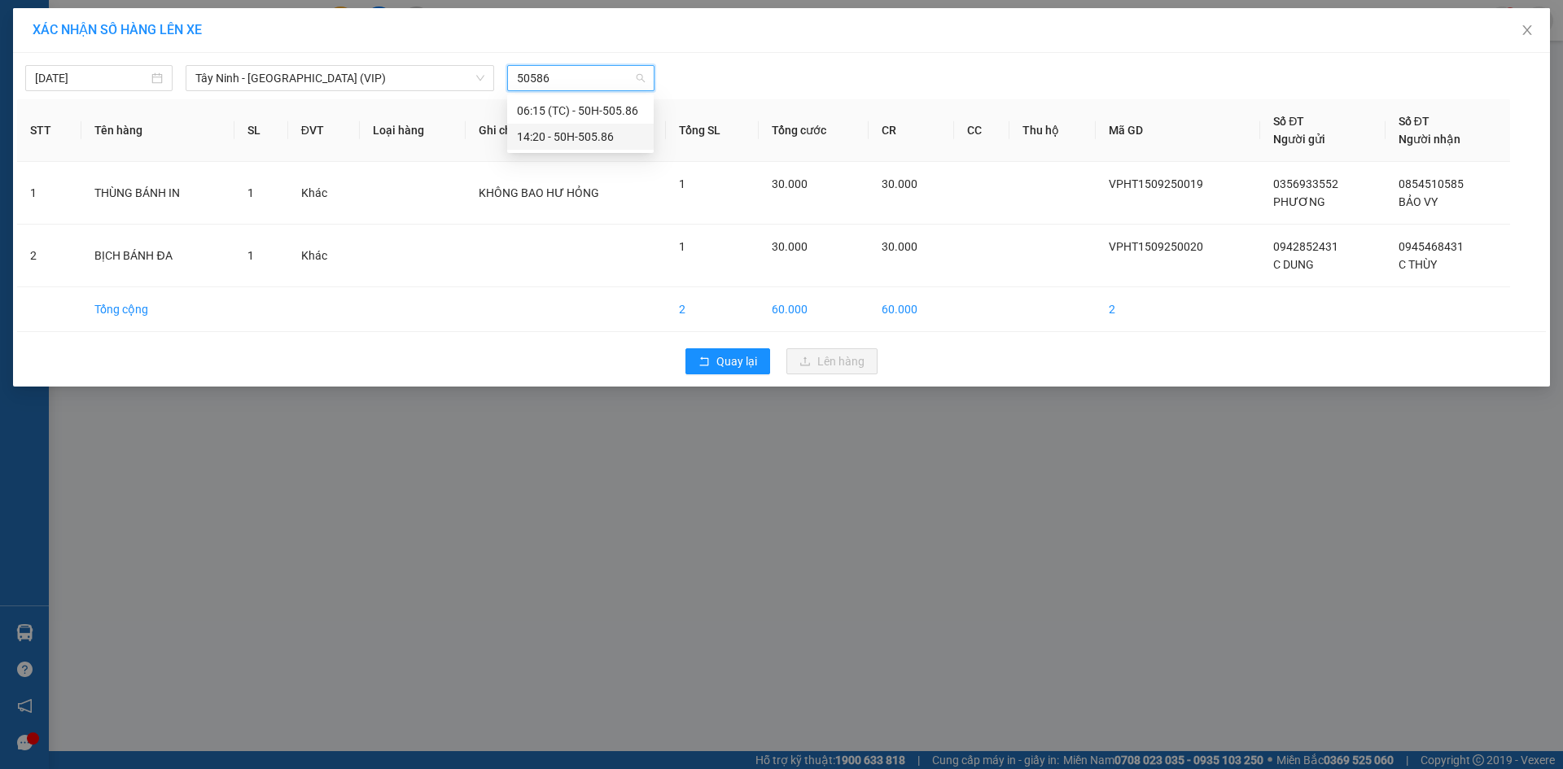
click at [598, 138] on div "14:20 - 50H-505.86" at bounding box center [580, 137] width 127 height 18
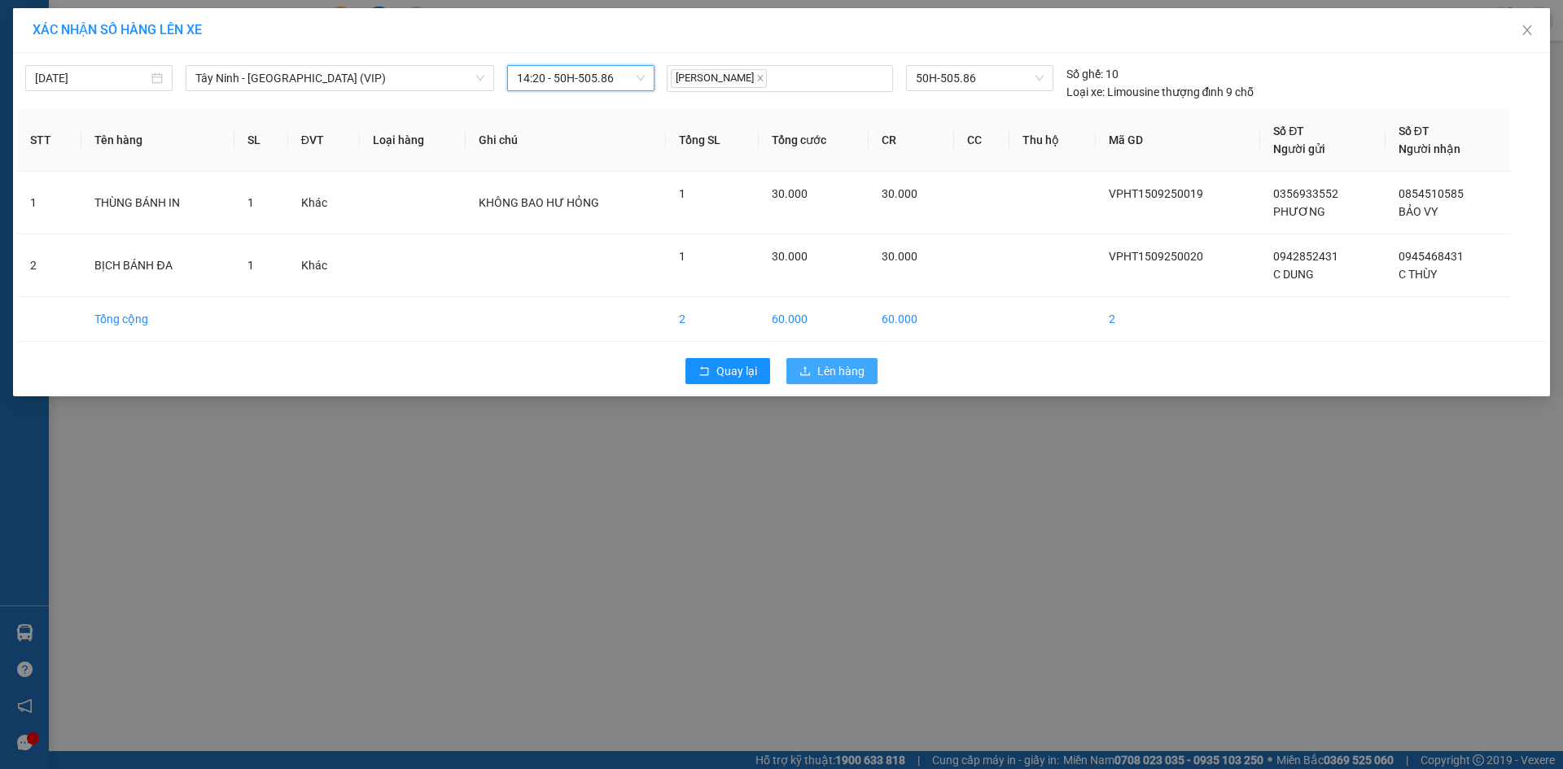
click at [850, 370] on span "Lên hàng" at bounding box center [840, 371] width 47 height 18
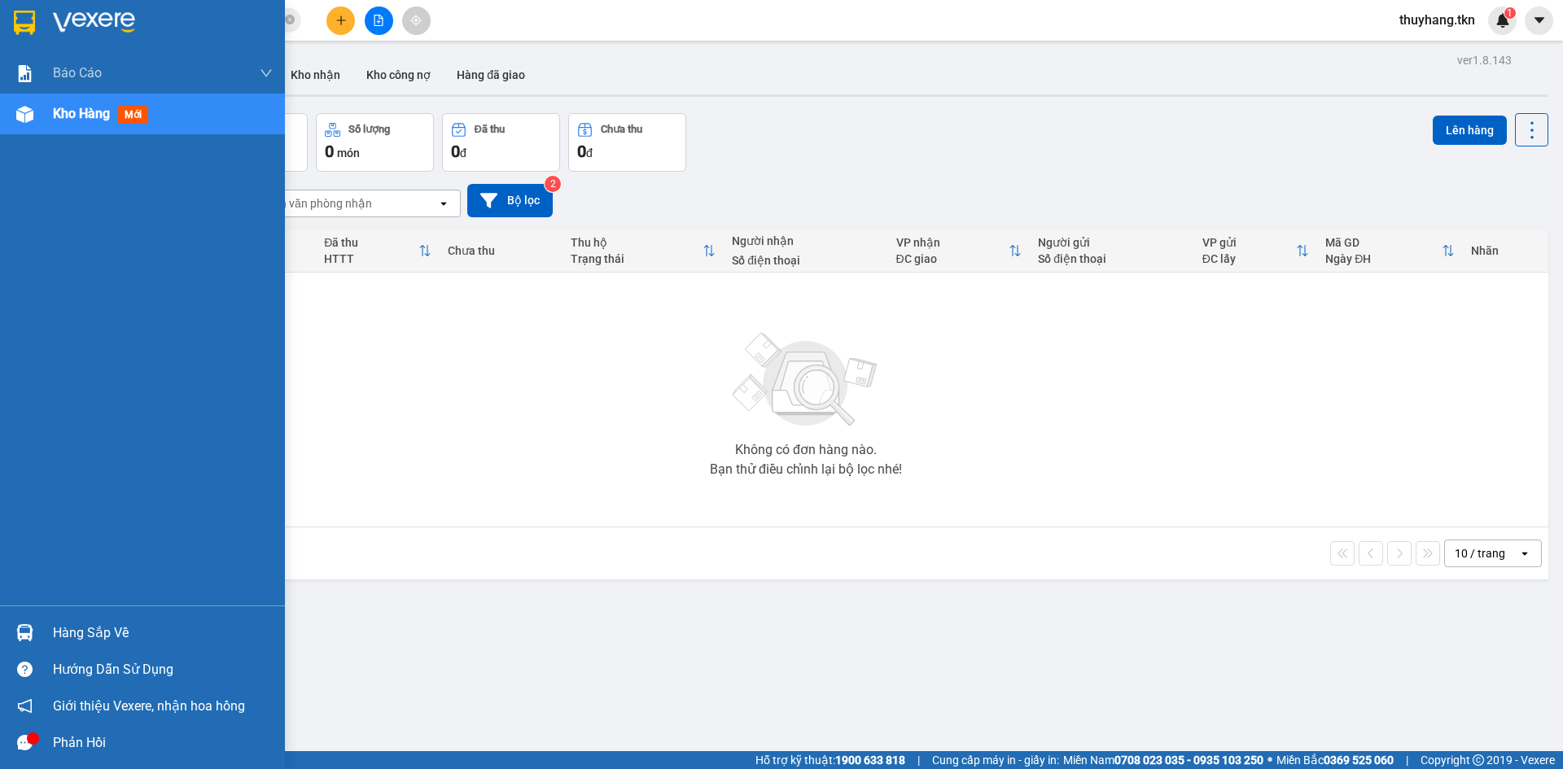
click at [33, 631] on img at bounding box center [24, 633] width 17 height 17
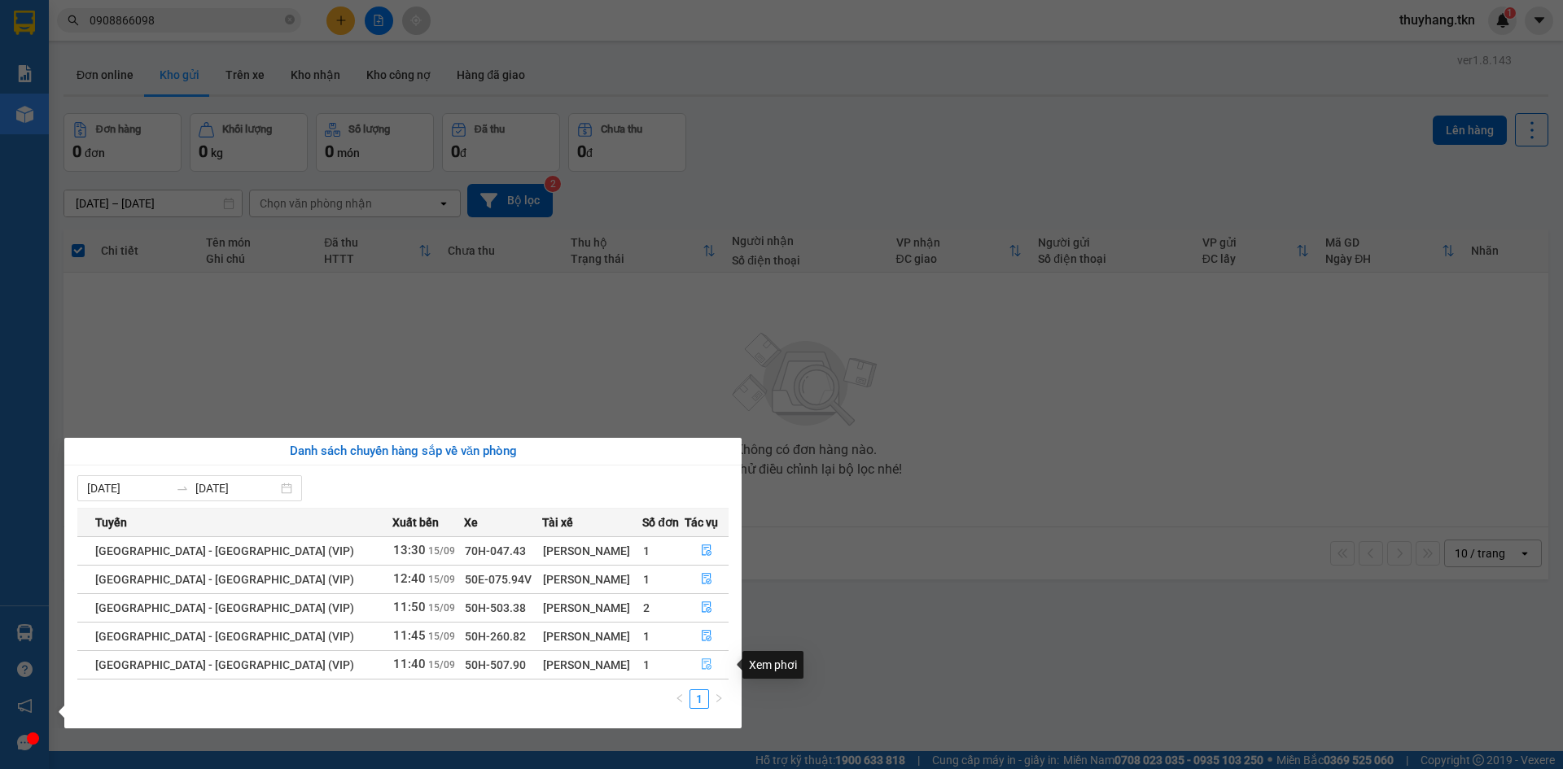
click at [701, 664] on icon "file-done" at bounding box center [706, 664] width 11 height 11
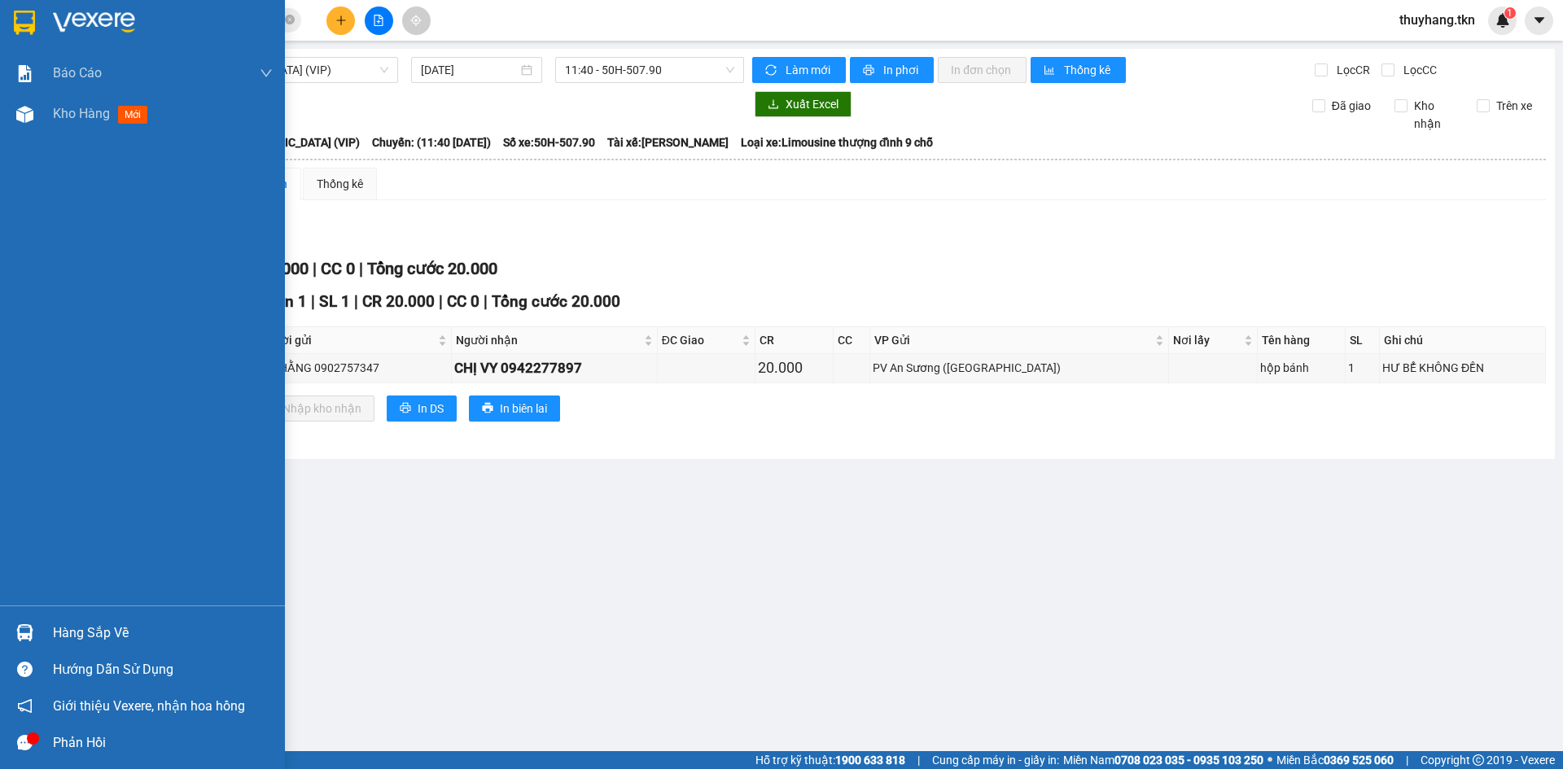
click at [102, 653] on div "Hướng dẫn sử dụng" at bounding box center [142, 669] width 285 height 37
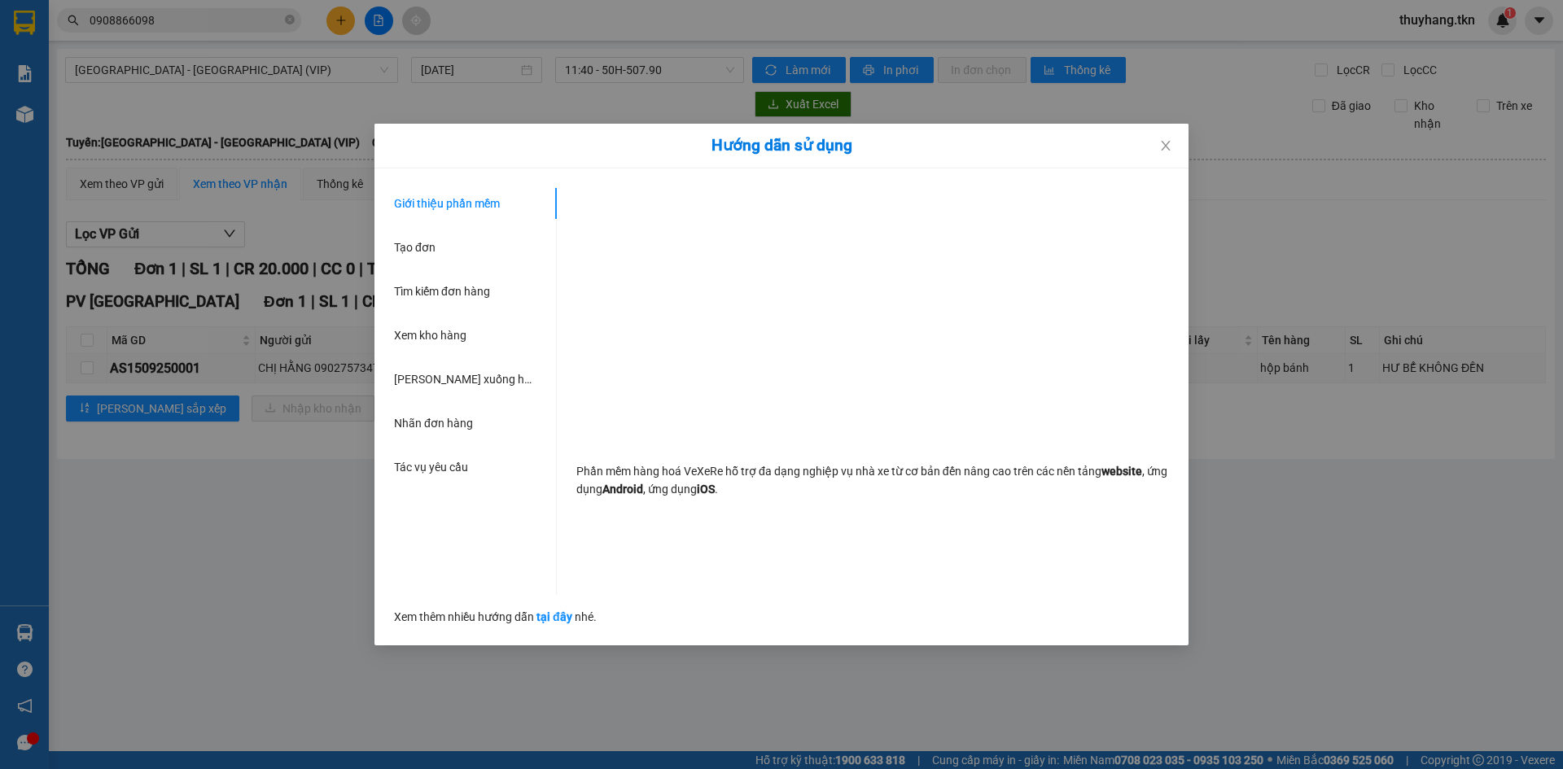
click at [44, 629] on div "Hướng dẫn sử dụng Giới thiệu phần mềm Tạo đơn Tìm kiếm đơn hàng Xem kho hàng Lê…" at bounding box center [781, 384] width 1563 height 769
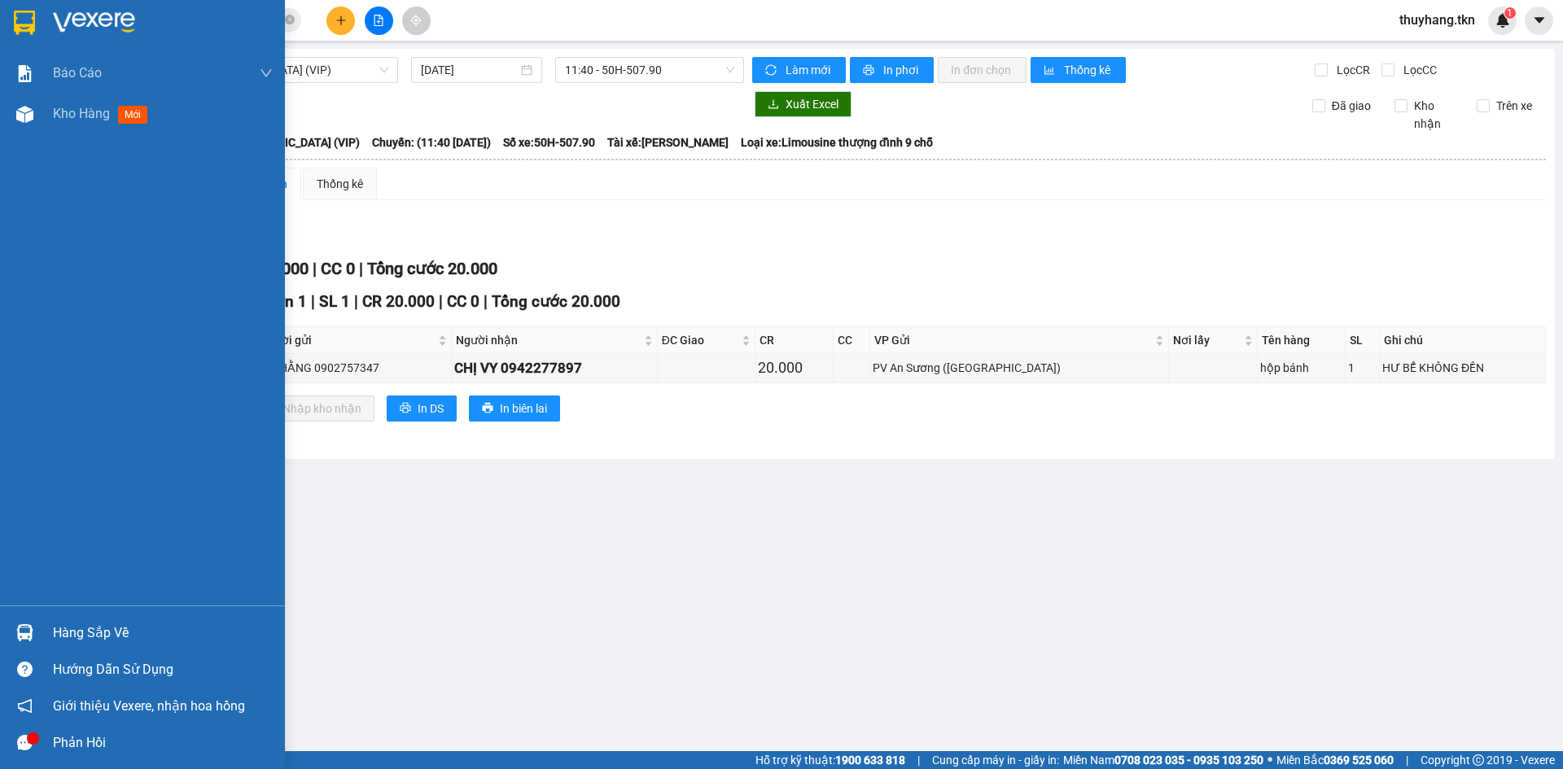
click at [22, 629] on img at bounding box center [24, 633] width 17 height 17
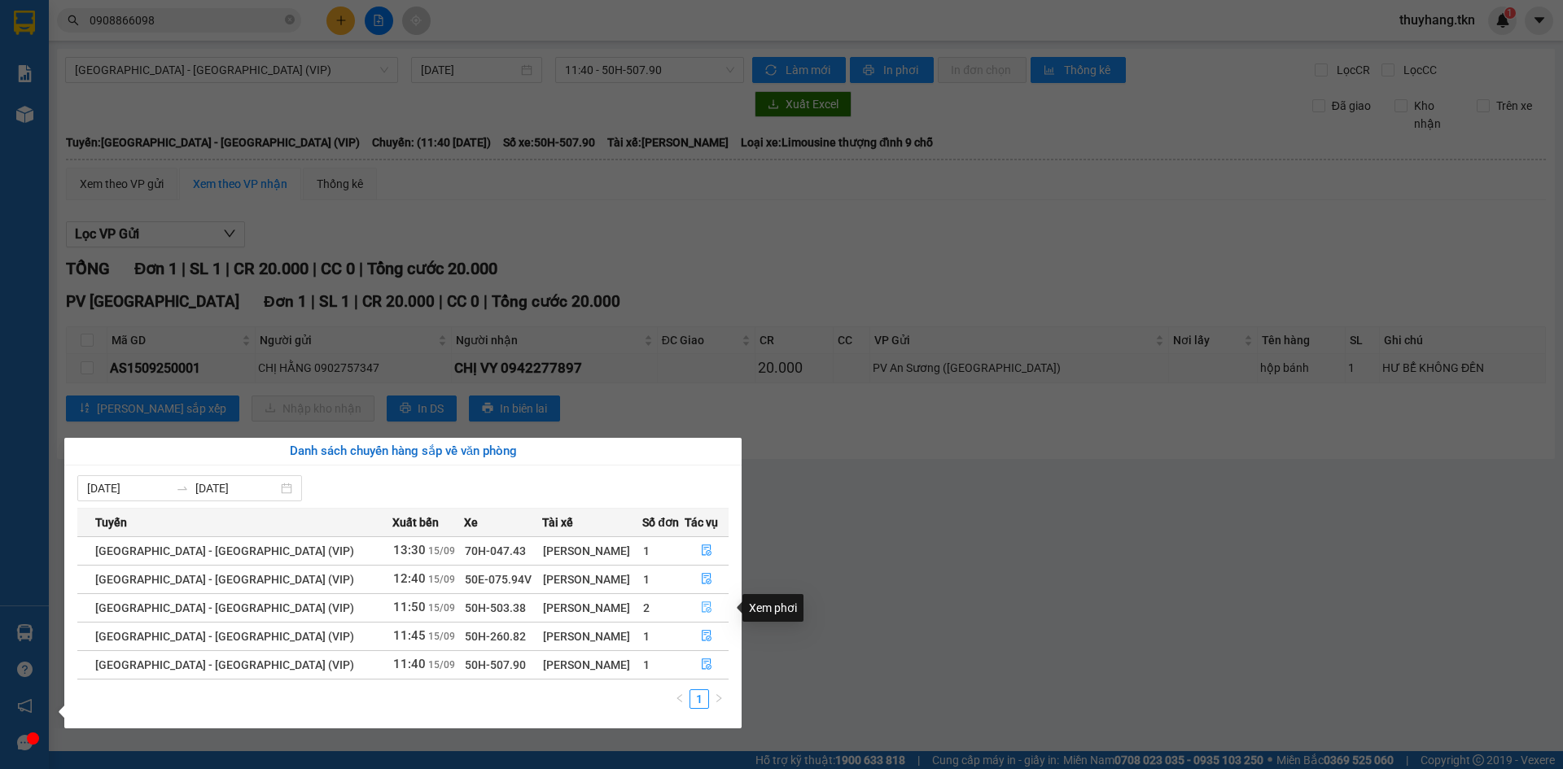
click at [699, 601] on button "button" at bounding box center [707, 608] width 42 height 26
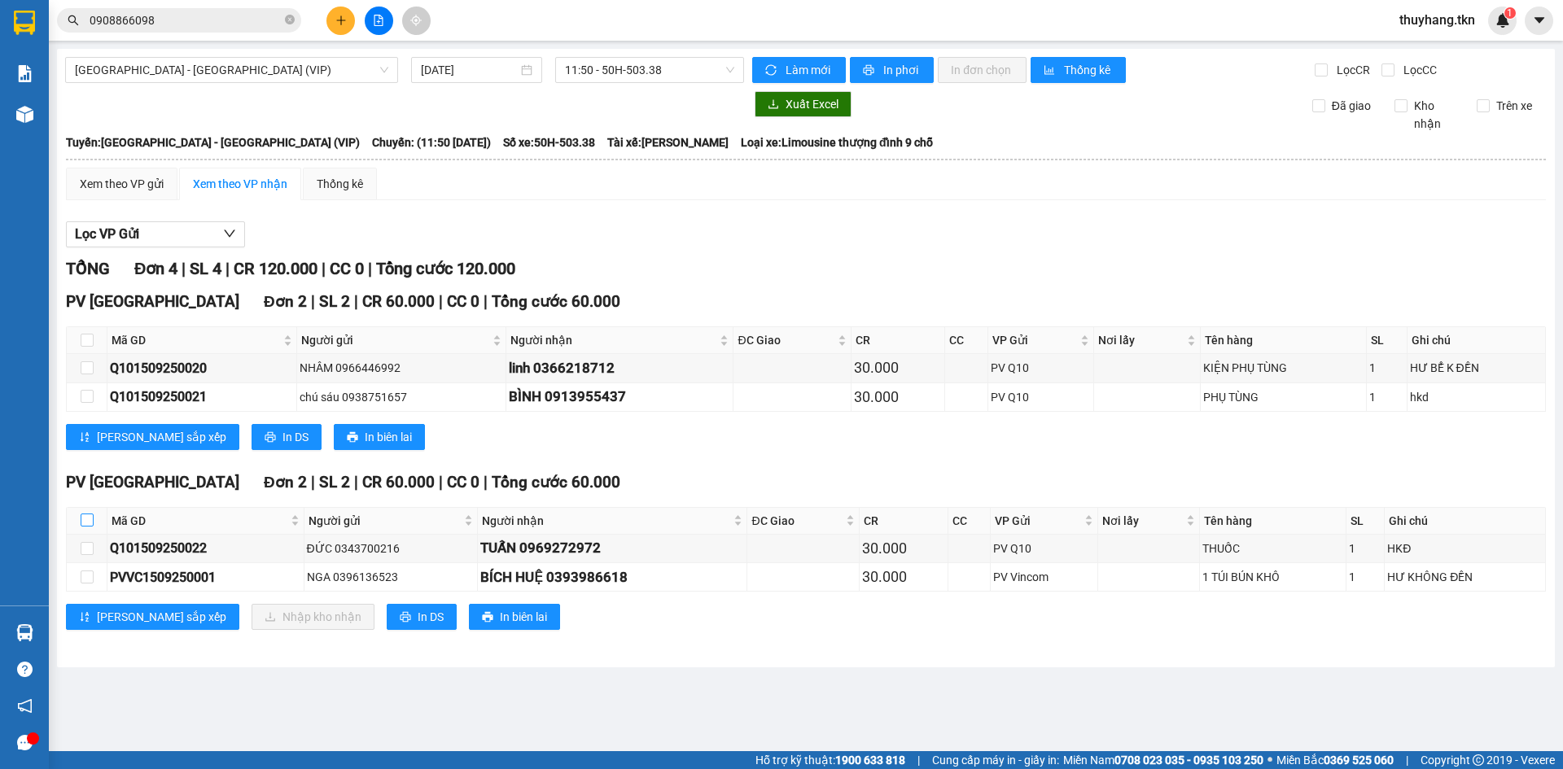
click at [81, 524] on input "checkbox" at bounding box center [87, 520] width 13 height 13
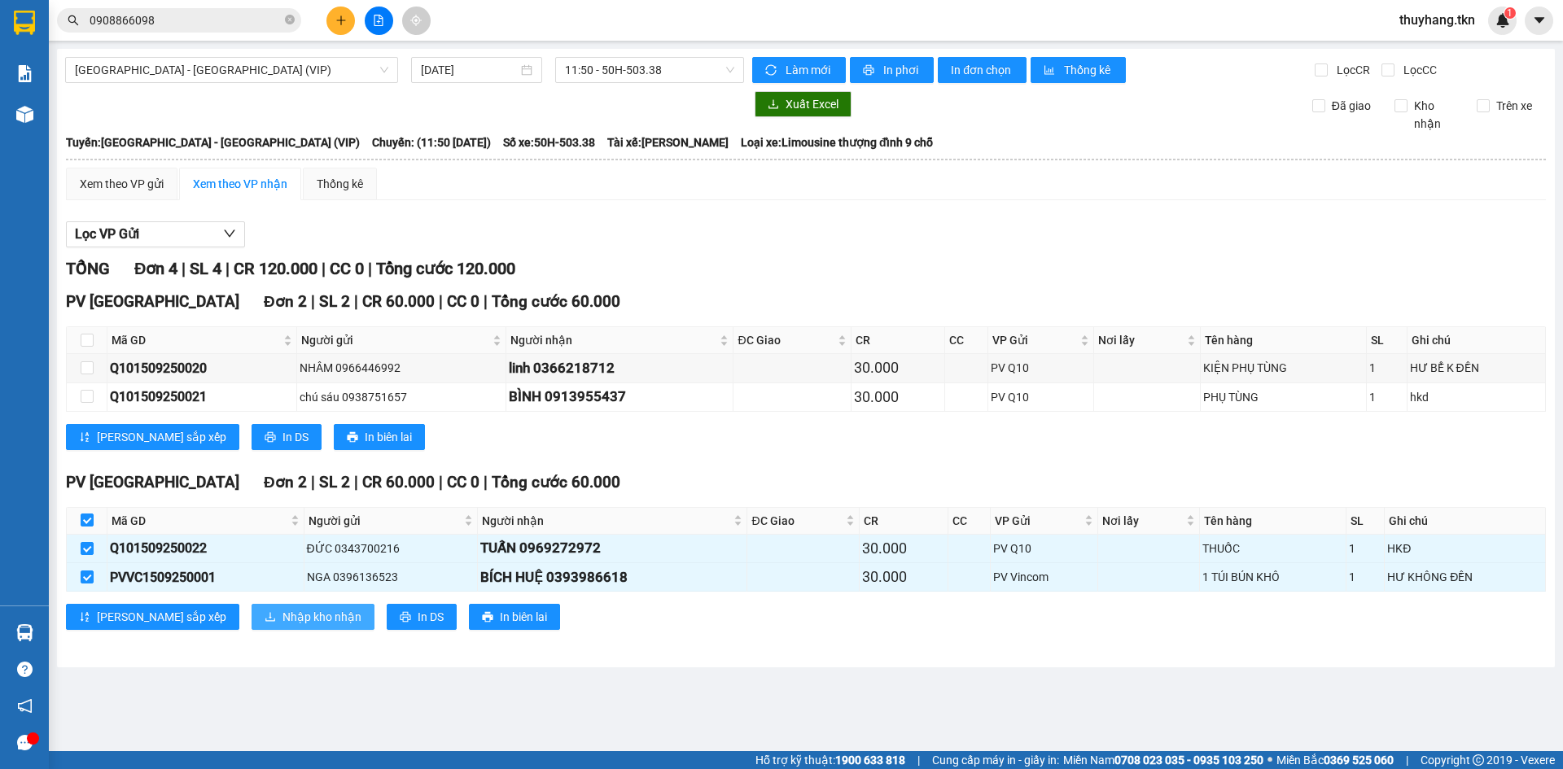
click at [252, 609] on button "Nhập kho nhận" at bounding box center [313, 617] width 123 height 26
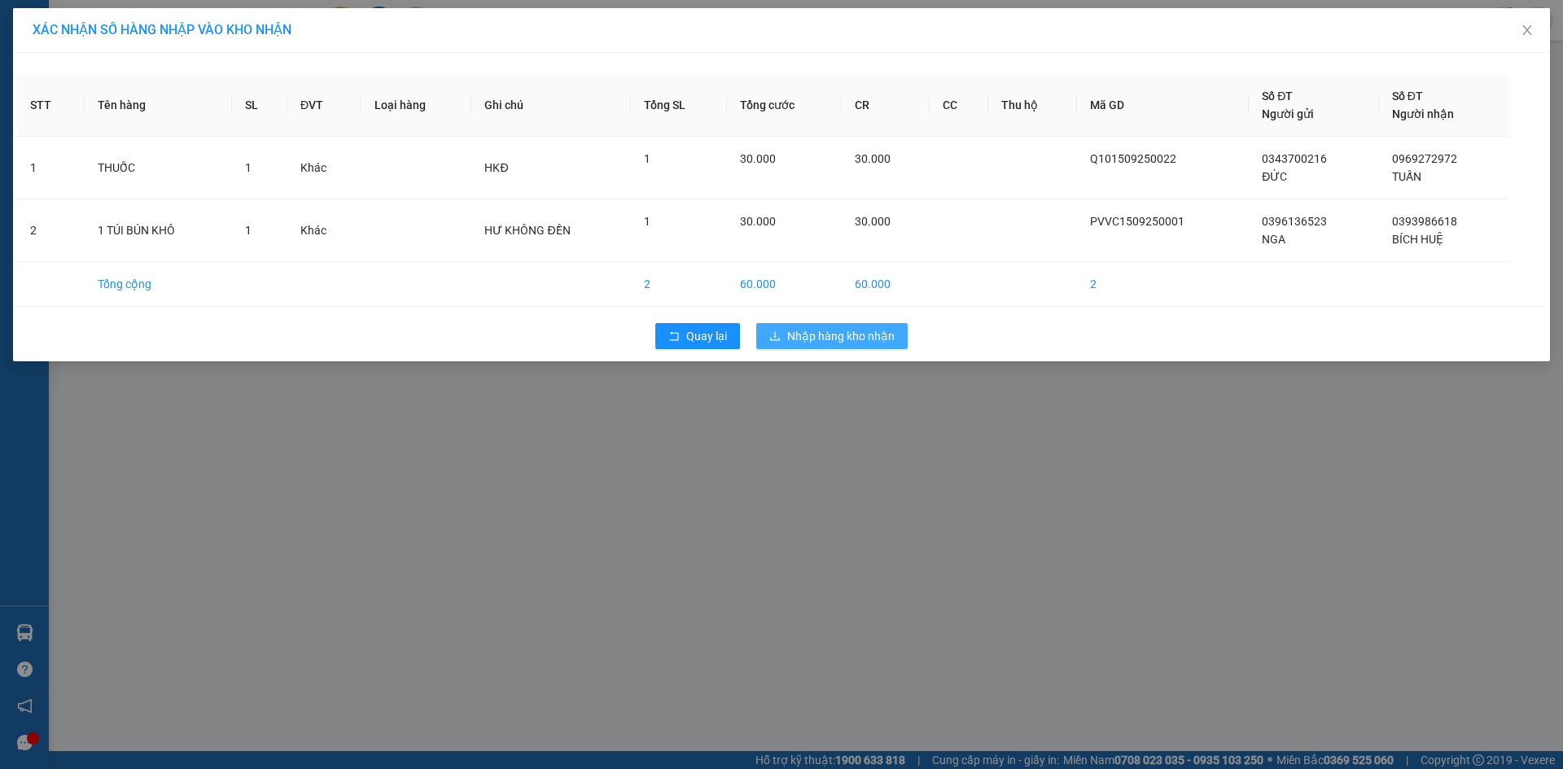
click at [788, 335] on span "Nhập hàng kho nhận" at bounding box center [840, 336] width 107 height 18
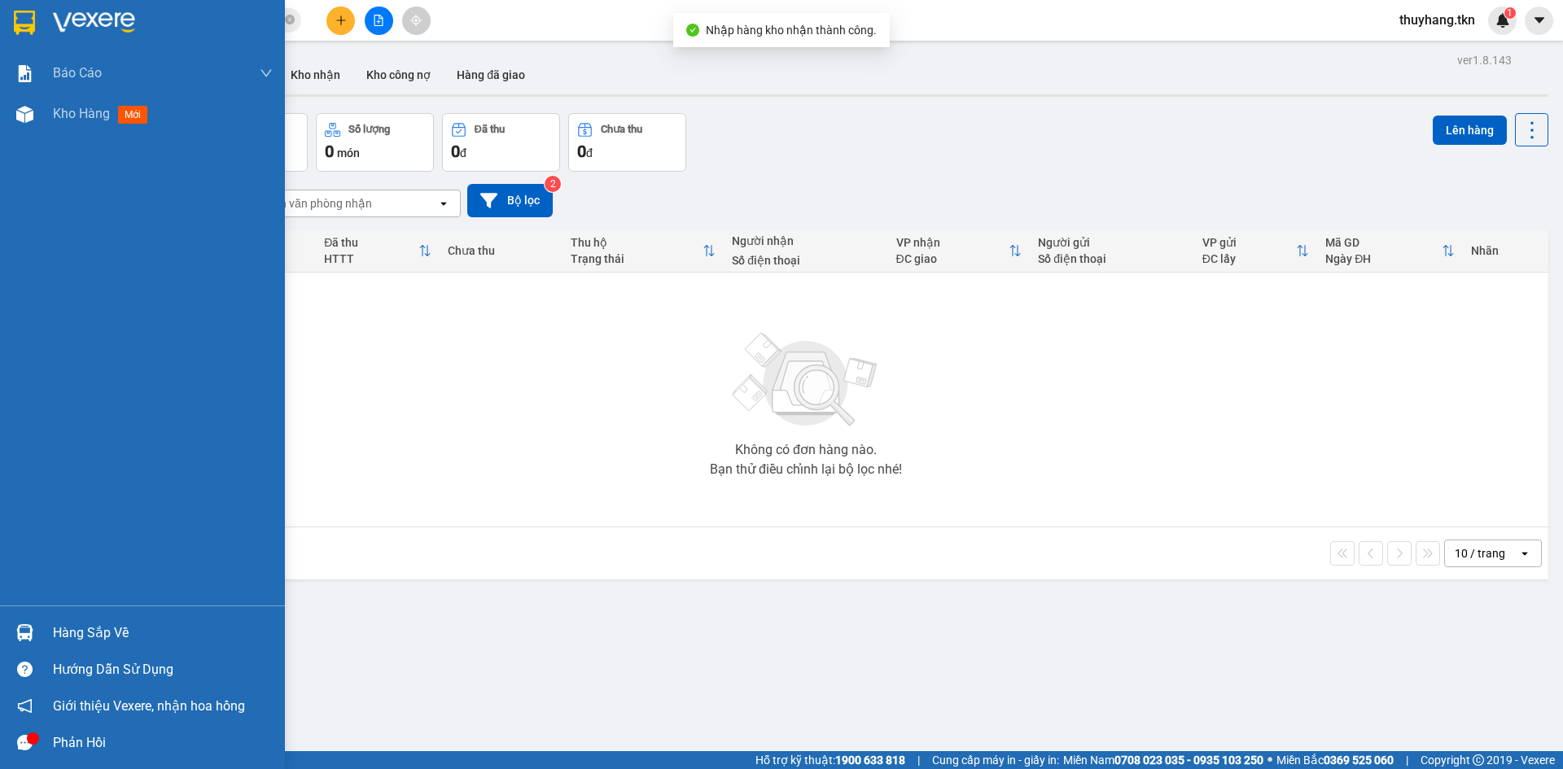
click at [35, 631] on div at bounding box center [25, 633] width 28 height 28
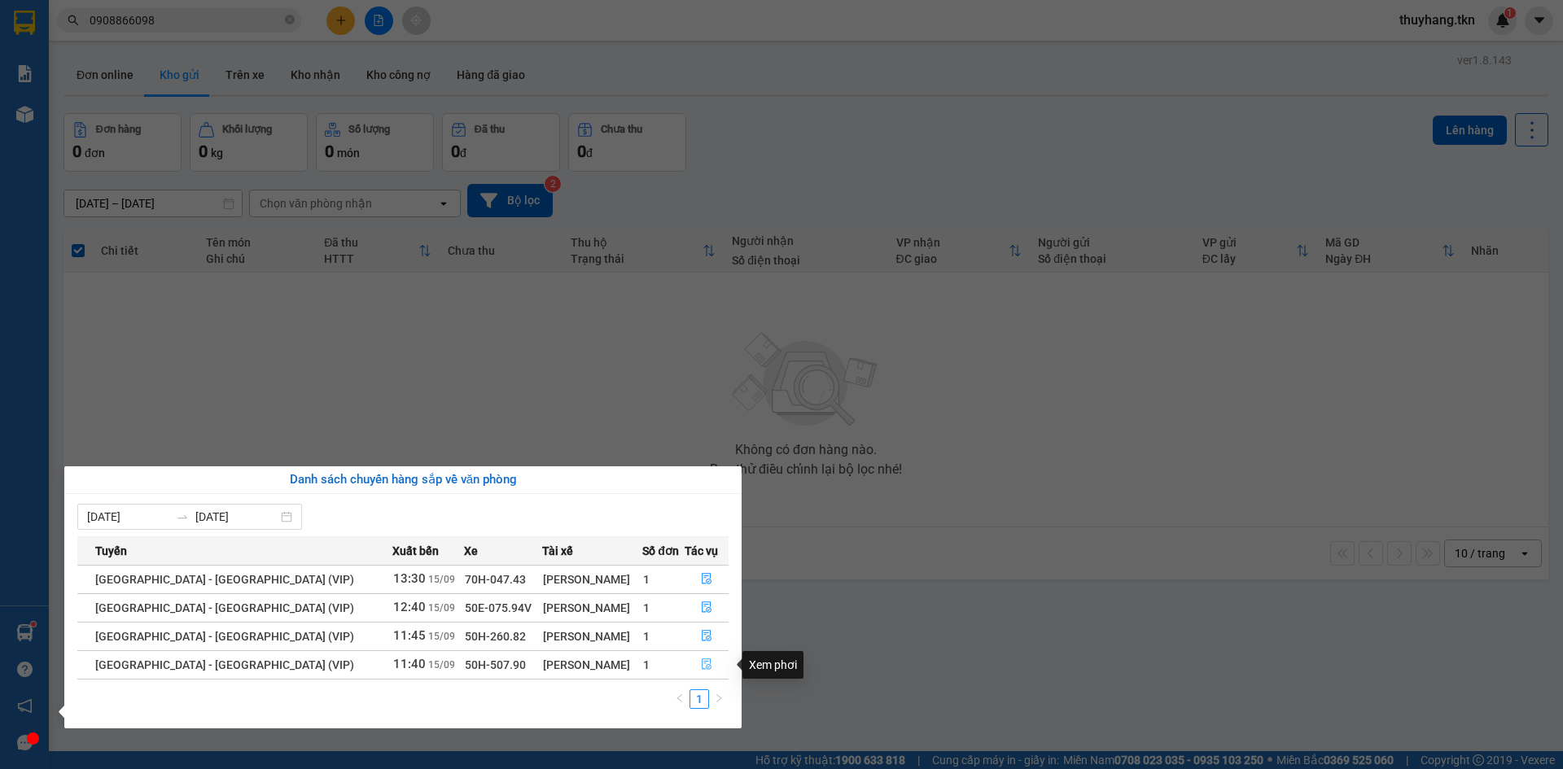
click at [706, 669] on button "button" at bounding box center [707, 665] width 42 height 26
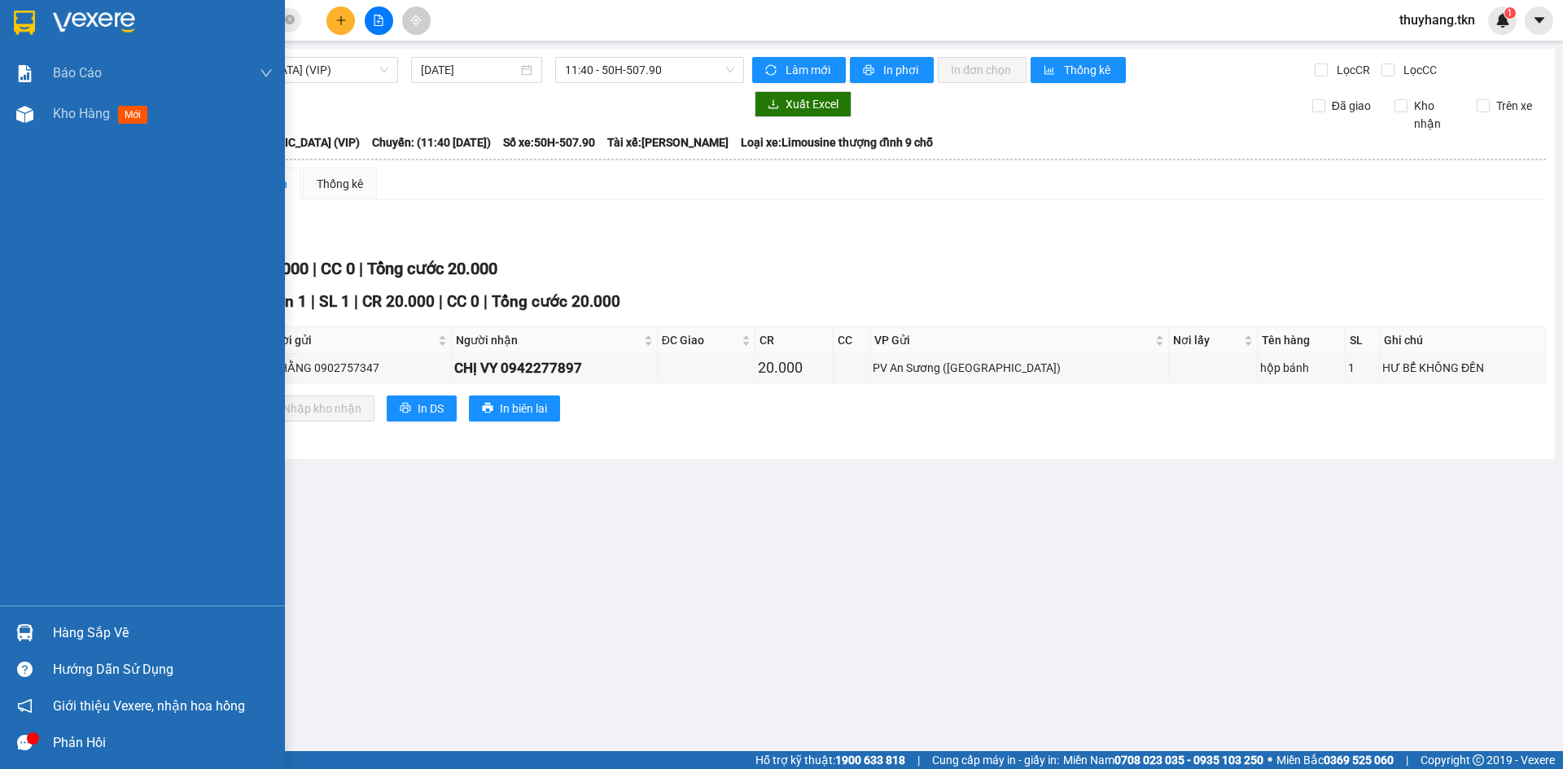
click at [35, 629] on div at bounding box center [25, 633] width 28 height 28
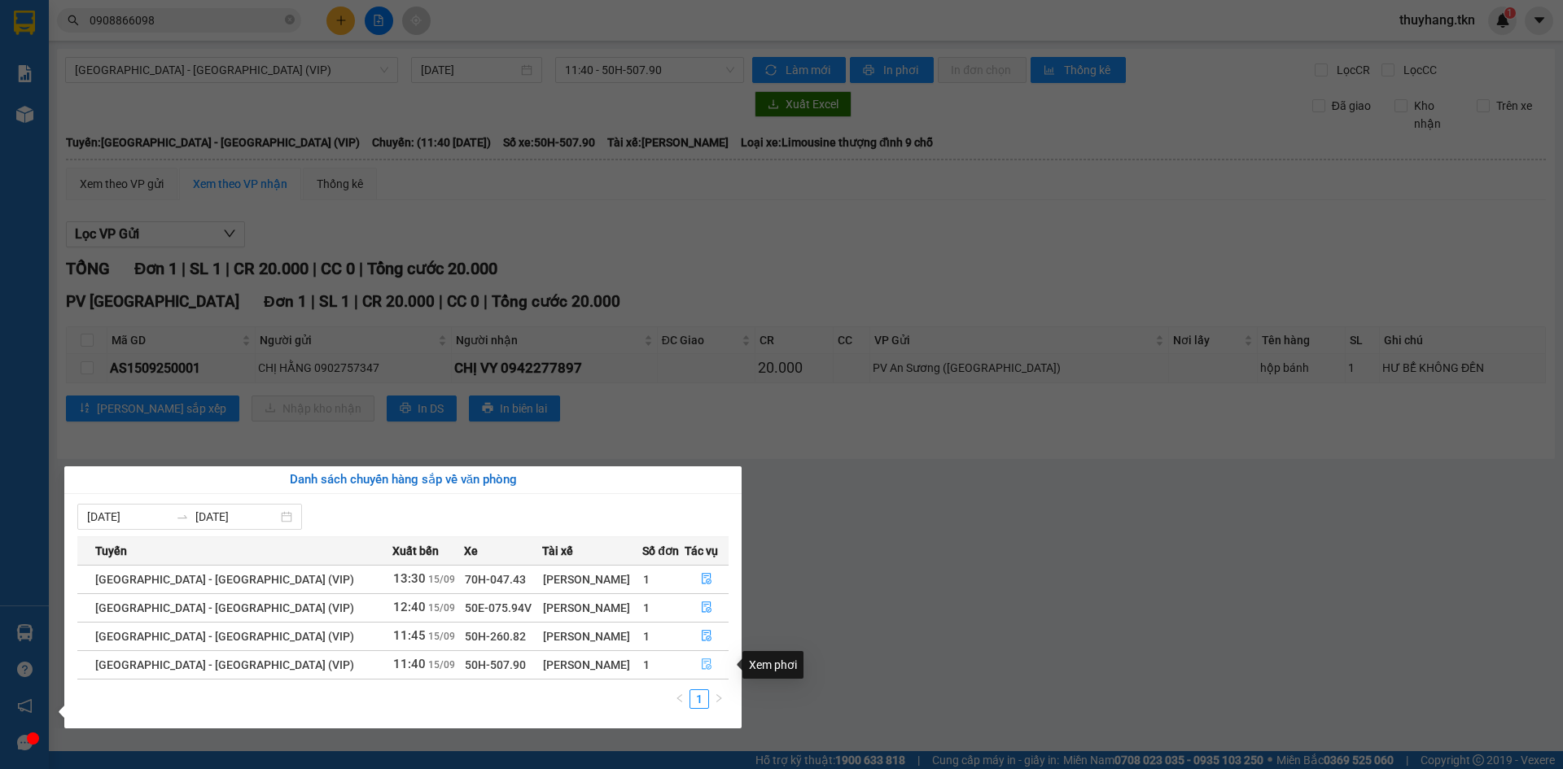
click at [703, 662] on icon "file-done" at bounding box center [706, 664] width 11 height 11
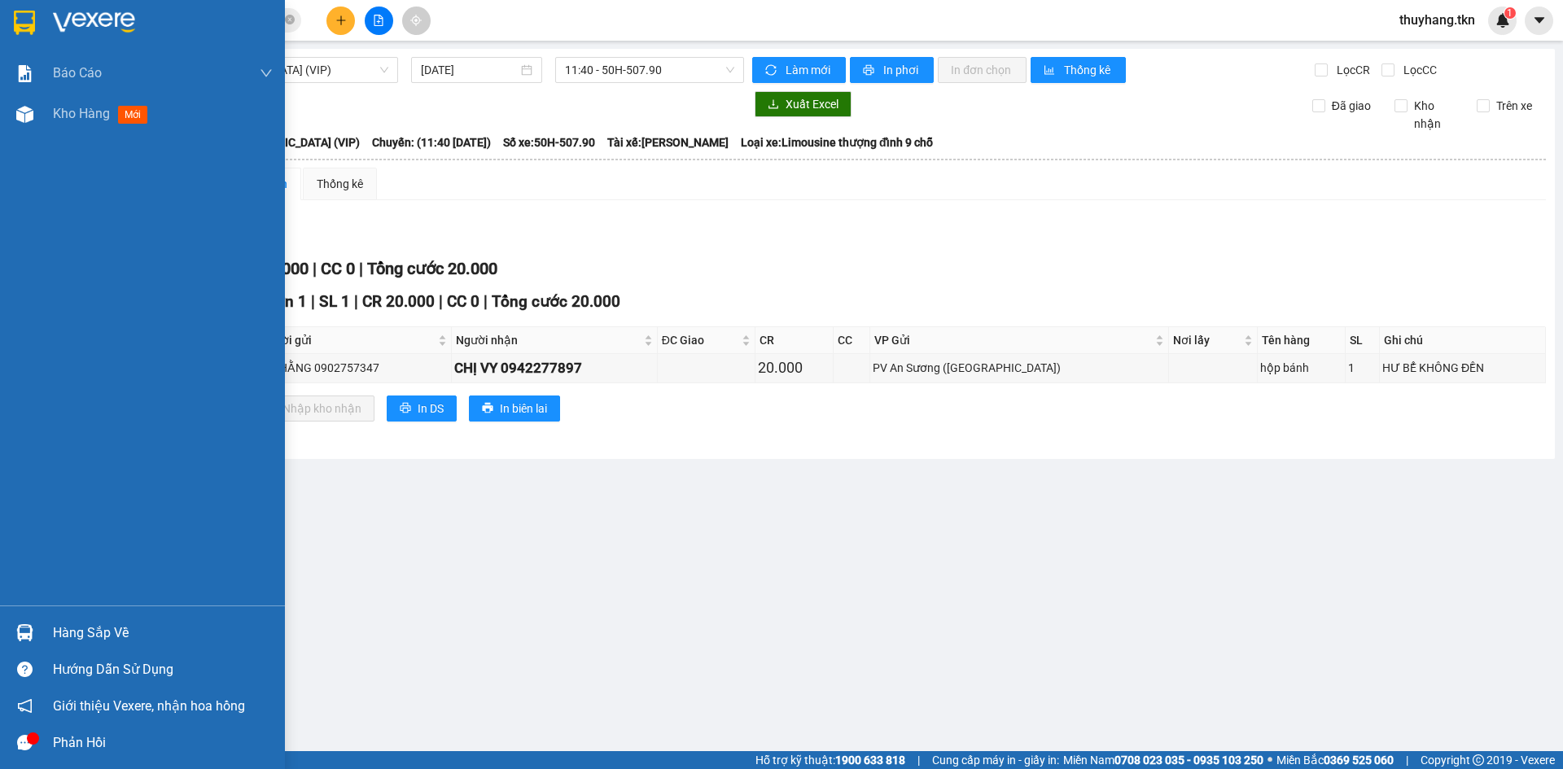
click at [50, 638] on div "Hàng sắp về" at bounding box center [142, 633] width 285 height 37
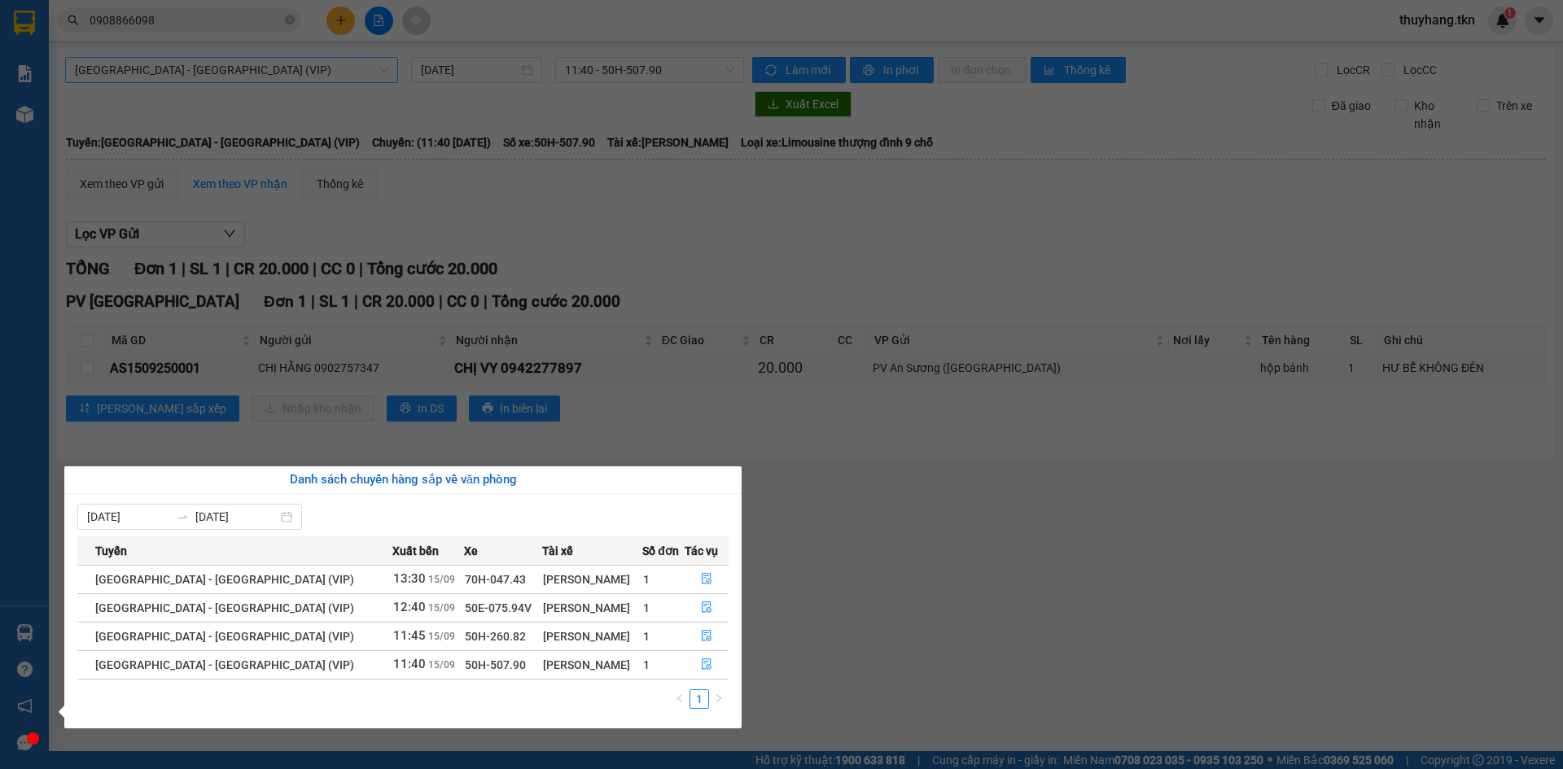
click at [356, 73] on section "Kết quả tìm kiếm ( 35 ) Bộ lọc Mã ĐH Trạng thái Món hàng Thu hộ Tổng cước Chưa …" at bounding box center [781, 384] width 1563 height 769
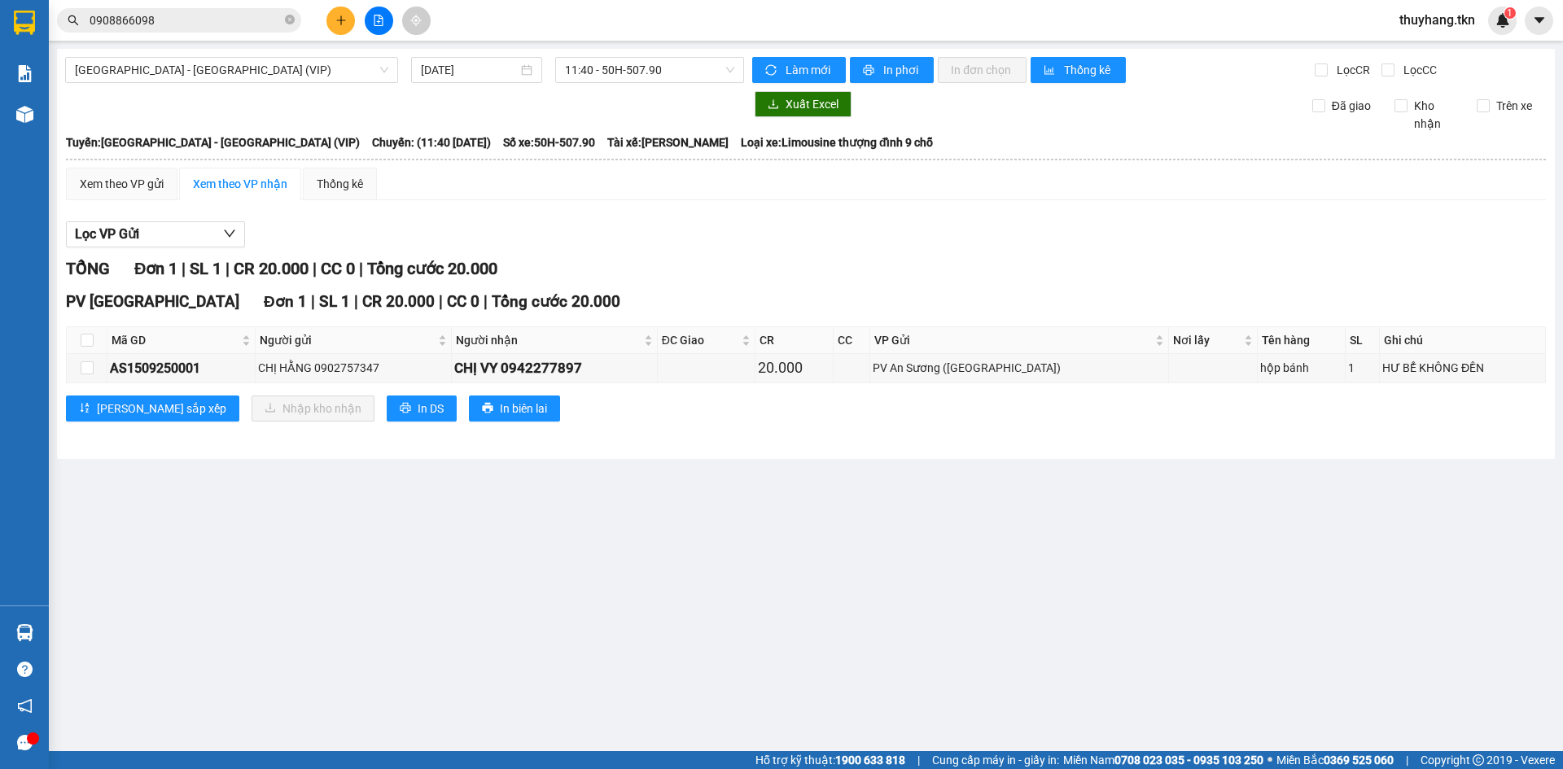
click at [341, 11] on button at bounding box center [341, 21] width 28 height 28
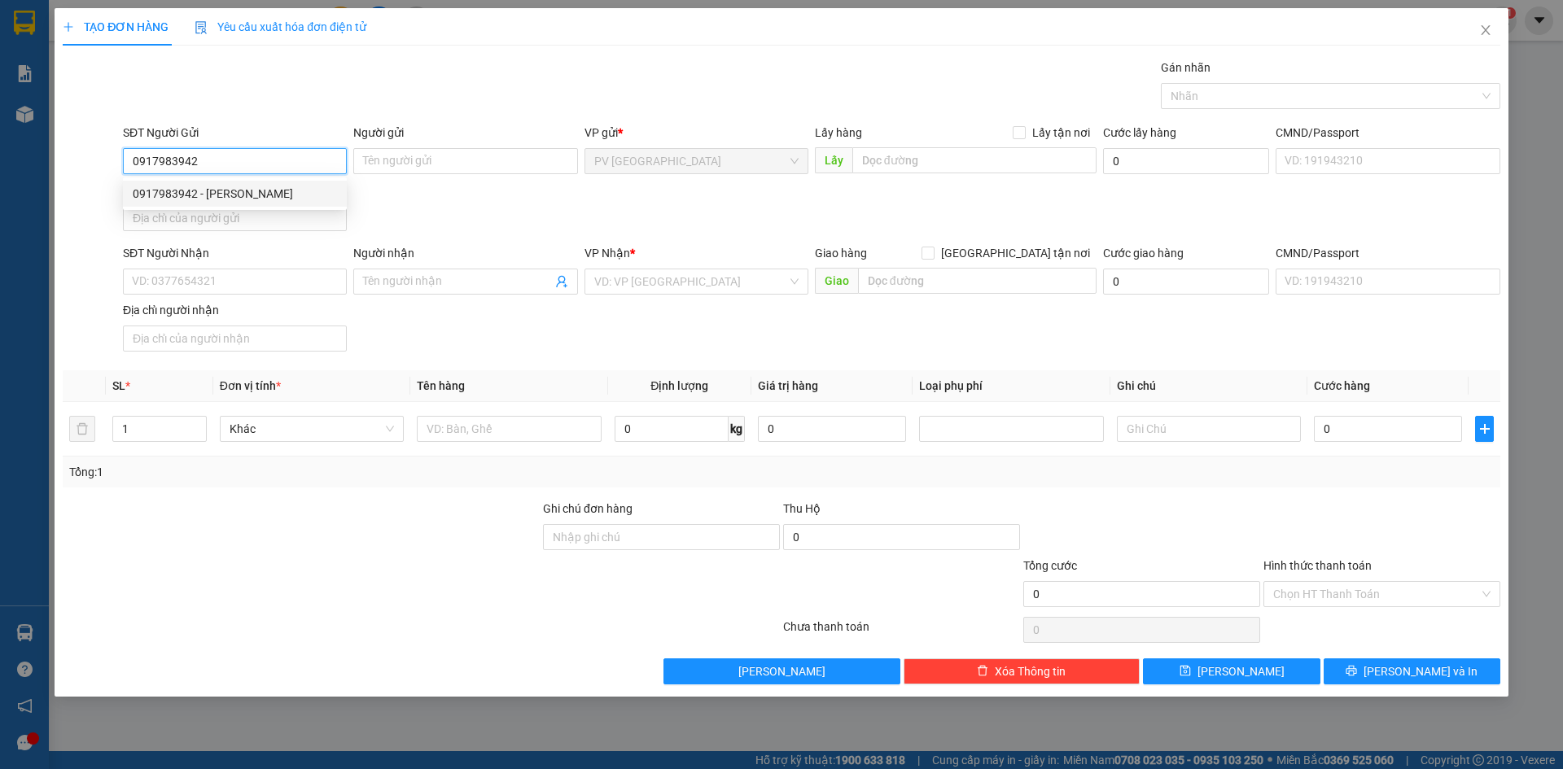
click at [276, 196] on div "0917983942 - VY" at bounding box center [235, 194] width 204 height 18
click at [1218, 89] on div at bounding box center [1322, 96] width 315 height 20
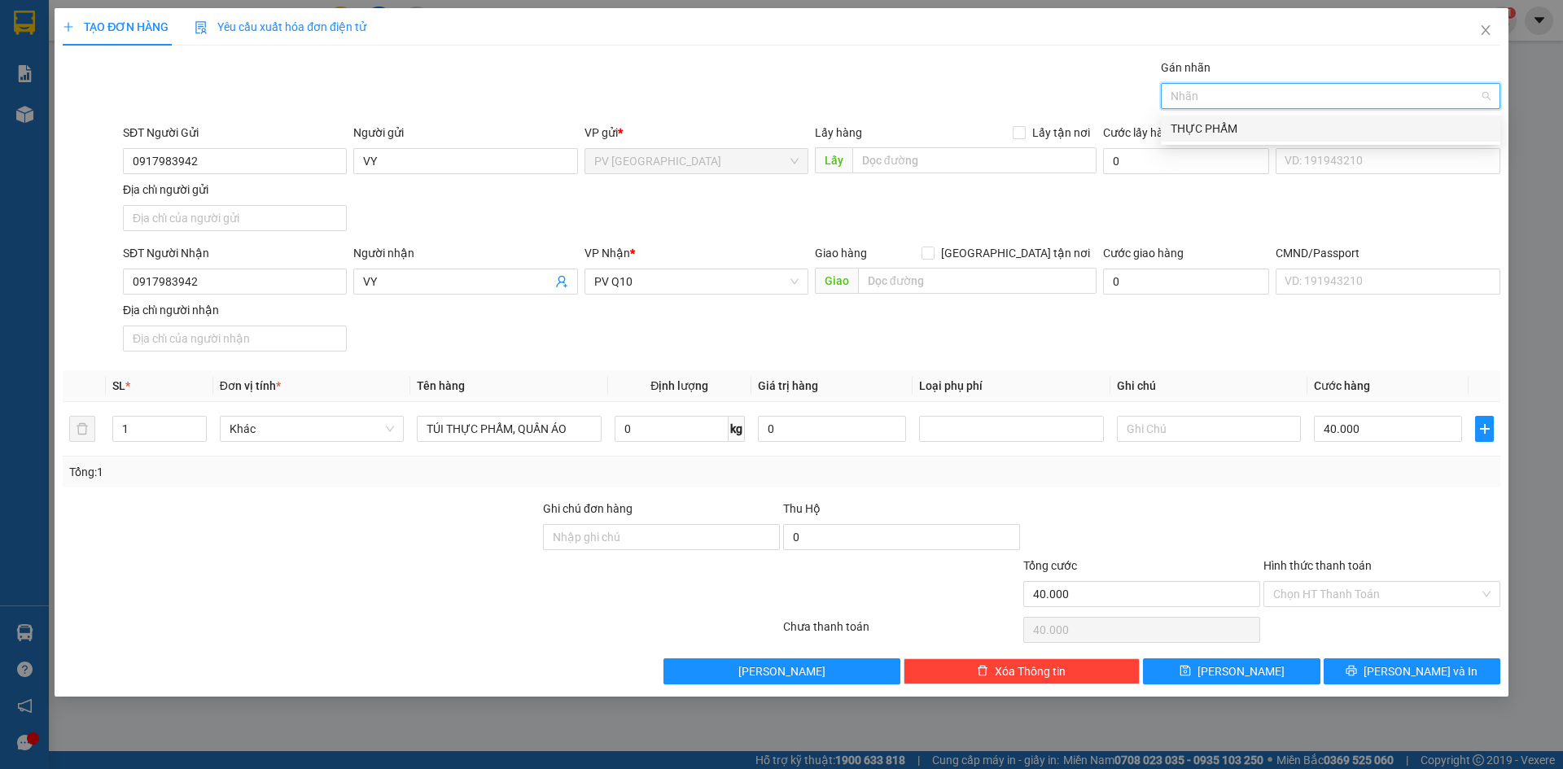
click at [1213, 125] on div "THỰC PHẨM" at bounding box center [1331, 129] width 320 height 18
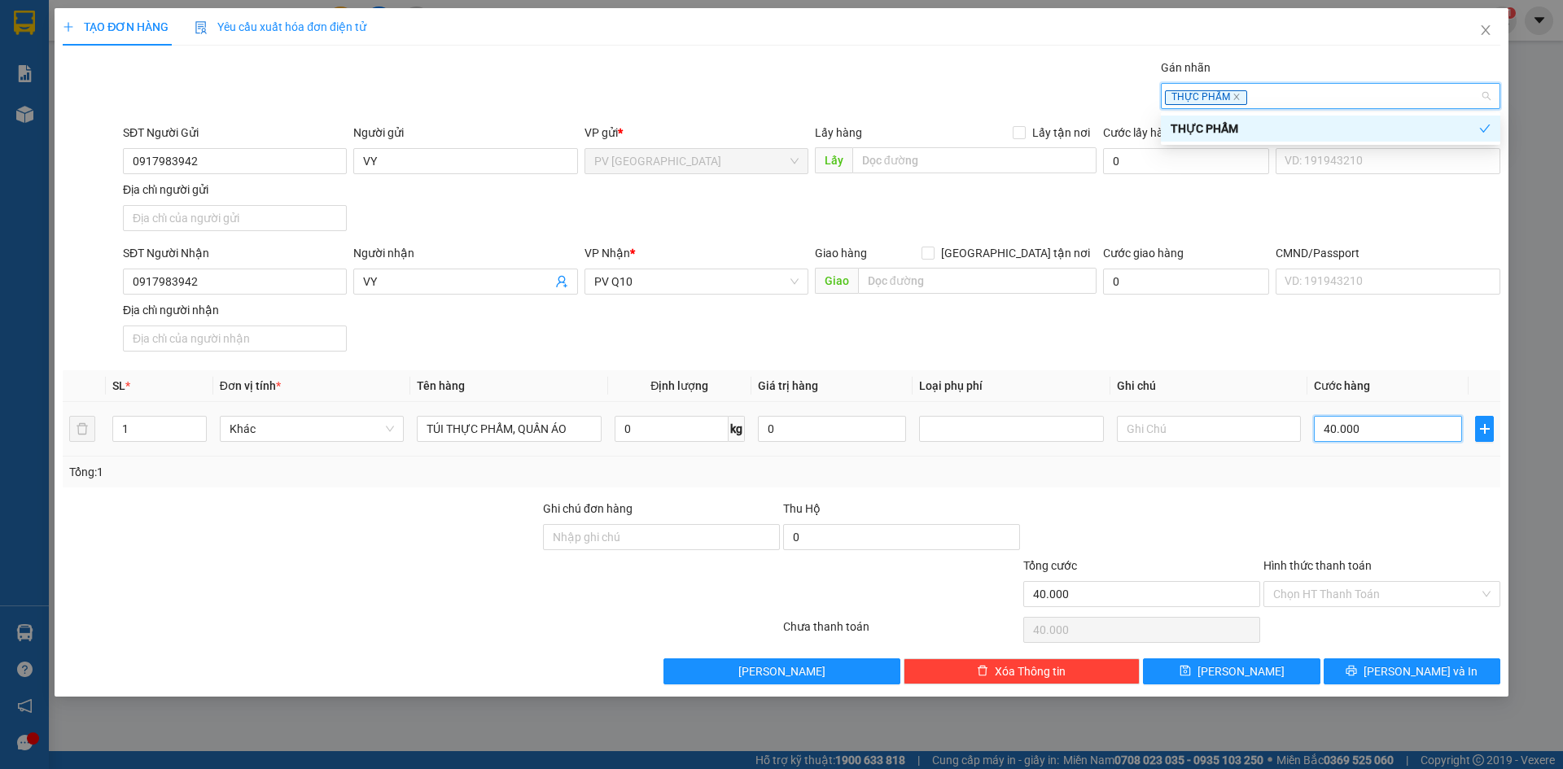
click at [1376, 431] on input "40.000" at bounding box center [1388, 429] width 148 height 26
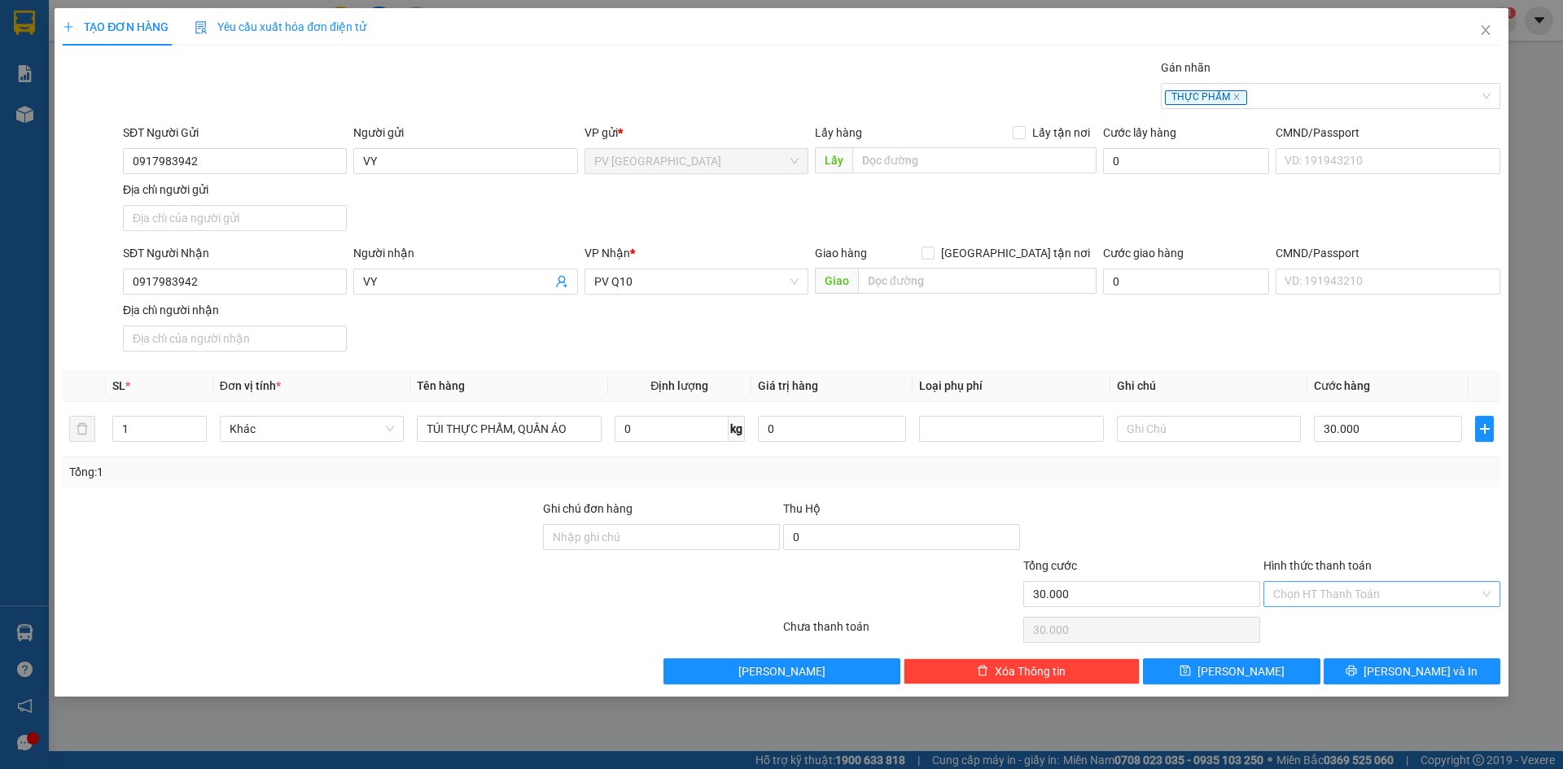
click at [1388, 602] on input "Hình thức thanh toán" at bounding box center [1376, 594] width 206 height 24
click at [1355, 622] on div "Tại văn phòng" at bounding box center [1381, 627] width 217 height 18
click at [1376, 684] on button "[PERSON_NAME] và In" at bounding box center [1412, 672] width 177 height 26
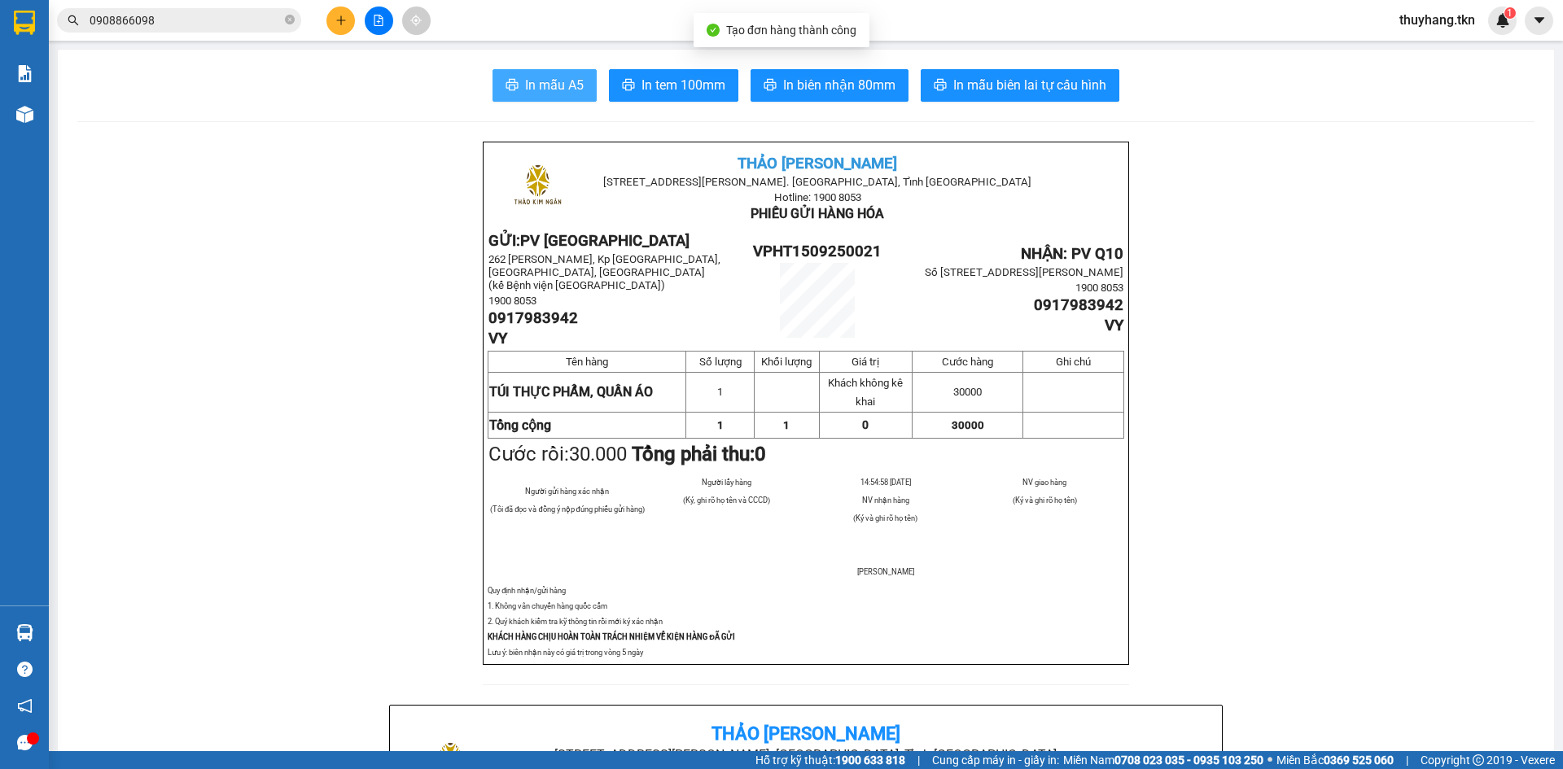
click at [541, 83] on span "In mẫu A5" at bounding box center [554, 85] width 59 height 20
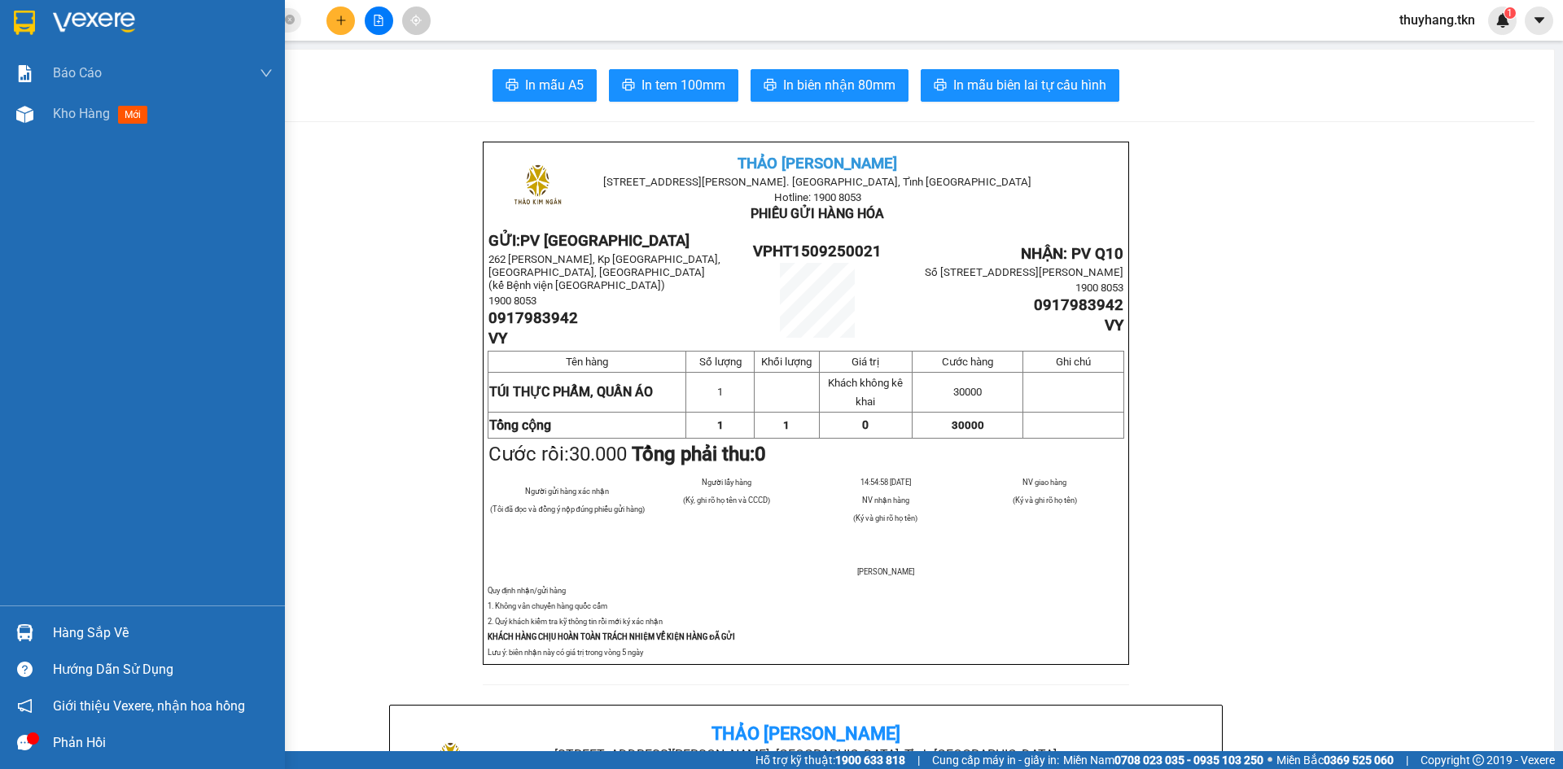
click at [27, 631] on img at bounding box center [24, 633] width 17 height 17
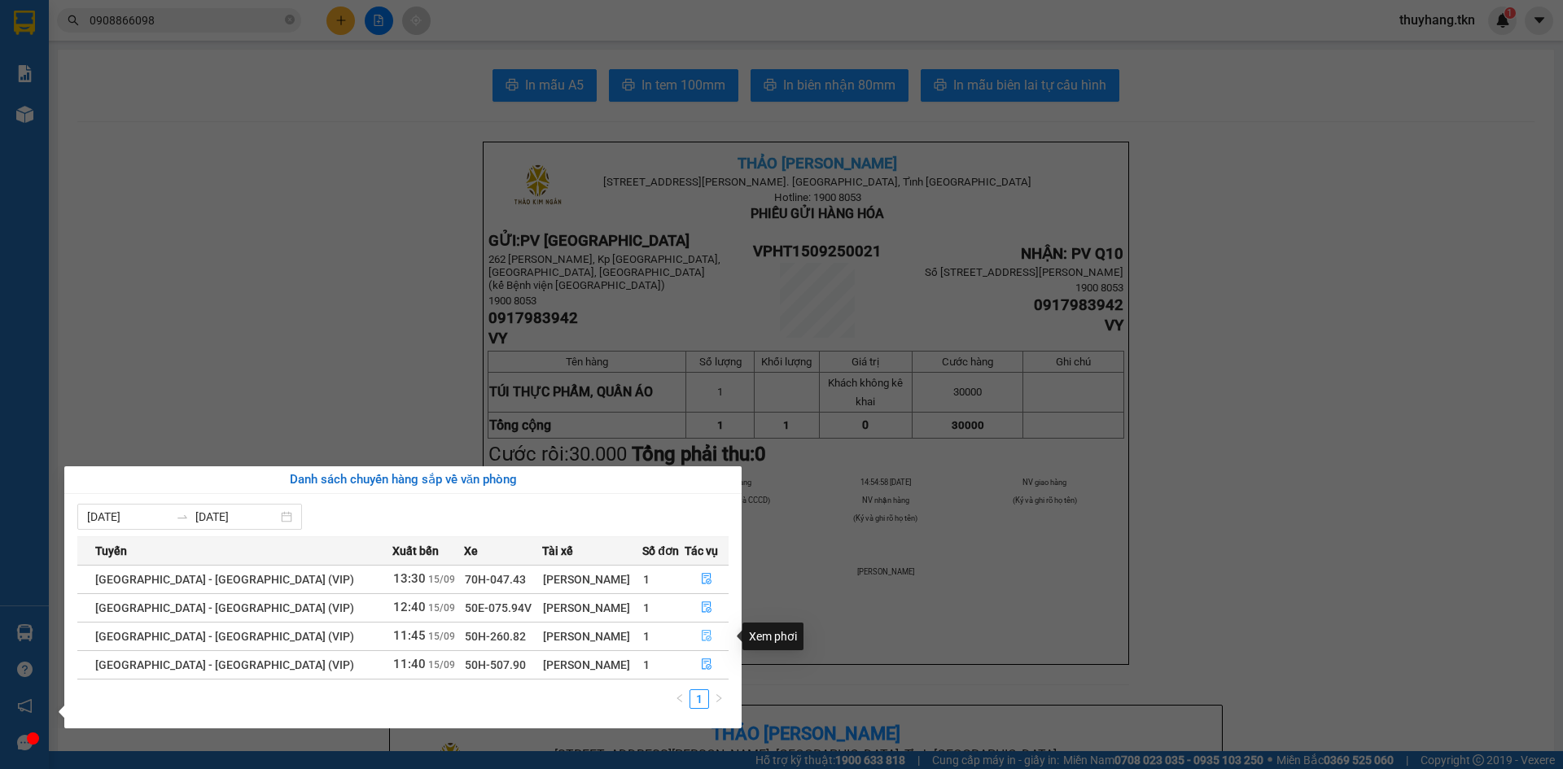
click at [701, 636] on icon "file-done" at bounding box center [706, 635] width 11 height 11
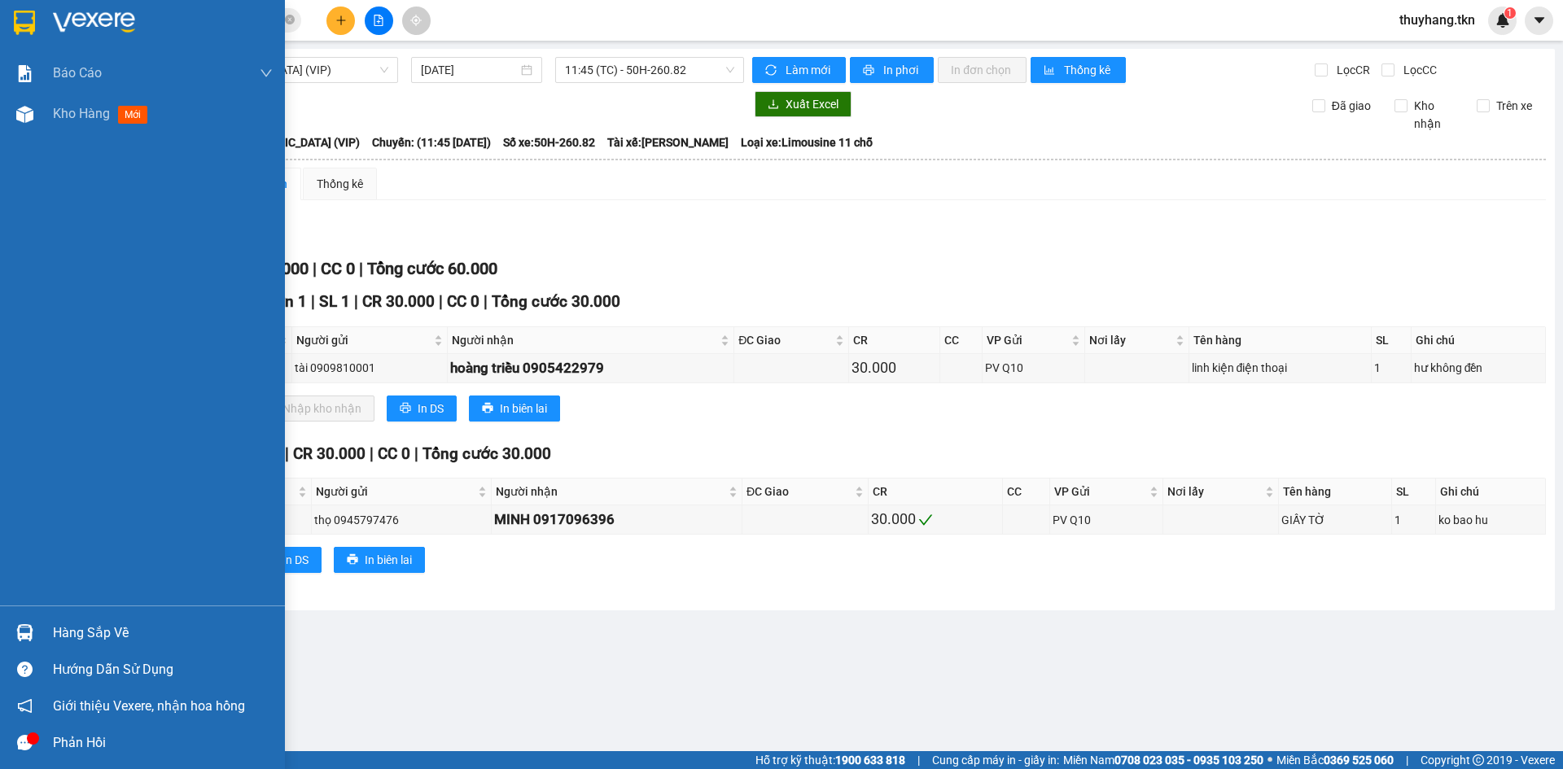
click at [46, 632] on div "Hàng sắp về" at bounding box center [142, 633] width 285 height 37
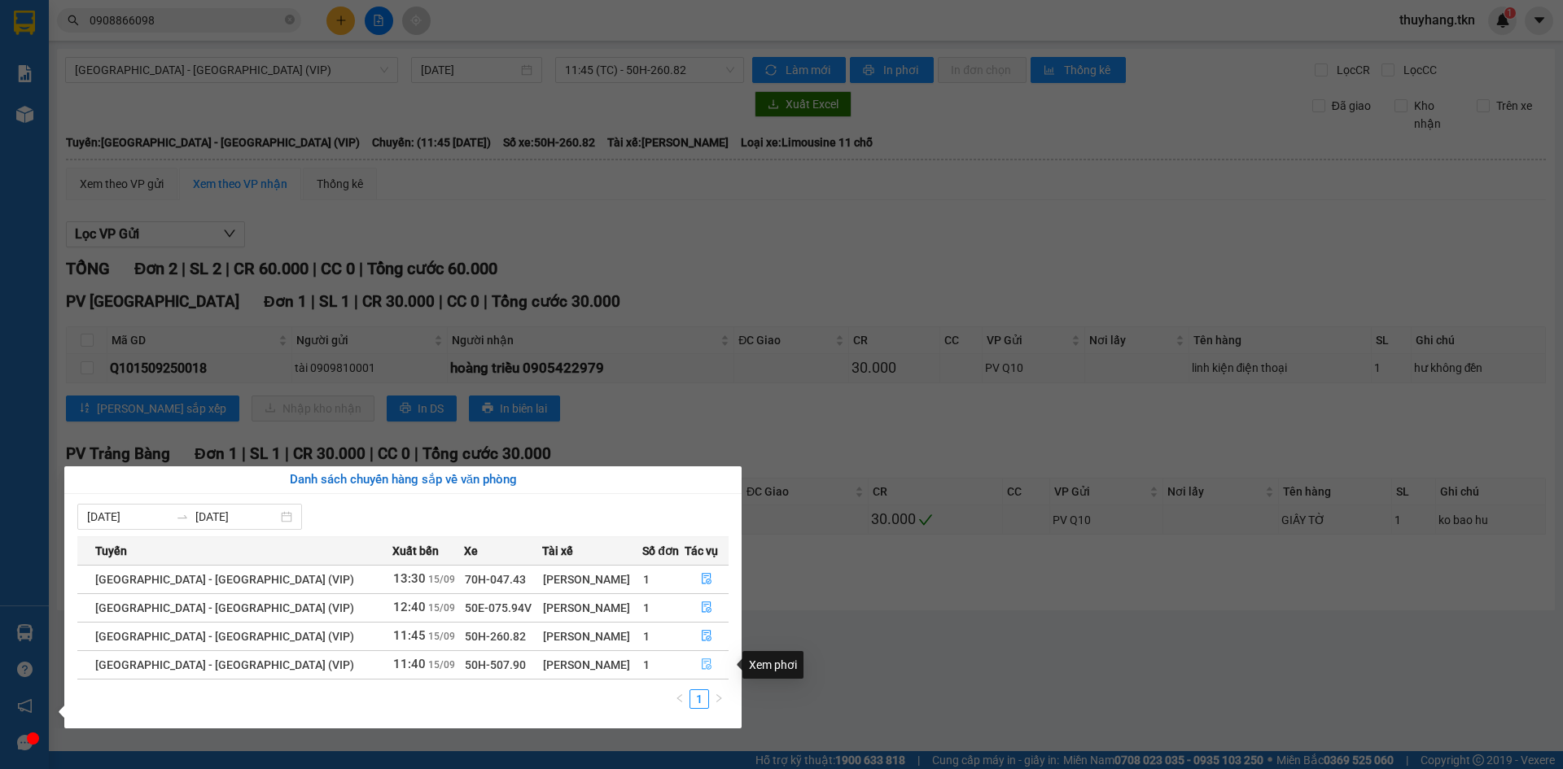
click at [692, 663] on button "button" at bounding box center [707, 665] width 42 height 26
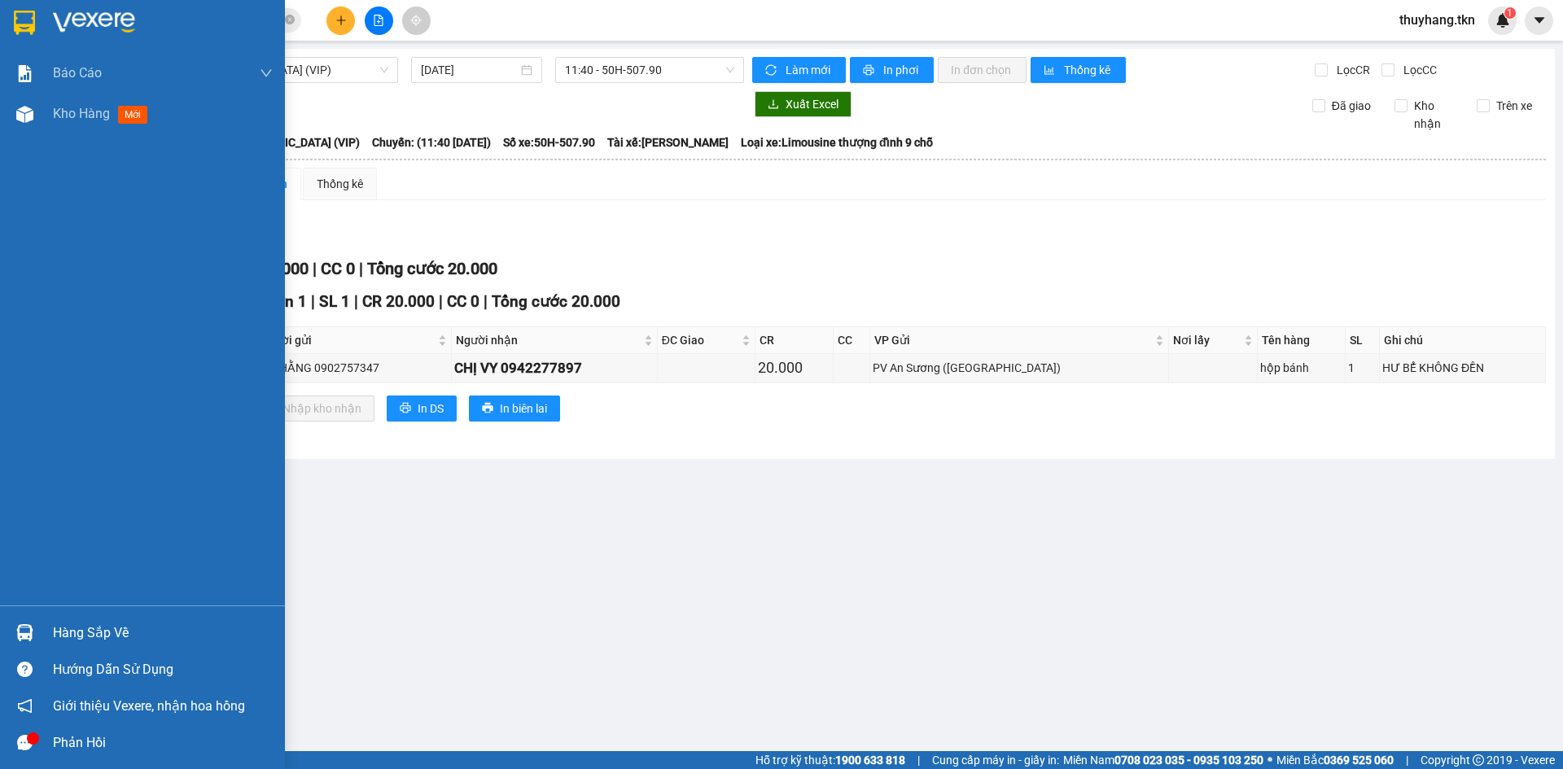
click at [29, 622] on div at bounding box center [25, 633] width 28 height 28
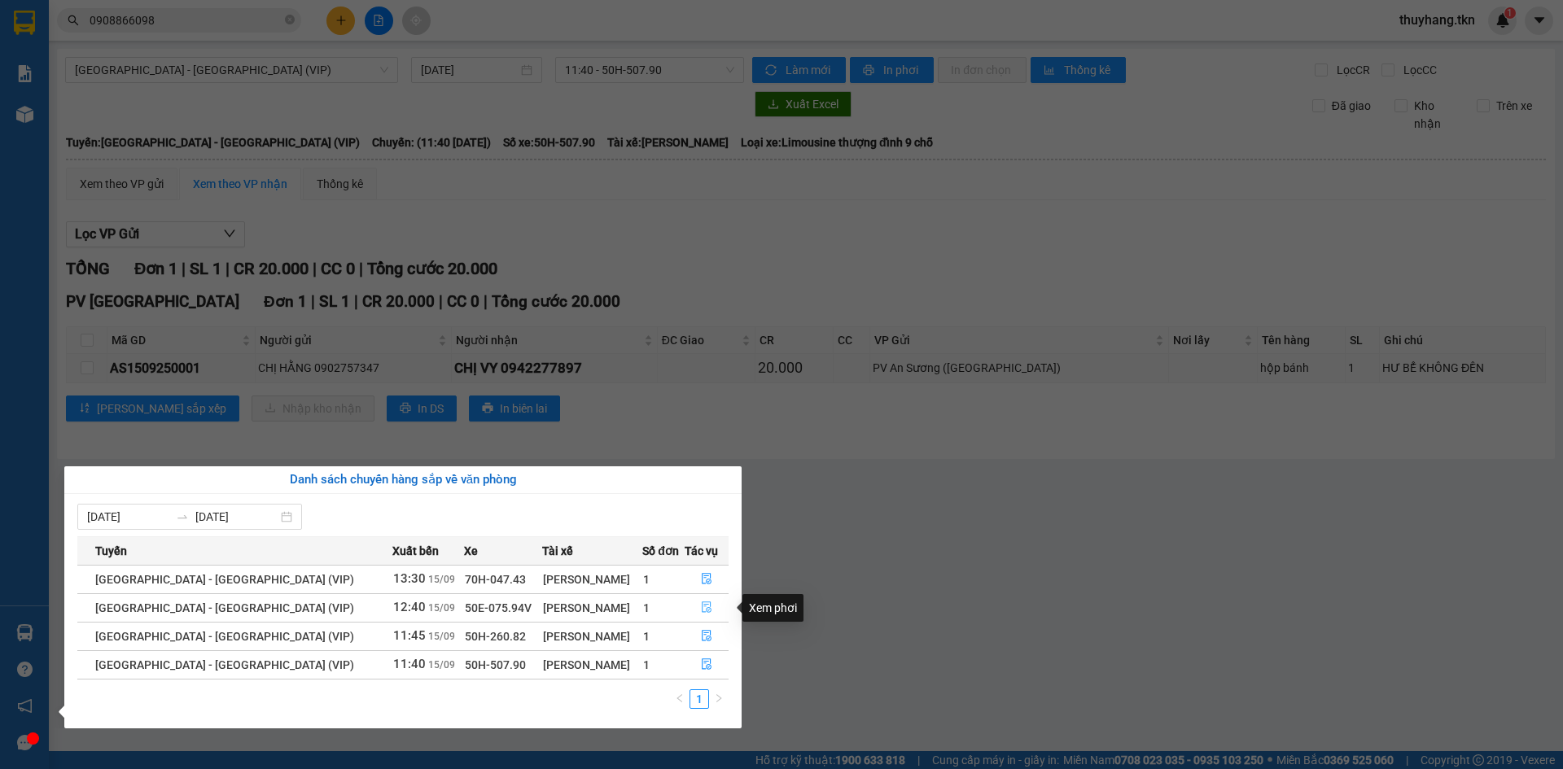
click at [701, 608] on icon "file-done" at bounding box center [706, 607] width 11 height 11
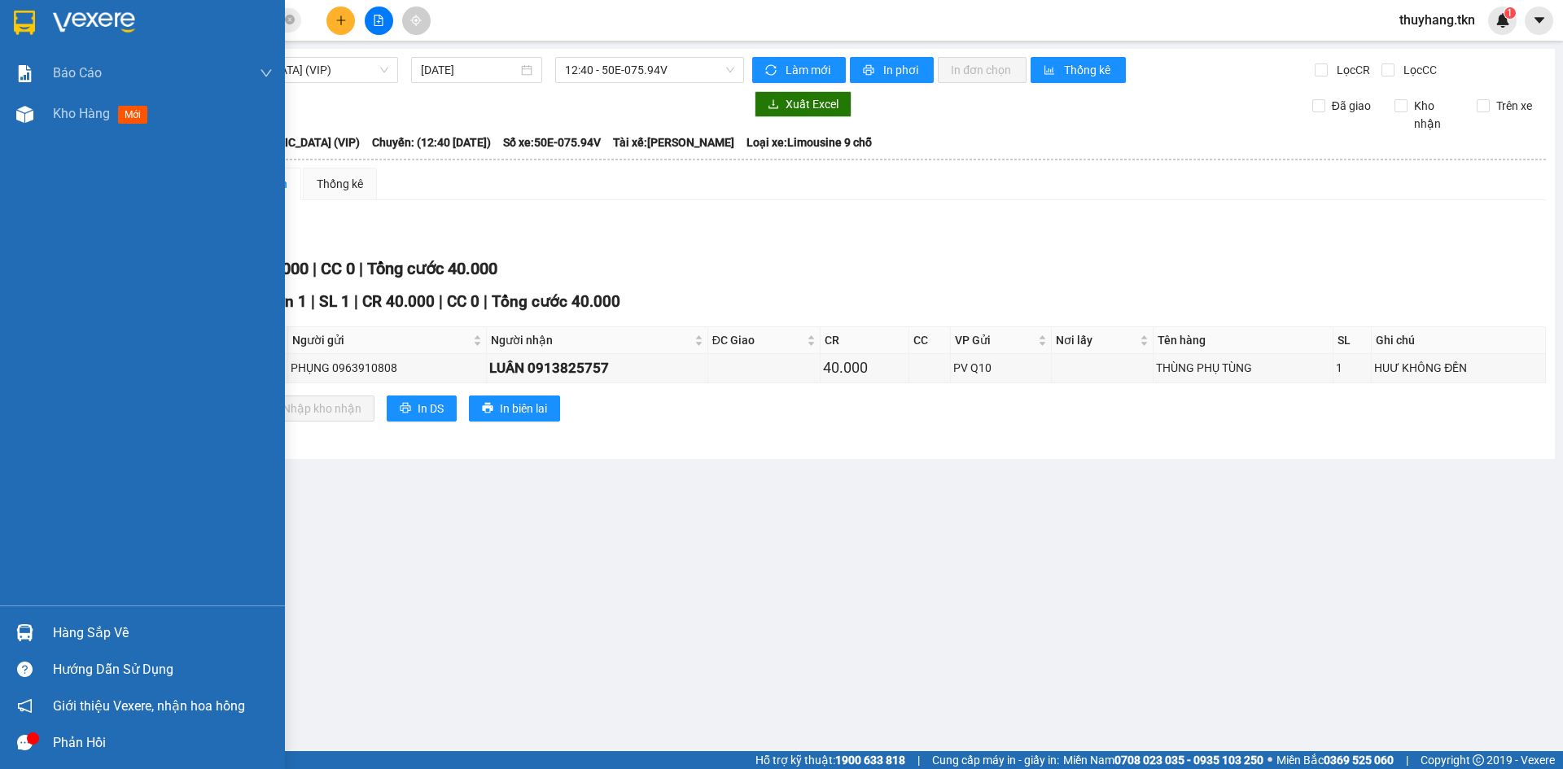
click at [35, 635] on div at bounding box center [25, 633] width 28 height 28
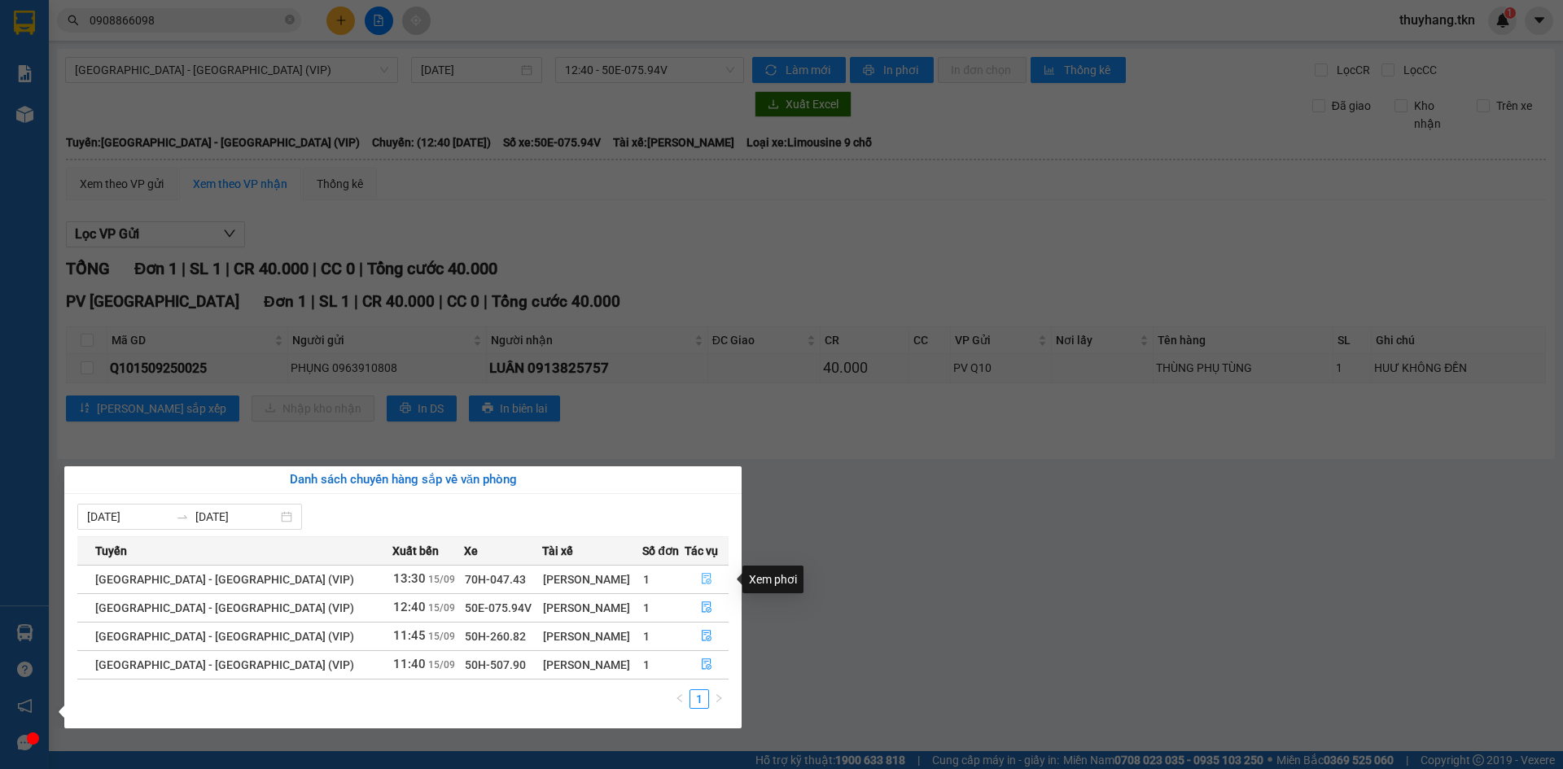
click at [701, 583] on icon "file-done" at bounding box center [706, 578] width 11 height 11
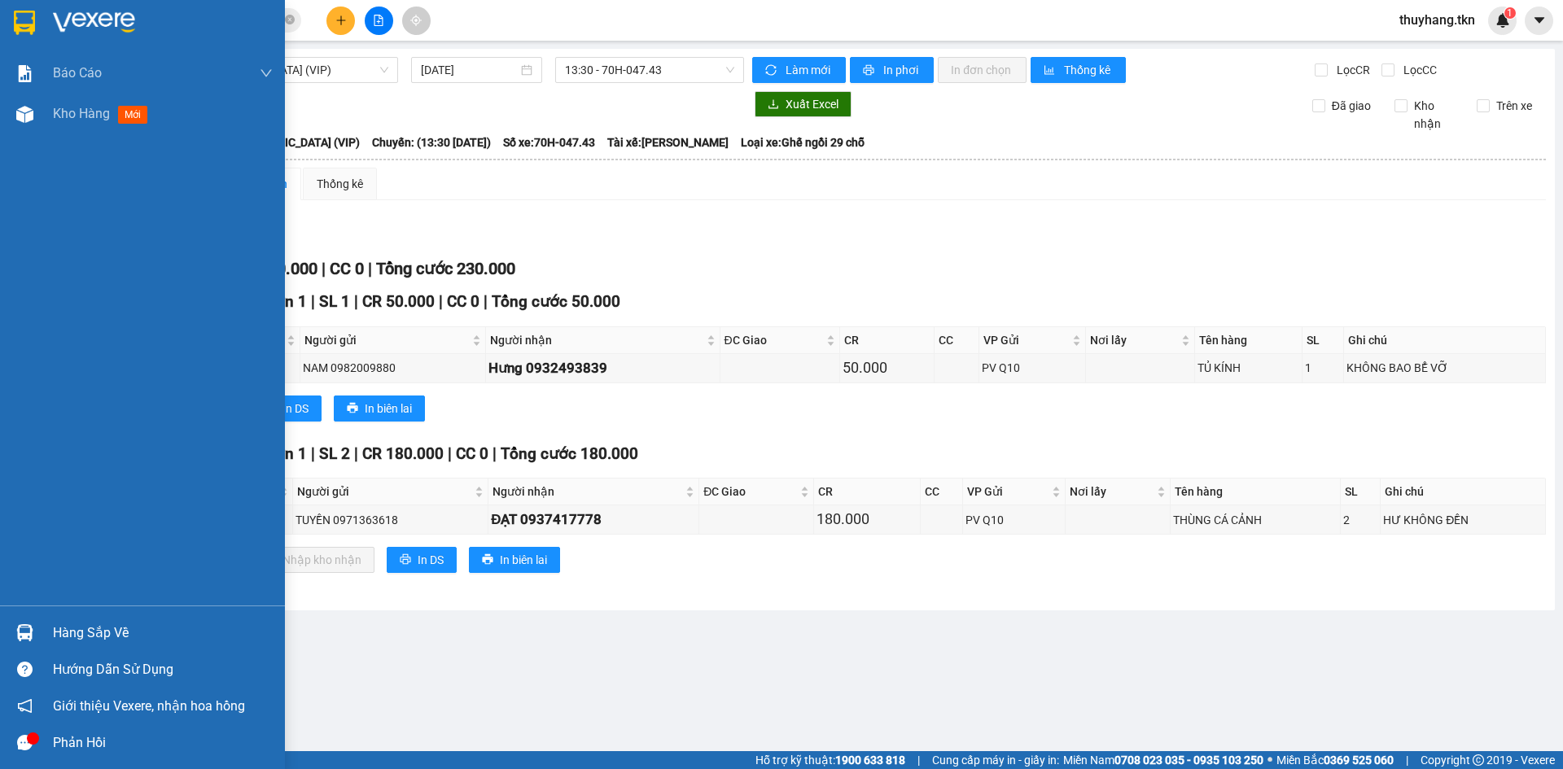
click at [64, 638] on div "Hàng sắp về" at bounding box center [163, 633] width 220 height 24
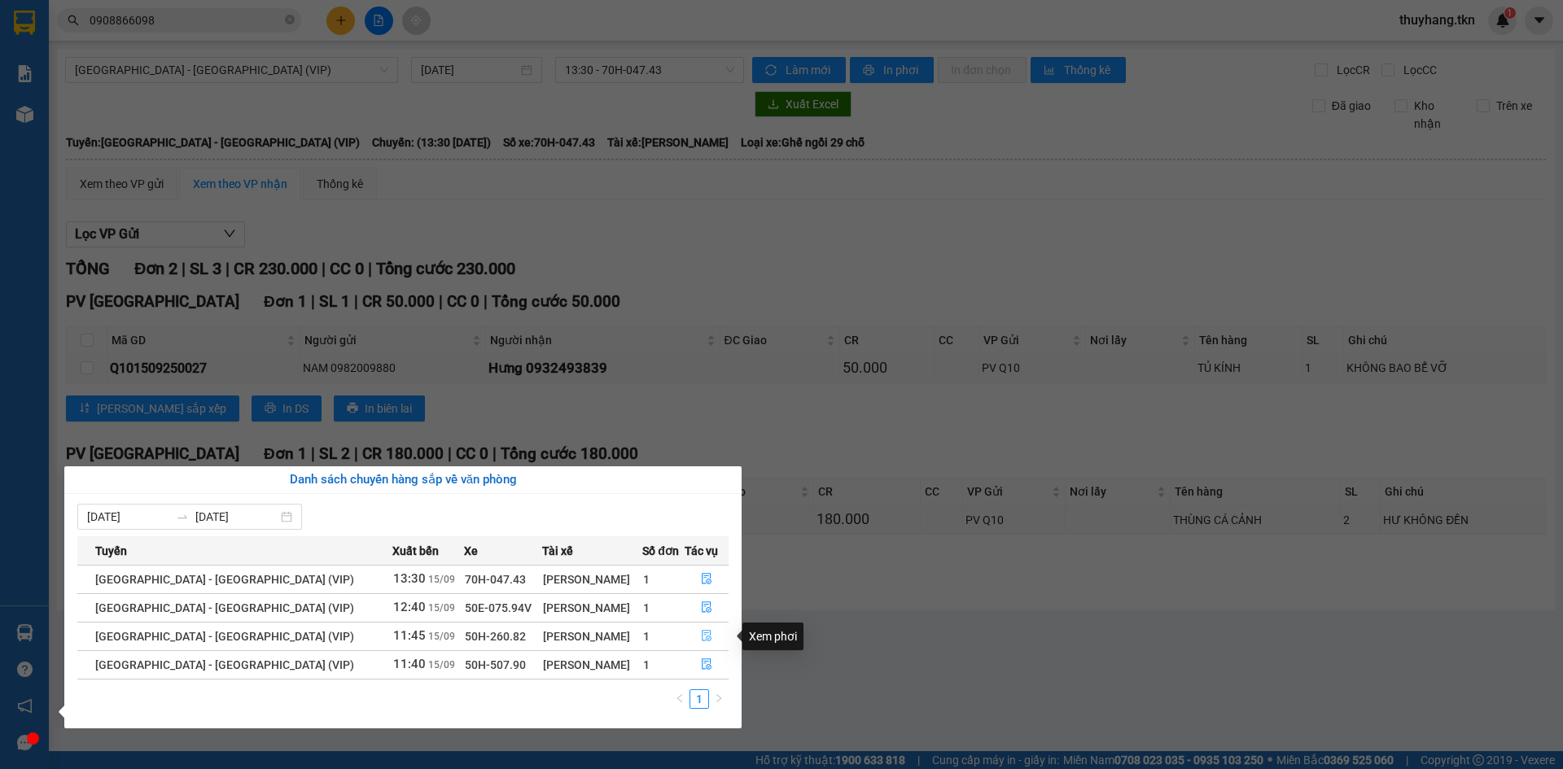
click at [703, 639] on icon "file-done" at bounding box center [706, 635] width 11 height 11
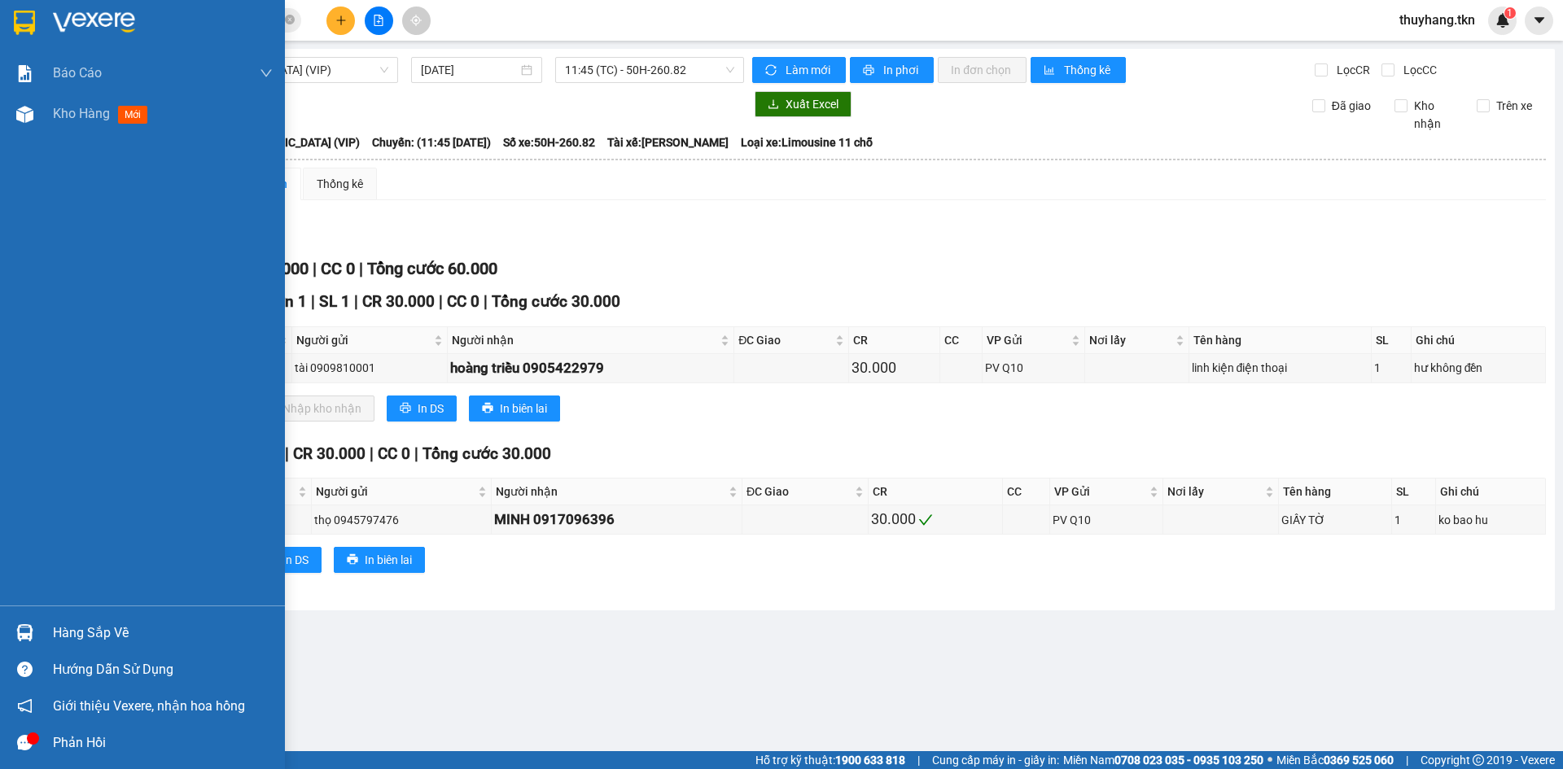
click at [67, 629] on div "Hàng sắp về" at bounding box center [163, 633] width 220 height 24
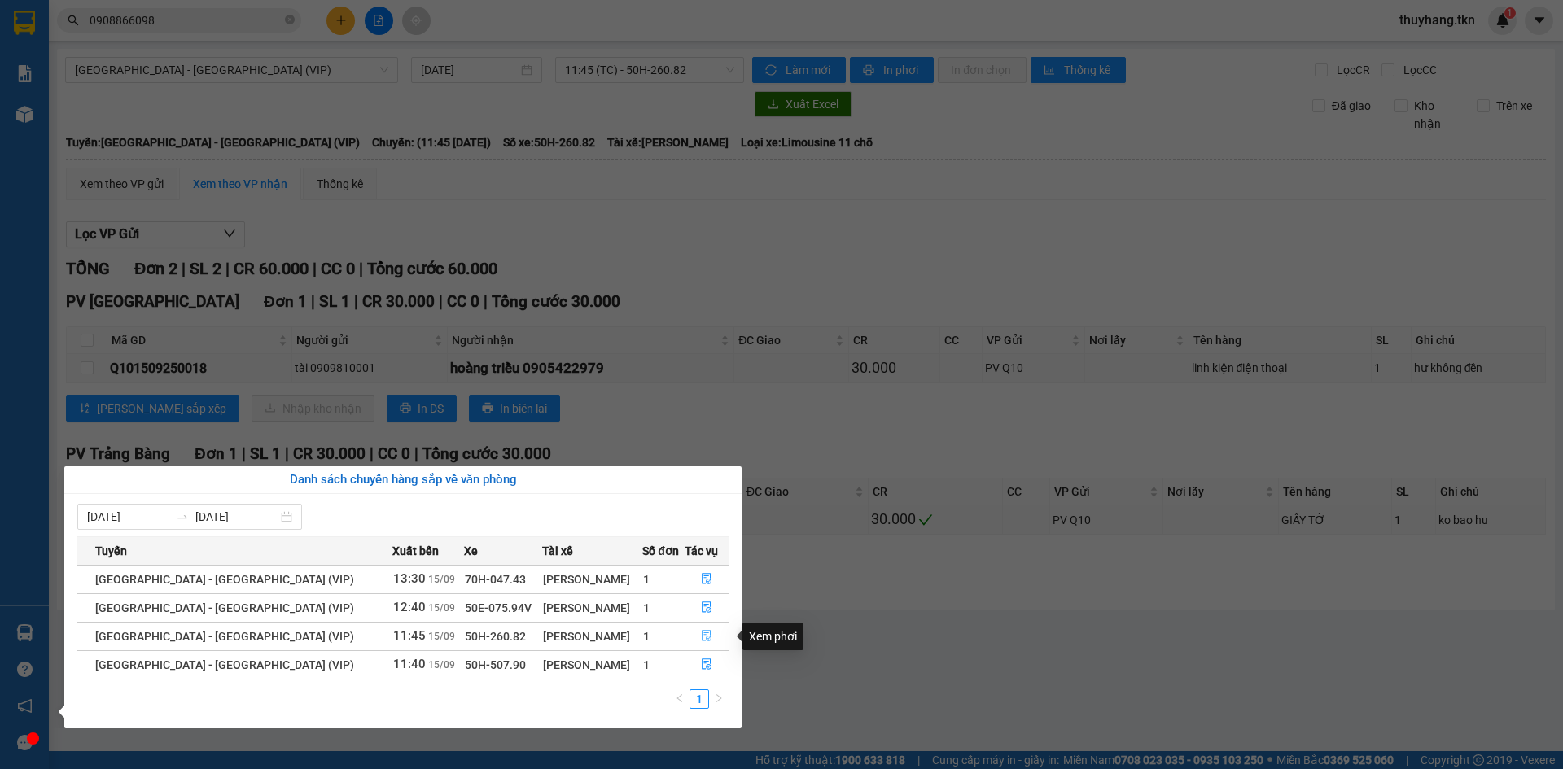
click at [702, 638] on icon "file-done" at bounding box center [707, 636] width 10 height 11
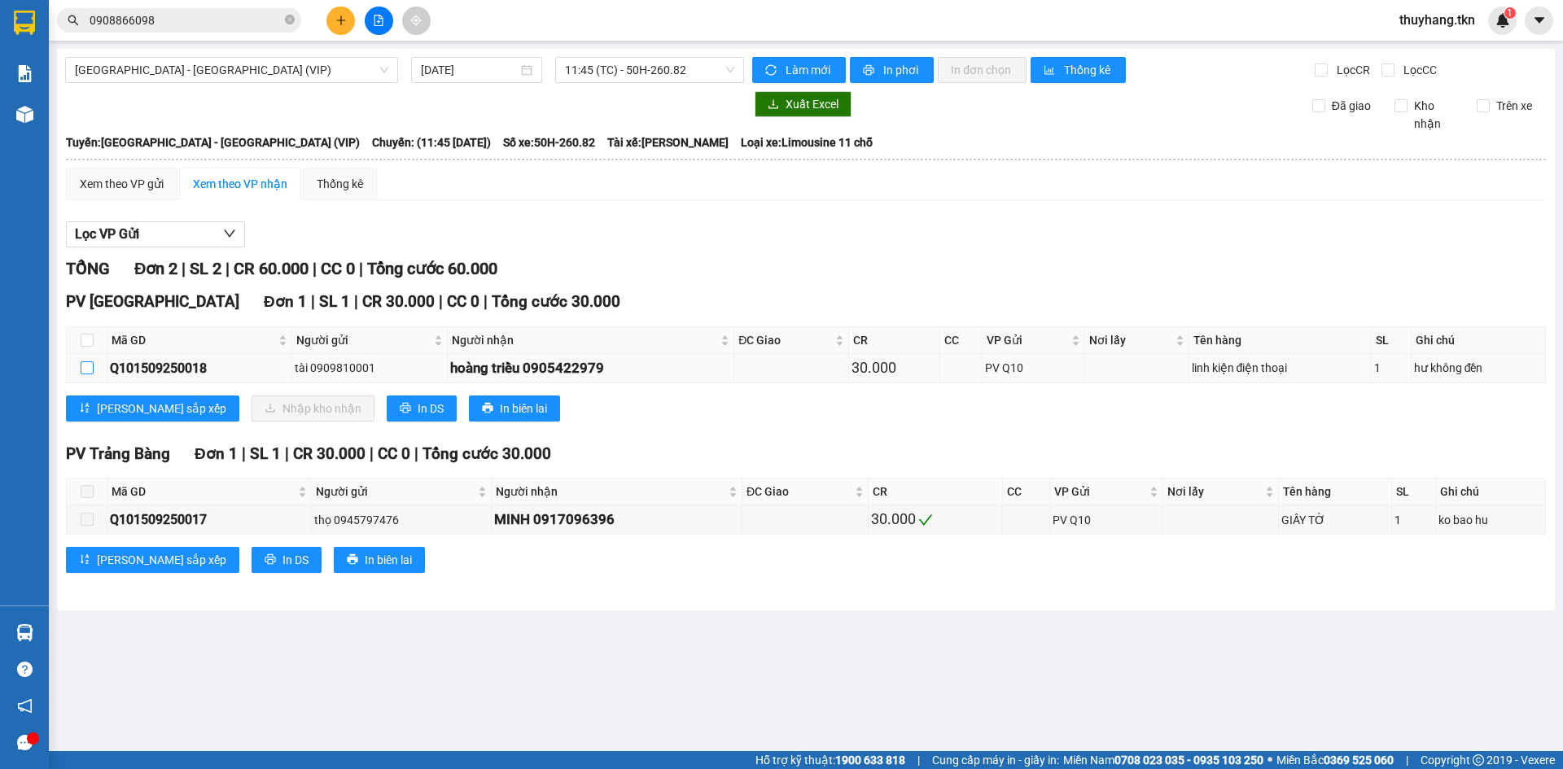
click at [85, 369] on input "checkbox" at bounding box center [87, 368] width 13 height 13
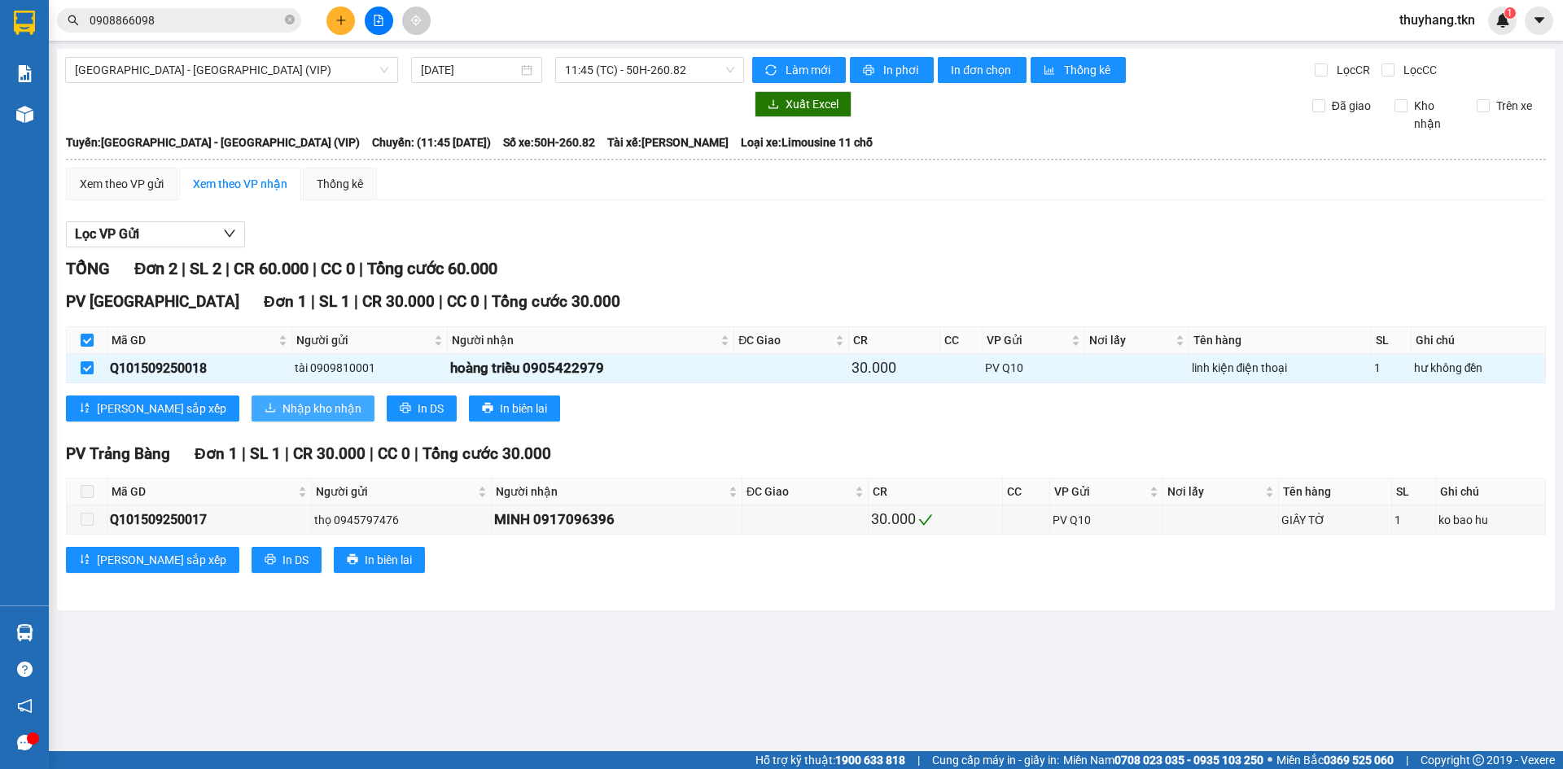
click at [283, 406] on span "Nhập kho nhận" at bounding box center [322, 409] width 79 height 18
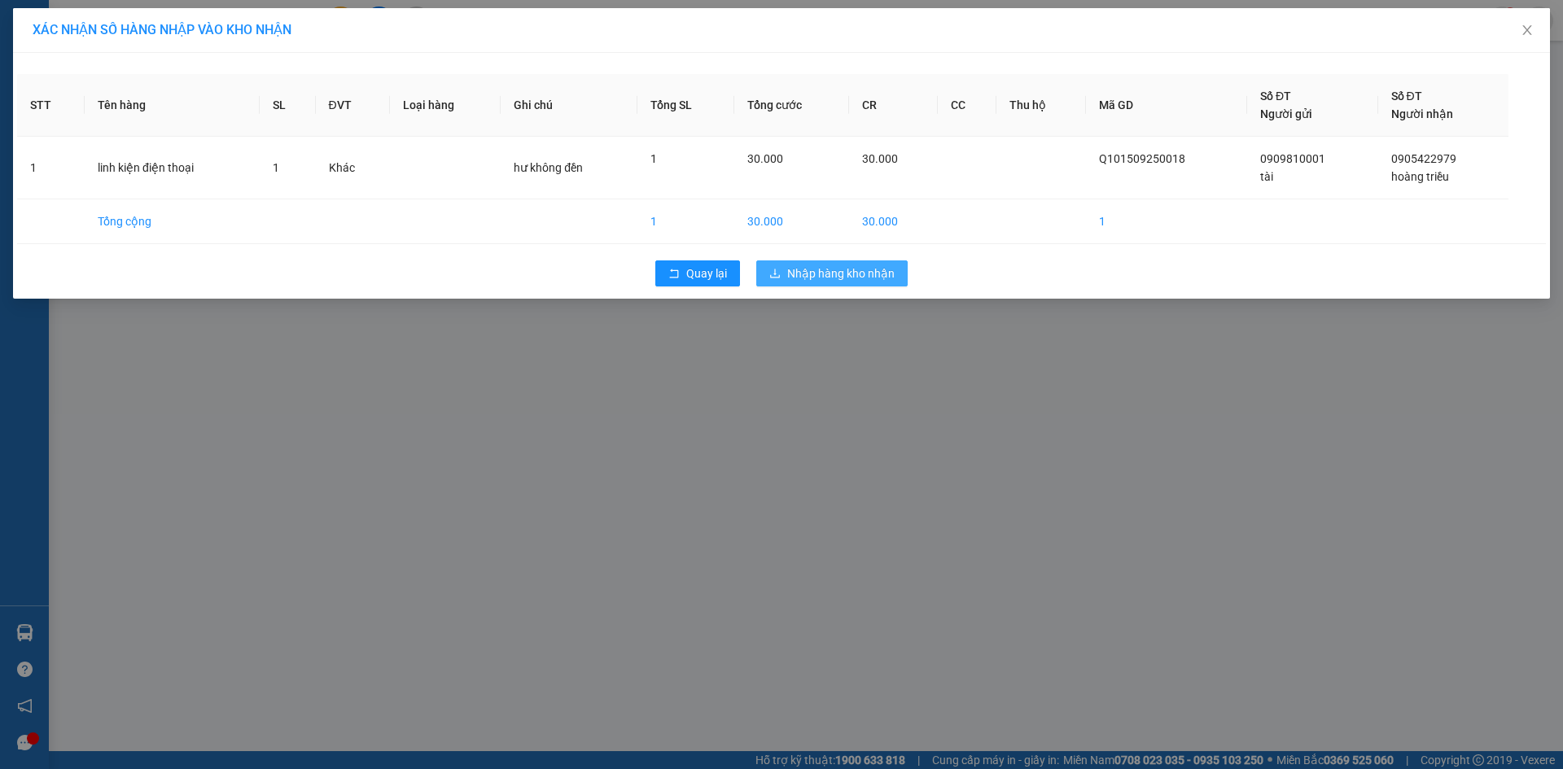
click at [826, 276] on span "Nhập hàng kho nhận" at bounding box center [840, 274] width 107 height 18
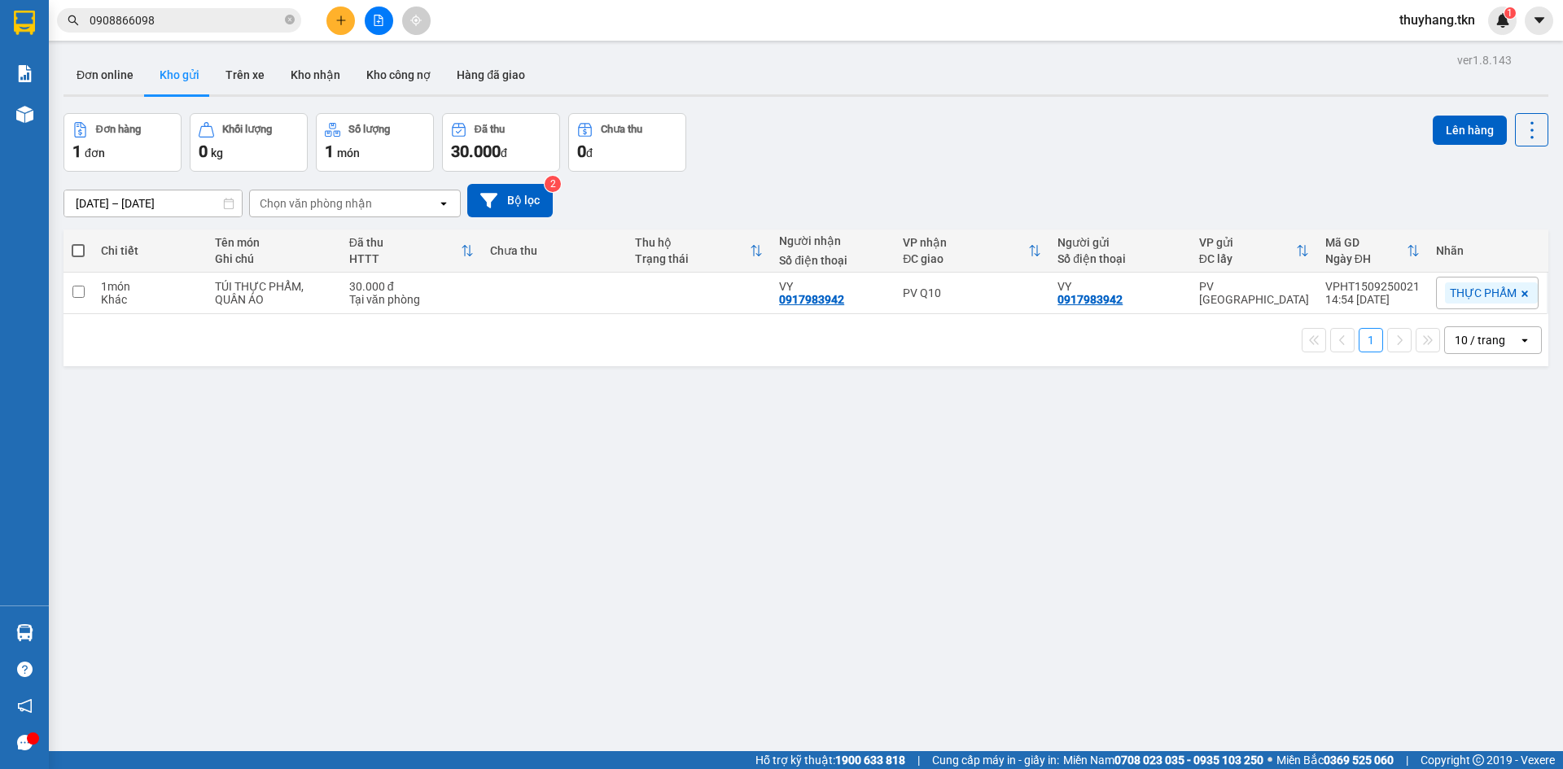
click at [662, 370] on div "ver 1.8.143 Đơn online Kho gửi Trên xe Kho nhận Kho công nợ Hàng đã giao Đơn hà…" at bounding box center [806, 433] width 1498 height 769
click at [641, 305] on td at bounding box center [699, 294] width 145 height 42
checkbox input "true"
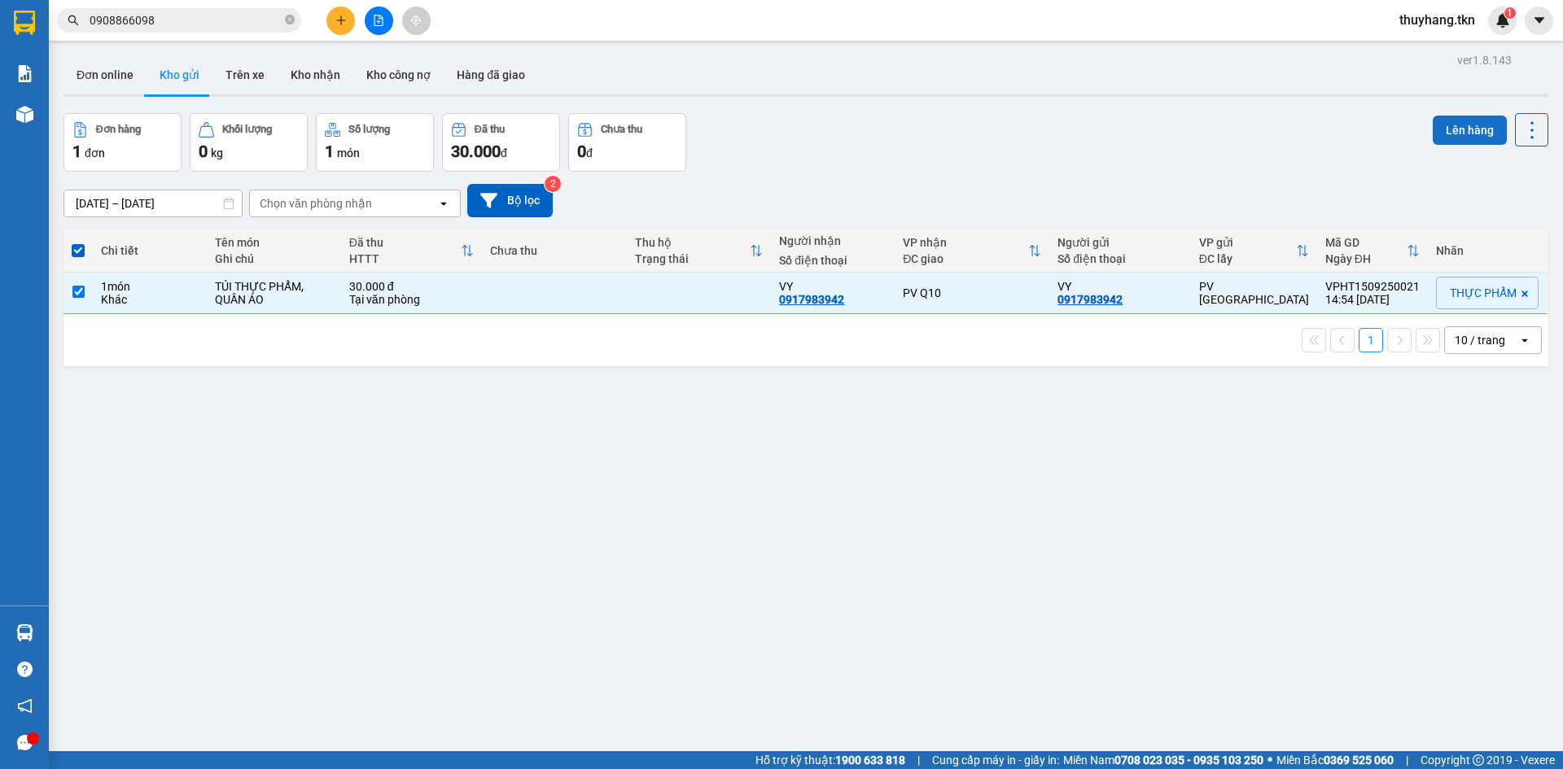
click at [1449, 134] on button "Lên hàng" at bounding box center [1470, 130] width 74 height 29
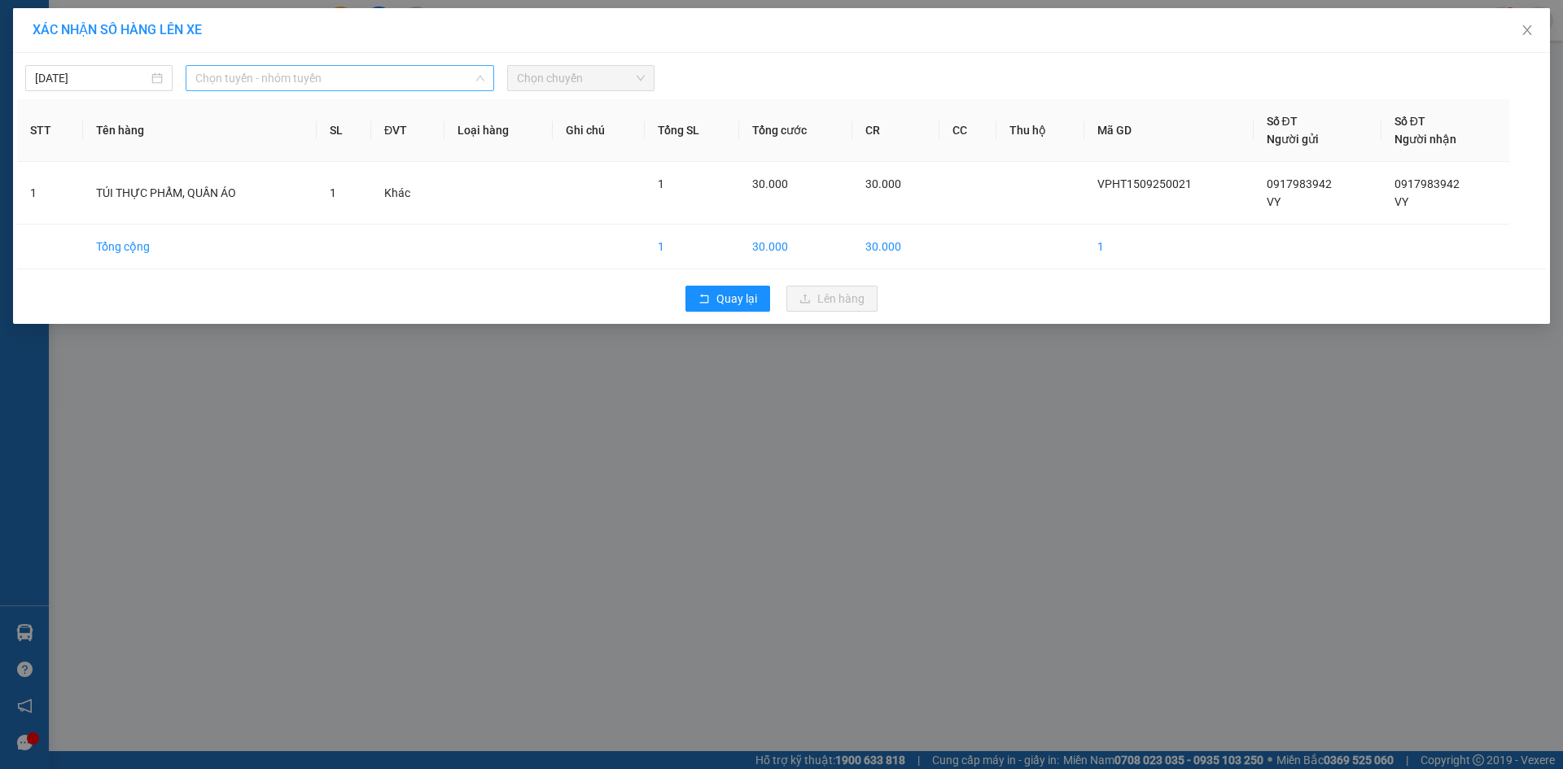
drag, startPoint x: 353, startPoint y: 81, endPoint x: 348, endPoint y: 142, distance: 60.4
click at [352, 82] on span "Chọn tuyến - nhóm tuyến" at bounding box center [339, 78] width 289 height 24
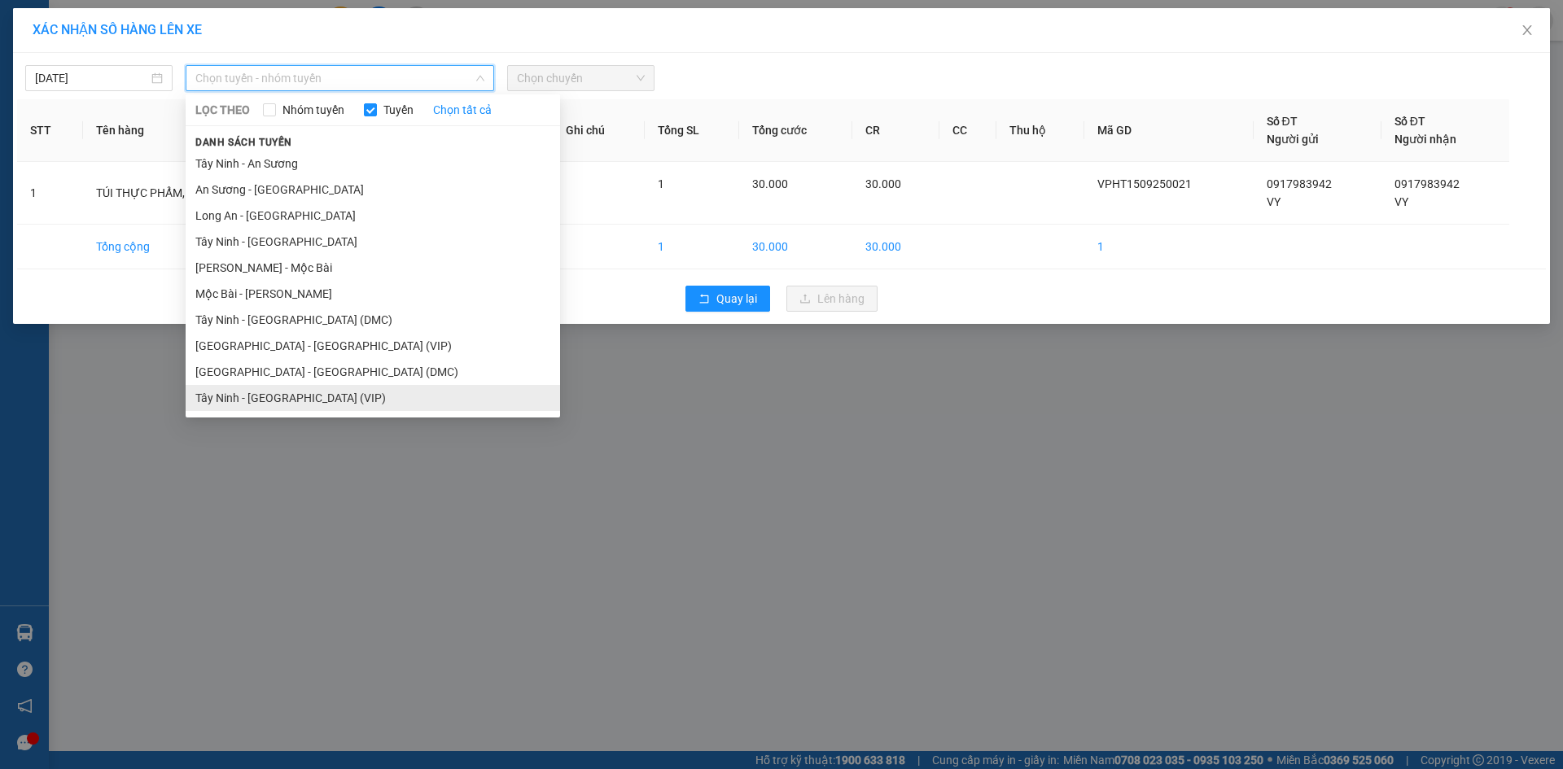
click at [272, 405] on li "Tây Ninh - [GEOGRAPHIC_DATA] (VIP)" at bounding box center [373, 398] width 375 height 26
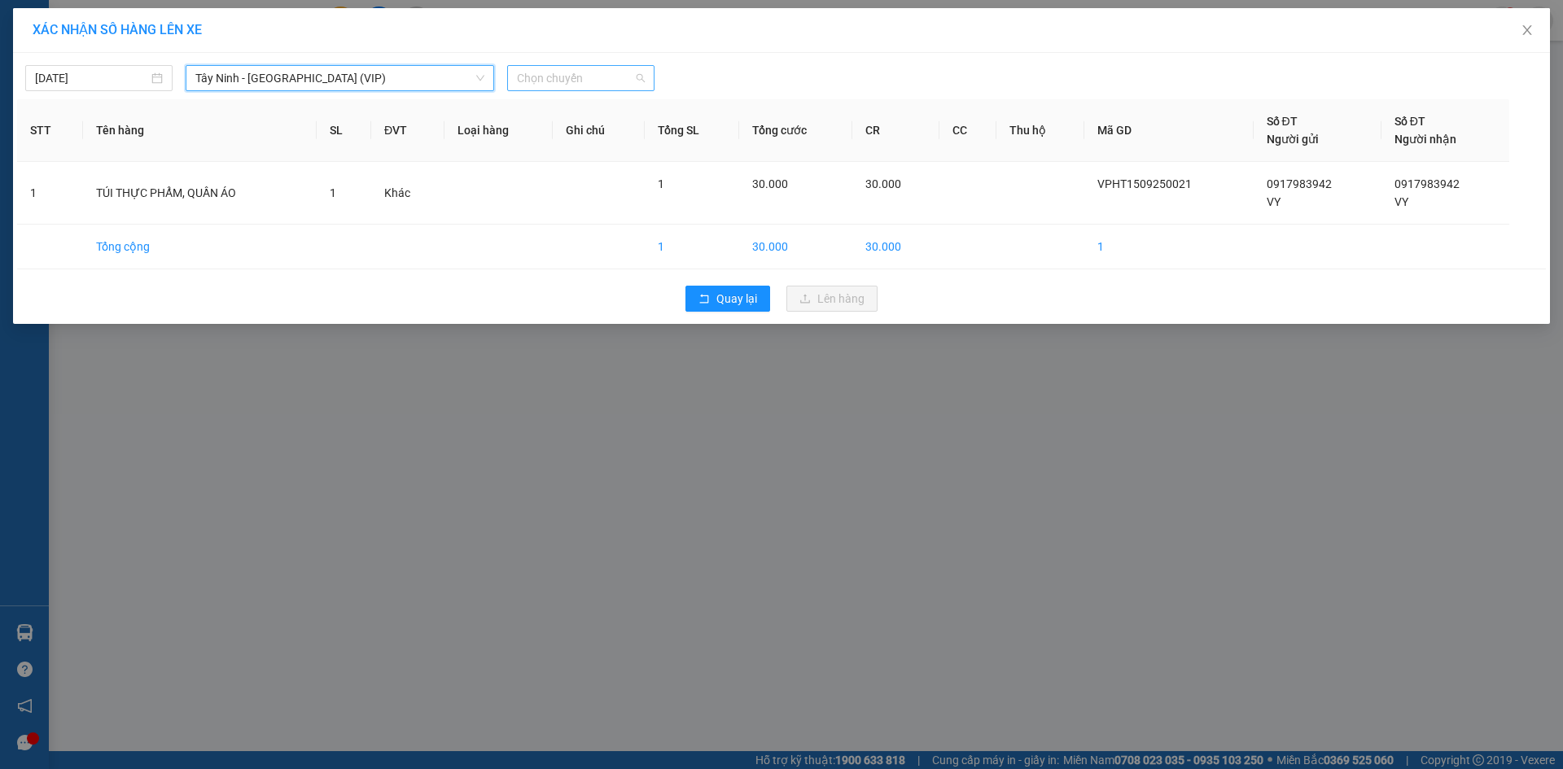
click at [618, 78] on span "Chọn chuyến" at bounding box center [581, 78] width 128 height 24
type input "50967"
click at [565, 158] on div "14:50 - 50H-509.67" at bounding box center [580, 163] width 127 height 18
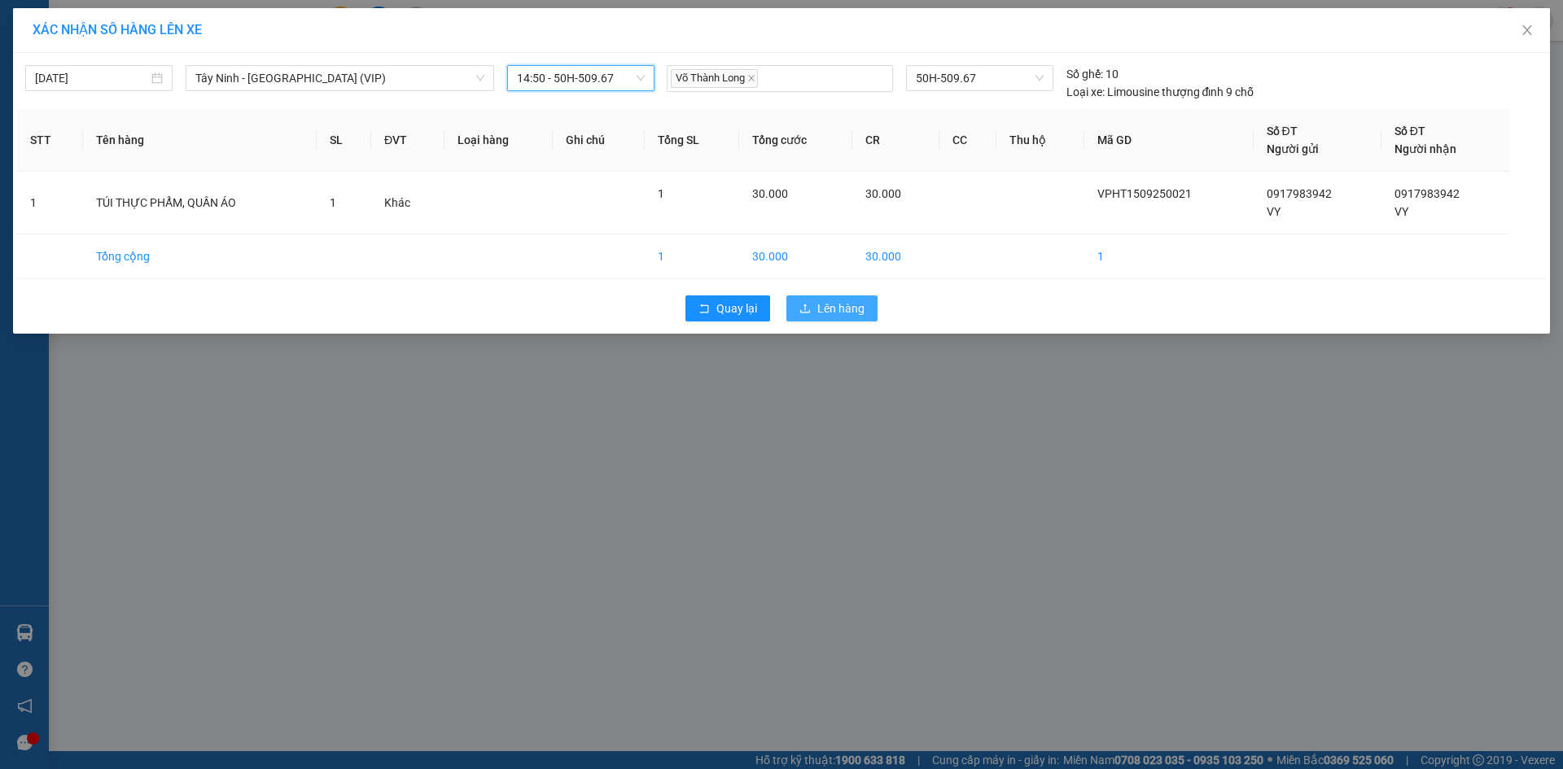
click at [813, 313] on button "Lên hàng" at bounding box center [832, 309] width 91 height 26
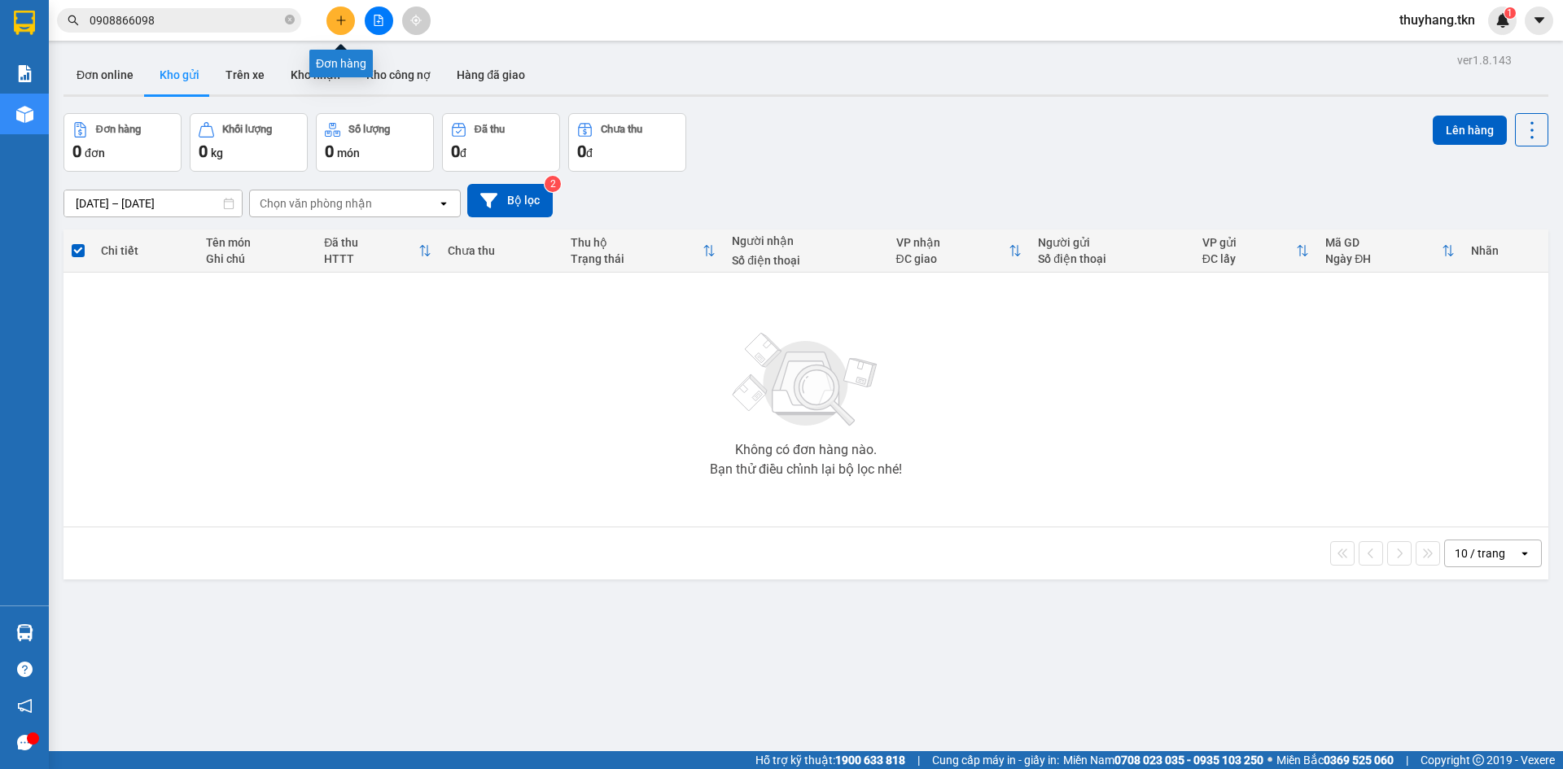
click at [332, 20] on button at bounding box center [341, 21] width 28 height 28
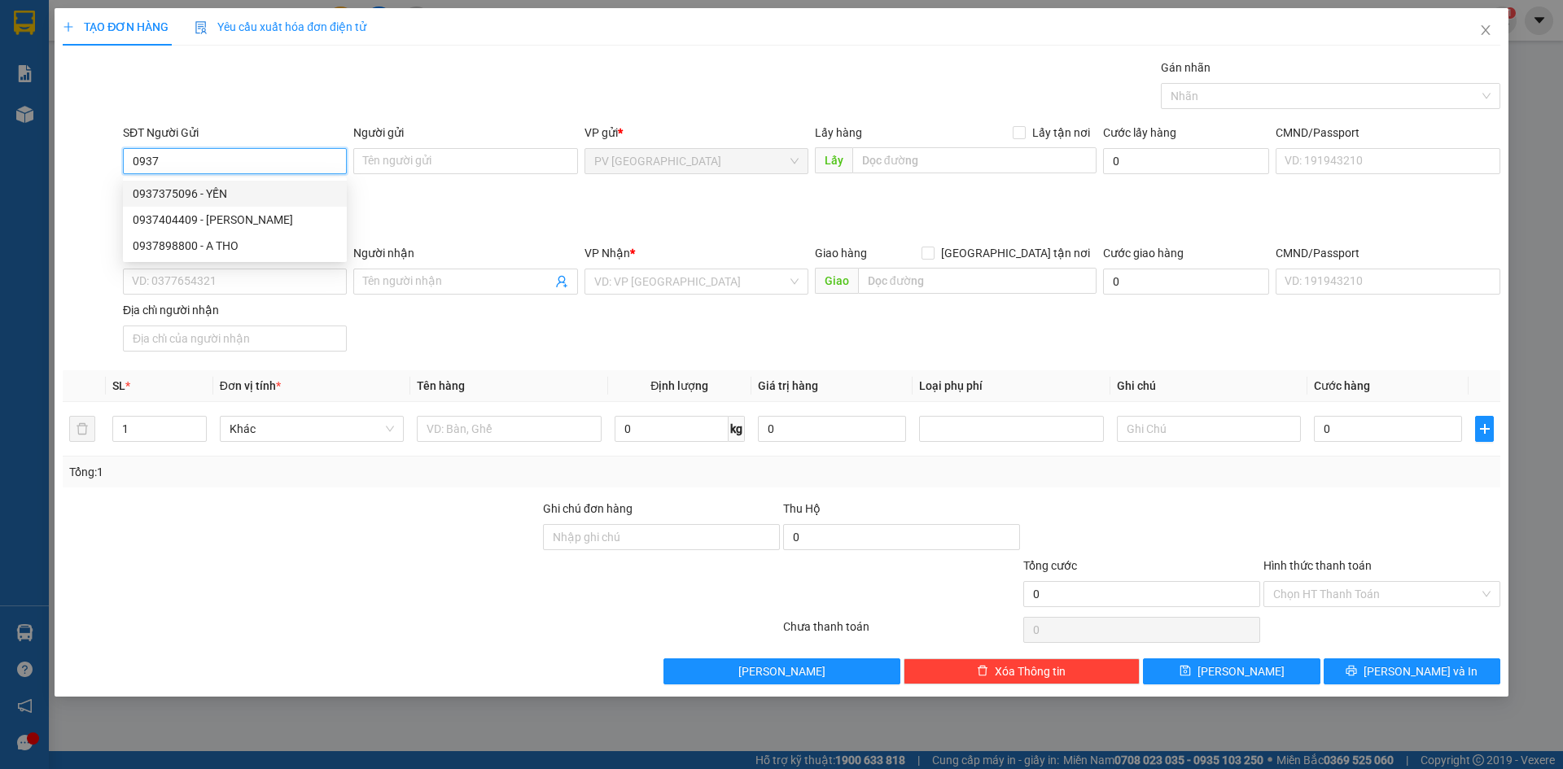
click at [255, 193] on div "0937375096 - YẾN" at bounding box center [235, 194] width 204 height 18
type input "0937375096"
type input "YẾN"
type input "0988300499"
type input "ÂN PHÁT"
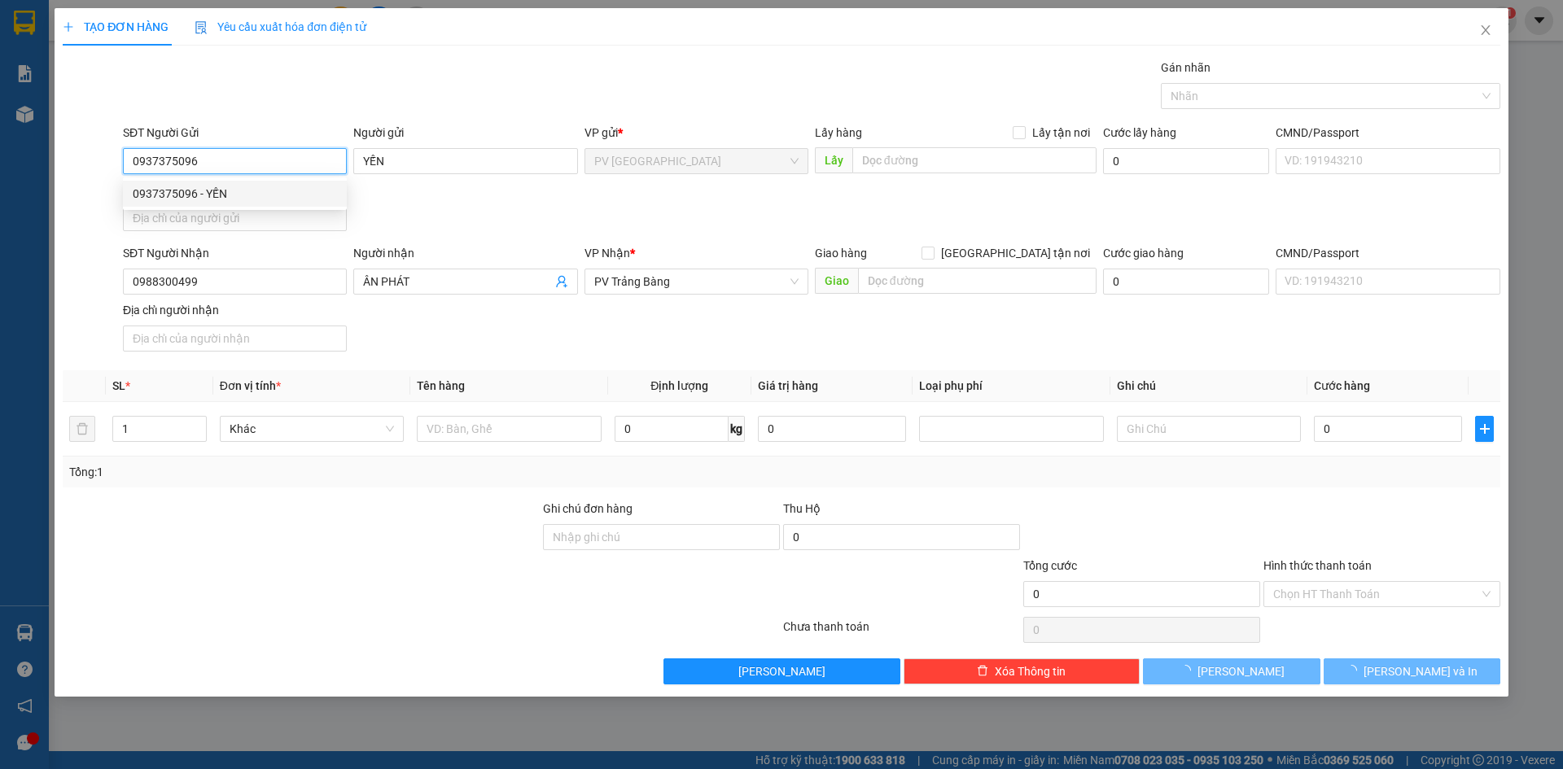
type input "30.000"
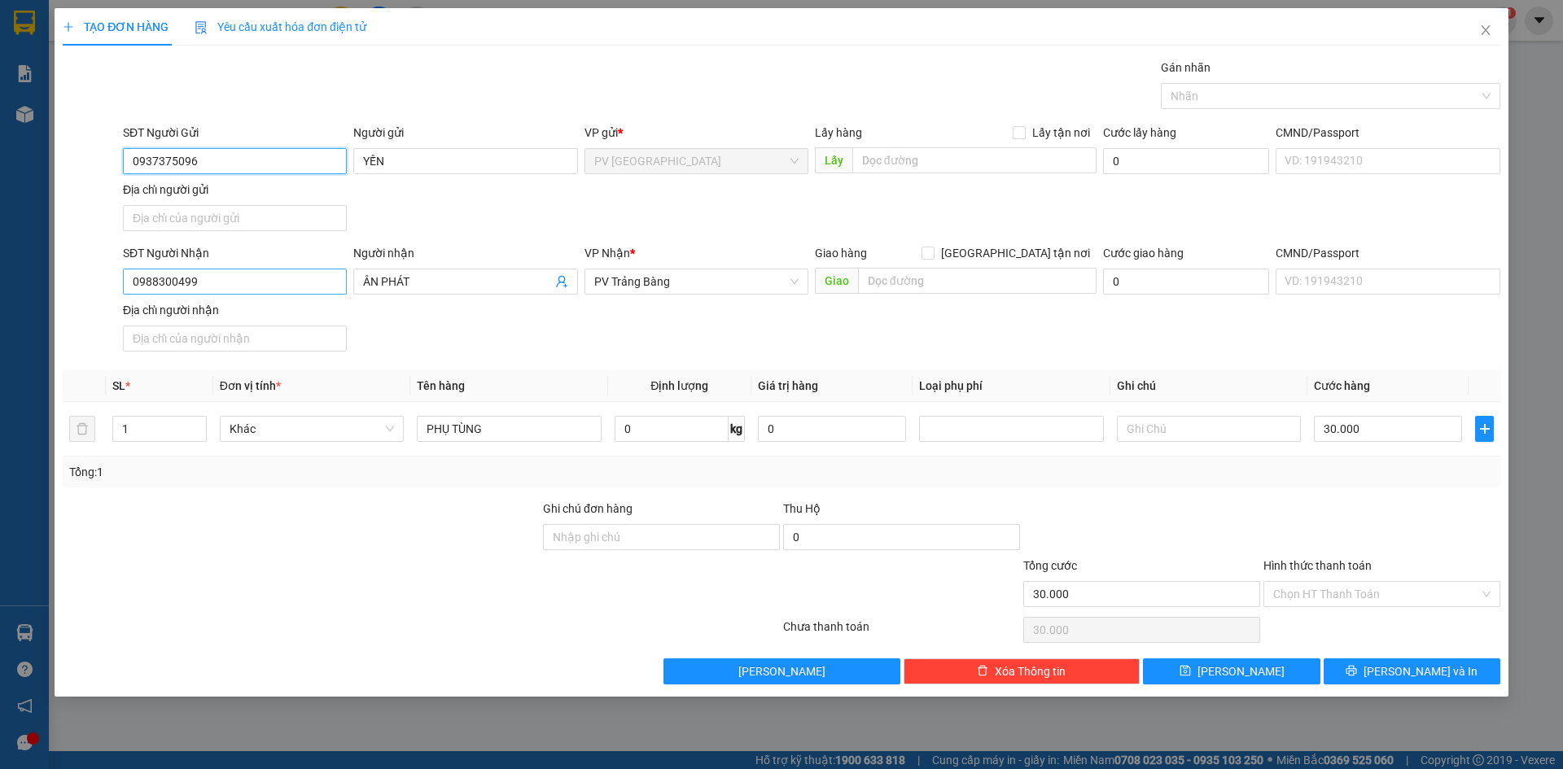
type input "0937375096"
click at [337, 283] on input "0988300499" at bounding box center [235, 282] width 224 height 26
click at [335, 281] on input "0988300499" at bounding box center [235, 282] width 224 height 26
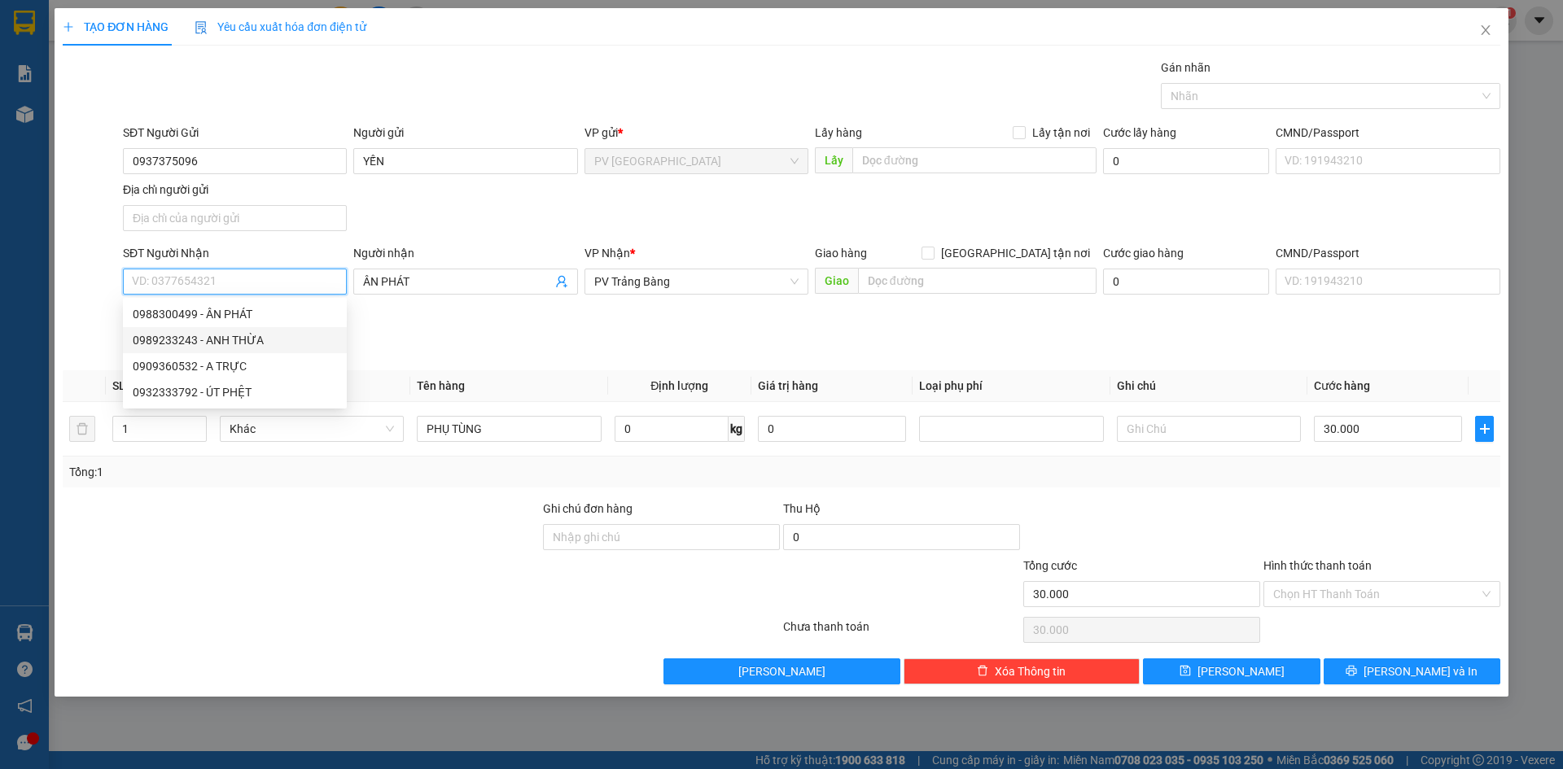
click at [248, 348] on div "0989233243 - ANH THỪA" at bounding box center [235, 340] width 204 height 18
type input "0989233243"
type input "[DEMOGRAPHIC_DATA]"
type input "20.000"
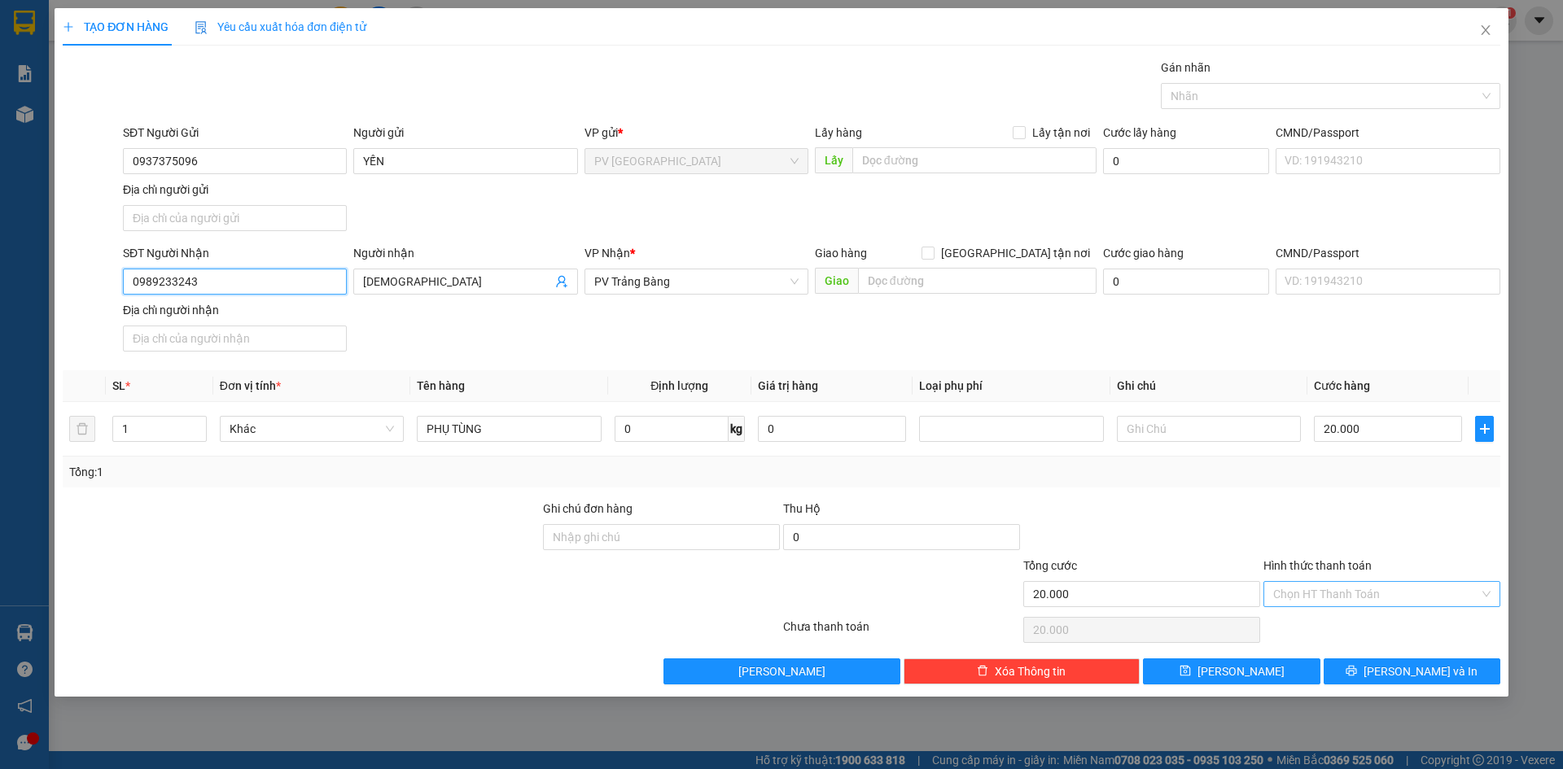
type input "0989233243"
click at [1421, 596] on input "Hình thức thanh toán" at bounding box center [1376, 594] width 206 height 24
click at [1373, 631] on div "Tại văn phòng" at bounding box center [1381, 627] width 217 height 18
type input "0"
click at [1368, 670] on button "[PERSON_NAME] và In" at bounding box center [1412, 672] width 177 height 26
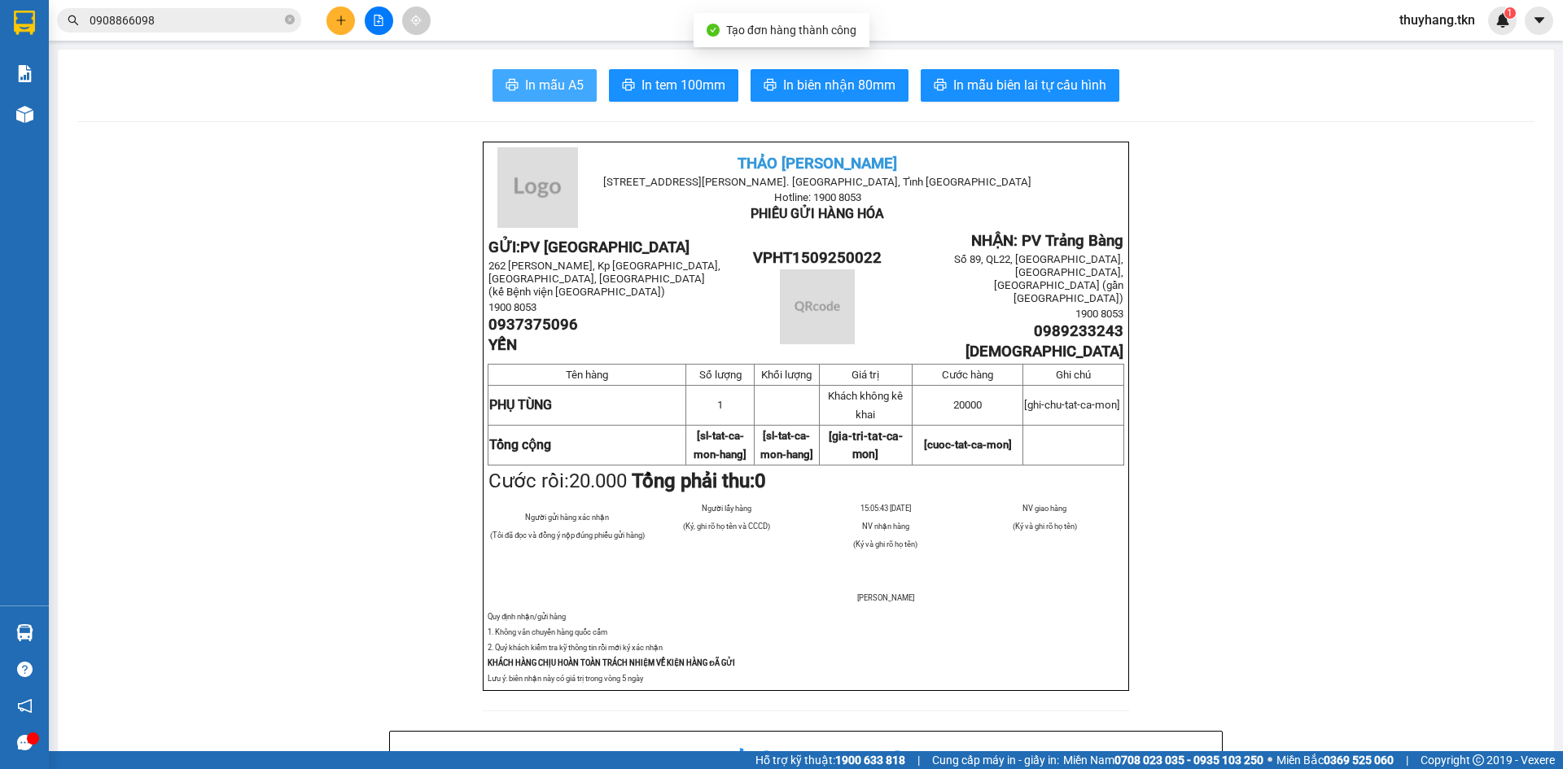
click at [559, 91] on span "In mẫu A5" at bounding box center [554, 85] width 59 height 20
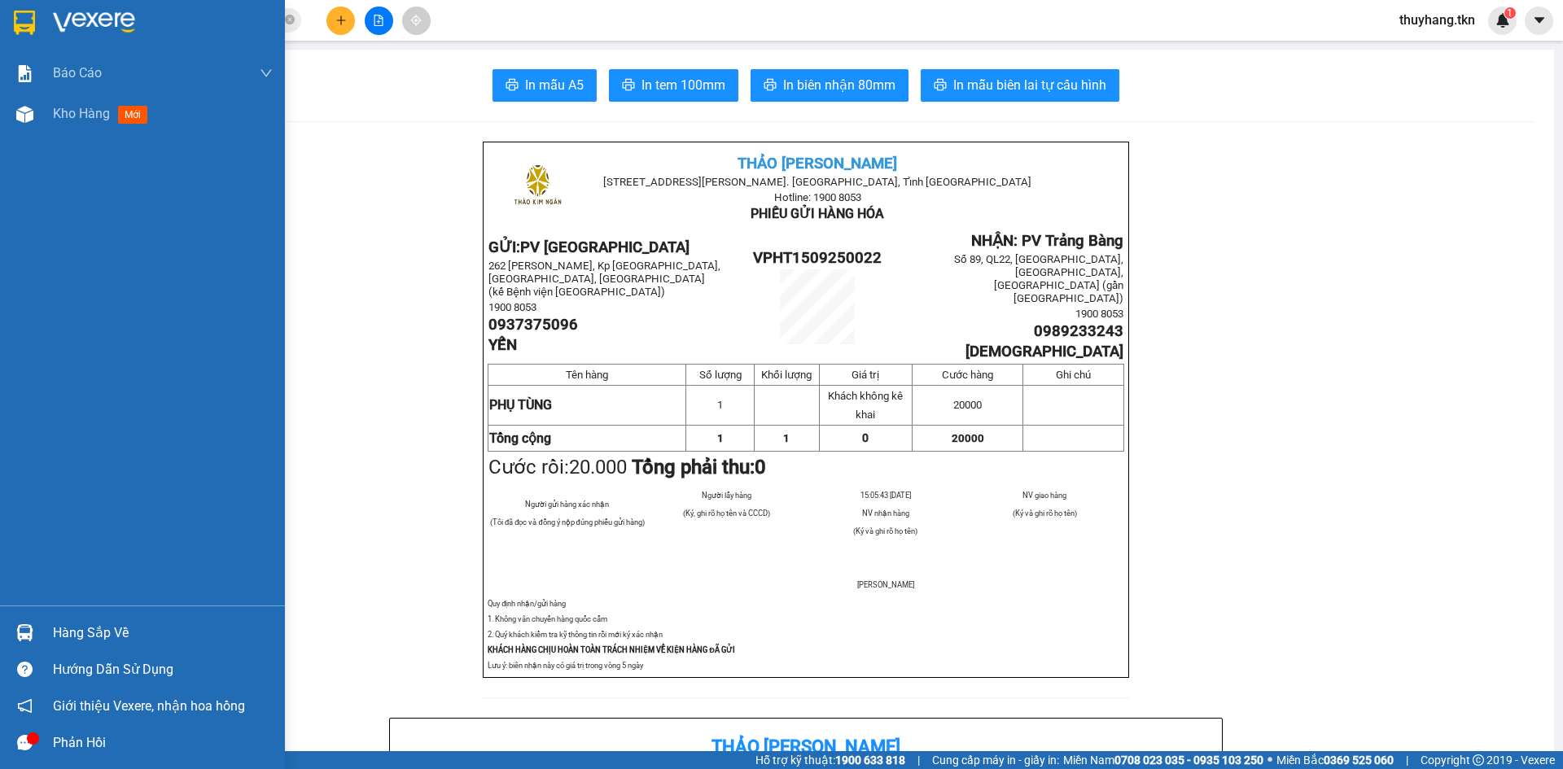
click at [20, 16] on img at bounding box center [24, 23] width 21 height 24
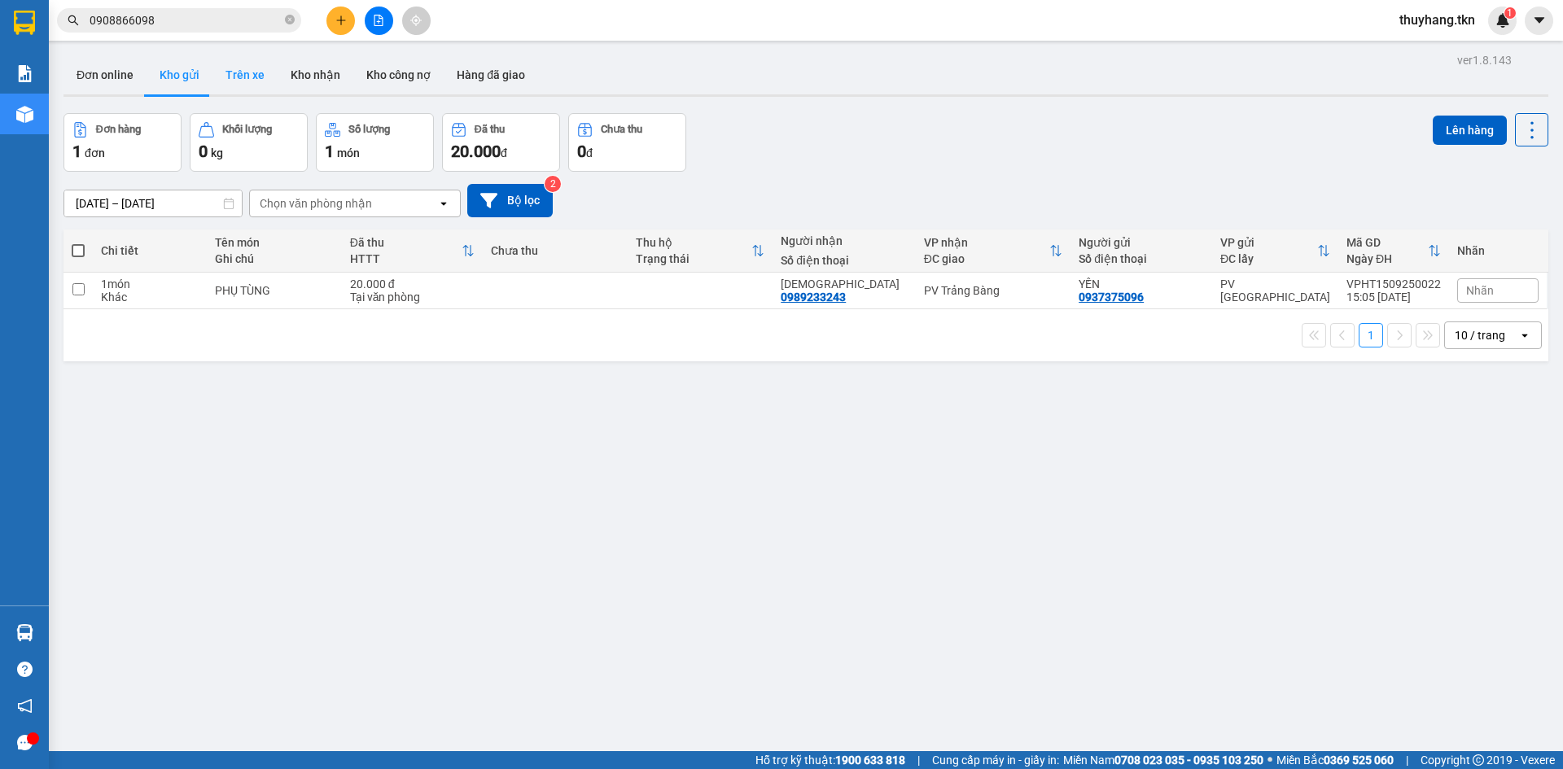
click at [258, 75] on button "Trên xe" at bounding box center [245, 74] width 65 height 39
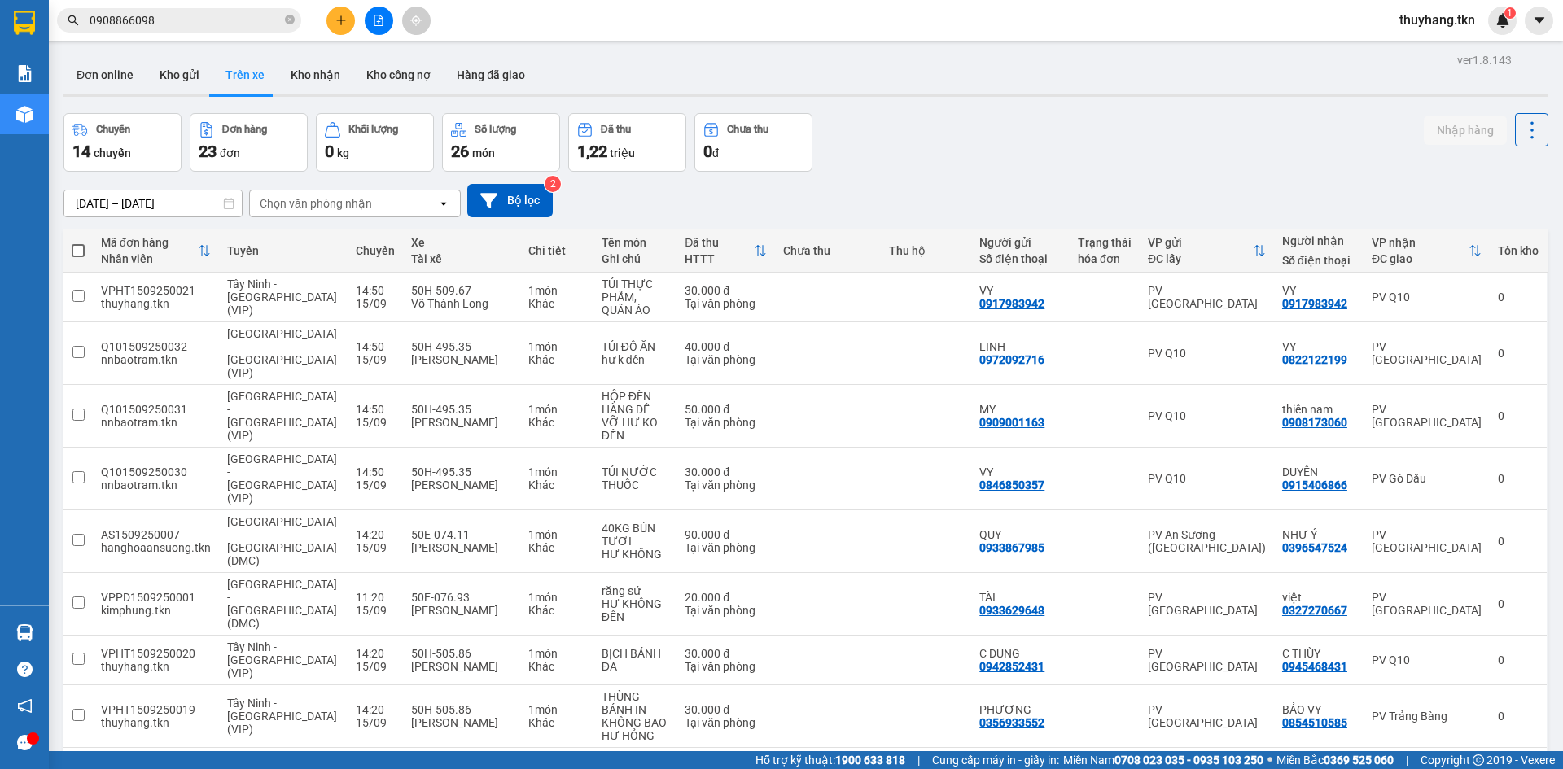
click at [1047, 151] on div "Chuyến 14 chuyến Đơn hàng 23 đơn Khối lượng 0 kg Số lượng 26 món Đã thu 1,22 tr…" at bounding box center [806, 142] width 1485 height 59
click at [287, 63] on button "Kho nhận" at bounding box center [316, 74] width 76 height 39
type input "[DATE] – [DATE]"
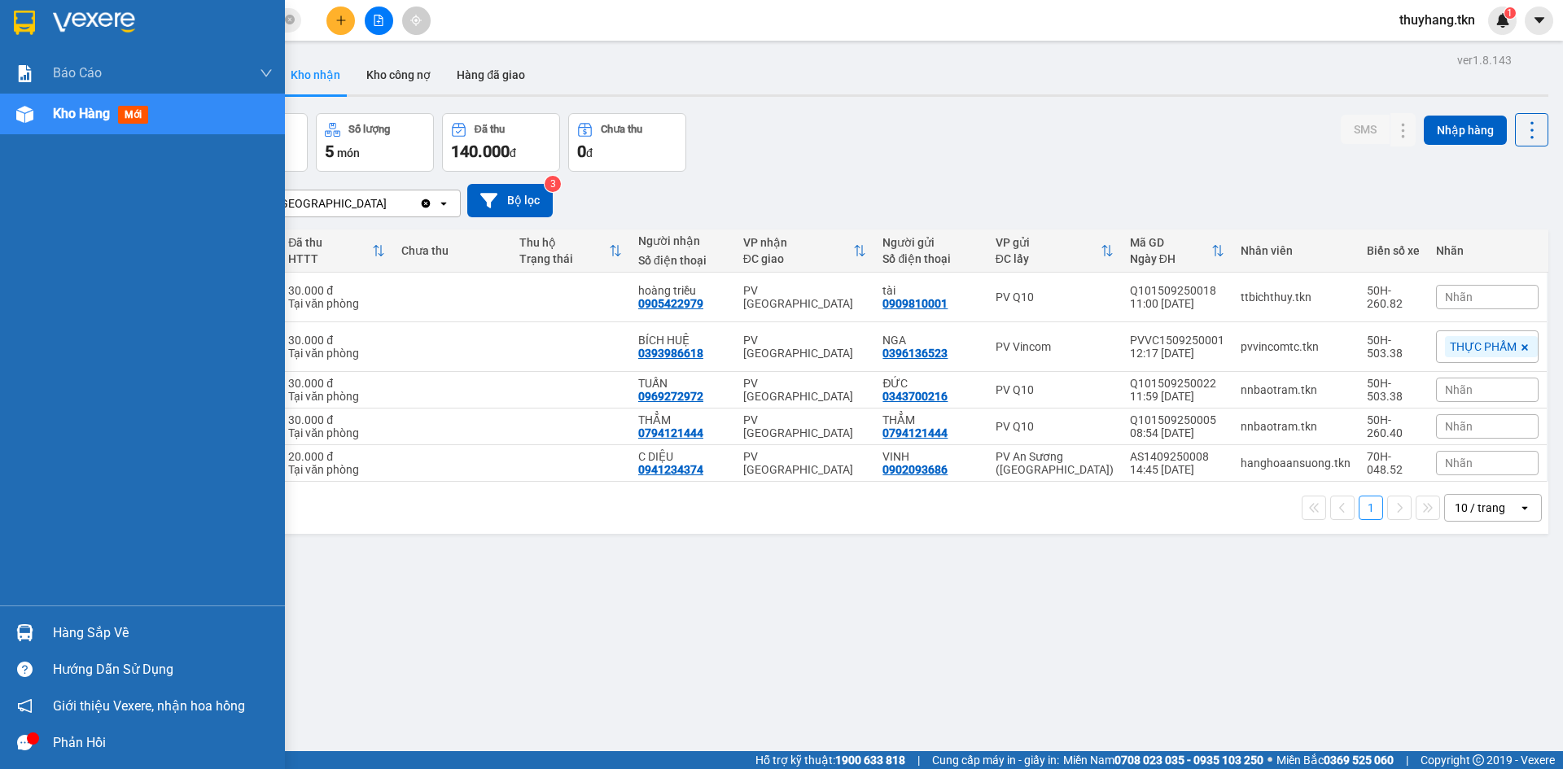
click at [71, 635] on div "Hàng sắp về" at bounding box center [163, 633] width 220 height 24
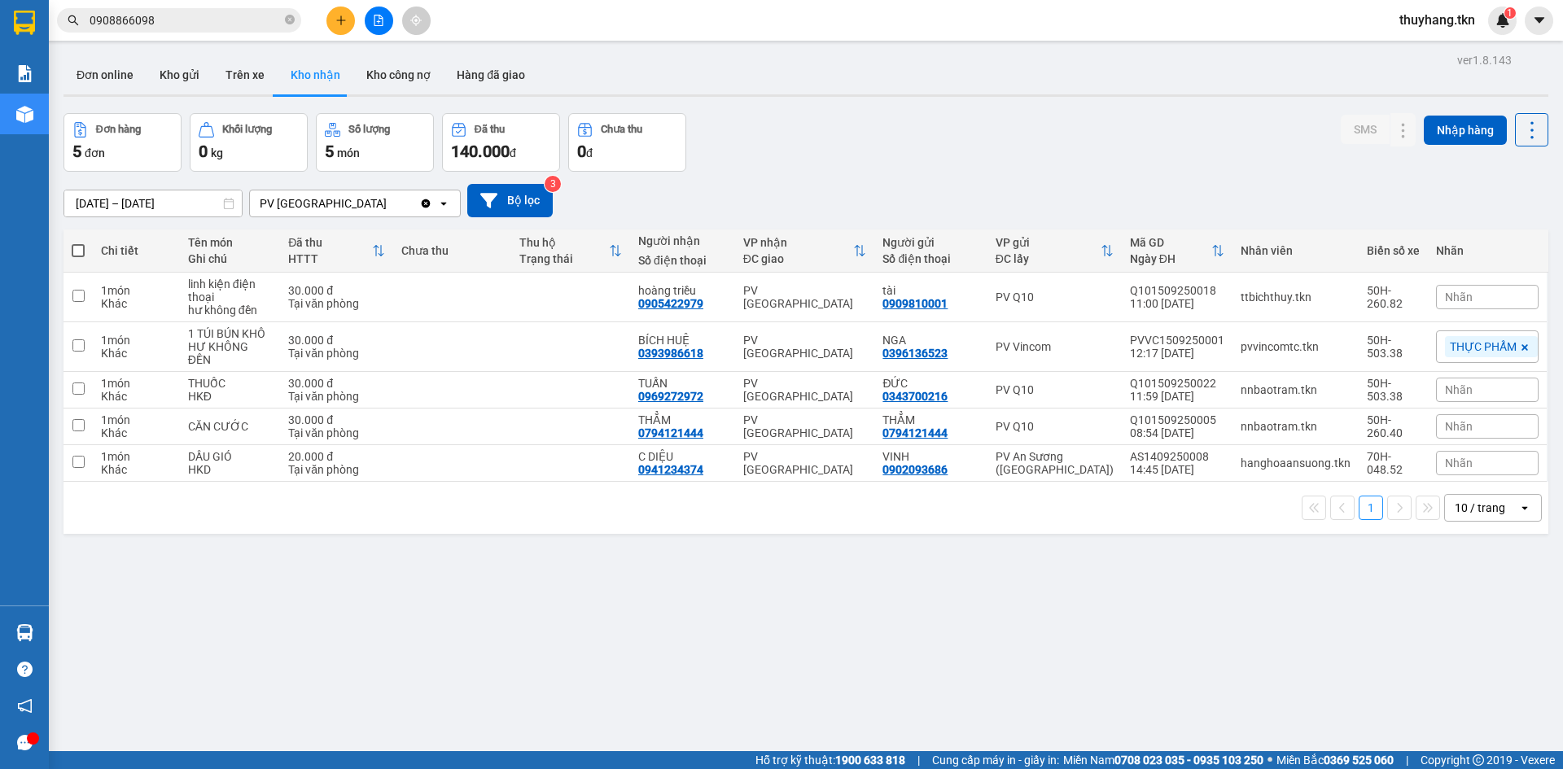
click at [923, 686] on section "Kết quả tìm kiếm ( 35 ) Bộ lọc Mã ĐH Trạng thái Món hàng Thu hộ Tổng cước Chưa …" at bounding box center [781, 384] width 1563 height 769
click at [633, 186] on div "[DATE] – [DATE] Press the down arrow key to interact with the calendar and sele…" at bounding box center [806, 200] width 1485 height 33
click at [1145, 142] on div "Đơn hàng 5 đơn Khối lượng 0 kg Số lượng 5 món Đã thu 140.000 đ Chưa thu 0 đ SMS…" at bounding box center [806, 142] width 1485 height 59
click at [1005, 20] on div "Kết quả tìm kiếm ( 35 ) Bộ lọc Mã ĐH Trạng thái Món hàng Thu hộ Tổng cước Chưa …" at bounding box center [781, 20] width 1563 height 41
click at [1013, 20] on div "Kết quả tìm kiếm ( 35 ) Bộ lọc Mã ĐH Trạng thái Món hàng Thu hộ Tổng cước Chưa …" at bounding box center [781, 20] width 1563 height 41
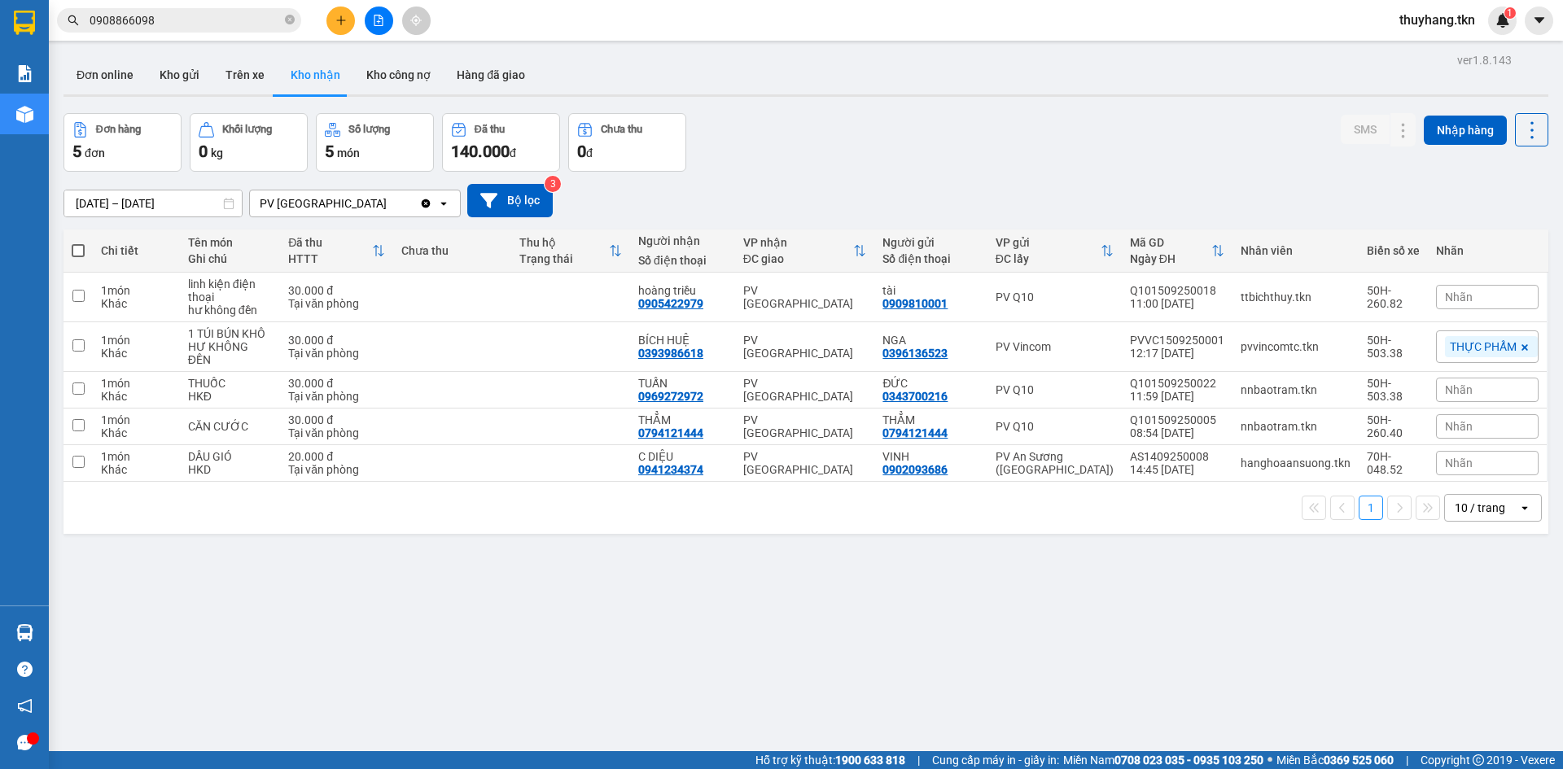
click at [1004, 156] on div "Đơn hàng 5 đơn Khối lượng 0 kg Số lượng 5 món Đã thu 140.000 đ Chưa thu 0 đ SMS…" at bounding box center [806, 142] width 1485 height 59
click at [170, 647] on div "ver 1.8.143 Đơn online Kho gửi Trên xe Kho nhận Kho công nợ Hàng đã giao Đơn hà…" at bounding box center [806, 433] width 1498 height 769
click at [769, 172] on div "[DATE] – [DATE] Press the down arrow key to interact with the calendar and sele…" at bounding box center [806, 201] width 1485 height 58
click at [819, 201] on div "[DATE] – [DATE] Press the down arrow key to interact with the calendar and sele…" at bounding box center [806, 200] width 1485 height 33
click at [167, 88] on button "Kho gửi" at bounding box center [180, 74] width 66 height 39
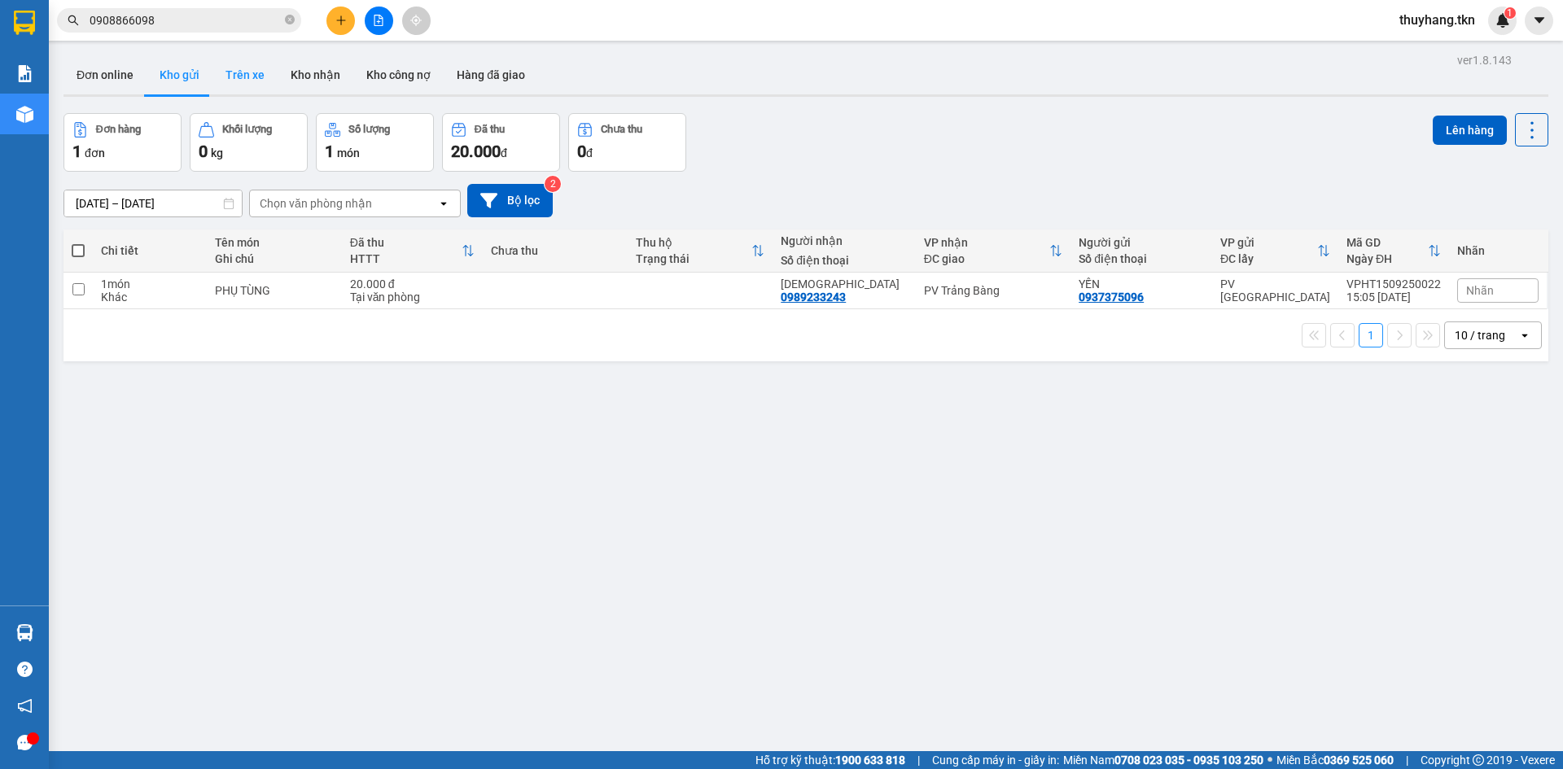
click at [232, 74] on button "Trên xe" at bounding box center [245, 74] width 65 height 39
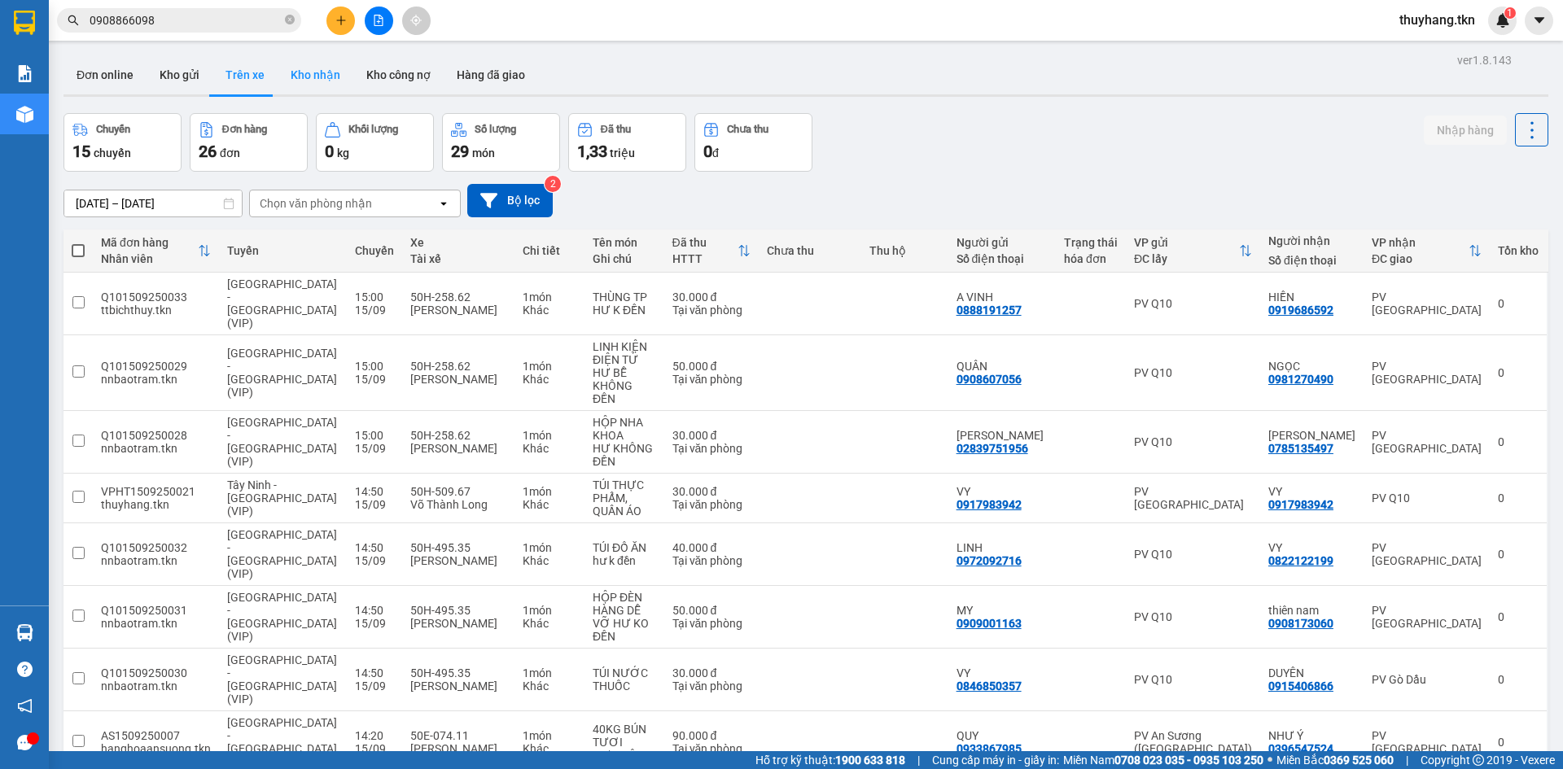
click at [316, 72] on button "Kho nhận" at bounding box center [316, 74] width 76 height 39
type input "[DATE] – [DATE]"
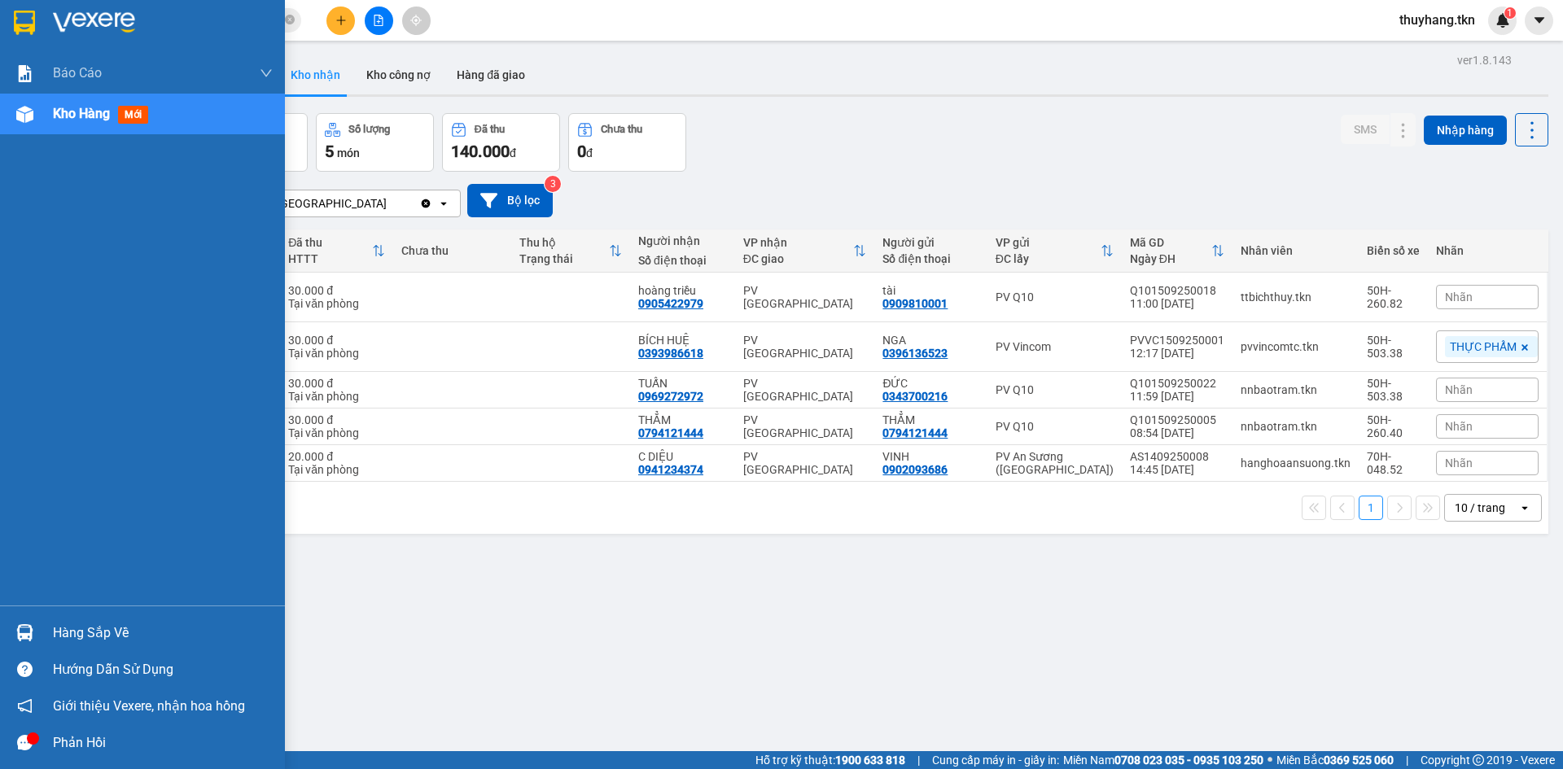
click at [12, 631] on div at bounding box center [25, 633] width 28 height 28
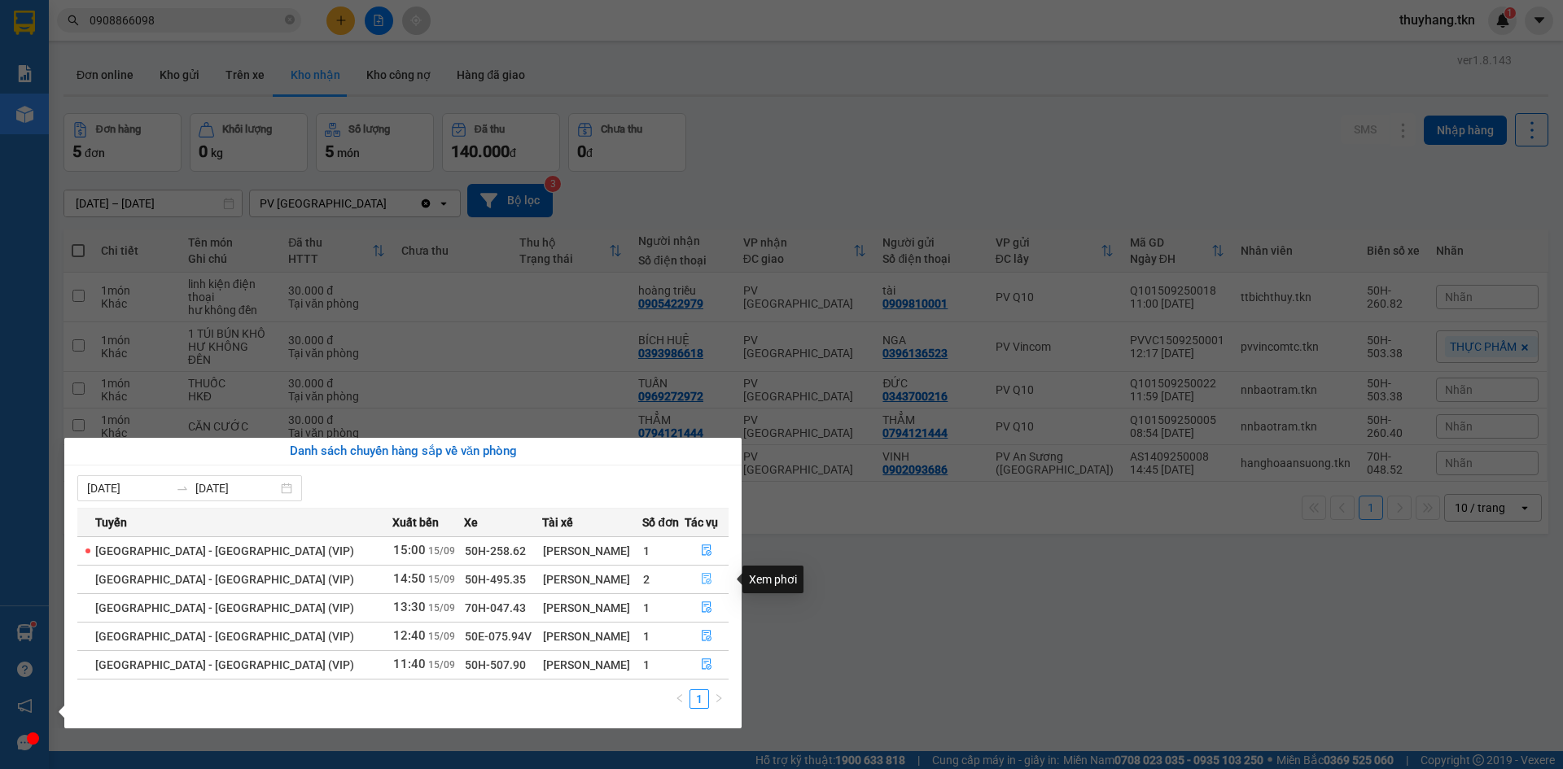
click at [703, 582] on icon "file-done" at bounding box center [706, 578] width 11 height 11
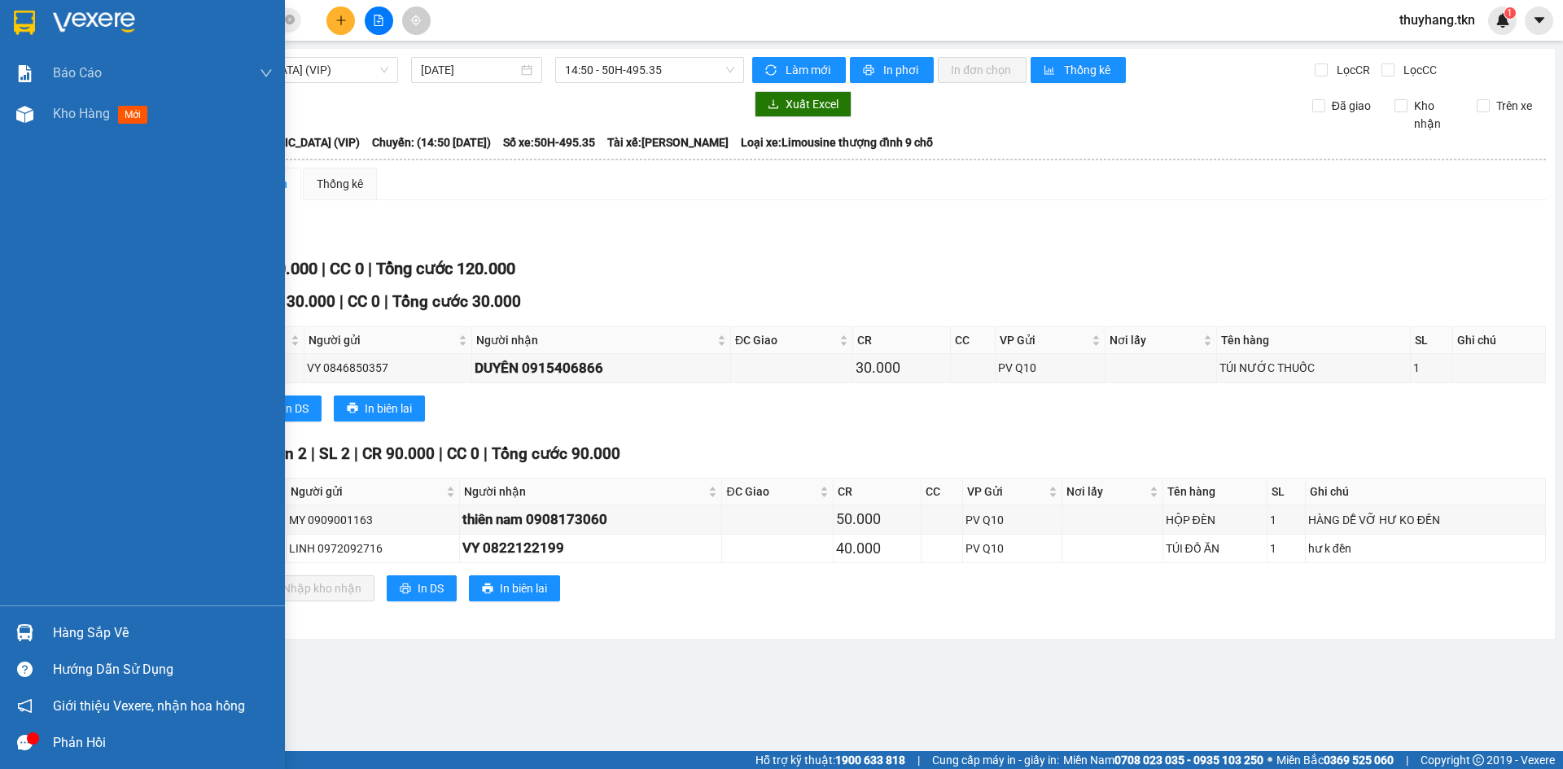
click at [89, 630] on div "Hàng sắp về" at bounding box center [163, 633] width 220 height 24
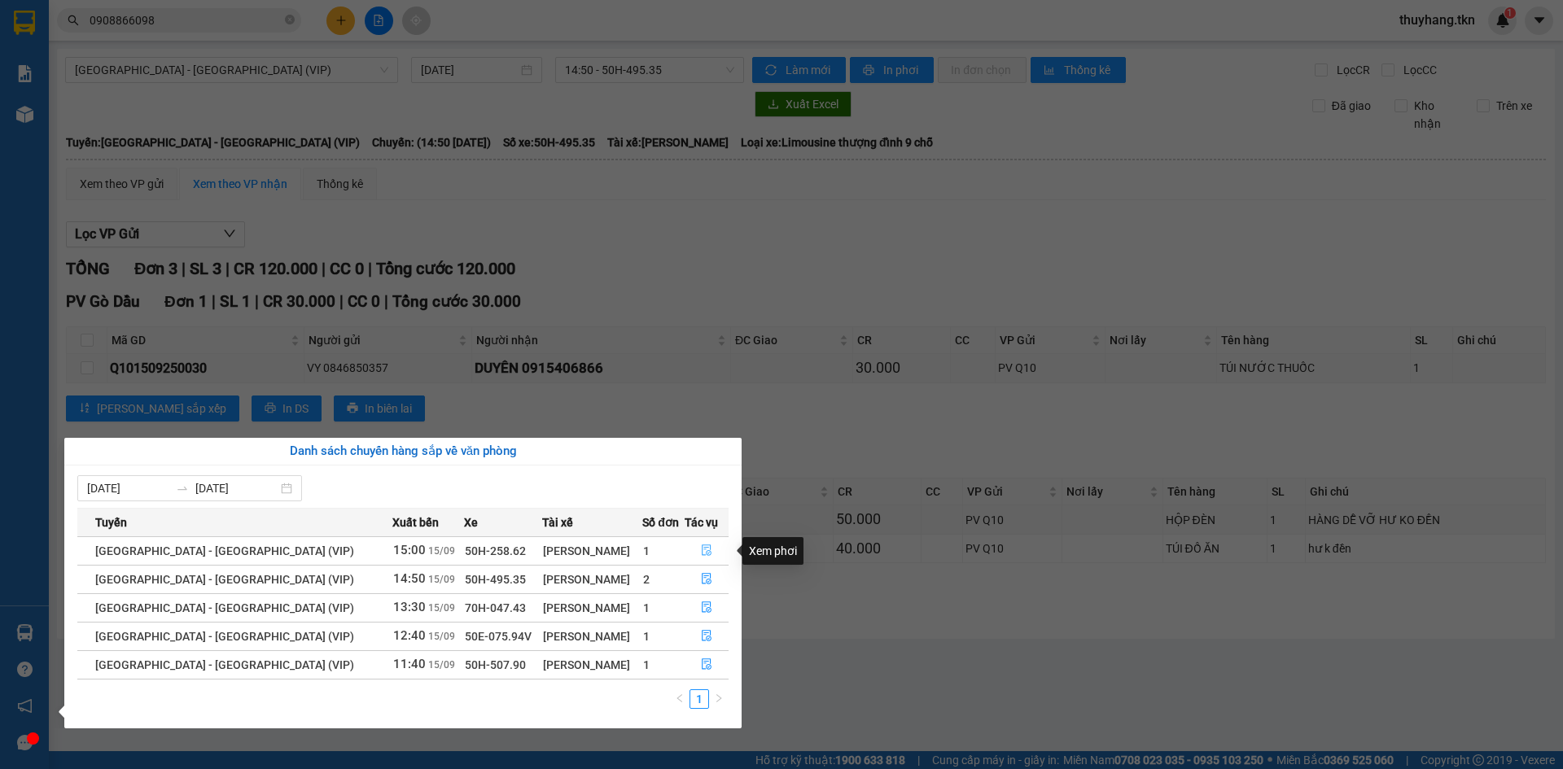
click at [707, 549] on icon "file-done" at bounding box center [706, 550] width 11 height 11
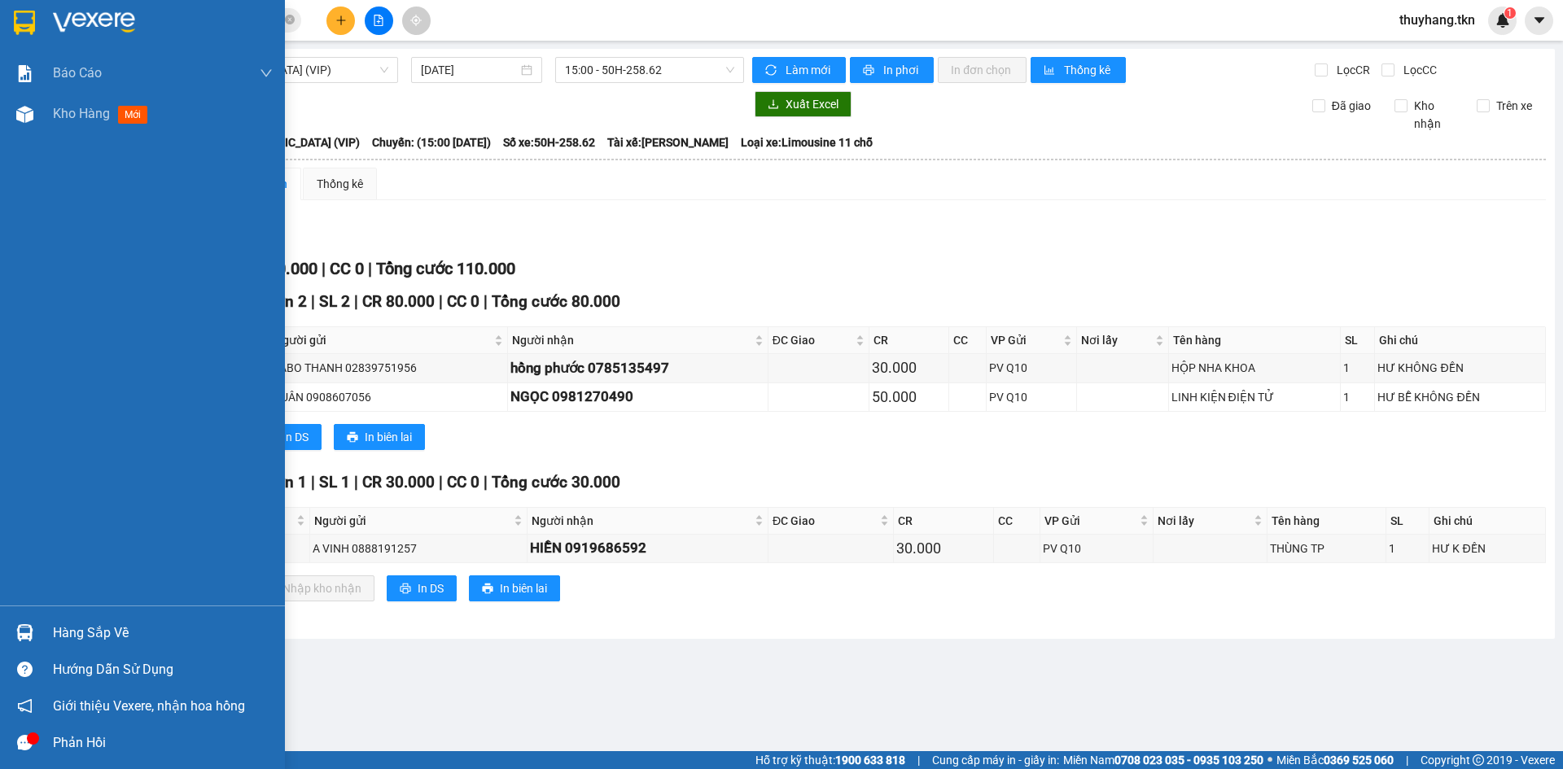
click at [31, 637] on img at bounding box center [24, 633] width 17 height 17
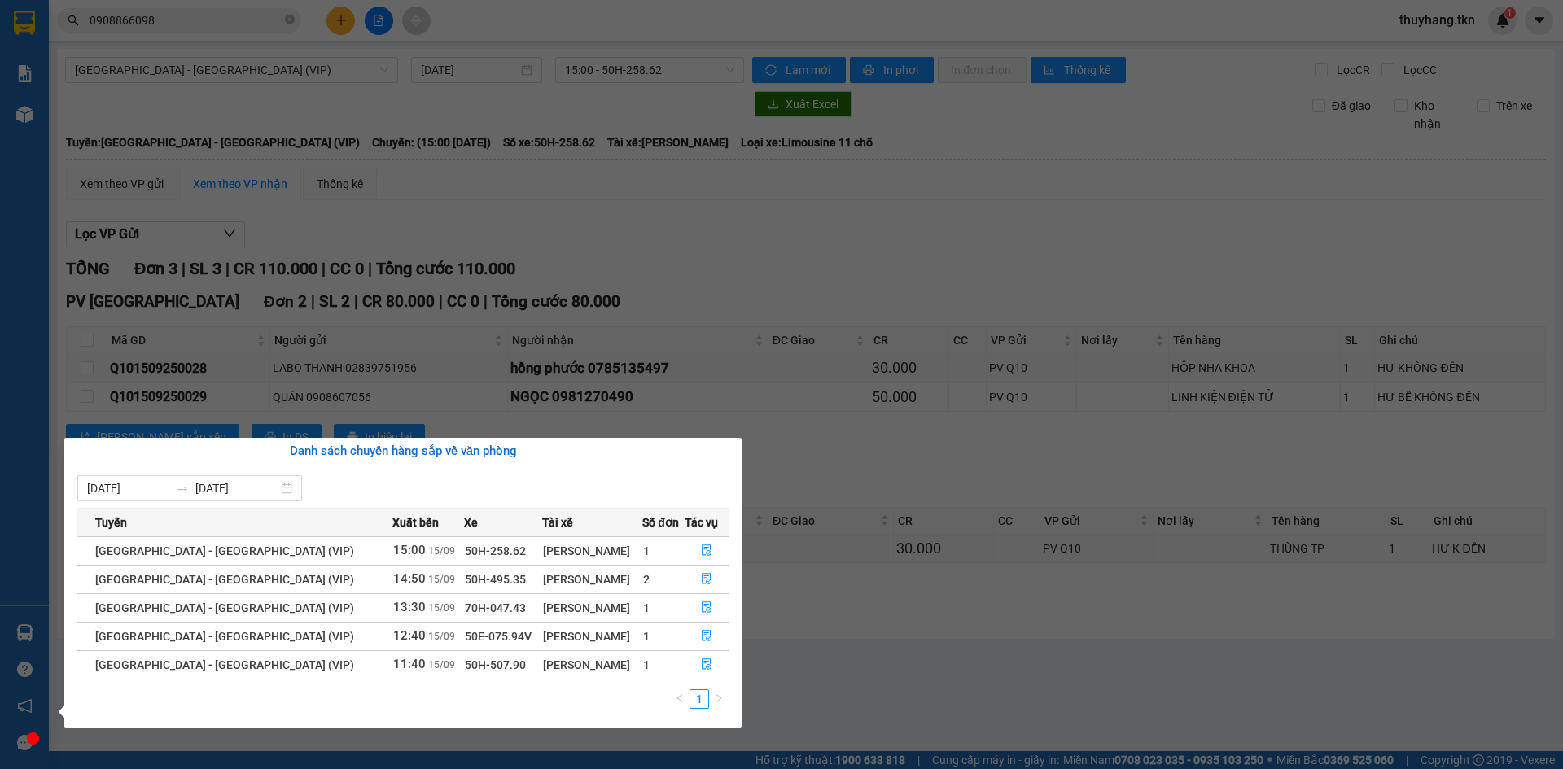
click at [348, 98] on section "Kết quả tìm kiếm ( 35 ) Bộ lọc Mã ĐH Trạng thái Món hàng Thu hộ Tổng cước Chưa …" at bounding box center [781, 384] width 1563 height 769
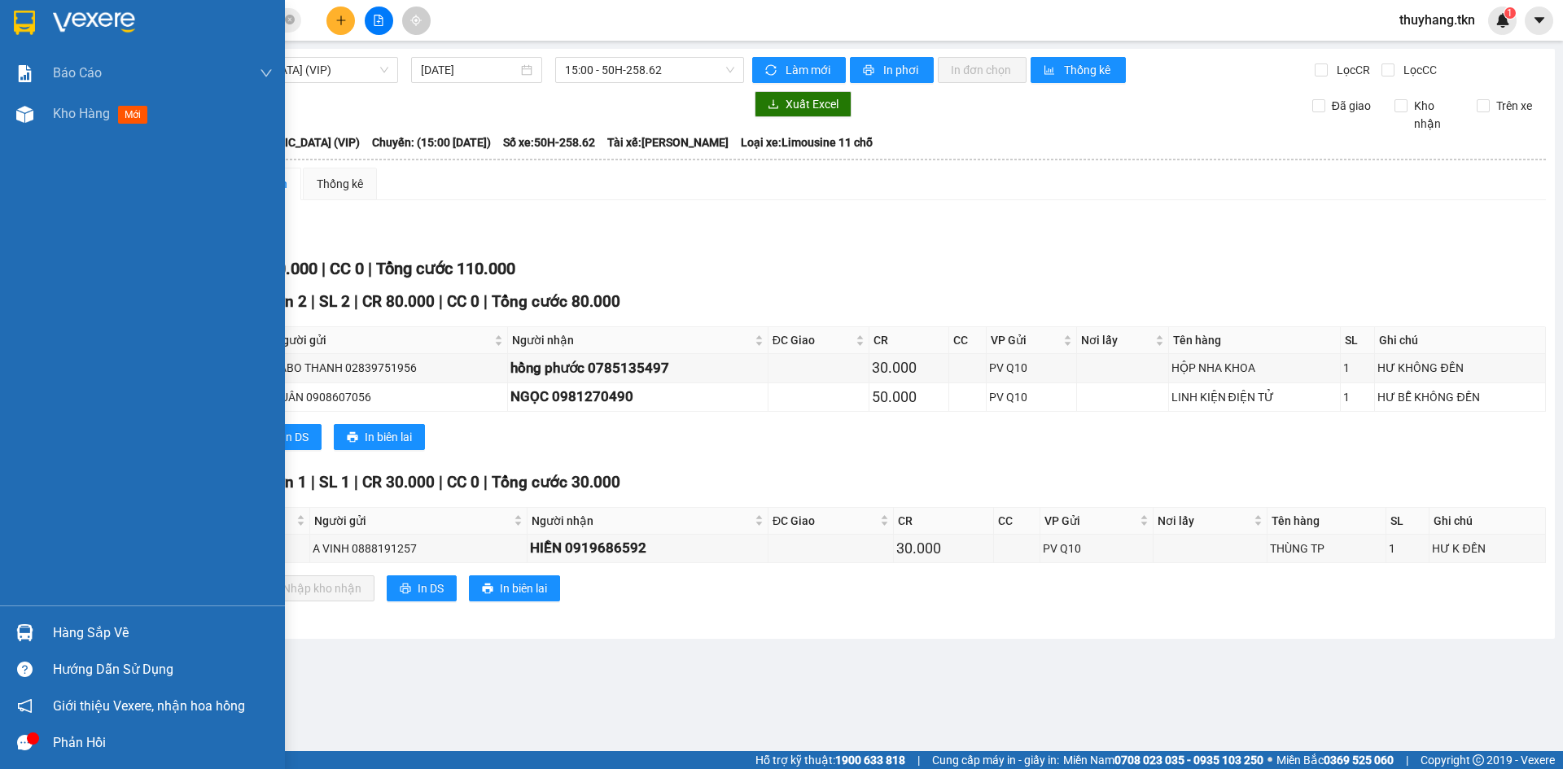
click at [32, 21] on img at bounding box center [24, 23] width 21 height 24
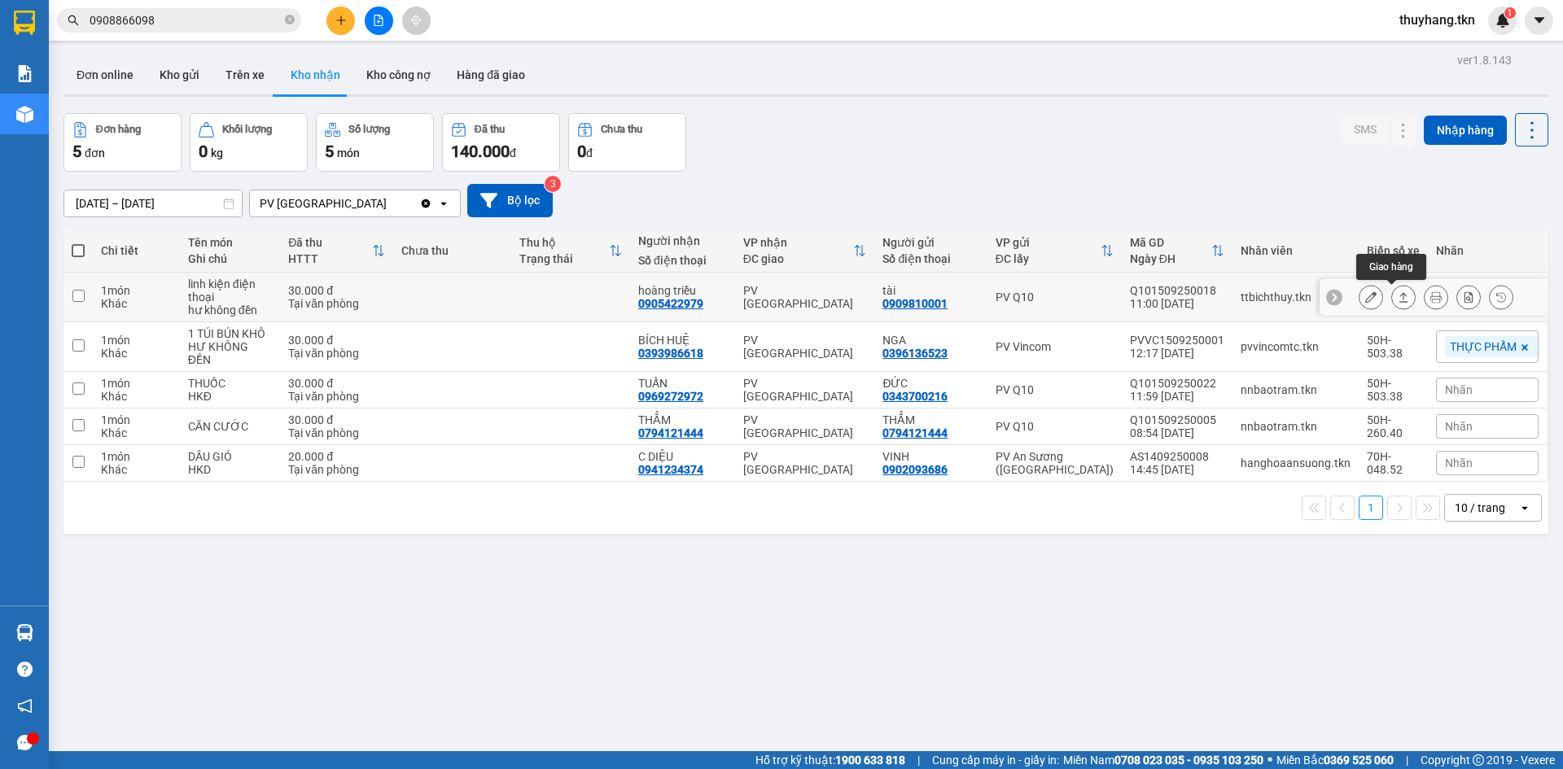
click at [1392, 300] on button at bounding box center [1403, 297] width 23 height 28
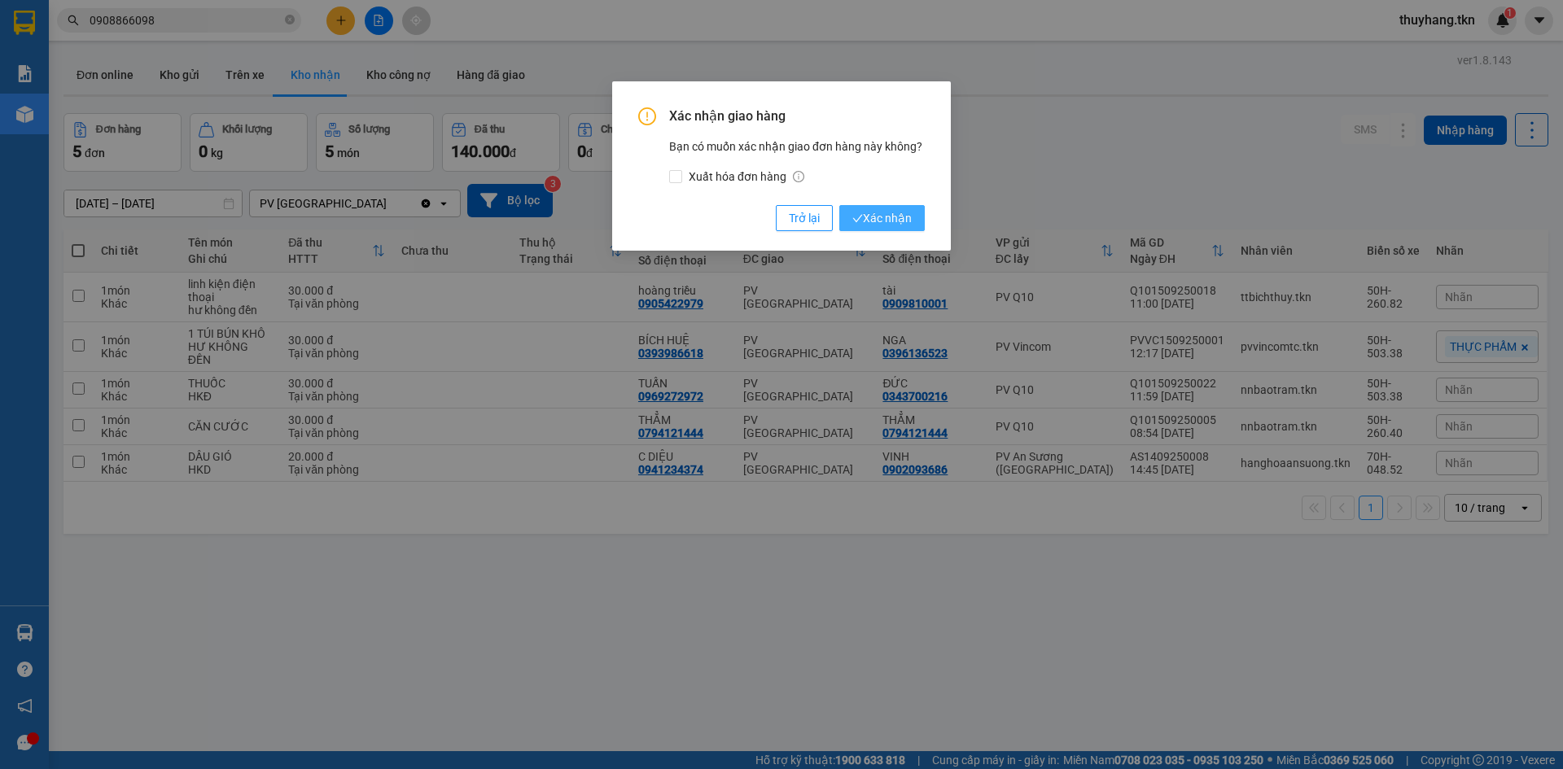
click at [880, 212] on span "Xác nhận" at bounding box center [882, 218] width 59 height 18
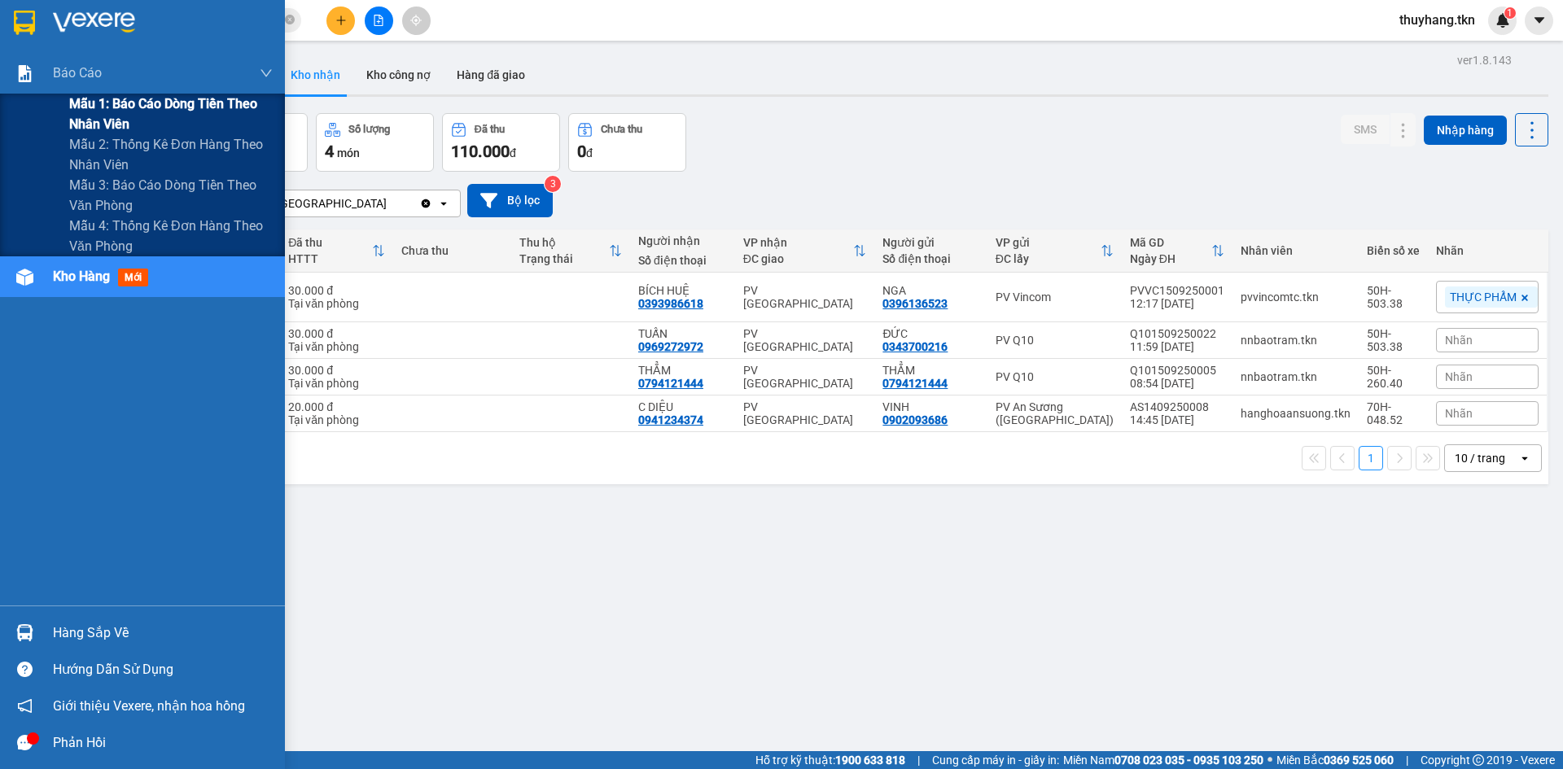
click at [134, 116] on span "Mẫu 1: Báo cáo dòng tiền theo nhân viên" at bounding box center [171, 114] width 204 height 41
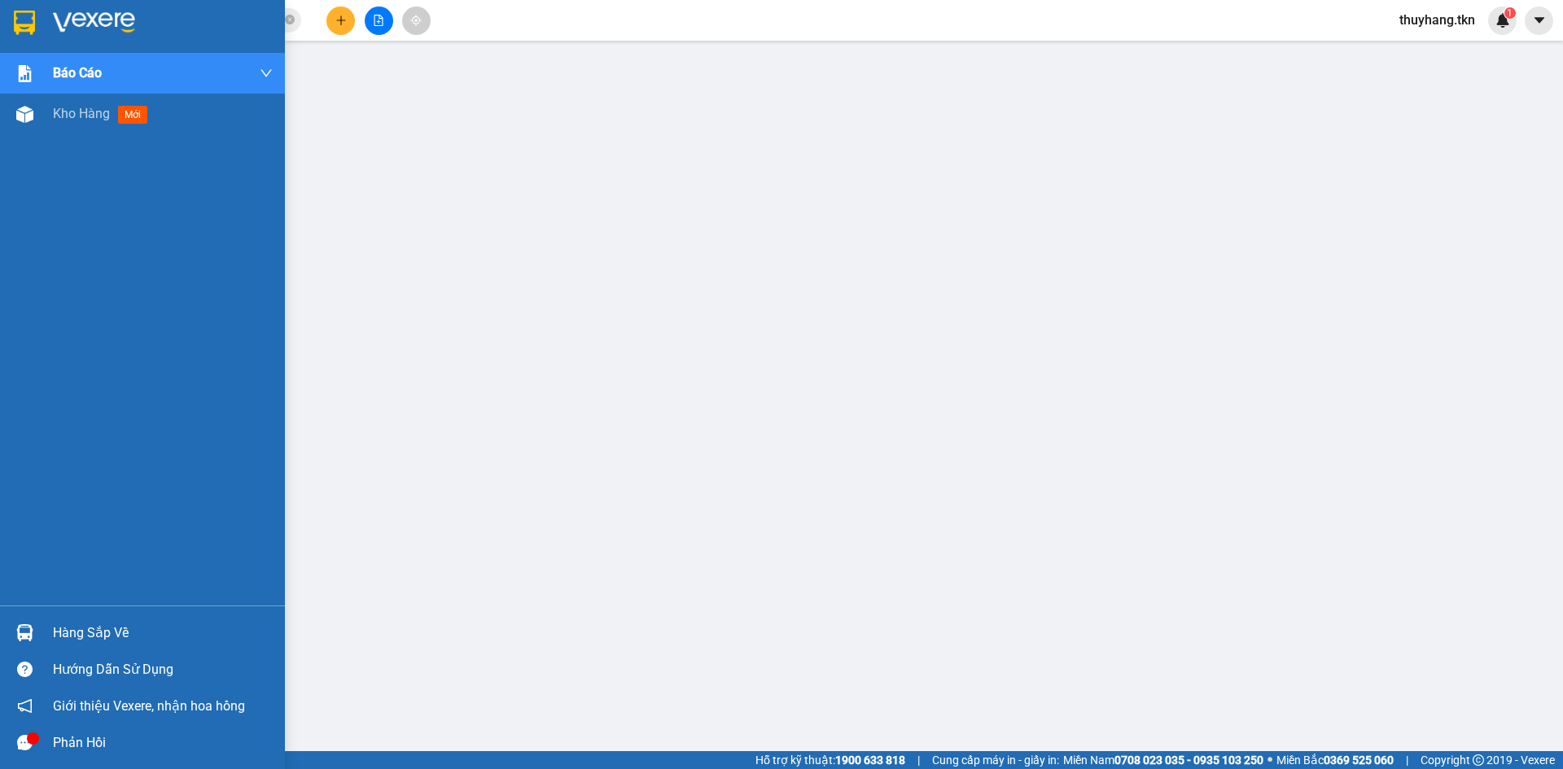
click at [40, 24] on div at bounding box center [142, 26] width 285 height 53
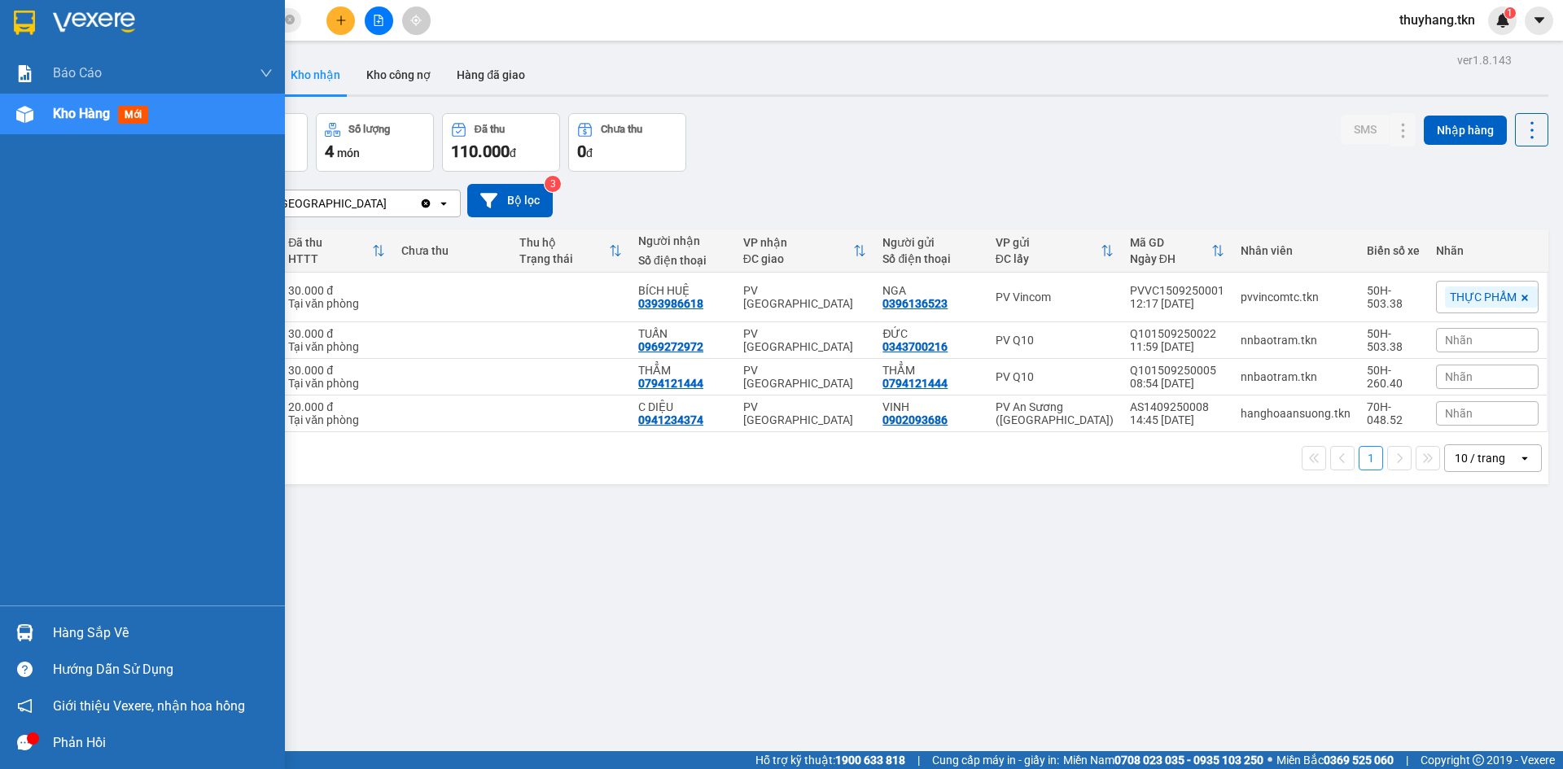
click at [45, 633] on div "Hàng sắp về" at bounding box center [142, 633] width 285 height 37
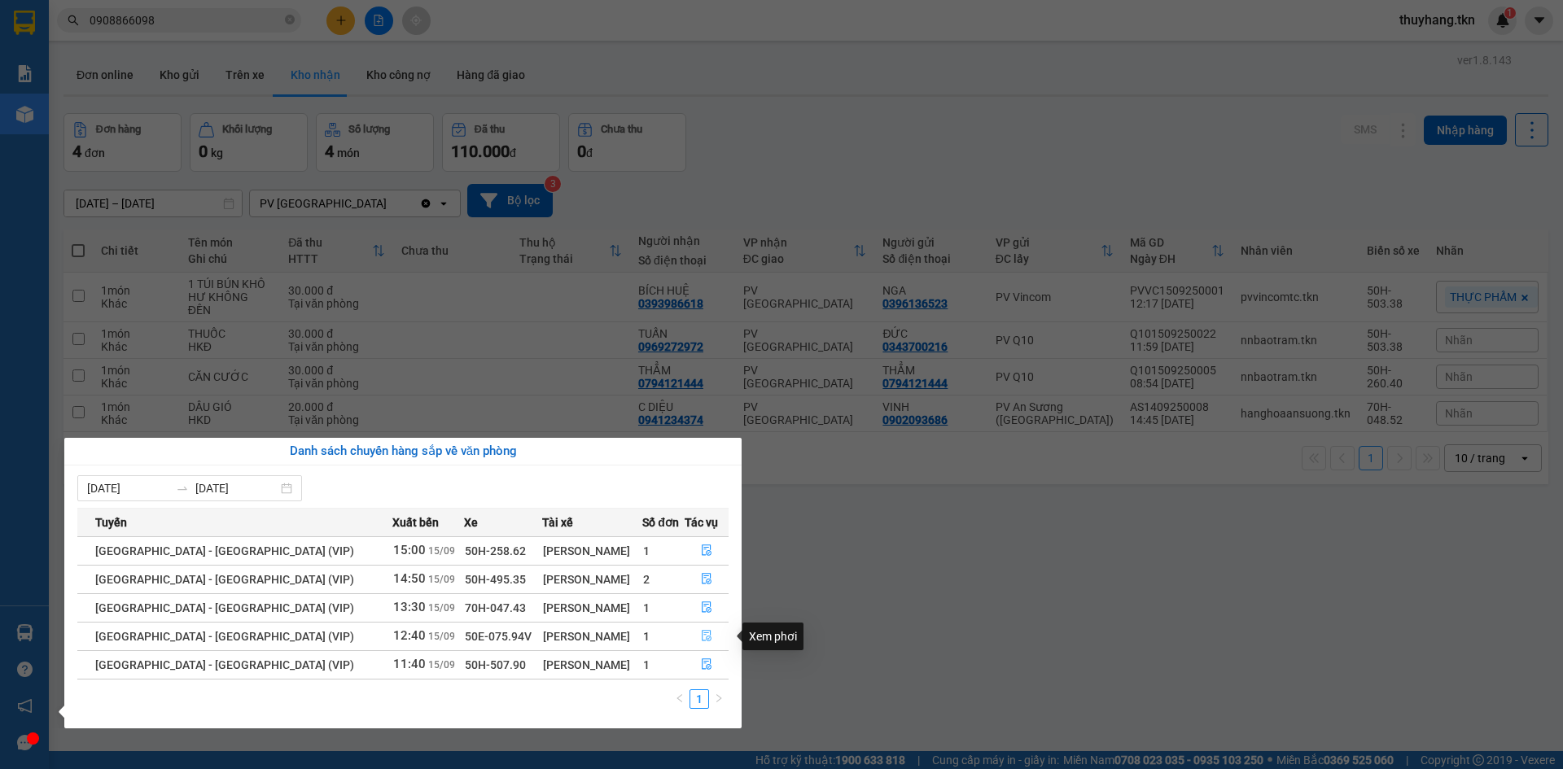
click at [702, 638] on icon "file-done" at bounding box center [707, 636] width 10 height 11
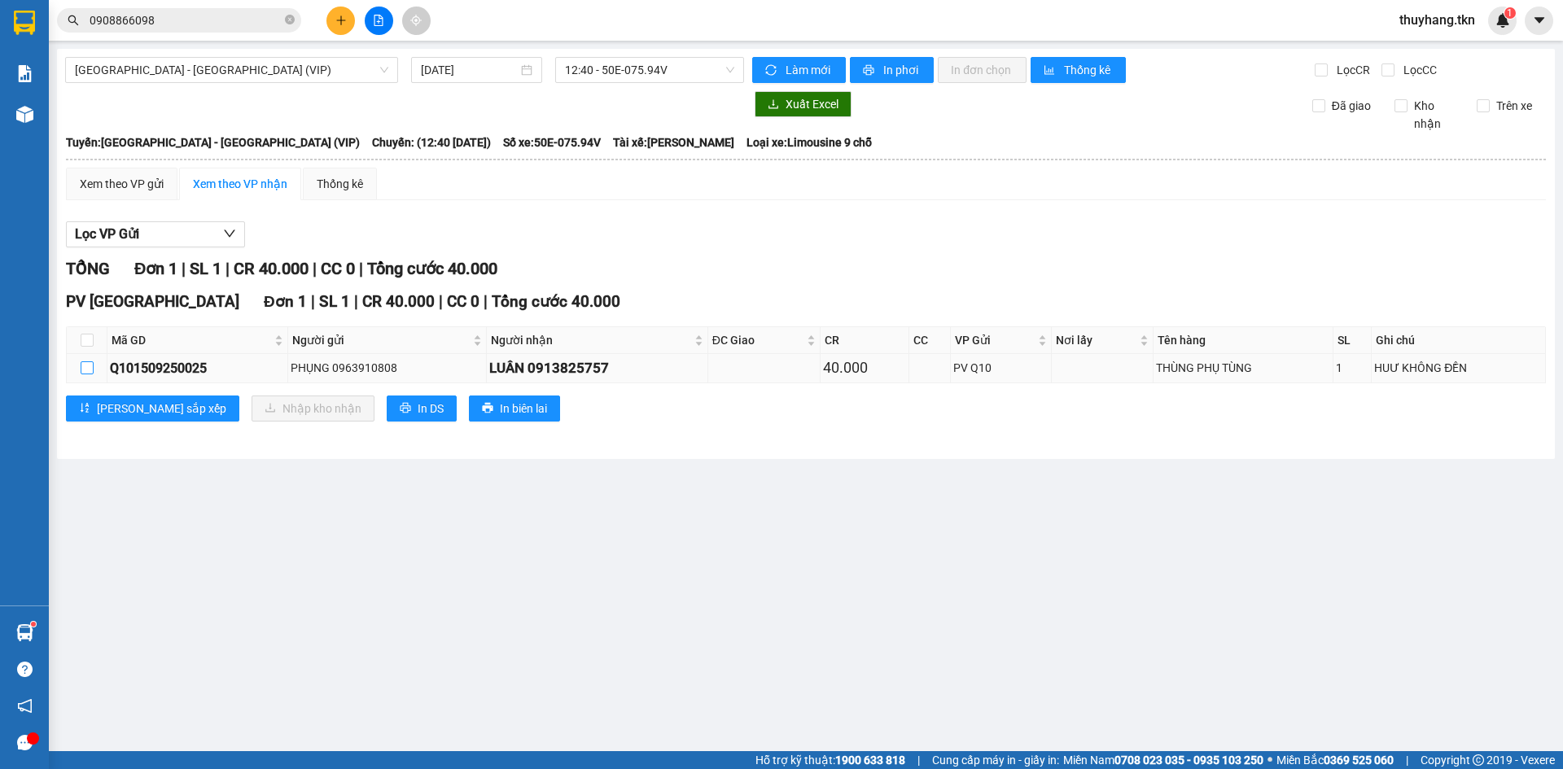
click at [83, 369] on input "checkbox" at bounding box center [87, 368] width 13 height 13
checkbox input "true"
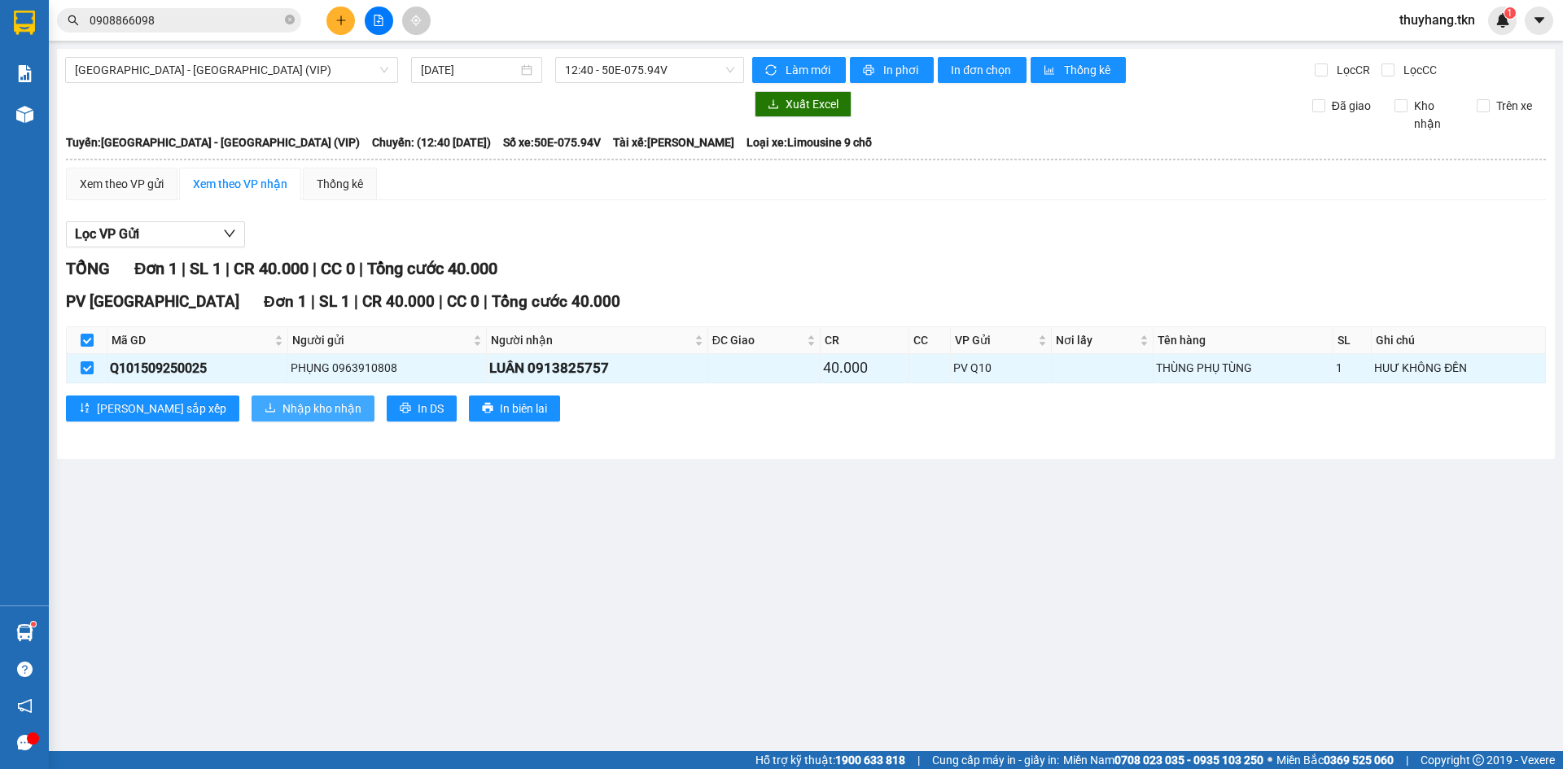
click at [283, 406] on span "Nhập kho nhận" at bounding box center [322, 409] width 79 height 18
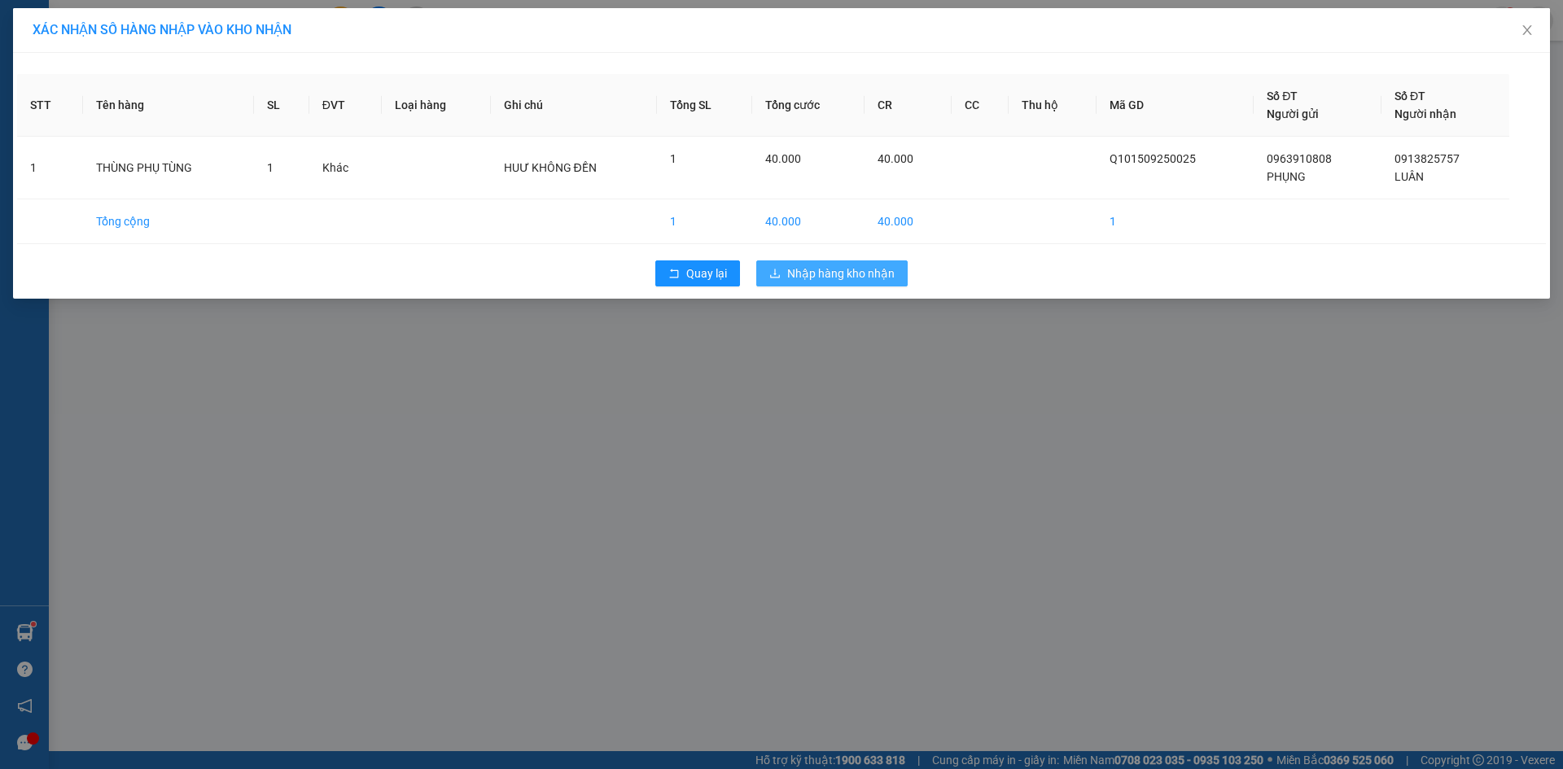
click at [769, 263] on button "Nhập hàng kho nhận" at bounding box center [831, 274] width 151 height 26
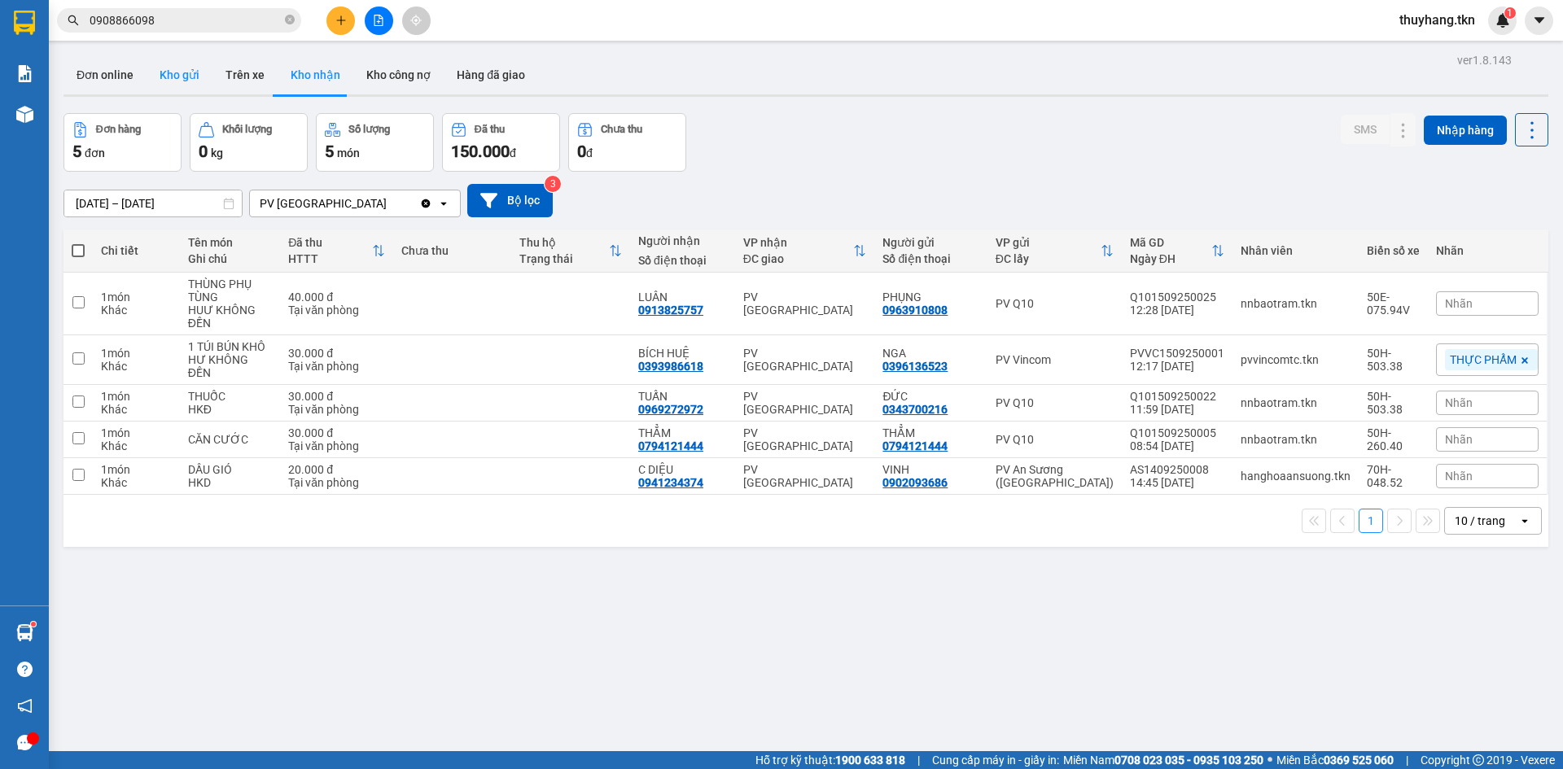
click at [163, 67] on button "Kho gửi" at bounding box center [180, 74] width 66 height 39
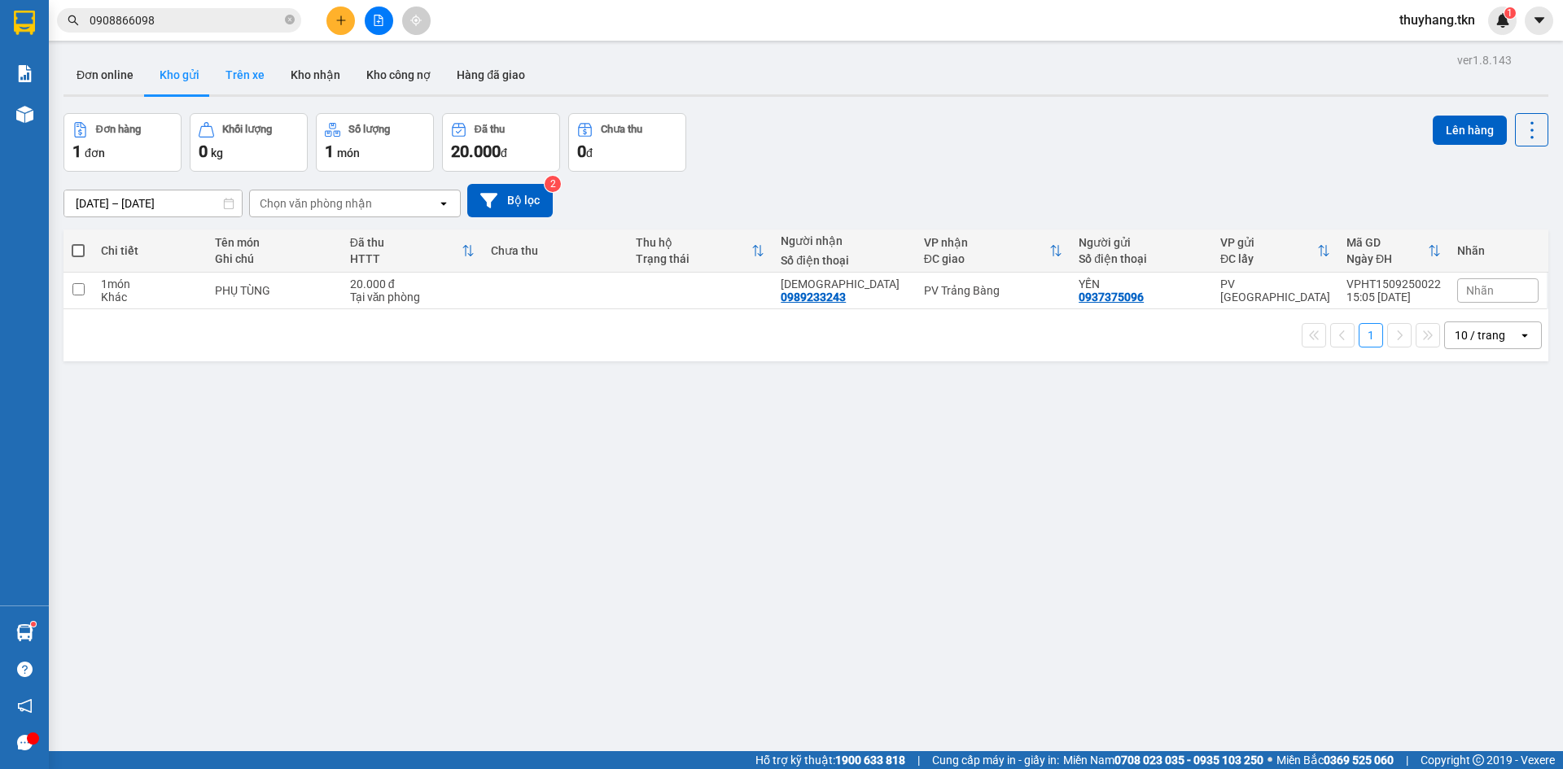
click at [248, 82] on button "Trên xe" at bounding box center [245, 74] width 65 height 39
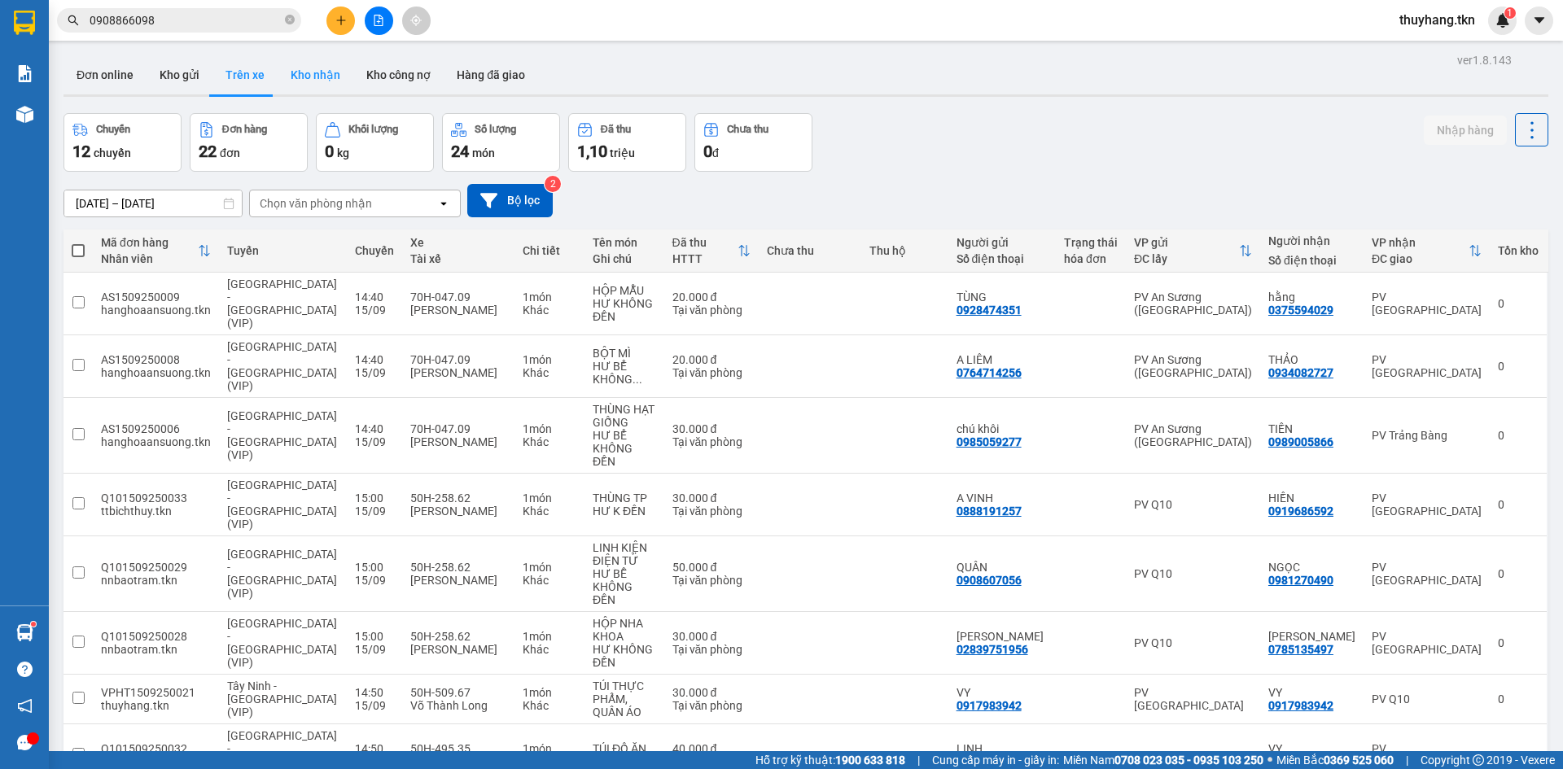
click at [312, 72] on button "Kho nhận" at bounding box center [316, 74] width 76 height 39
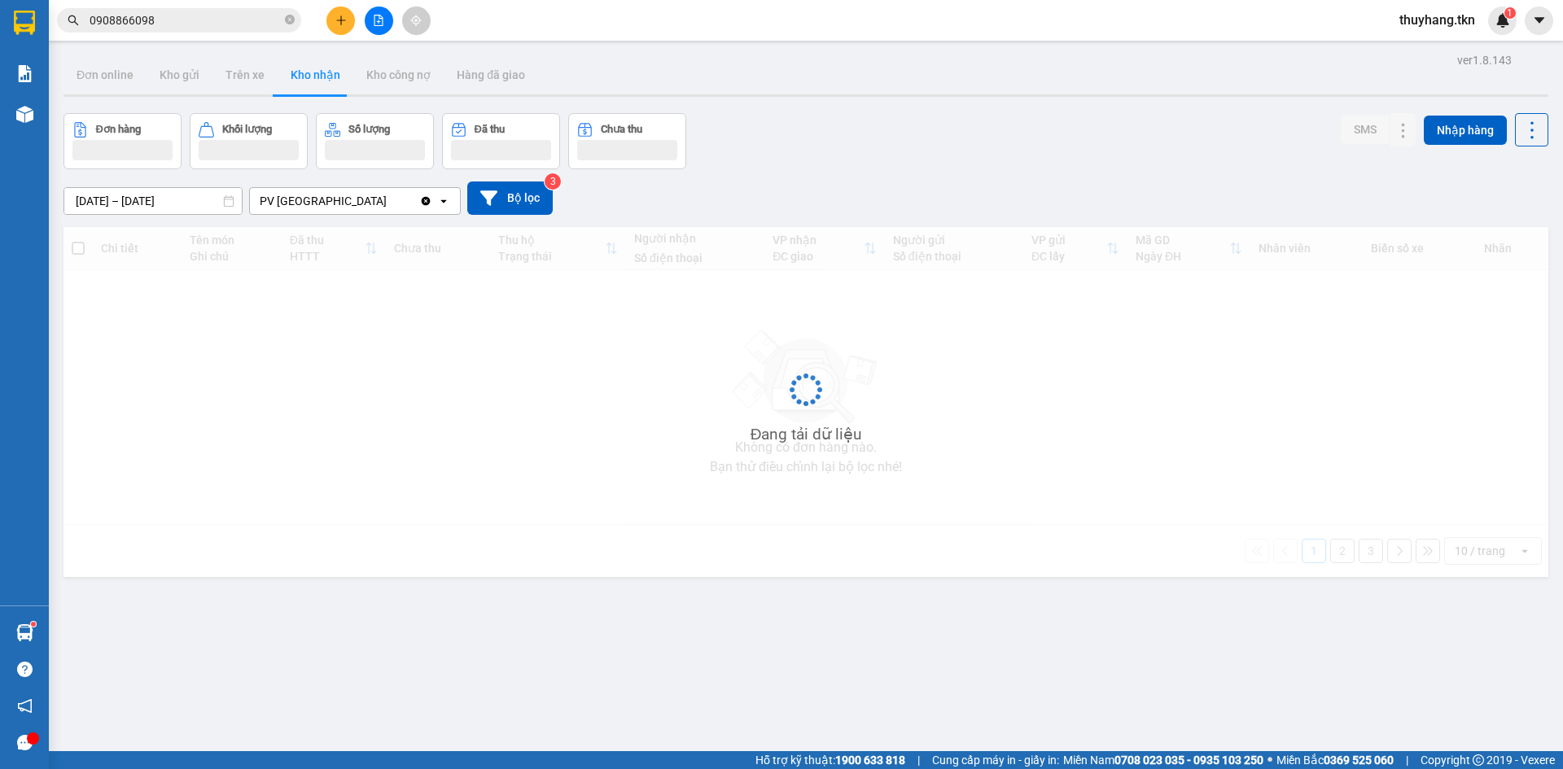
type input "[DATE] – [DATE]"
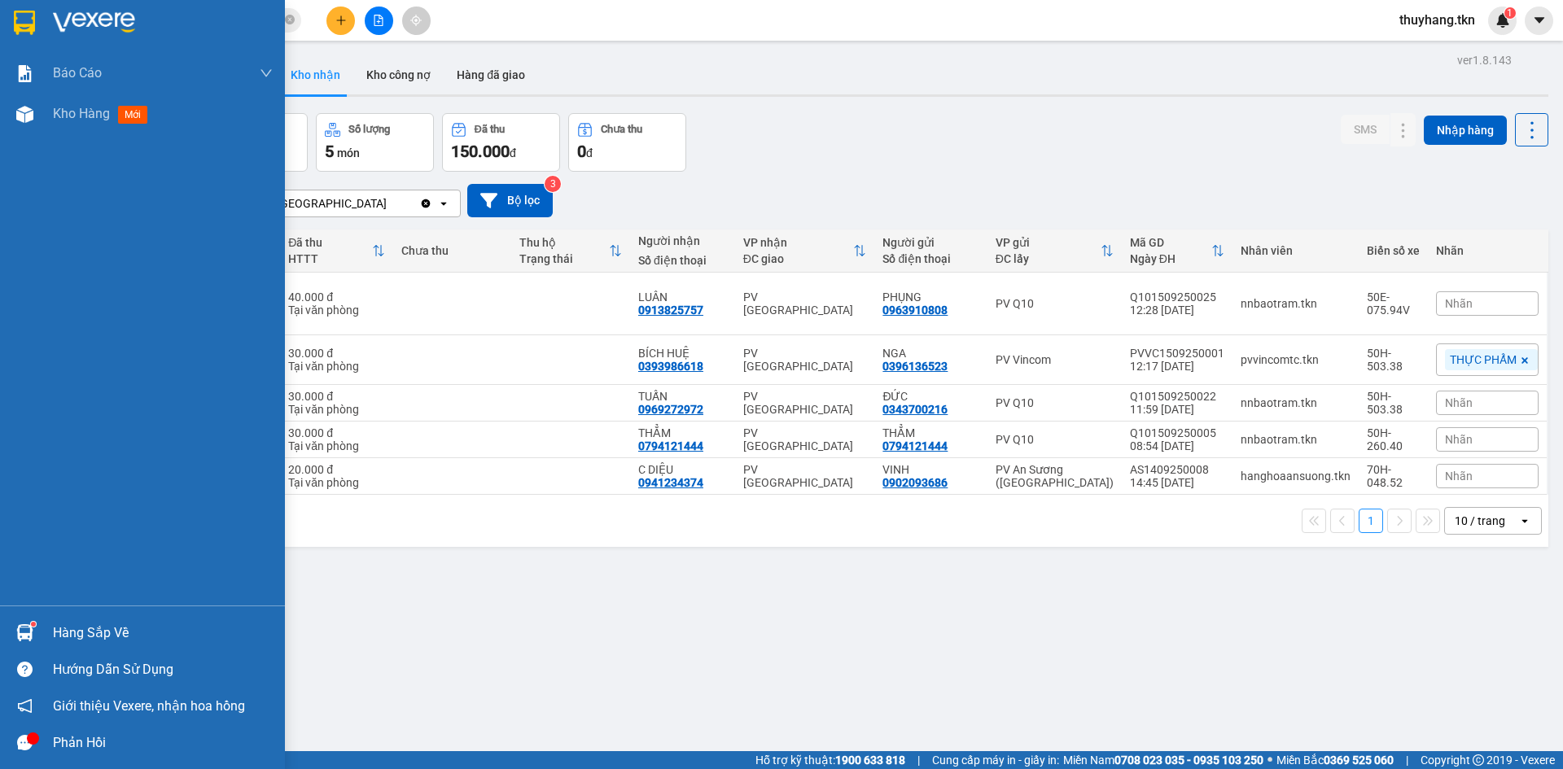
click at [36, 630] on div at bounding box center [25, 633] width 28 height 28
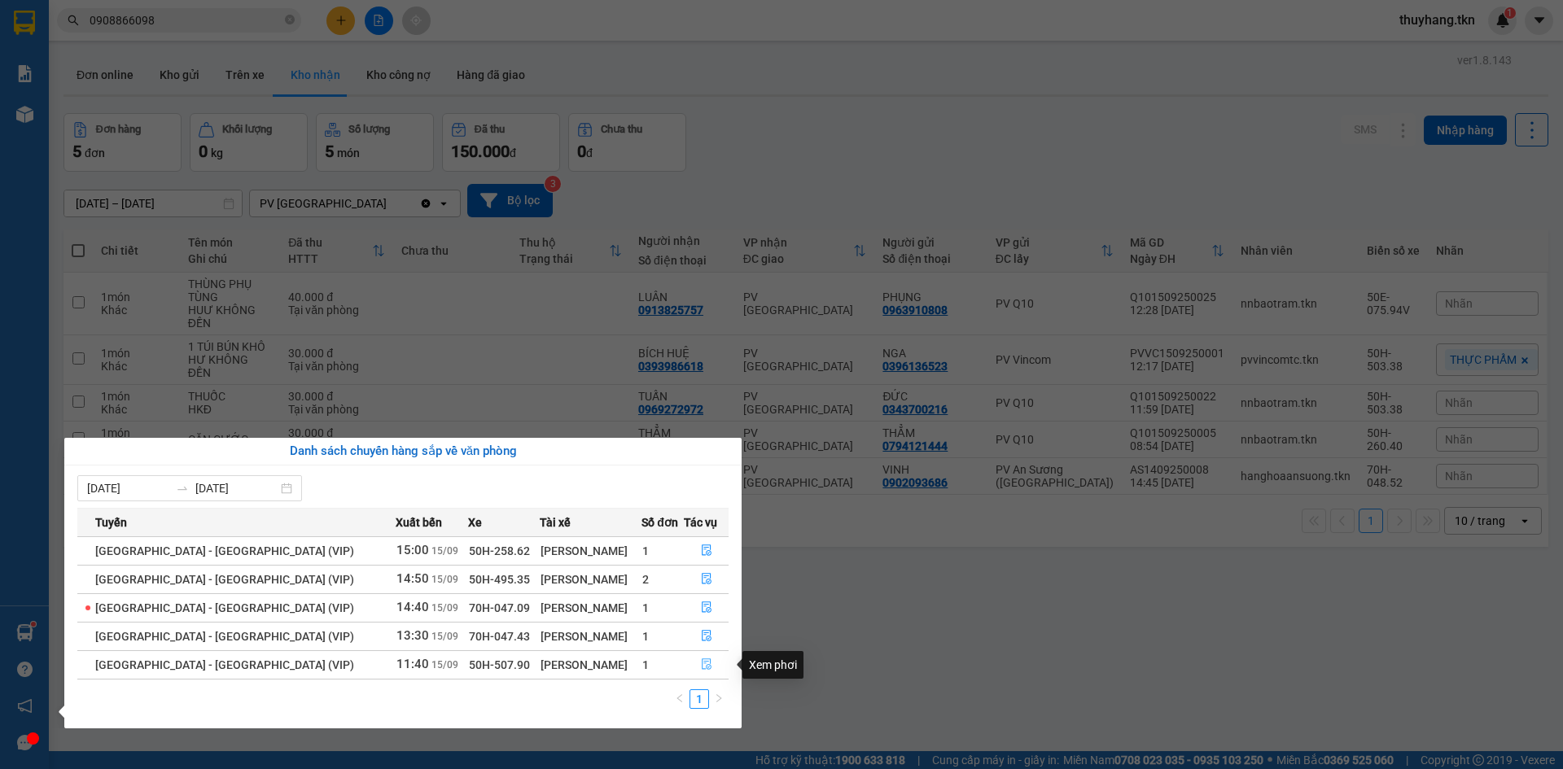
click at [701, 661] on icon "file-done" at bounding box center [706, 664] width 11 height 11
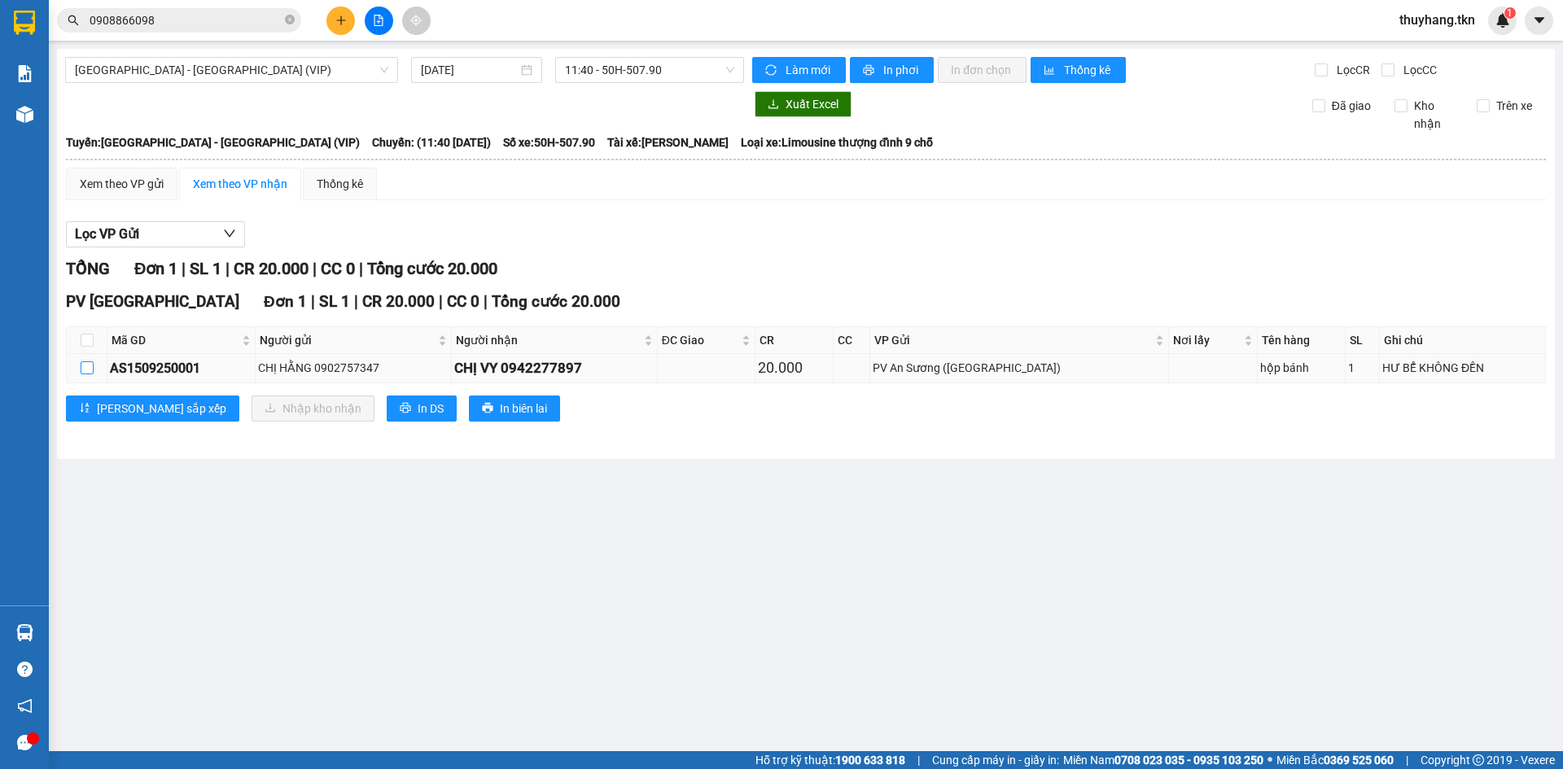
click at [92, 369] on input "checkbox" at bounding box center [87, 368] width 13 height 13
checkbox input "true"
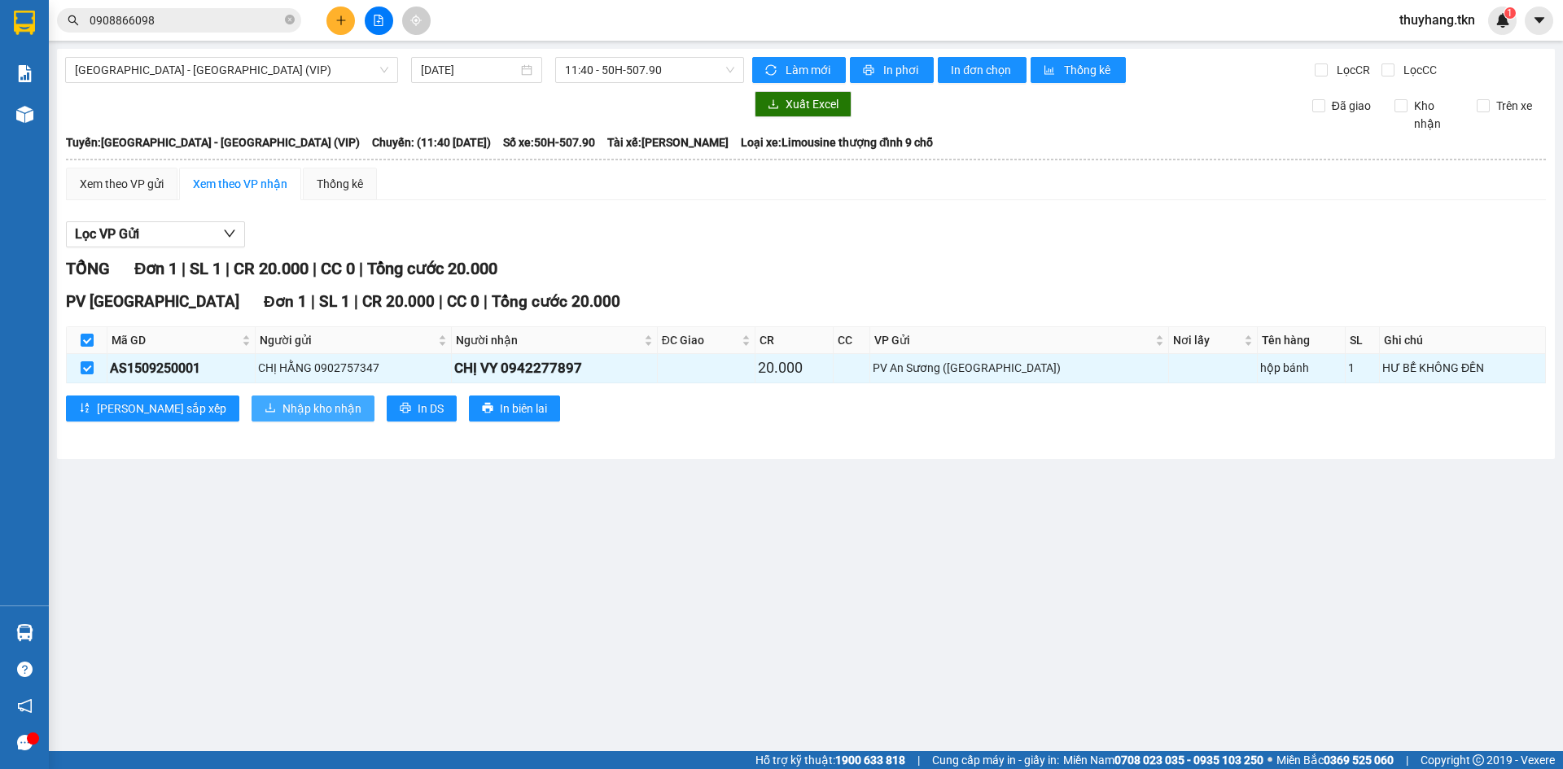
click at [265, 408] on icon "download" at bounding box center [270, 407] width 11 height 11
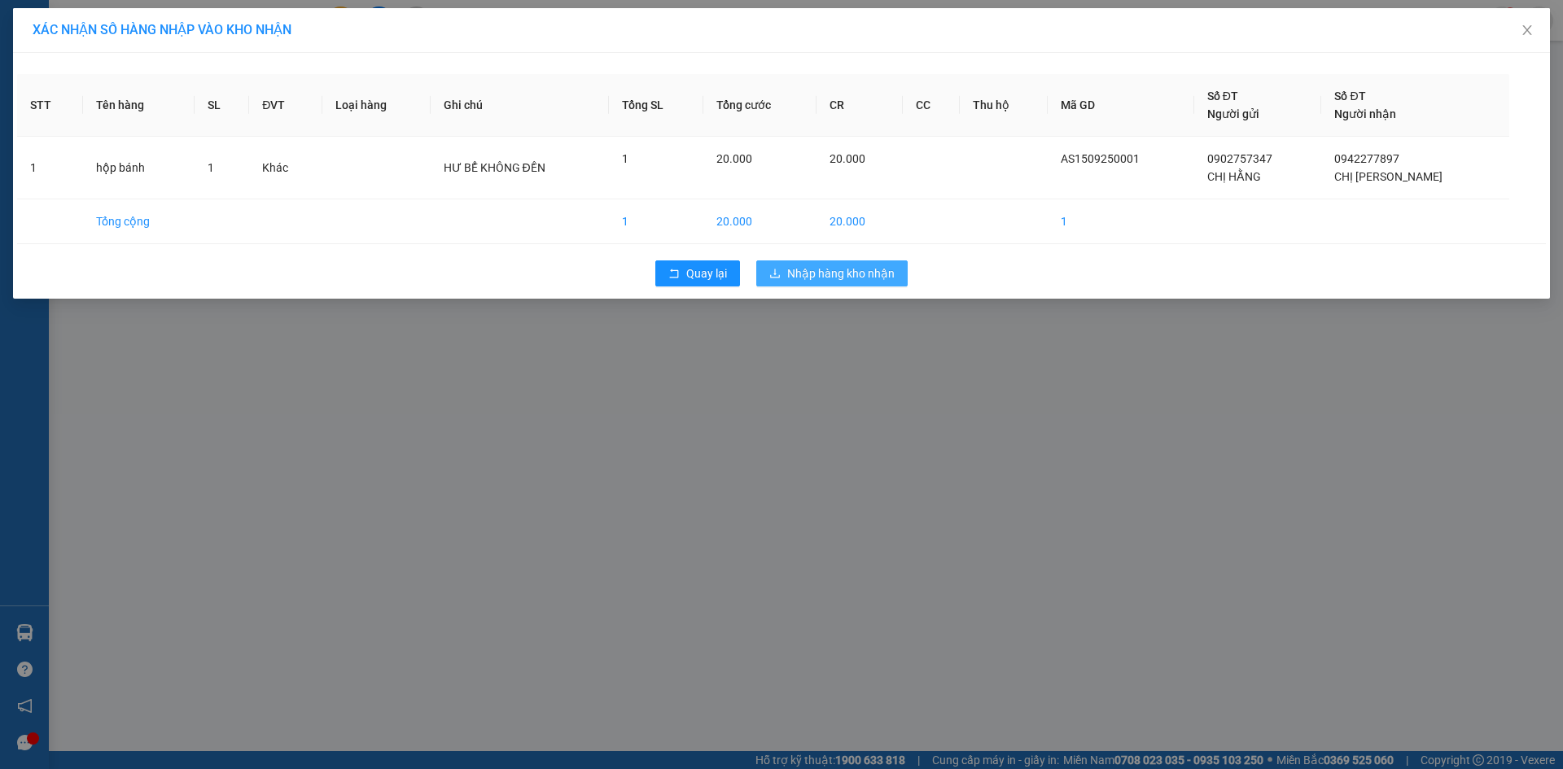
click at [826, 270] on span "Nhập hàng kho nhận" at bounding box center [840, 274] width 107 height 18
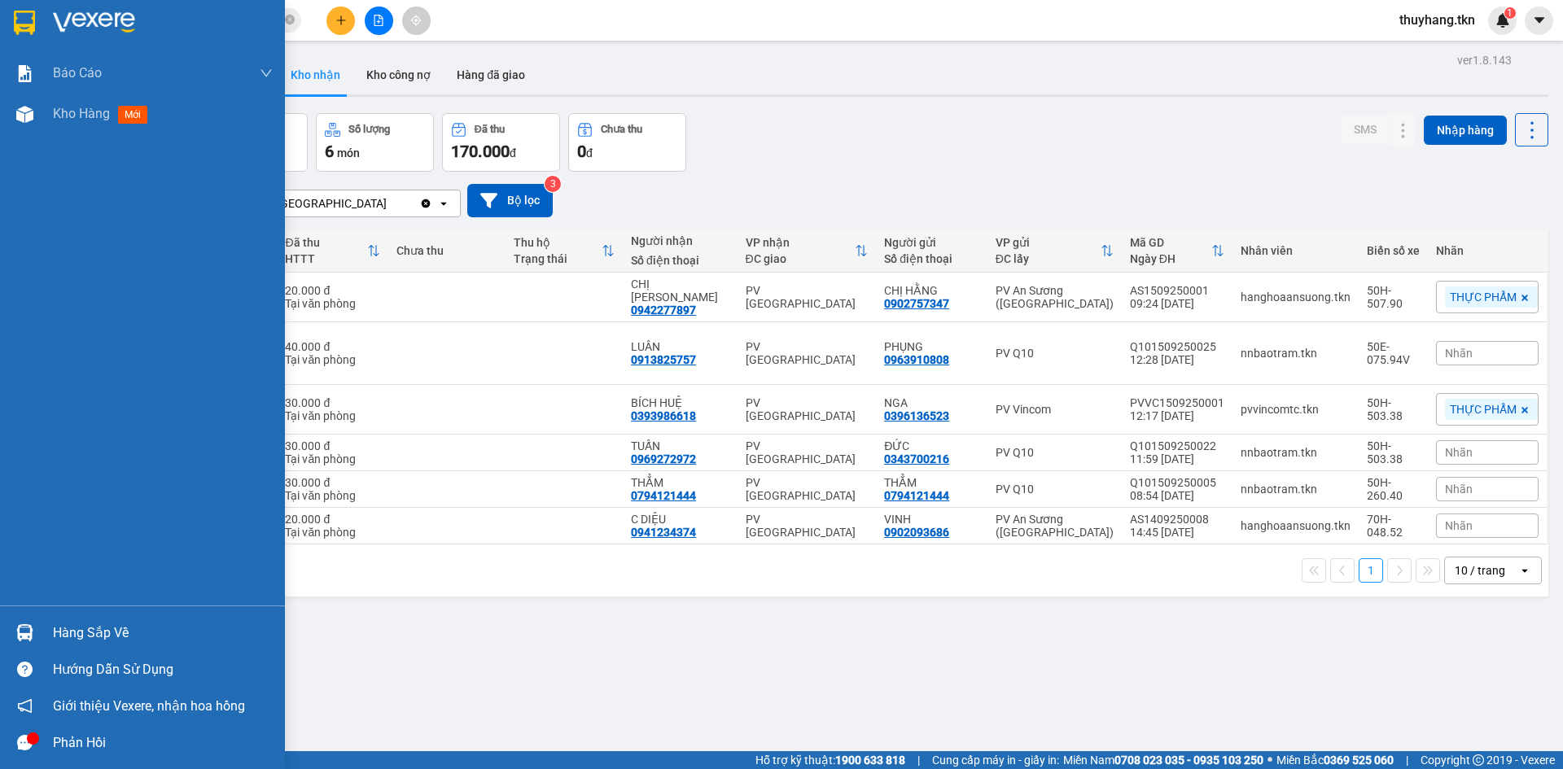
click at [33, 630] on img at bounding box center [24, 633] width 17 height 17
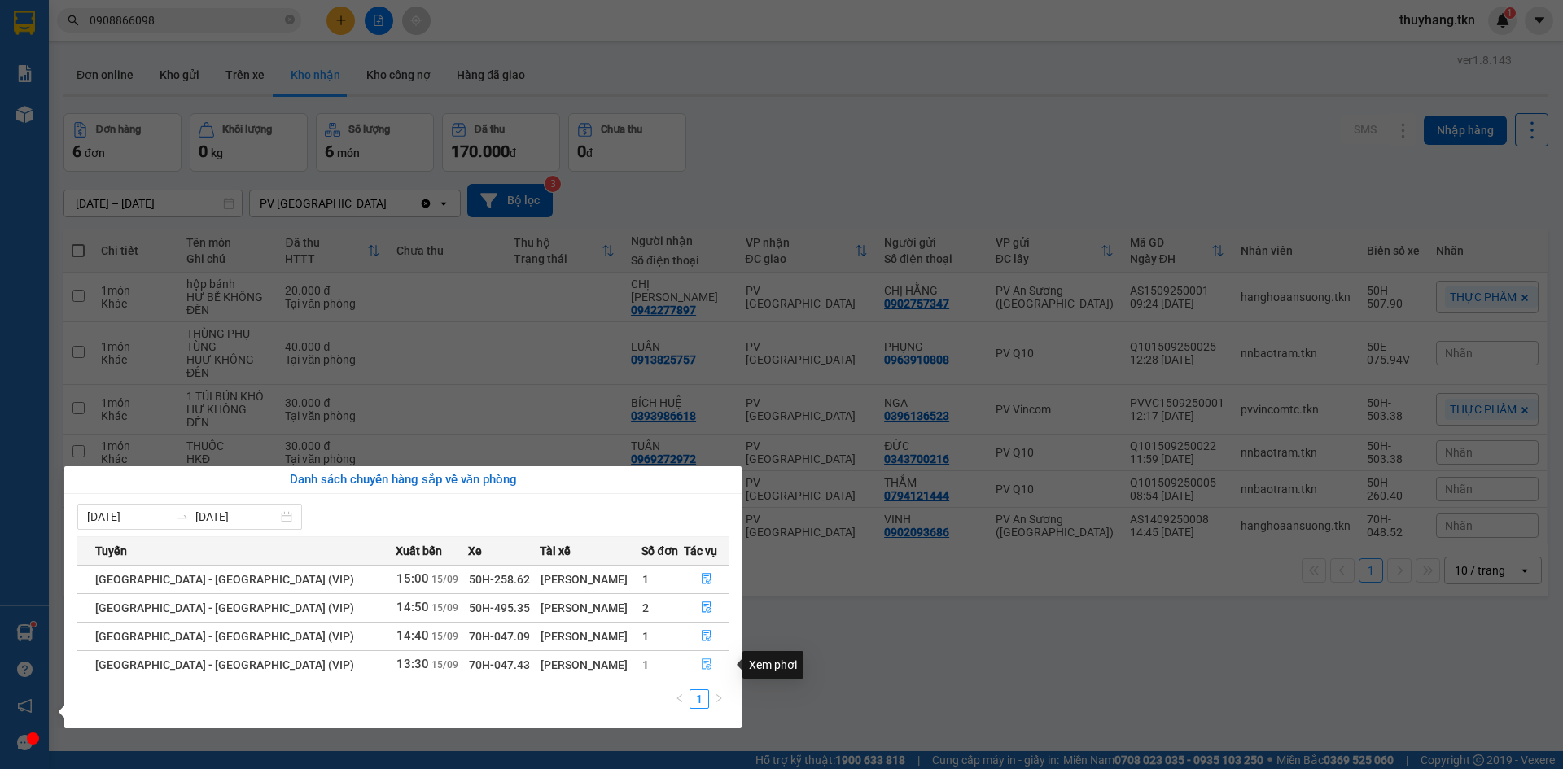
click at [707, 663] on icon "file-done" at bounding box center [706, 664] width 11 height 11
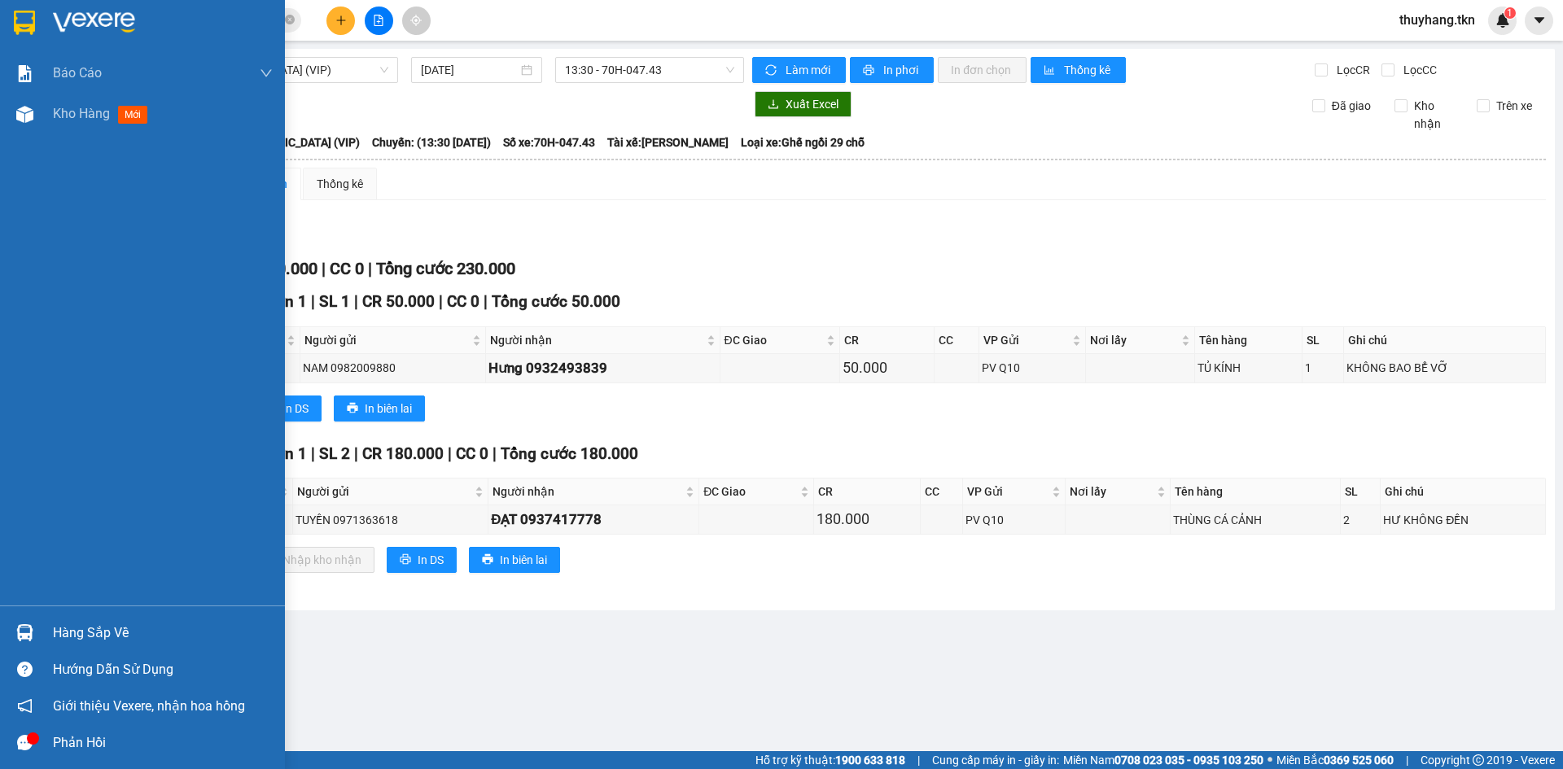
click at [112, 630] on div "Hàng sắp về" at bounding box center [163, 633] width 220 height 24
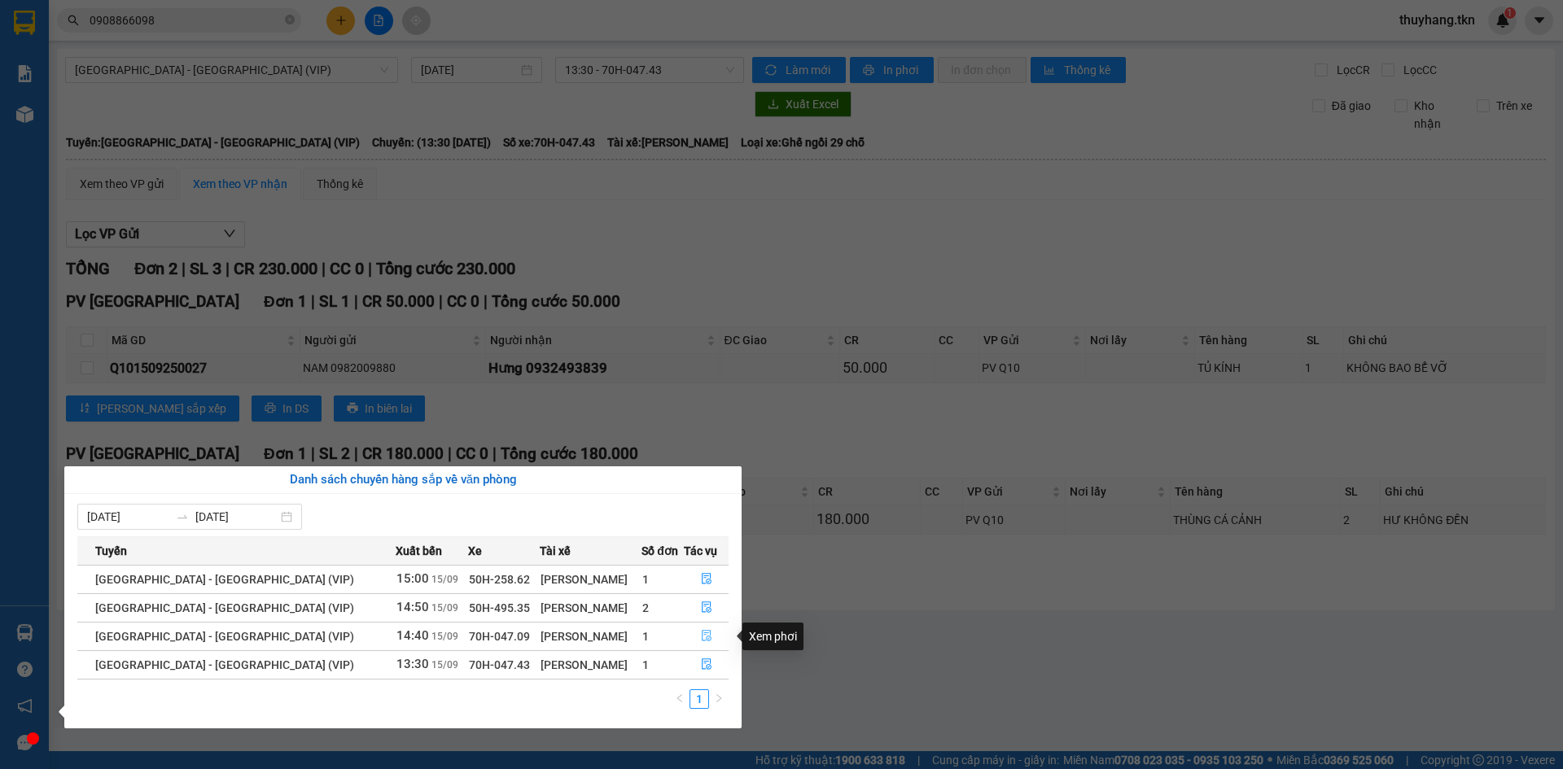
click at [704, 638] on icon "file-done" at bounding box center [706, 635] width 11 height 11
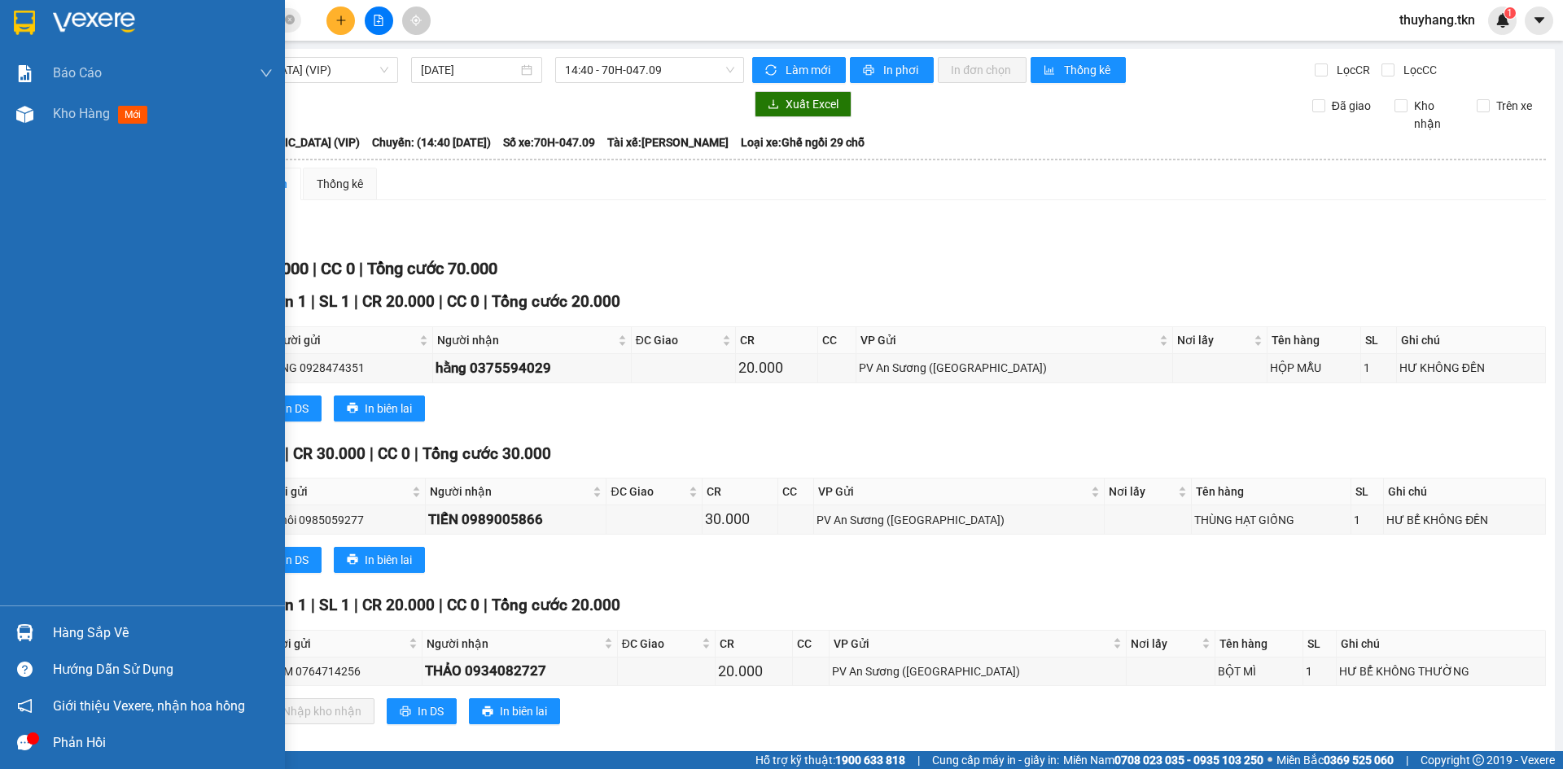
click at [50, 627] on div "Hàng sắp về" at bounding box center [142, 633] width 285 height 37
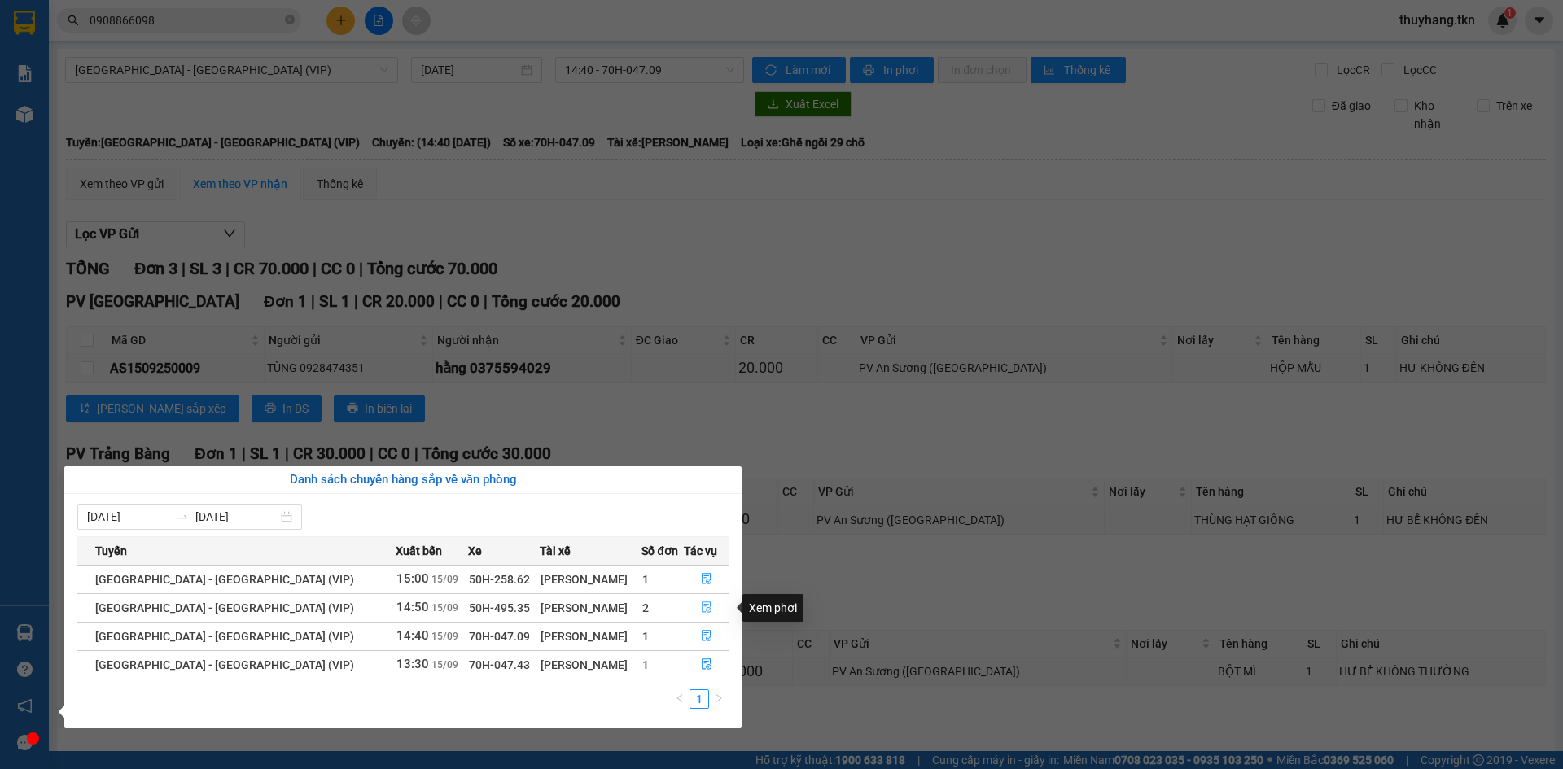
click at [701, 605] on icon "file-done" at bounding box center [706, 607] width 11 height 11
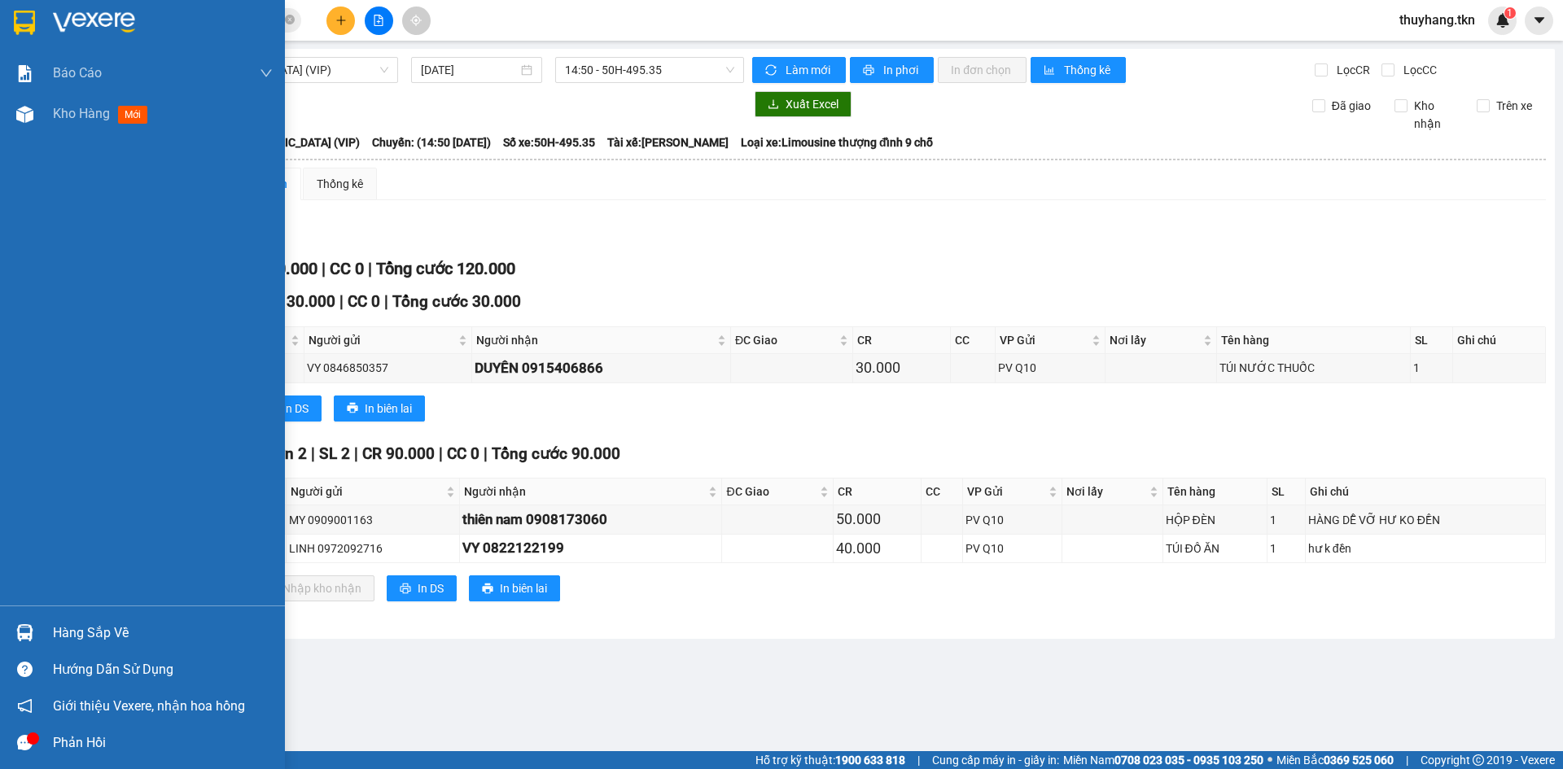
click at [17, 636] on img at bounding box center [24, 633] width 17 height 17
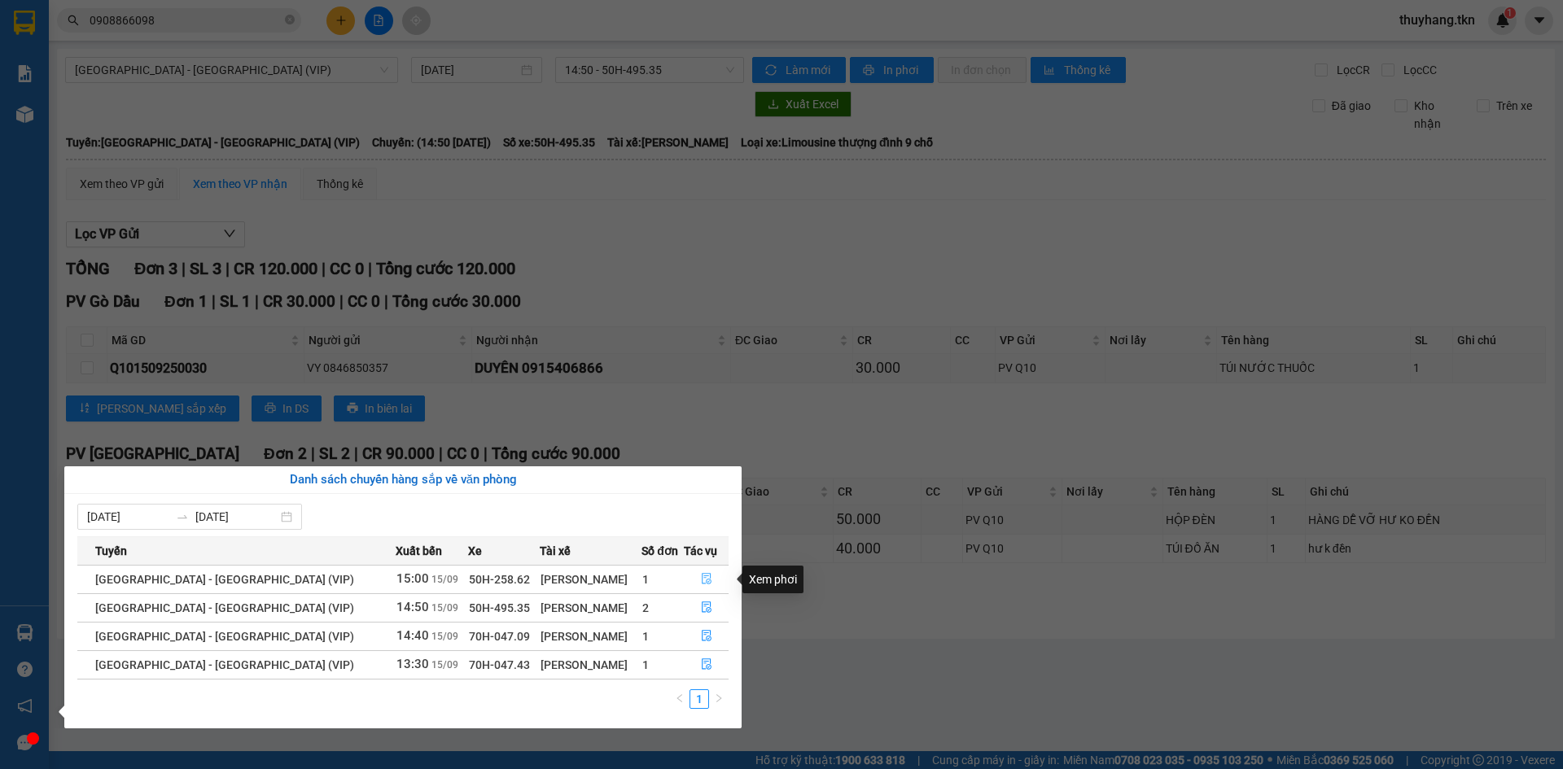
click at [701, 578] on icon "file-done" at bounding box center [706, 578] width 11 height 11
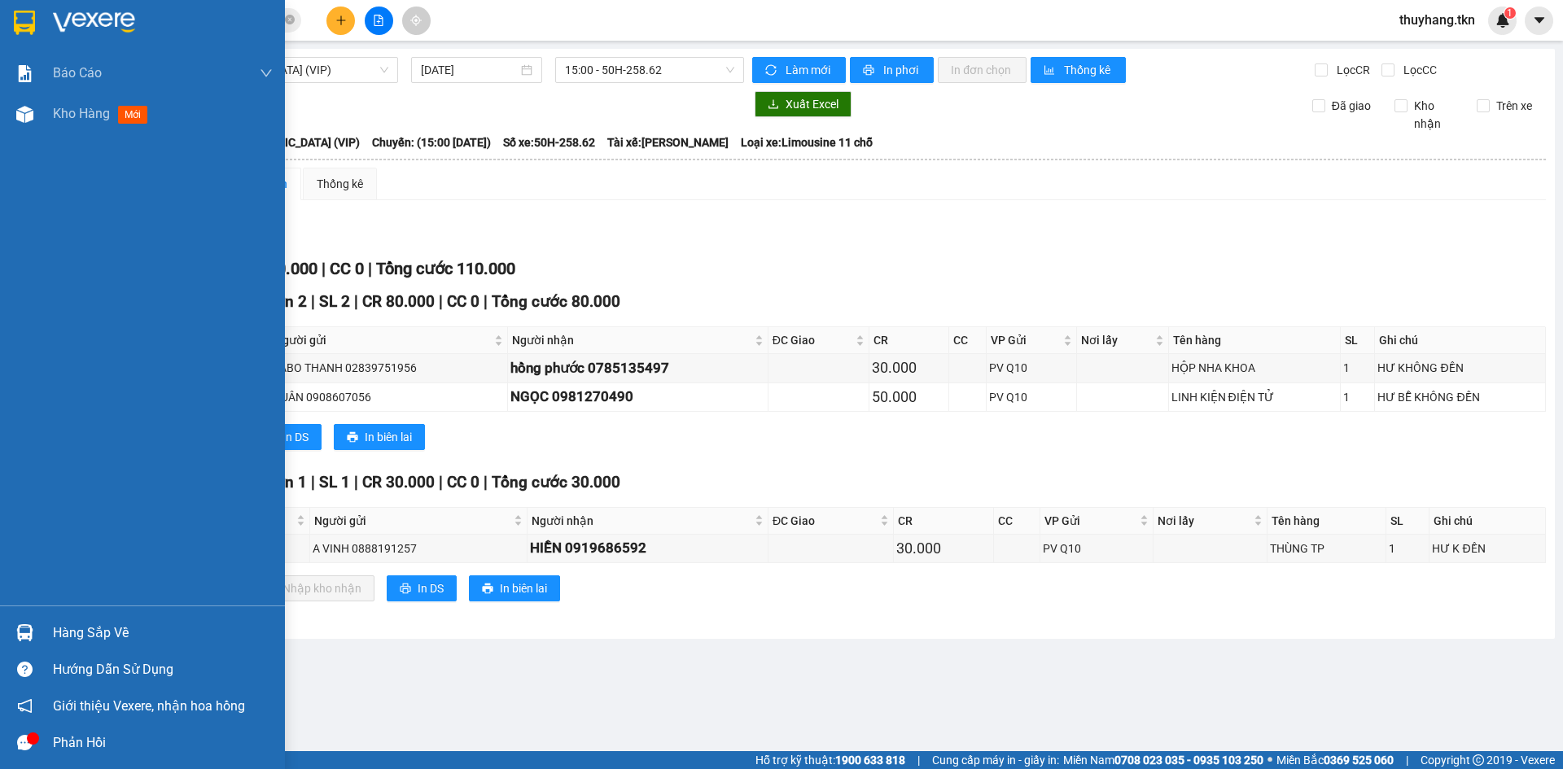
click at [35, 636] on div at bounding box center [25, 633] width 28 height 28
click at [18, 24] on div "Báo cáo Mẫu 1: Báo cáo dòng tiền theo nhân viên Mẫu 2: Thống kê đơn hàng theo n…" at bounding box center [142, 384] width 285 height 769
click at [18, 24] on img at bounding box center [24, 23] width 21 height 24
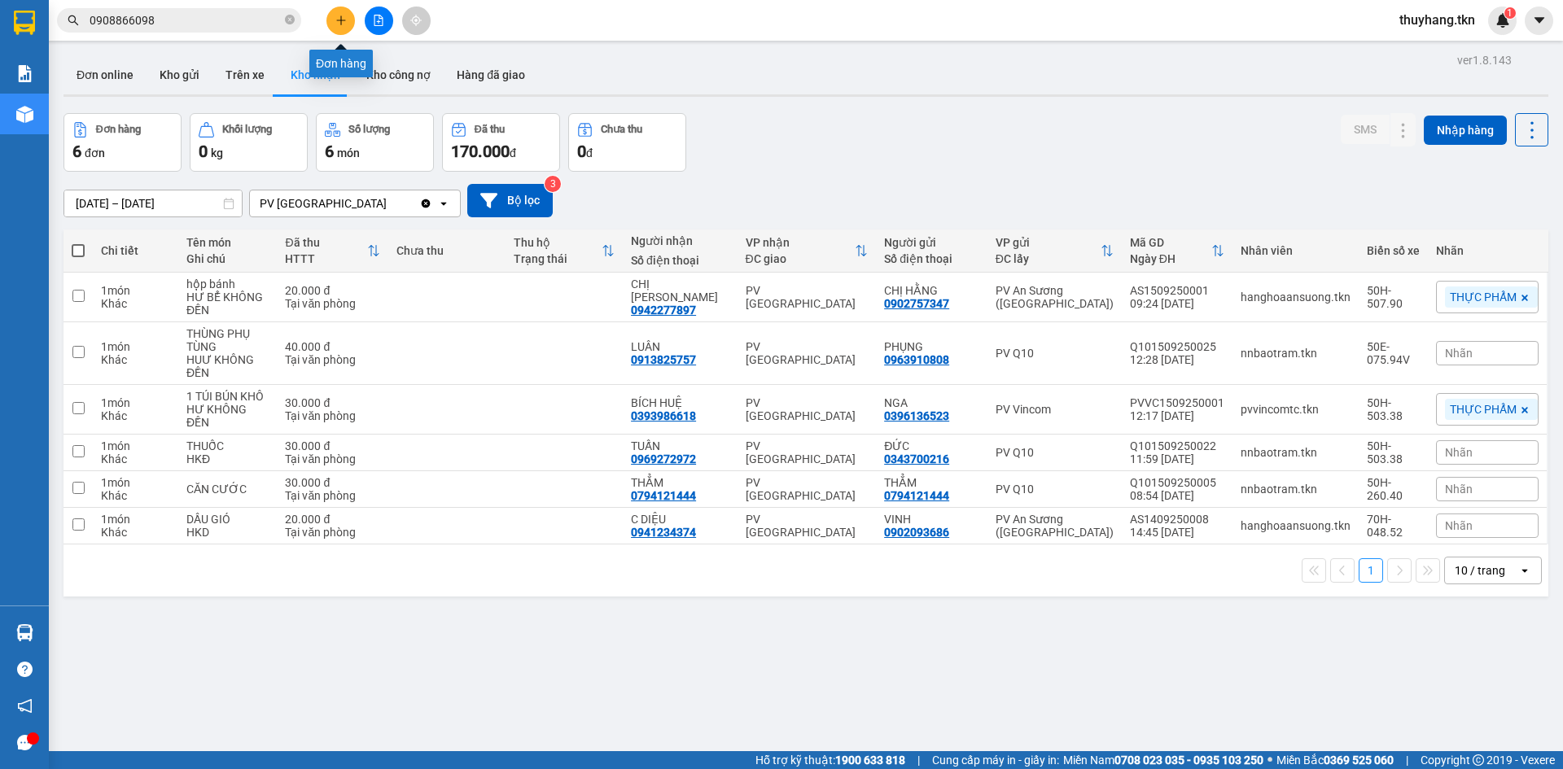
click at [343, 18] on icon "plus" at bounding box center [340, 20] width 11 height 11
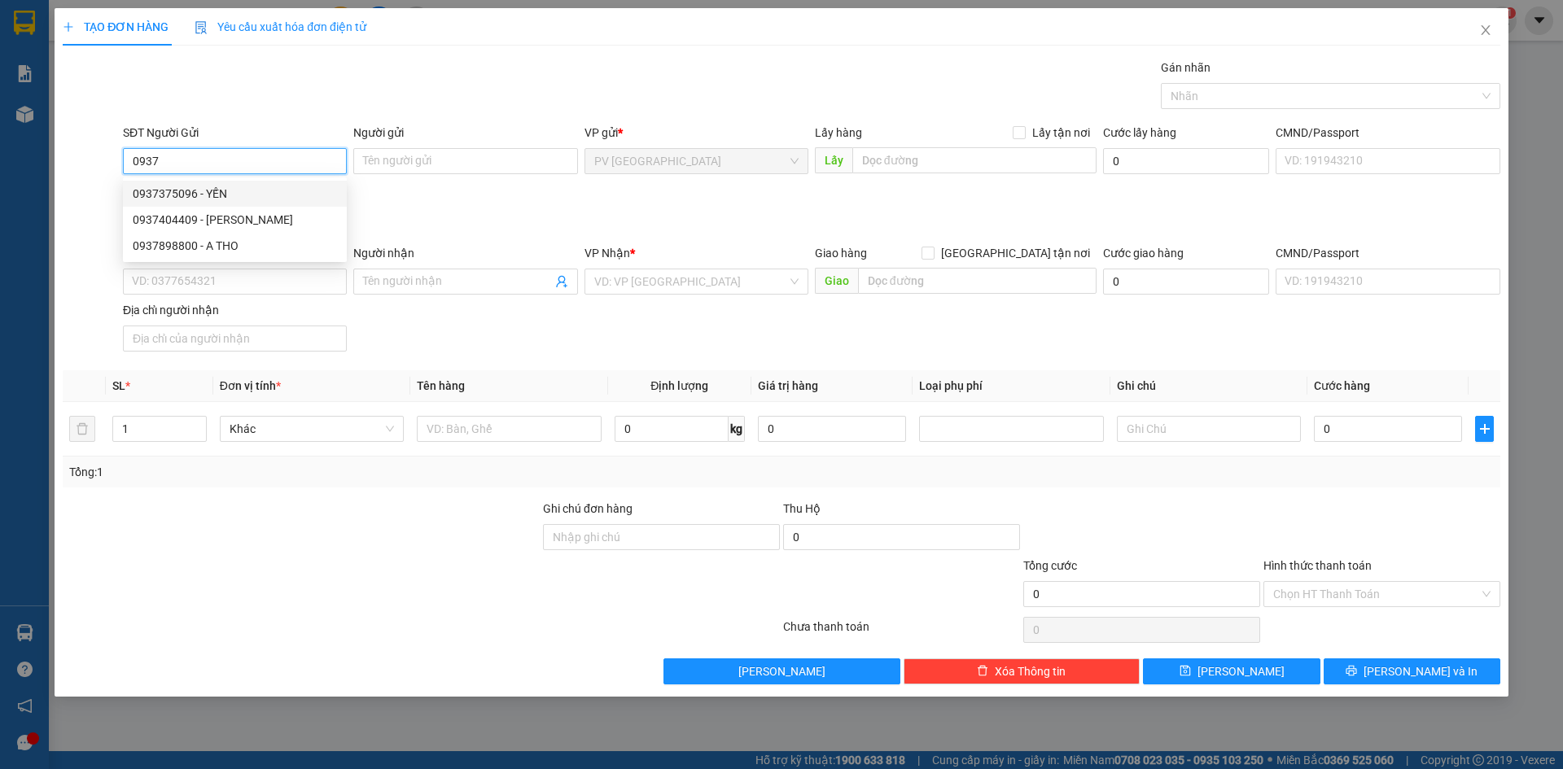
click at [269, 194] on div "0937375096 - YẾN" at bounding box center [235, 194] width 204 height 18
type input "0937375096"
type input "YẾN"
type input "0989233243"
type input "[DEMOGRAPHIC_DATA]"
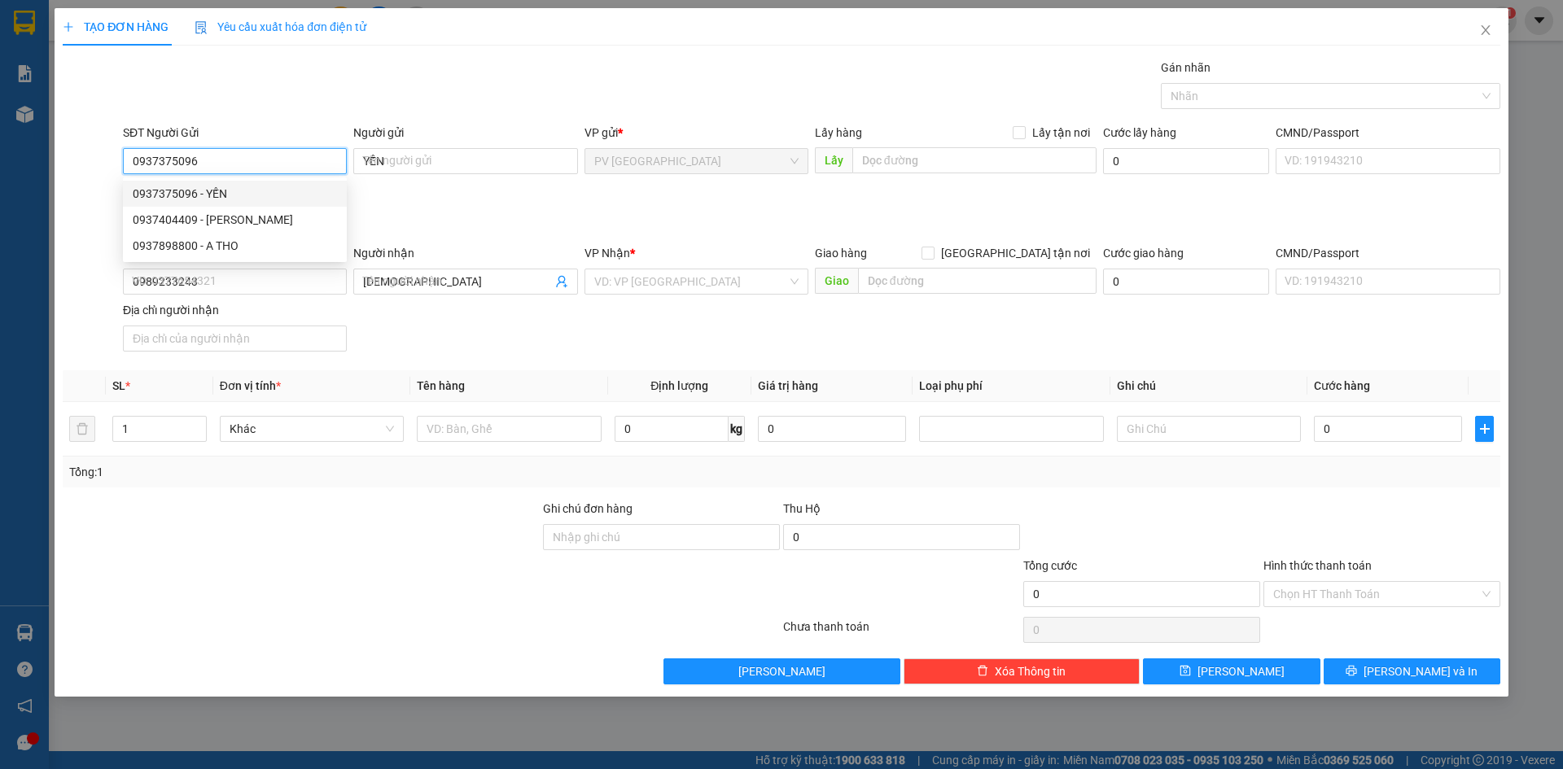
type input "20.000"
type input "0937375096"
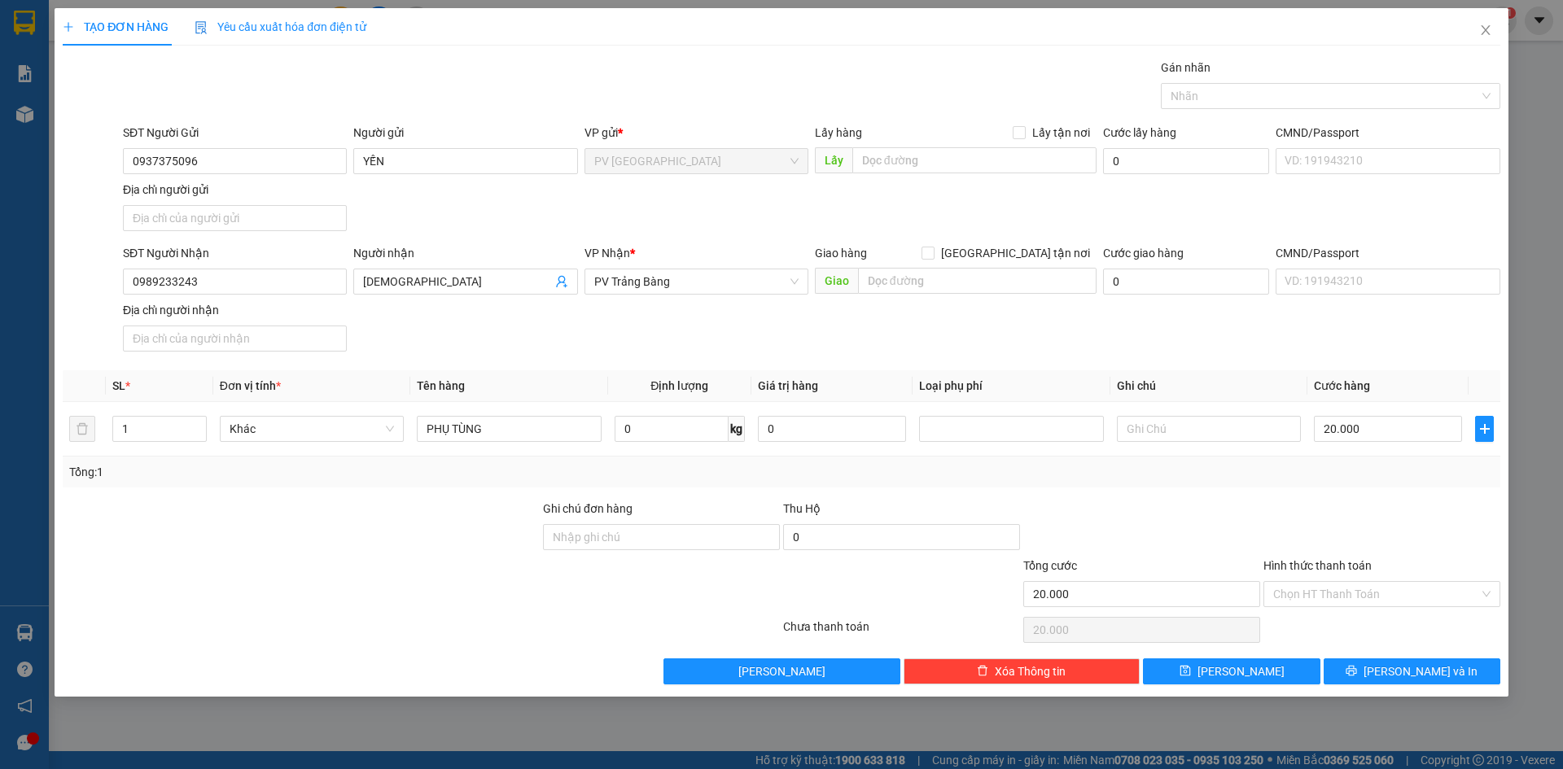
click at [504, 328] on div "SĐT Người Nhận 0989233243 Người nhận ANH THỪA VP Nhận * PV Trảng Bàng Giao hàng…" at bounding box center [812, 301] width 1384 height 114
click at [1394, 593] on input "Hình thức thanh toán" at bounding box center [1376, 594] width 206 height 24
click at [1379, 620] on div "Tại văn phòng" at bounding box center [1381, 627] width 217 height 18
type input "0"
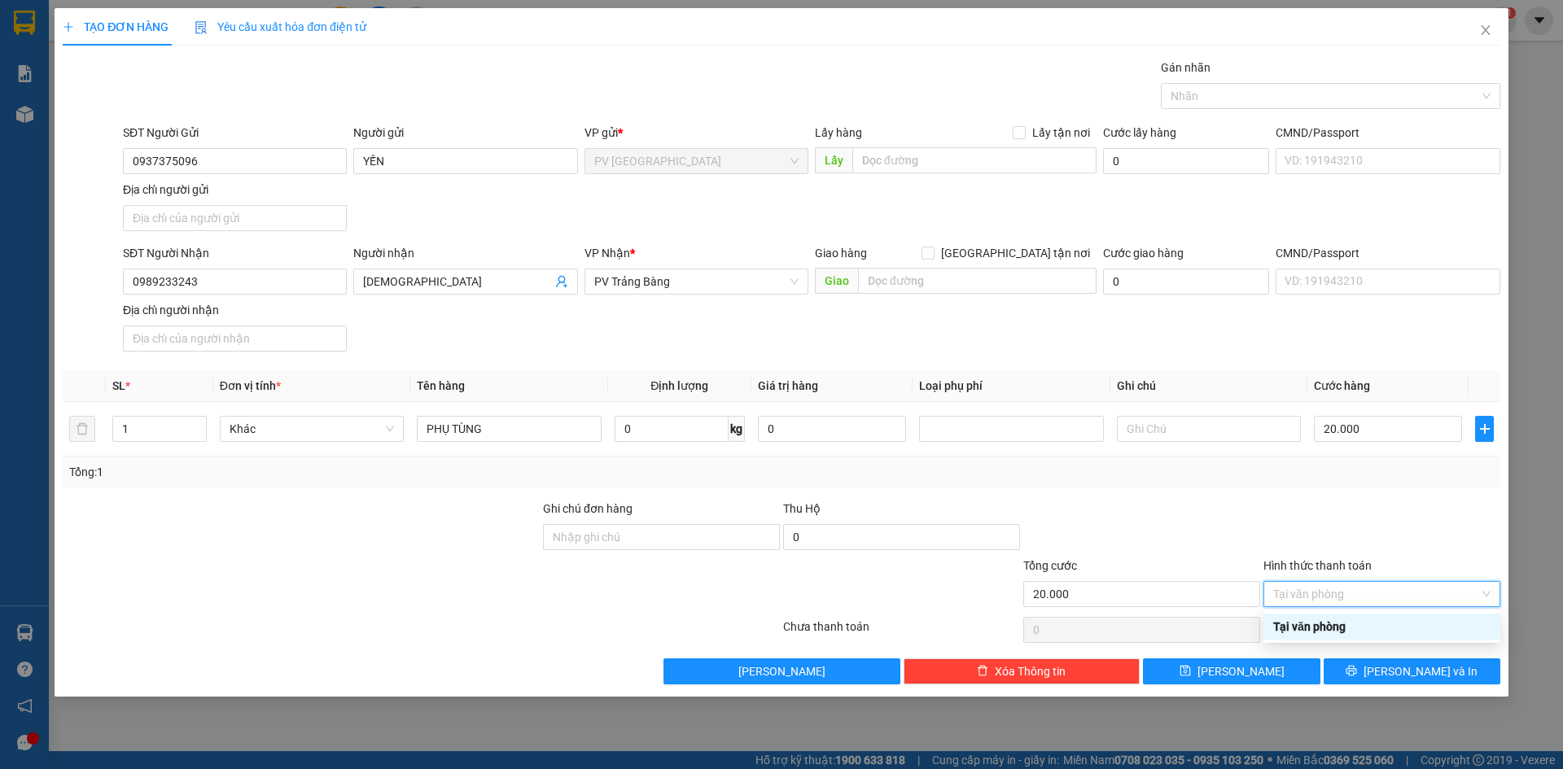
click at [1354, 630] on div "Tại văn phòng" at bounding box center [1381, 627] width 217 height 18
click at [1291, 510] on div at bounding box center [1382, 528] width 240 height 57
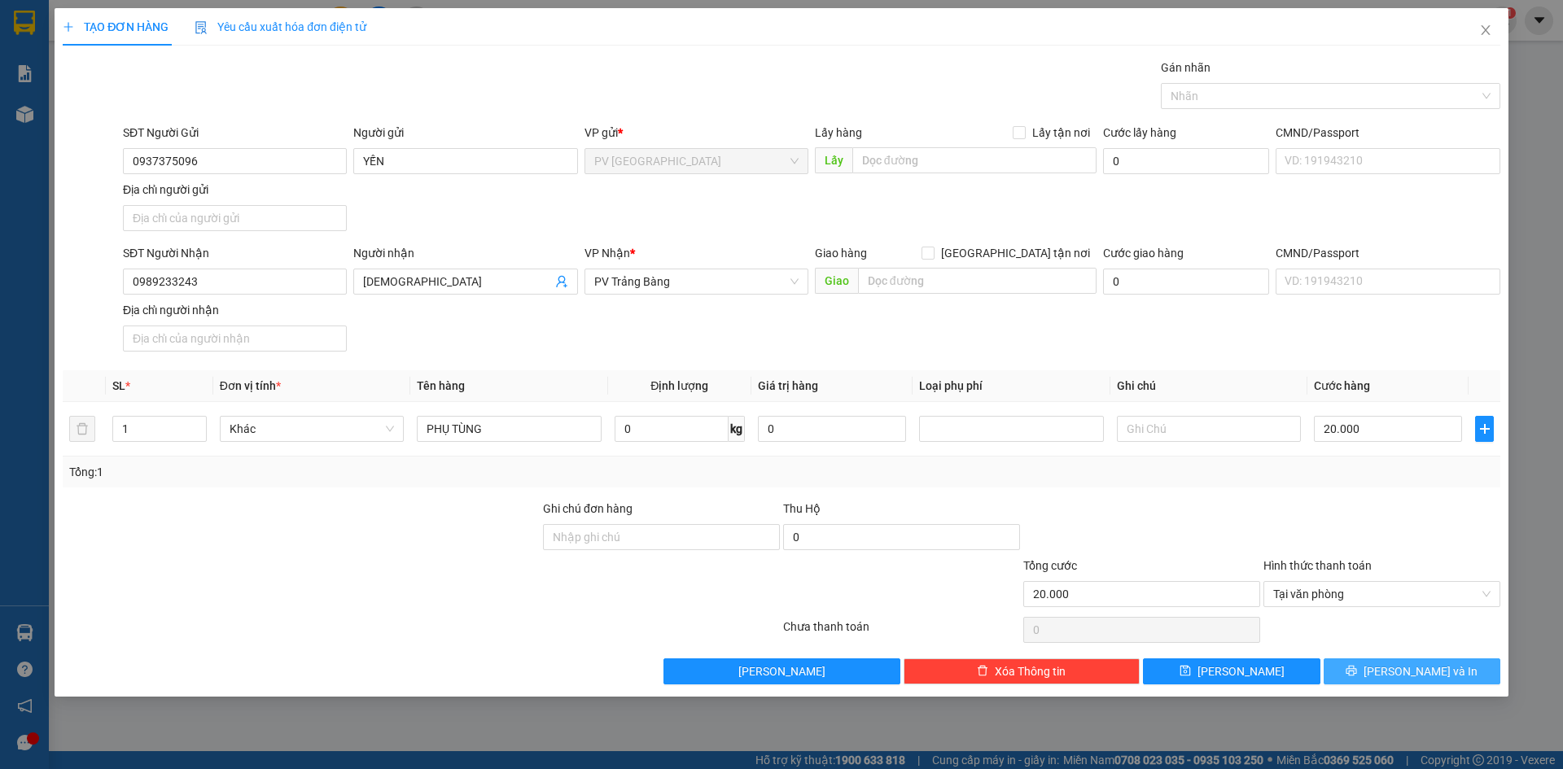
click at [1378, 670] on button "[PERSON_NAME] và In" at bounding box center [1412, 672] width 177 height 26
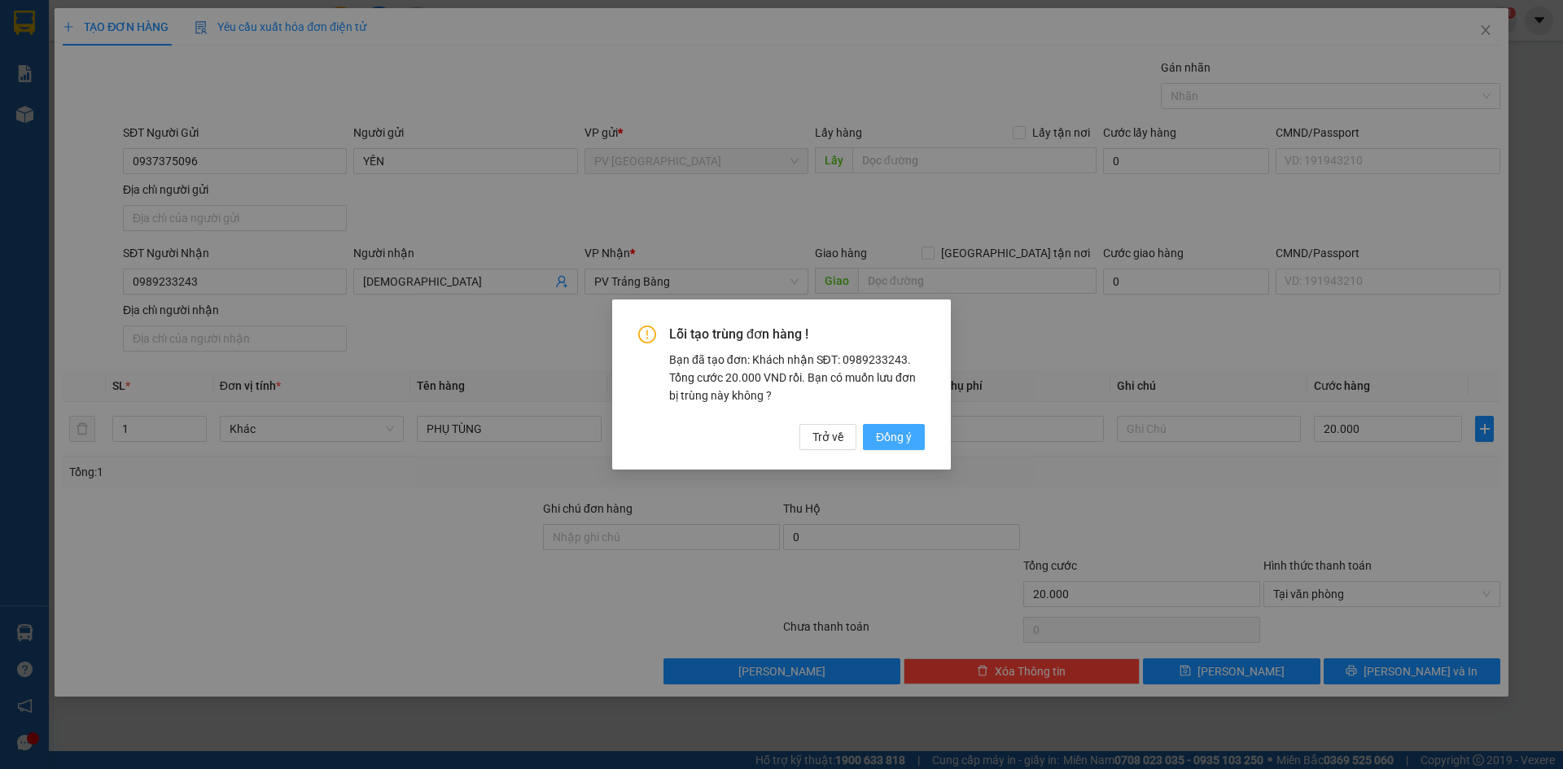
click at [888, 445] on span "Đồng ý" at bounding box center [894, 437] width 36 height 18
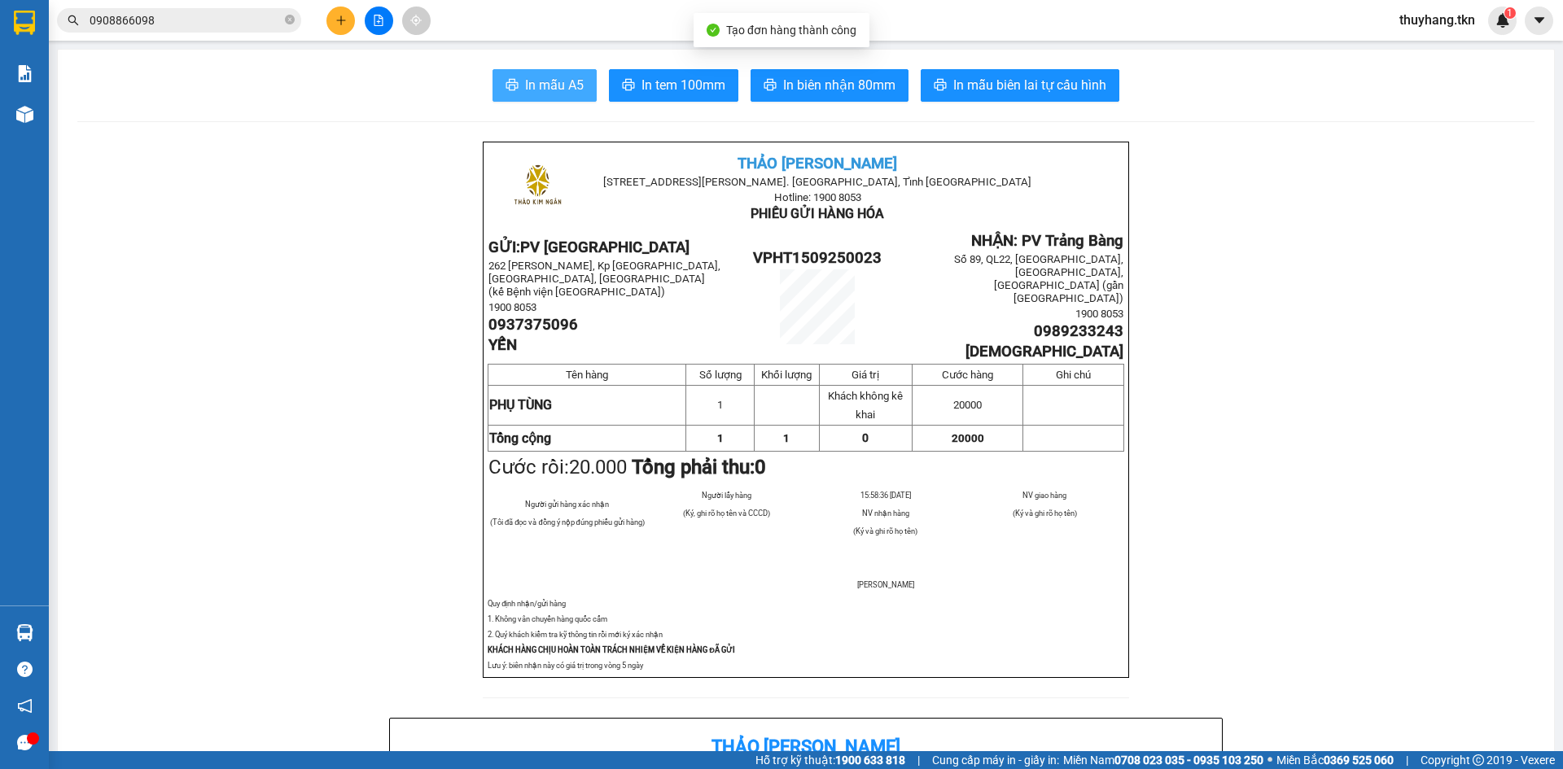
click at [525, 89] on span "In mẫu A5" at bounding box center [554, 85] width 59 height 20
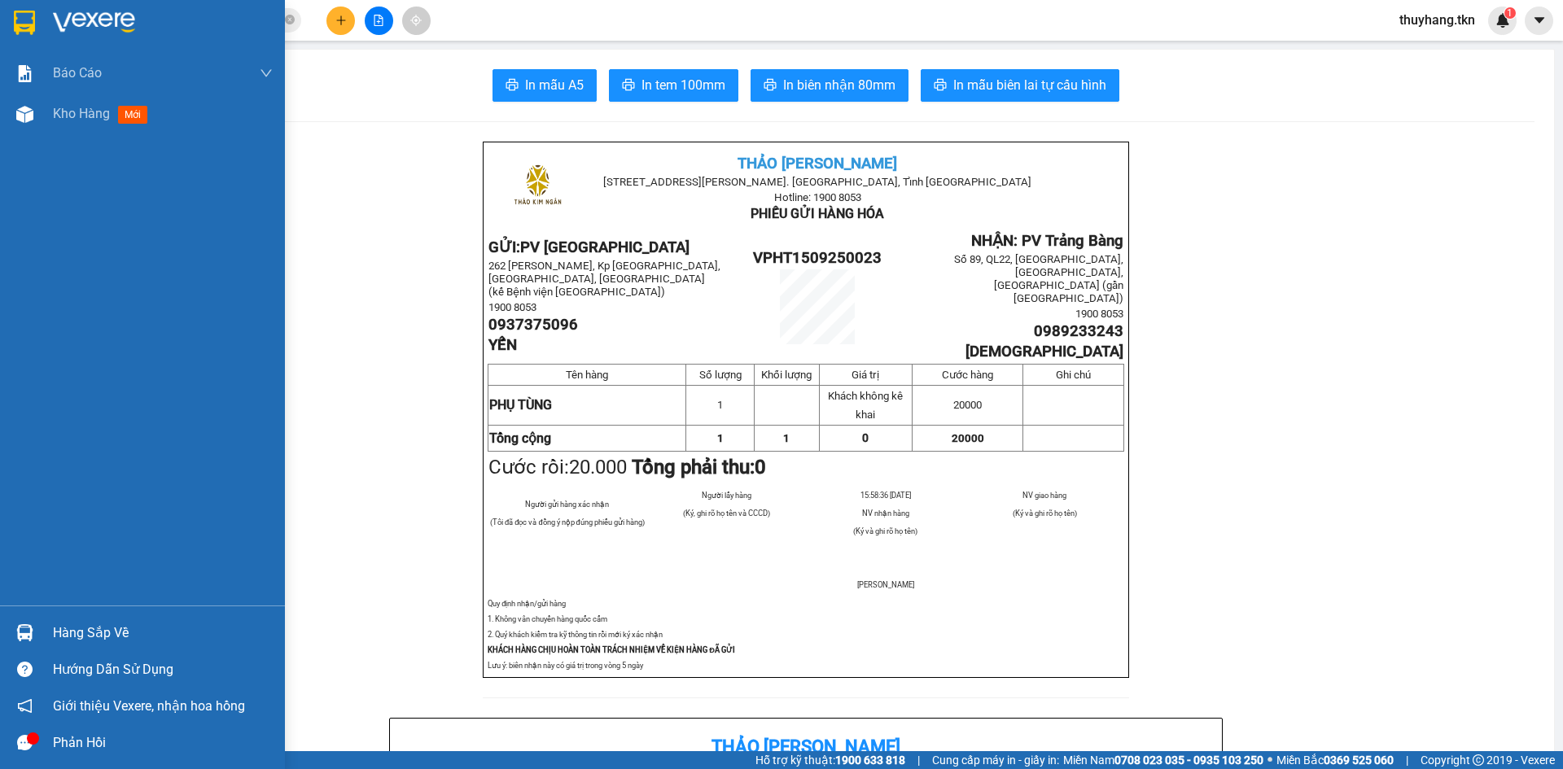
click at [29, 15] on img at bounding box center [24, 23] width 21 height 24
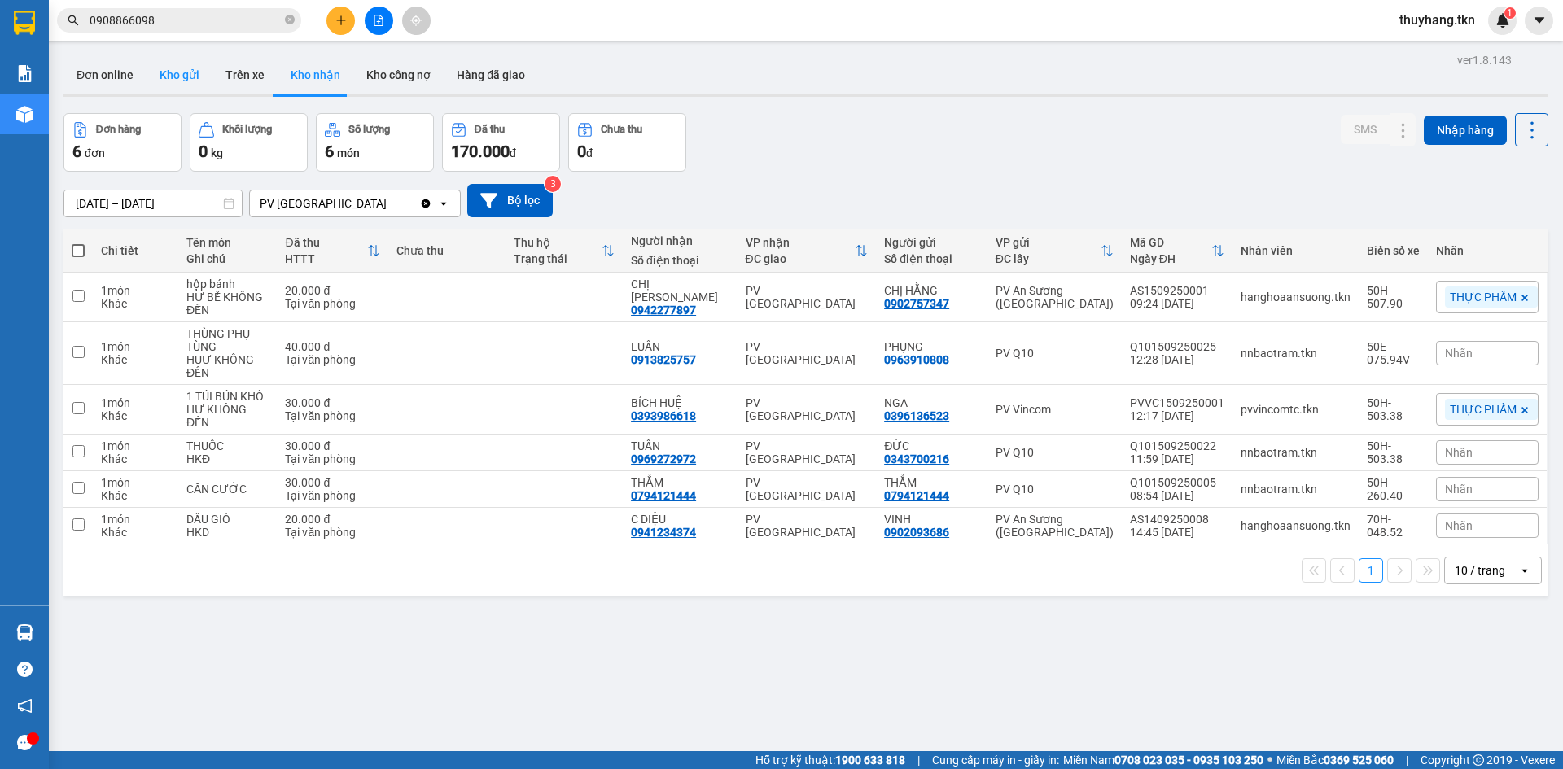
click at [191, 88] on button "Kho gửi" at bounding box center [180, 74] width 66 height 39
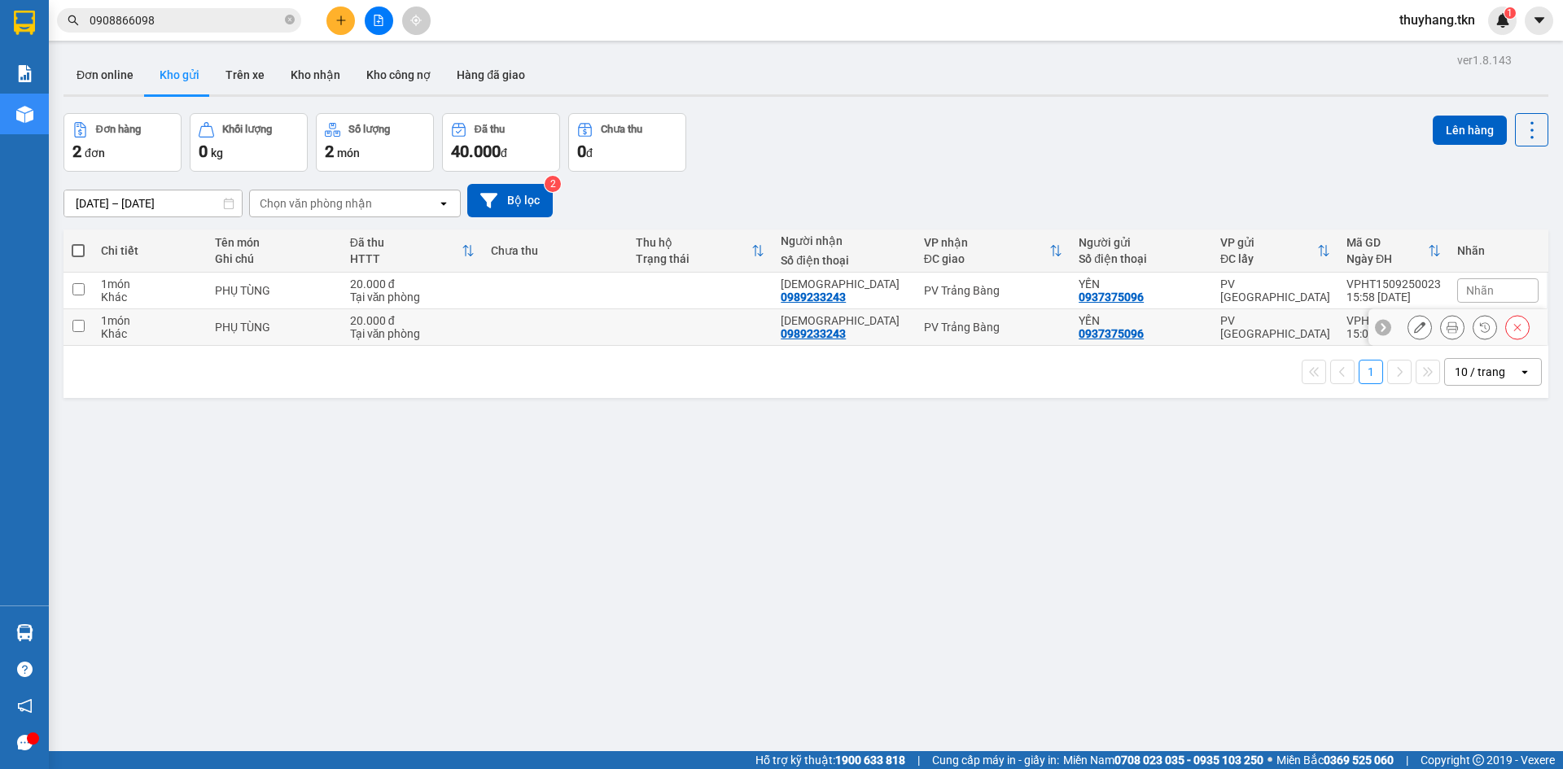
click at [591, 340] on td at bounding box center [555, 327] width 145 height 37
checkbox input "true"
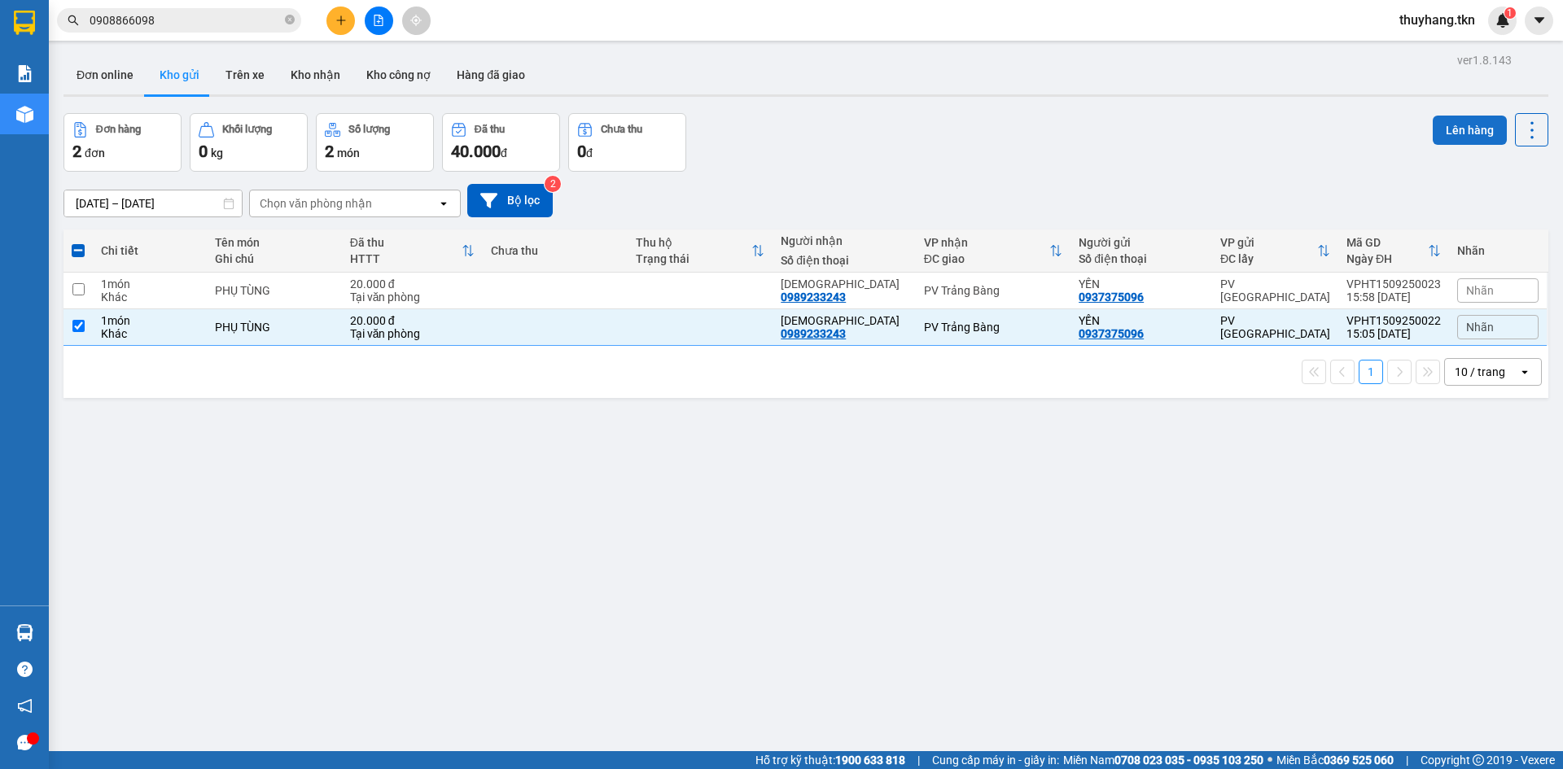
click at [1483, 132] on button "Lên hàng" at bounding box center [1470, 130] width 74 height 29
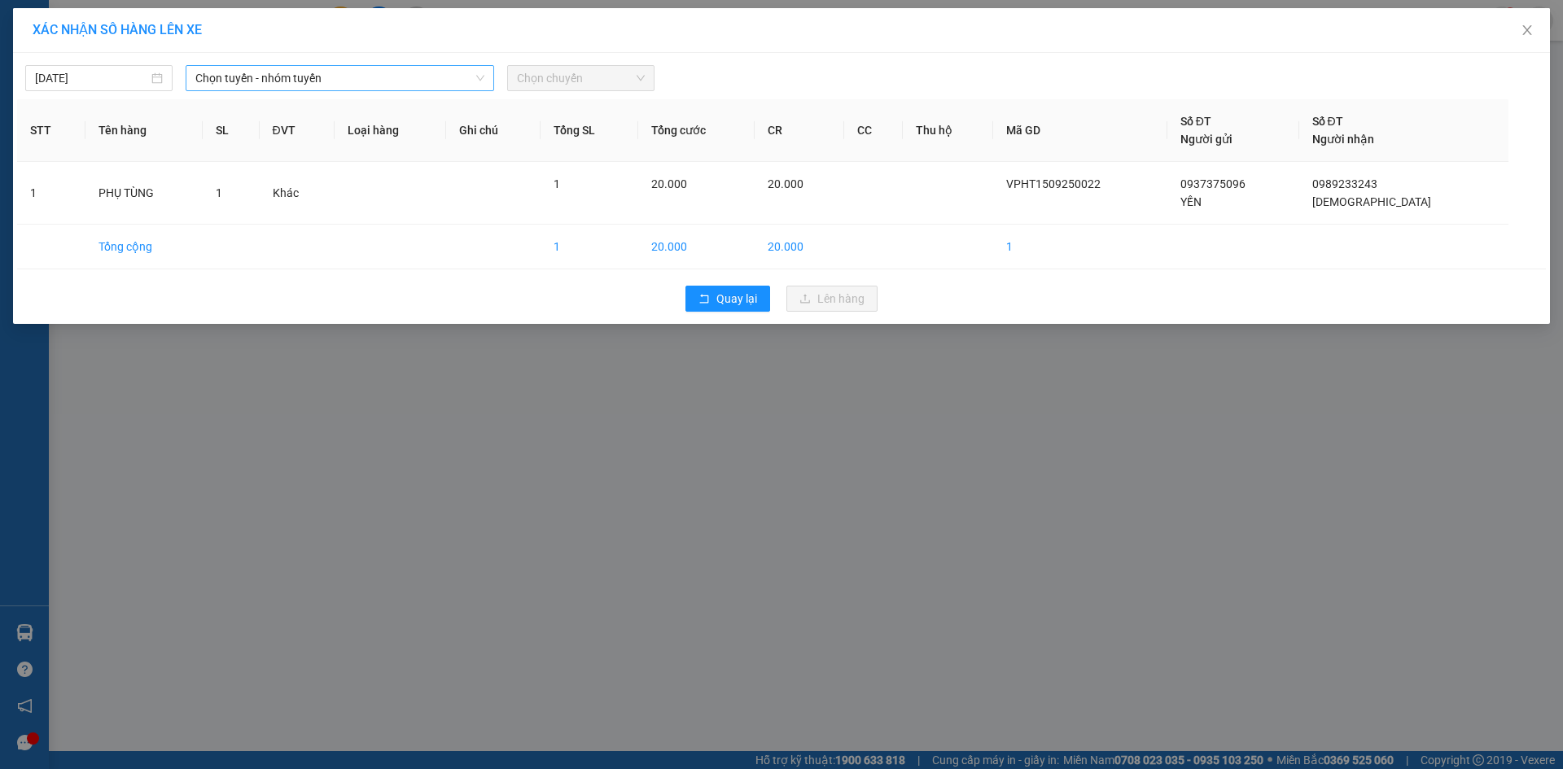
click at [443, 74] on span "Chọn tuyến - nhóm tuyến" at bounding box center [339, 78] width 289 height 24
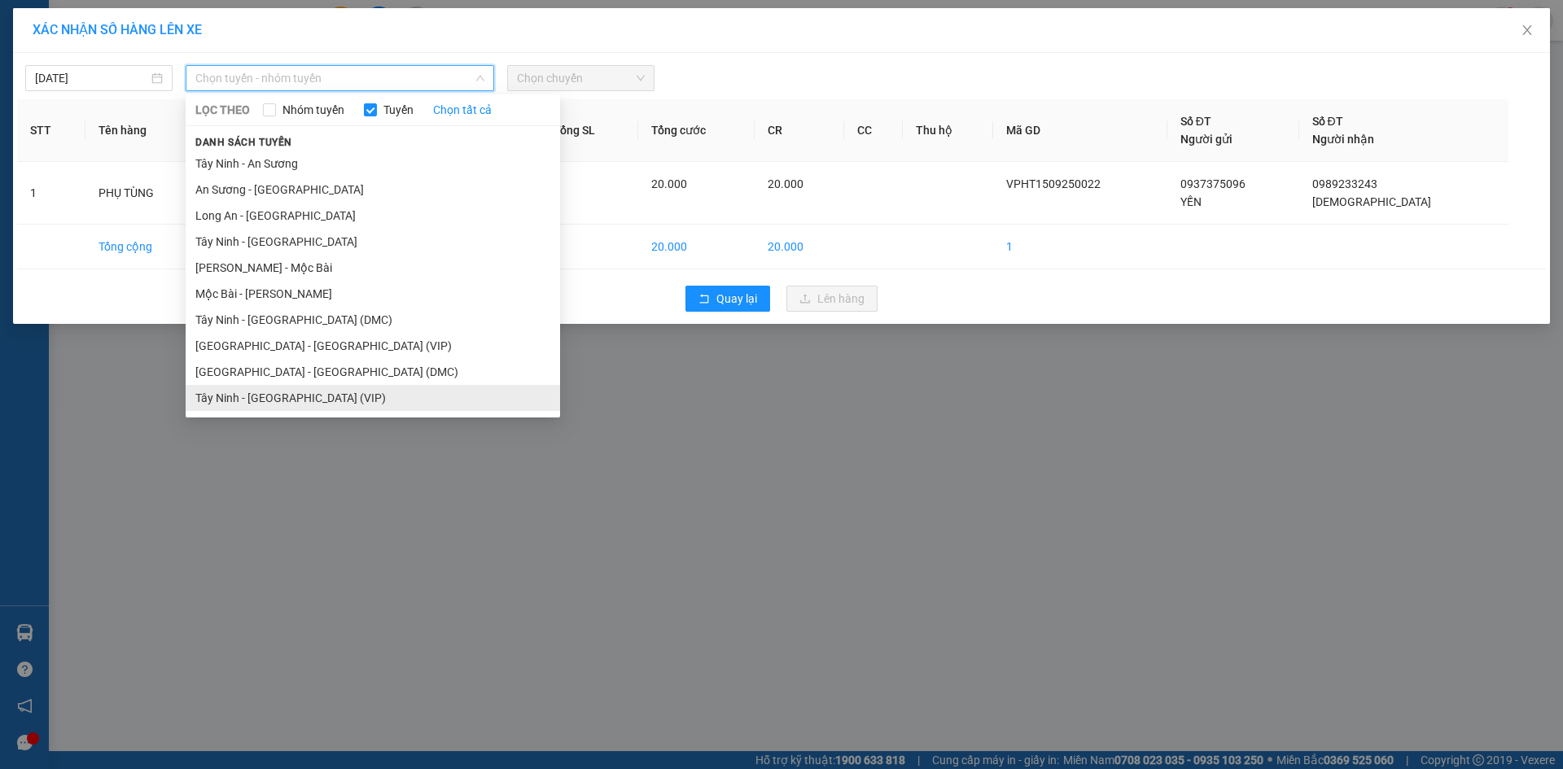
click at [335, 401] on li "Tây Ninh - [GEOGRAPHIC_DATA] (VIP)" at bounding box center [373, 398] width 375 height 26
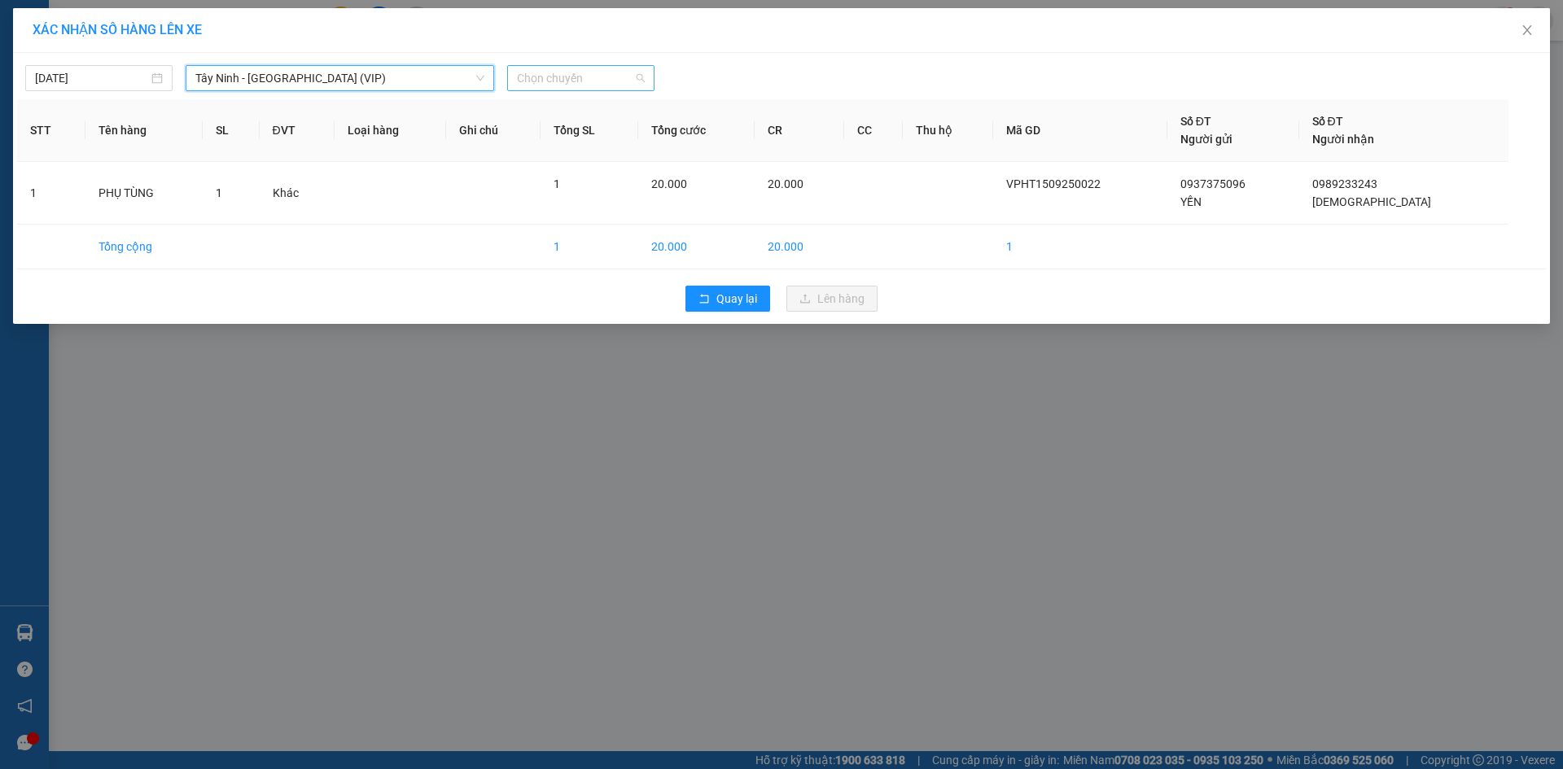
click at [543, 82] on span "Chọn chuyến" at bounding box center [581, 78] width 128 height 24
type input "50790"
click at [548, 167] on div "15:20 - 50H-507.90" at bounding box center [580, 163] width 127 height 18
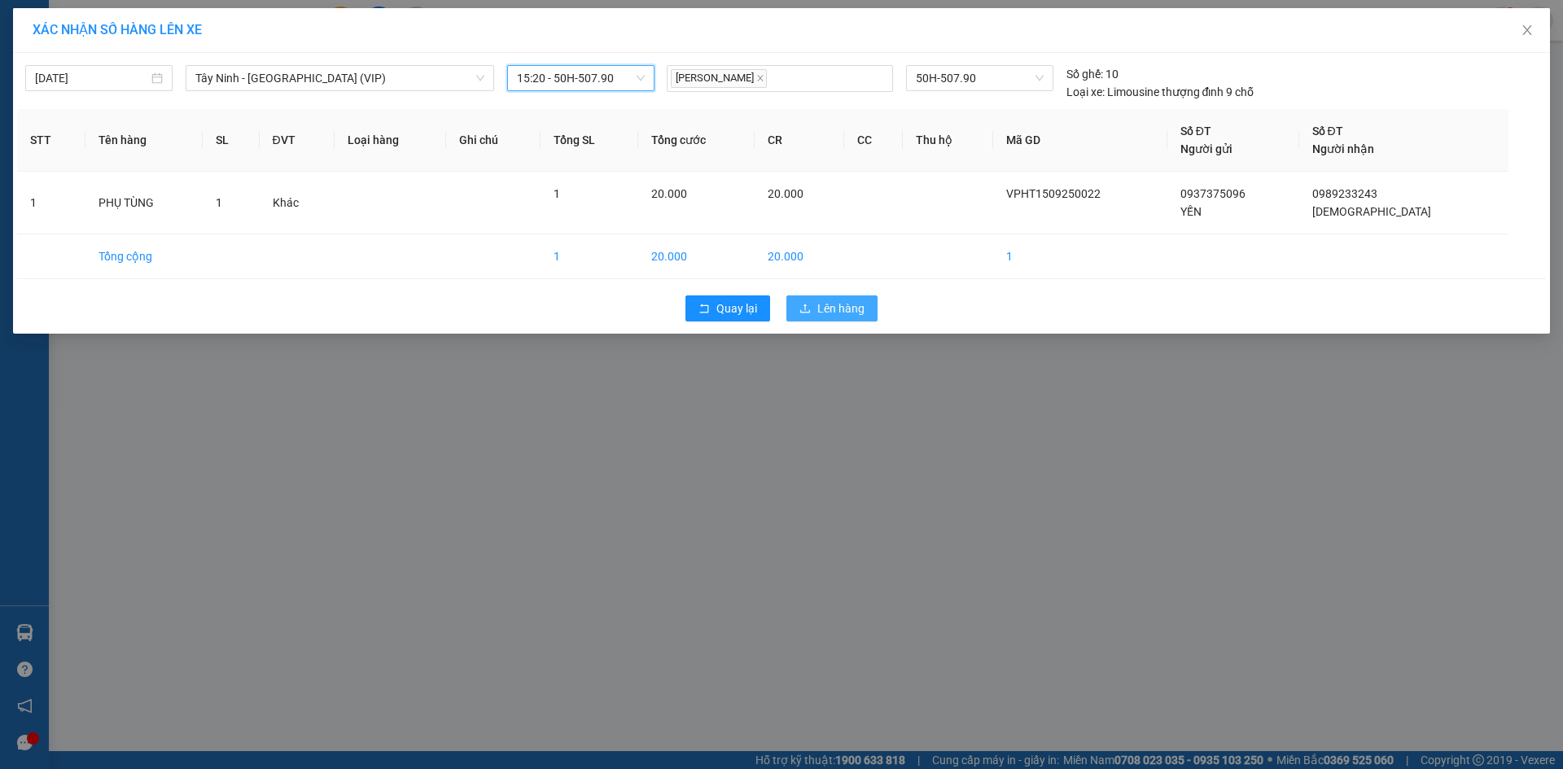
click at [823, 309] on span "Lên hàng" at bounding box center [840, 309] width 47 height 18
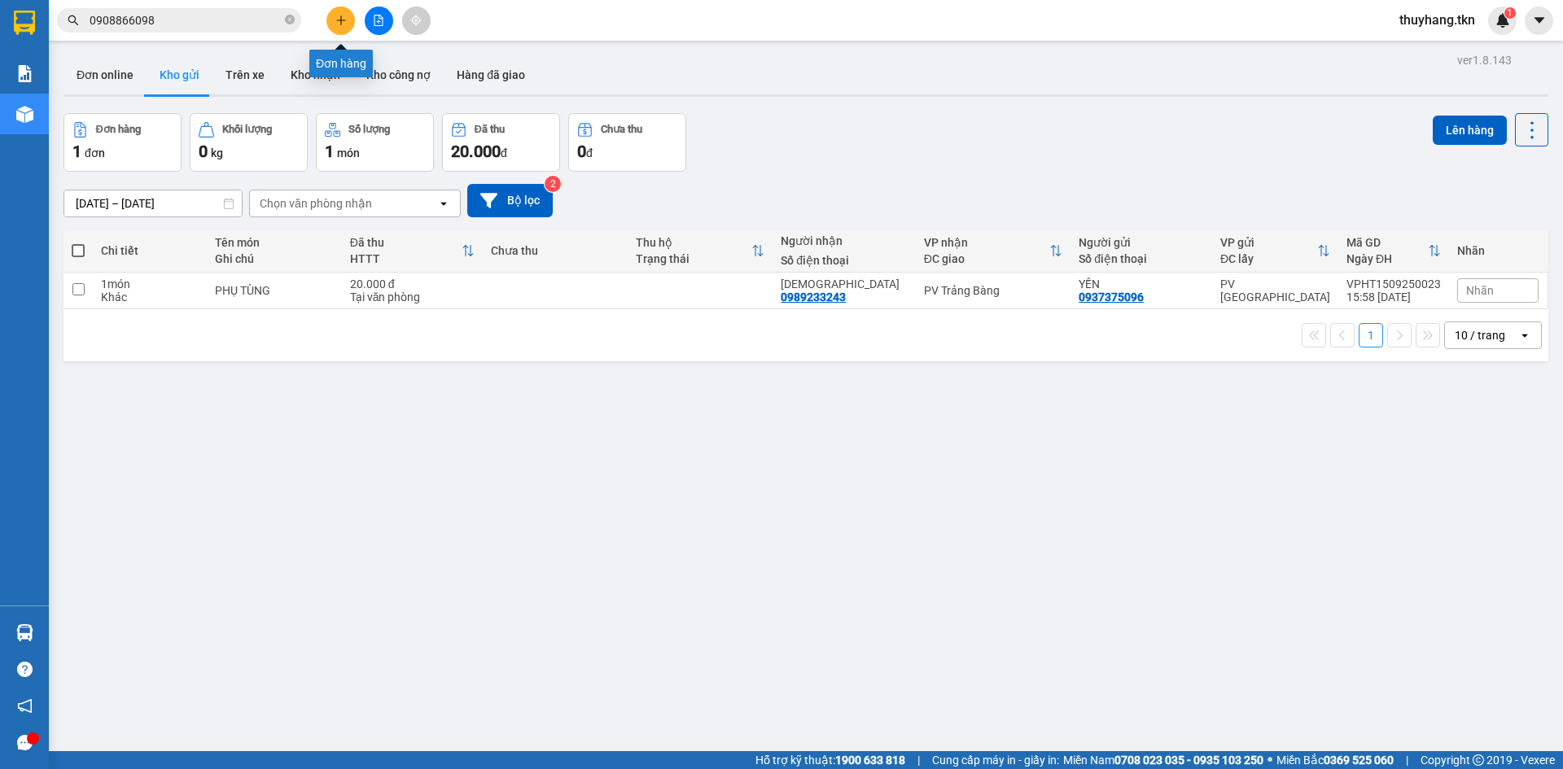
click at [343, 26] on button at bounding box center [341, 21] width 28 height 28
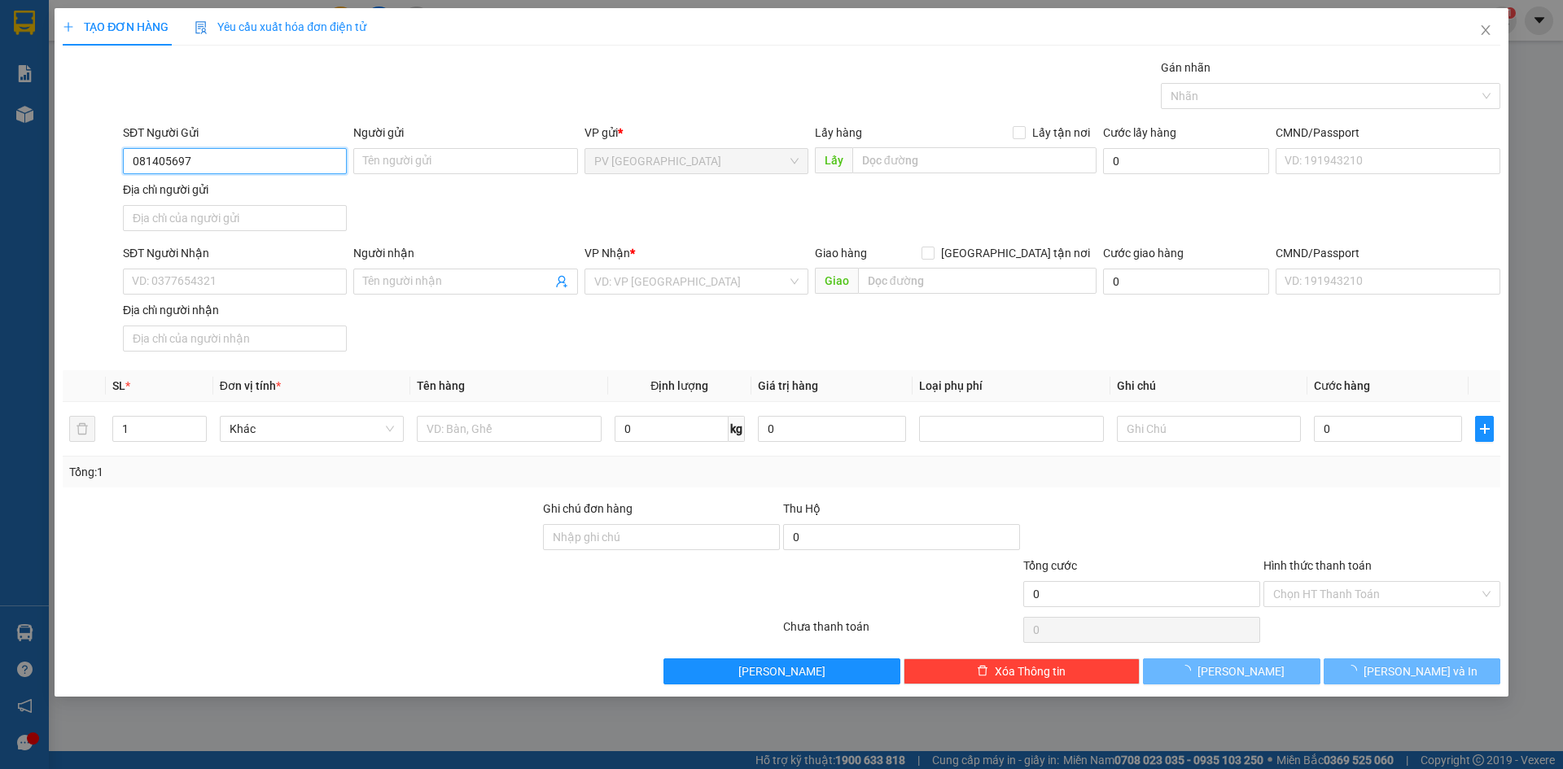
type input "0814056978"
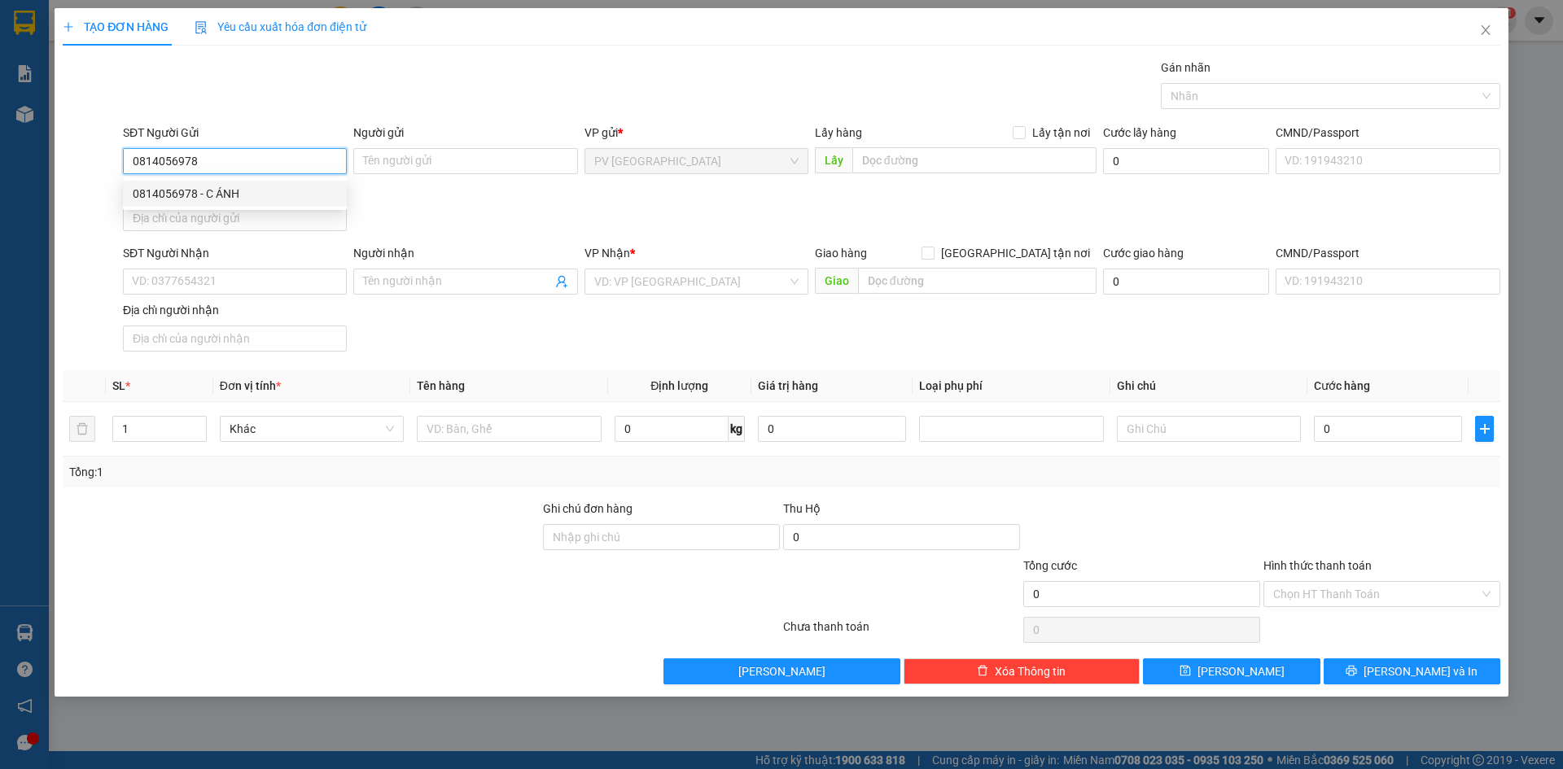
click at [300, 184] on div "0814056978 - C ÁNH" at bounding box center [235, 194] width 224 height 26
type input "C ÁNH"
type input "0912991213"
type input "ANH trường"
type input "20.000"
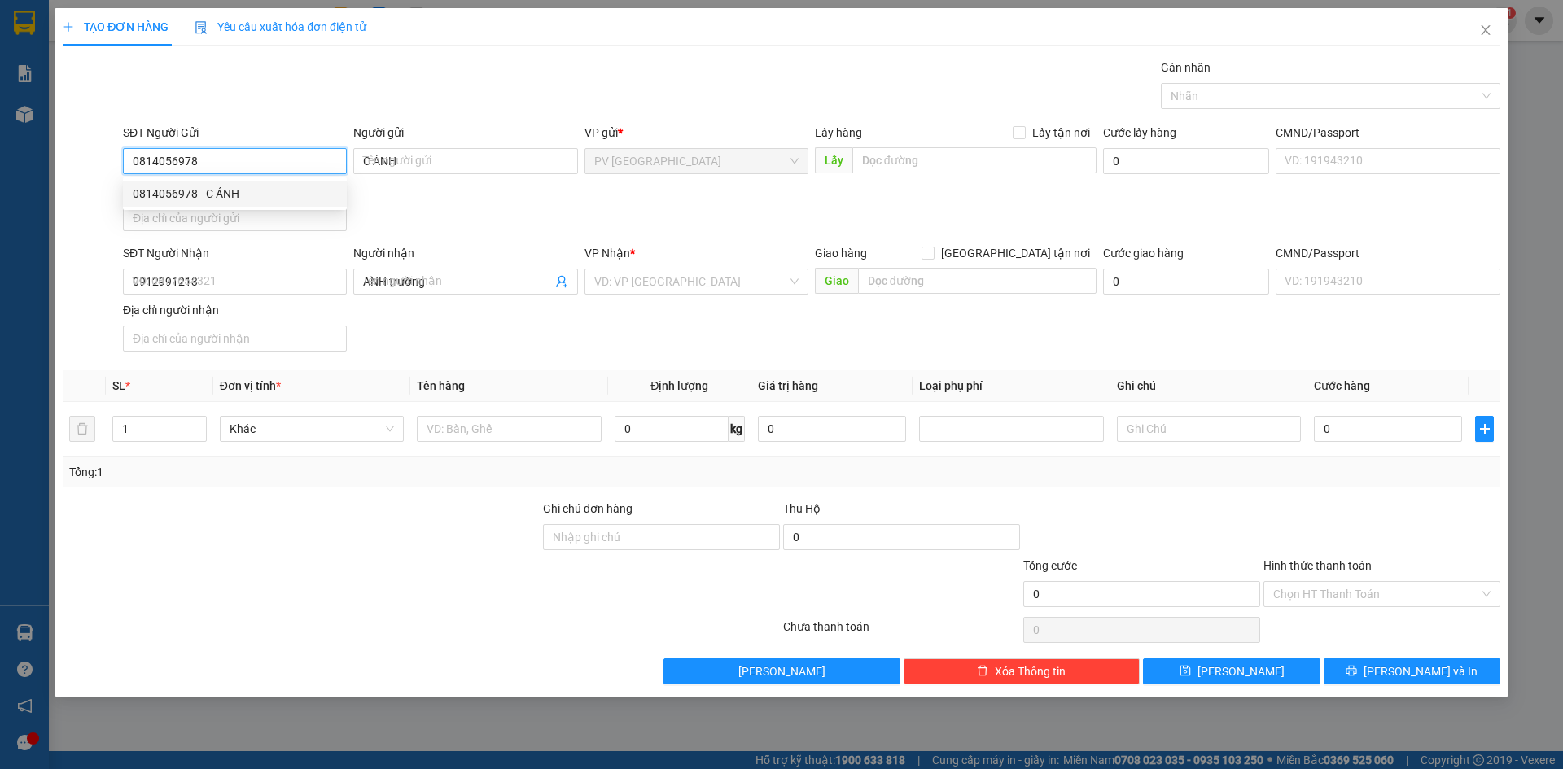
type input "20.000"
type input "0814056978"
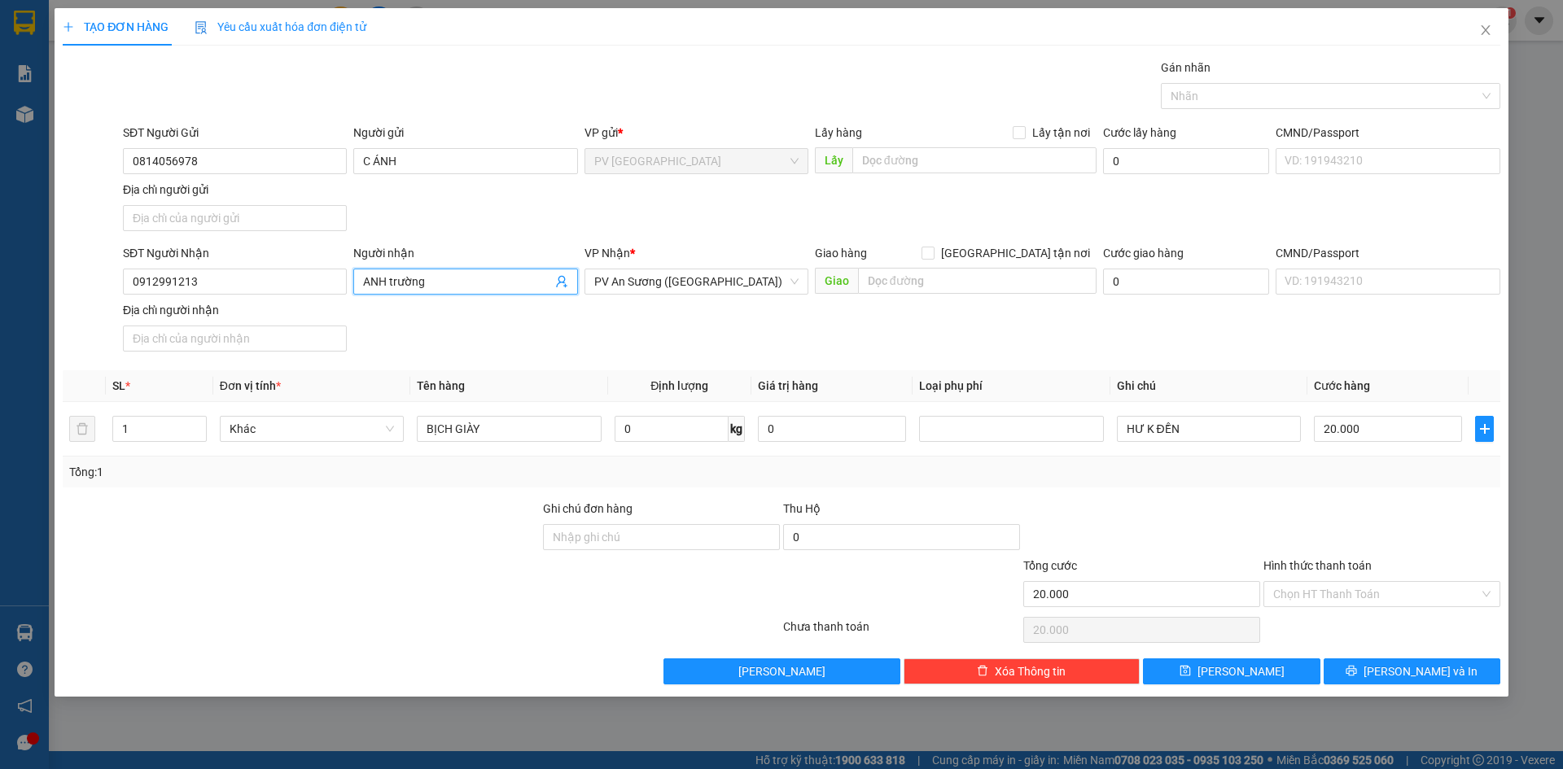
click at [439, 286] on input "ANH trường" at bounding box center [457, 282] width 188 height 18
type input "A"
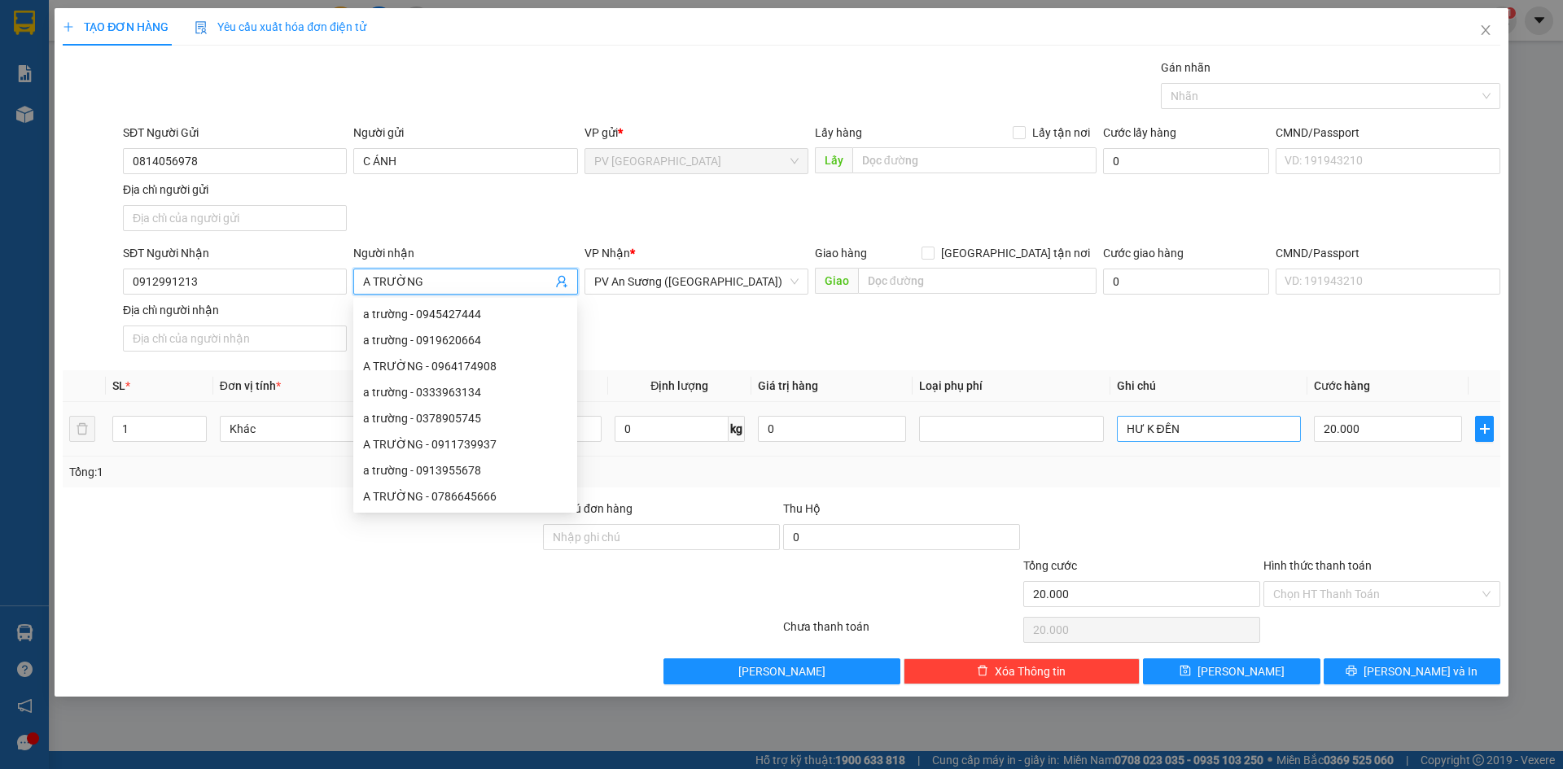
type input "A TRƯỜNG"
click at [1202, 432] on input "HƯ K ĐỀN" at bounding box center [1209, 429] width 184 height 26
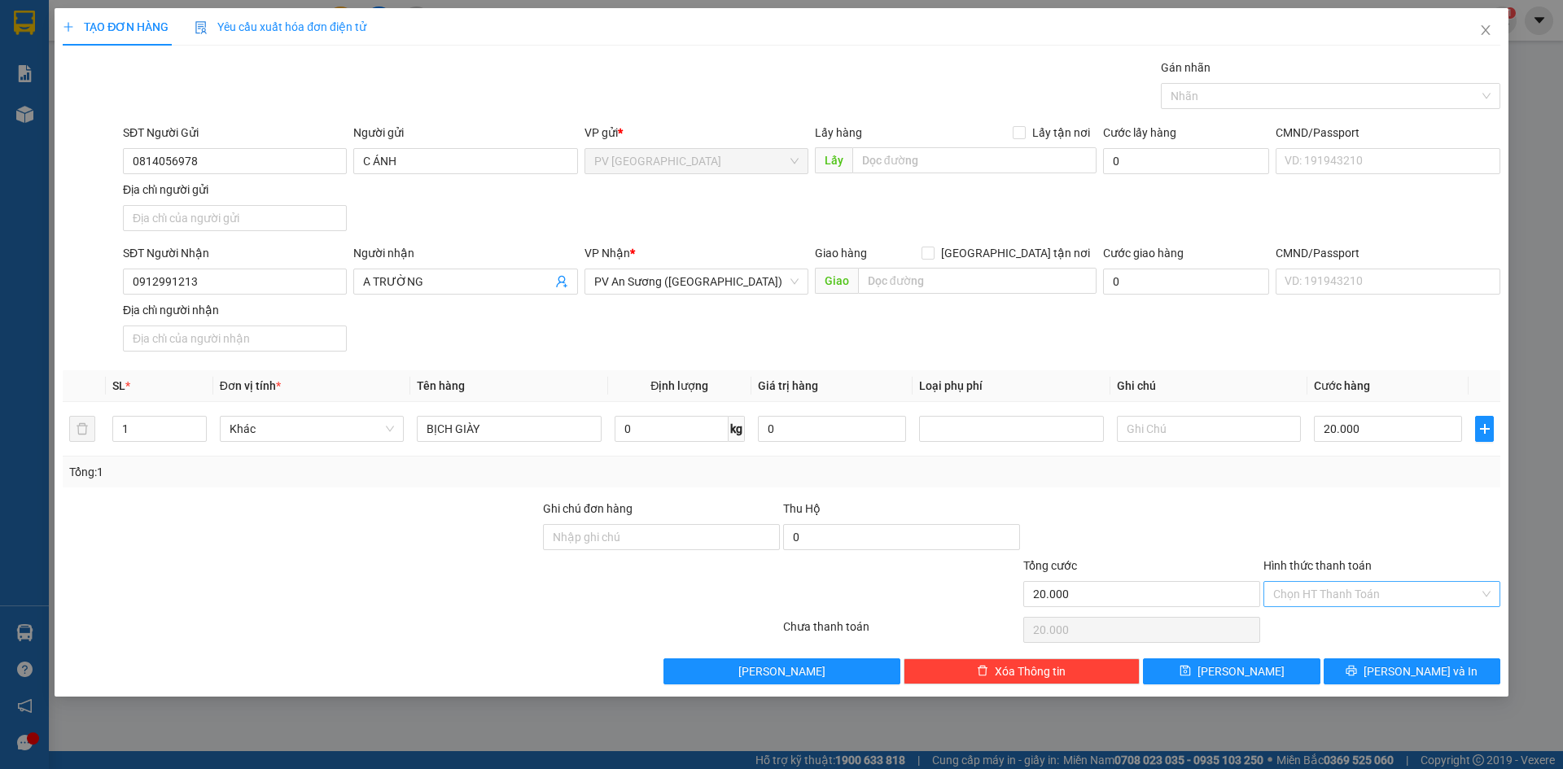
click at [1356, 588] on input "Hình thức thanh toán" at bounding box center [1376, 594] width 206 height 24
click at [1330, 622] on div "Tại văn phòng" at bounding box center [1381, 627] width 217 height 18
type input "0"
click at [1366, 668] on button "[PERSON_NAME] và In" at bounding box center [1412, 672] width 177 height 26
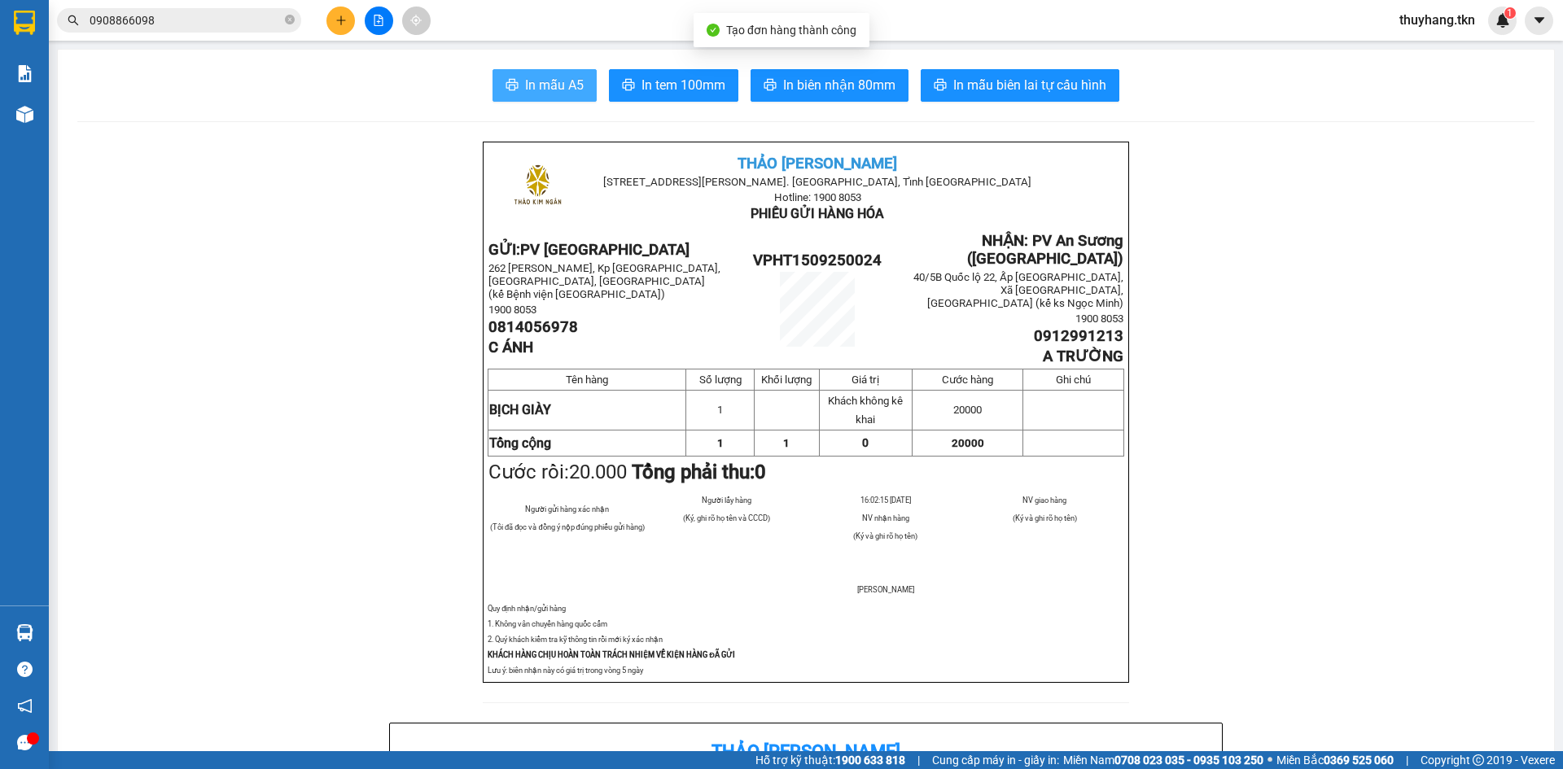
click at [533, 86] on span "In mẫu A5" at bounding box center [554, 85] width 59 height 20
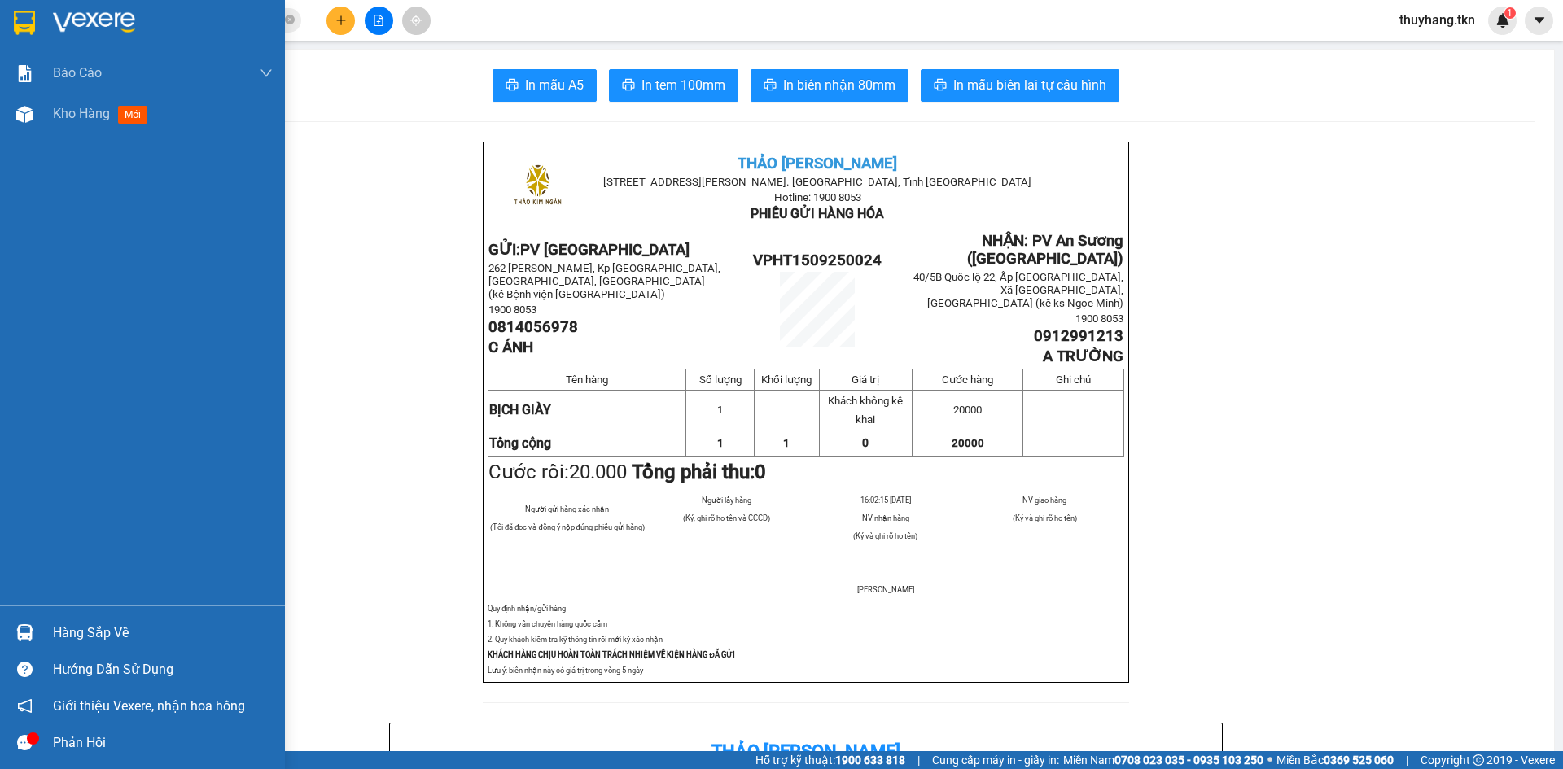
click at [32, 25] on img at bounding box center [24, 23] width 21 height 24
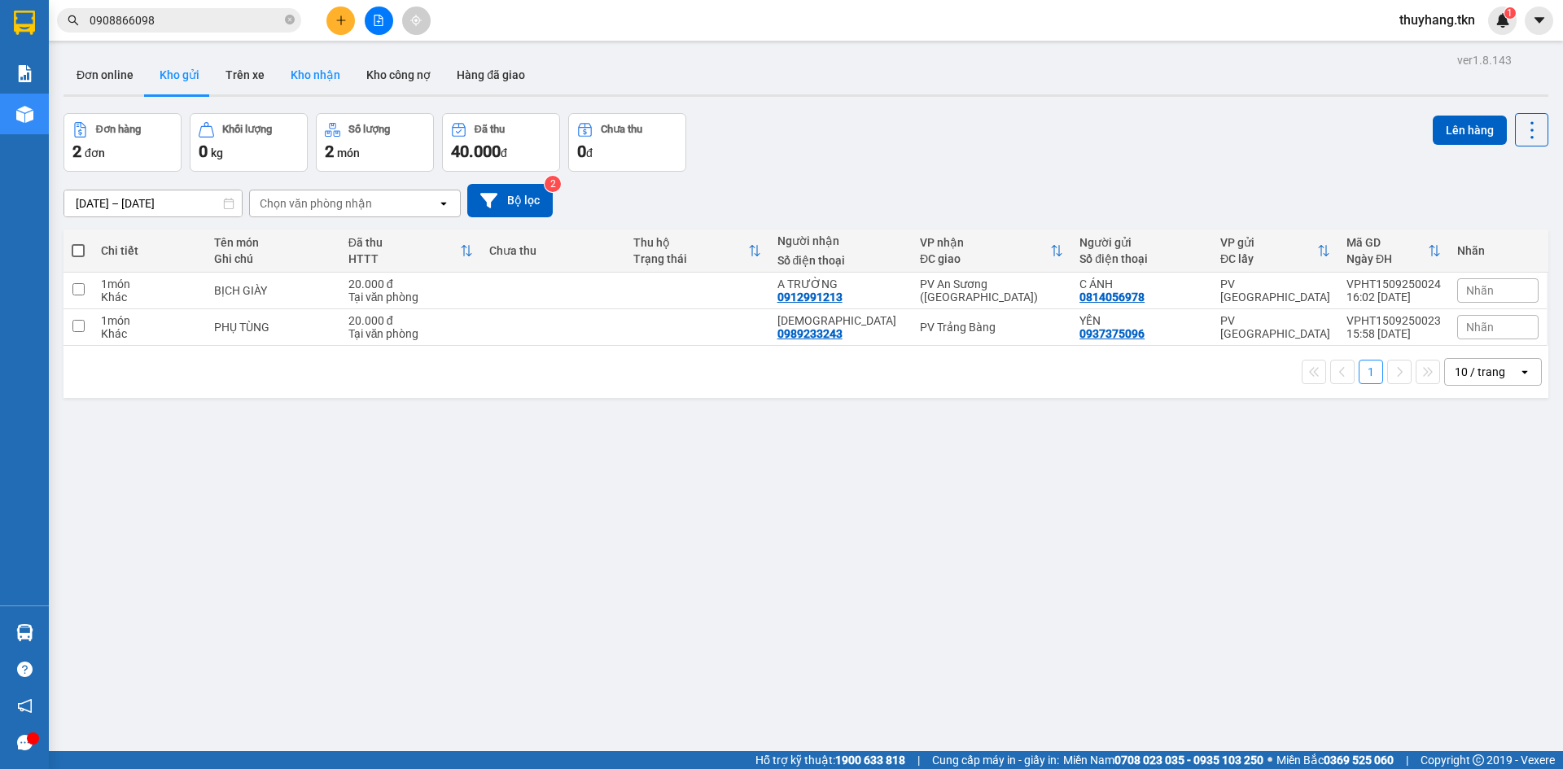
click at [315, 76] on button "Kho nhận" at bounding box center [316, 74] width 76 height 39
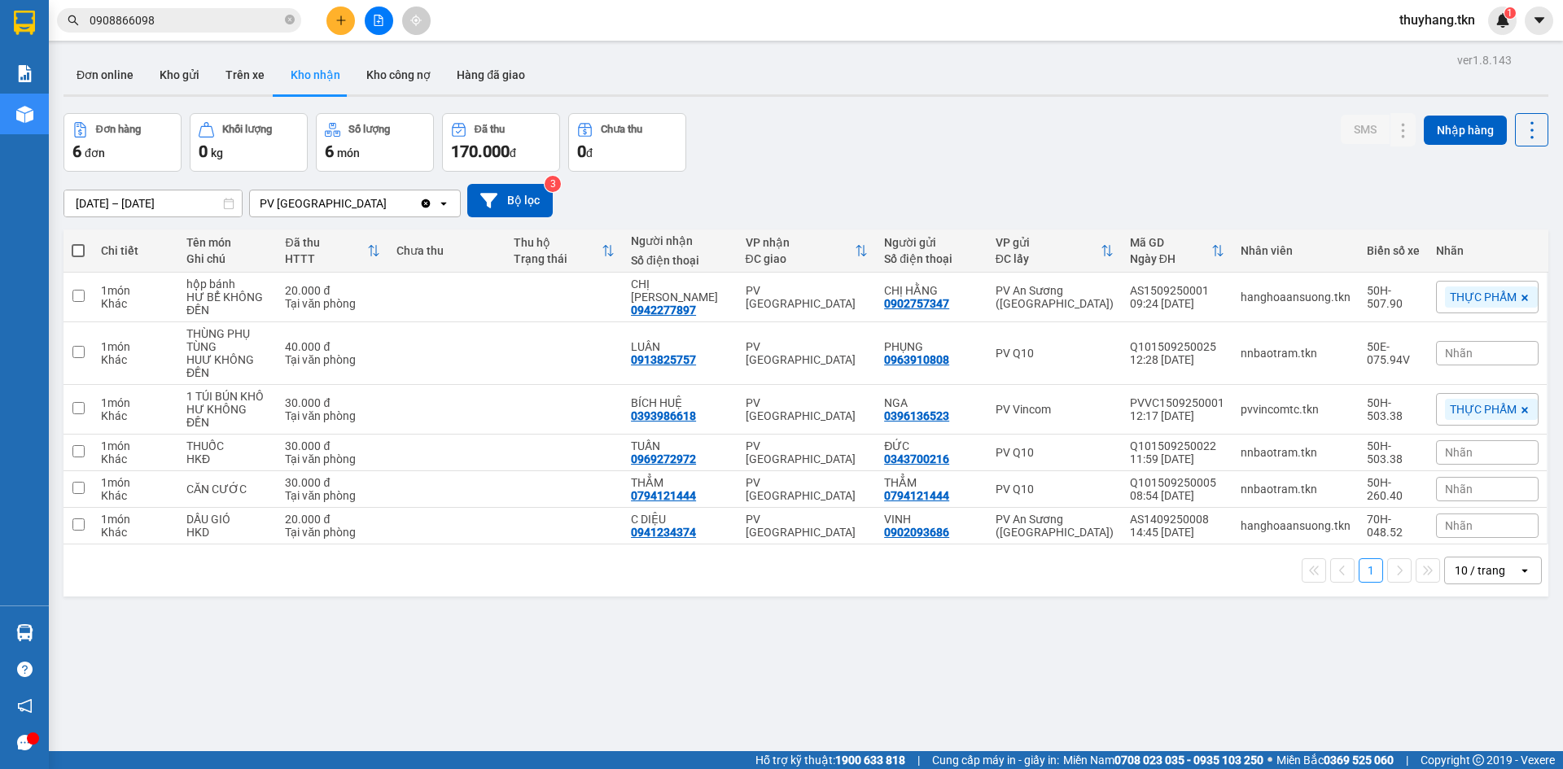
click at [274, 22] on input "0908866098" at bounding box center [186, 20] width 192 height 18
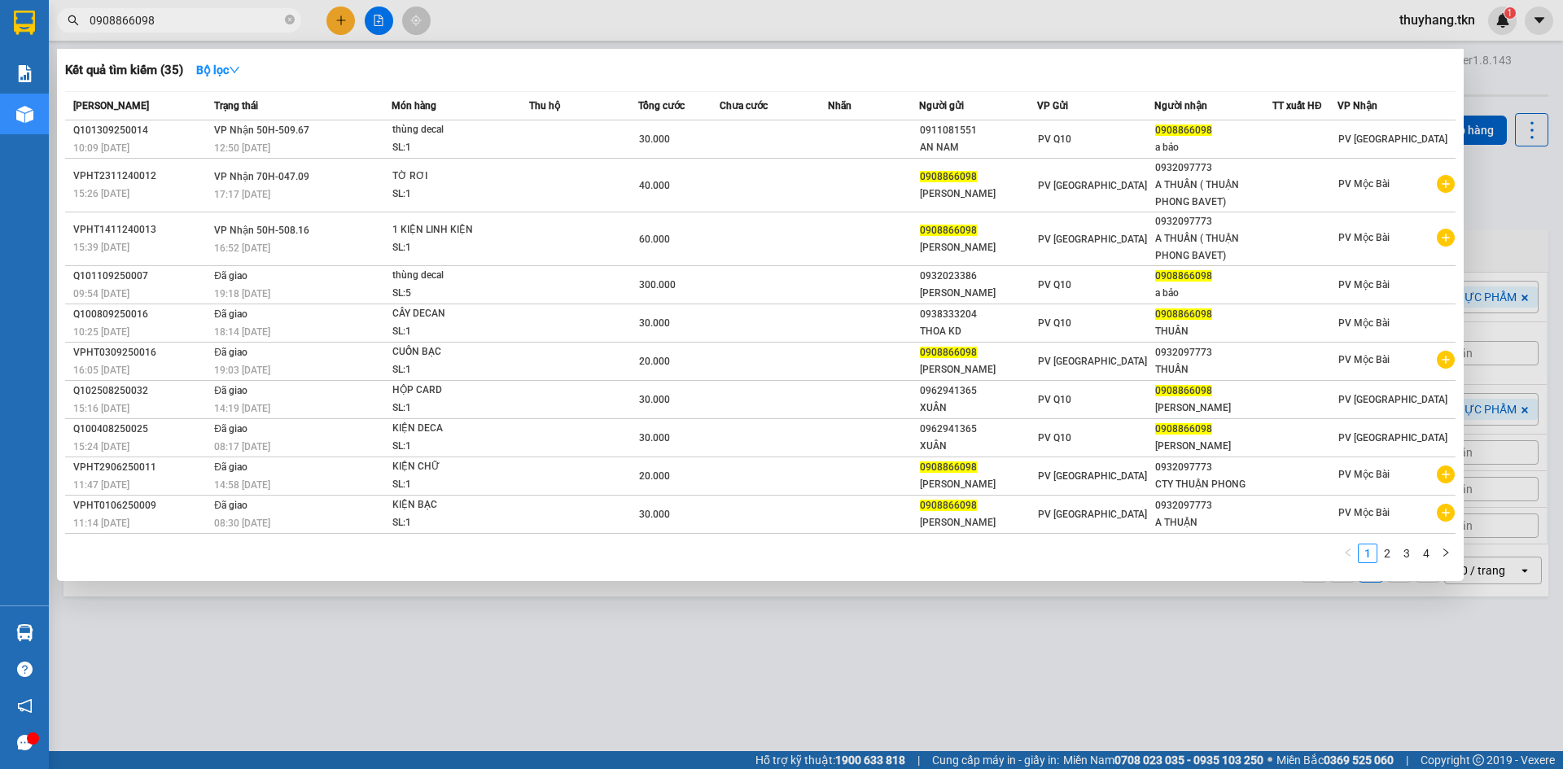
click at [274, 22] on input "0908866098" at bounding box center [186, 20] width 192 height 18
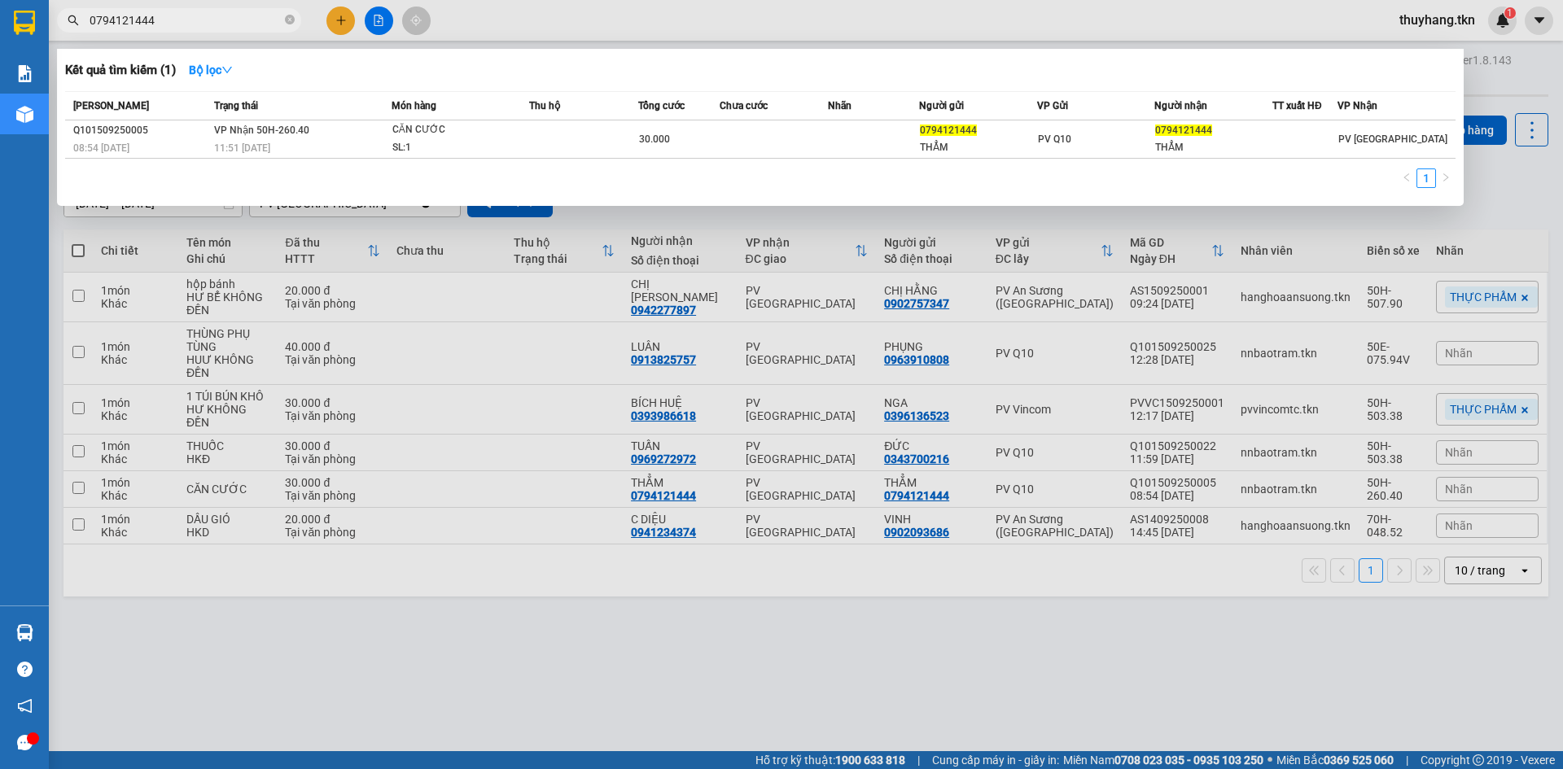
type input "0794121444"
click at [711, 655] on div at bounding box center [781, 384] width 1563 height 769
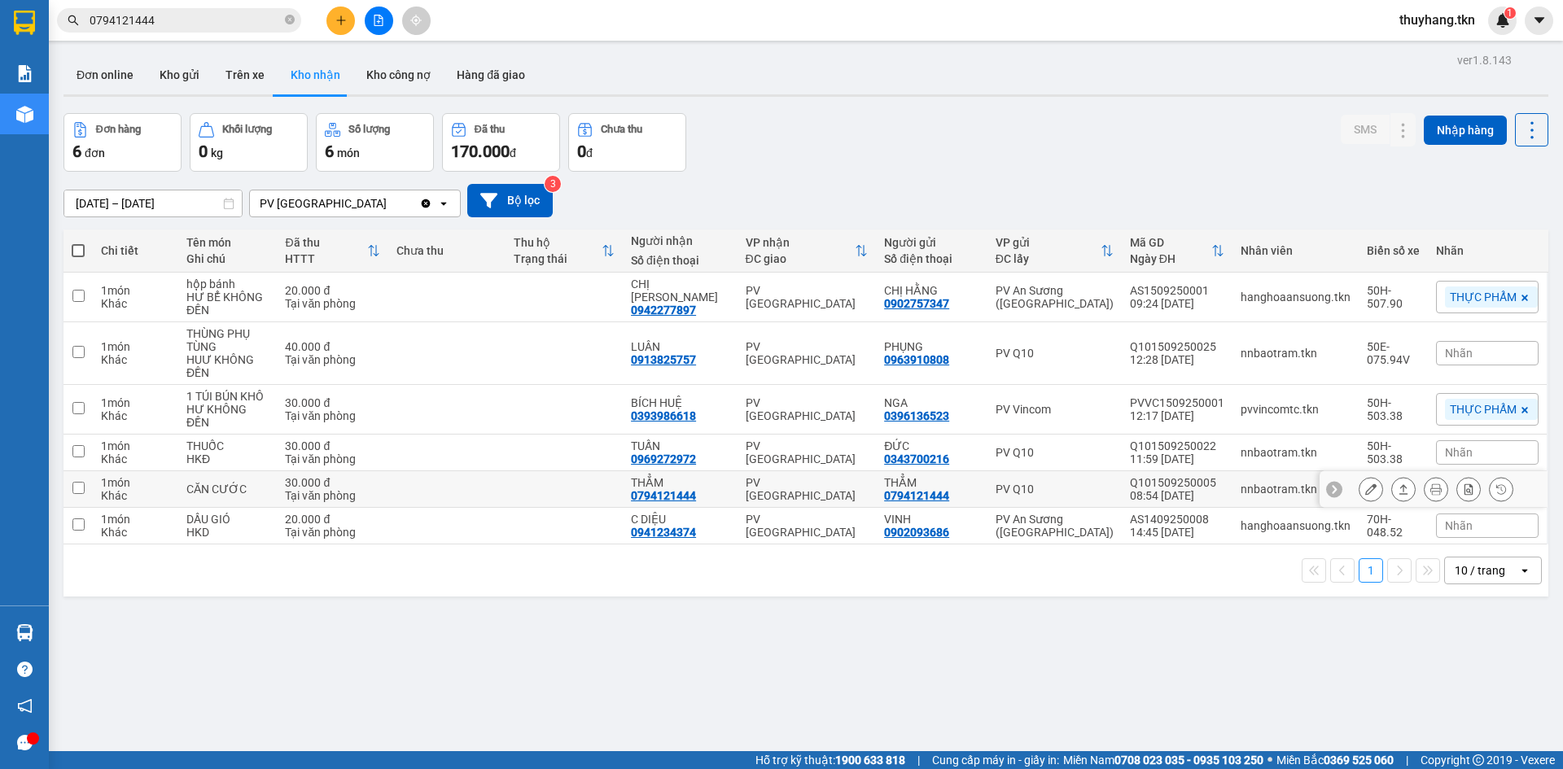
click at [1398, 484] on icon at bounding box center [1403, 489] width 11 height 11
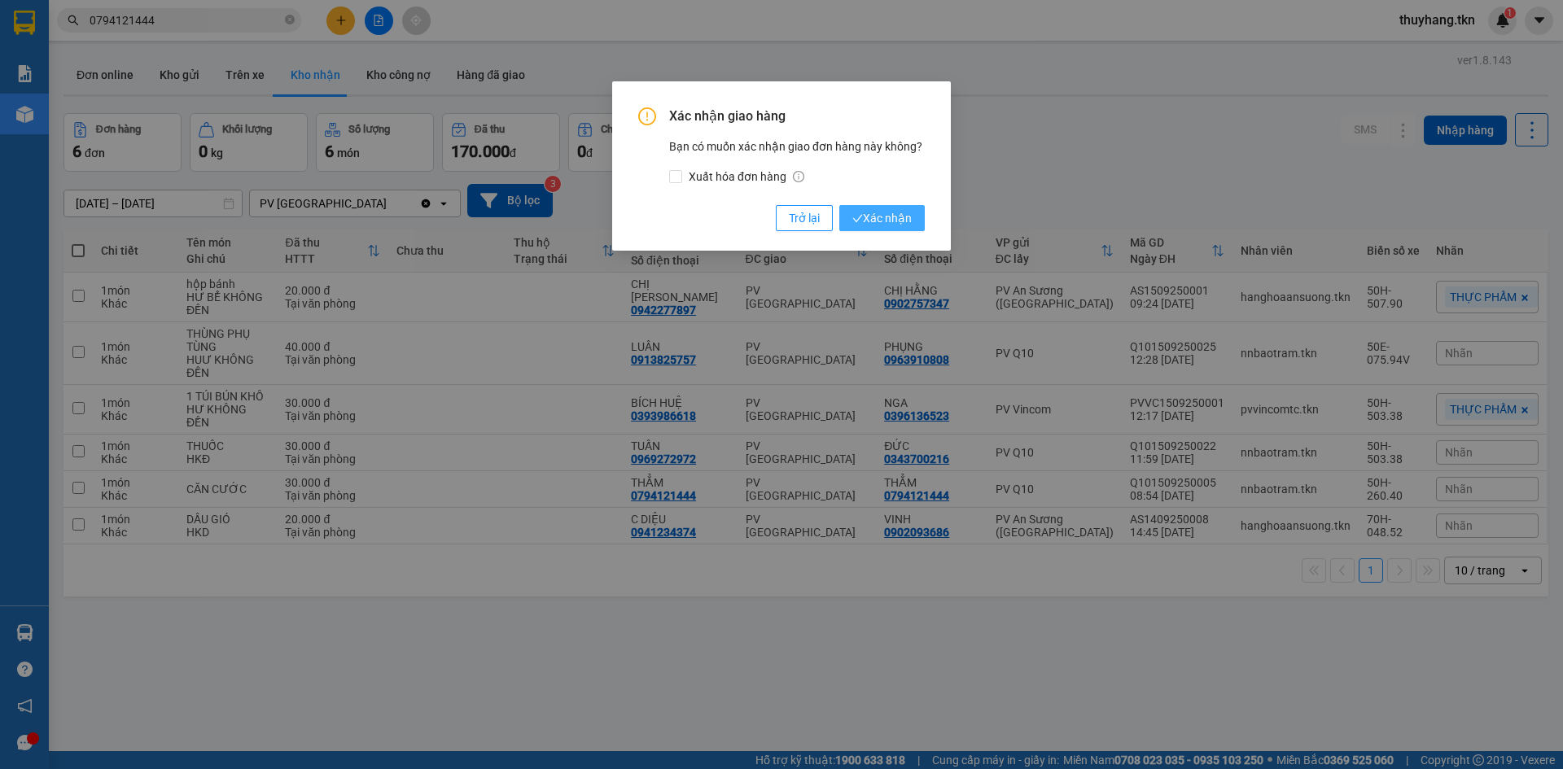
click at [877, 214] on span "Xác nhận" at bounding box center [882, 218] width 59 height 18
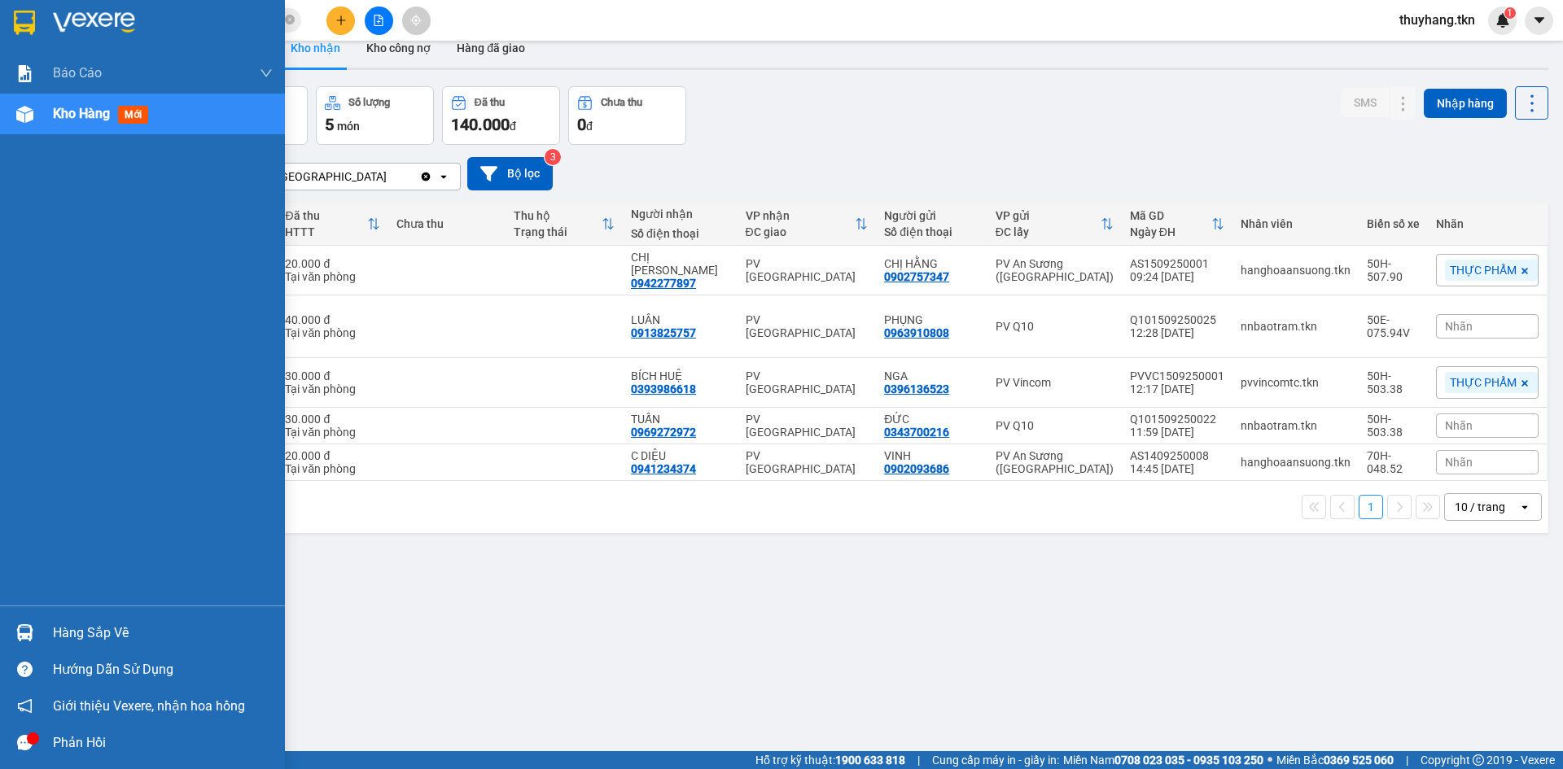
scroll to position [75, 0]
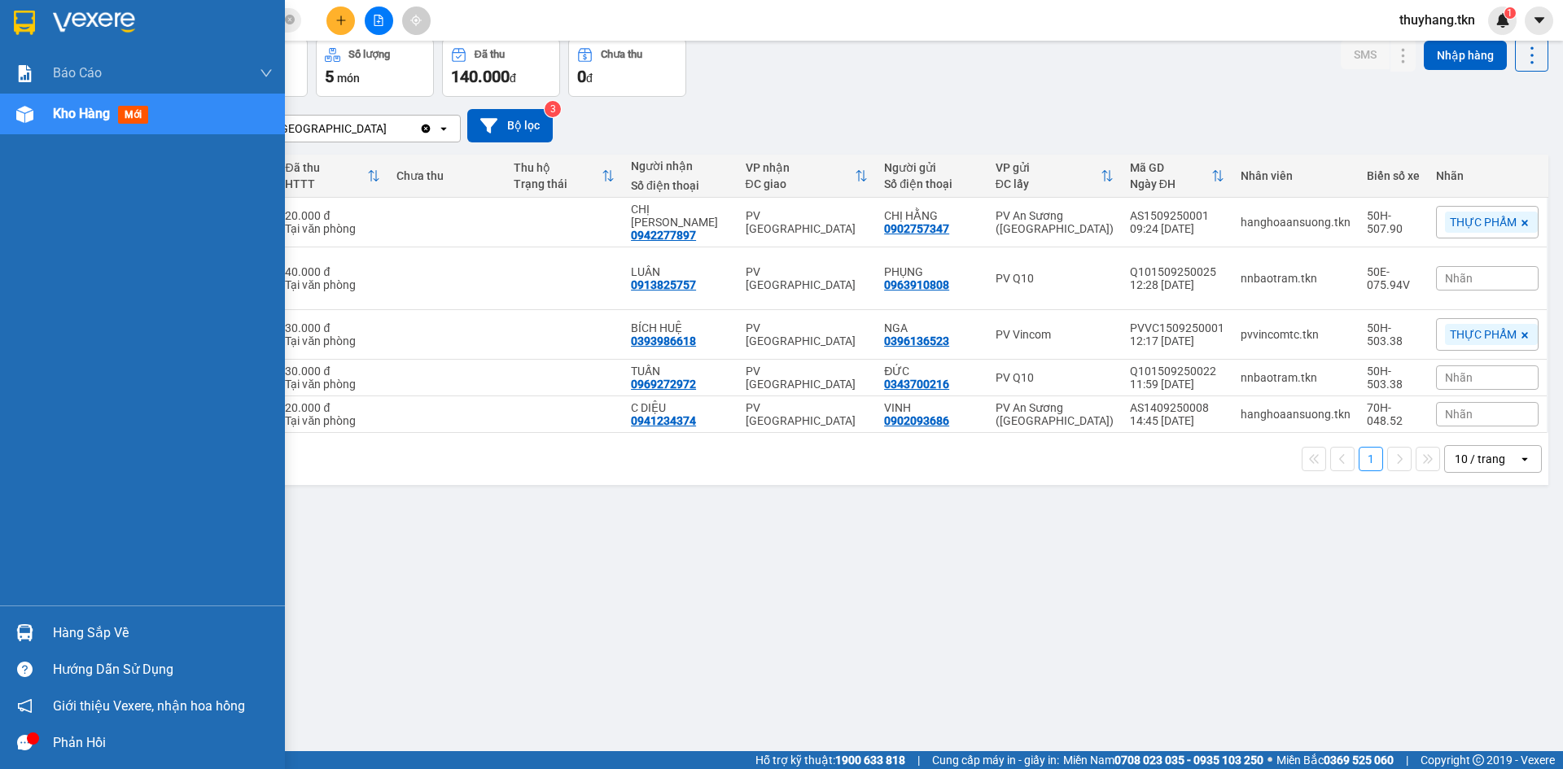
click at [77, 635] on div "Hàng sắp về" at bounding box center [163, 633] width 220 height 24
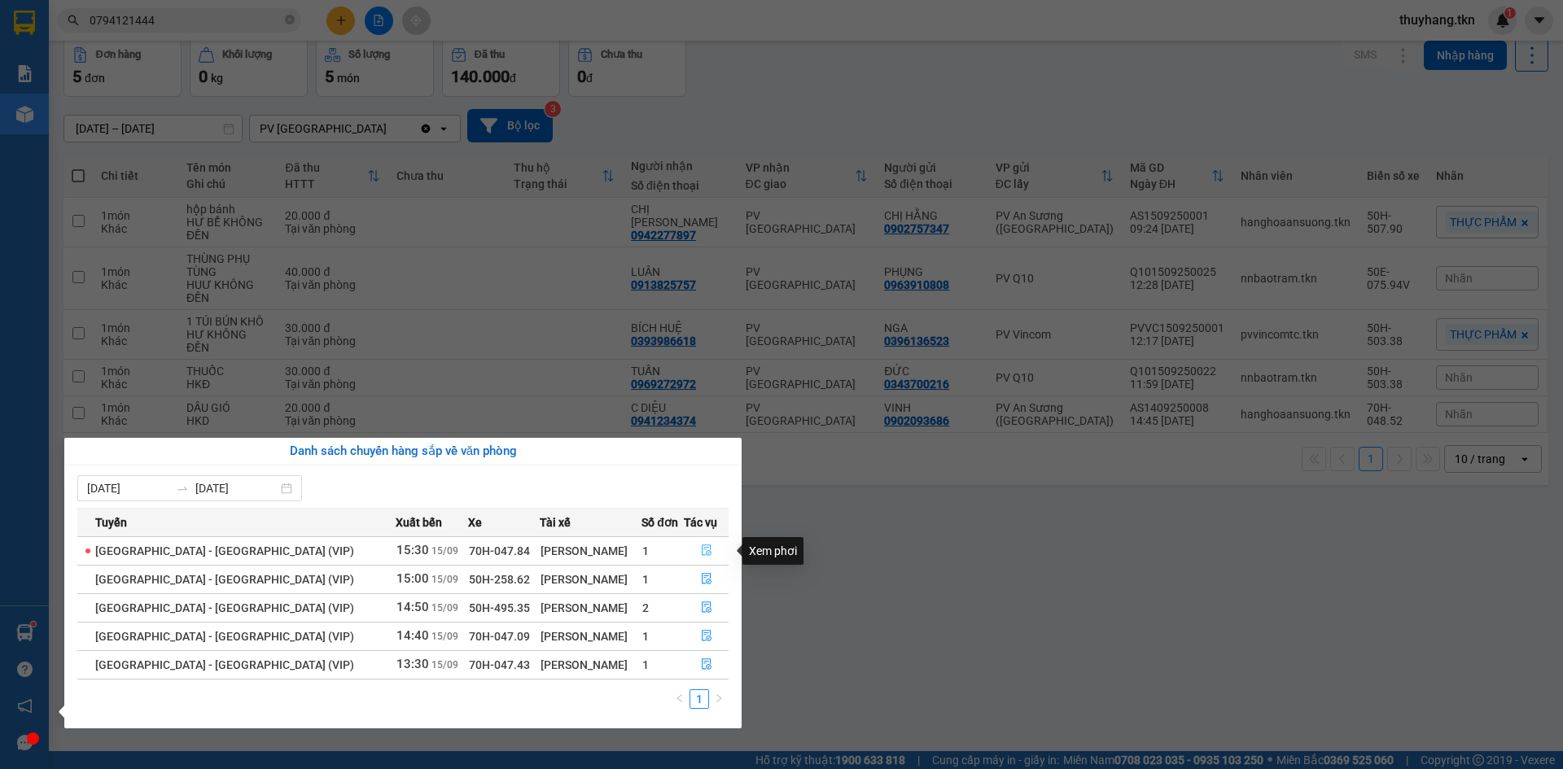
click at [708, 549] on button "button" at bounding box center [706, 551] width 43 height 26
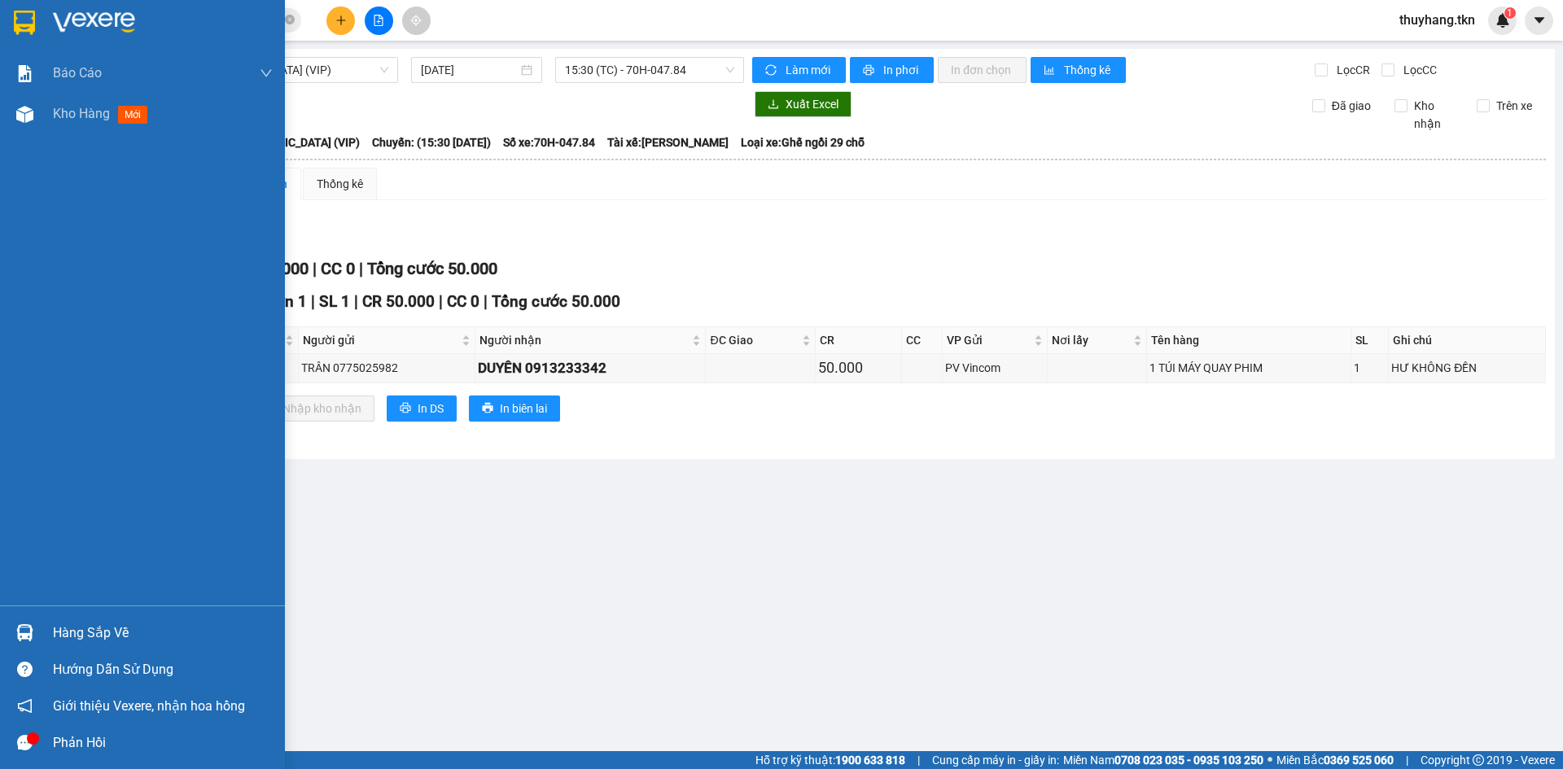
click at [28, 32] on img at bounding box center [24, 23] width 21 height 24
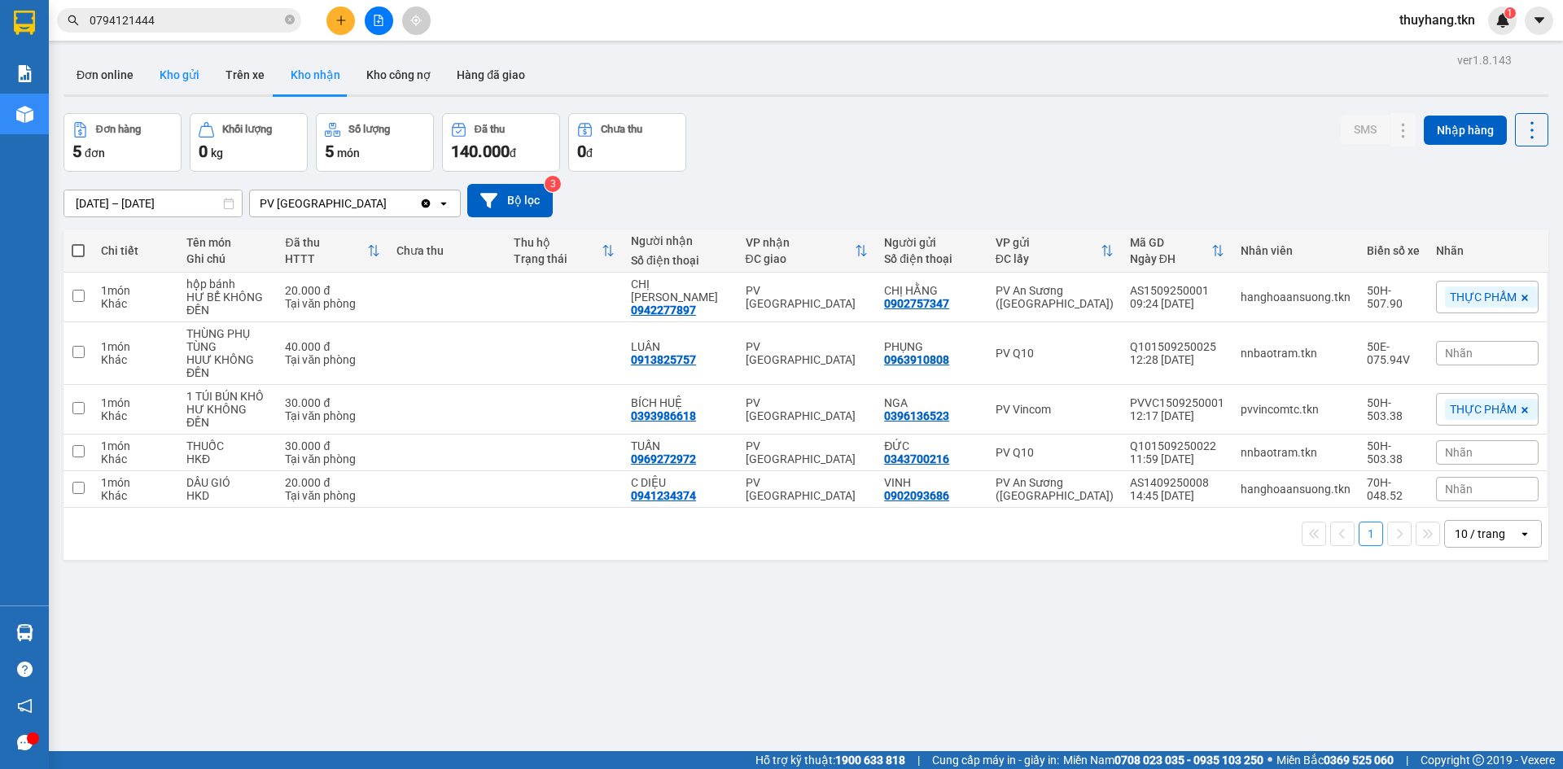
click at [172, 77] on button "Kho gửi" at bounding box center [180, 74] width 66 height 39
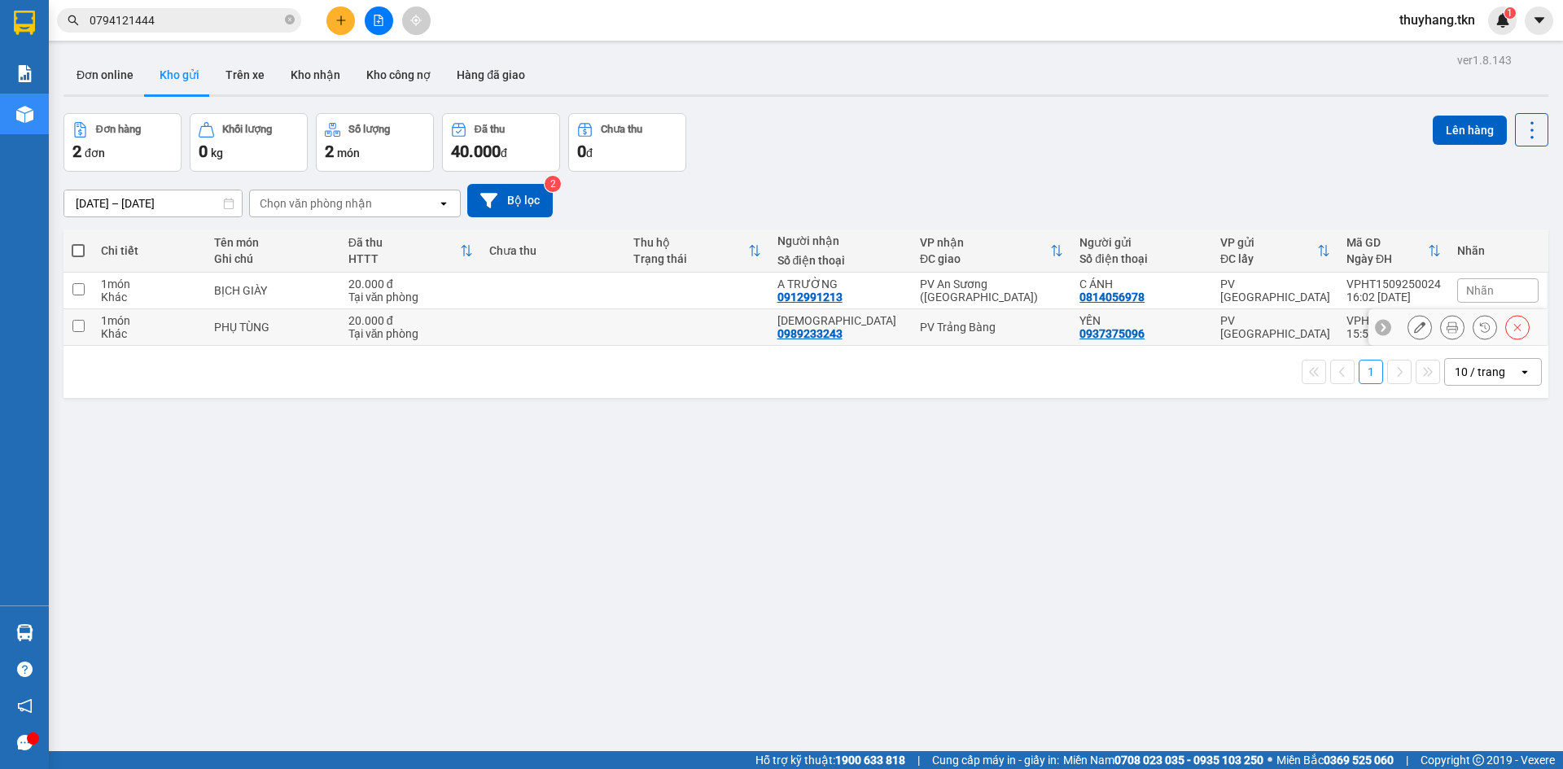
click at [609, 331] on td at bounding box center [553, 327] width 144 height 37
checkbox input "true"
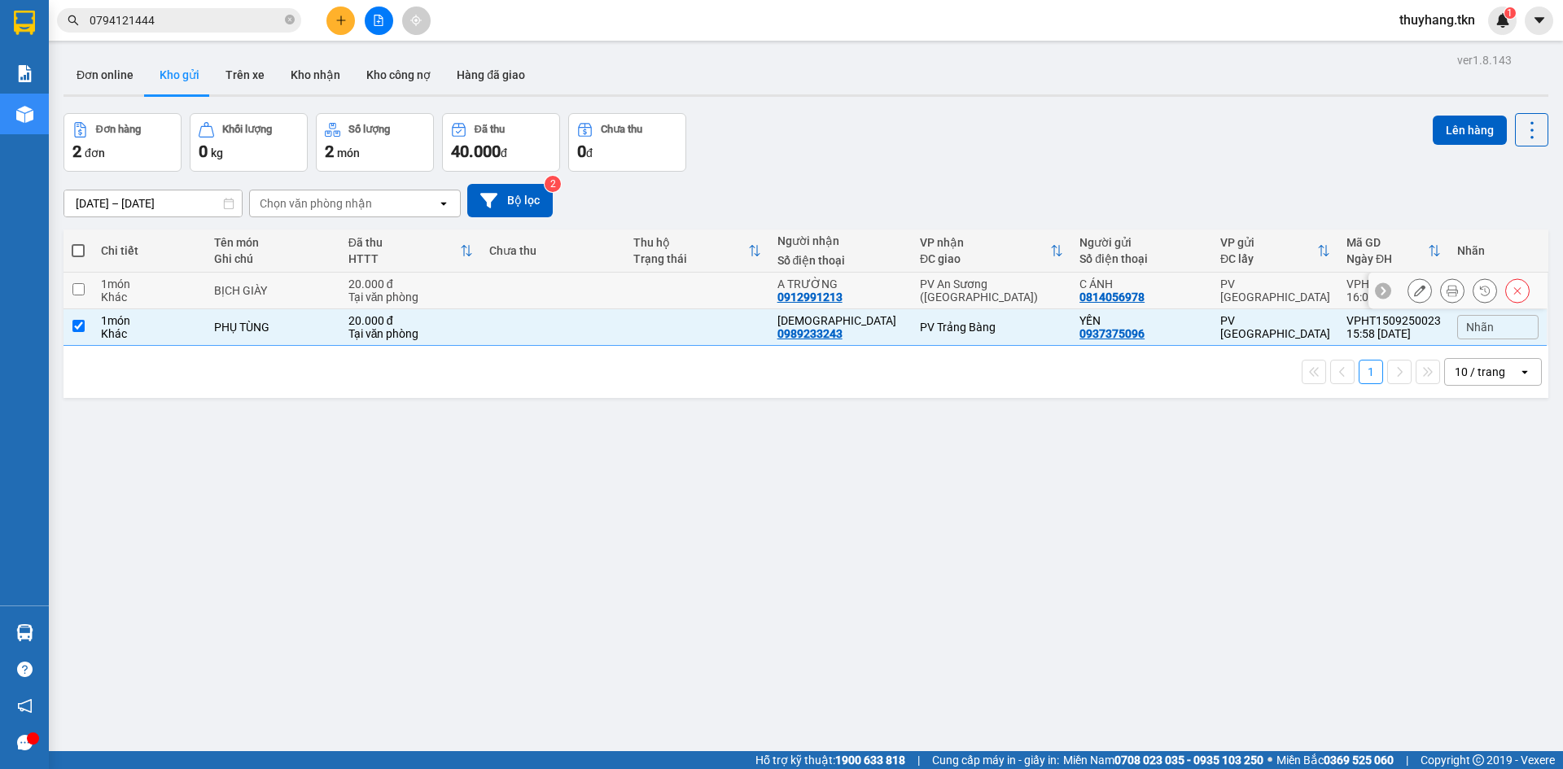
drag, startPoint x: 633, startPoint y: 283, endPoint x: 1020, endPoint y: 144, distance: 410.8
click at [625, 282] on td at bounding box center [553, 291] width 144 height 37
checkbox input "true"
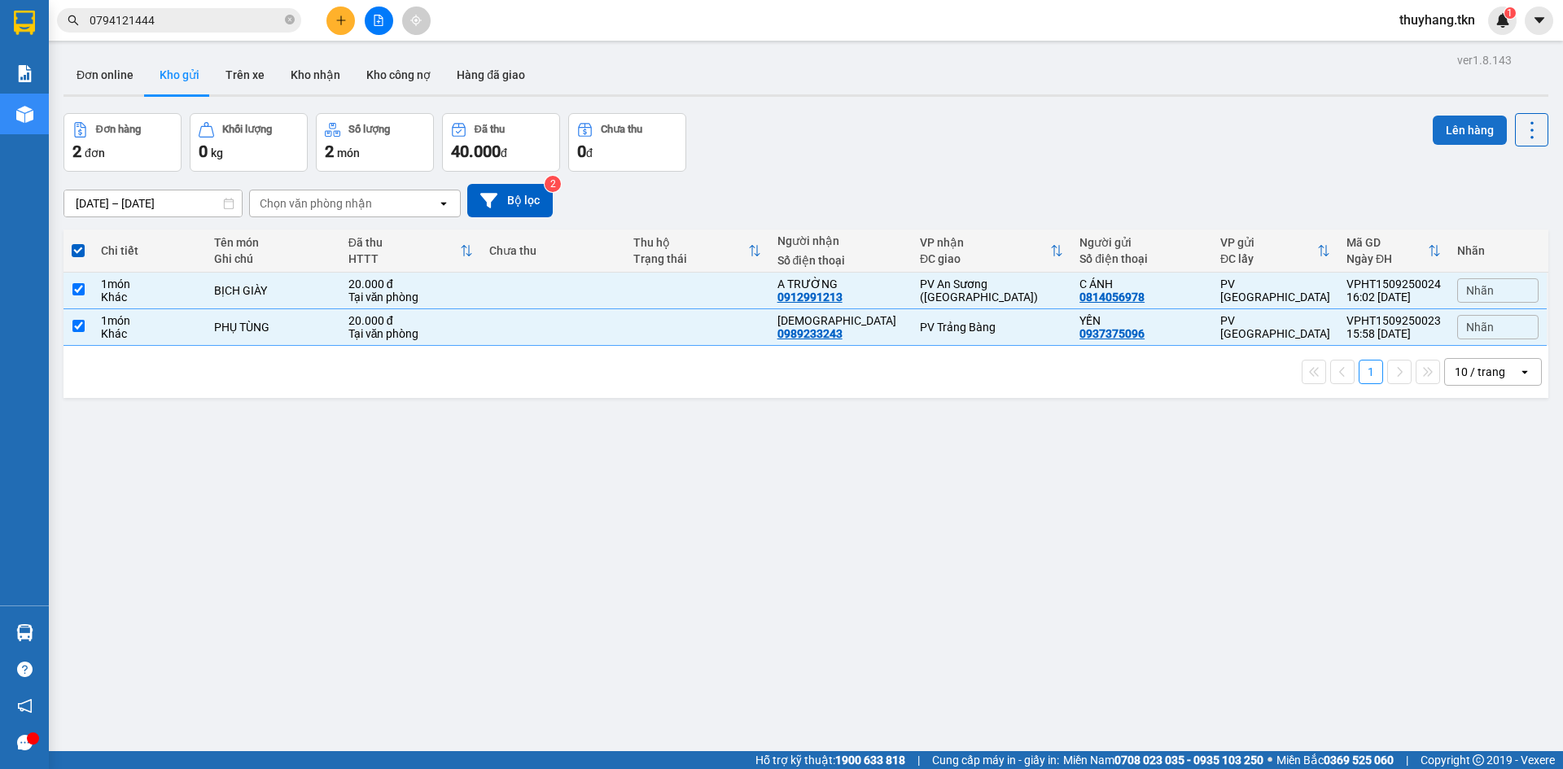
click at [1476, 134] on button "Lên hàng" at bounding box center [1470, 130] width 74 height 29
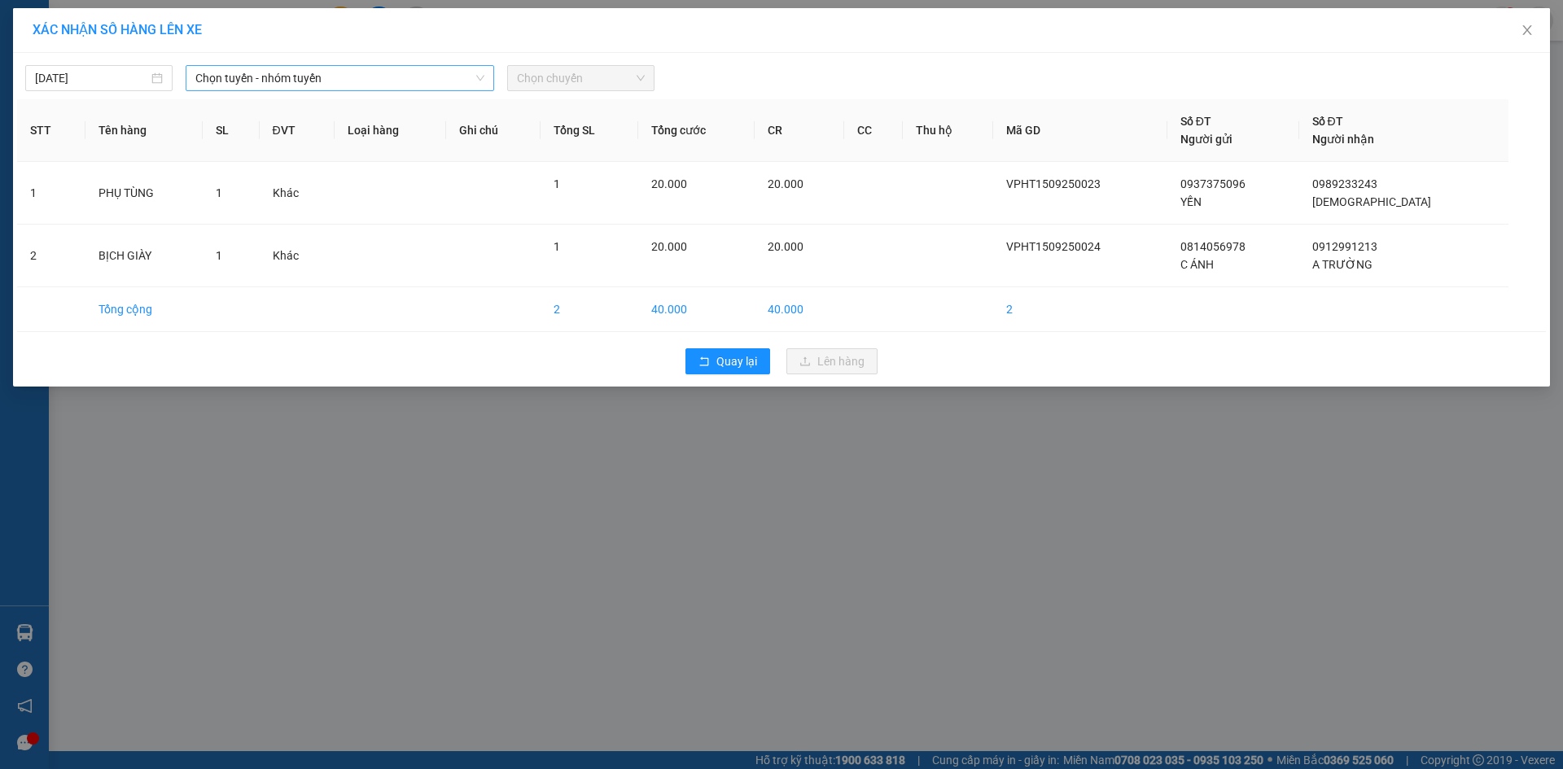
click at [326, 72] on span "Chọn tuyến - nhóm tuyến" at bounding box center [339, 78] width 289 height 24
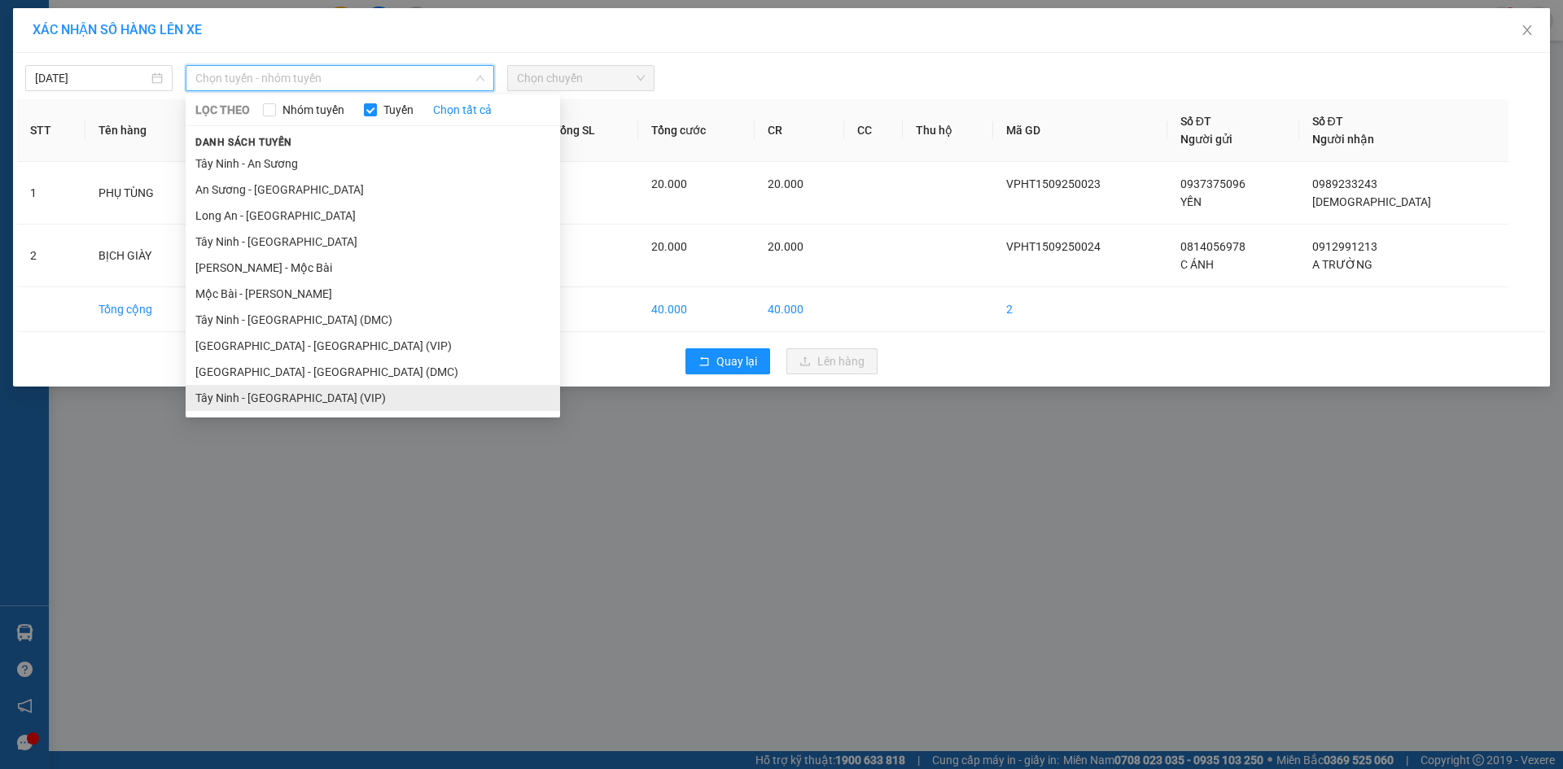
click at [342, 395] on li "Tây Ninh - [GEOGRAPHIC_DATA] (VIP)" at bounding box center [373, 398] width 375 height 26
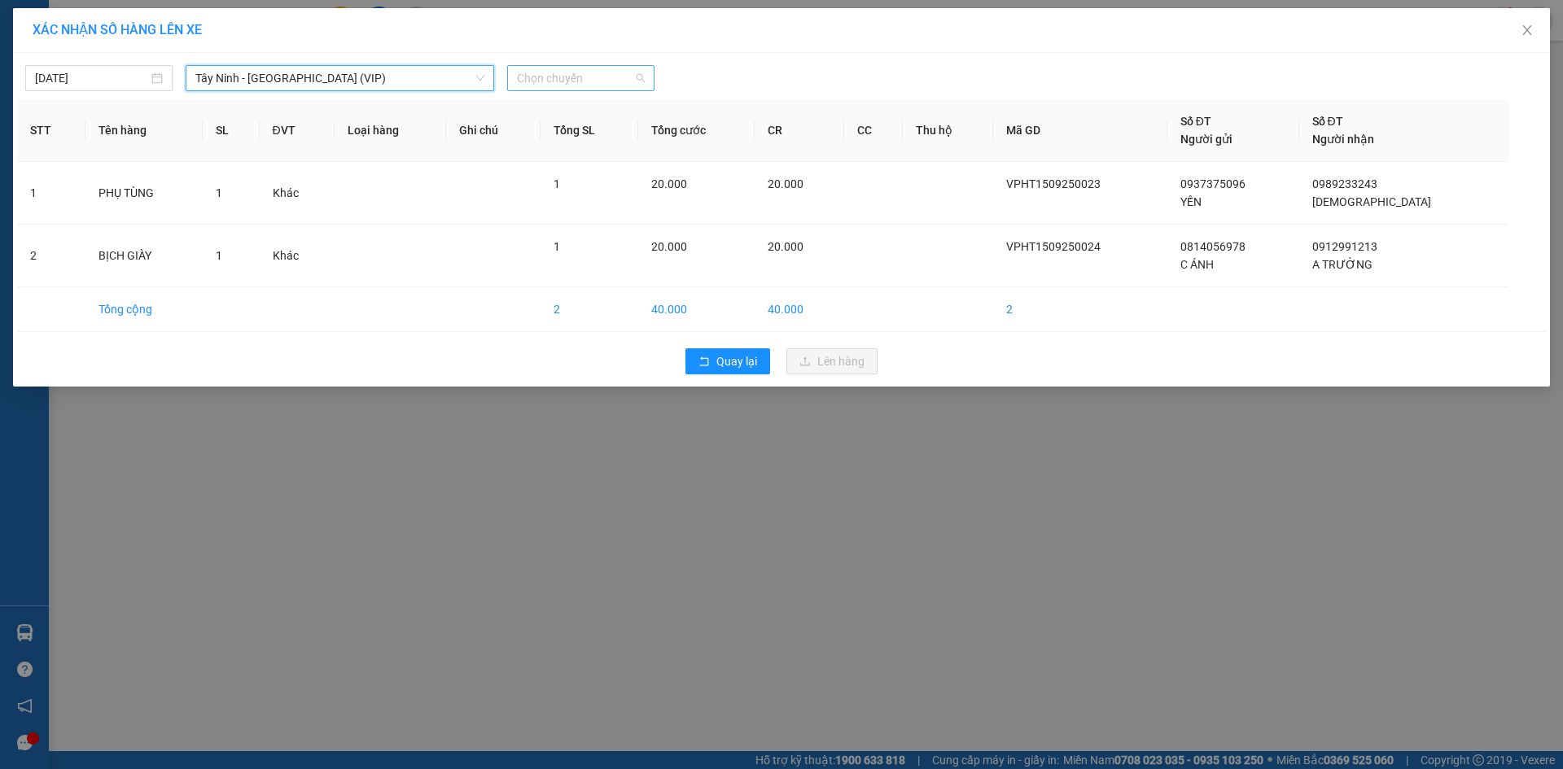
click at [581, 76] on span "Chọn chuyến" at bounding box center [581, 78] width 128 height 24
type input "50205"
click at [588, 134] on div "15:50 - 50H-502.05" at bounding box center [580, 137] width 127 height 18
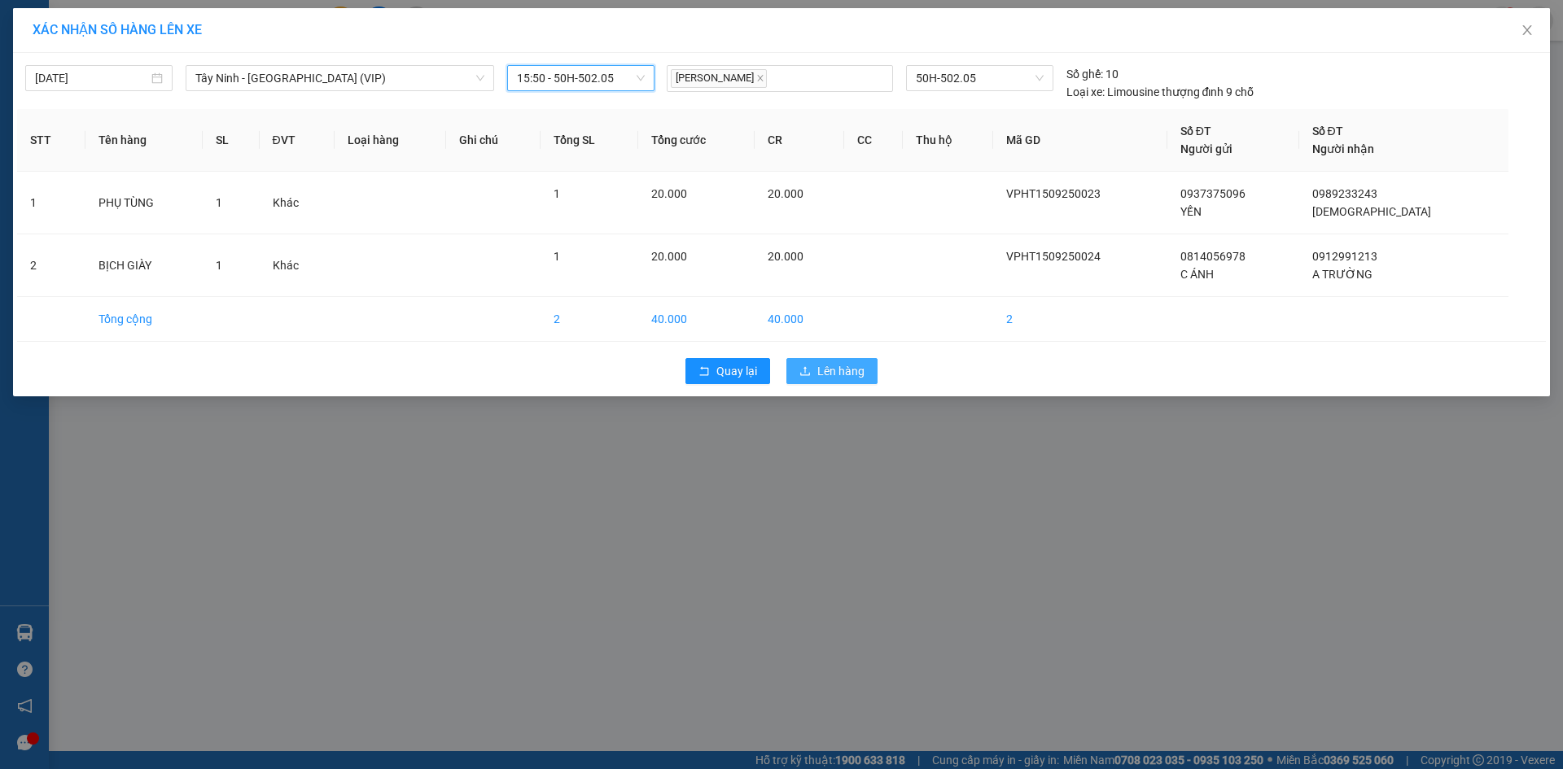
click at [824, 377] on span "Lên hàng" at bounding box center [840, 371] width 47 height 18
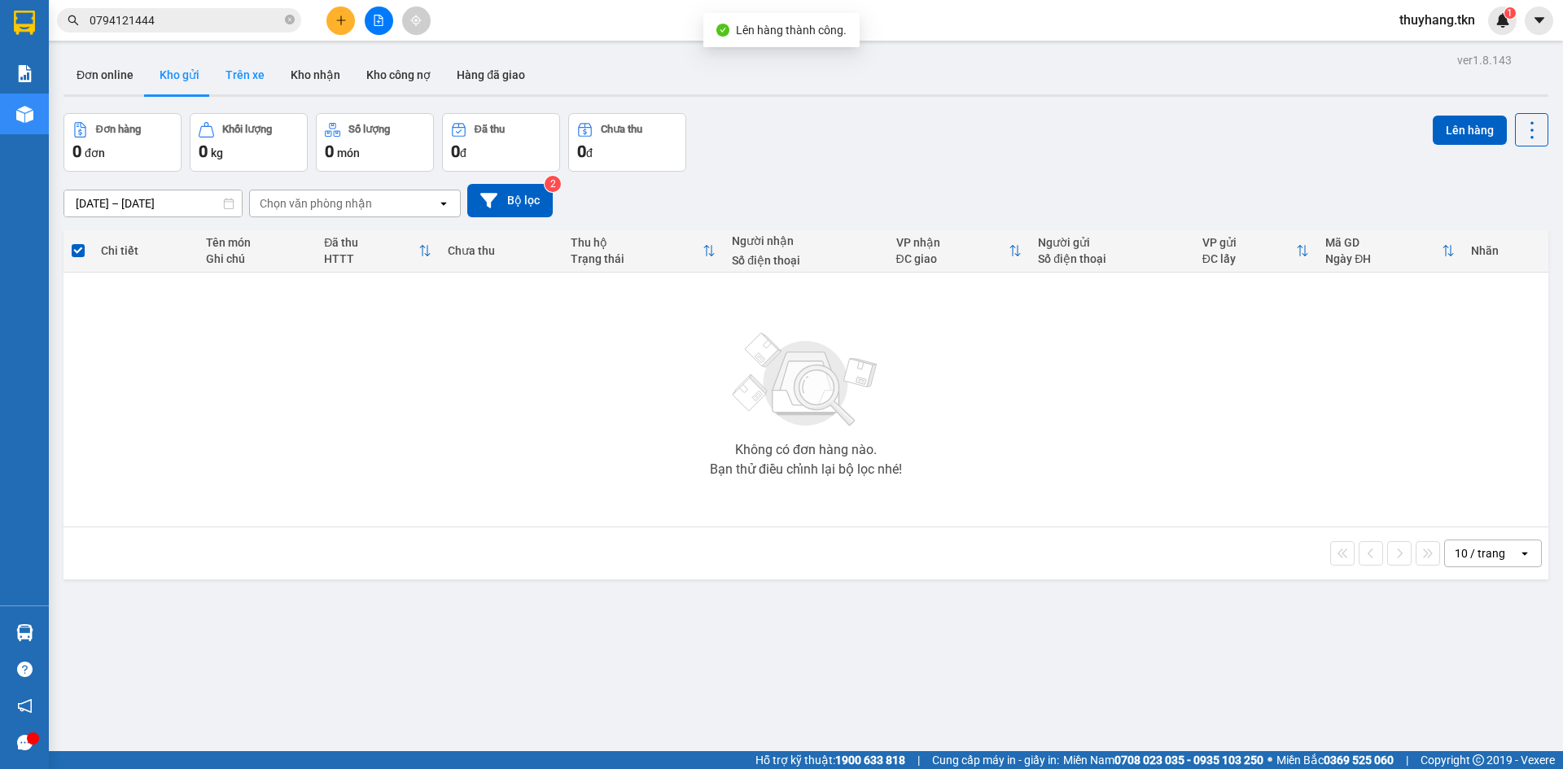
click at [226, 77] on button "Trên xe" at bounding box center [245, 74] width 65 height 39
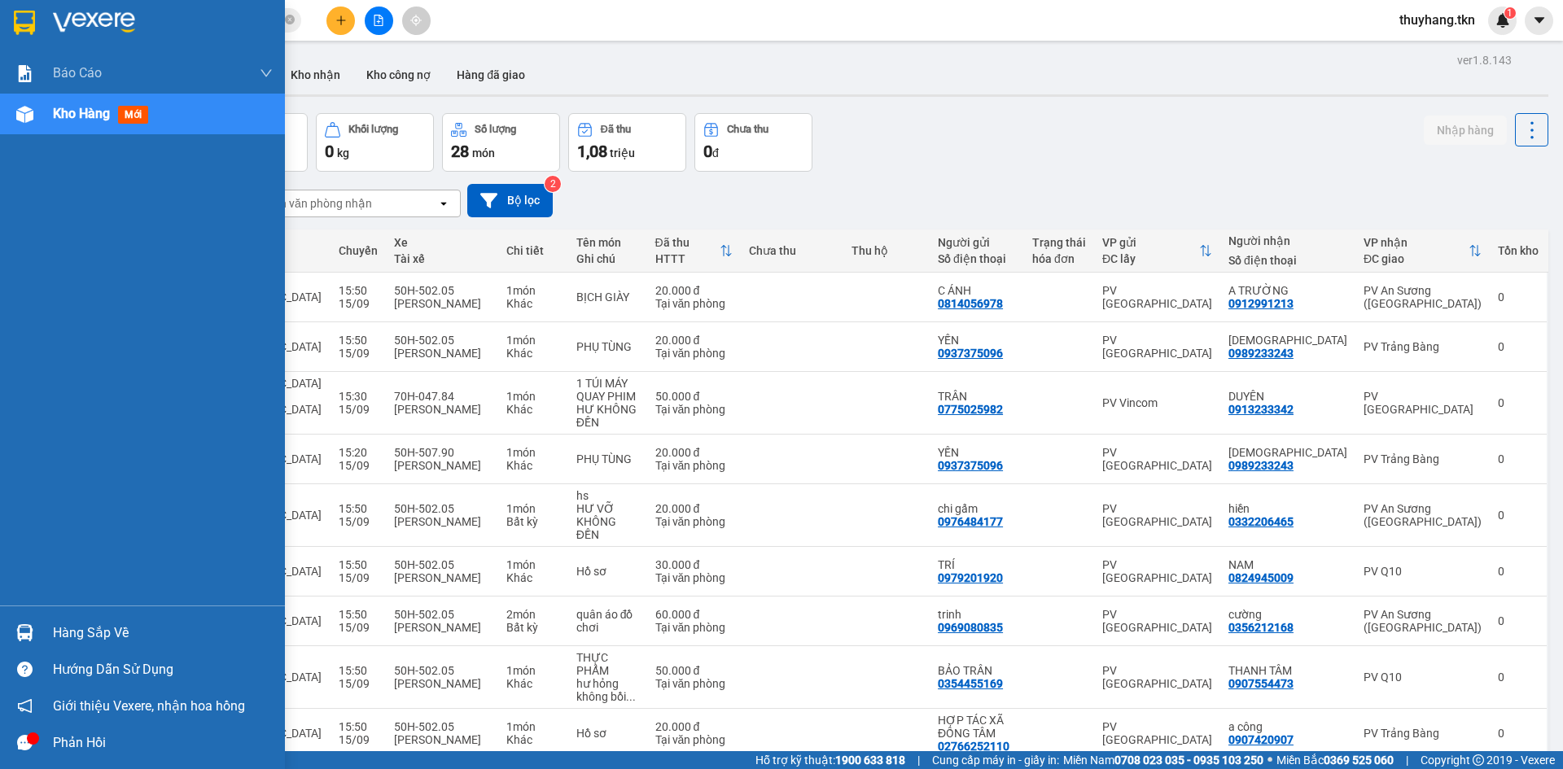
click at [62, 631] on div "Hàng sắp về" at bounding box center [163, 633] width 220 height 24
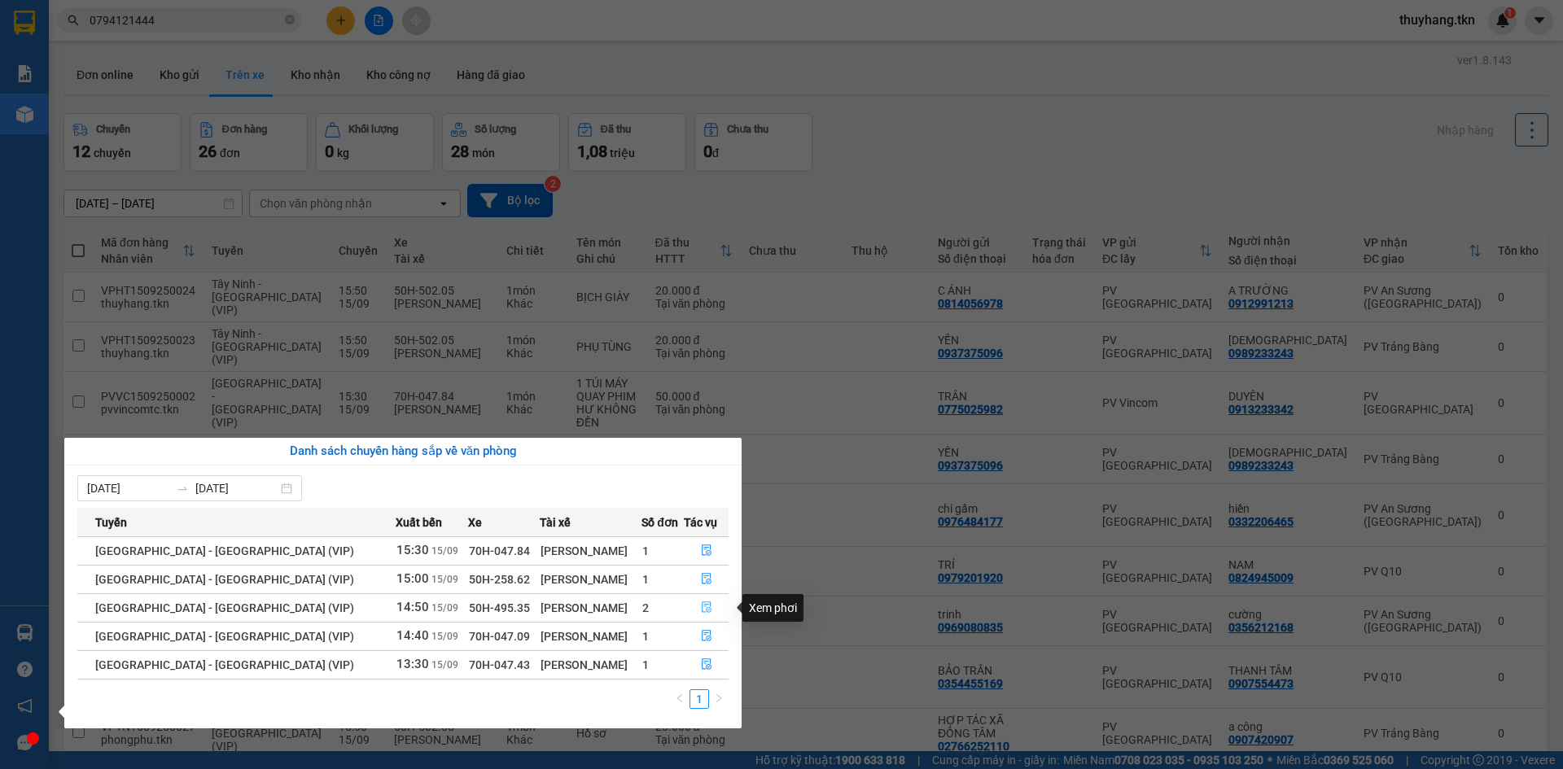
click at [702, 607] on icon "file-done" at bounding box center [706, 607] width 11 height 11
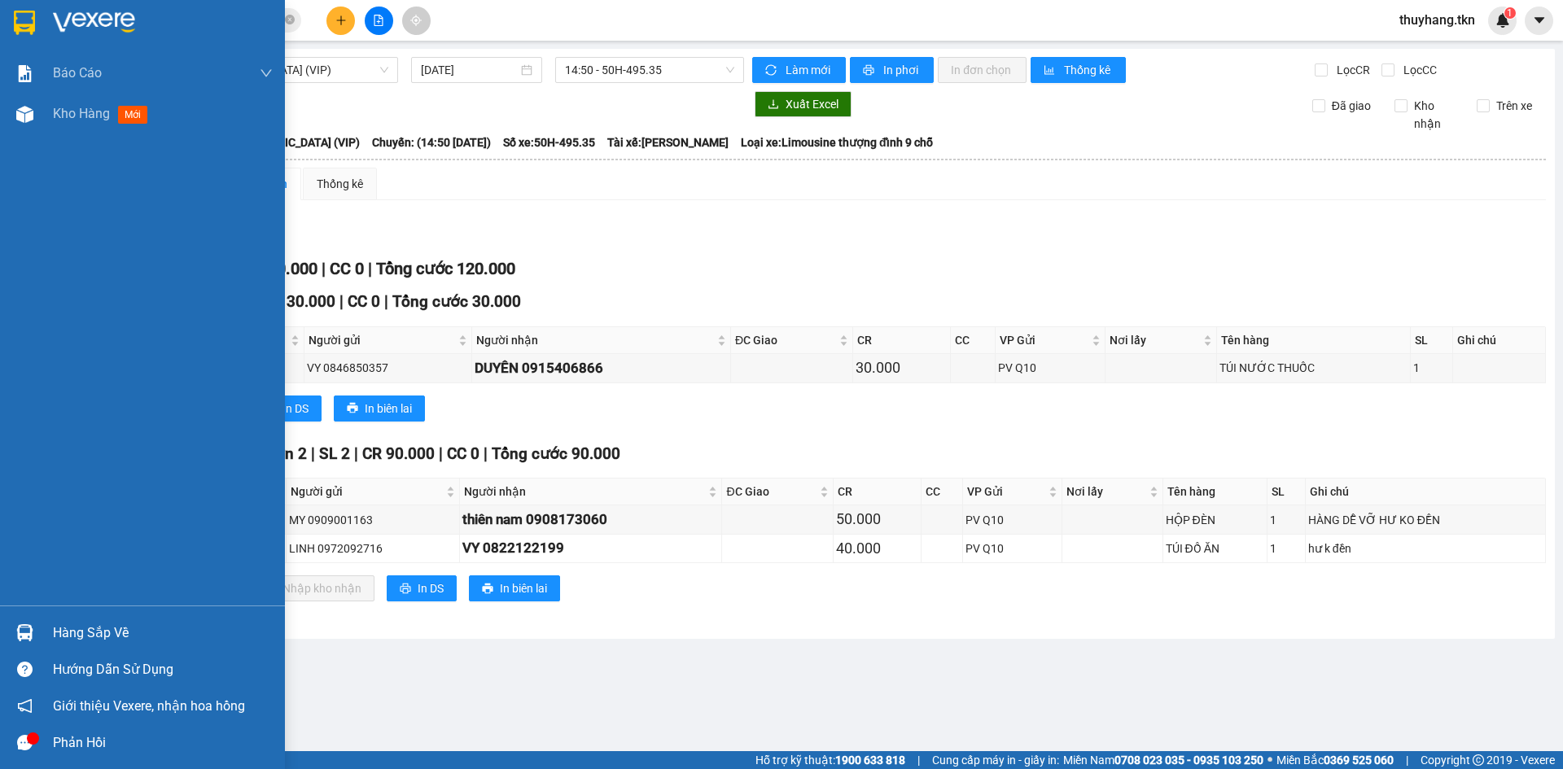
click at [107, 640] on div "Hàng sắp về" at bounding box center [163, 633] width 220 height 24
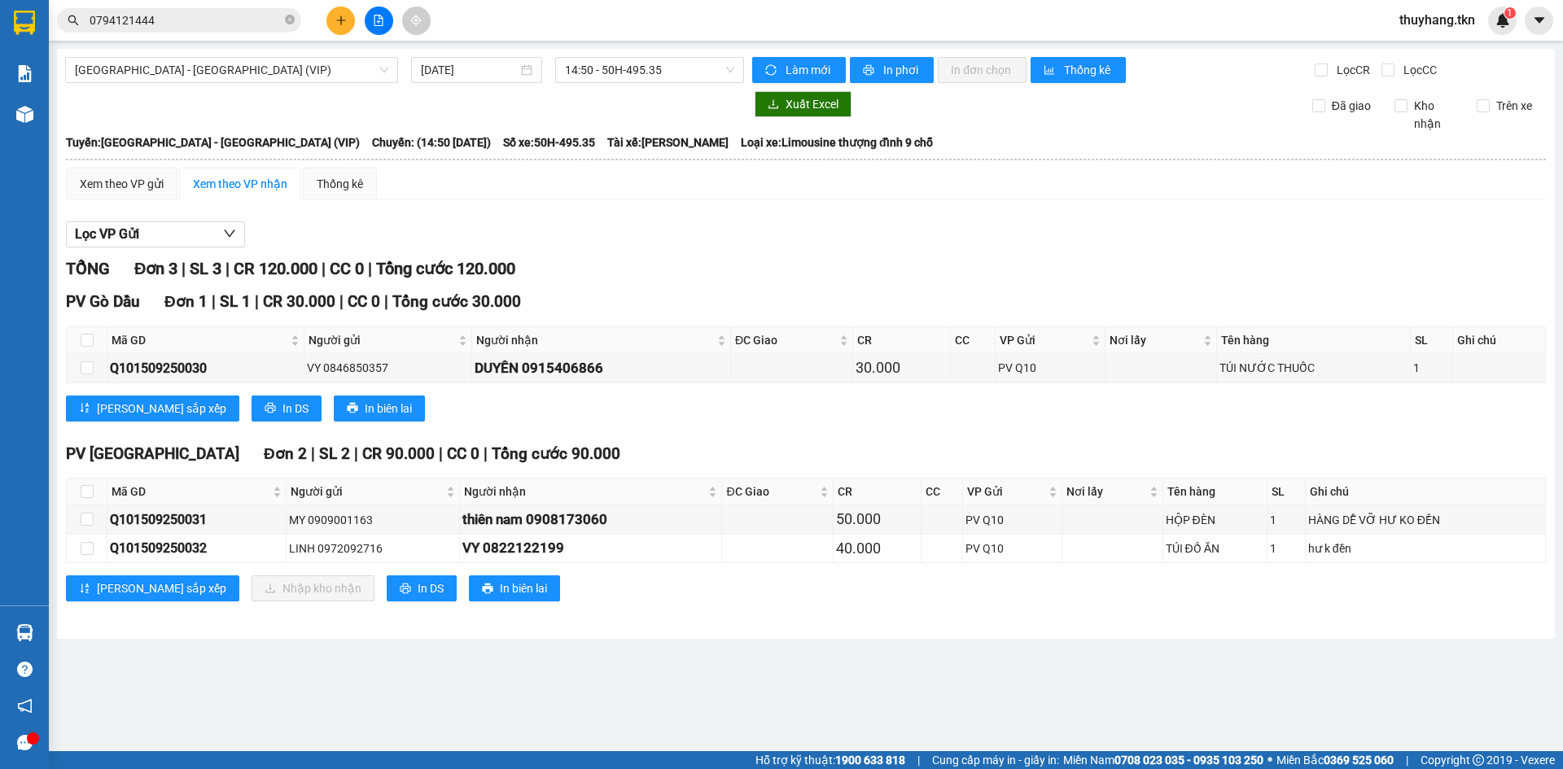
click at [376, 116] on section "Kết quả tìm kiếm ( 1 ) Bộ lọc Mã ĐH Trạng thái Món hàng Thu hộ Tổng cước Chưa c…" at bounding box center [781, 384] width 1563 height 769
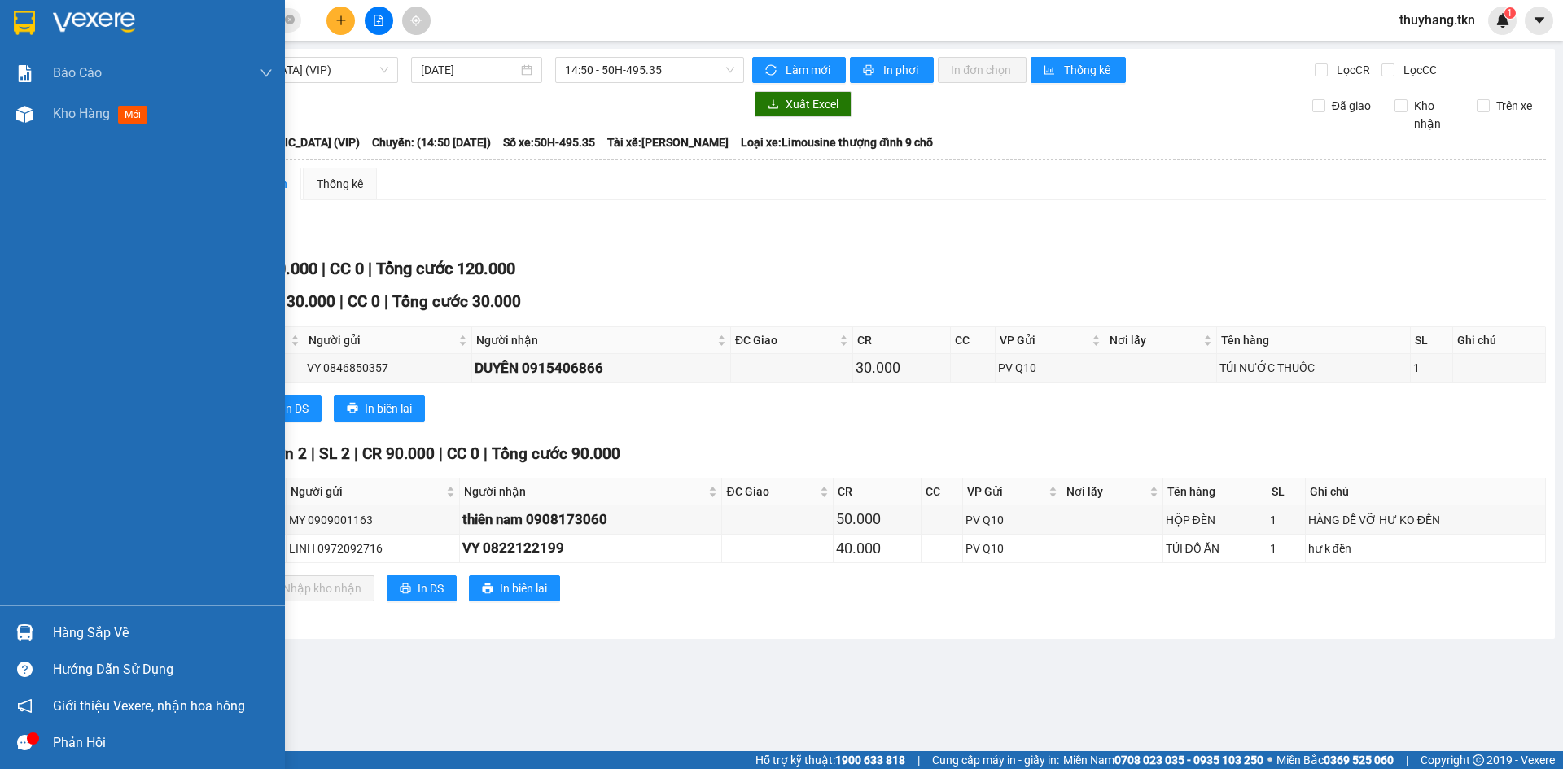
click at [14, 26] on img at bounding box center [24, 23] width 21 height 24
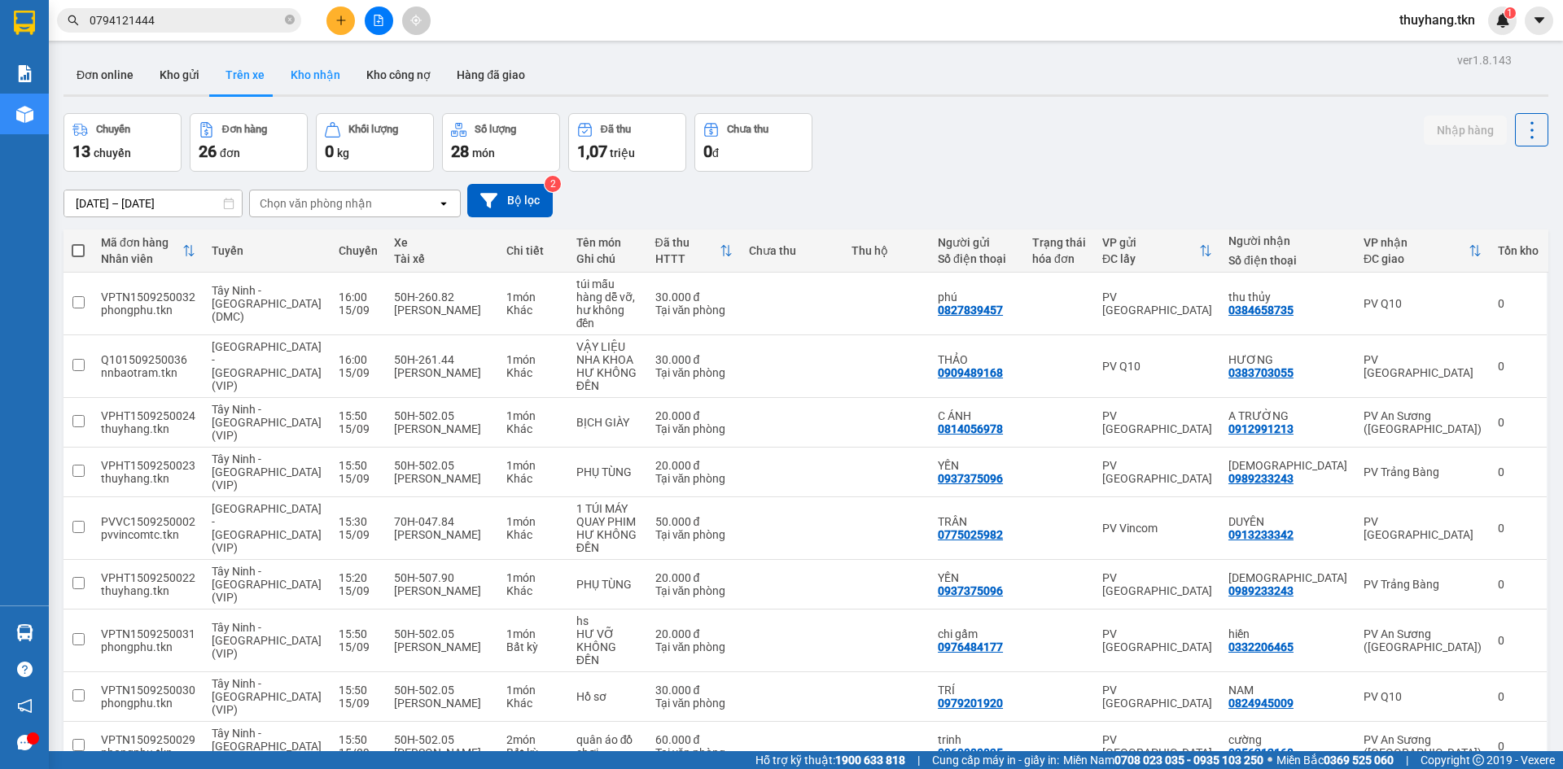
click at [330, 82] on button "Kho nhận" at bounding box center [316, 74] width 76 height 39
type input "[DATE] – [DATE]"
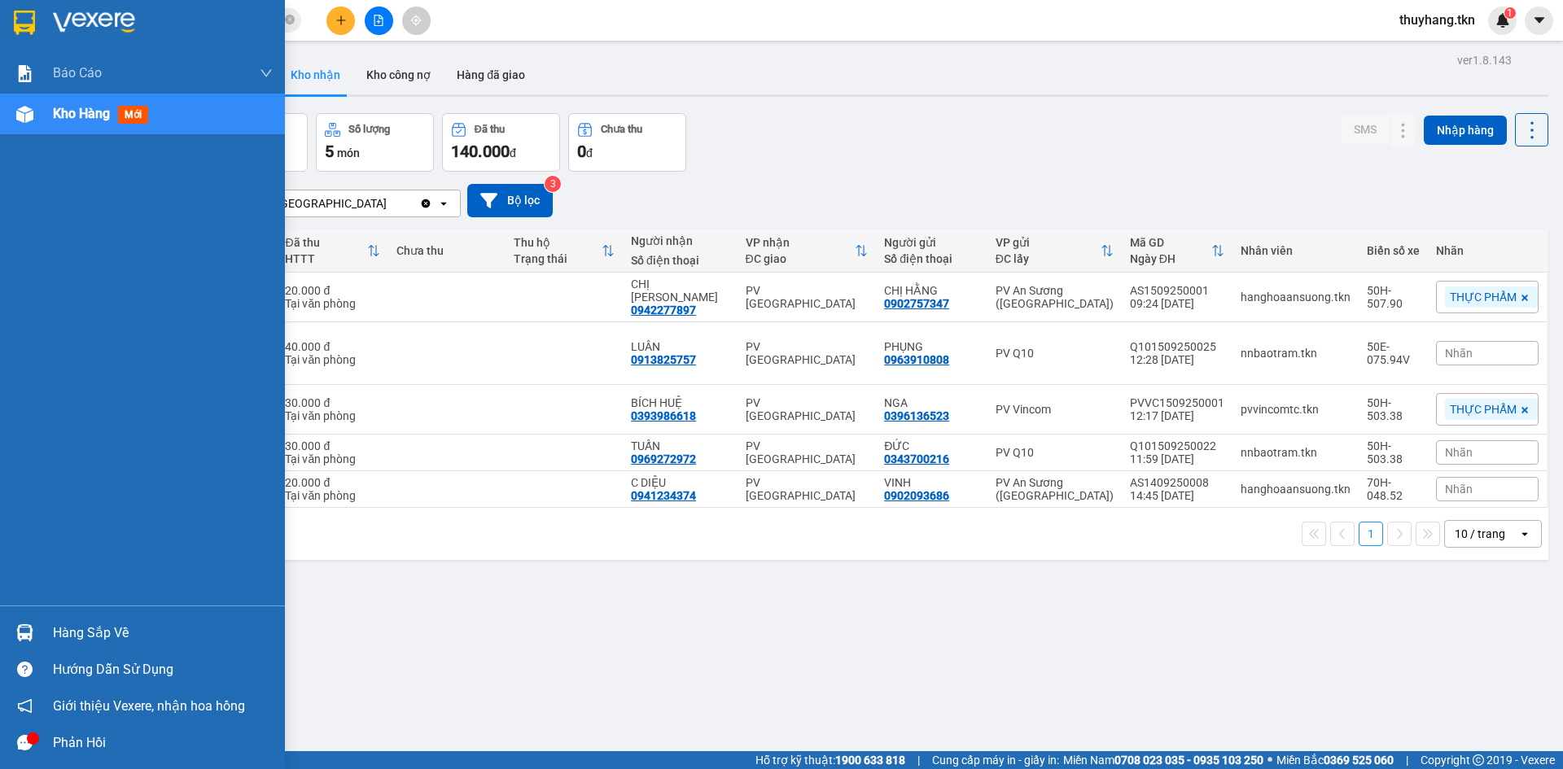
click at [39, 629] on div "Hàng sắp về" at bounding box center [142, 633] width 285 height 37
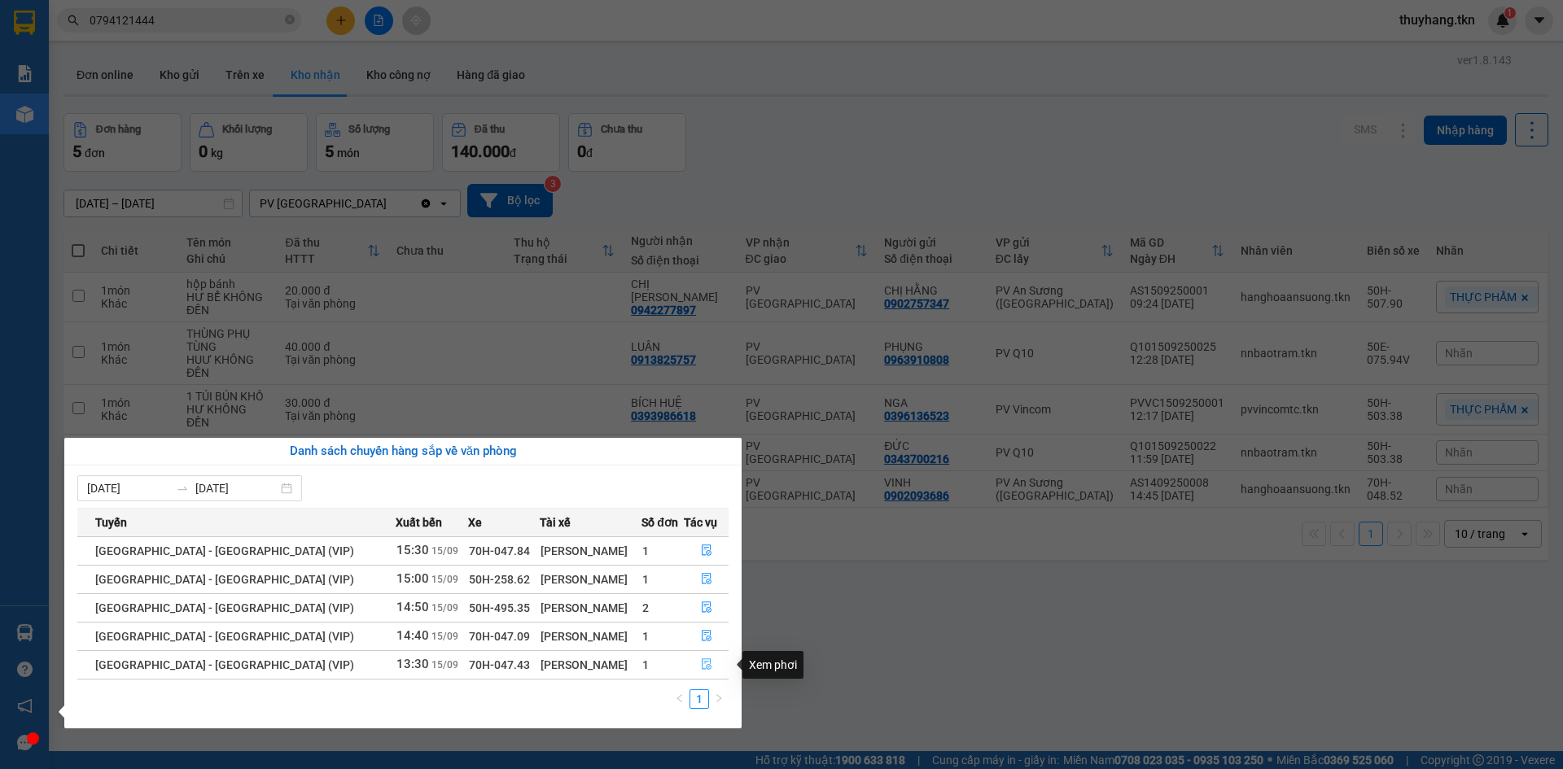
click at [701, 665] on icon "file-done" at bounding box center [706, 664] width 11 height 11
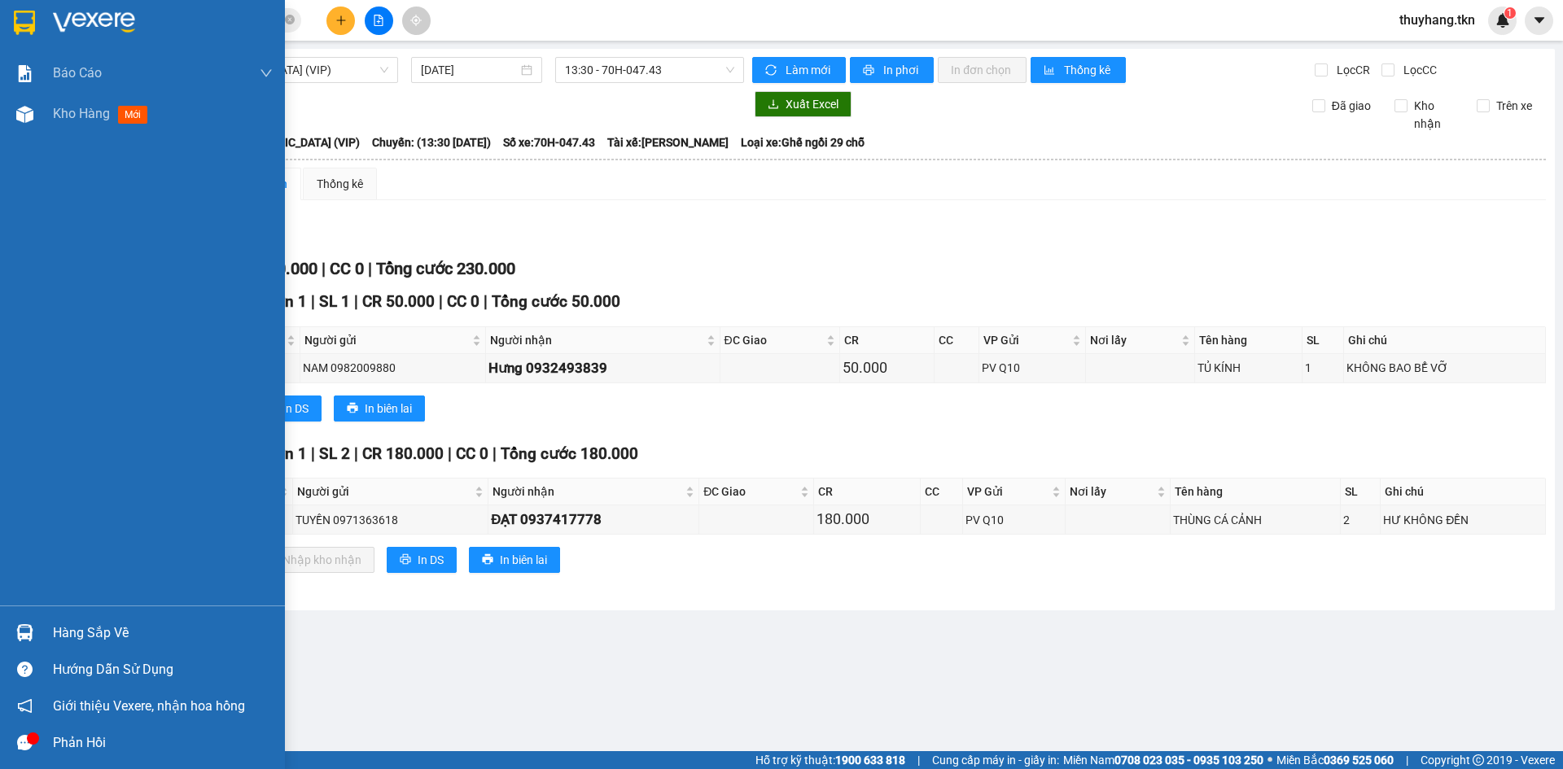
click at [15, 17] on img at bounding box center [24, 23] width 21 height 24
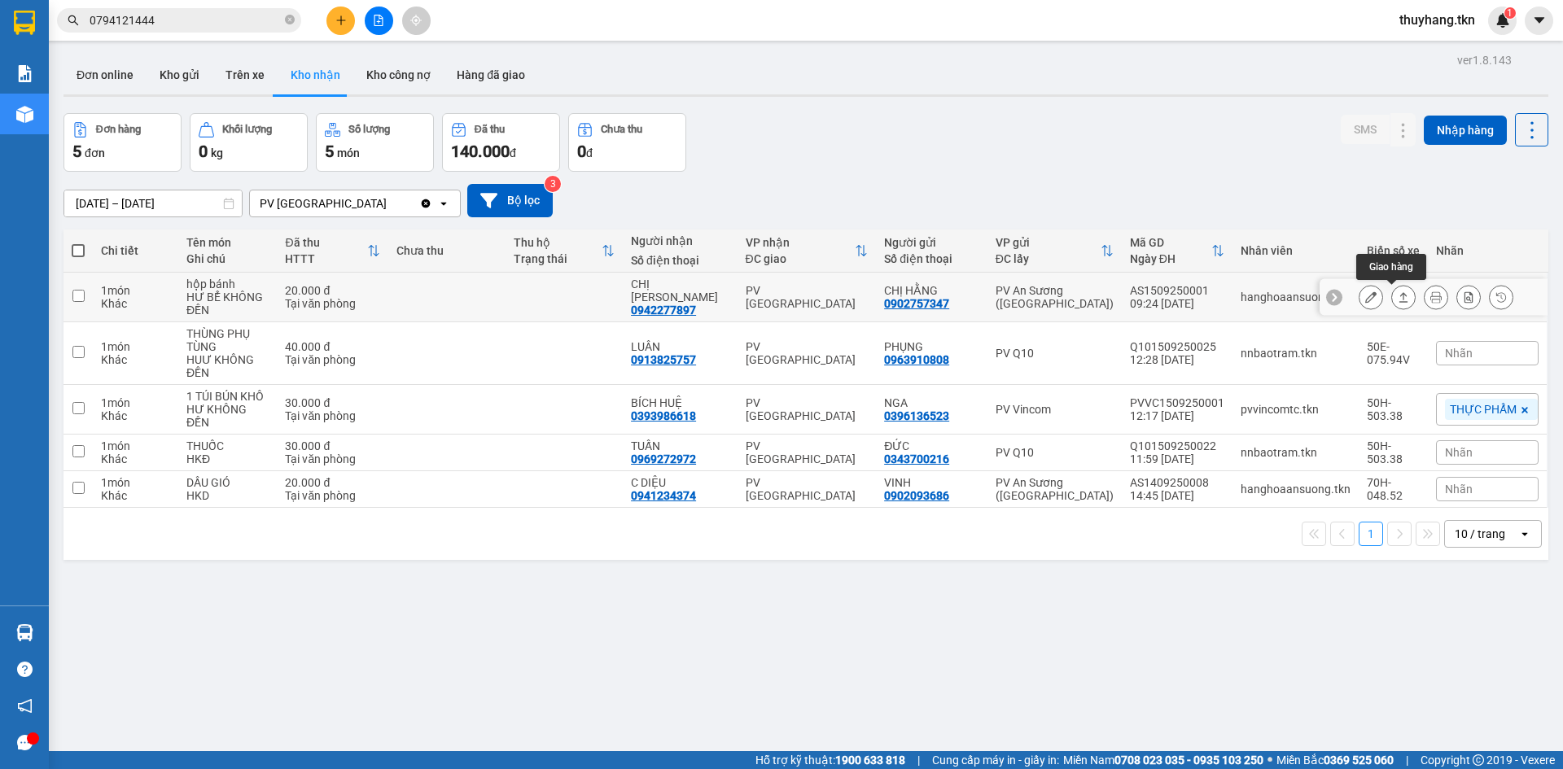
click at [1398, 303] on icon at bounding box center [1403, 296] width 11 height 11
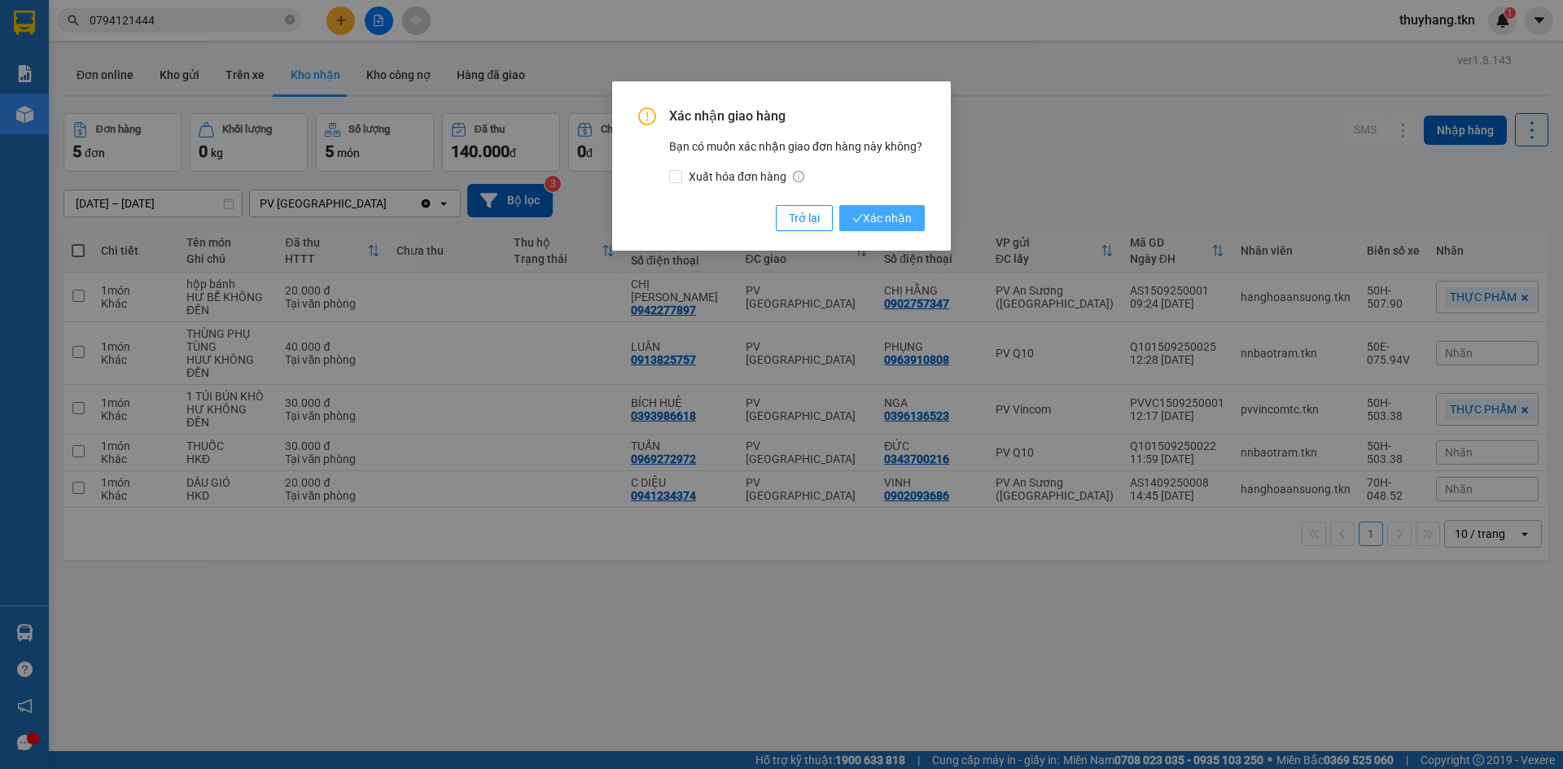
click at [892, 213] on span "Xác nhận" at bounding box center [882, 218] width 59 height 18
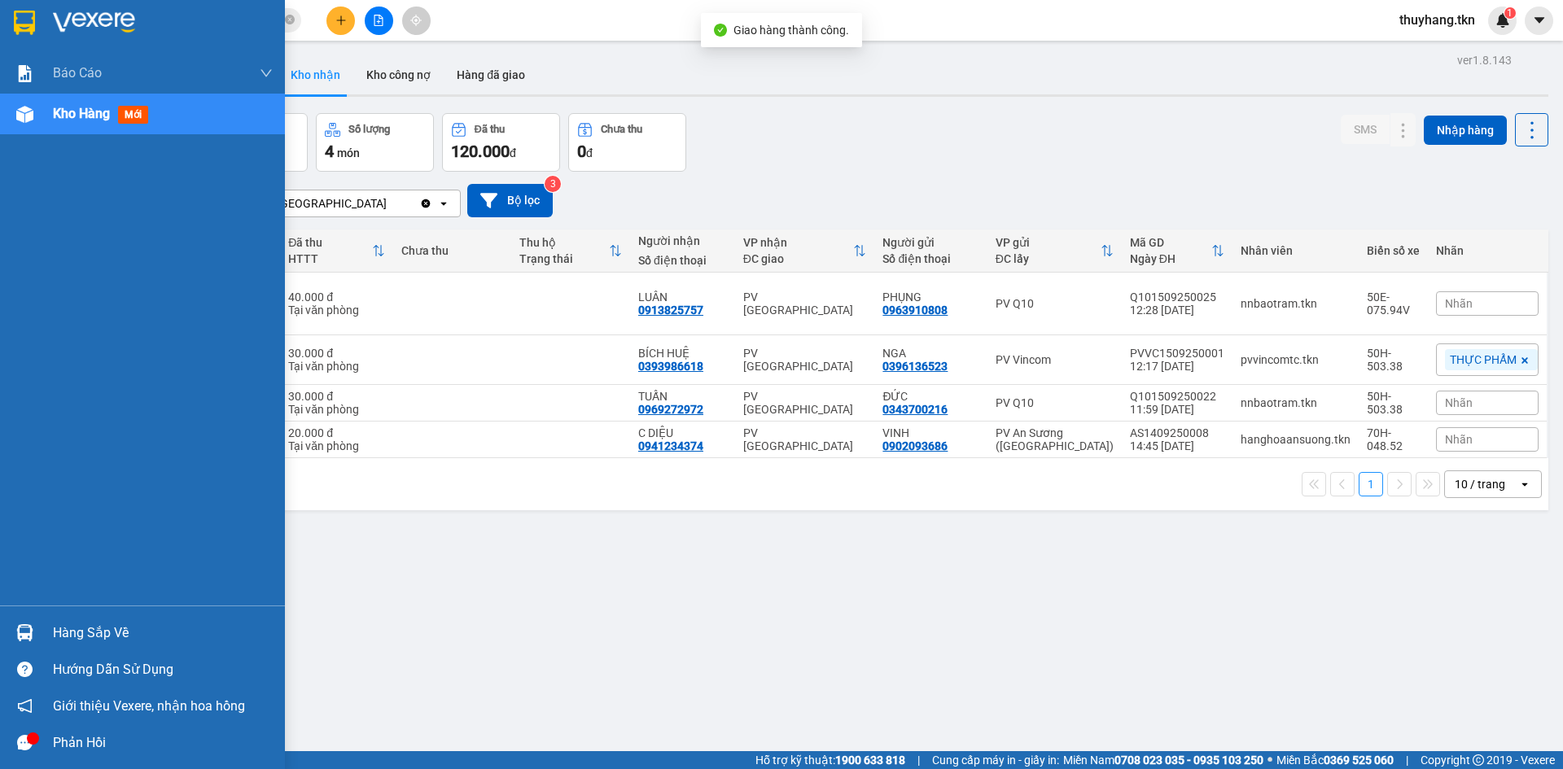
click at [36, 631] on div at bounding box center [25, 633] width 28 height 28
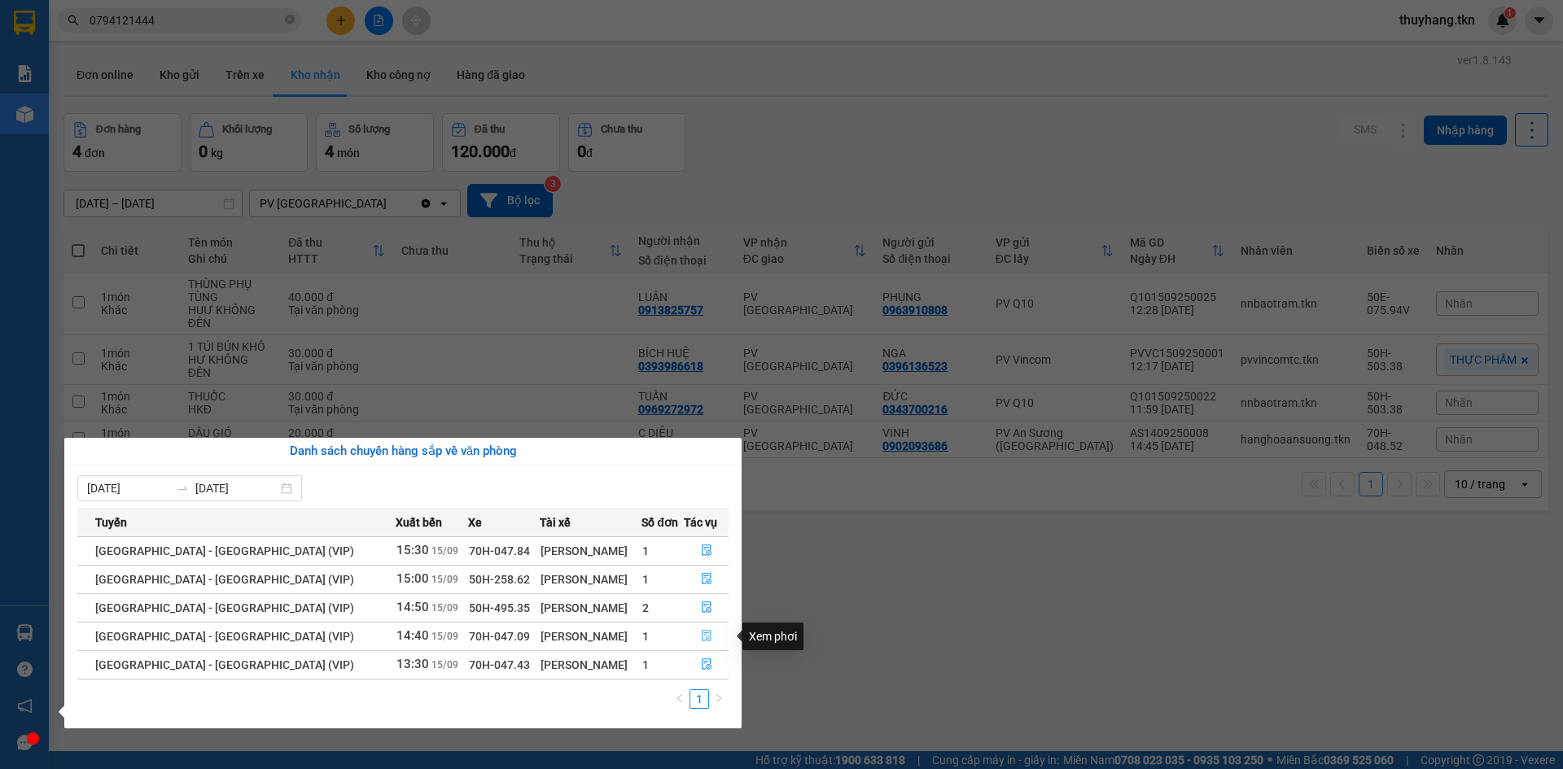
click at [702, 638] on icon "file-done" at bounding box center [707, 636] width 10 height 11
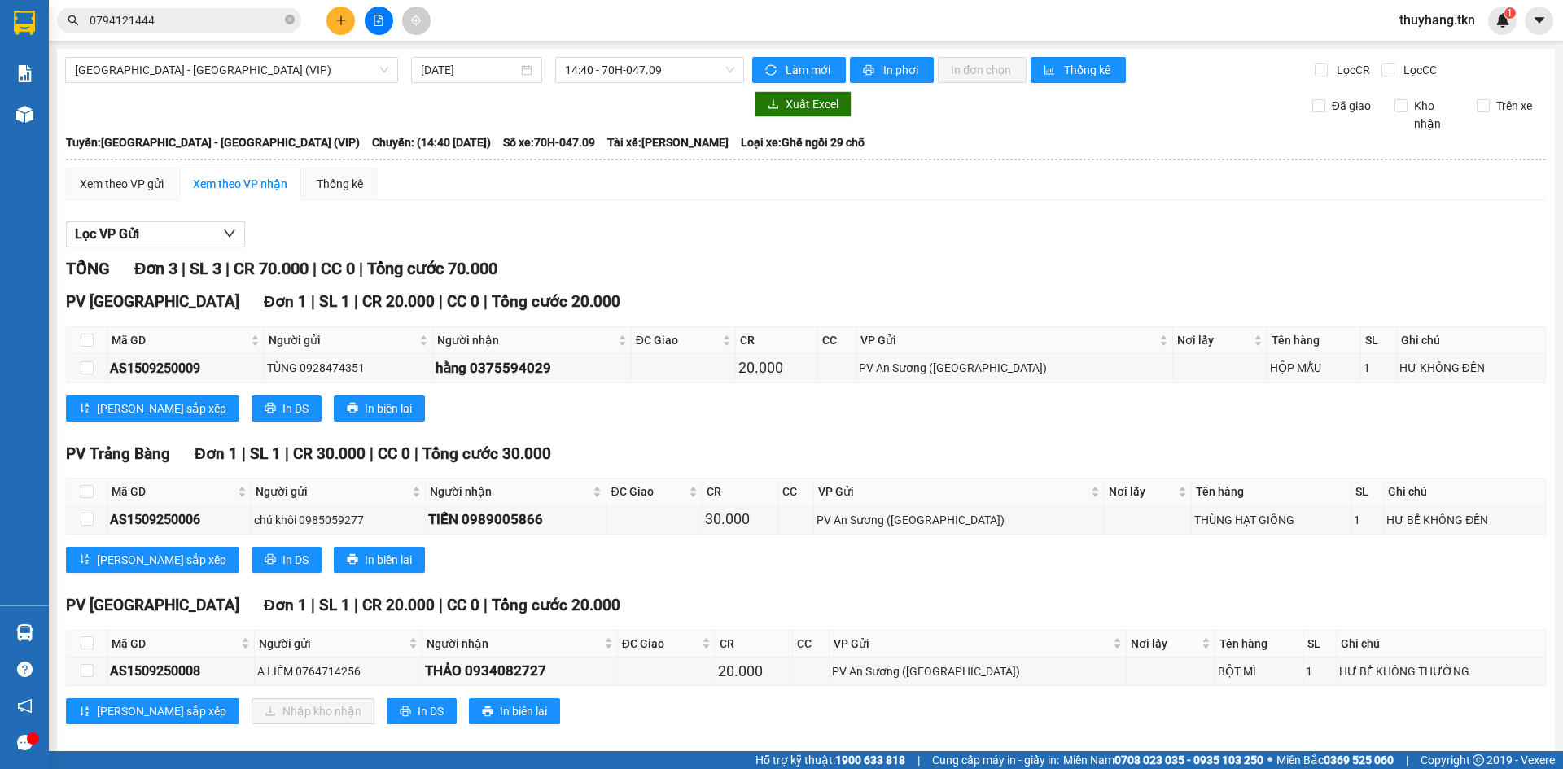
scroll to position [19, 0]
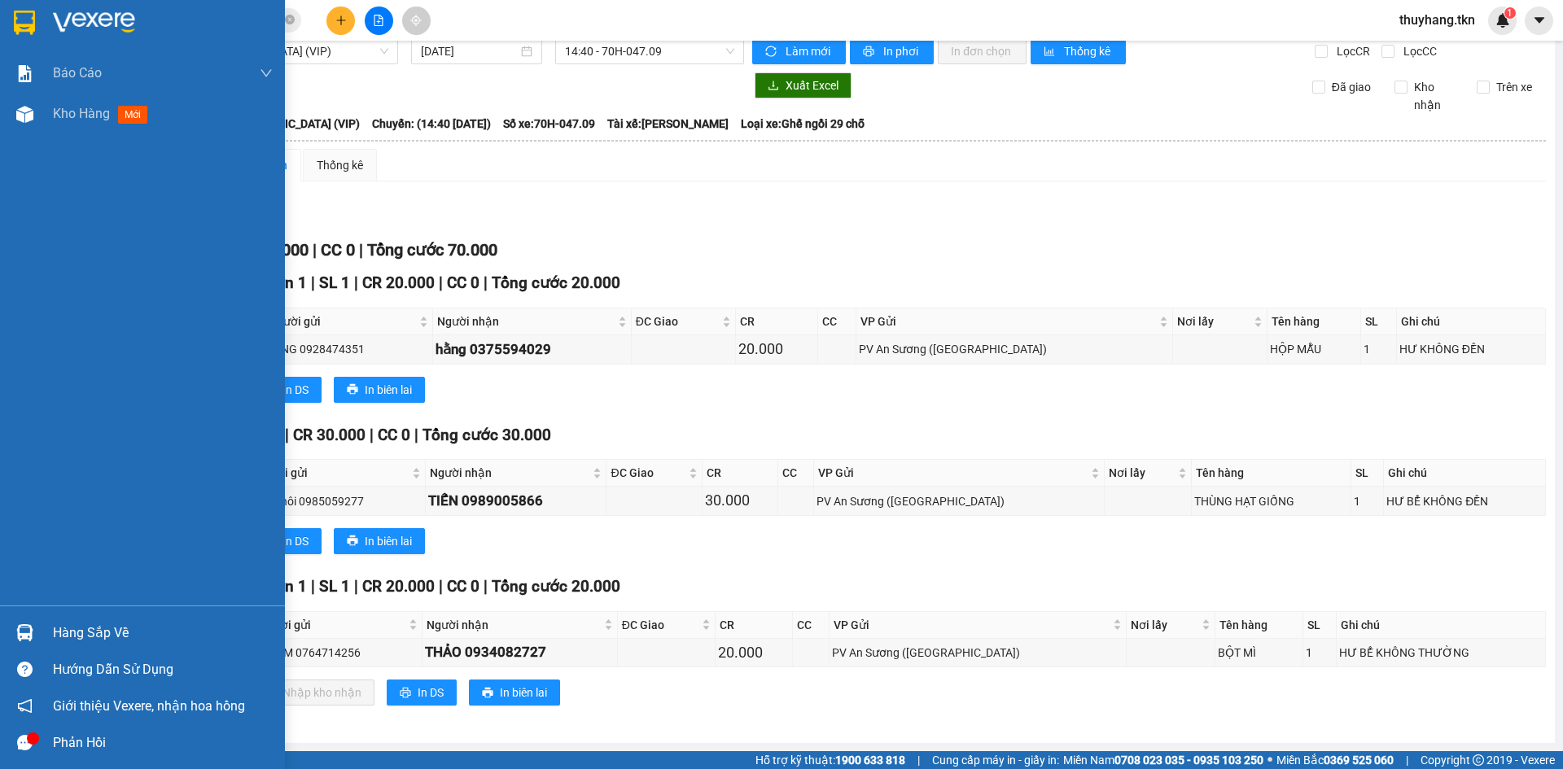
click at [24, 629] on img at bounding box center [24, 633] width 17 height 17
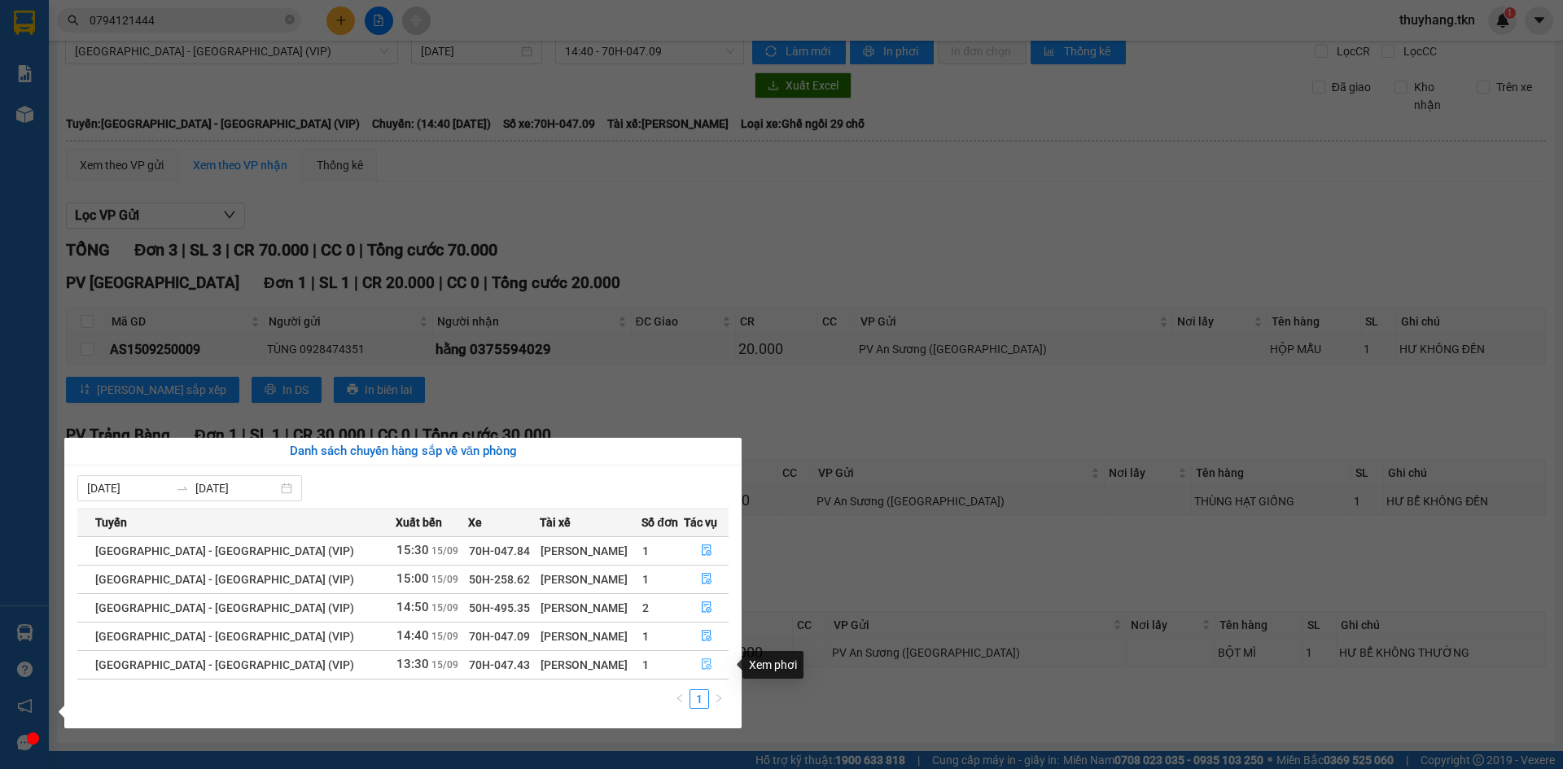
click at [703, 664] on icon "file-done" at bounding box center [706, 664] width 11 height 11
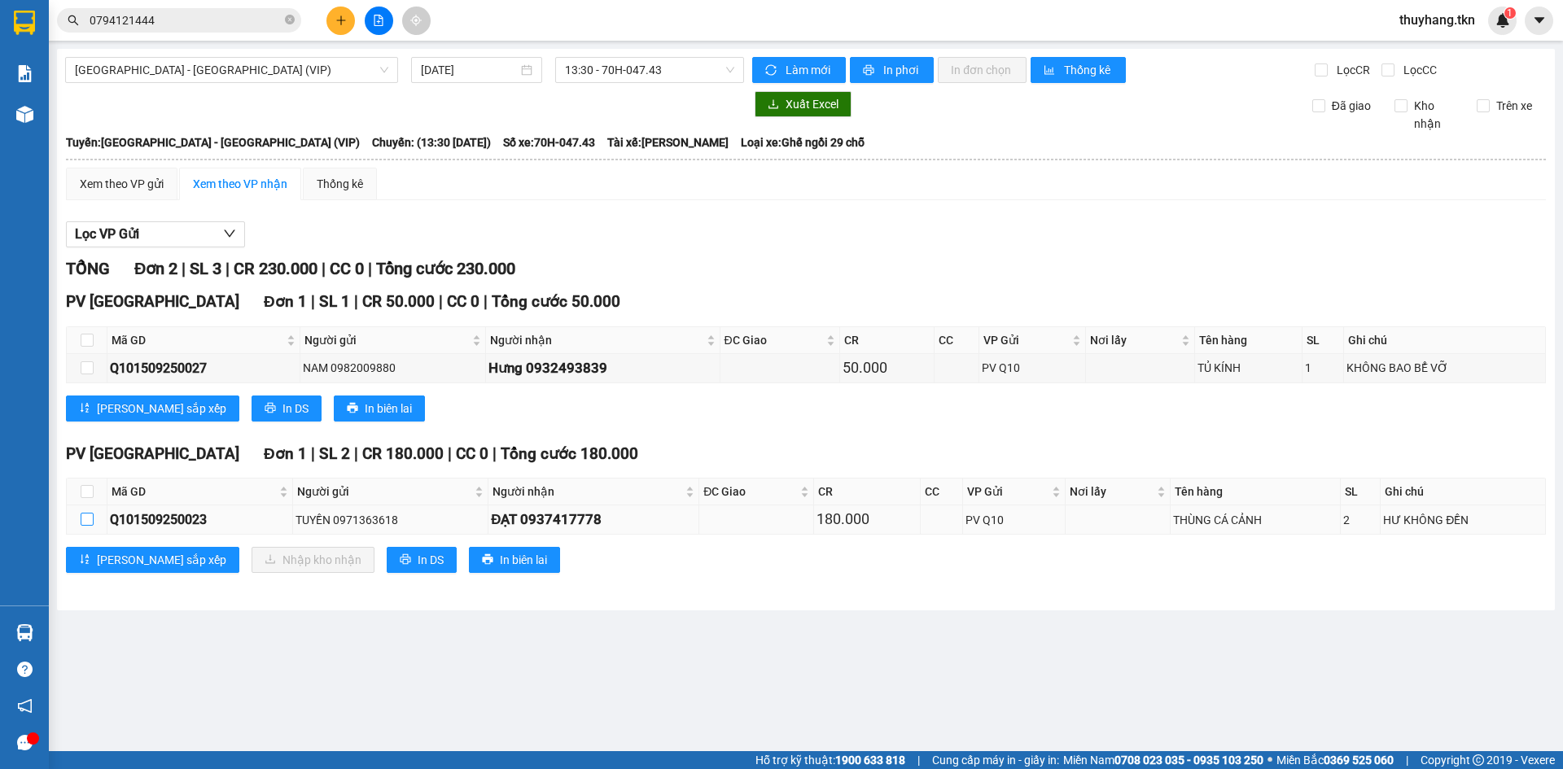
click at [91, 519] on input "checkbox" at bounding box center [87, 519] width 13 height 13
checkbox input "true"
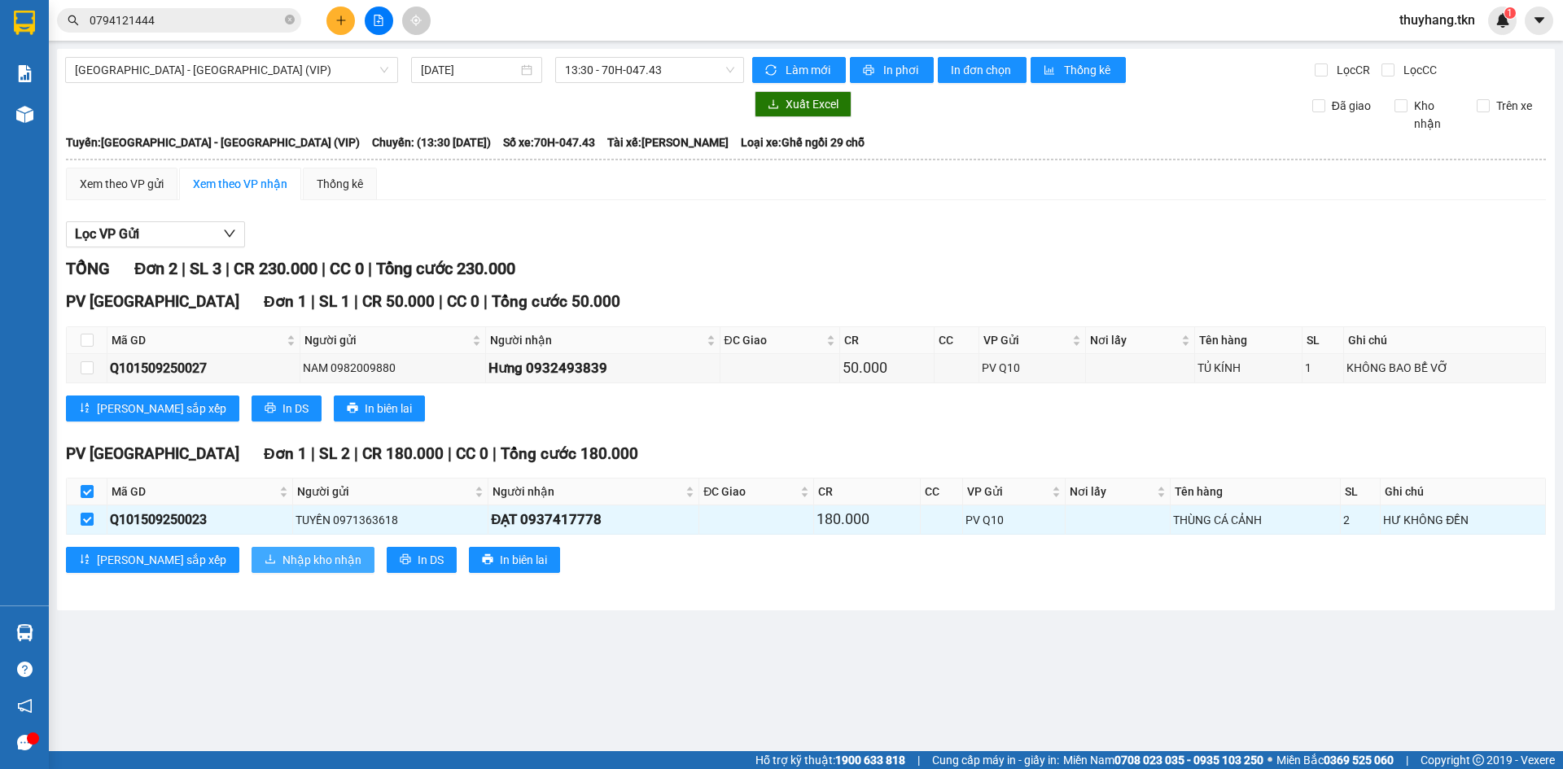
click at [283, 563] on span "Nhập kho nhận" at bounding box center [322, 560] width 79 height 18
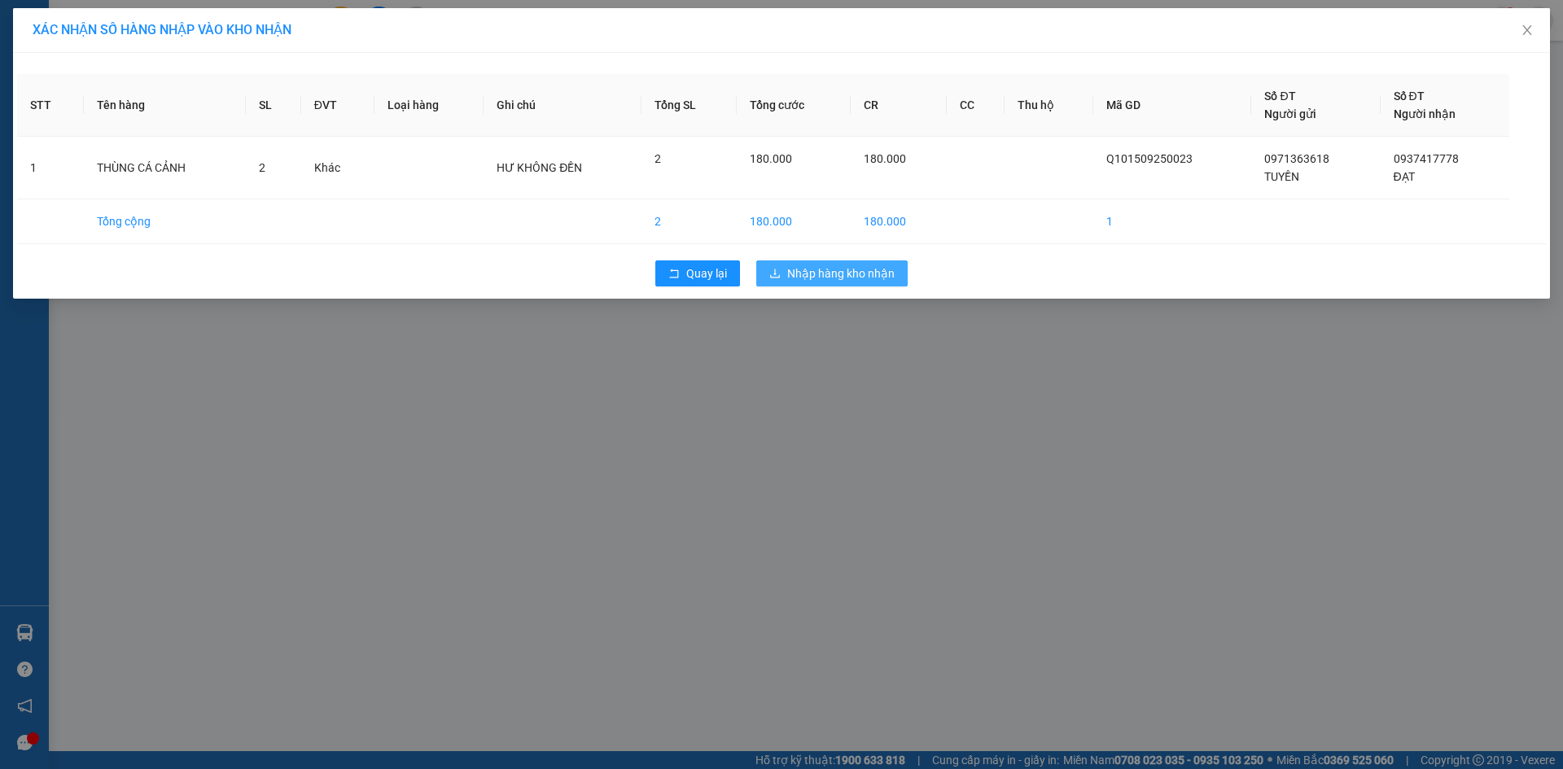
click at [816, 283] on button "Nhập hàng kho nhận" at bounding box center [831, 274] width 151 height 26
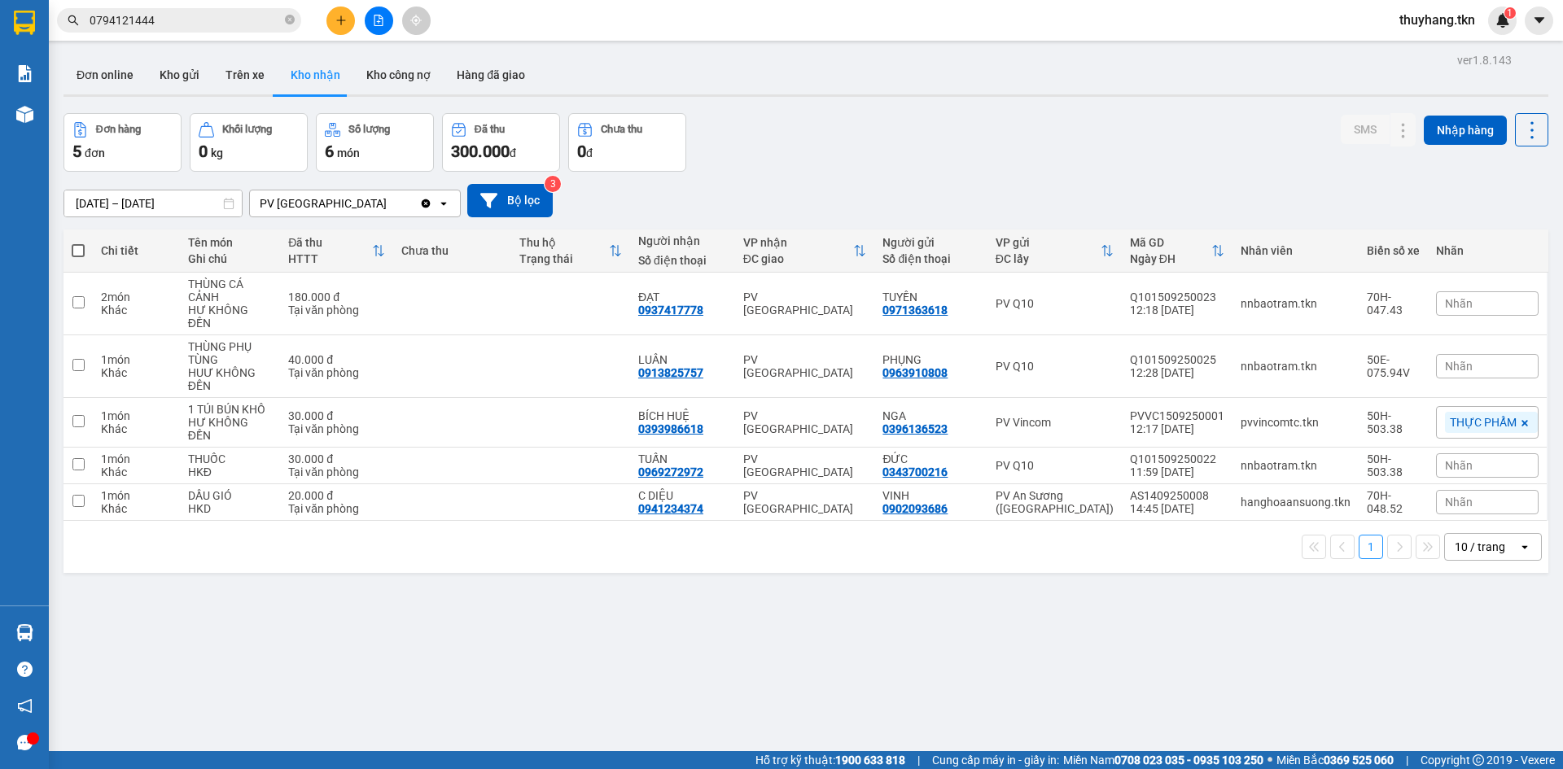
click at [694, 94] on div "Đơn online Kho gửi Trên xe Kho nhận Kho công nợ Hàng đã giao" at bounding box center [806, 76] width 1485 height 43
click at [340, 21] on icon "plus" at bounding box center [340, 20] width 11 height 11
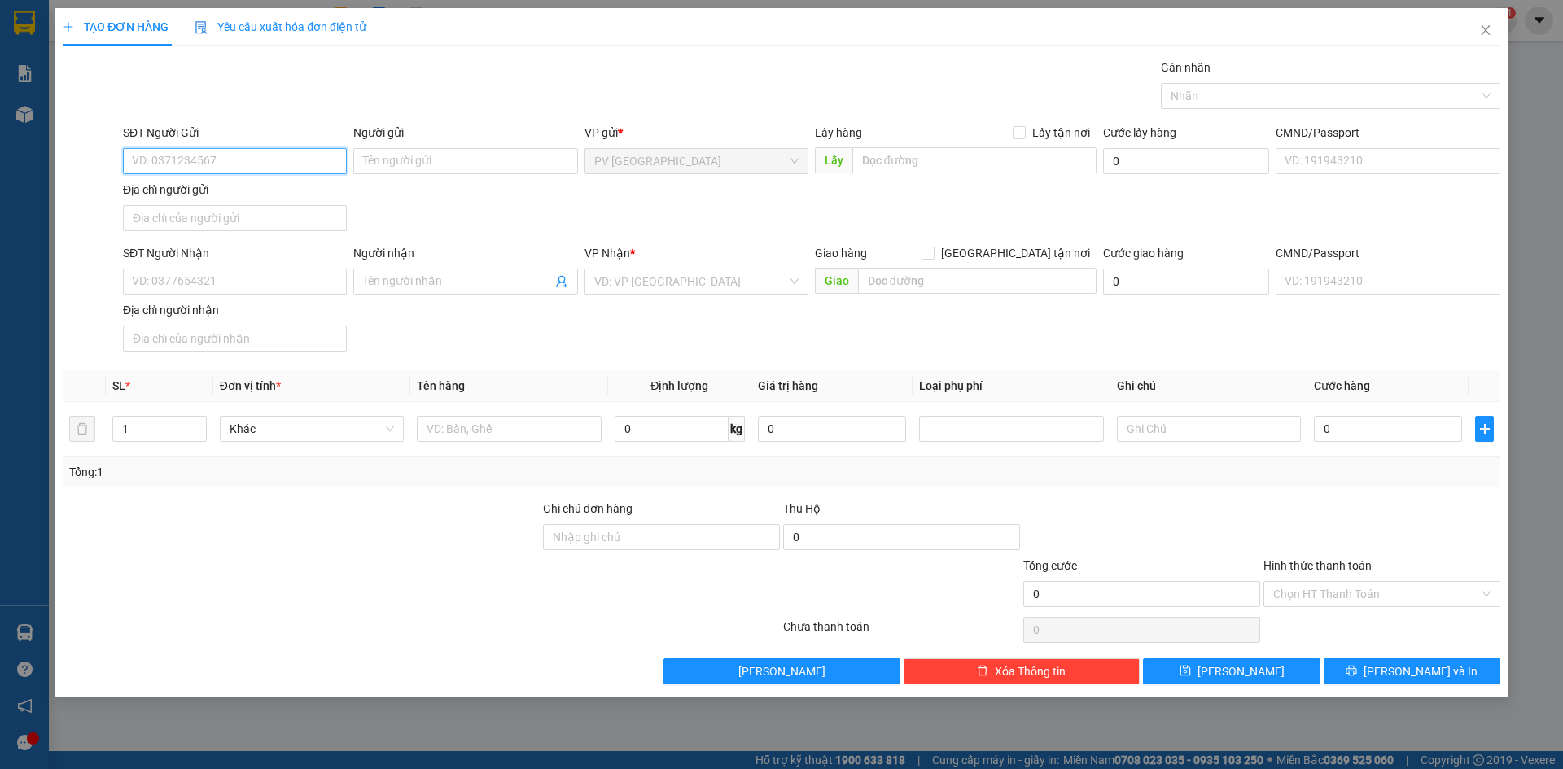
click at [323, 167] on input "SĐT Người Gửi" at bounding box center [235, 161] width 224 height 26
type input "09"
click at [263, 275] on input "SĐT Người Nhận" at bounding box center [235, 282] width 224 height 26
type input "0989778152"
click at [410, 289] on input "Người nhận" at bounding box center [457, 282] width 188 height 18
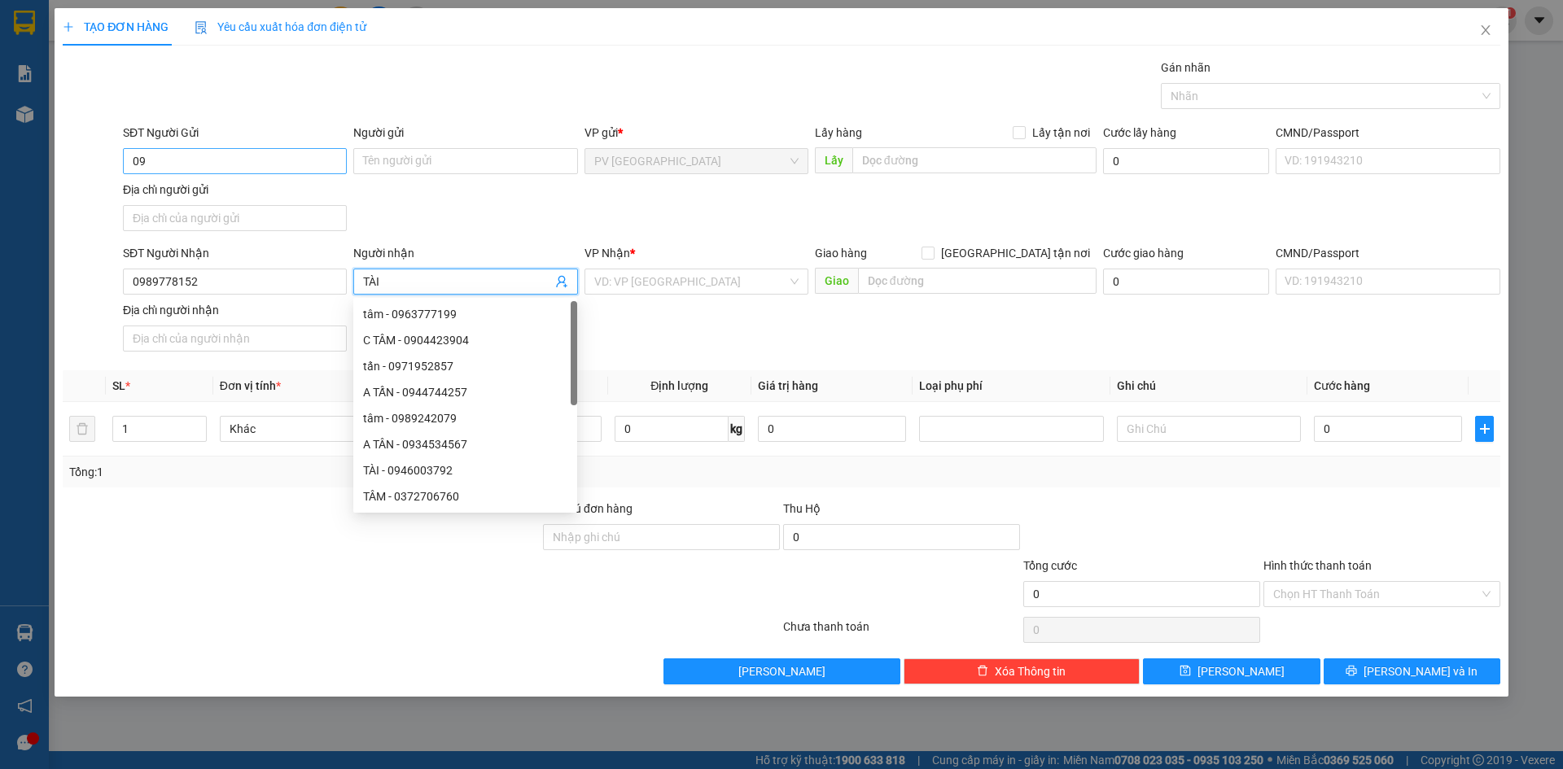
type input "TÀI"
click at [294, 152] on input "09" at bounding box center [235, 161] width 224 height 26
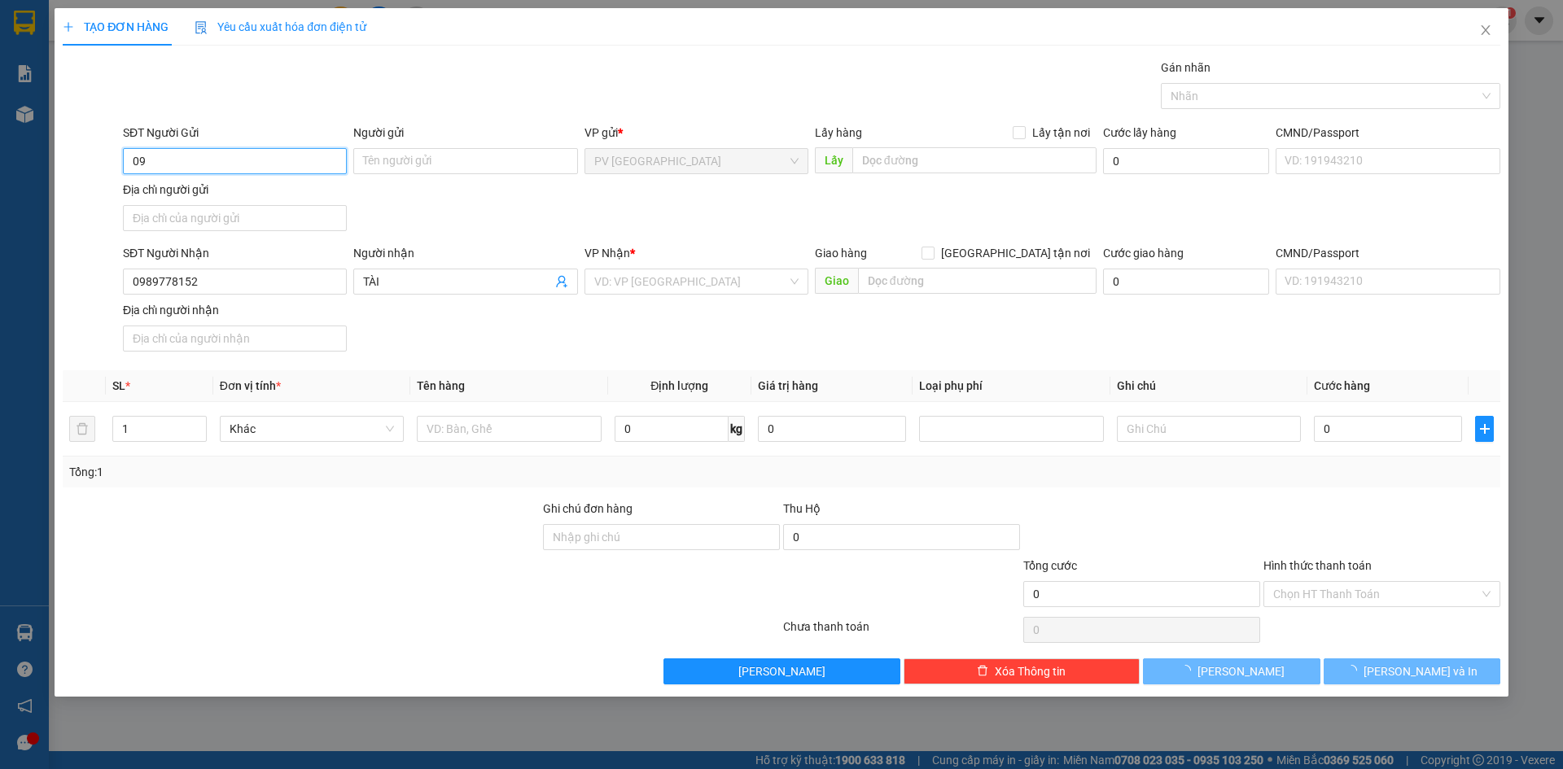
click at [294, 152] on input "09" at bounding box center [235, 161] width 224 height 26
type input "0342813735"
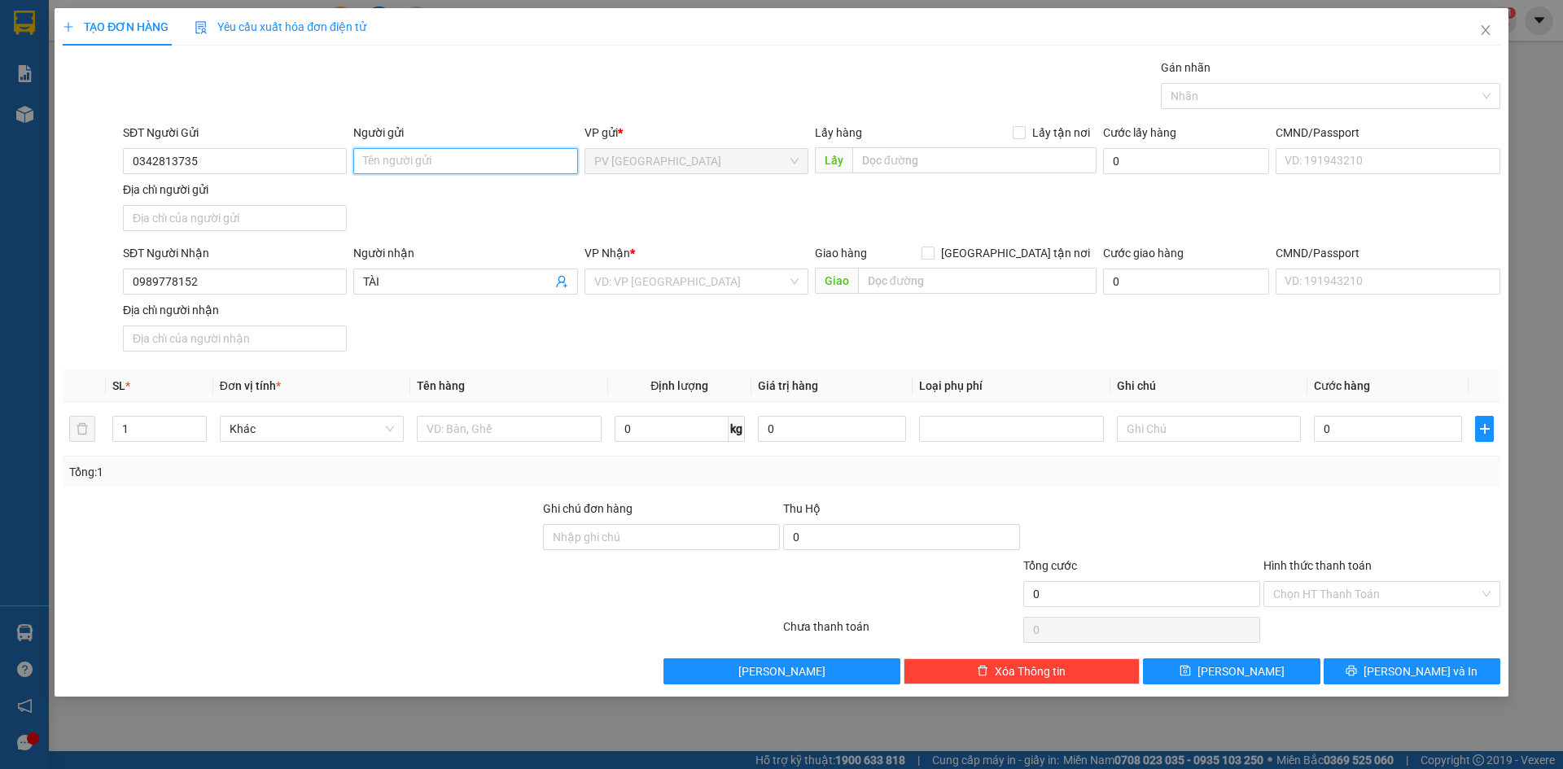
click at [380, 160] on input "Người gửi" at bounding box center [465, 161] width 224 height 26
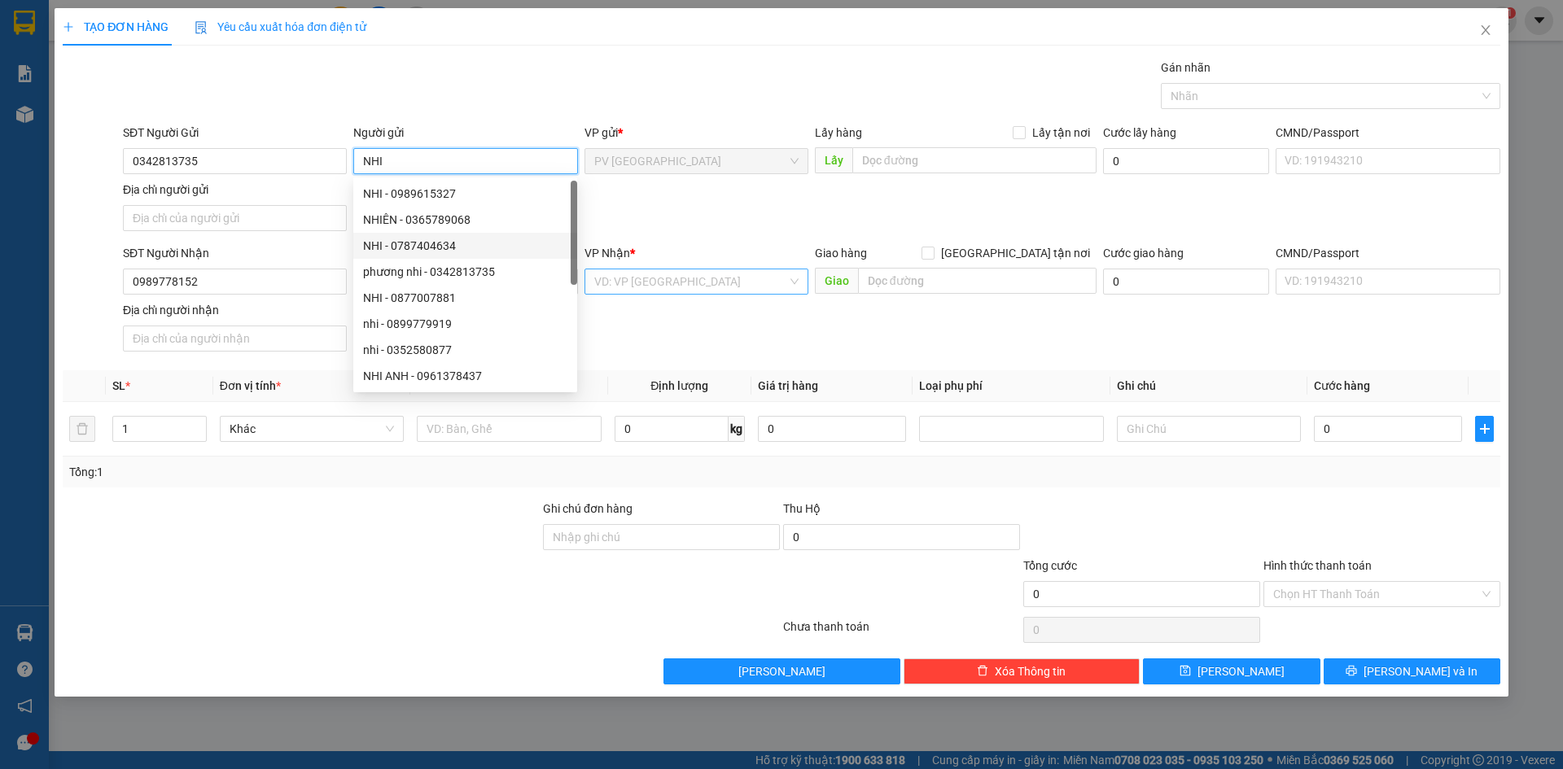
type input "NHI"
click at [680, 287] on input "search" at bounding box center [690, 282] width 193 height 24
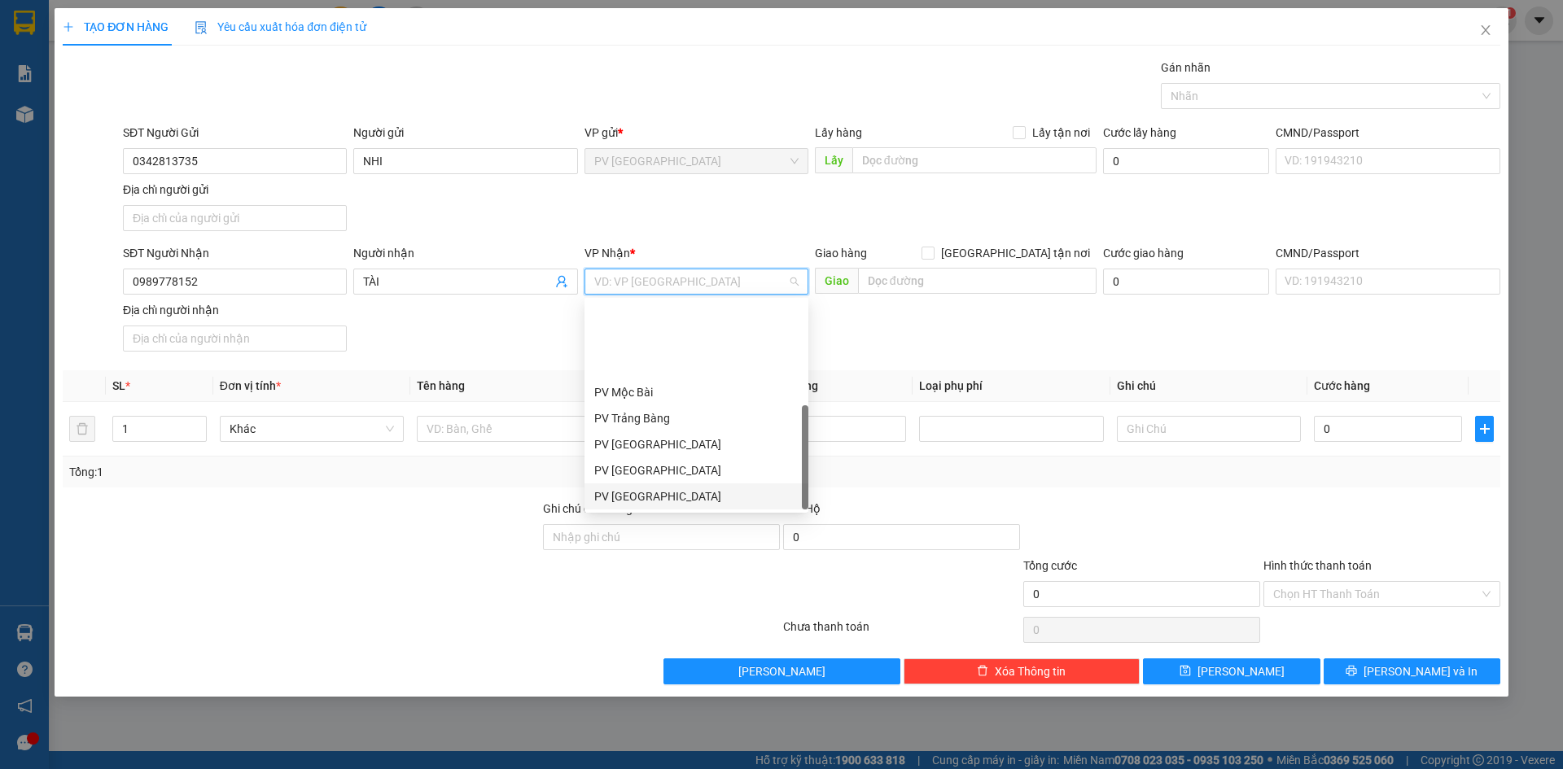
scroll to position [104, 0]
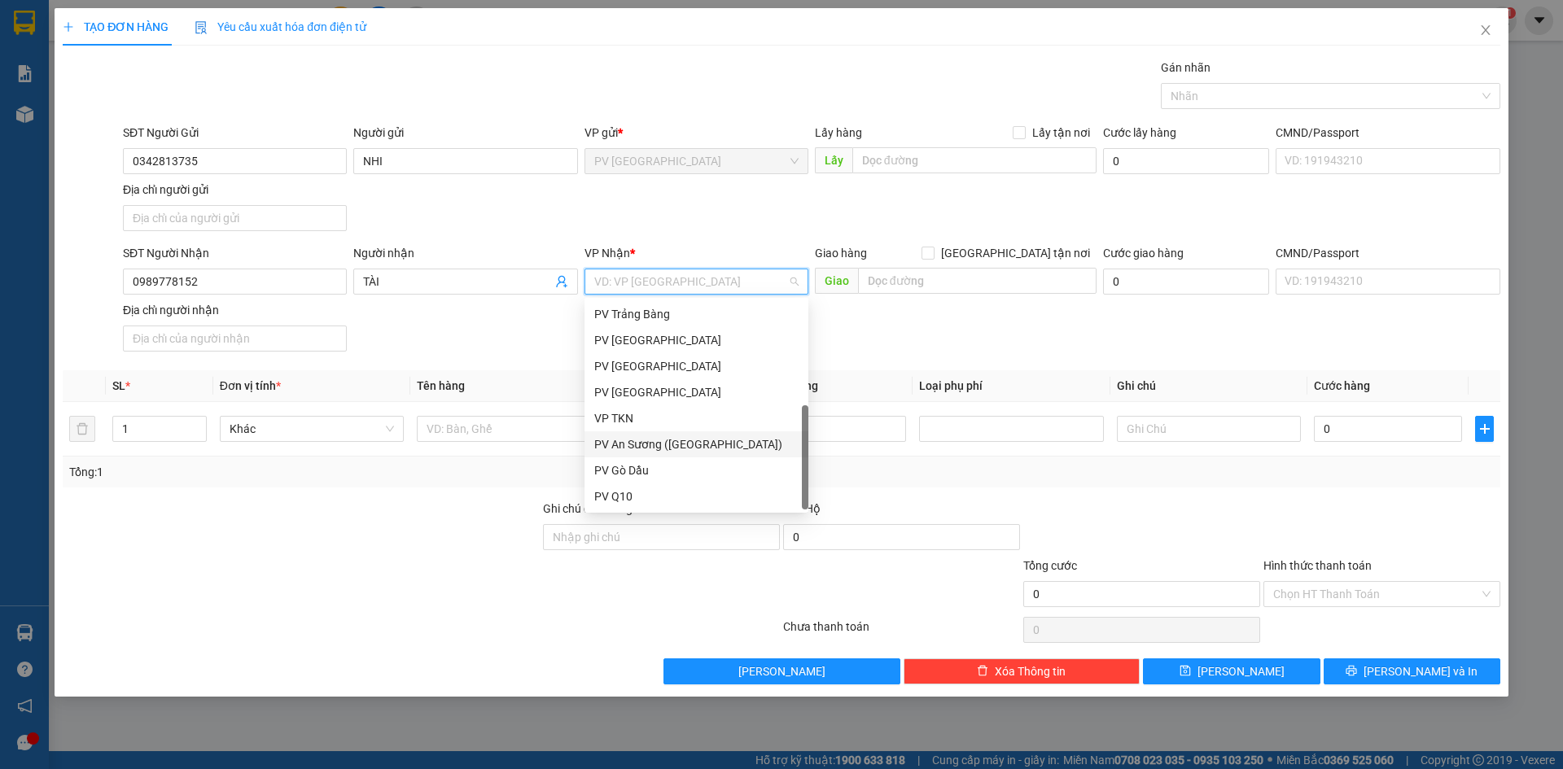
click at [659, 445] on div "PV An Sương ([GEOGRAPHIC_DATA])" at bounding box center [696, 445] width 204 height 18
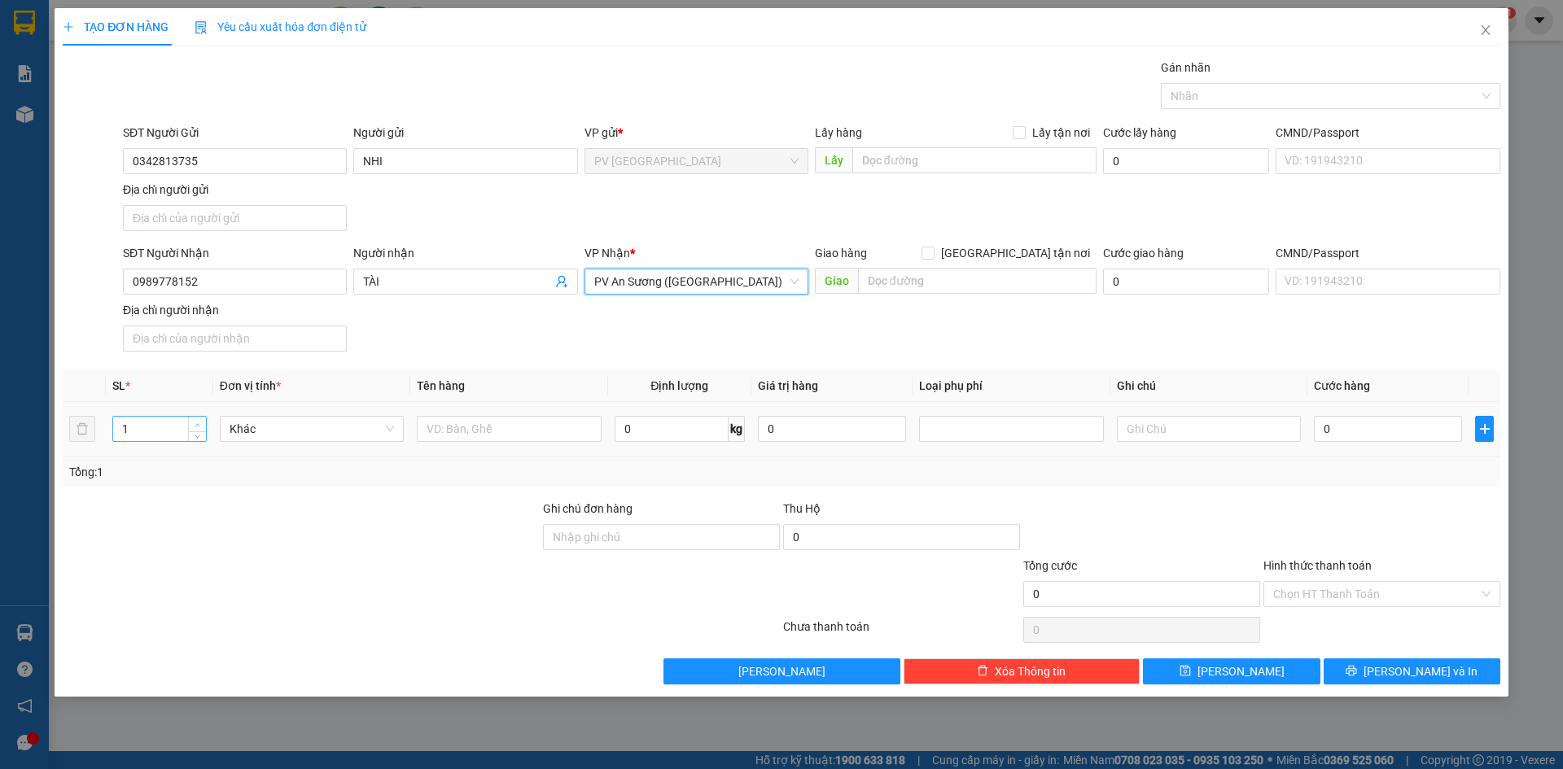
type input "2"
drag, startPoint x: 195, startPoint y: 420, endPoint x: 286, endPoint y: 426, distance: 90.6
click at [196, 420] on span "up" at bounding box center [198, 424] width 10 height 10
click at [492, 429] on input "text" at bounding box center [509, 429] width 184 height 26
type input "THÙNG ĐỒ GIA DỤNG"
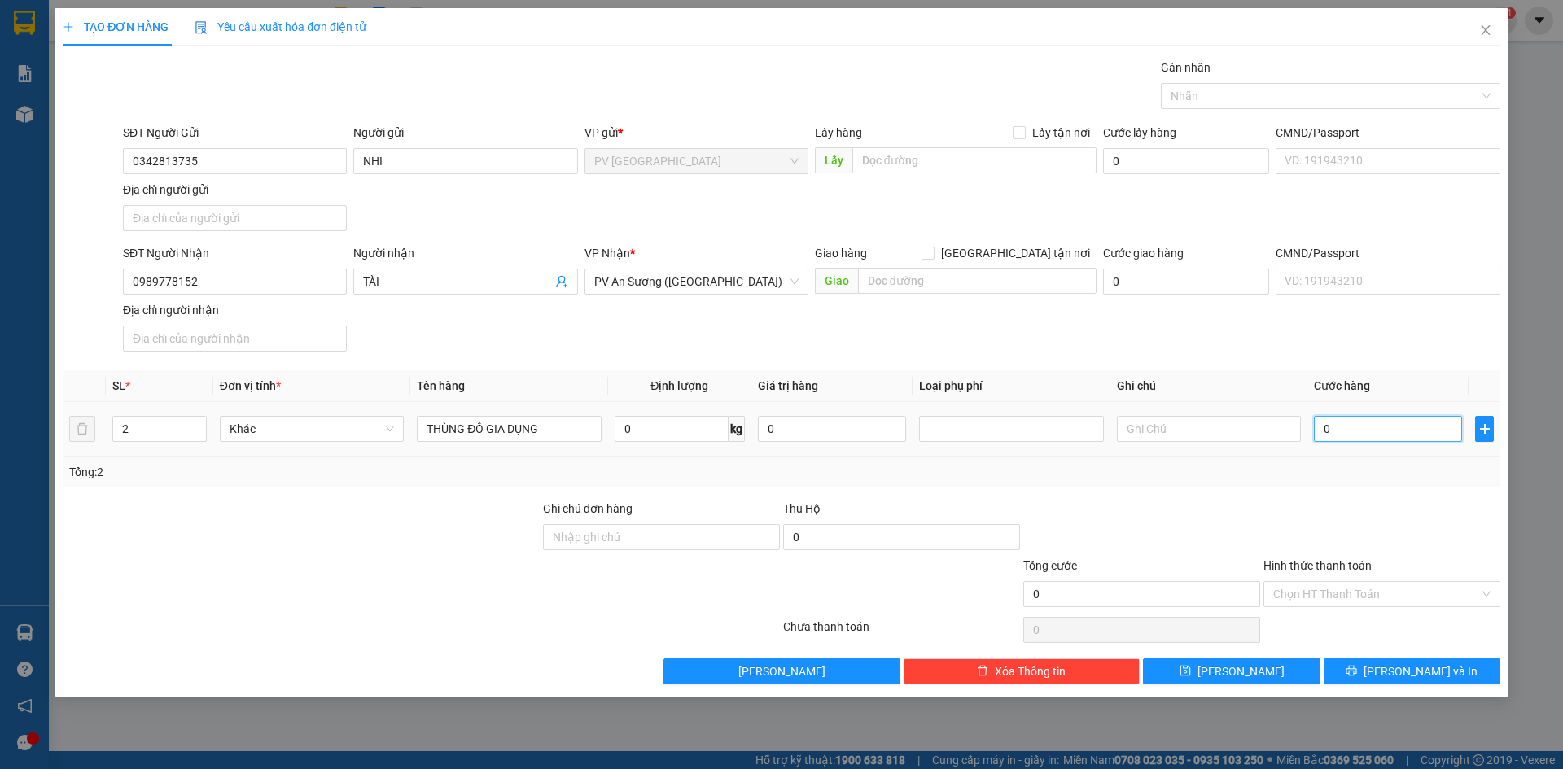
click at [1386, 431] on input "0" at bounding box center [1388, 429] width 148 height 26
type input "6"
type input "60"
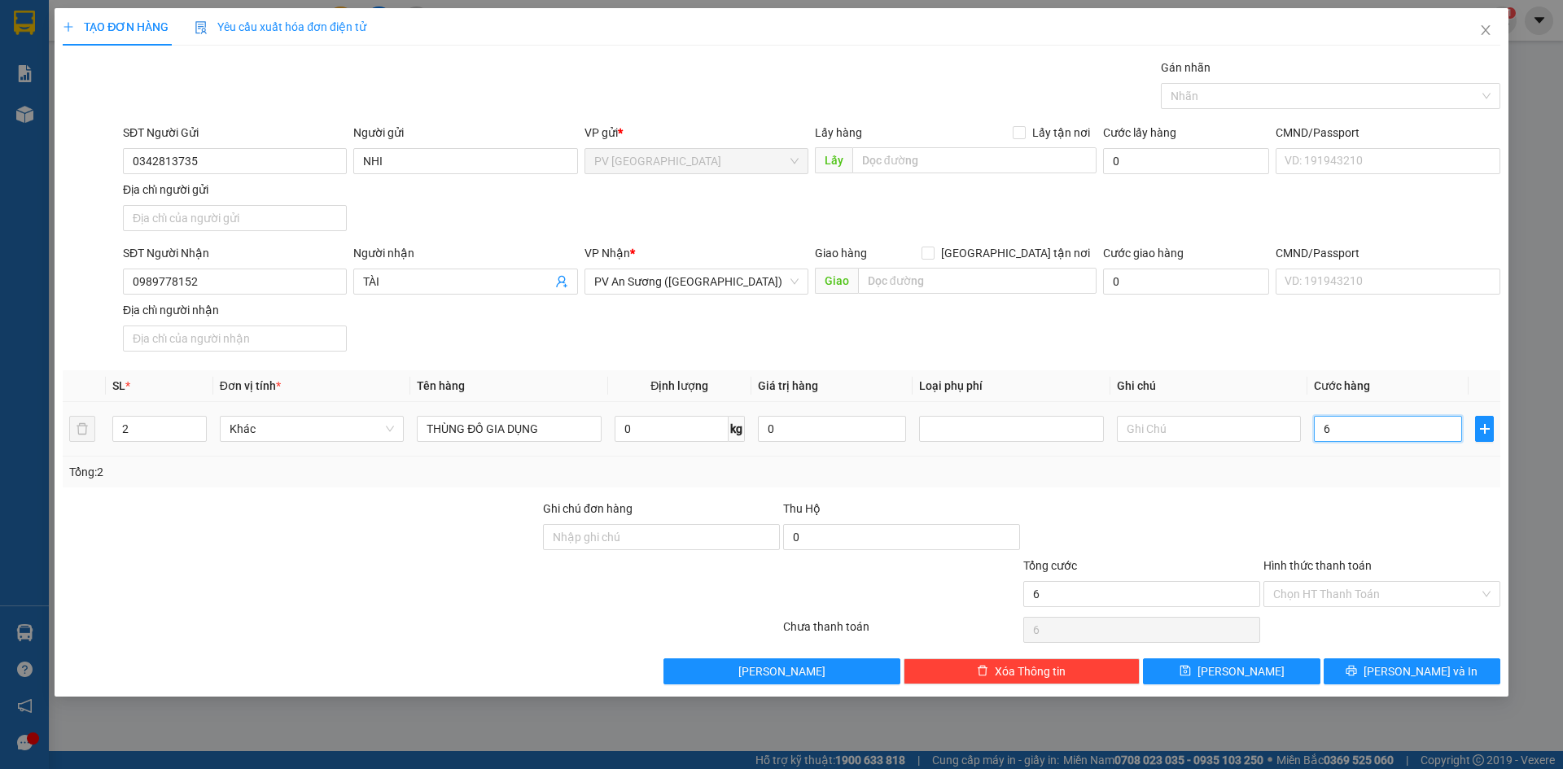
type input "60"
type input "60.000"
click at [1306, 486] on div "Tổng: 2" at bounding box center [782, 472] width 1438 height 31
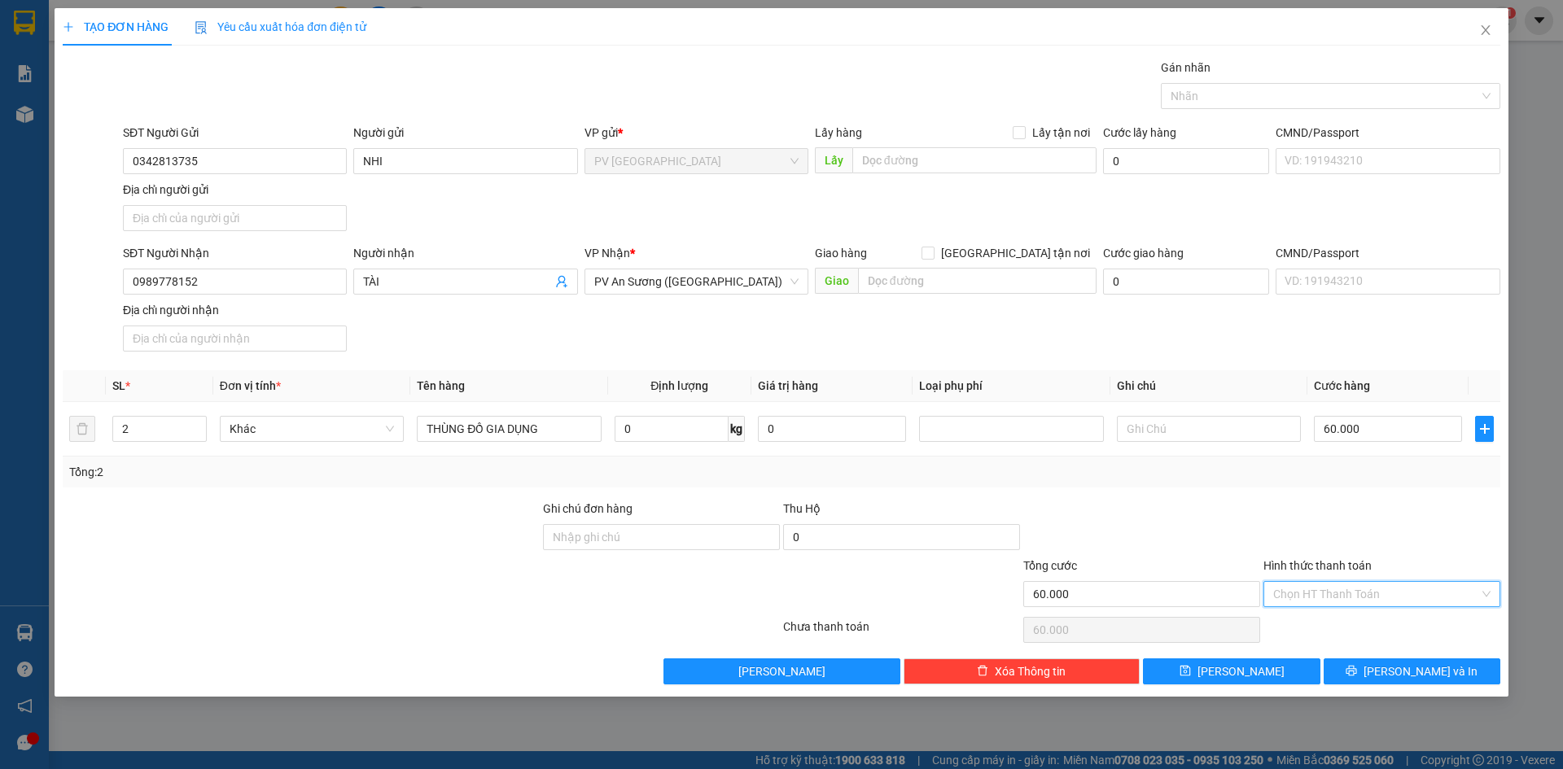
click at [1346, 592] on input "Hình thức thanh toán" at bounding box center [1376, 594] width 206 height 24
click at [1339, 628] on div "Tại văn phòng" at bounding box center [1381, 627] width 217 height 18
type input "0"
click at [1365, 682] on button "[PERSON_NAME] và In" at bounding box center [1412, 672] width 177 height 26
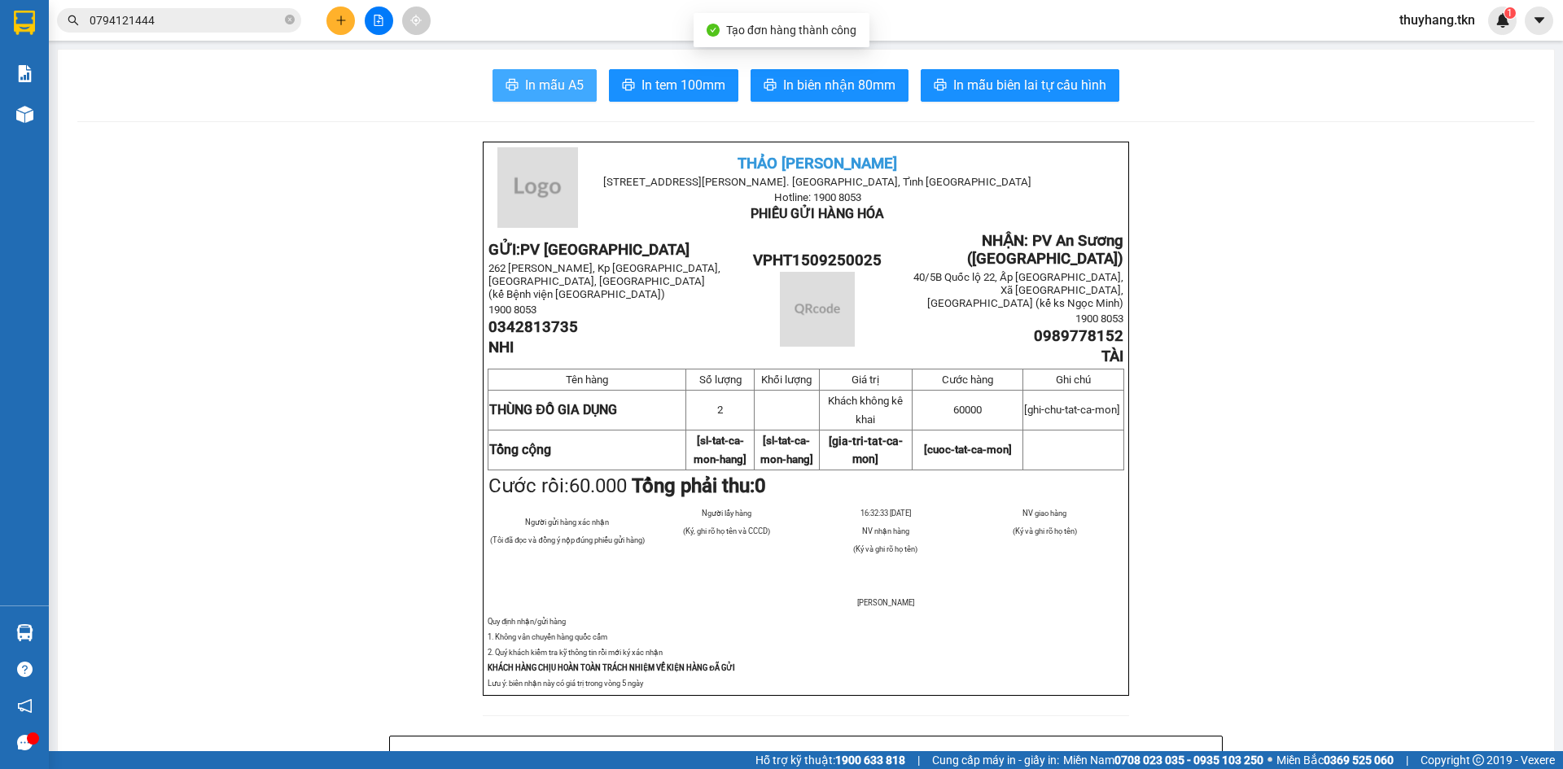
click at [545, 76] on span "In mẫu A5" at bounding box center [554, 85] width 59 height 20
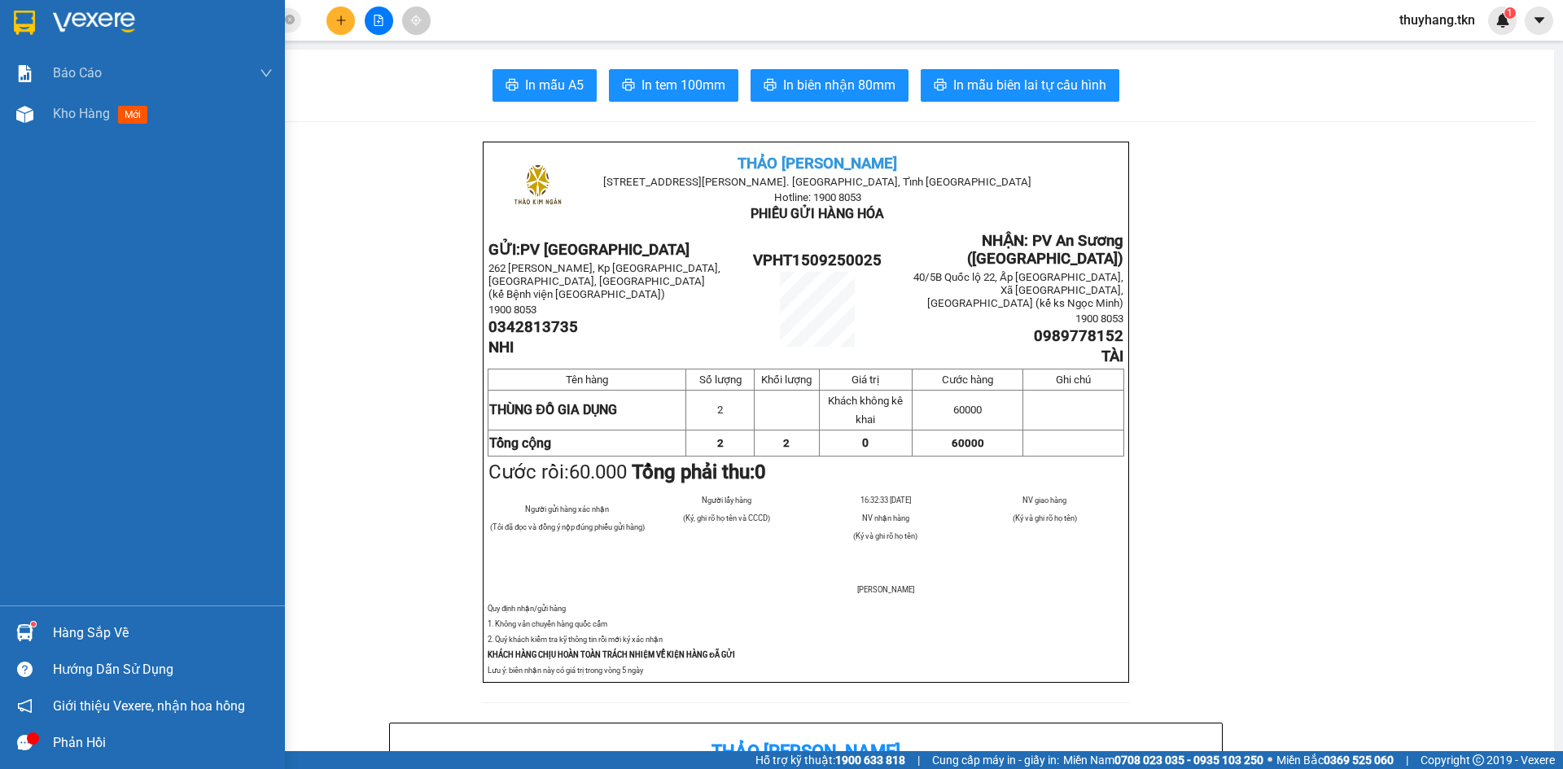
click at [22, 22] on img at bounding box center [24, 23] width 21 height 24
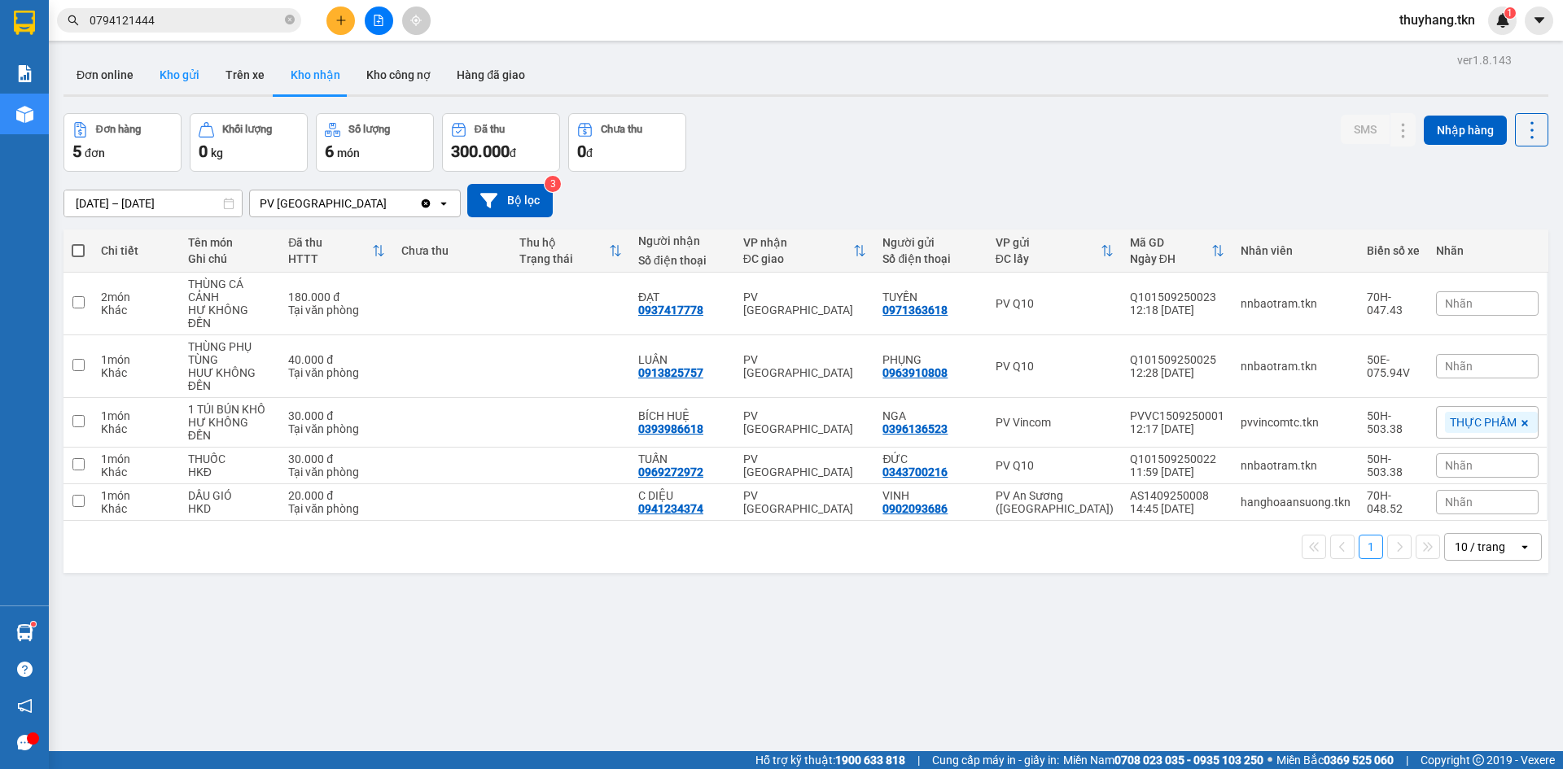
click at [179, 83] on button "Kho gửi" at bounding box center [180, 74] width 66 height 39
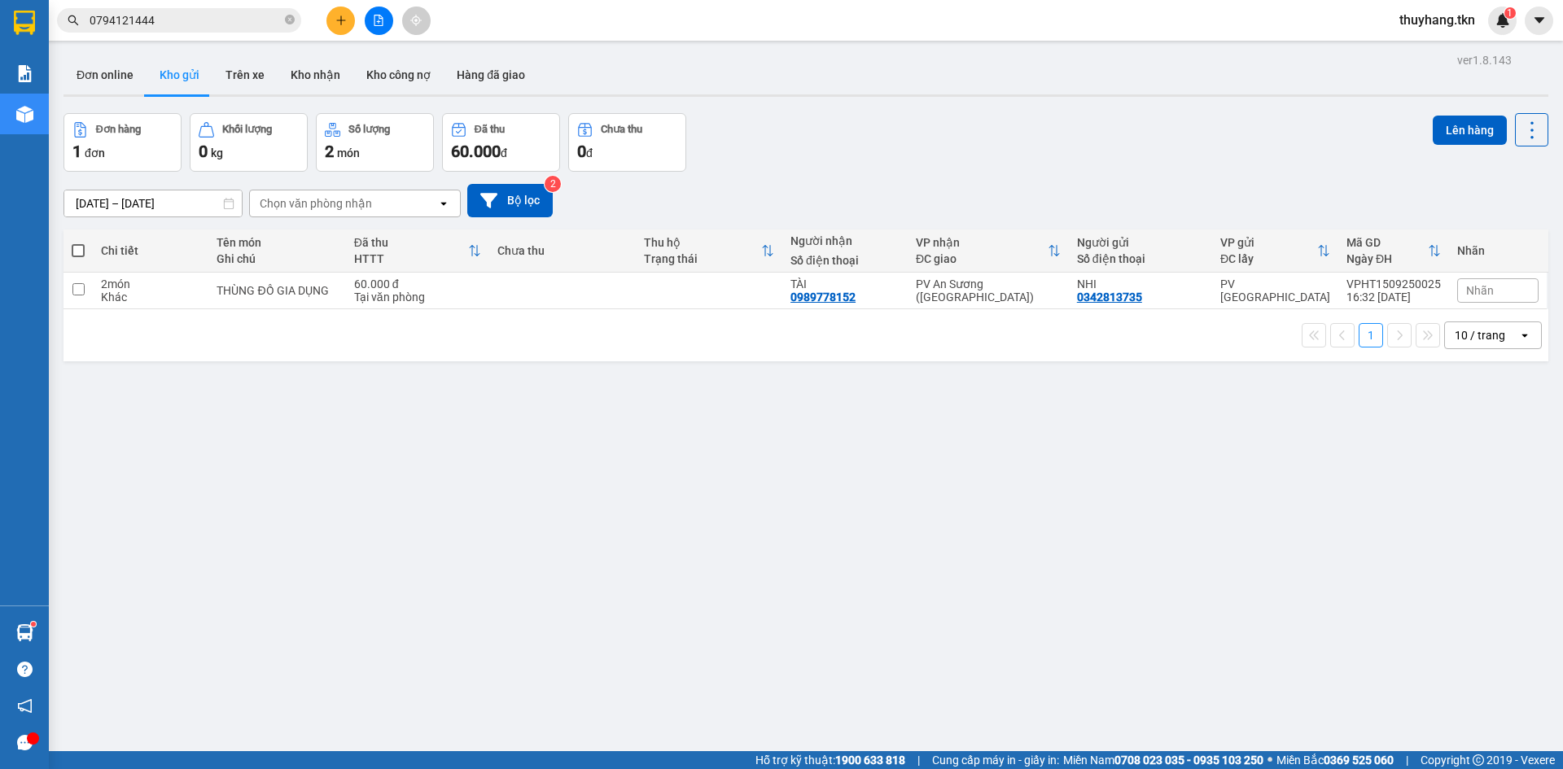
click at [578, 296] on td at bounding box center [562, 291] width 147 height 37
checkbox input "true"
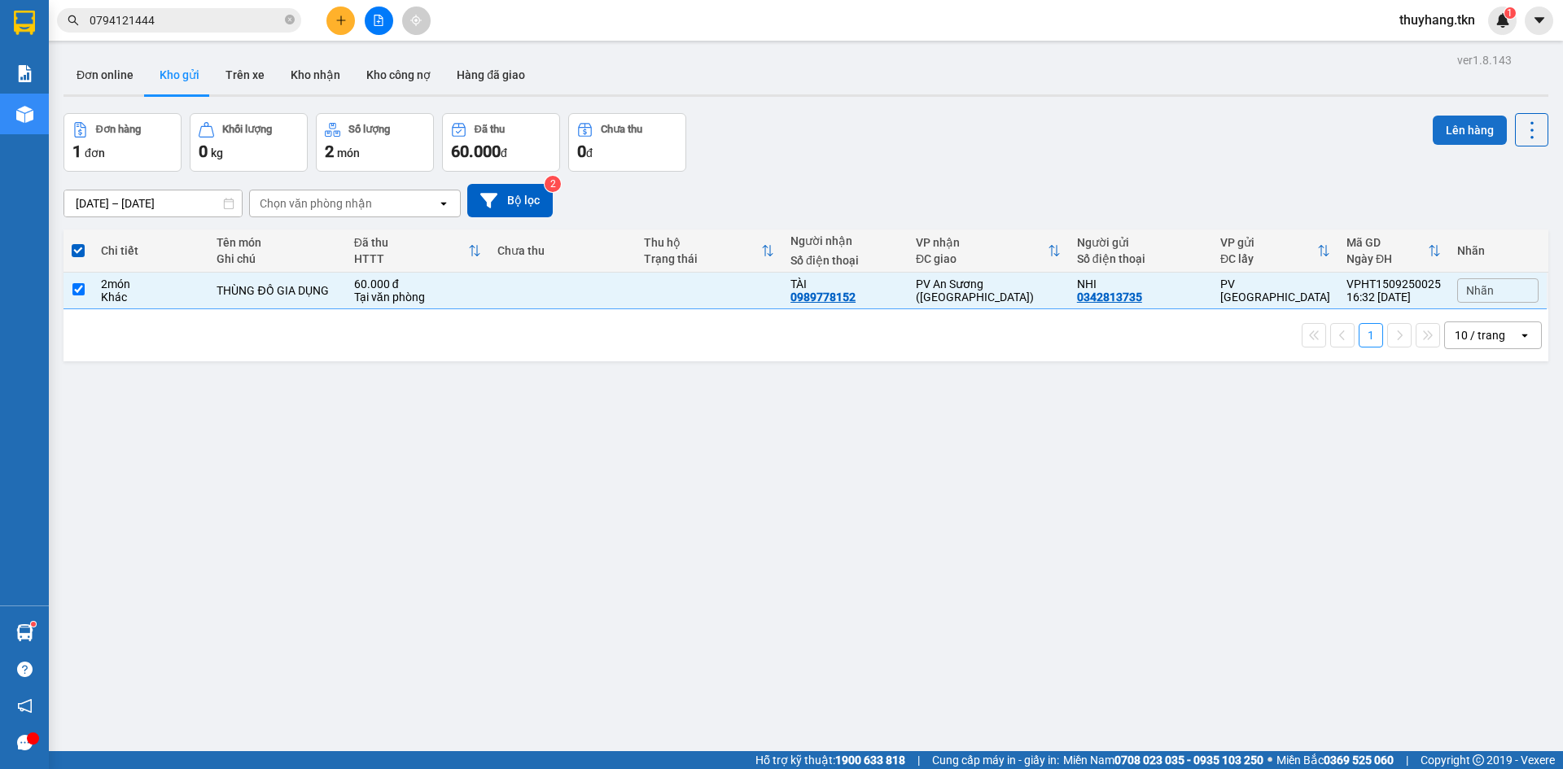
click at [1459, 126] on button "Lên hàng" at bounding box center [1470, 130] width 74 height 29
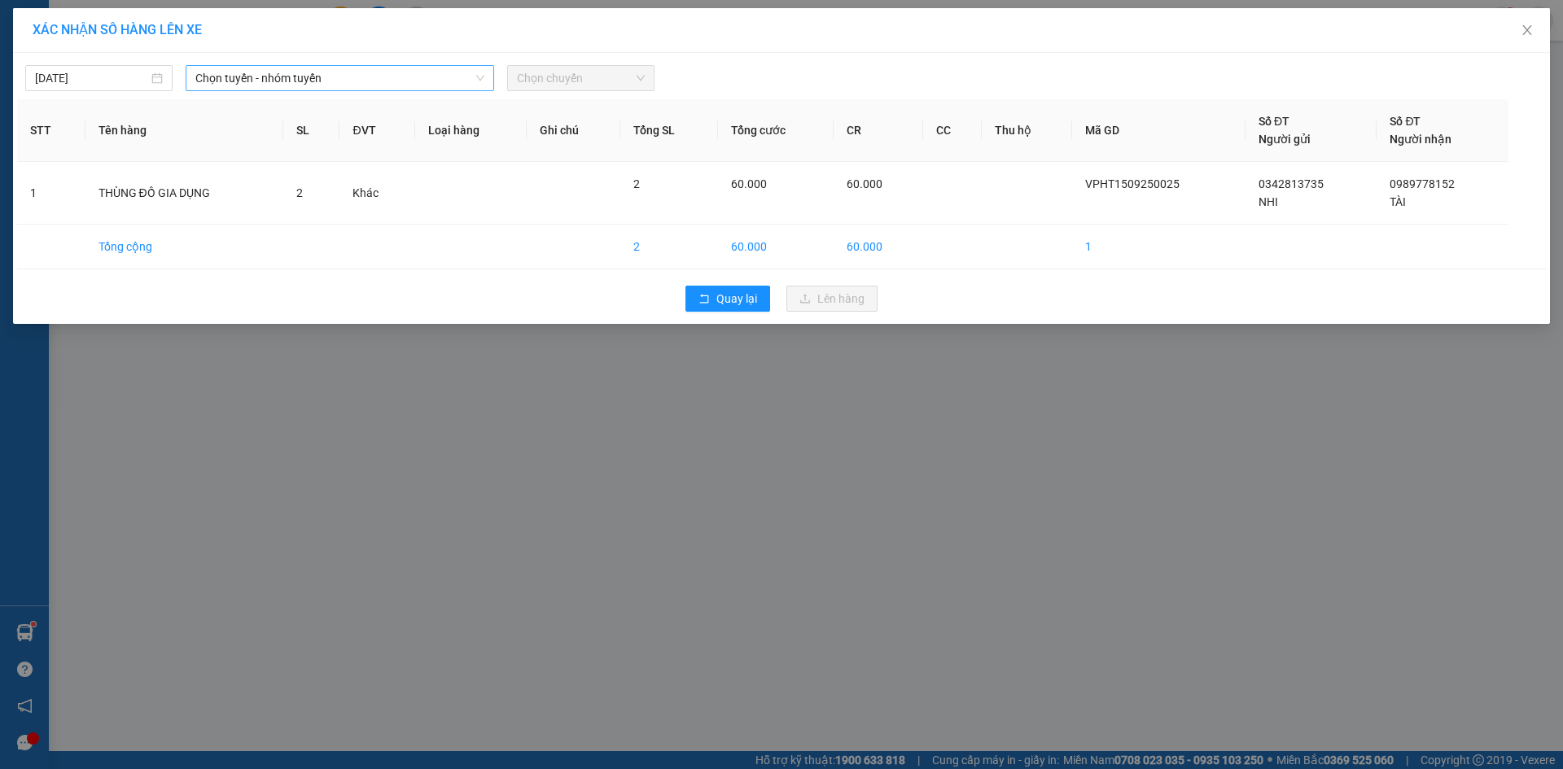
click at [309, 77] on span "Chọn tuyến - nhóm tuyến" at bounding box center [339, 78] width 289 height 24
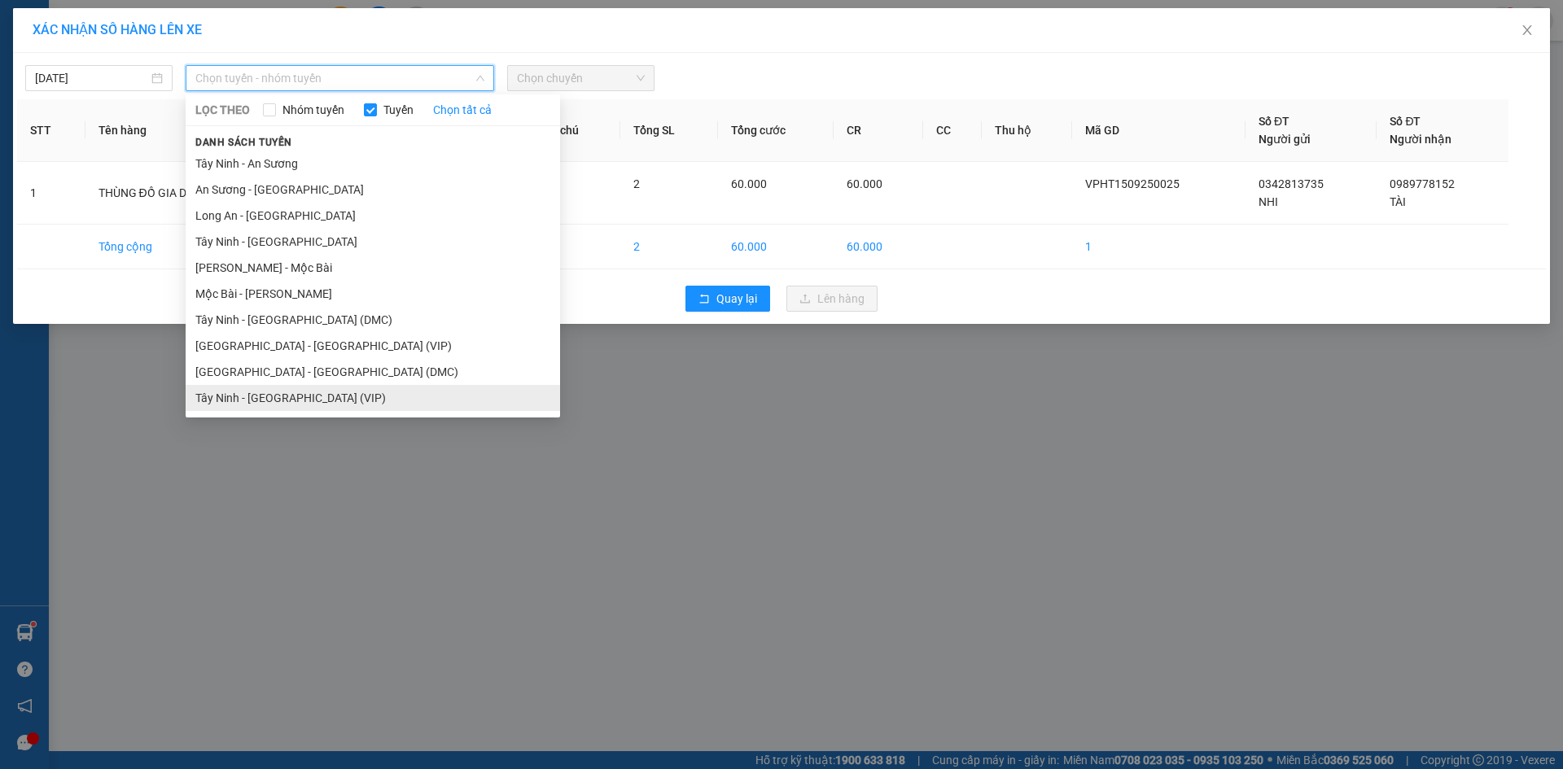
click at [311, 390] on li "Tây Ninh - [GEOGRAPHIC_DATA] (VIP)" at bounding box center [373, 398] width 375 height 26
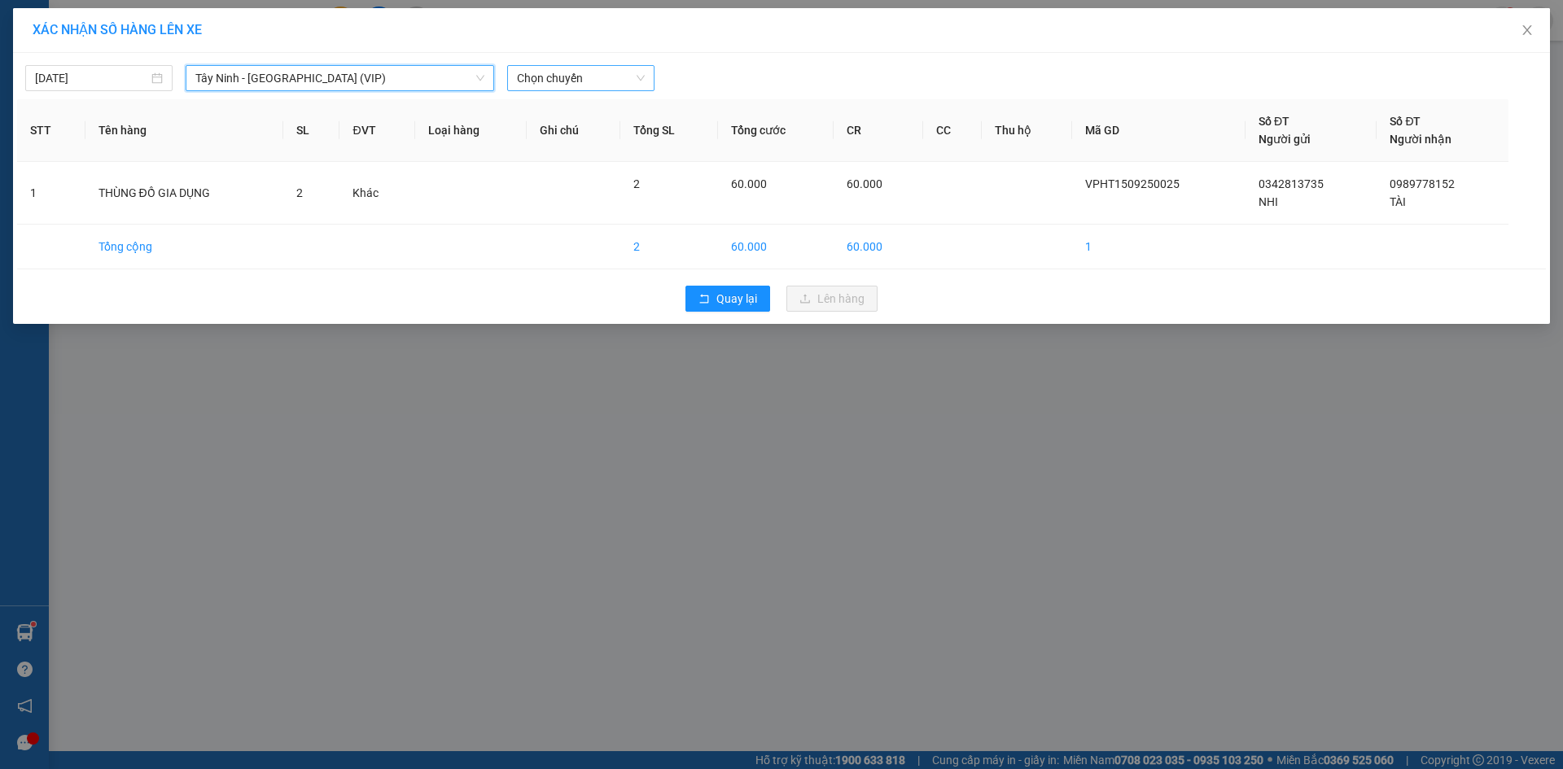
click at [559, 75] on span "Chọn chuyến" at bounding box center [581, 78] width 128 height 24
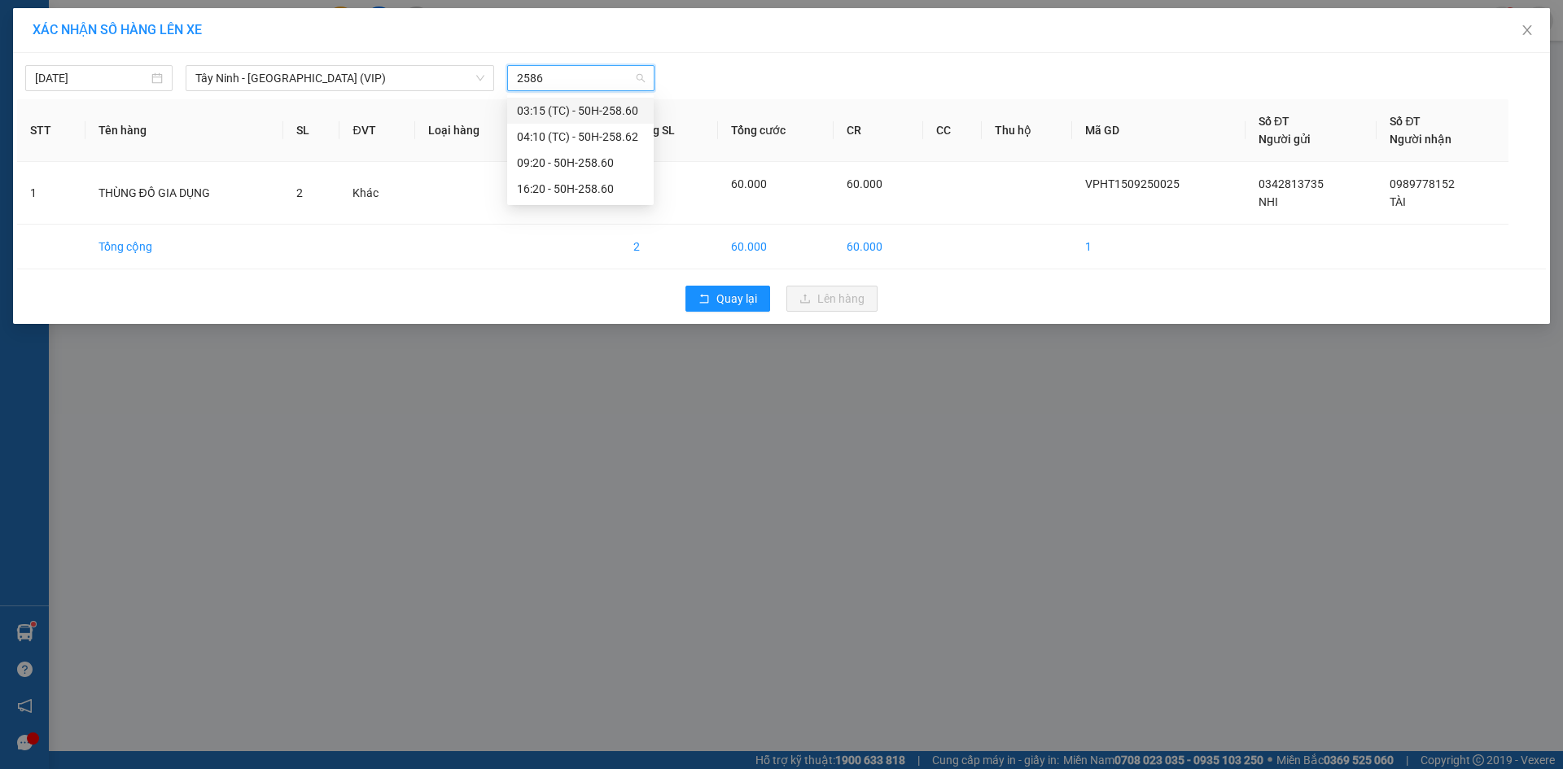
type input "25860"
click at [561, 160] on div "16:20 - 50H-258.60" at bounding box center [580, 163] width 127 height 18
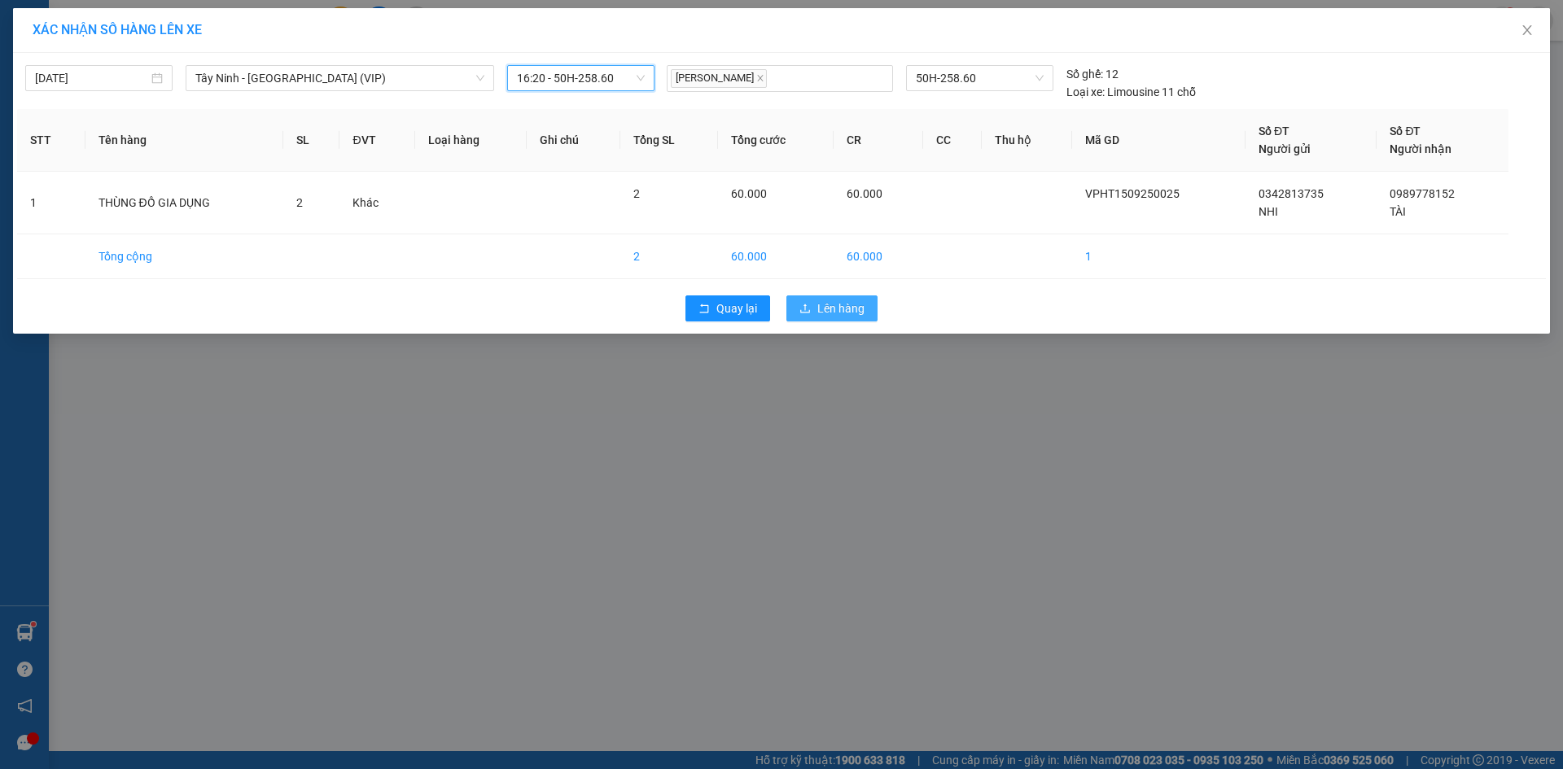
click at [858, 316] on span "Lên hàng" at bounding box center [840, 309] width 47 height 18
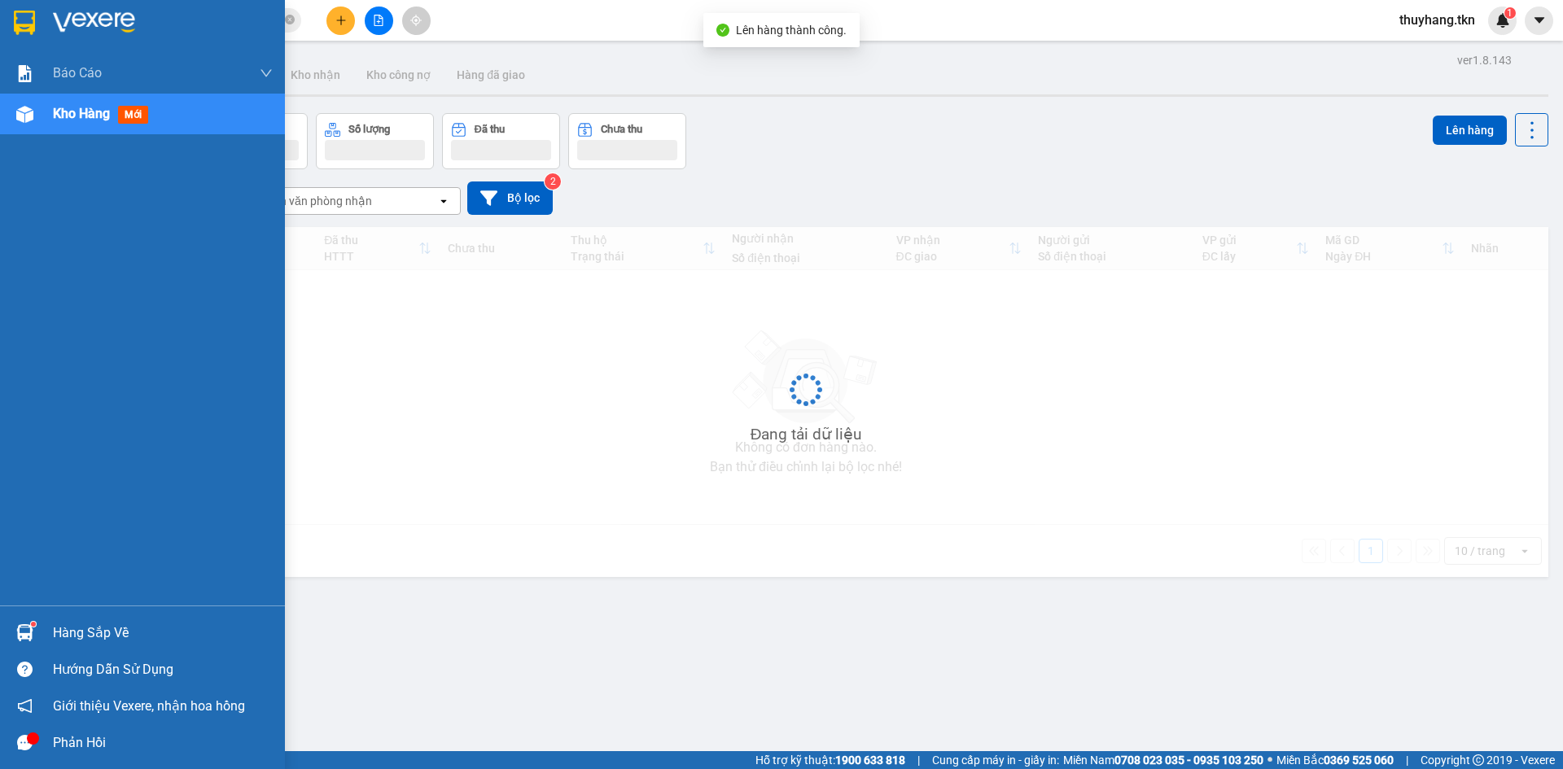
click at [24, 629] on img at bounding box center [24, 633] width 17 height 17
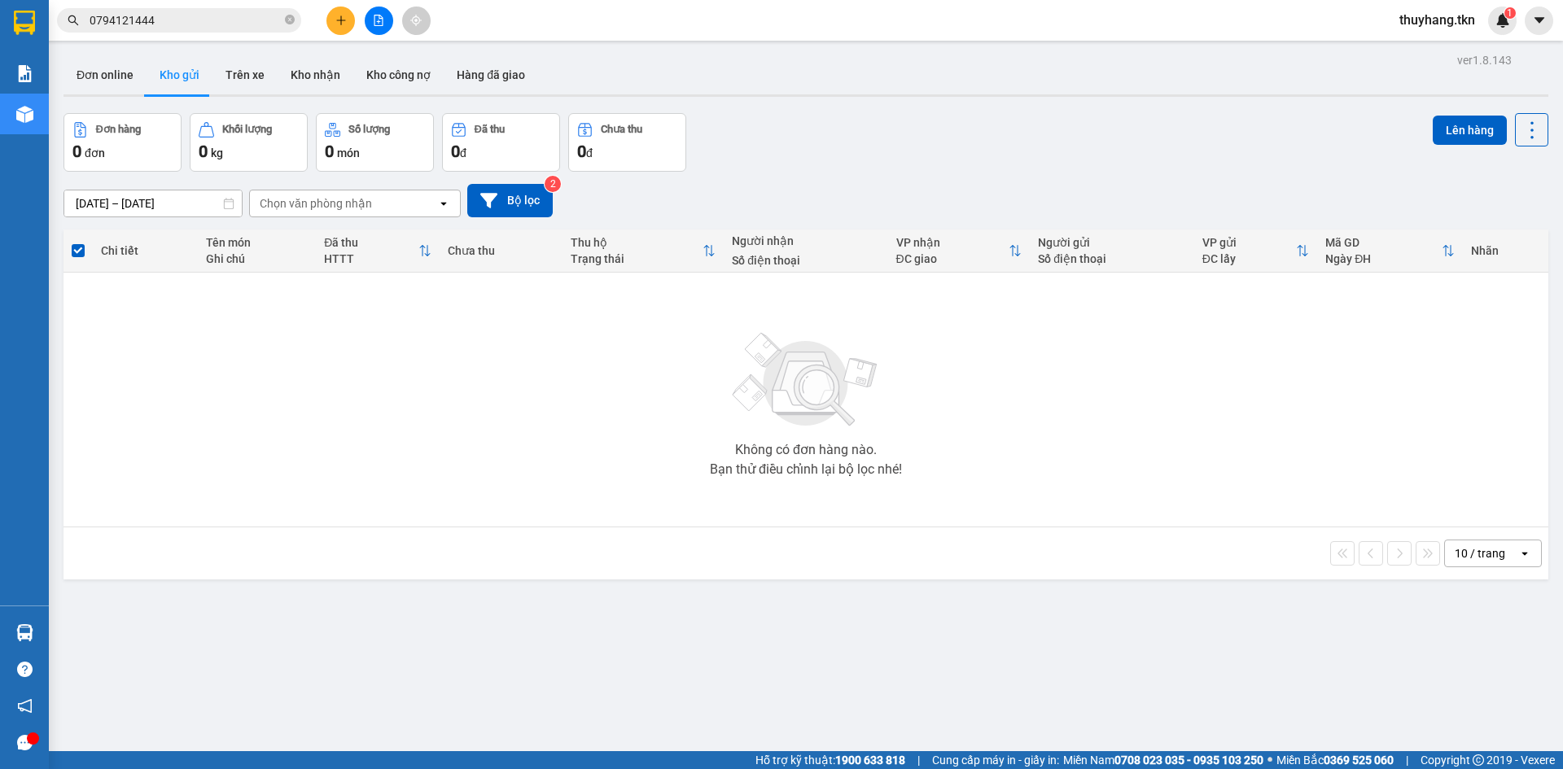
click at [346, 26] on section "Kết quả tìm kiếm ( 1 ) Bộ lọc Mã ĐH Trạng thái Món hàng Thu hộ Tổng cước Chưa c…" at bounding box center [781, 384] width 1563 height 769
click at [346, 26] on button at bounding box center [341, 21] width 28 height 28
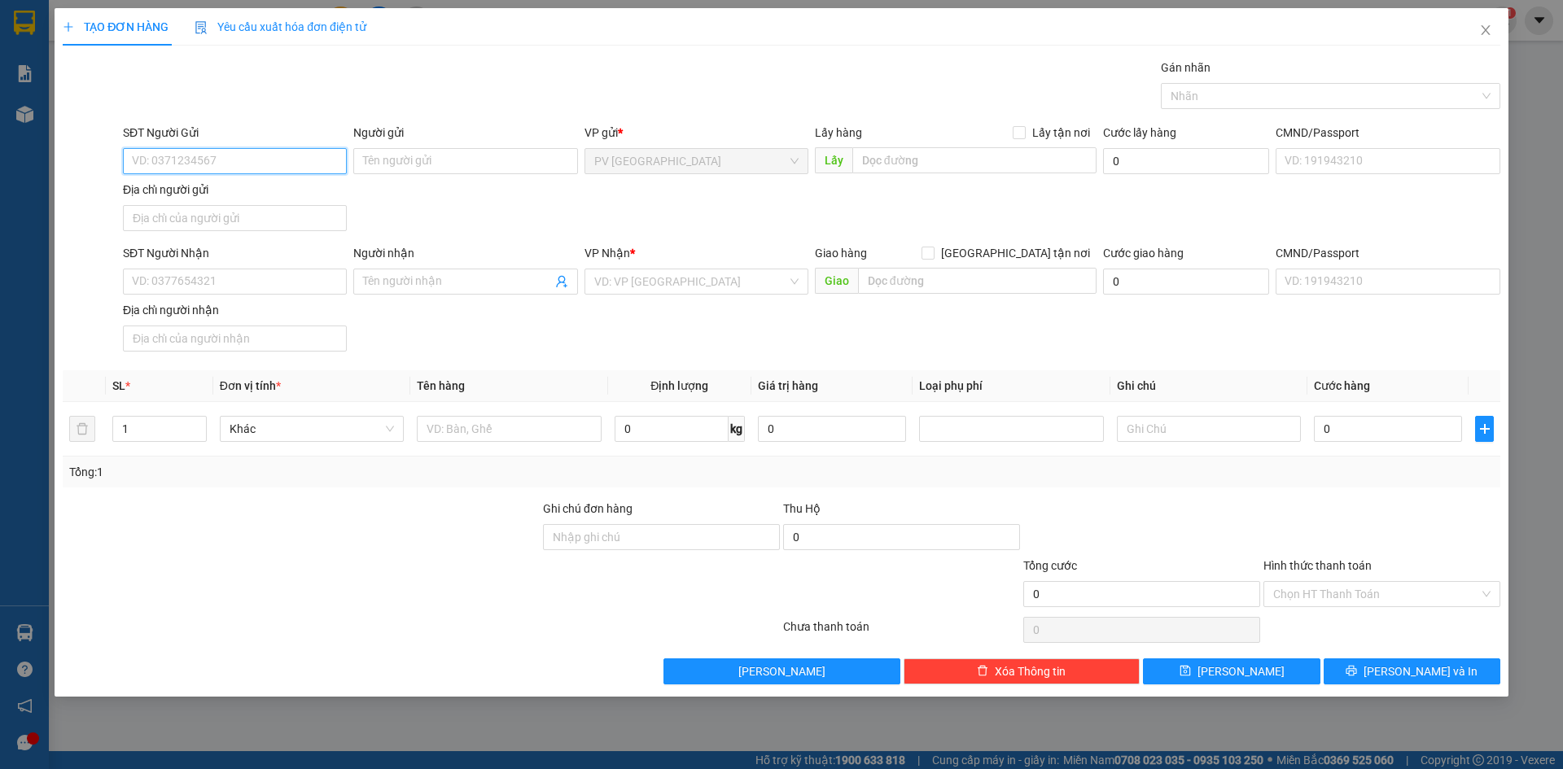
click at [269, 163] on input "SĐT Người Gửi" at bounding box center [235, 161] width 224 height 26
type input "0937684589"
click at [396, 156] on input "Người gửi" at bounding box center [465, 161] width 224 height 26
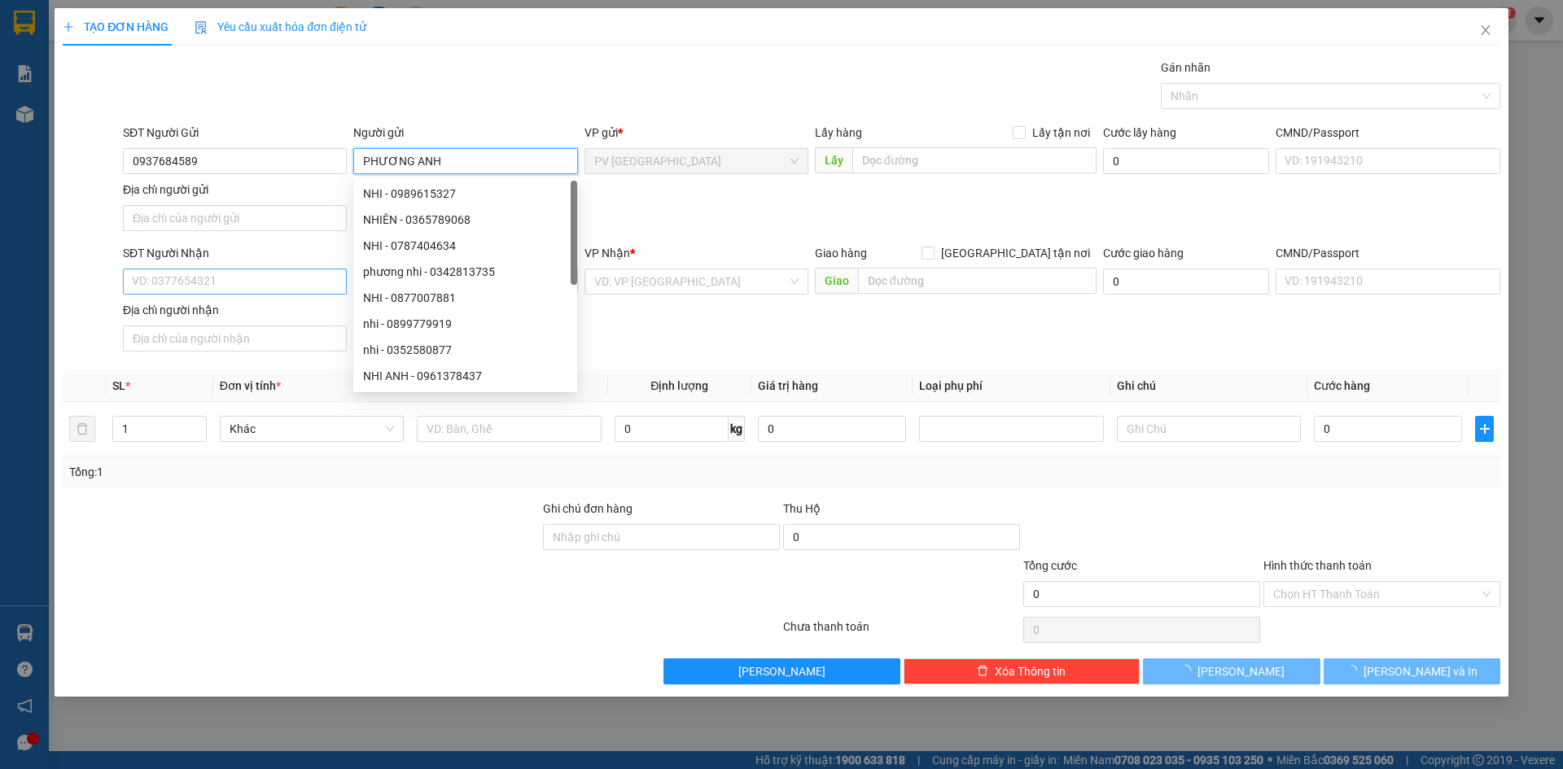
type input "PHƯƠNG ANH"
click at [257, 291] on input "SĐT Người Nhận" at bounding box center [235, 282] width 224 height 26
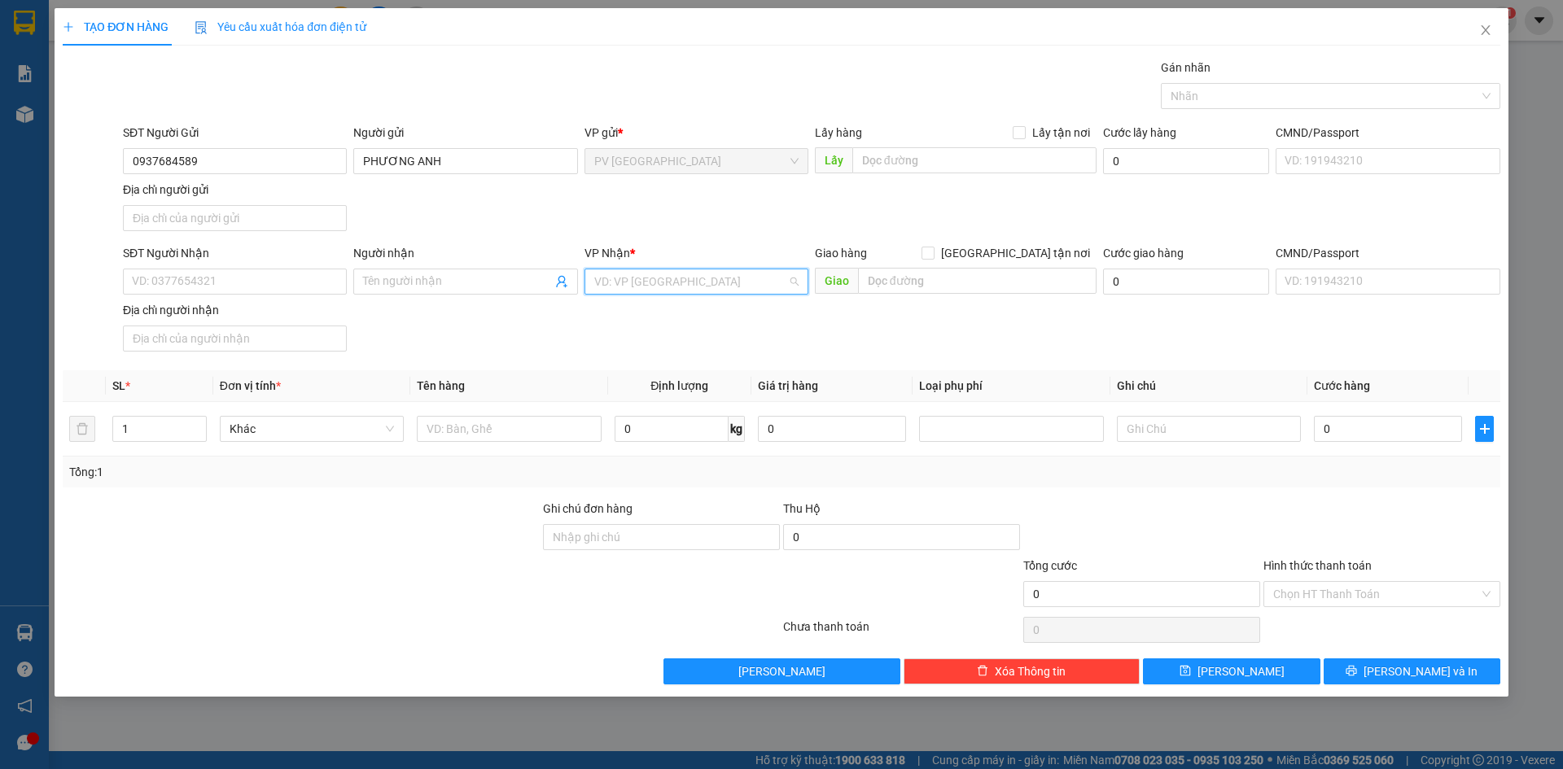
click at [700, 283] on input "search" at bounding box center [690, 282] width 193 height 24
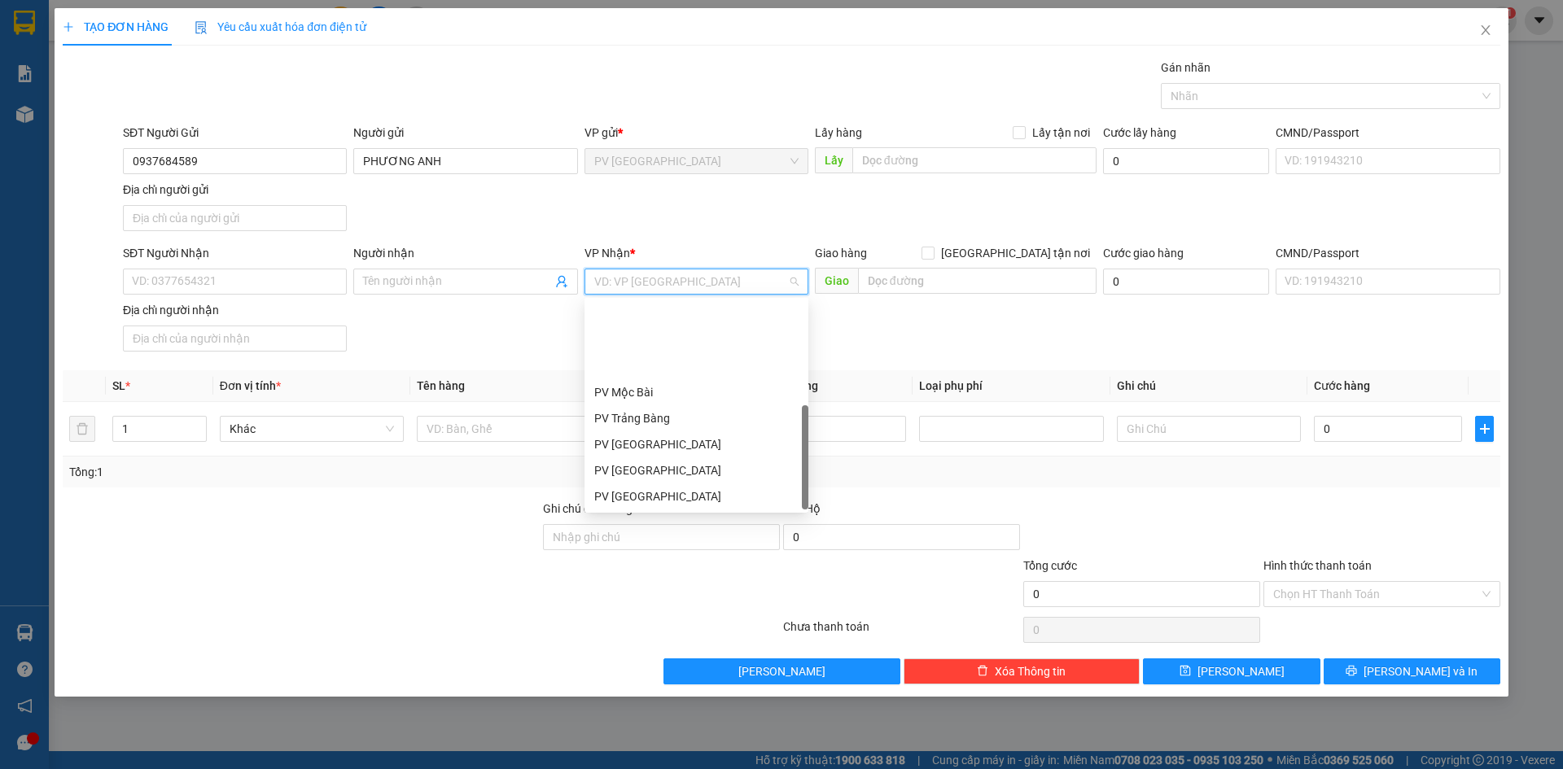
scroll to position [104, 0]
click at [624, 506] on div "PV Q10" at bounding box center [697, 497] width 224 height 26
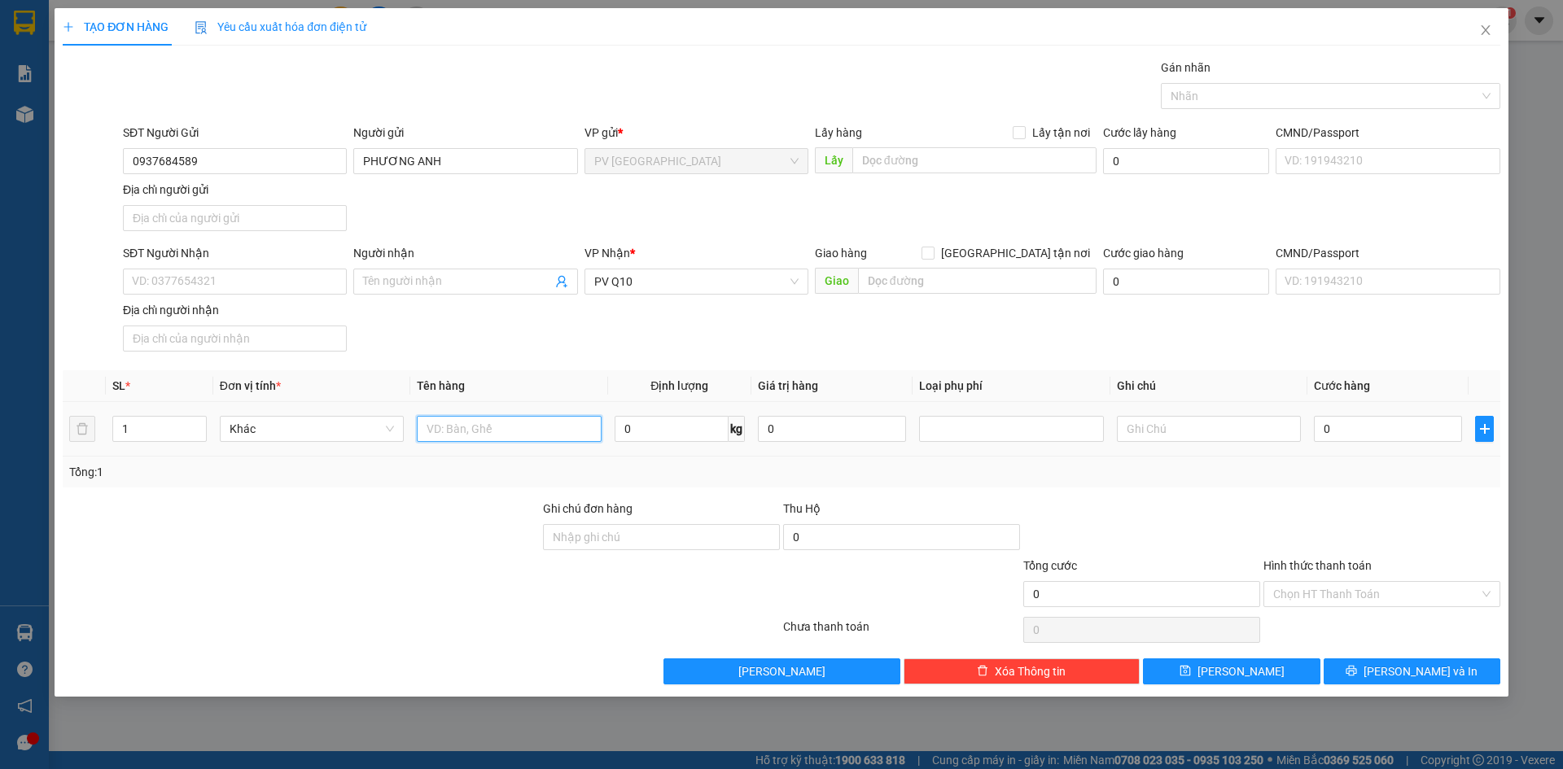
click at [515, 431] on input "text" at bounding box center [509, 429] width 184 height 26
type input "TÚI"
click at [252, 281] on input "SĐT Người Nhận" at bounding box center [235, 282] width 224 height 26
type input "0913500727"
click at [429, 285] on input "Người nhận" at bounding box center [457, 282] width 188 height 18
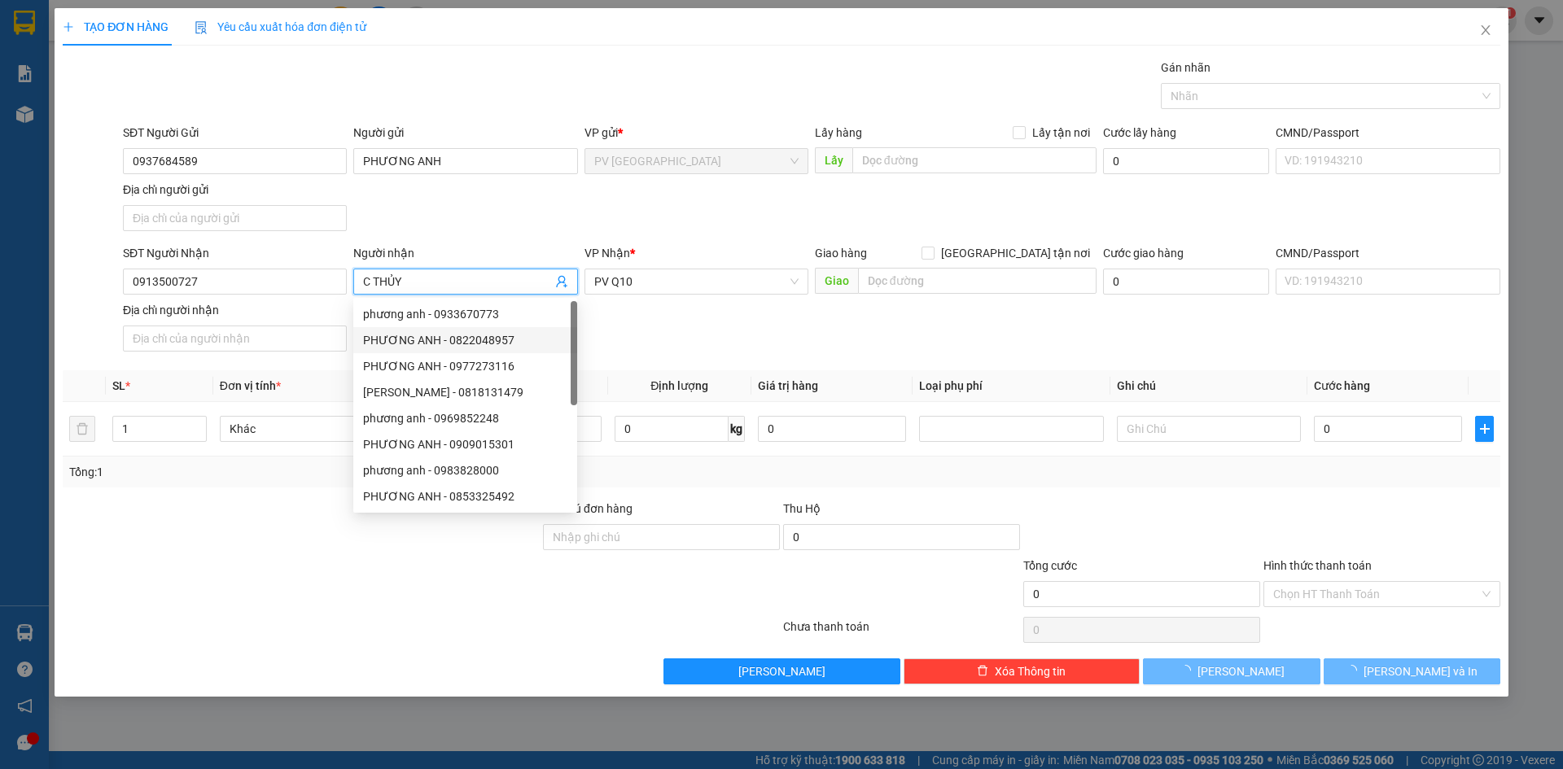
type input "C THỦY"
click at [629, 311] on div "SĐT Người Nhận 0913500727 Người nhận C THỦY VP Nhận * PV Q10 Giao hàng Giao tận…" at bounding box center [812, 301] width 1384 height 114
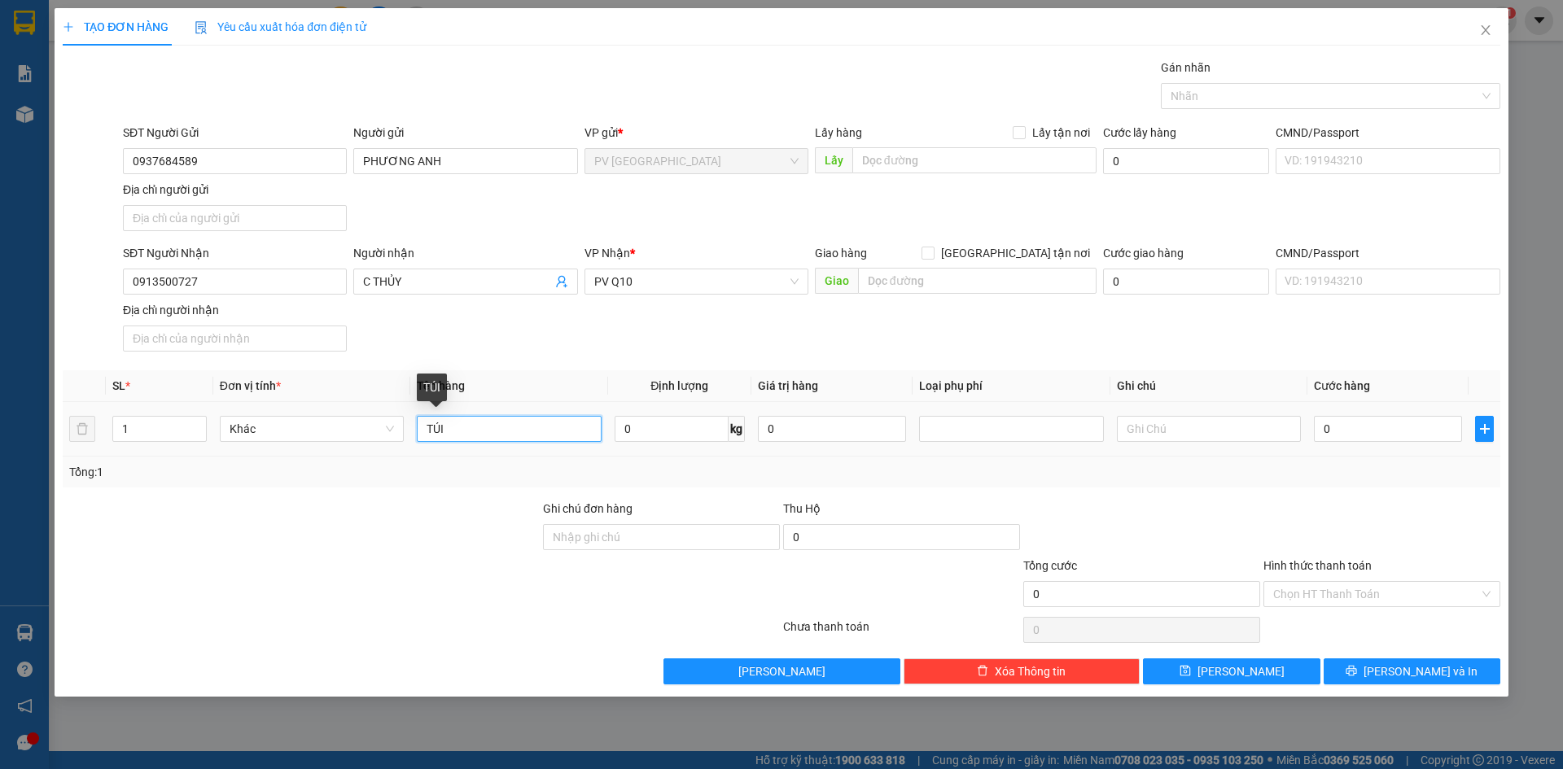
click at [488, 438] on input "TÚI" at bounding box center [509, 429] width 184 height 26
type input "GÓI GIẤY"
click at [1345, 432] on input "0" at bounding box center [1388, 429] width 148 height 26
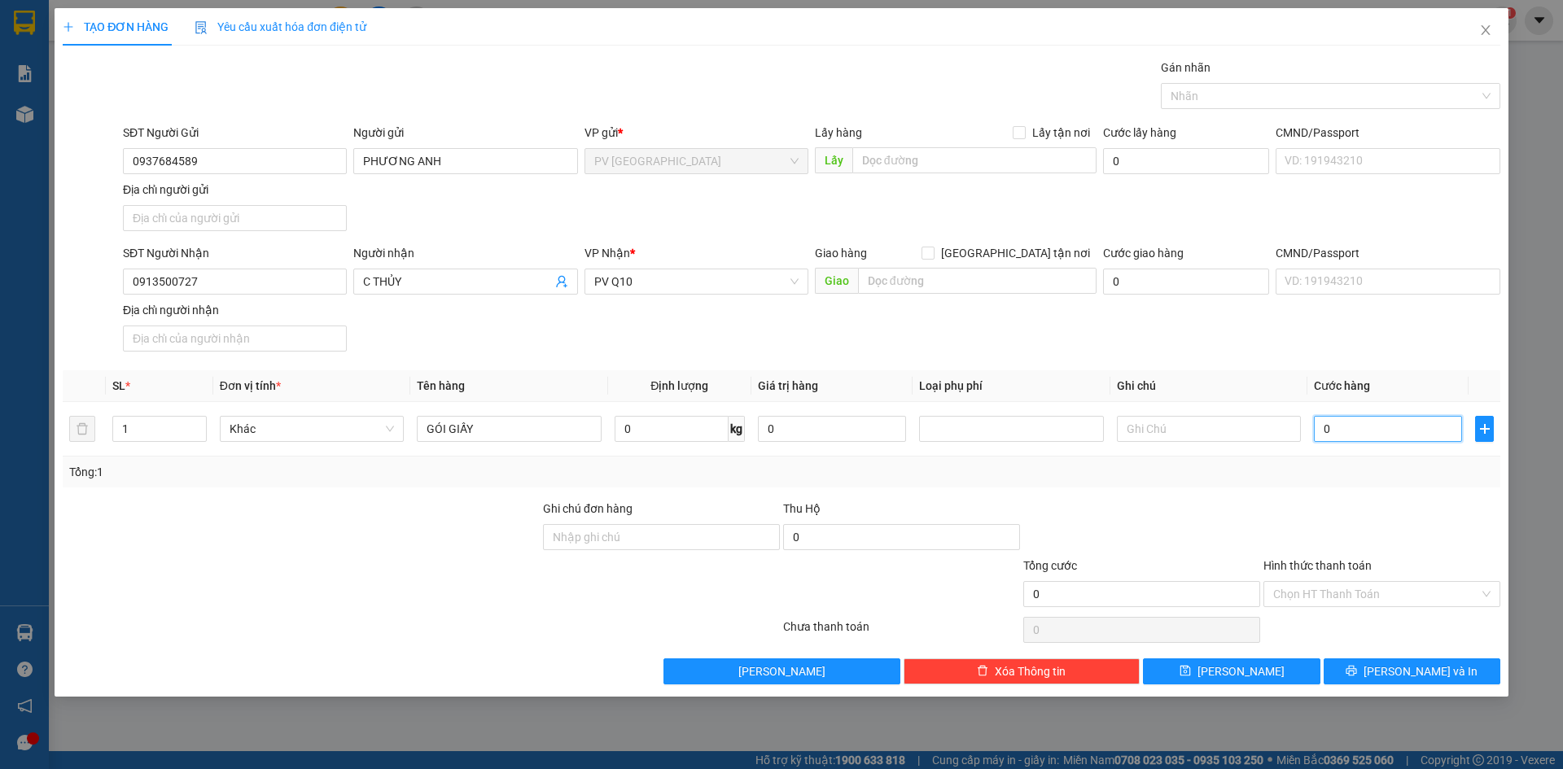
type input "3"
type input "30"
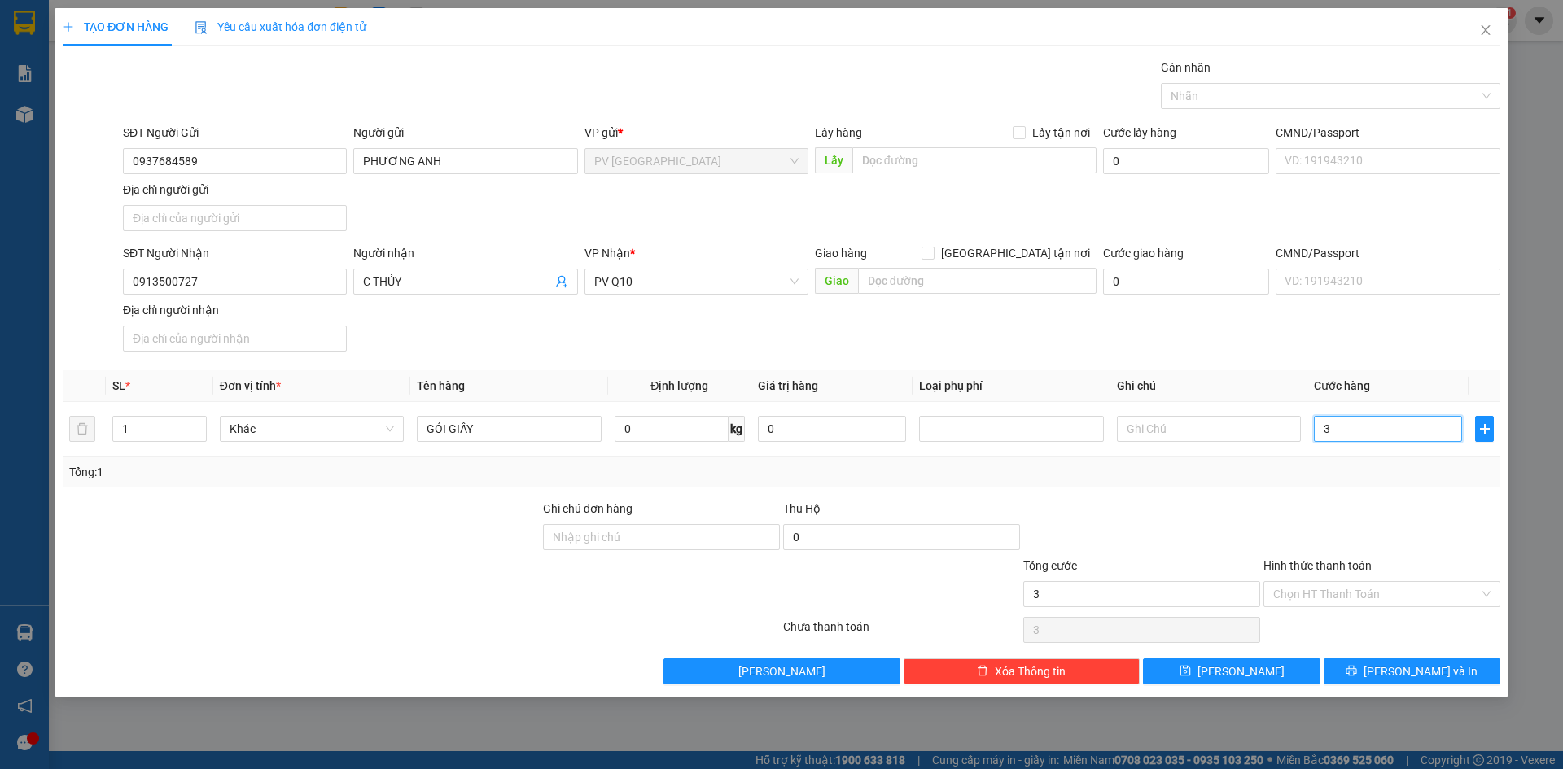
type input "30"
type input "30.000"
click at [541, 432] on input "GÓI GIẤY" at bounding box center [509, 429] width 184 height 26
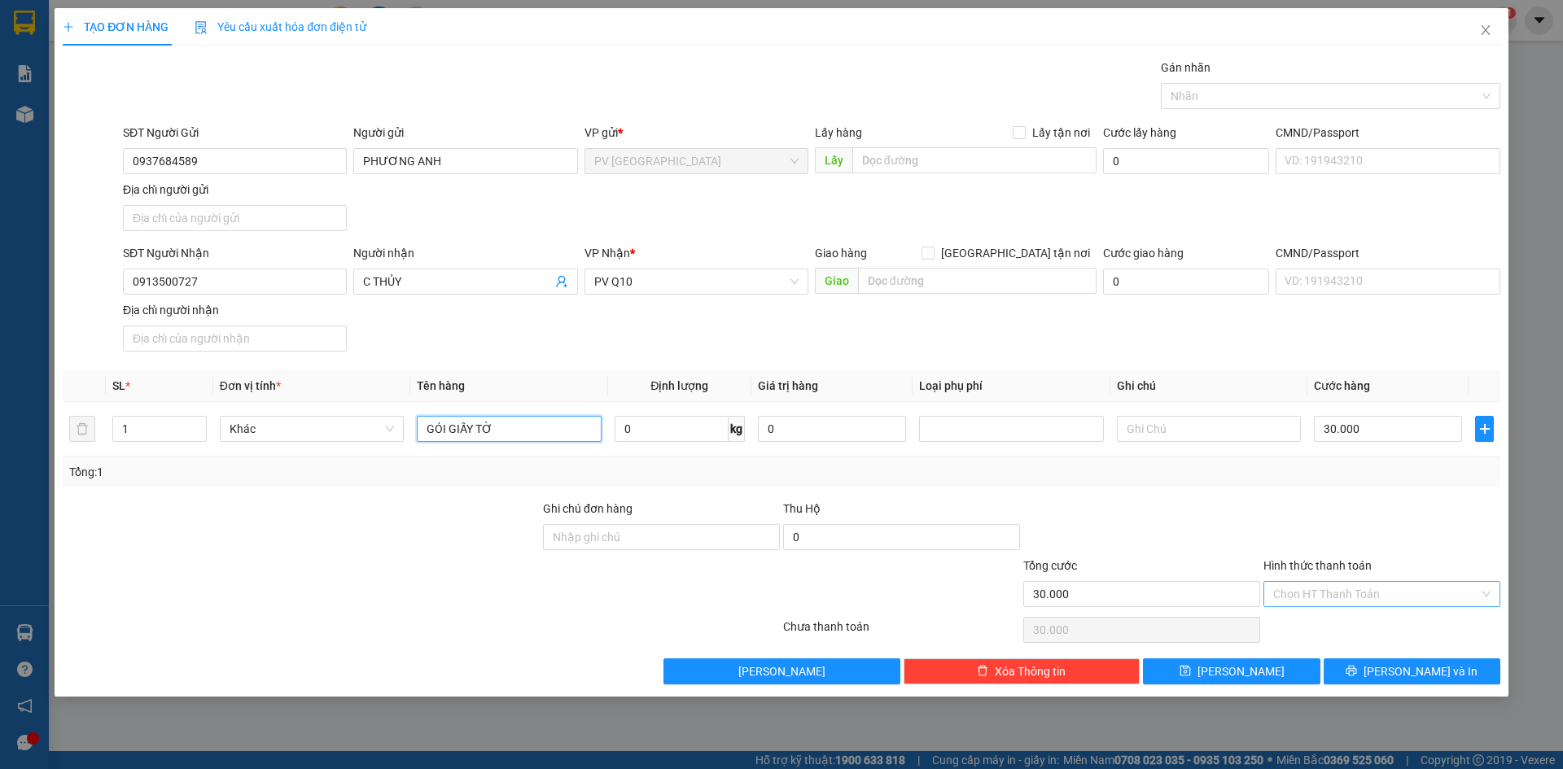
type input "GÓI GIẤY TỜ"
click at [1365, 602] on input "Hình thức thanh toán" at bounding box center [1376, 594] width 206 height 24
click at [1348, 625] on div "Tại văn phòng" at bounding box center [1381, 627] width 217 height 18
type input "0"
click at [1345, 677] on button "[PERSON_NAME] và In" at bounding box center [1412, 672] width 177 height 26
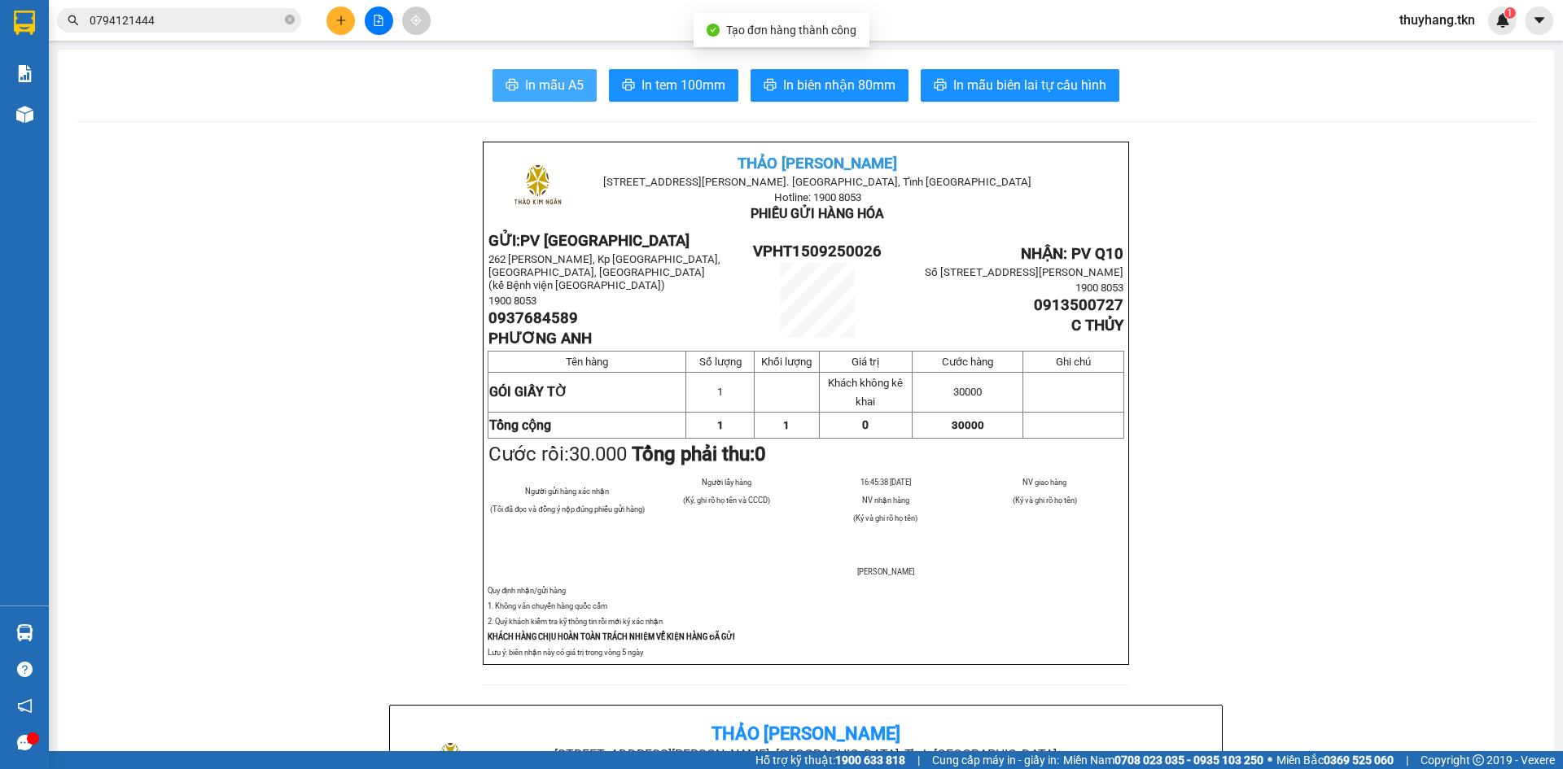
click at [557, 93] on span "In mẫu A5" at bounding box center [554, 85] width 59 height 20
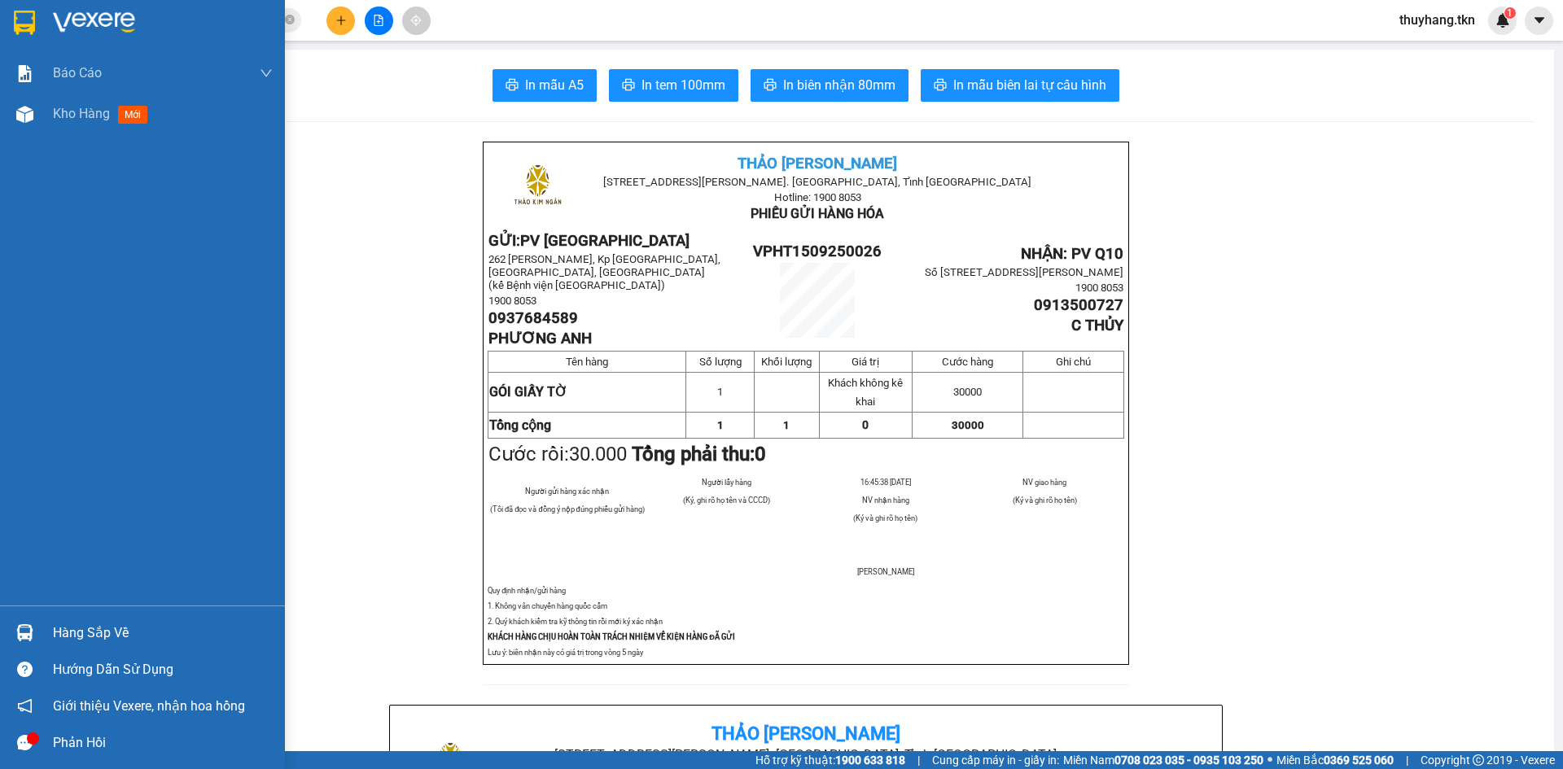
click at [14, 25] on img at bounding box center [24, 23] width 21 height 24
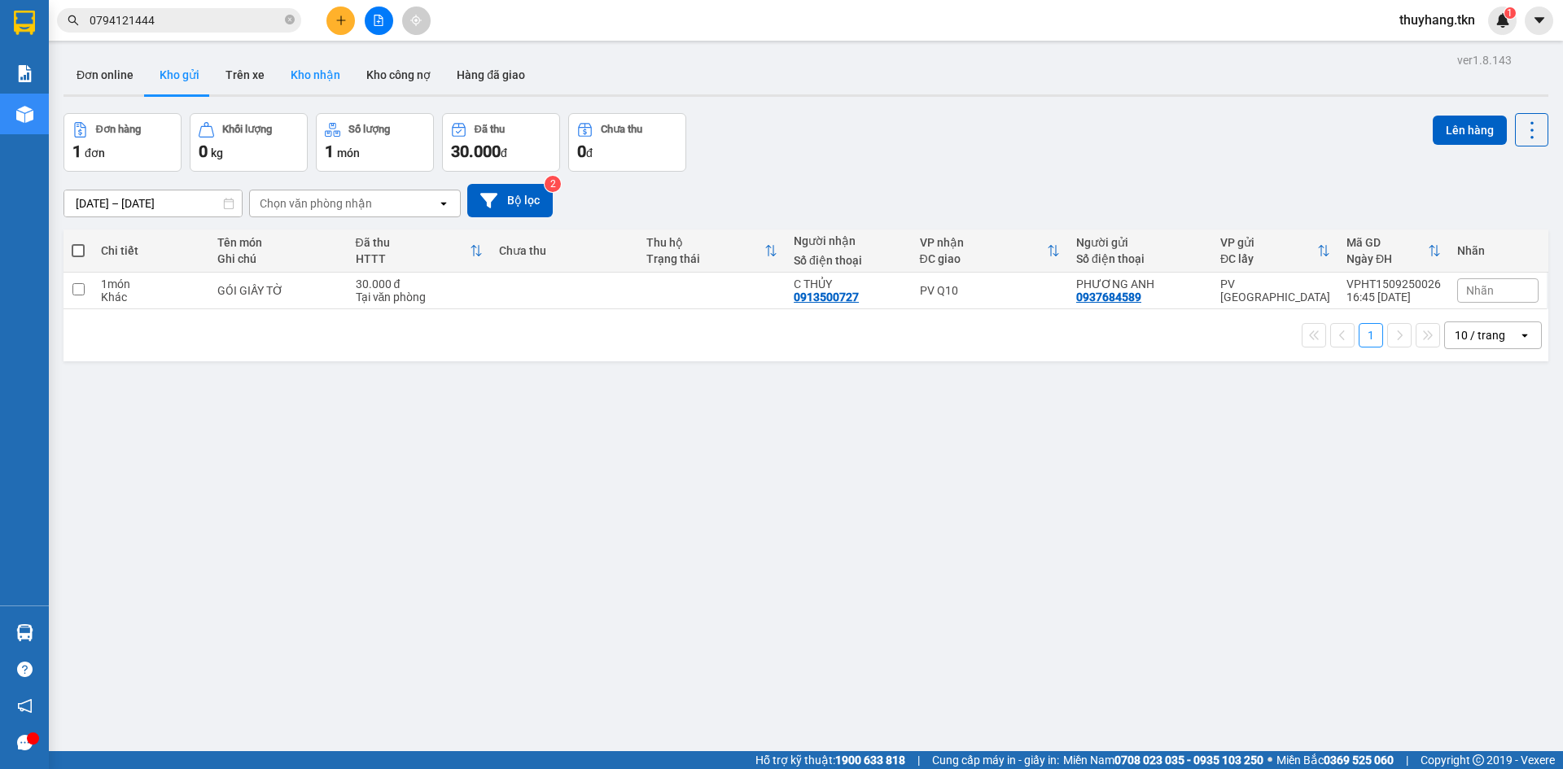
click at [313, 56] on button "Kho nhận" at bounding box center [316, 74] width 76 height 39
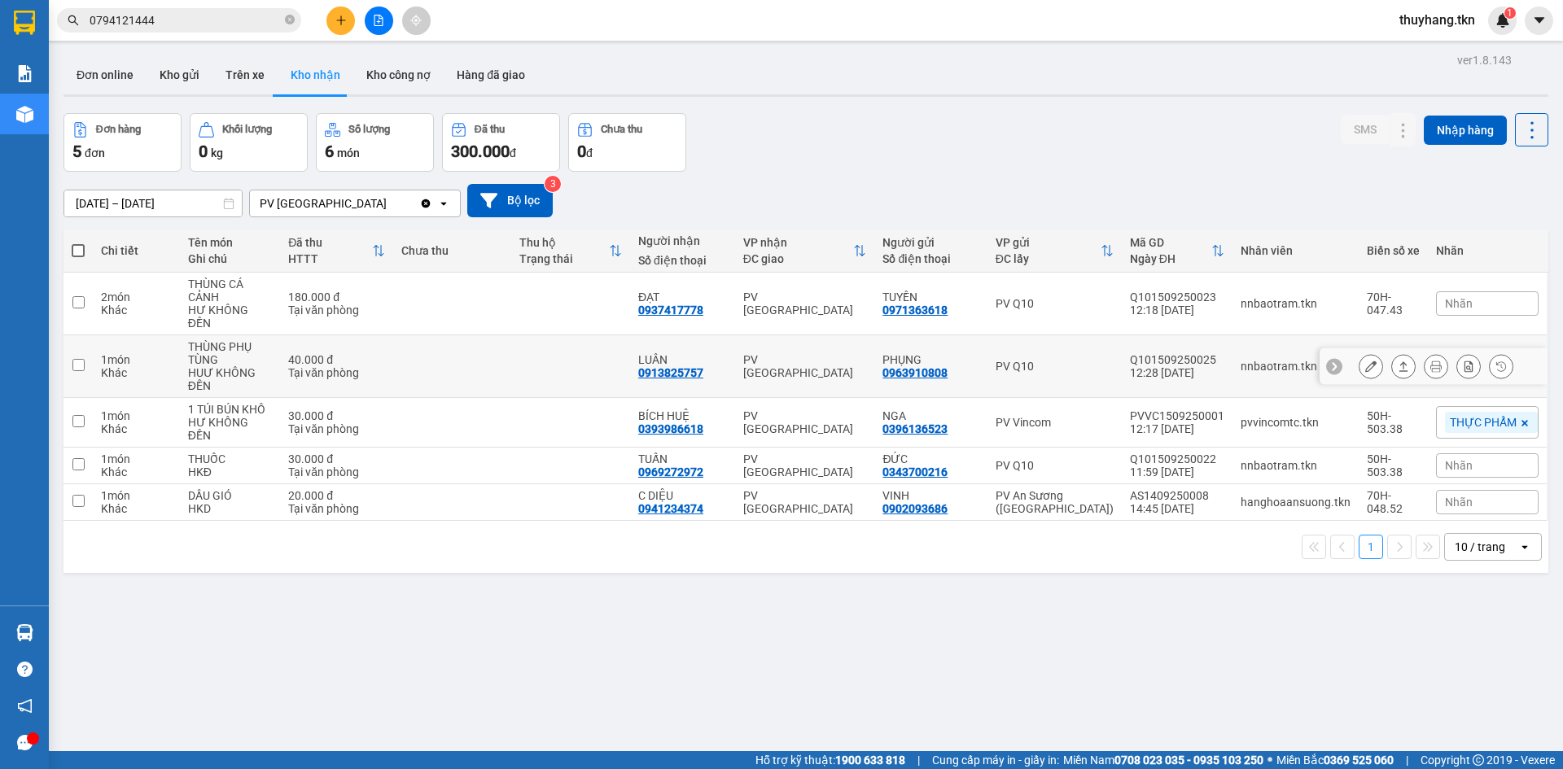
click at [1398, 361] on icon at bounding box center [1403, 366] width 11 height 11
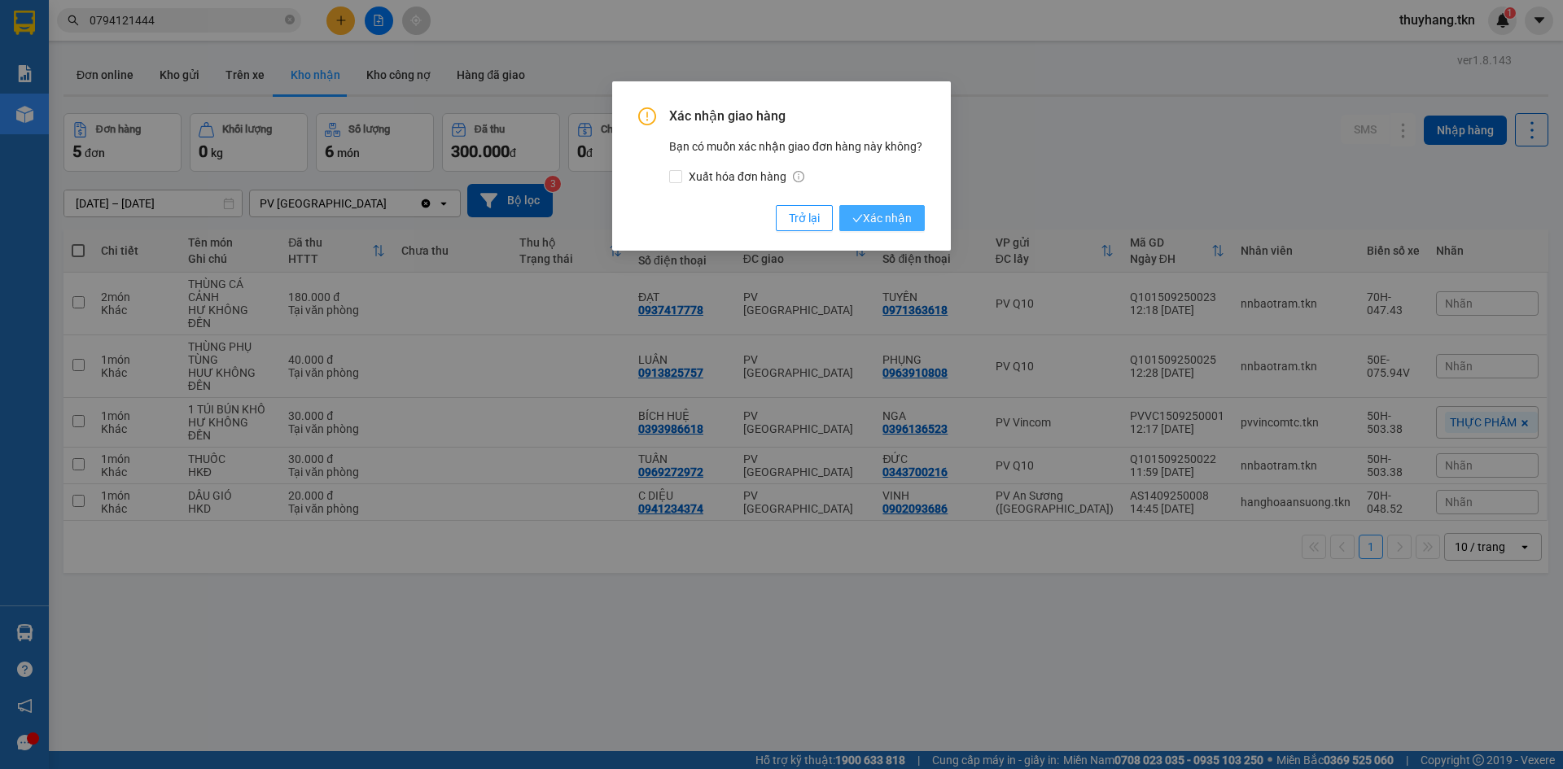
click at [889, 220] on span "Xác nhận" at bounding box center [882, 218] width 59 height 18
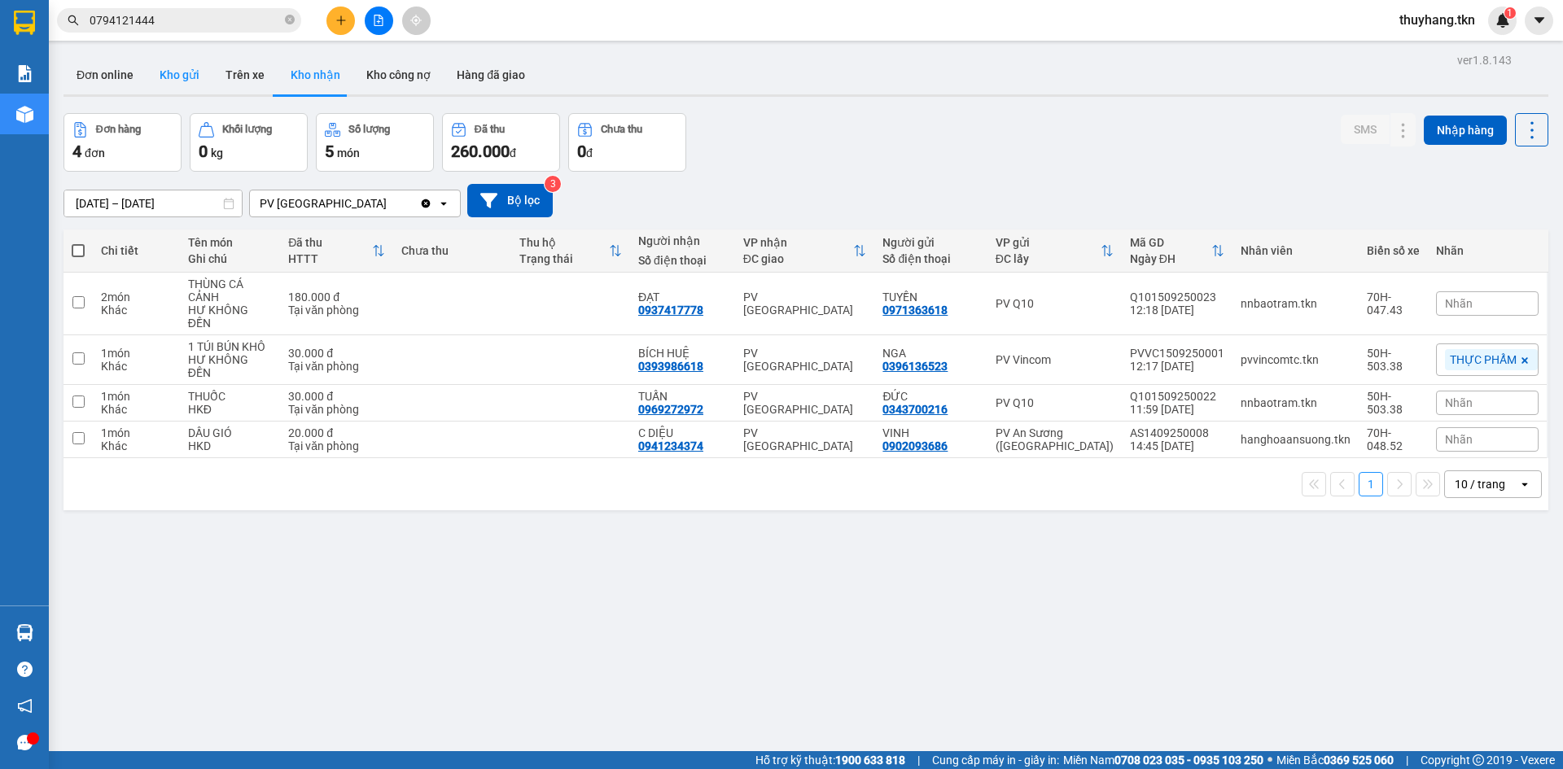
click at [191, 80] on button "Kho gửi" at bounding box center [180, 74] width 66 height 39
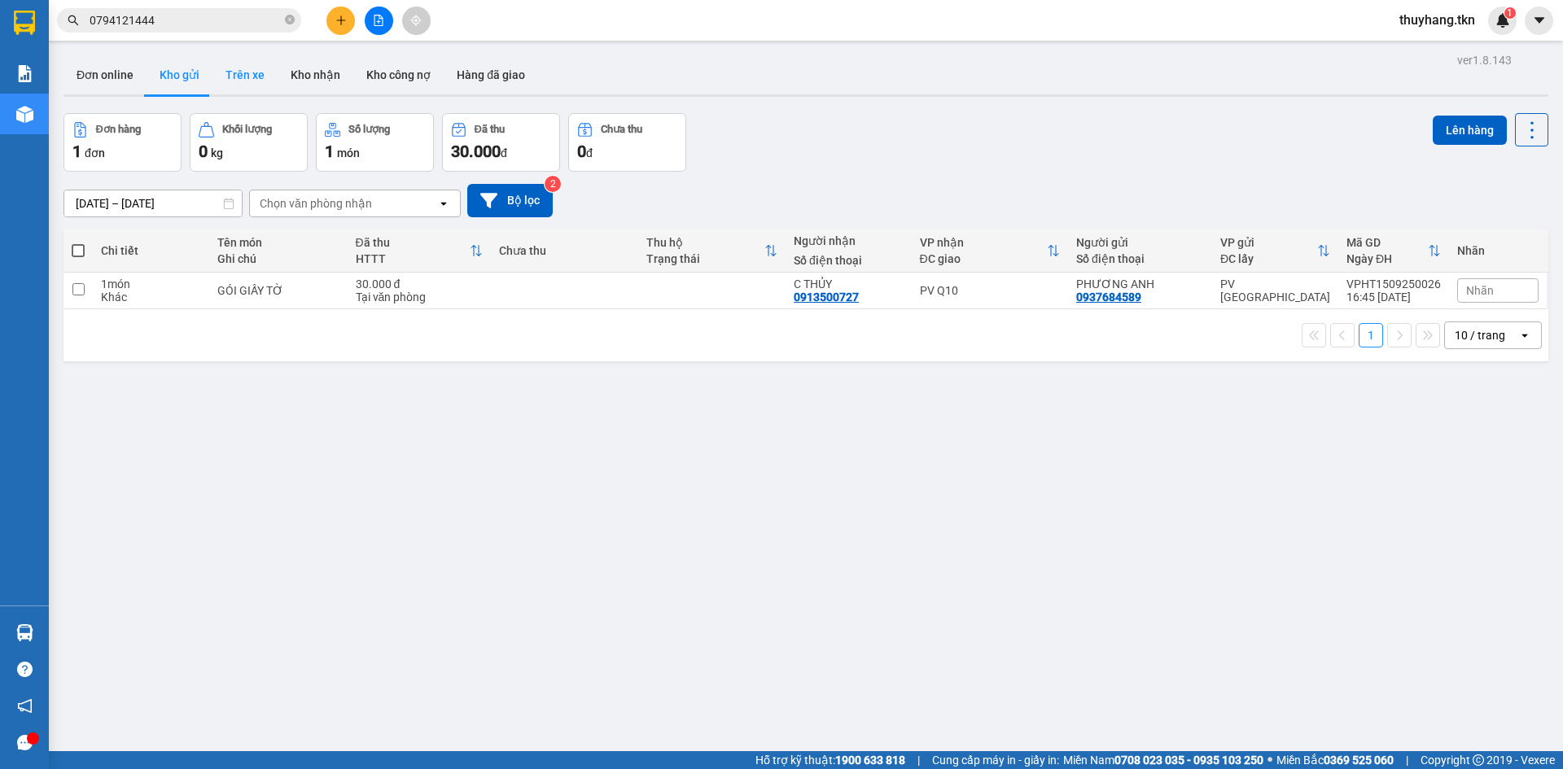
click at [241, 75] on button "Trên xe" at bounding box center [245, 74] width 65 height 39
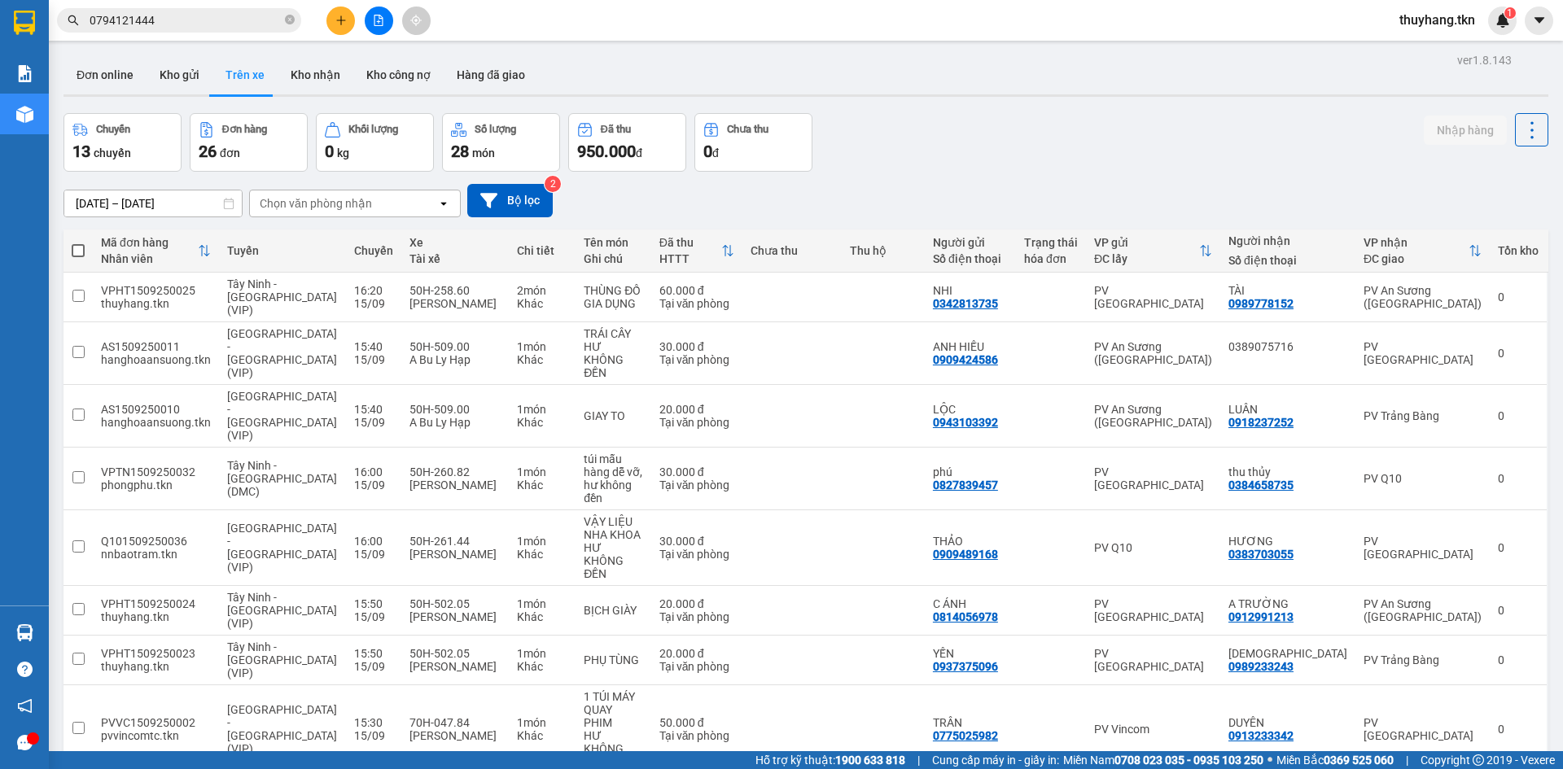
click at [1152, 181] on div "[DATE] – [DATE] Press the down arrow key to interact with the calendar and sele…" at bounding box center [806, 201] width 1485 height 58
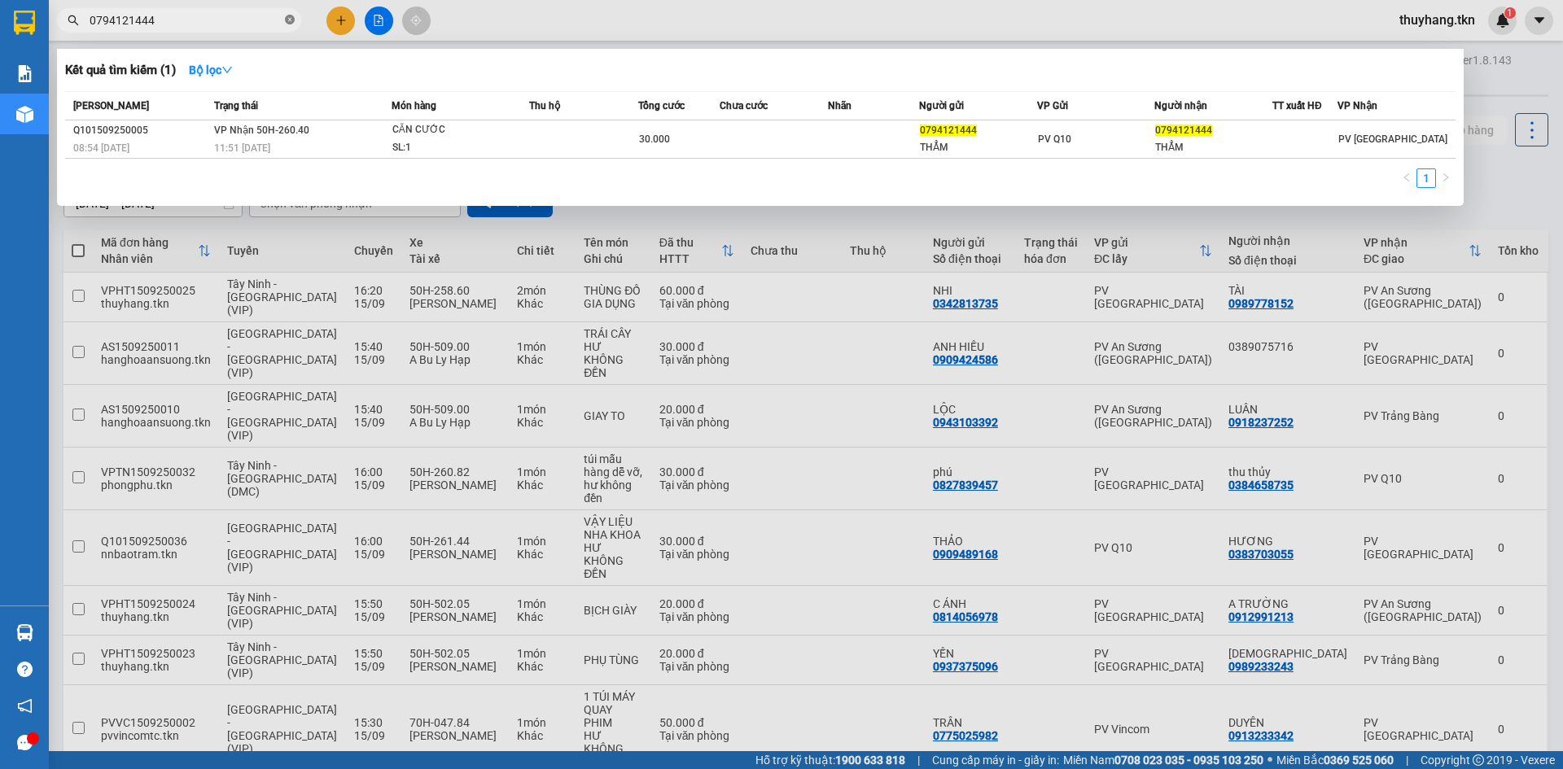
click at [286, 24] on icon "close-circle" at bounding box center [290, 20] width 10 height 10
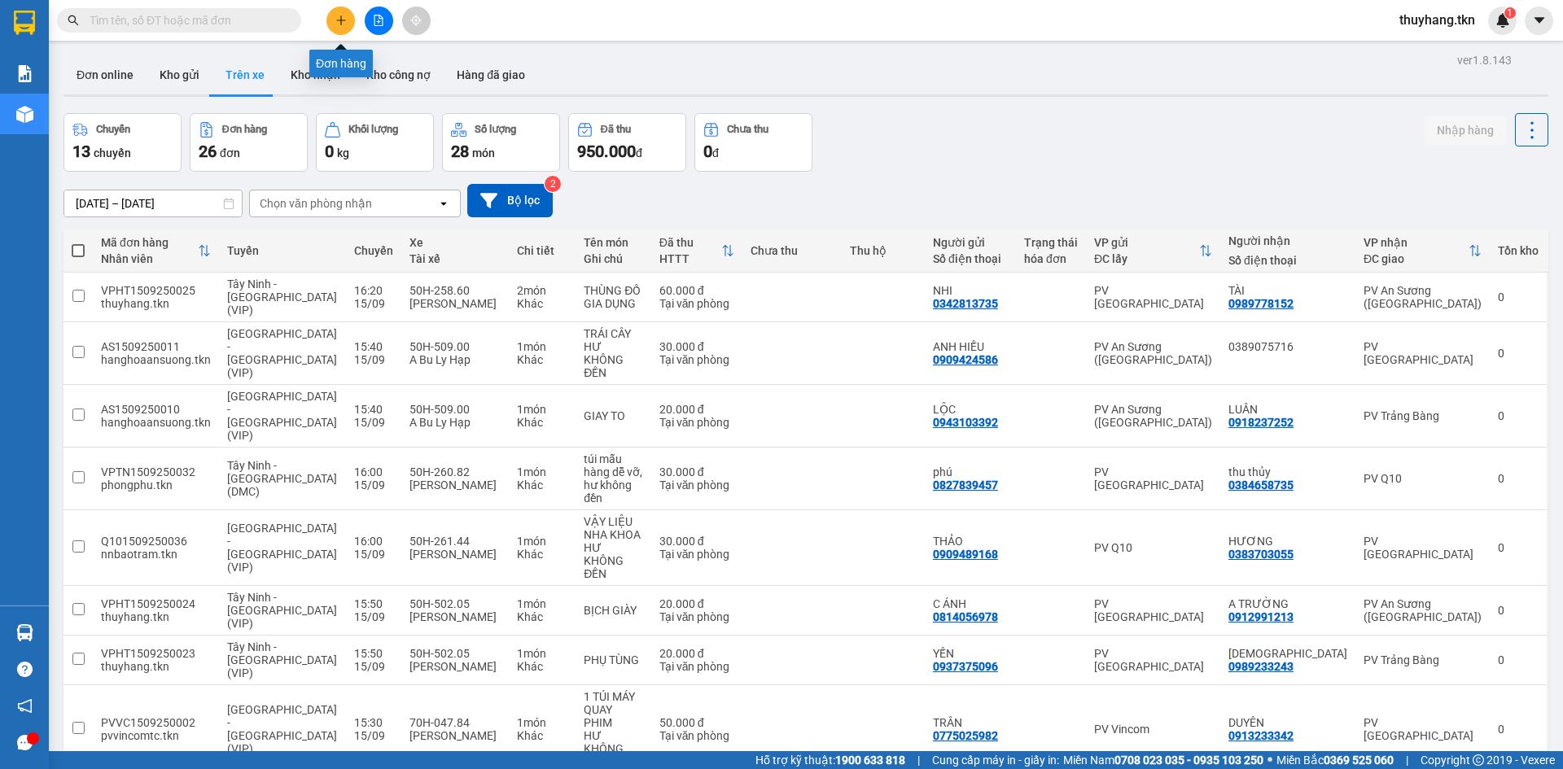
click at [332, 15] on button at bounding box center [341, 21] width 28 height 28
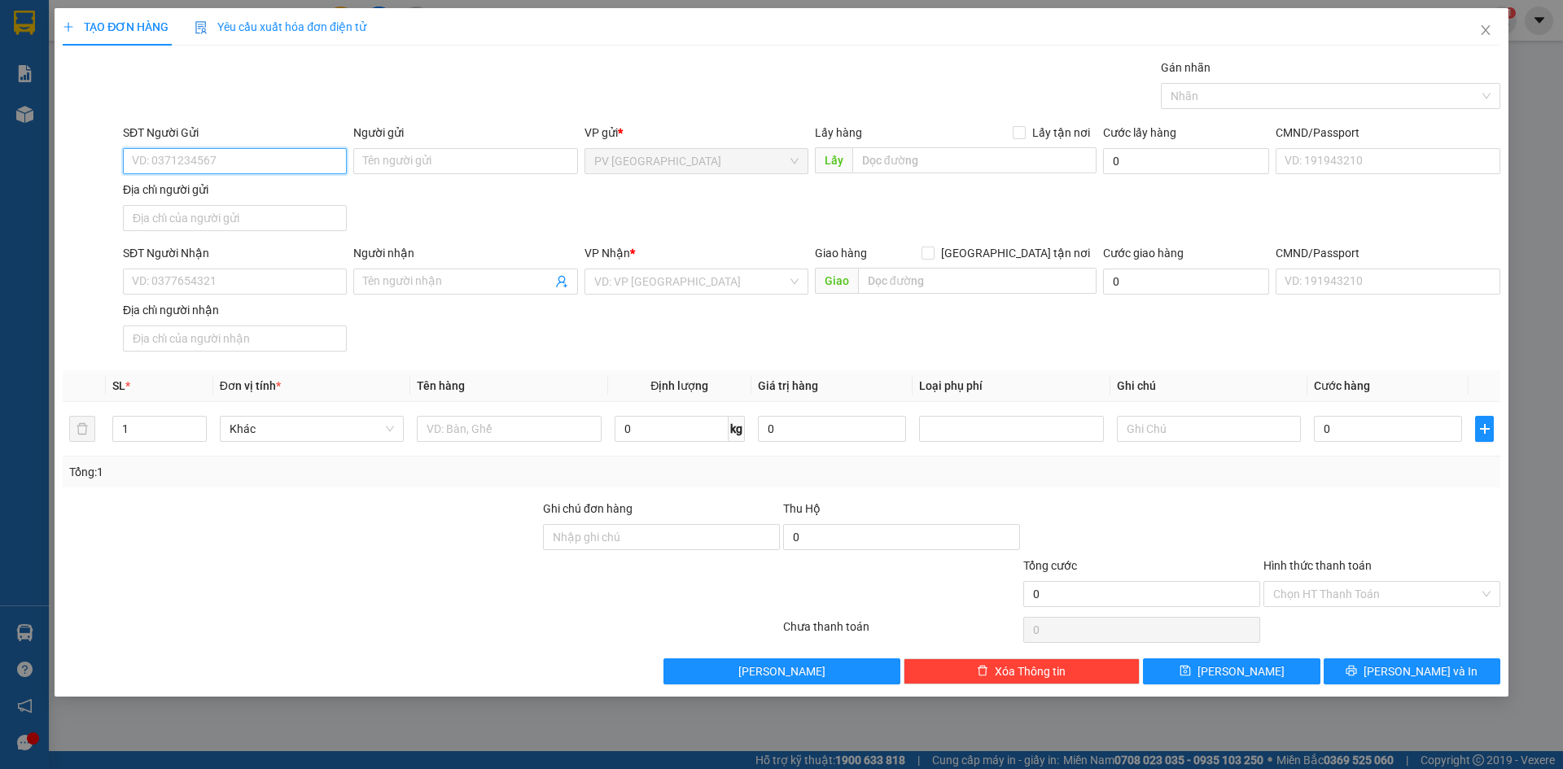
click at [202, 163] on input "SĐT Người Gửi" at bounding box center [235, 161] width 224 height 26
type input "0398854821"
click at [309, 200] on div "0398854821 - HƯNG" at bounding box center [235, 194] width 204 height 18
type input "HƯNG"
type input "0929512512"
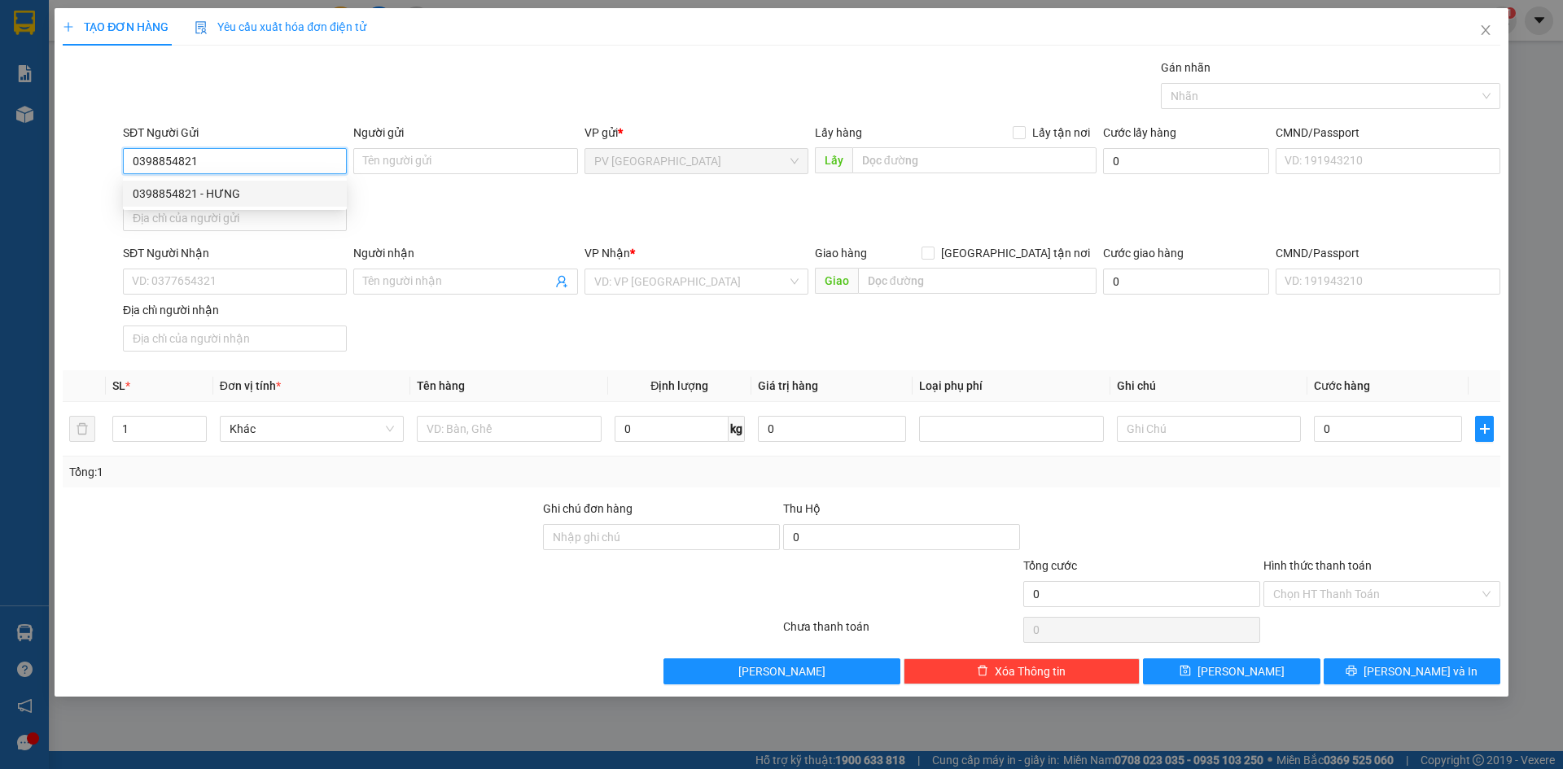
type input "A DUẨN"
type input "20.000"
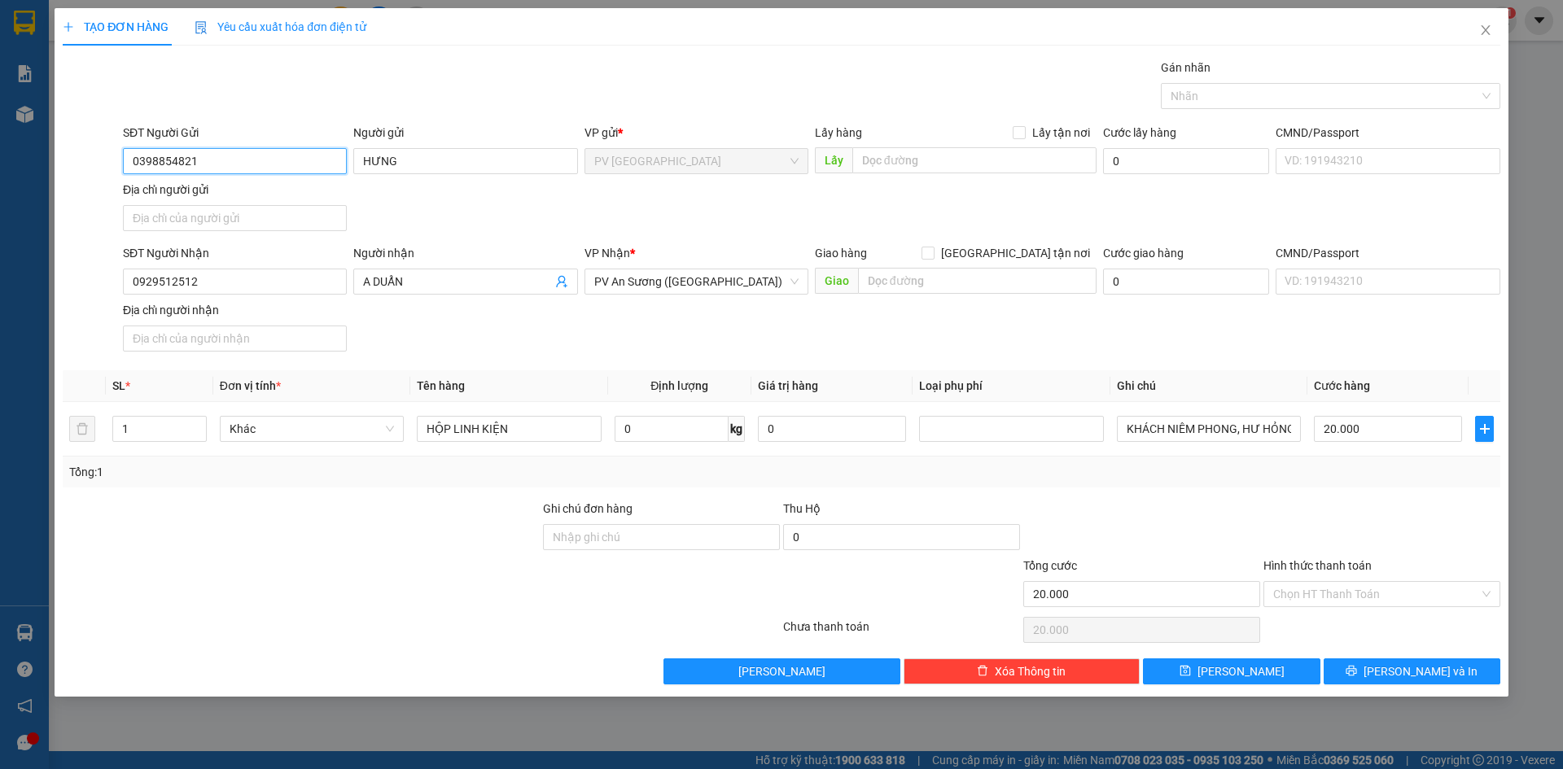
type input "0398854821"
drag, startPoint x: 393, startPoint y: 345, endPoint x: 399, endPoint y: 353, distance: 9.3
click at [394, 346] on div "SĐT Người Nhận 0929512512 Người nhận A DUẨN VP Nhận * PV An Sương ([GEOGRAPHIC_…" at bounding box center [812, 301] width 1384 height 114
drag, startPoint x: 451, startPoint y: 549, endPoint x: 491, endPoint y: 539, distance: 41.1
click at [452, 550] on div at bounding box center [301, 528] width 480 height 57
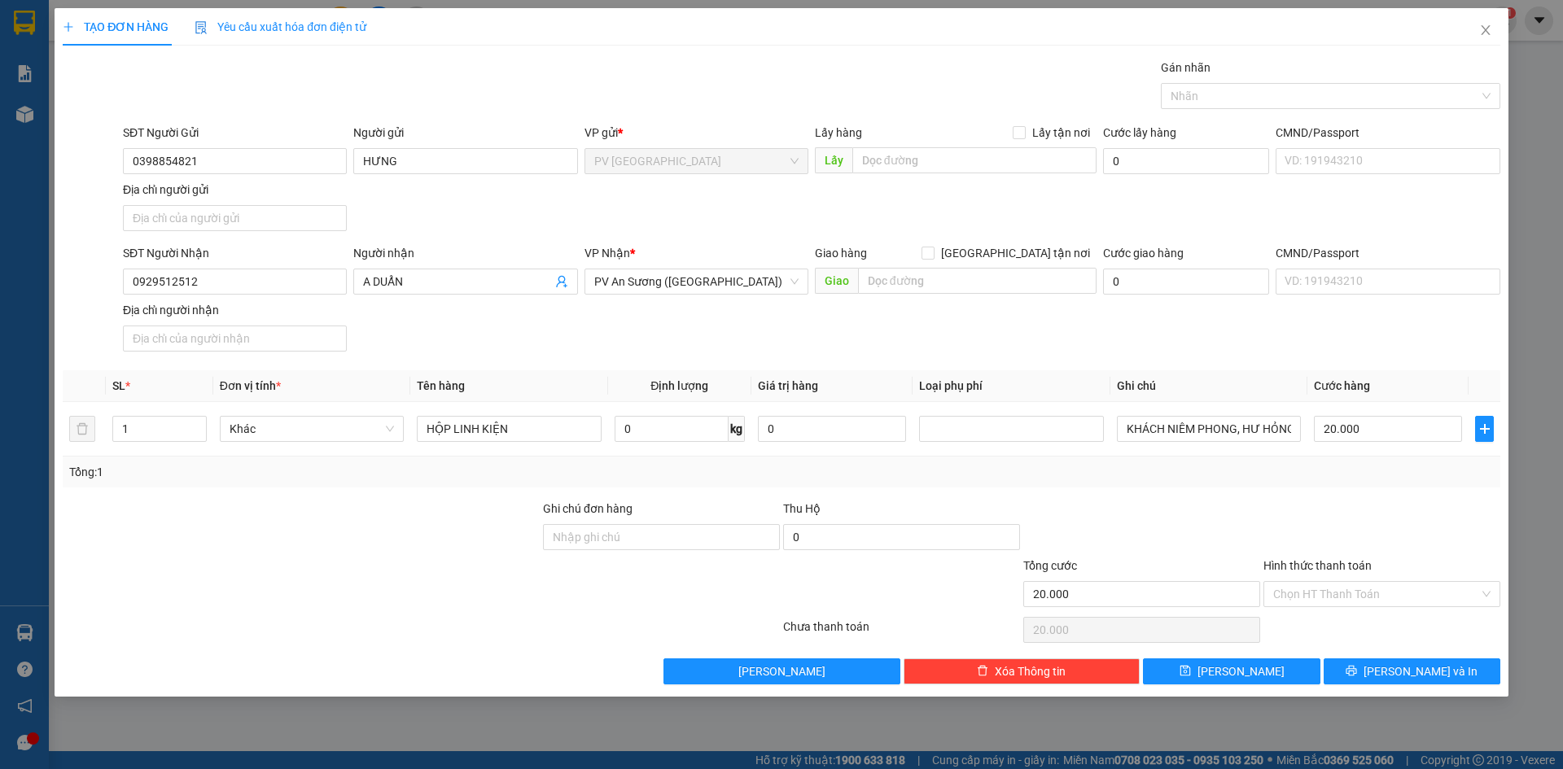
click at [1191, 506] on div at bounding box center [1142, 528] width 240 height 57
drag, startPoint x: 1329, startPoint y: 589, endPoint x: 1328, endPoint y: 601, distance: 12.2
click at [1329, 591] on input "Hình thức thanh toán" at bounding box center [1376, 594] width 206 height 24
drag, startPoint x: 1319, startPoint y: 630, endPoint x: 1328, endPoint y: 614, distance: 18.6
click at [1322, 629] on div "Tại văn phòng" at bounding box center [1381, 627] width 217 height 18
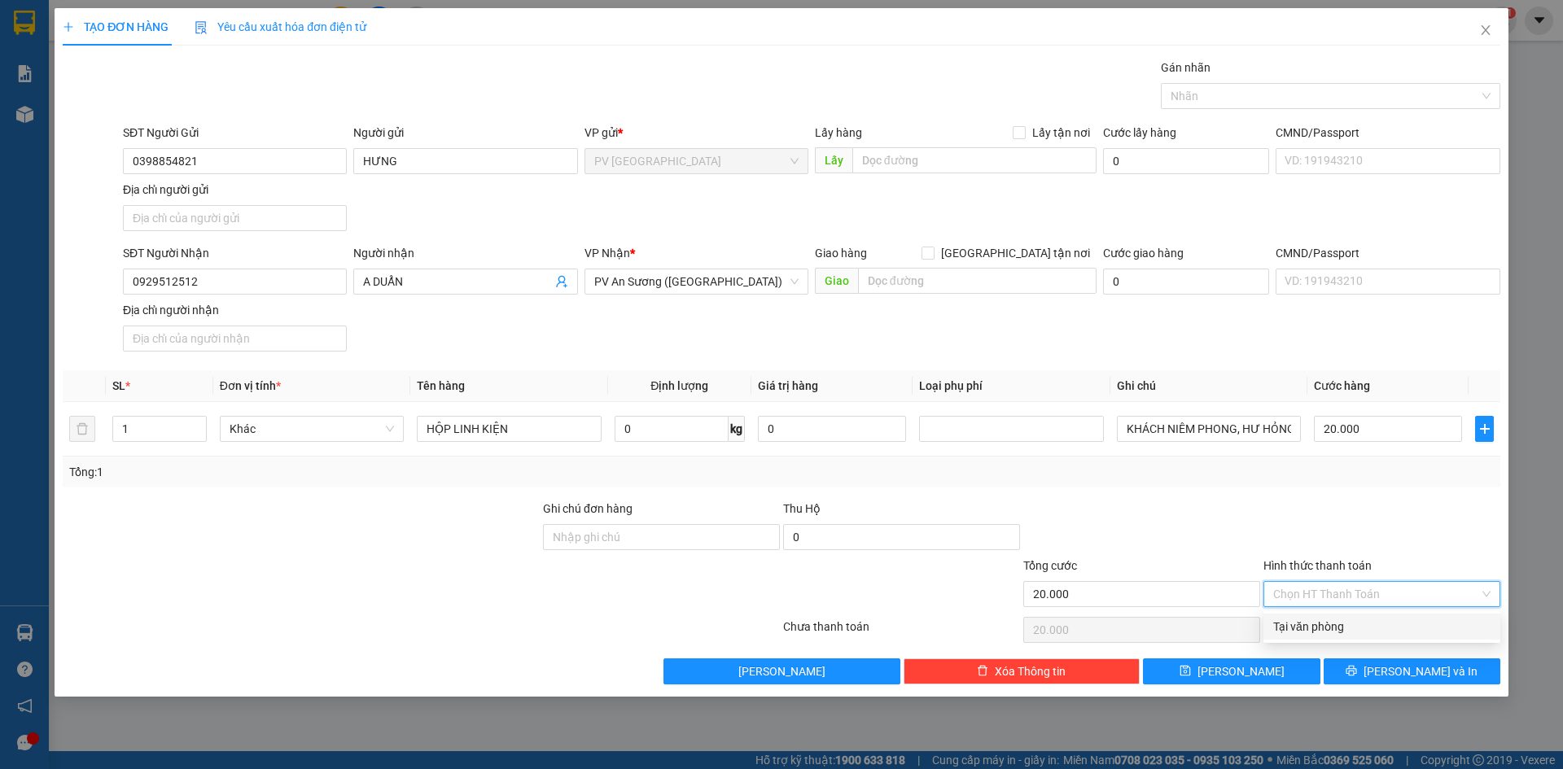
type input "0"
click at [1331, 530] on div at bounding box center [1382, 528] width 240 height 57
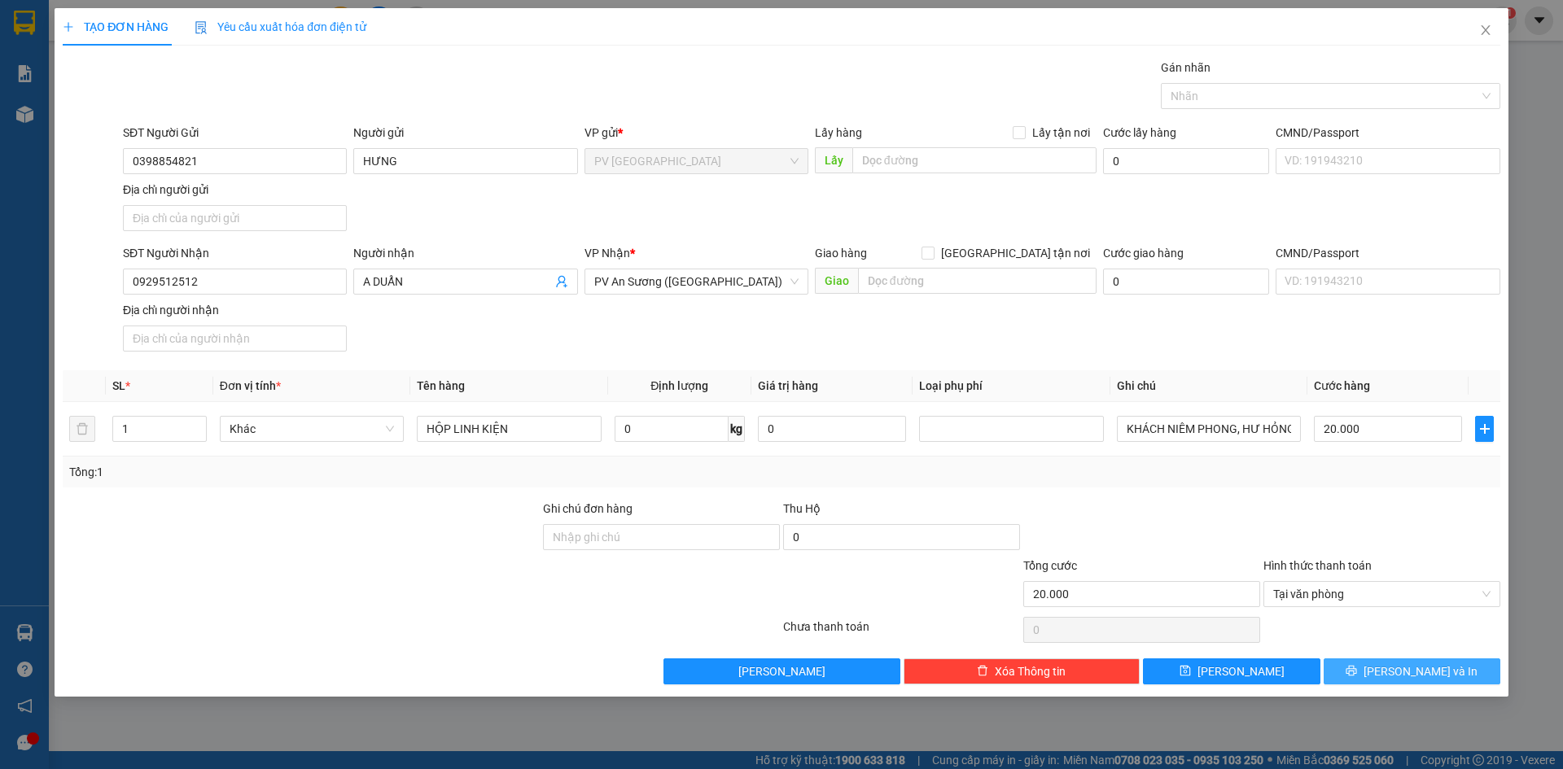
click at [1394, 668] on button "[PERSON_NAME] và In" at bounding box center [1412, 672] width 177 height 26
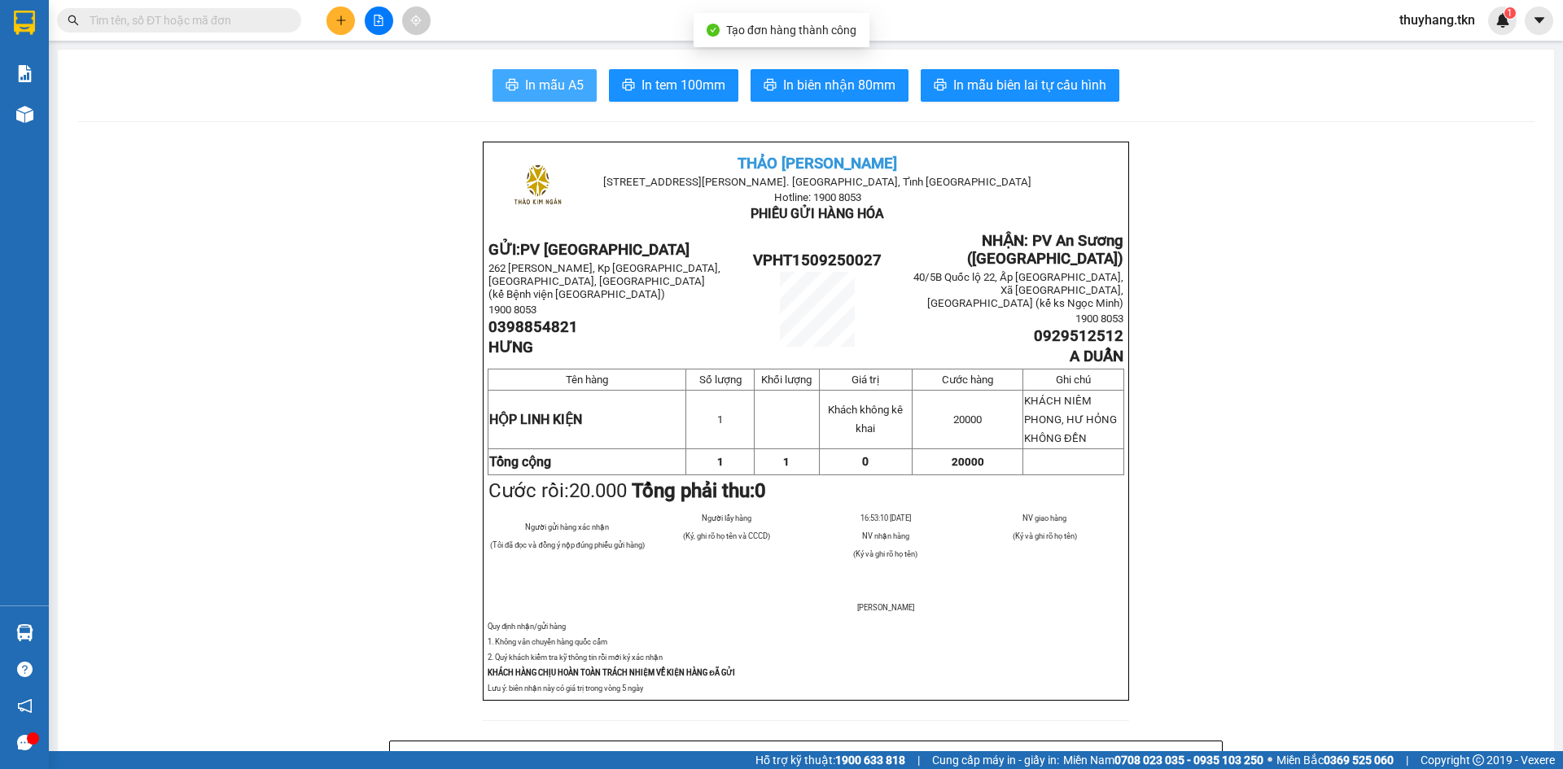
click at [532, 83] on span "In mẫu A5" at bounding box center [554, 85] width 59 height 20
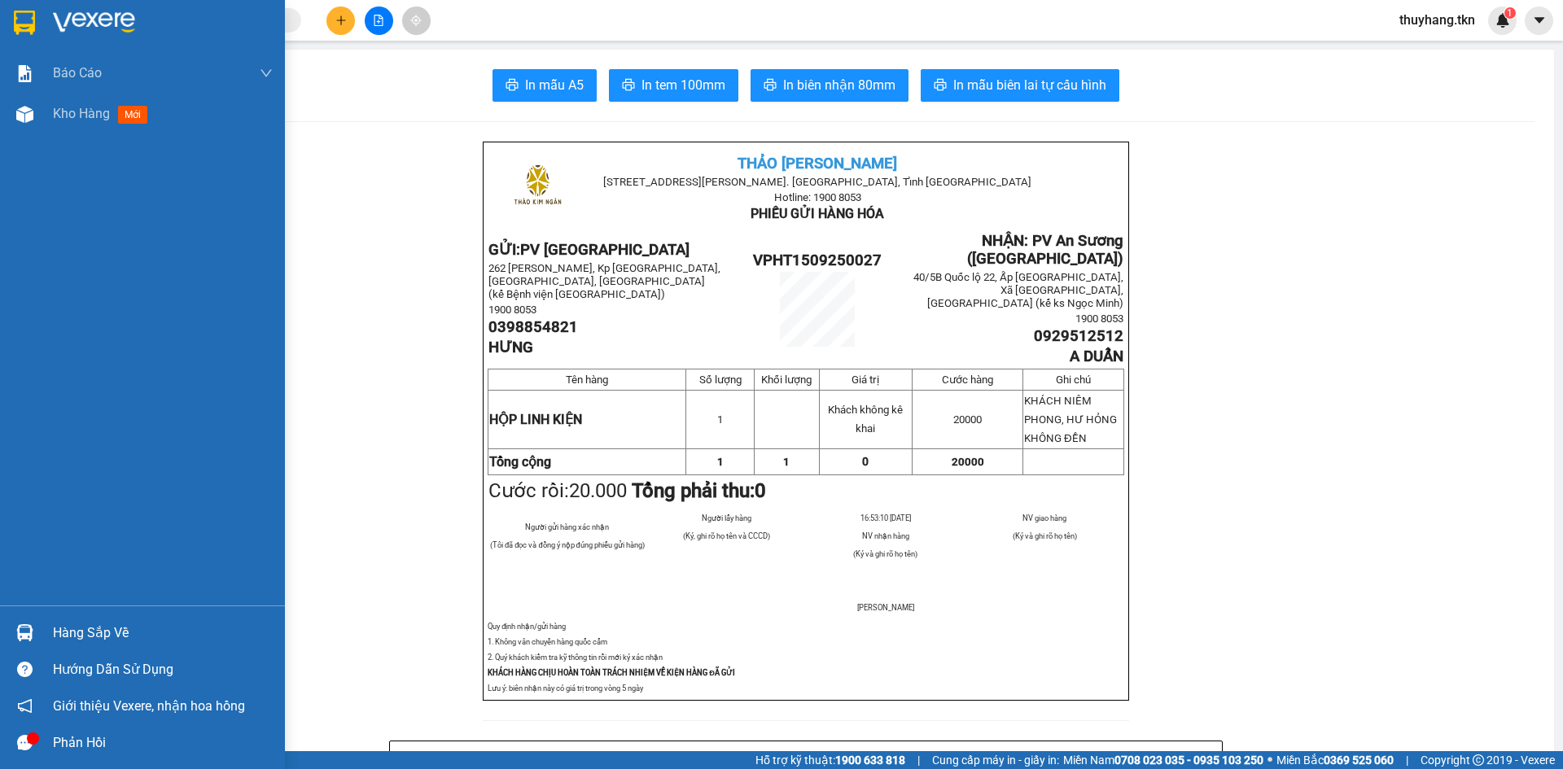
click at [24, 28] on img at bounding box center [24, 23] width 21 height 24
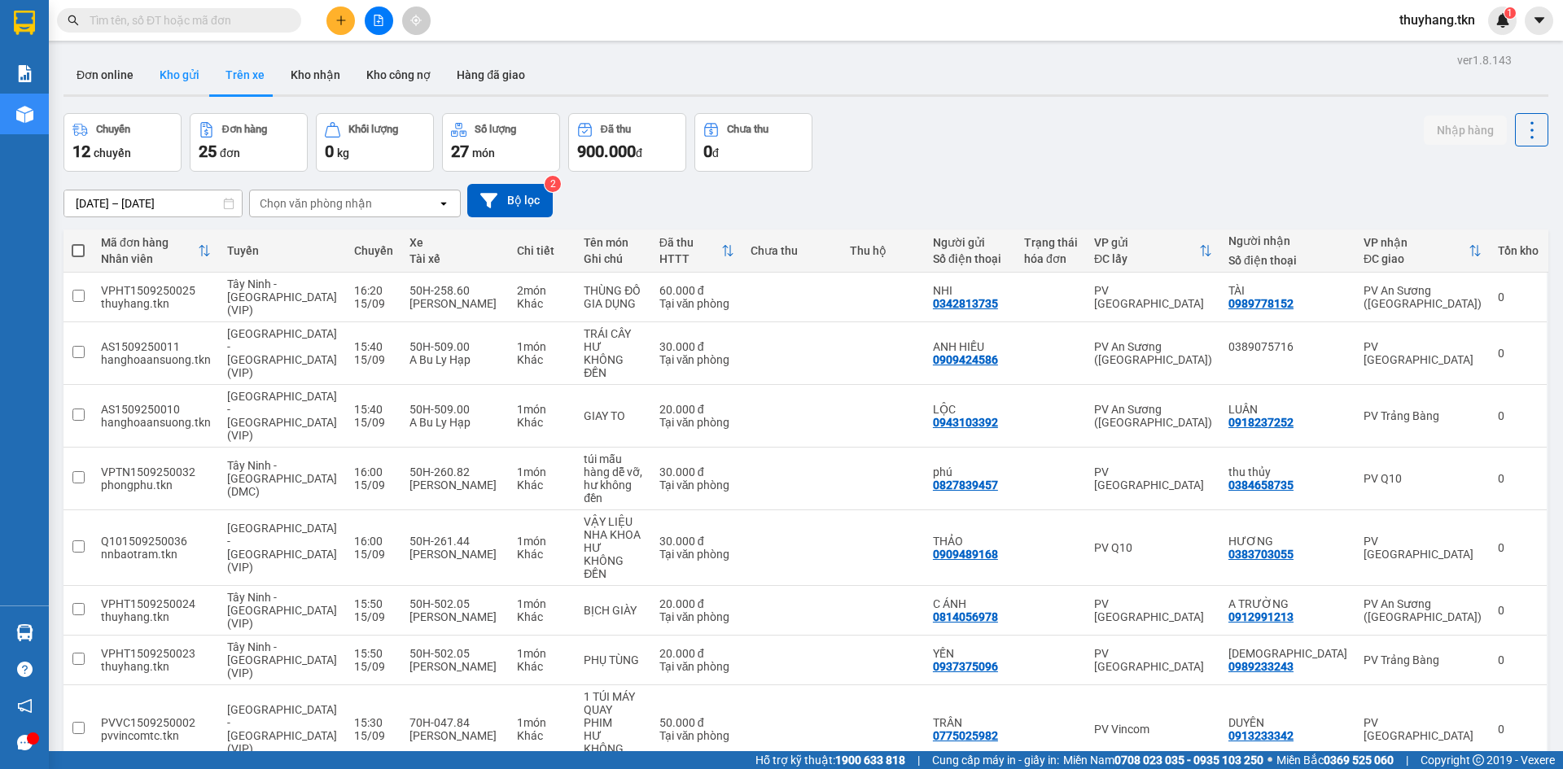
drag, startPoint x: 185, startPoint y: 79, endPoint x: 179, endPoint y: 69, distance: 11.3
click at [184, 76] on button "Kho gửi" at bounding box center [180, 74] width 66 height 39
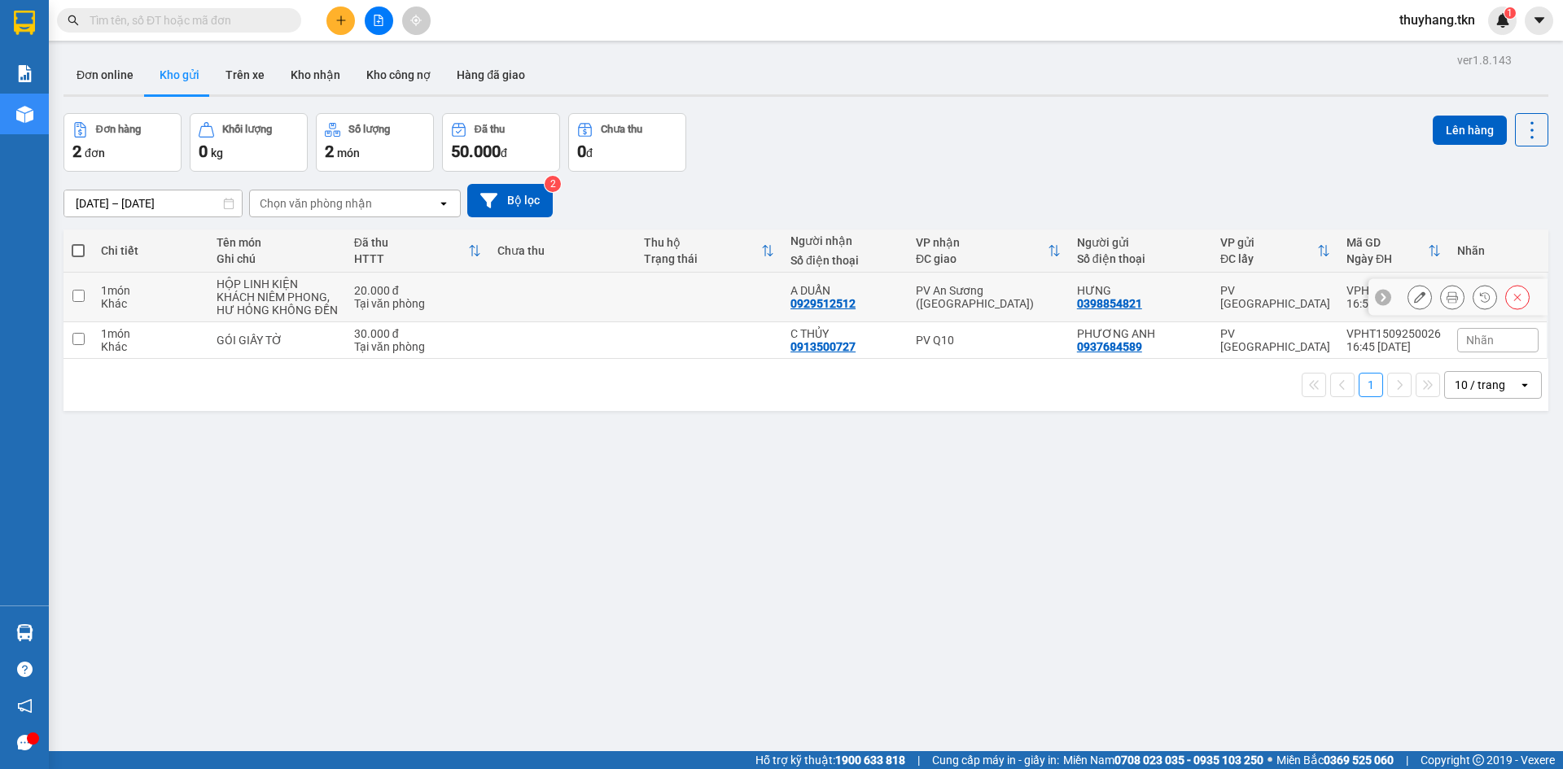
click at [545, 302] on td at bounding box center [562, 298] width 147 height 50
checkbox input "true"
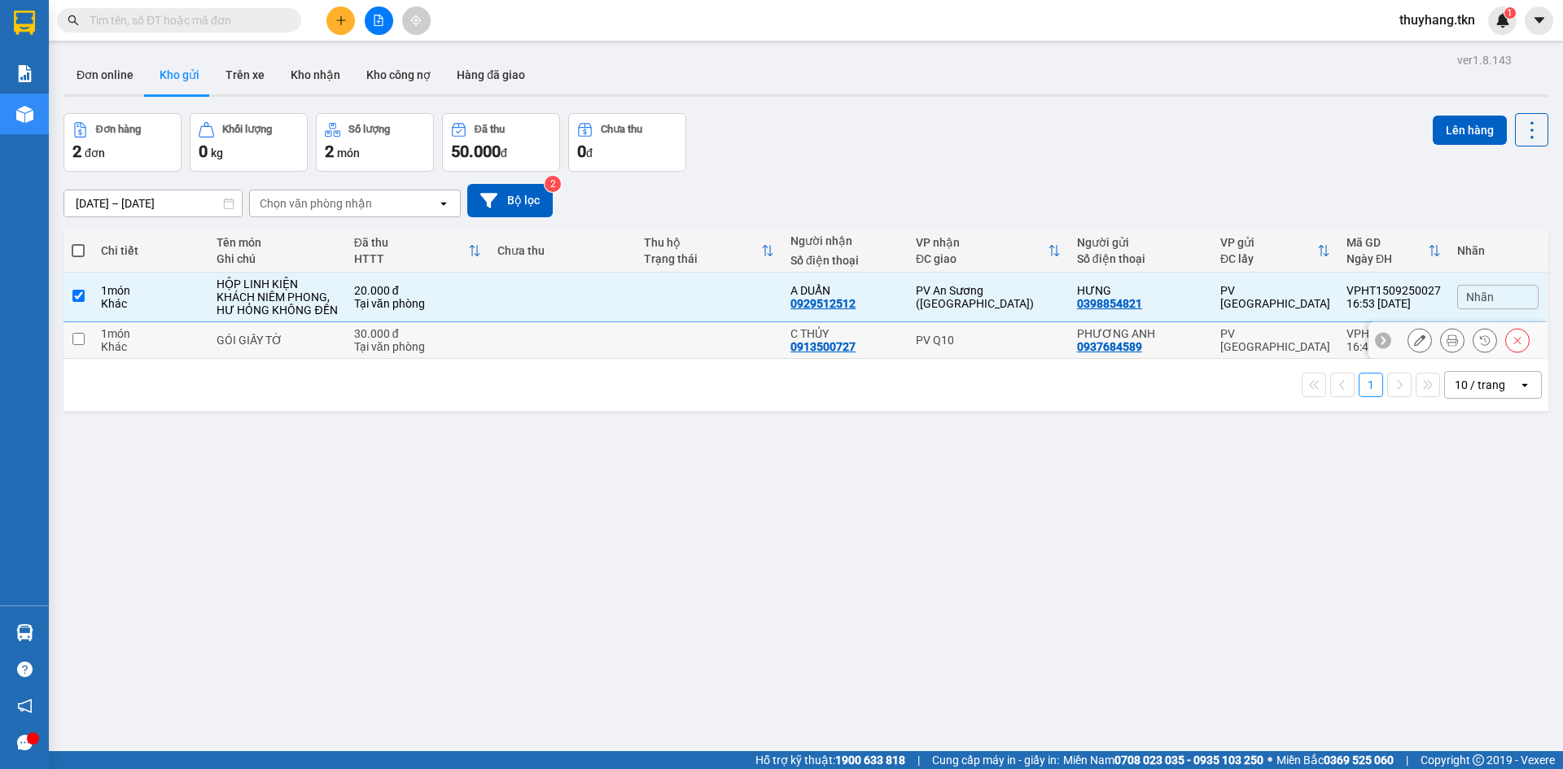
click at [549, 334] on td at bounding box center [562, 340] width 147 height 37
checkbox input "true"
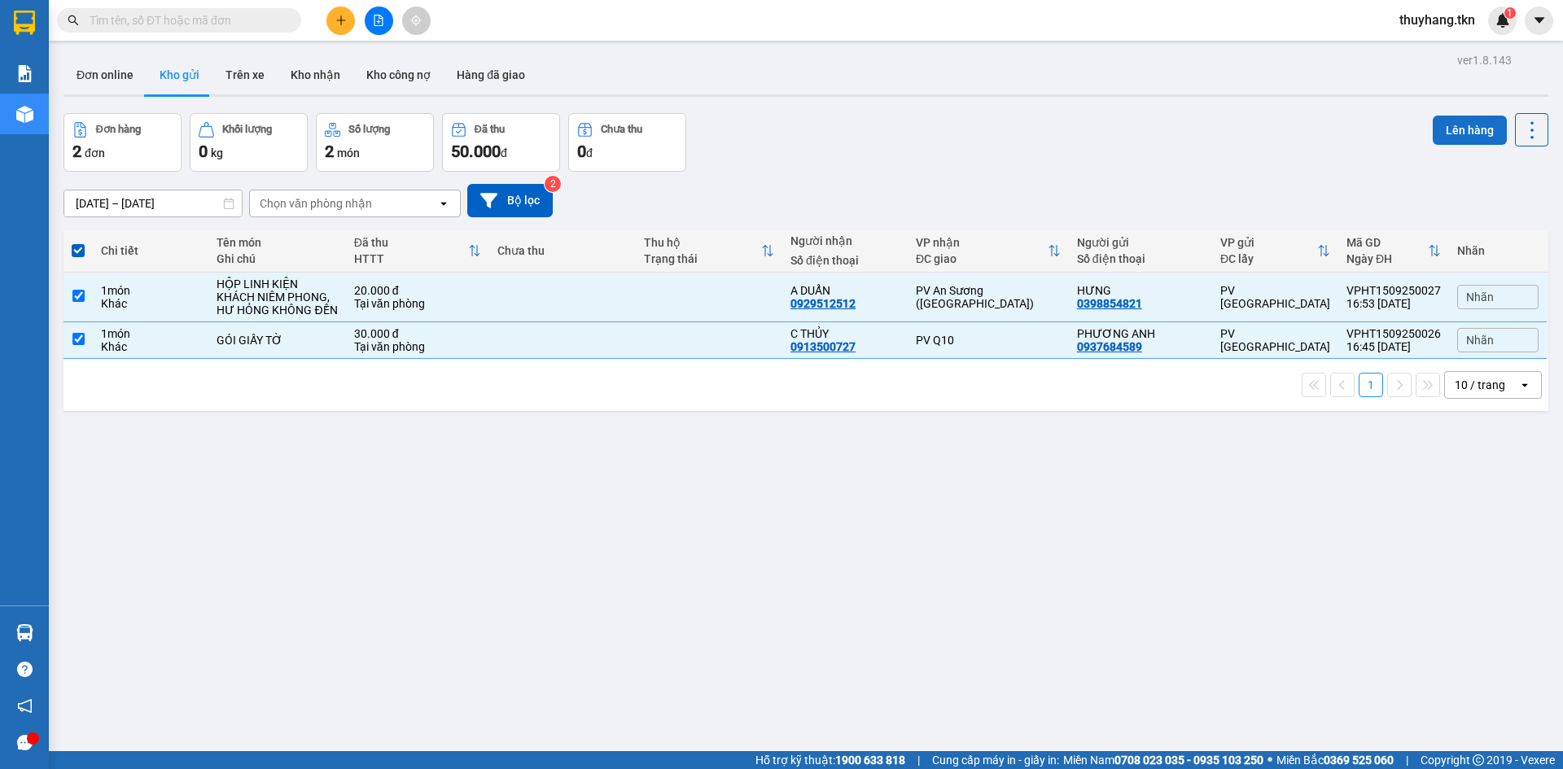
click at [1486, 129] on button "Lên hàng" at bounding box center [1470, 130] width 74 height 29
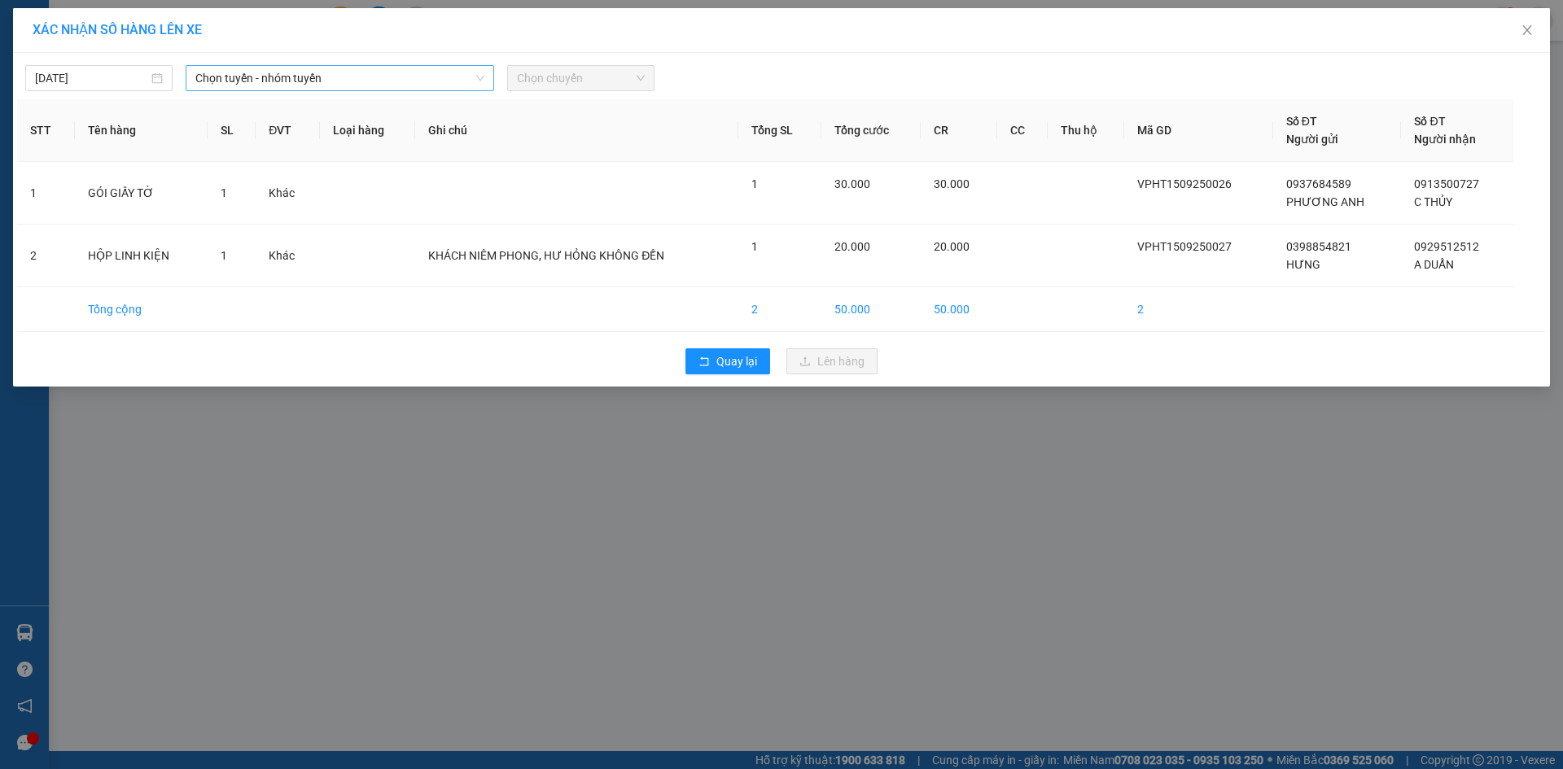
click at [464, 82] on span "Chọn tuyến - nhóm tuyến" at bounding box center [339, 78] width 289 height 24
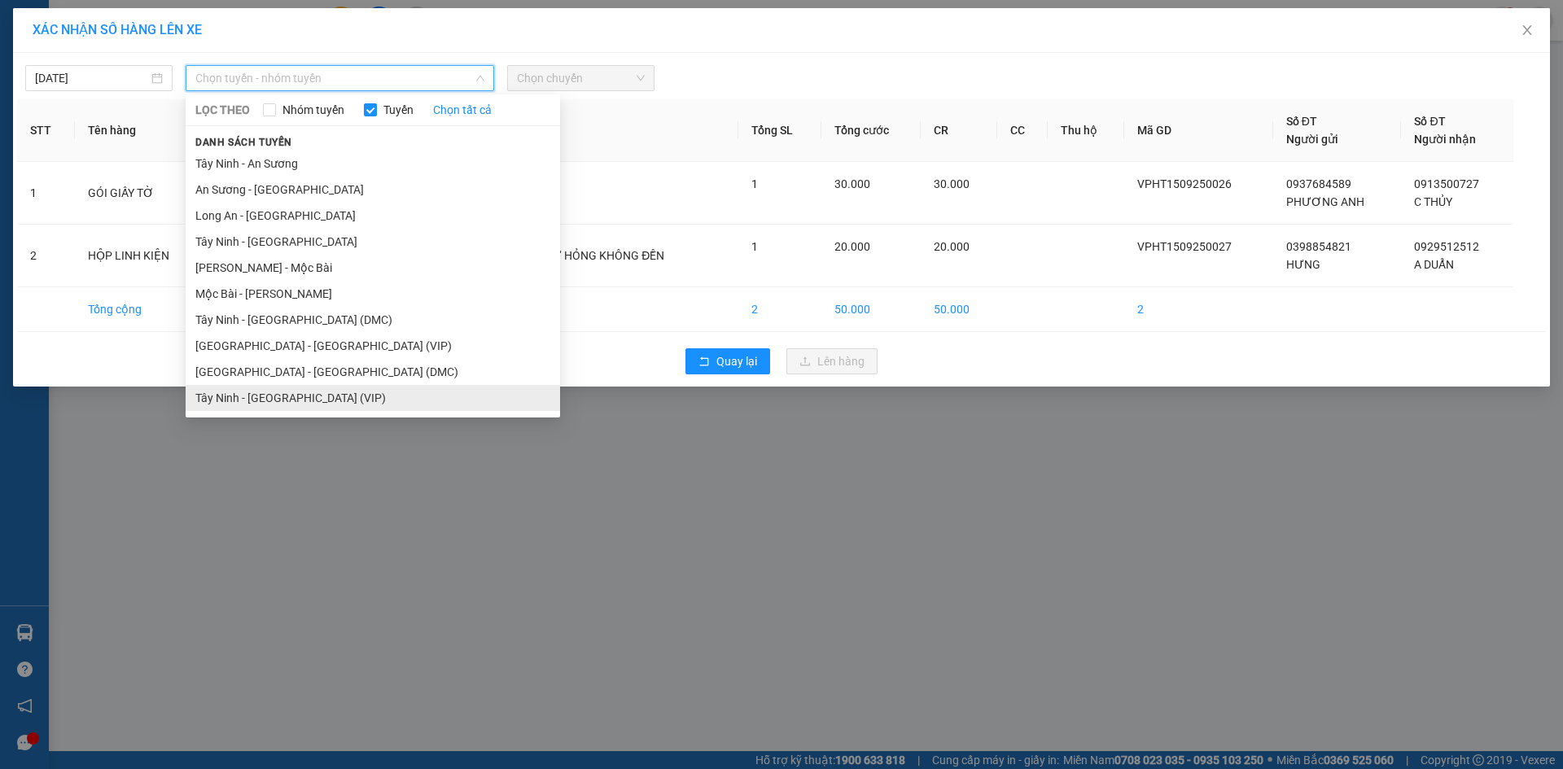
drag, startPoint x: 436, startPoint y: 398, endPoint x: 463, endPoint y: 311, distance: 91.4
click at [436, 398] on li "Tây Ninh - [GEOGRAPHIC_DATA] (VIP)" at bounding box center [373, 398] width 375 height 26
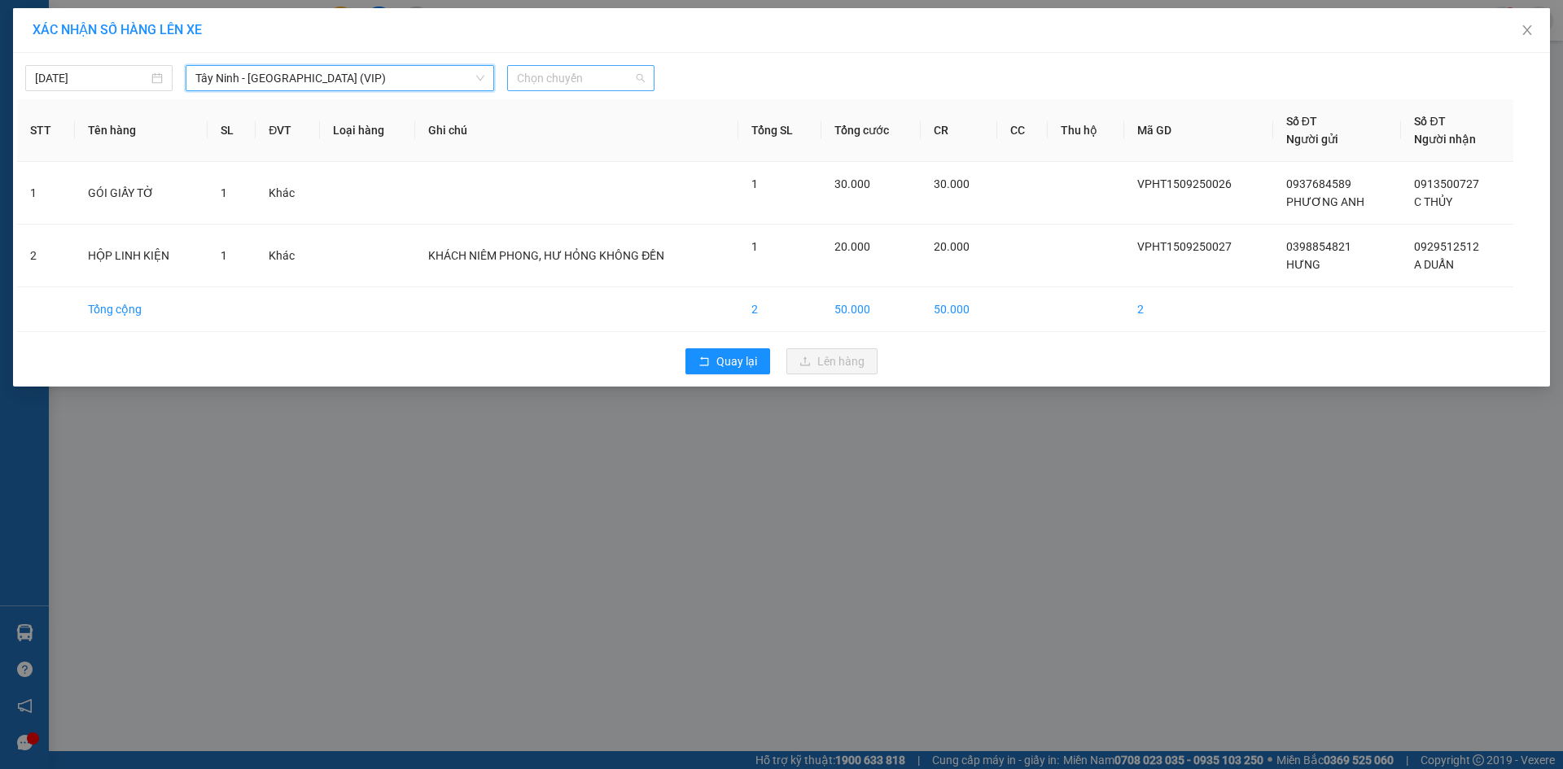
click at [541, 72] on span "Chọn chuyến" at bounding box center [581, 78] width 128 height 24
type input "26252"
click at [624, 106] on div "16:35 (TC) - 50H-262.52" at bounding box center [580, 111] width 127 height 18
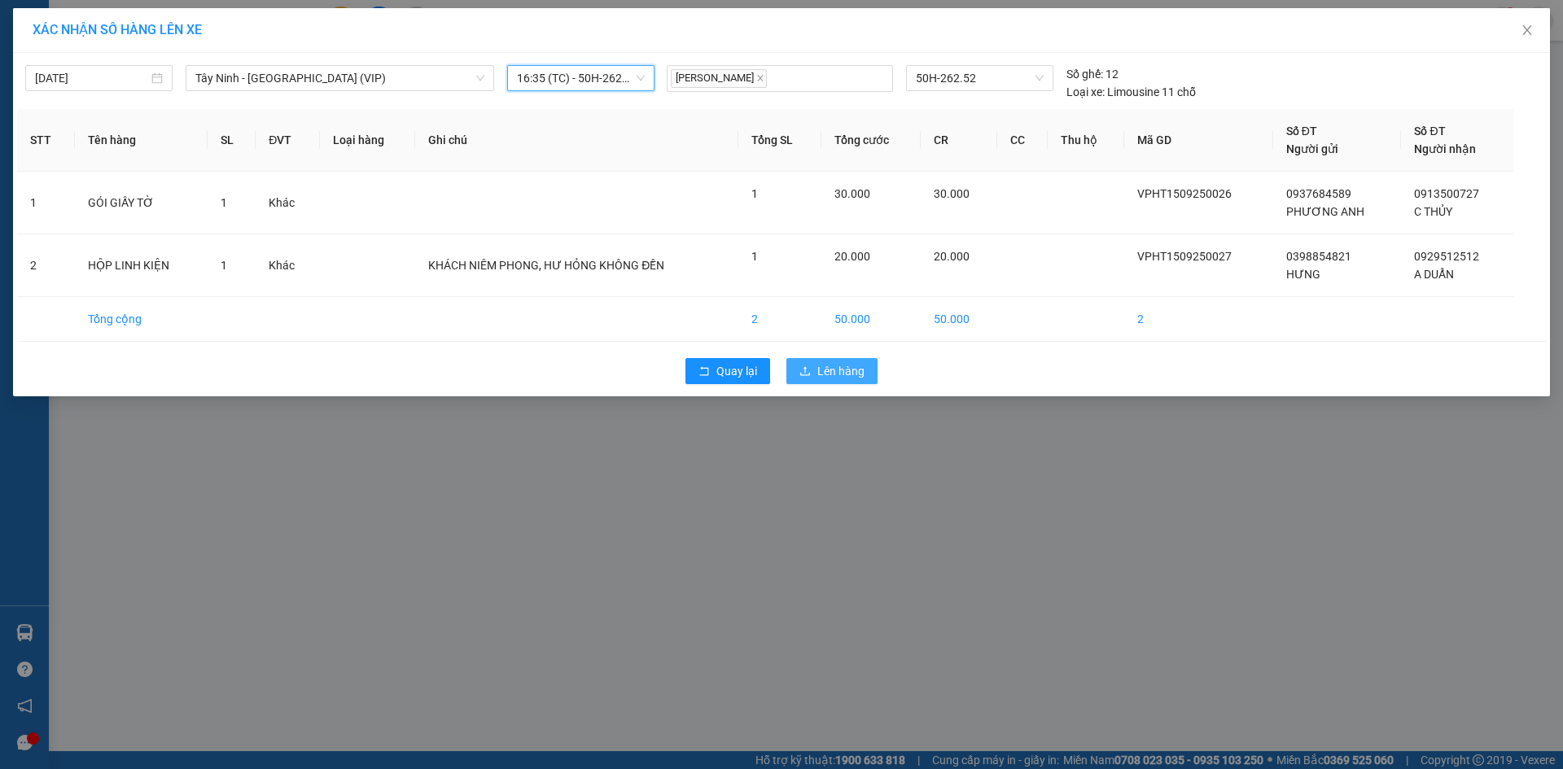
click at [840, 359] on button "Lên hàng" at bounding box center [832, 371] width 91 height 26
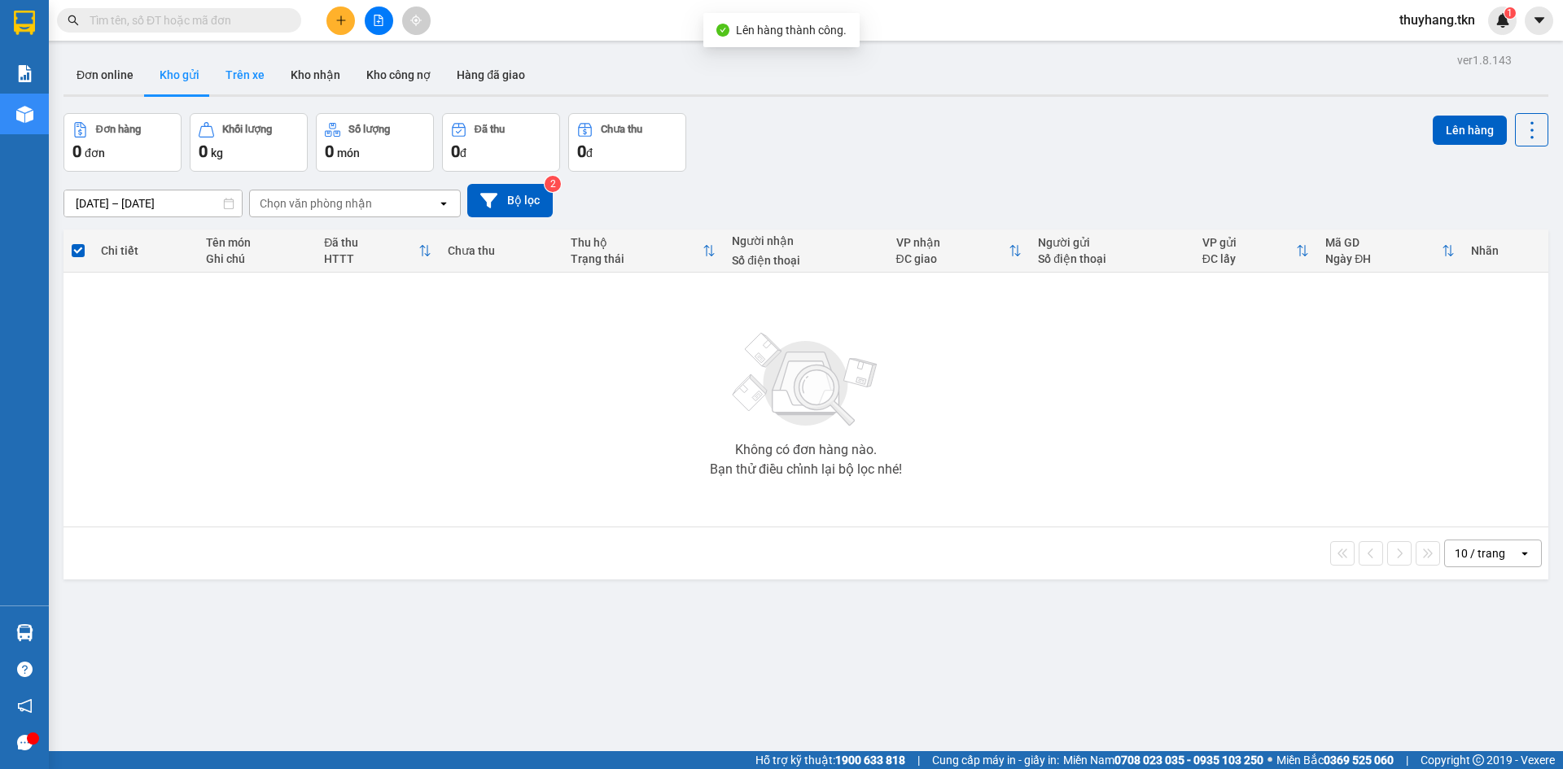
click at [252, 78] on button "Trên xe" at bounding box center [245, 74] width 65 height 39
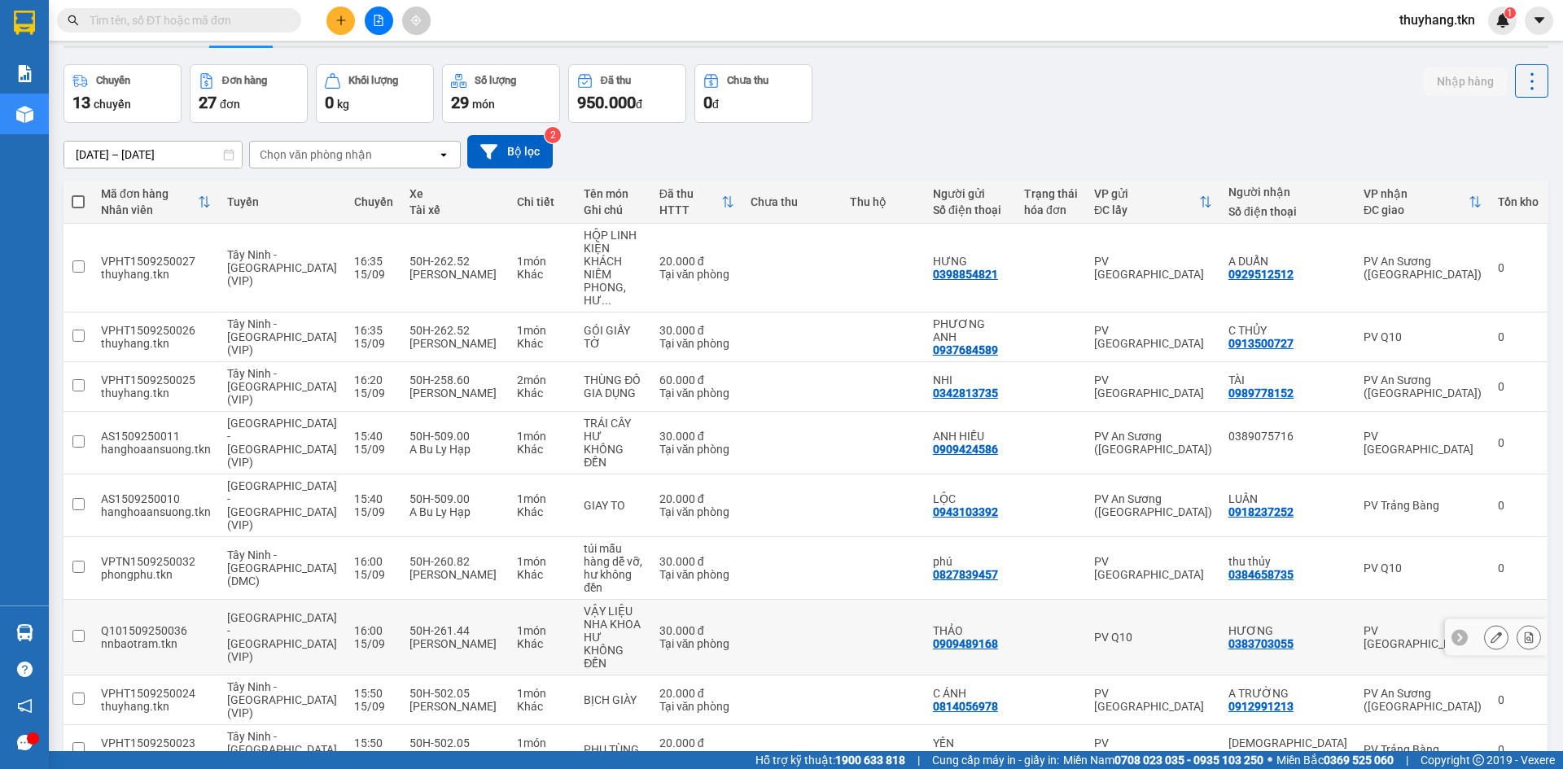
scroll to position [75, 0]
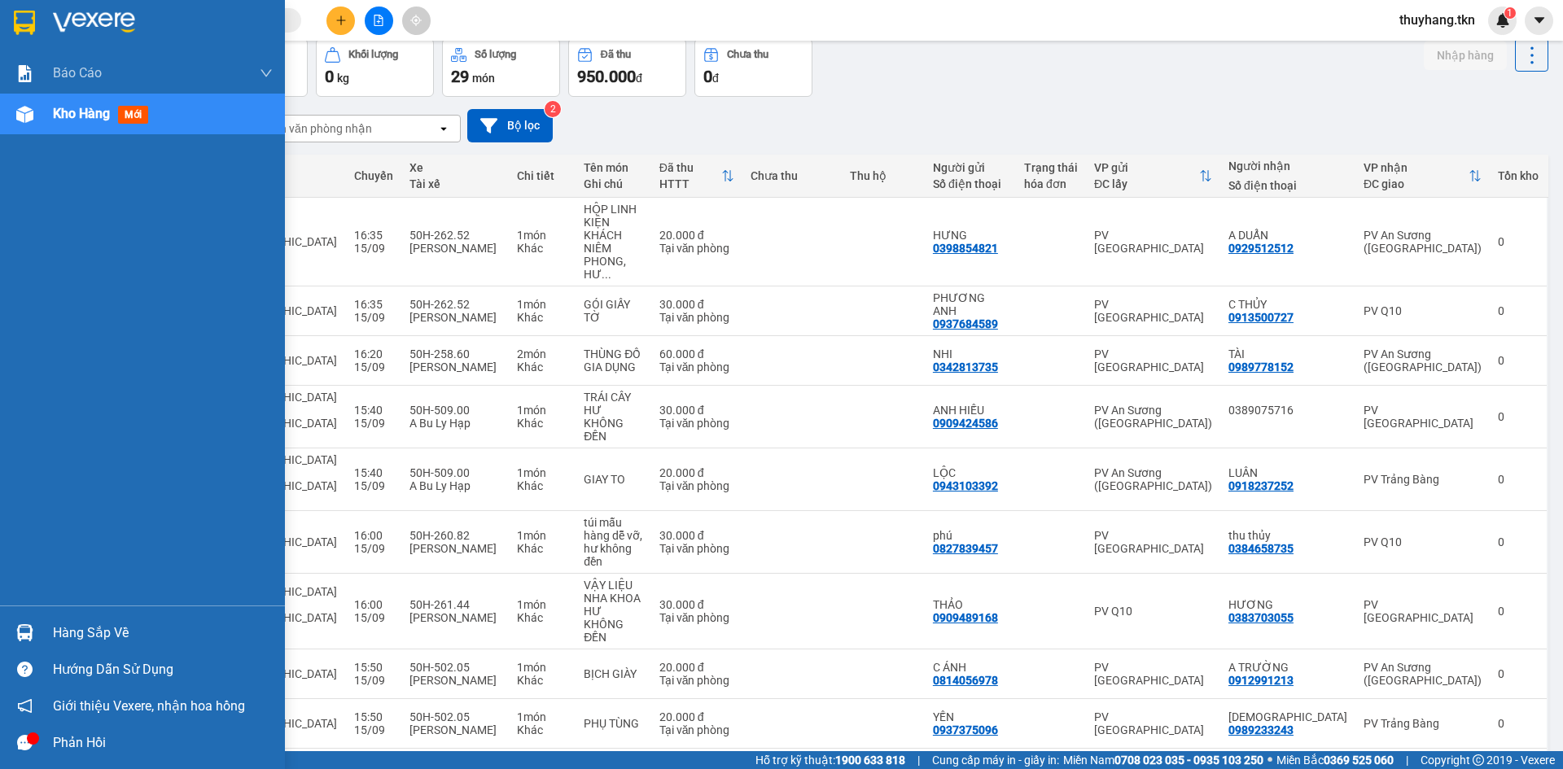
click at [28, 37] on div at bounding box center [142, 26] width 285 height 53
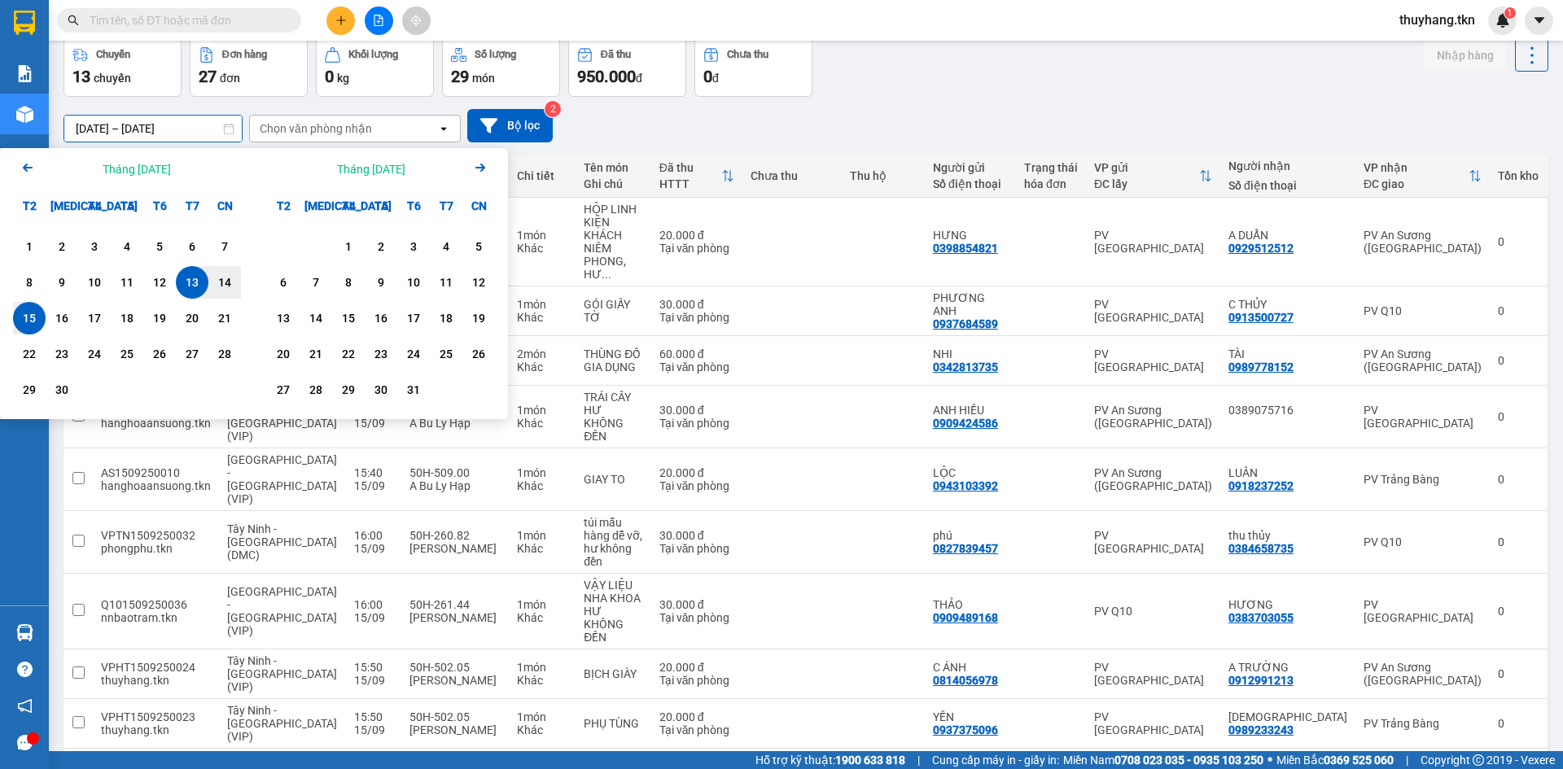
click at [145, 121] on input "[DATE] – [DATE]" at bounding box center [153, 129] width 178 height 26
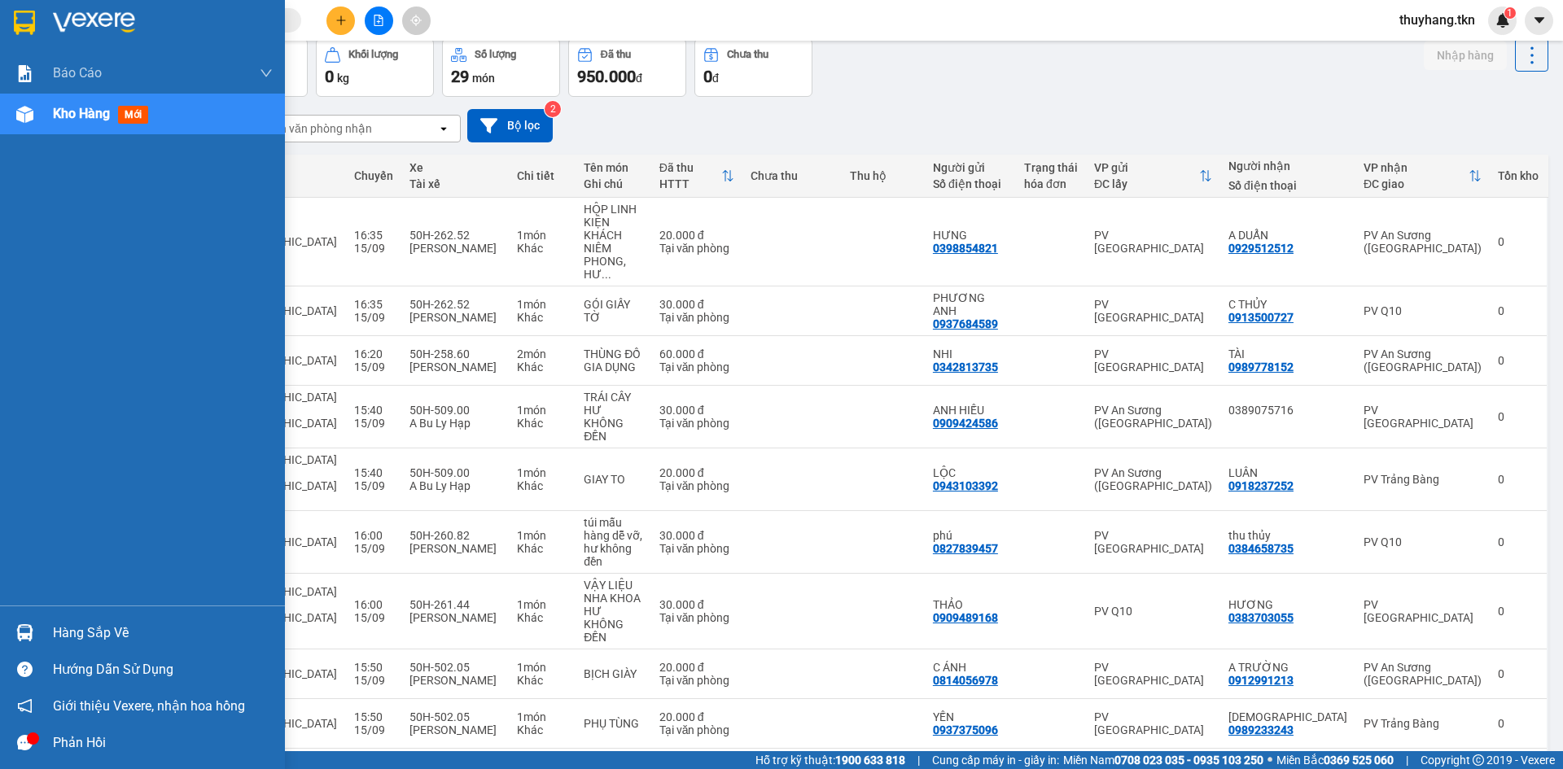
click at [11, 9] on div at bounding box center [25, 22] width 28 height 28
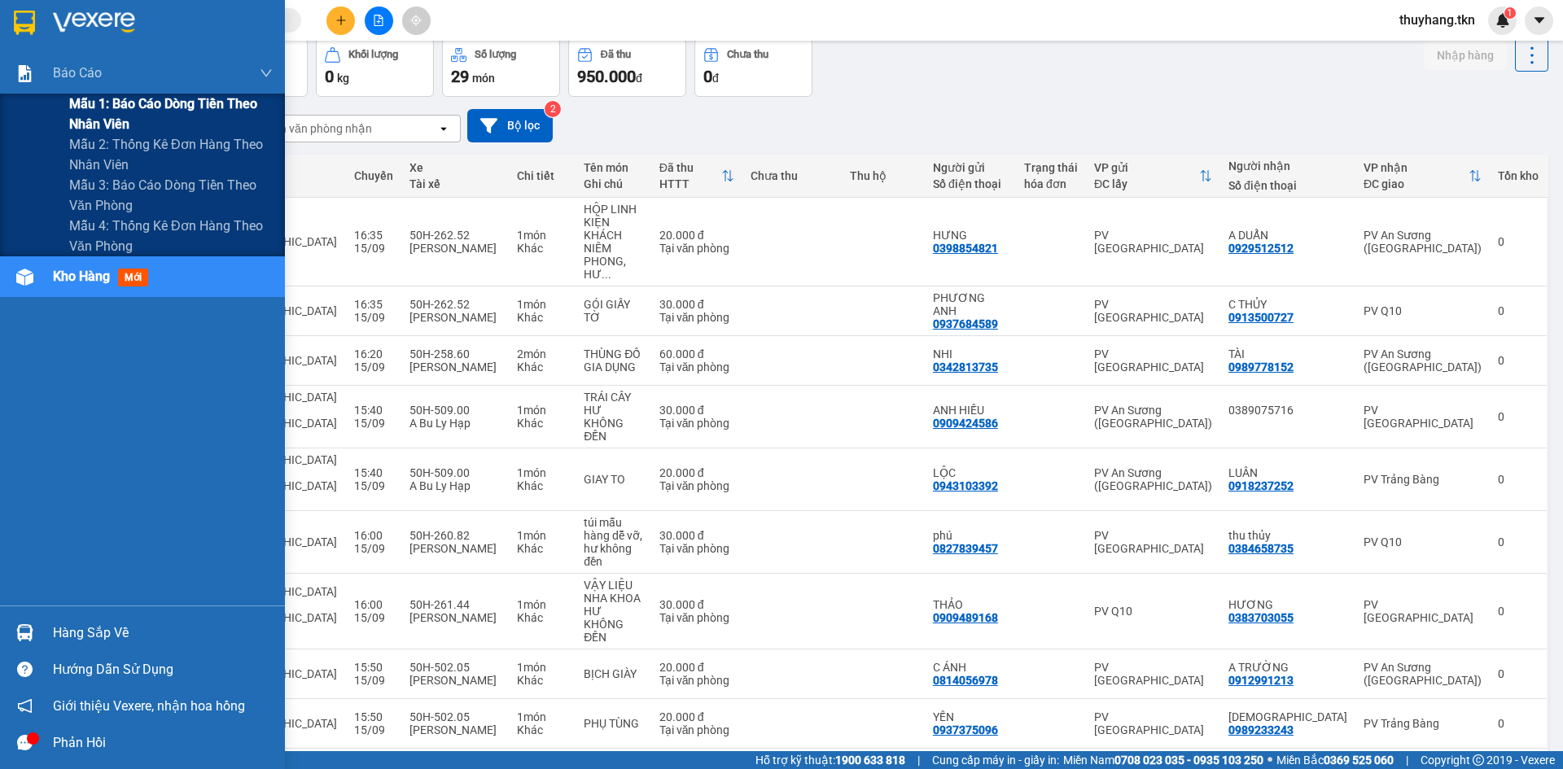
click at [135, 103] on span "Mẫu 1: Báo cáo dòng tiền theo nhân viên" at bounding box center [171, 114] width 204 height 41
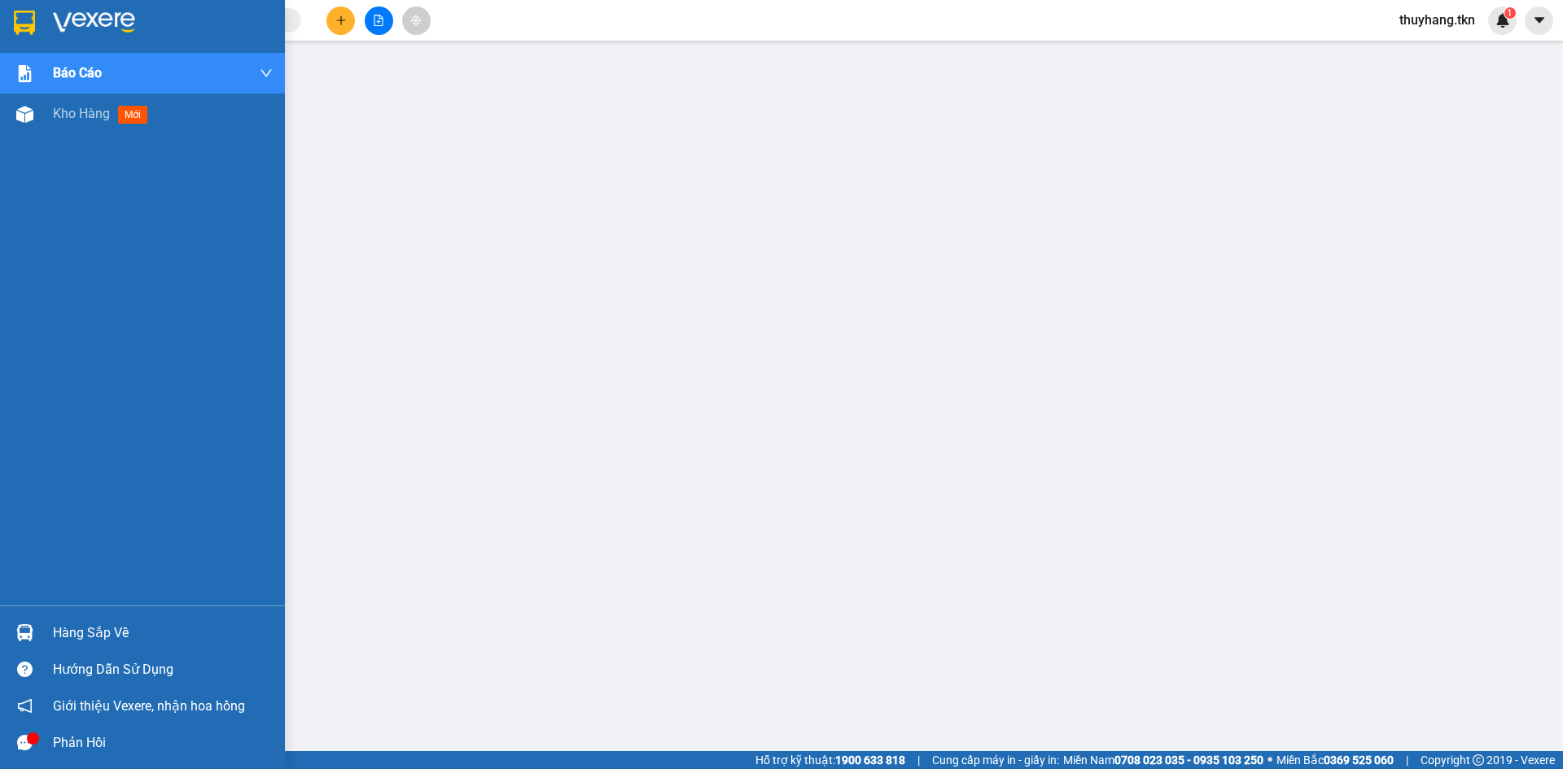
click at [36, 24] on div at bounding box center [25, 22] width 28 height 28
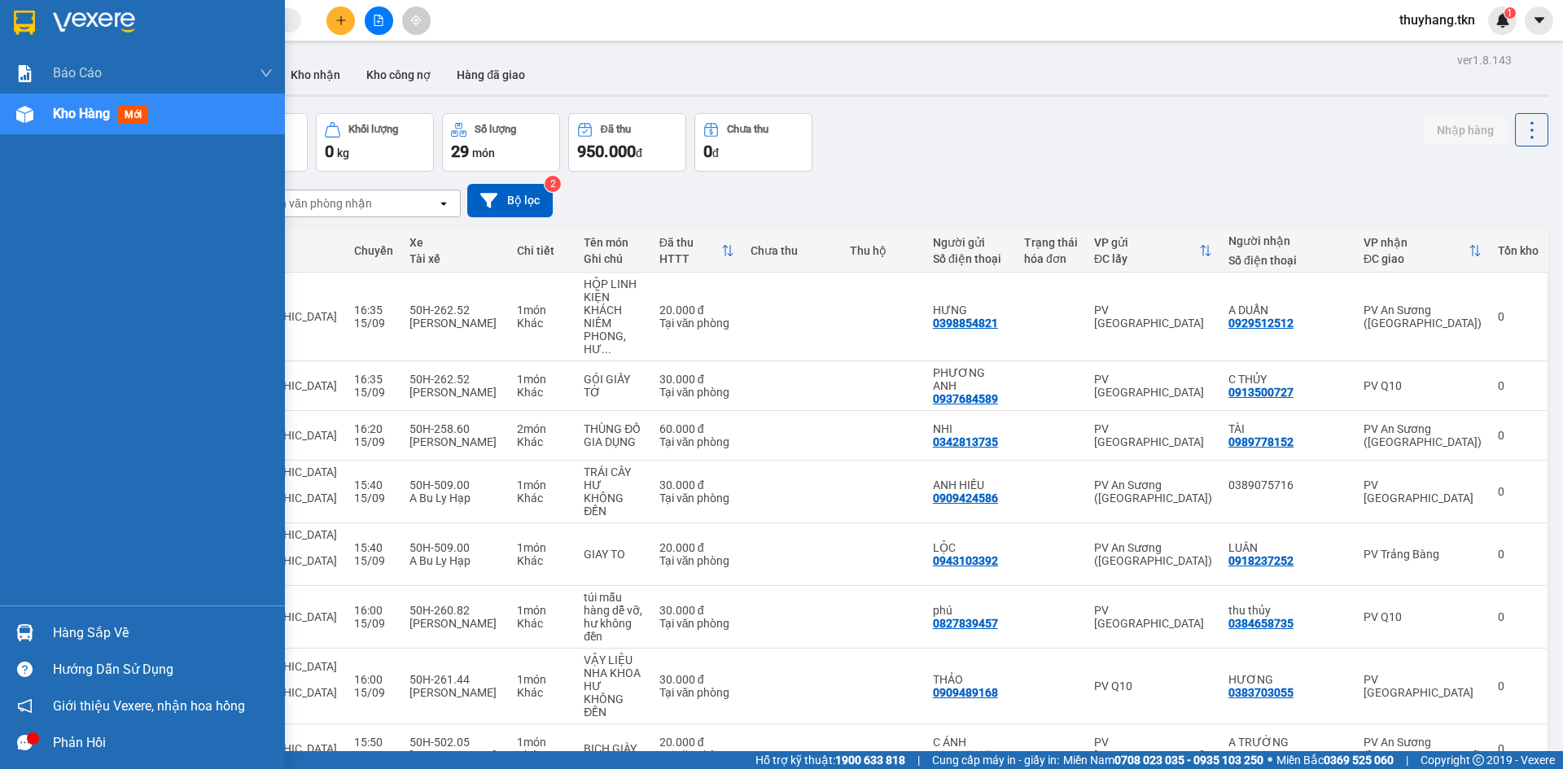
click at [81, 629] on div "Hàng sắp về" at bounding box center [163, 633] width 220 height 24
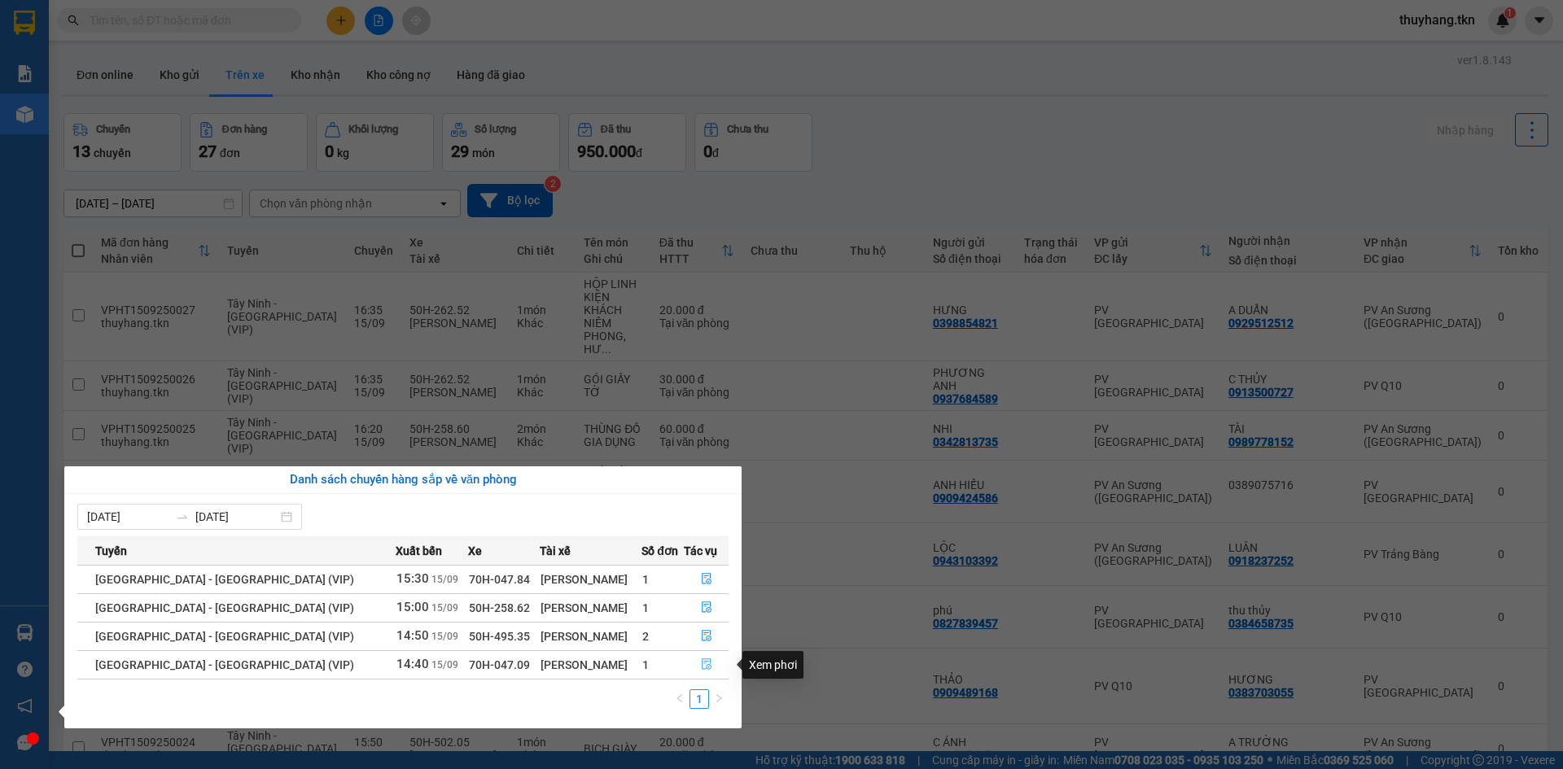
click at [702, 662] on icon "file-done" at bounding box center [707, 665] width 10 height 11
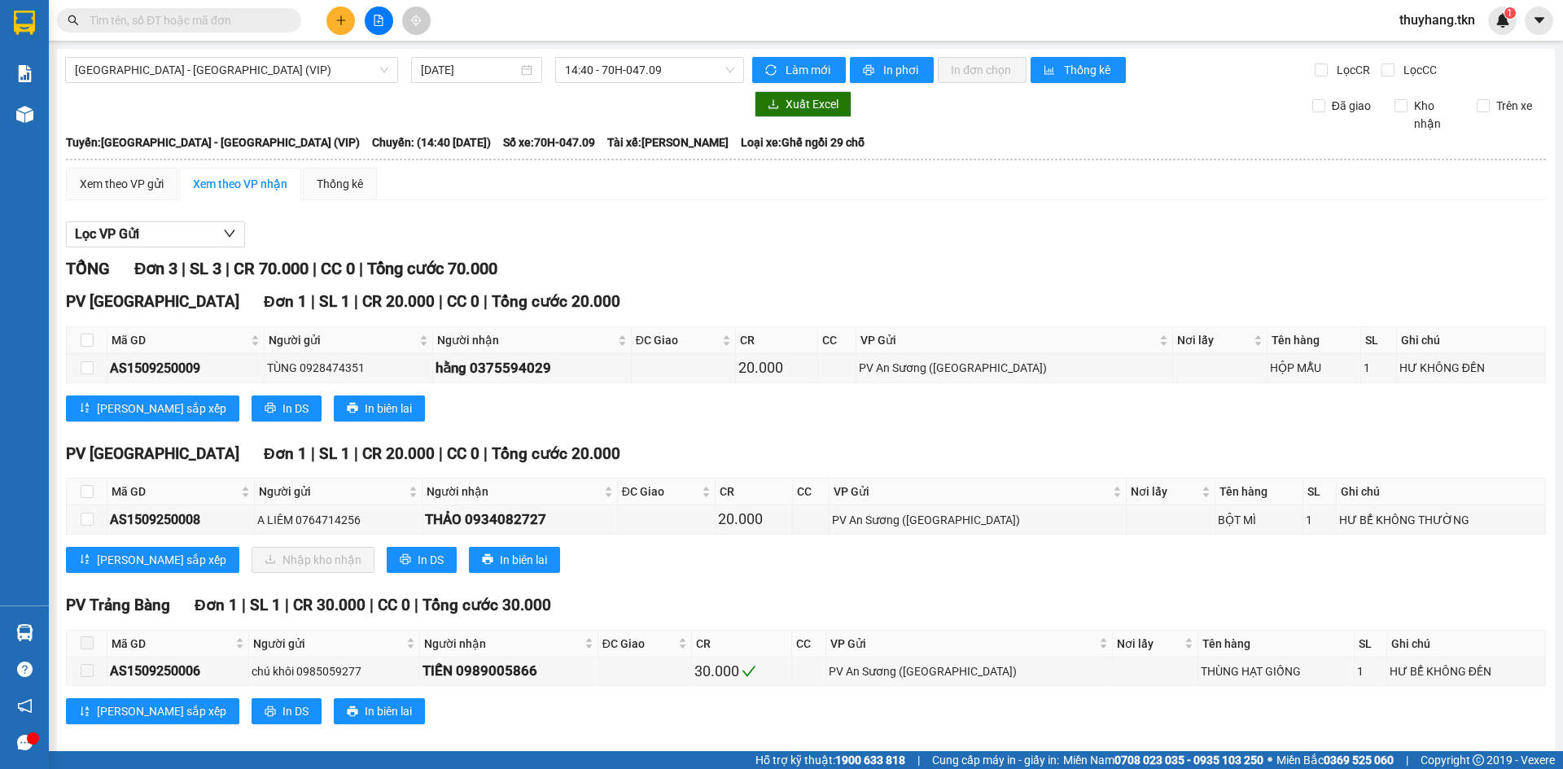
click at [817, 589] on div "TỔNG Đơn 3 | SL 3 | CR 70.000 | CC 0 | Tổng cước 70.000 PV [GEOGRAPHIC_DATA] 1 …" at bounding box center [806, 500] width 1480 height 489
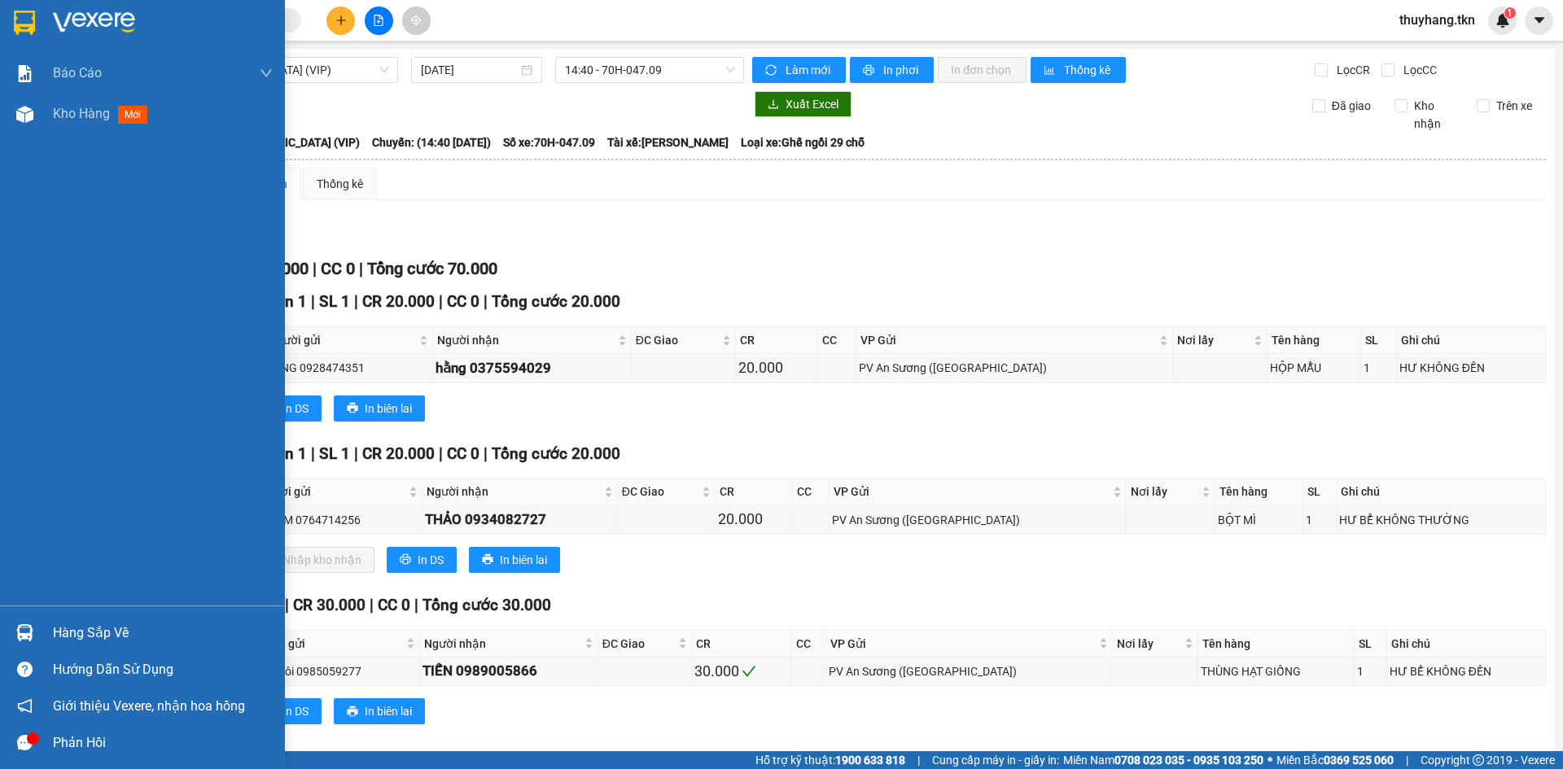
click at [30, 633] on img at bounding box center [24, 633] width 17 height 17
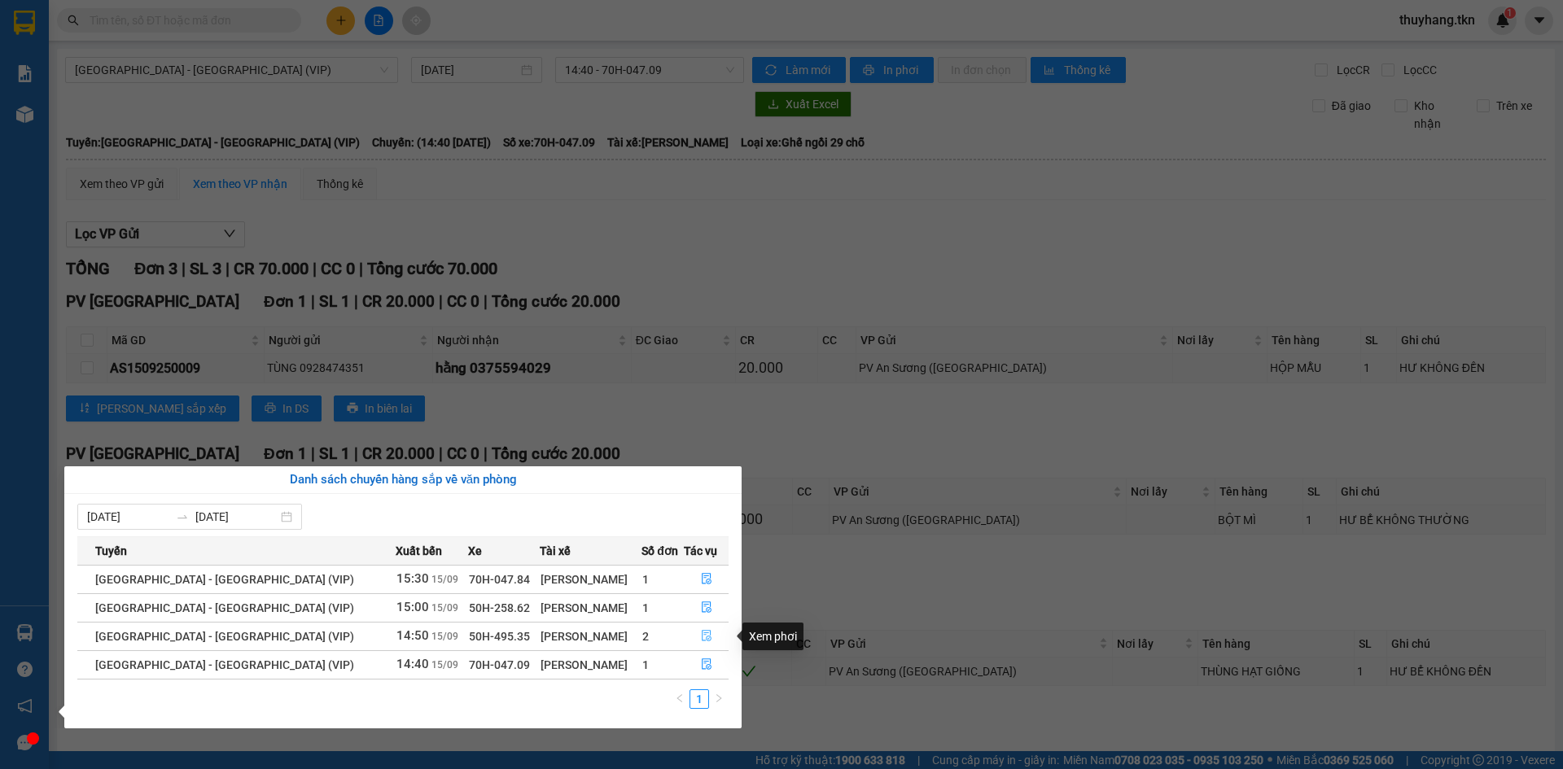
drag, startPoint x: 708, startPoint y: 635, endPoint x: 686, endPoint y: 471, distance: 165.0
click at [707, 635] on button "button" at bounding box center [706, 637] width 43 height 26
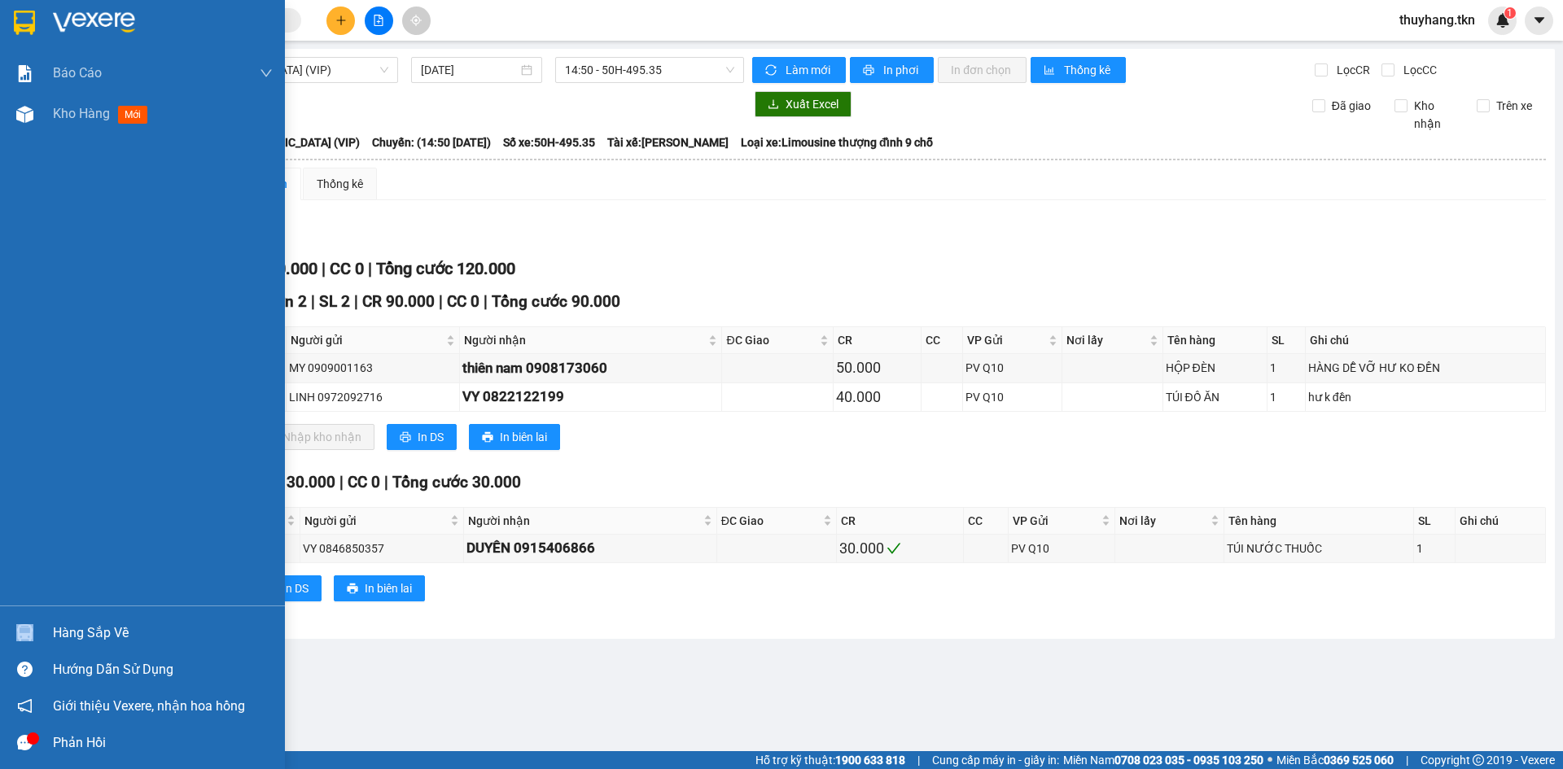
drag, startPoint x: 53, startPoint y: 642, endPoint x: 74, endPoint y: 642, distance: 21.2
click at [55, 642] on div "Hàng sắp về" at bounding box center [142, 633] width 285 height 37
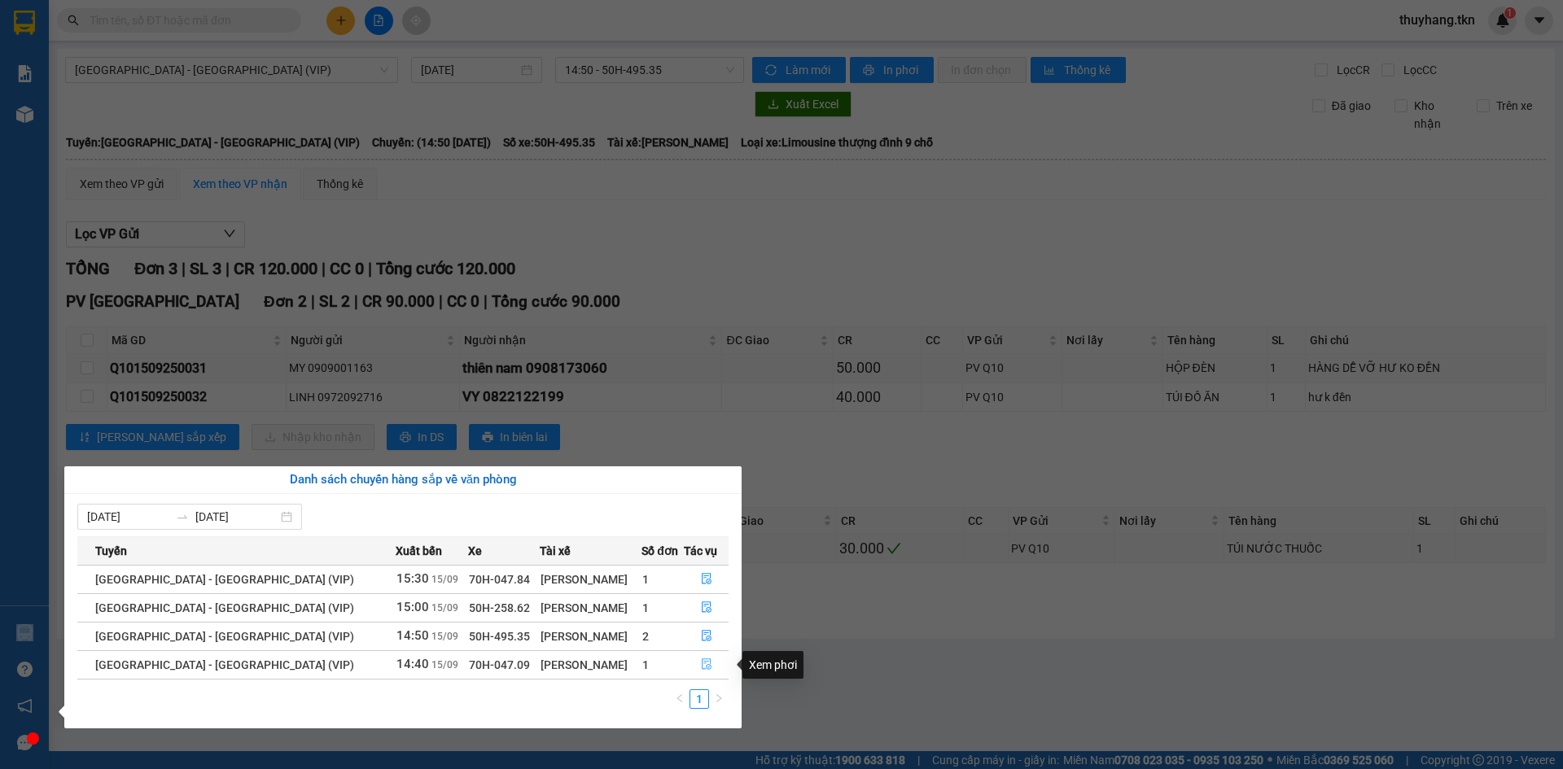
click at [708, 662] on button "button" at bounding box center [706, 665] width 43 height 26
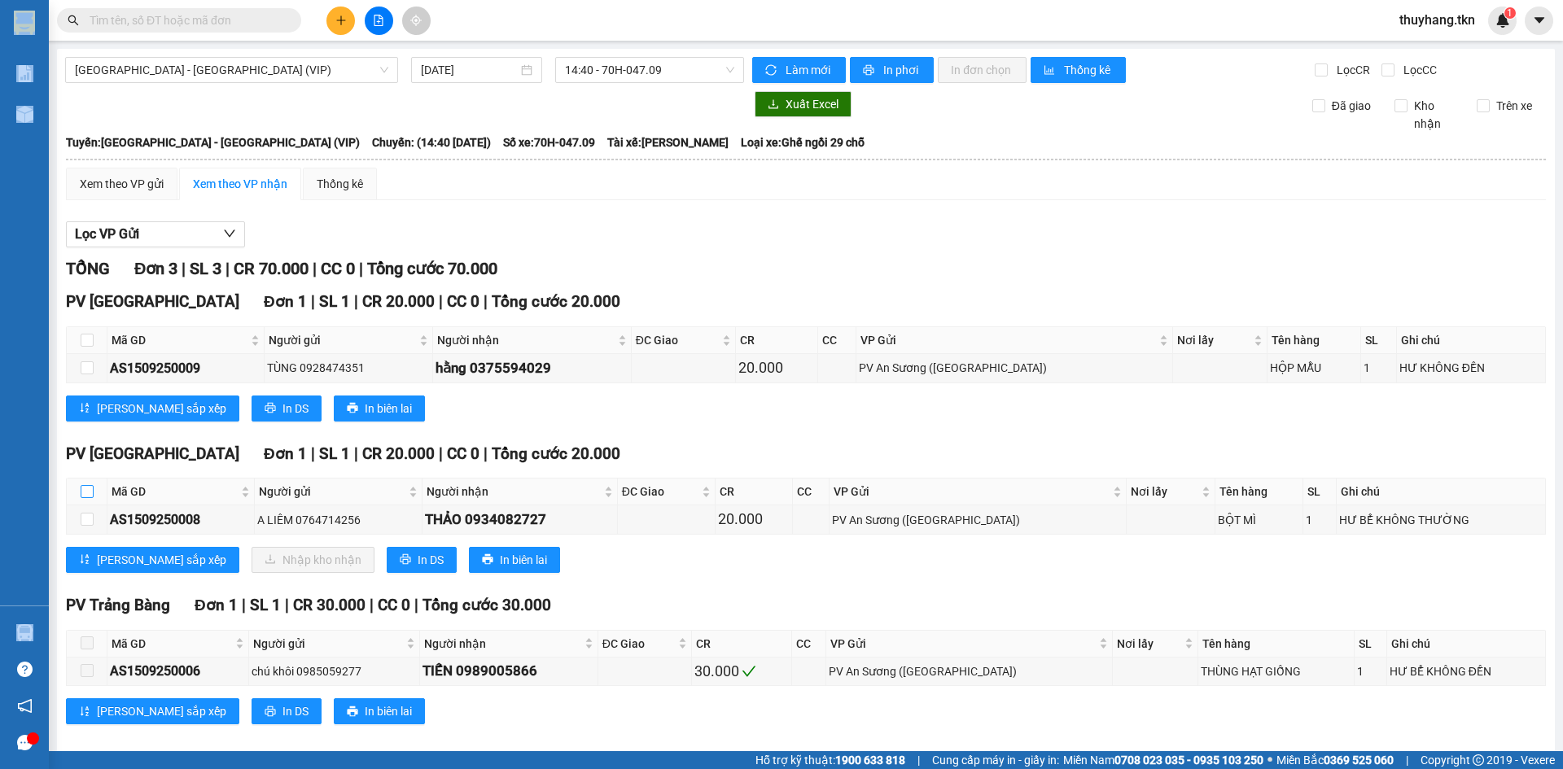
click at [90, 490] on input "checkbox" at bounding box center [87, 491] width 13 height 13
checkbox input "true"
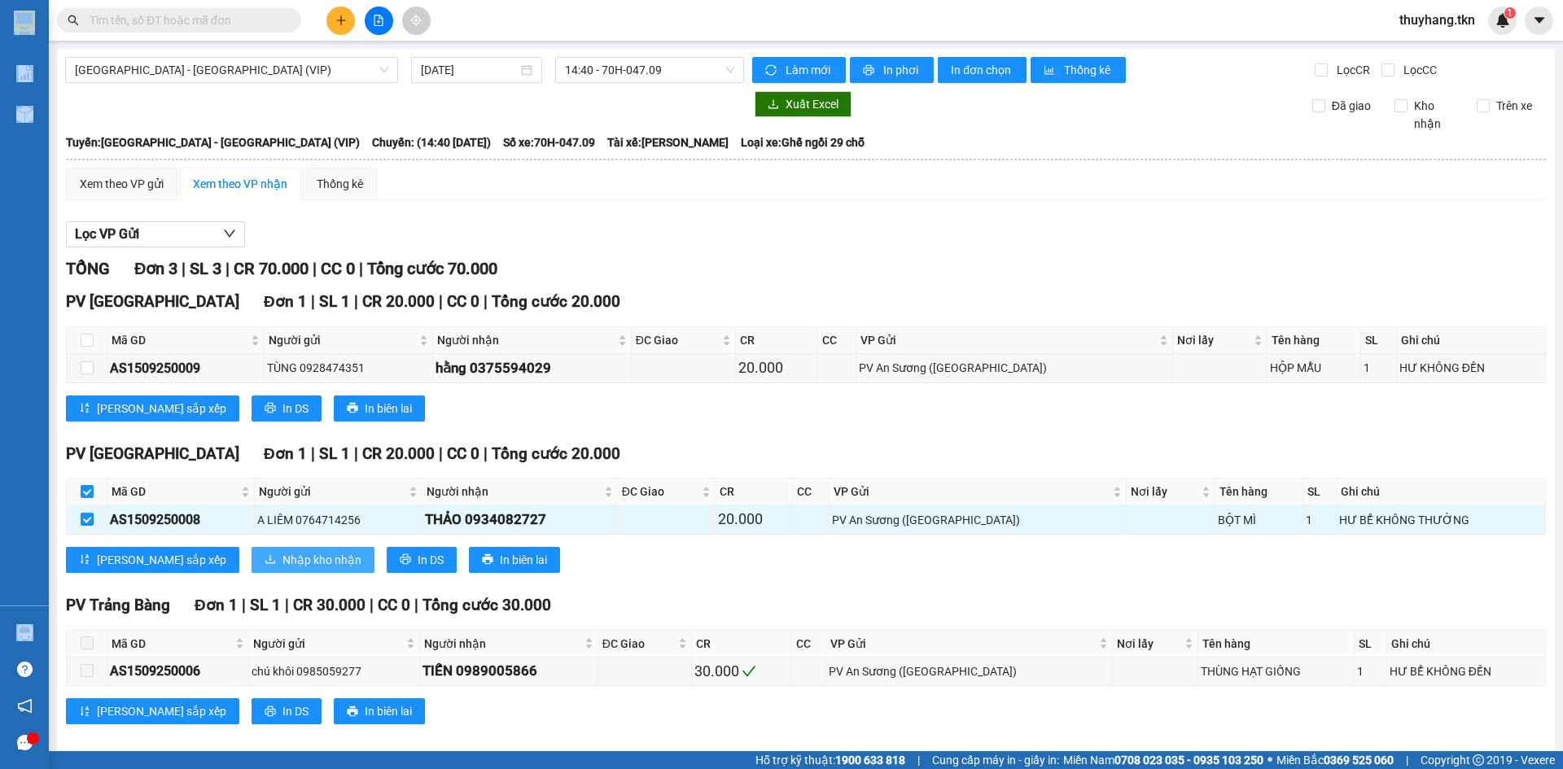
click at [283, 554] on span "Nhập kho nhận" at bounding box center [322, 560] width 79 height 18
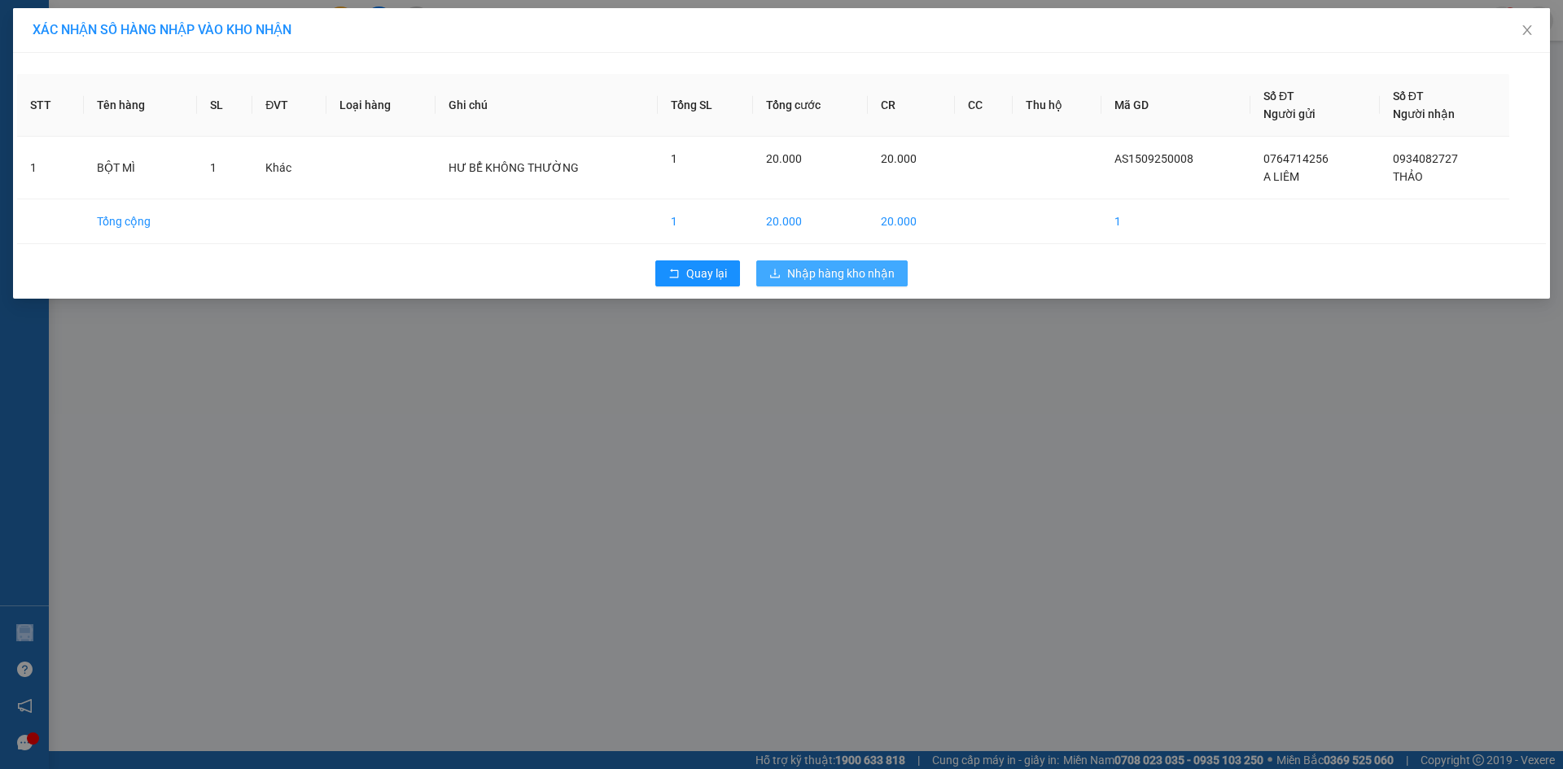
click at [820, 271] on span "Nhập hàng kho nhận" at bounding box center [840, 274] width 107 height 18
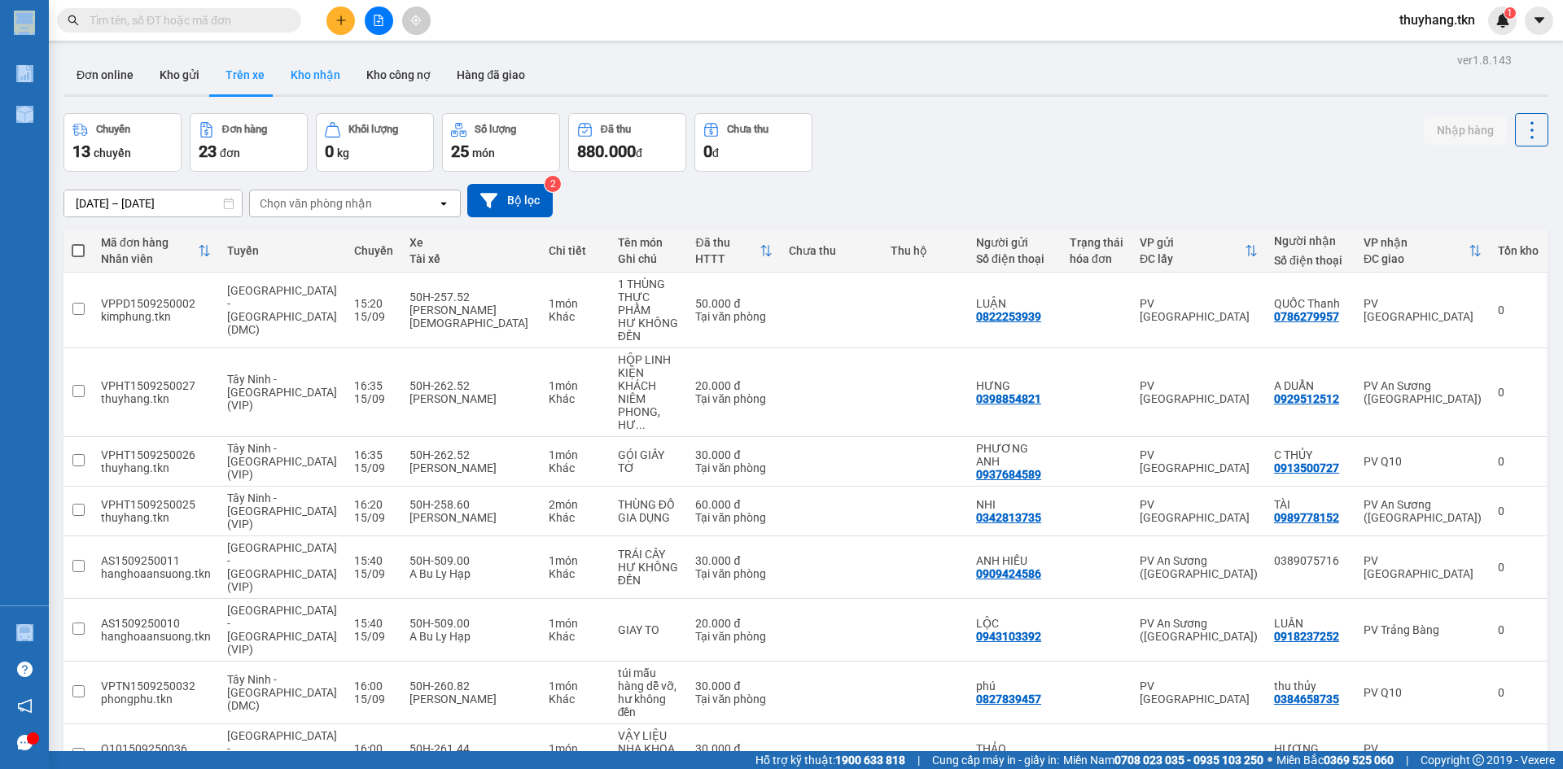
click at [318, 72] on button "Kho nhận" at bounding box center [316, 74] width 76 height 39
type input "[DATE] – [DATE]"
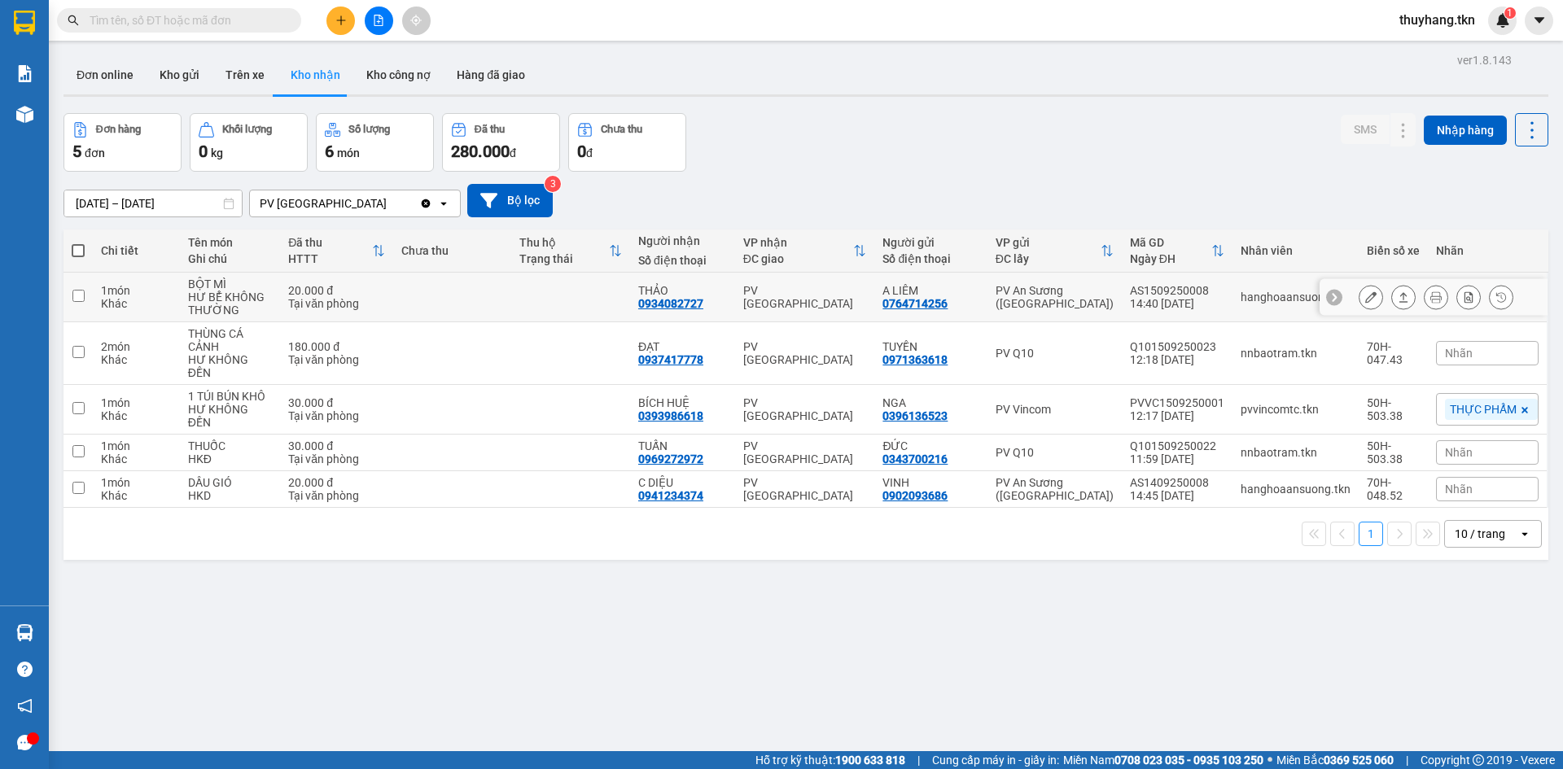
drag, startPoint x: 462, startPoint y: 289, endPoint x: 810, endPoint y: 211, distance: 356.4
click at [463, 289] on td at bounding box center [452, 298] width 119 height 50
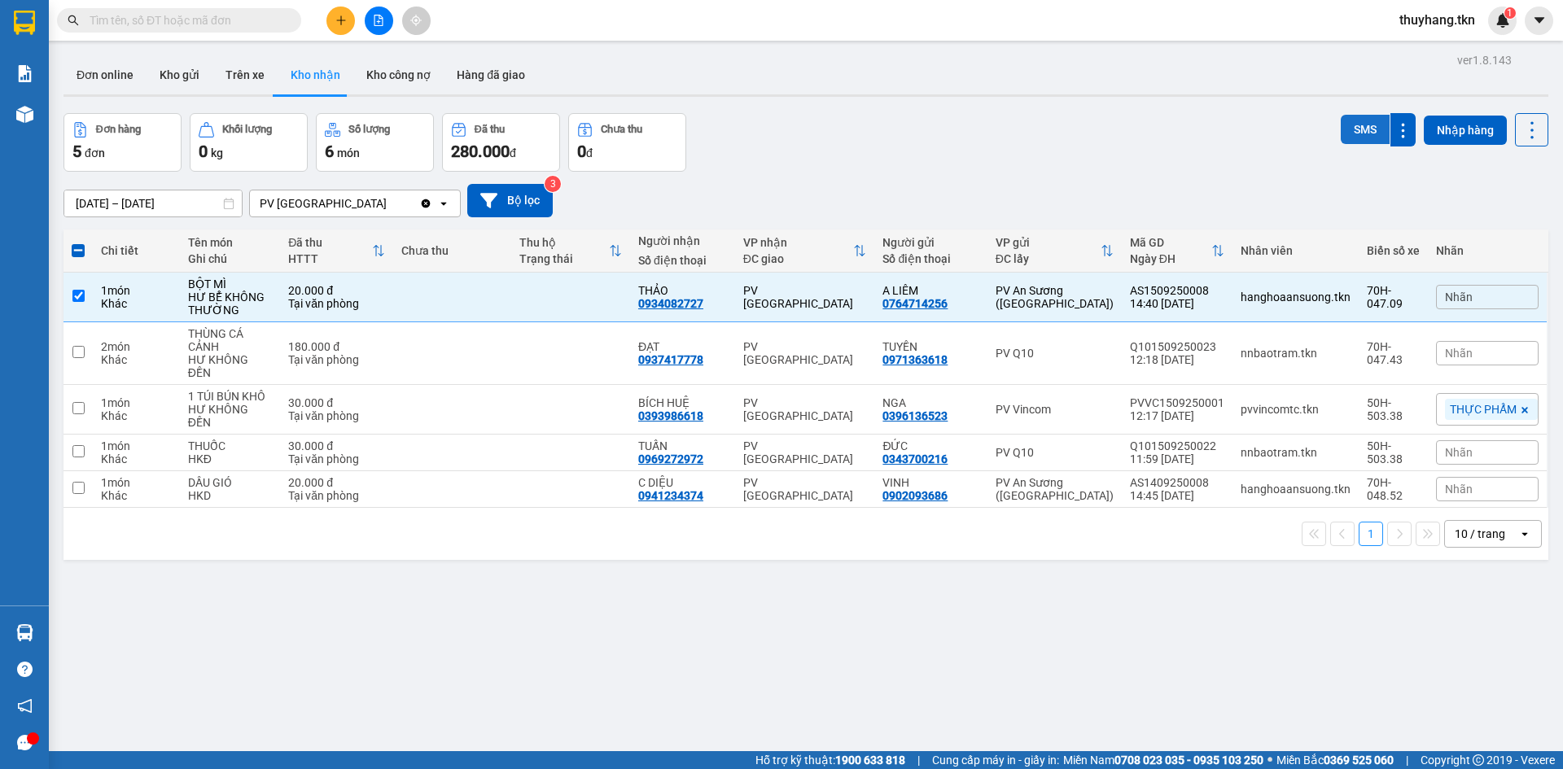
click at [1341, 136] on button "SMS" at bounding box center [1365, 129] width 49 height 29
click at [812, 130] on div "Đơn hàng 5 đơn Khối lượng 0 kg Số lượng 6 món Đã thu 280.000 đ Chưa thu 0 đ SMS…" at bounding box center [806, 142] width 1485 height 59
click at [399, 310] on td at bounding box center [452, 298] width 119 height 50
checkbox input "false"
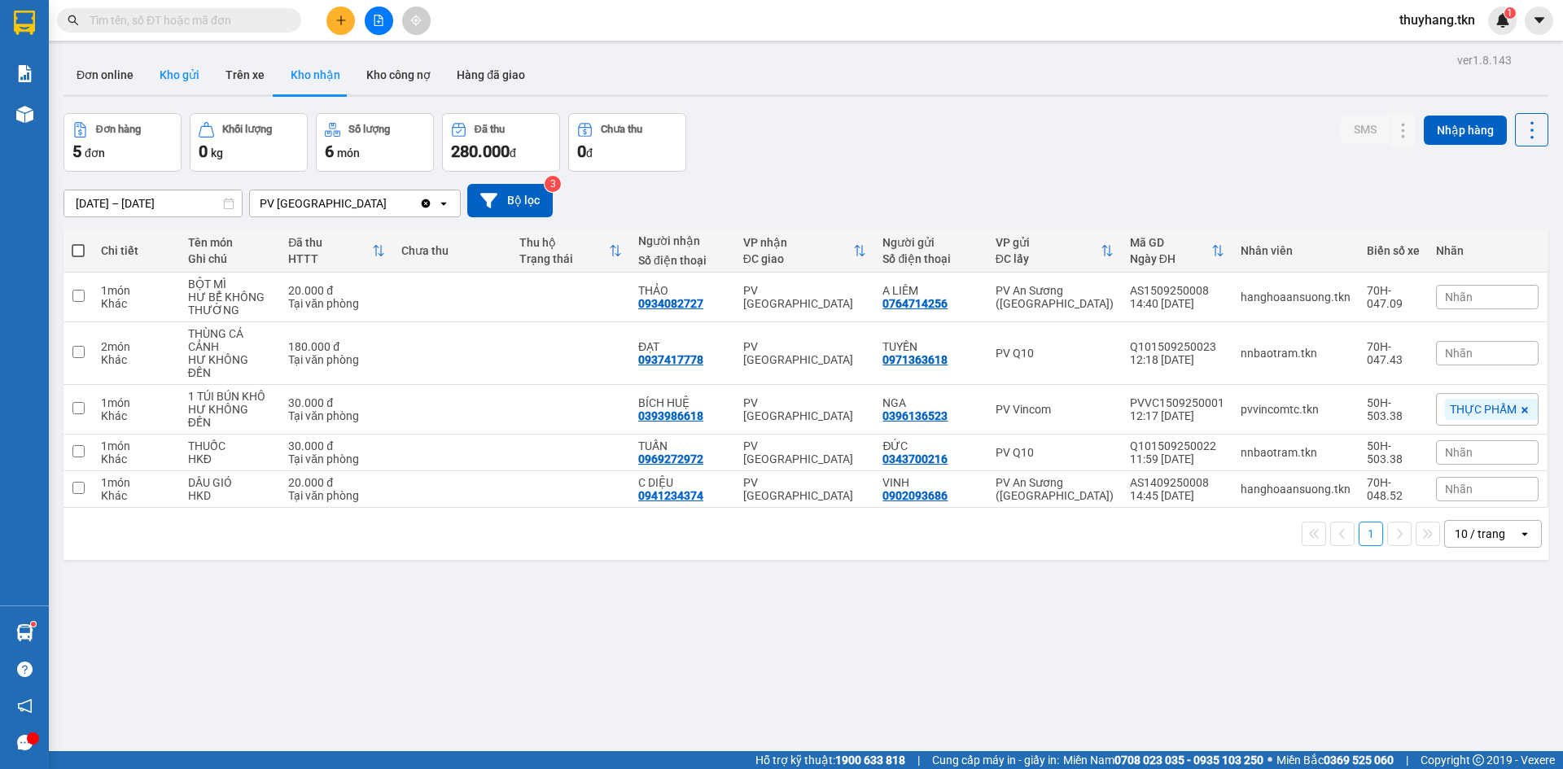
click at [197, 83] on button "Kho gửi" at bounding box center [180, 74] width 66 height 39
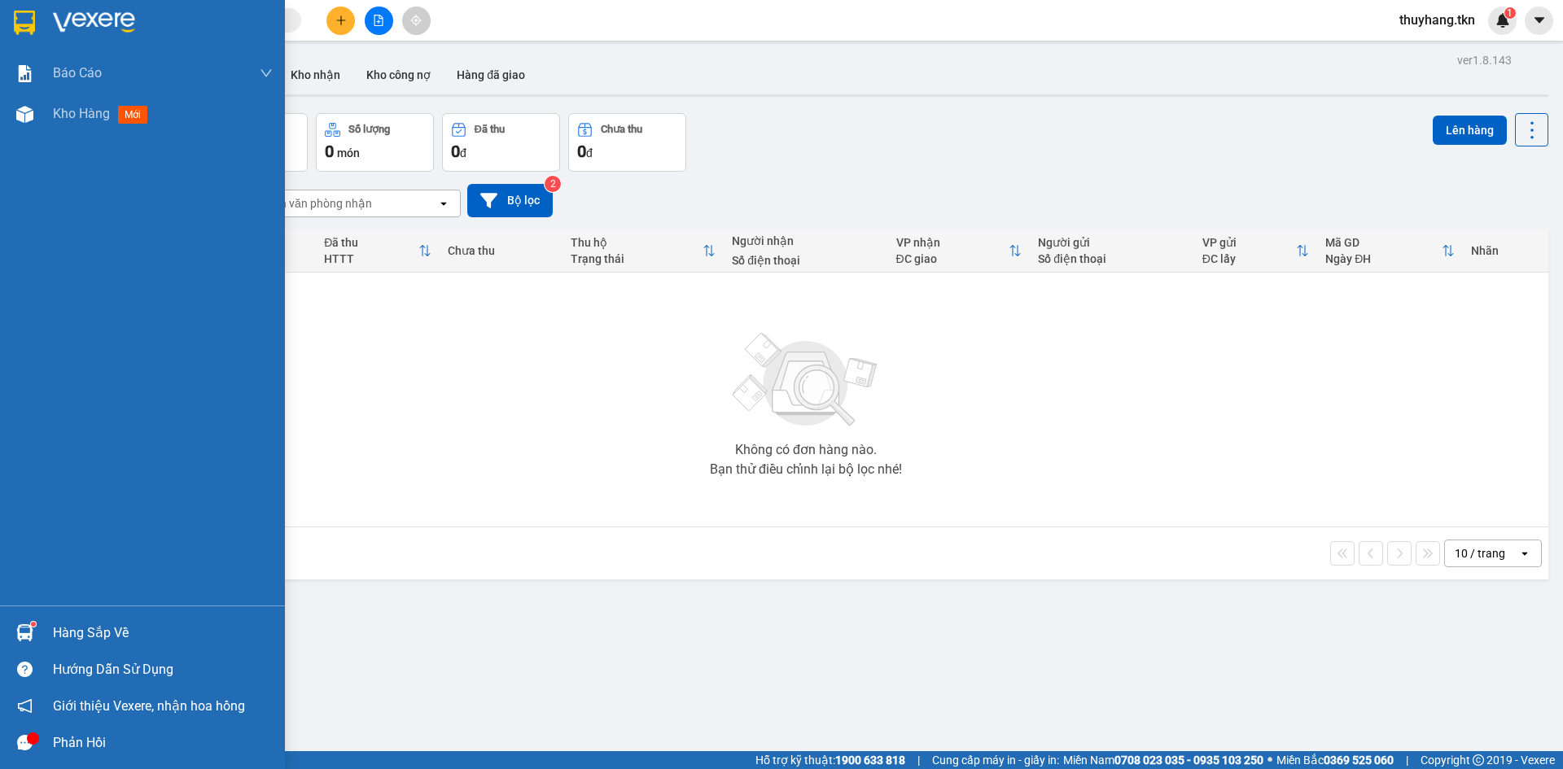
click at [37, 624] on div at bounding box center [25, 633] width 28 height 28
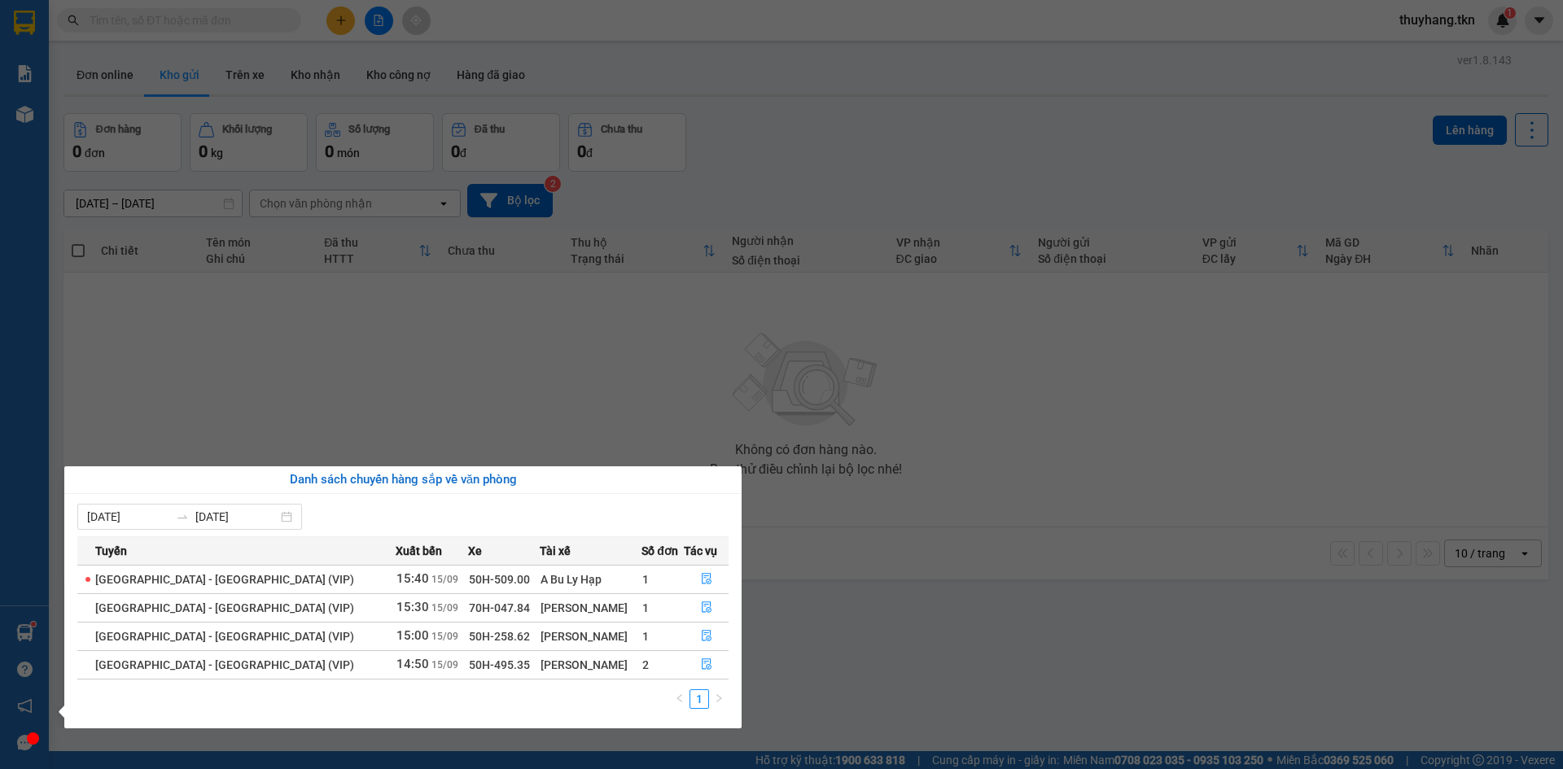
drag, startPoint x: 744, startPoint y: 365, endPoint x: 708, endPoint y: 342, distance: 42.5
click at [743, 366] on section "Kết quả tìm kiếm ( 1 ) Bộ lọc Mã ĐH Trạng thái Món hàng Thu hộ Tổng cước Chưa c…" at bounding box center [781, 384] width 1563 height 769
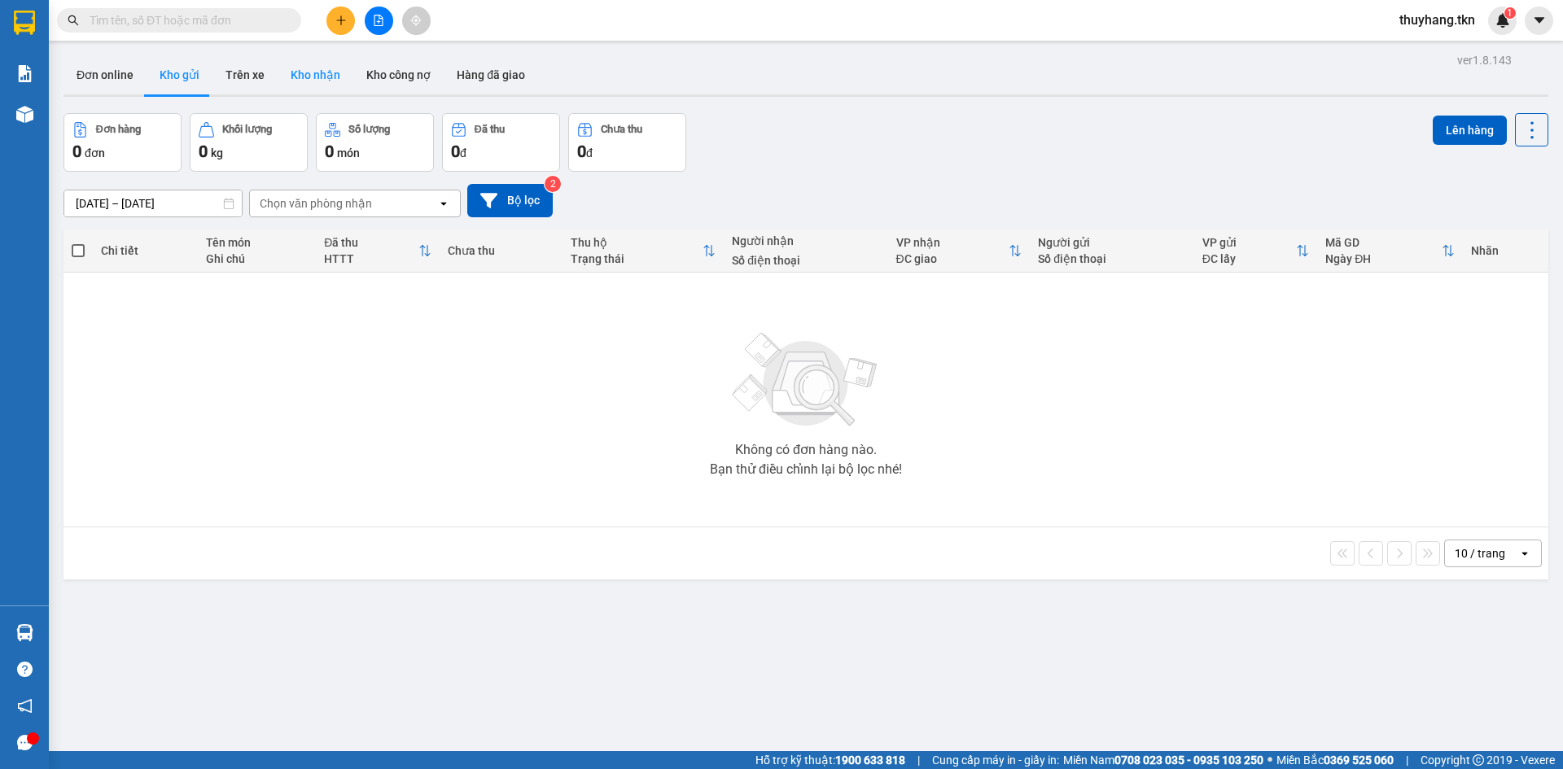
click at [322, 84] on button "Kho nhận" at bounding box center [316, 74] width 76 height 39
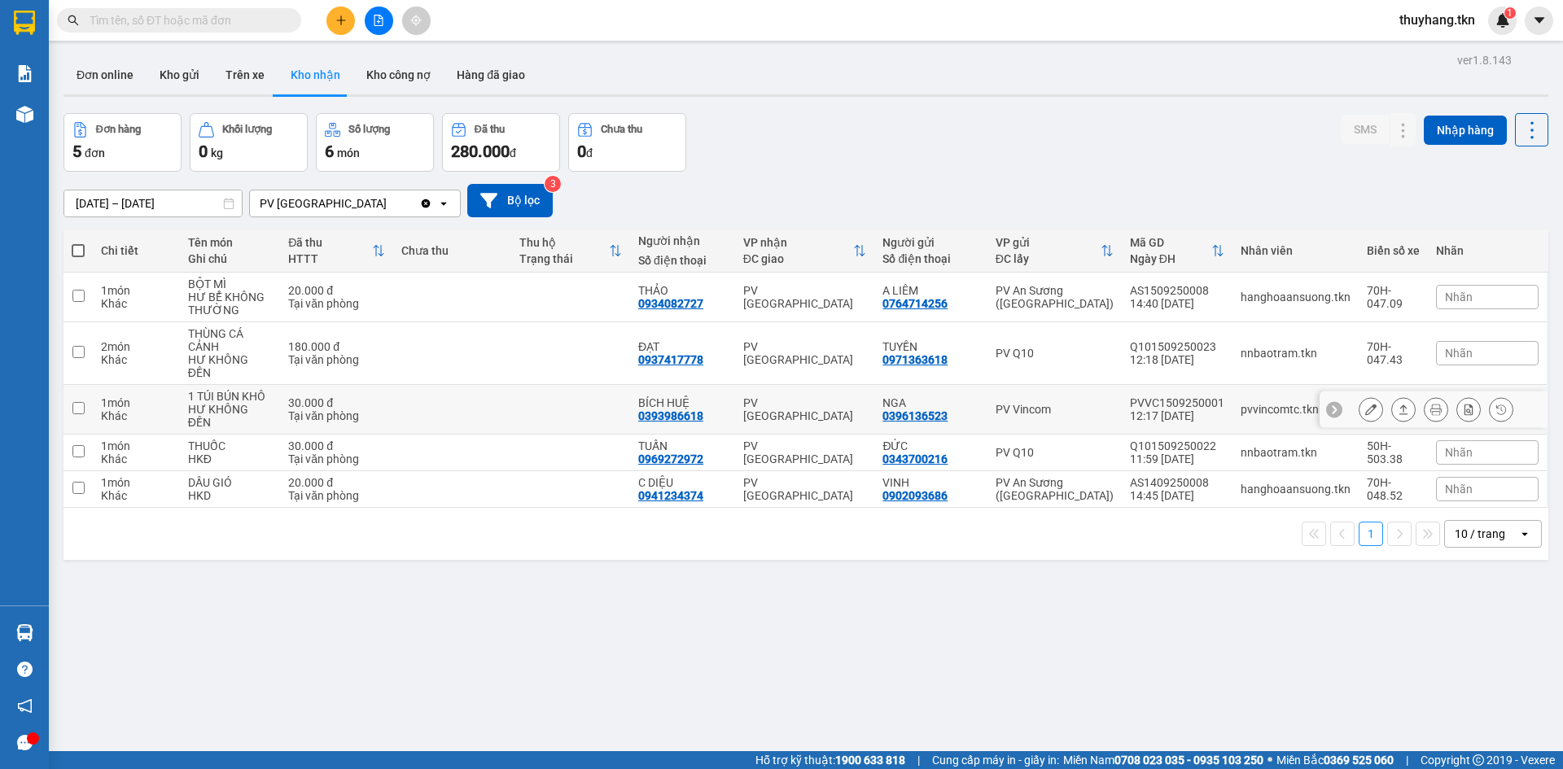
click at [1398, 404] on icon at bounding box center [1403, 409] width 11 height 11
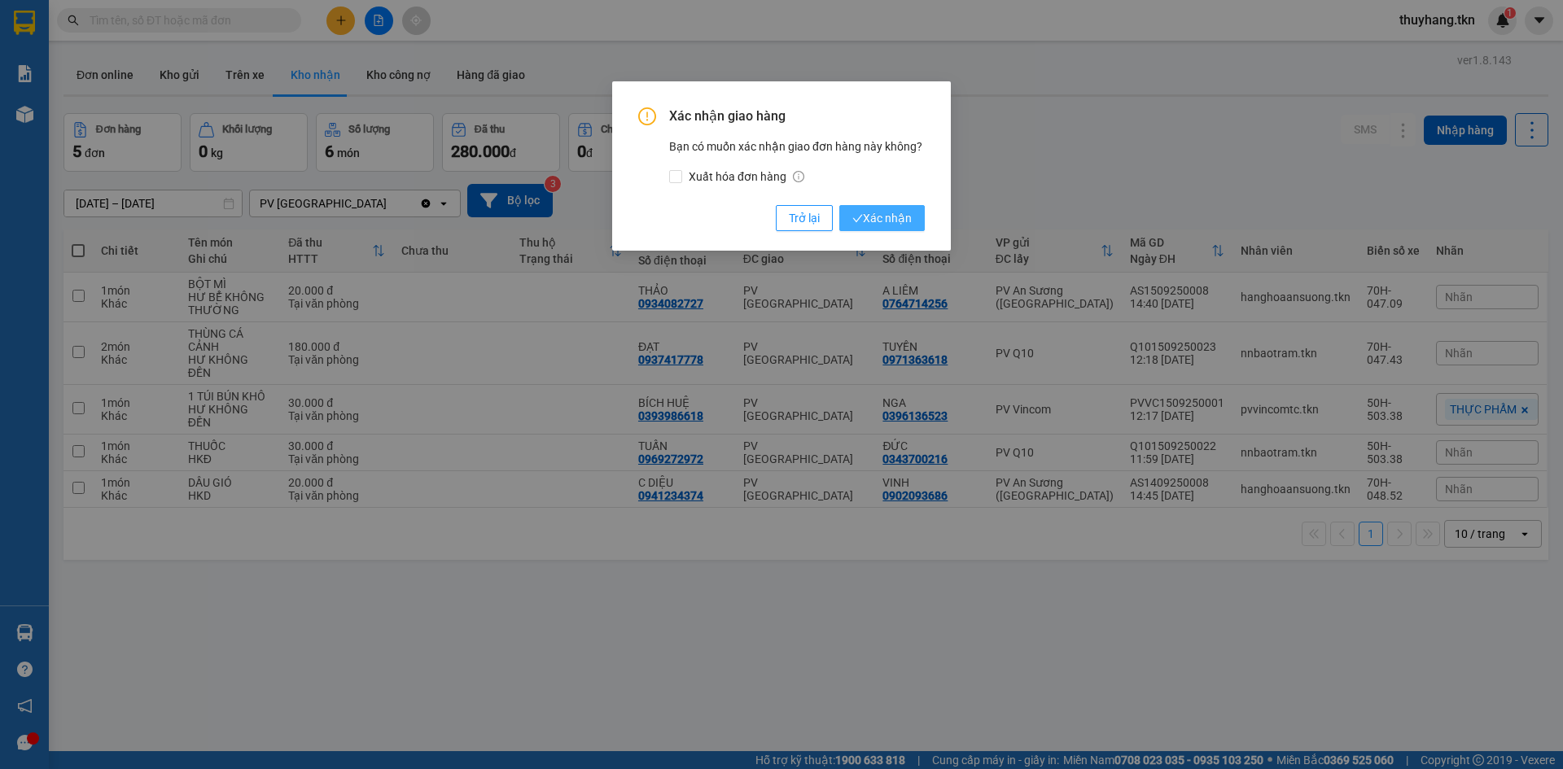
click at [912, 221] on button "Xác nhận" at bounding box center [881, 218] width 85 height 26
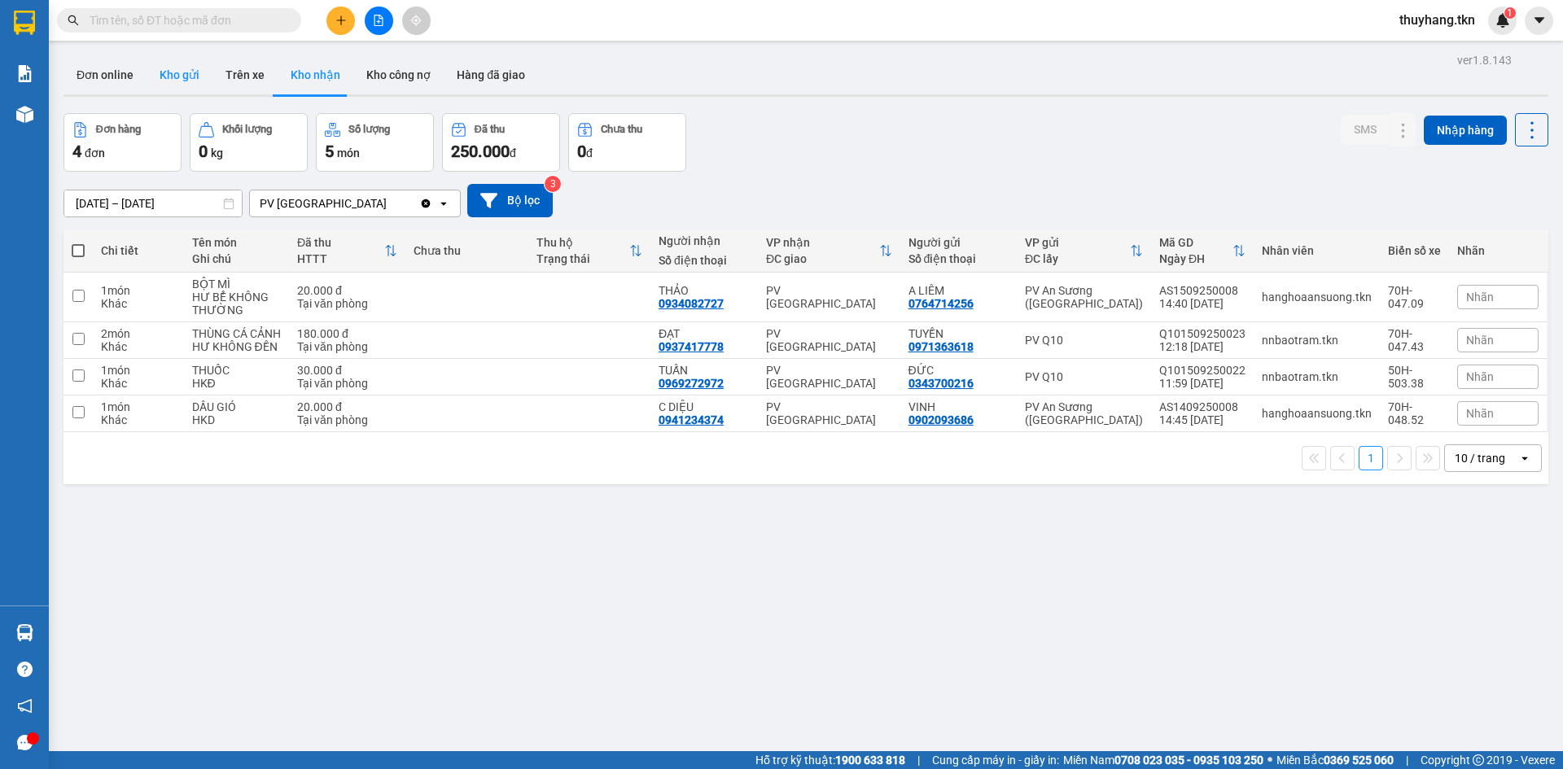
click at [185, 72] on button "Kho gửi" at bounding box center [180, 74] width 66 height 39
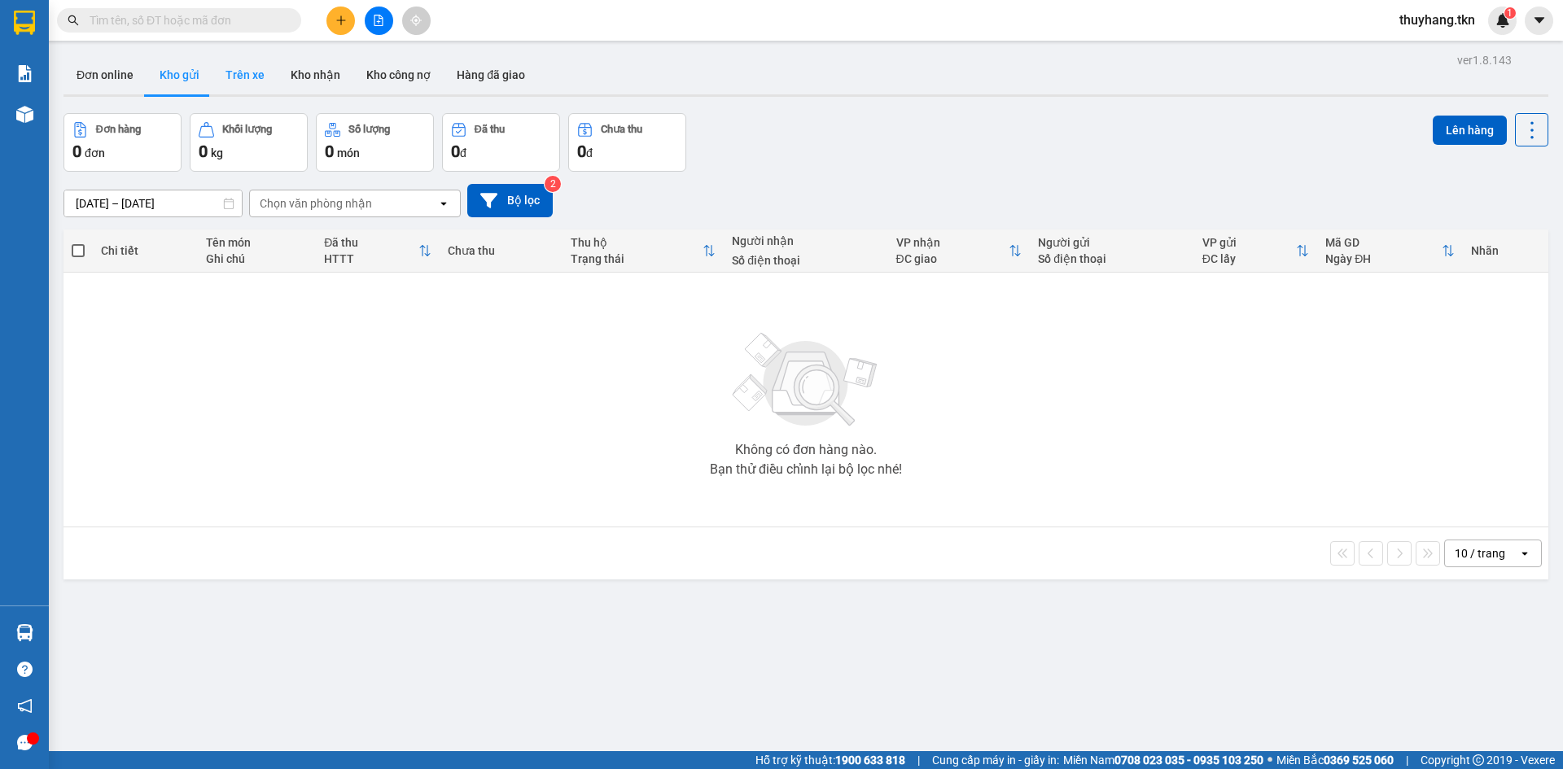
click at [260, 73] on button "Trên xe" at bounding box center [245, 74] width 65 height 39
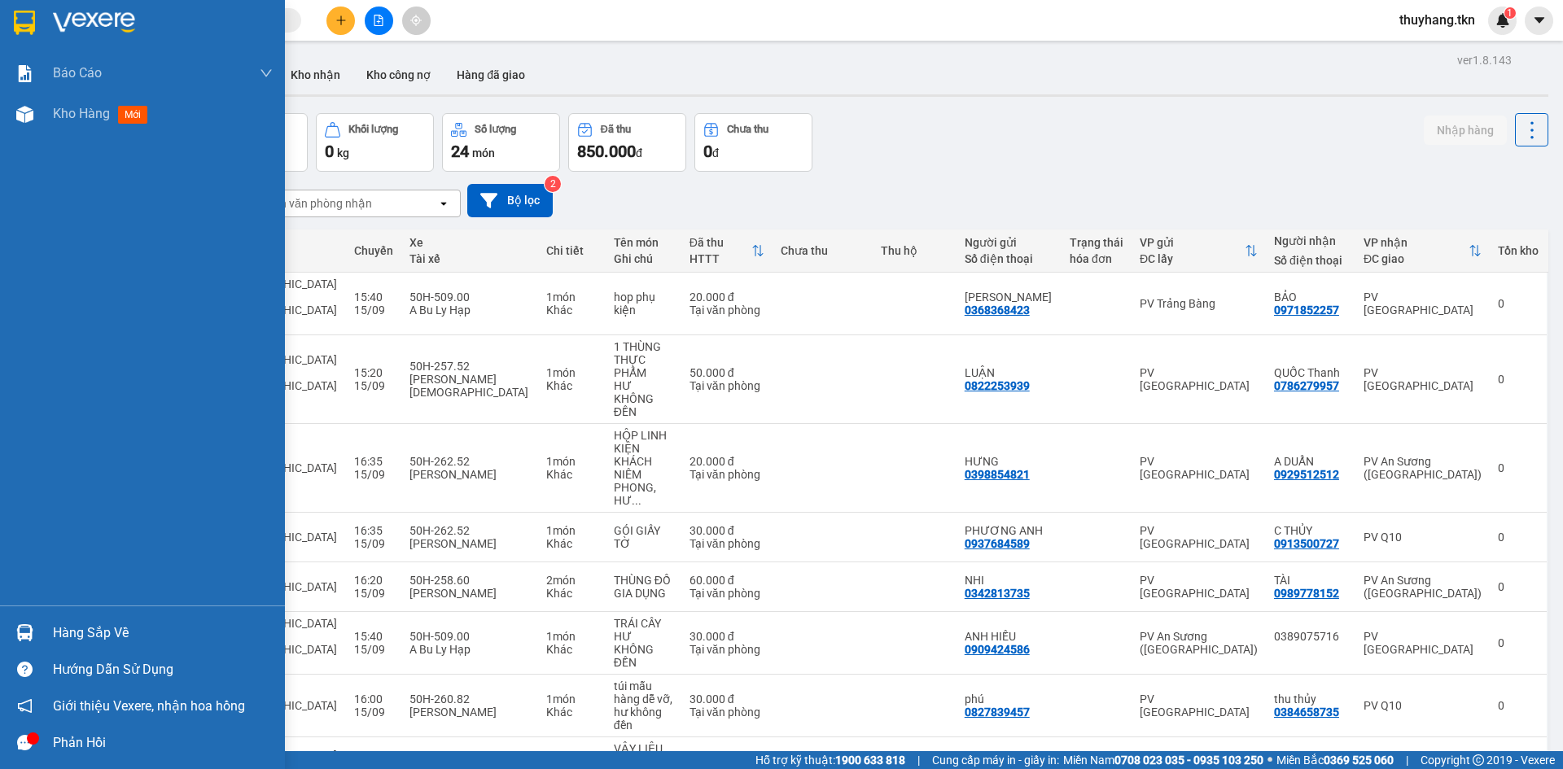
click at [32, 636] on img at bounding box center [24, 633] width 17 height 17
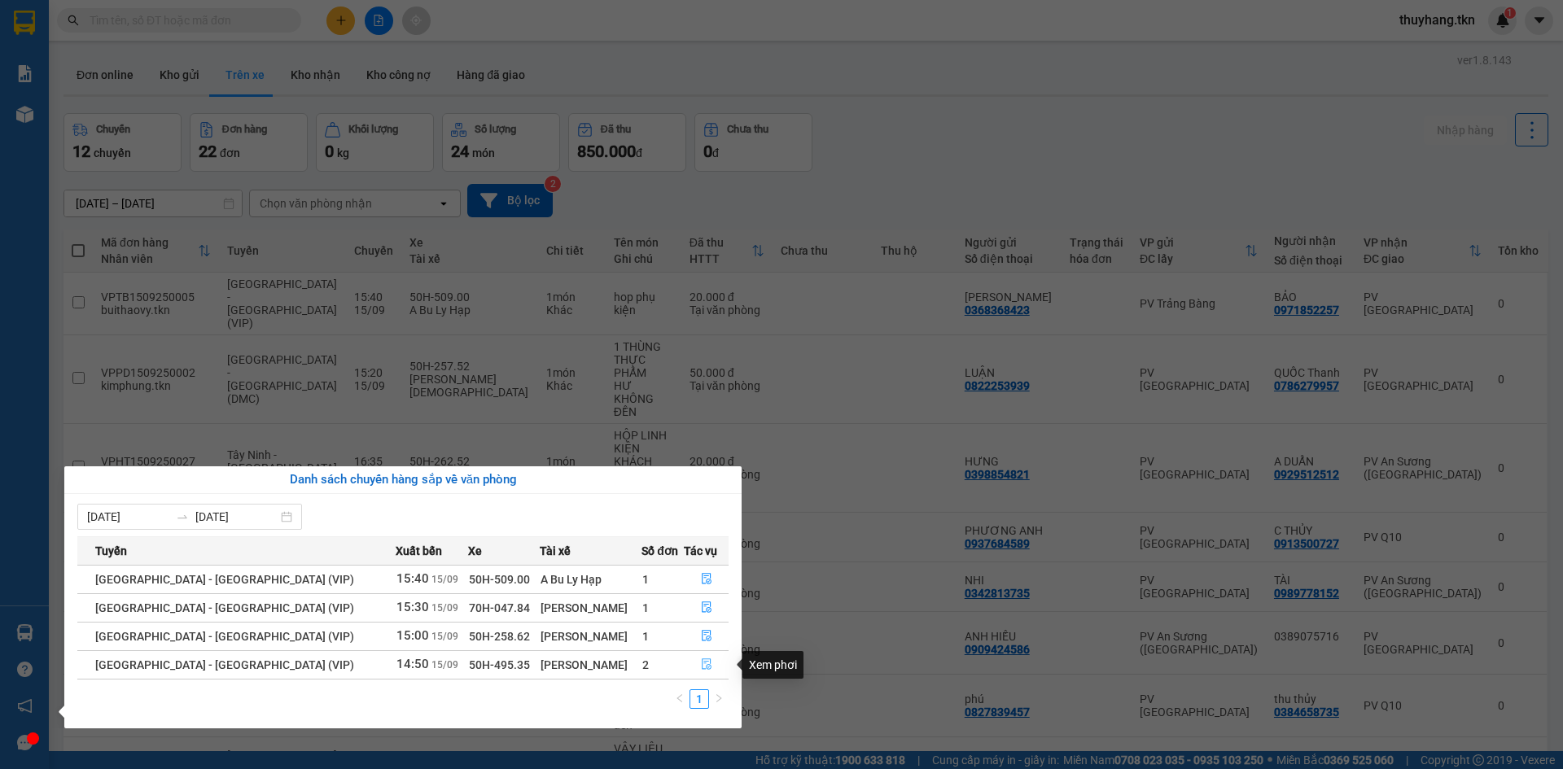
click at [701, 666] on icon "file-done" at bounding box center [706, 664] width 11 height 11
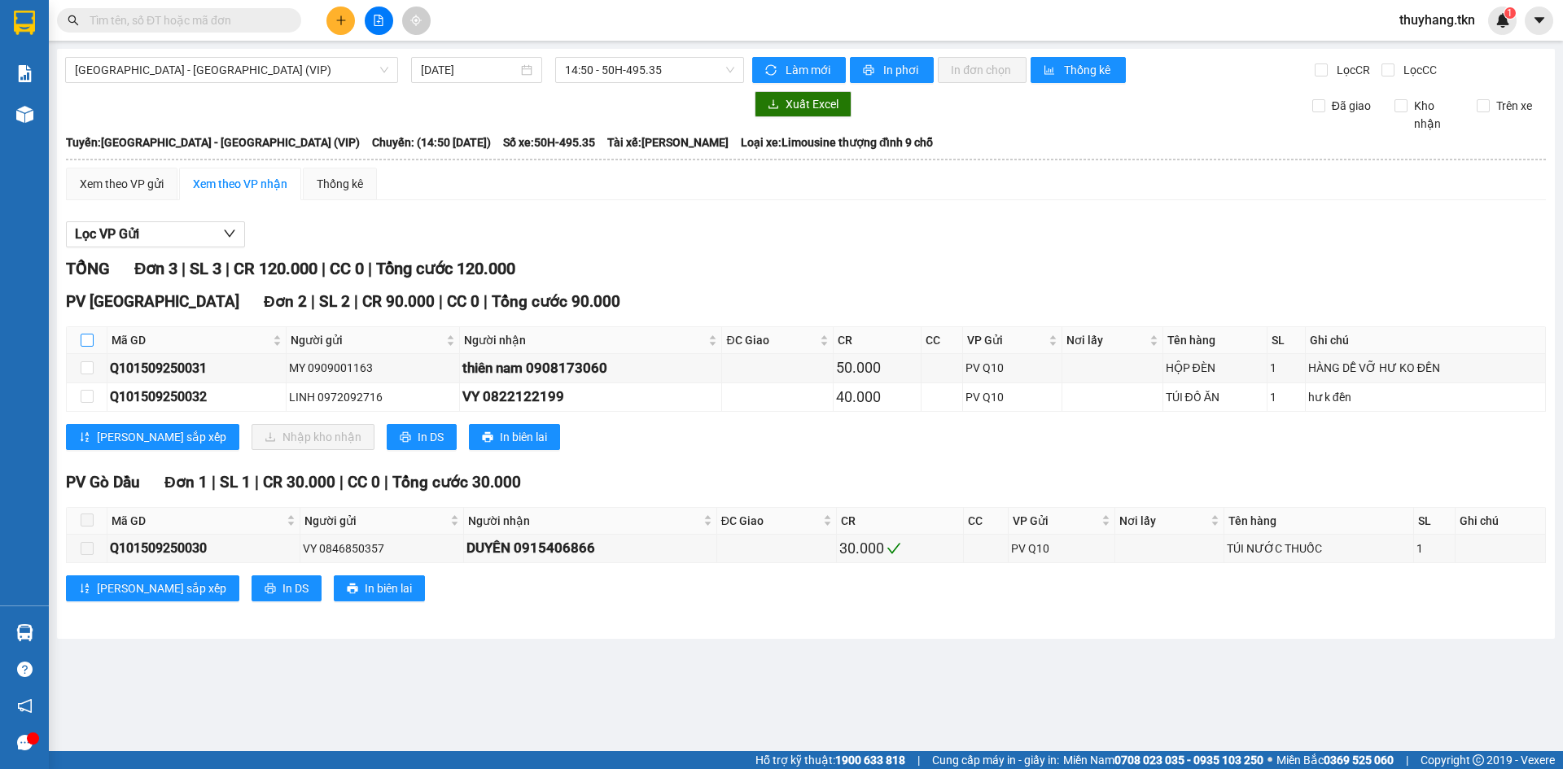
click at [87, 343] on input "checkbox" at bounding box center [87, 340] width 13 height 13
checkbox input "true"
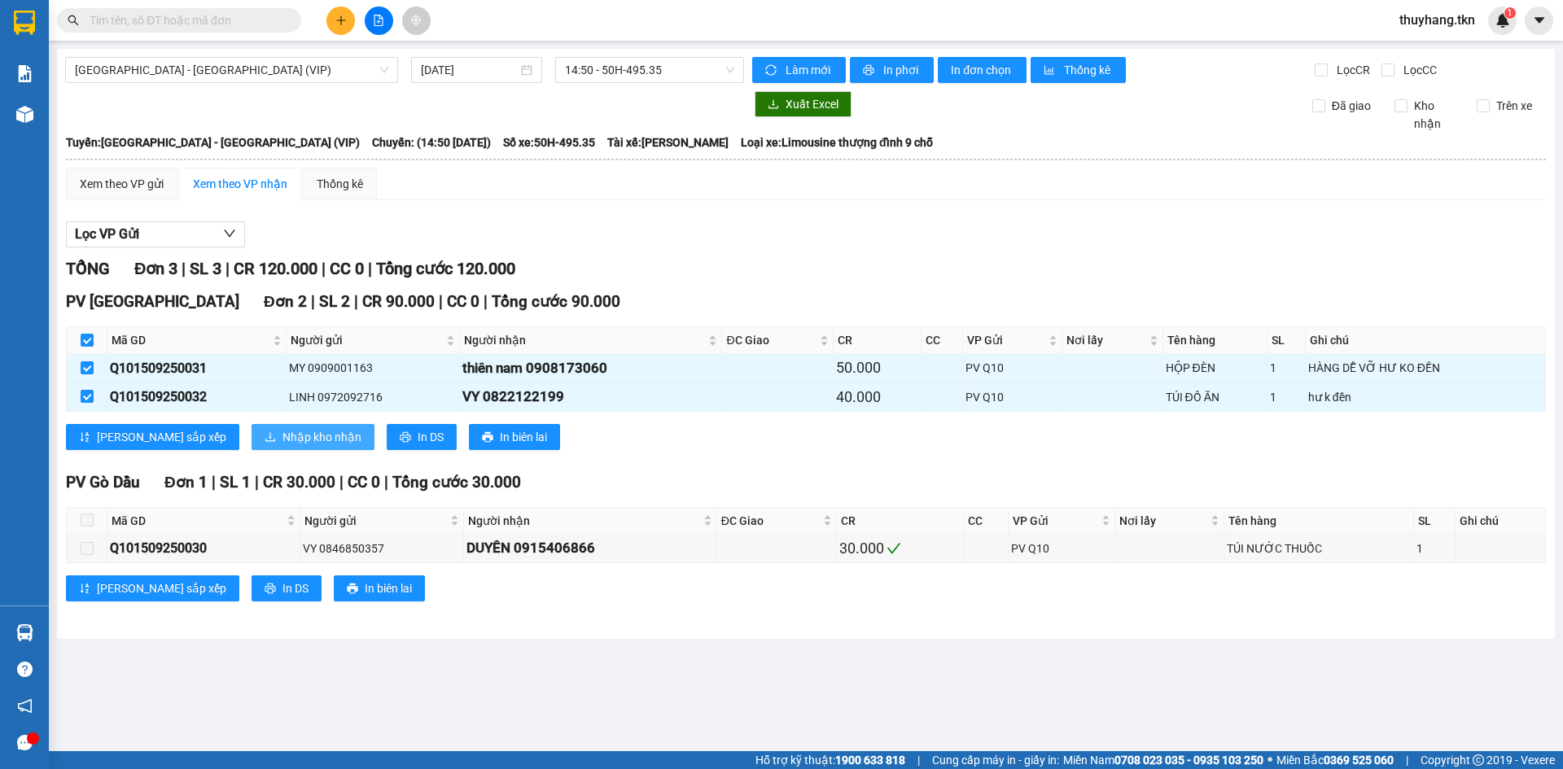
click at [252, 436] on button "Nhập kho nhận" at bounding box center [313, 437] width 123 height 26
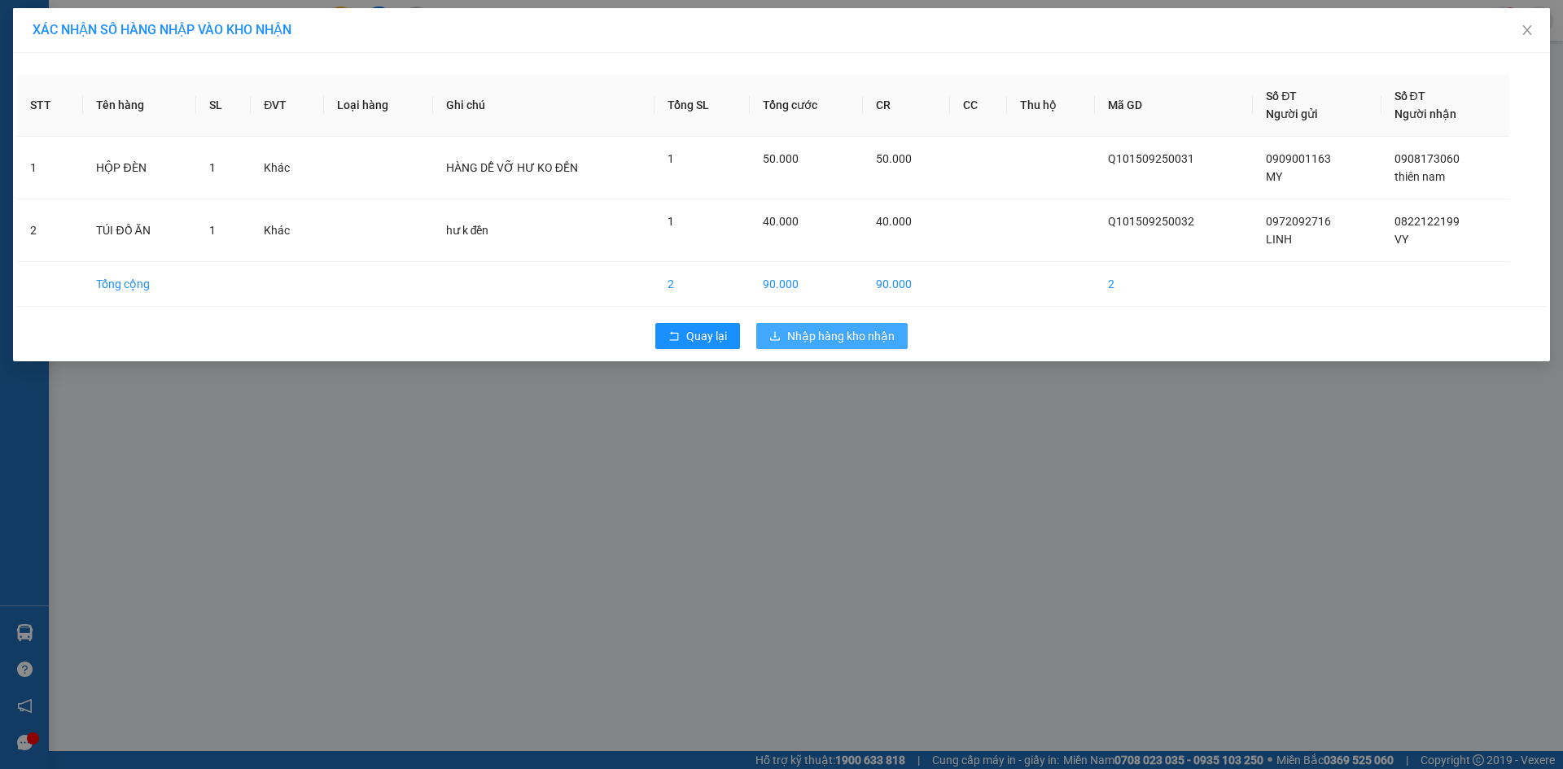
click at [790, 335] on span "Nhập hàng kho nhận" at bounding box center [840, 336] width 107 height 18
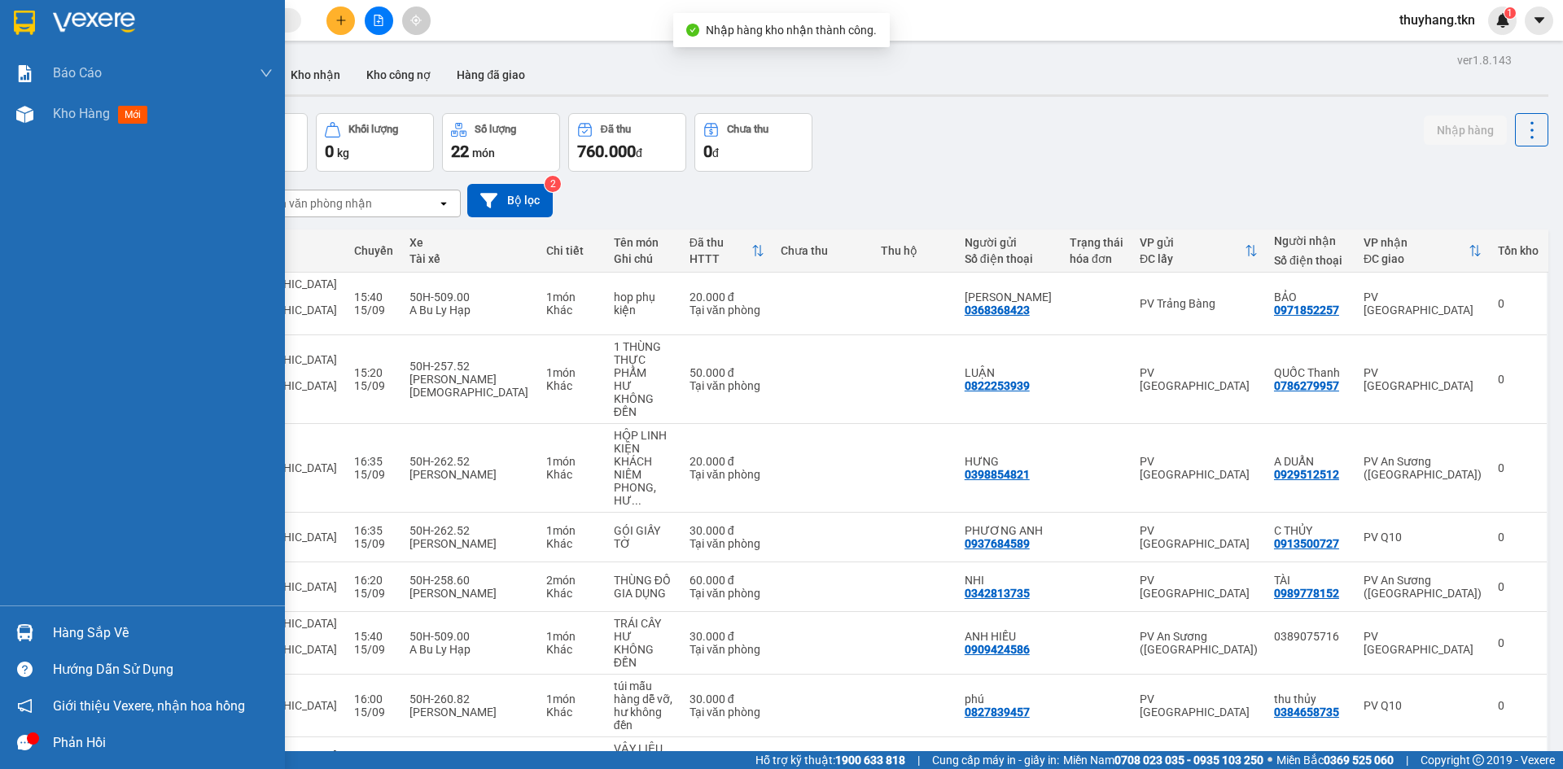
click at [63, 639] on div "Hàng sắp về" at bounding box center [163, 633] width 220 height 24
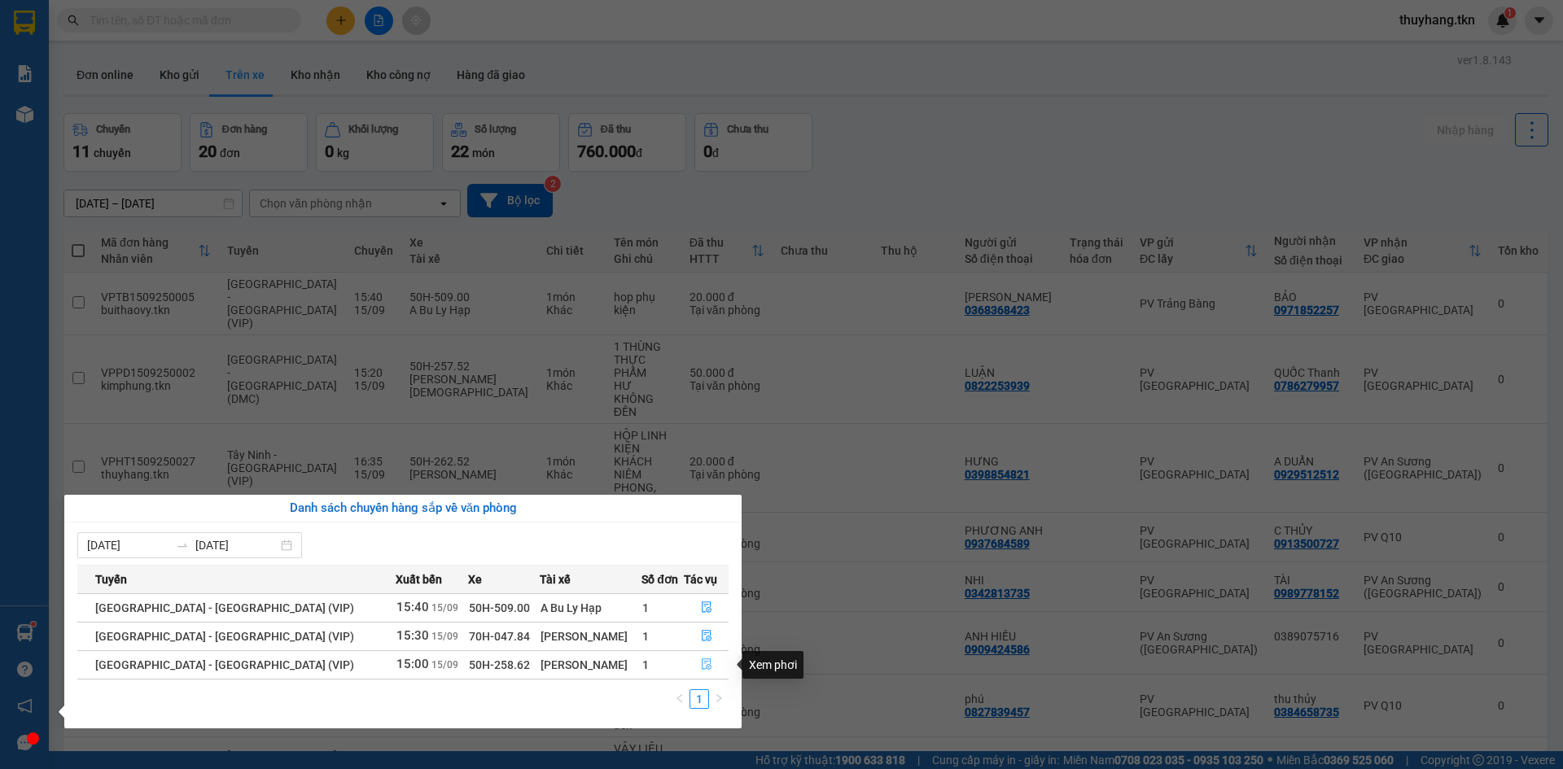
click at [704, 666] on icon "file-done" at bounding box center [706, 664] width 11 height 11
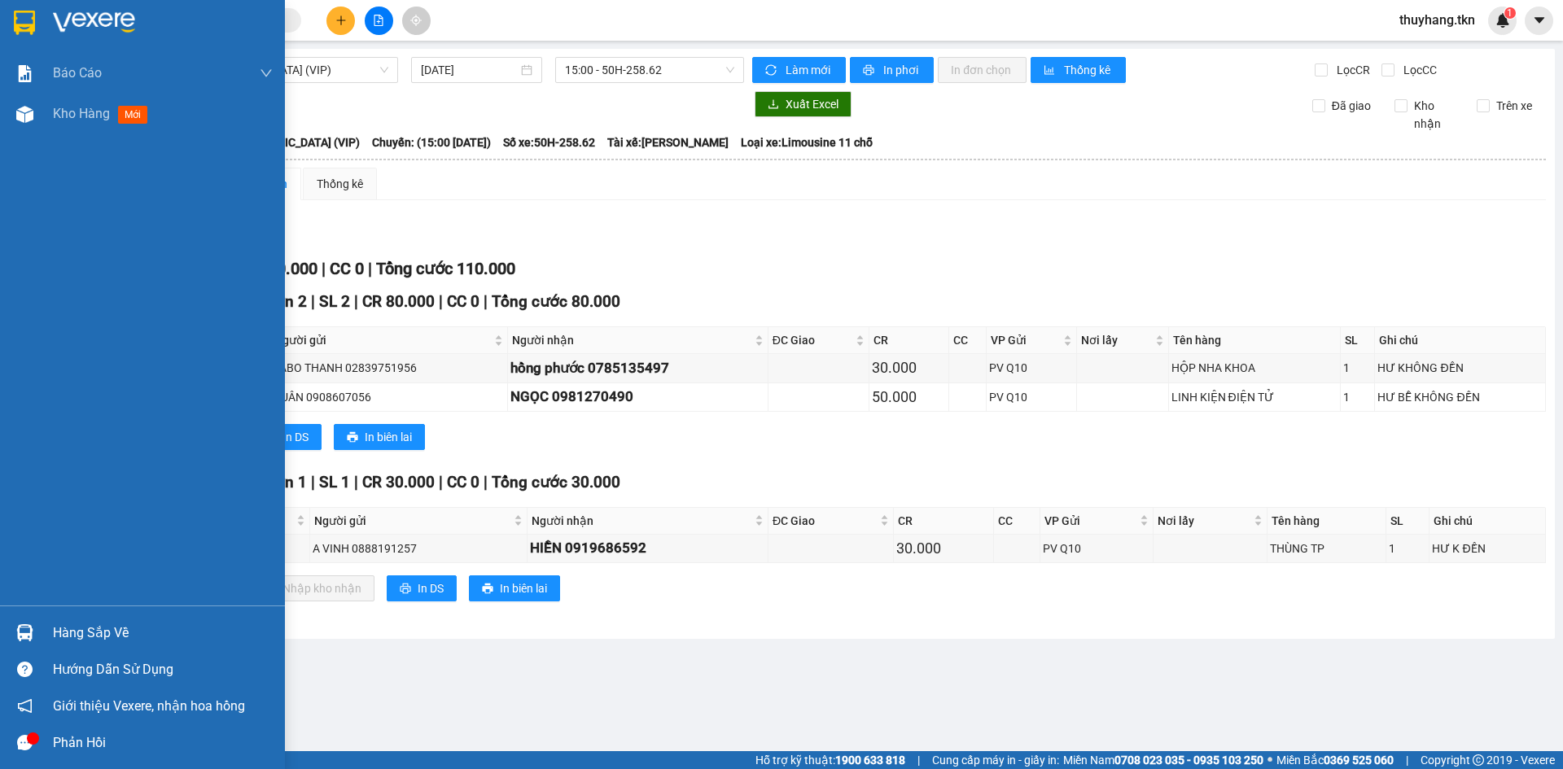
drag, startPoint x: 22, startPoint y: 16, endPoint x: 64, endPoint y: 33, distance: 44.9
click at [20, 17] on img at bounding box center [24, 23] width 21 height 24
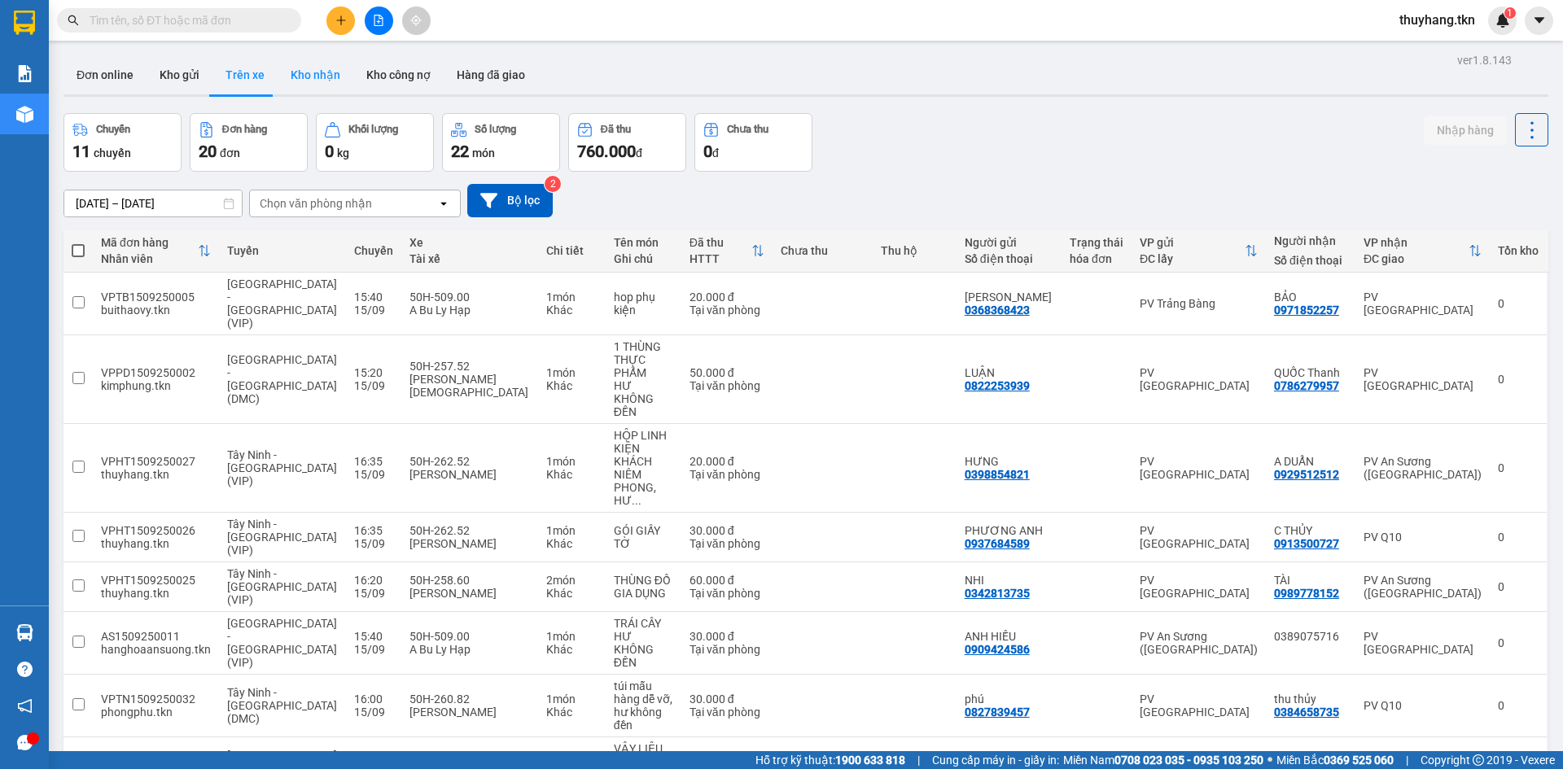
click at [318, 77] on button "Kho nhận" at bounding box center [316, 74] width 76 height 39
type input "[DATE] – [DATE]"
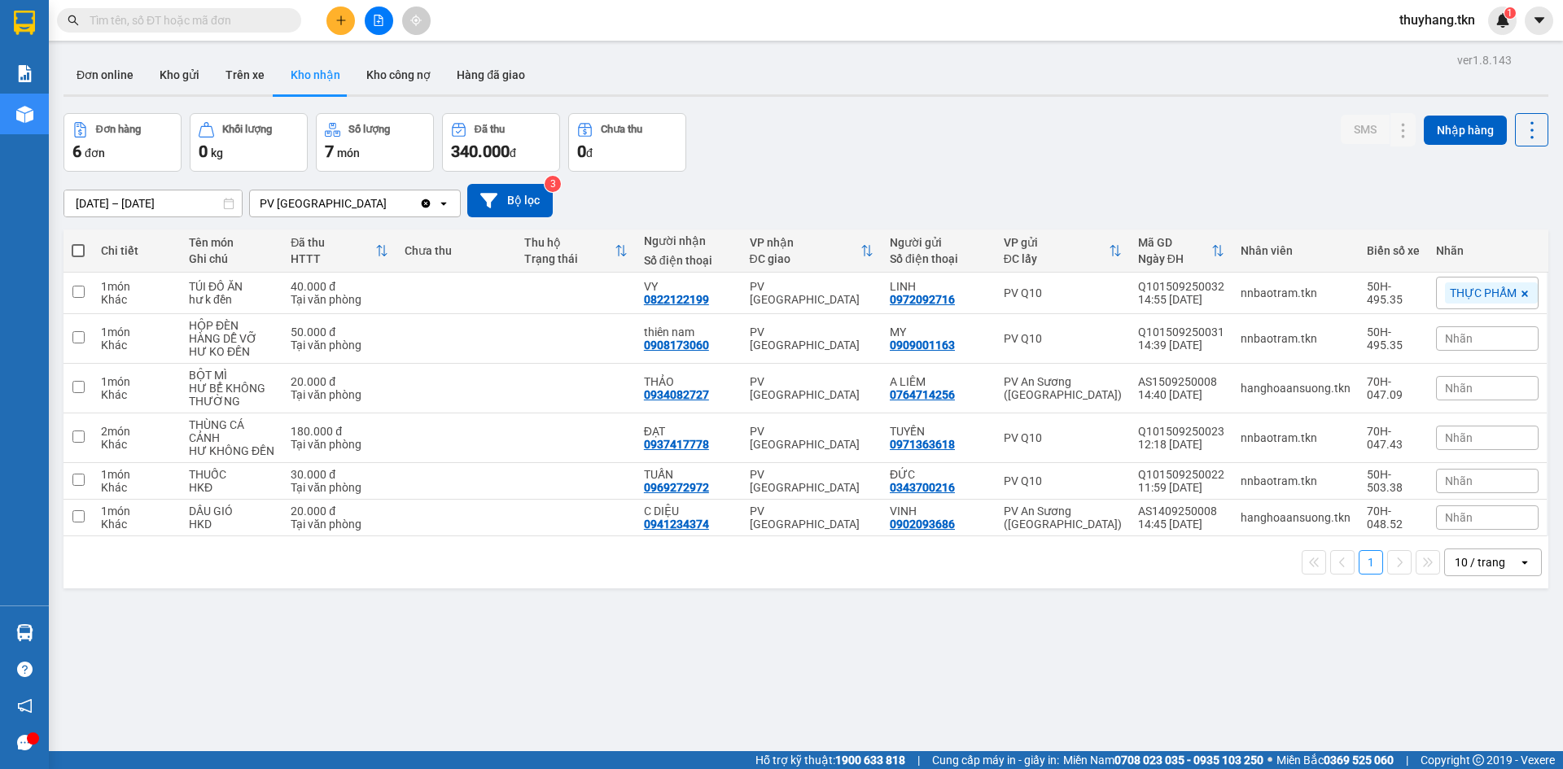
click at [549, 613] on div "ver 1.8.143 Đơn online Kho gửi Trên xe Kho nhận Kho công nợ Hàng đã giao Đơn hà…" at bounding box center [806, 433] width 1498 height 769
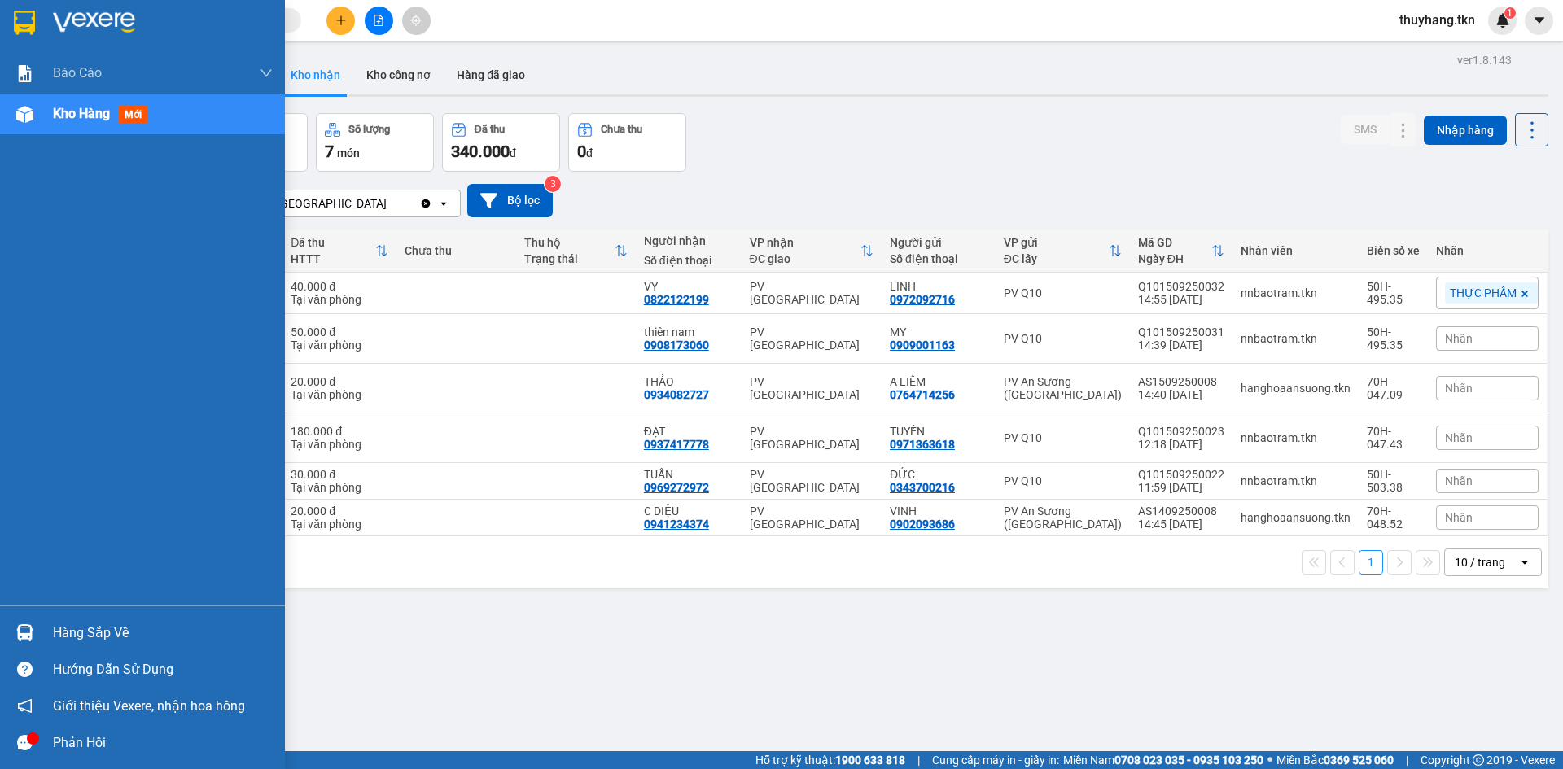
click at [11, 633] on div at bounding box center [25, 633] width 28 height 28
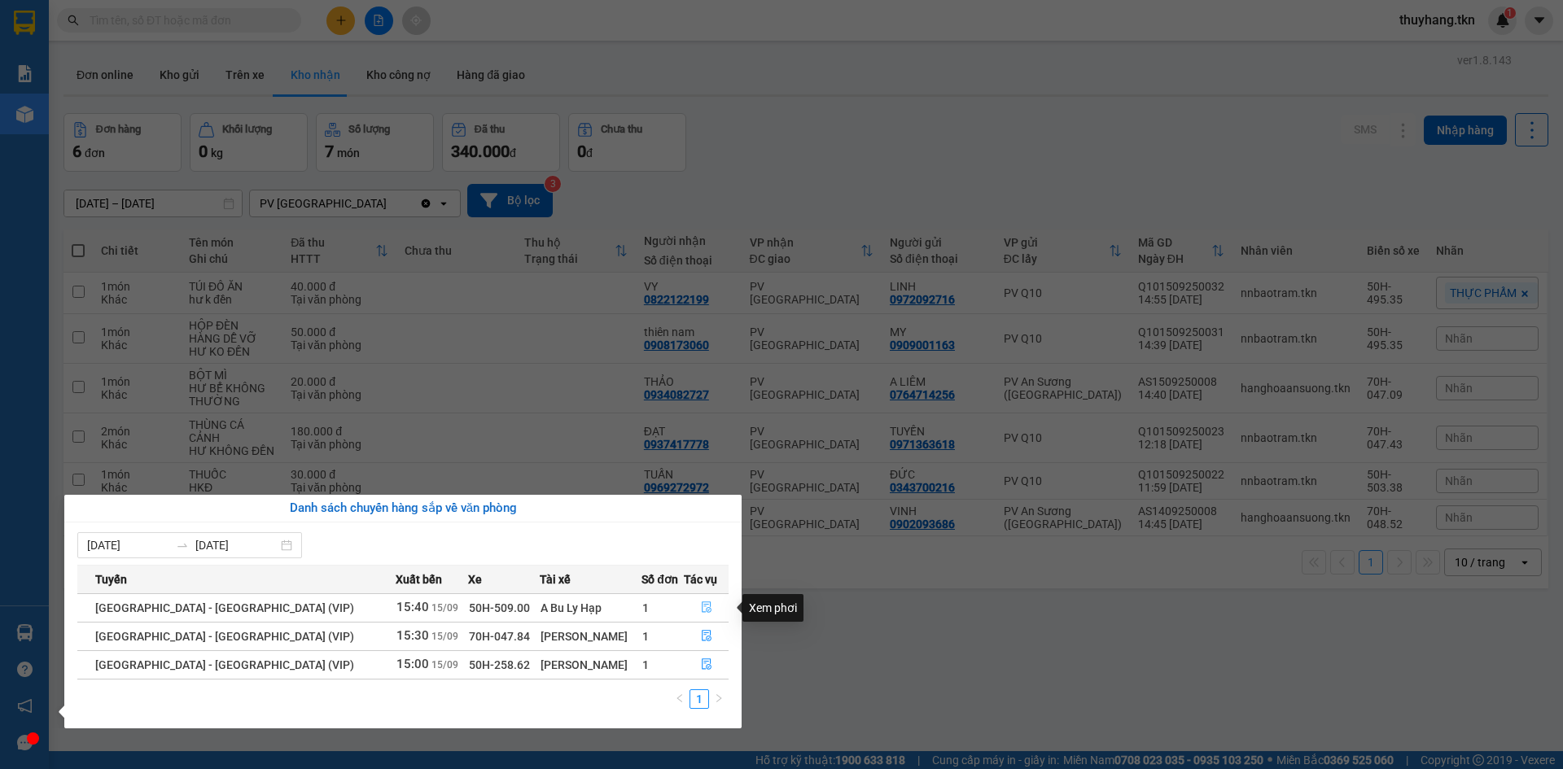
click at [701, 608] on icon "file-done" at bounding box center [706, 607] width 11 height 11
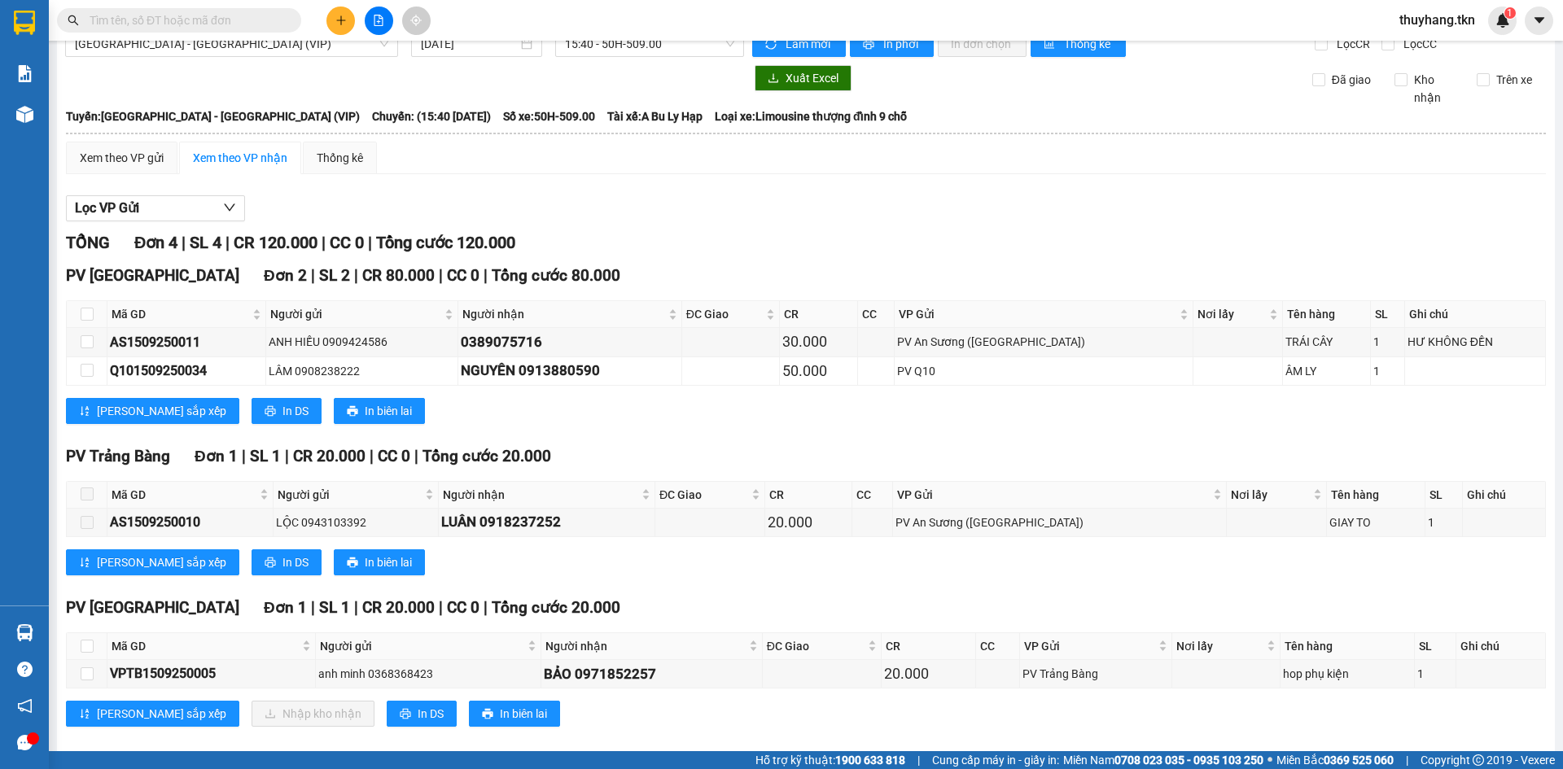
scroll to position [47, 0]
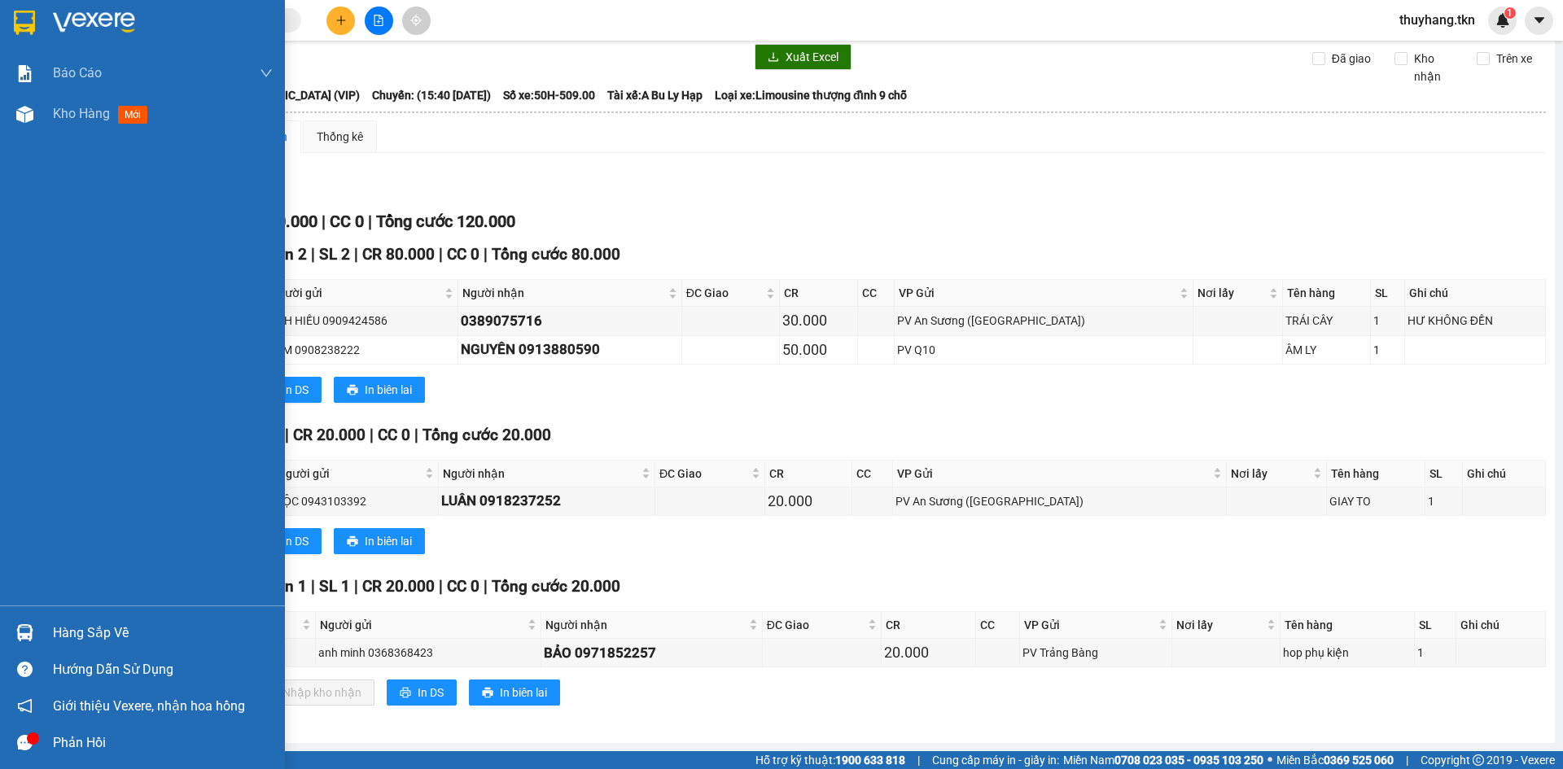
click at [34, 633] on div at bounding box center [25, 633] width 28 height 28
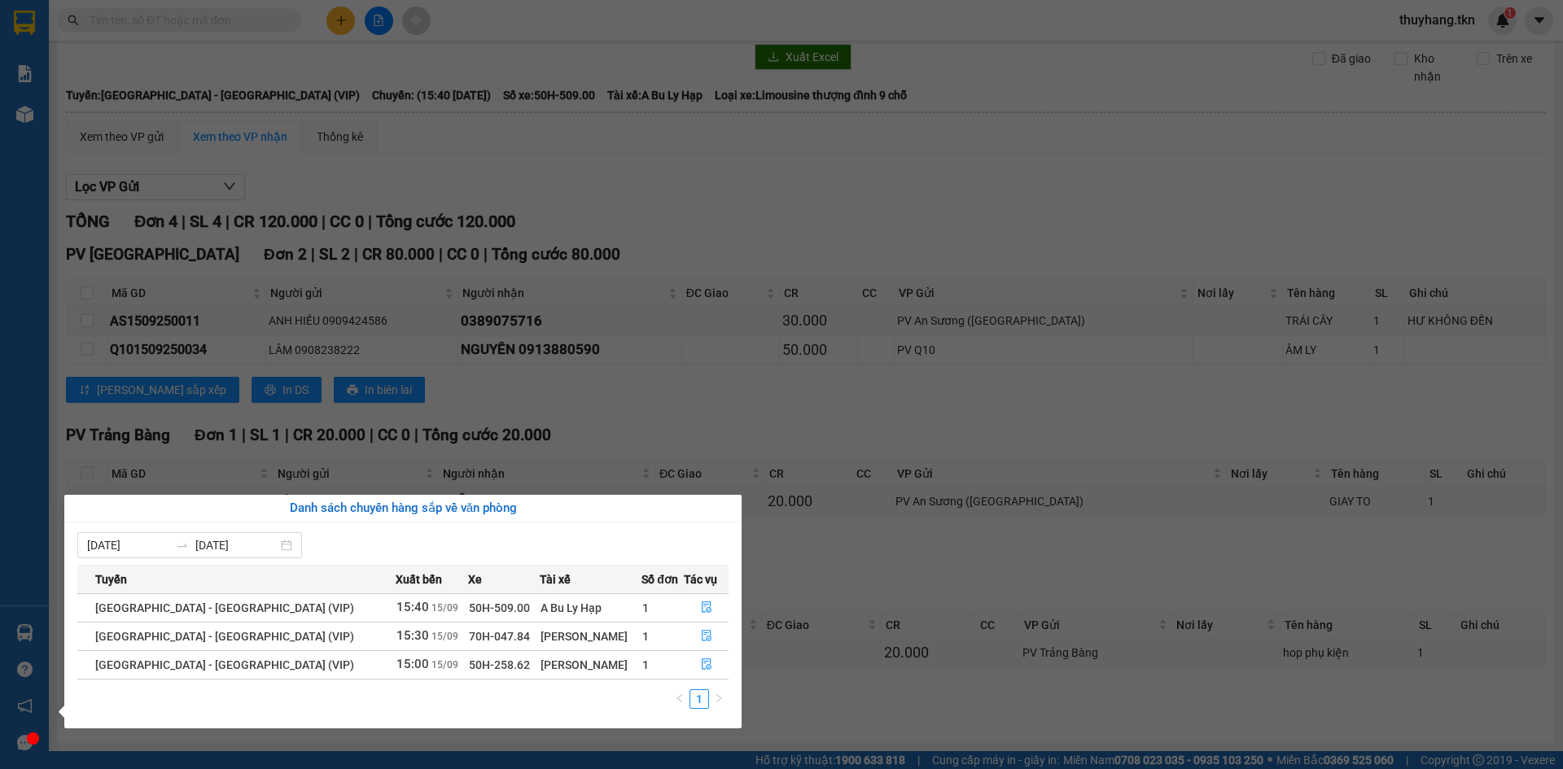
click at [47, 24] on div "Báo cáo Mẫu 1: Báo cáo dòng tiền theo nhân viên Mẫu 2: Thống kê đơn hàng theo n…" at bounding box center [24, 384] width 49 height 769
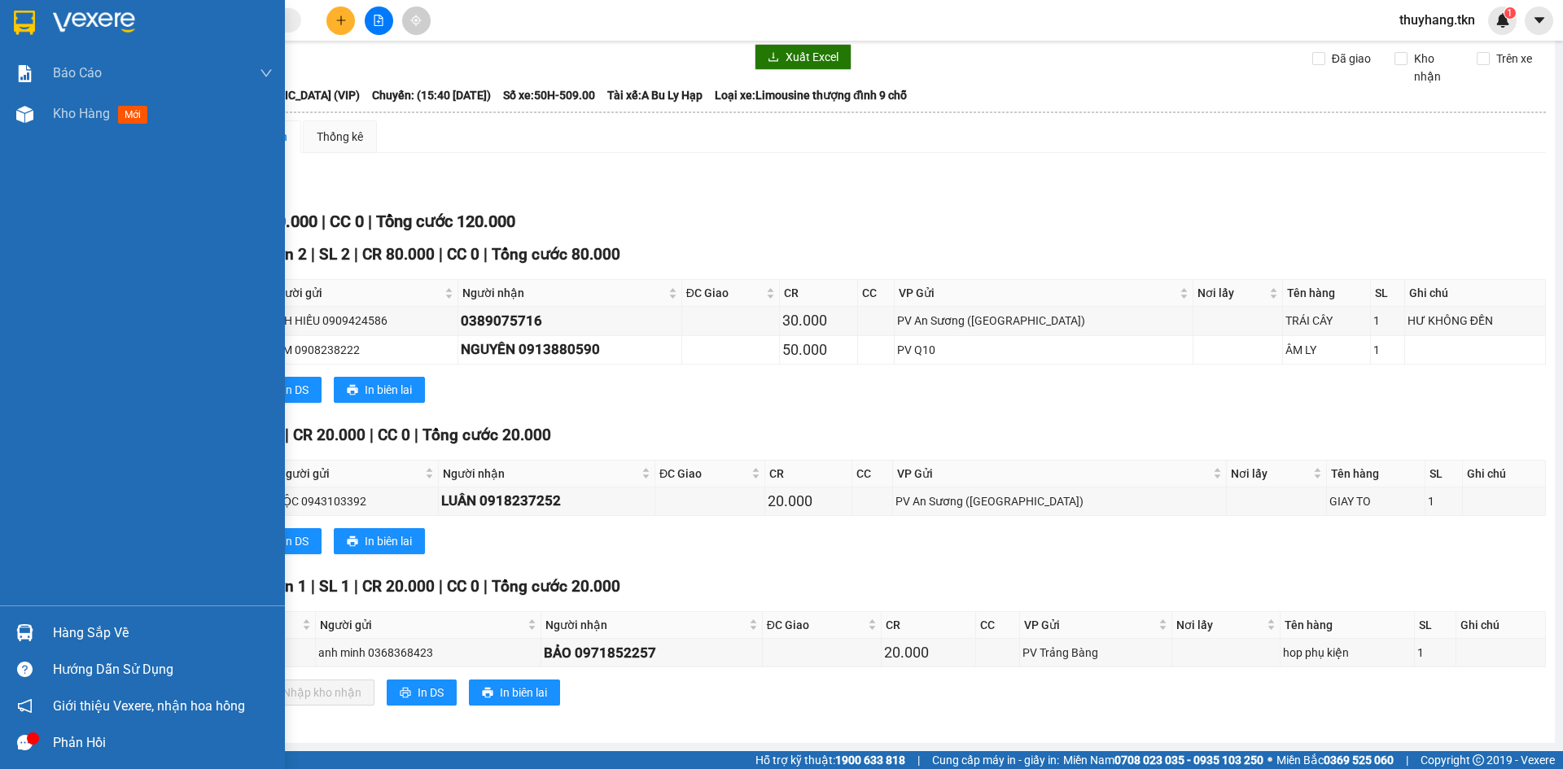
click at [42, 24] on div at bounding box center [142, 26] width 285 height 53
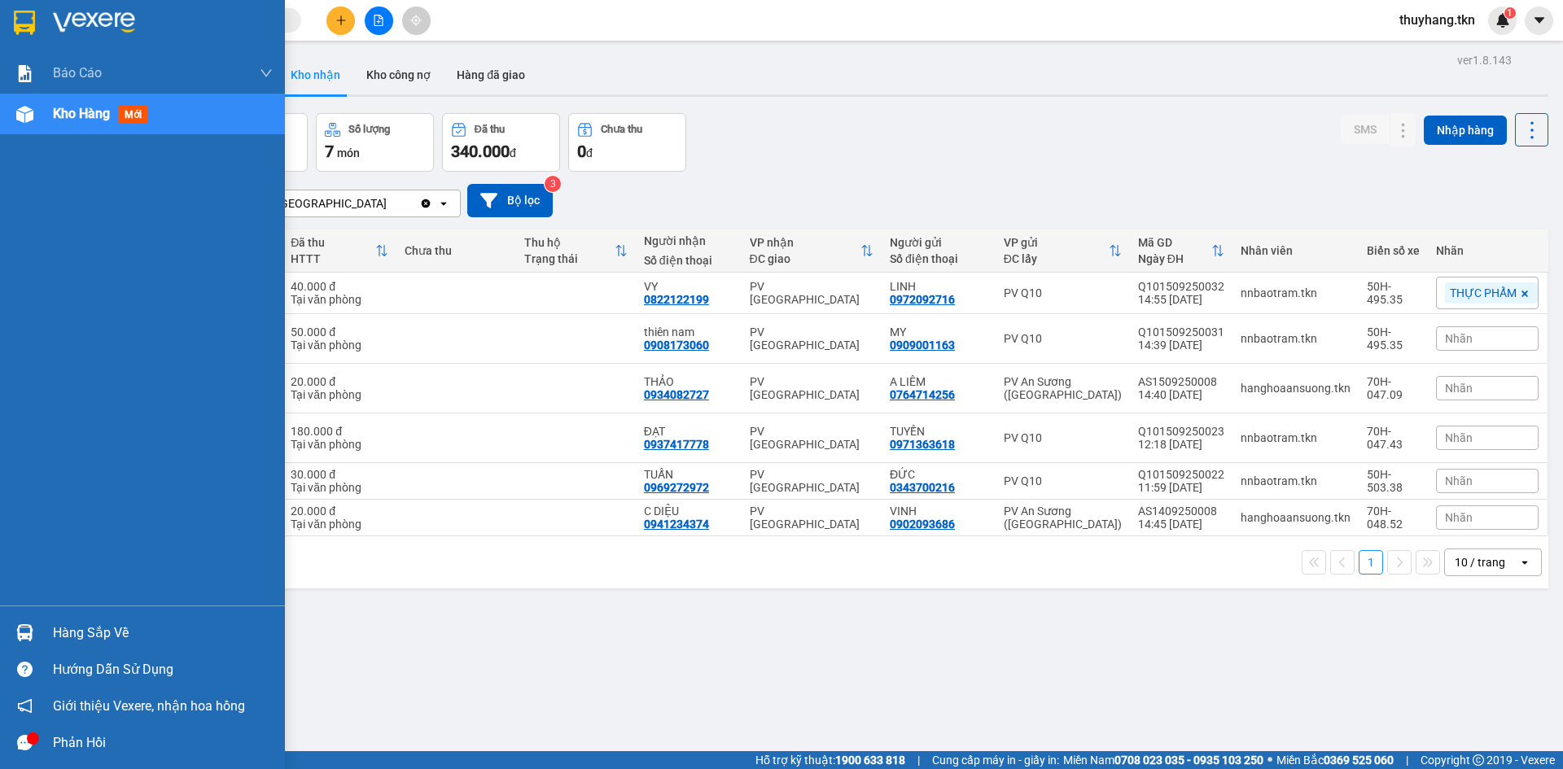
click at [89, 629] on div "Hàng sắp về" at bounding box center [163, 633] width 220 height 24
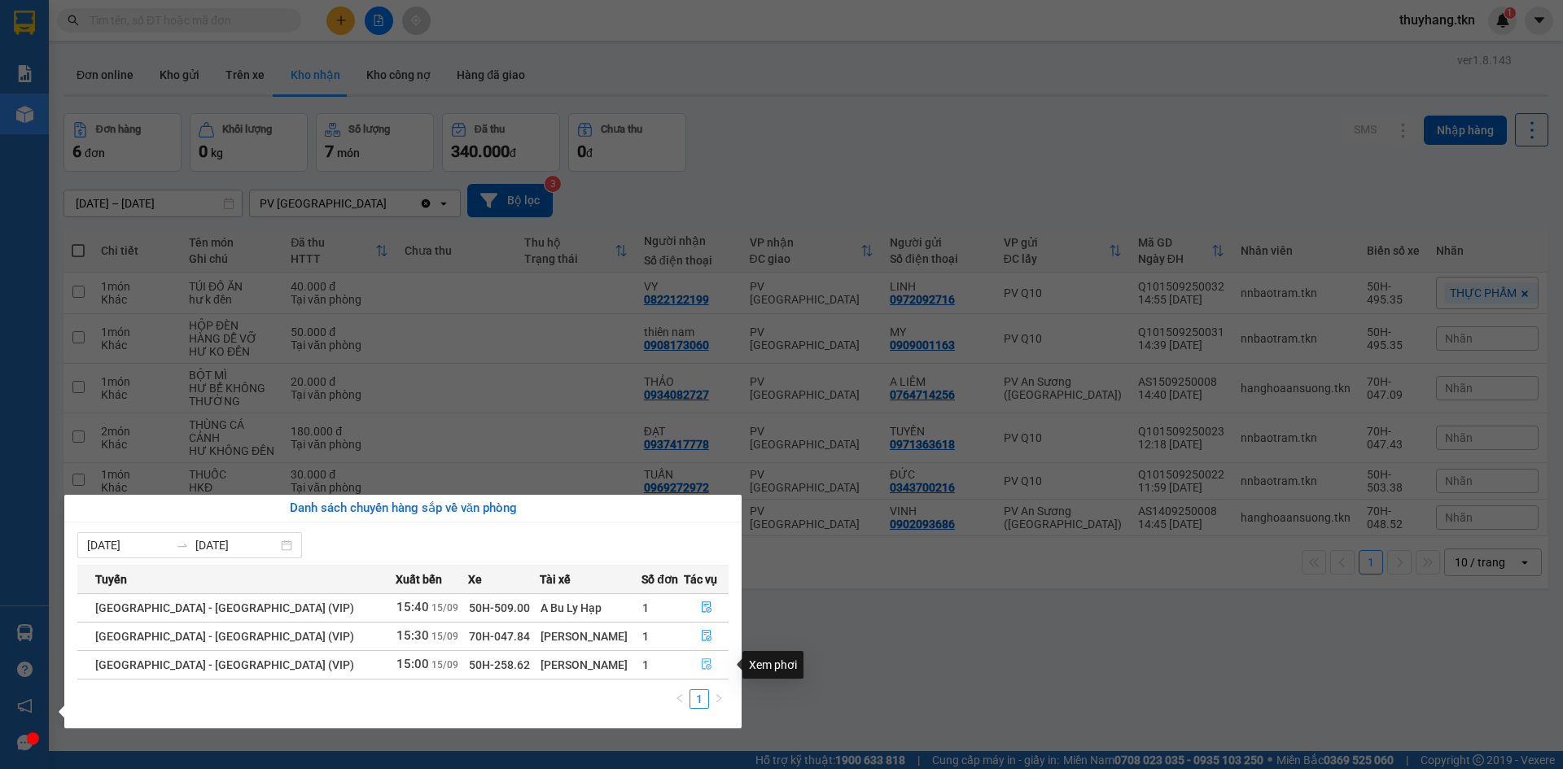
click at [701, 668] on icon "file-done" at bounding box center [706, 664] width 11 height 11
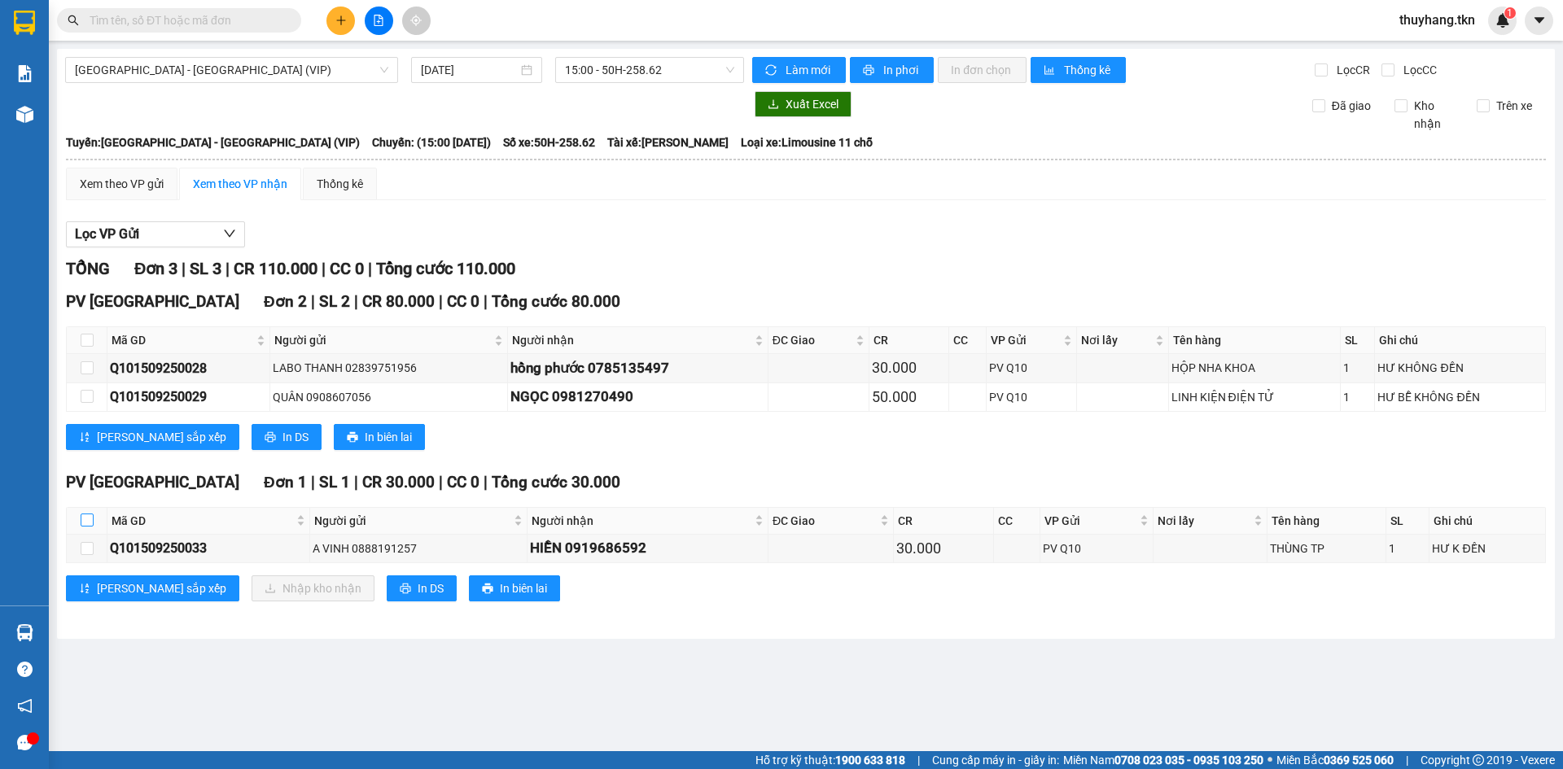
click at [81, 515] on input "checkbox" at bounding box center [87, 520] width 13 height 13
checkbox input "true"
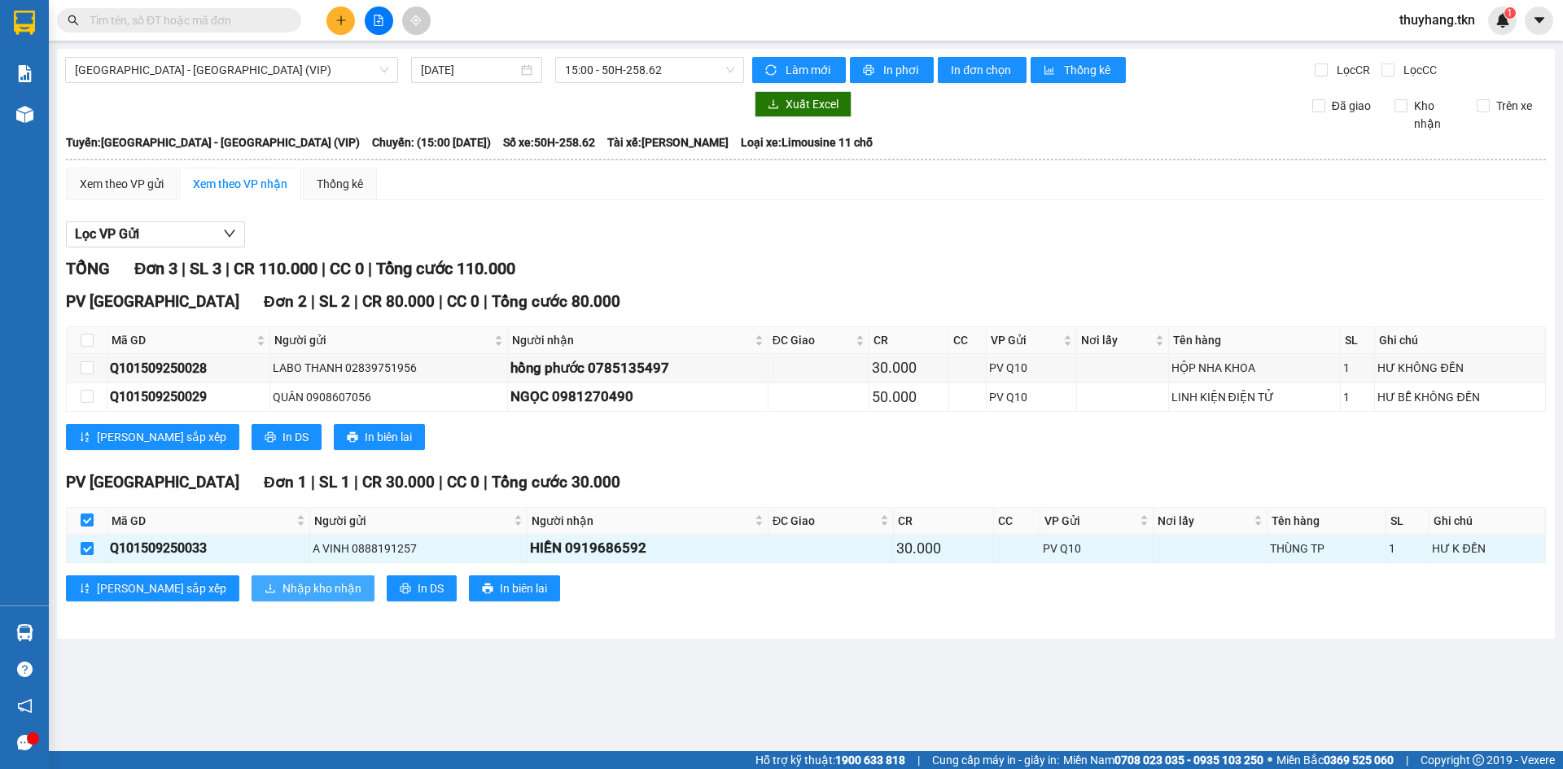
click at [283, 592] on span "Nhập kho nhận" at bounding box center [322, 589] width 79 height 18
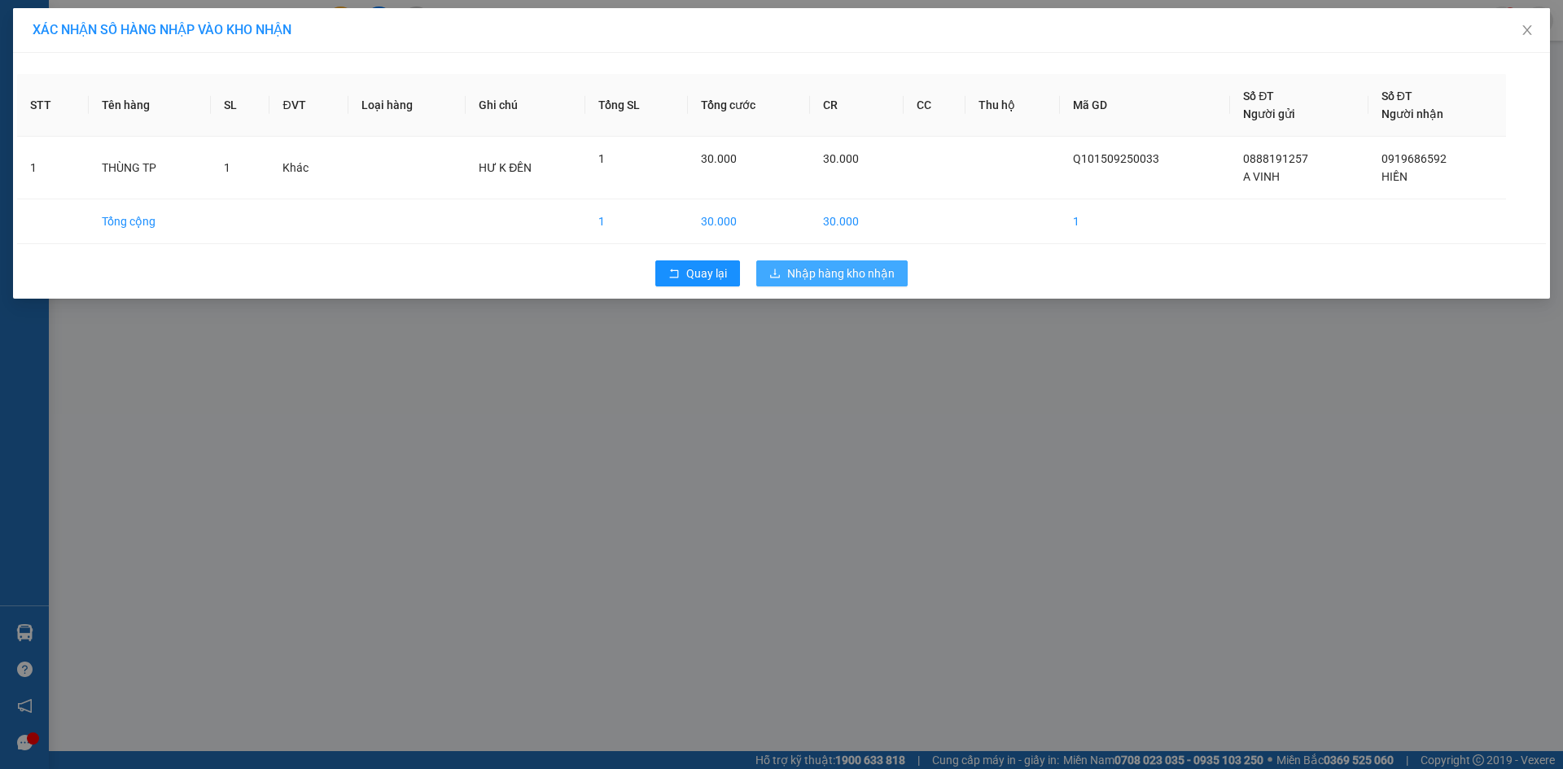
click at [864, 261] on button "Nhập hàng kho nhận" at bounding box center [831, 274] width 151 height 26
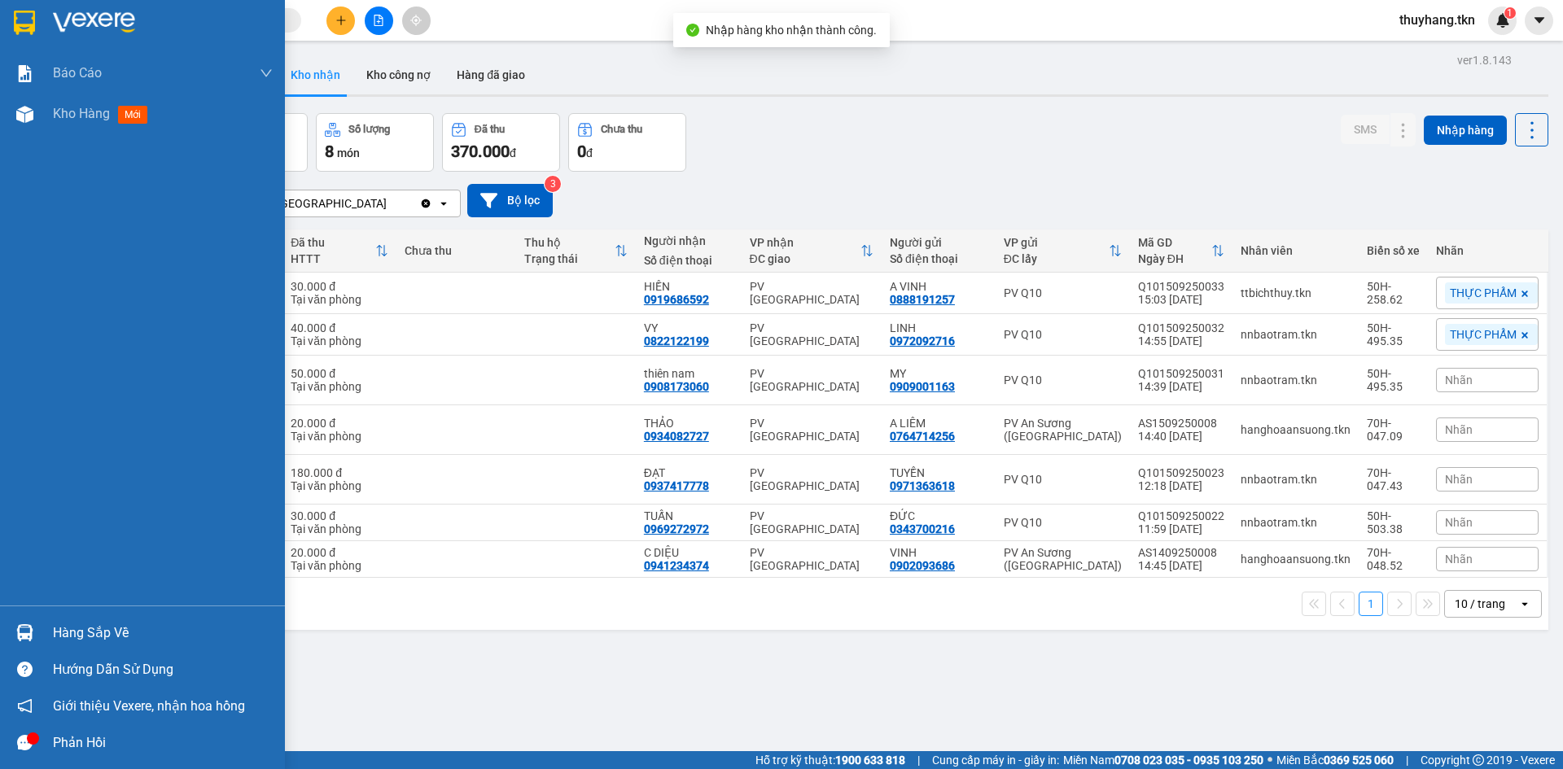
click at [99, 632] on div "Hàng sắp về" at bounding box center [163, 633] width 220 height 24
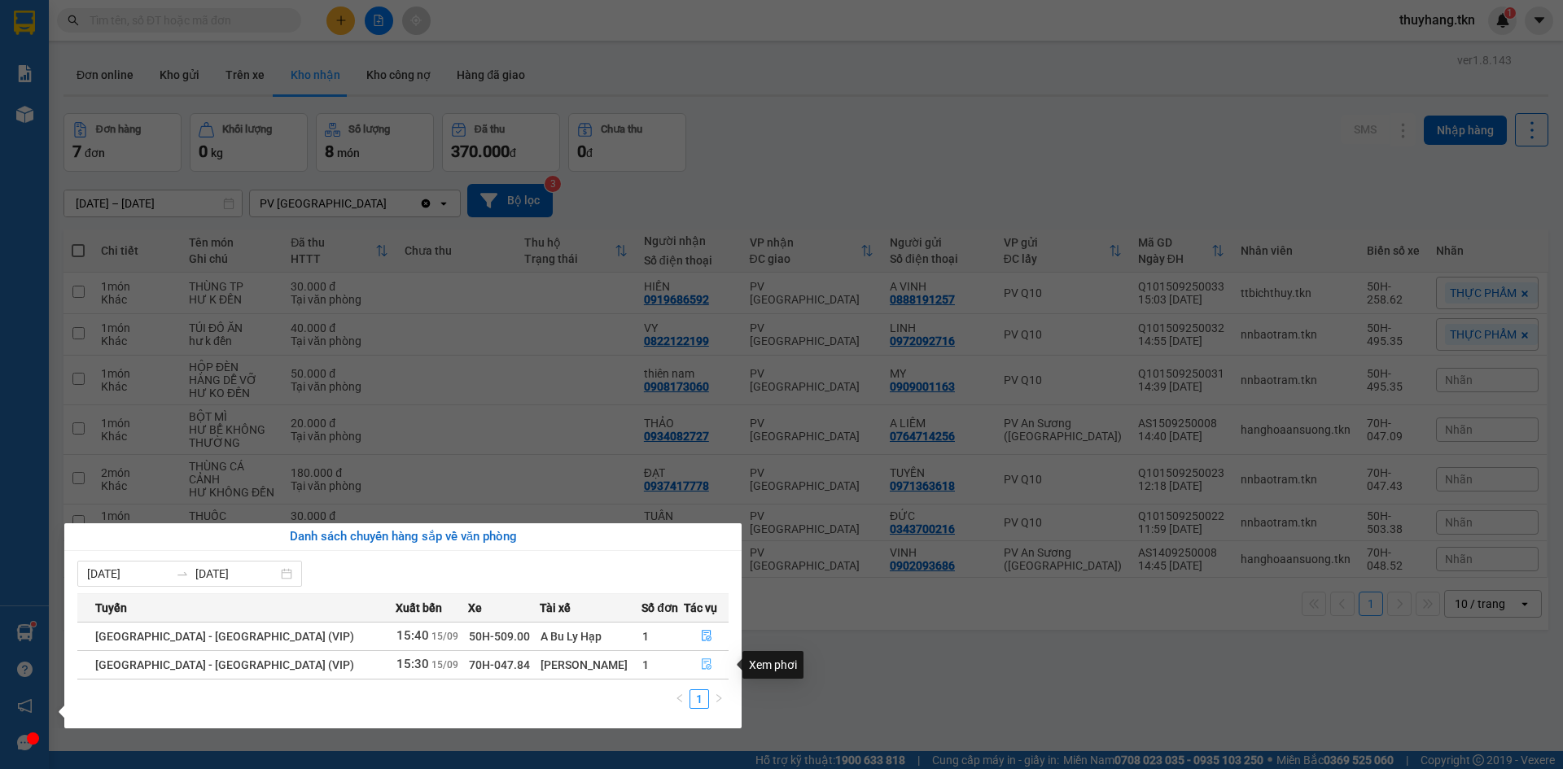
click at [702, 665] on icon "file-done" at bounding box center [707, 665] width 10 height 11
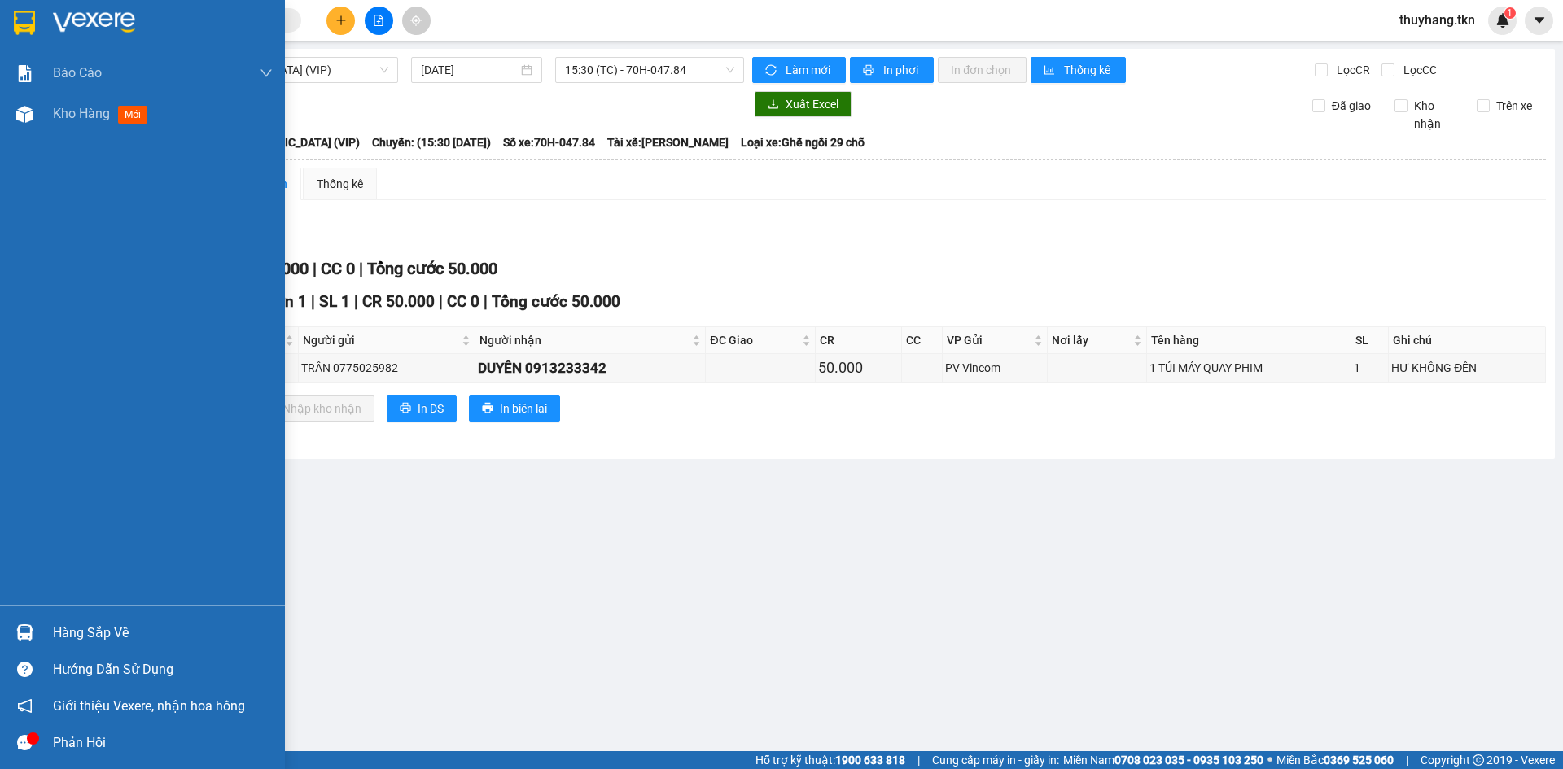
drag, startPoint x: 65, startPoint y: 633, endPoint x: 161, endPoint y: 621, distance: 96.9
click at [68, 633] on div "Hàng sắp về" at bounding box center [163, 633] width 220 height 24
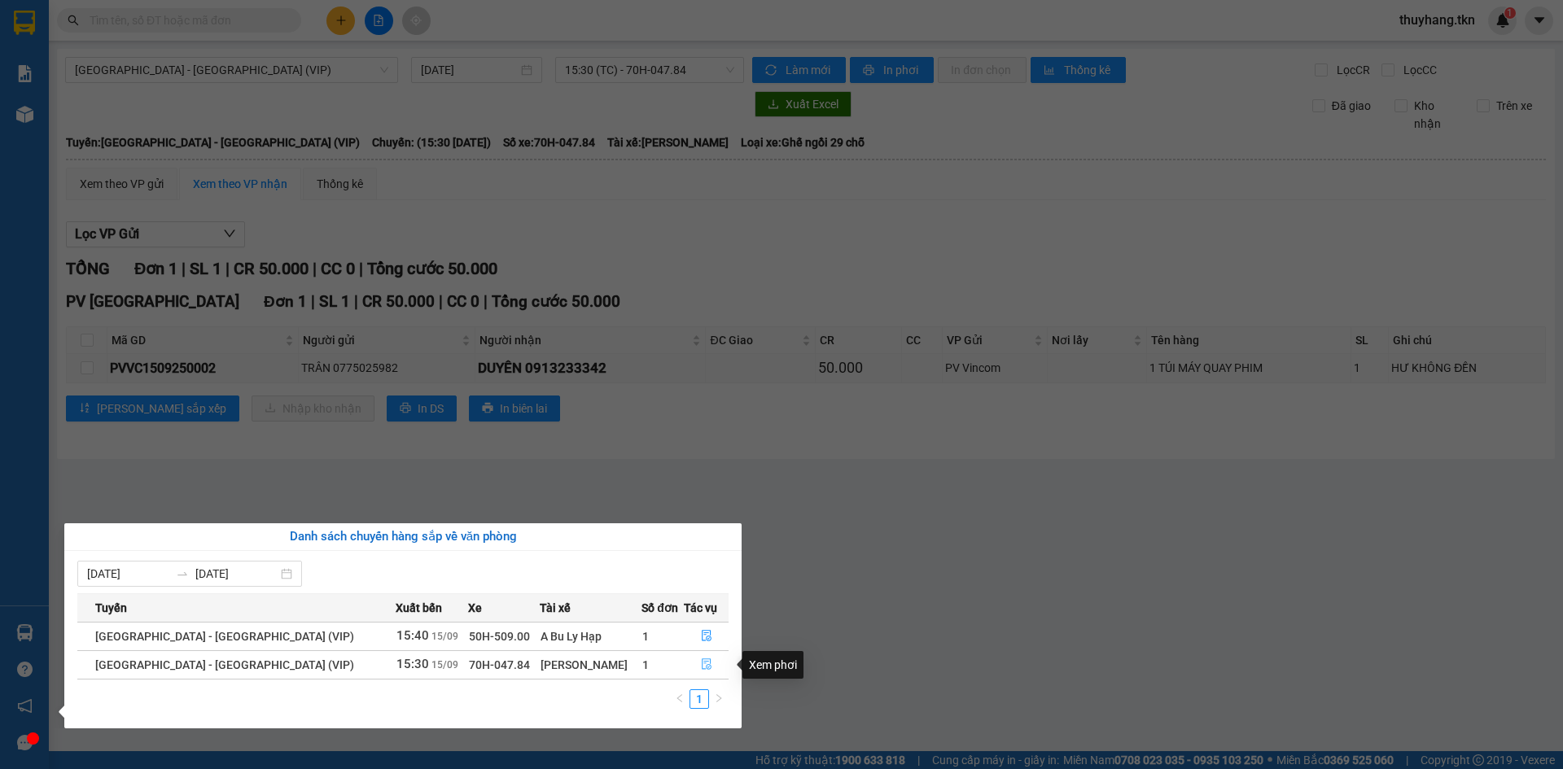
click at [703, 667] on icon "file-done" at bounding box center [707, 665] width 10 height 11
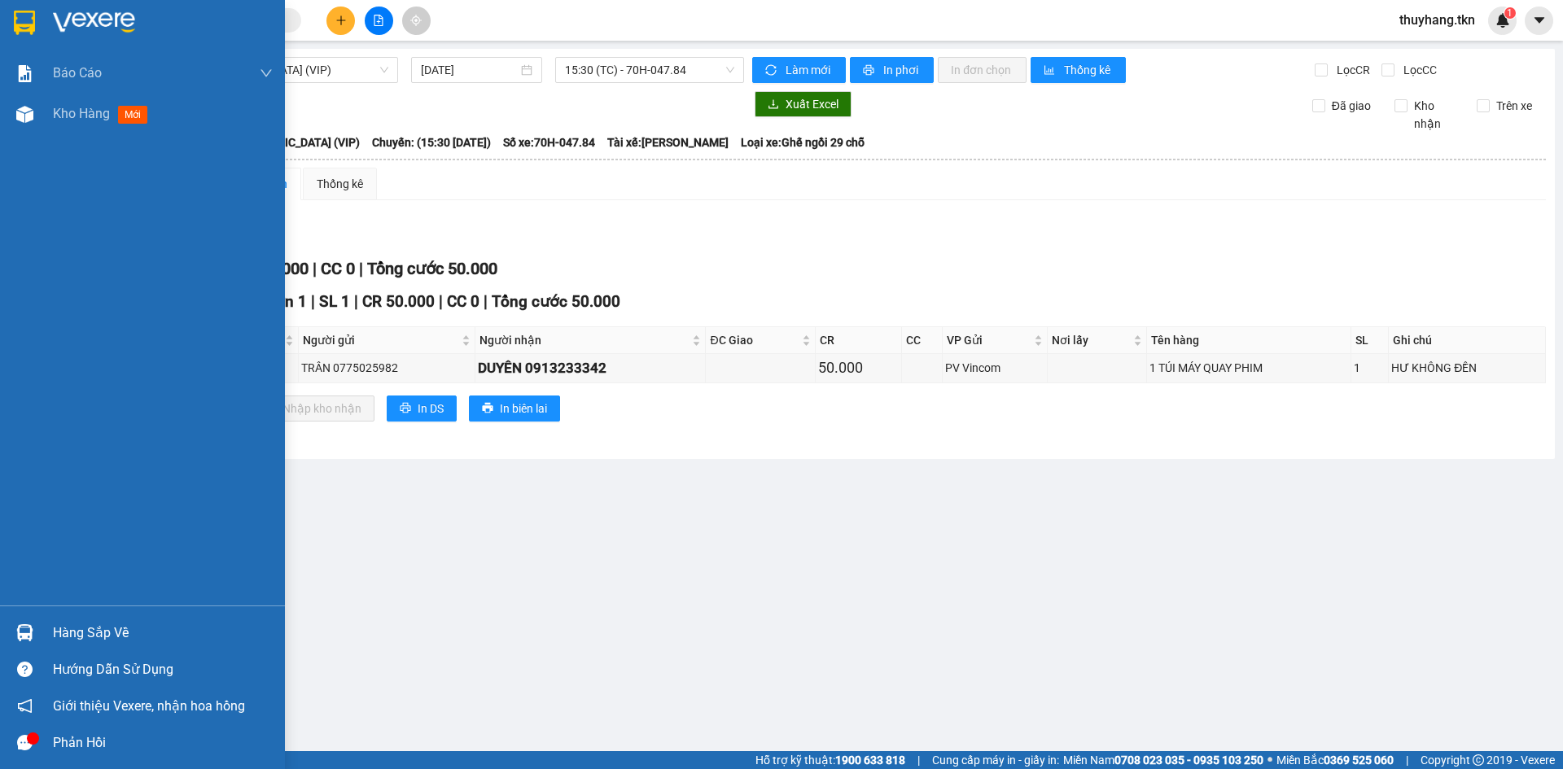
click at [19, 622] on div at bounding box center [25, 633] width 28 height 28
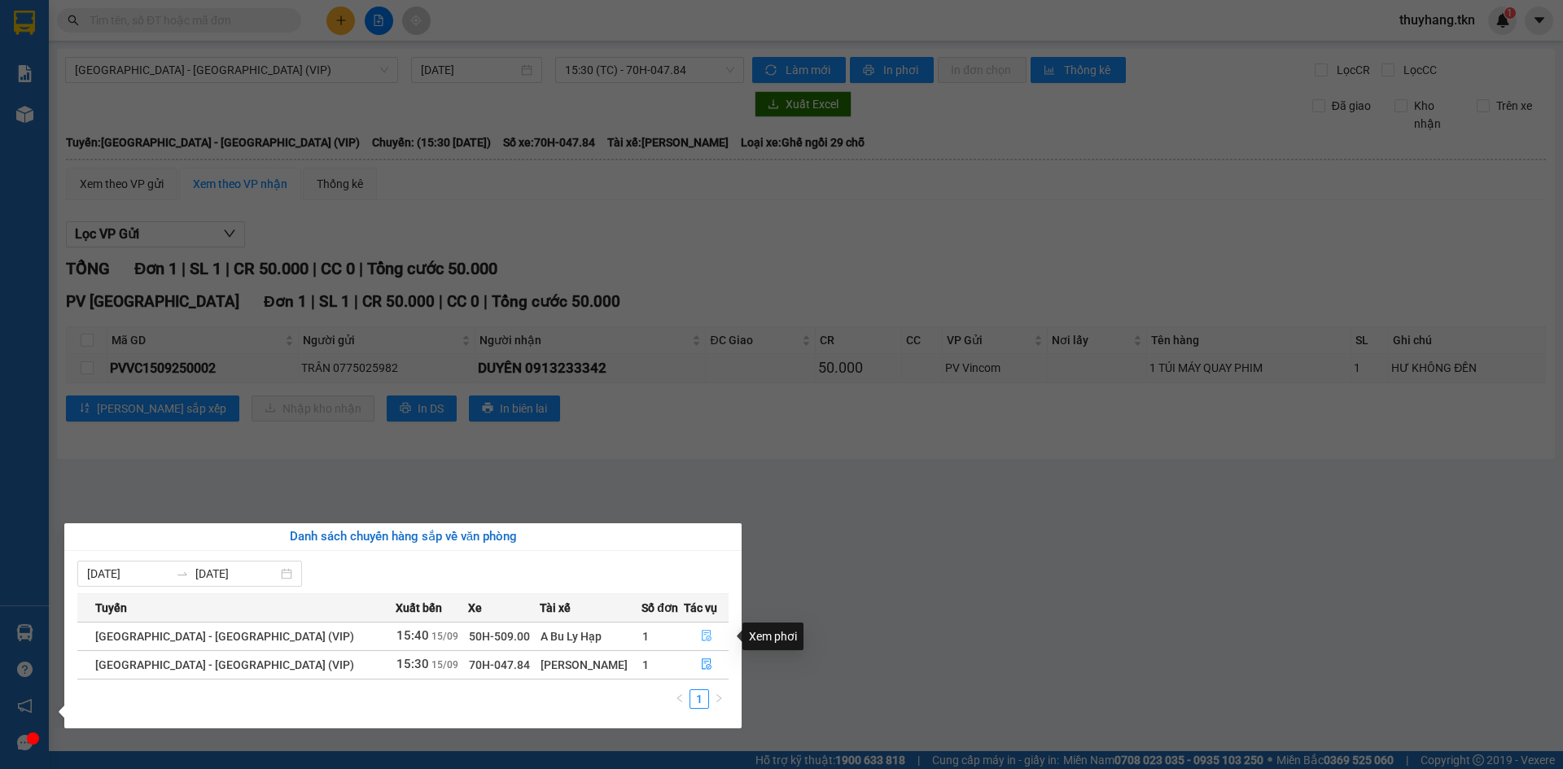
click at [707, 635] on button "button" at bounding box center [706, 637] width 43 height 26
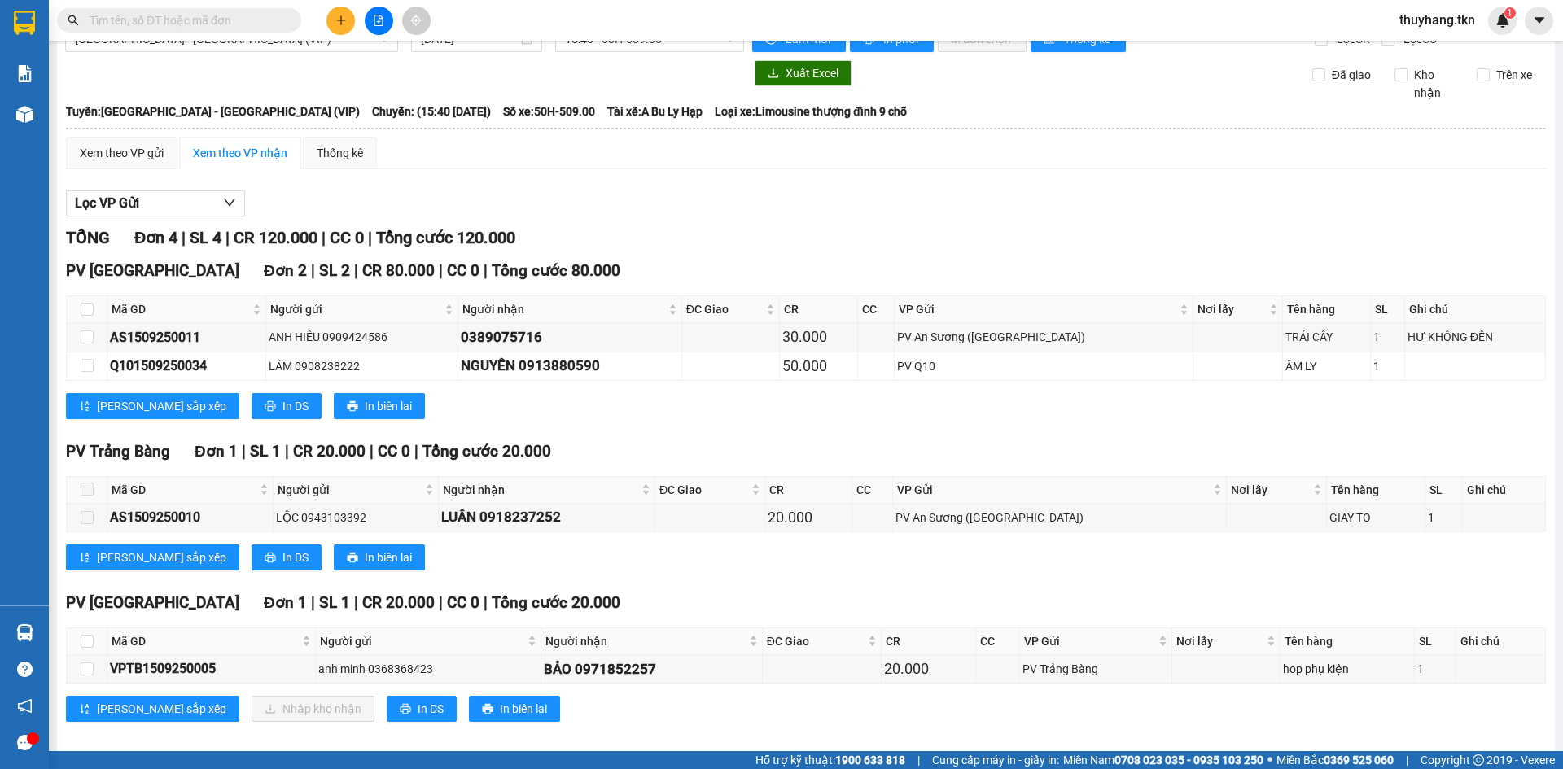
scroll to position [47, 0]
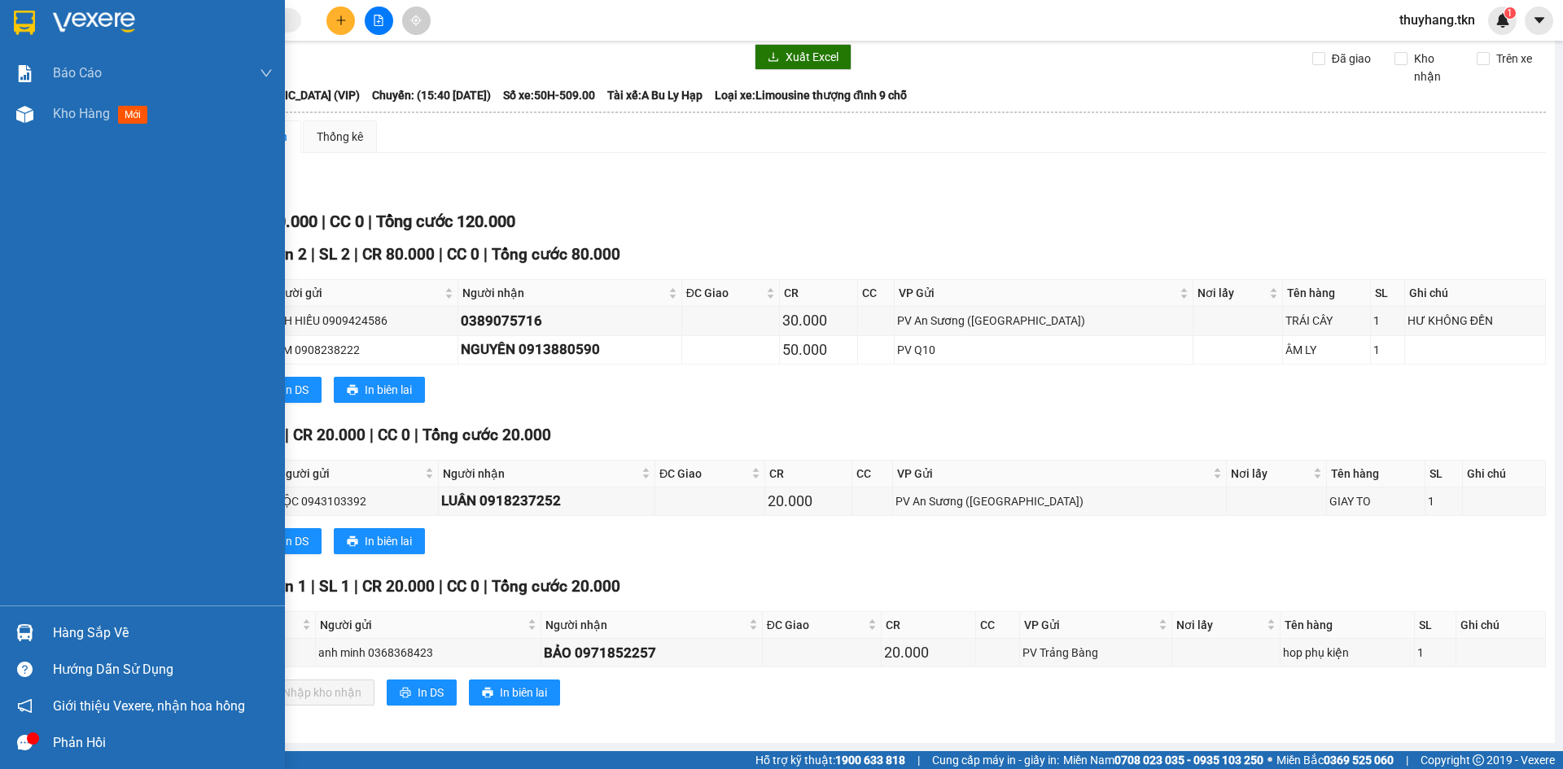
click at [49, 629] on div "Hàng sắp về" at bounding box center [142, 633] width 285 height 37
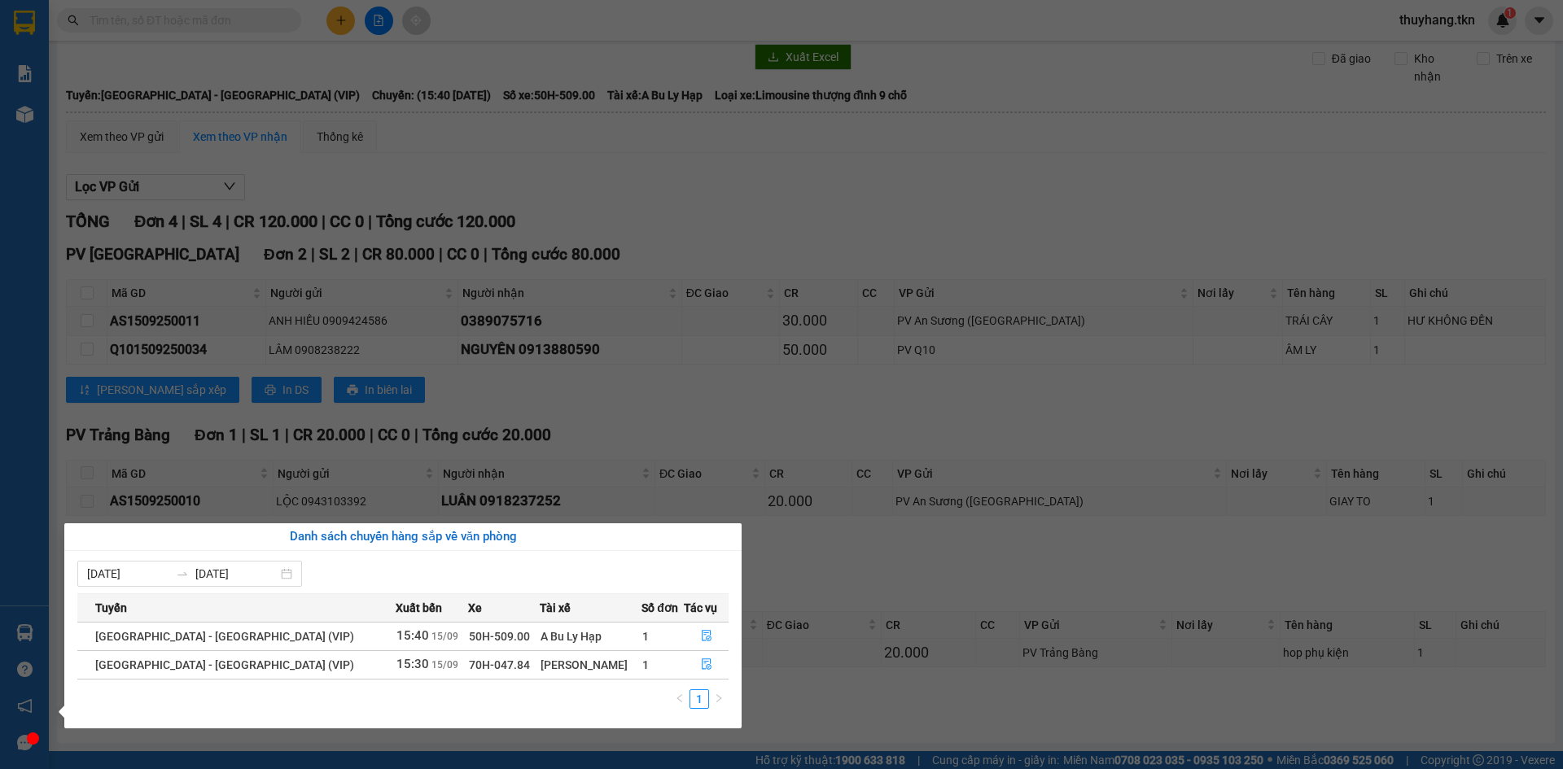
click at [813, 191] on section "Kết quả tìm kiếm ( 1 ) Bộ lọc Mã ĐH Trạng thái Món hàng Thu hộ Tổng cước Chưa c…" at bounding box center [781, 384] width 1563 height 769
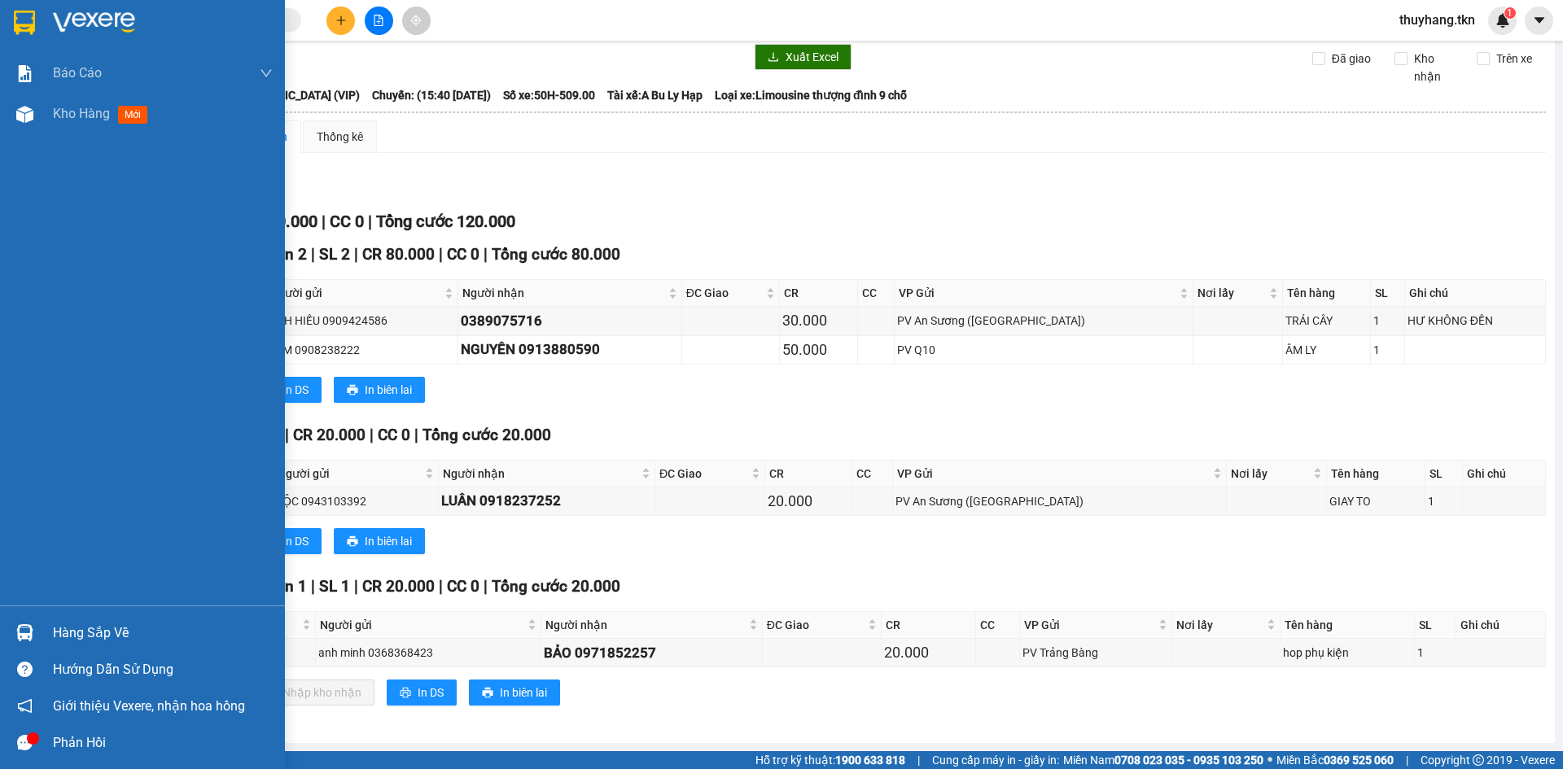
click at [87, 636] on div "Hàng sắp về" at bounding box center [163, 633] width 220 height 24
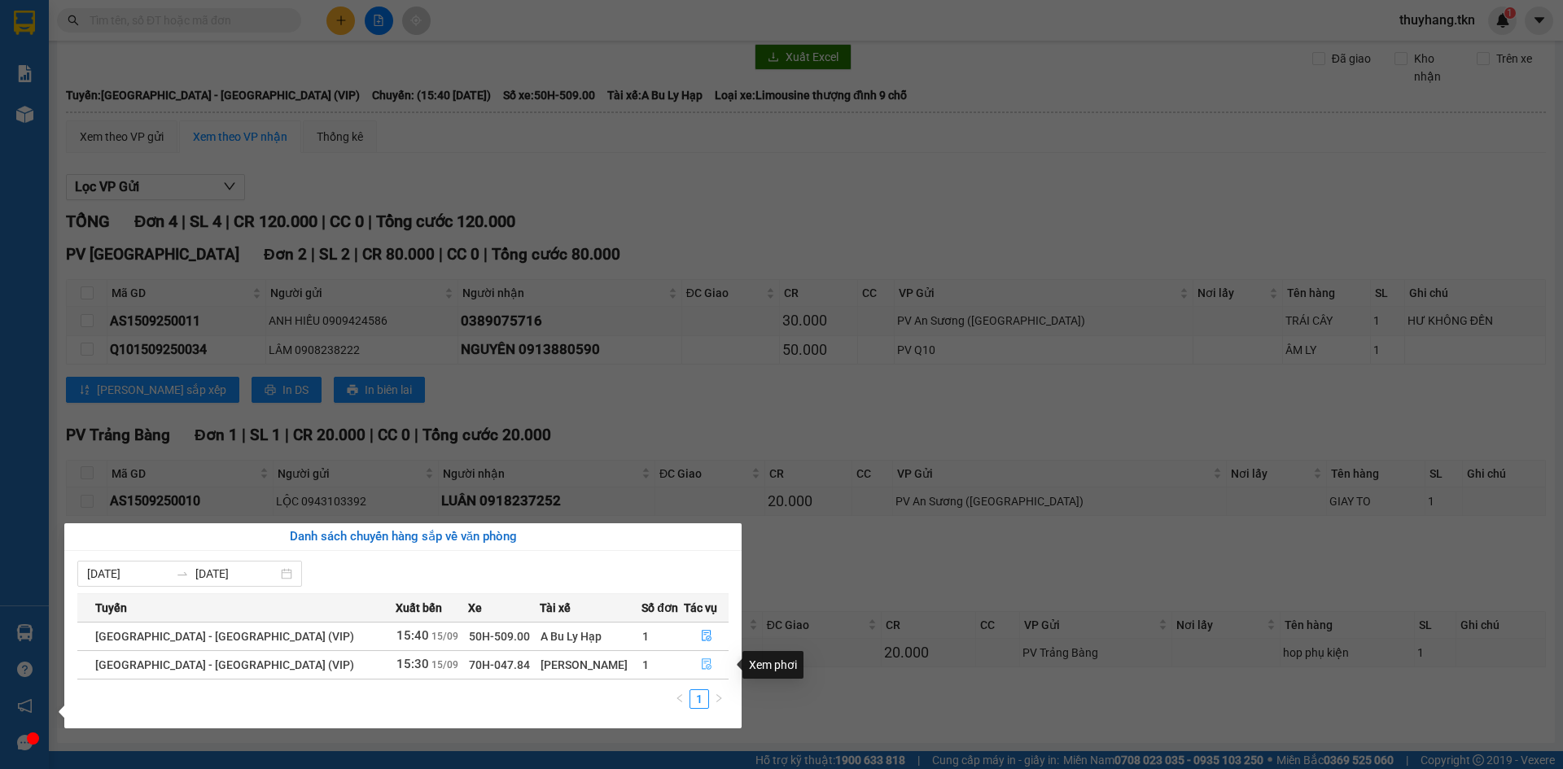
click at [704, 663] on icon "file-done" at bounding box center [706, 664] width 11 height 11
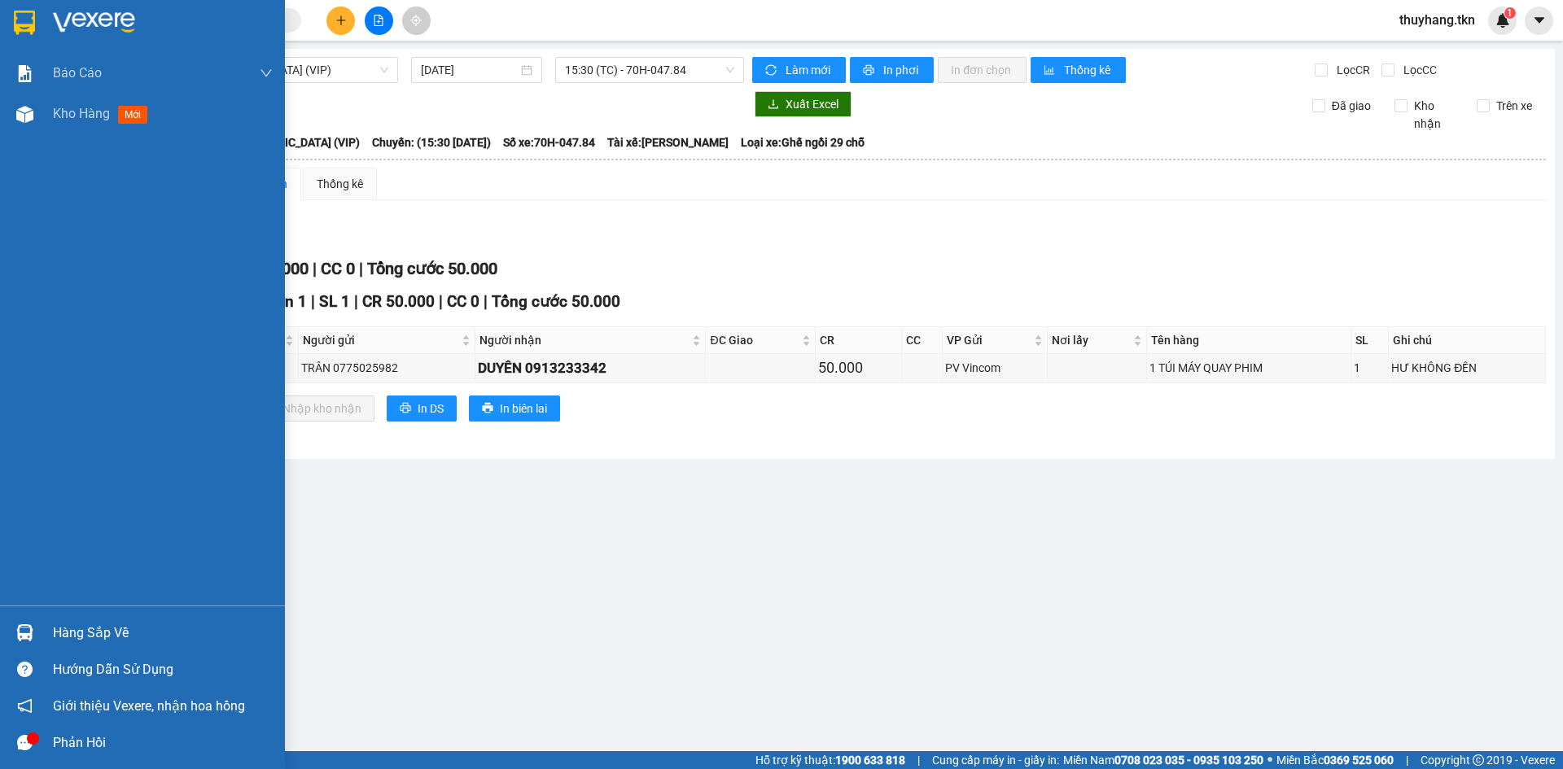
click at [30, 18] on img at bounding box center [24, 23] width 21 height 24
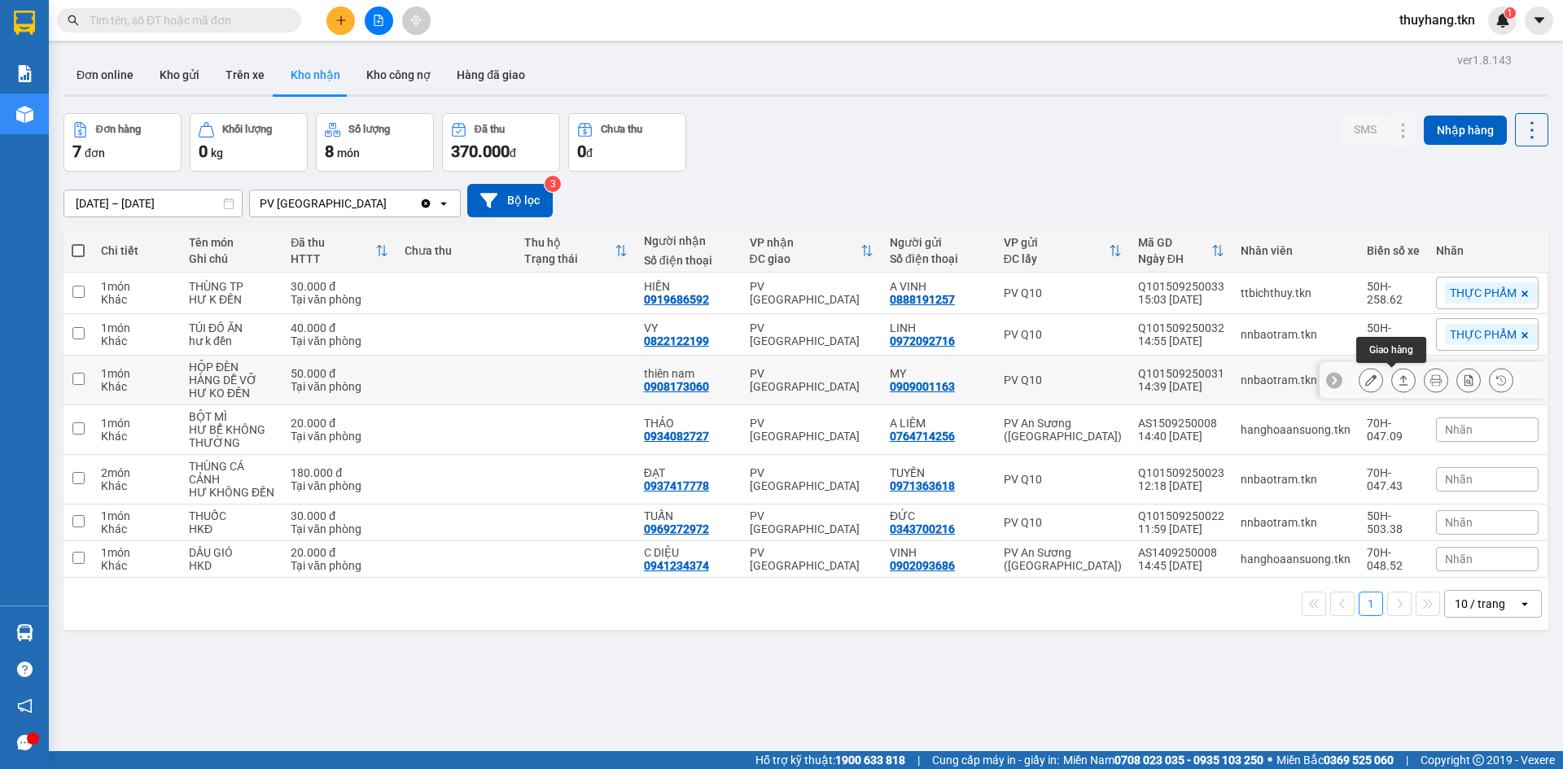
click at [1400, 387] on button at bounding box center [1403, 380] width 23 height 28
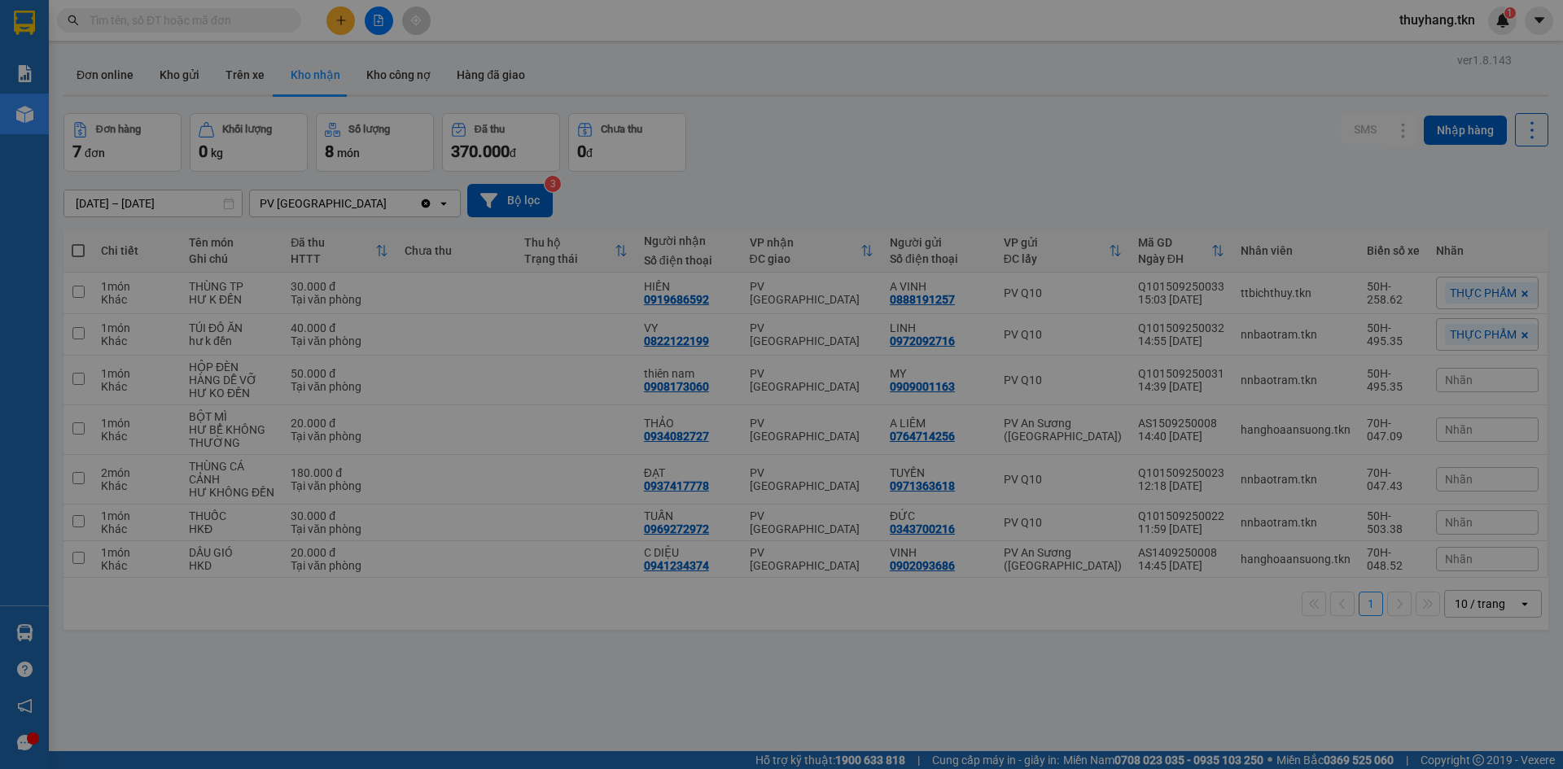
click at [1385, 379] on div "Xác nhận giao hàng Bạn có muốn xác nhận giao đơn hàng này không? Xuất hóa đơn h…" at bounding box center [781, 384] width 1563 height 769
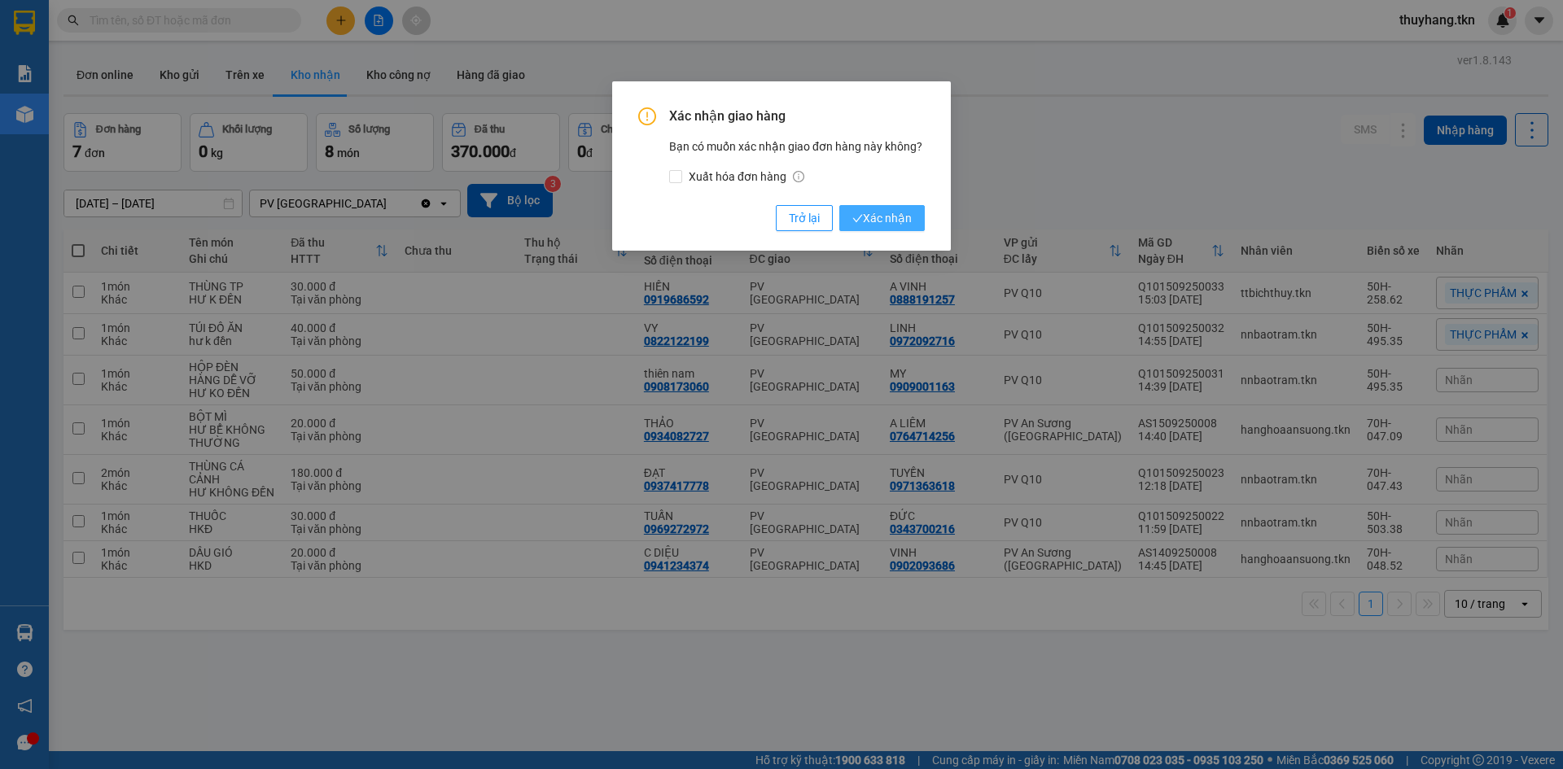
click at [919, 221] on button "Xác nhận" at bounding box center [881, 218] width 85 height 26
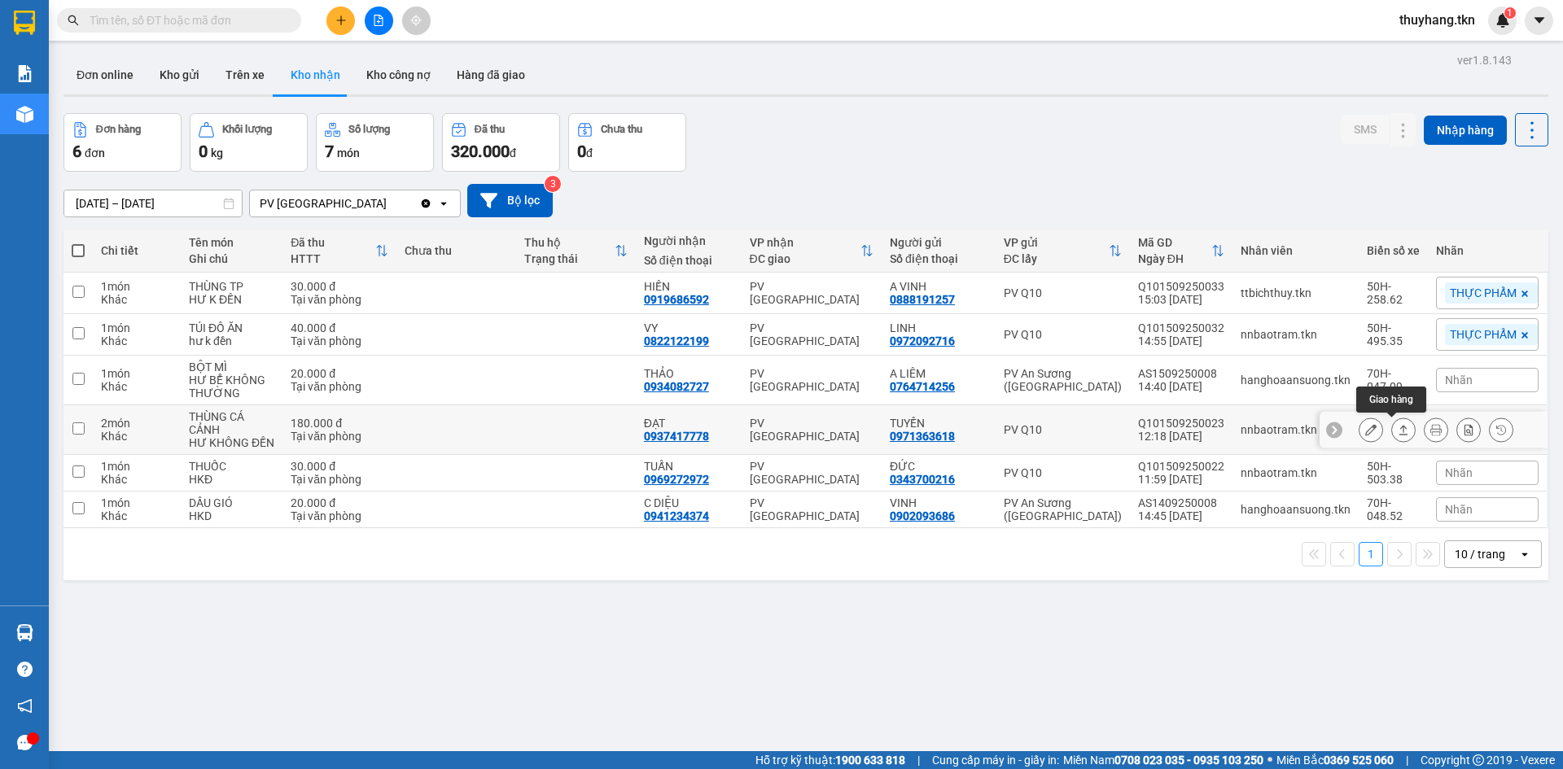
click at [1398, 429] on icon at bounding box center [1403, 429] width 11 height 11
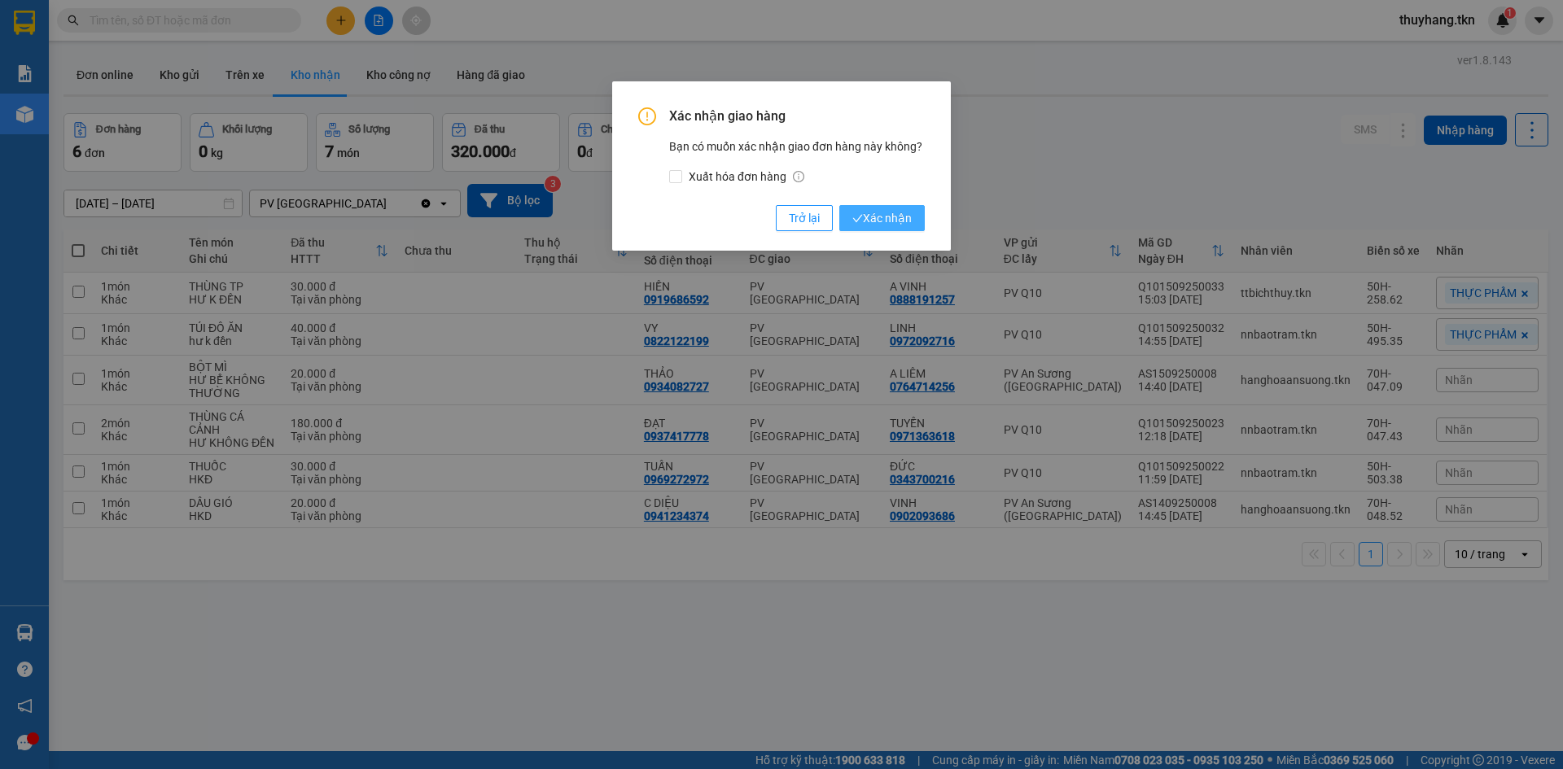
click at [905, 218] on span "Xác nhận" at bounding box center [882, 218] width 59 height 18
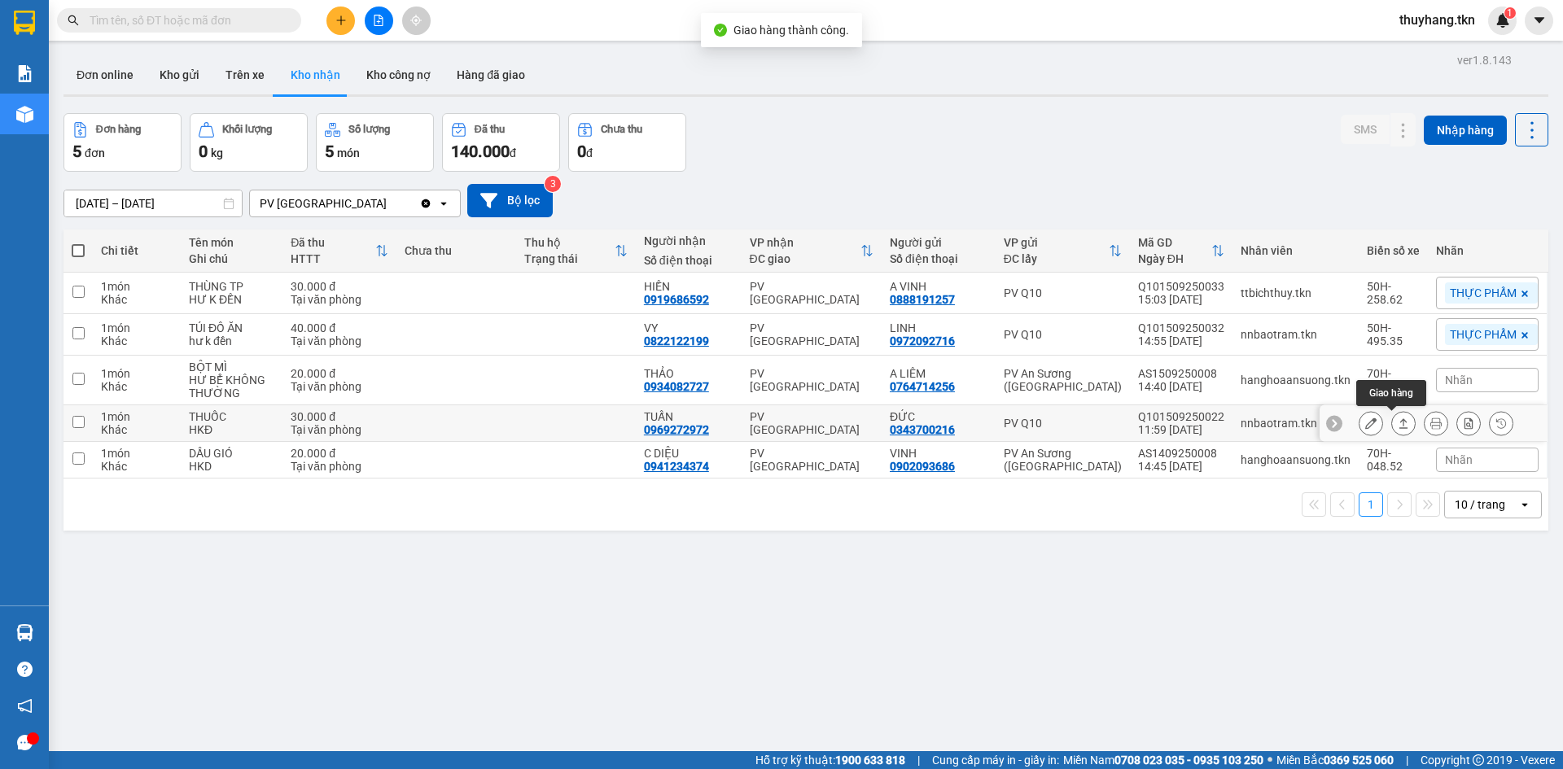
click at [1398, 423] on icon at bounding box center [1403, 423] width 11 height 11
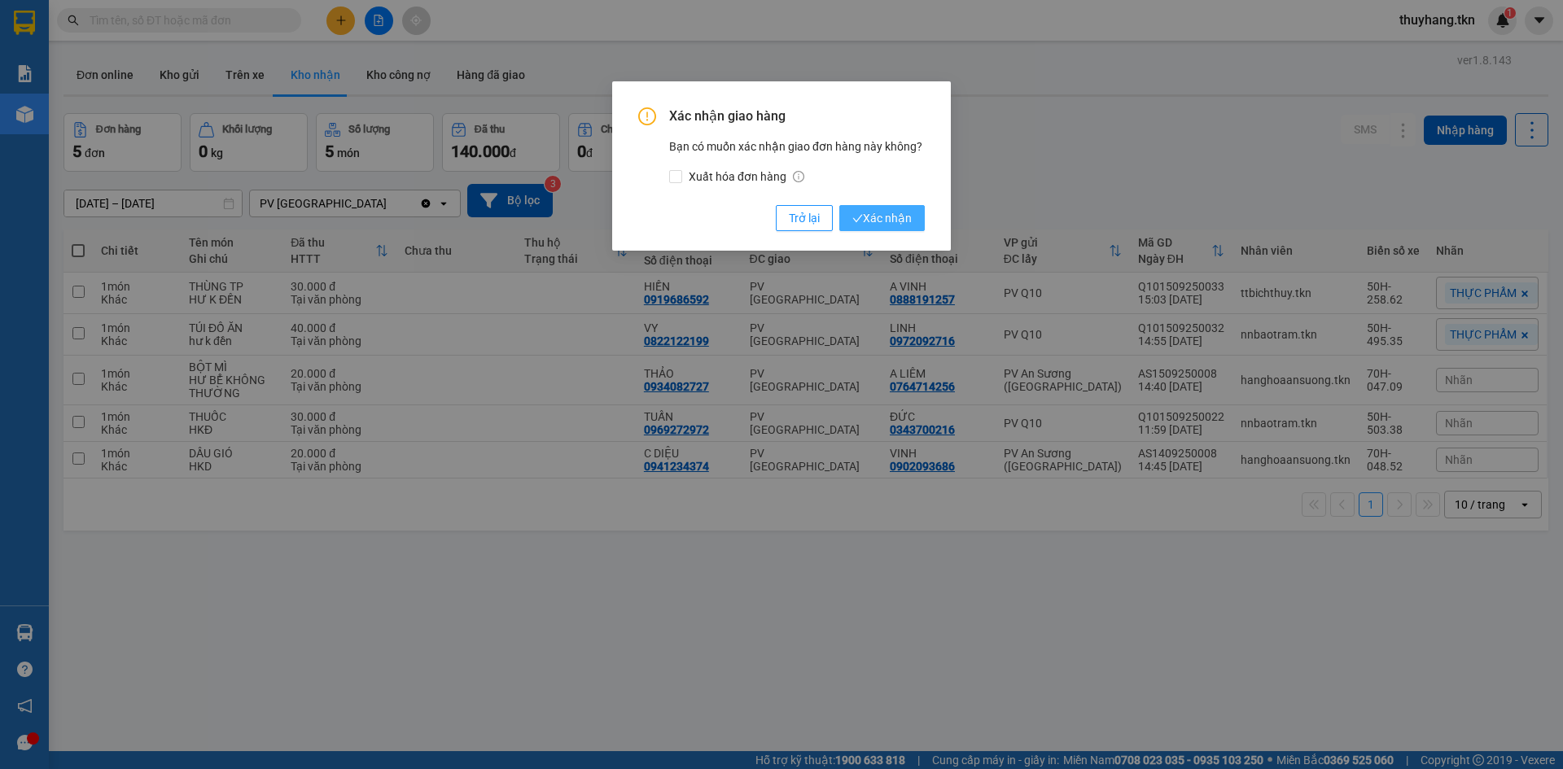
click at [887, 212] on span "Xác nhận" at bounding box center [882, 218] width 59 height 18
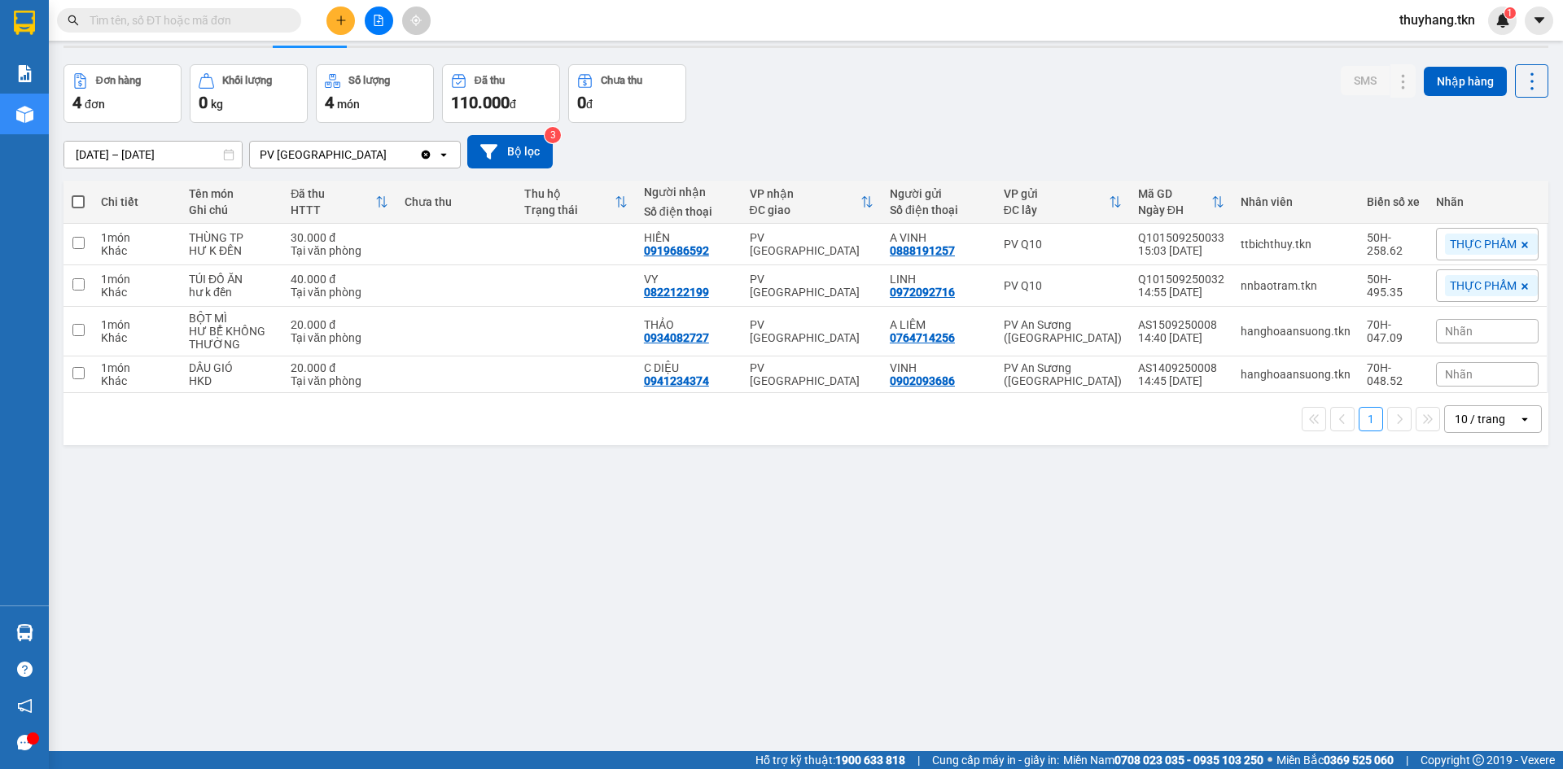
scroll to position [75, 0]
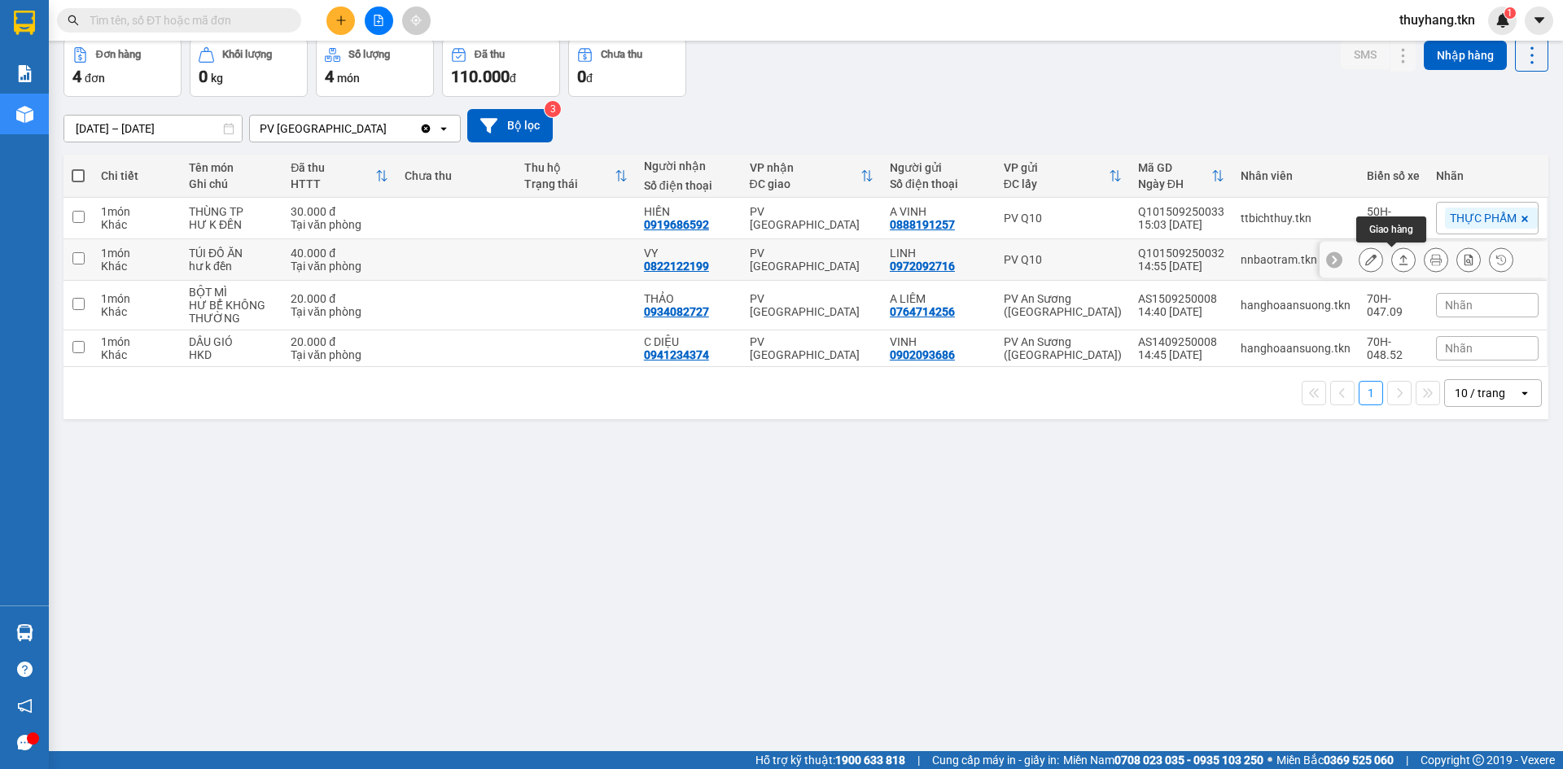
click at [1398, 257] on icon at bounding box center [1403, 259] width 11 height 11
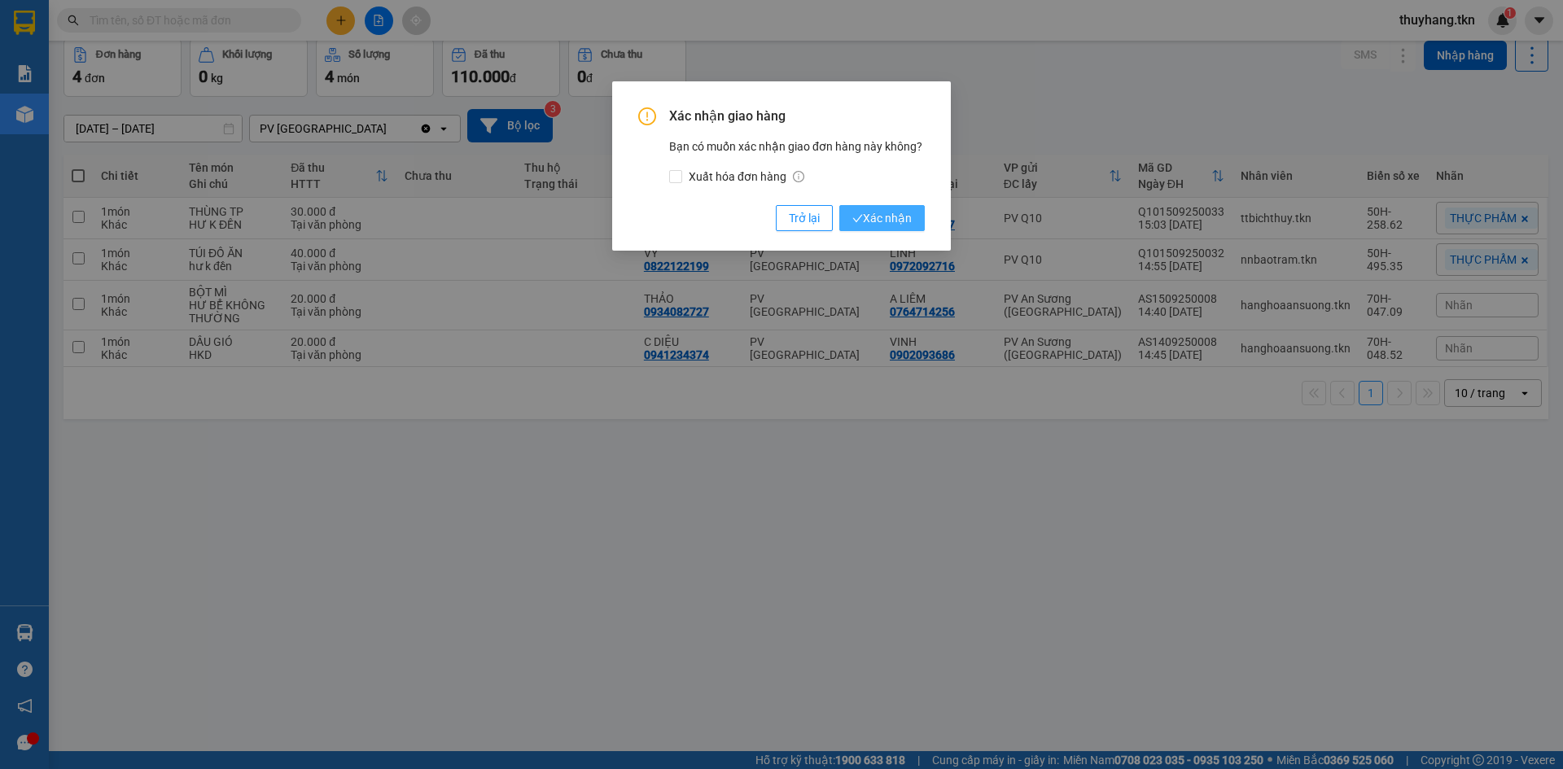
click at [866, 213] on span "Xác nhận" at bounding box center [882, 218] width 59 height 18
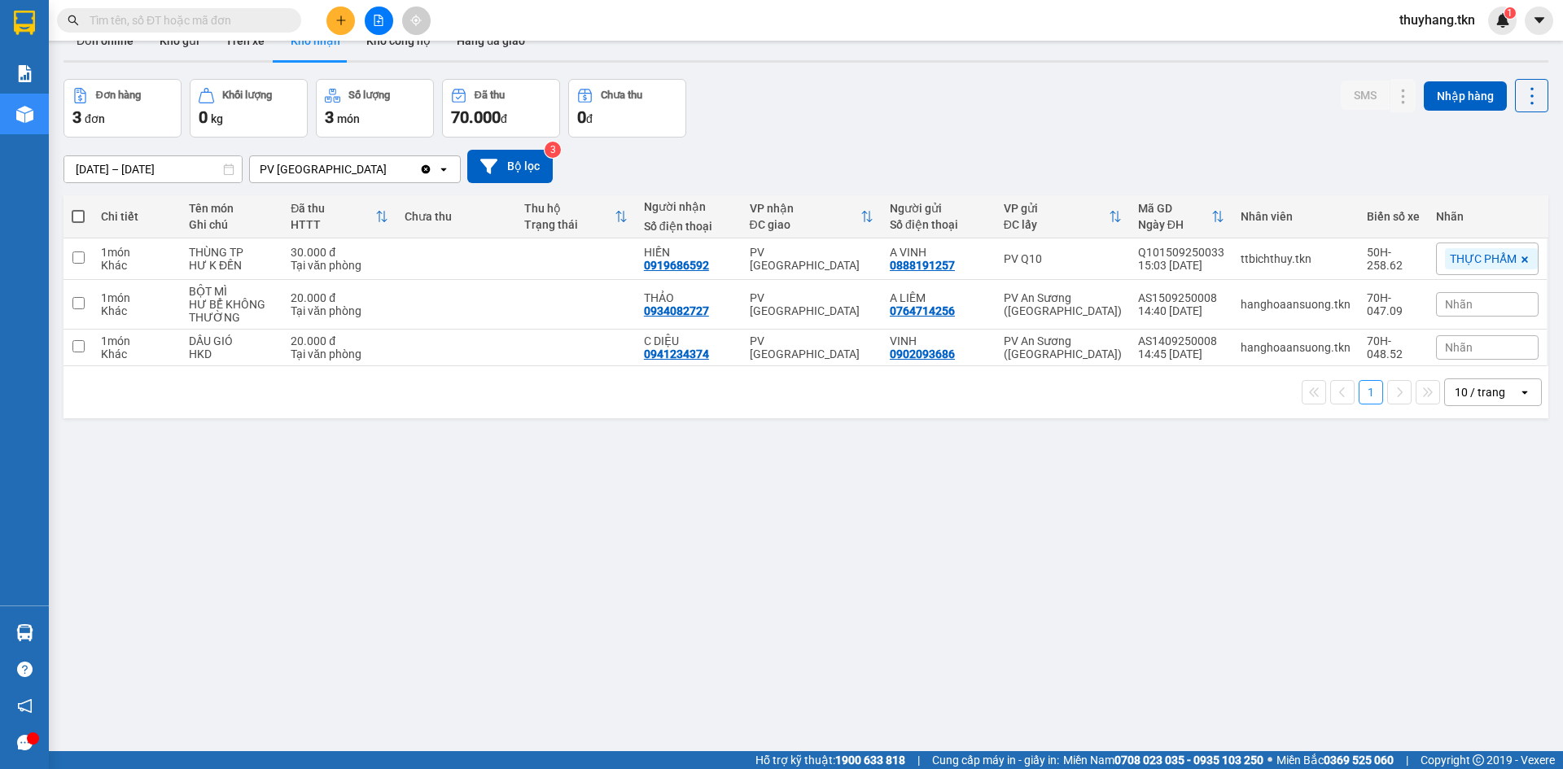
scroll to position [0, 0]
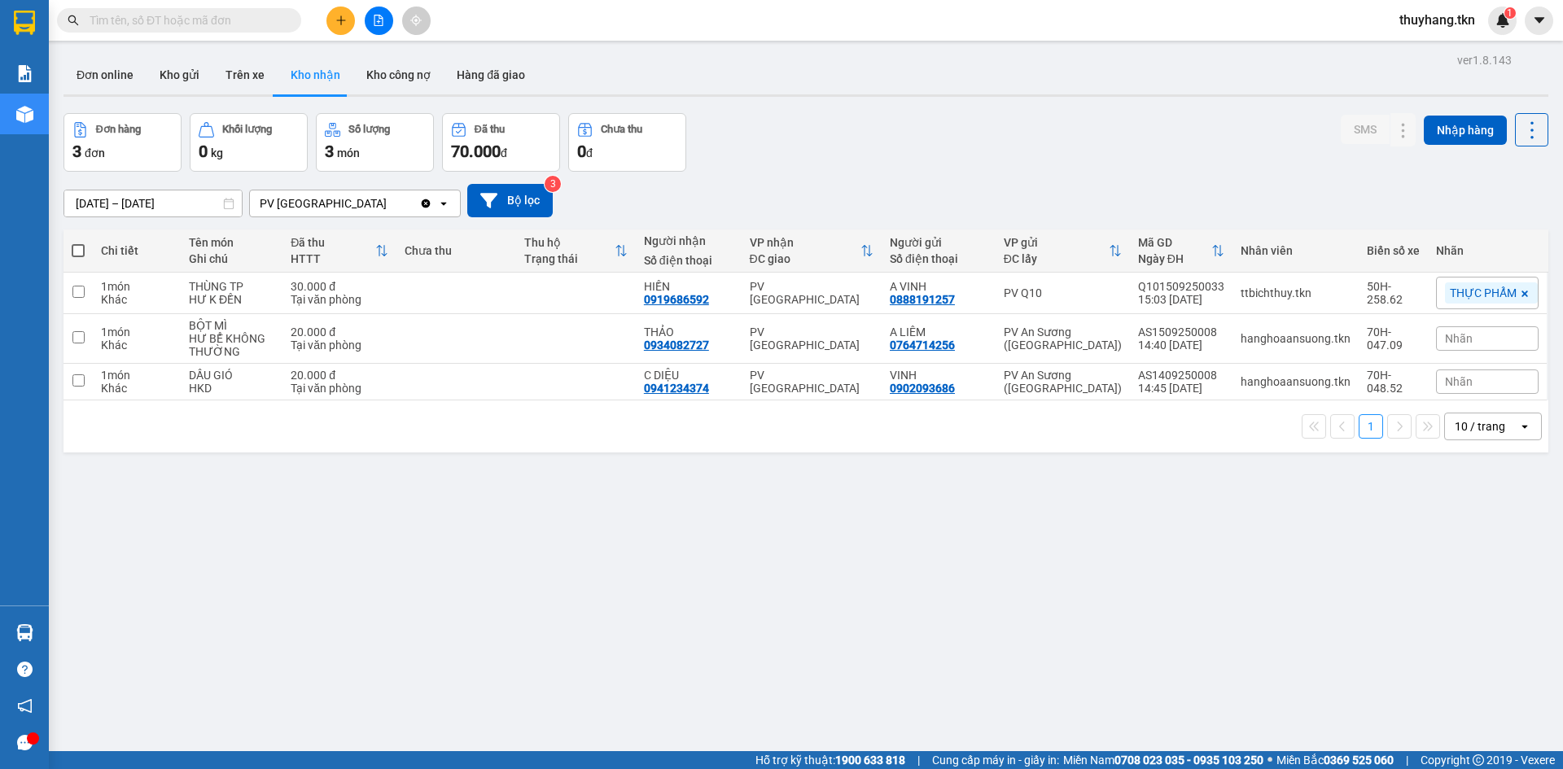
click at [812, 172] on div "[DATE] – [DATE] Press the down arrow key to interact with the calendar and sele…" at bounding box center [806, 201] width 1485 height 58
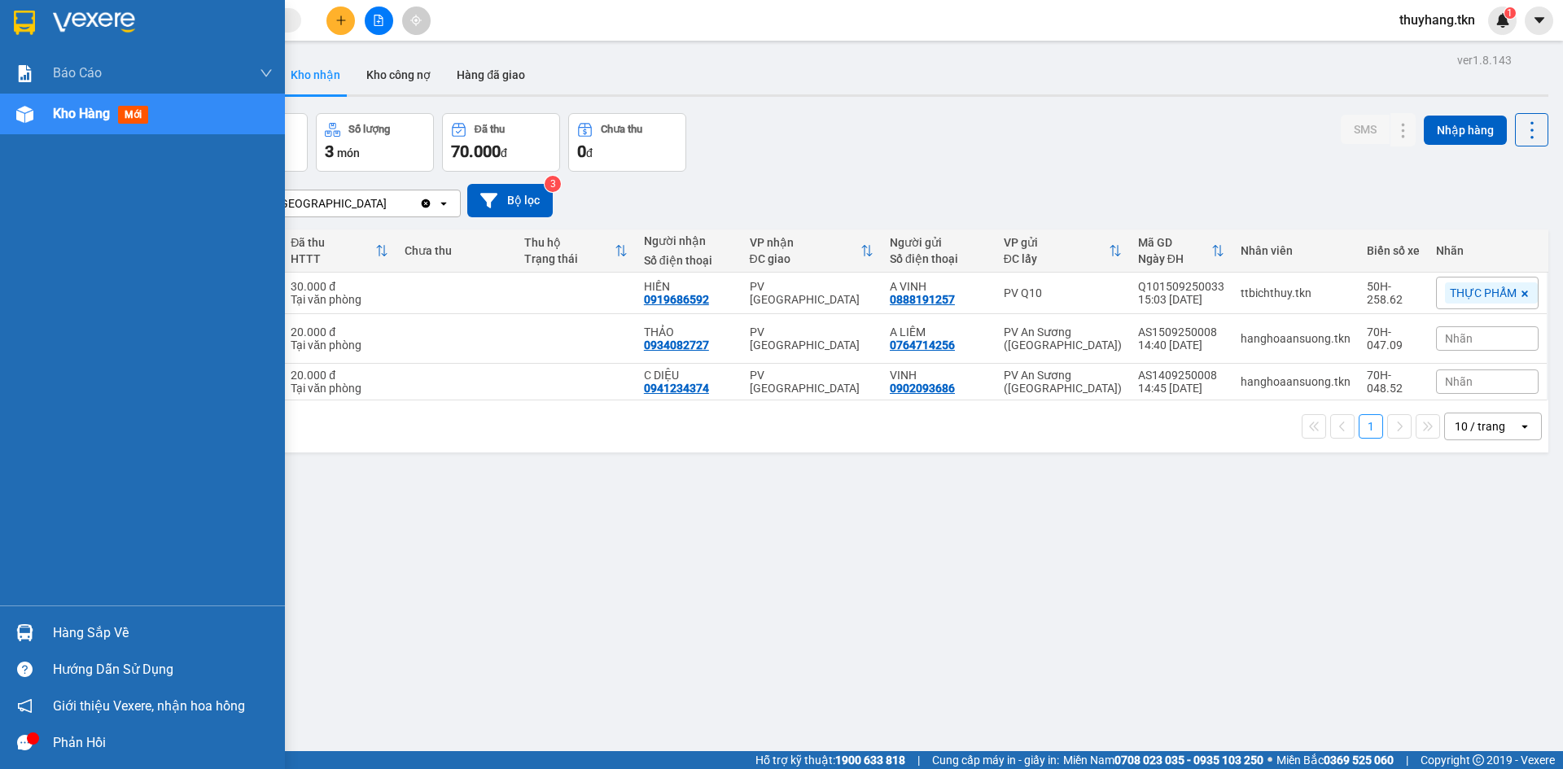
drag, startPoint x: 121, startPoint y: 625, endPoint x: 81, endPoint y: 611, distance: 41.7
click at [119, 625] on div "Hàng sắp về" at bounding box center [163, 633] width 220 height 24
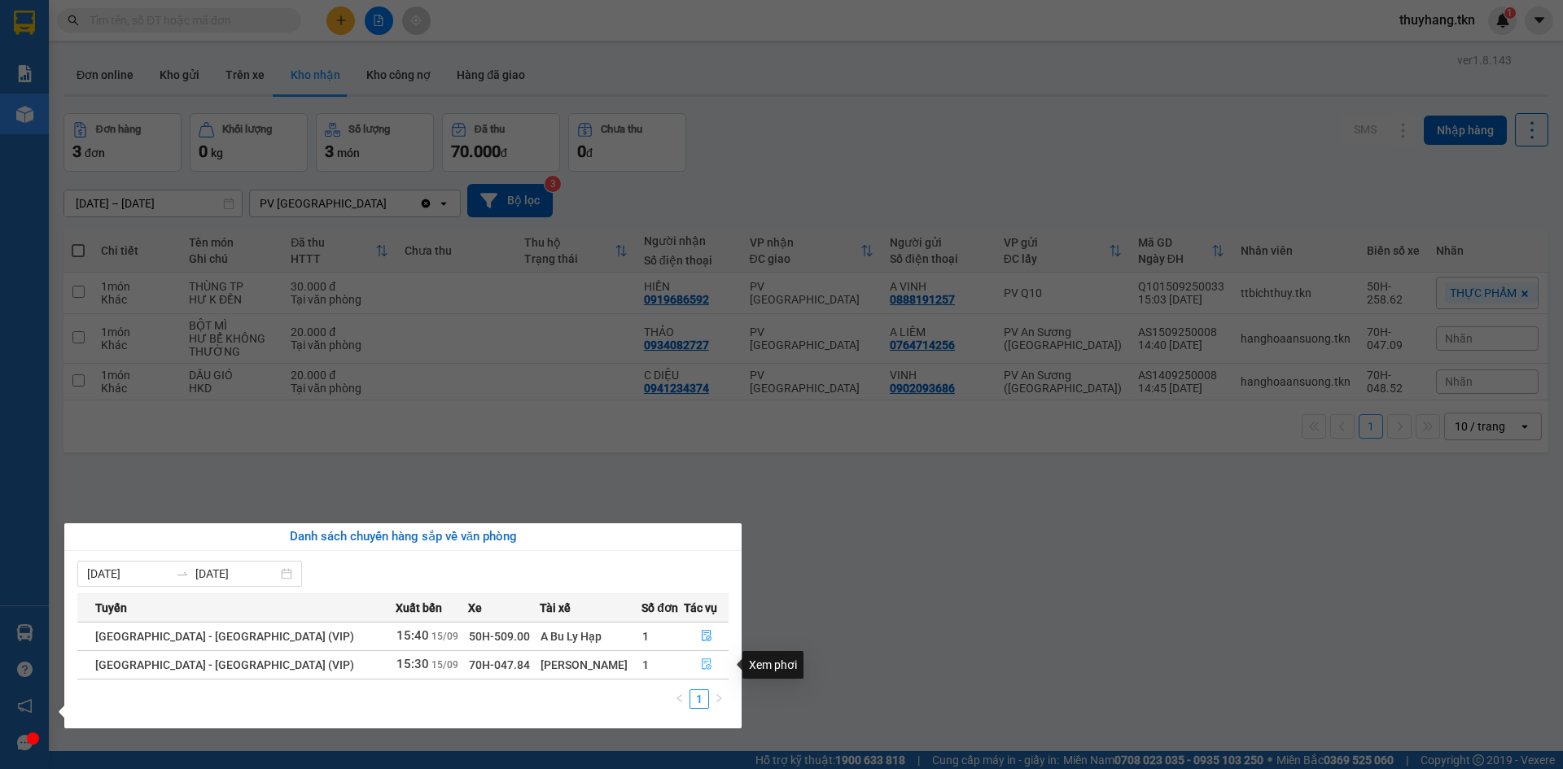
click at [701, 663] on icon "file-done" at bounding box center [706, 664] width 11 height 11
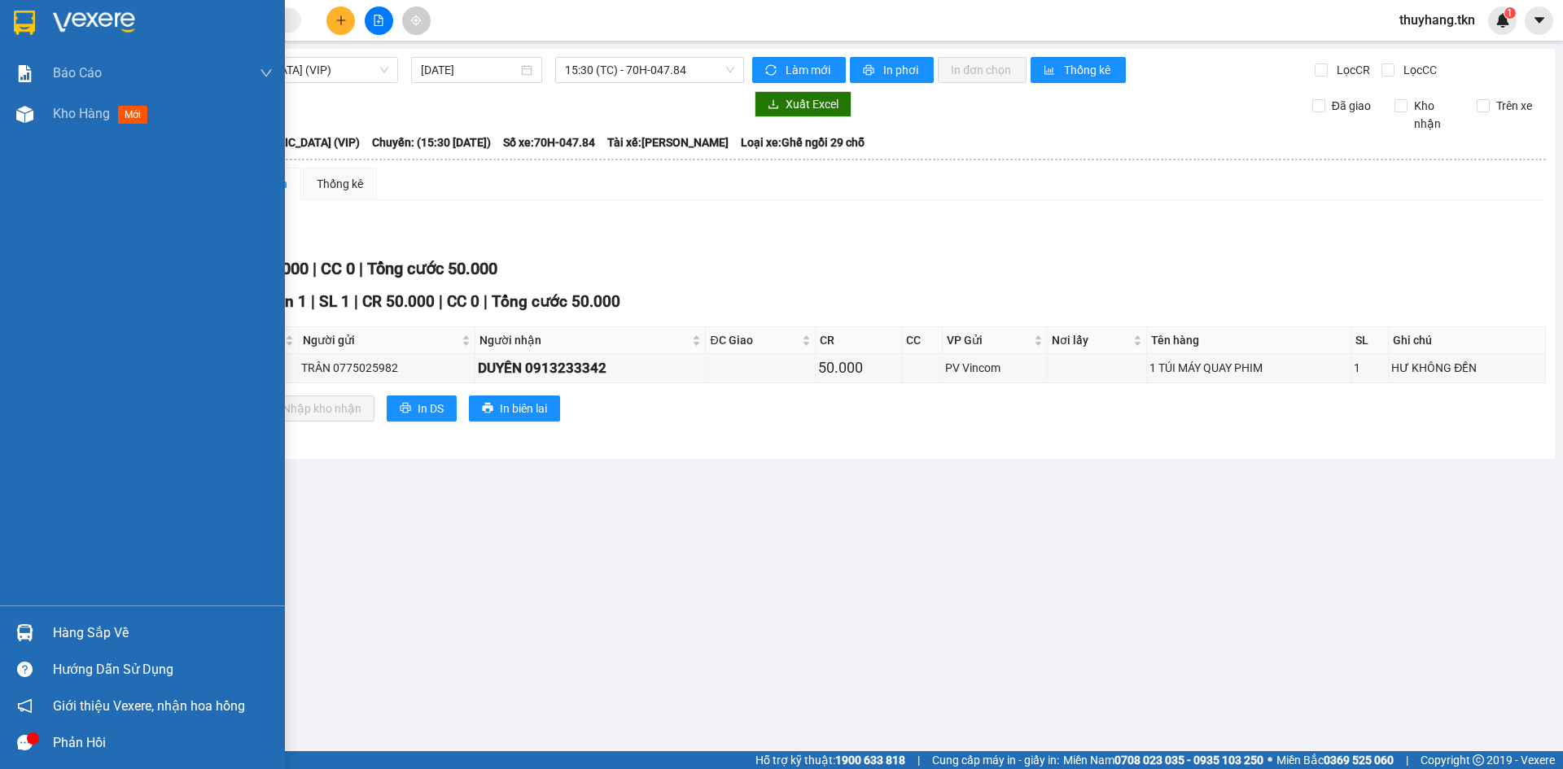
click at [37, 635] on div at bounding box center [25, 633] width 28 height 28
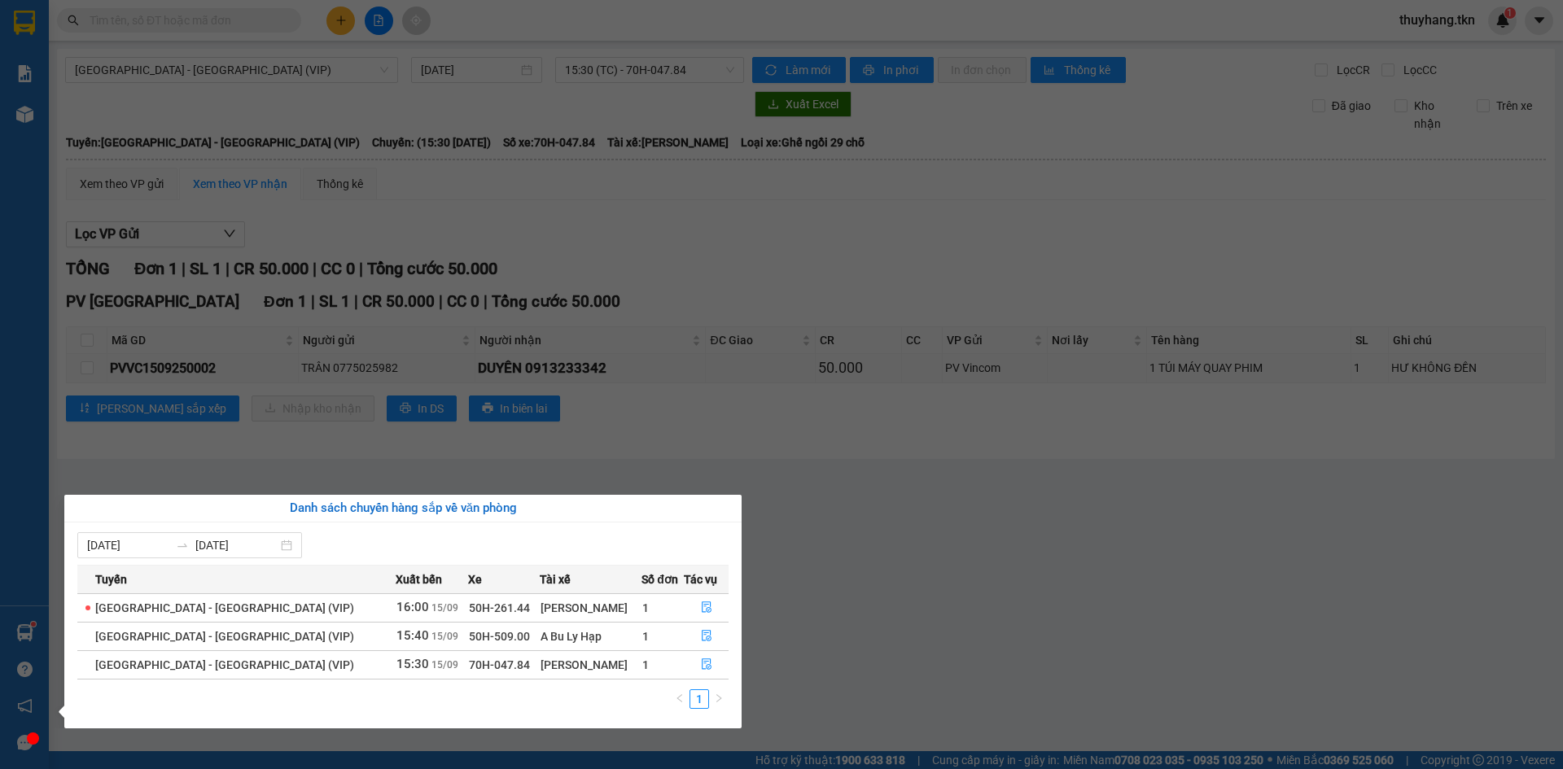
click at [537, 469] on section "Kết quả tìm kiếm ( 1 ) Bộ lọc Mã ĐH Trạng thái Món hàng Thu hộ Tổng cước Chưa c…" at bounding box center [781, 384] width 1563 height 769
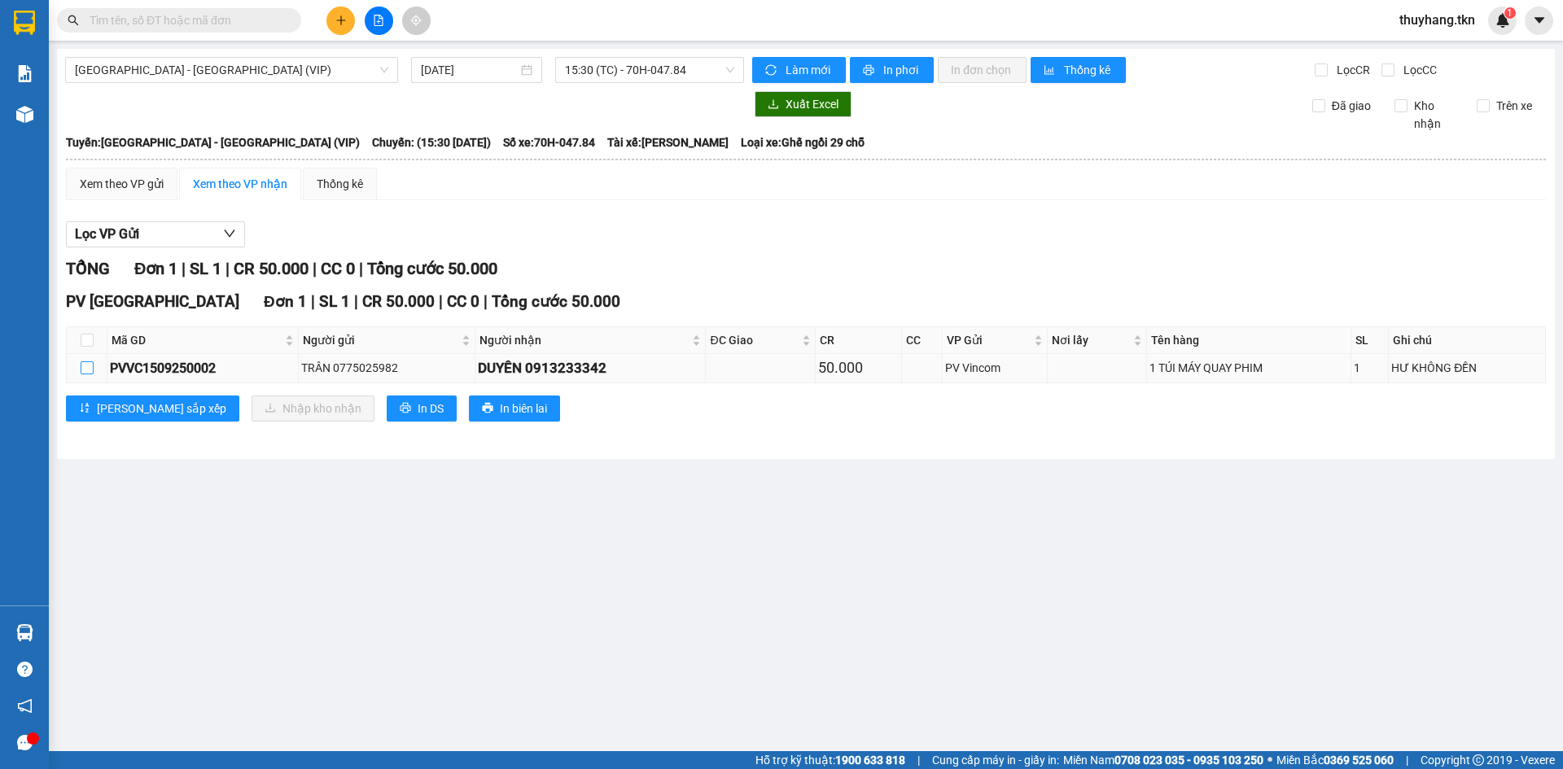
click at [88, 370] on input "checkbox" at bounding box center [87, 368] width 13 height 13
checkbox input "true"
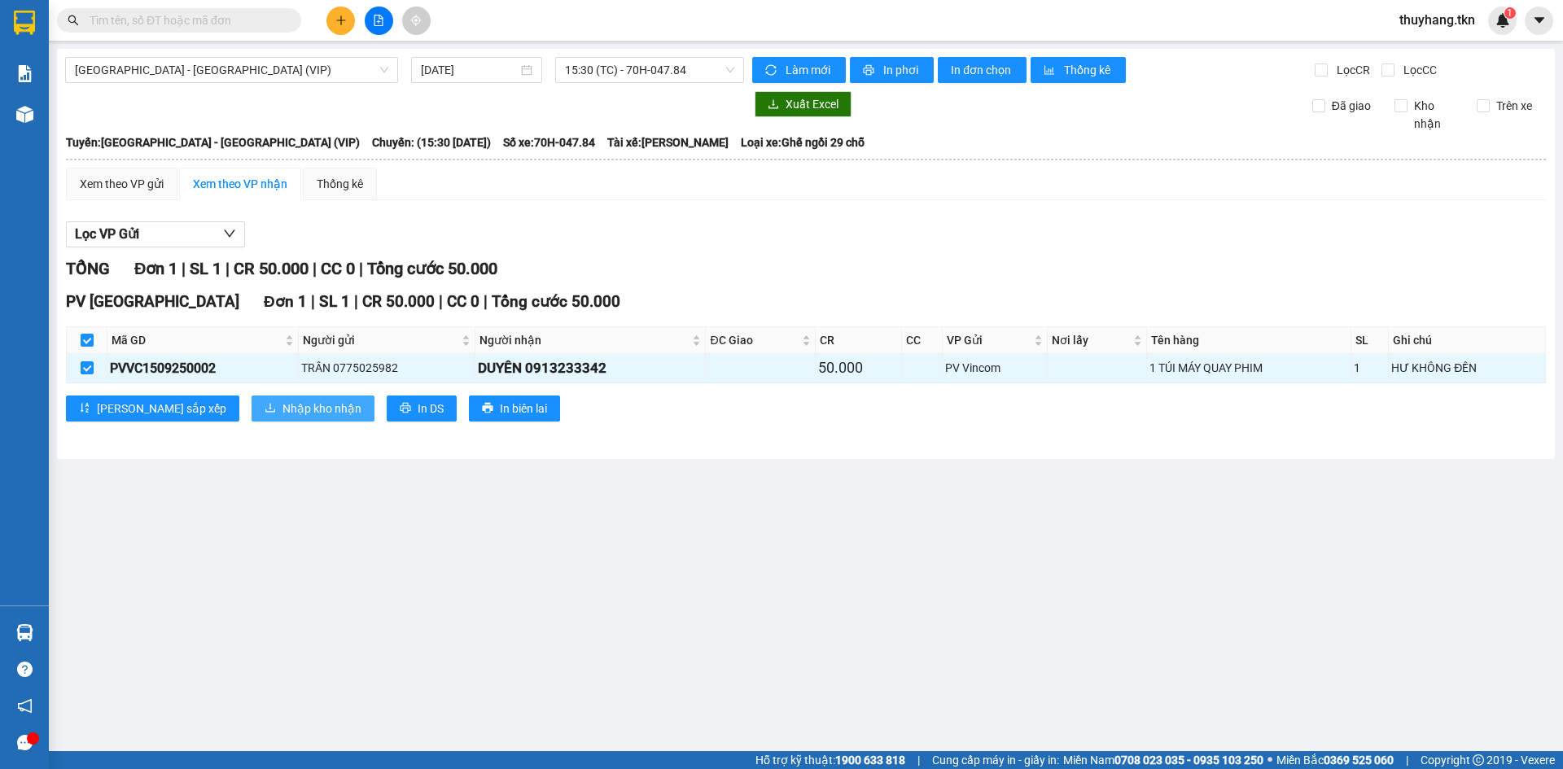
click at [283, 410] on span "Nhập kho nhận" at bounding box center [322, 409] width 79 height 18
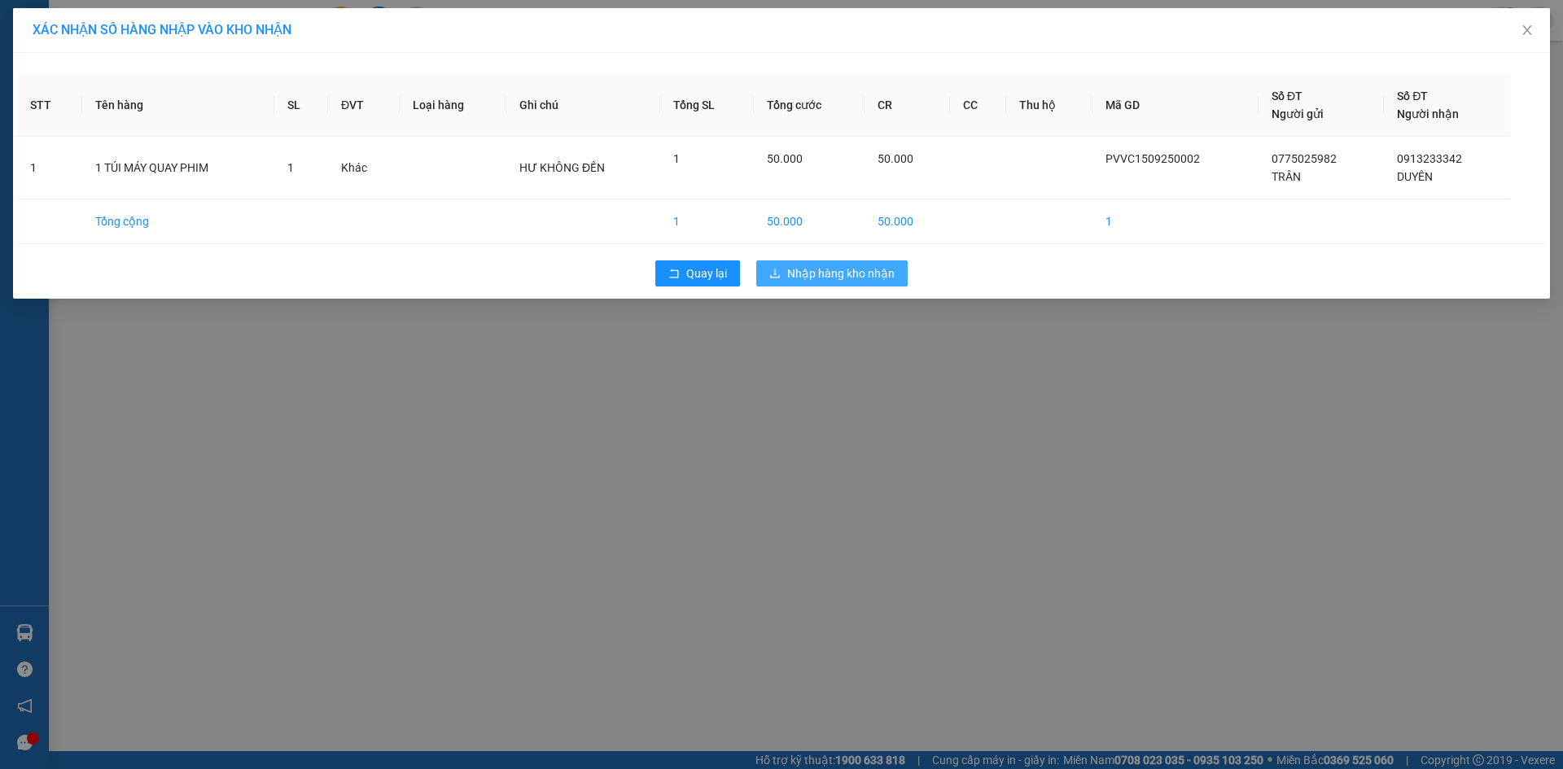
click at [861, 276] on span "Nhập hàng kho nhận" at bounding box center [840, 274] width 107 height 18
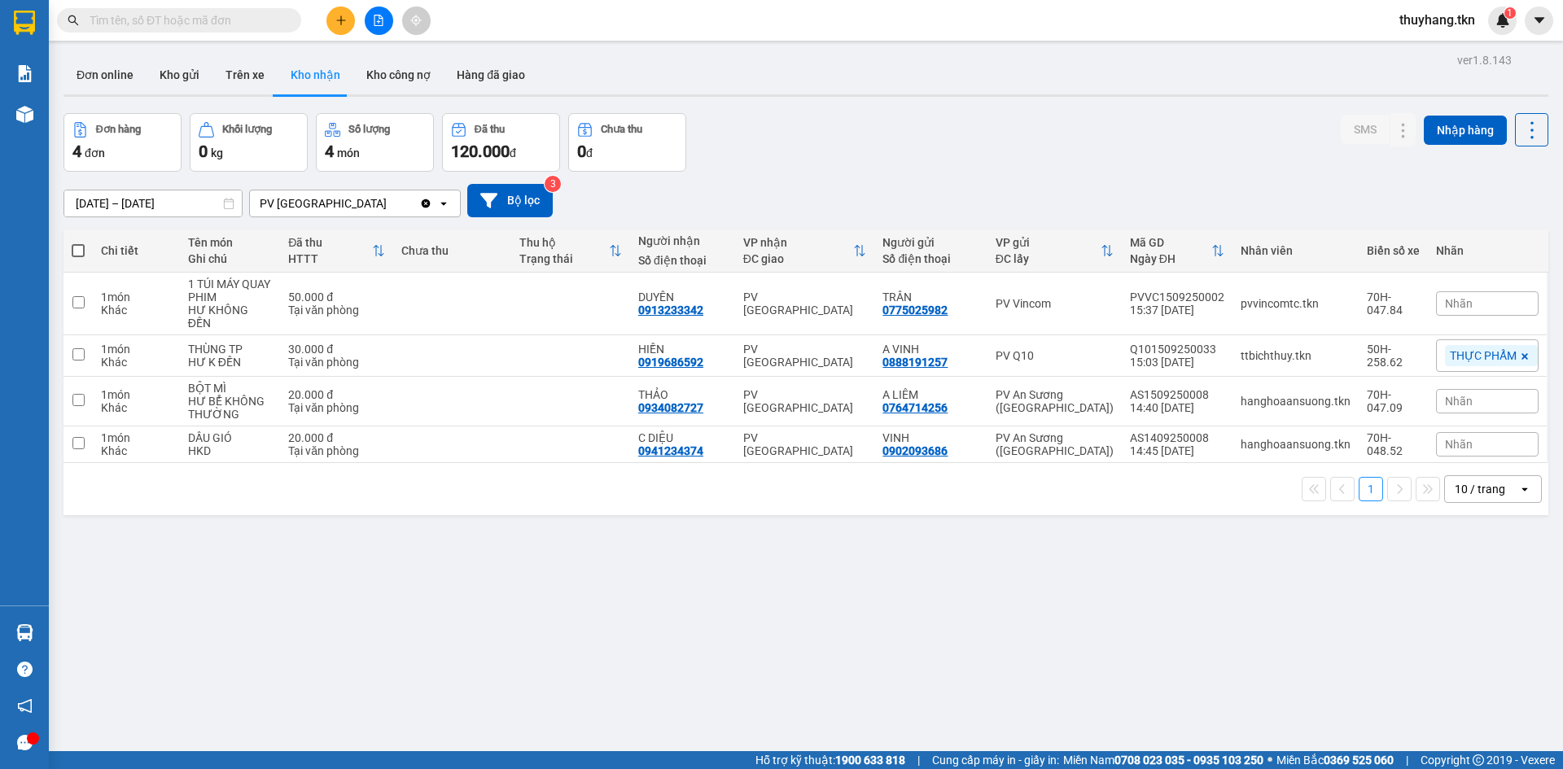
click at [619, 546] on div "ver 1.8.143 Đơn online Kho gửi Trên xe Kho nhận Kho công nợ Hàng đã giao Đơn hà…" at bounding box center [806, 433] width 1498 height 769
click at [338, 20] on icon "plus" at bounding box center [340, 20] width 11 height 11
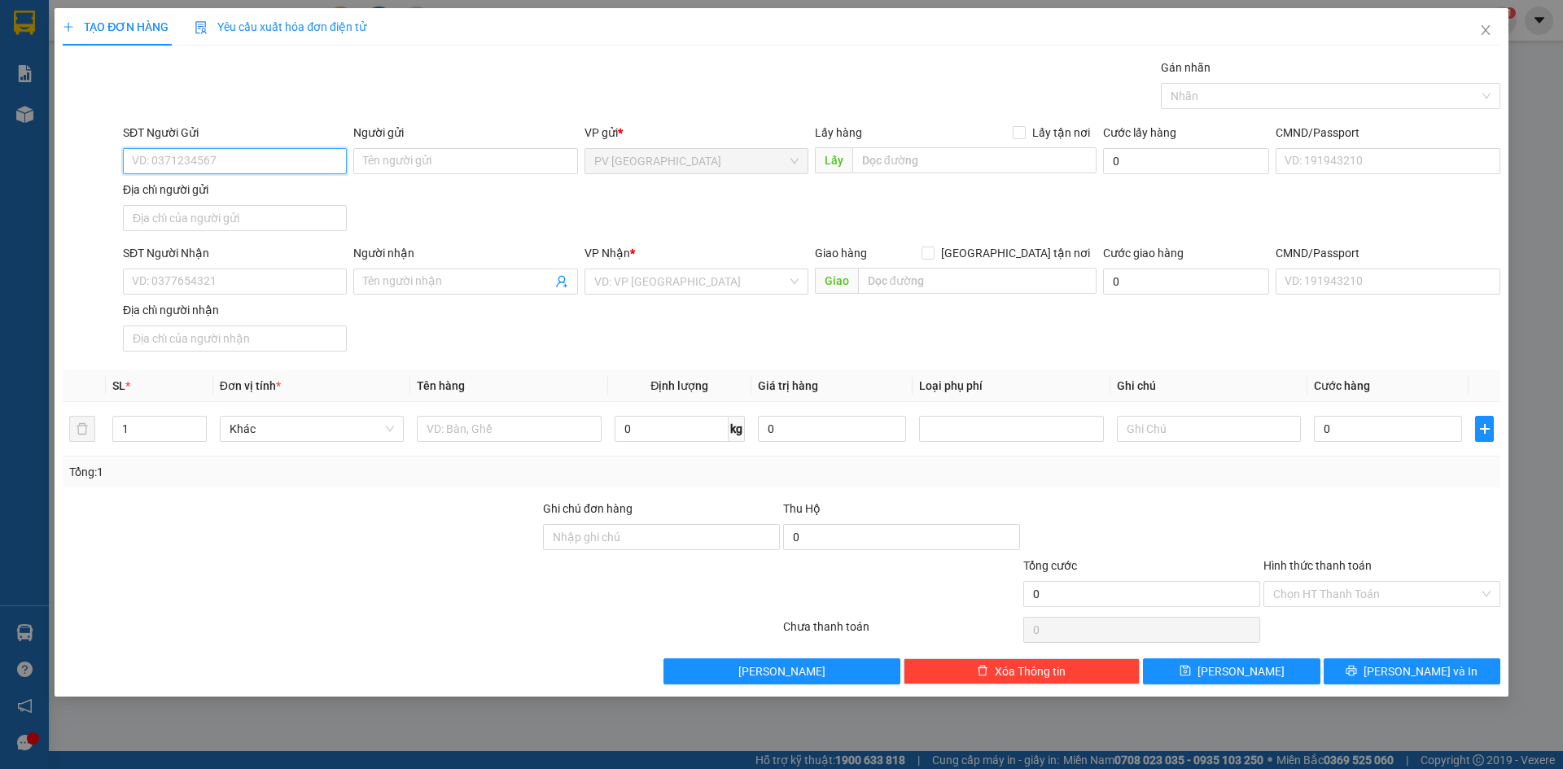
click at [296, 167] on input "SĐT Người Gửi" at bounding box center [235, 161] width 224 height 26
type input "0937256252"
click at [276, 187] on div "0937256252 - CHỊ MY" at bounding box center [235, 194] width 204 height 18
type input "CHỊ MY"
type input "0866236281"
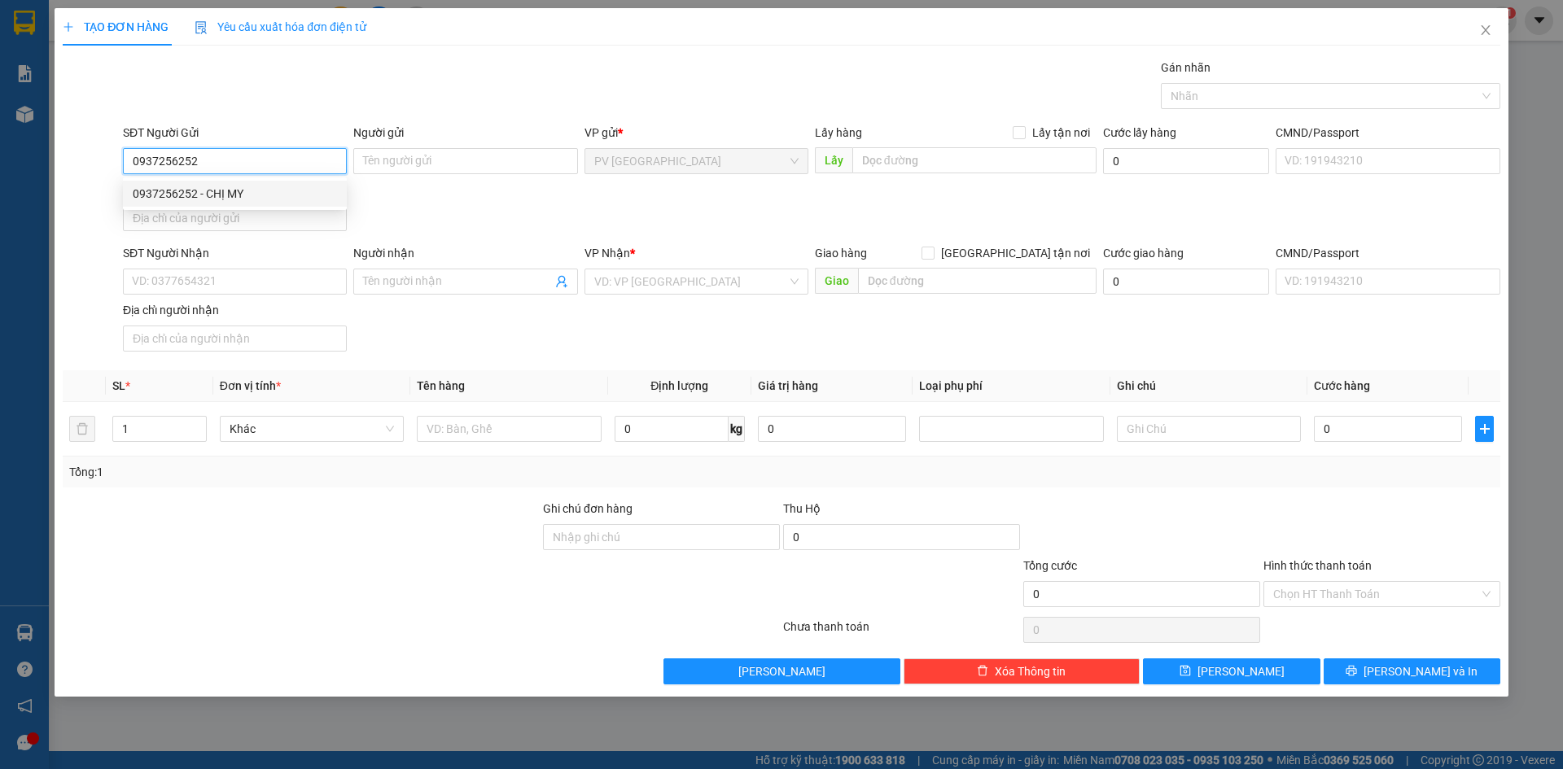
type input "KHÁNH GIAO"
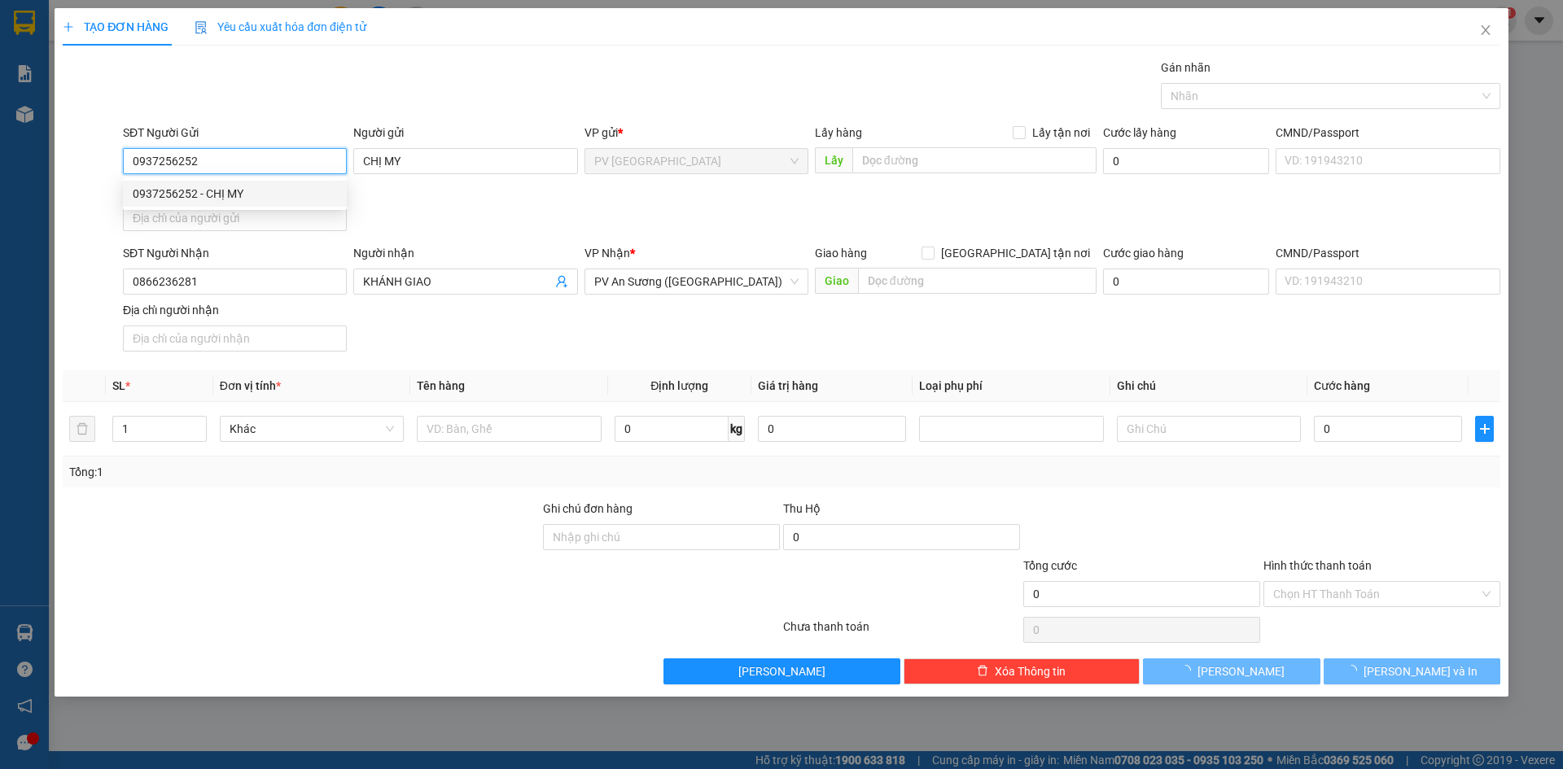
type input "20.000"
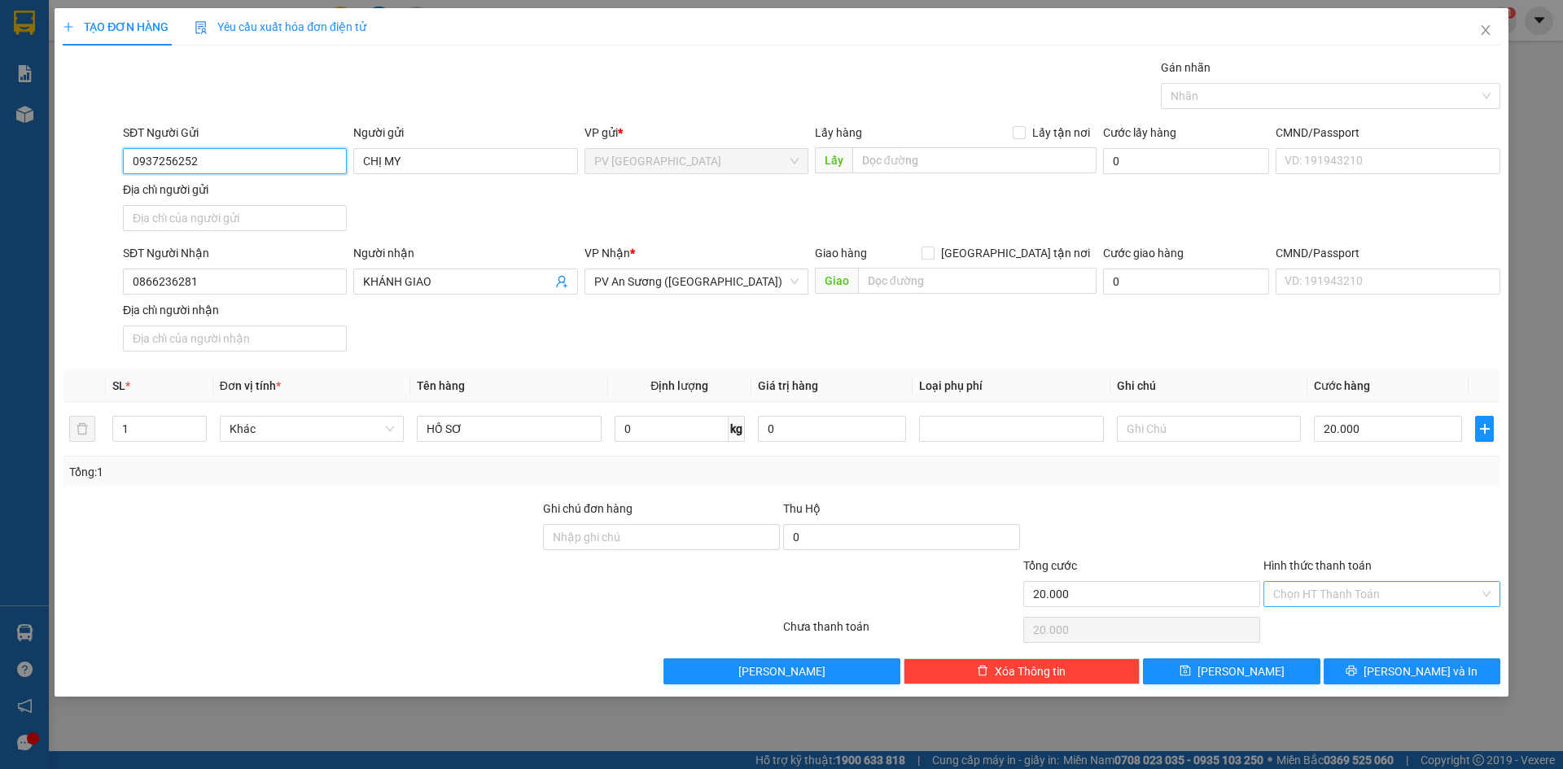
type input "0937256252"
click at [1353, 588] on input "Hình thức thanh toán" at bounding box center [1376, 594] width 206 height 24
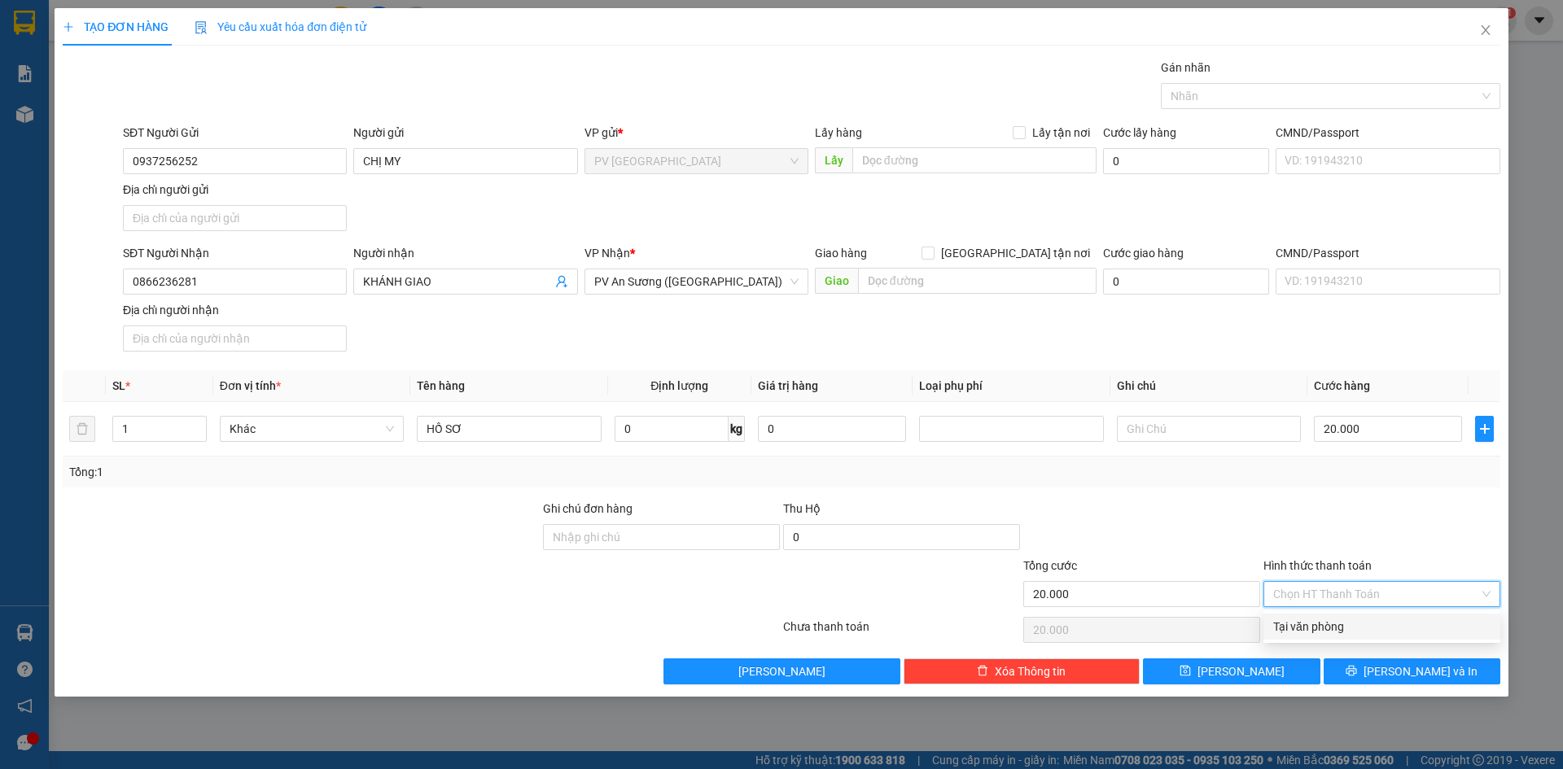
click at [1346, 626] on div "Tại văn phòng" at bounding box center [1381, 627] width 217 height 18
type input "0"
click at [1358, 669] on button "[PERSON_NAME] và In" at bounding box center [1412, 672] width 177 height 26
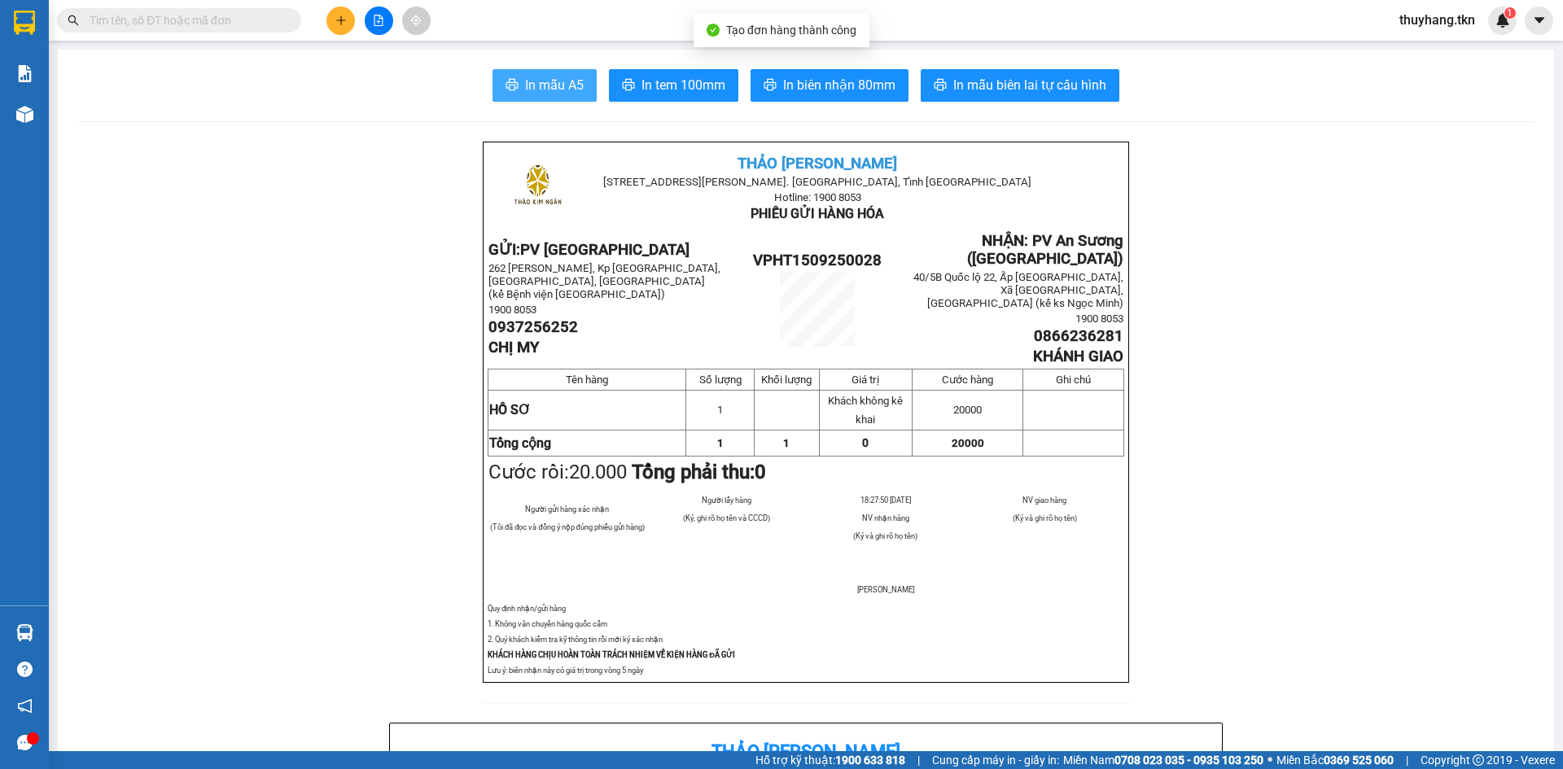
click at [548, 85] on span "In mẫu A5" at bounding box center [554, 85] width 59 height 20
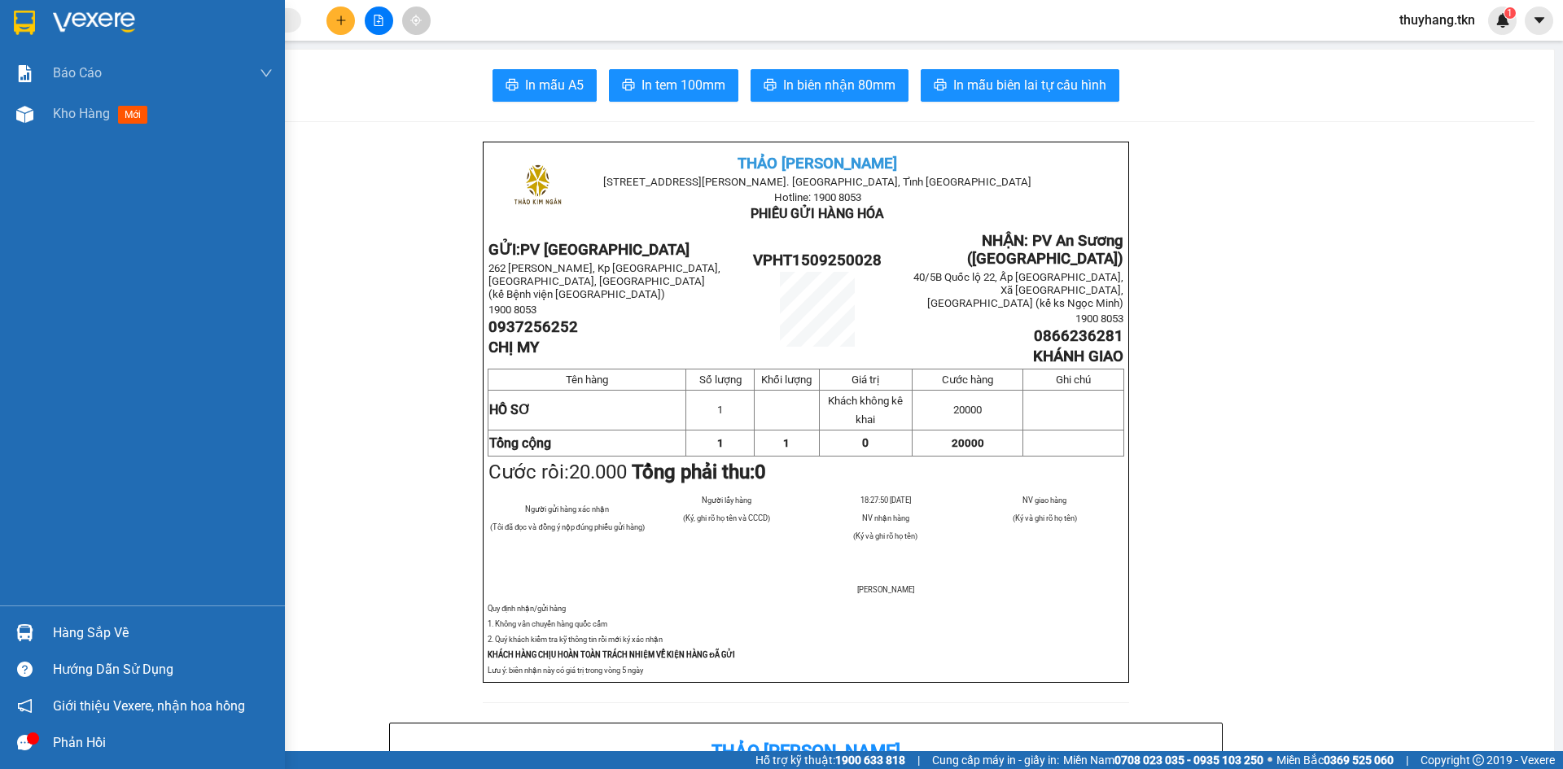
click at [28, 634] on img at bounding box center [24, 633] width 17 height 17
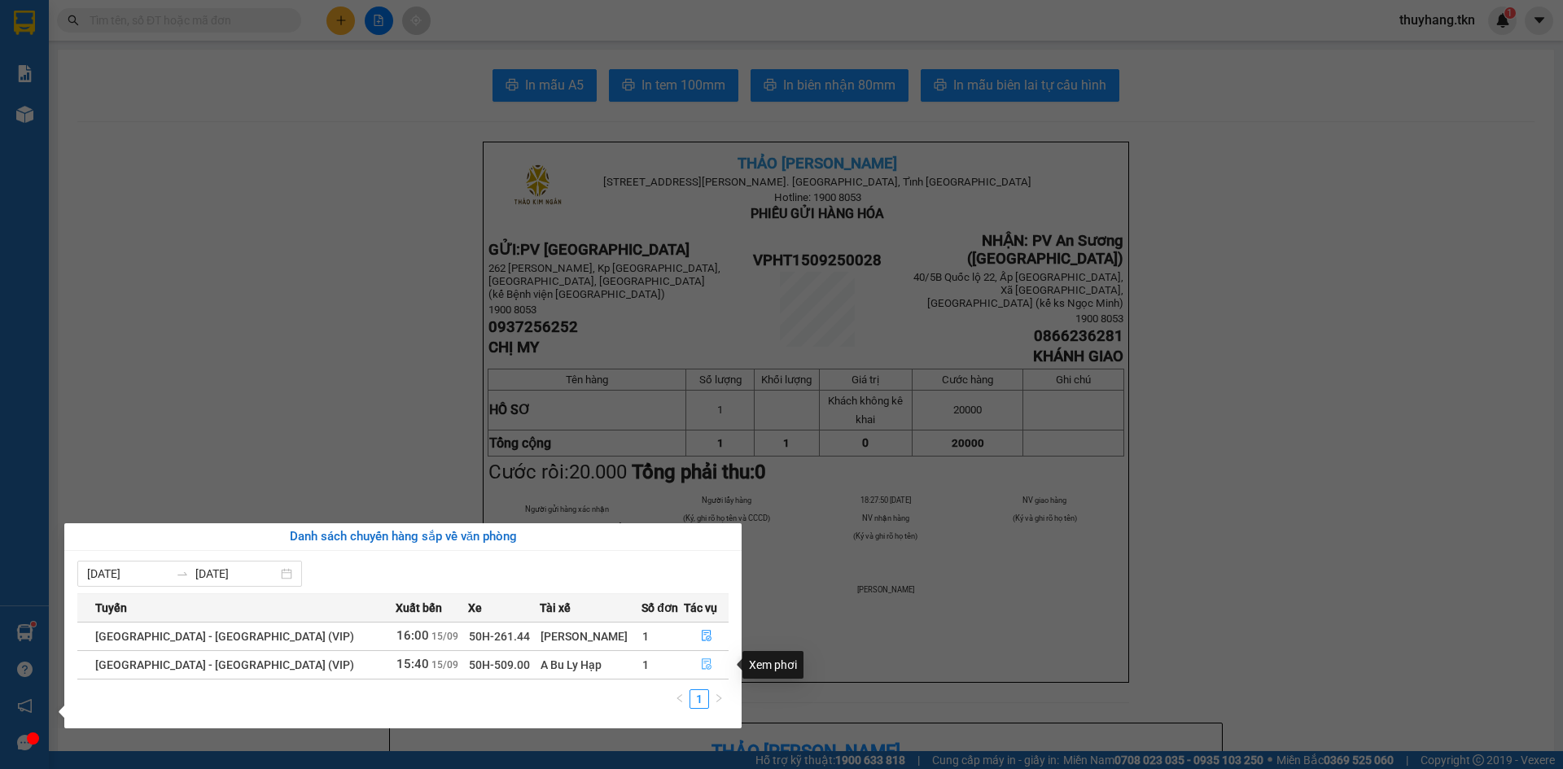
click at [701, 664] on icon "file-done" at bounding box center [706, 664] width 11 height 11
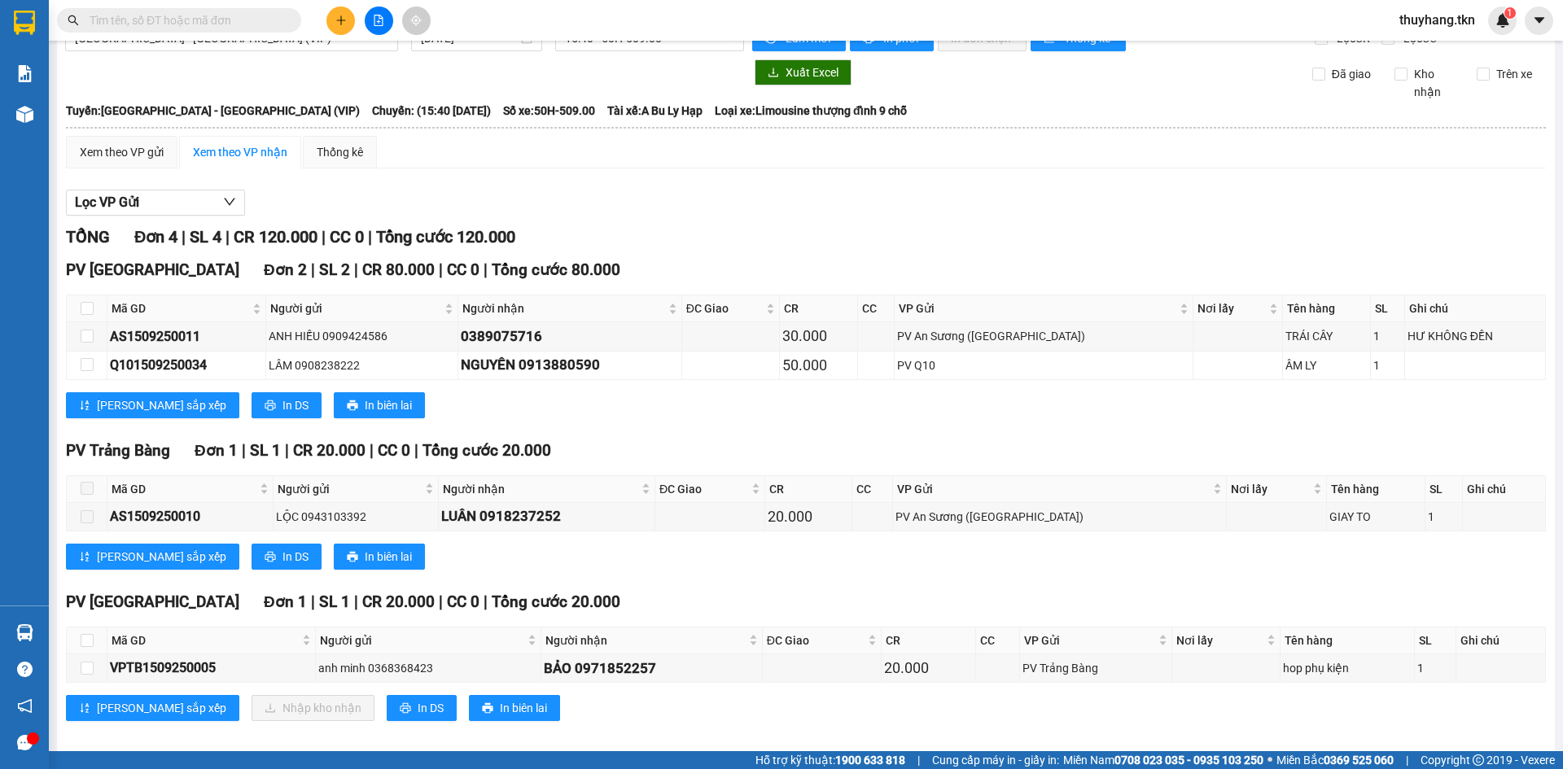
scroll to position [47, 0]
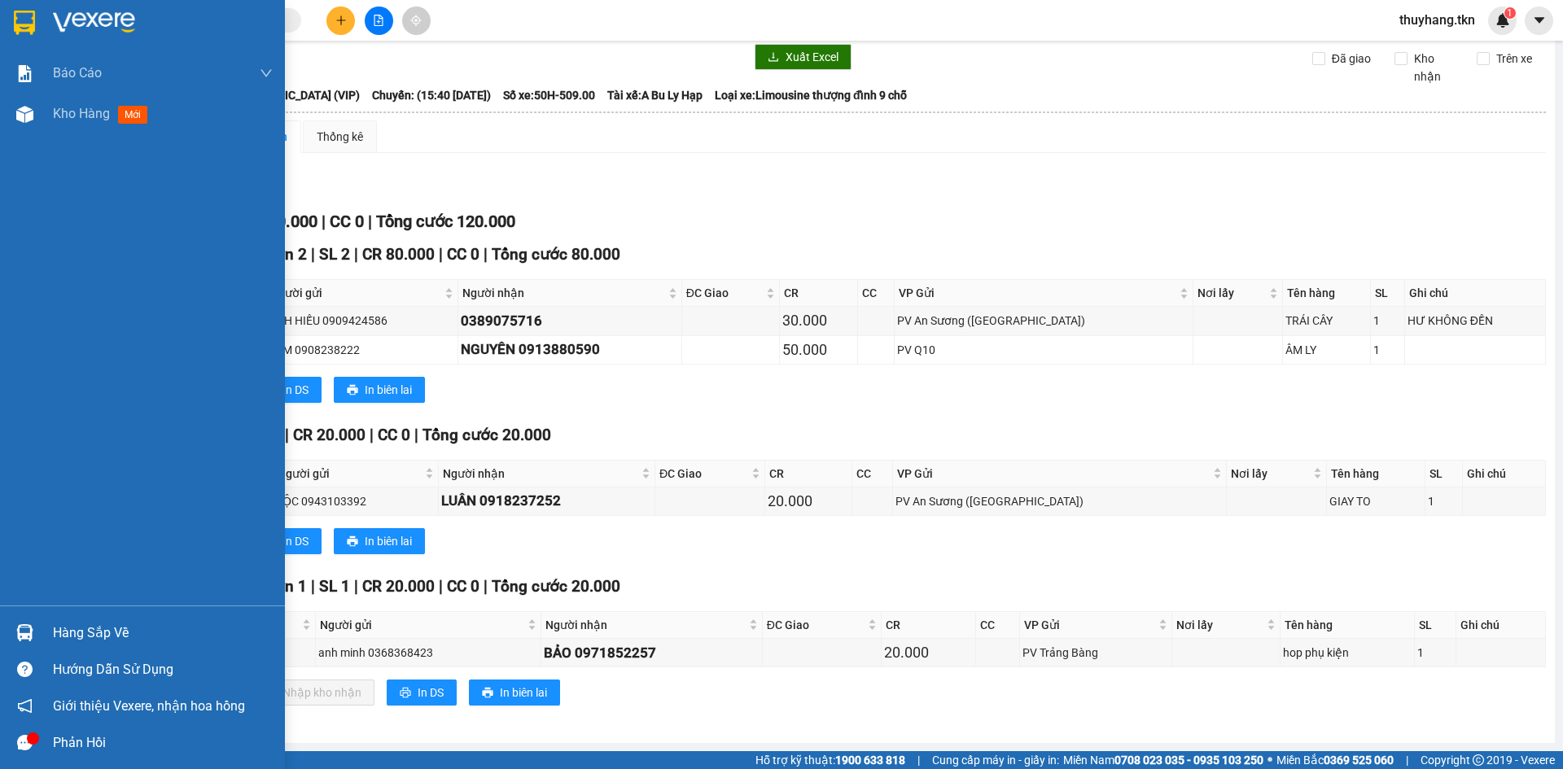
click at [79, 611] on div "Hàng sắp về Hướng dẫn sử dụng Giới thiệu Vexere, nhận hoa hồng Phản hồi" at bounding box center [142, 684] width 285 height 156
click at [100, 625] on div "Hàng sắp về" at bounding box center [163, 633] width 220 height 24
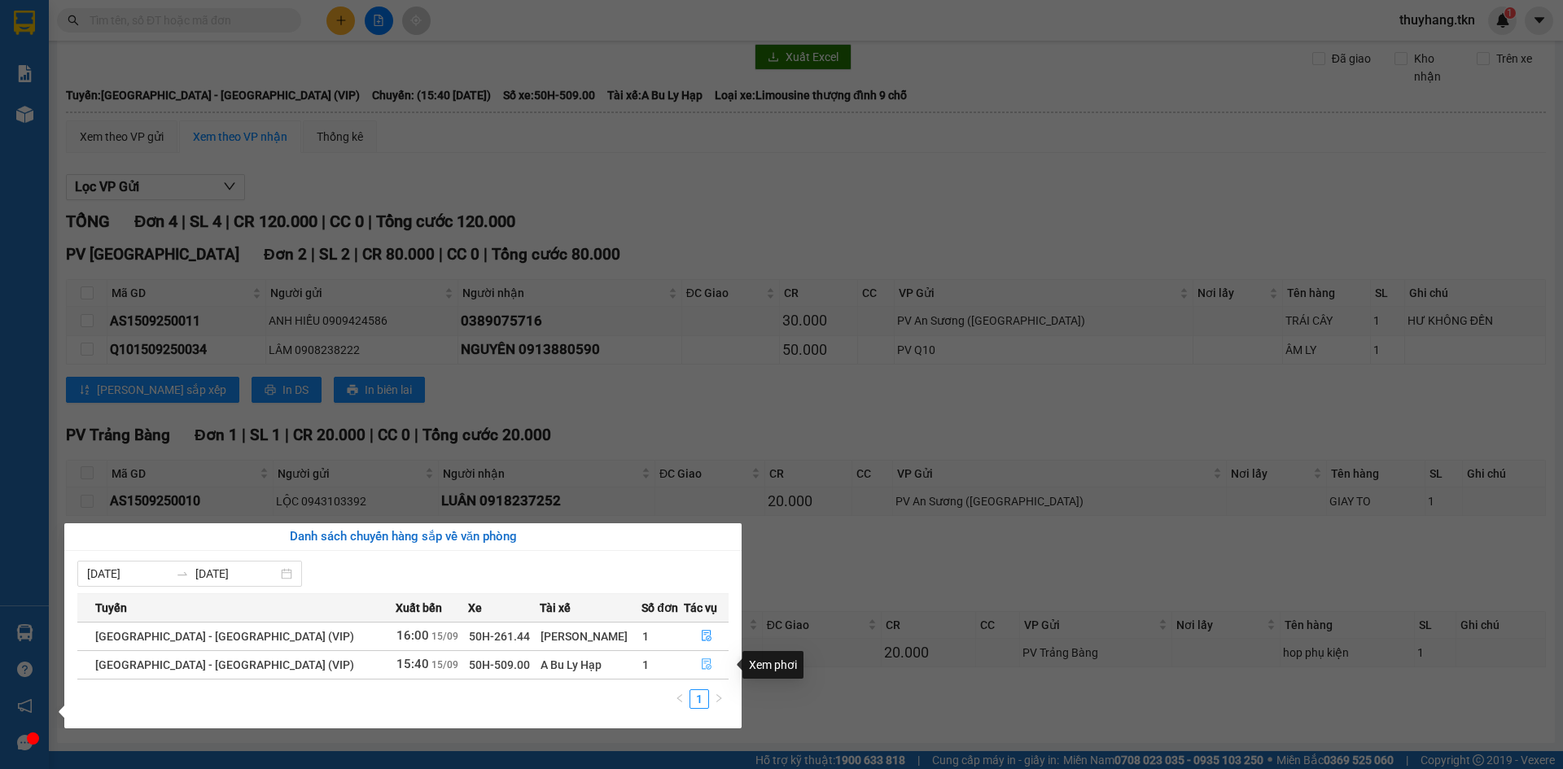
click at [701, 663] on icon "file-done" at bounding box center [706, 664] width 11 height 11
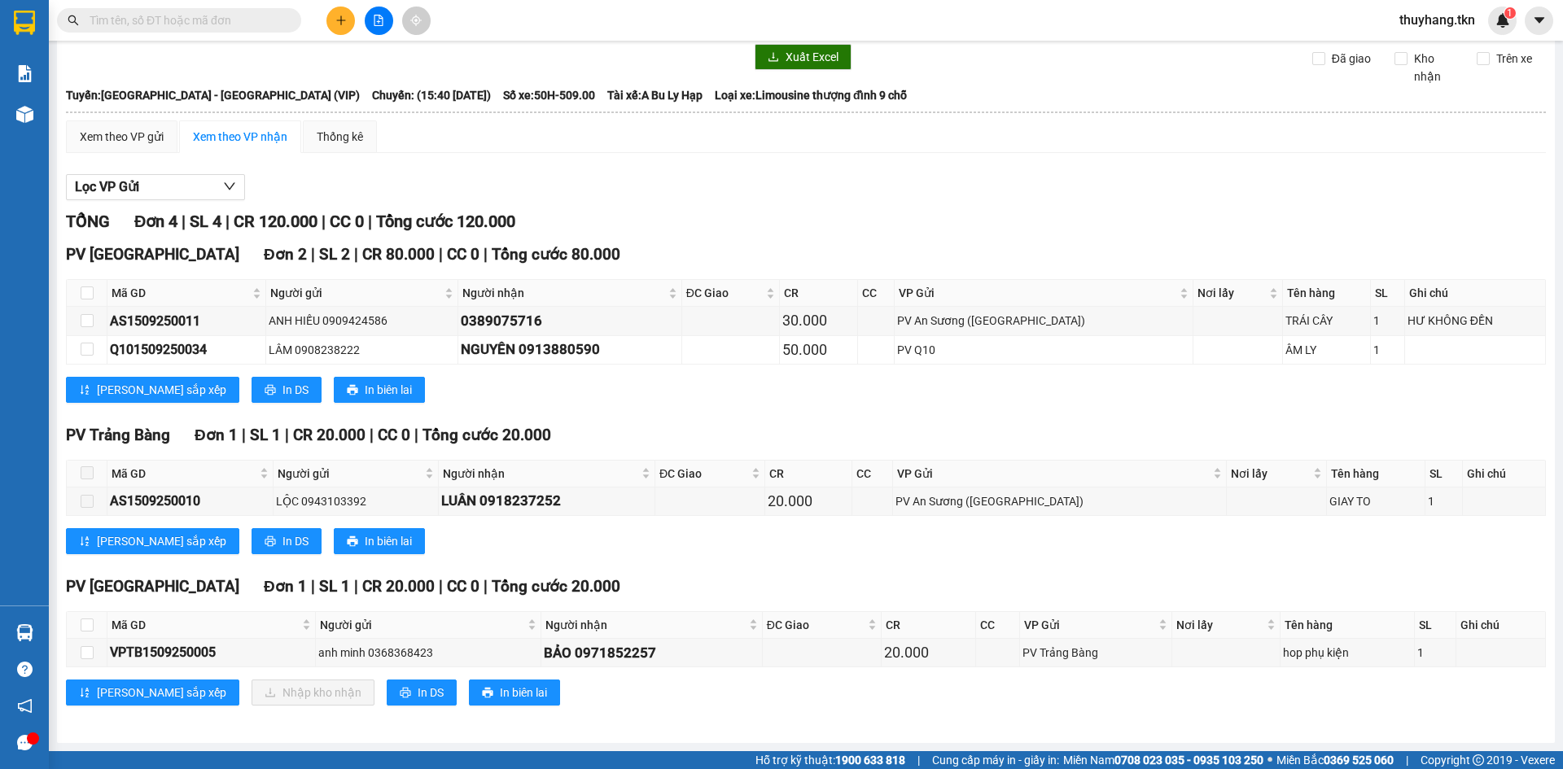
drag, startPoint x: 726, startPoint y: 713, endPoint x: 722, endPoint y: 703, distance: 10.6
click at [726, 714] on div "PV Hòa Thành Đơn 1 | SL 1 | CR 20.000 | CC 0 | Tổng cước 20.000 Mã GD Người gửi…" at bounding box center [806, 646] width 1480 height 143
click at [90, 655] on input "checkbox" at bounding box center [87, 653] width 13 height 13
checkbox input "true"
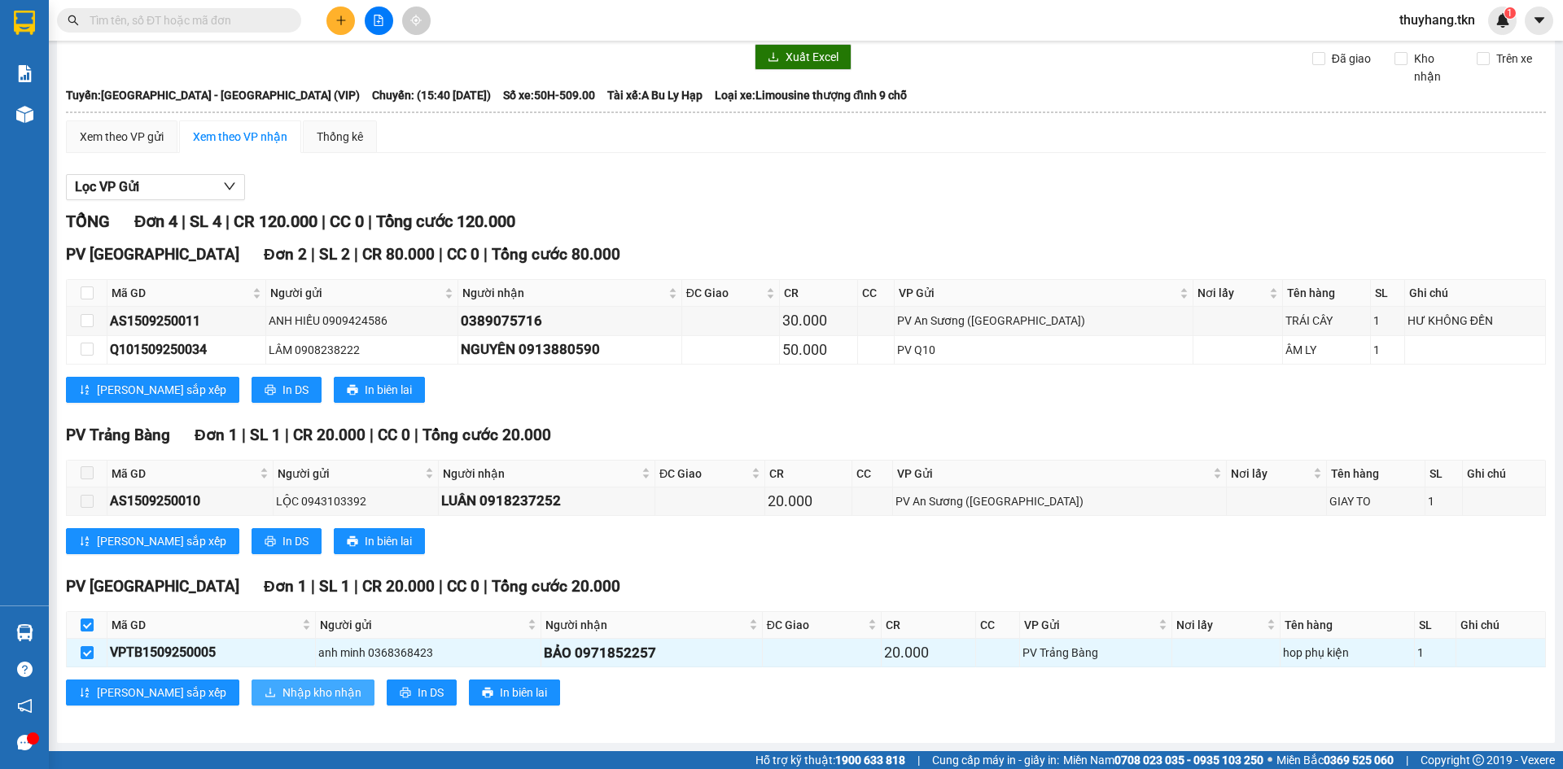
click at [283, 695] on span "Nhập kho nhận" at bounding box center [322, 693] width 79 height 18
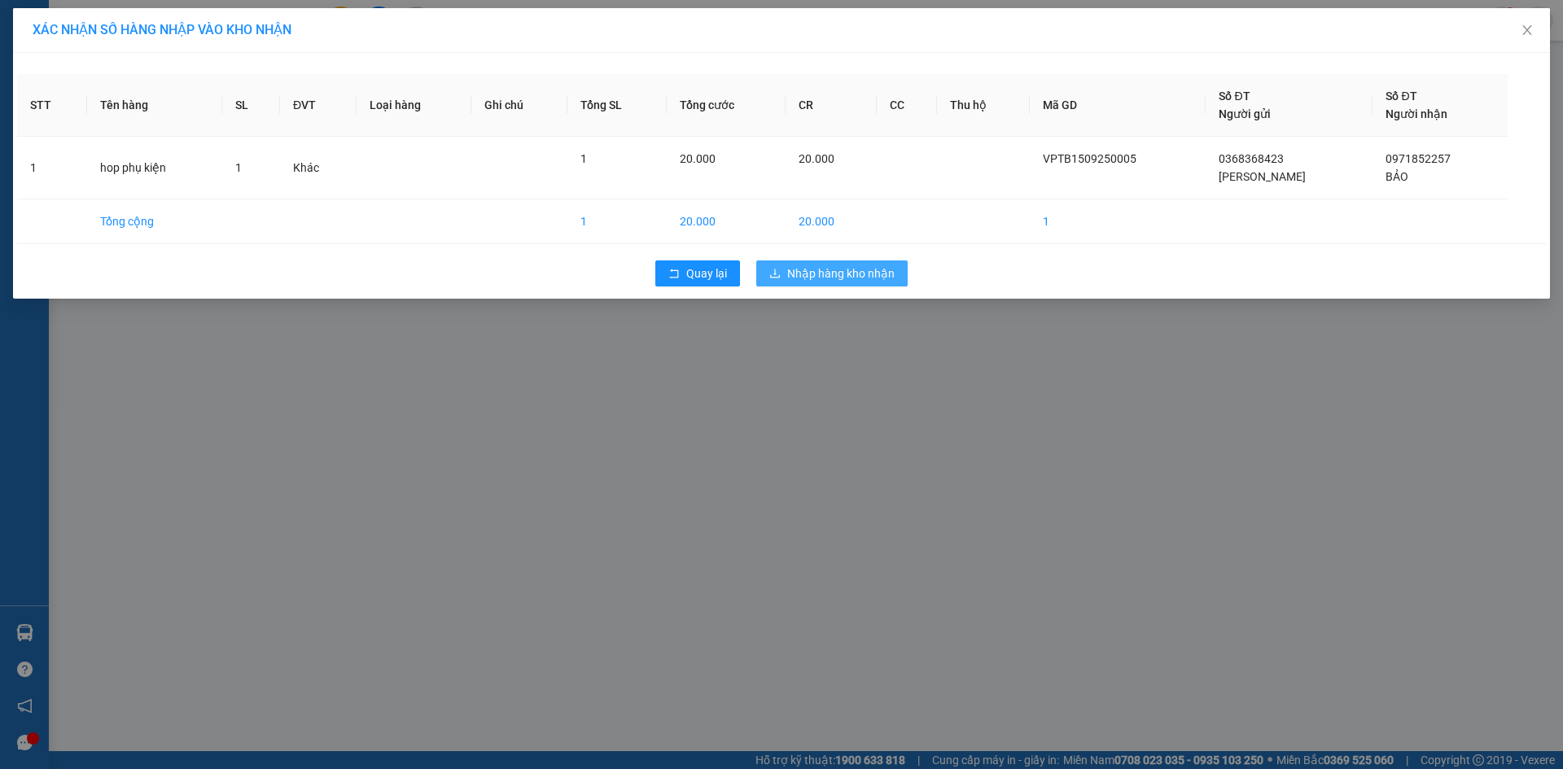
click at [885, 270] on span "Nhập hàng kho nhận" at bounding box center [840, 274] width 107 height 18
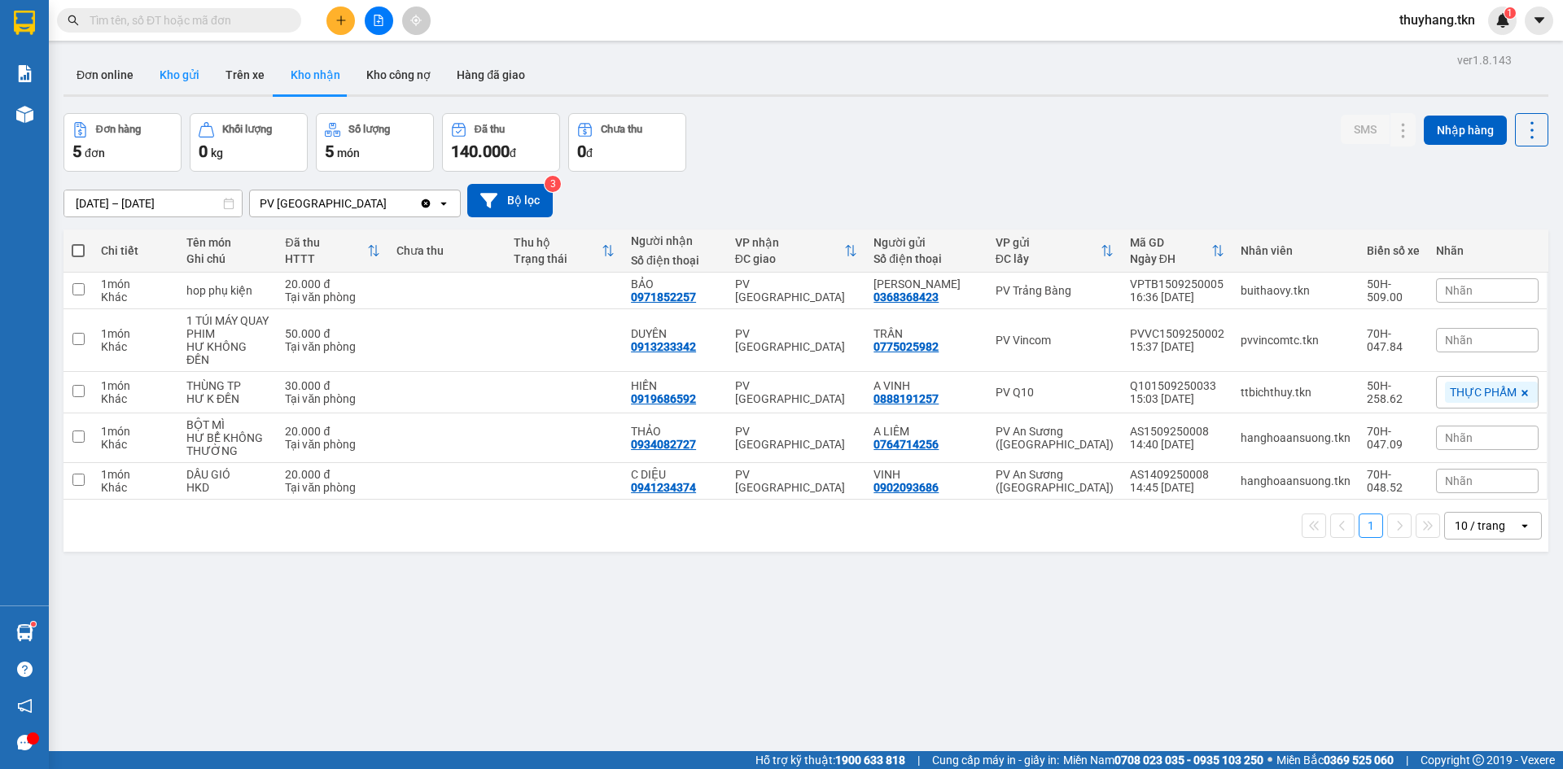
click at [188, 77] on button "Kho gửi" at bounding box center [180, 74] width 66 height 39
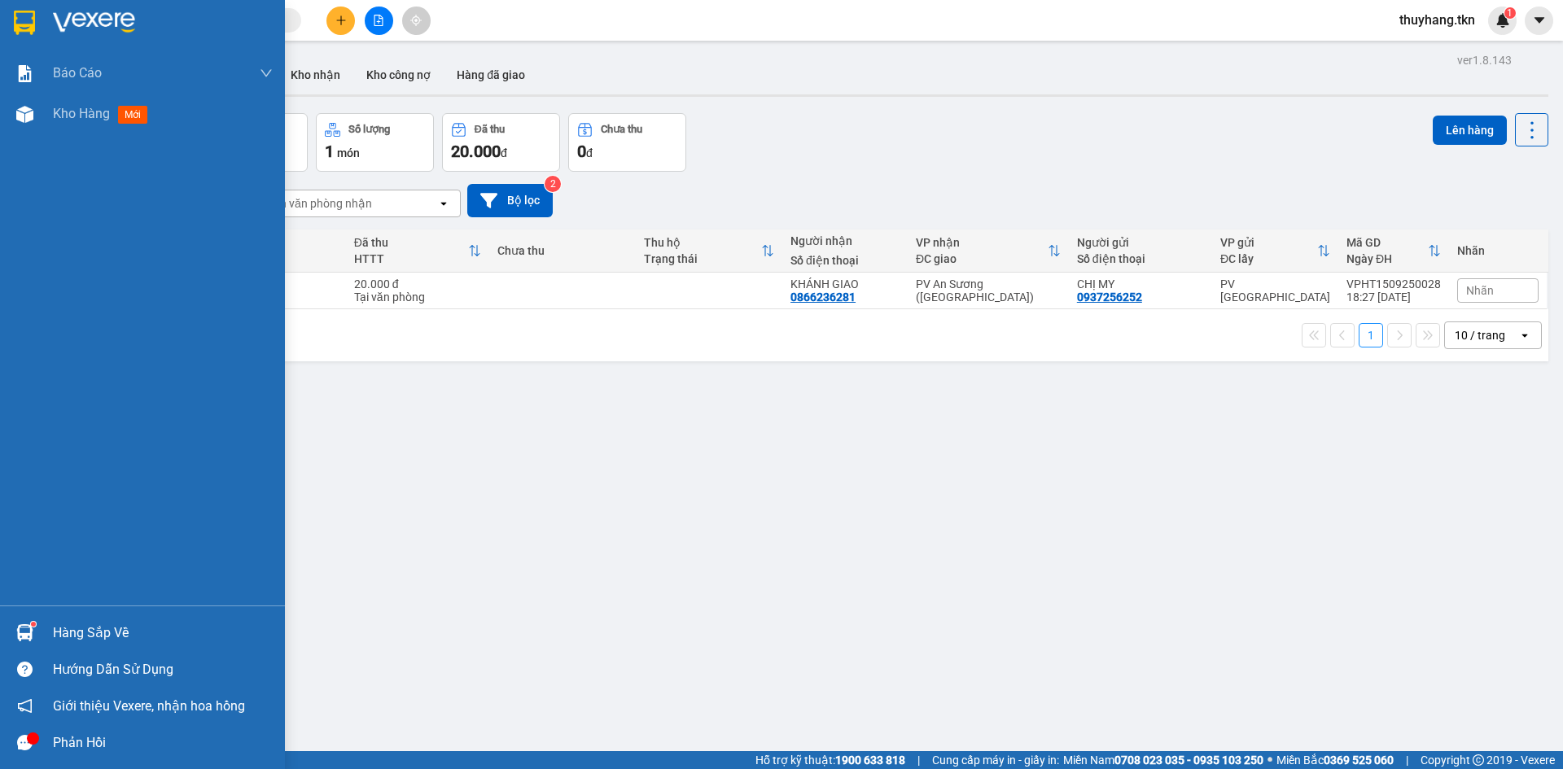
click at [29, 628] on img at bounding box center [24, 633] width 17 height 17
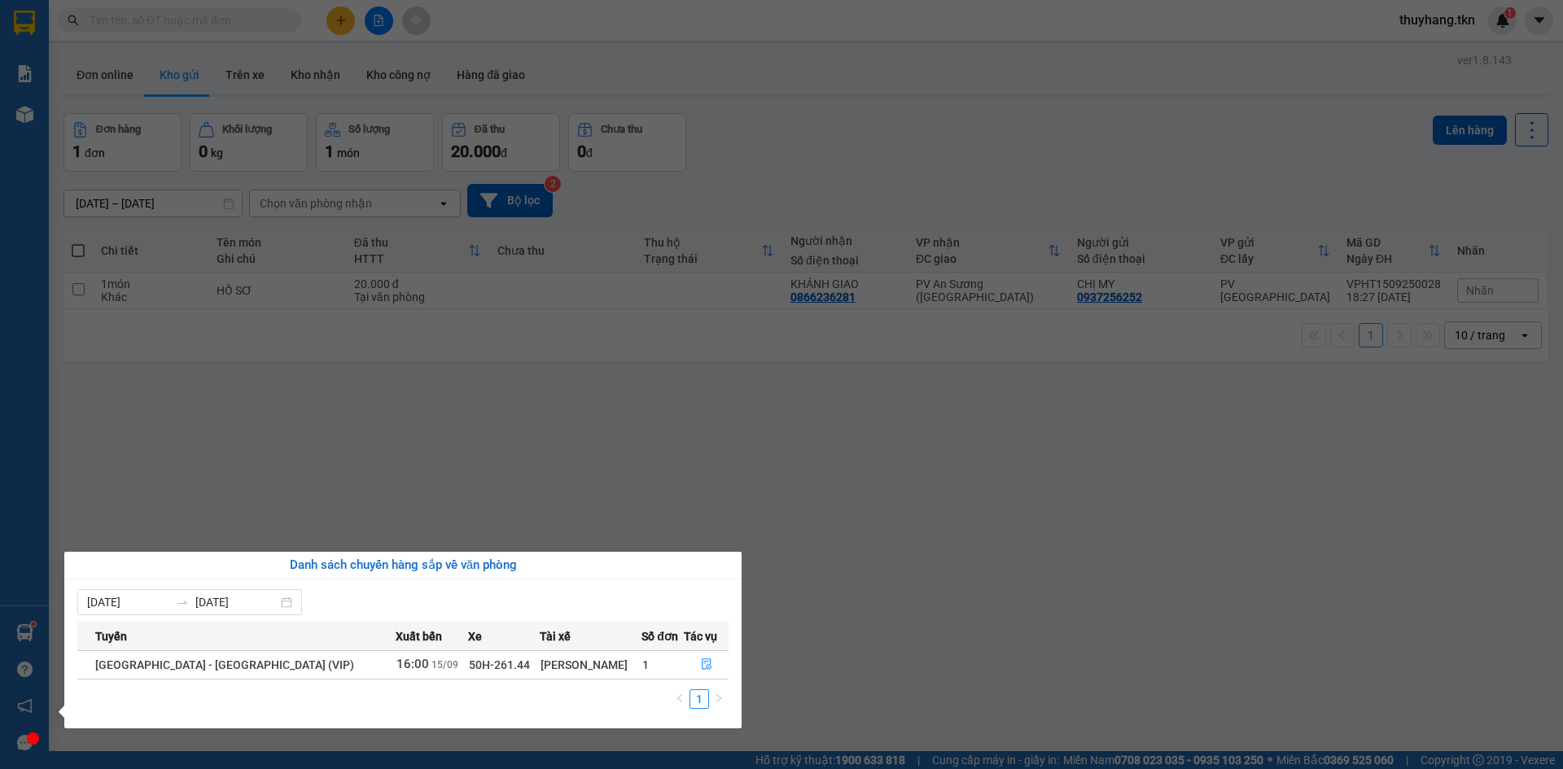
click at [846, 601] on section "Kết quả tìm kiếm ( 1 ) Bộ lọc Mã ĐH Trạng thái Món hàng Thu hộ Tổng cước Chưa c…" at bounding box center [781, 384] width 1563 height 769
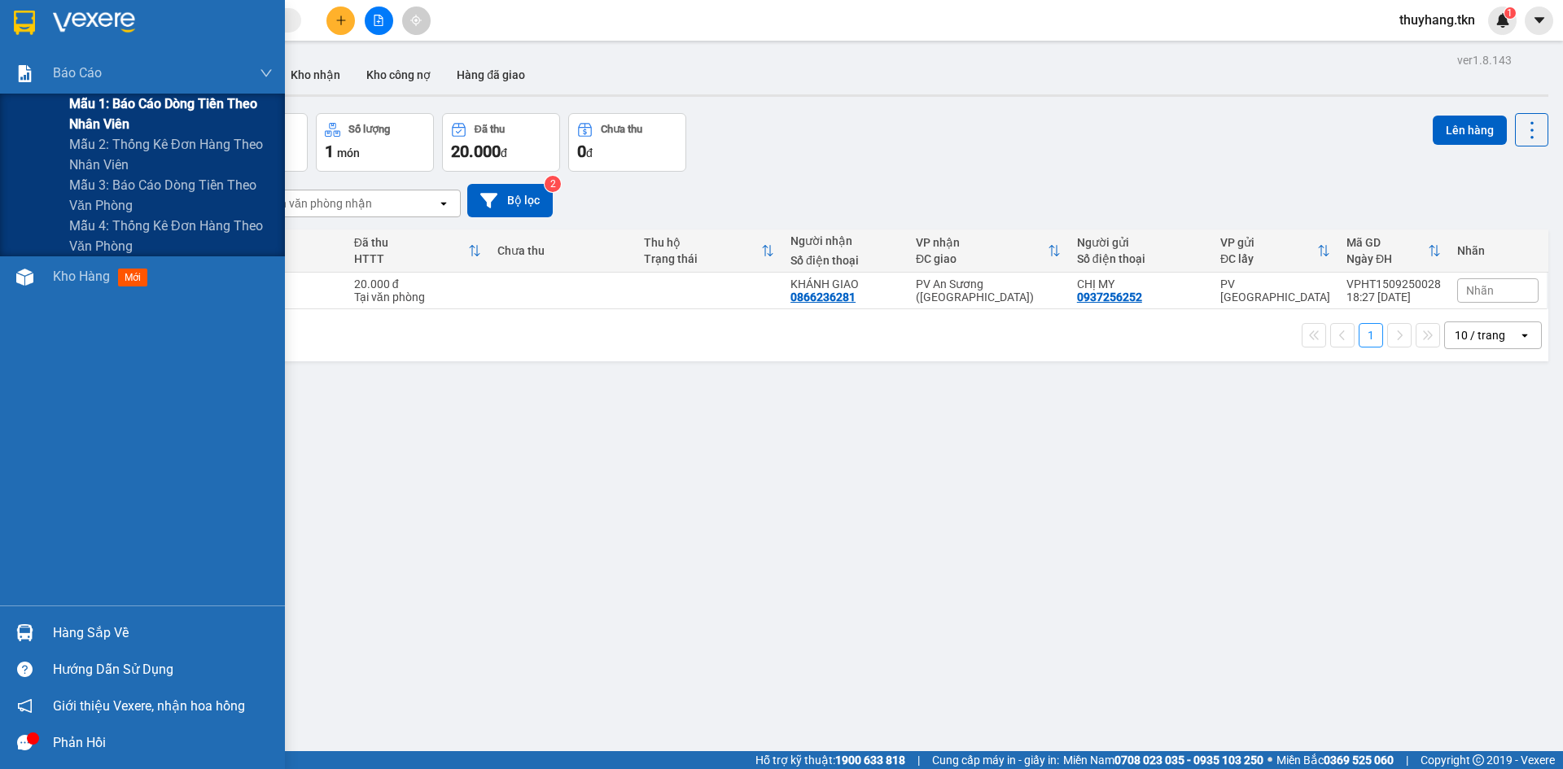
drag, startPoint x: 119, startPoint y: 103, endPoint x: 165, endPoint y: 103, distance: 46.4
click at [121, 103] on span "Mẫu 1: Báo cáo dòng tiền theo nhân viên" at bounding box center [171, 114] width 204 height 41
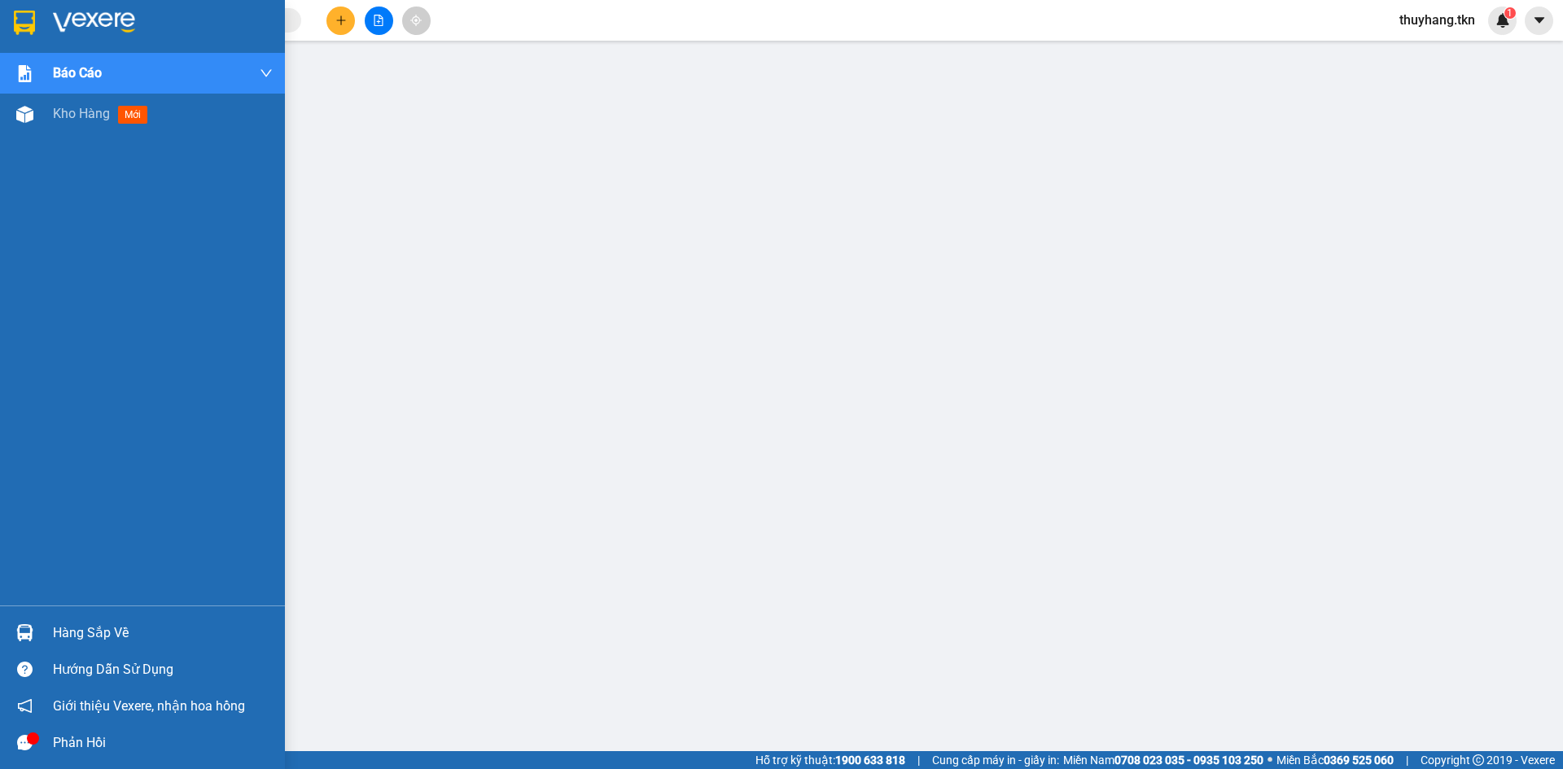
click at [113, 631] on div "Hàng sắp về" at bounding box center [163, 633] width 220 height 24
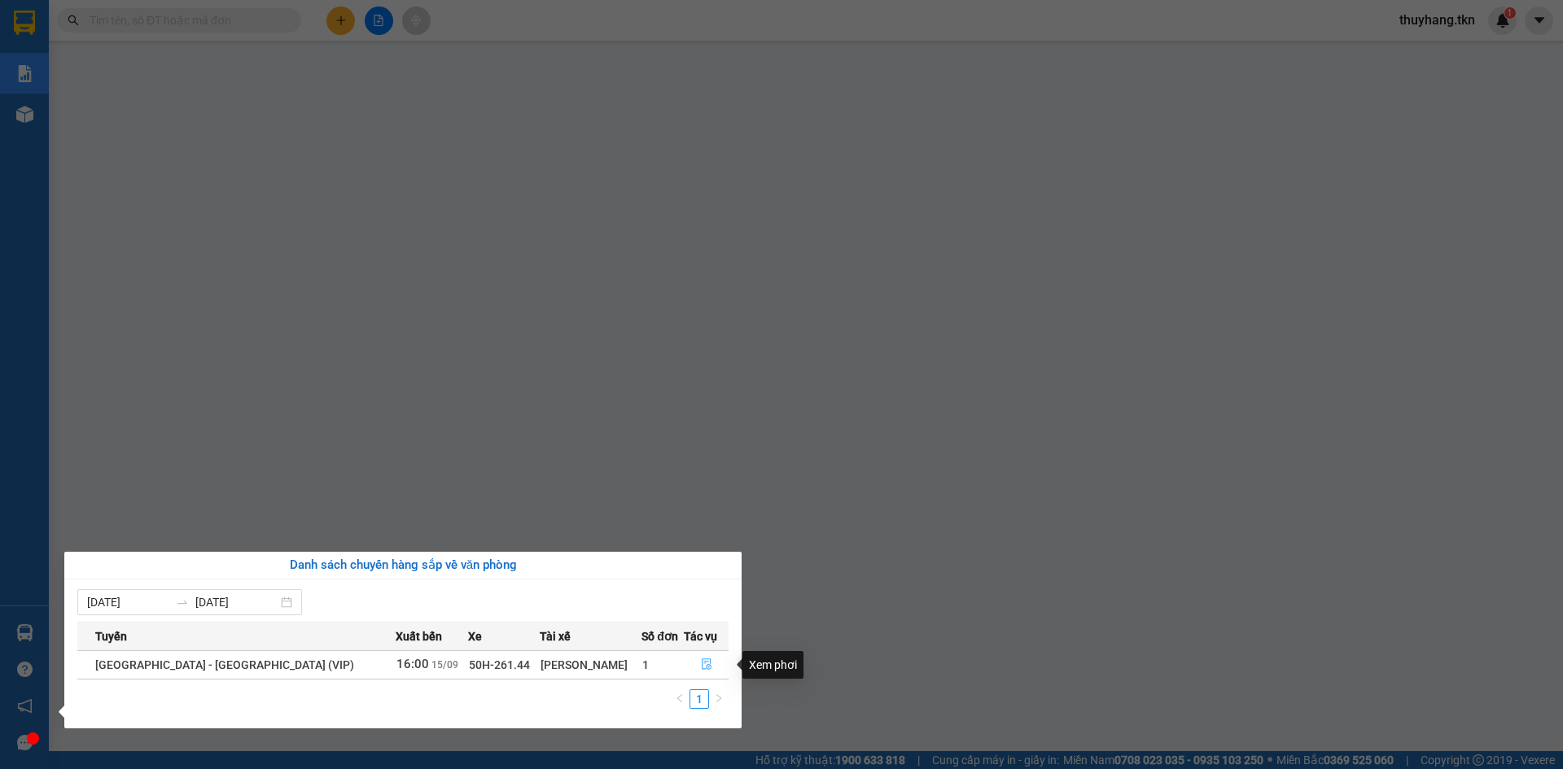
click at [702, 664] on icon "file-done" at bounding box center [707, 665] width 10 height 11
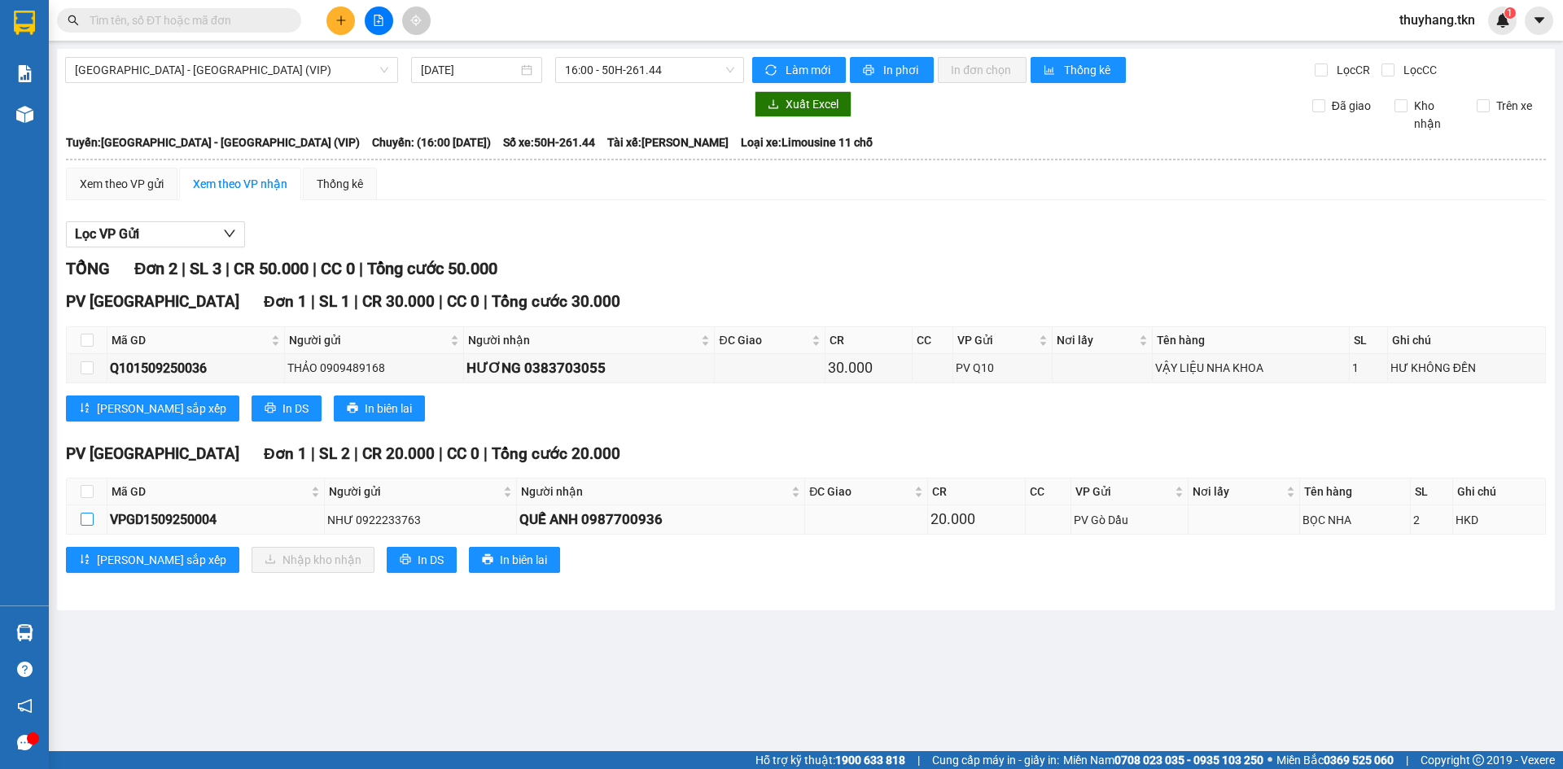
click at [91, 518] on input "checkbox" at bounding box center [87, 519] width 13 height 13
checkbox input "true"
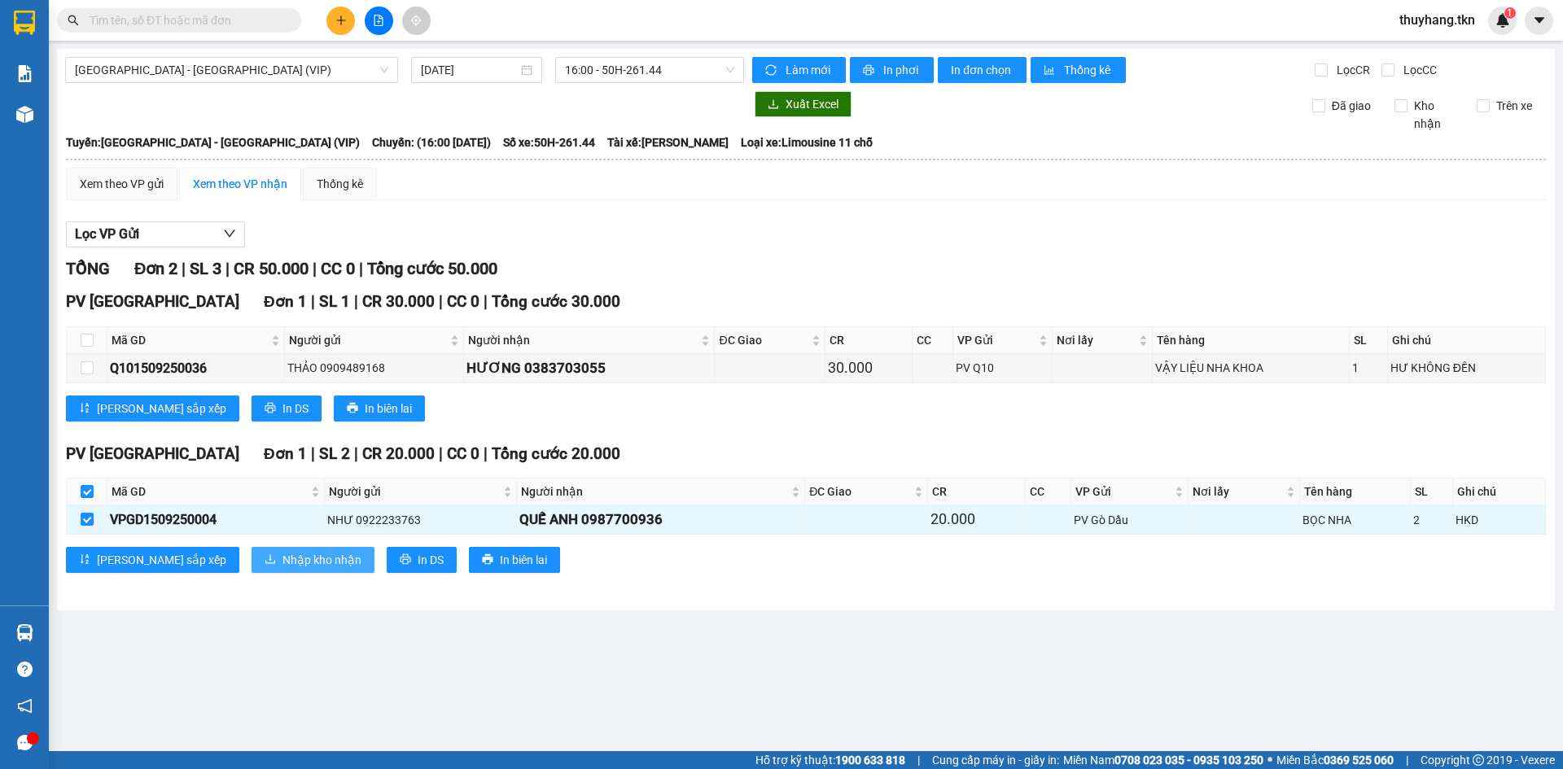
click at [283, 556] on span "Nhập kho nhận" at bounding box center [322, 560] width 79 height 18
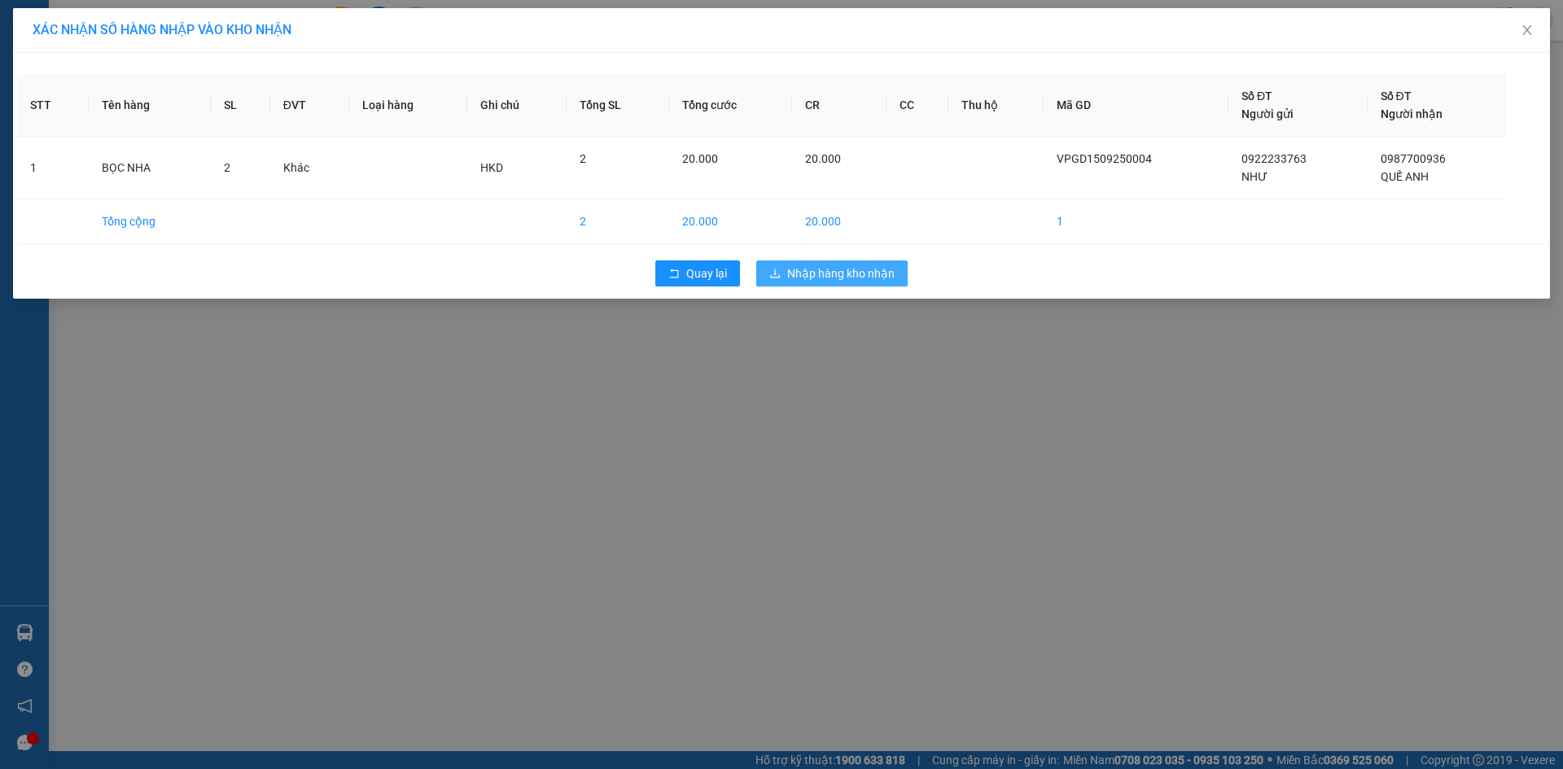
click at [835, 283] on button "Nhập hàng kho nhận" at bounding box center [831, 274] width 151 height 26
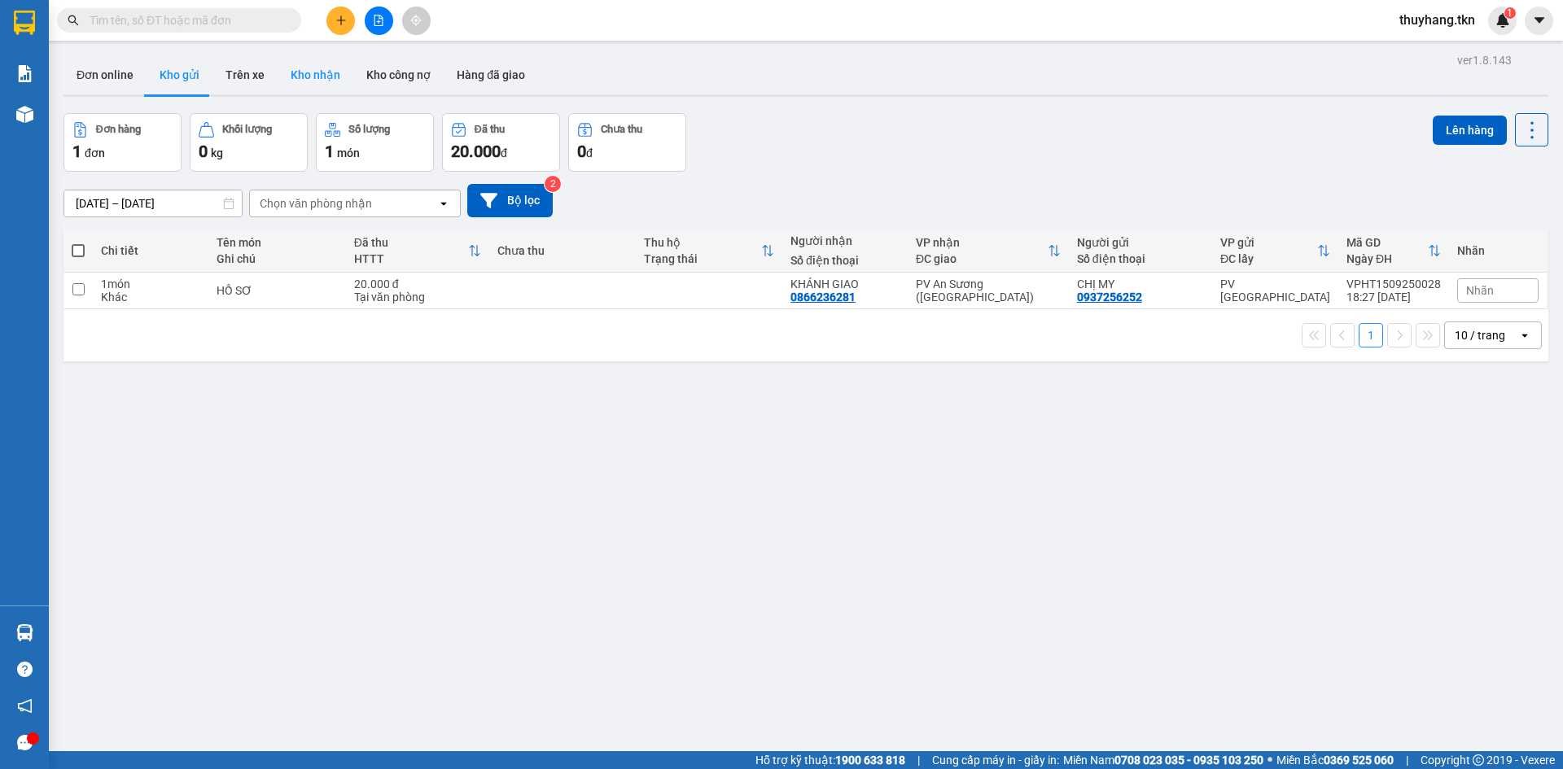
click at [301, 77] on button "Kho nhận" at bounding box center [316, 74] width 76 height 39
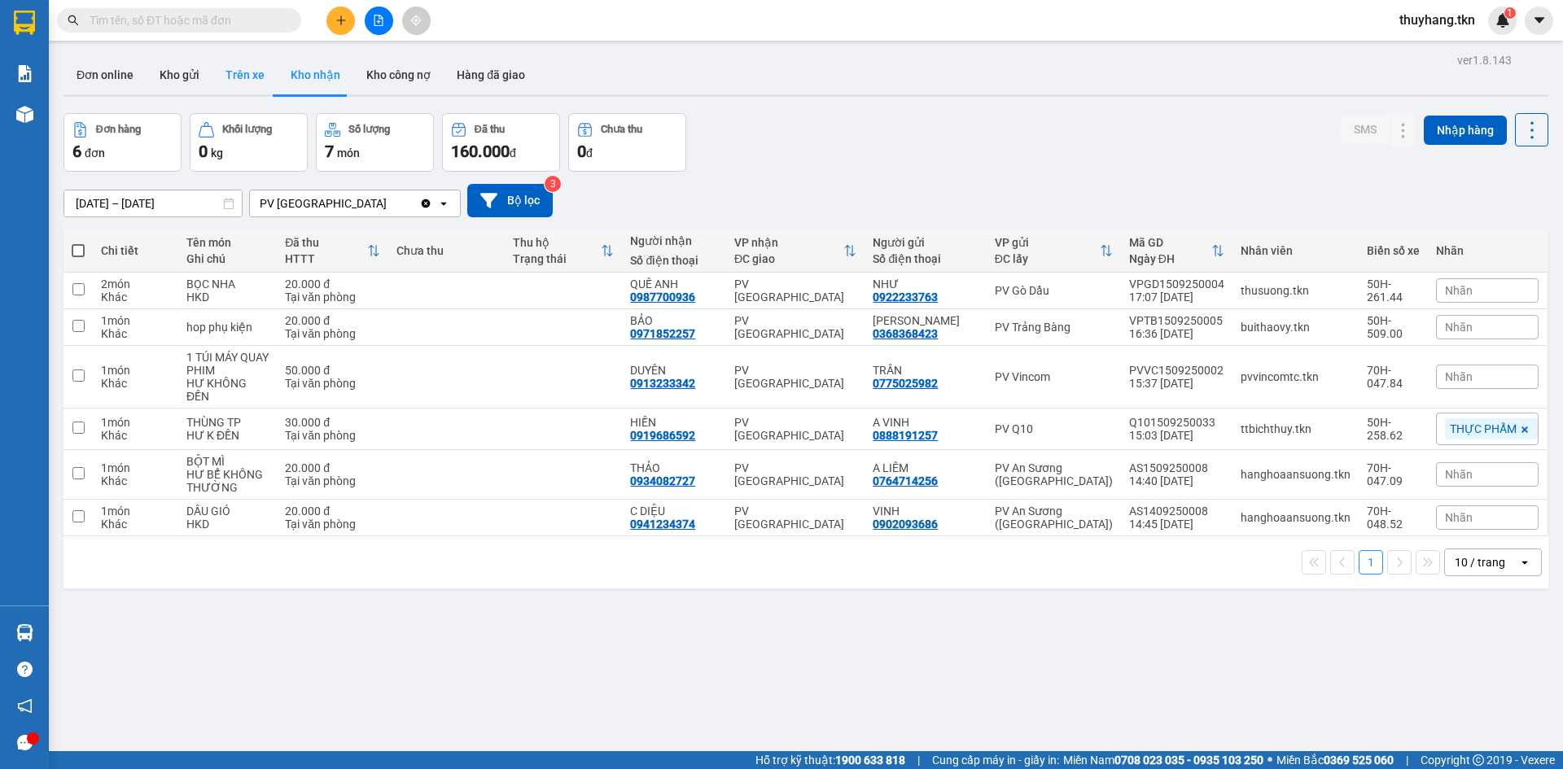
click at [239, 66] on button "Trên xe" at bounding box center [245, 74] width 65 height 39
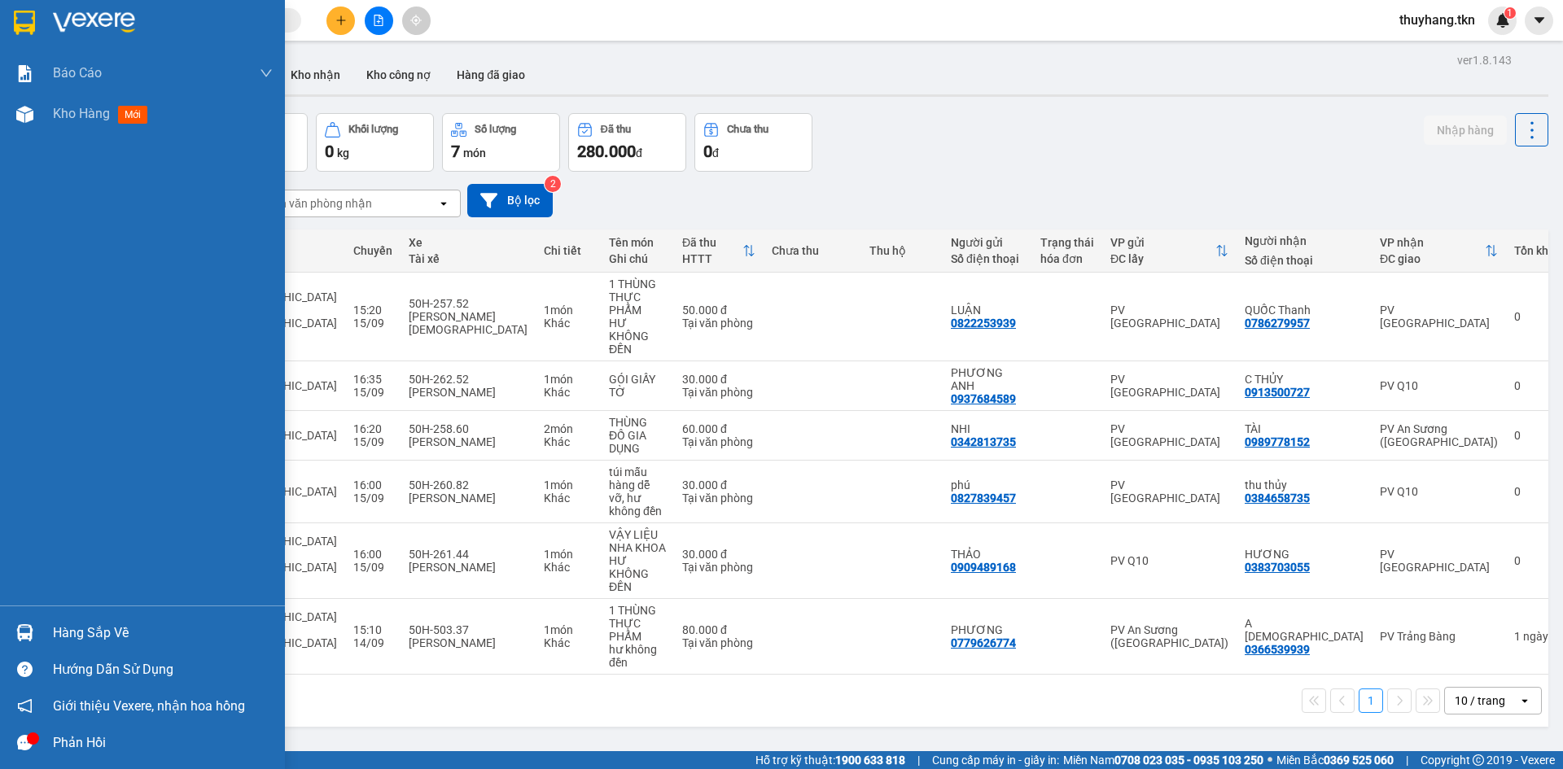
click at [31, 632] on img at bounding box center [24, 633] width 17 height 17
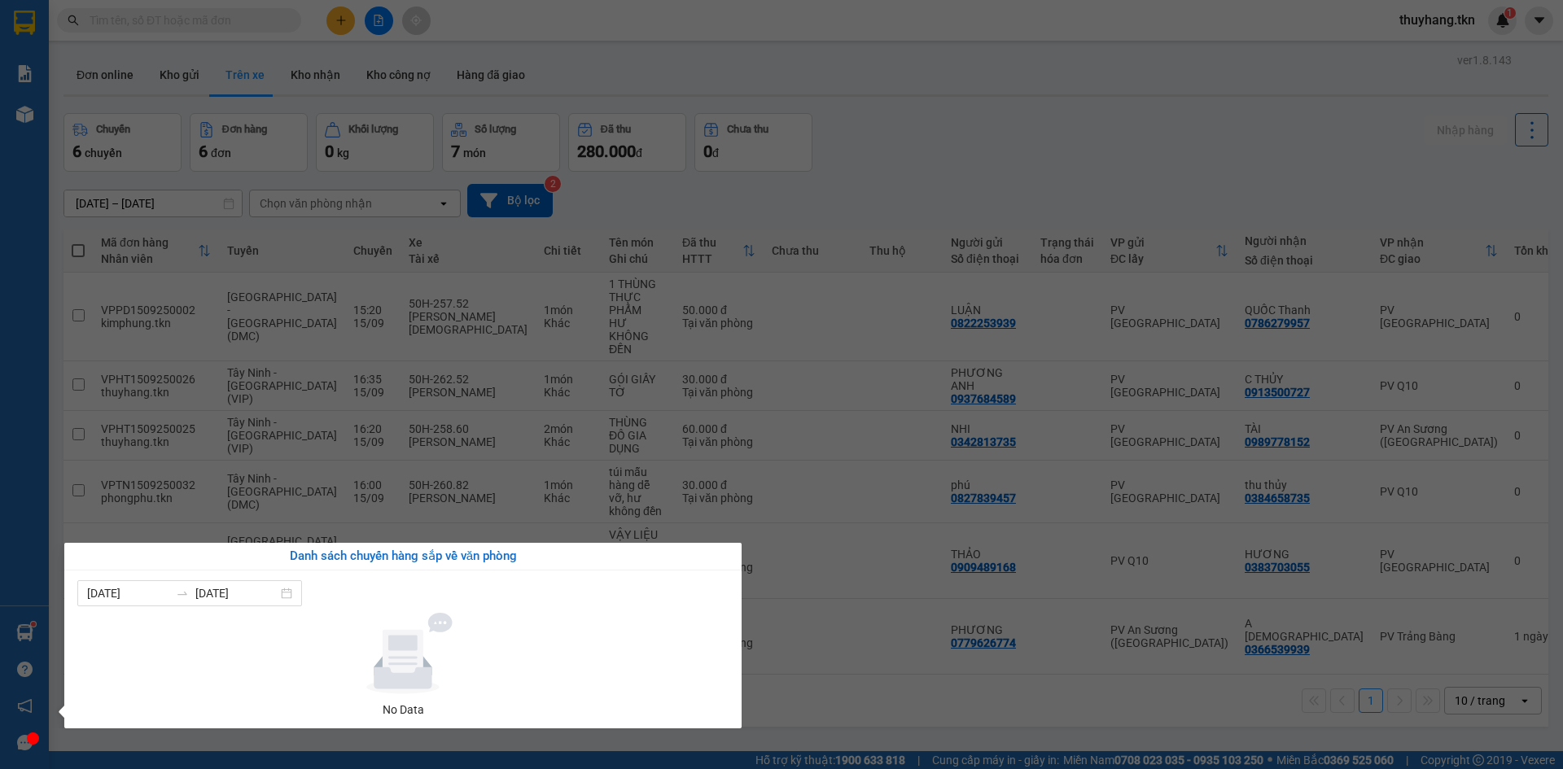
click at [884, 658] on section "Kết quả tìm kiếm ( 1 ) Bộ lọc Mã ĐH Trạng thái Món hàng Thu hộ Tổng cước Chưa c…" at bounding box center [781, 384] width 1563 height 769
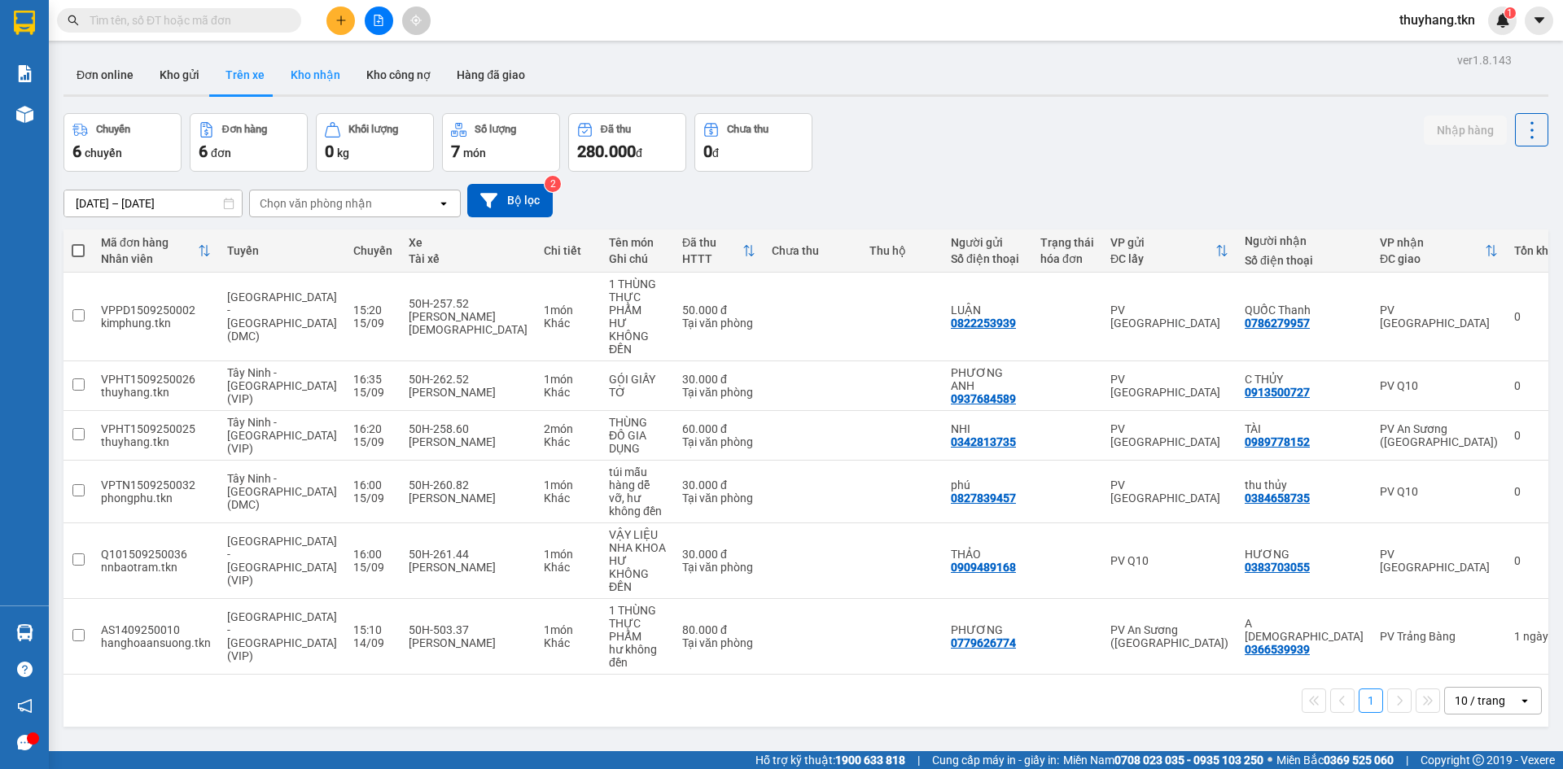
click at [312, 77] on button "Kho nhận" at bounding box center [316, 74] width 76 height 39
type input "[DATE] – [DATE]"
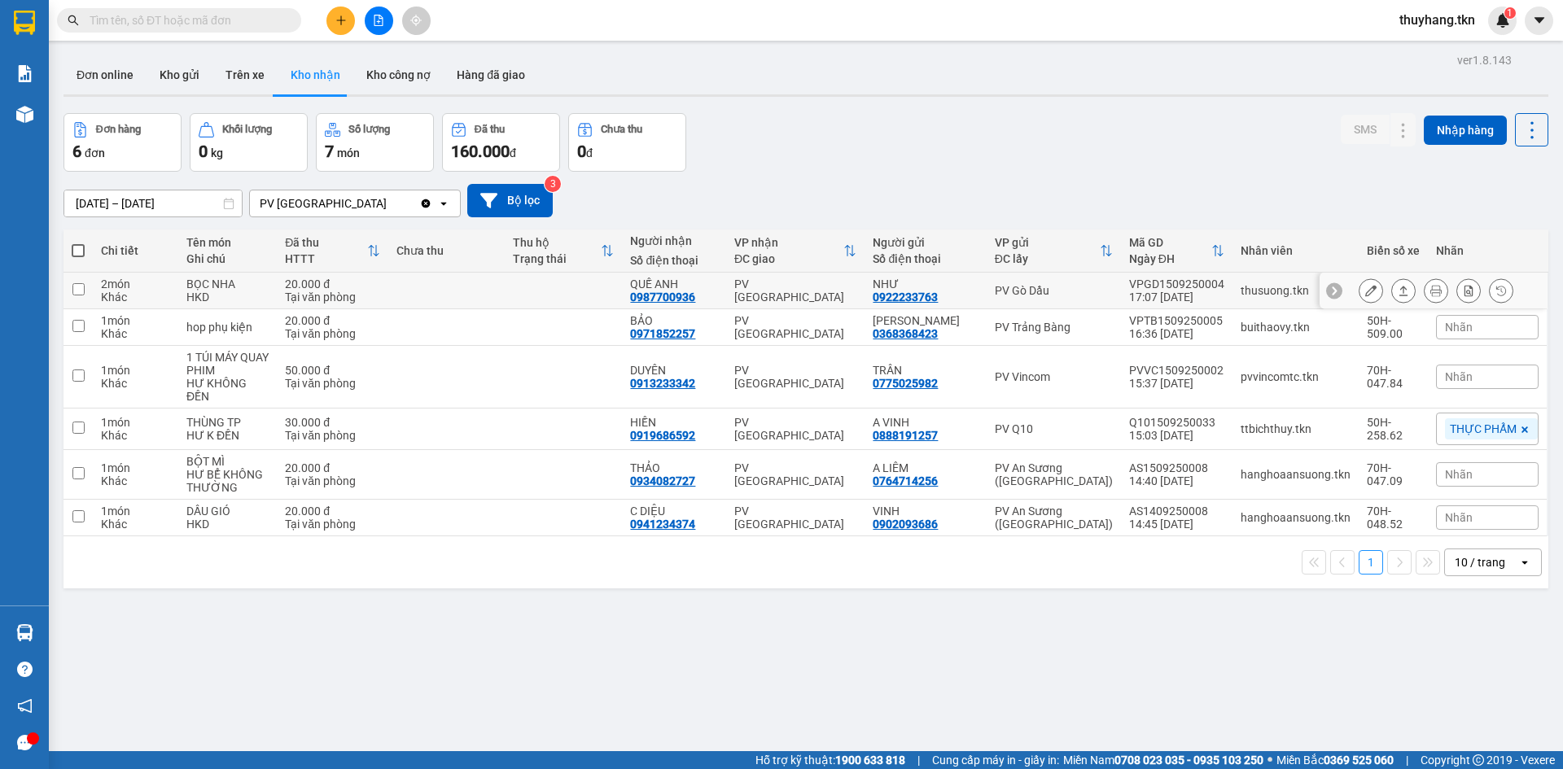
click at [478, 291] on td at bounding box center [446, 291] width 117 height 37
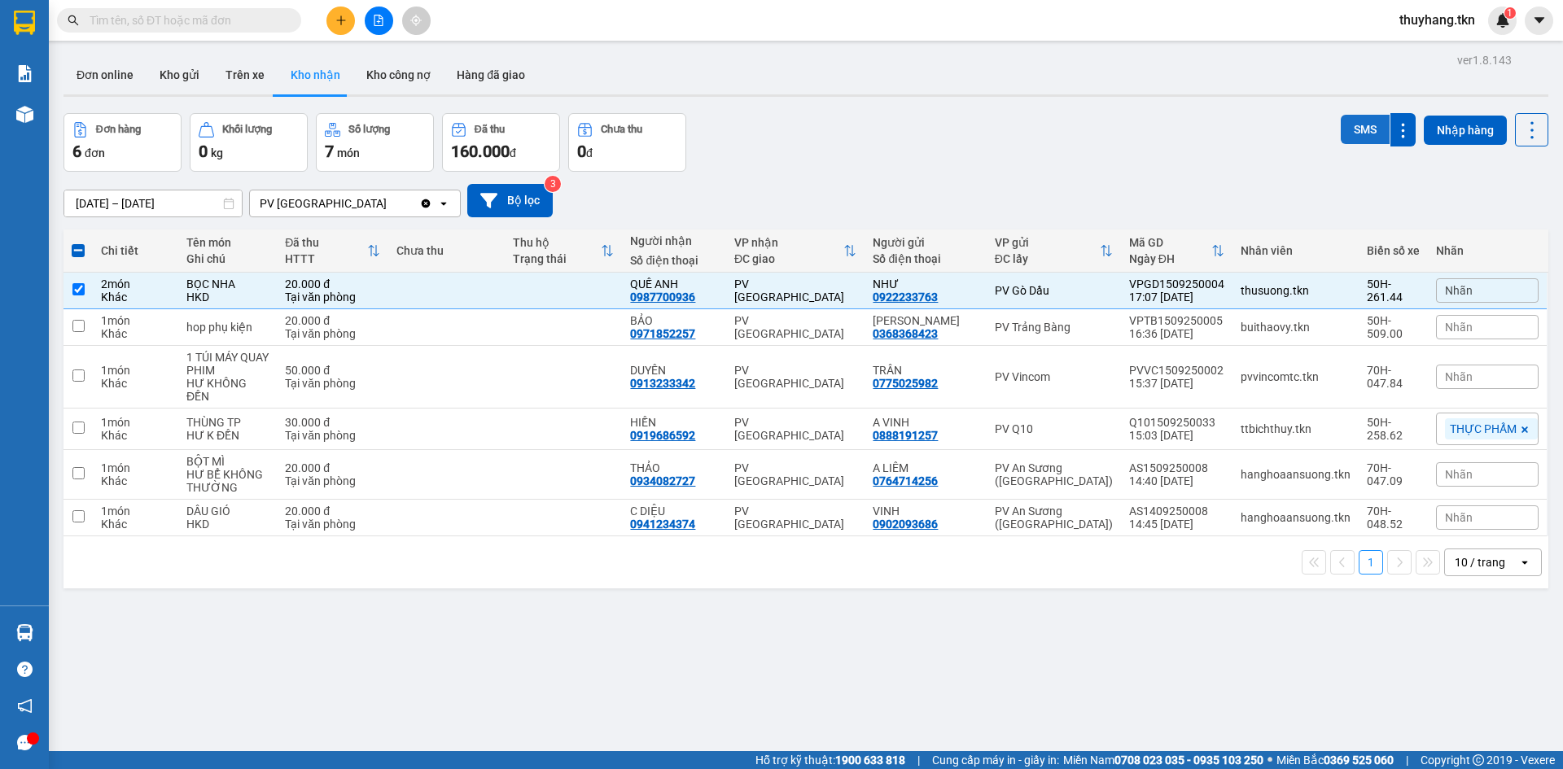
click at [1349, 130] on button "SMS" at bounding box center [1365, 129] width 49 height 29
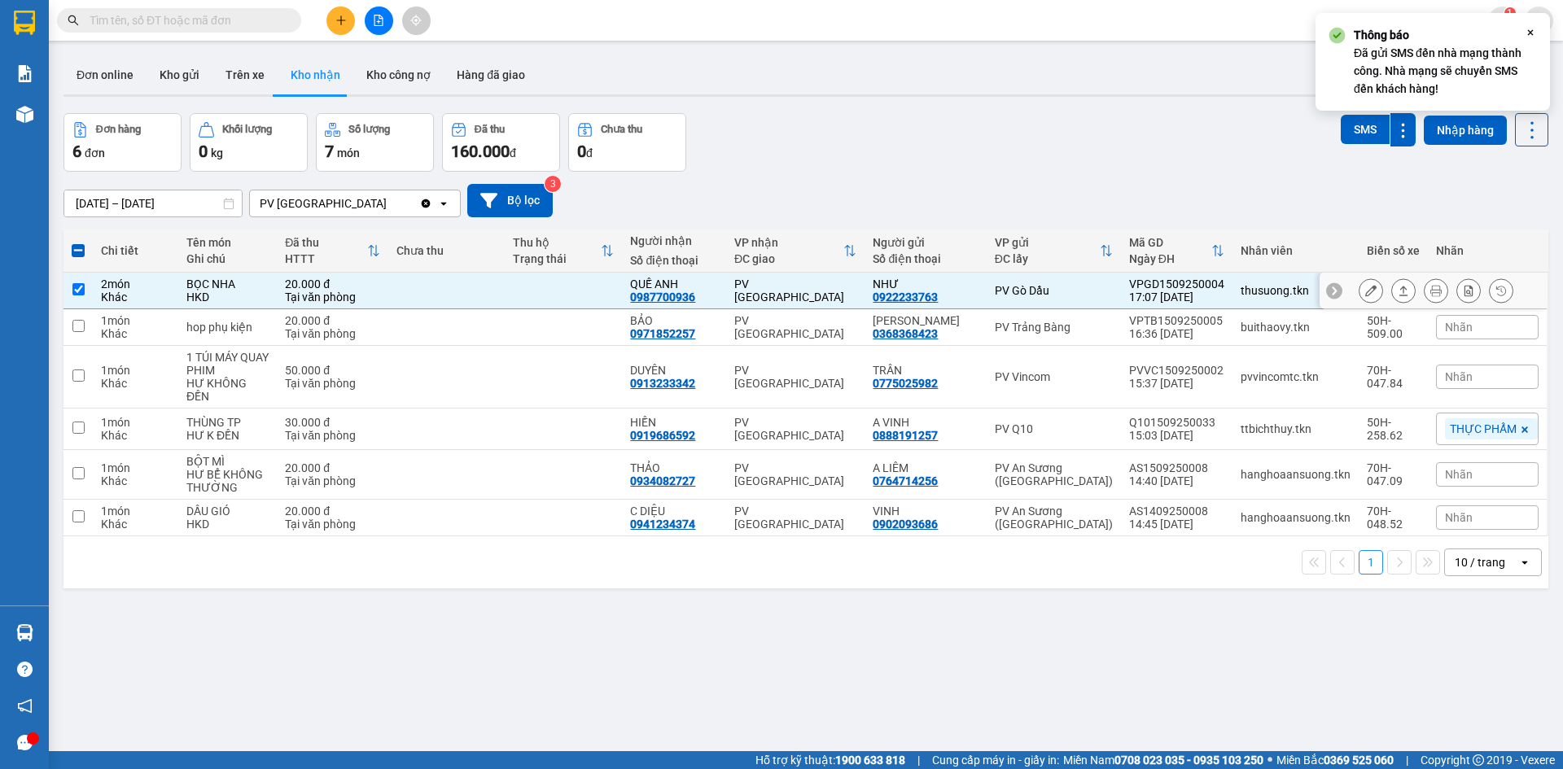
click at [529, 293] on td at bounding box center [563, 291] width 117 height 37
checkbox input "false"
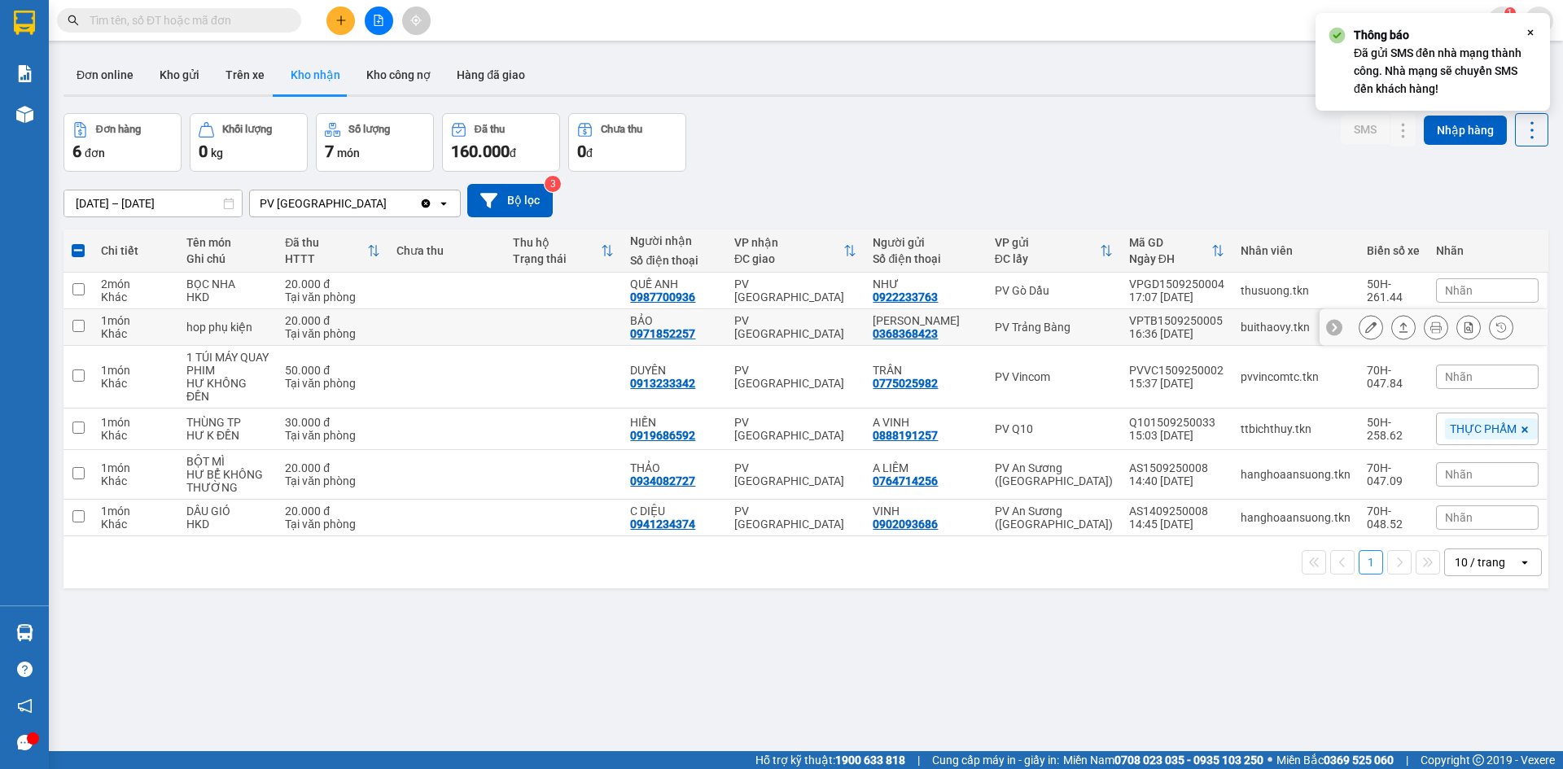
click at [524, 325] on td at bounding box center [563, 327] width 117 height 37
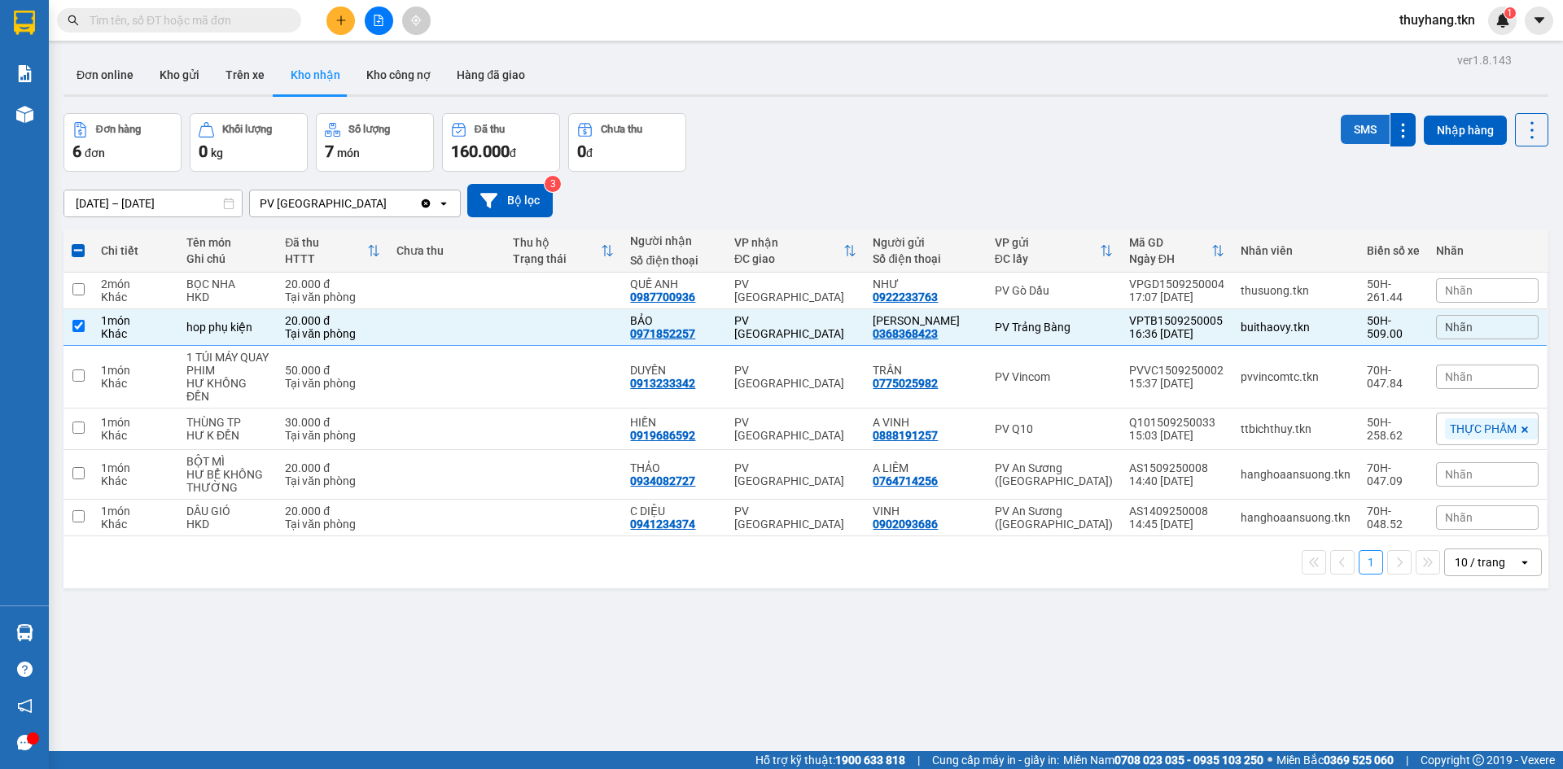
click at [1354, 130] on button "SMS" at bounding box center [1365, 129] width 49 height 29
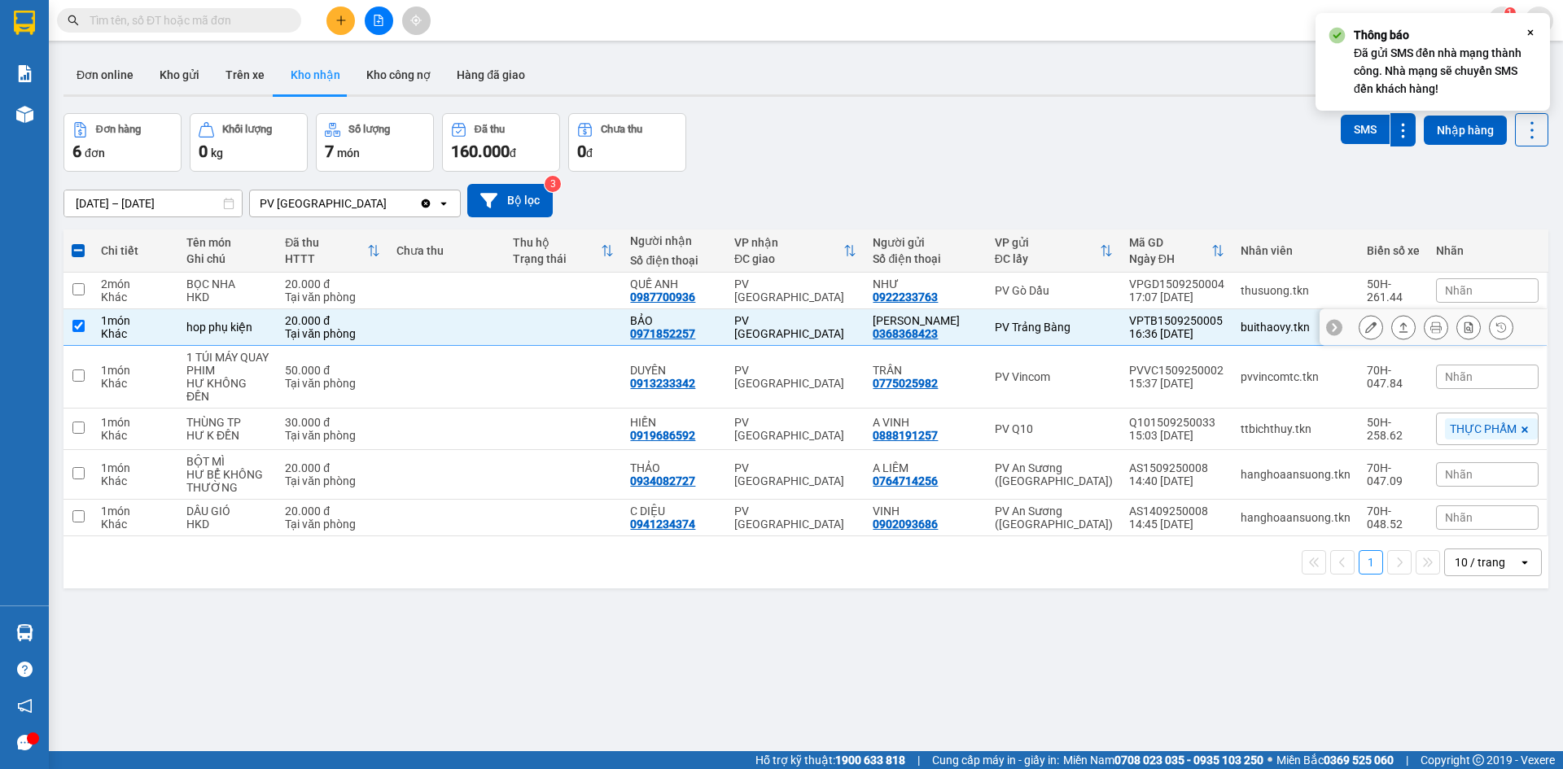
click at [575, 332] on td at bounding box center [563, 327] width 117 height 37
checkbox input "false"
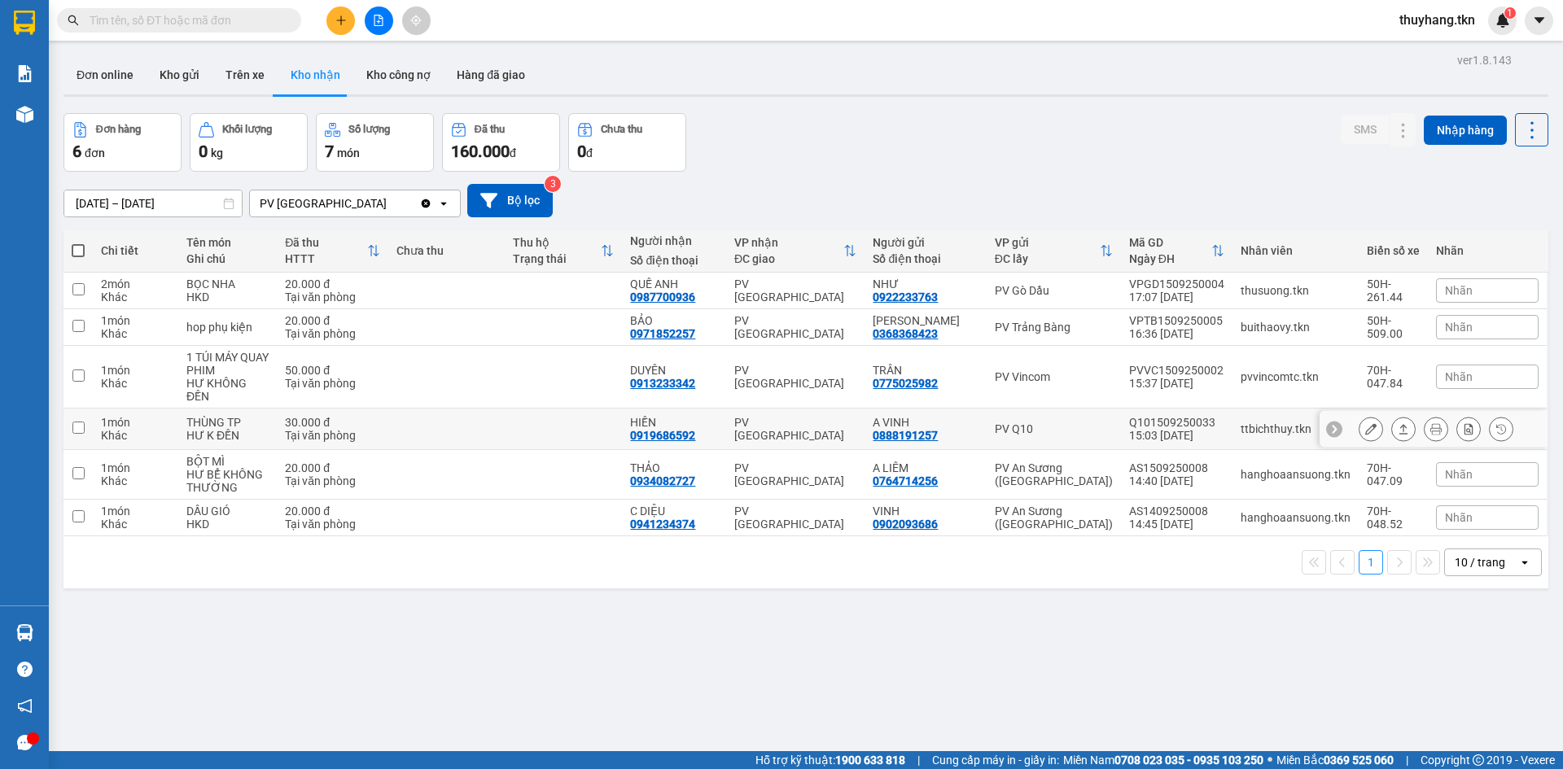
click at [1400, 424] on icon at bounding box center [1404, 429] width 9 height 10
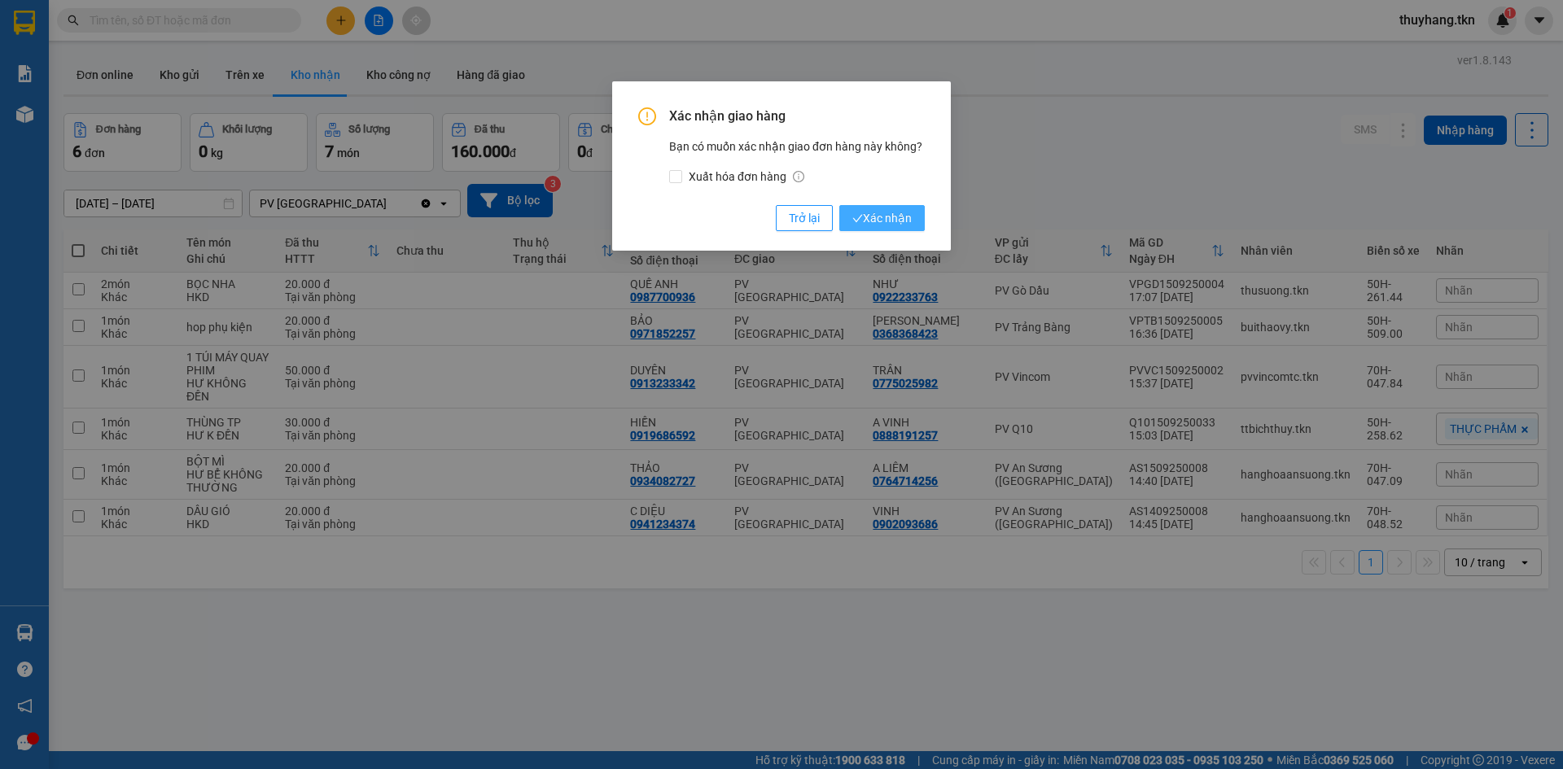
click at [888, 221] on span "Xác nhận" at bounding box center [882, 218] width 59 height 18
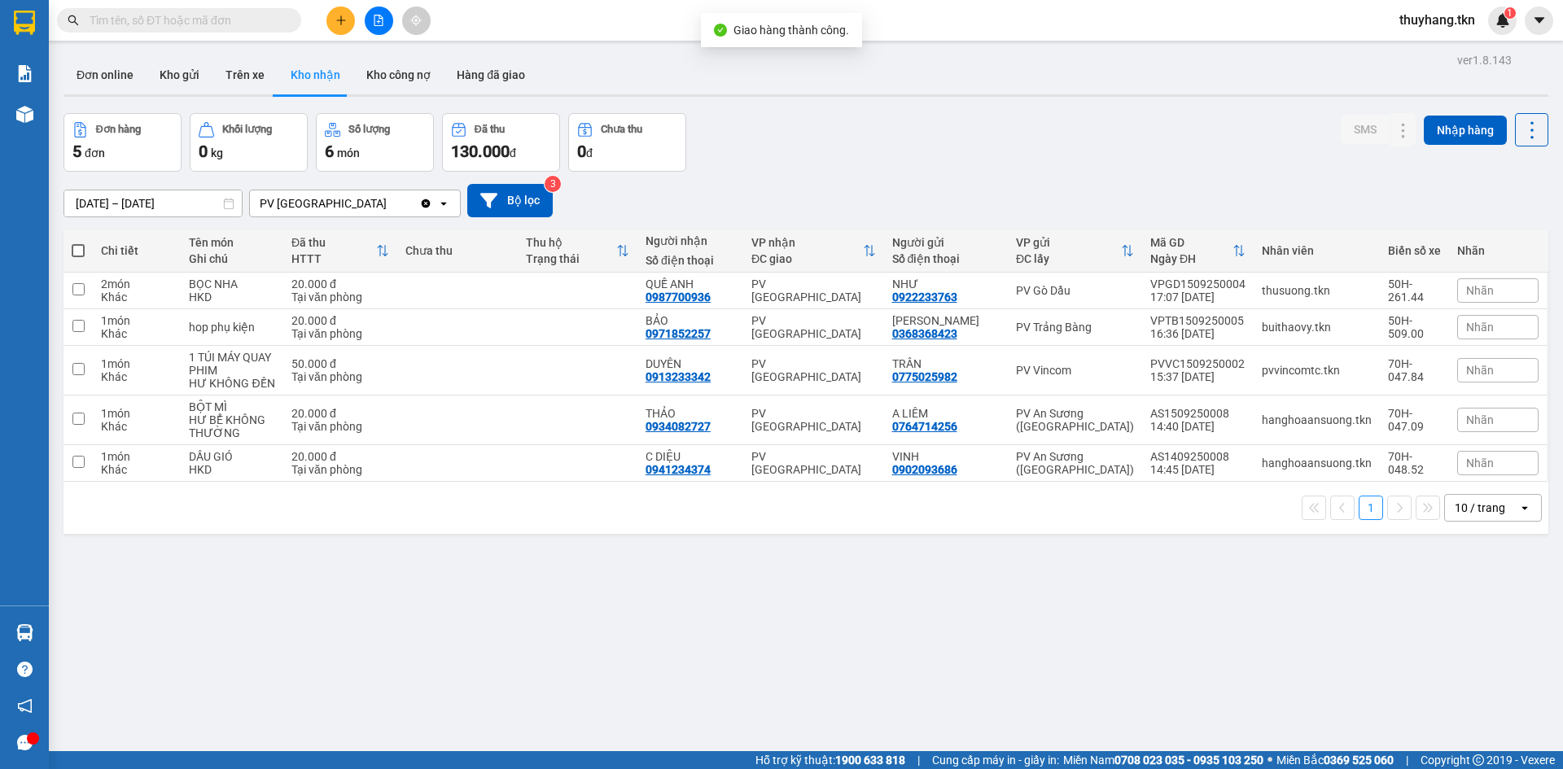
click at [554, 559] on div "ver 1.8.143 Đơn online Kho gửi Trên xe Kho nhận Kho công nợ Hàng đã giao Đơn hà…" at bounding box center [806, 433] width 1498 height 769
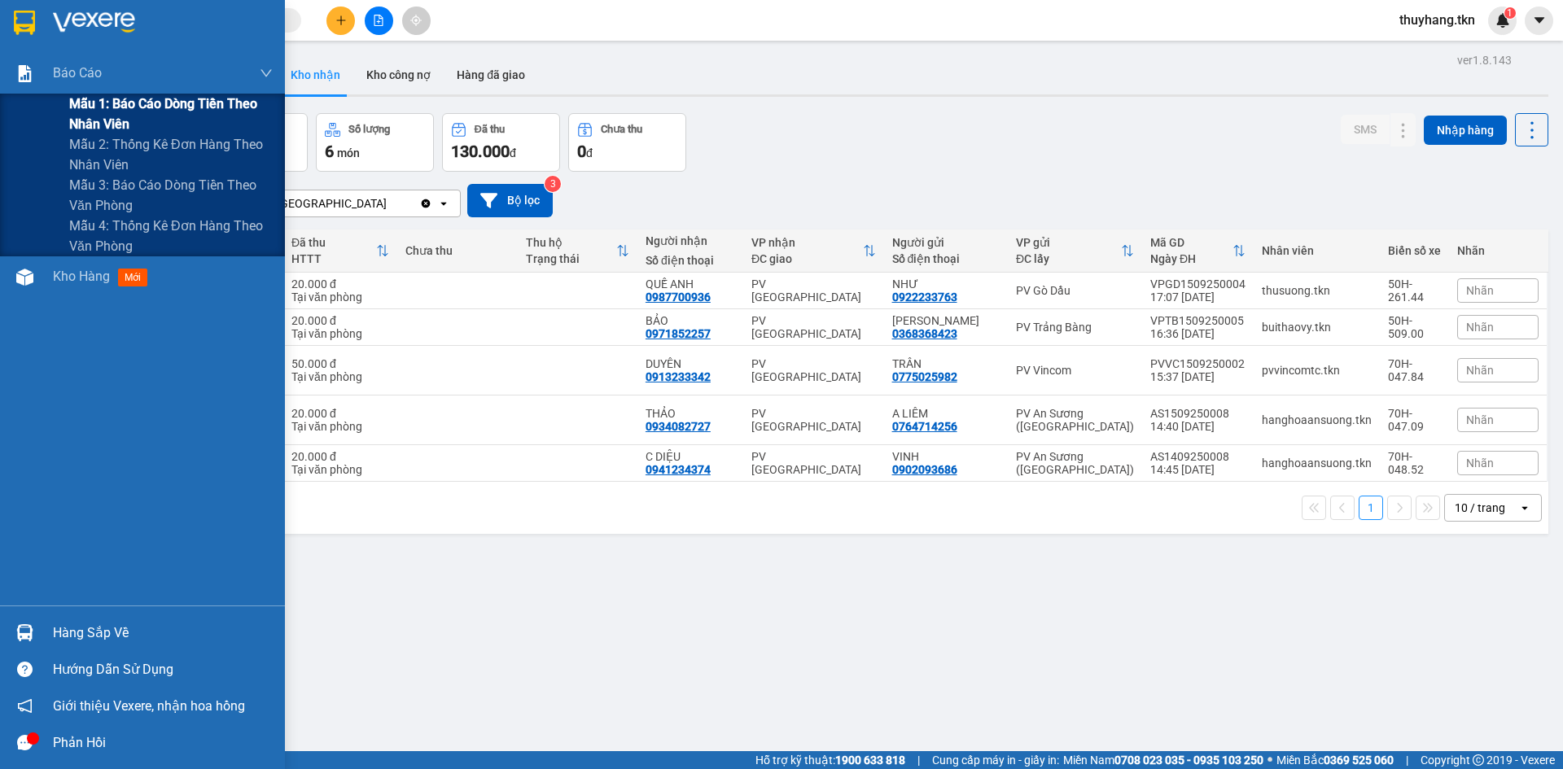
click at [131, 94] on span "Mẫu 1: Báo cáo dòng tiền theo nhân viên" at bounding box center [171, 114] width 204 height 41
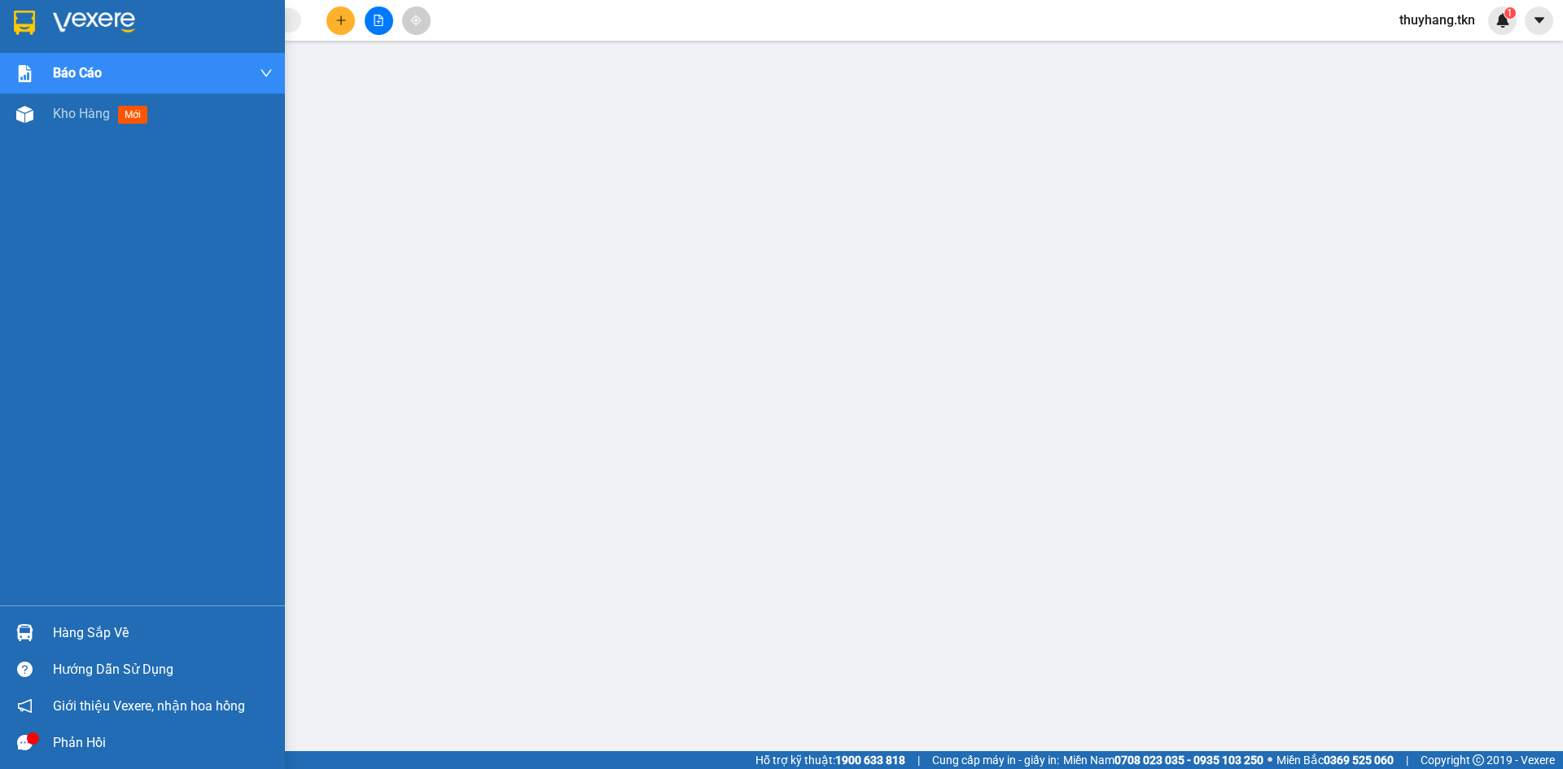
click at [7, 19] on div at bounding box center [142, 26] width 285 height 53
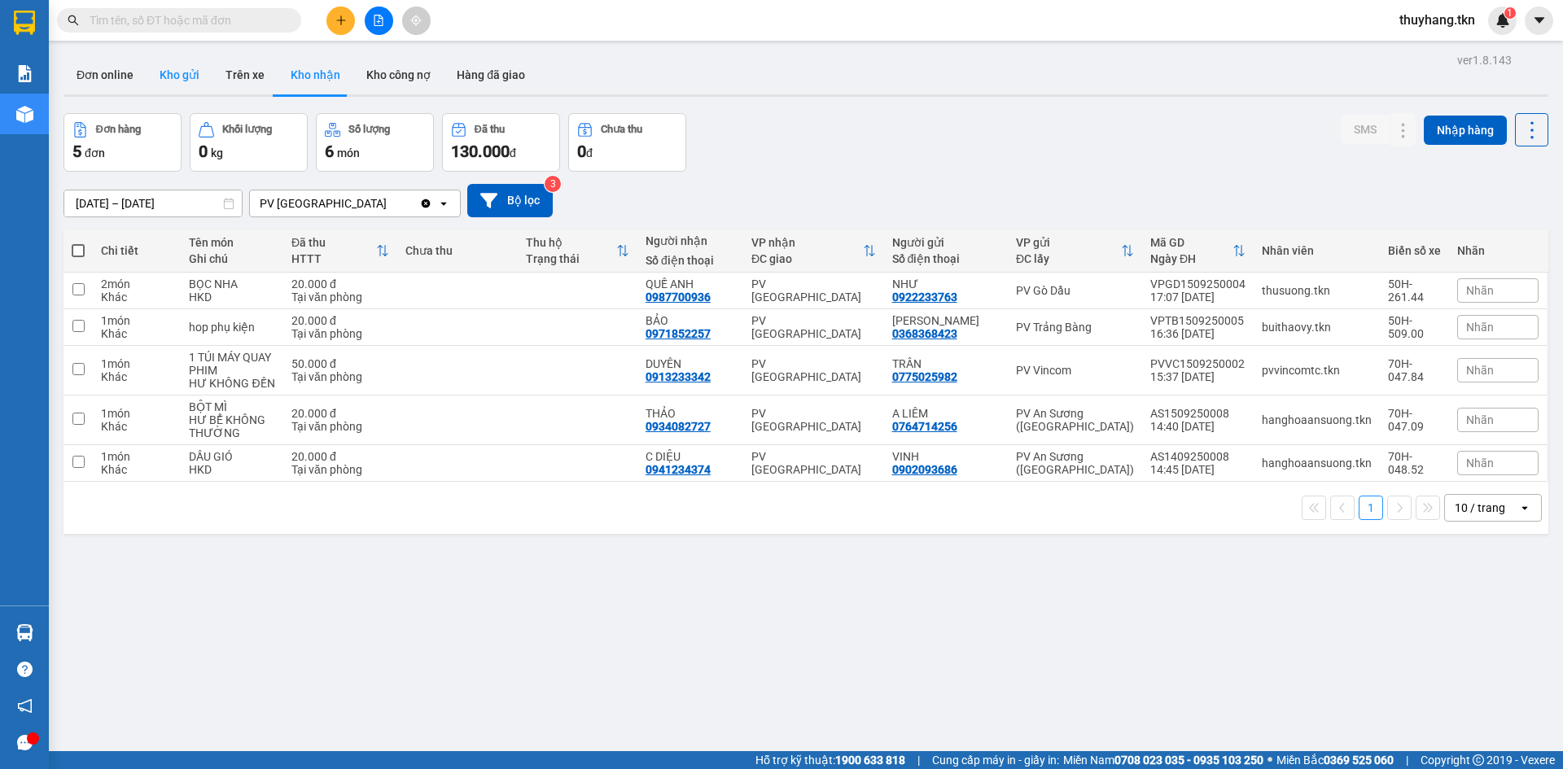
click at [181, 77] on button "Kho gửi" at bounding box center [180, 74] width 66 height 39
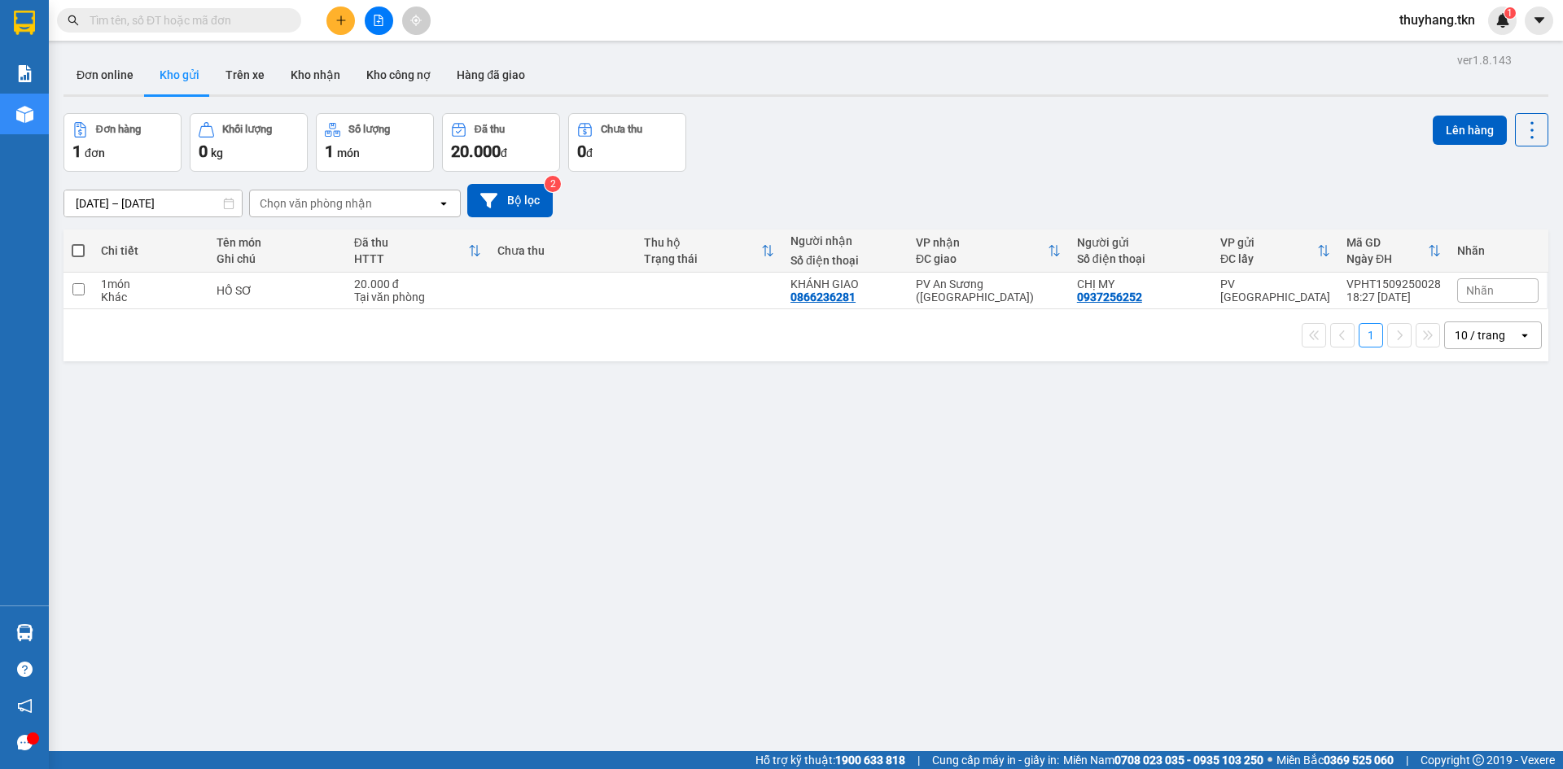
click at [1449, 24] on span "thuyhang.tkn" at bounding box center [1438, 20] width 102 height 20
click at [1425, 50] on span "Đăng xuất" at bounding box center [1443, 51] width 69 height 18
